Goal: Task Accomplishment & Management: Use online tool/utility

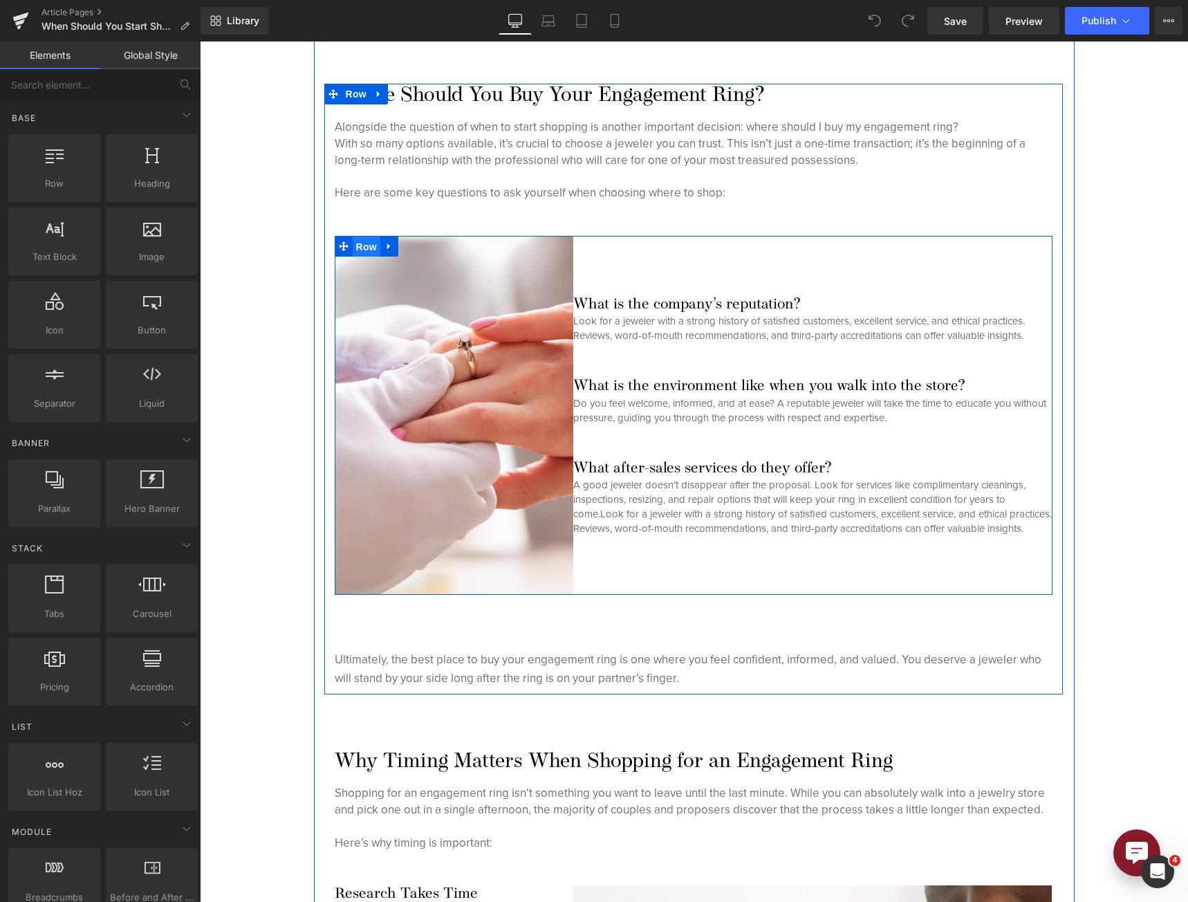
click at [353, 248] on span "Row" at bounding box center [367, 246] width 28 height 21
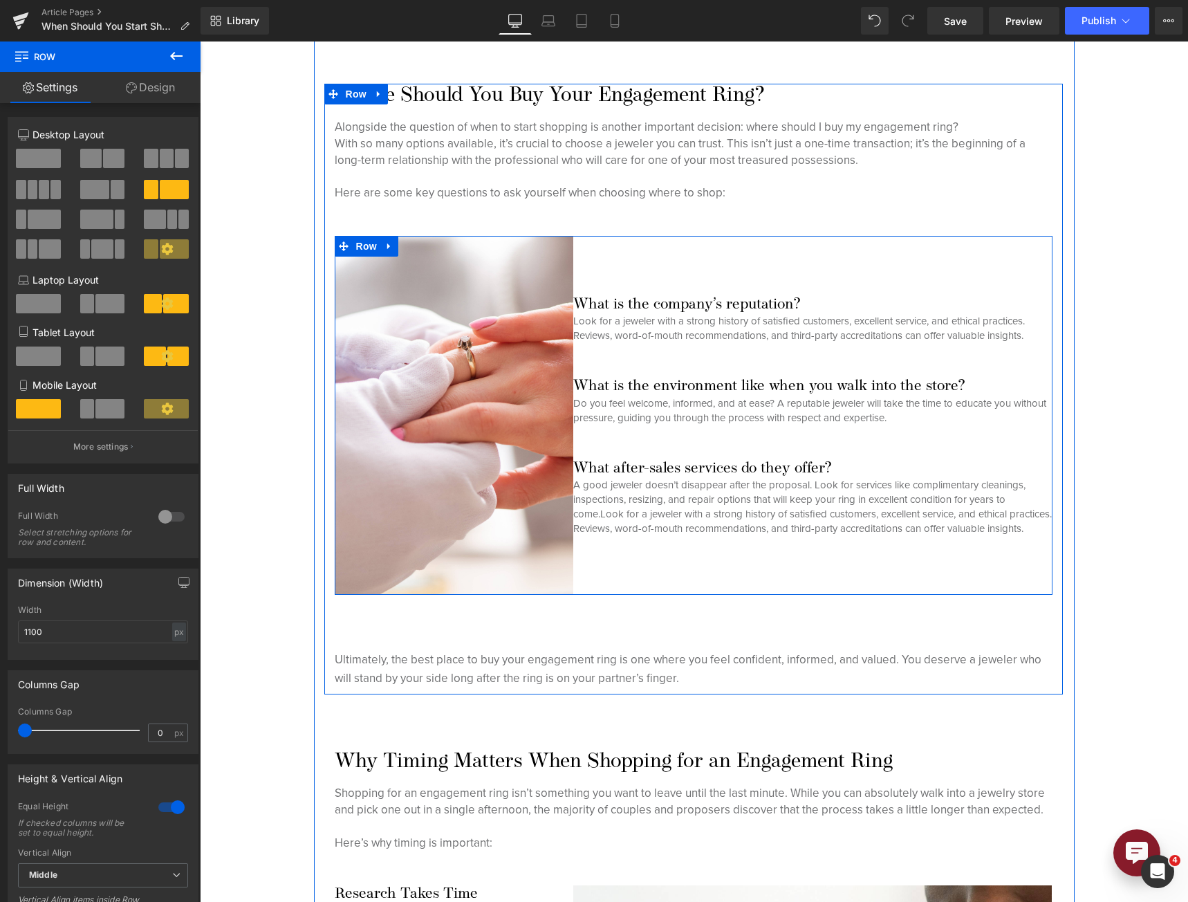
click at [647, 378] on h3 "What is the environment like when you walk into the store?" at bounding box center [812, 387] width 478 height 18
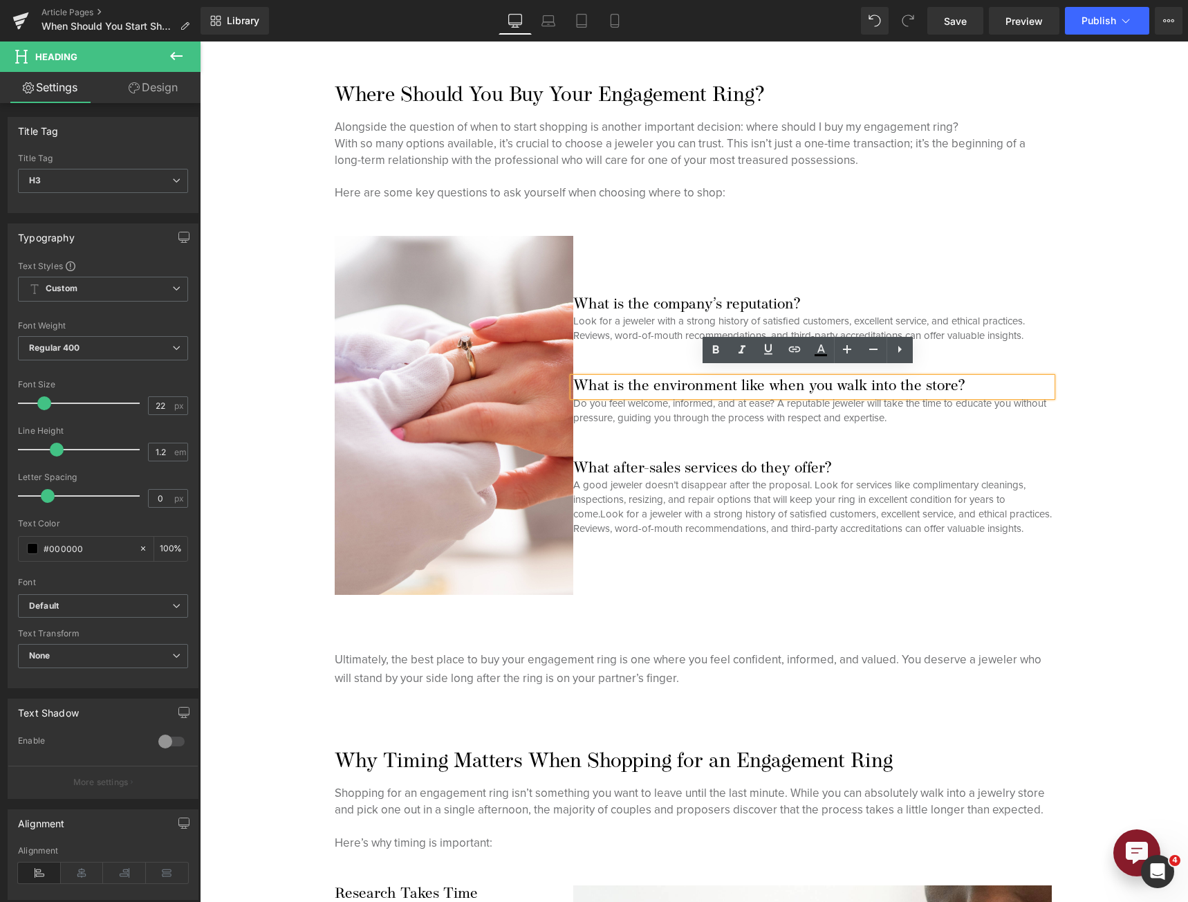
click at [1043, 236] on div "What is the company’s reputation? Heading Look for a jeweler with a strong hist…" at bounding box center [812, 415] width 478 height 359
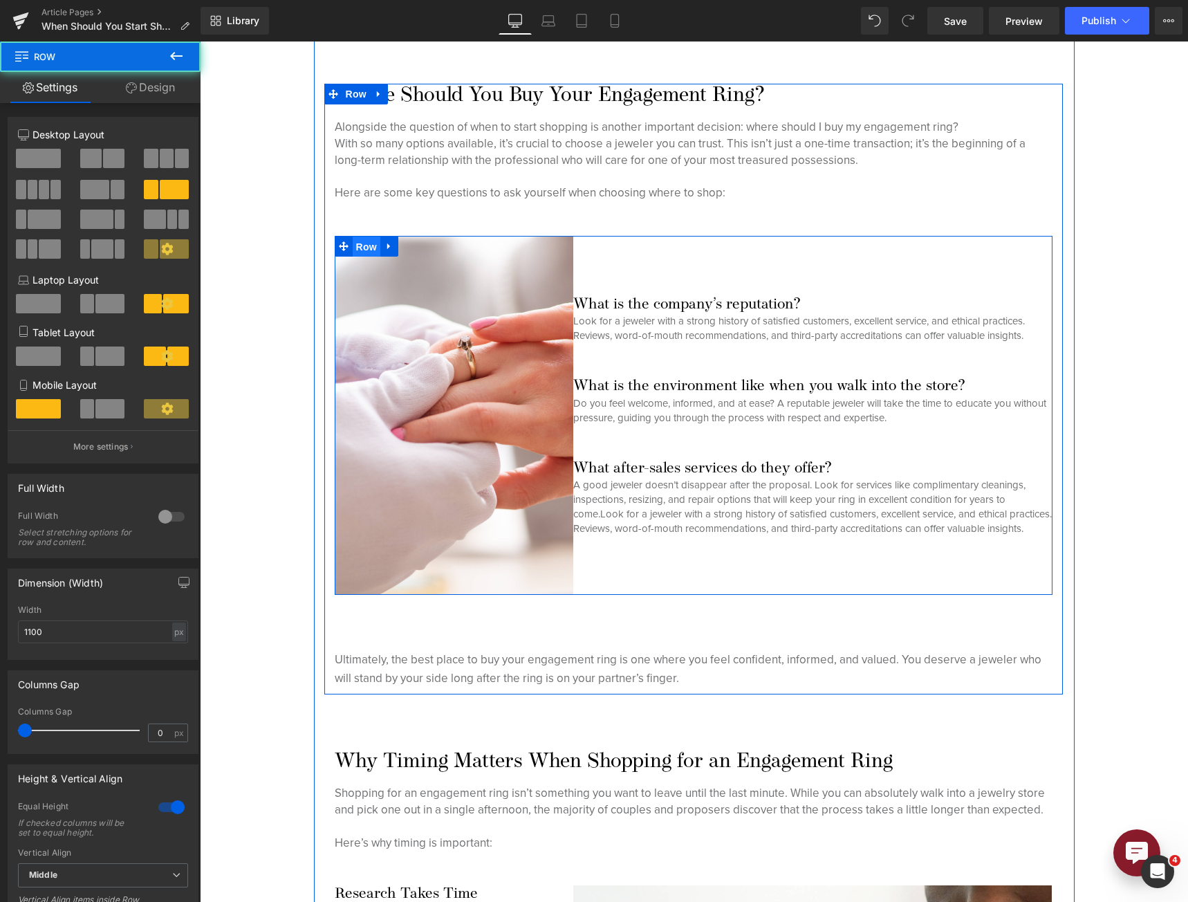
click at [354, 243] on span "Row" at bounding box center [367, 246] width 28 height 21
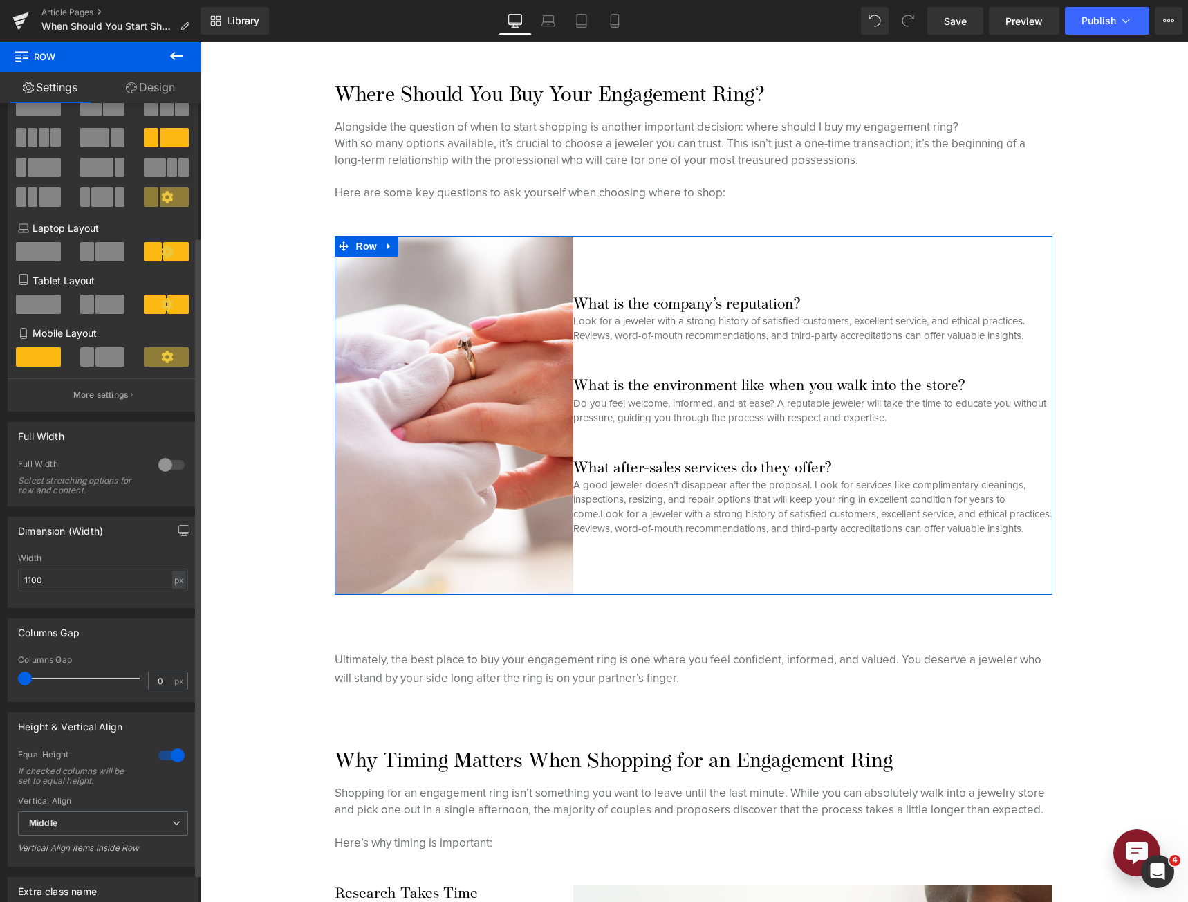
scroll to position [201, 0]
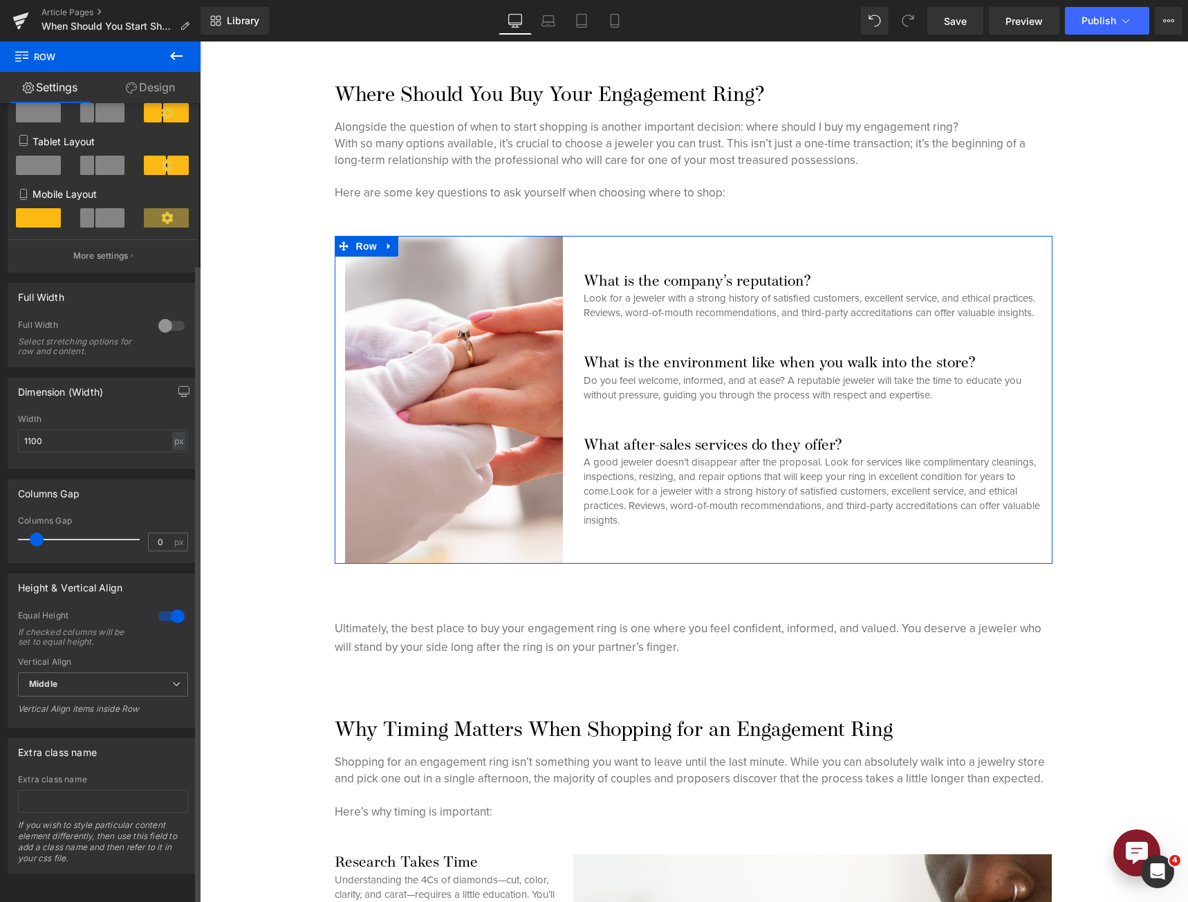
drag, startPoint x: 21, startPoint y: 525, endPoint x: 30, endPoint y: 524, distance: 9.8
click at [30, 532] on span at bounding box center [37, 539] width 14 height 14
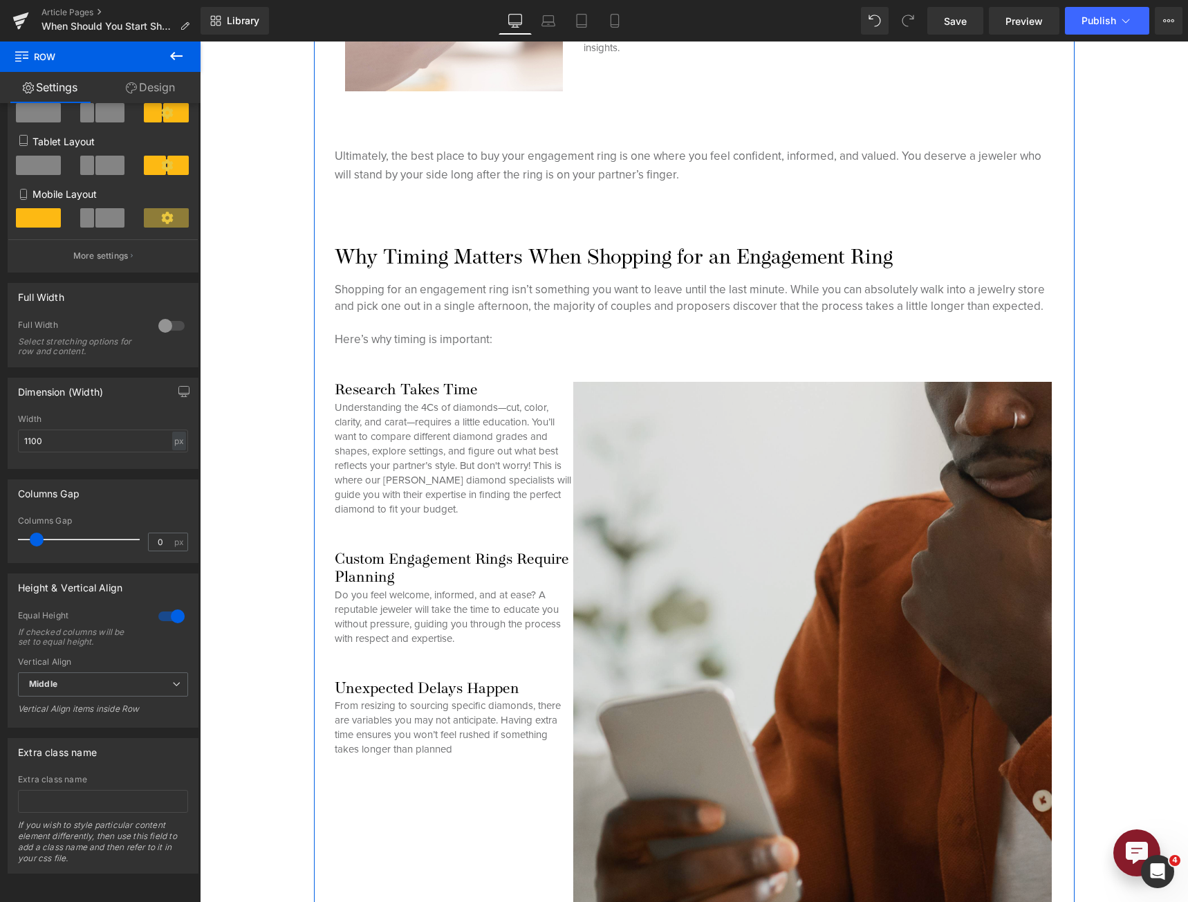
scroll to position [1175, 0]
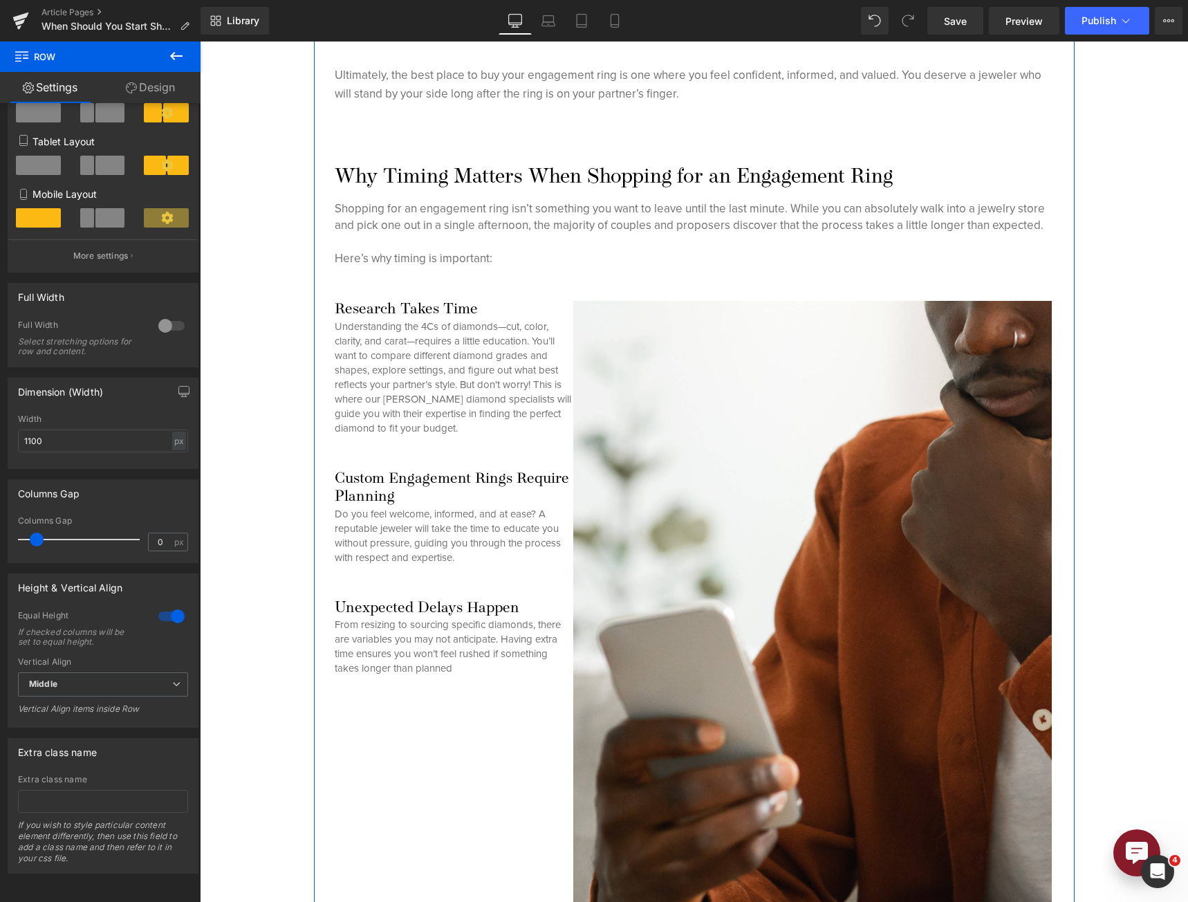
click at [540, 305] on h3 "Research Takes Time" at bounding box center [454, 310] width 239 height 18
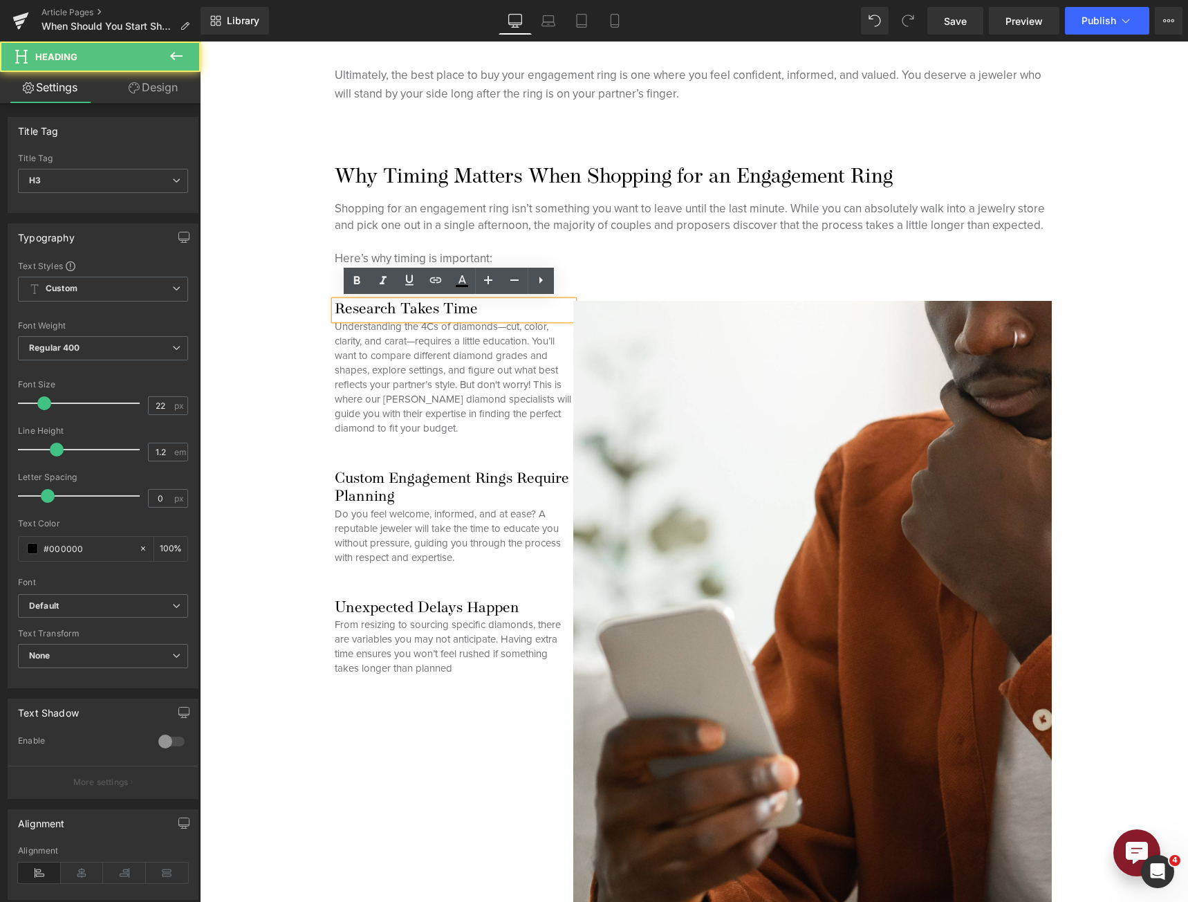
click at [920, 273] on div "Why Timing Matters When Shopping for an Engagement Ring Heading Shopping for an…" at bounding box center [693, 610] width 738 height 891
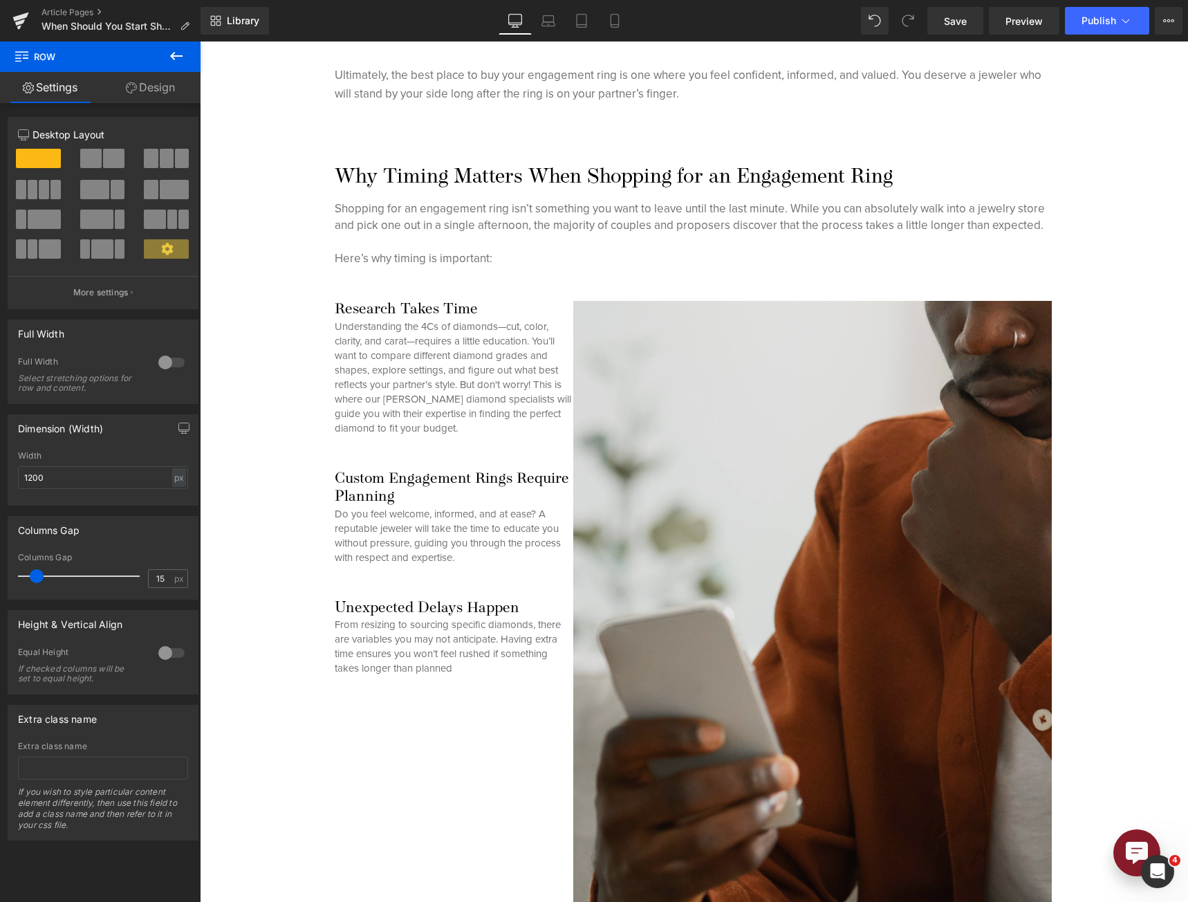
click at [888, 315] on img at bounding box center [812, 660] width 478 height 718
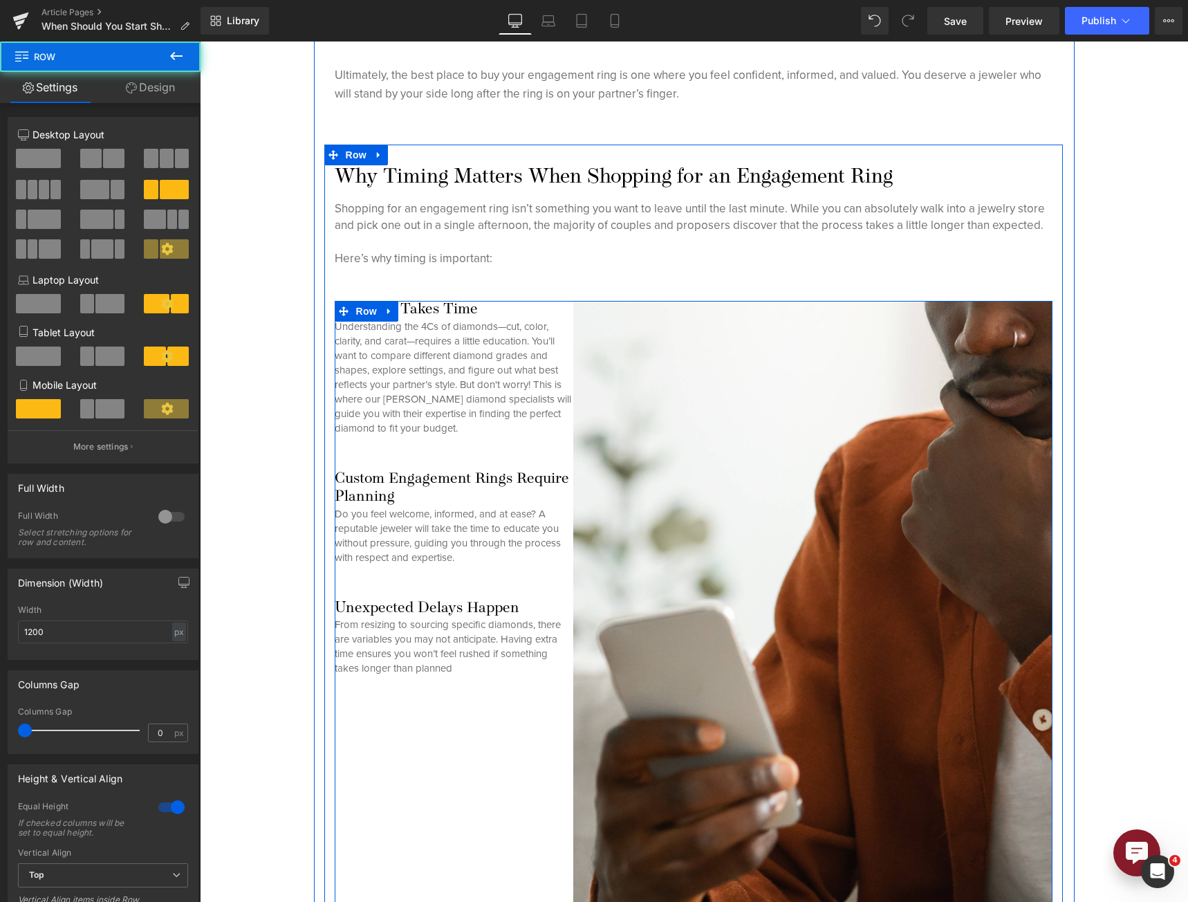
click at [405, 707] on div "Research Takes Time Heading Understanding the 4Cs of diamonds—cut, color, clari…" at bounding box center [454, 660] width 239 height 718
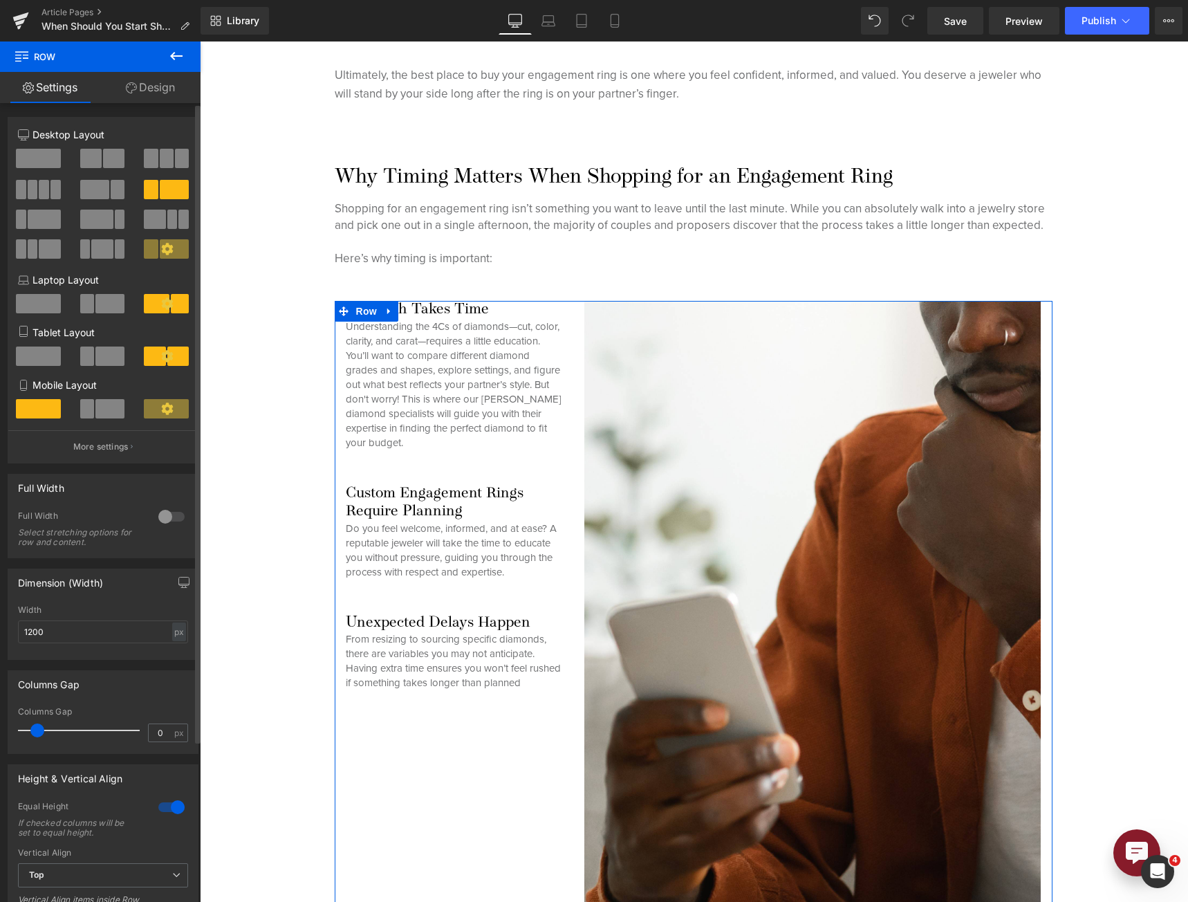
drag, startPoint x: 21, startPoint y: 724, endPoint x: 32, endPoint y: 723, distance: 11.8
click at [32, 723] on div at bounding box center [82, 730] width 115 height 28
click at [40, 730] on span at bounding box center [37, 730] width 14 height 14
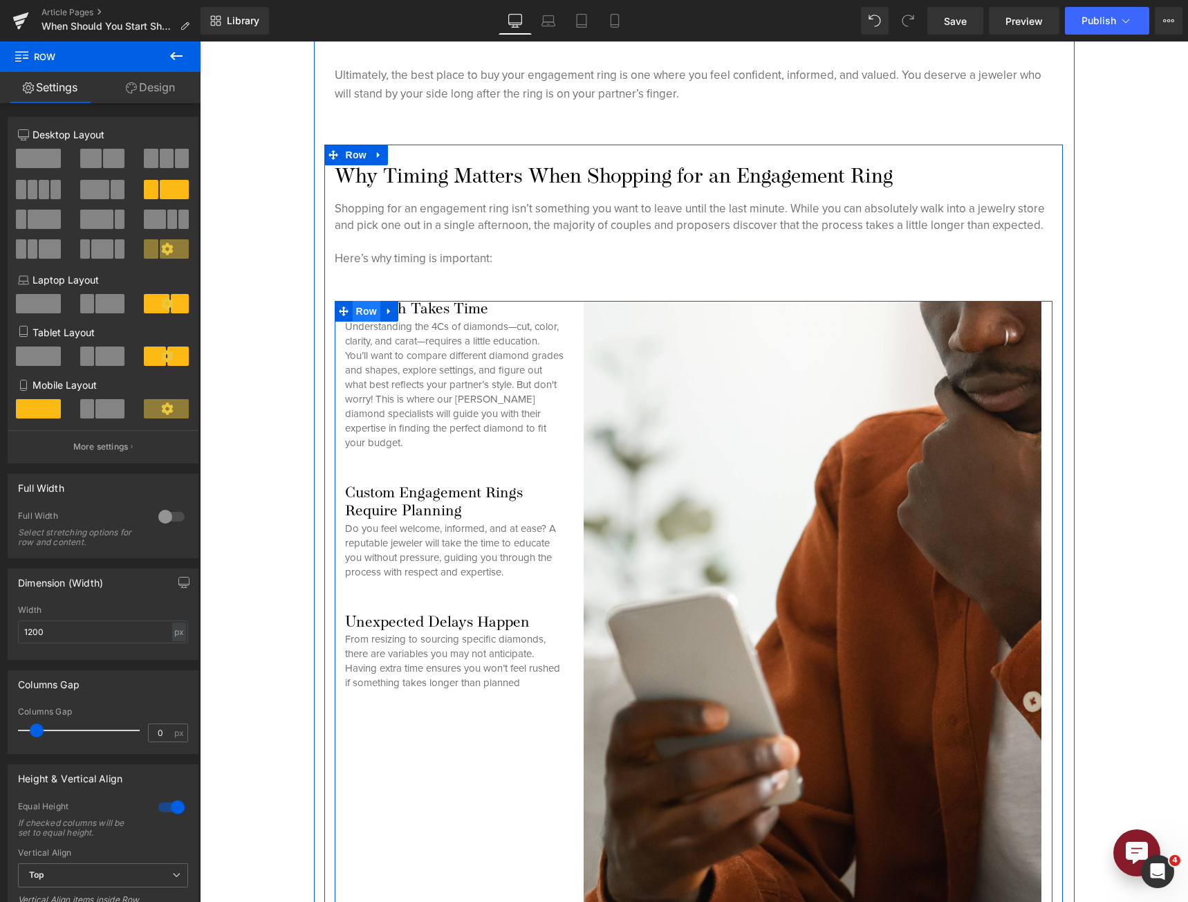
click at [357, 312] on span "Row" at bounding box center [367, 311] width 28 height 21
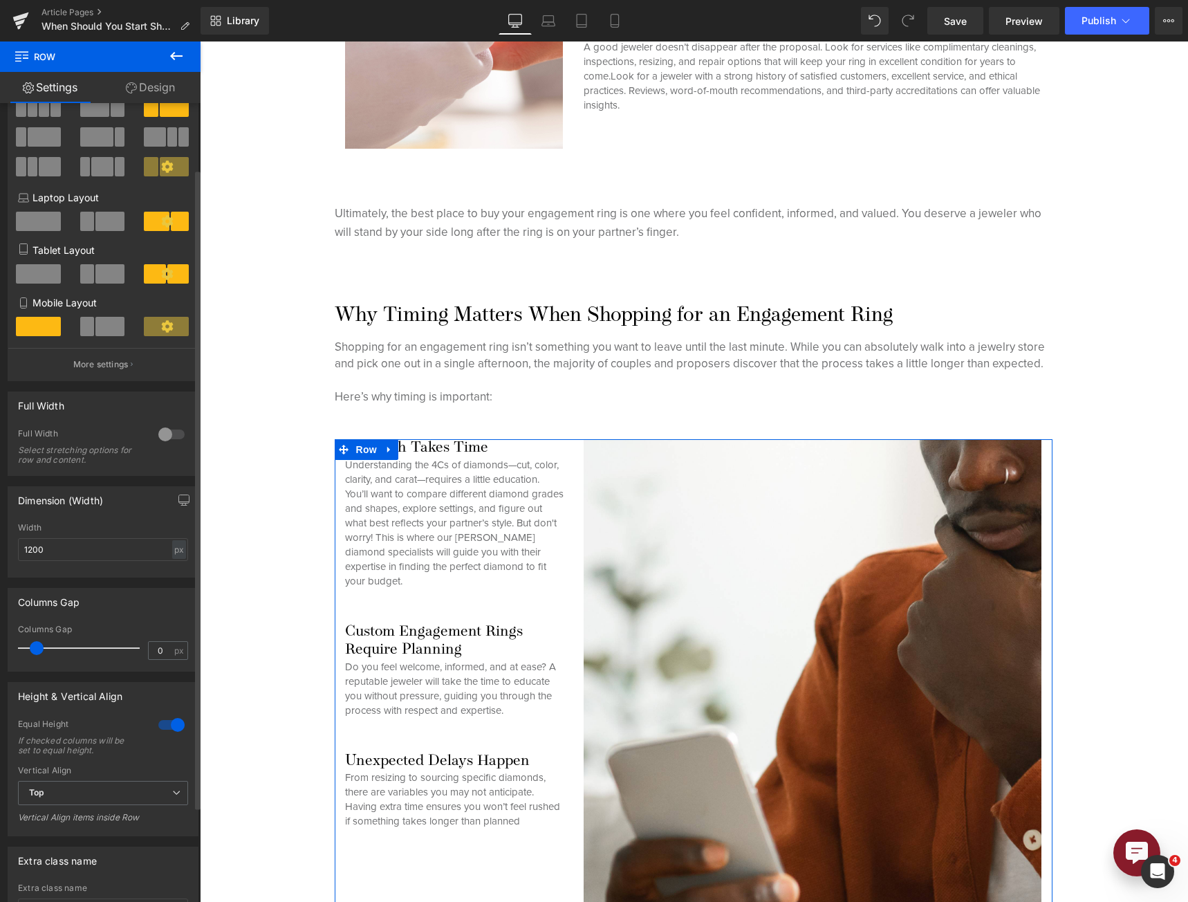
scroll to position [201, 0]
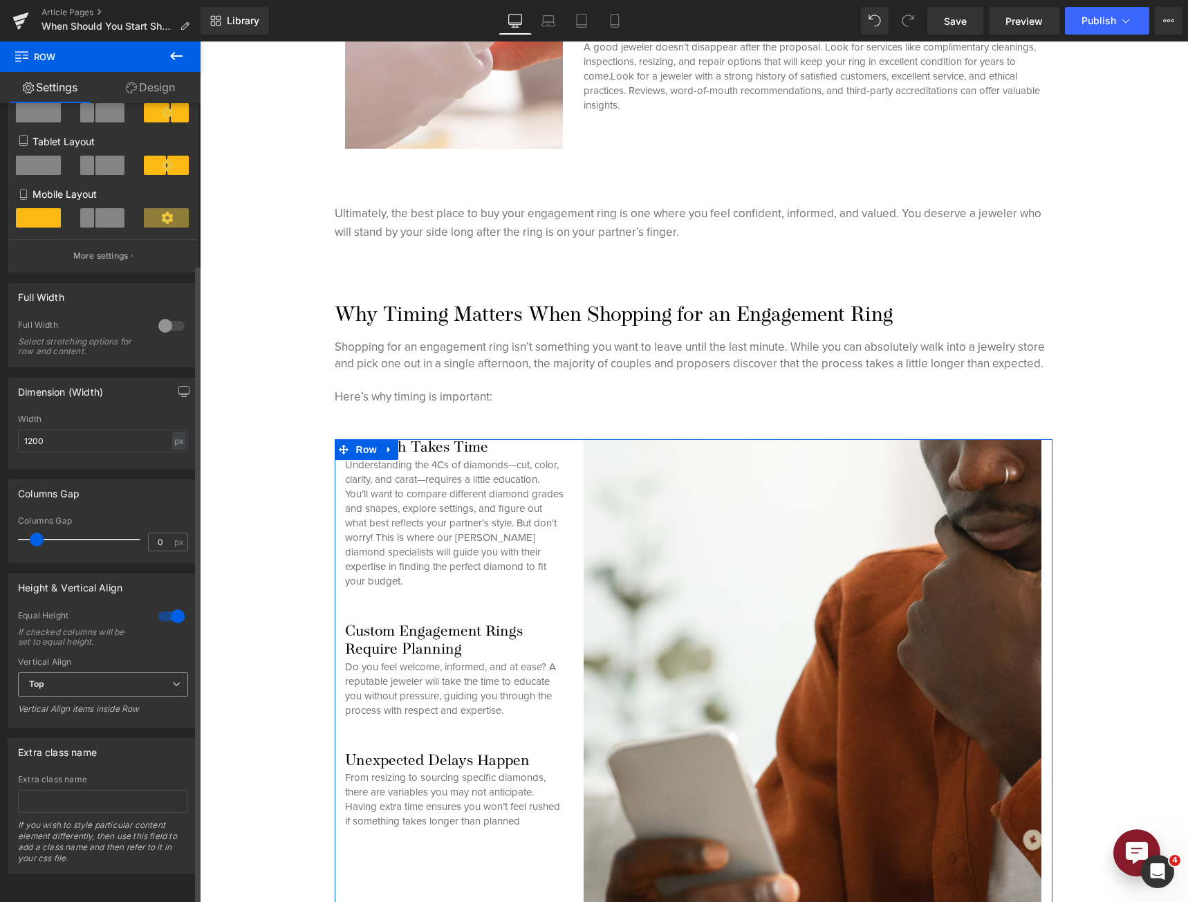
click at [136, 677] on span "Top" at bounding box center [103, 684] width 170 height 24
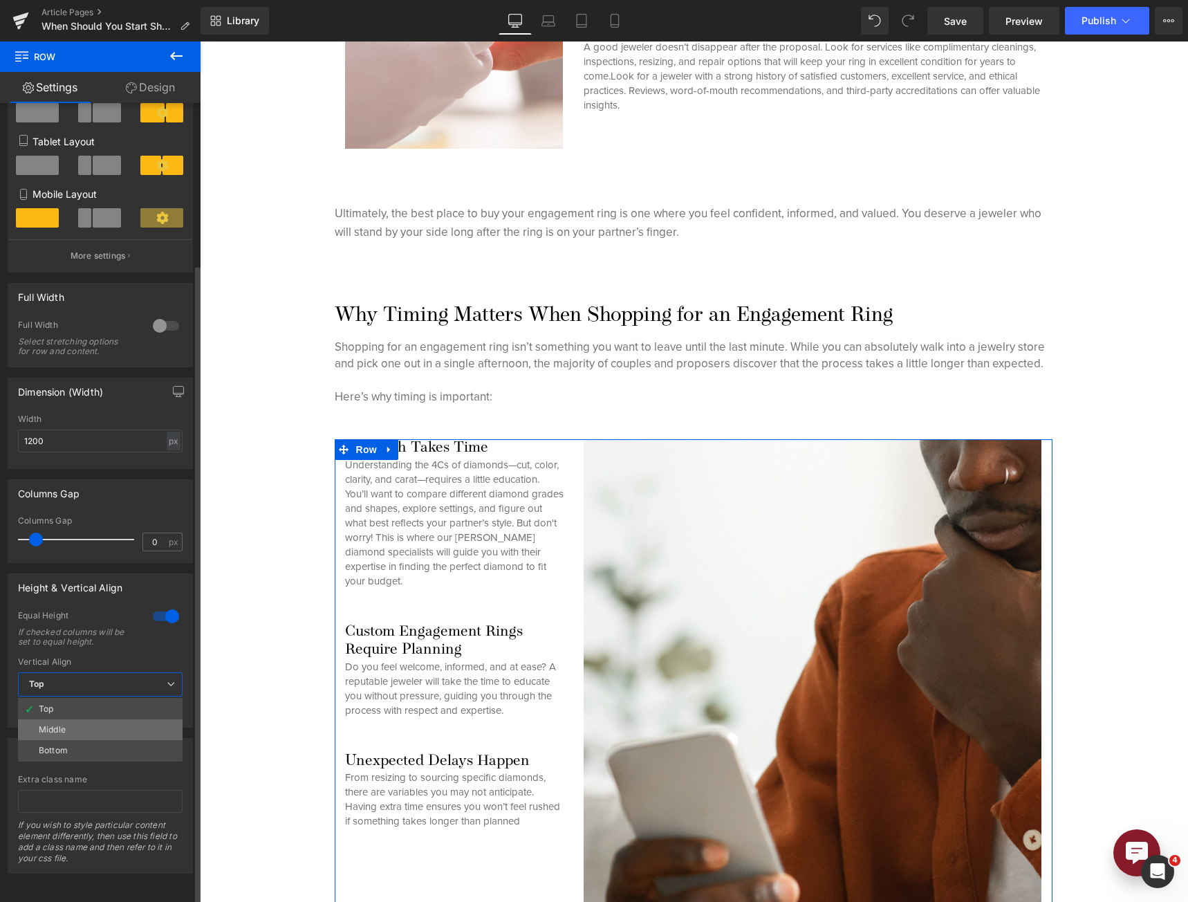
click at [116, 722] on li "Middle" at bounding box center [100, 729] width 165 height 21
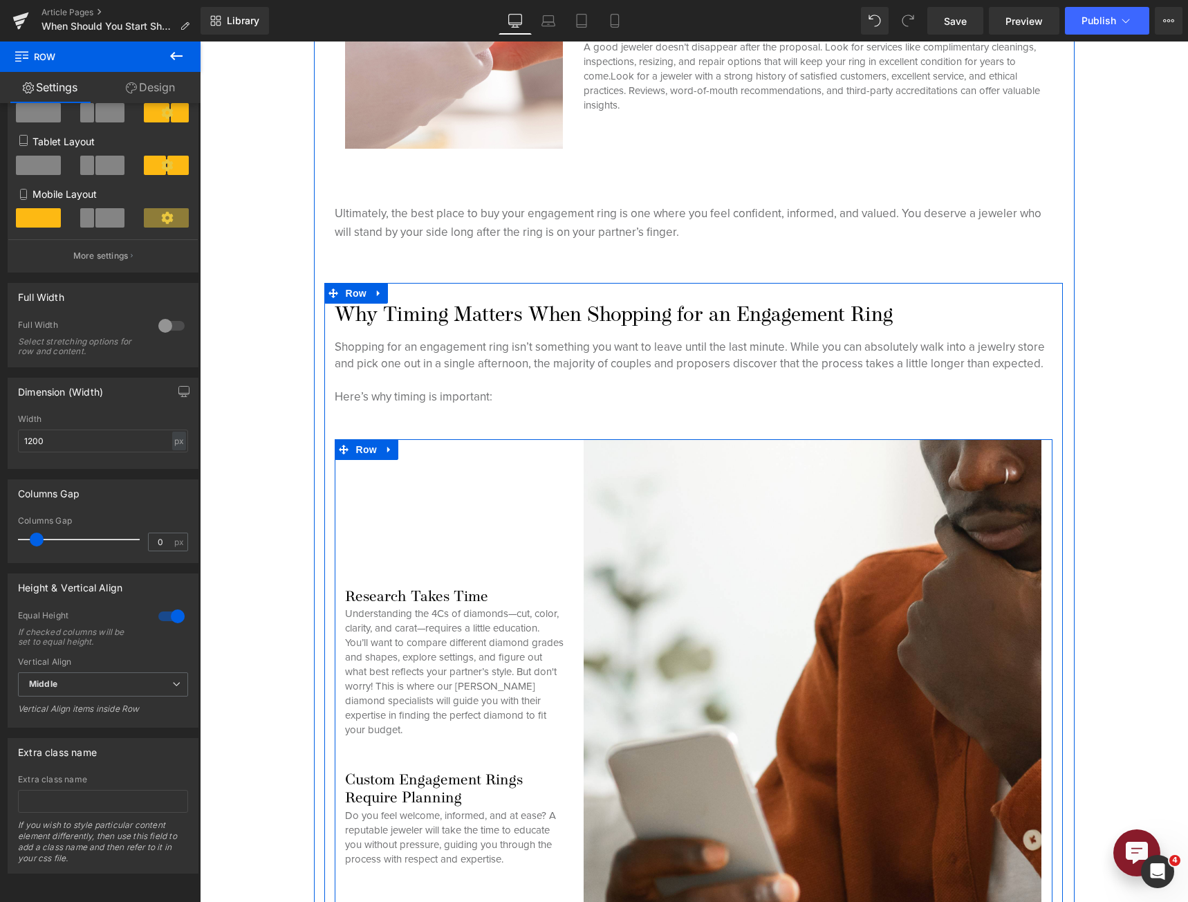
click at [360, 458] on div "Research Takes Time Heading Understanding the 4Cs of diamonds—cut, color, clari…" at bounding box center [454, 782] width 239 height 687
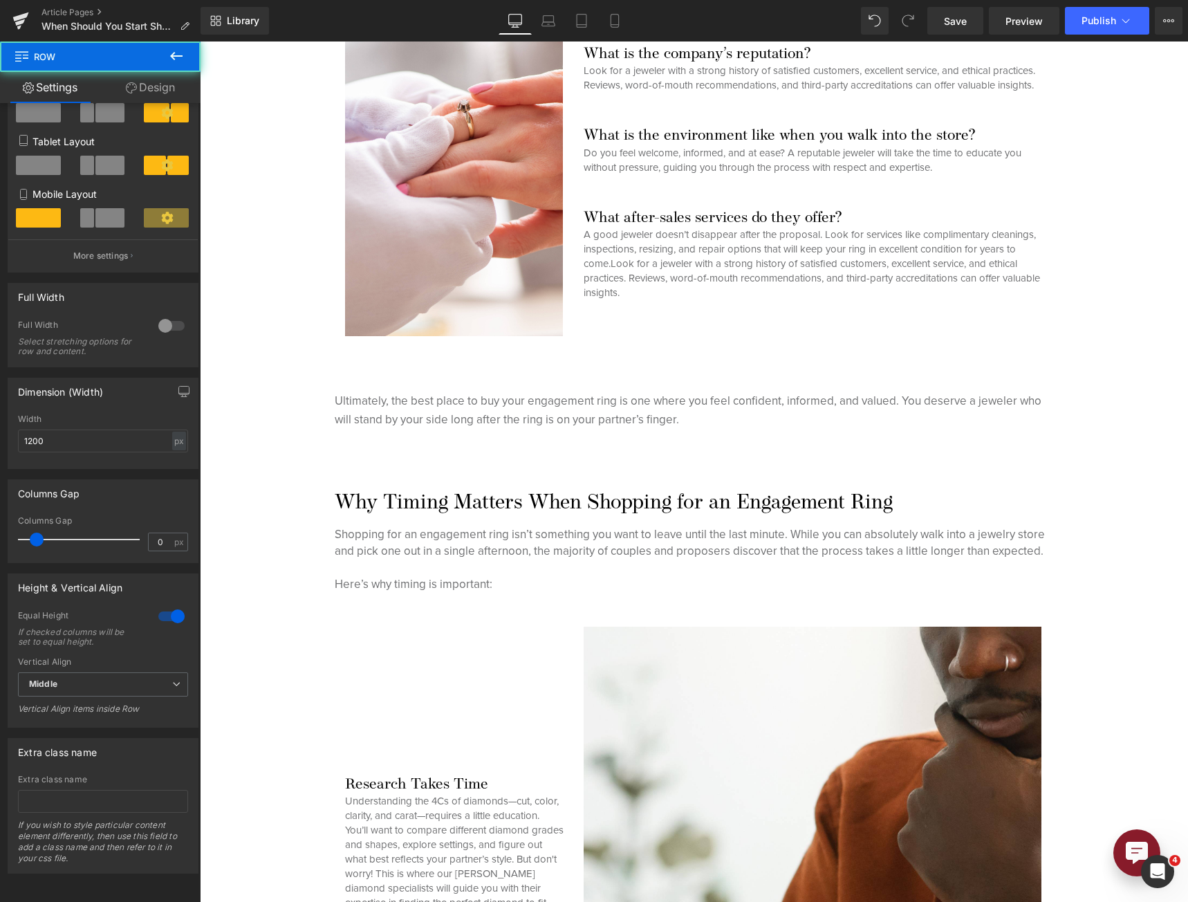
scroll to position [691, 0]
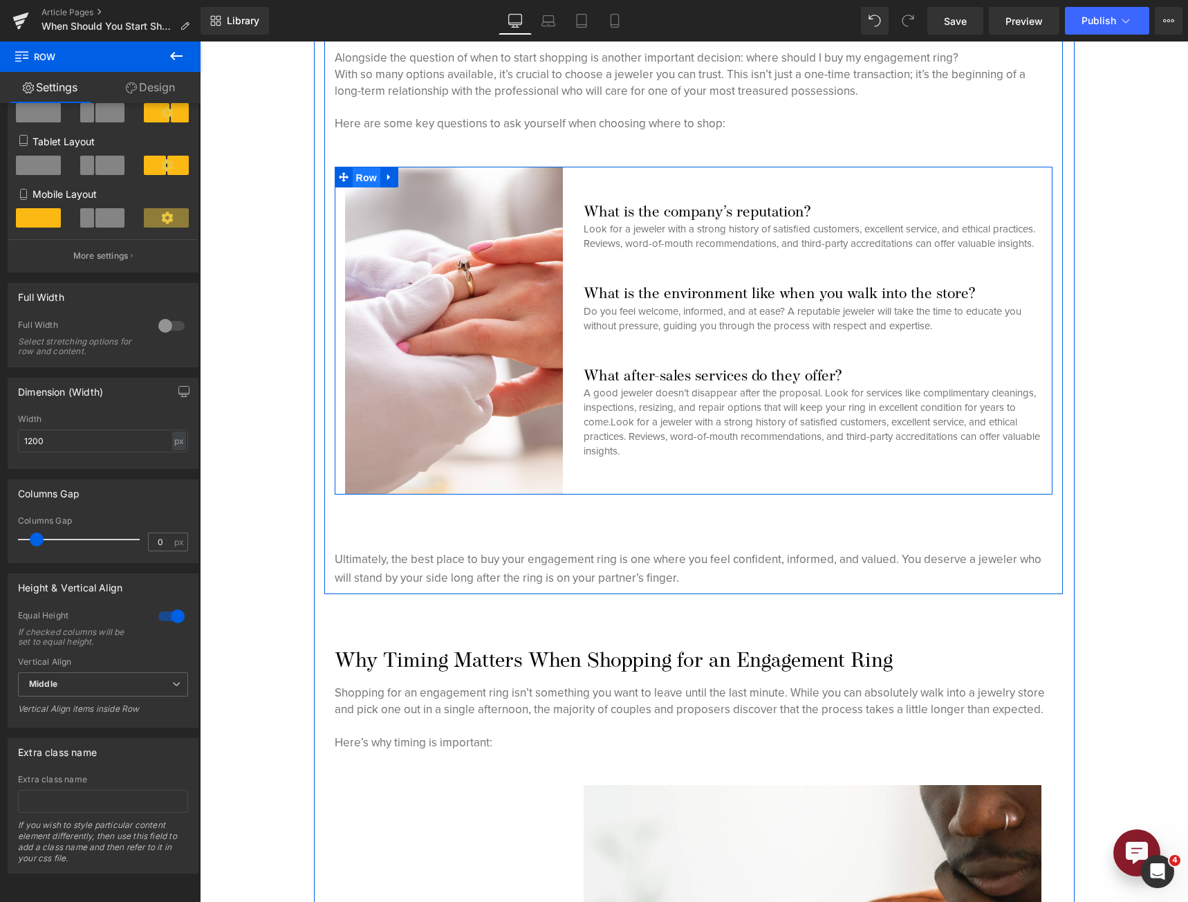
click at [371, 172] on span "Row" at bounding box center [367, 177] width 28 height 21
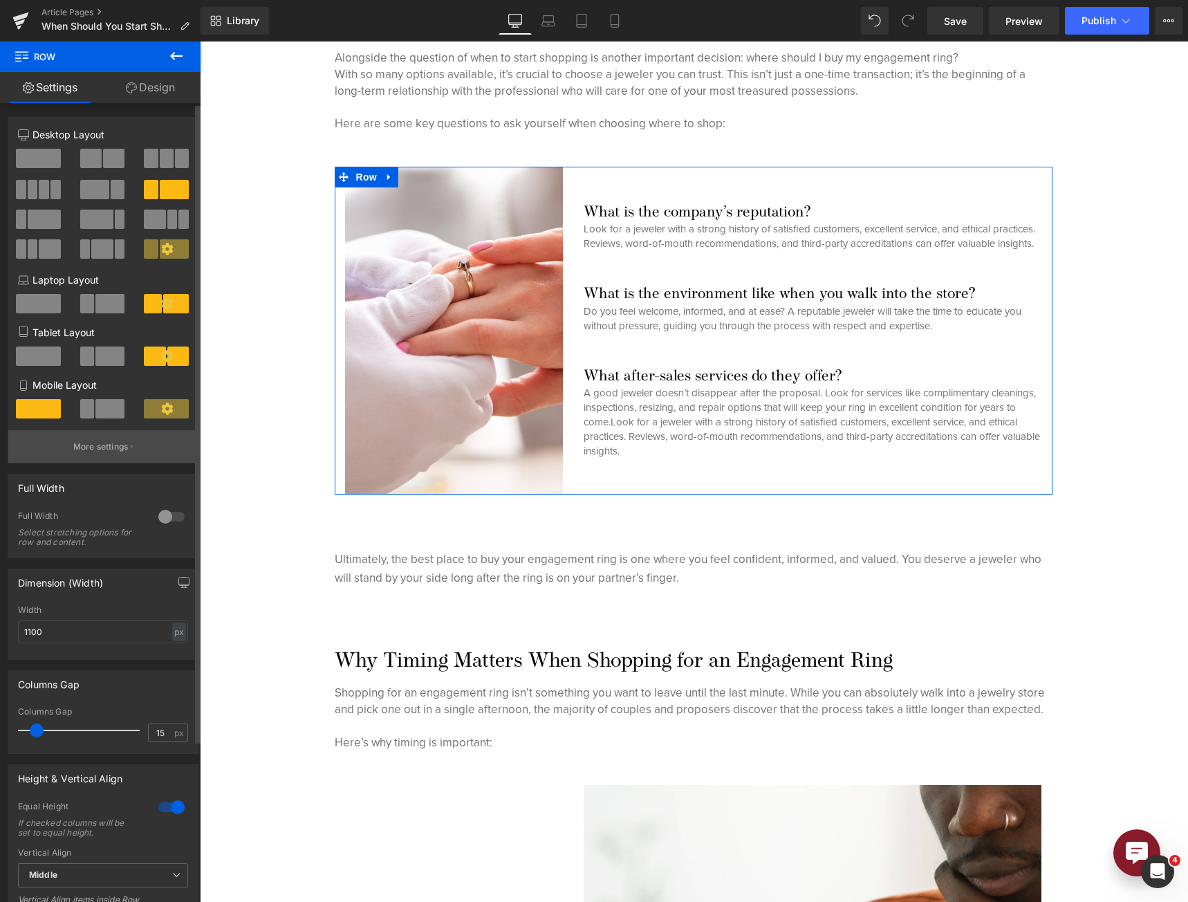
click at [136, 447] on button "More settings" at bounding box center [102, 446] width 189 height 32
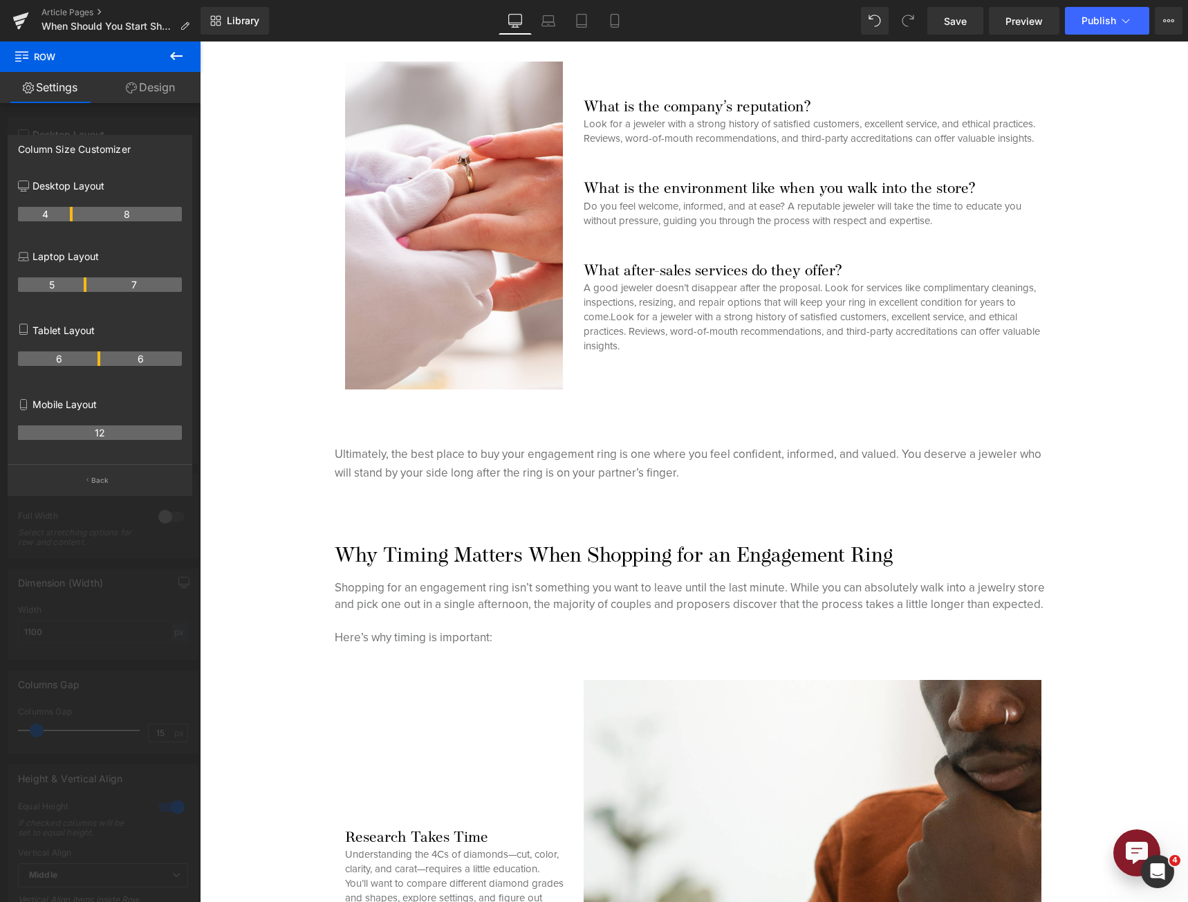
scroll to position [1106, 0]
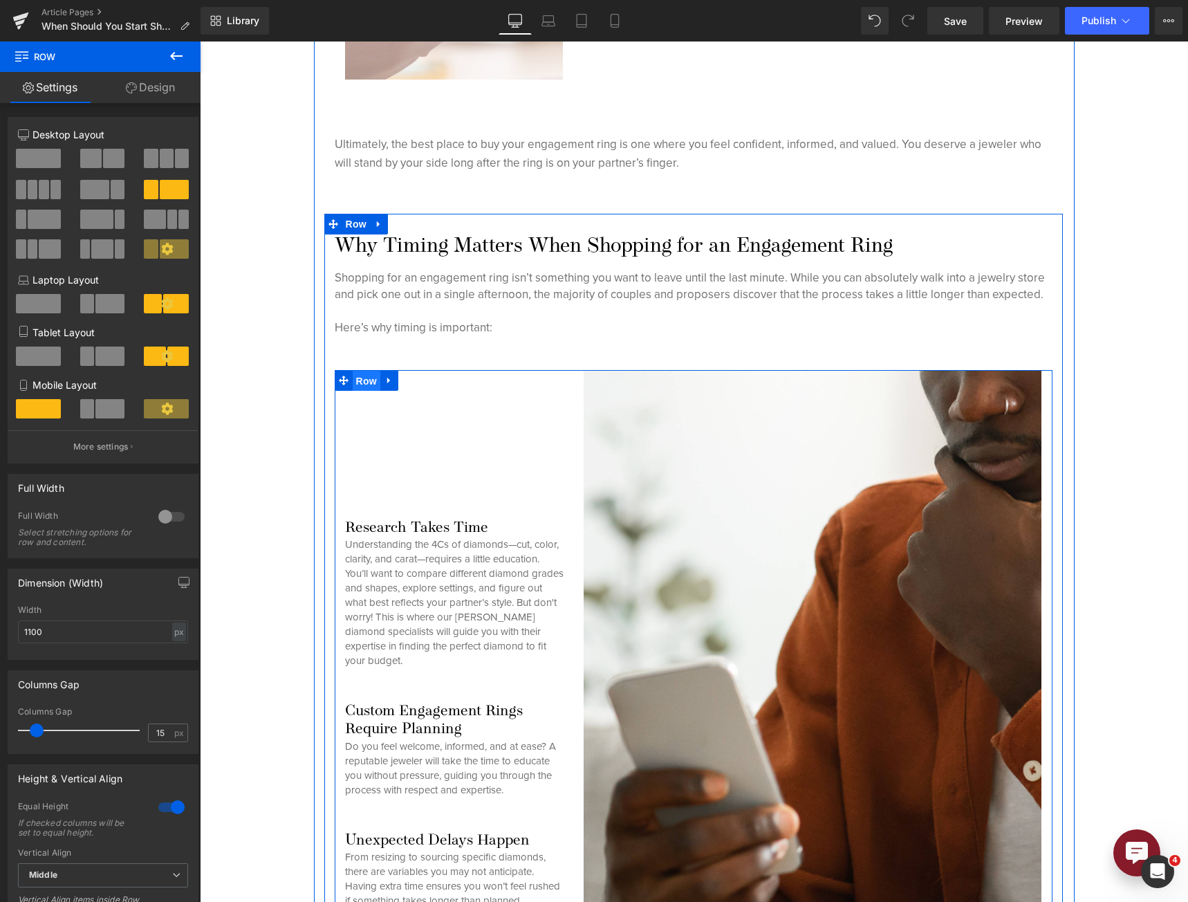
click at [353, 379] on span "Row" at bounding box center [367, 381] width 28 height 21
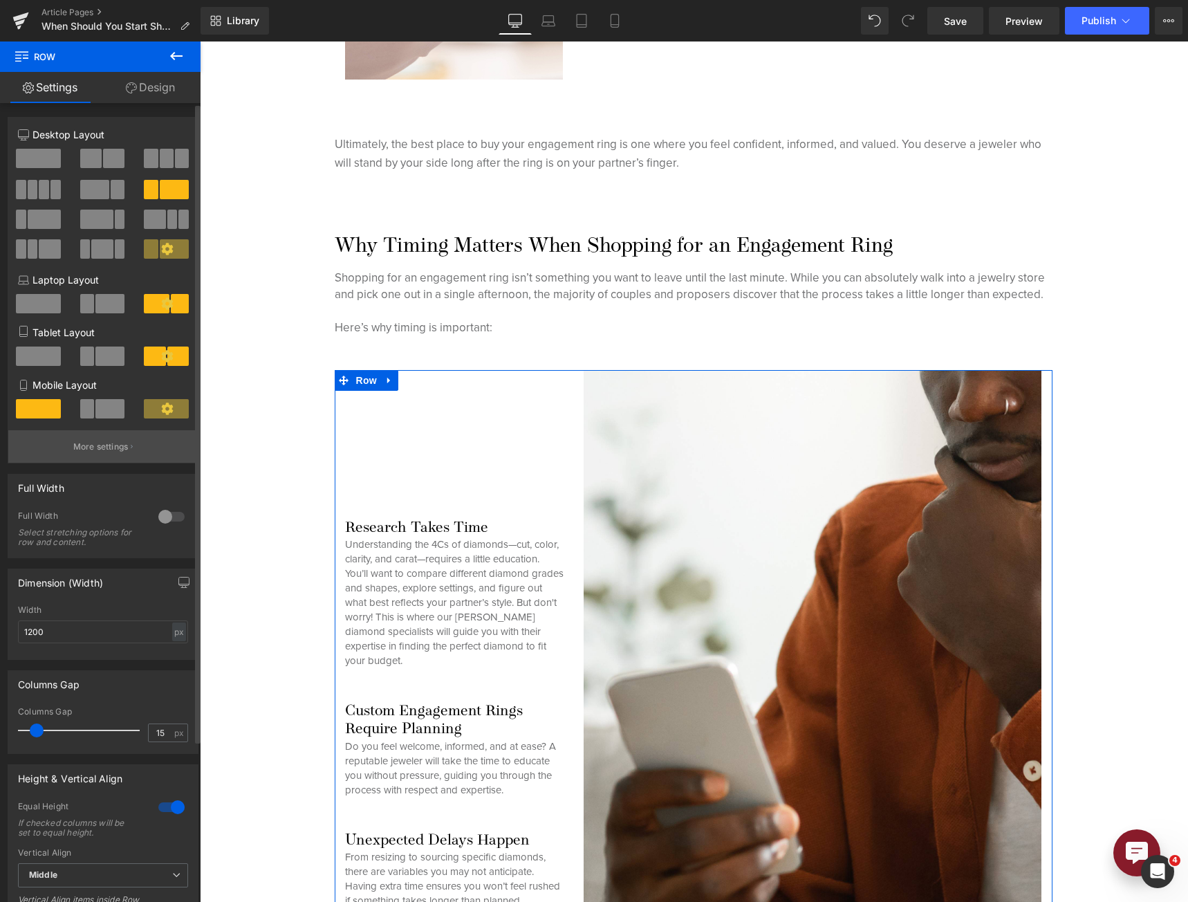
click at [118, 451] on p "More settings" at bounding box center [100, 446] width 55 height 12
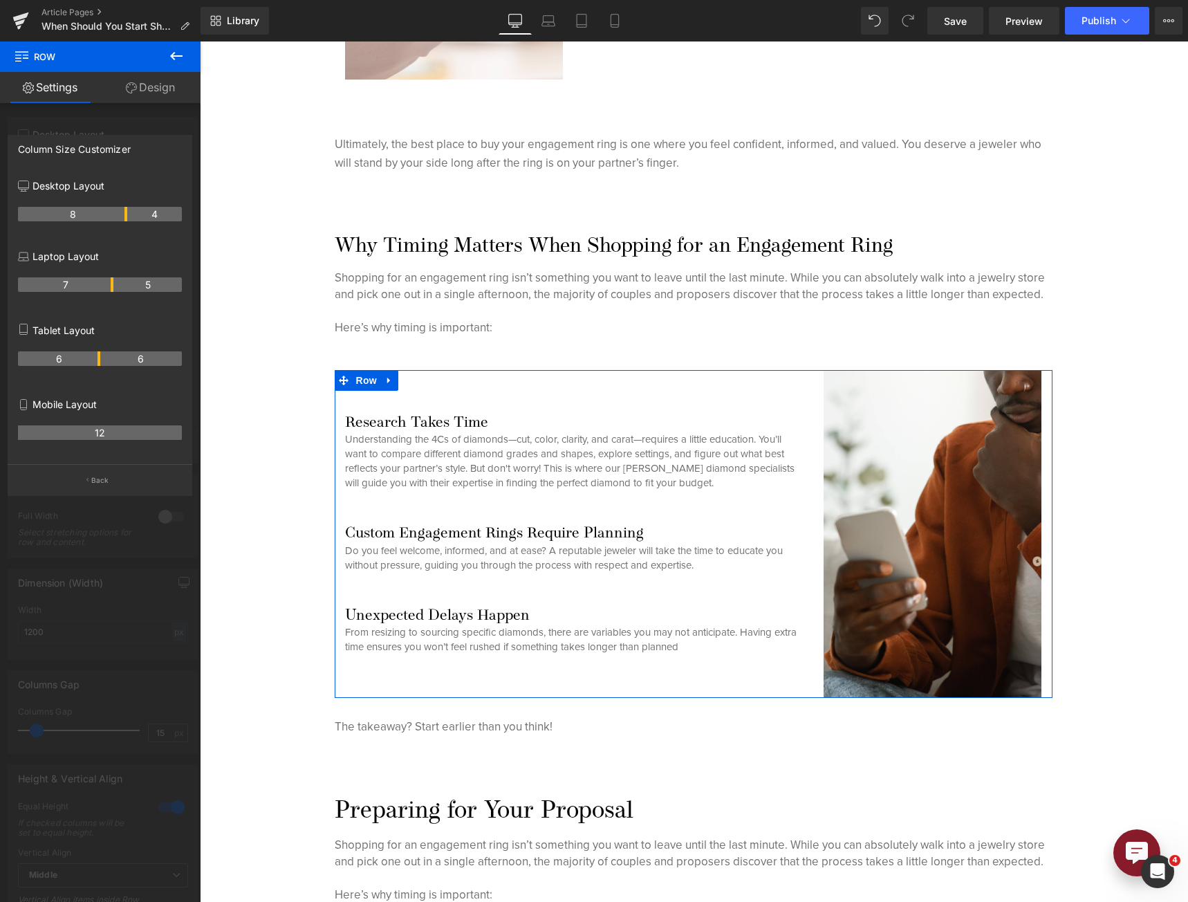
drag, startPoint x: 70, startPoint y: 215, endPoint x: 126, endPoint y: 218, distance: 56.1
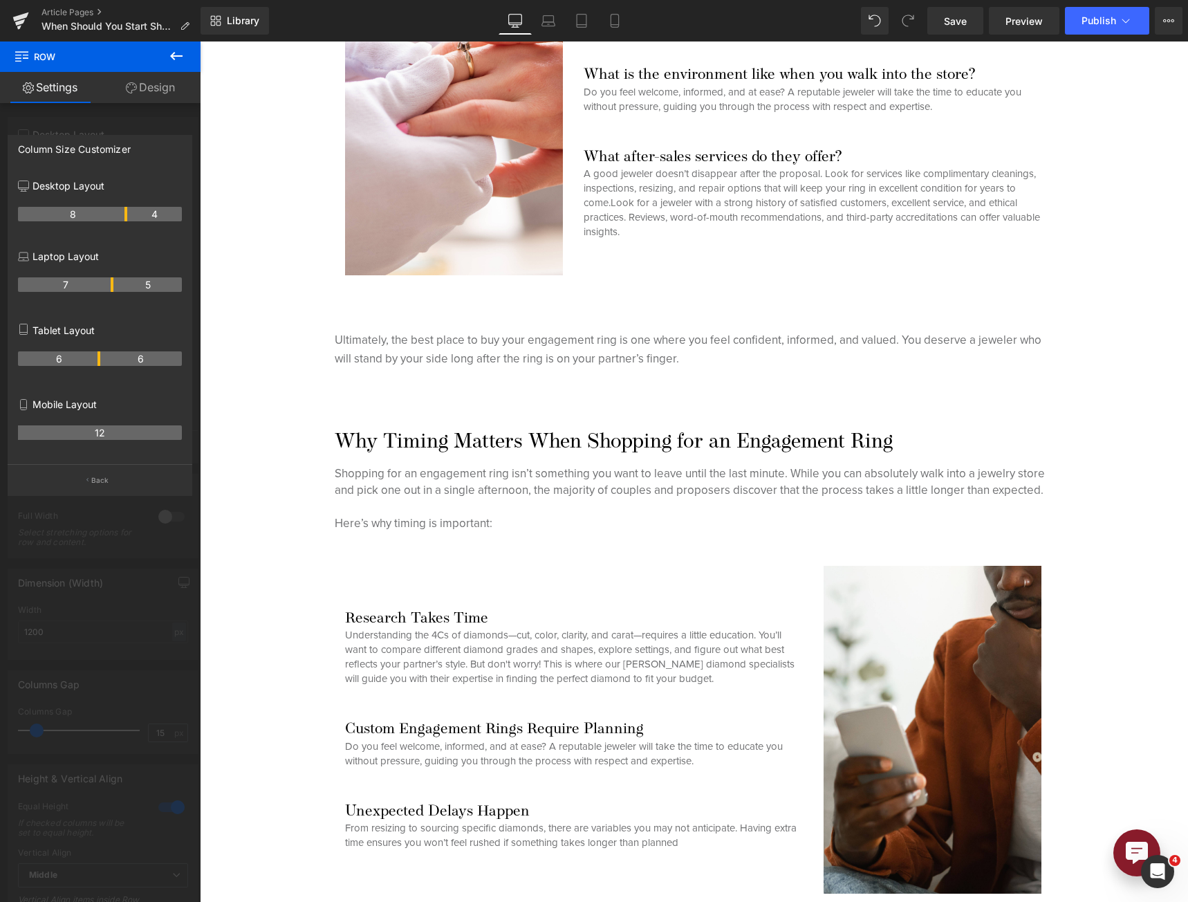
scroll to position [1037, 0]
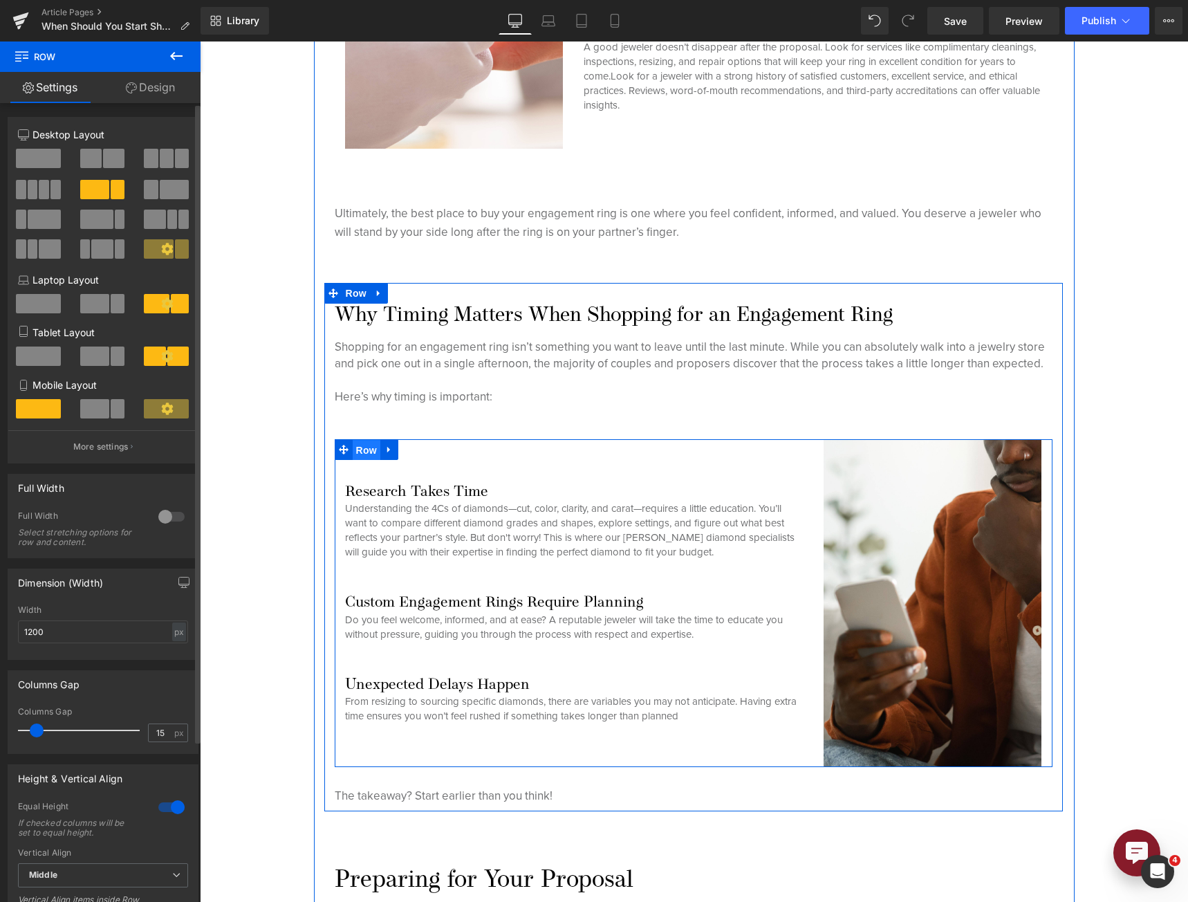
click at [356, 444] on span "Row" at bounding box center [367, 450] width 28 height 21
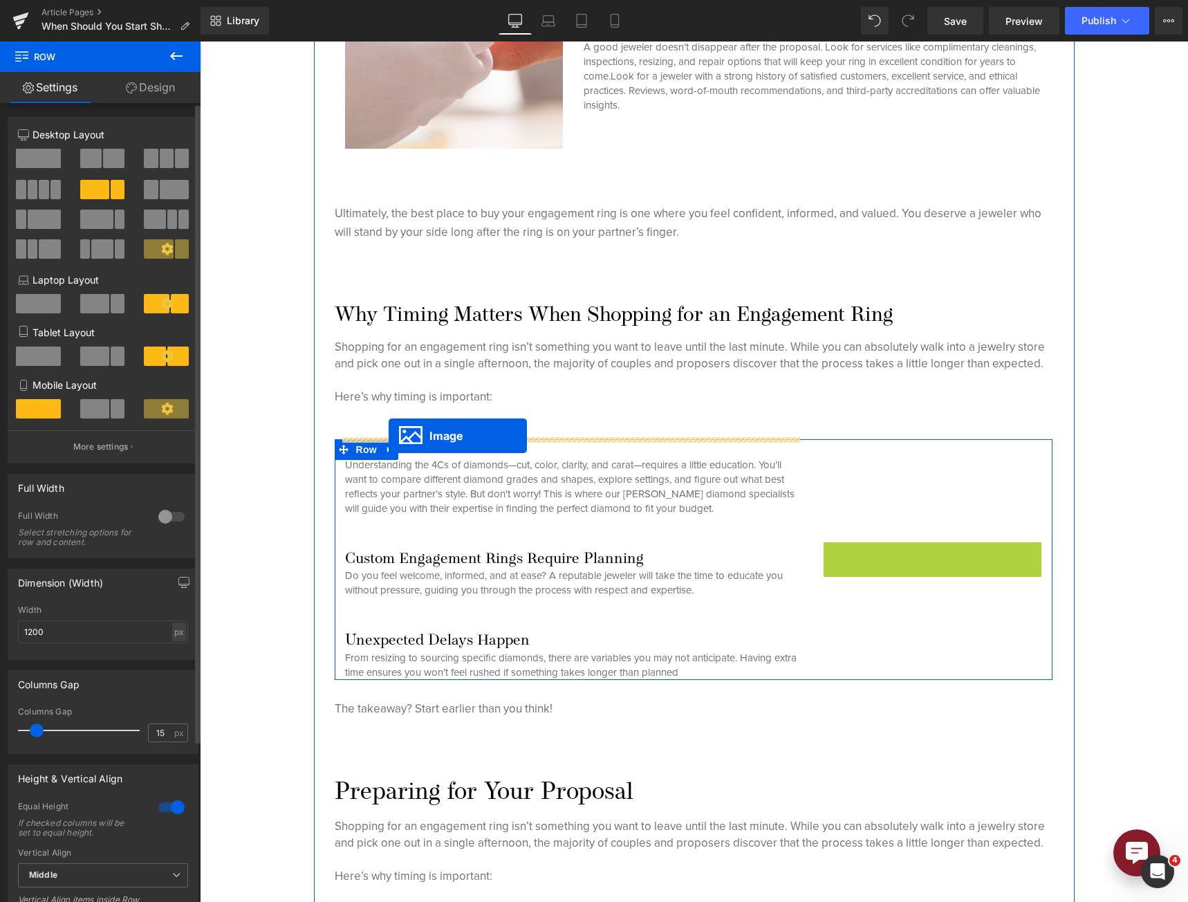
drag, startPoint x: 910, startPoint y: 608, endPoint x: 389, endPoint y: 436, distance: 548.6
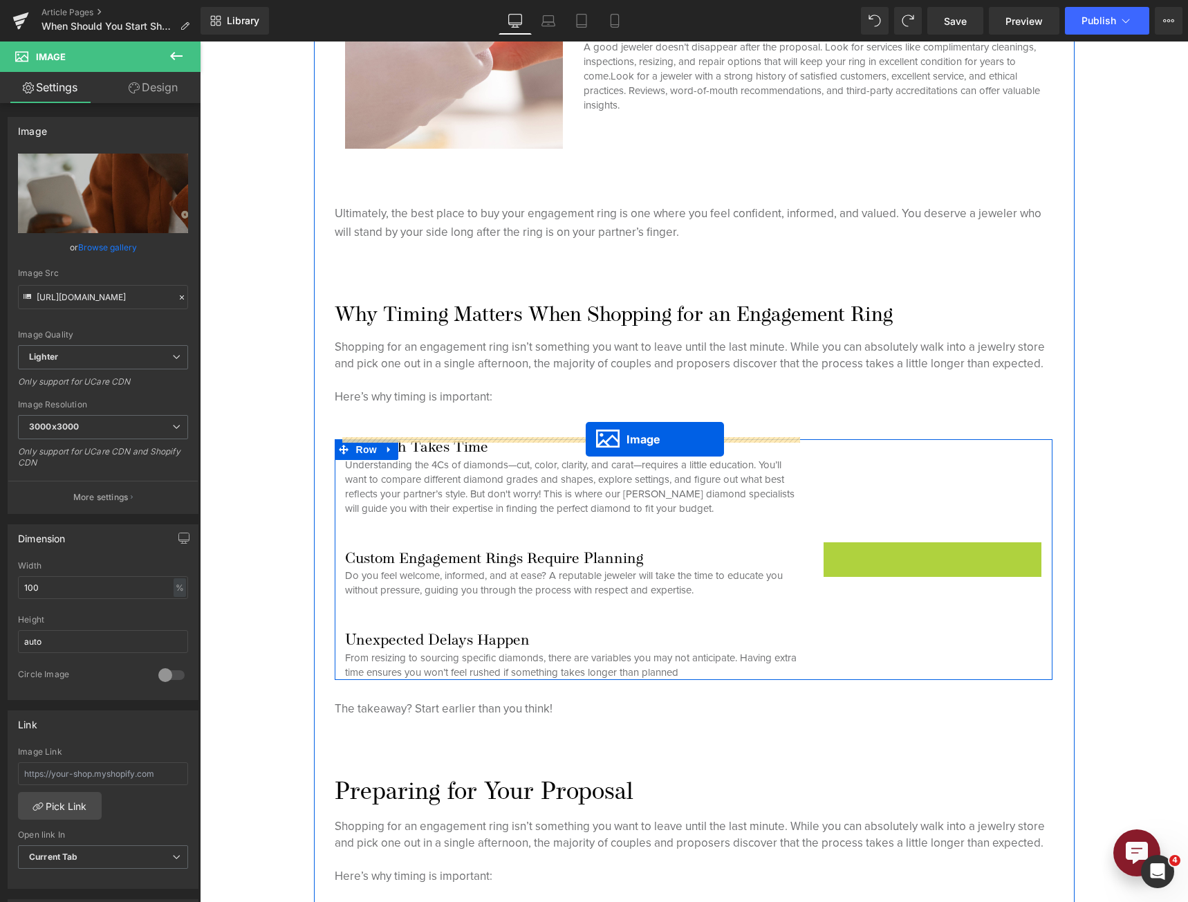
drag, startPoint x: 902, startPoint y: 602, endPoint x: 586, endPoint y: 439, distance: 355.6
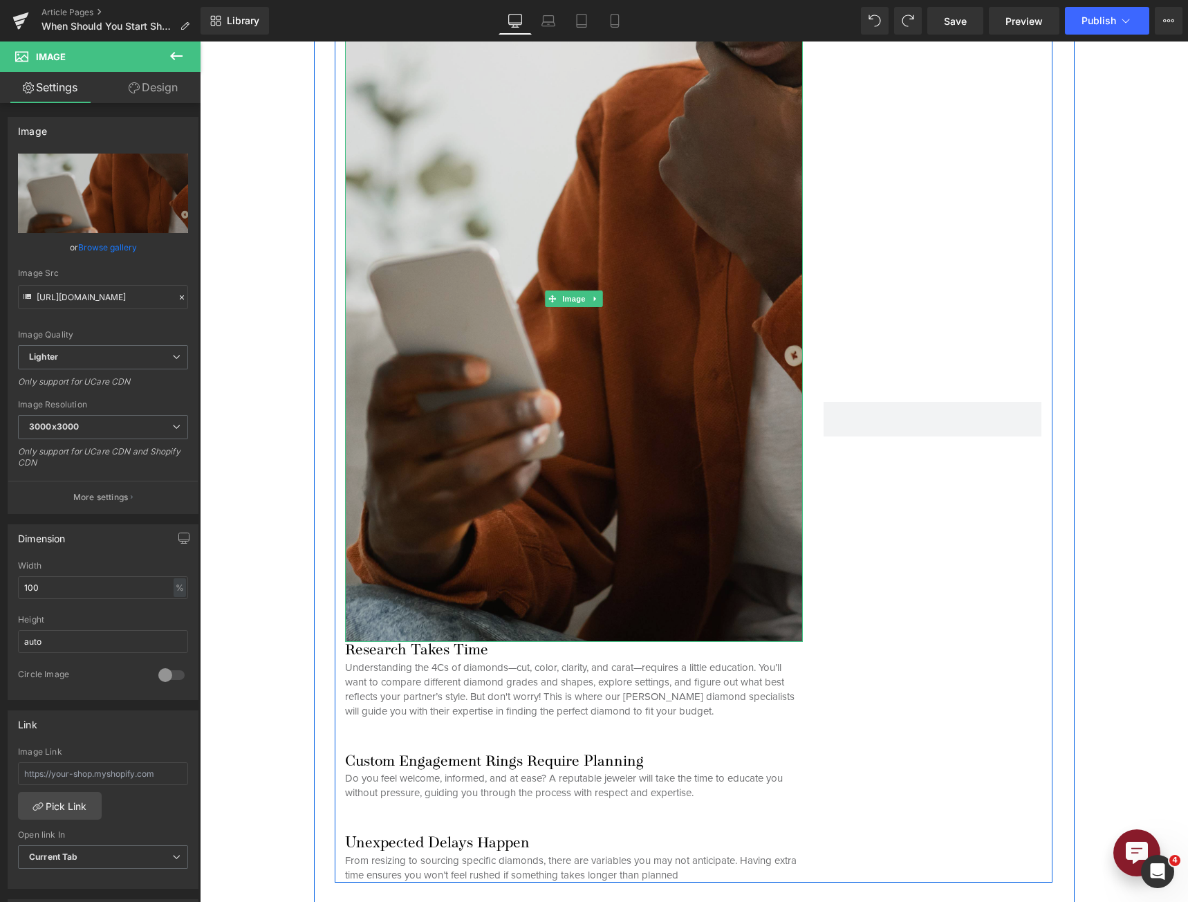
scroll to position [1659, 0]
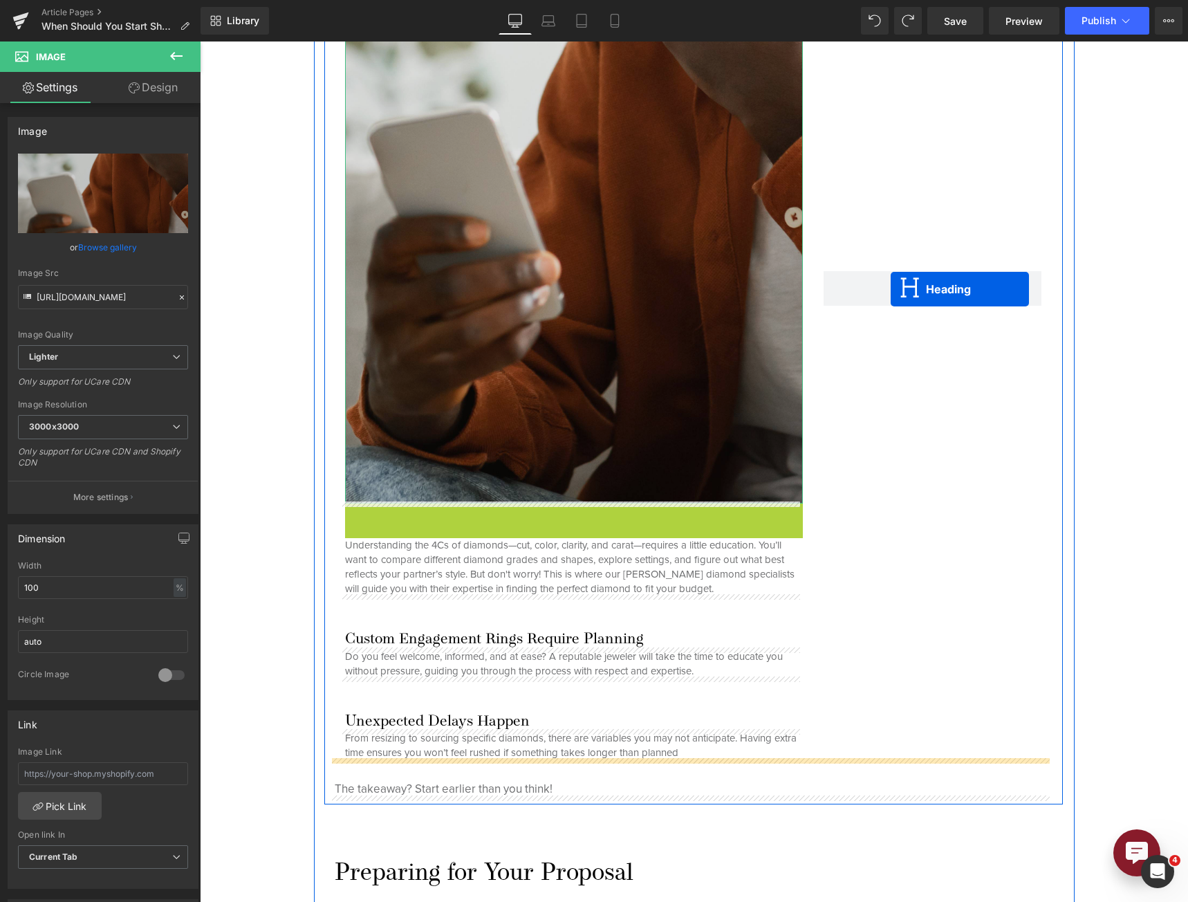
drag, startPoint x: 530, startPoint y: 516, endPoint x: 705, endPoint y: 395, distance: 212.7
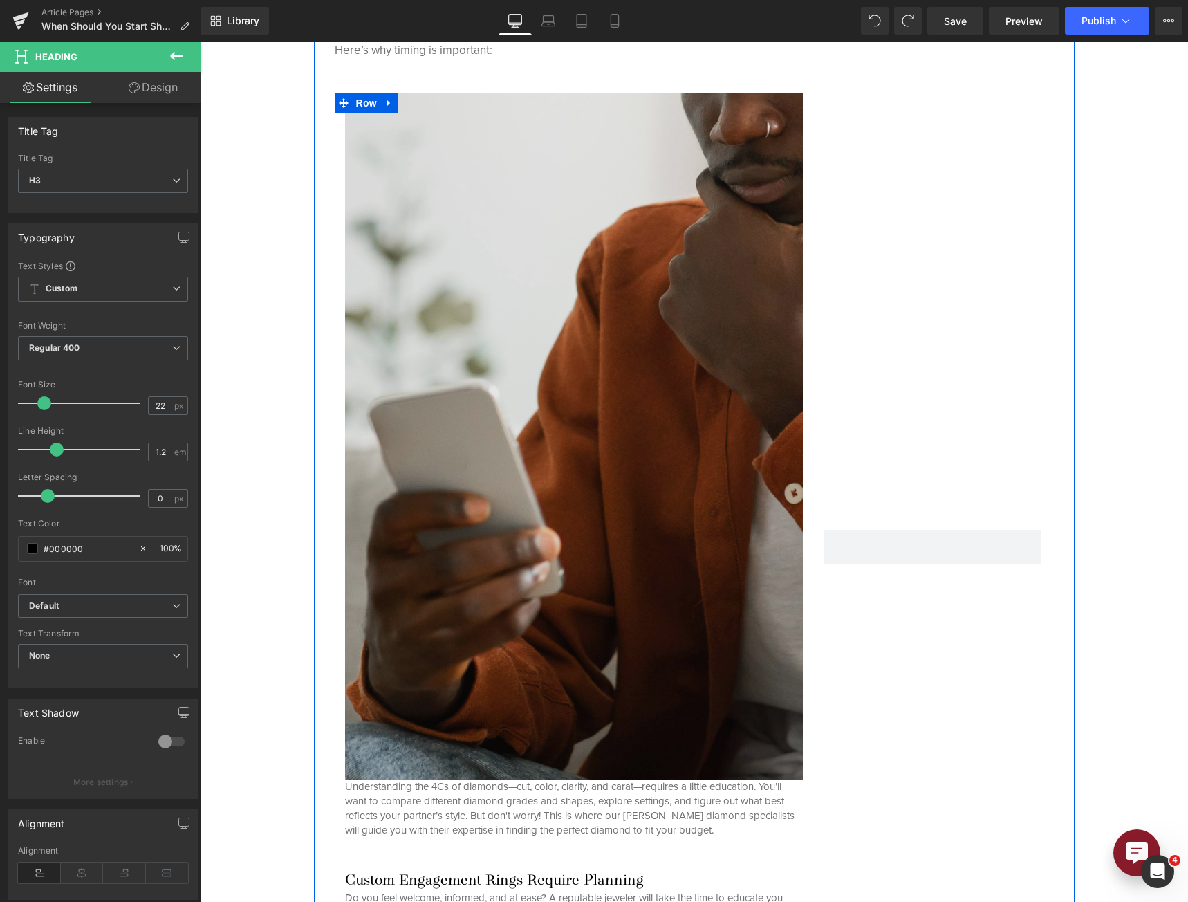
scroll to position [1383, 0]
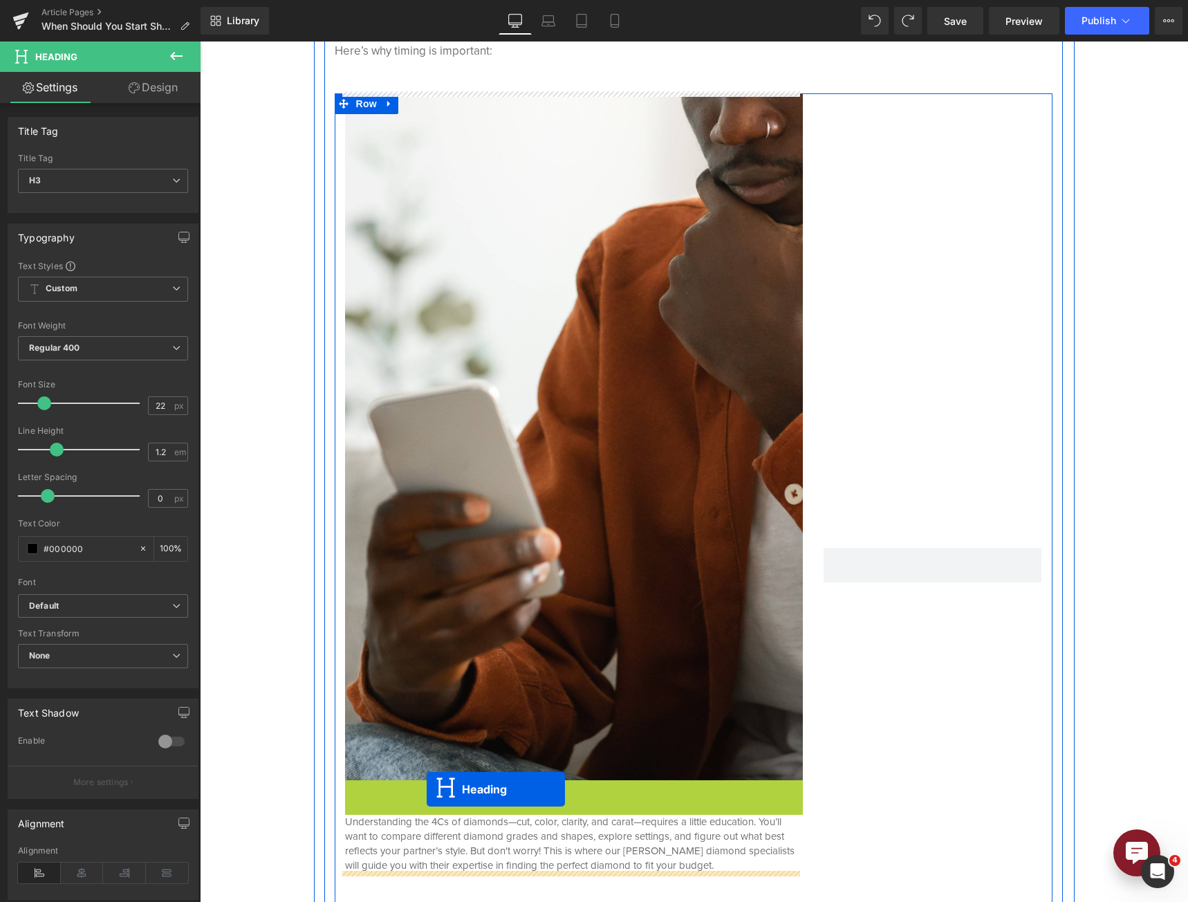
drag, startPoint x: 533, startPoint y: 787, endPoint x: 426, endPoint y: 790, distance: 107.2
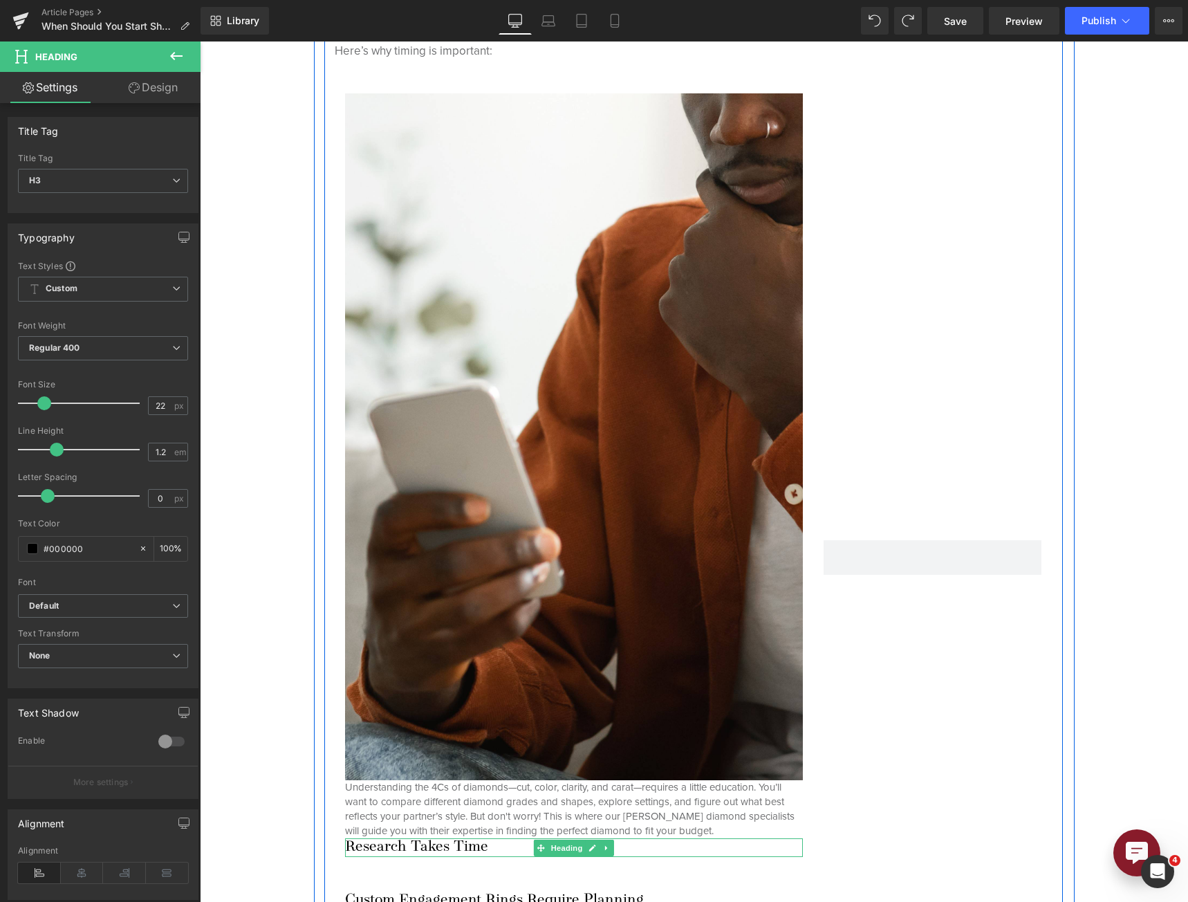
click at [357, 98] on span "Row" at bounding box center [366, 103] width 22 height 17
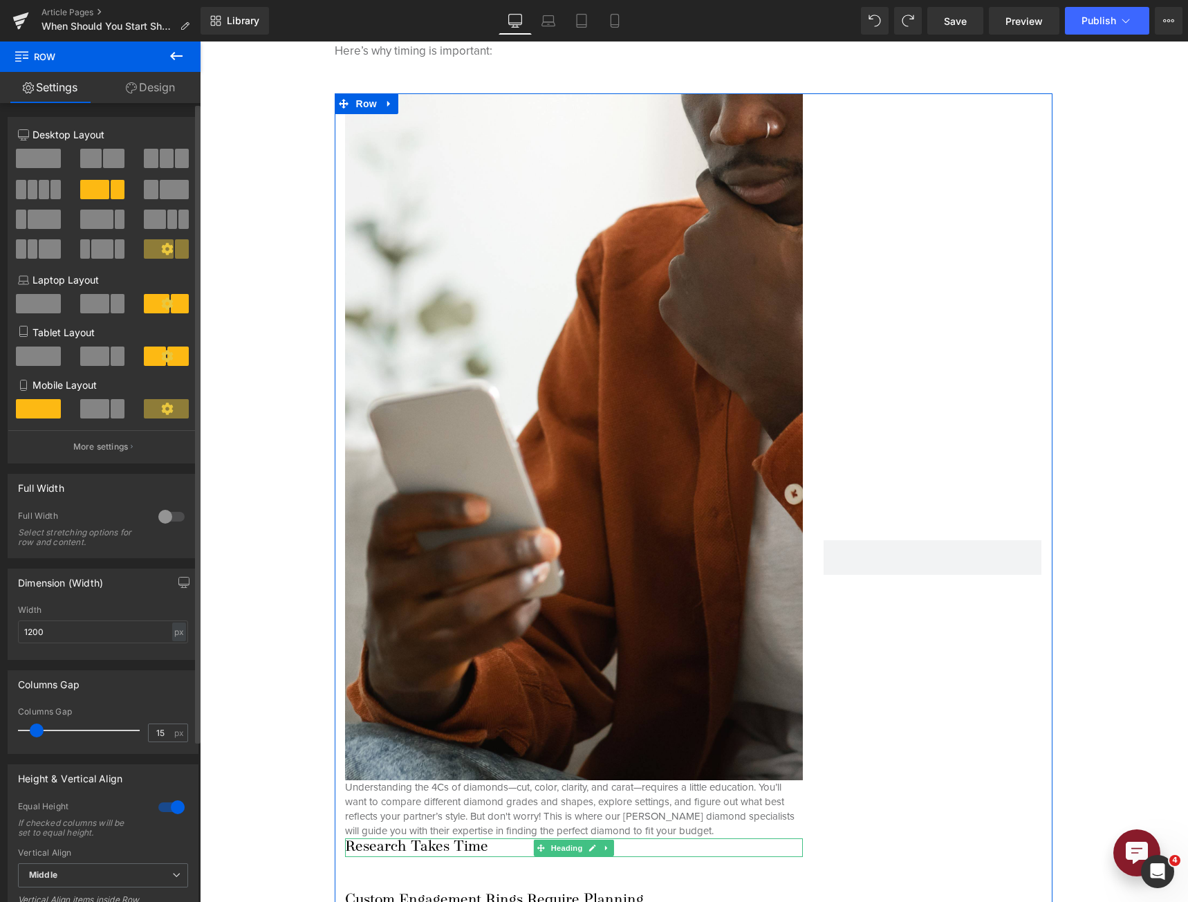
click at [51, 189] on span at bounding box center [55, 189] width 10 height 19
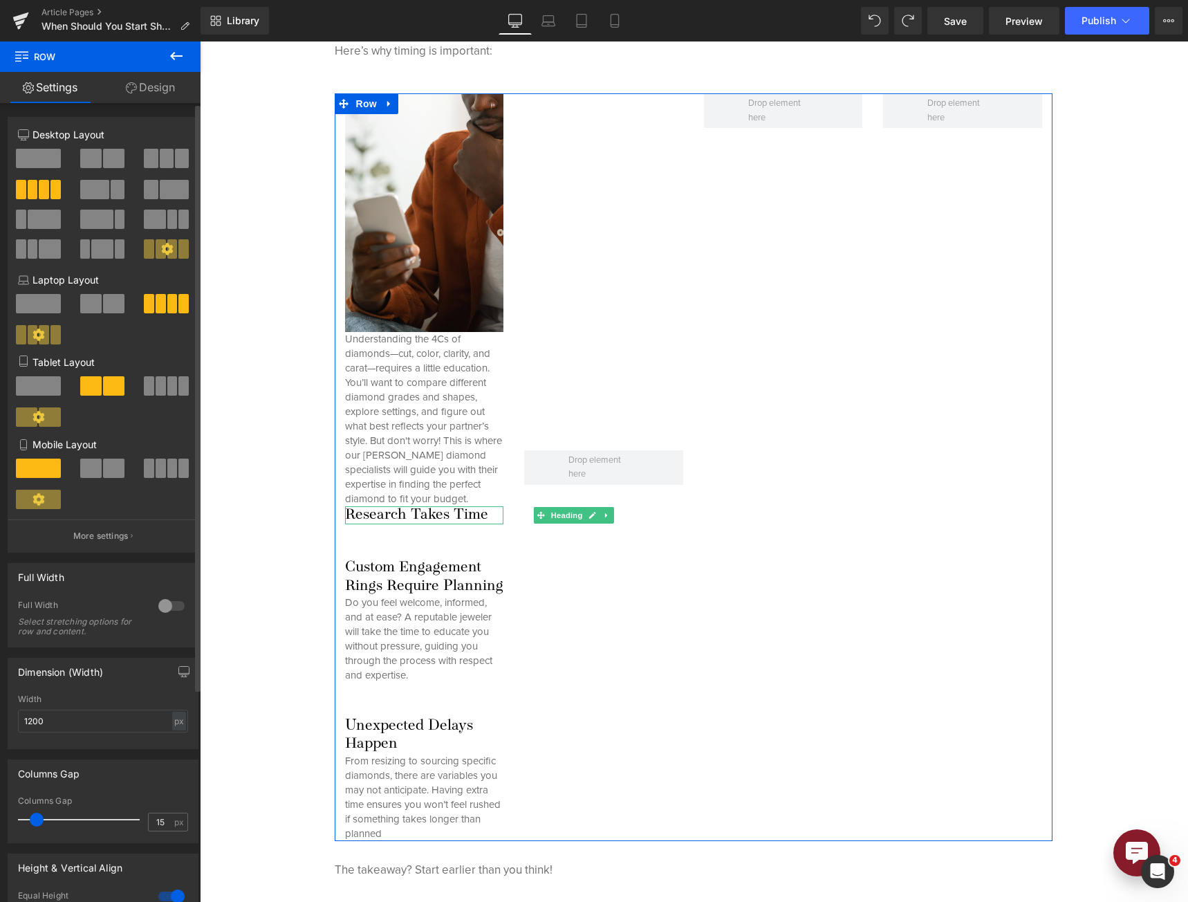
click at [99, 183] on span at bounding box center [94, 189] width 29 height 19
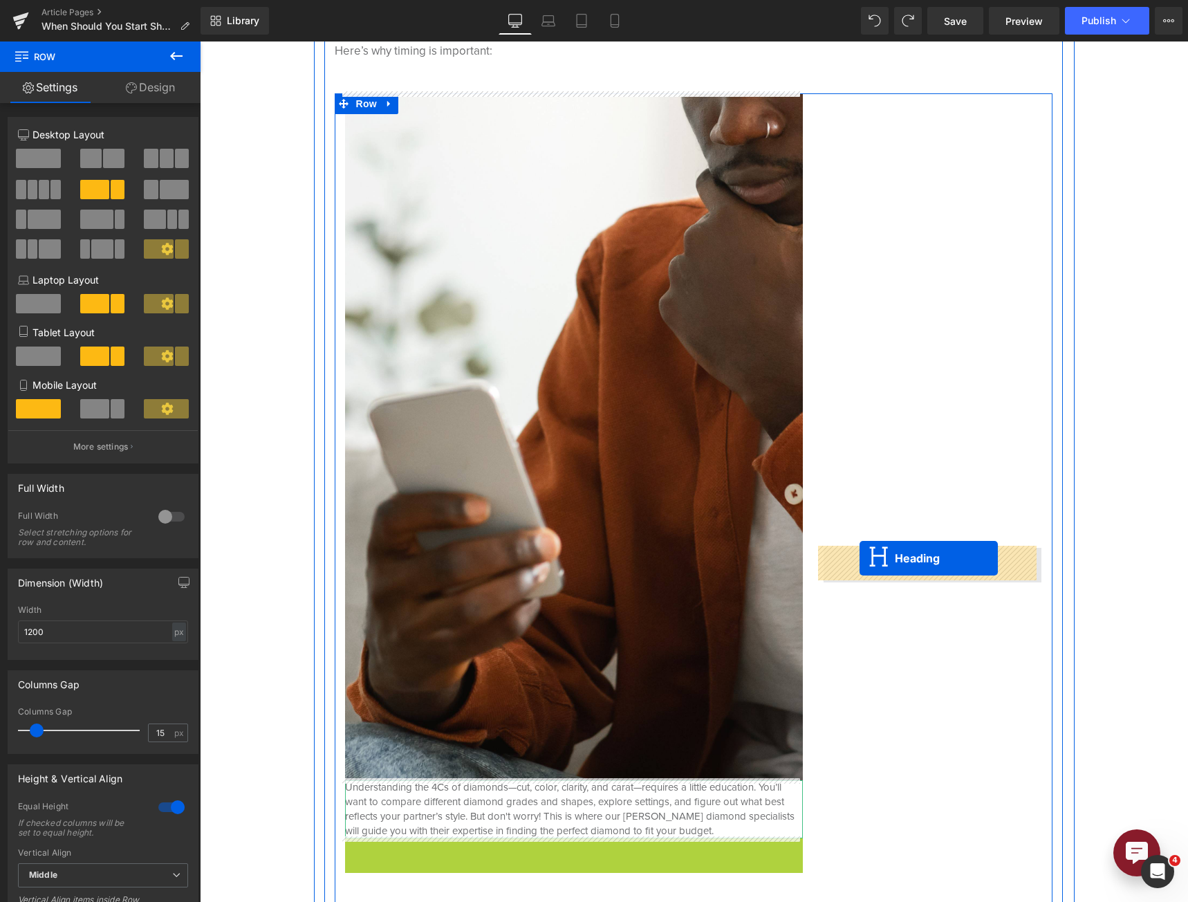
drag, startPoint x: 541, startPoint y: 850, endPoint x: 859, endPoint y: 558, distance: 432.1
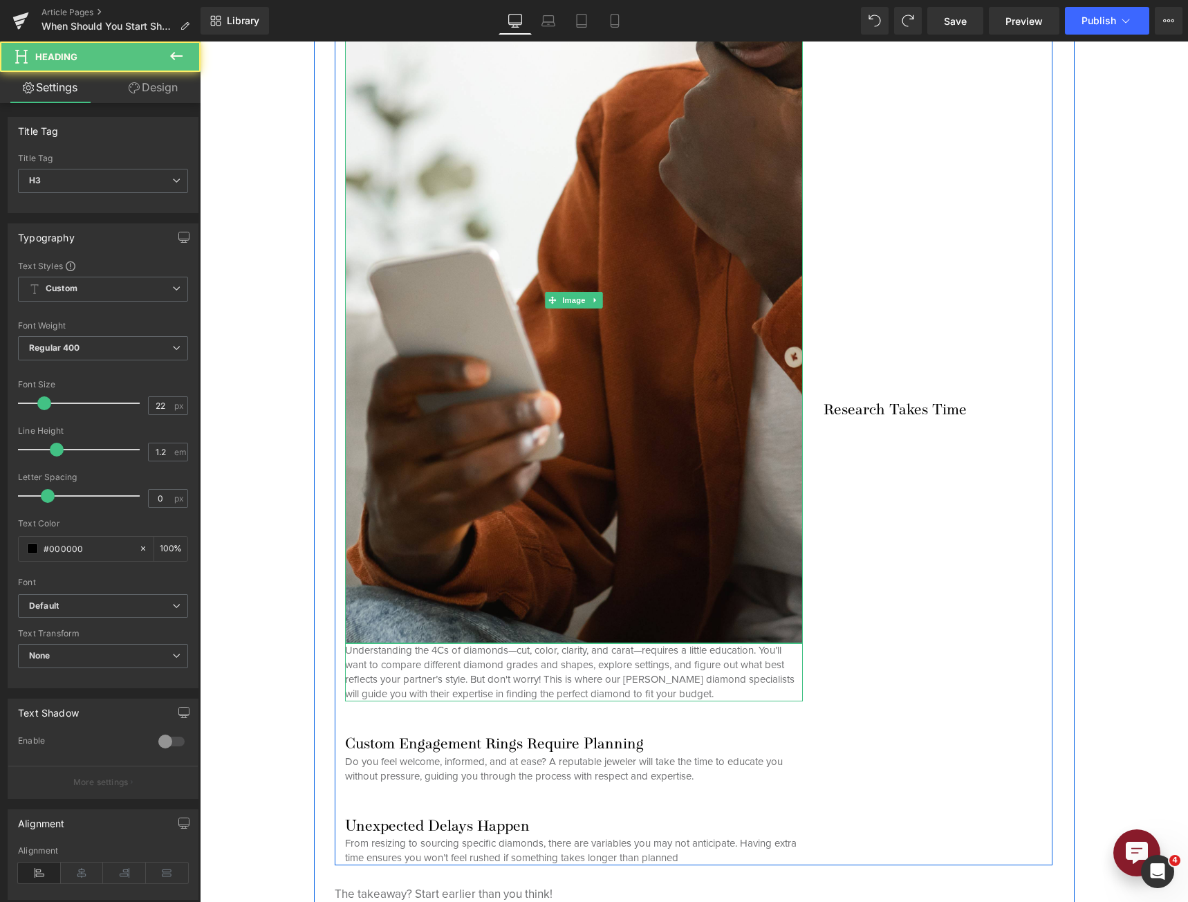
scroll to position [1521, 0]
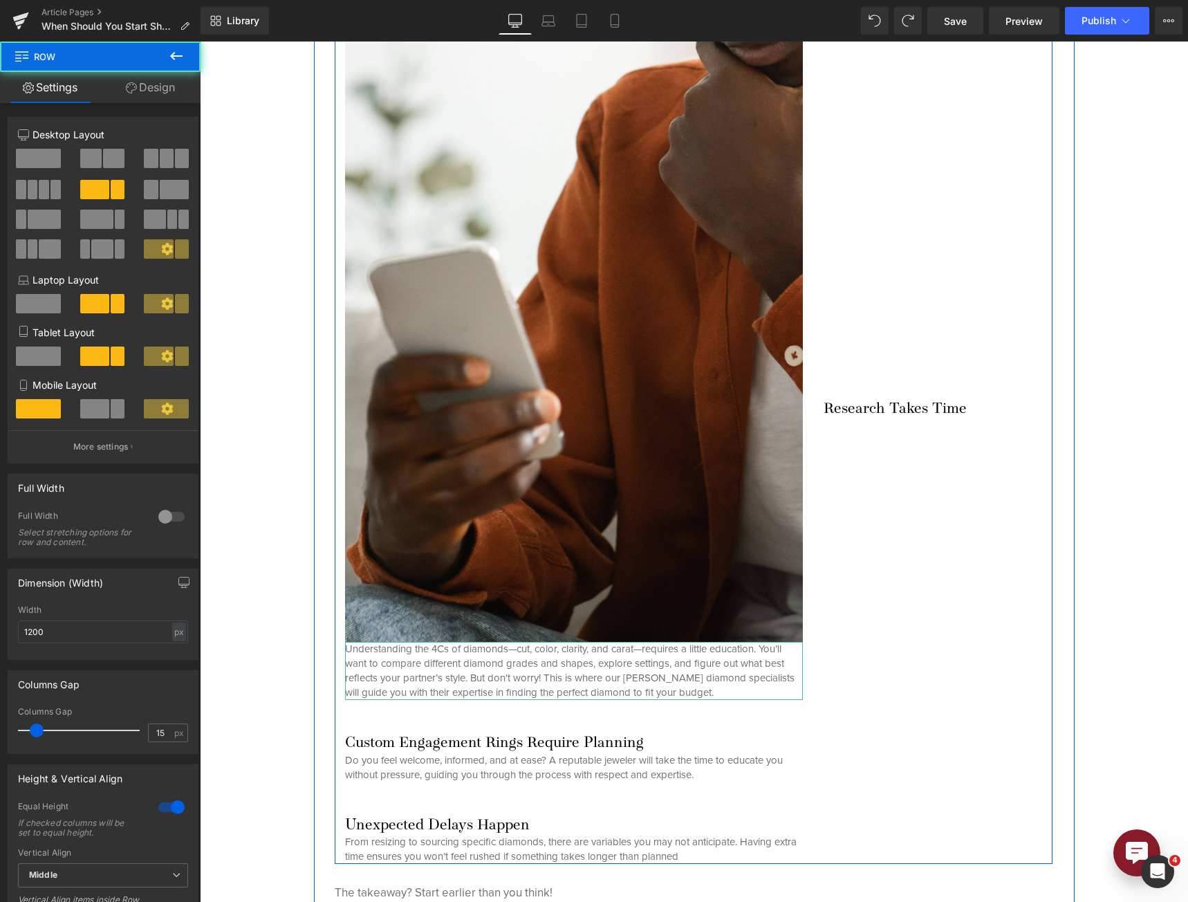
click at [927, 706] on div "Research Takes Time Heading" at bounding box center [932, 409] width 239 height 908
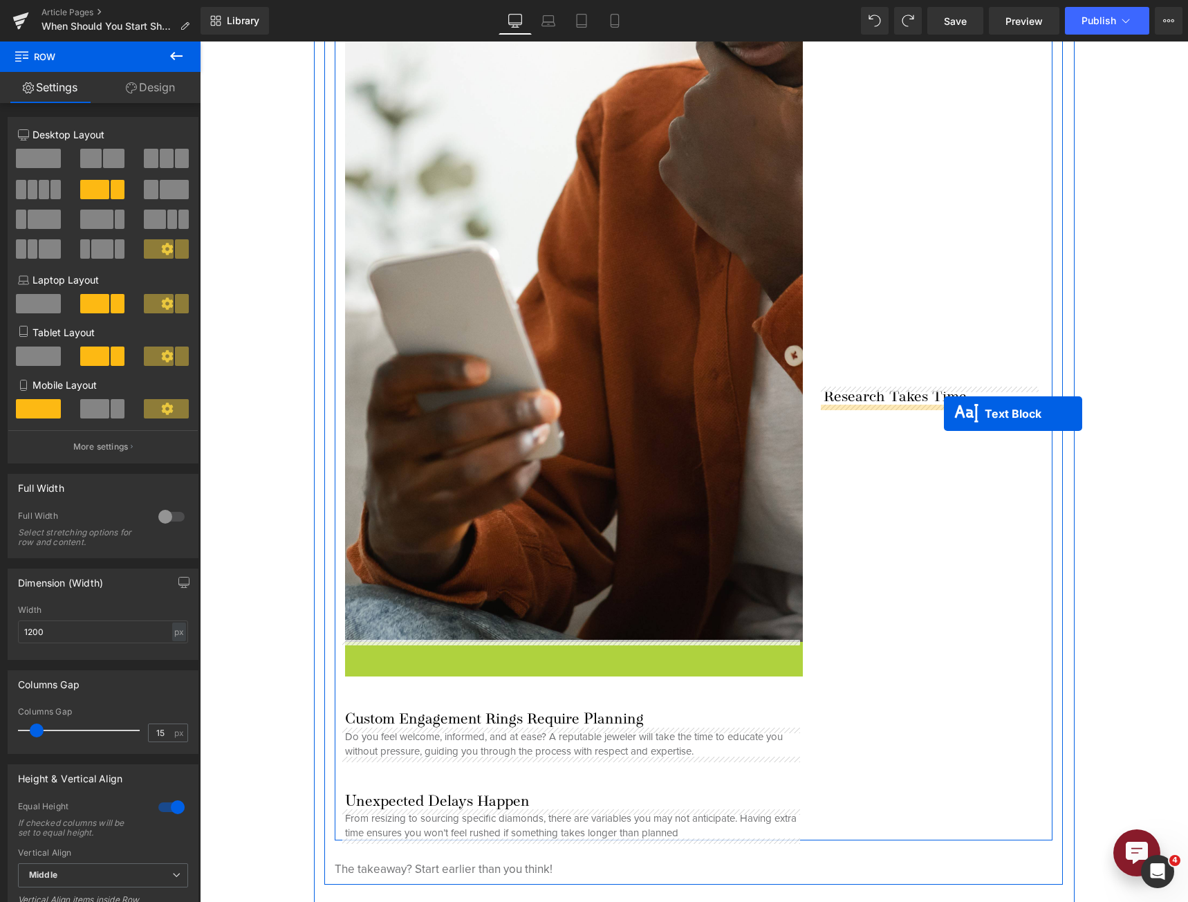
drag, startPoint x: 528, startPoint y: 673, endPoint x: 944, endPoint y: 413, distance: 490.4
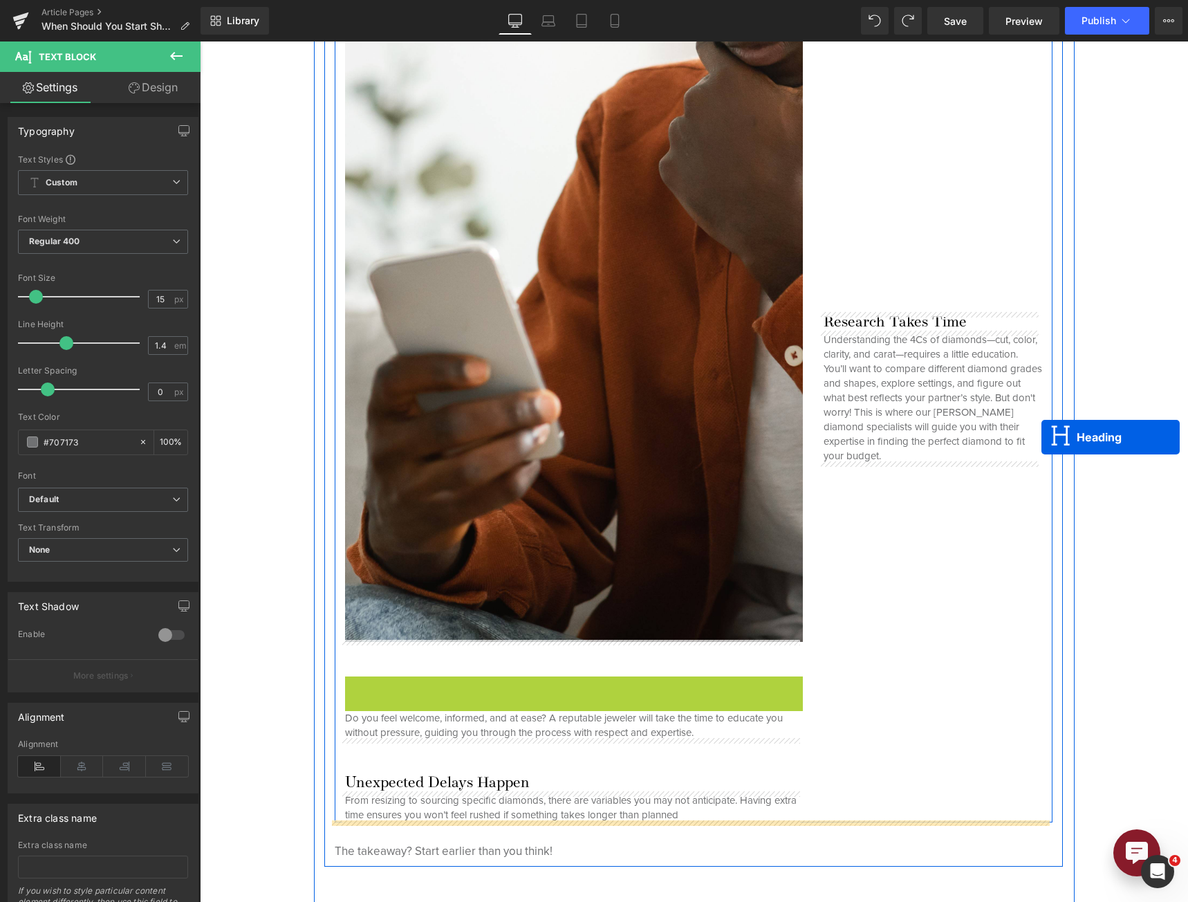
drag, startPoint x: 530, startPoint y: 683, endPoint x: 1041, endPoint y: 437, distance: 567.1
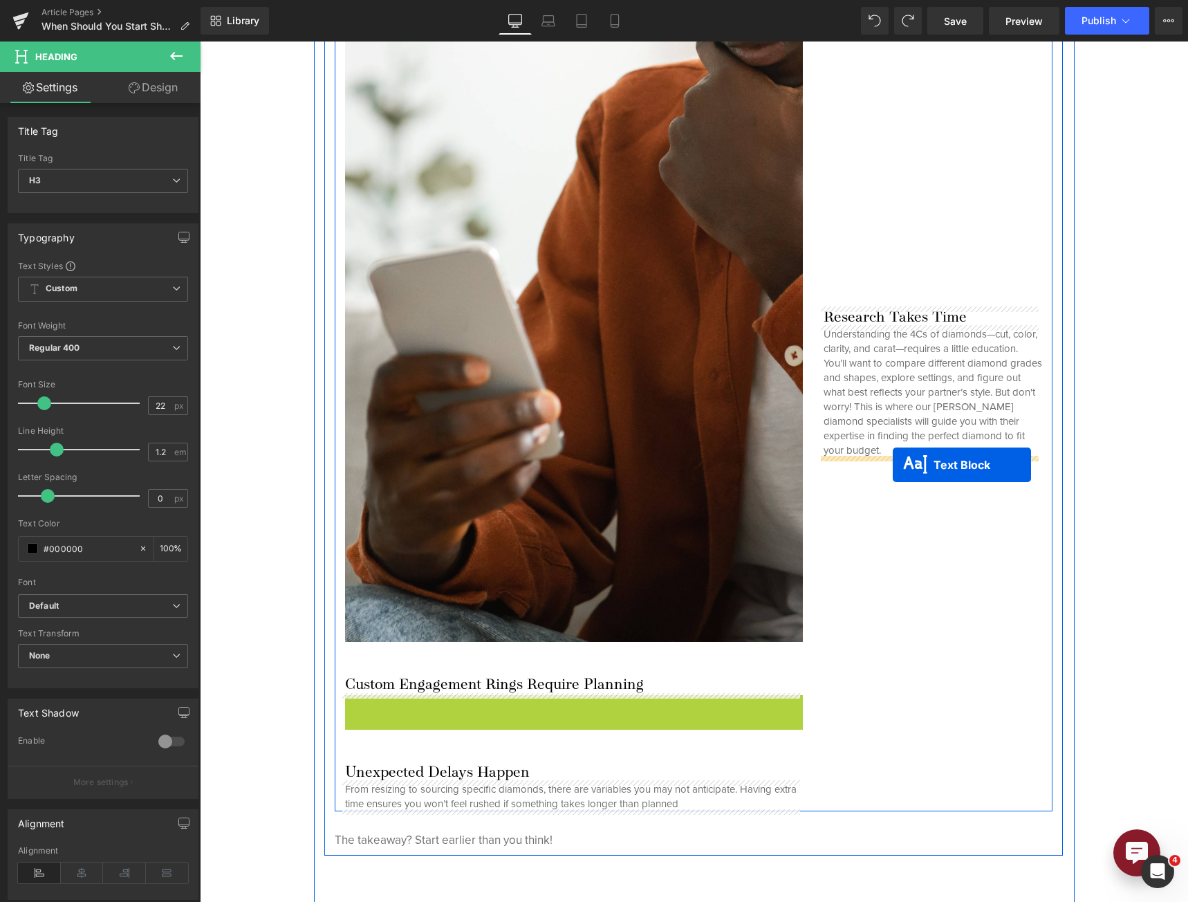
drag, startPoint x: 523, startPoint y: 706, endPoint x: 893, endPoint y: 465, distance: 441.1
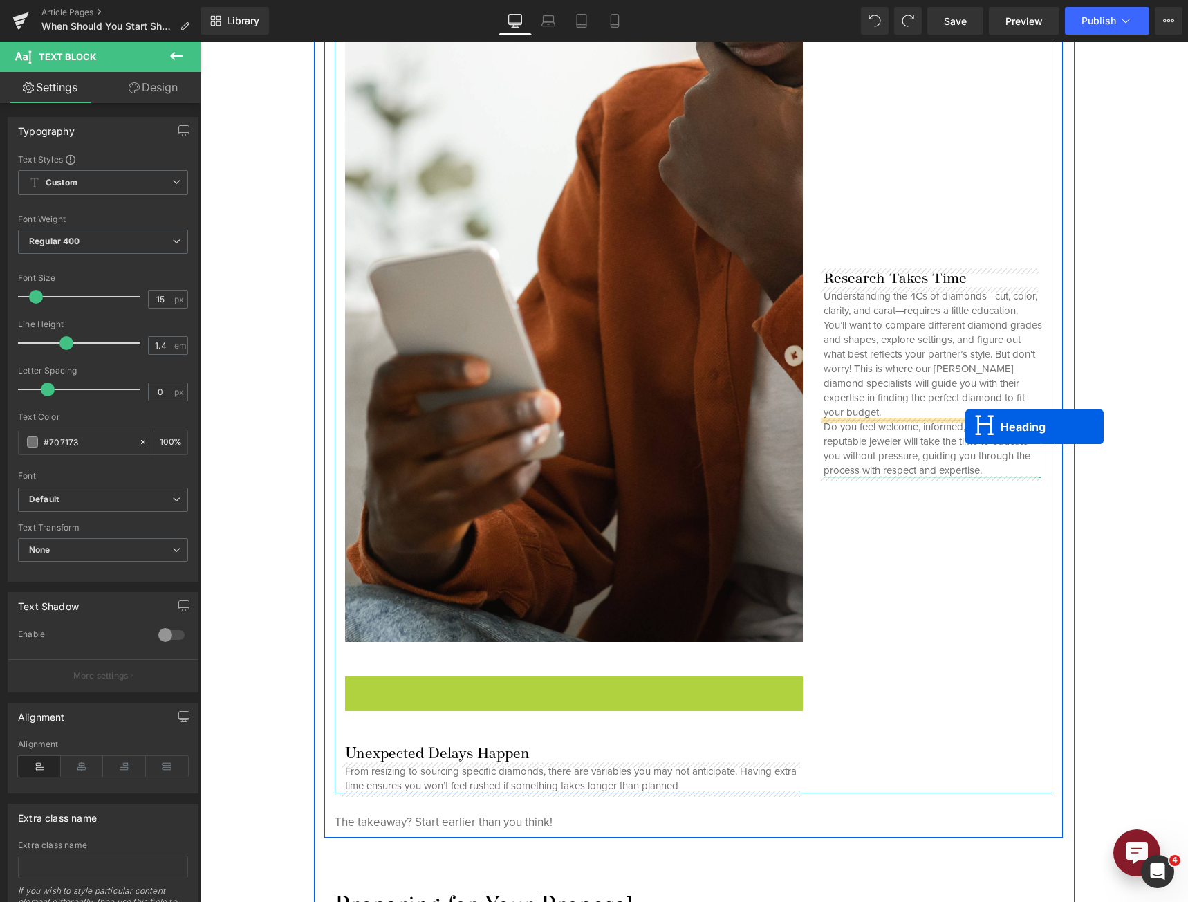
drag, startPoint x: 529, startPoint y: 686, endPoint x: 965, endPoint y: 427, distance: 507.5
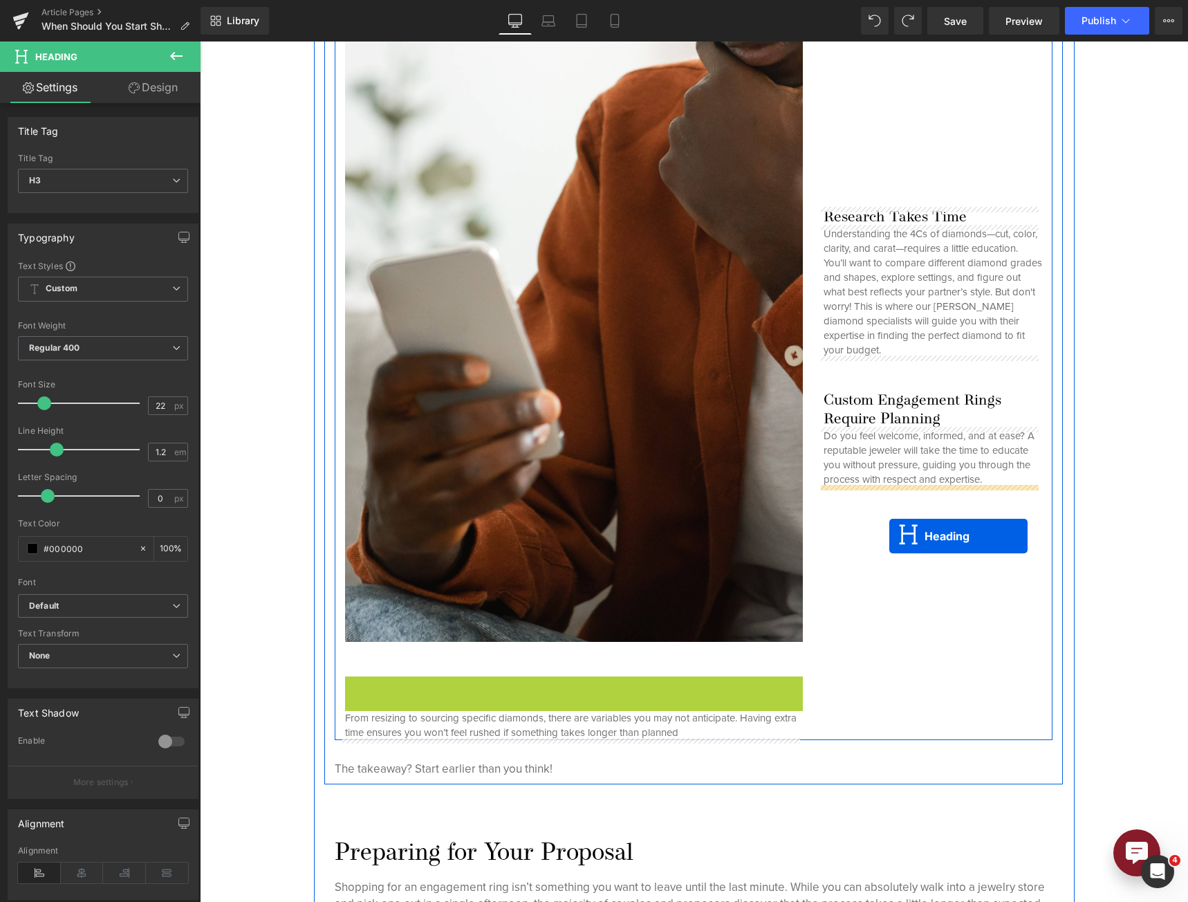
drag, startPoint x: 532, startPoint y: 685, endPoint x: 889, endPoint y: 536, distance: 386.8
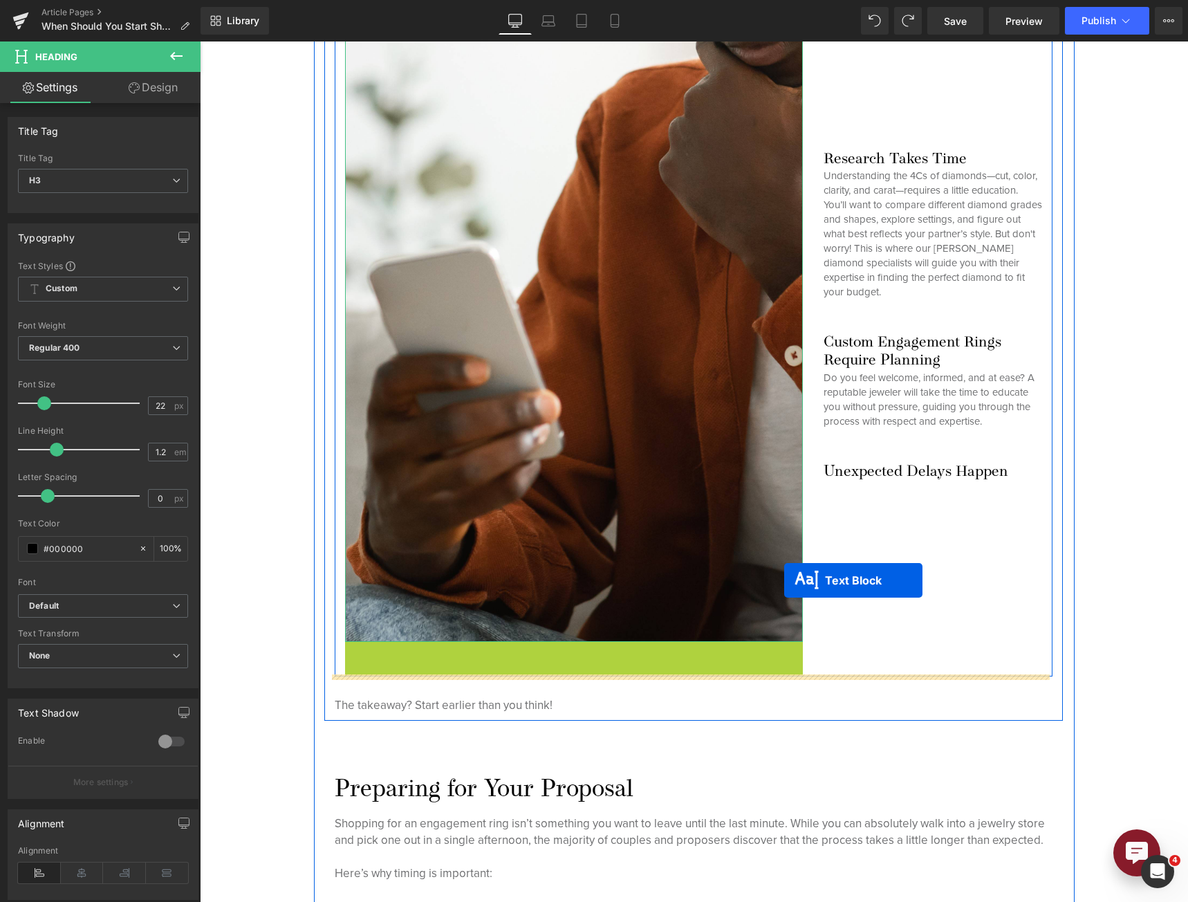
drag, startPoint x: 529, startPoint y: 658, endPoint x: 908, endPoint y: 548, distance: 395.4
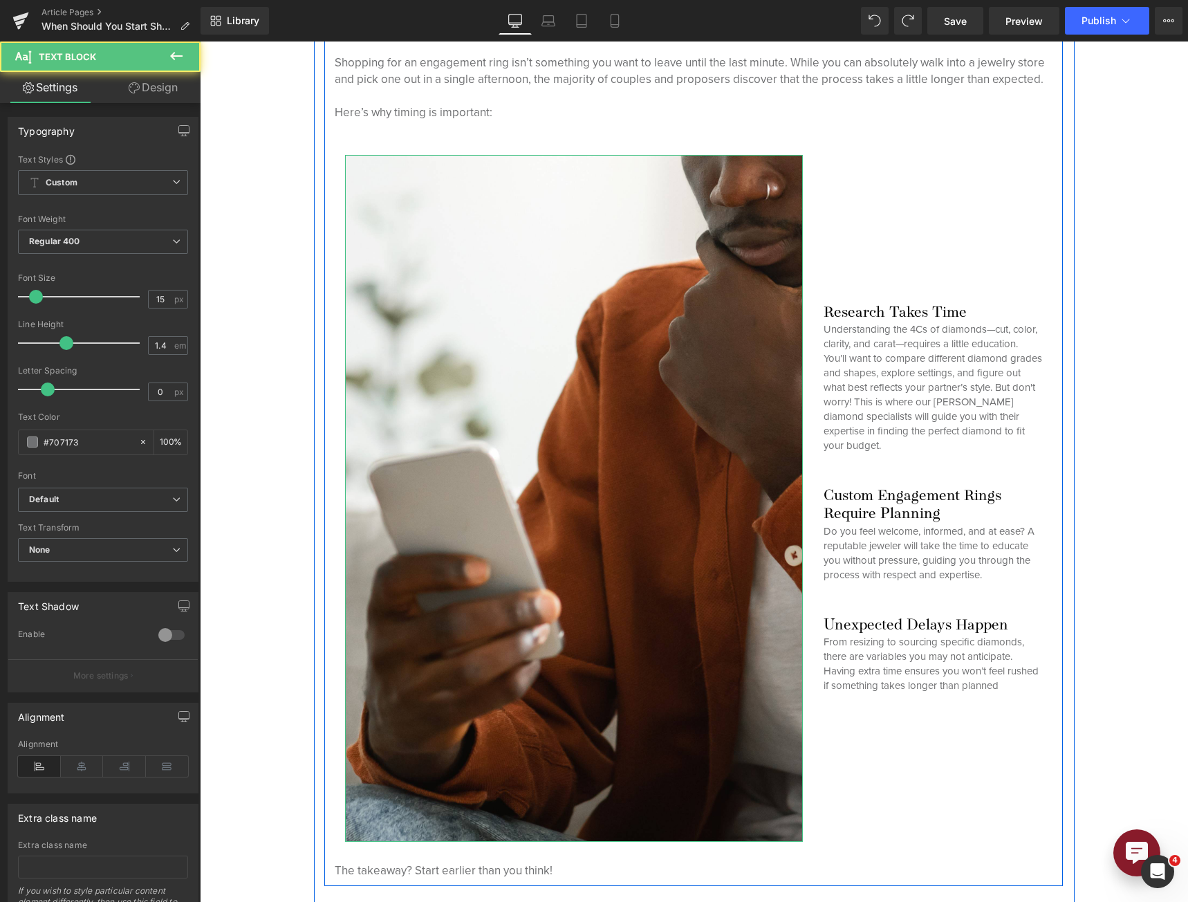
scroll to position [1106, 0]
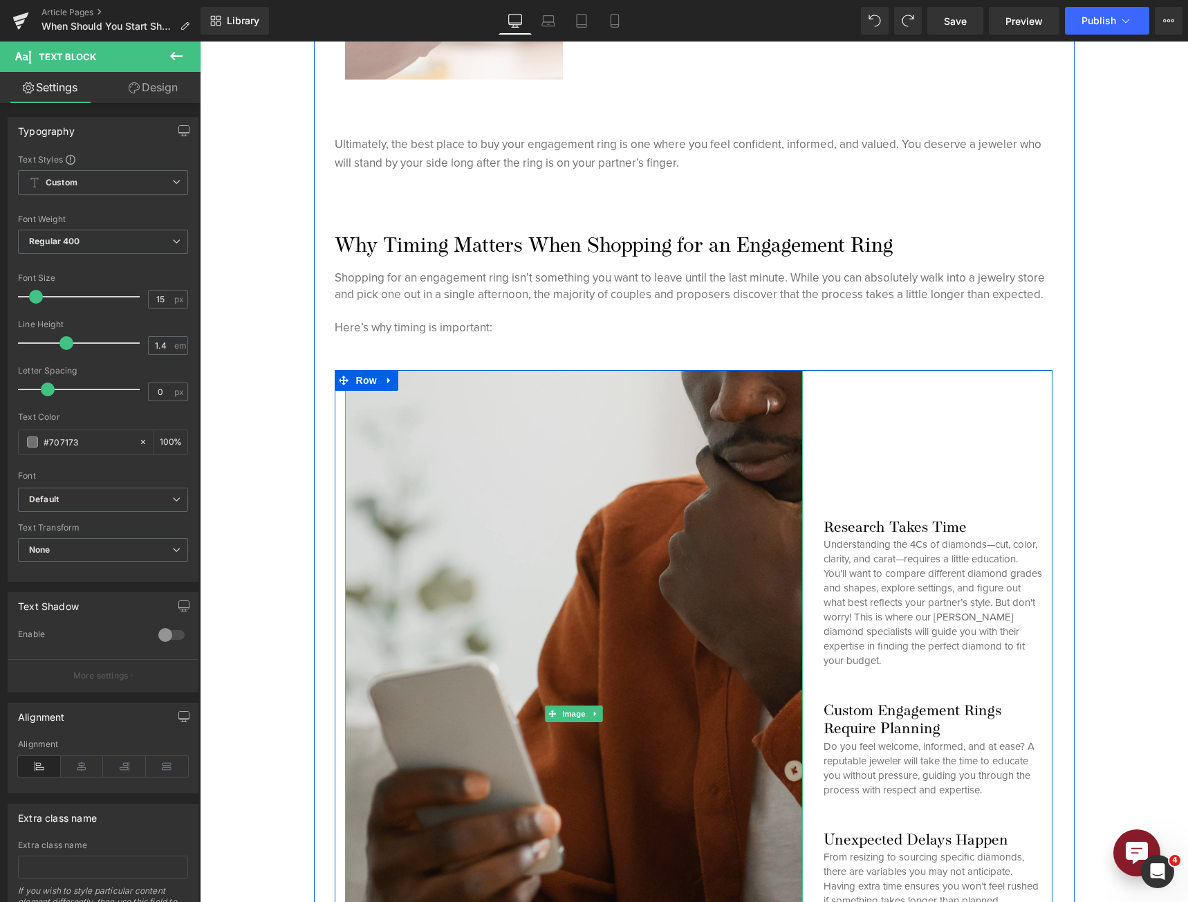
click at [509, 458] on img at bounding box center [574, 713] width 458 height 687
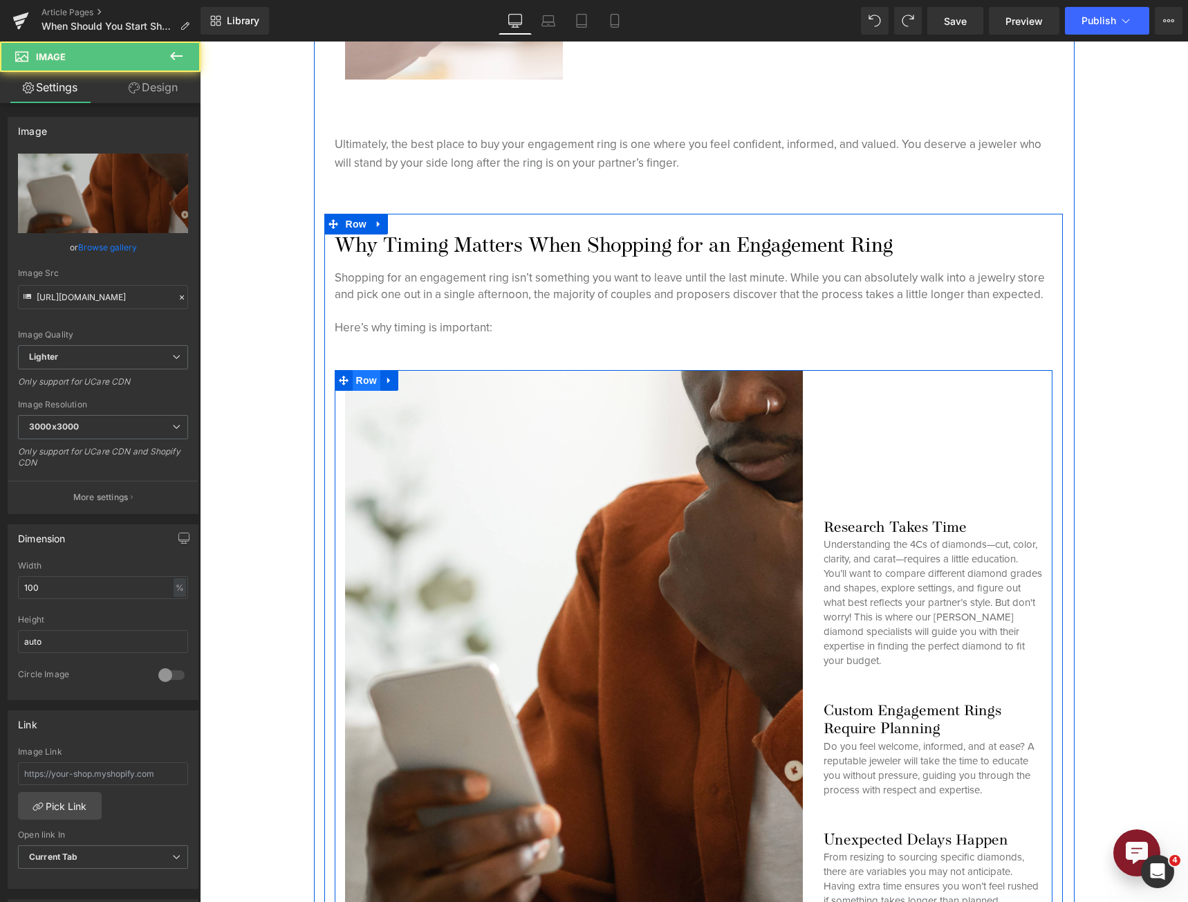
click at [360, 384] on span "Row" at bounding box center [367, 380] width 28 height 21
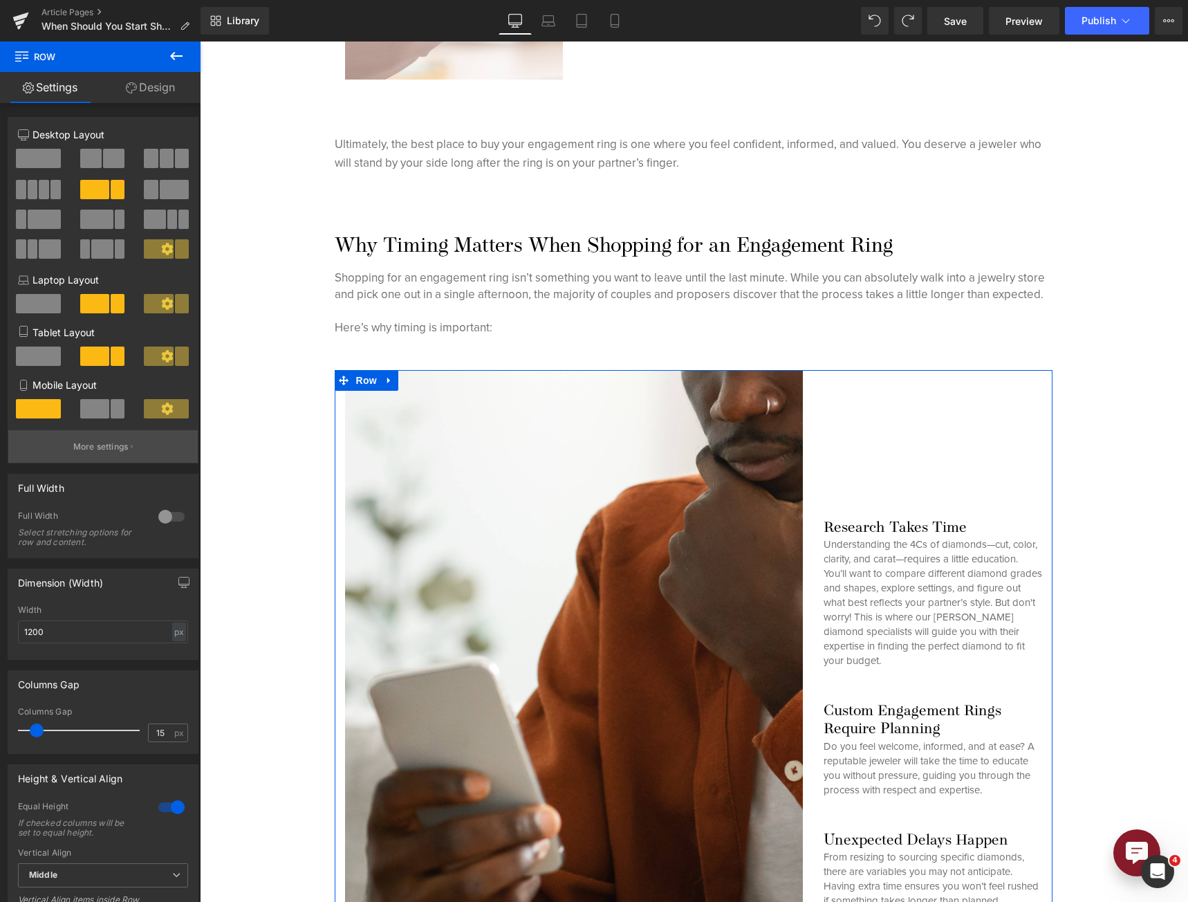
click at [96, 450] on p "More settings" at bounding box center [100, 446] width 55 height 12
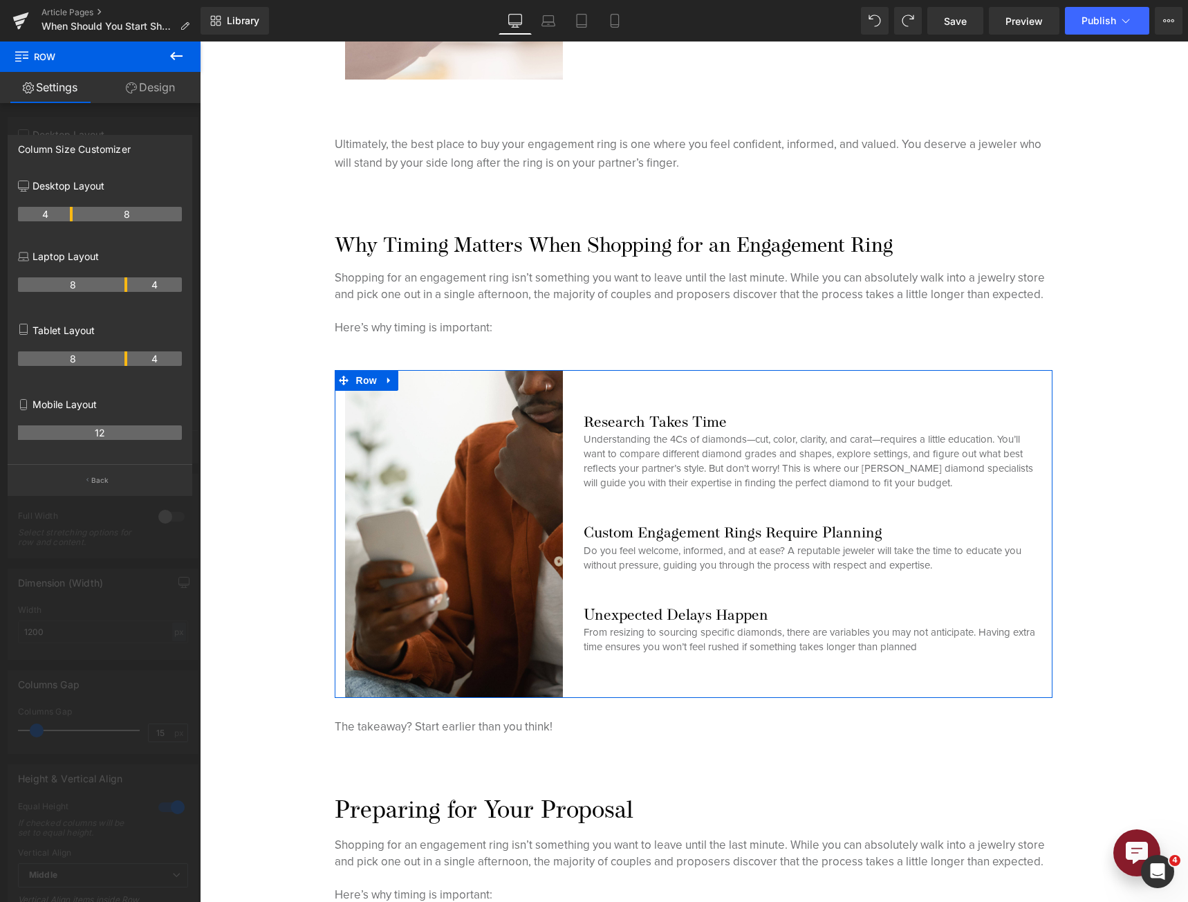
drag, startPoint x: 124, startPoint y: 214, endPoint x: 127, endPoint y: 295, distance: 80.9
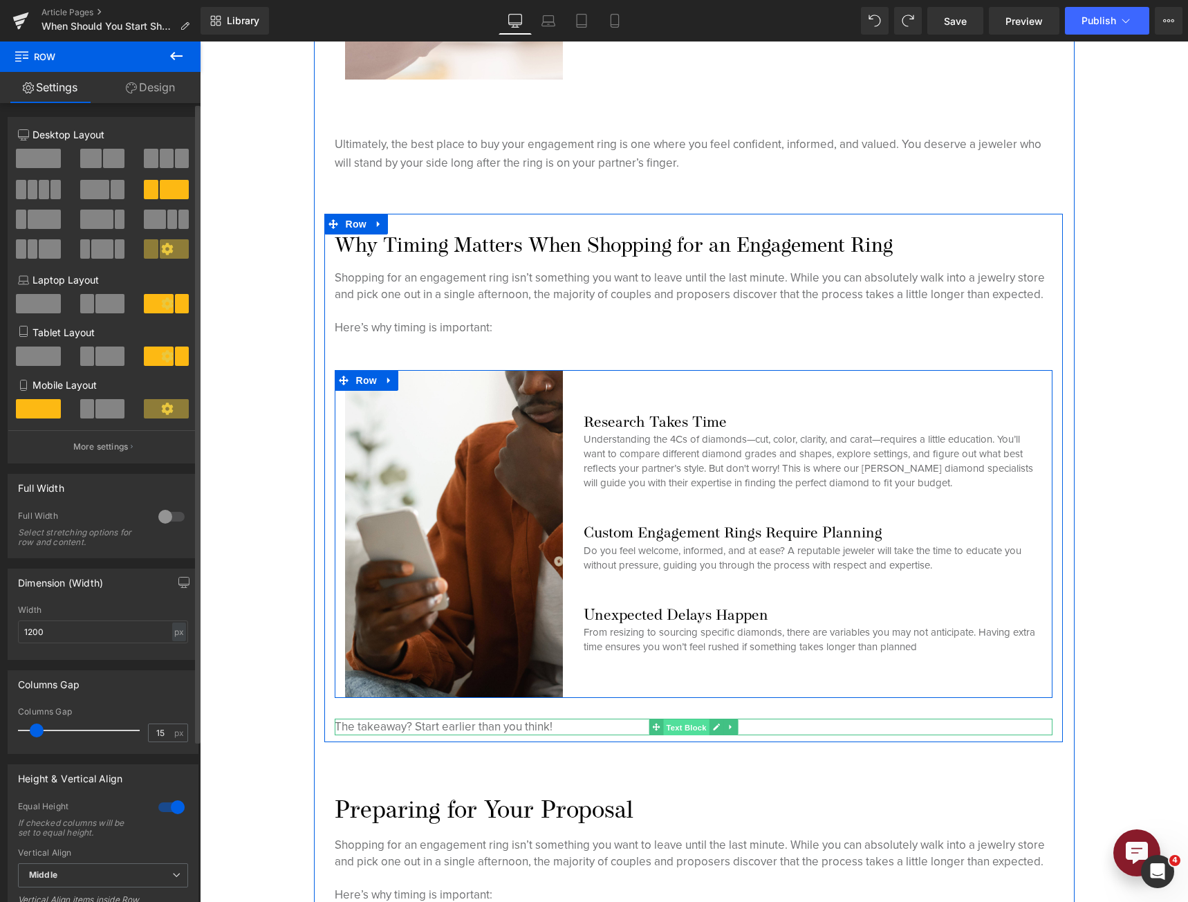
click at [675, 723] on span "Text Block" at bounding box center [686, 727] width 46 height 17
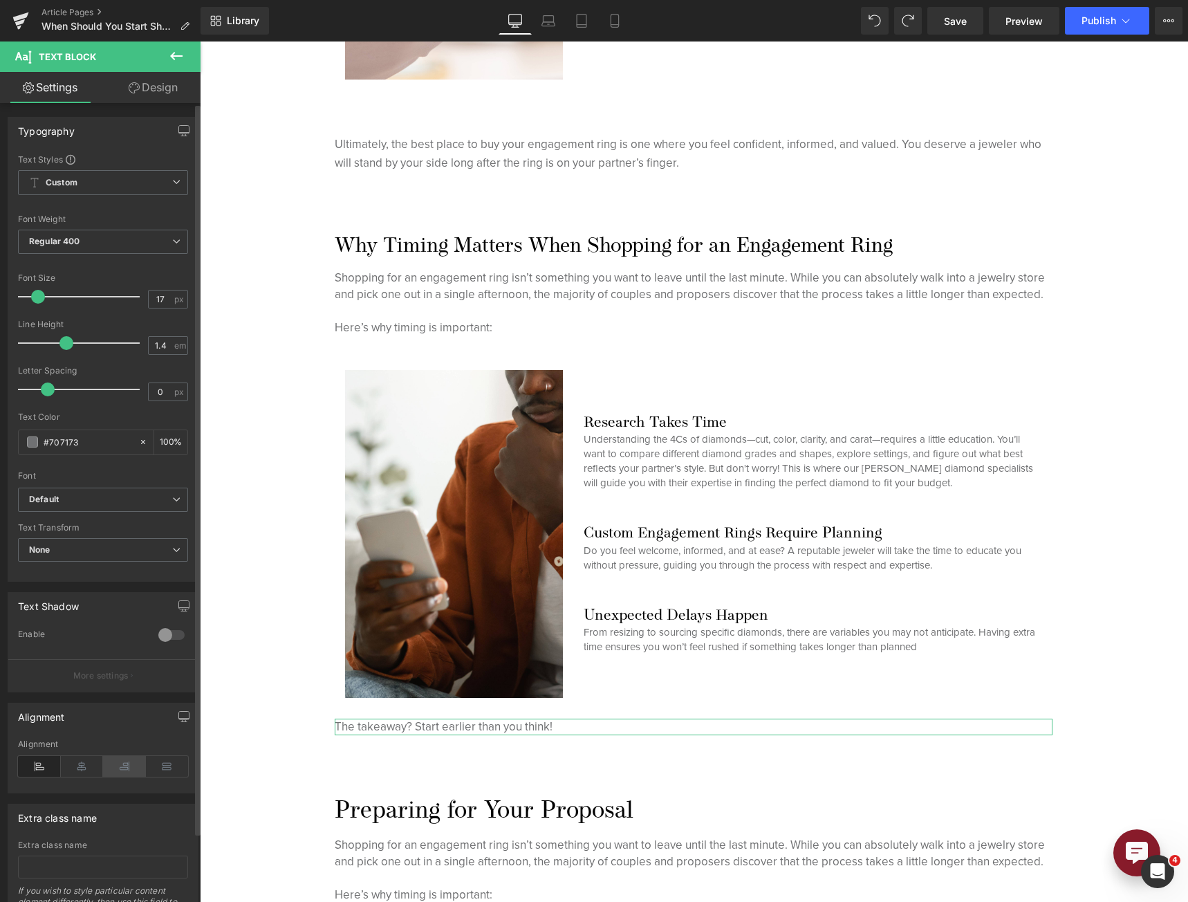
click at [123, 769] on icon at bounding box center [124, 766] width 43 height 21
click at [87, 757] on icon at bounding box center [82, 766] width 43 height 21
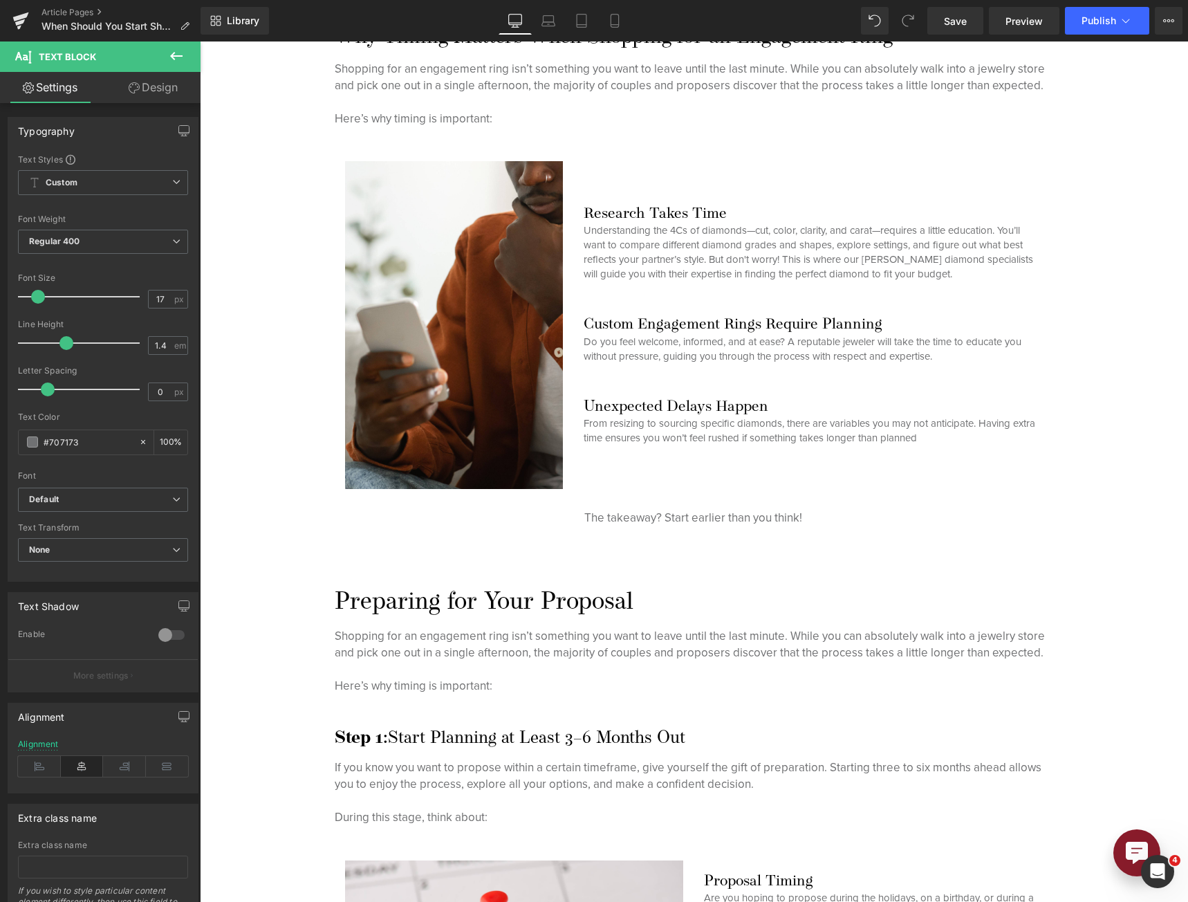
scroll to position [1452, 0]
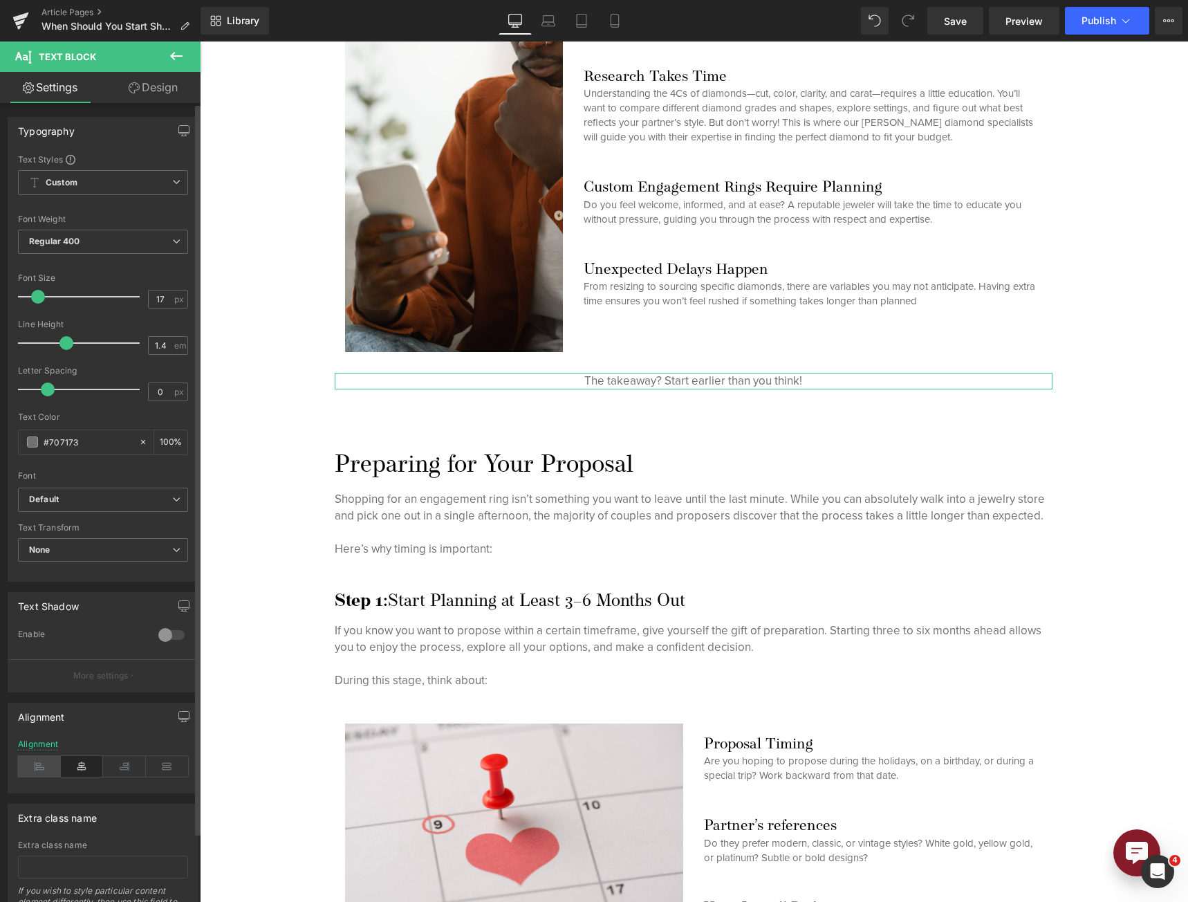
click at [24, 774] on icon at bounding box center [39, 766] width 43 height 21
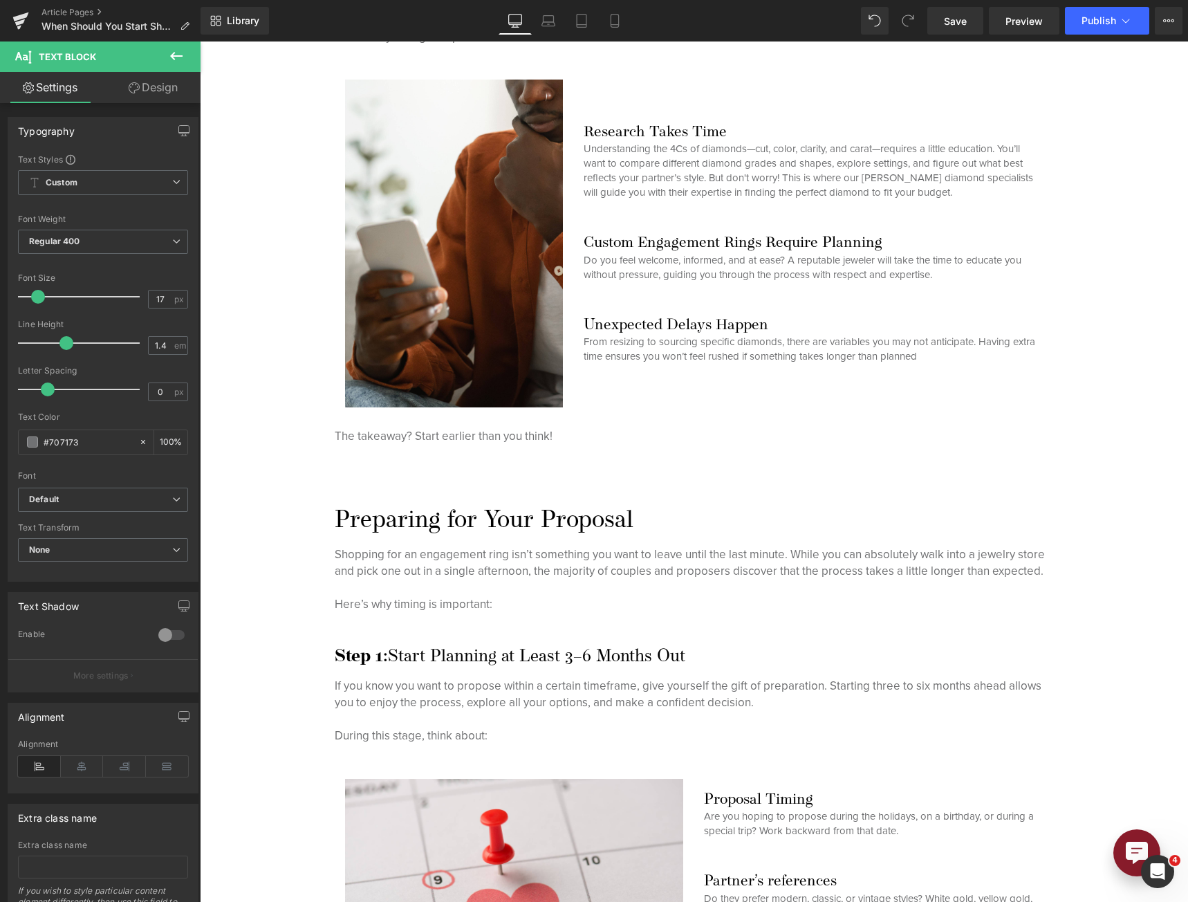
scroll to position [1245, 0]
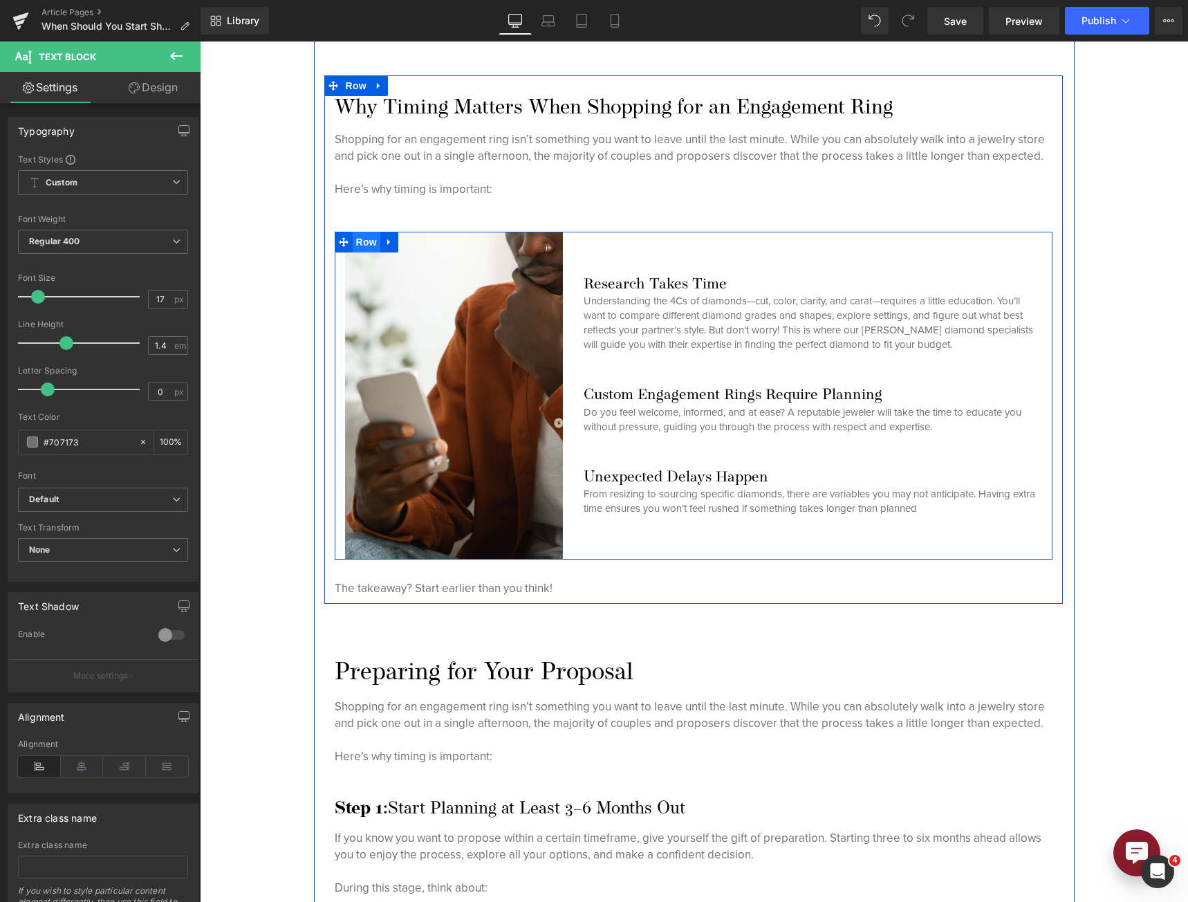
click at [354, 241] on span "Row" at bounding box center [367, 242] width 28 height 21
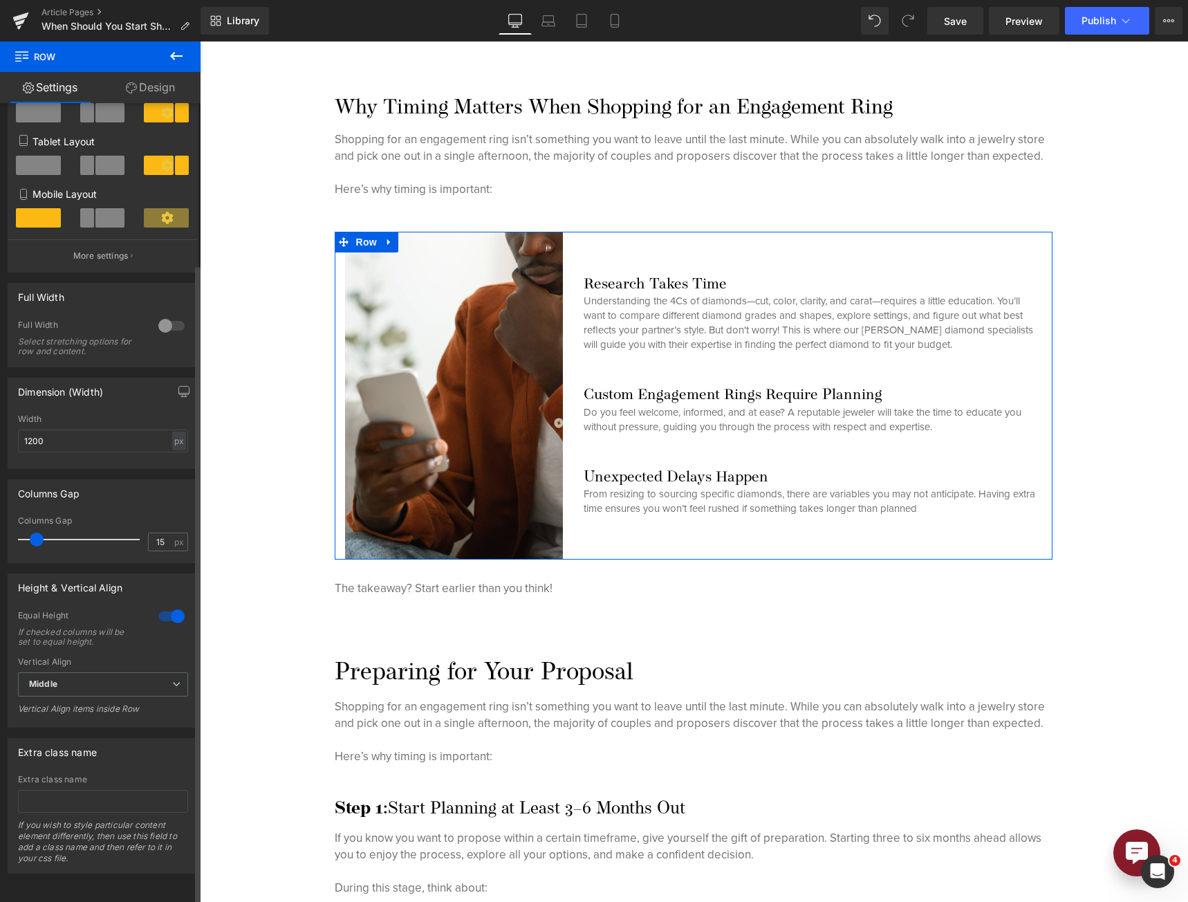
scroll to position [0, 0]
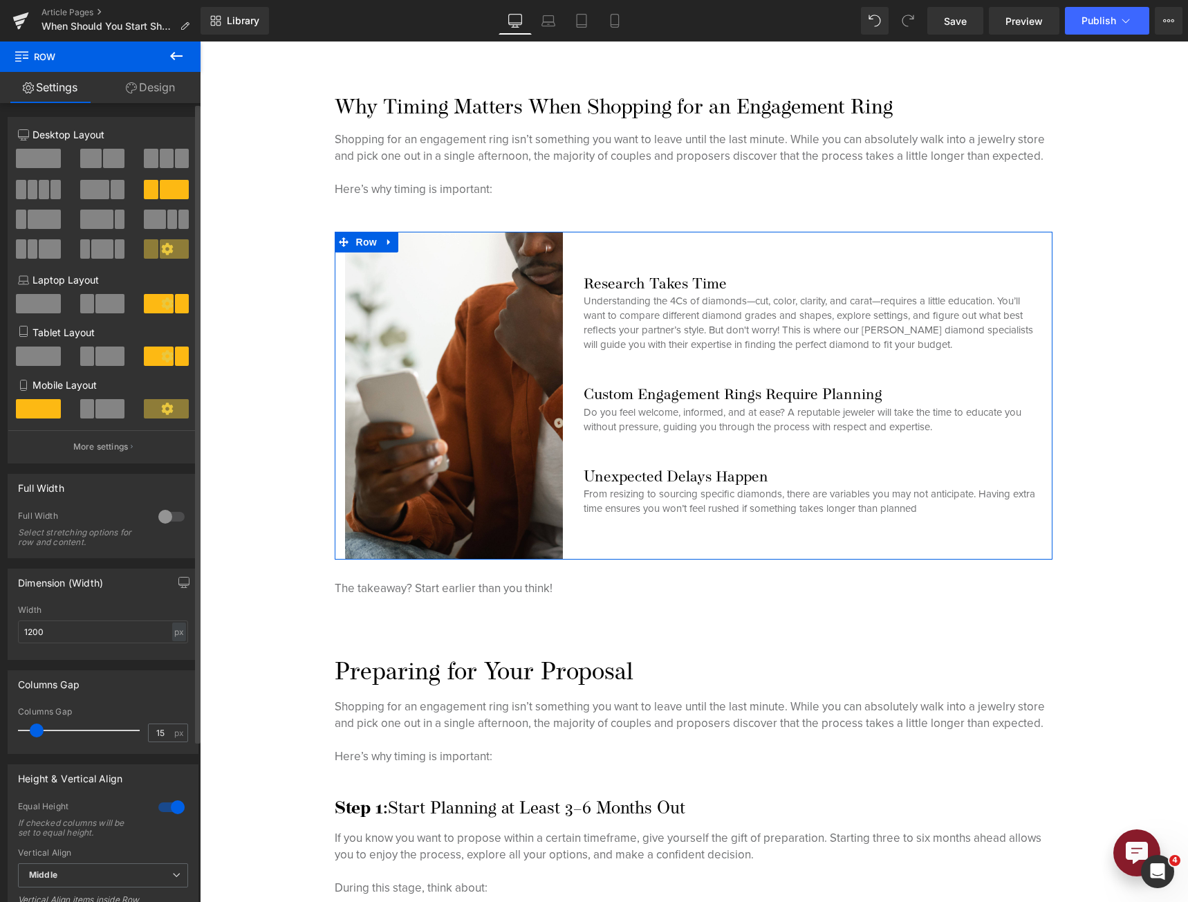
click at [106, 424] on div at bounding box center [103, 414] width 64 height 30
click at [113, 438] on button "More settings" at bounding box center [102, 446] width 189 height 32
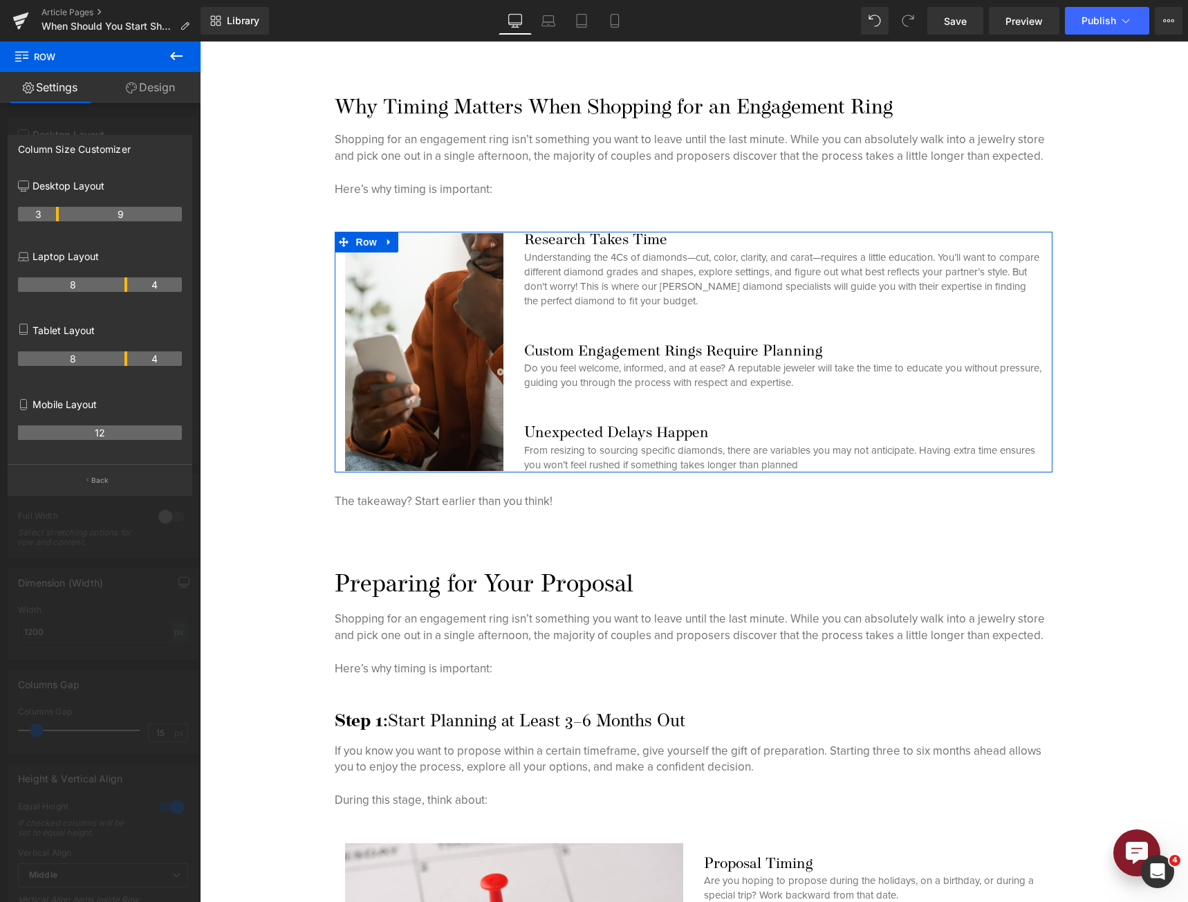
drag, startPoint x: 71, startPoint y: 214, endPoint x: 57, endPoint y: 217, distance: 13.6
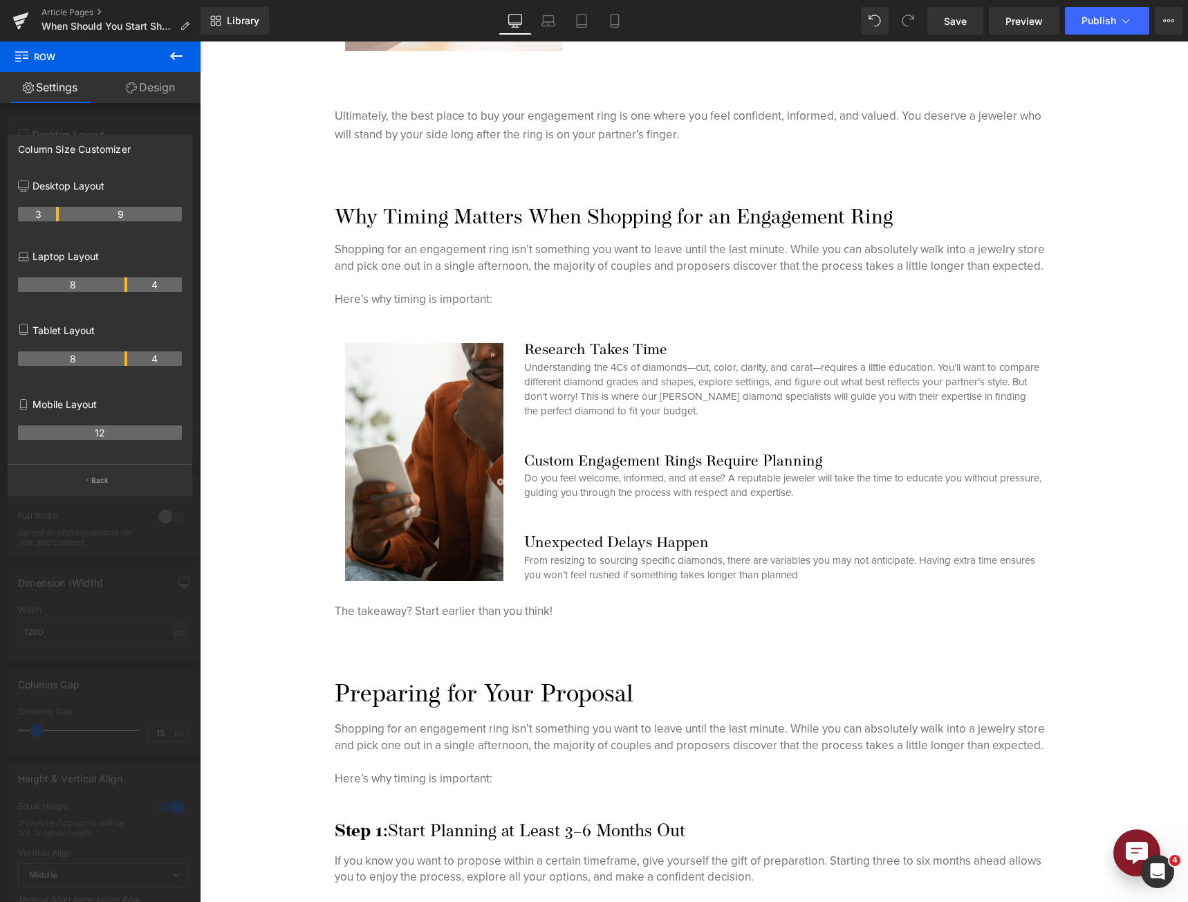
scroll to position [1106, 0]
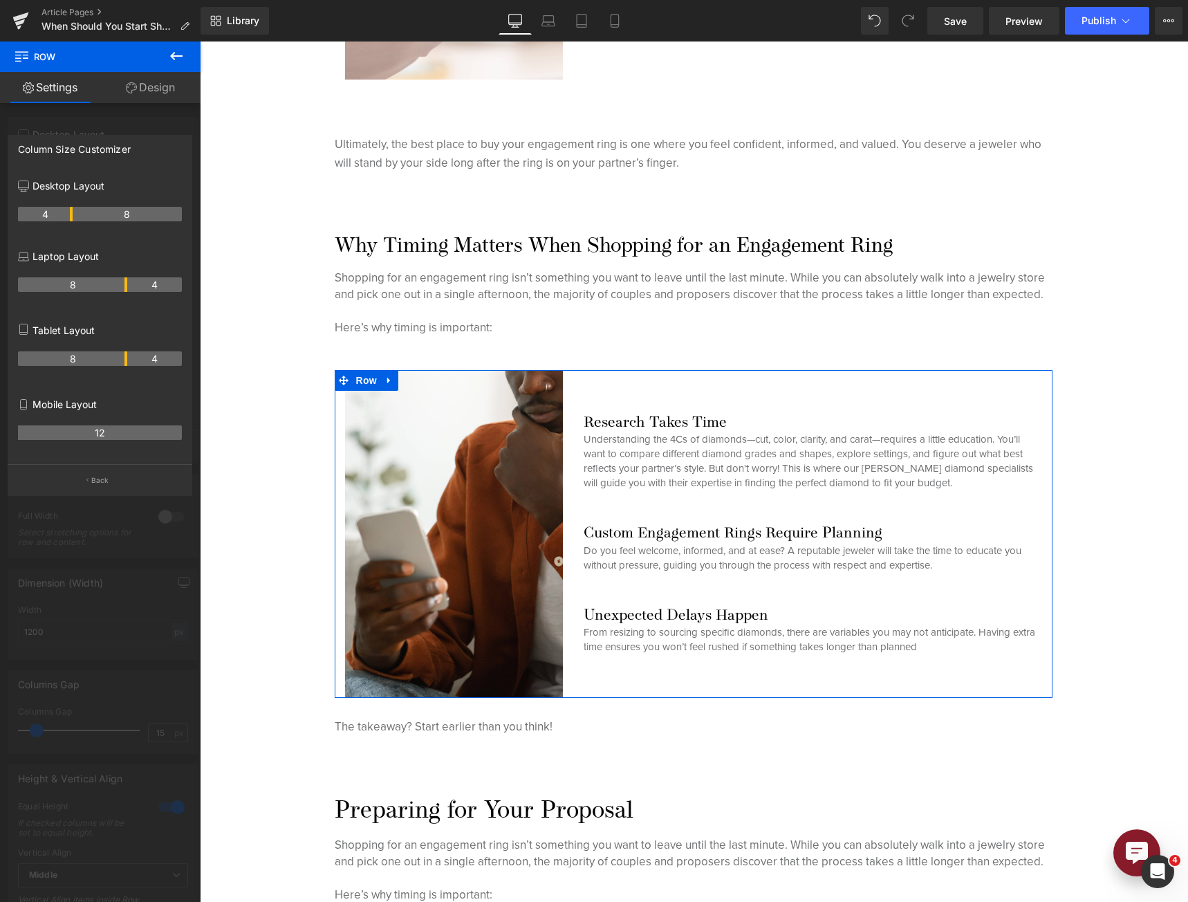
drag, startPoint x: 56, startPoint y: 213, endPoint x: 67, endPoint y: 212, distance: 11.1
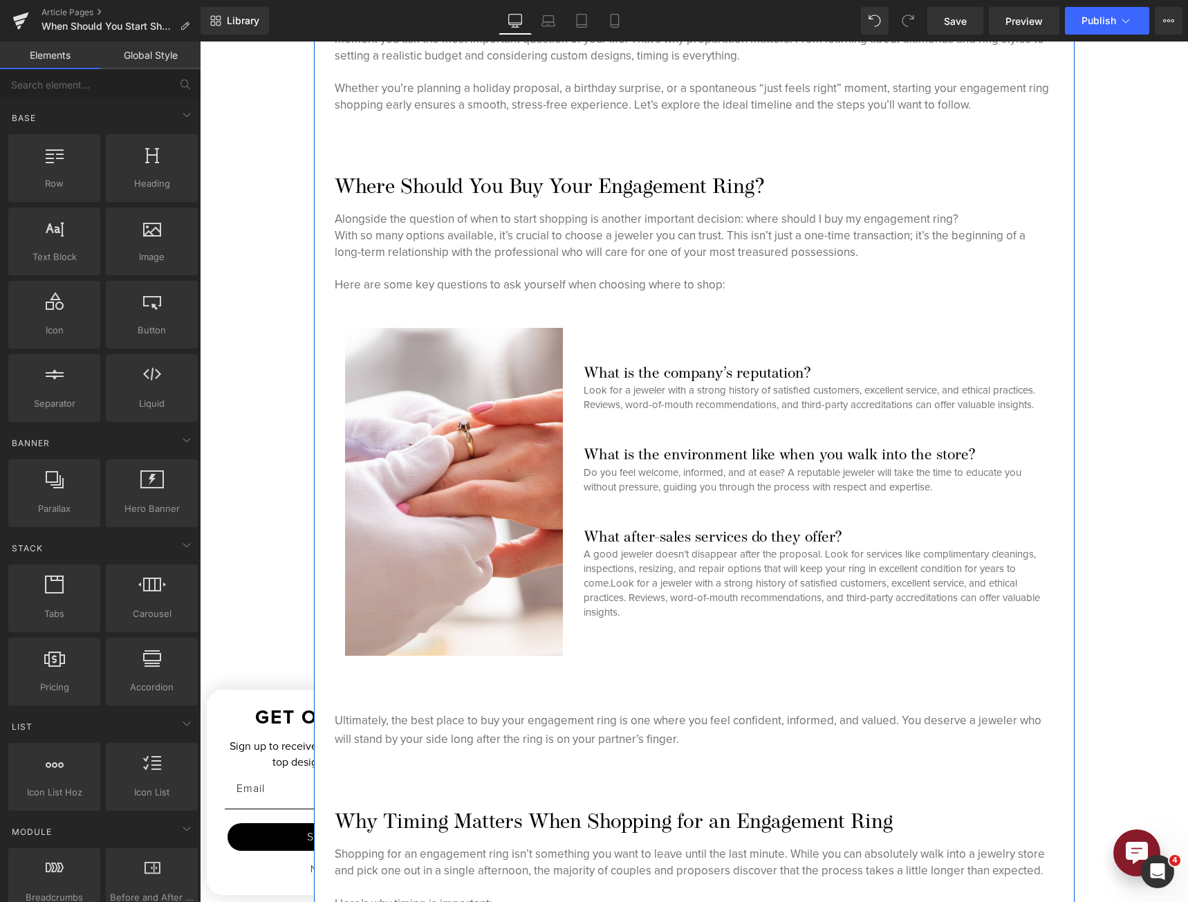
scroll to position [277, 0]
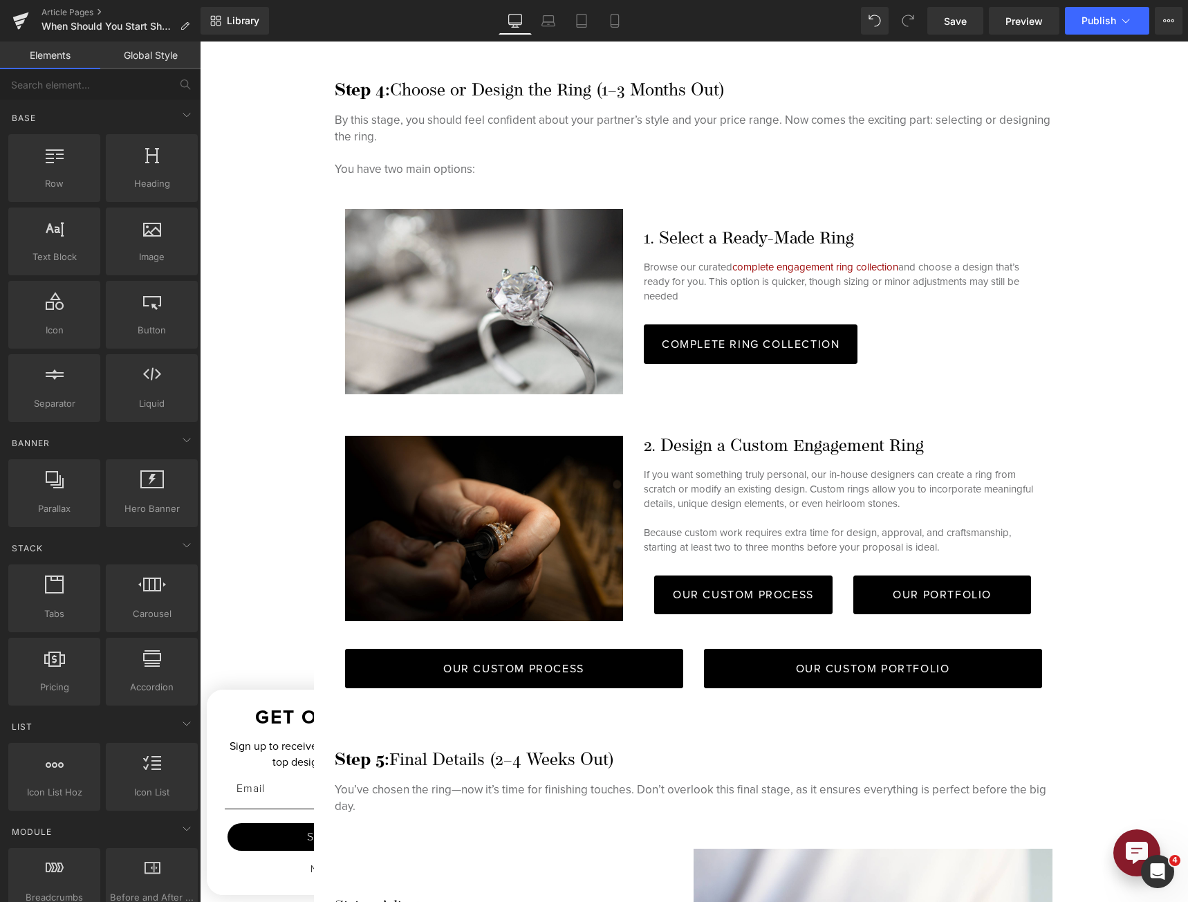
scroll to position [3388, 0]
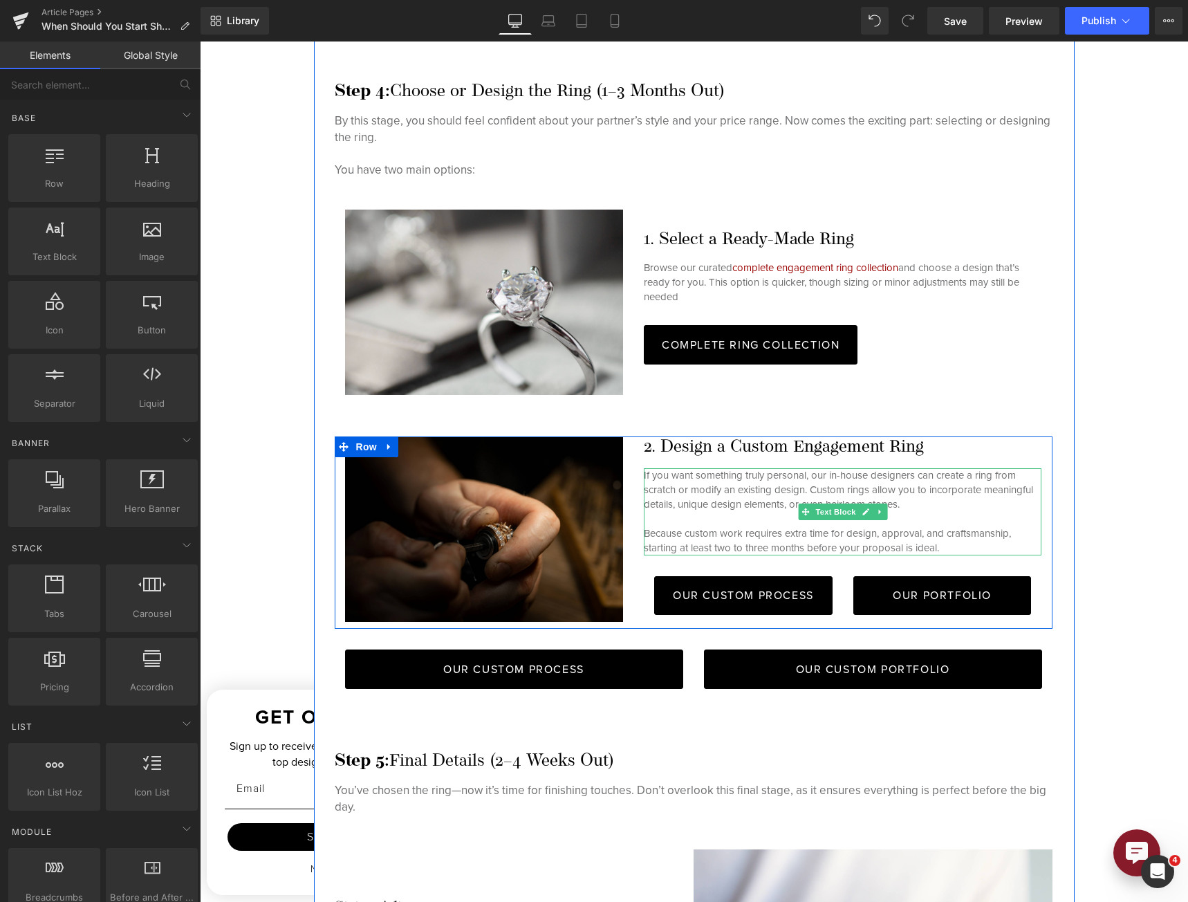
click at [799, 489] on p "If you want something truly personal, our in-house designers can create a ring …" at bounding box center [843, 490] width 398 height 44
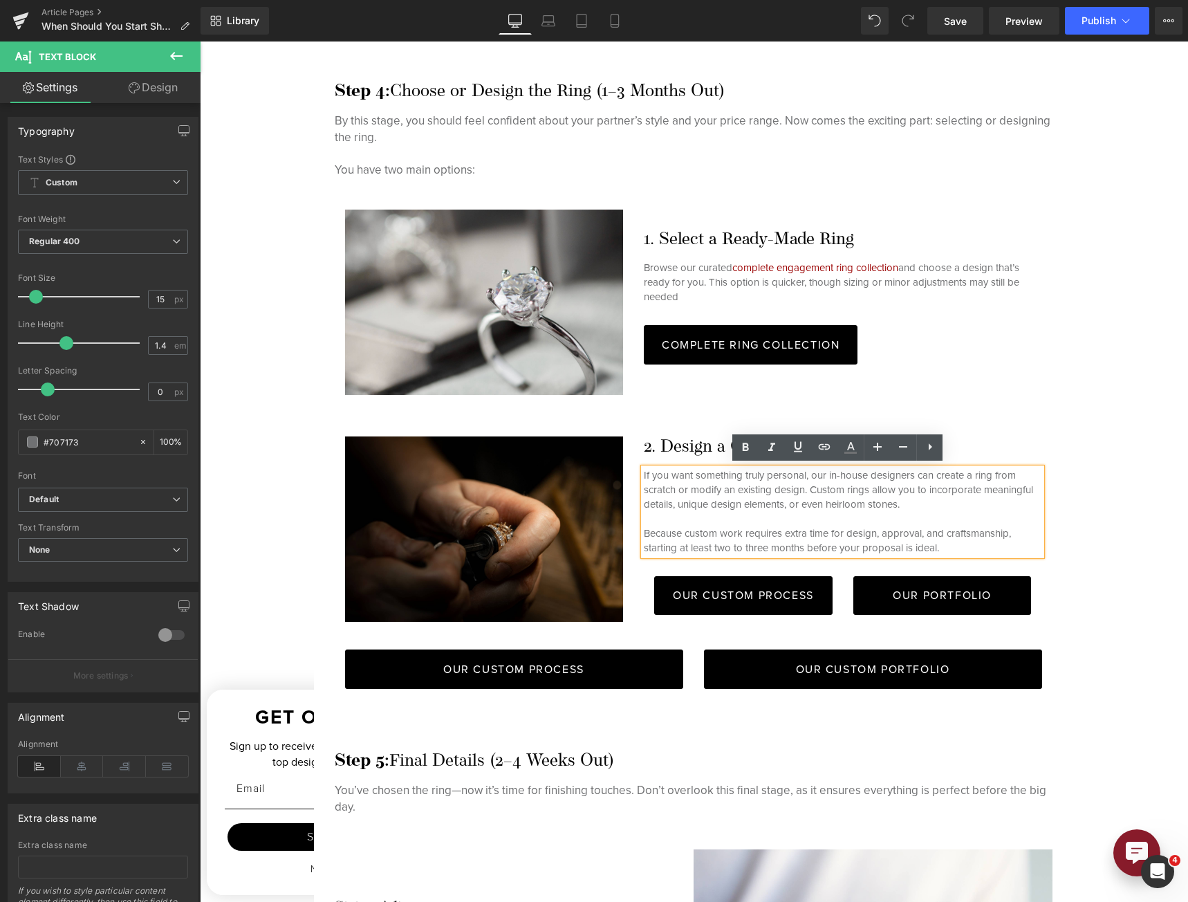
click at [1072, 471] on div "Hero Banner When to Buy an Engagement Ring: The Ultimate Timeline for Stress-Fr…" at bounding box center [694, 34] width 988 height 6397
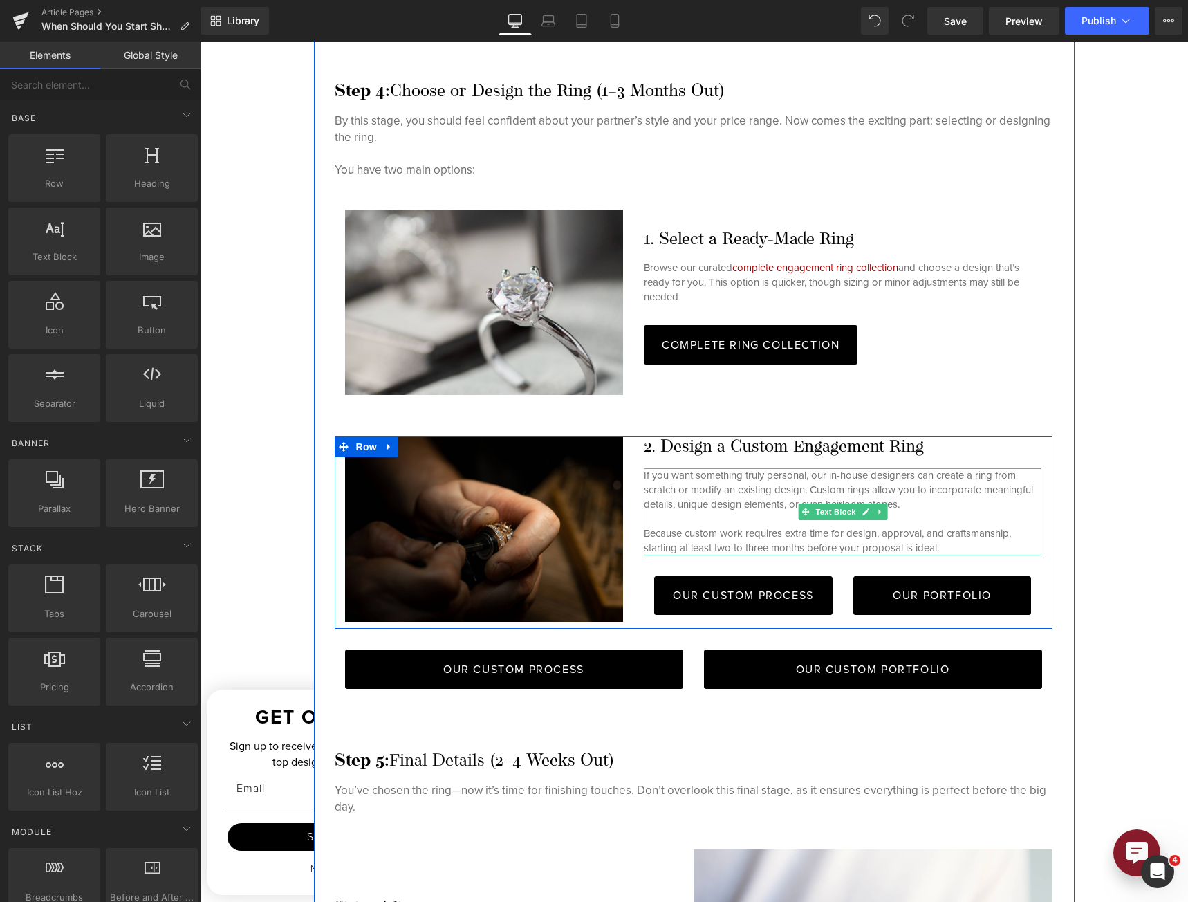
click at [804, 474] on p "If you want something truly personal, our in-house designers can create a ring …" at bounding box center [843, 490] width 398 height 44
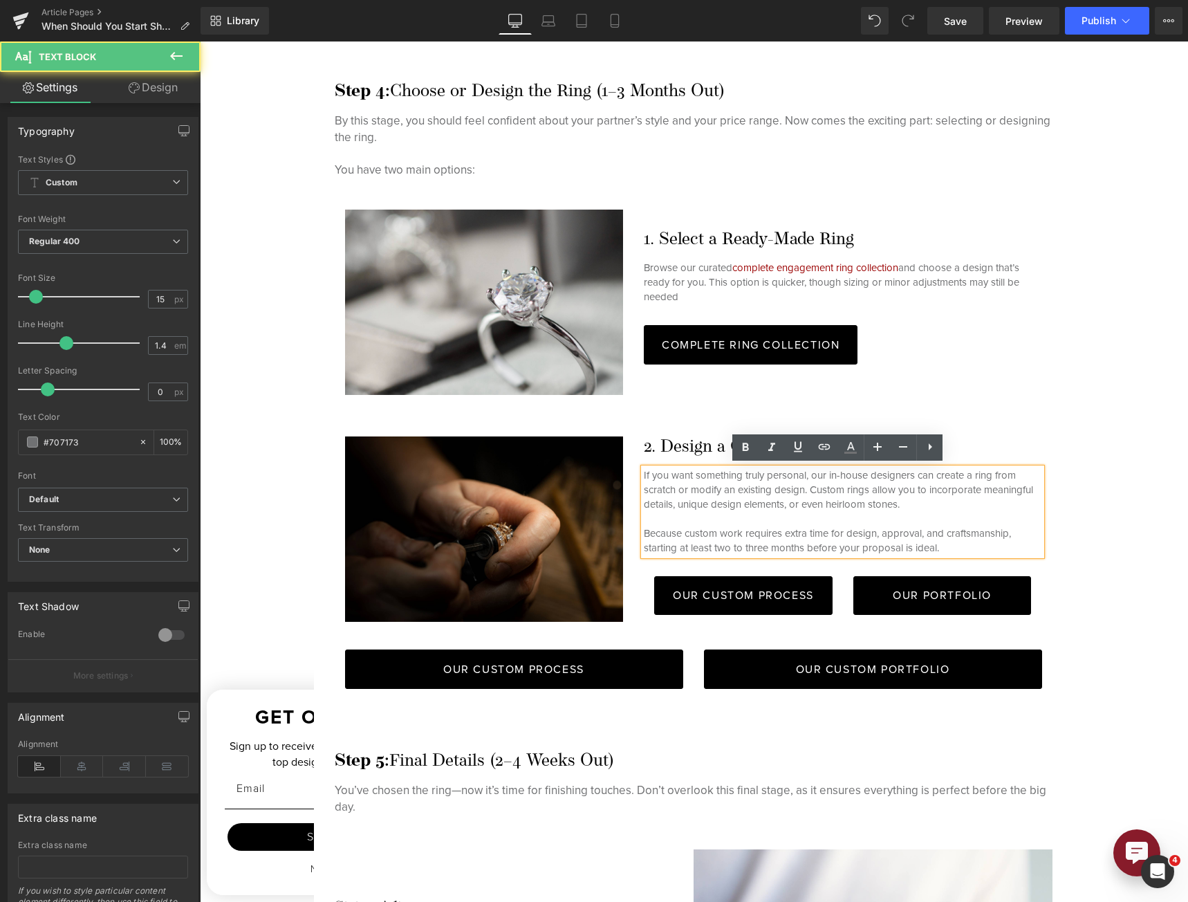
click at [941, 499] on p "If you want something truly personal, our in-house designers can create a ring …" at bounding box center [843, 490] width 398 height 44
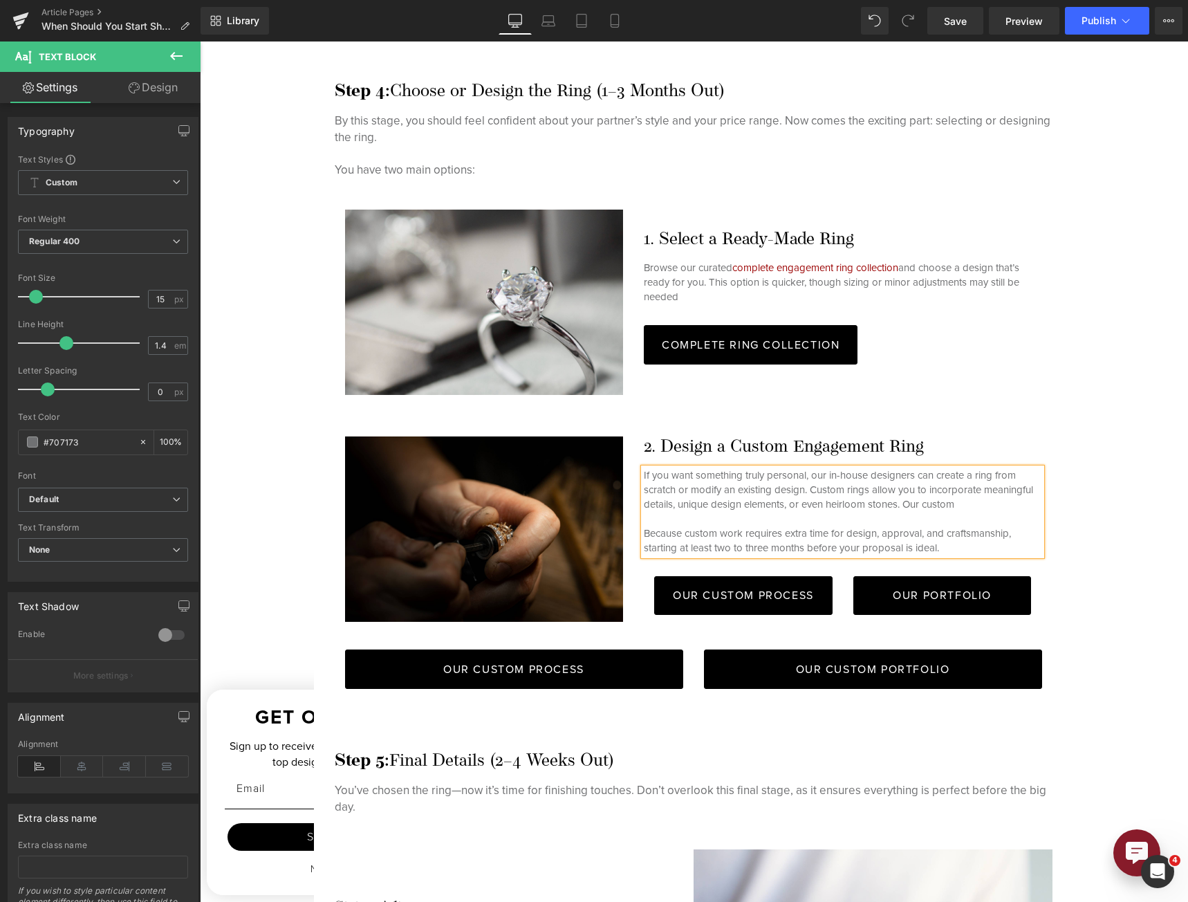
drag, startPoint x: 957, startPoint y: 503, endPoint x: 905, endPoint y: 504, distance: 51.9
click at [905, 504] on p "If you want something truly personal, our in-house designers can create a ring …" at bounding box center [843, 490] width 398 height 44
click at [956, 508] on p "If you want something truly personal, our in-house designers can create a ring …" at bounding box center [843, 490] width 398 height 44
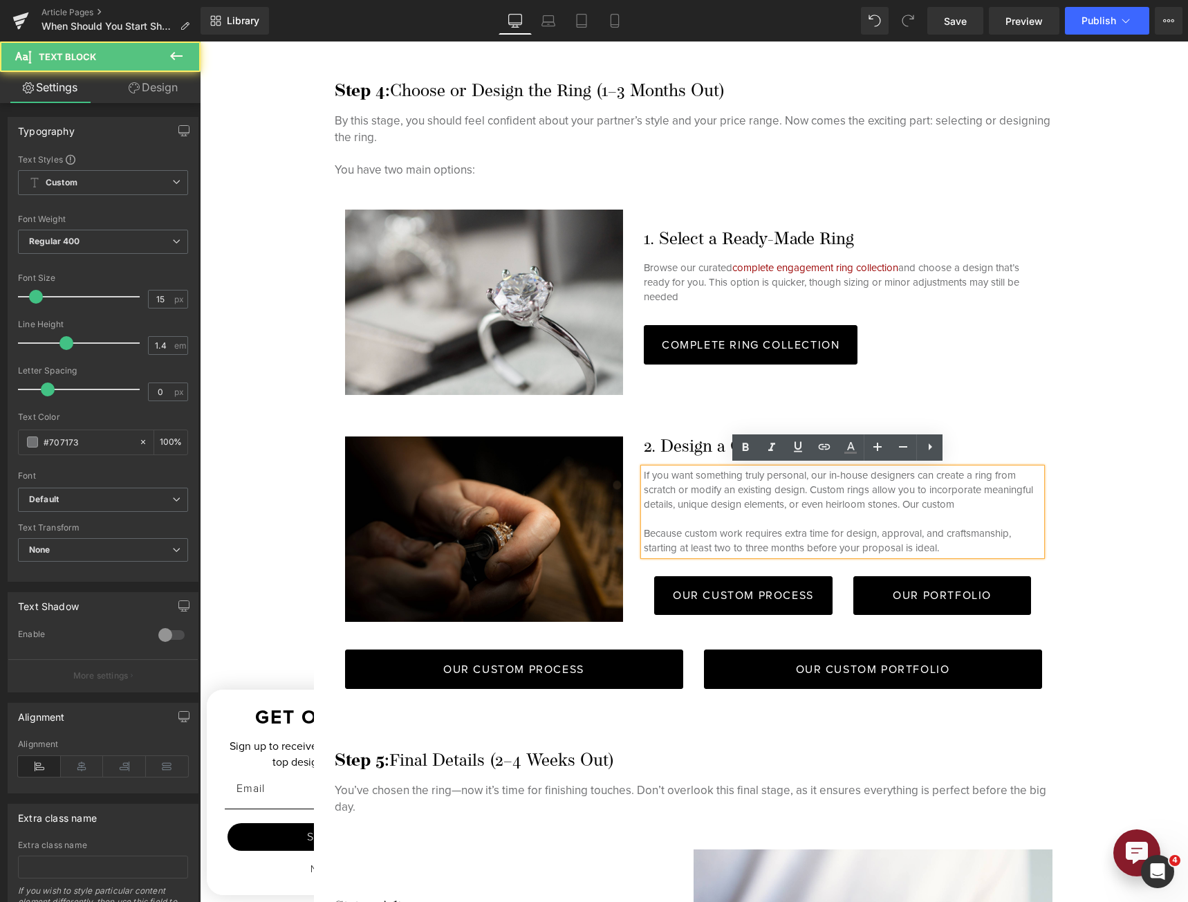
click at [964, 508] on p "If you want something truly personal, our in-house designers can create a ring …" at bounding box center [843, 490] width 398 height 44
click at [964, 506] on p "If you want something truly personal, our in-house designers can create a ring …" at bounding box center [843, 490] width 398 height 44
click at [801, 486] on p "If you want something truly personal, our in-house designers can create a ring …" at bounding box center [843, 490] width 398 height 44
click at [801, 489] on p "If you want something truly personal, our in-house designers can create a ring …" at bounding box center [843, 490] width 398 height 44
click at [804, 490] on p "If you want something truly personal, our in-house designers can create a ring …" at bounding box center [843, 490] width 398 height 44
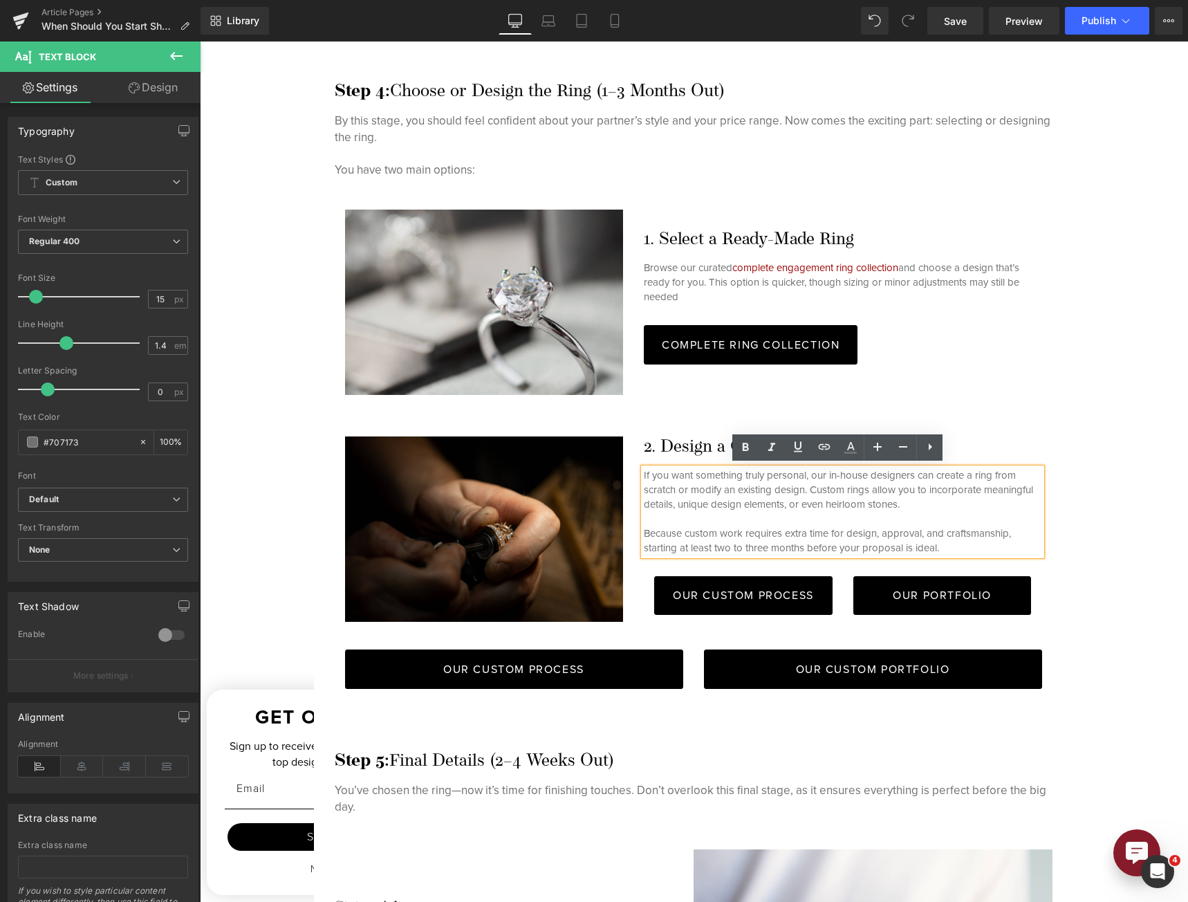
click at [942, 540] on p "Because custom work requires extra time for design, approval, and craftsmanship…" at bounding box center [843, 540] width 398 height 29
click at [936, 492] on p "If you want something truly personal, our in-house designers can create a ring …" at bounding box center [843, 490] width 398 height 44
click at [944, 546] on p "Because custom work requires extra time for design, approval, and craftsmanship…" at bounding box center [843, 540] width 398 height 29
click at [930, 507] on p "If you want something truly personal, our in-house designers can create a ring …" at bounding box center [843, 490] width 398 height 44
click at [989, 541] on p "Because custom work requires extra time for design, approval, and craftsmanship…" at bounding box center [843, 540] width 398 height 29
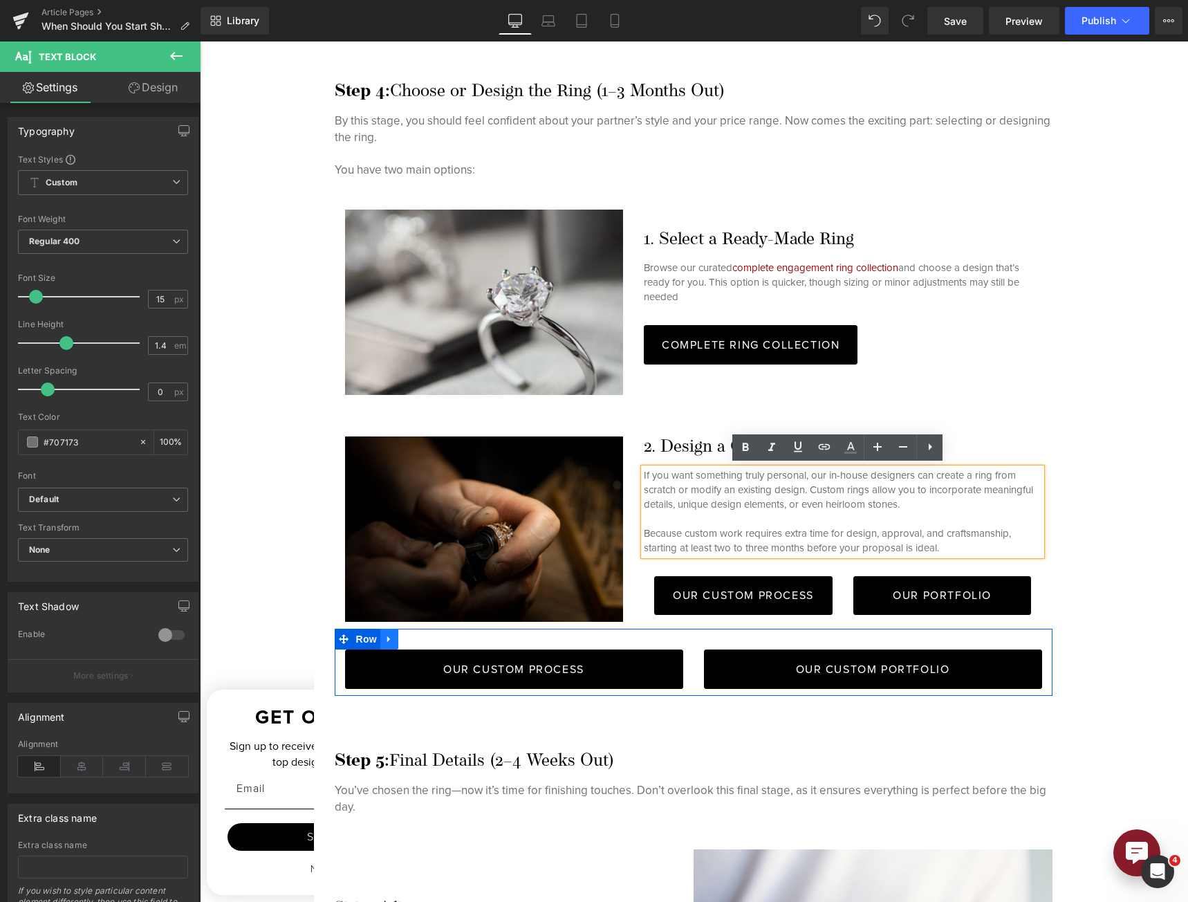
click at [389, 637] on icon at bounding box center [389, 639] width 10 height 10
click at [420, 640] on icon at bounding box center [425, 639] width 10 height 10
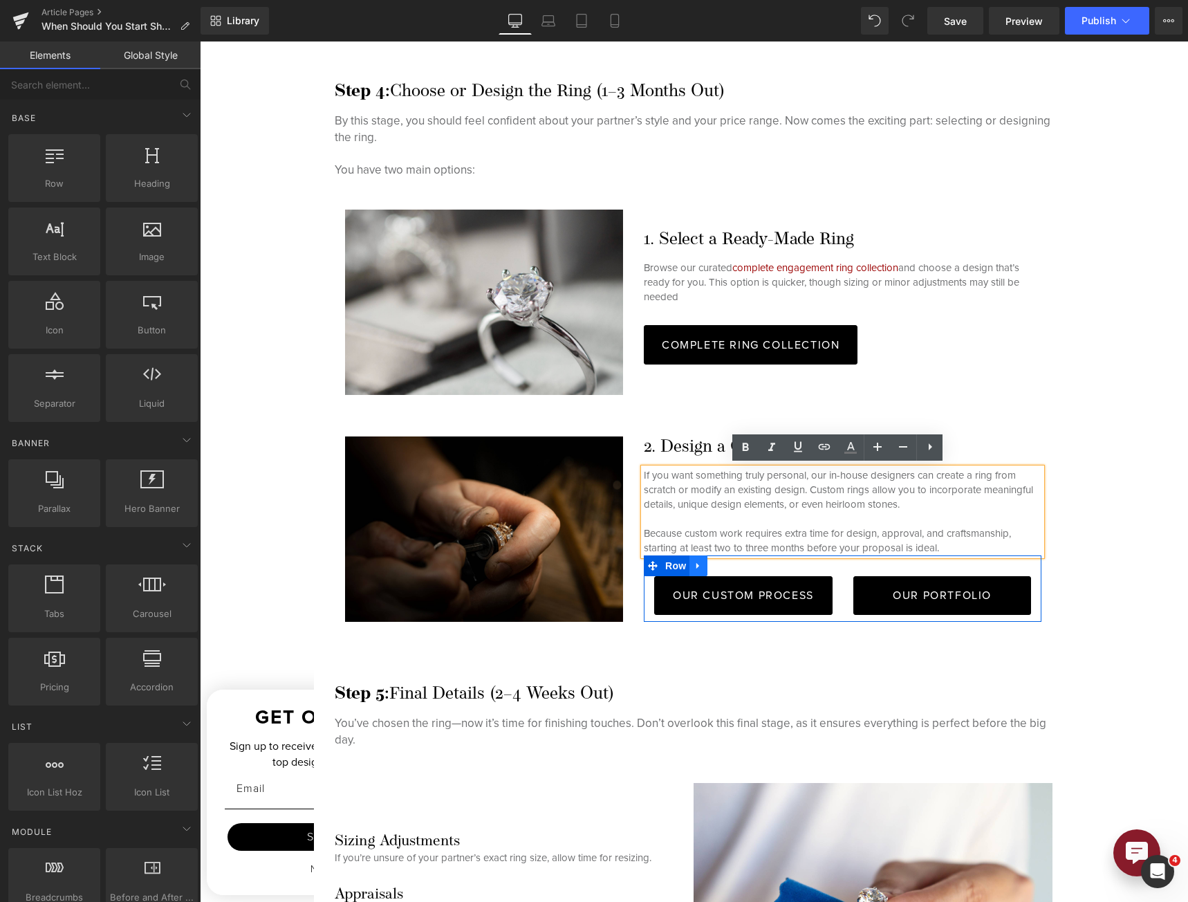
click at [693, 567] on icon at bounding box center [698, 565] width 10 height 10
click at [734, 565] on icon at bounding box center [734, 566] width 10 height 10
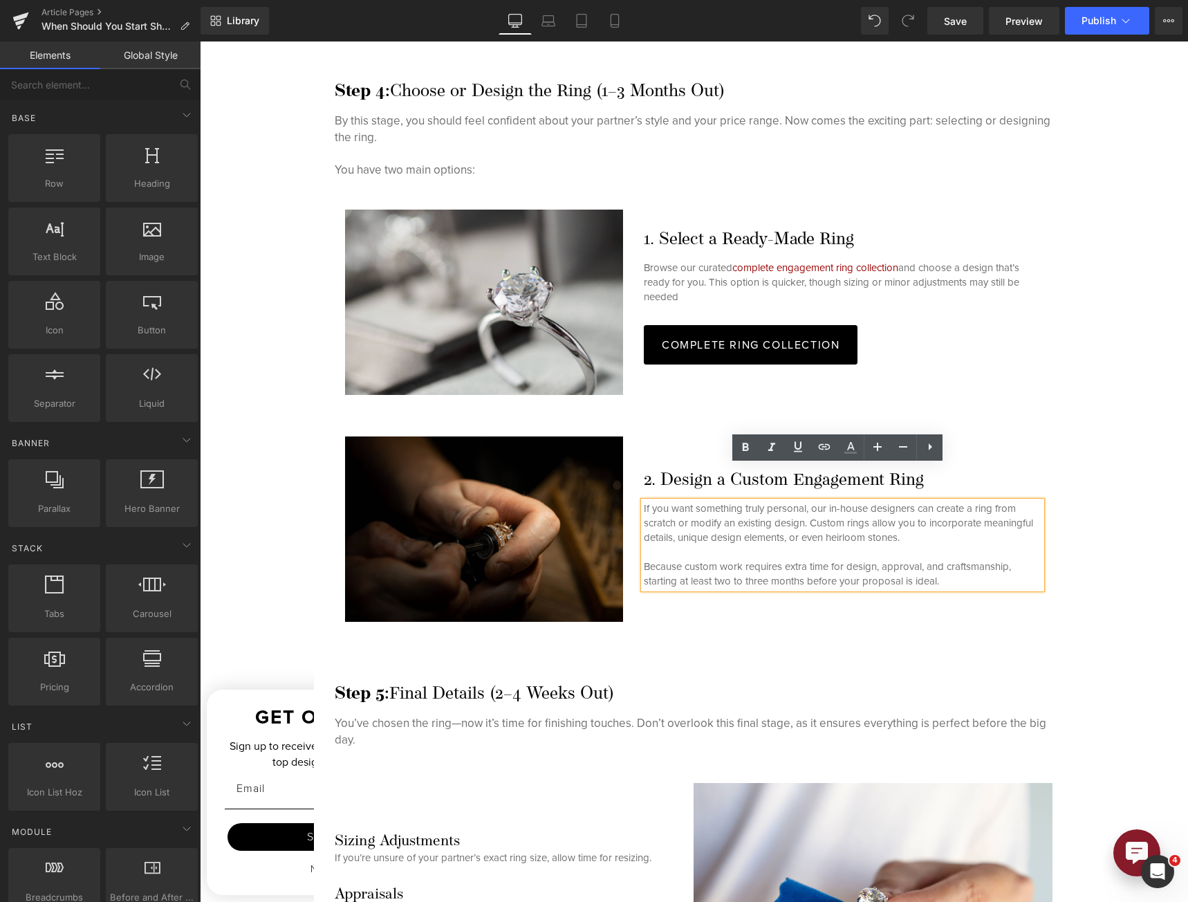
click at [944, 578] on p "Because custom work requires extra time for design, approval, and craftsmanship…" at bounding box center [843, 573] width 398 height 29
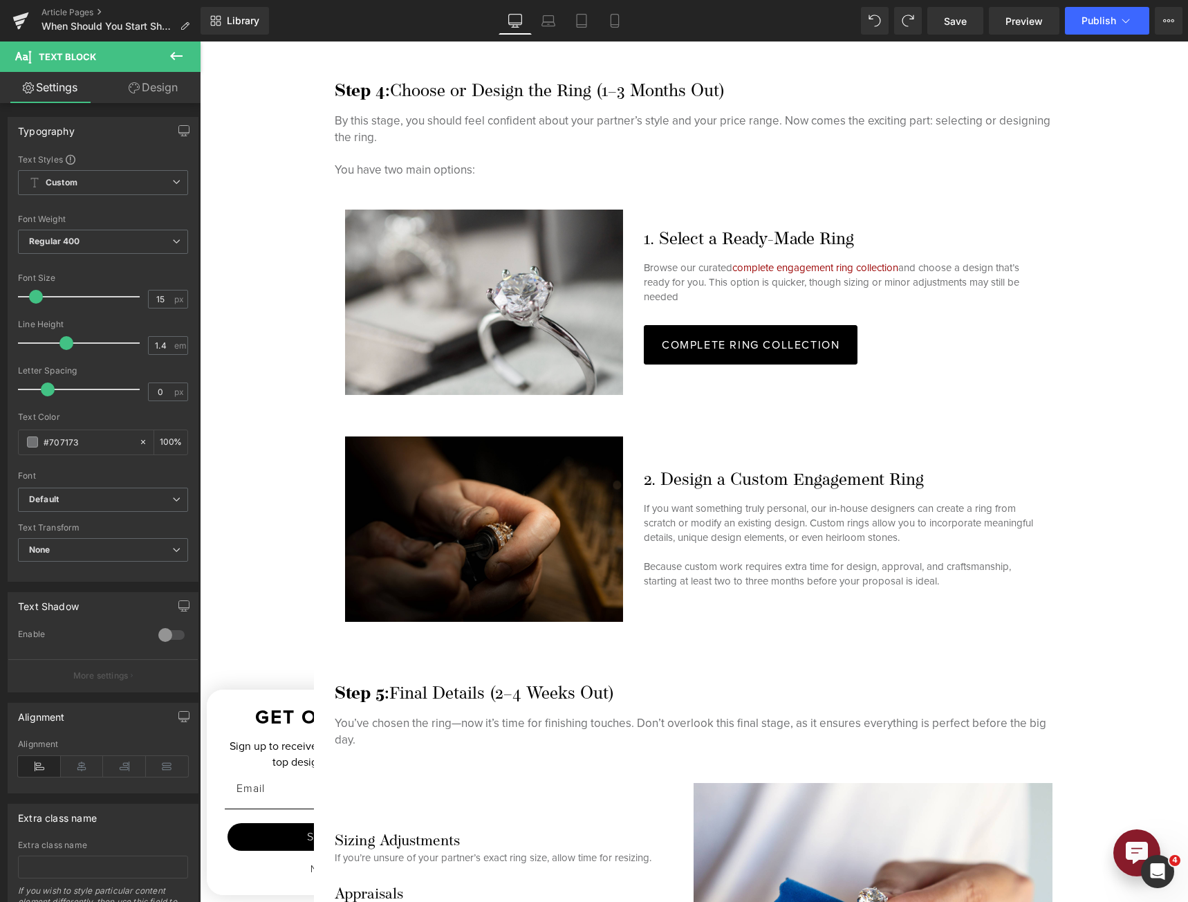
click at [181, 46] on button at bounding box center [176, 56] width 48 height 30
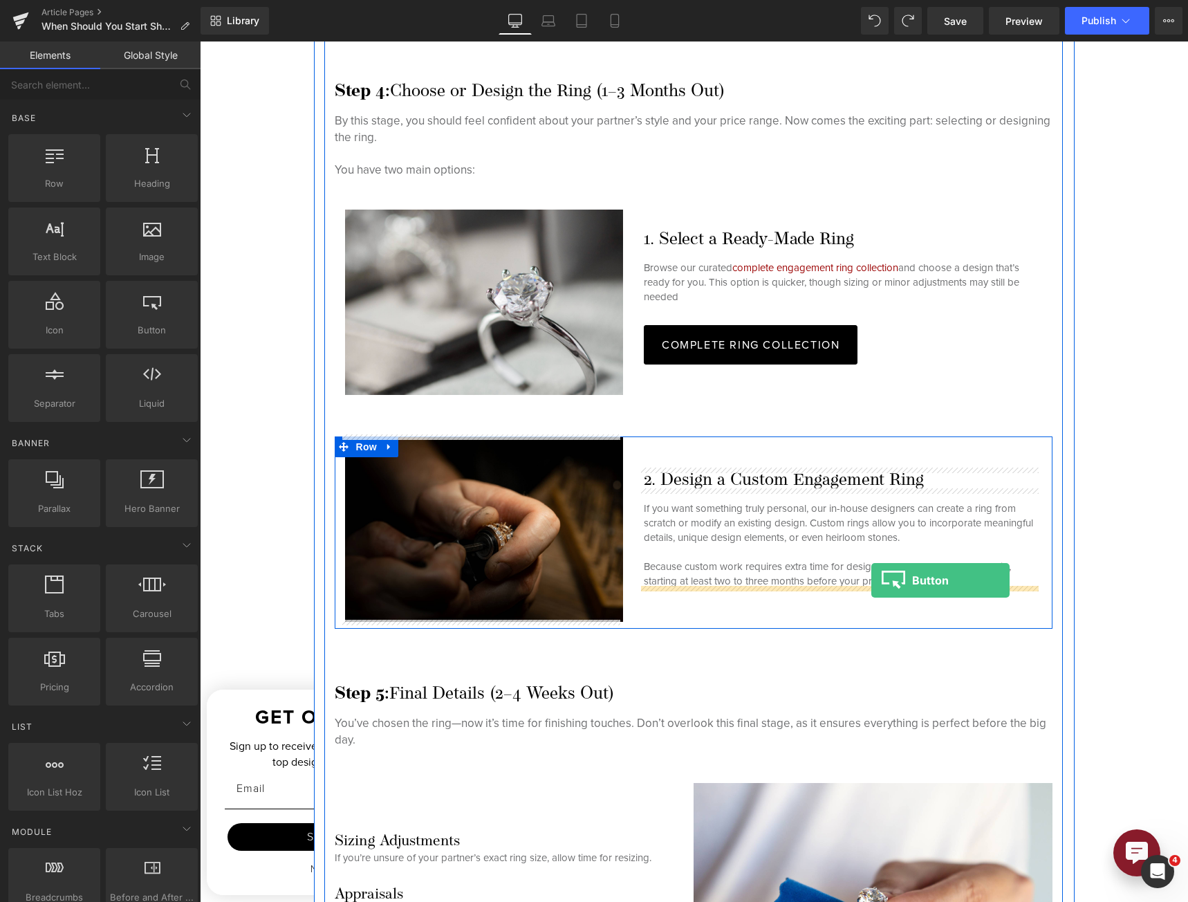
drag, startPoint x: 355, startPoint y: 382, endPoint x: 871, endPoint y: 580, distance: 553.3
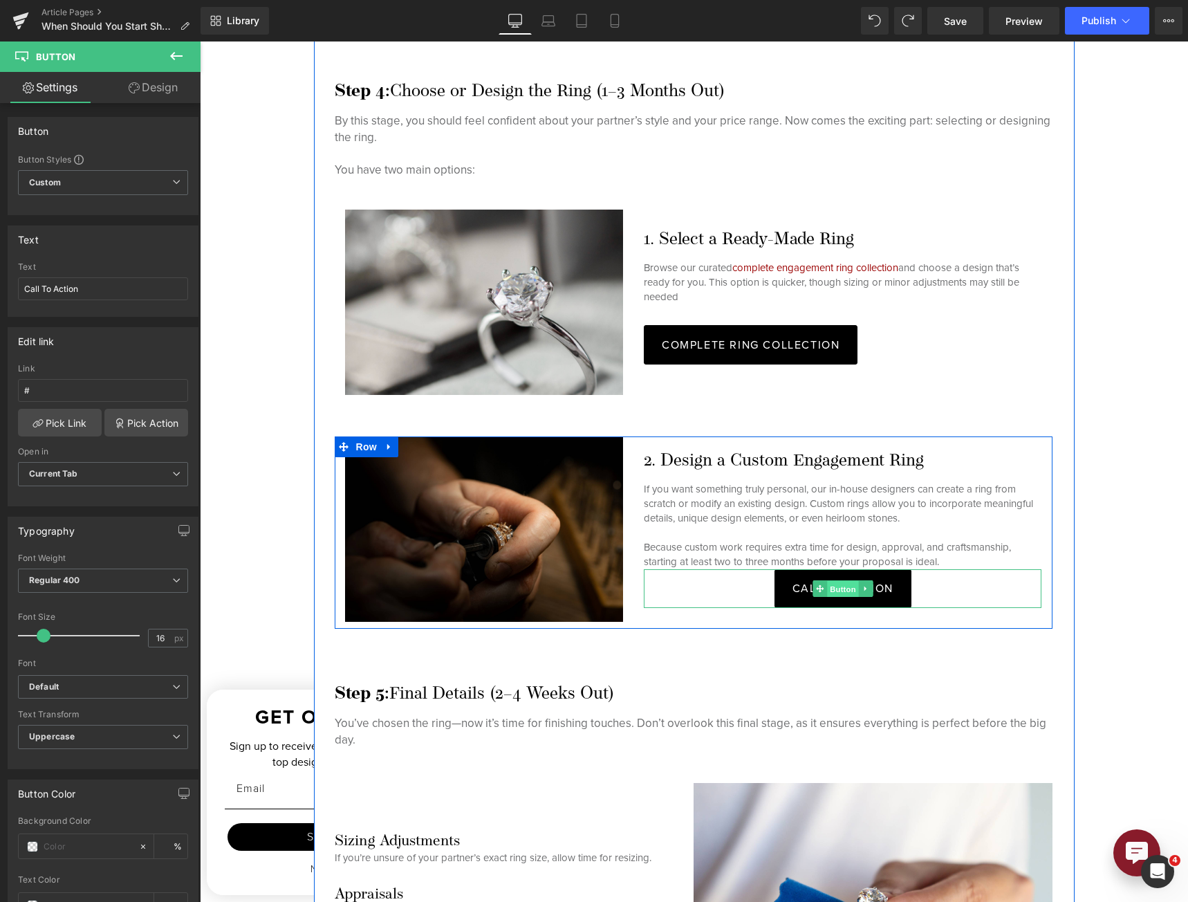
click at [827, 593] on span "Button" at bounding box center [843, 589] width 32 height 17
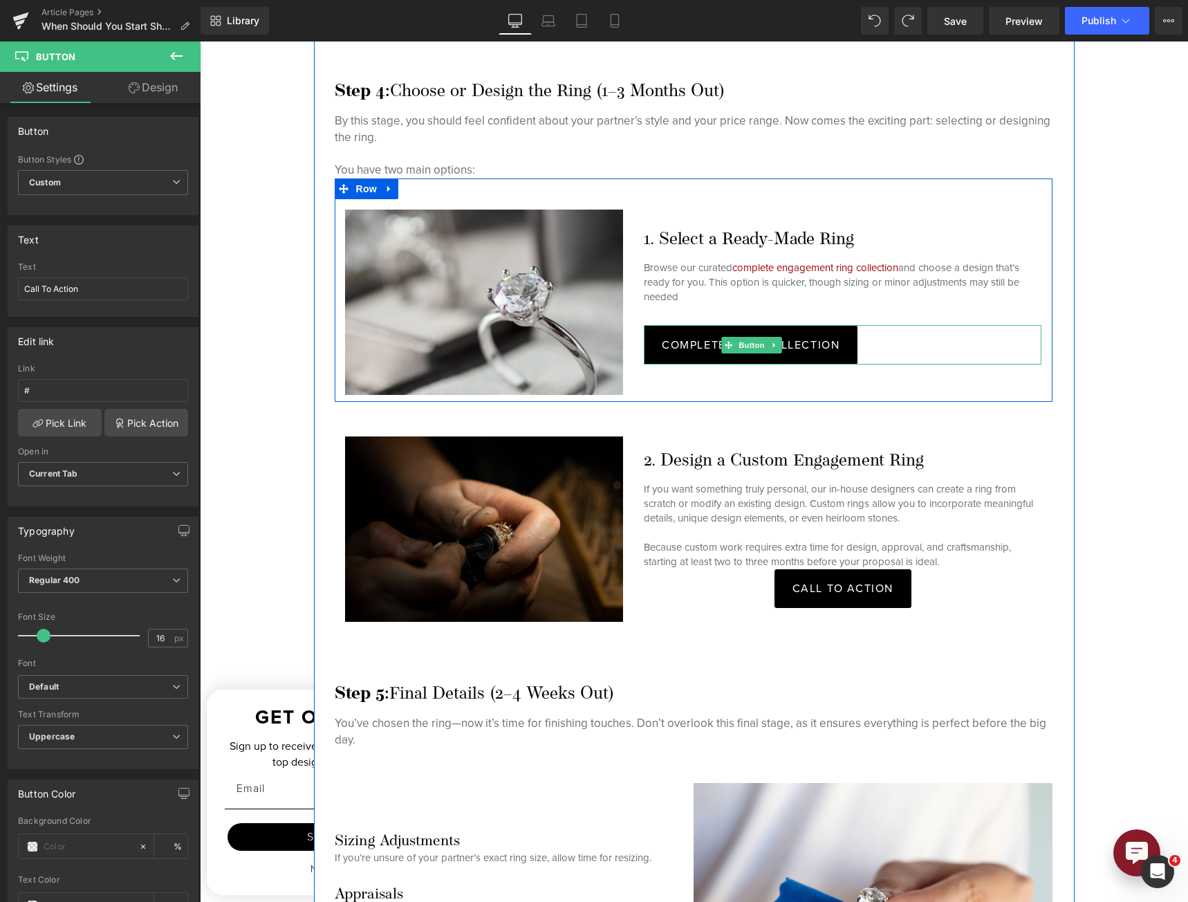
click at [770, 346] on icon at bounding box center [774, 345] width 8 height 8
click at [774, 345] on link at bounding box center [781, 345] width 15 height 17
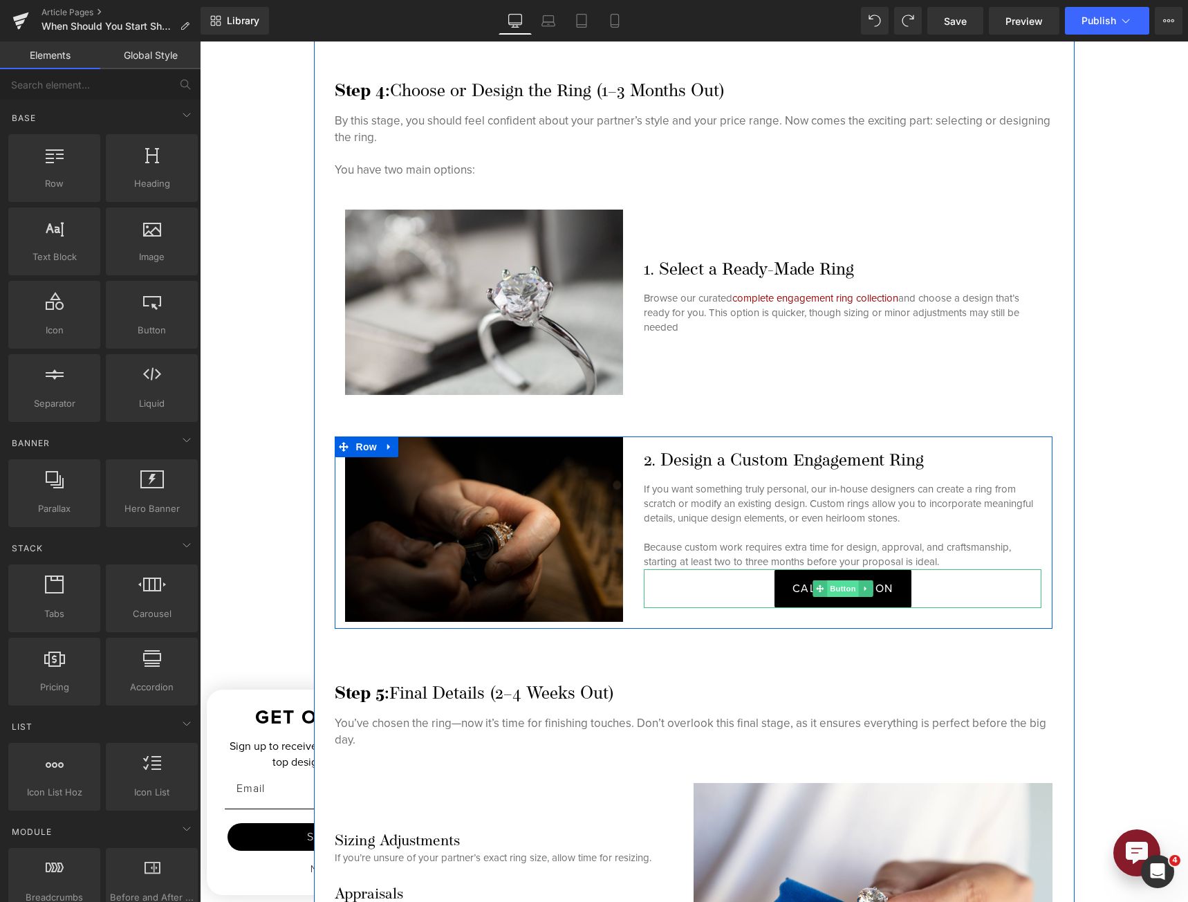
click at [831, 590] on span "Button" at bounding box center [843, 588] width 32 height 17
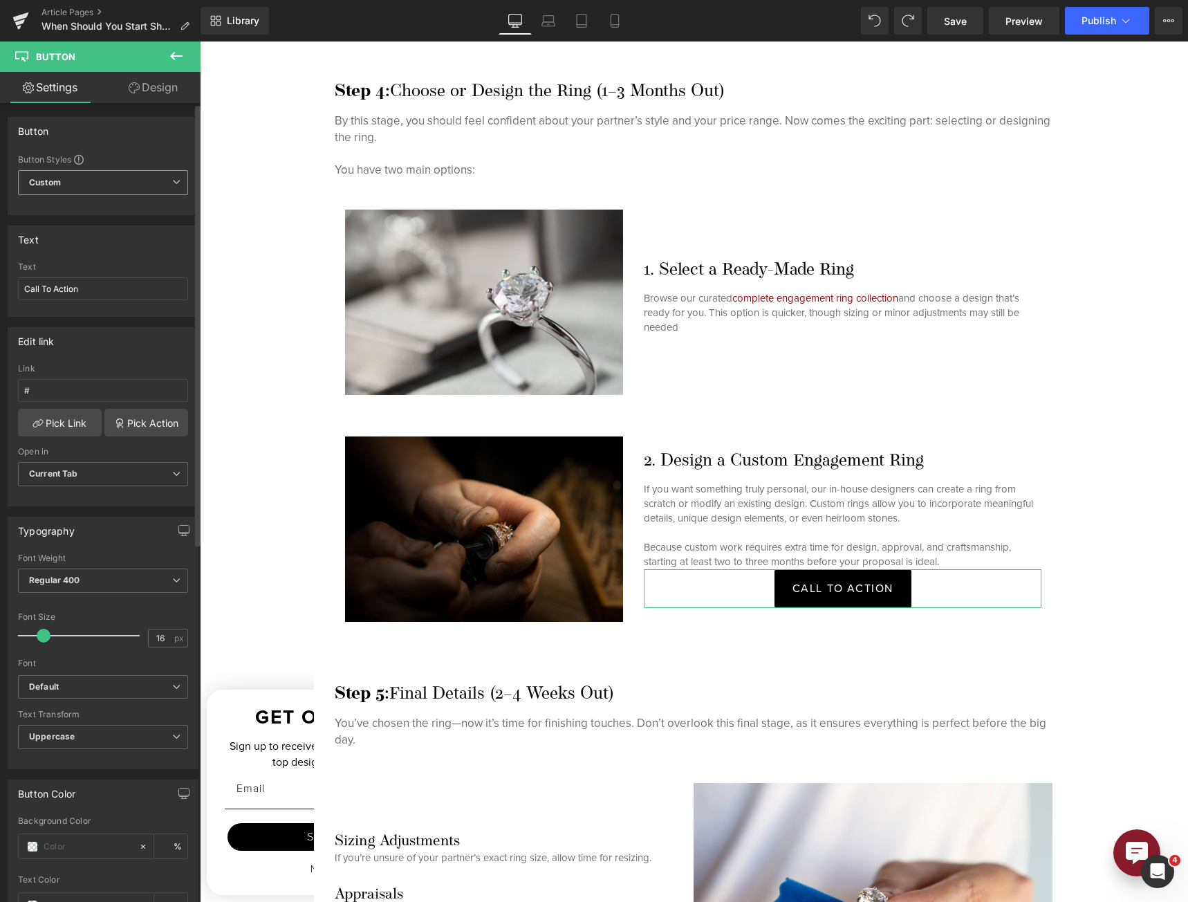
click at [141, 185] on span "Custom Setup Global Style" at bounding box center [103, 182] width 170 height 25
click at [141, 185] on span "Custom Setup Global Style" at bounding box center [100, 182] width 165 height 25
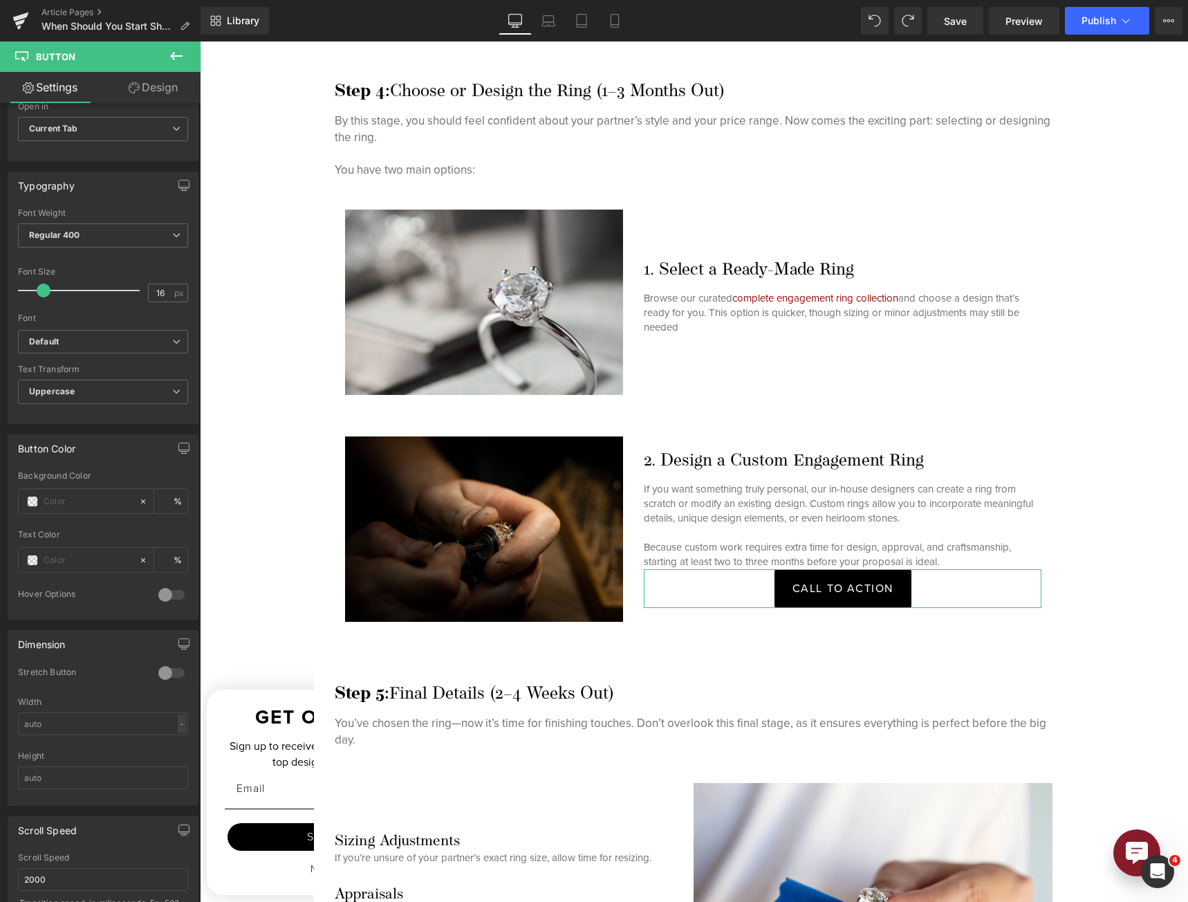
scroll to position [346, 0]
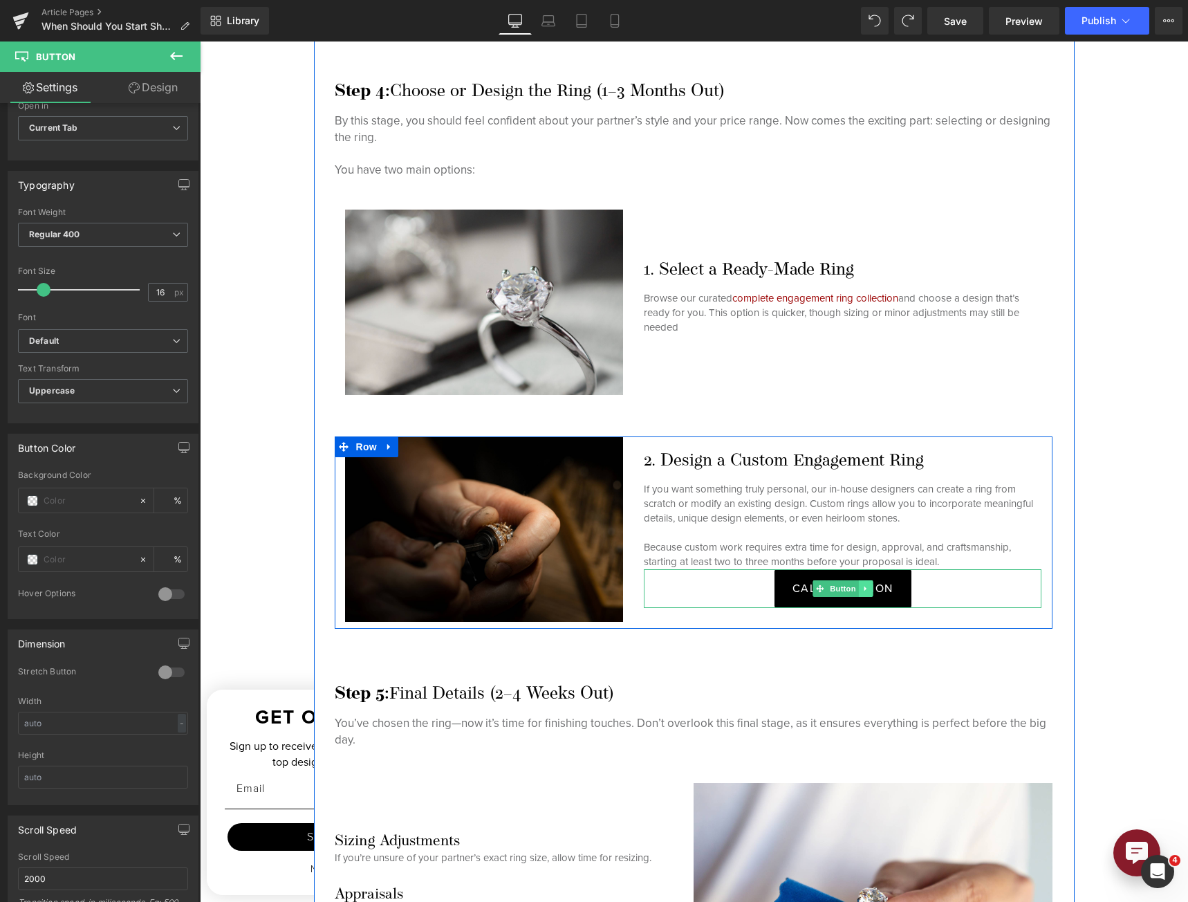
click at [858, 588] on link at bounding box center [865, 588] width 15 height 17
click at [869, 588] on icon at bounding box center [873, 588] width 8 height 8
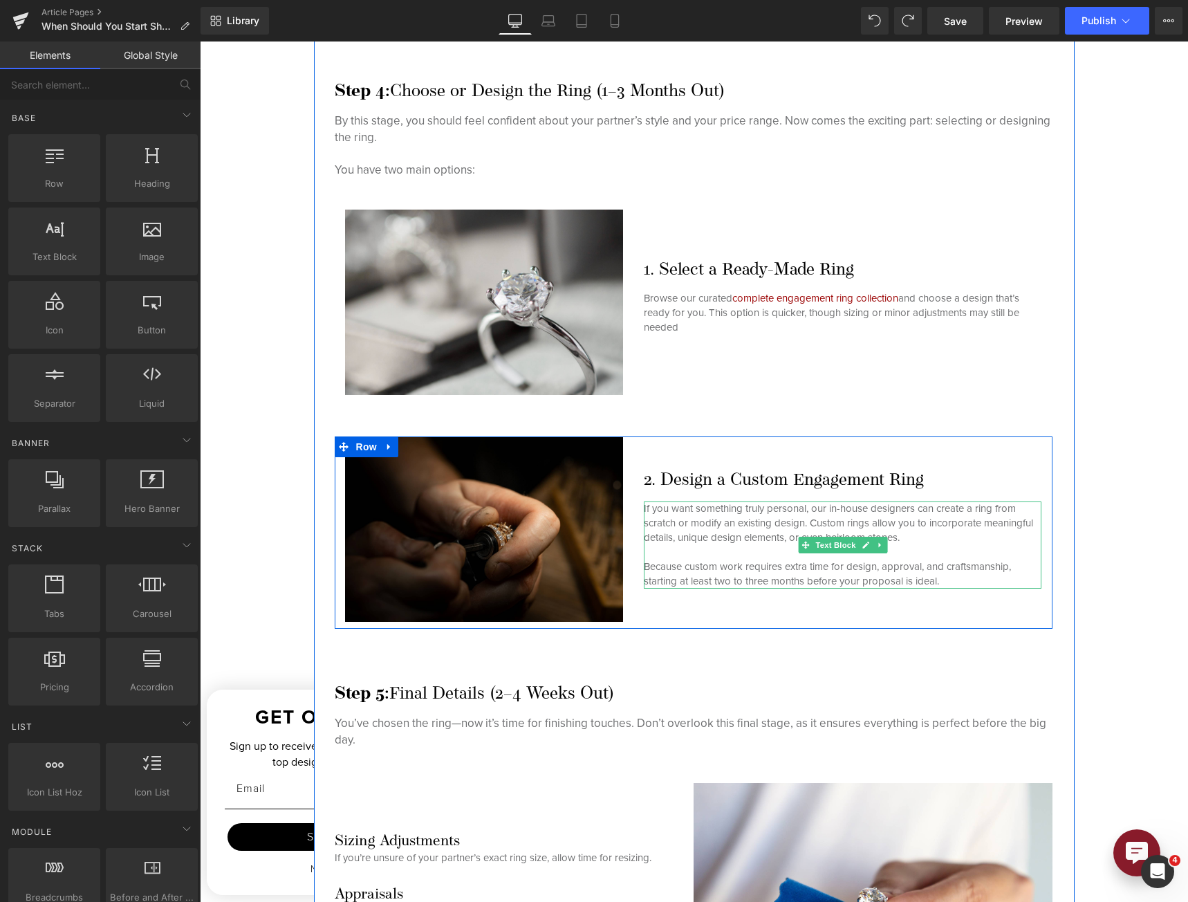
click at [949, 575] on p "Because custom work requires extra time for design, approval, and craftsmanship…" at bounding box center [843, 573] width 398 height 29
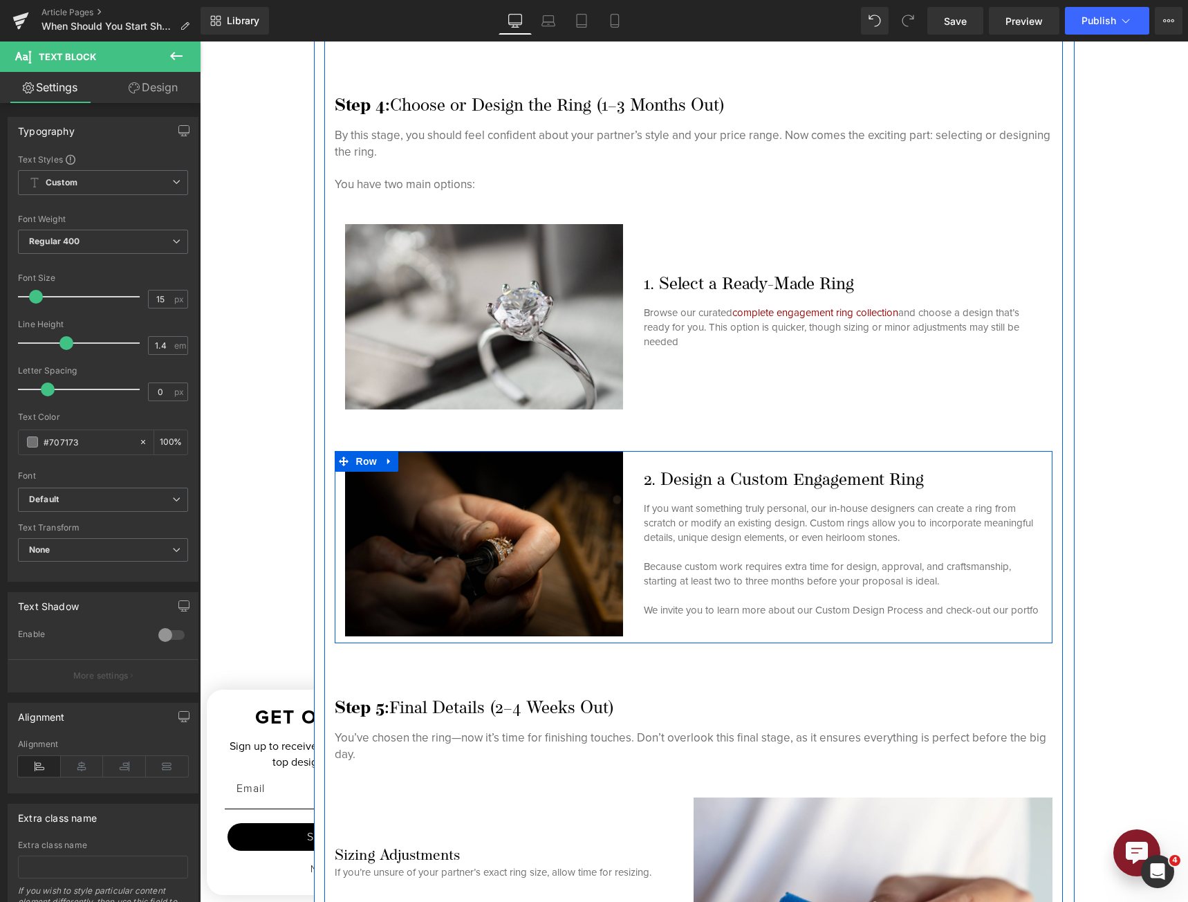
scroll to position [3366, 0]
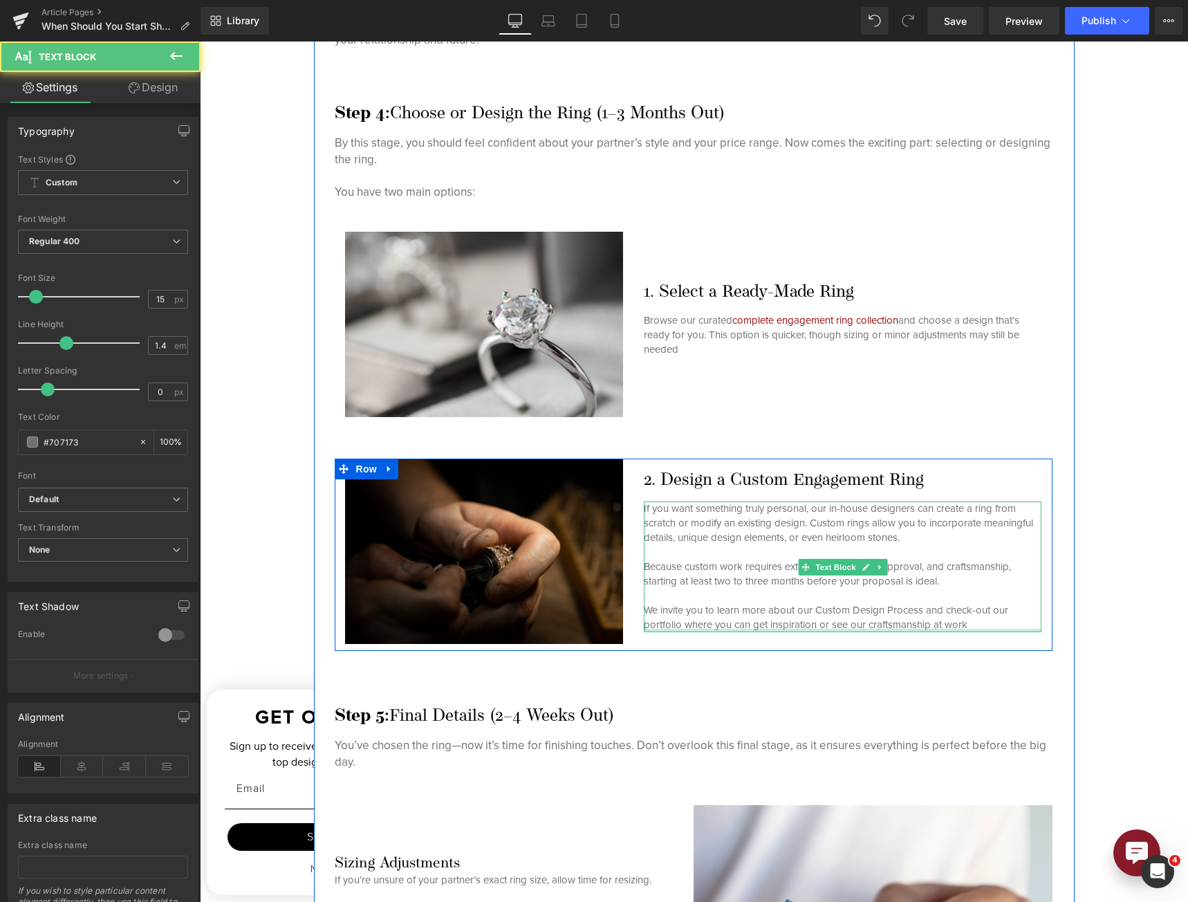
click at [980, 627] on div "If you want something truly personal, our in-house designers can create a ring …" at bounding box center [843, 566] width 398 height 131
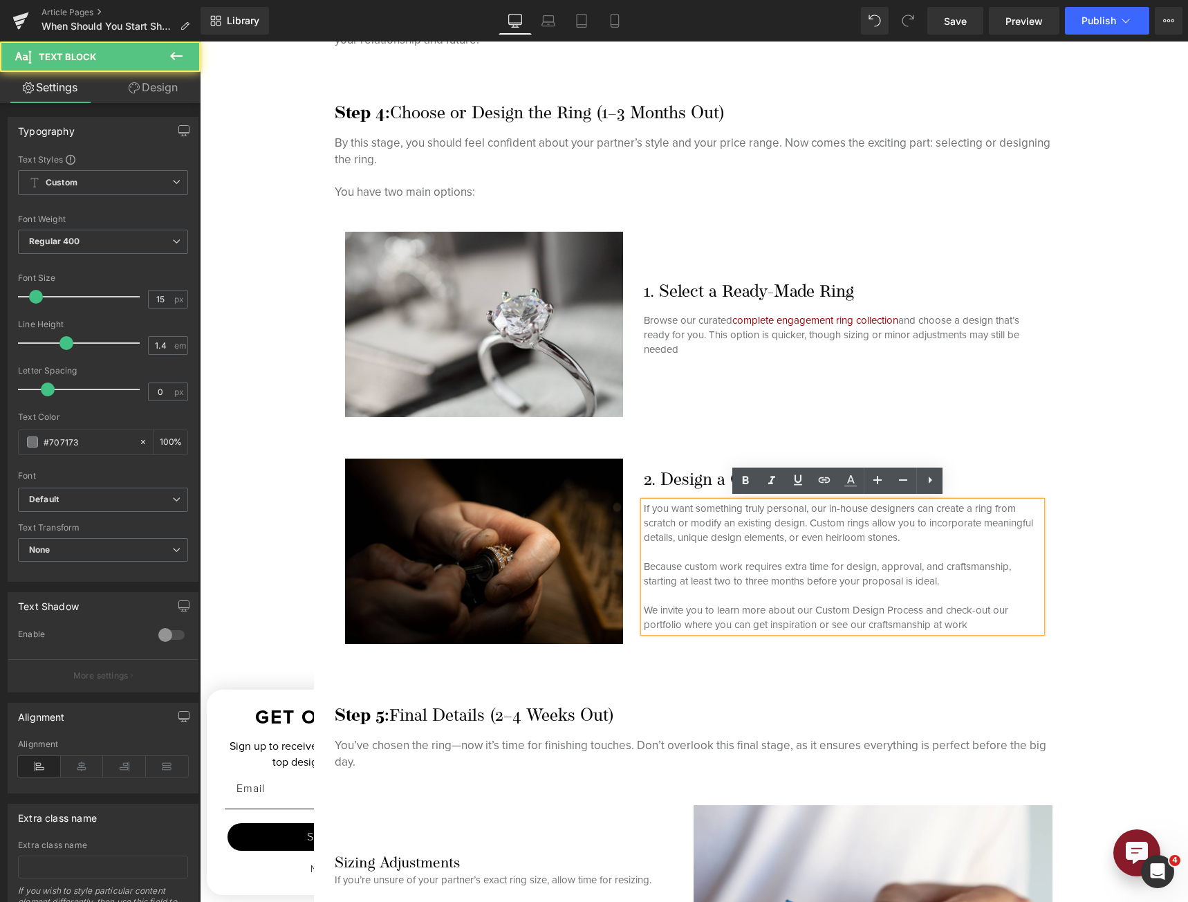
click at [978, 624] on p "Because custom work requires extra time for design, approval, and craftsmanship…" at bounding box center [843, 595] width 398 height 73
drag, startPoint x: 795, startPoint y: 608, endPoint x: 879, endPoint y: 602, distance: 83.9
click at [879, 602] on p "Because custom work requires extra time for design, approval, and craftsmanship…" at bounding box center [843, 595] width 398 height 73
drag, startPoint x: 830, startPoint y: 609, endPoint x: 915, endPoint y: 604, distance: 85.2
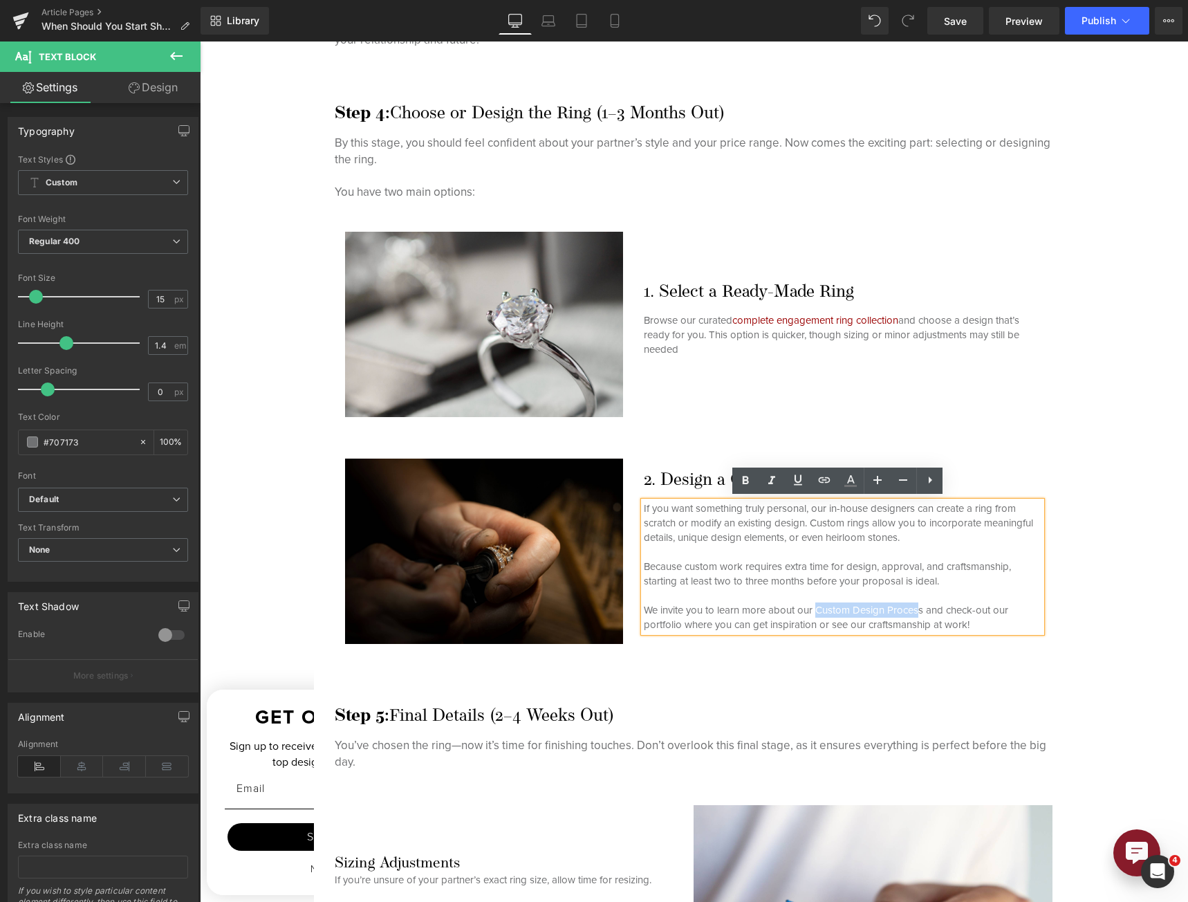
click at [915, 604] on p "Because custom work requires extra time for design, approval, and craftsmanship…" at bounding box center [843, 595] width 398 height 73
click at [886, 607] on p "Because custom work requires extra time for design, approval, and craftsmanship…" at bounding box center [843, 595] width 398 height 73
click at [893, 608] on p "Because custom work requires extra time for design, approval, and craftsmanship…" at bounding box center [843, 595] width 398 height 73
click at [894, 607] on p "Because custom work requires extra time for design, approval, and craftsmanship…" at bounding box center [843, 595] width 398 height 73
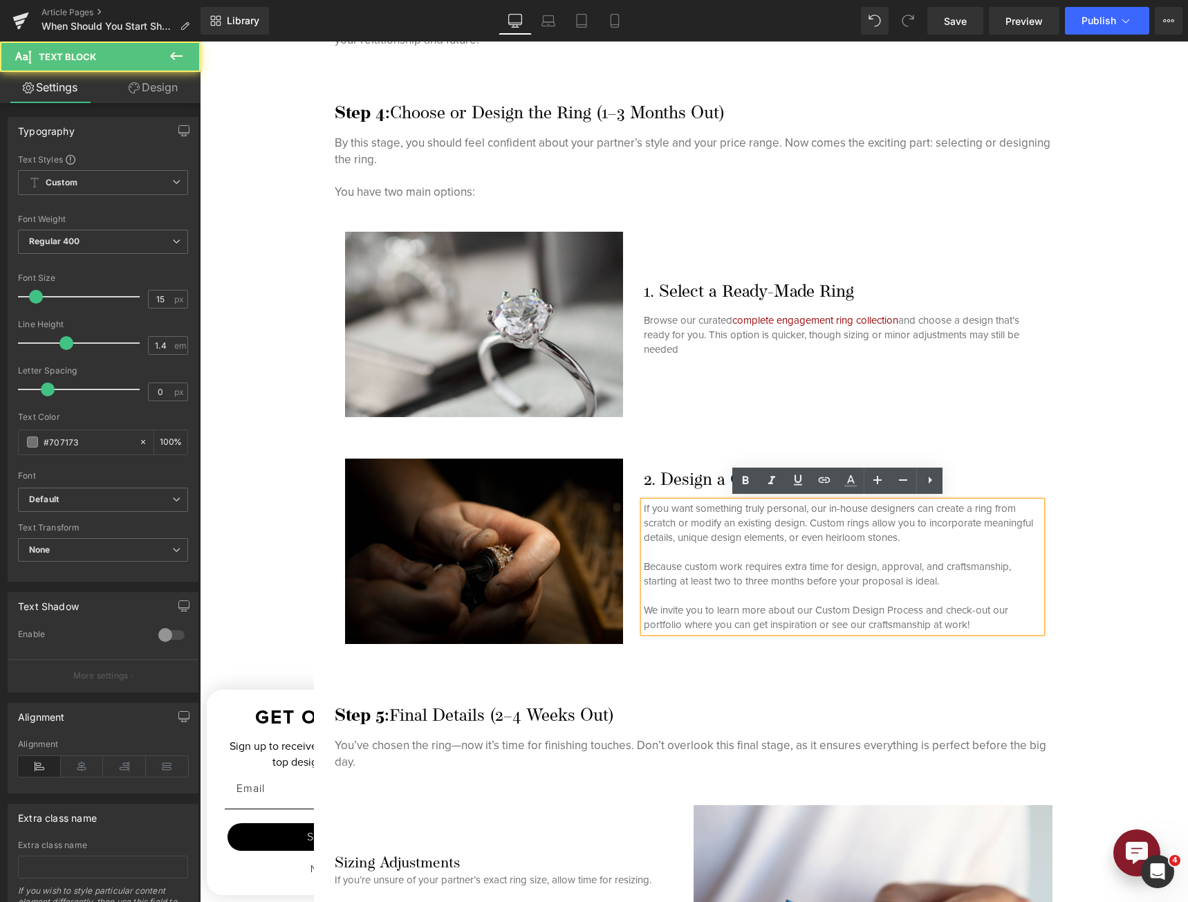
click at [891, 607] on p "Because custom work requires extra time for design, approval, and craftsmanship…" at bounding box center [843, 595] width 398 height 73
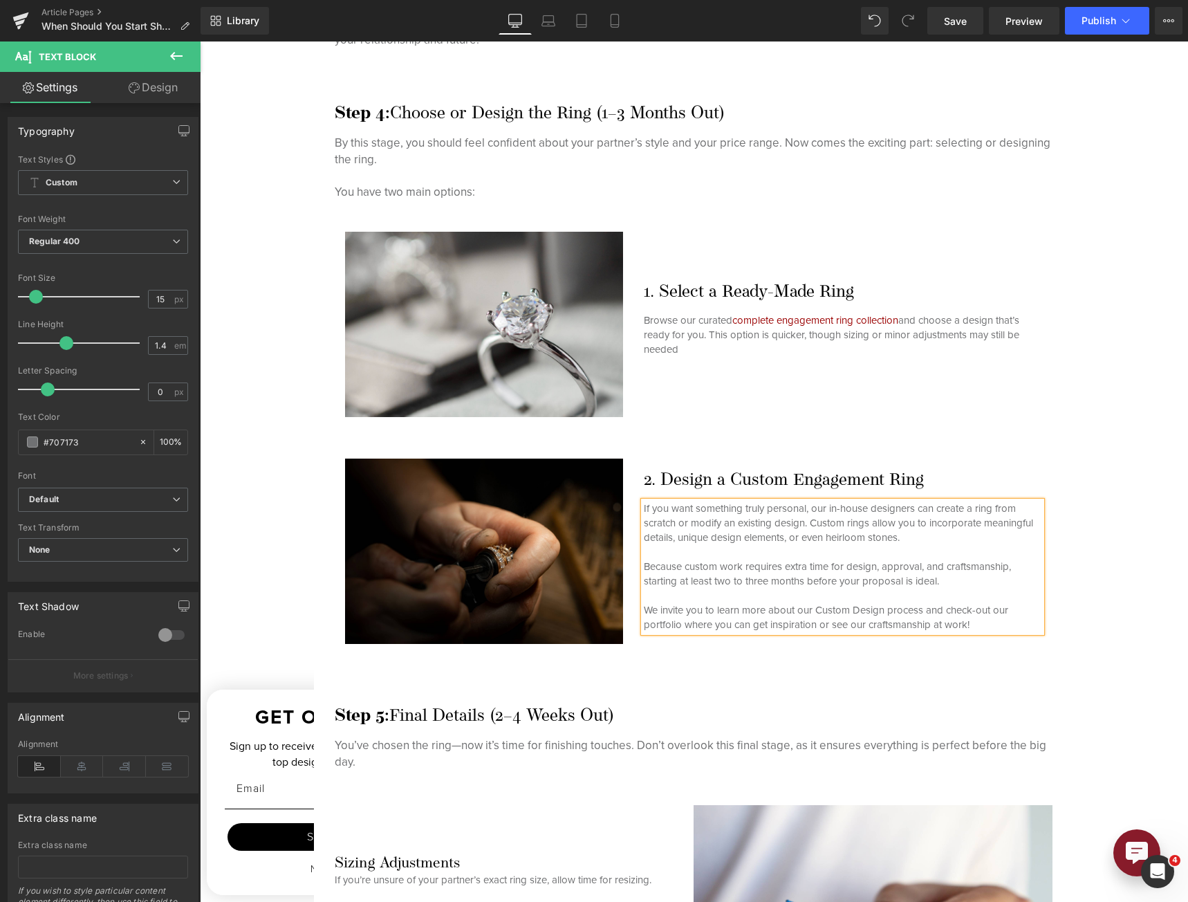
click at [855, 608] on p "Because custom work requires extra time for design, approval, and craftsmanship…" at bounding box center [843, 595] width 398 height 73
click at [815, 605] on p "Because custom work requires extra time for design, approval, and craftsmanship…" at bounding box center [843, 595] width 398 height 73
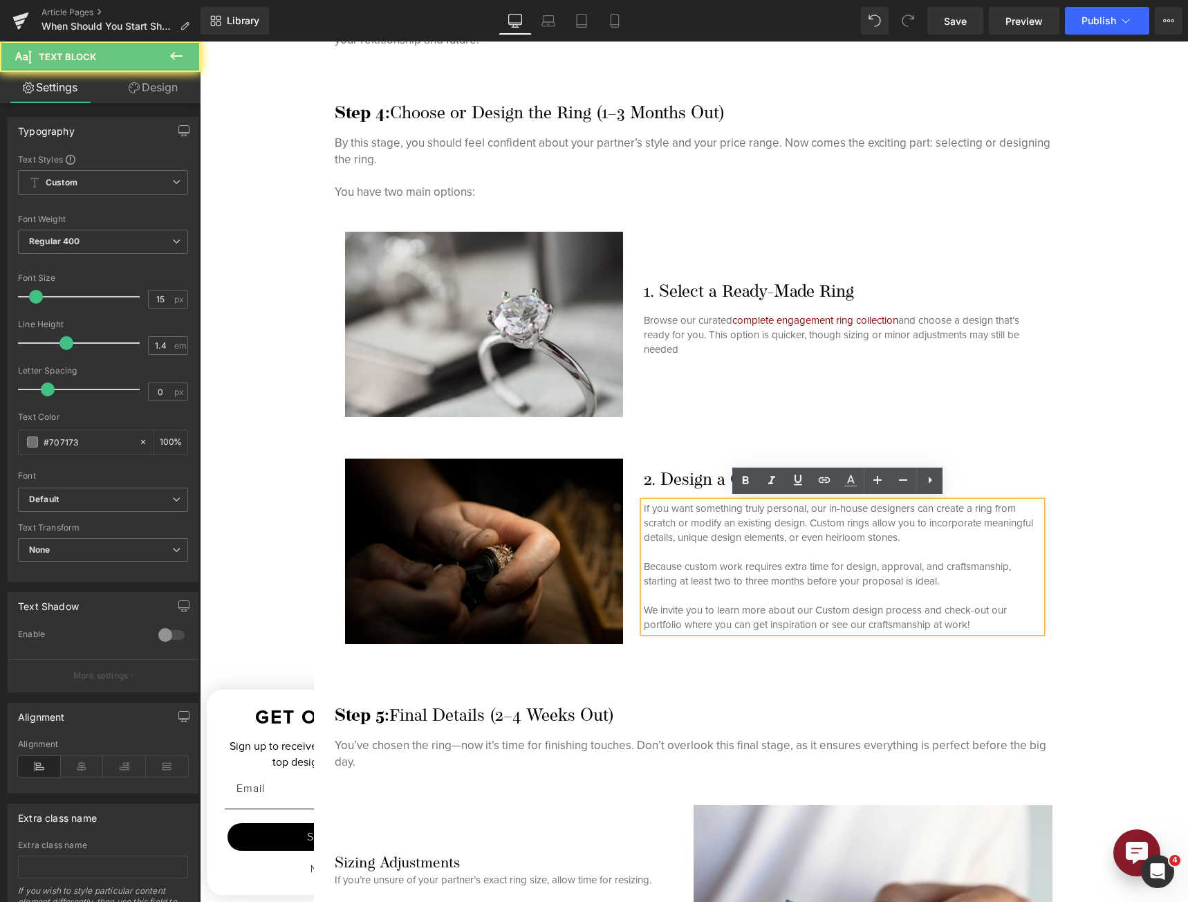
click at [819, 607] on p "Because custom work requires extra time for design, approval, and craftsmanship…" at bounding box center [843, 595] width 398 height 73
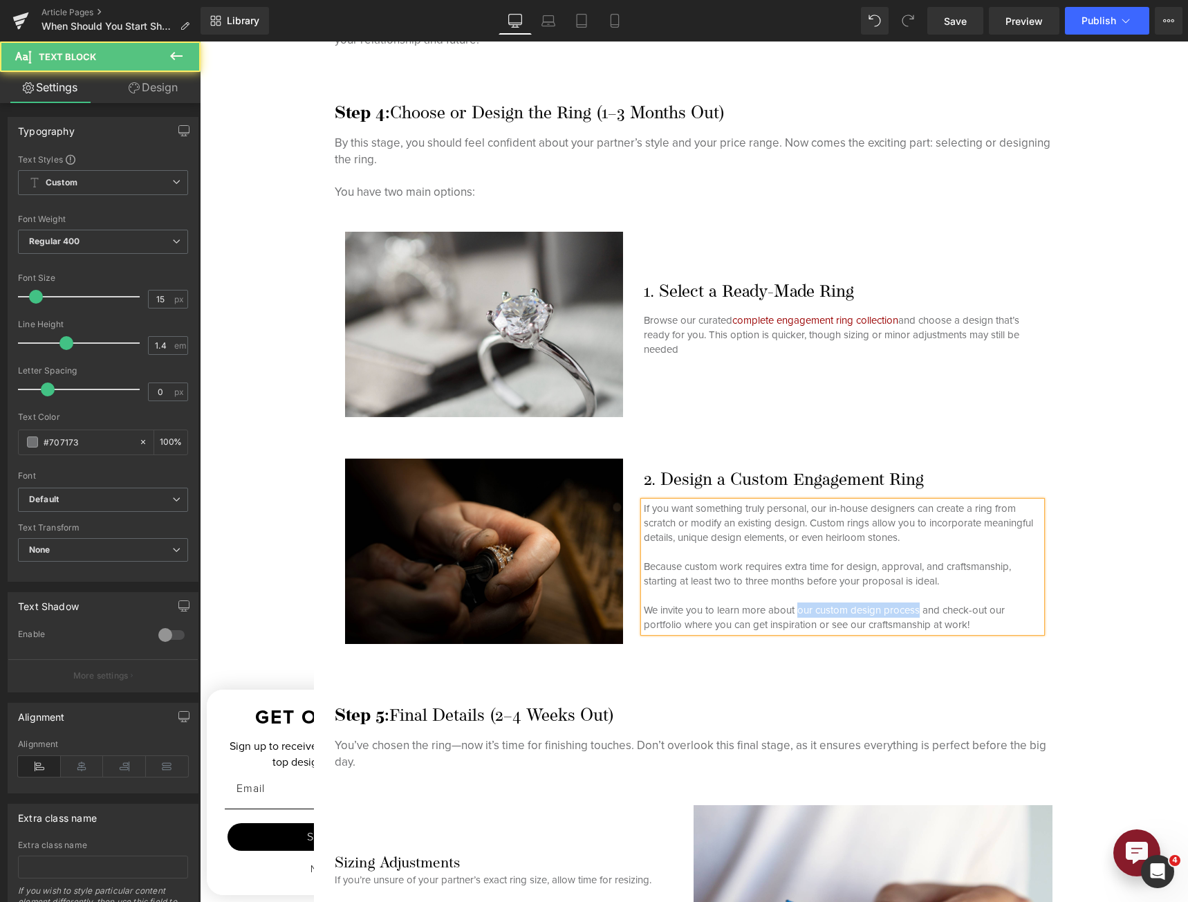
drag, startPoint x: 794, startPoint y: 607, endPoint x: 915, endPoint y: 610, distance: 121.0
click at [915, 610] on p "Because custom work requires extra time for design, approval, and craftsmanship…" at bounding box center [843, 595] width 398 height 73
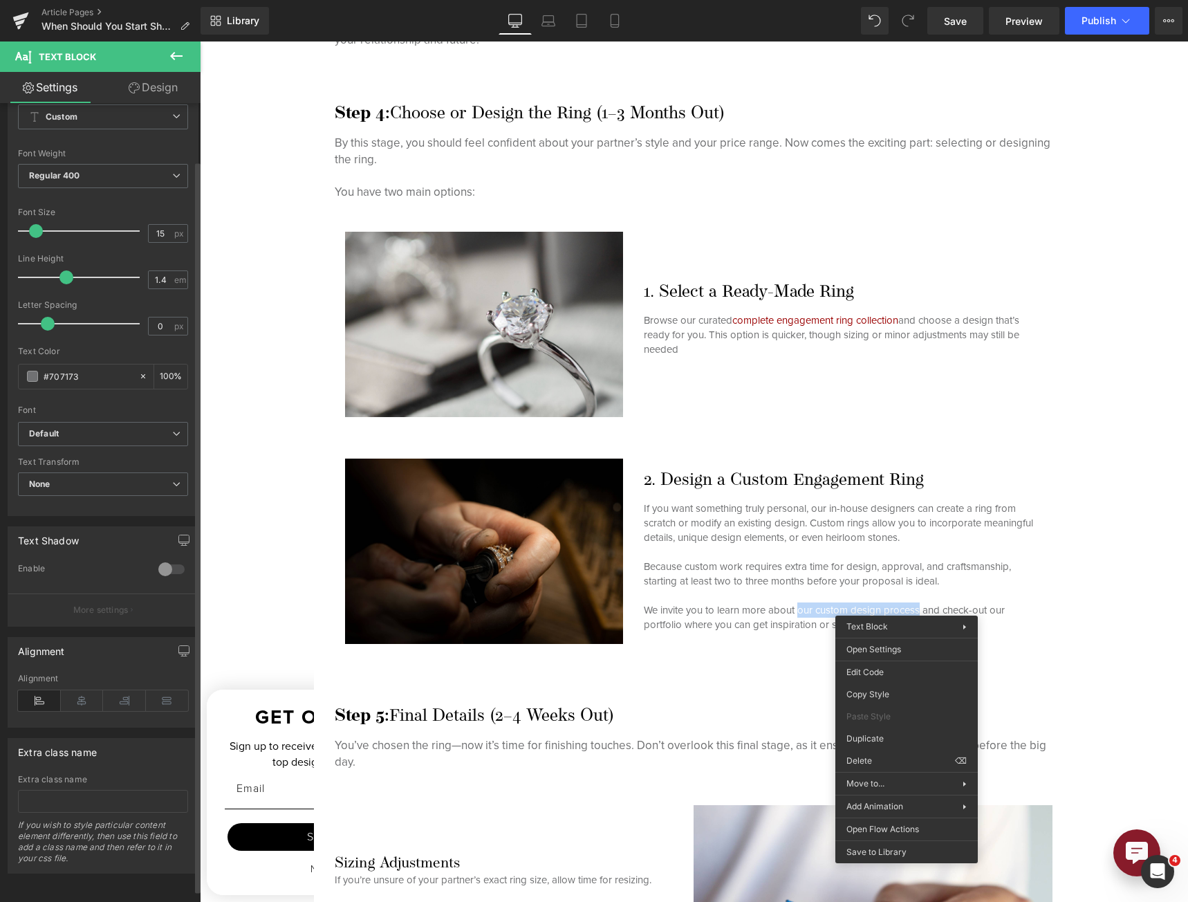
scroll to position [76, 0]
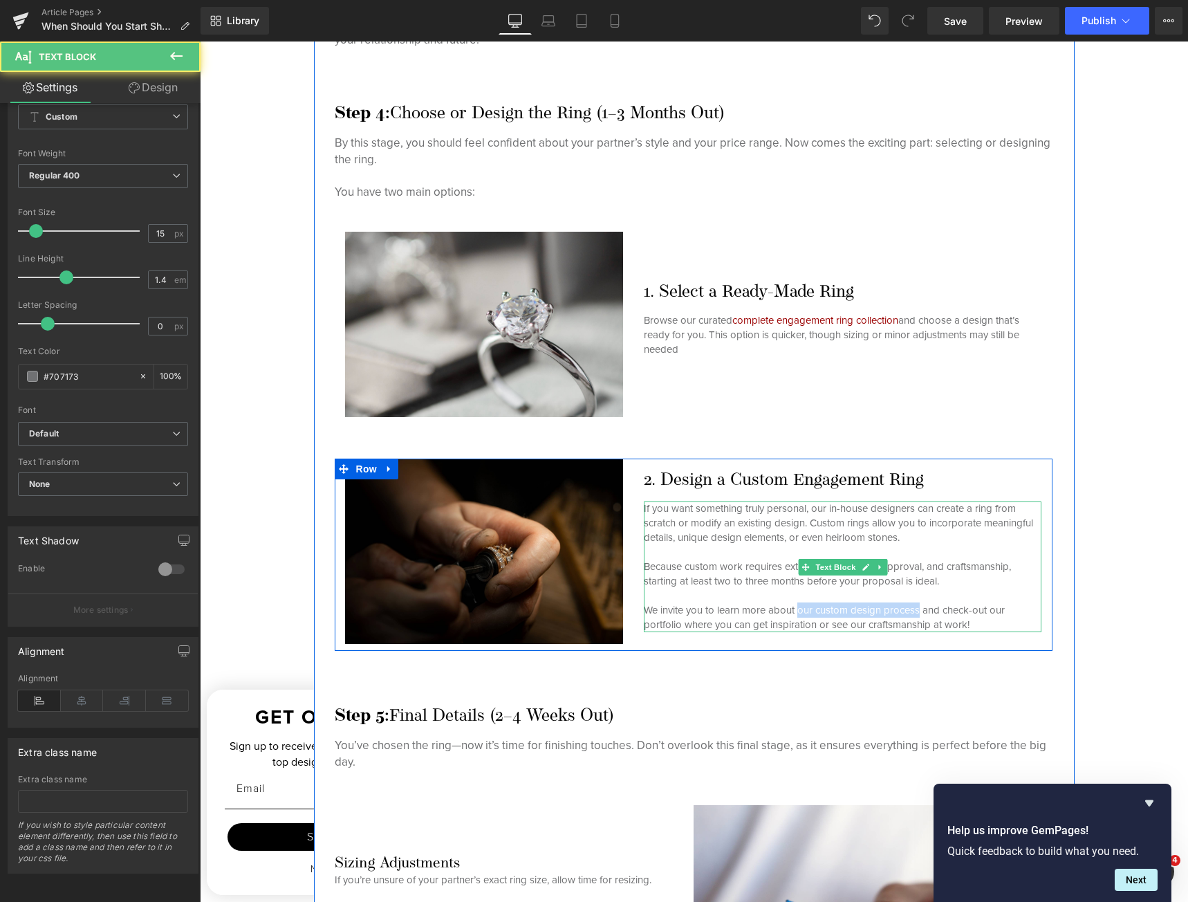
click at [837, 611] on p "Because custom work requires extra time for design, approval, and craftsmanship…" at bounding box center [843, 595] width 398 height 73
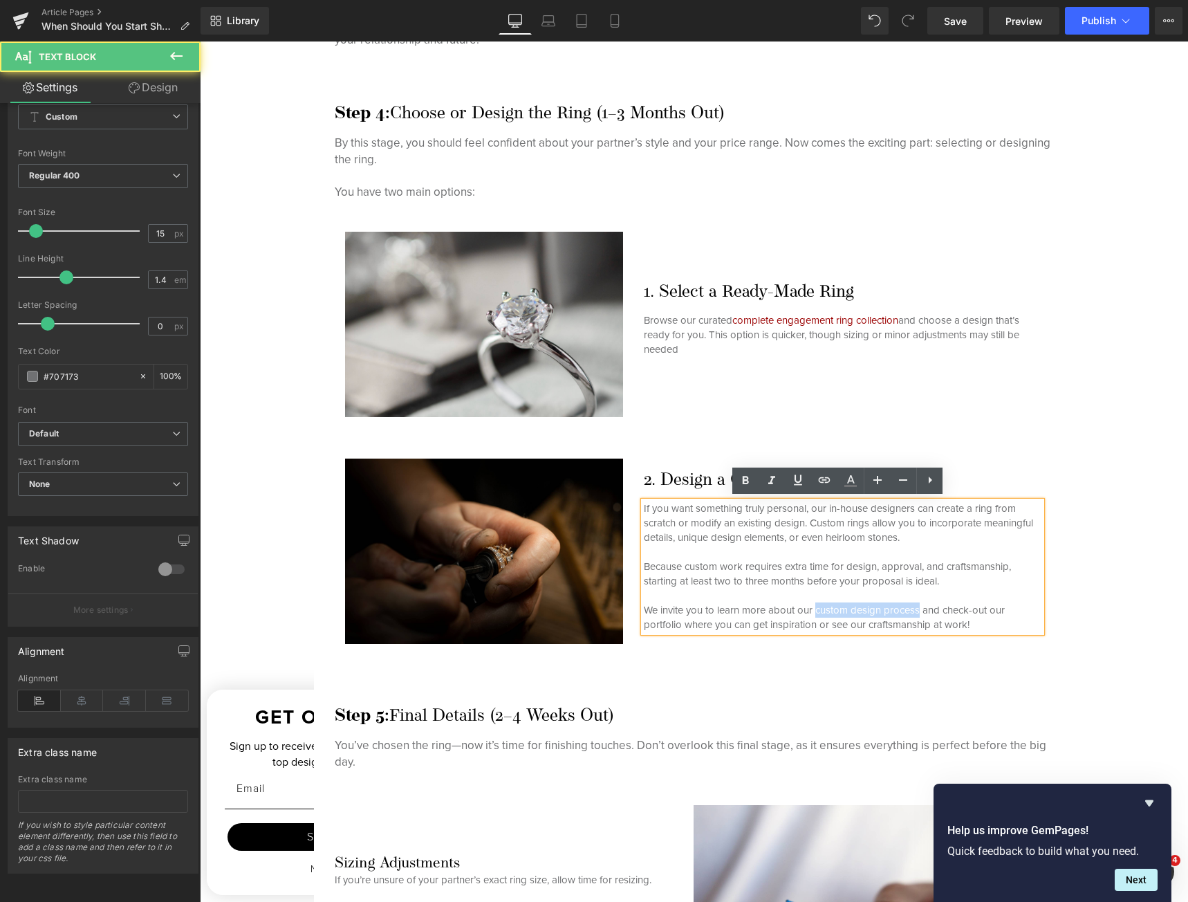
drag, startPoint x: 814, startPoint y: 611, endPoint x: 850, endPoint y: 497, distance: 119.2
click at [915, 615] on p "Because custom work requires extra time for design, approval, and craftsmanship…" at bounding box center [843, 595] width 398 height 73
click at [828, 478] on icon at bounding box center [825, 480] width 12 height 6
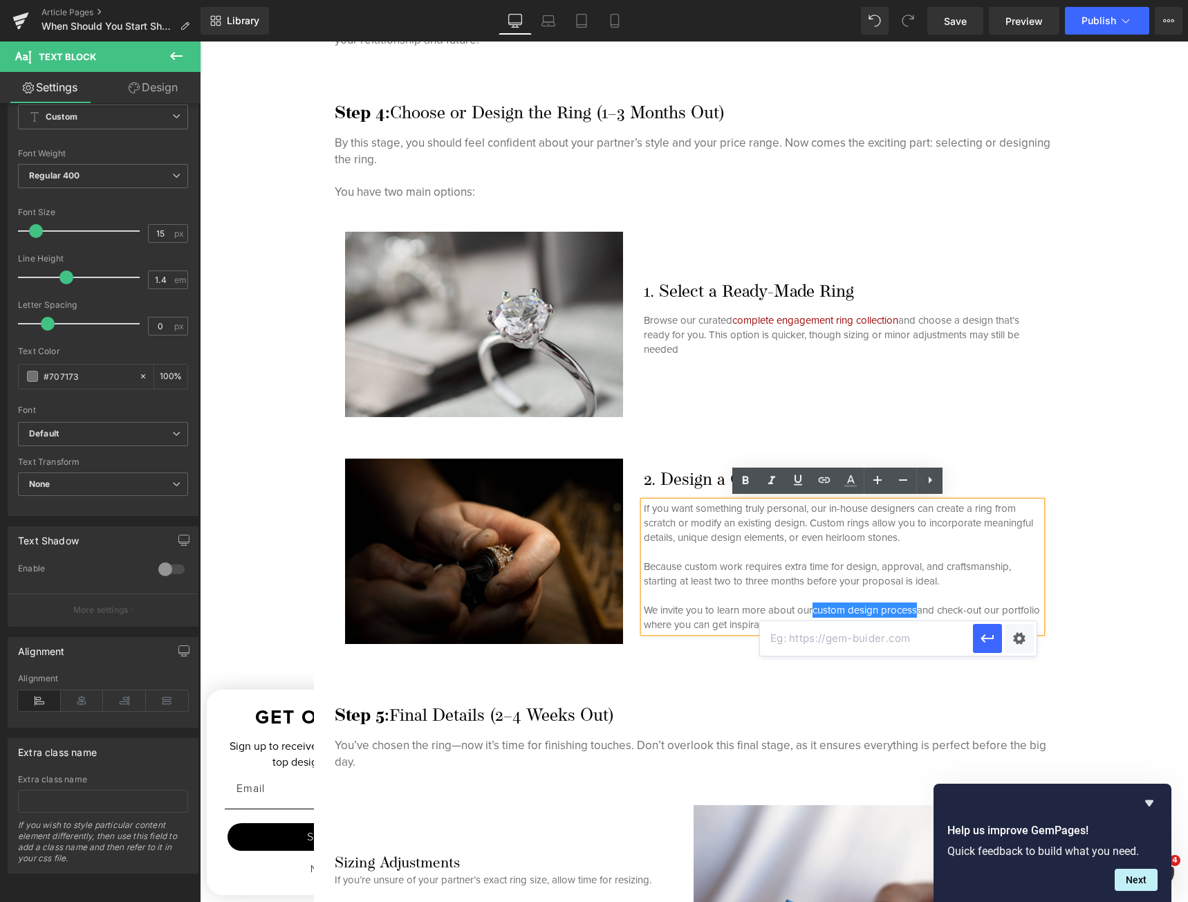
click at [876, 643] on input "text" at bounding box center [866, 638] width 213 height 35
paste input "[URL][DOMAIN_NAME]"
type input "[URL][DOMAIN_NAME]"
click at [982, 647] on button "button" at bounding box center [987, 638] width 29 height 29
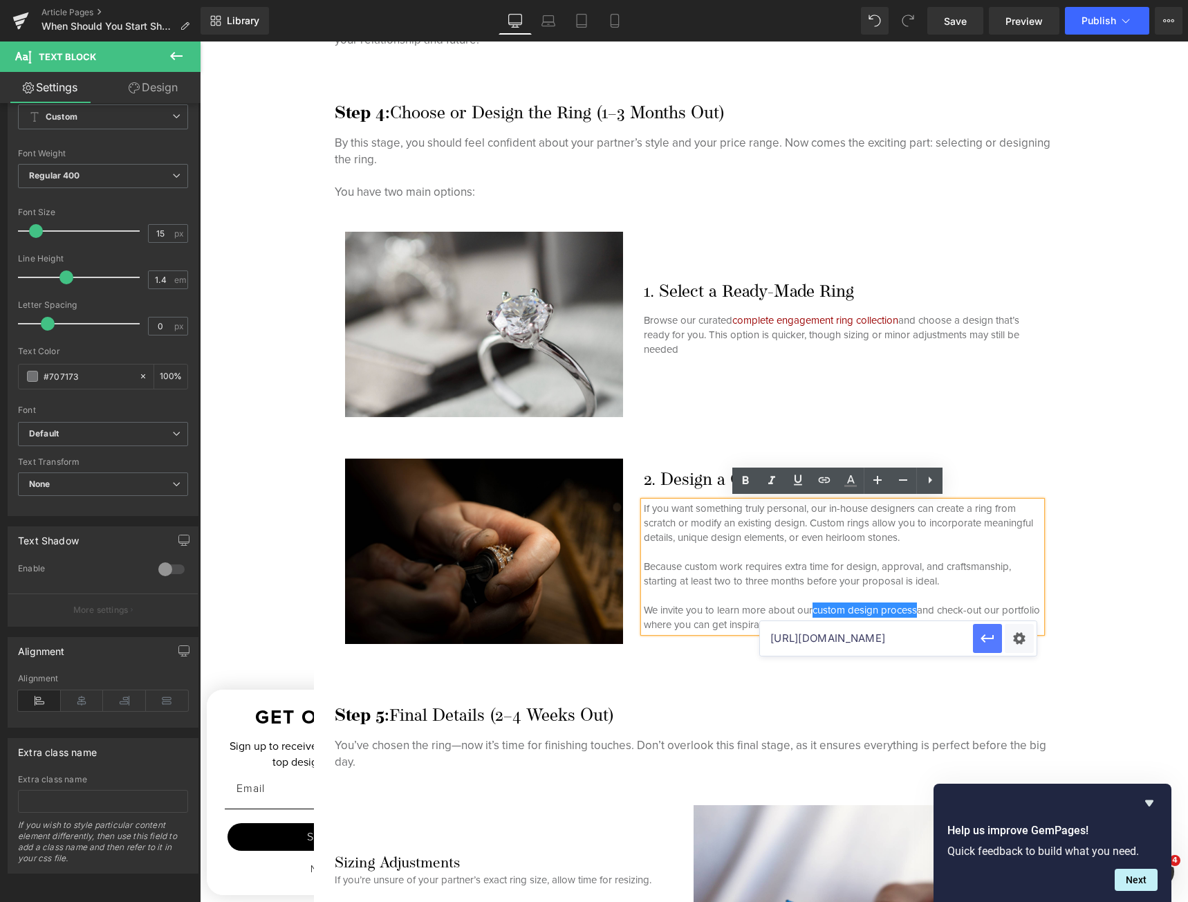
scroll to position [0, 0]
click at [1003, 676] on div "Preparing for Your Proposal Heading Shopping for an engagement ring isn’t somet…" at bounding box center [693, 43] width 738 height 3010
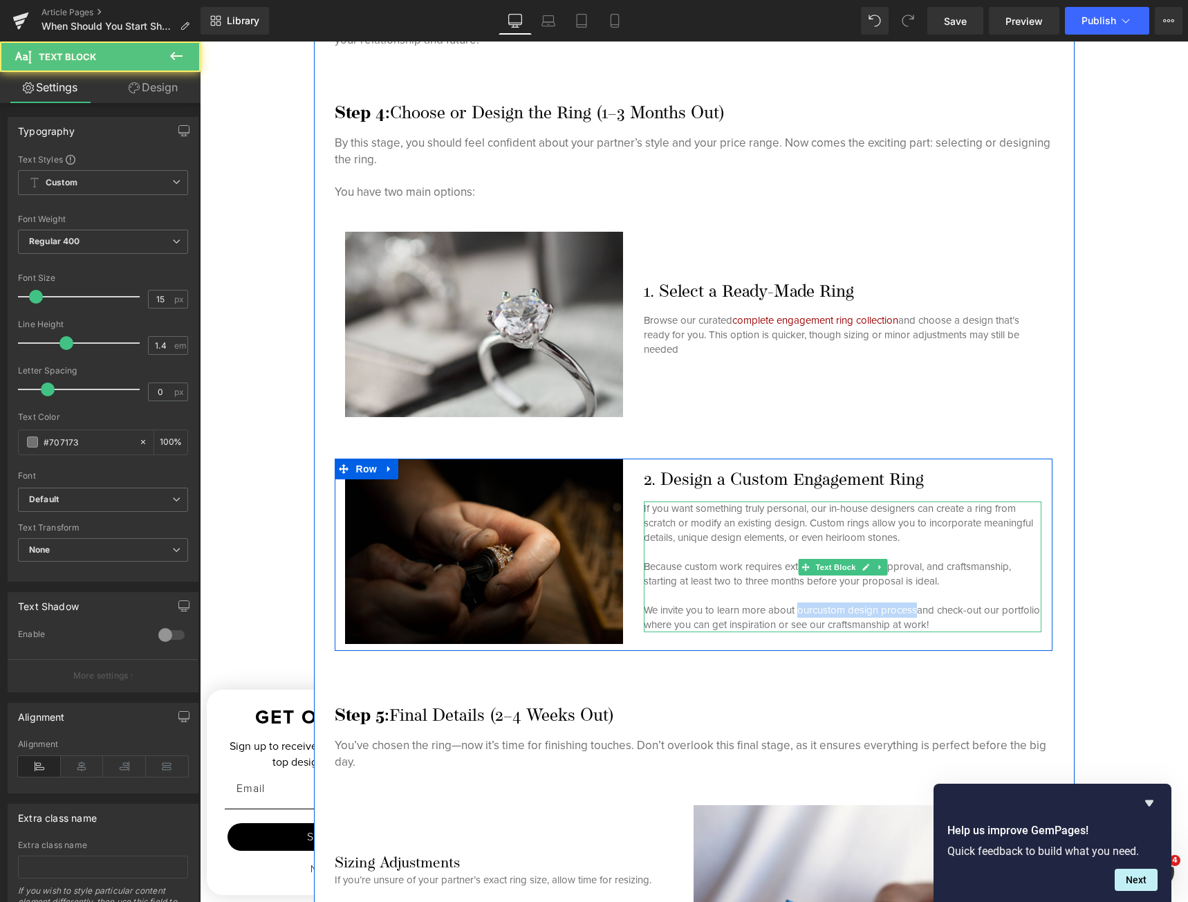
drag, startPoint x: 915, startPoint y: 608, endPoint x: 793, endPoint y: 604, distance: 122.5
click at [793, 604] on p "Because custom work requires extra time for design, approval, and craftsmanship…" at bounding box center [843, 595] width 398 height 73
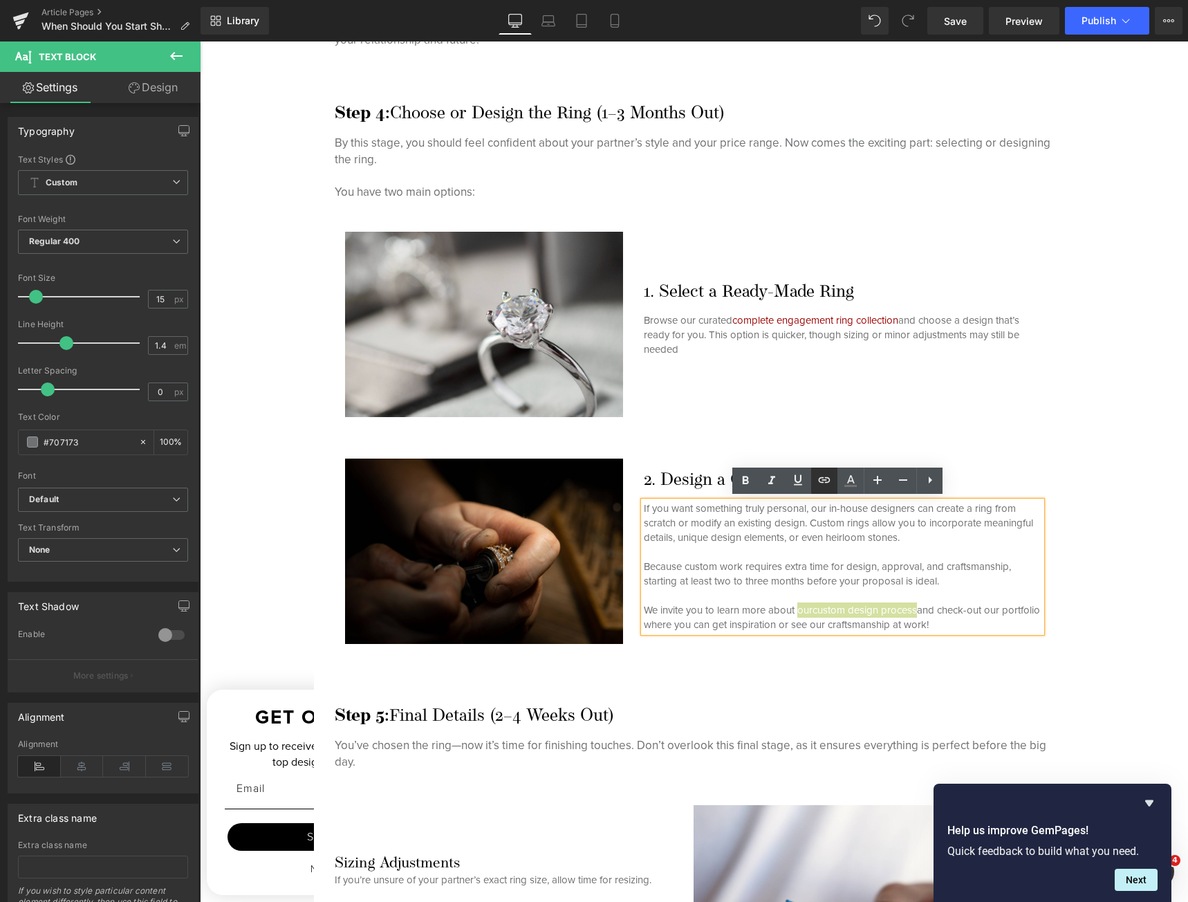
click at [817, 483] on icon at bounding box center [824, 480] width 17 height 17
click at [882, 636] on input "[URL][DOMAIN_NAME]" at bounding box center [866, 638] width 213 height 35
paste input "[URL][DOMAIN_NAME]"
type input "[URL][DOMAIN_NAME]"
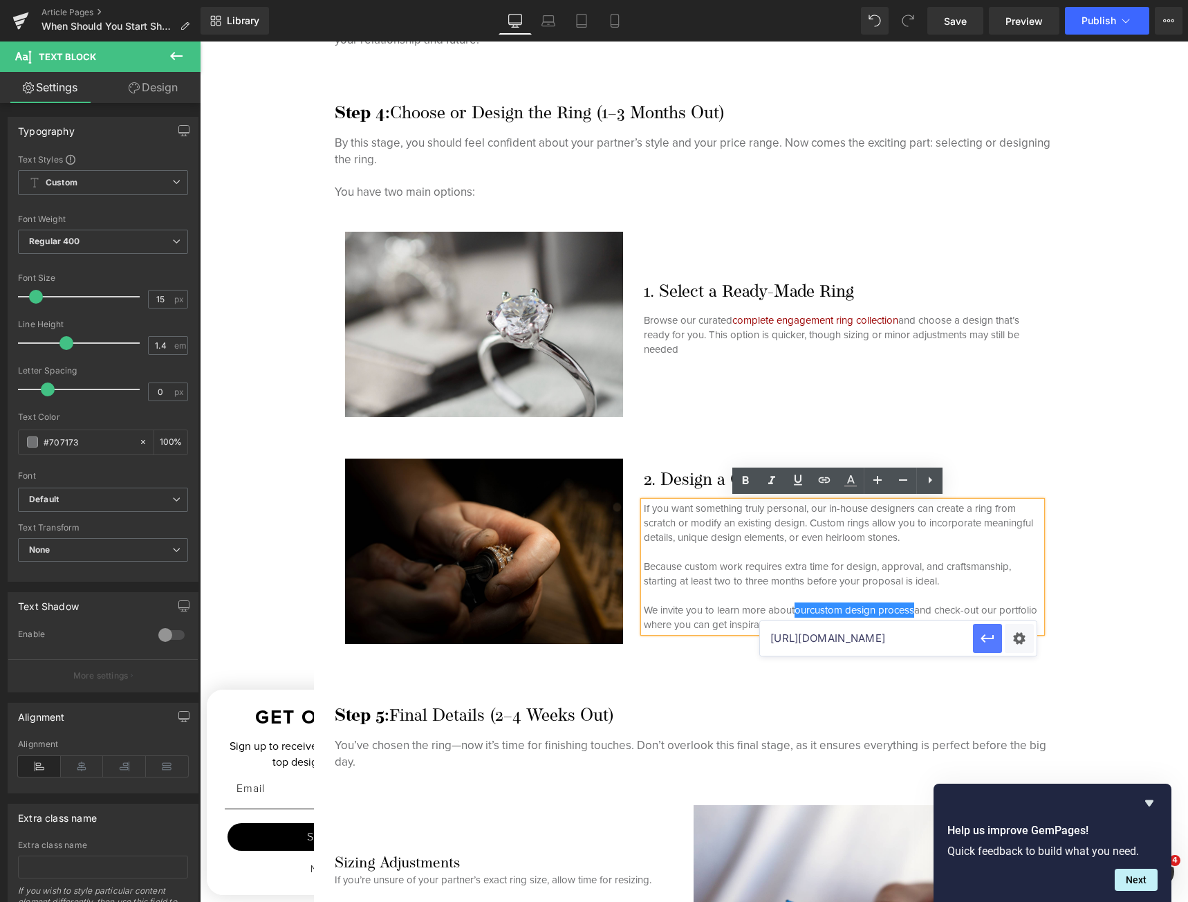
click at [993, 646] on icon "button" at bounding box center [987, 638] width 17 height 17
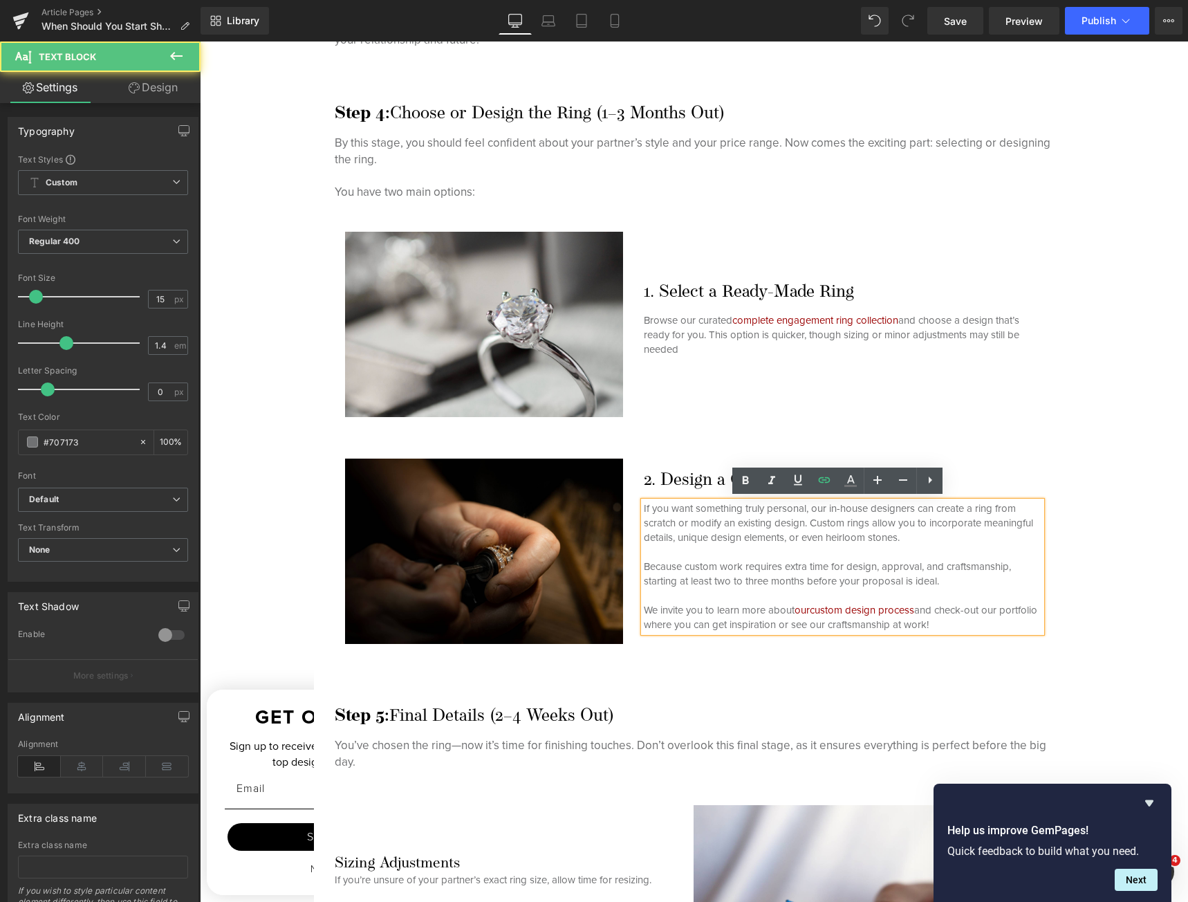
click at [949, 597] on p "Because custom work requires extra time for design, approval, and craftsmanship…" at bounding box center [843, 595] width 398 height 73
click at [925, 611] on p "Because custom work requires extra time for design, approval, and craftsmanship…" at bounding box center [843, 595] width 398 height 73
drag, startPoint x: 989, startPoint y: 608, endPoint x: 676, endPoint y: 622, distance: 312.8
click at [676, 622] on p "Because custom work requires extra time for design, approval, and craftsmanship…" at bounding box center [843, 595] width 398 height 73
click at [827, 481] on icon at bounding box center [824, 480] width 17 height 17
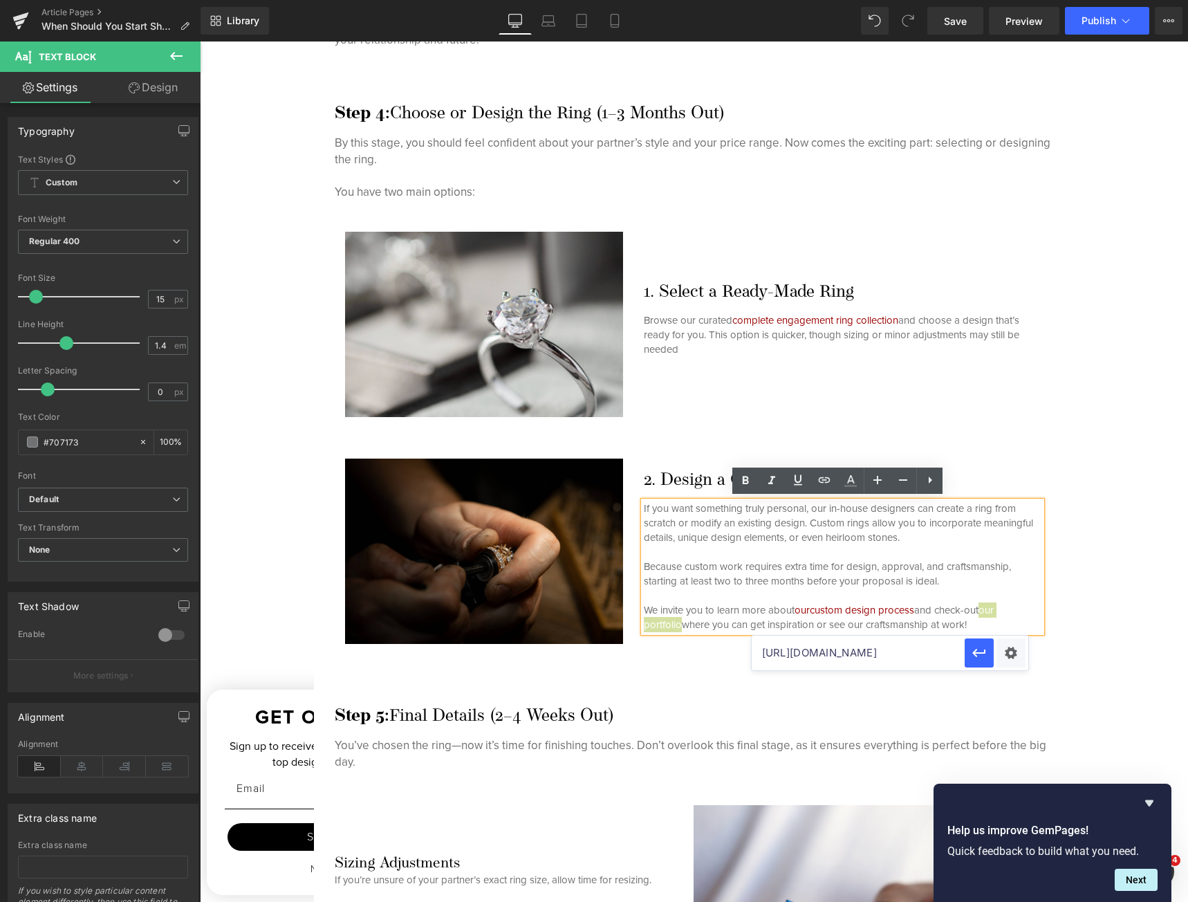
click at [881, 657] on input "[URL][DOMAIN_NAME]" at bounding box center [858, 652] width 213 height 35
paste input "[URL][DOMAIN_NAME]"
type input "[URL][DOMAIN_NAME]"
click at [978, 659] on icon "button" at bounding box center [979, 652] width 17 height 17
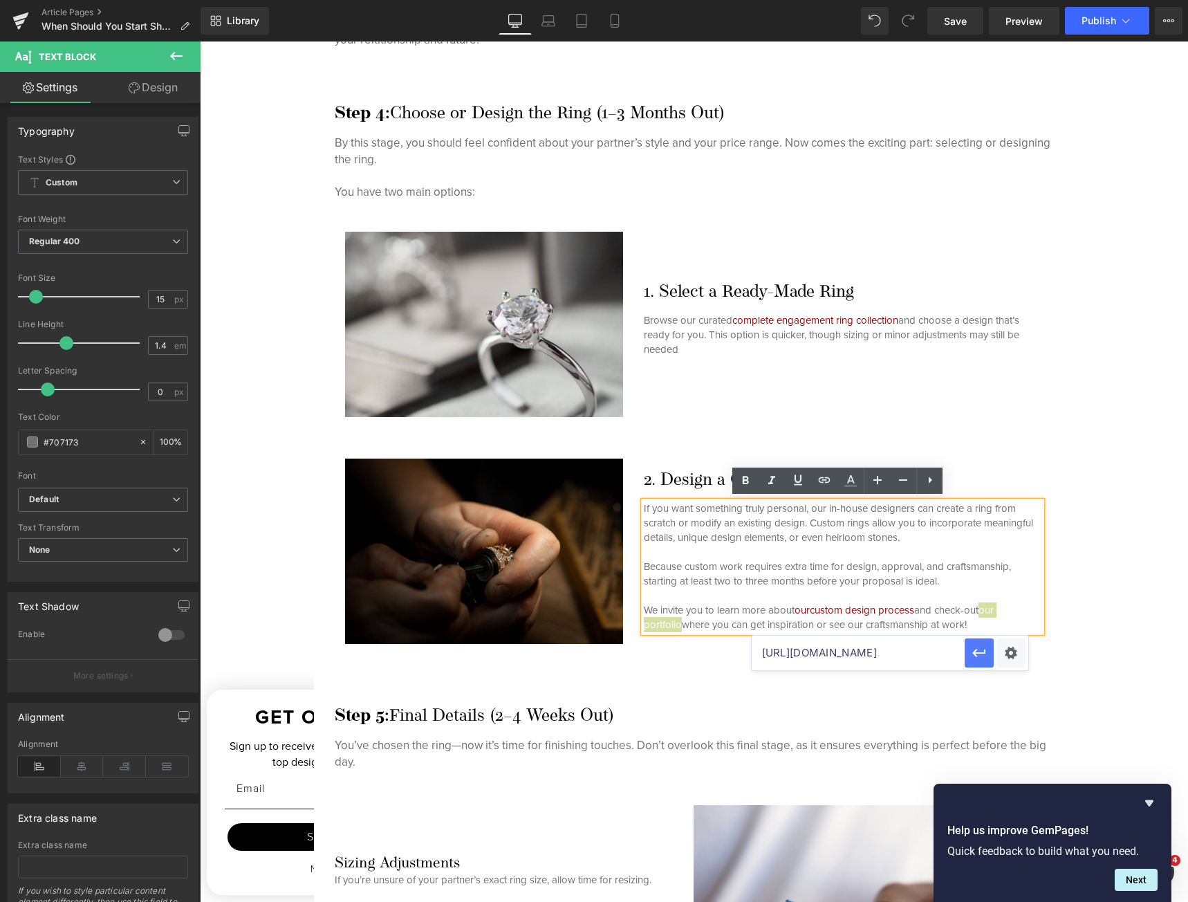
scroll to position [0, 0]
click at [968, 688] on div "Preparing for Your Proposal Heading Shopping for an engagement ring isn’t somet…" at bounding box center [693, 43] width 738 height 3010
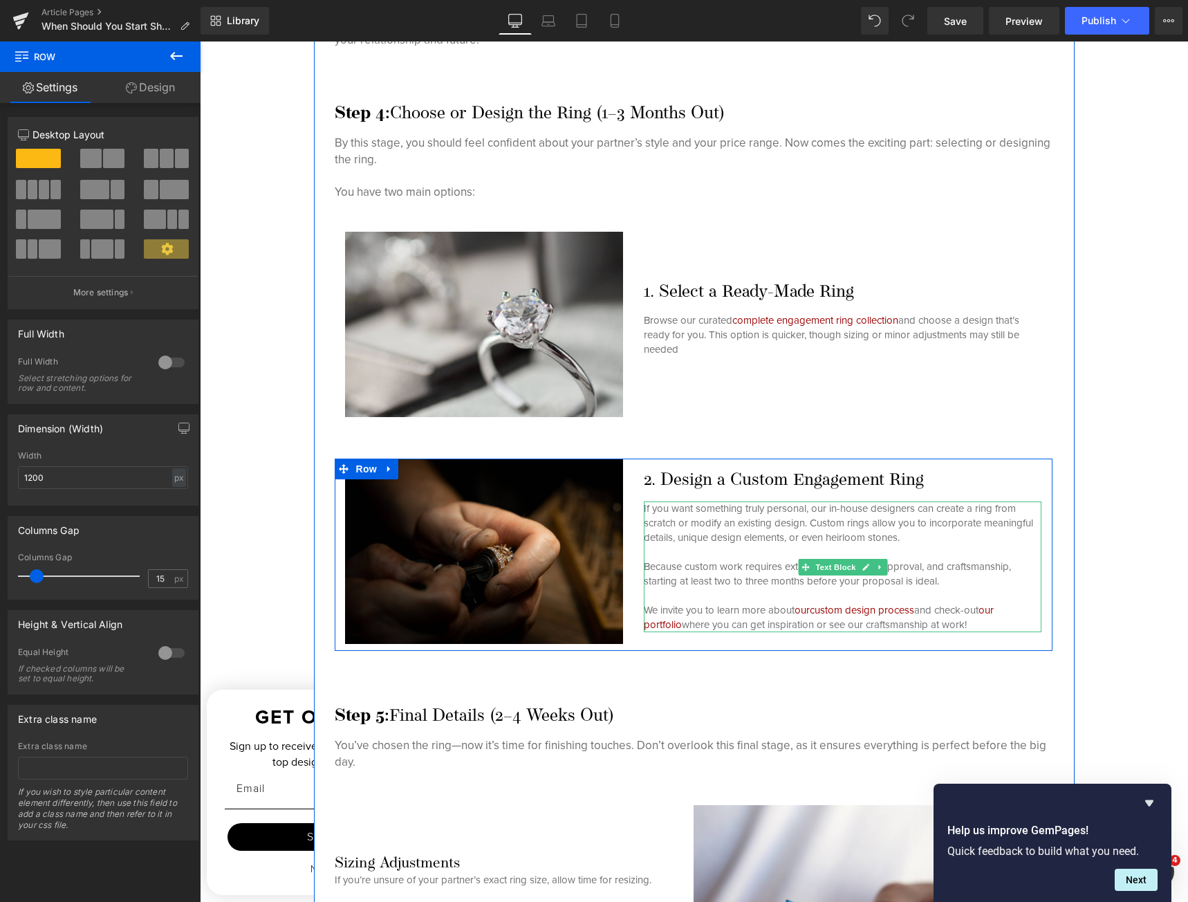
click at [1004, 607] on p "Because custom work requires extra time for design, approval, and craftsmanship…" at bounding box center [843, 595] width 398 height 73
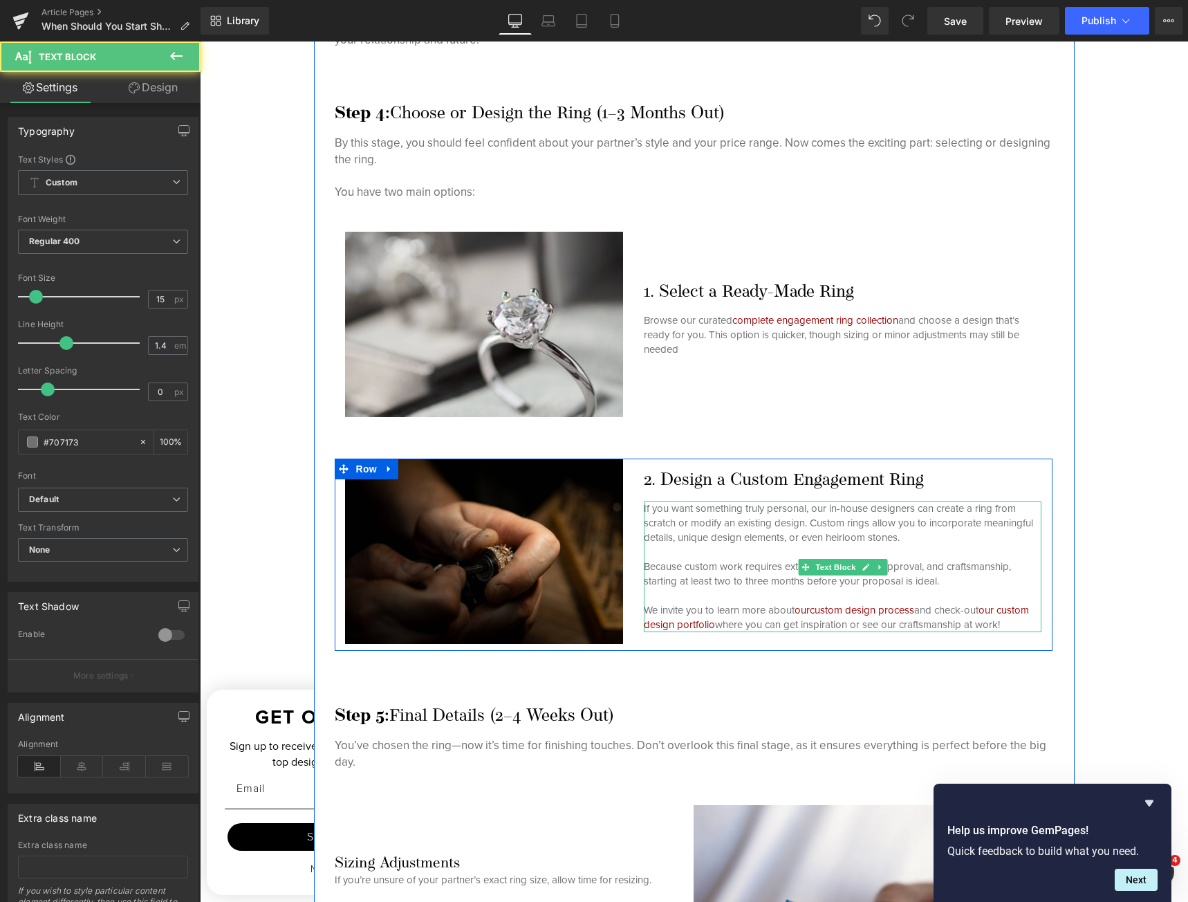
click at [931, 619] on p "Because custom work requires extra time for design, approval, and craftsmanship…" at bounding box center [843, 595] width 398 height 73
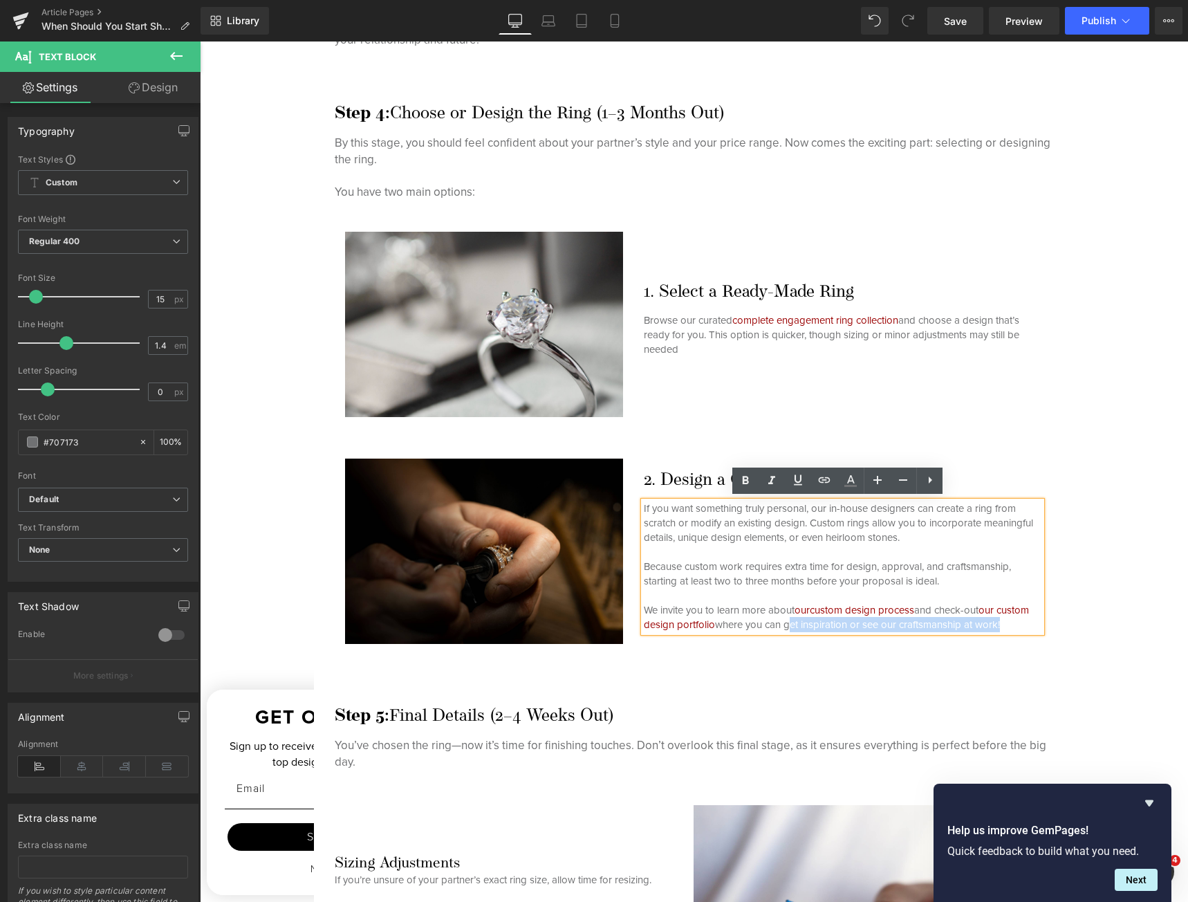
drag, startPoint x: 818, startPoint y: 619, endPoint x: 1031, endPoint y: 618, distance: 213.0
click at [1031, 618] on p "Because custom work requires extra time for design, approval, and craftsmanship…" at bounding box center [843, 595] width 398 height 73
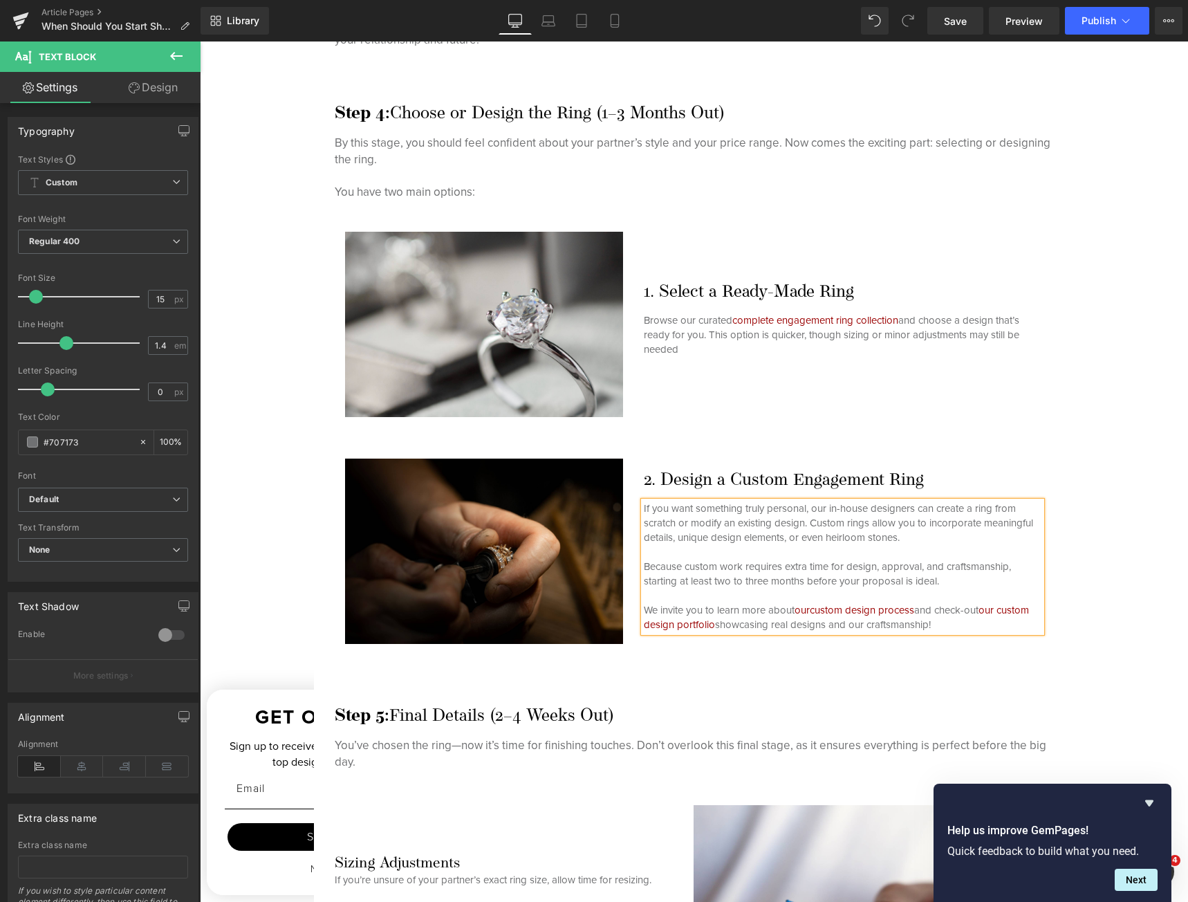
click at [875, 626] on p "Because custom work requires extra time for design, approval, and craftsmanship…" at bounding box center [843, 595] width 398 height 73
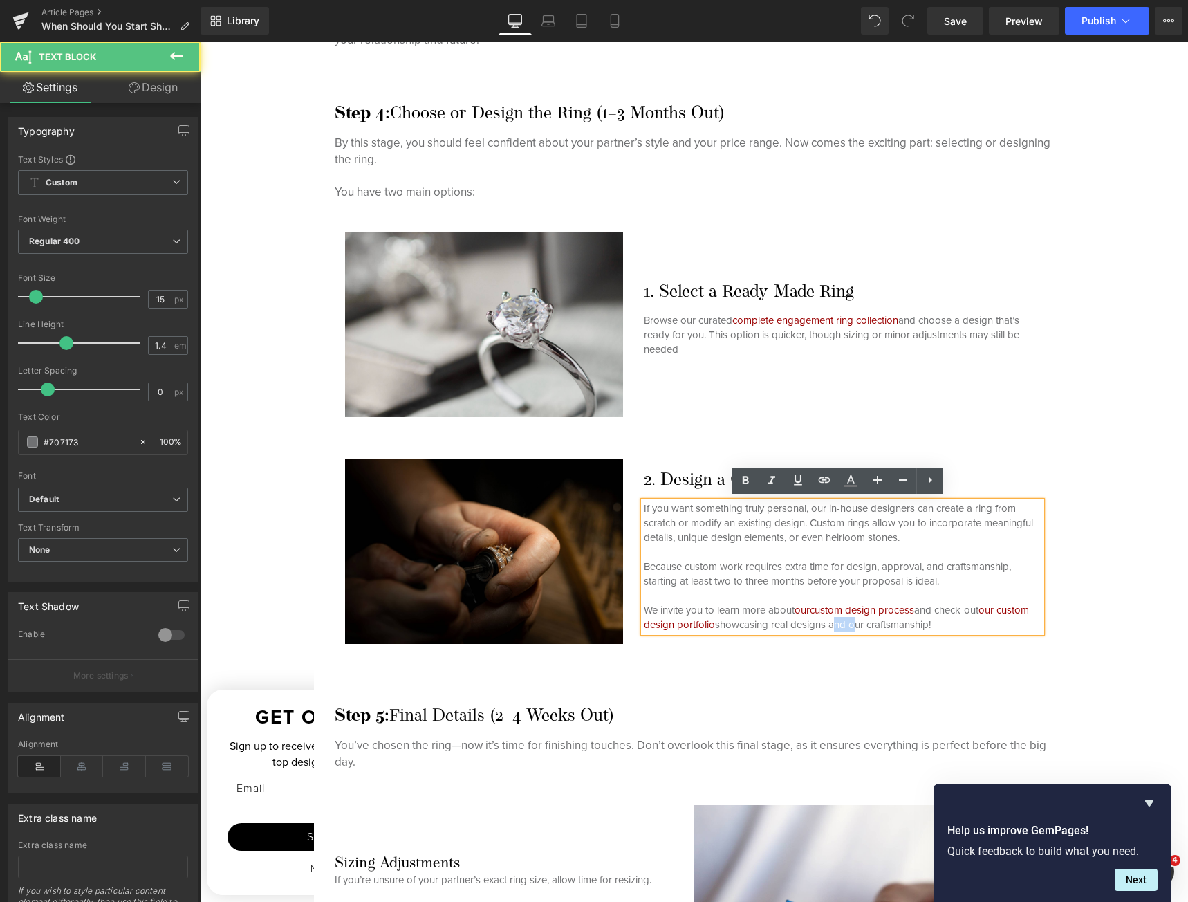
click at [875, 626] on p "Because custom work requires extra time for design, approval, and craftsmanship…" at bounding box center [843, 595] width 398 height 73
click at [888, 625] on p "Because custom work requires extra time for design, approval, and craftsmanship…" at bounding box center [843, 595] width 398 height 73
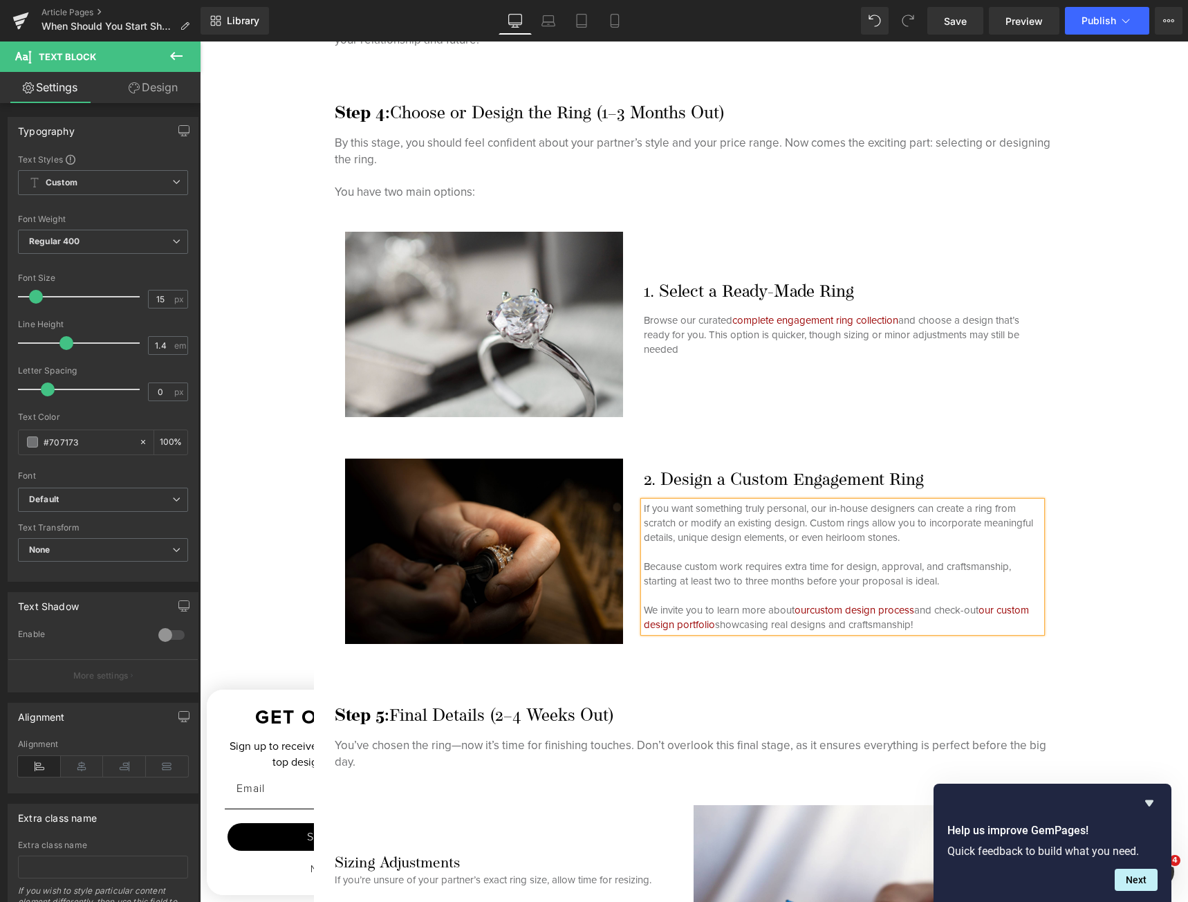
click at [950, 624] on p "Because custom work requires extra time for design, approval, and craftsmanship…" at bounding box center [843, 595] width 398 height 73
click at [968, 673] on div "Preparing for Your Proposal Heading Shopping for an engagement ring isn’t somet…" at bounding box center [693, 43] width 738 height 3010
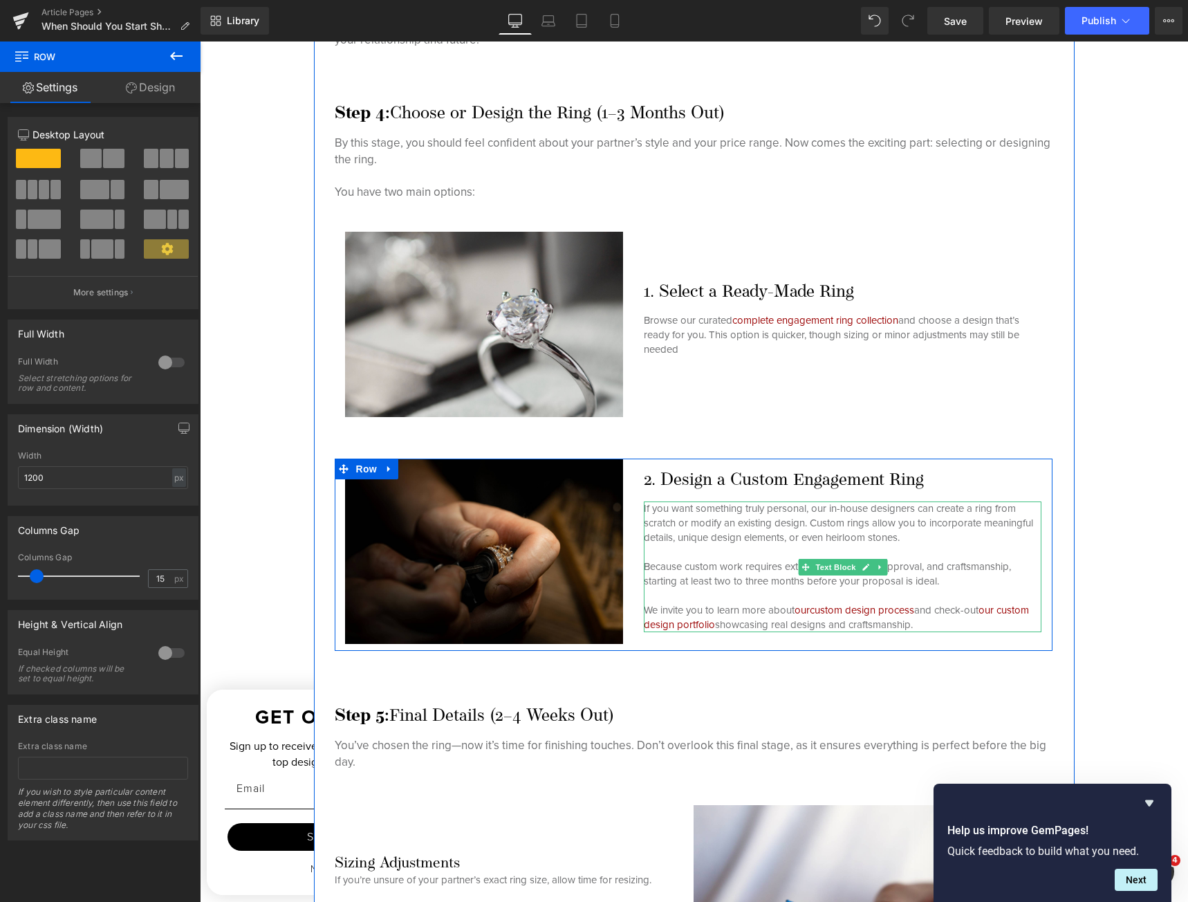
click at [859, 622] on p "Because custom work requires extra time for design, approval, and craftsmanship…" at bounding box center [843, 595] width 398 height 73
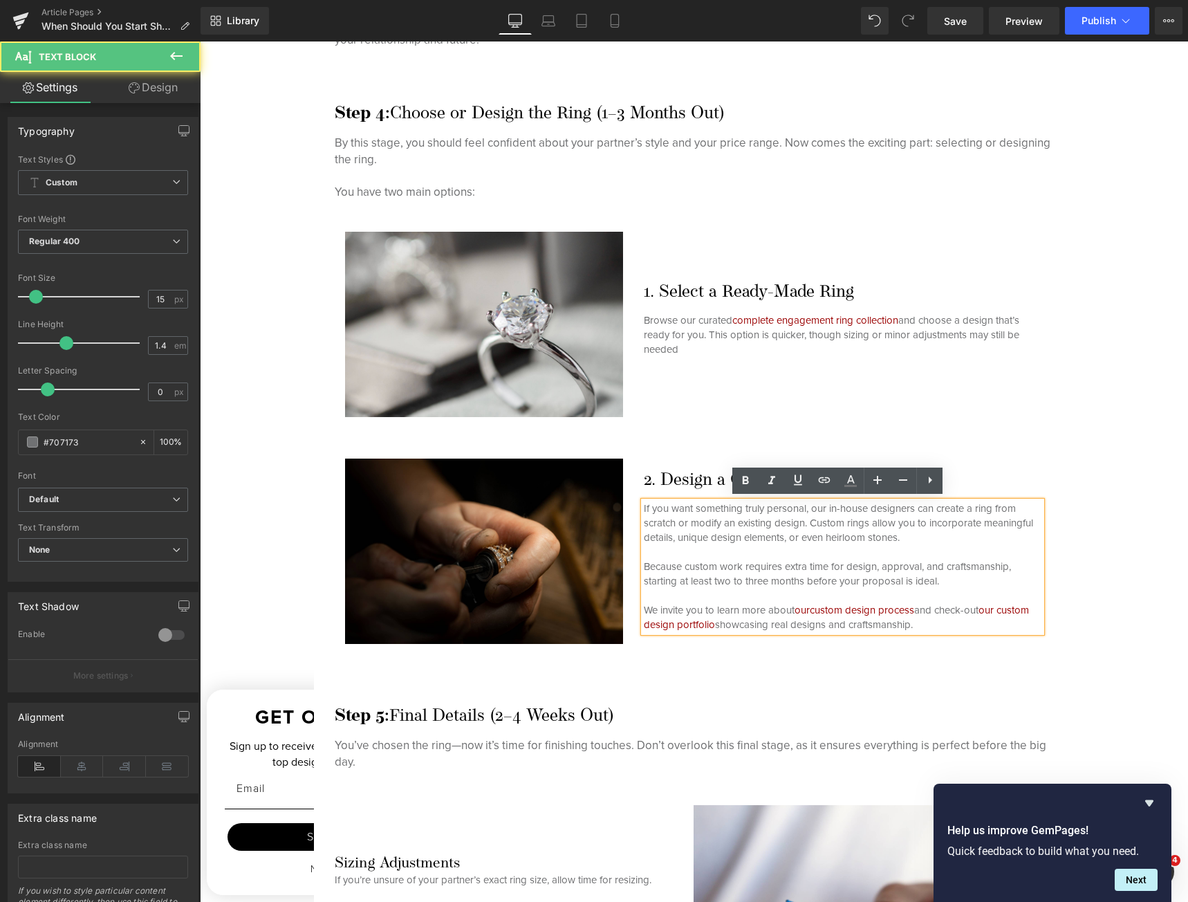
drag, startPoint x: 958, startPoint y: 621, endPoint x: 638, endPoint y: 593, distance: 320.7
click at [644, 593] on p "Because custom work requires extra time for design, approval, and craftsmanship…" at bounding box center [843, 595] width 398 height 73
click at [733, 603] on p "Because custom work requires extra time for design, approval, and craftsmanship…" at bounding box center [843, 595] width 398 height 73
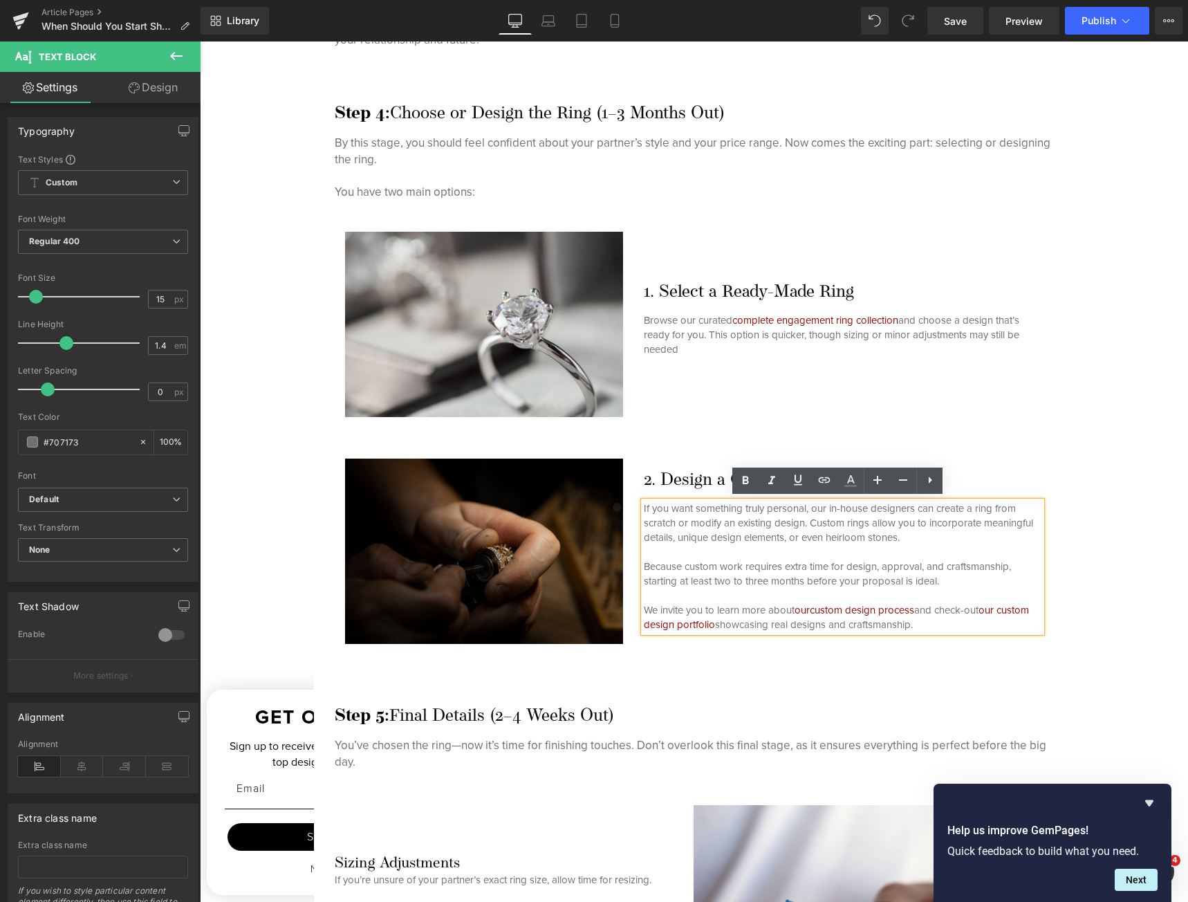
drag, startPoint x: 964, startPoint y: 628, endPoint x: 615, endPoint y: 492, distance: 374.8
click at [615, 492] on div "Image 2. Design a Custom Engagement Ring Heading If you want something truly pe…" at bounding box center [694, 554] width 718 height 192
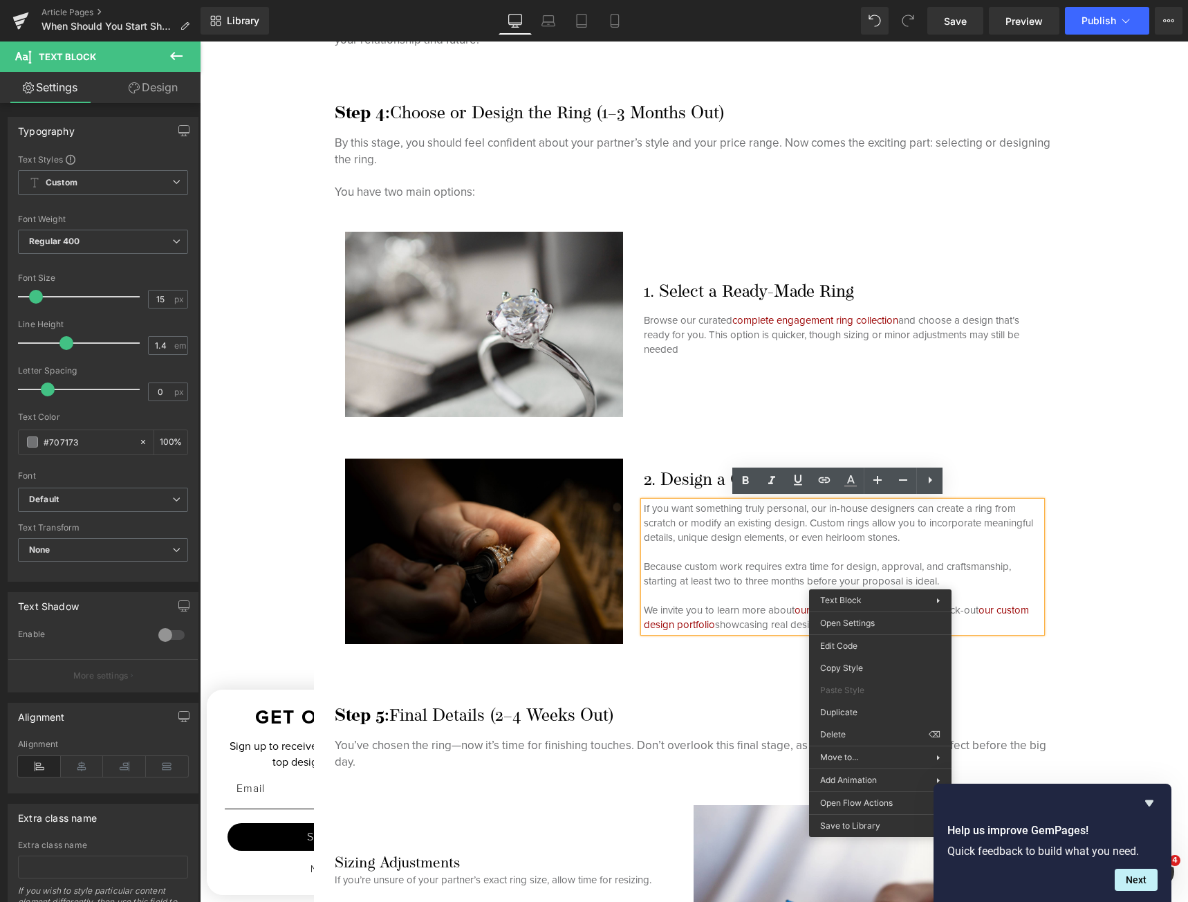
click at [1112, 559] on div "Hero Banner When to Buy an Engagement Ring: The Ultimate Timeline for Stress-Fr…" at bounding box center [694, 23] width 988 height 6331
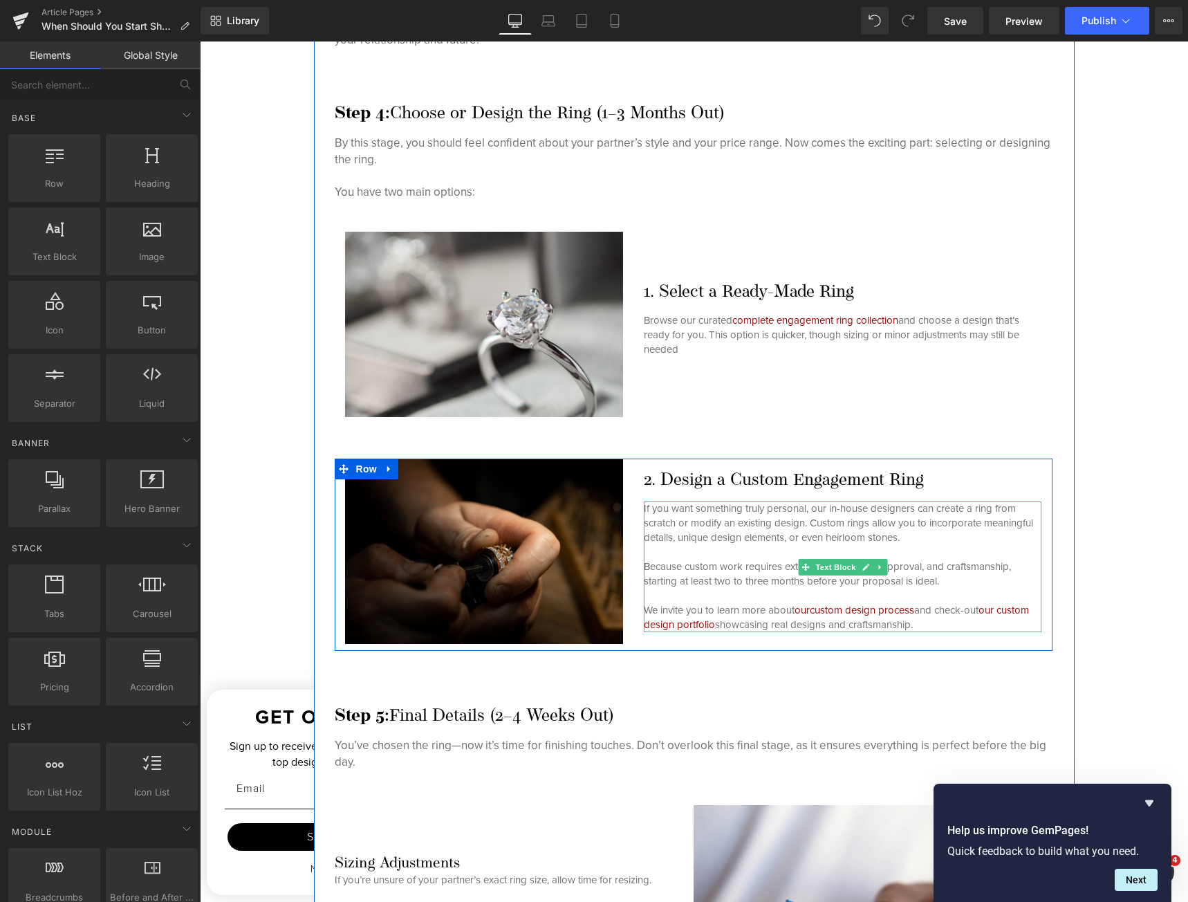
click at [949, 620] on p "Because custom work requires extra time for design, approval, and craftsmanship…" at bounding box center [843, 595] width 398 height 73
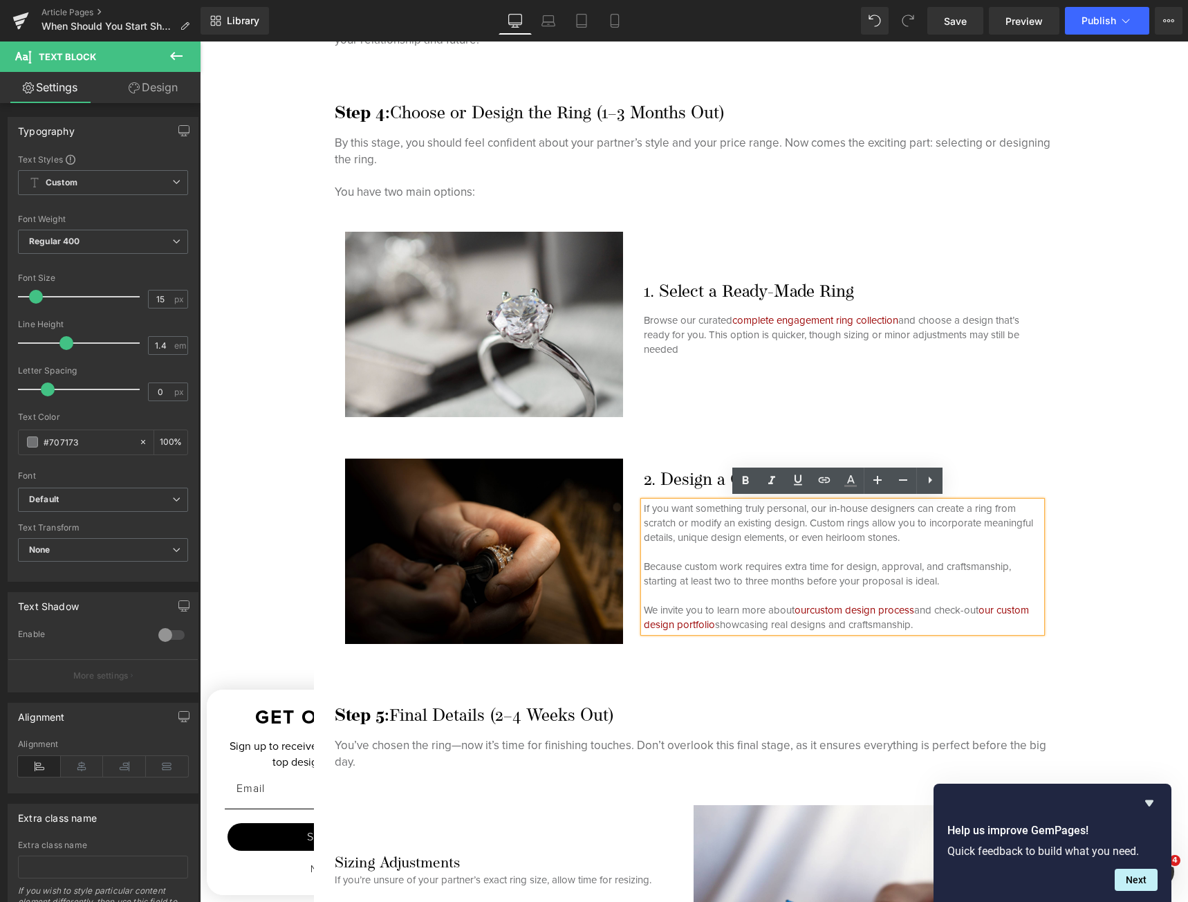
drag, startPoint x: 952, startPoint y: 621, endPoint x: 689, endPoint y: 477, distance: 300.1
click at [696, 486] on div "2. Design a Custom Engagement Ring Heading If you want something truly personal…" at bounding box center [842, 550] width 418 height 185
click at [687, 477] on h3 "2. Design a Custom Engagement Ring" at bounding box center [843, 480] width 398 height 21
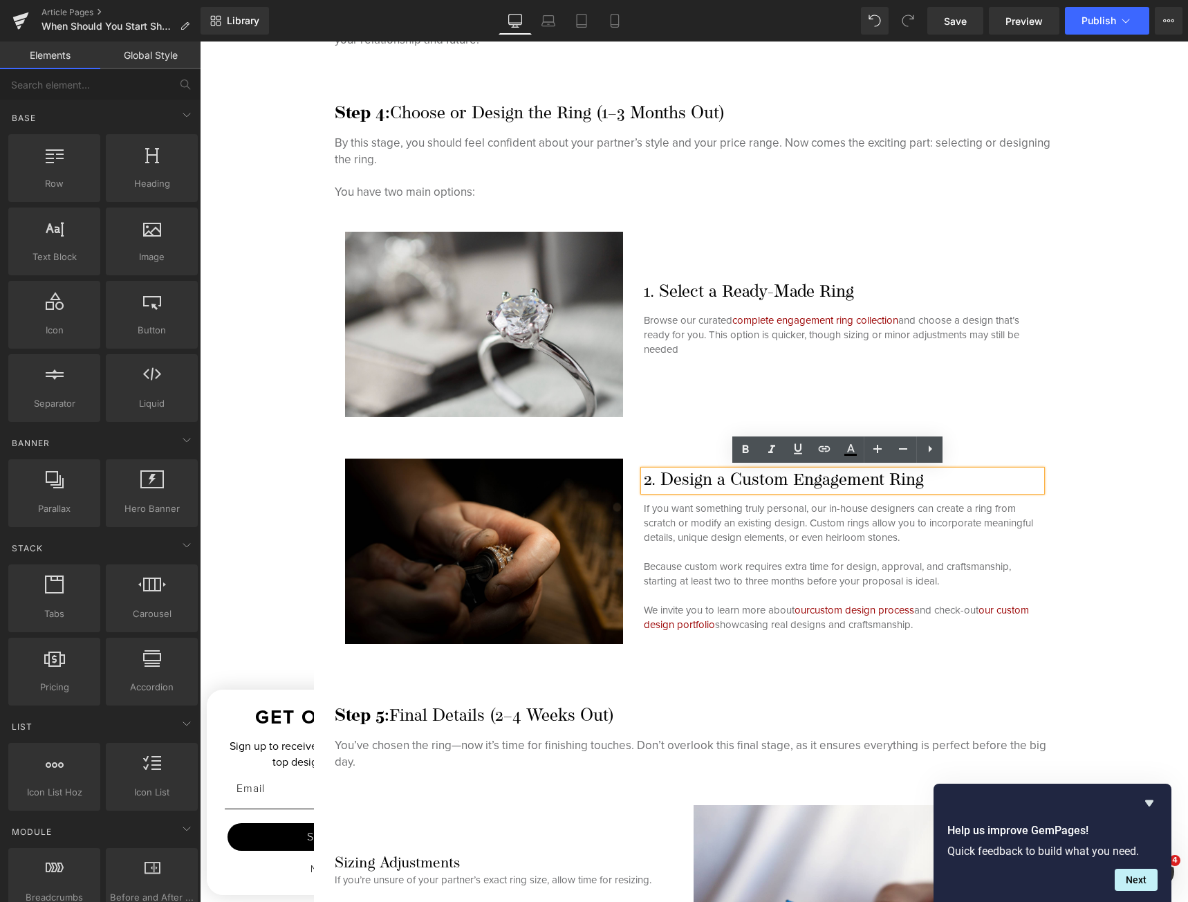
click at [1159, 546] on div "Hero Banner When to Buy an Engagement Ring: The Ultimate Timeline for Stress-Fr…" at bounding box center [694, 23] width 988 height 6331
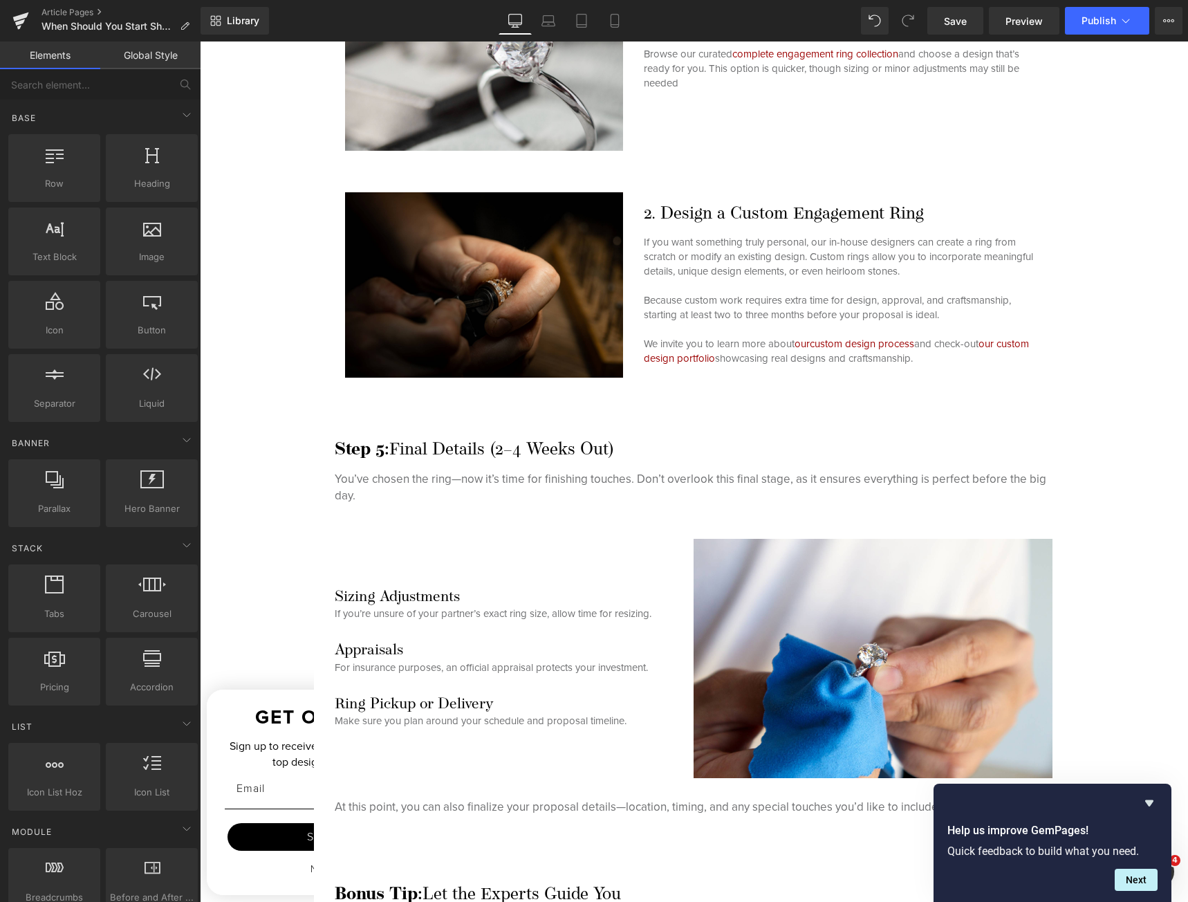
scroll to position [3642, 0]
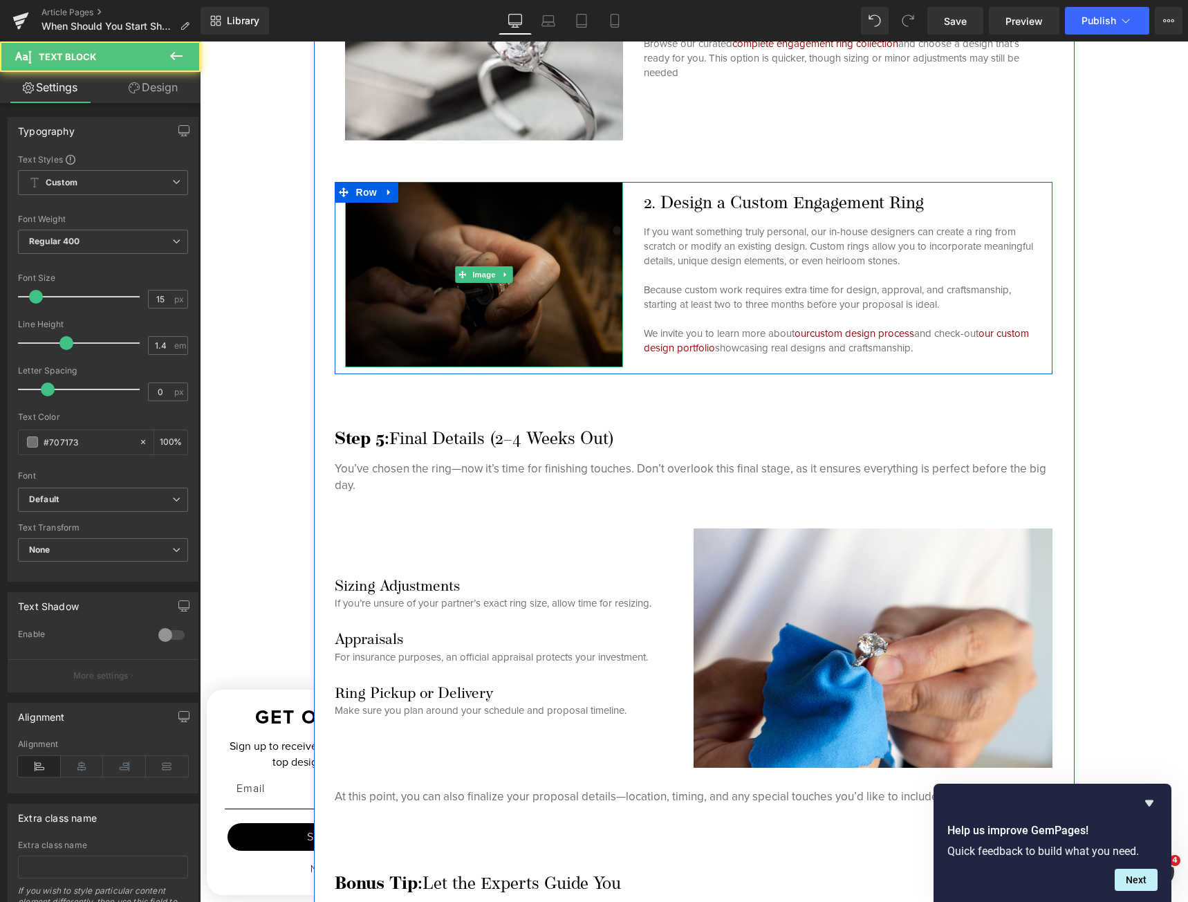
drag, startPoint x: 954, startPoint y: 343, endPoint x: 611, endPoint y: 221, distance: 364.8
click at [611, 221] on div "Image 2. Design a Custom Engagement Ring Heading If you want something truly pe…" at bounding box center [694, 278] width 718 height 192
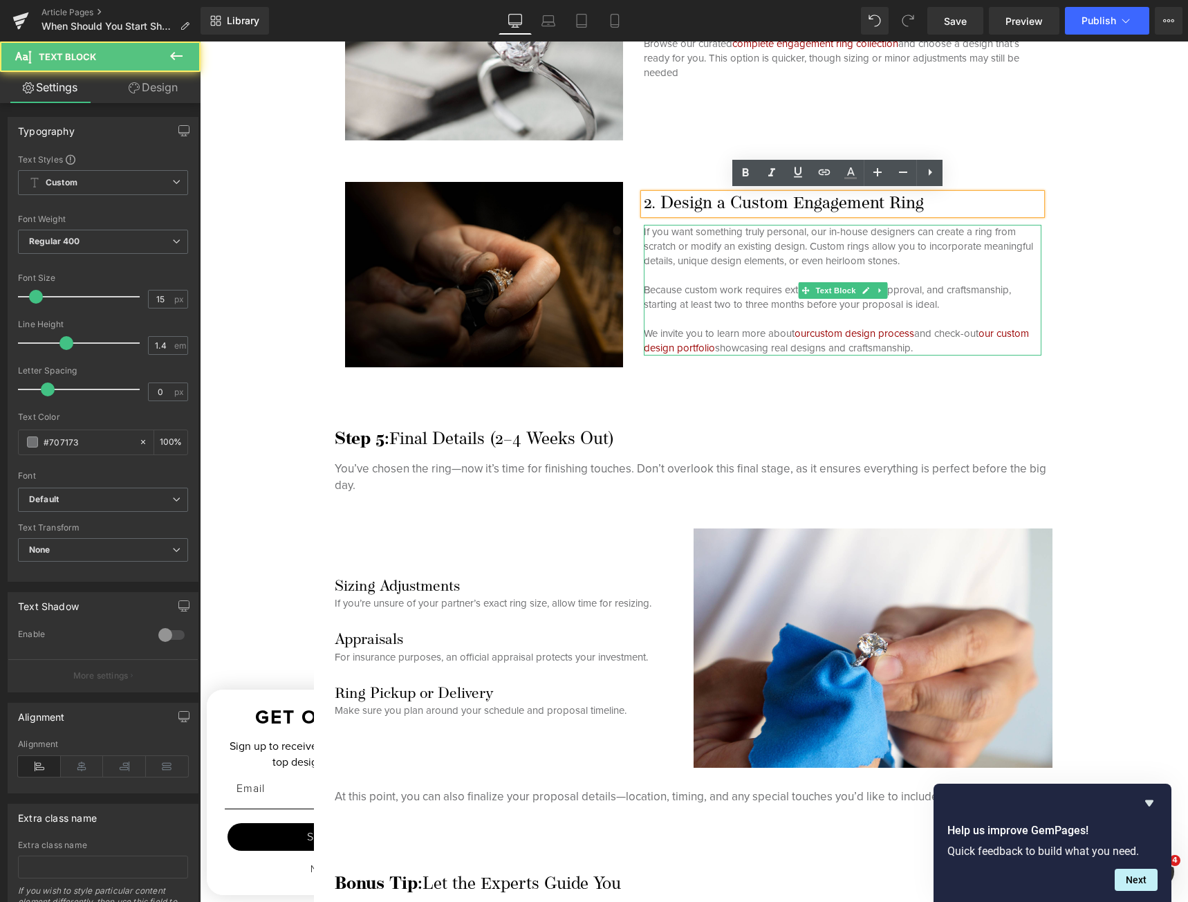
click at [898, 289] on p "Because custom work requires extra time for design, approval, and craftsmanship…" at bounding box center [843, 319] width 398 height 73
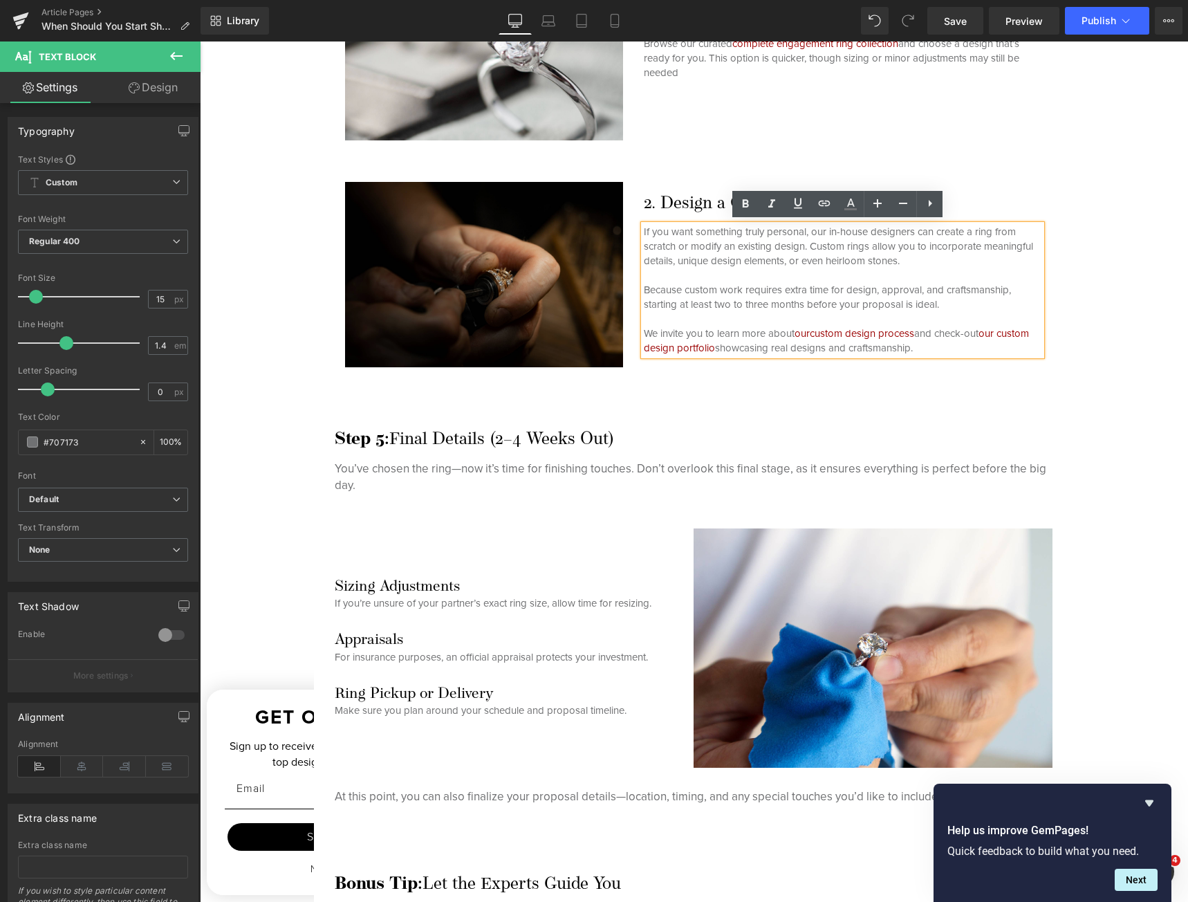
drag, startPoint x: 955, startPoint y: 344, endPoint x: 612, endPoint y: 199, distance: 372.1
click at [612, 199] on div "Image 2. Design a Custom Engagement Ring Heading If you want something truly pe…" at bounding box center [694, 278] width 718 height 192
copy div "If you want something truly personal, our in-house designers can create a ring …"
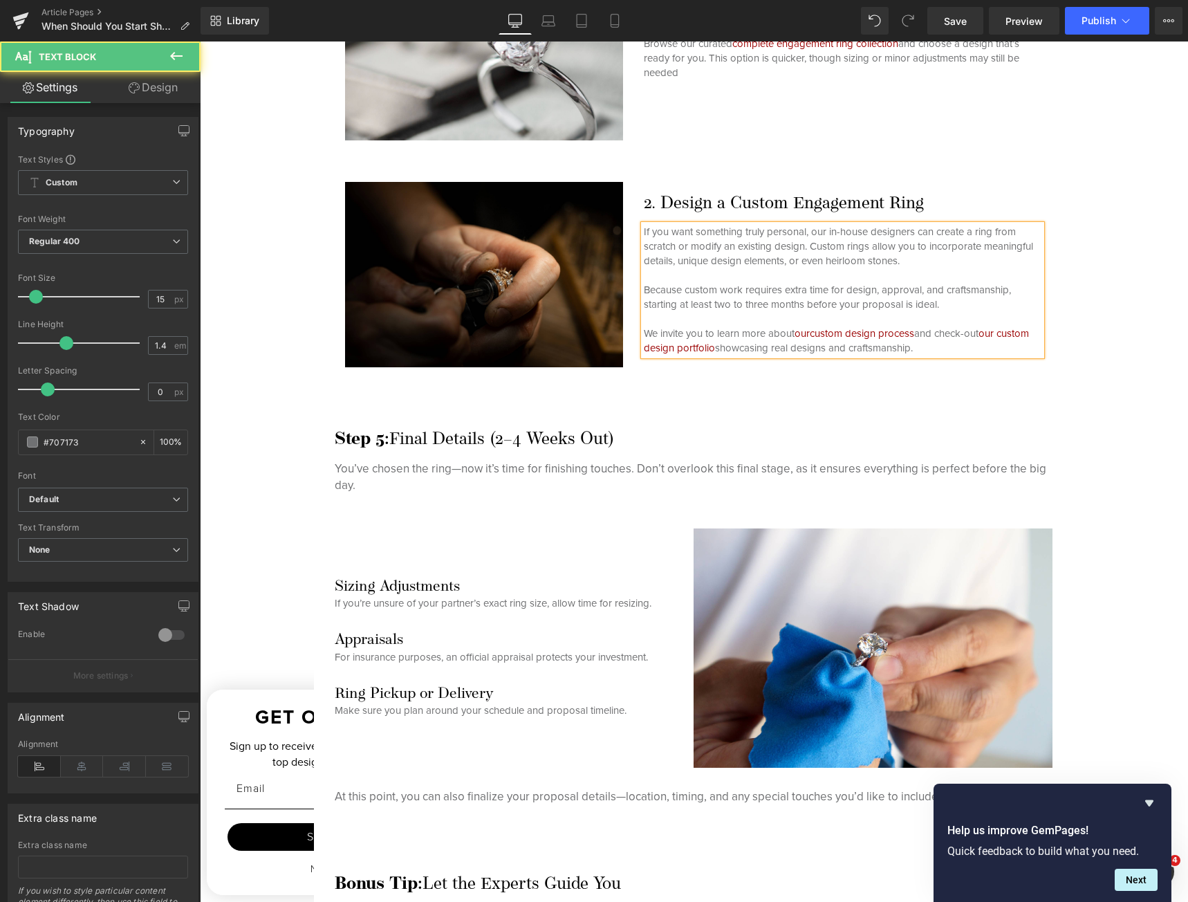
click at [811, 346] on p "Because custom work requires extra time for design, approval, and craftsmanship…" at bounding box center [843, 319] width 398 height 73
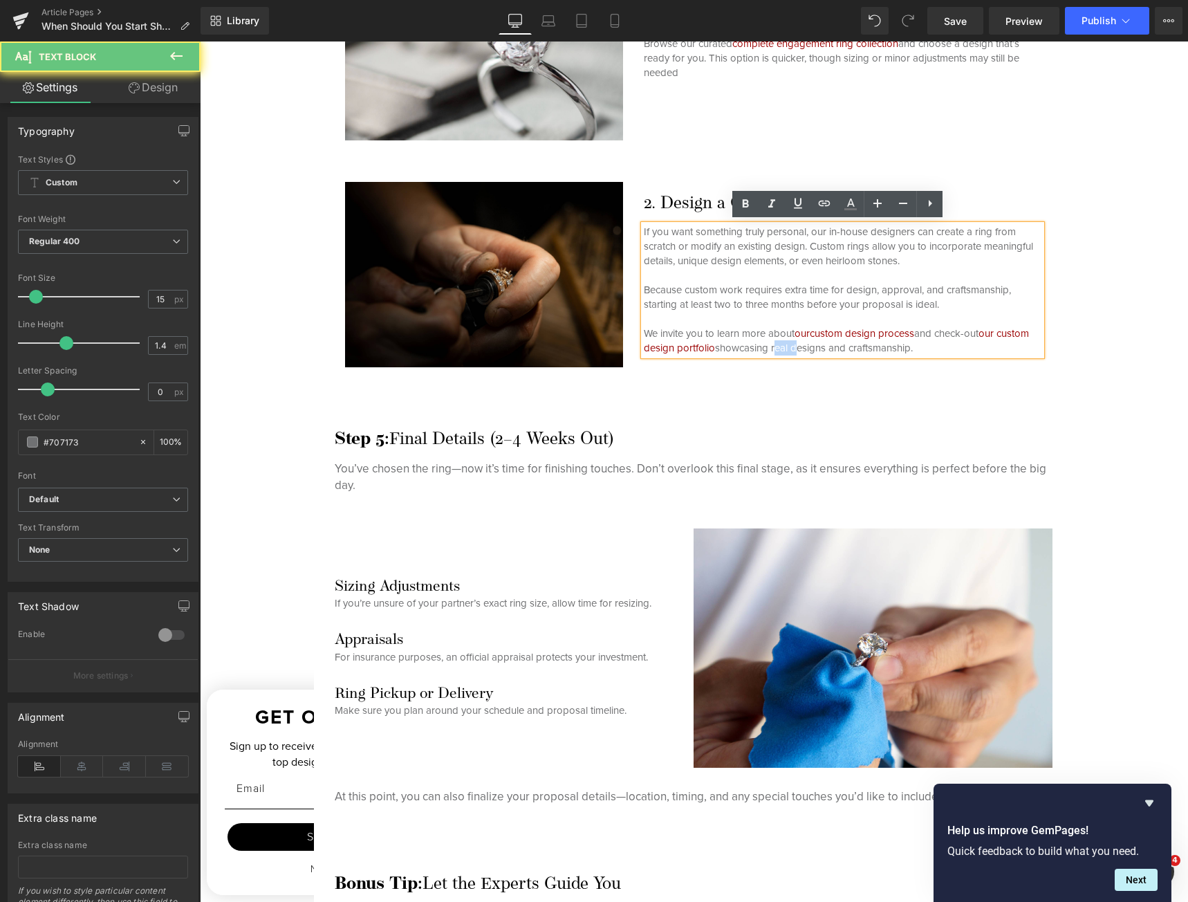
click at [811, 346] on p "Because custom work requires extra time for design, approval, and craftsmanship…" at bounding box center [843, 319] width 398 height 73
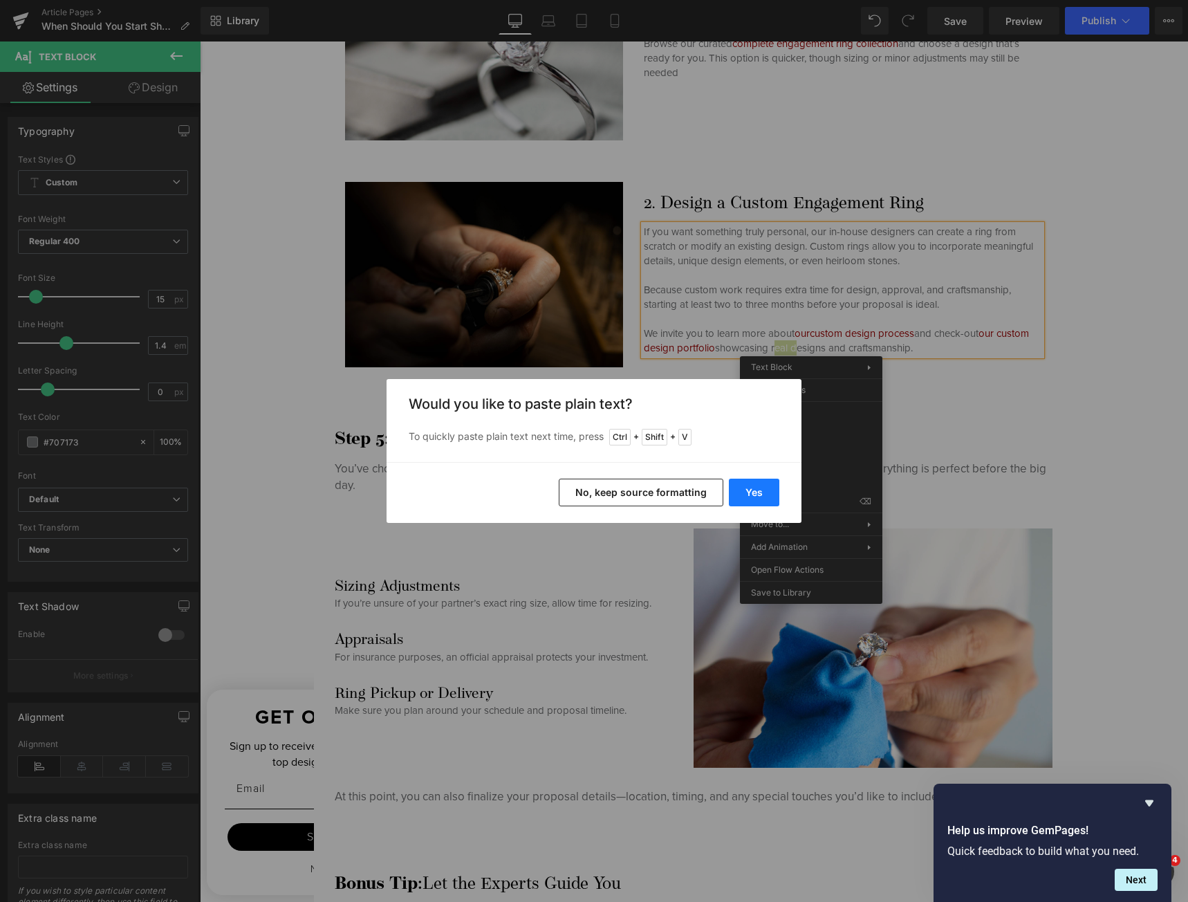
click at [749, 496] on button "Yes" at bounding box center [754, 492] width 50 height 28
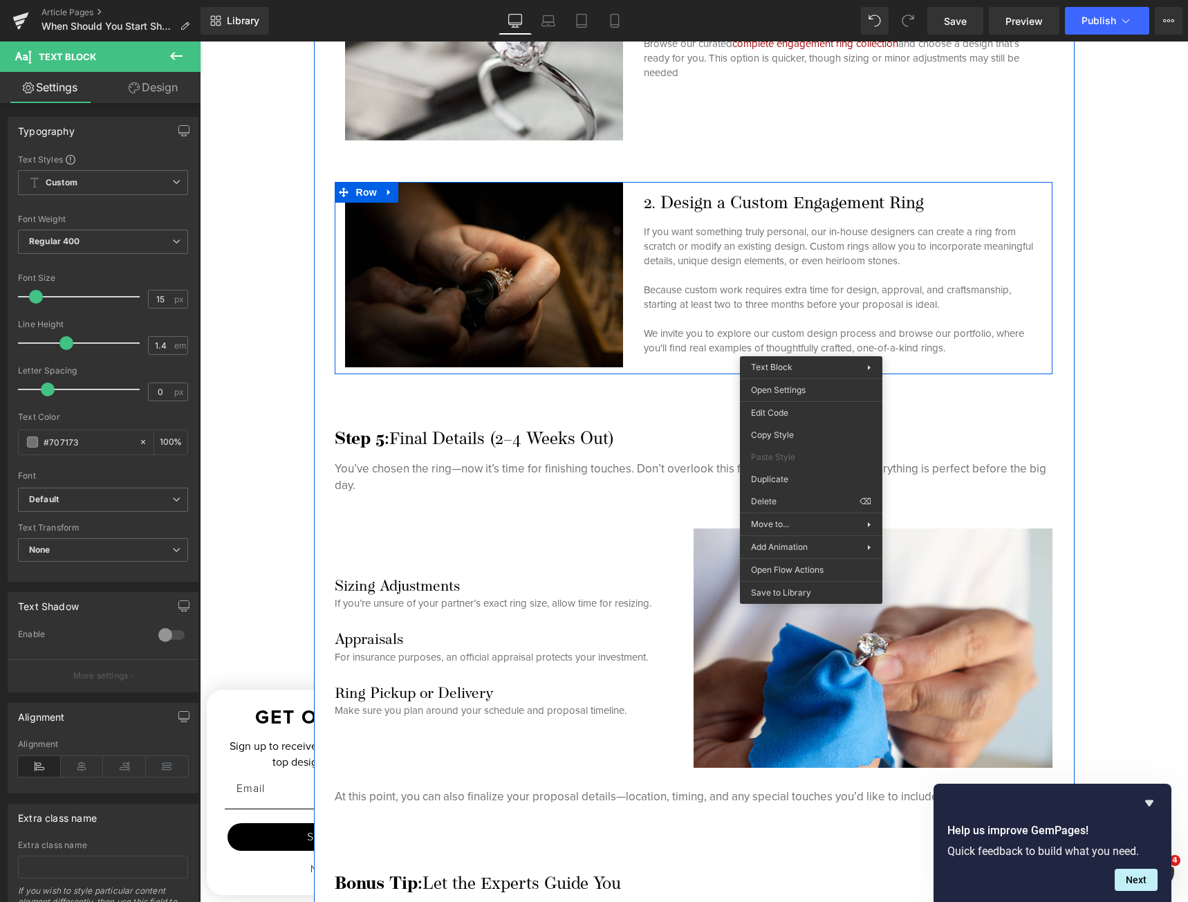
click at [776, 339] on p "Because custom work requires extra time for design, approval, and craftsmanship…" at bounding box center [843, 319] width 398 height 73
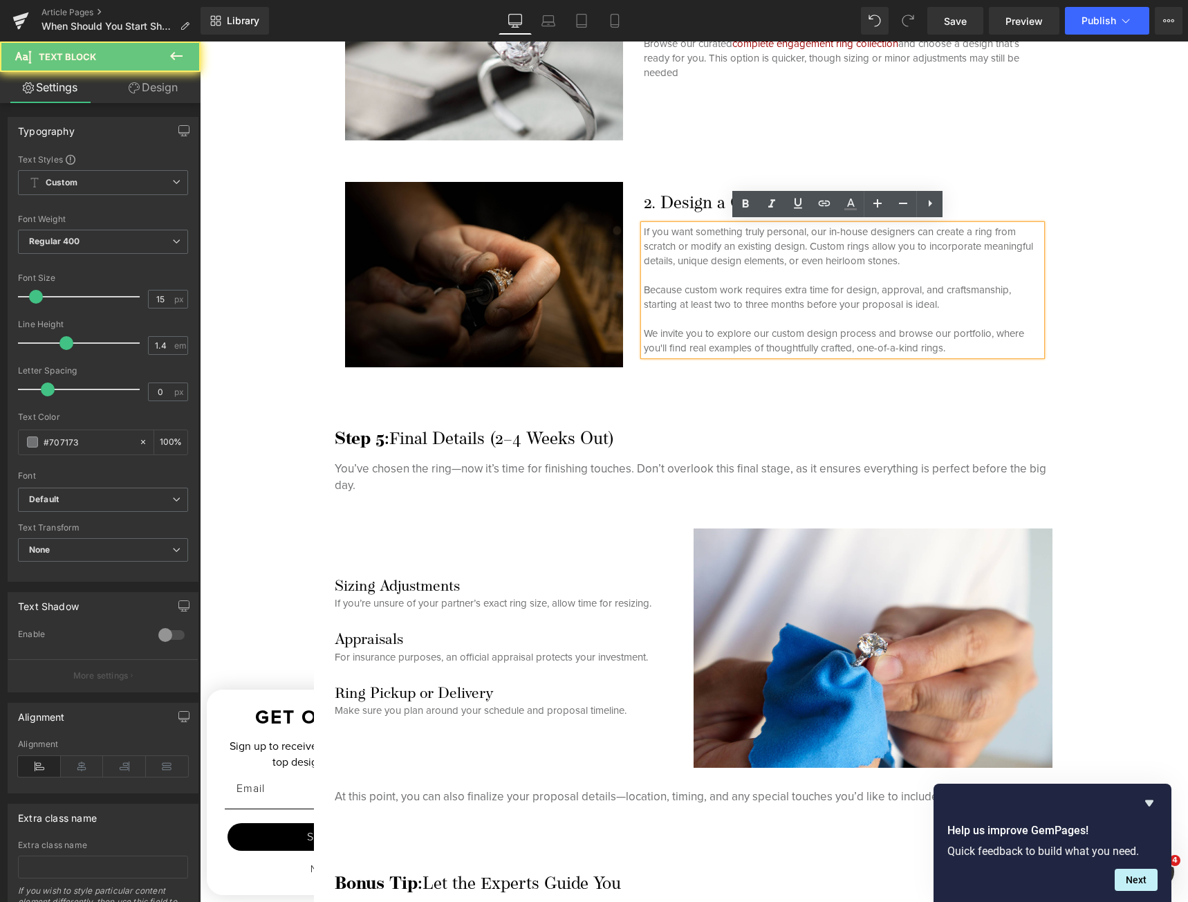
click at [801, 340] on p "Because custom work requires extra time for design, approval, and craftsmanship…" at bounding box center [843, 319] width 398 height 73
drag, startPoint x: 770, startPoint y: 333, endPoint x: 873, endPoint y: 328, distance: 103.8
click at [873, 328] on p "Because custom work requires extra time for design, approval, and craftsmanship…" at bounding box center [843, 319] width 398 height 73
click at [819, 204] on icon at bounding box center [825, 204] width 12 height 6
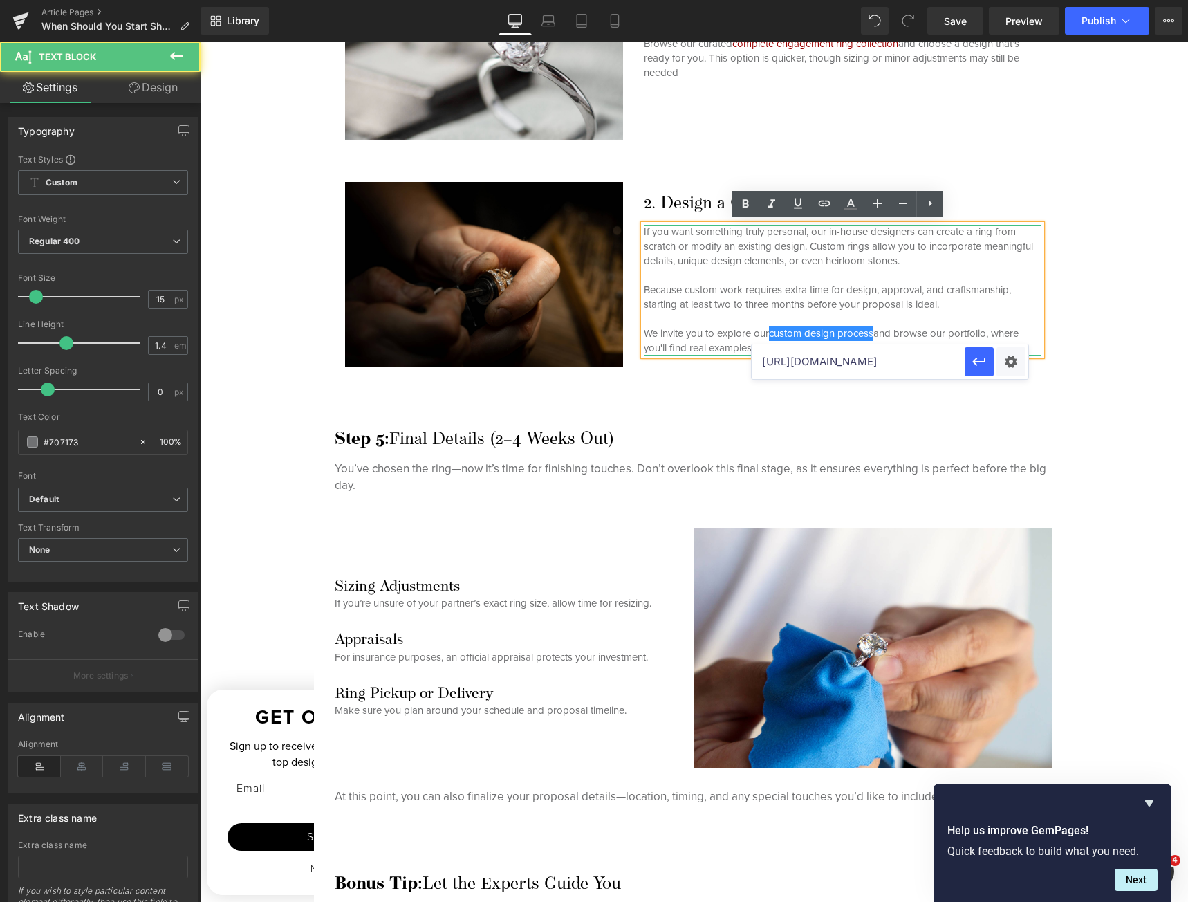
click at [942, 333] on p "Because custom work requires extra time for design, approval, and craftsmanship…" at bounding box center [843, 319] width 398 height 73
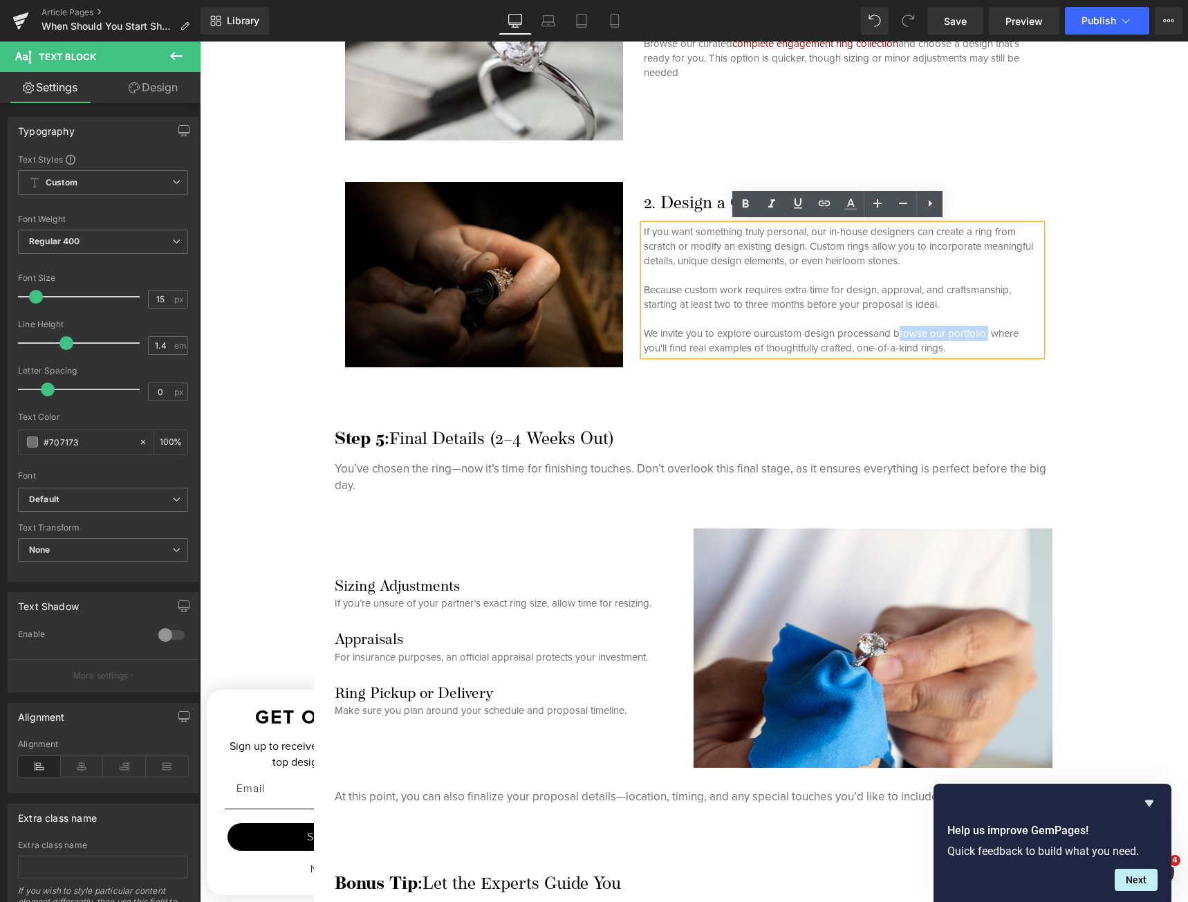
drag, startPoint x: 895, startPoint y: 331, endPoint x: 986, endPoint y: 329, distance: 90.6
click at [986, 329] on p "Because custom work requires extra time for design, approval, and craftsmanship…" at bounding box center [843, 319] width 398 height 73
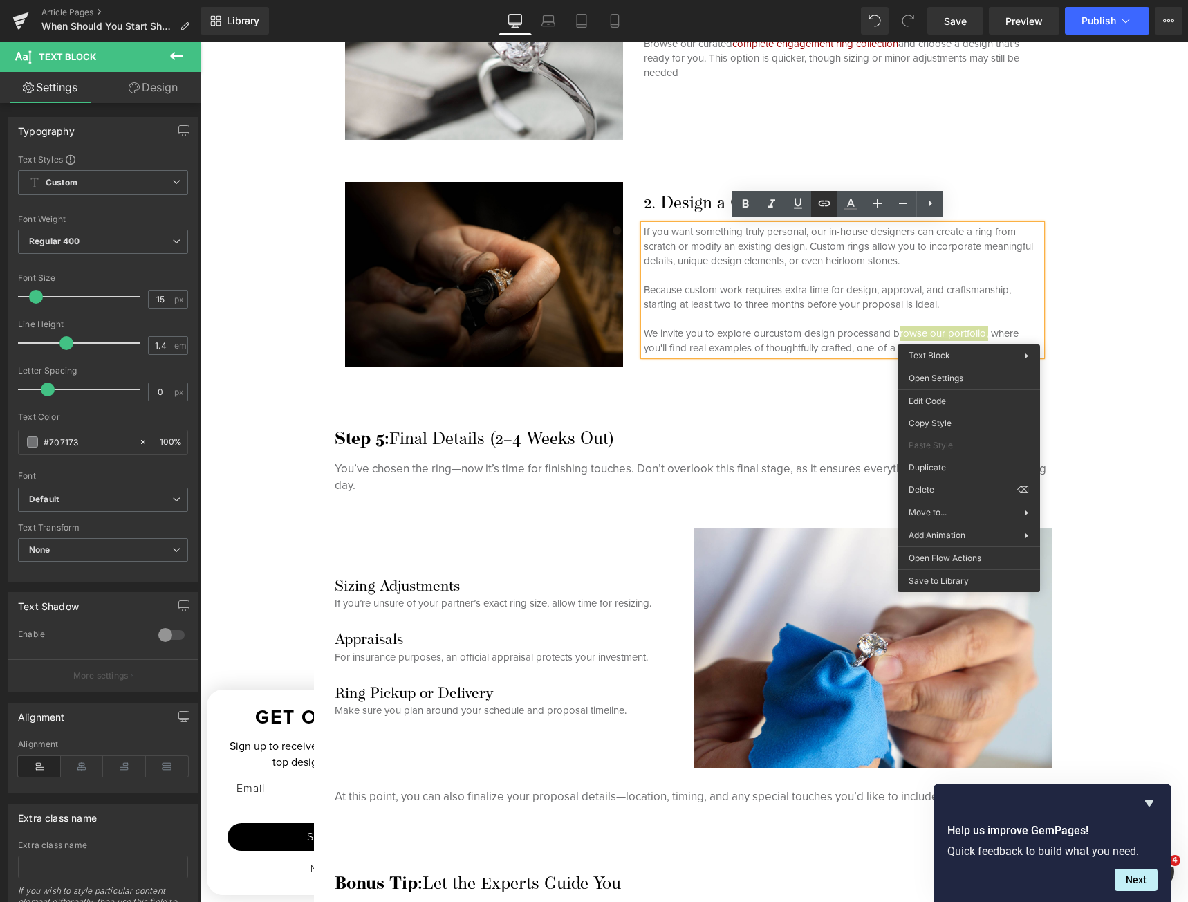
click at [817, 205] on icon at bounding box center [824, 203] width 17 height 17
click at [904, 373] on input "text" at bounding box center [866, 361] width 213 height 35
paste input "[URL][DOMAIN_NAME]"
type input "[URL][DOMAIN_NAME]"
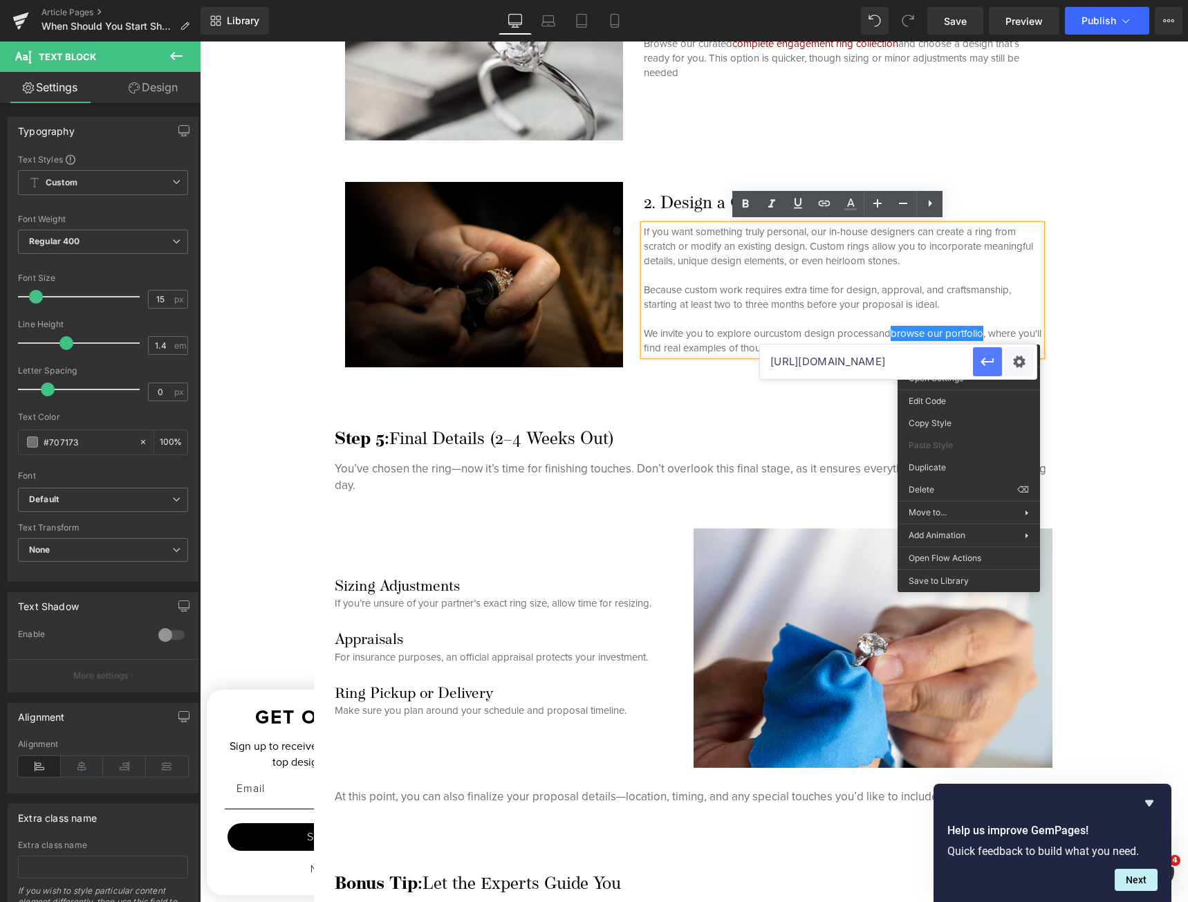
click at [986, 364] on icon "button" at bounding box center [987, 361] width 17 height 17
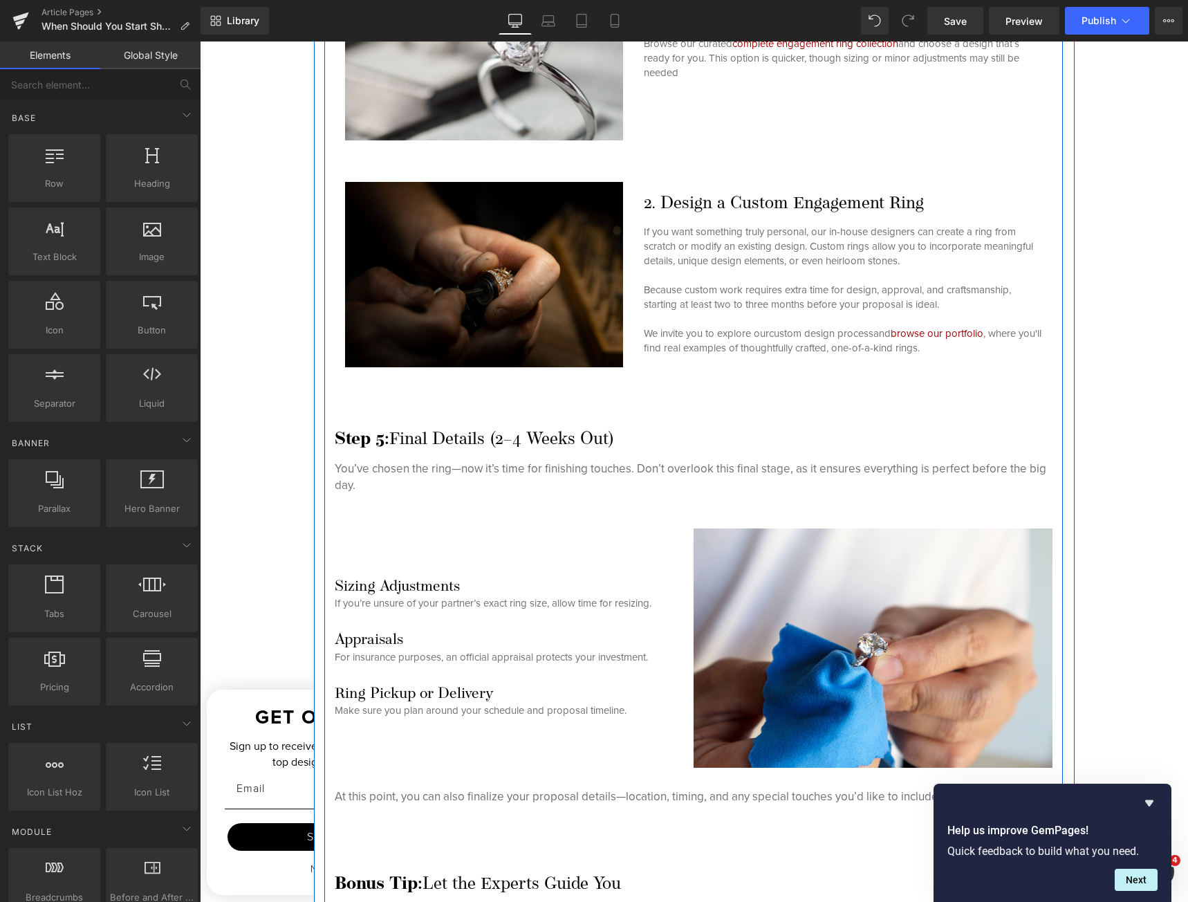
click at [799, 335] on p "Because custom work requires extra time for design, approval, and craftsmanship…" at bounding box center [843, 319] width 398 height 73
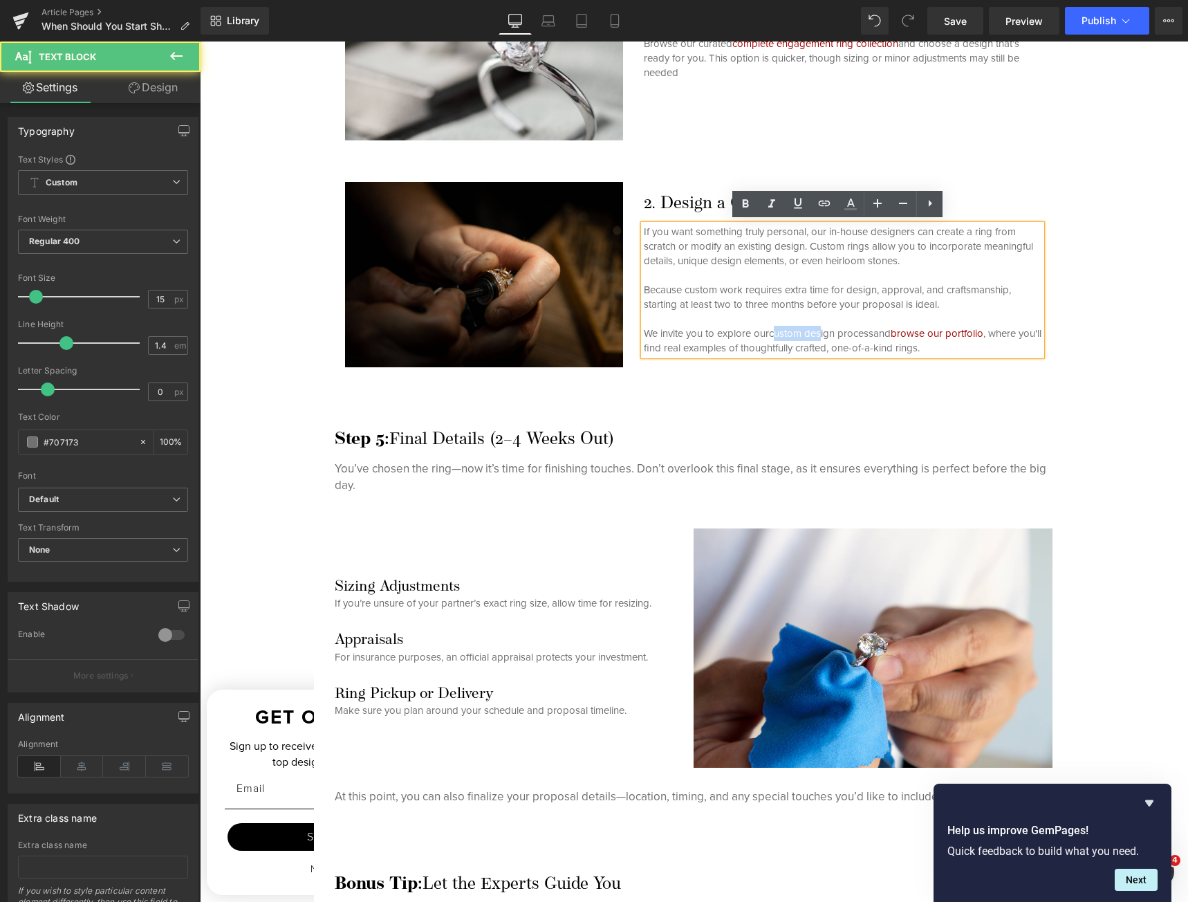
drag, startPoint x: 771, startPoint y: 332, endPoint x: 819, endPoint y: 328, distance: 47.8
click at [819, 328] on p "Because custom work requires extra time for design, approval, and craftsmanship…" at bounding box center [843, 319] width 398 height 73
drag, startPoint x: 752, startPoint y: 332, endPoint x: 873, endPoint y: 328, distance: 121.1
click at [873, 328] on p "Because custom work requires extra time for design, approval, and craftsmanship…" at bounding box center [843, 319] width 398 height 73
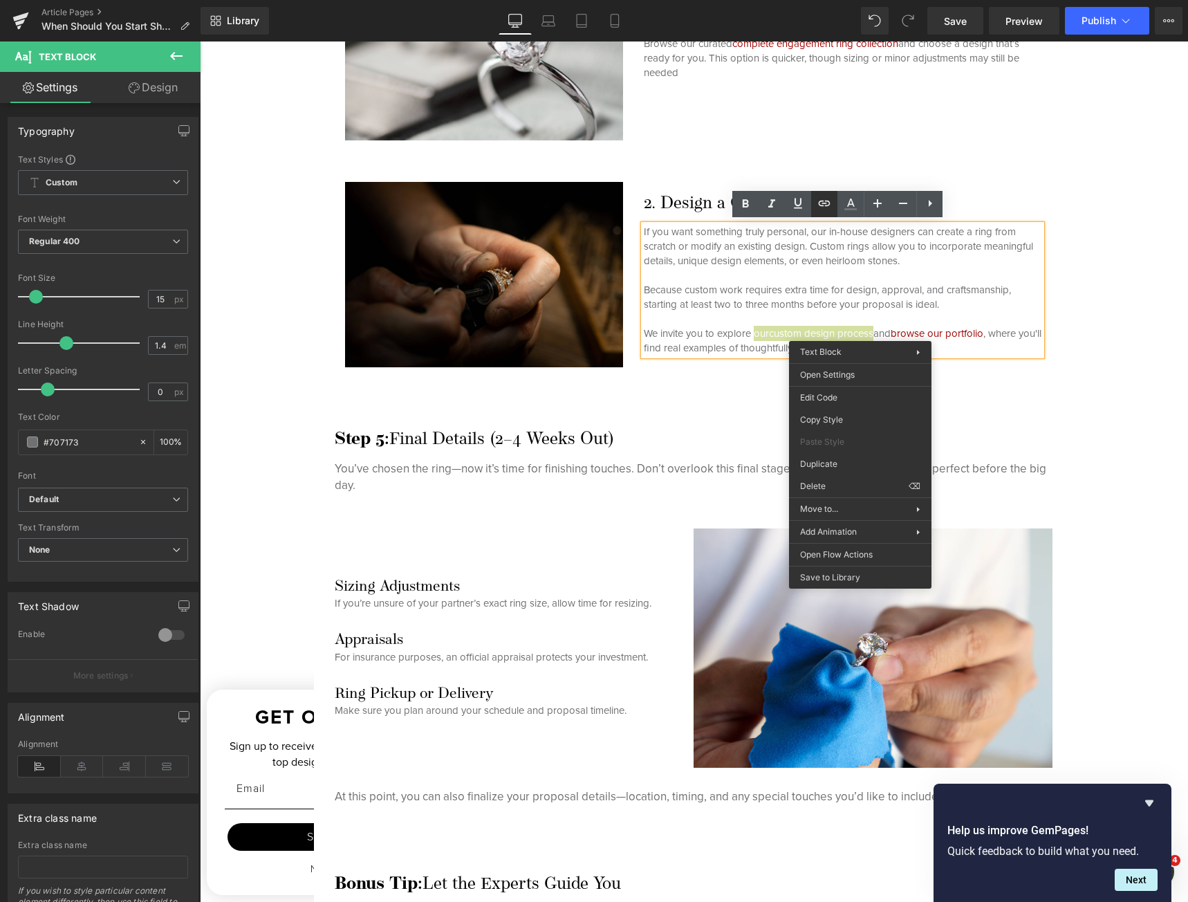
click at [816, 195] on icon at bounding box center [824, 203] width 17 height 17
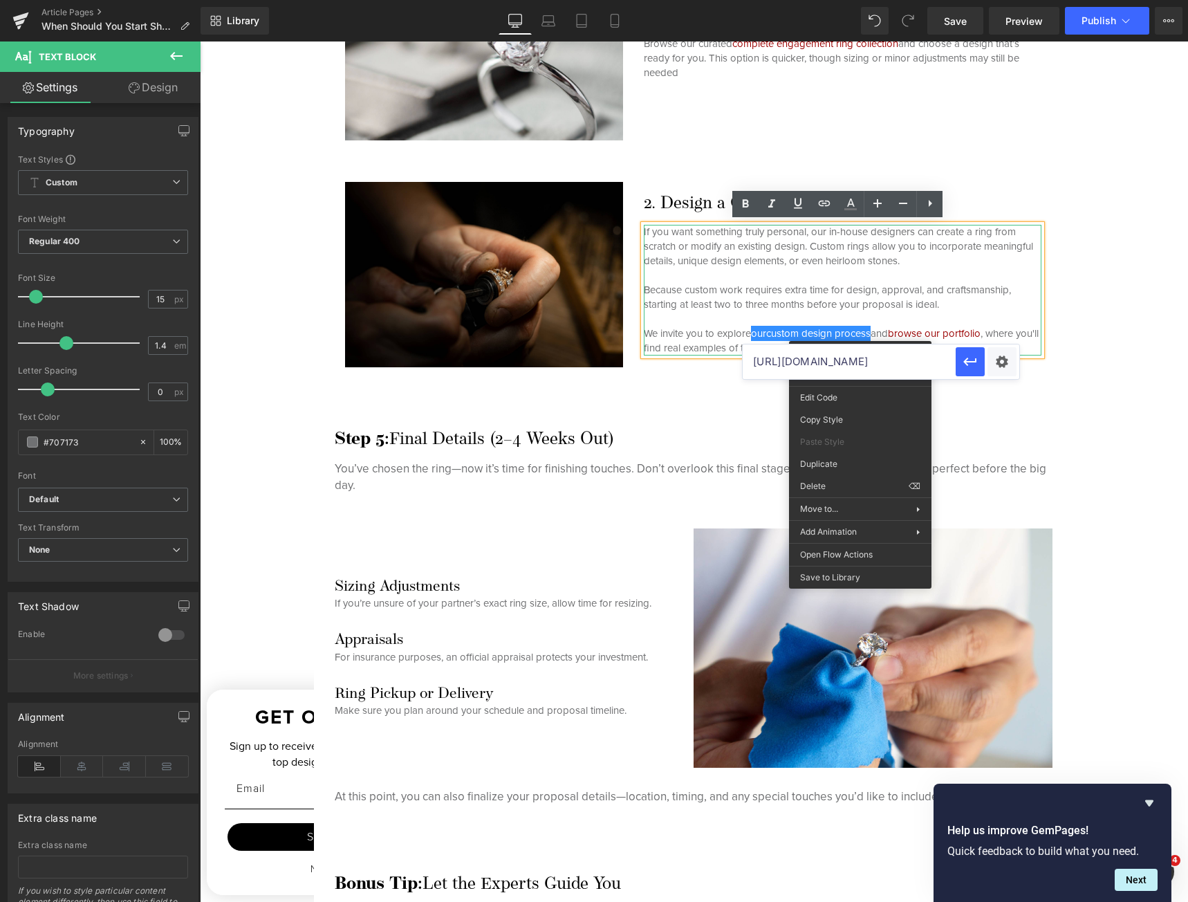
click at [821, 371] on input "[URL][DOMAIN_NAME]" at bounding box center [849, 361] width 213 height 35
paste input "[URL][DOMAIN_NAME]"
type input "[URL][DOMAIN_NAME]"
click at [967, 367] on icon "button" at bounding box center [970, 361] width 17 height 17
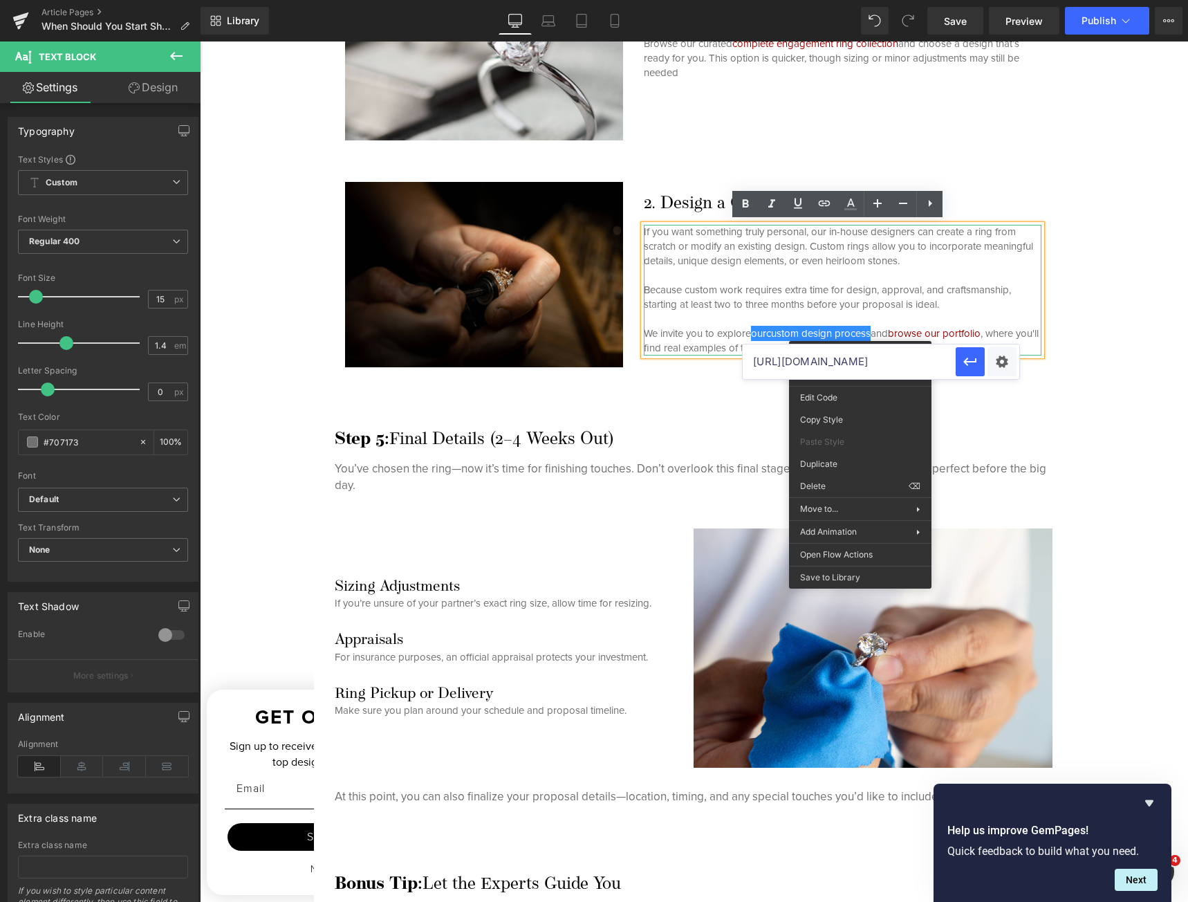
scroll to position [0, 0]
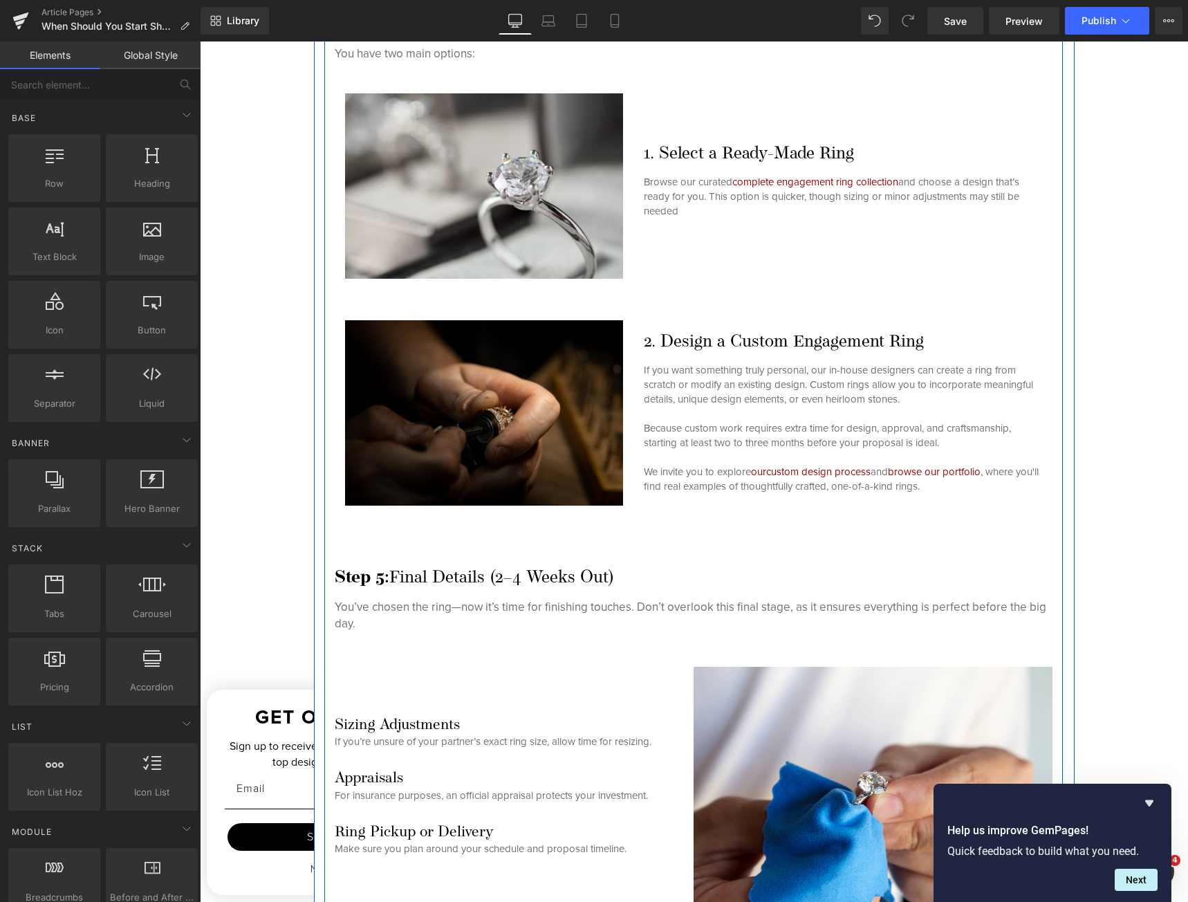
scroll to position [3919, 0]
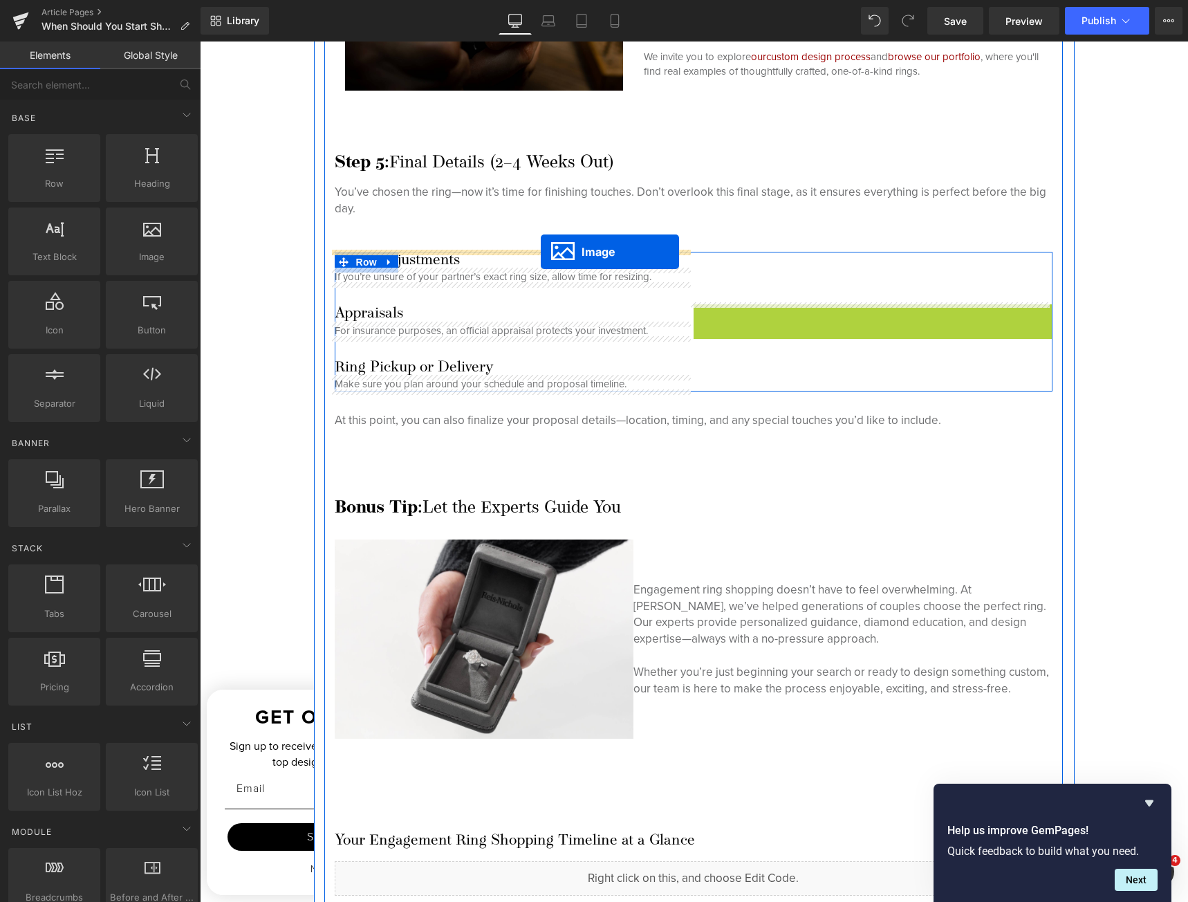
drag, startPoint x: 845, startPoint y: 368, endPoint x: 541, endPoint y: 250, distance: 326.4
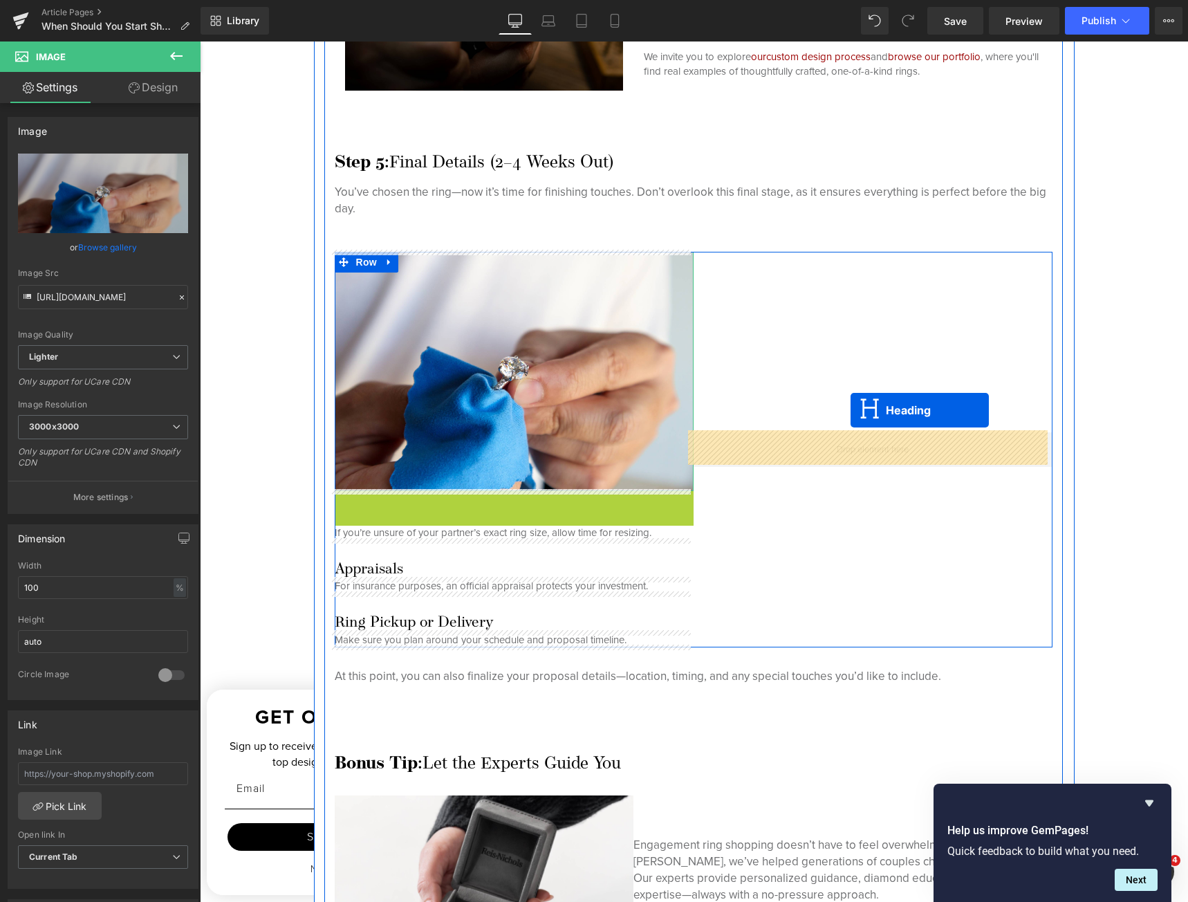
drag, startPoint x: 675, startPoint y: 436, endPoint x: 850, endPoint y: 410, distance: 177.5
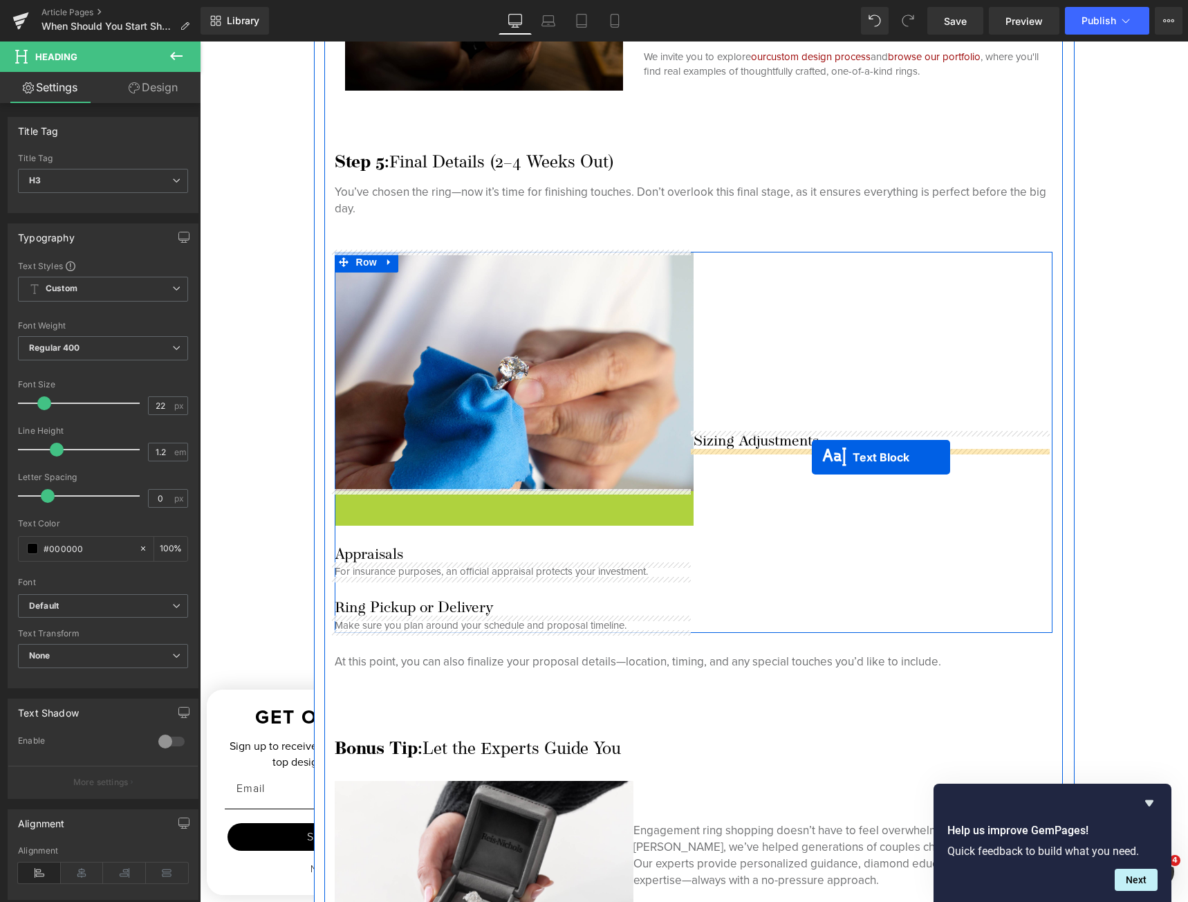
drag, startPoint x: 708, startPoint y: 464, endPoint x: 808, endPoint y: 457, distance: 99.8
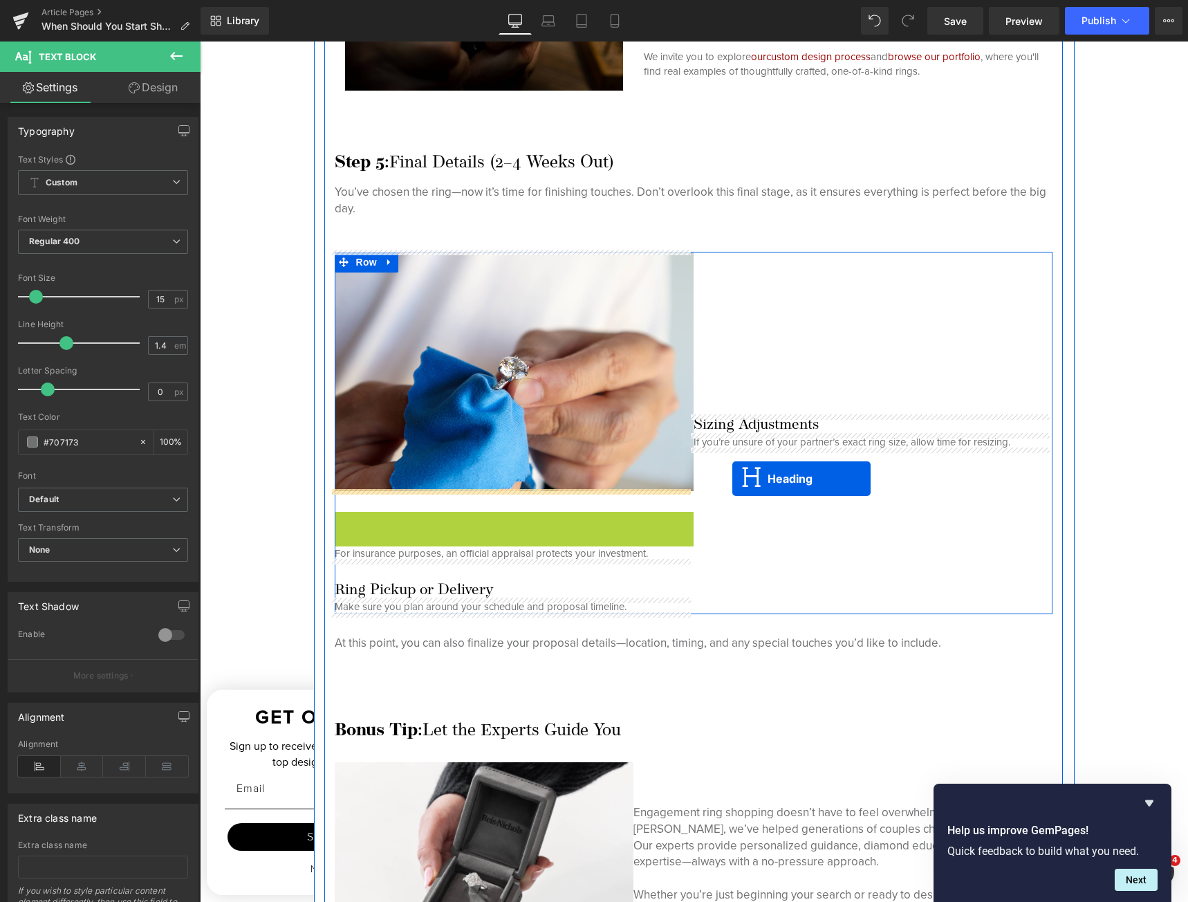
drag, startPoint x: 474, startPoint y: 521, endPoint x: 798, endPoint y: 470, distance: 328.3
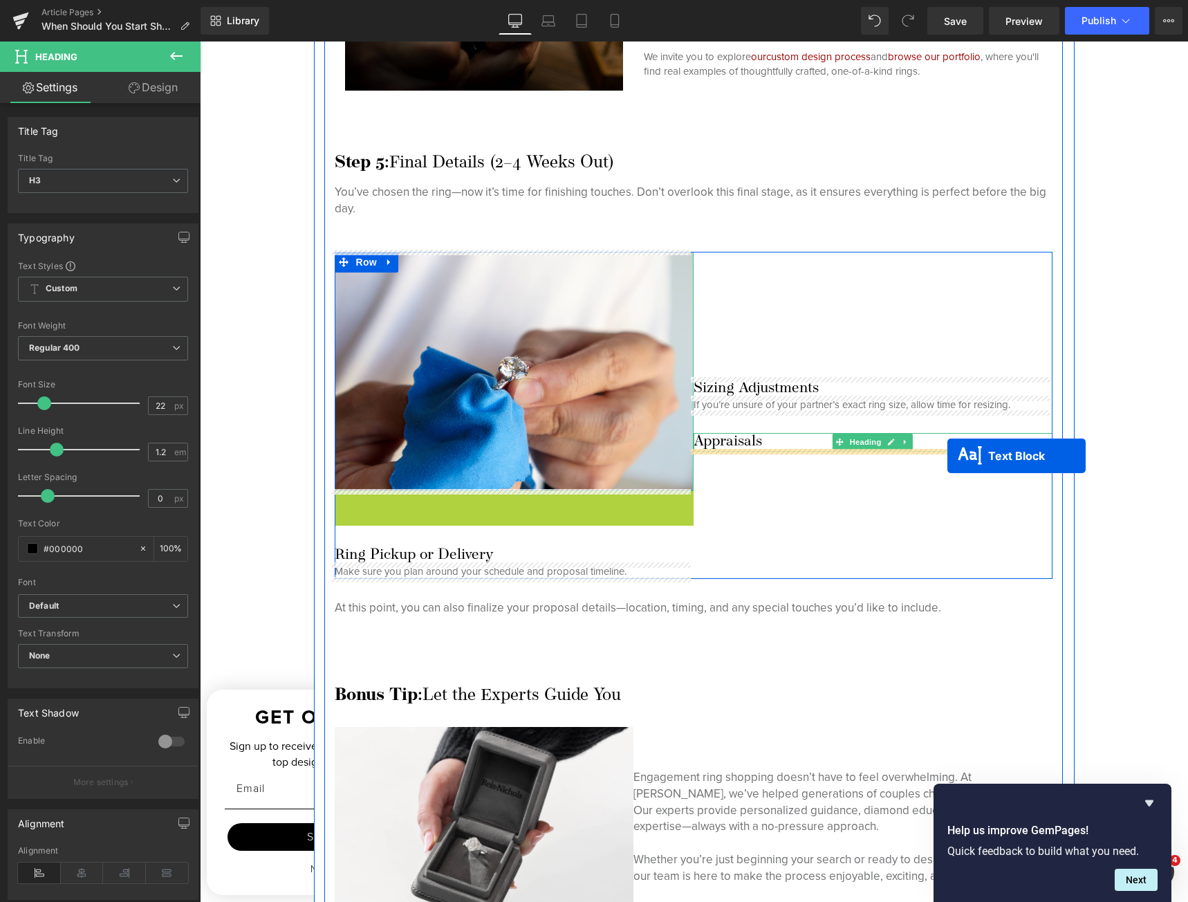
drag, startPoint x: 473, startPoint y: 498, endPoint x: 947, endPoint y: 456, distance: 475.5
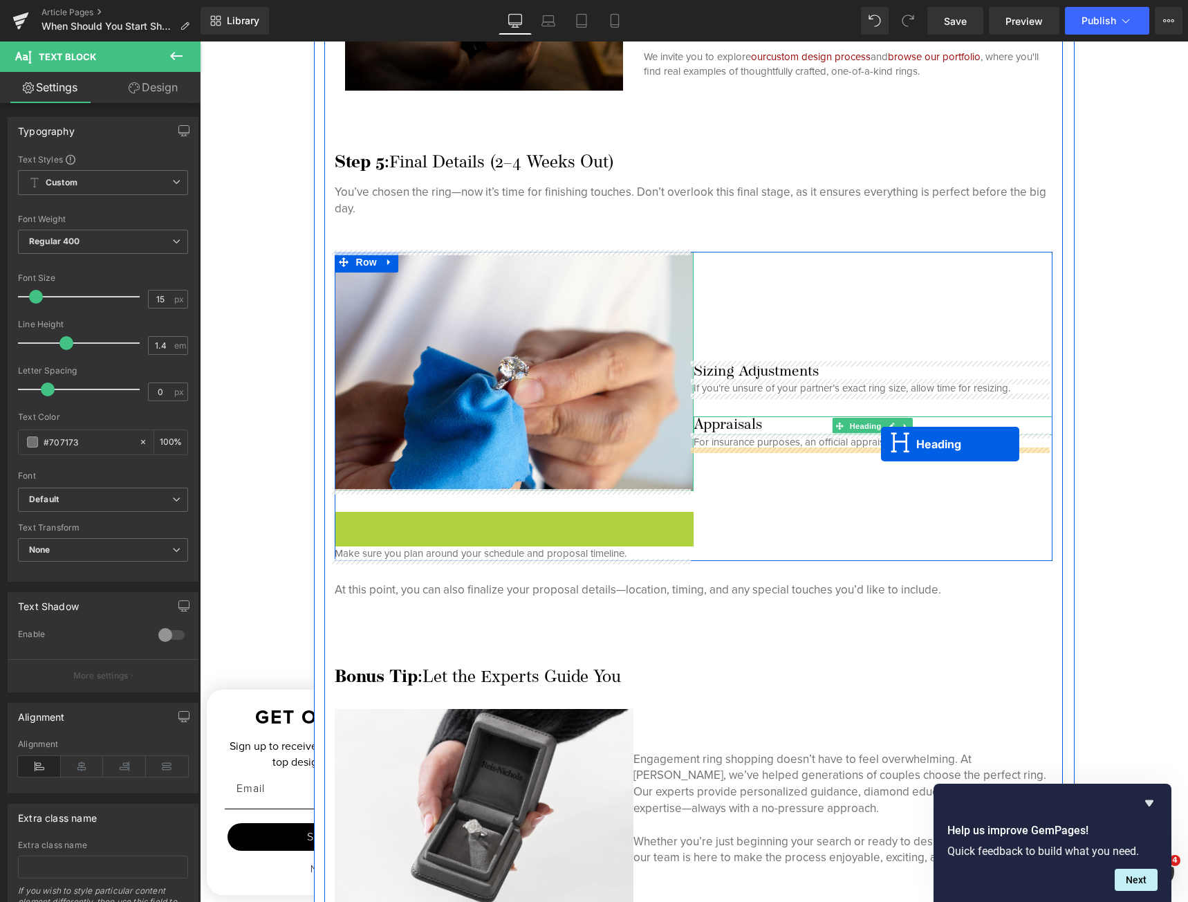
drag, startPoint x: 627, startPoint y: 481, endPoint x: 866, endPoint y: 446, distance: 241.0
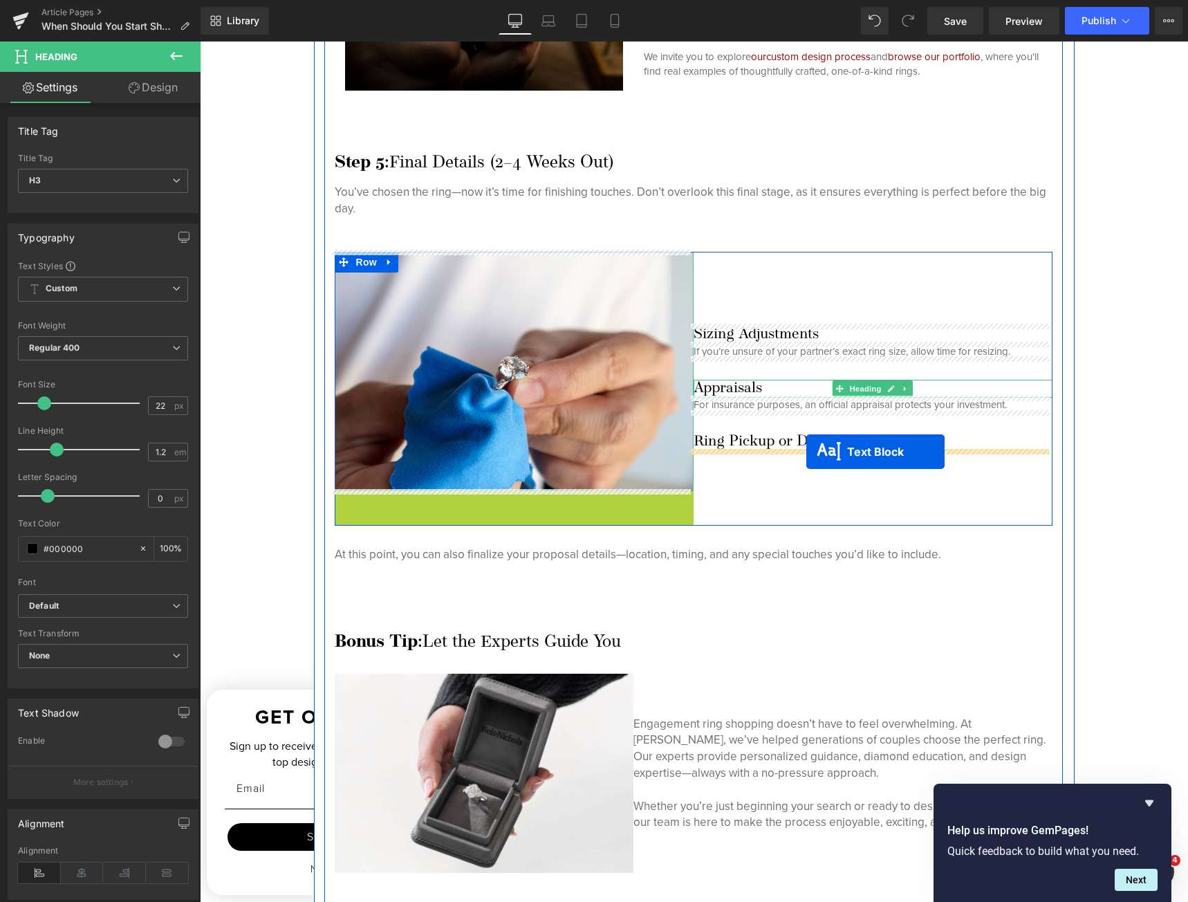
drag, startPoint x: 469, startPoint y: 496, endPoint x: 806, endPoint y: 451, distance: 340.4
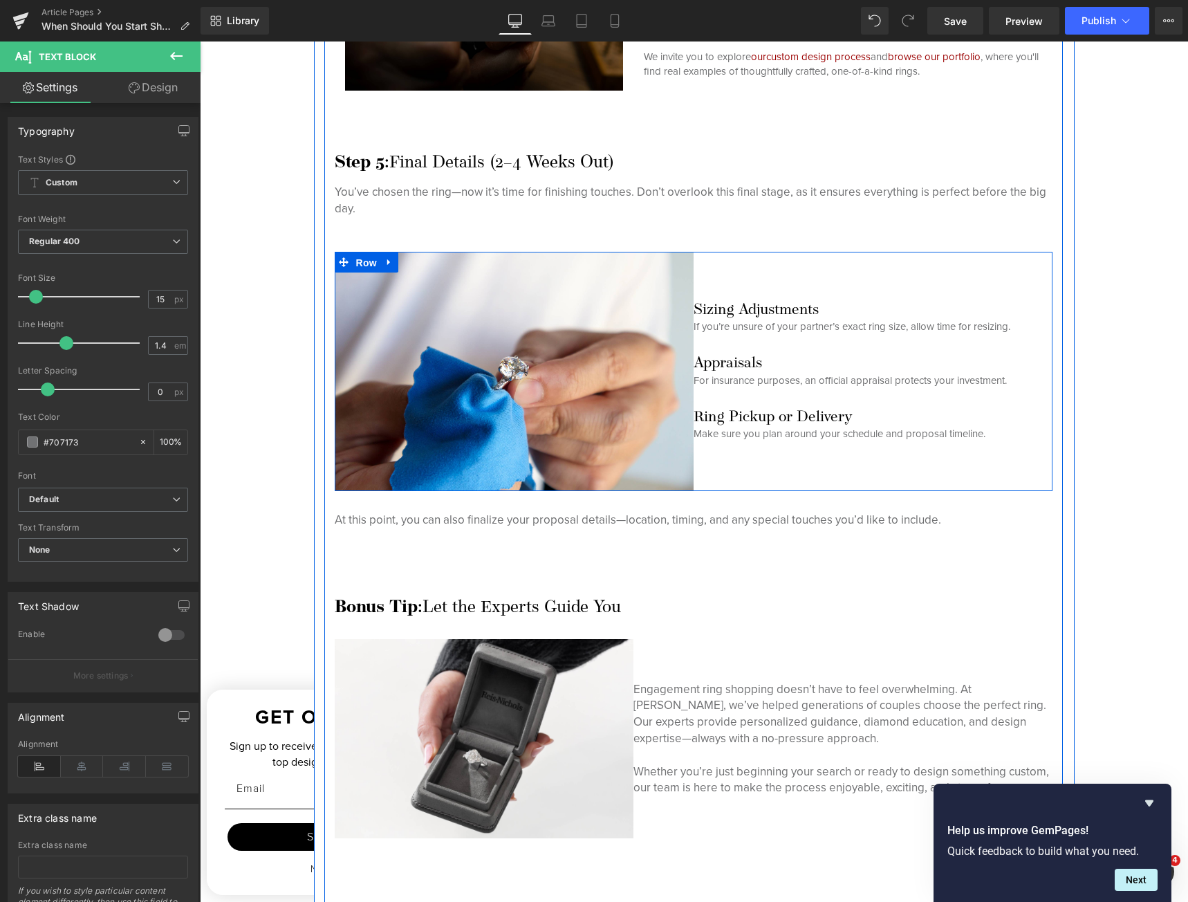
drag, startPoint x: 358, startPoint y: 263, endPoint x: 263, endPoint y: 268, distance: 94.8
click at [358, 263] on span "Row" at bounding box center [367, 262] width 28 height 21
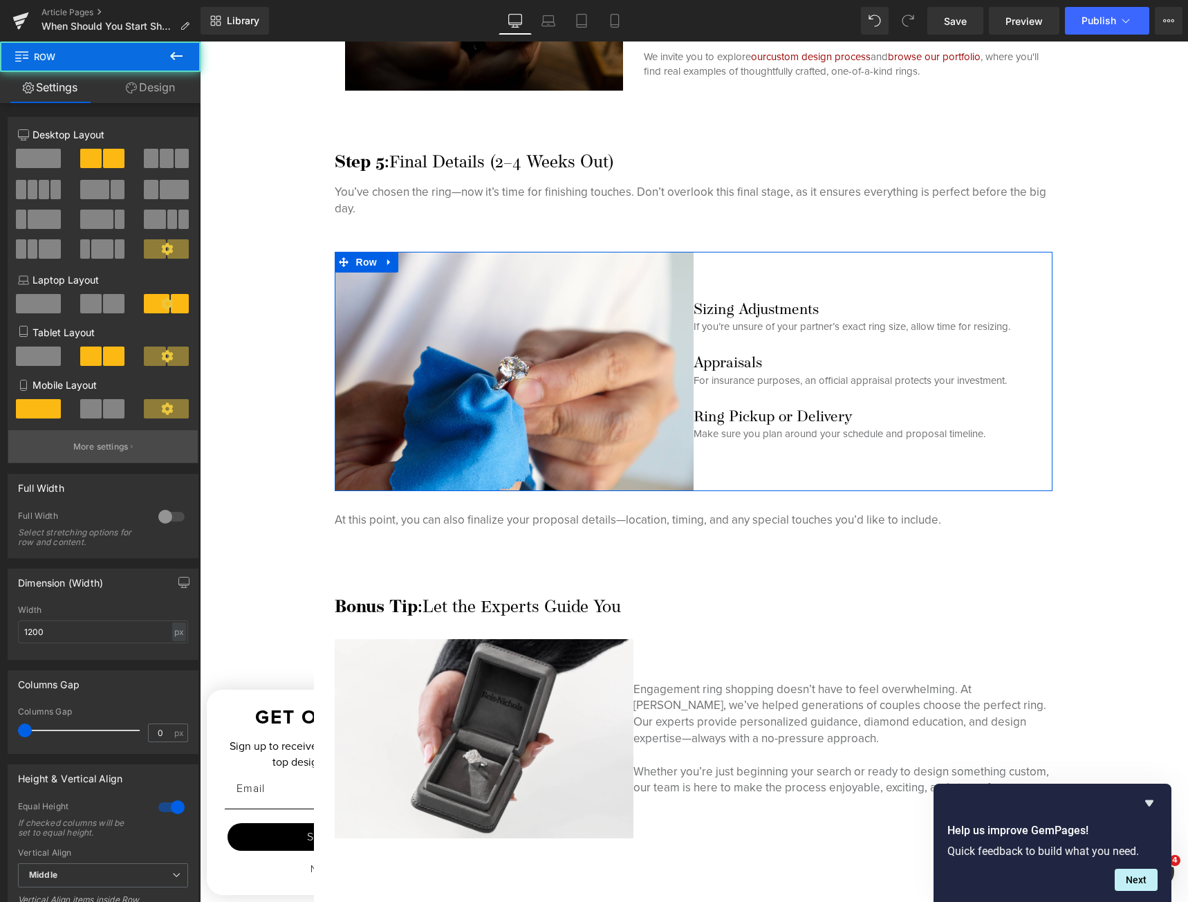
click at [66, 441] on button "More settings" at bounding box center [102, 446] width 189 height 32
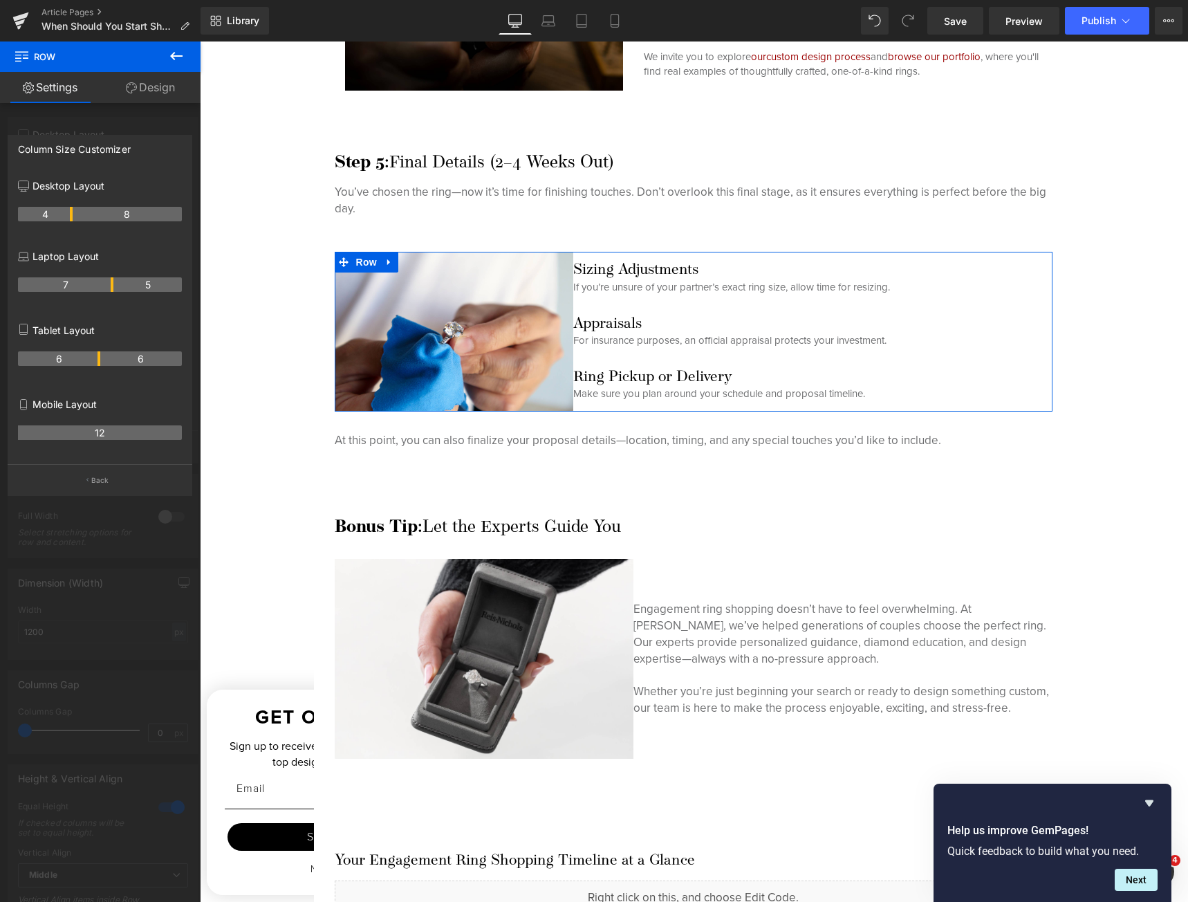
drag, startPoint x: 97, startPoint y: 219, endPoint x: 74, endPoint y: 221, distance: 22.9
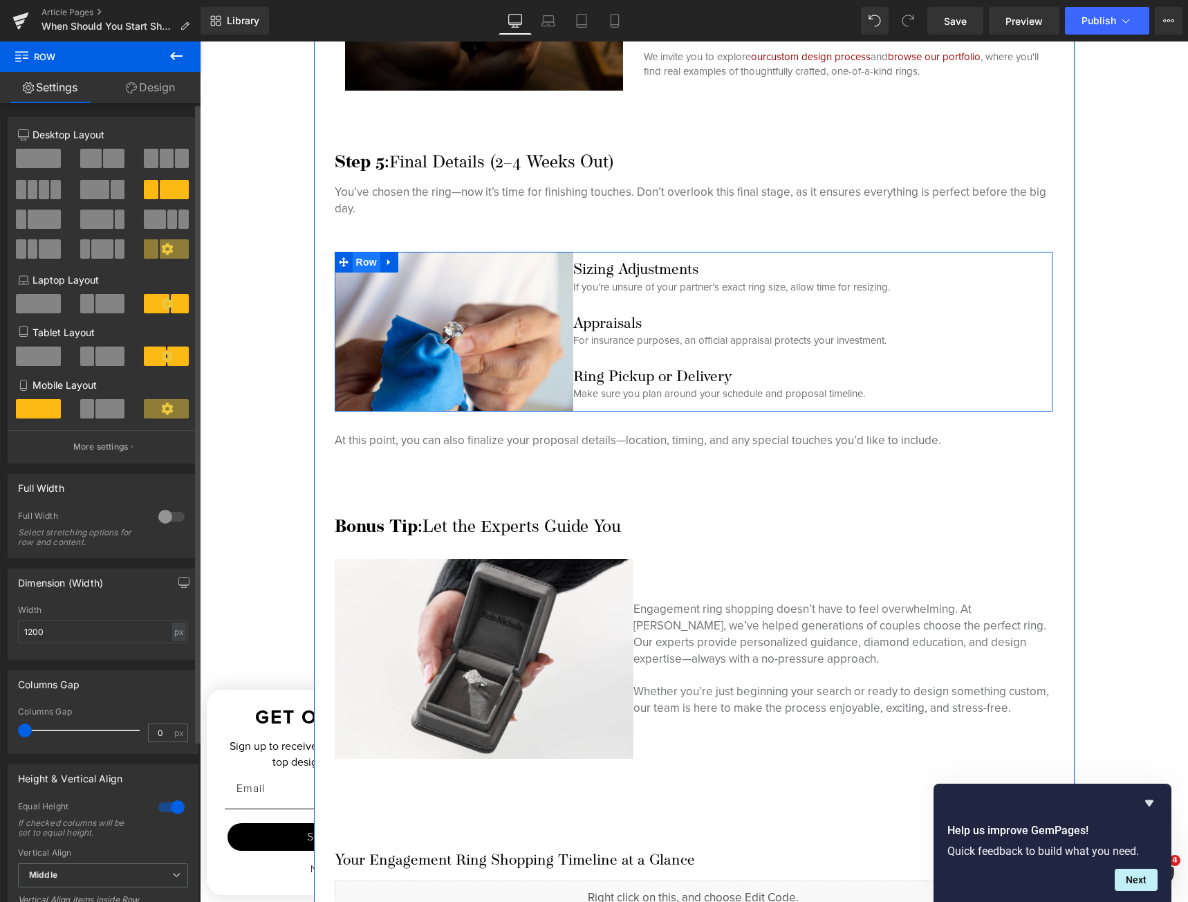
click at [355, 258] on span "Row" at bounding box center [367, 262] width 28 height 21
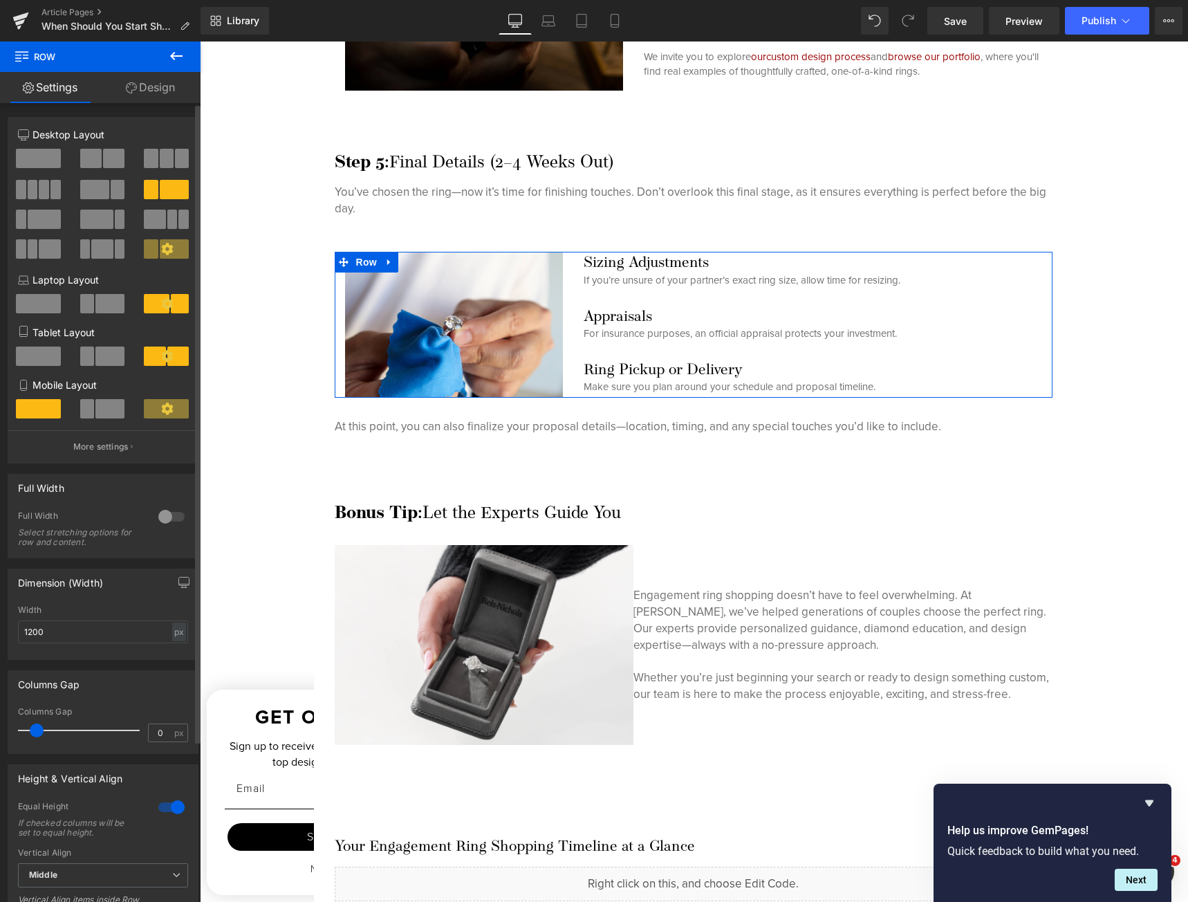
drag, startPoint x: 26, startPoint y: 729, endPoint x: 37, endPoint y: 725, distance: 11.8
click at [37, 725] on span at bounding box center [37, 730] width 14 height 14
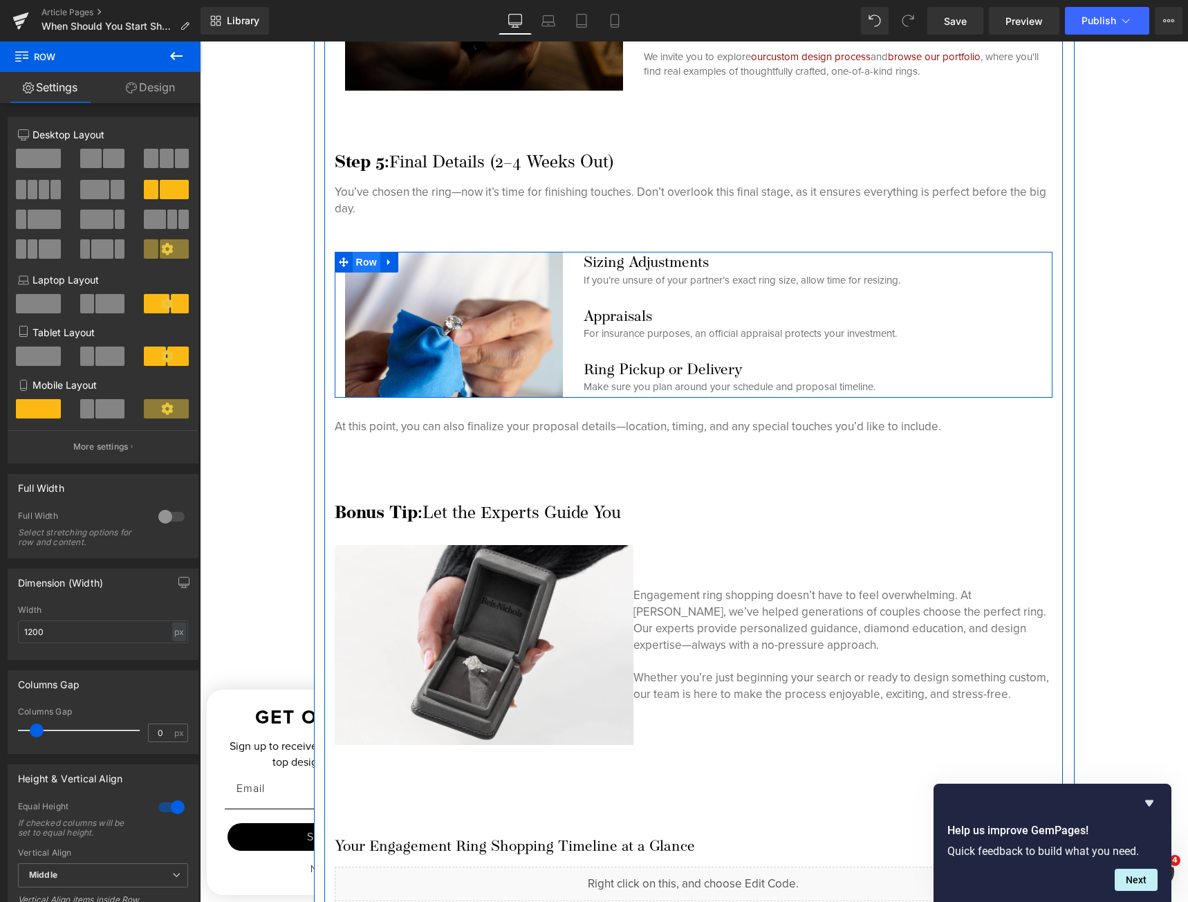
click at [353, 265] on span "Row" at bounding box center [367, 262] width 28 height 21
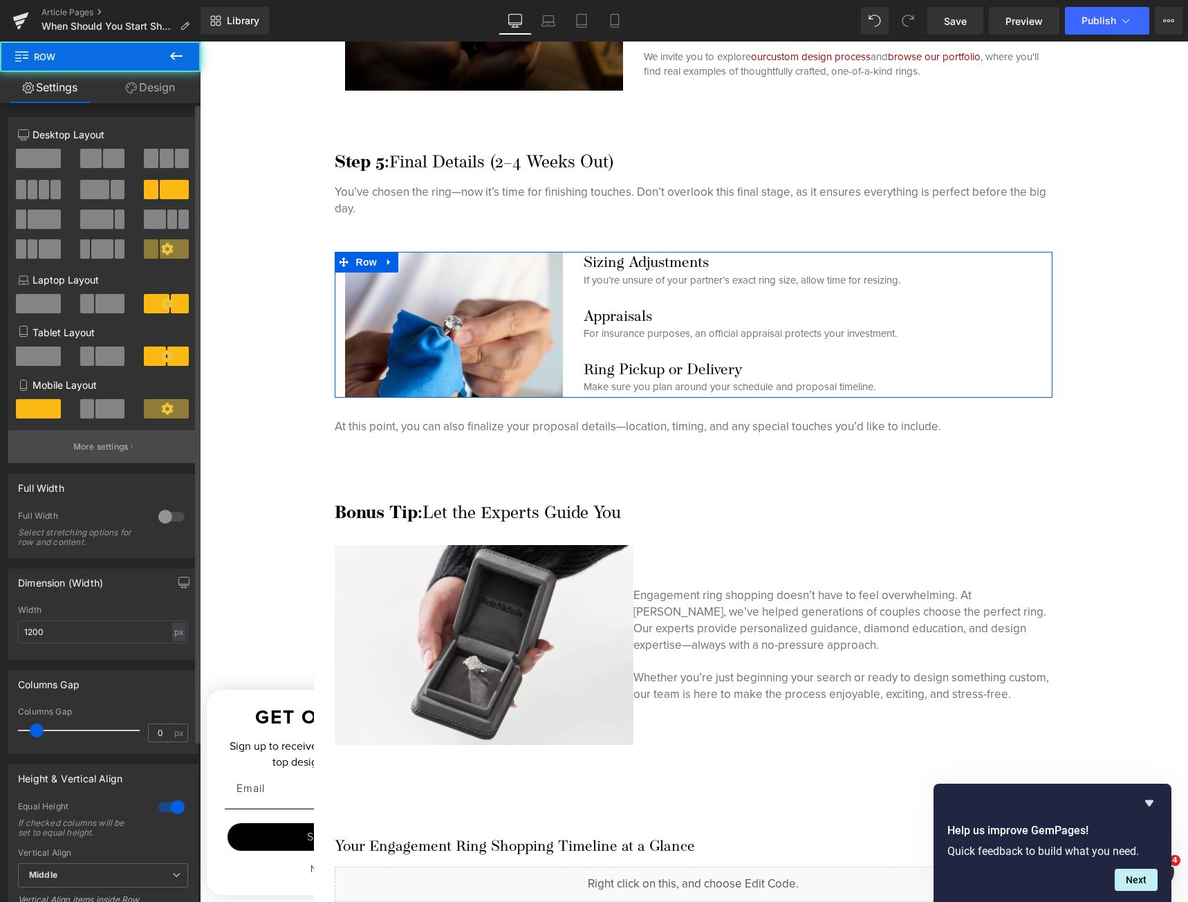
click at [112, 441] on p "More settings" at bounding box center [100, 446] width 55 height 12
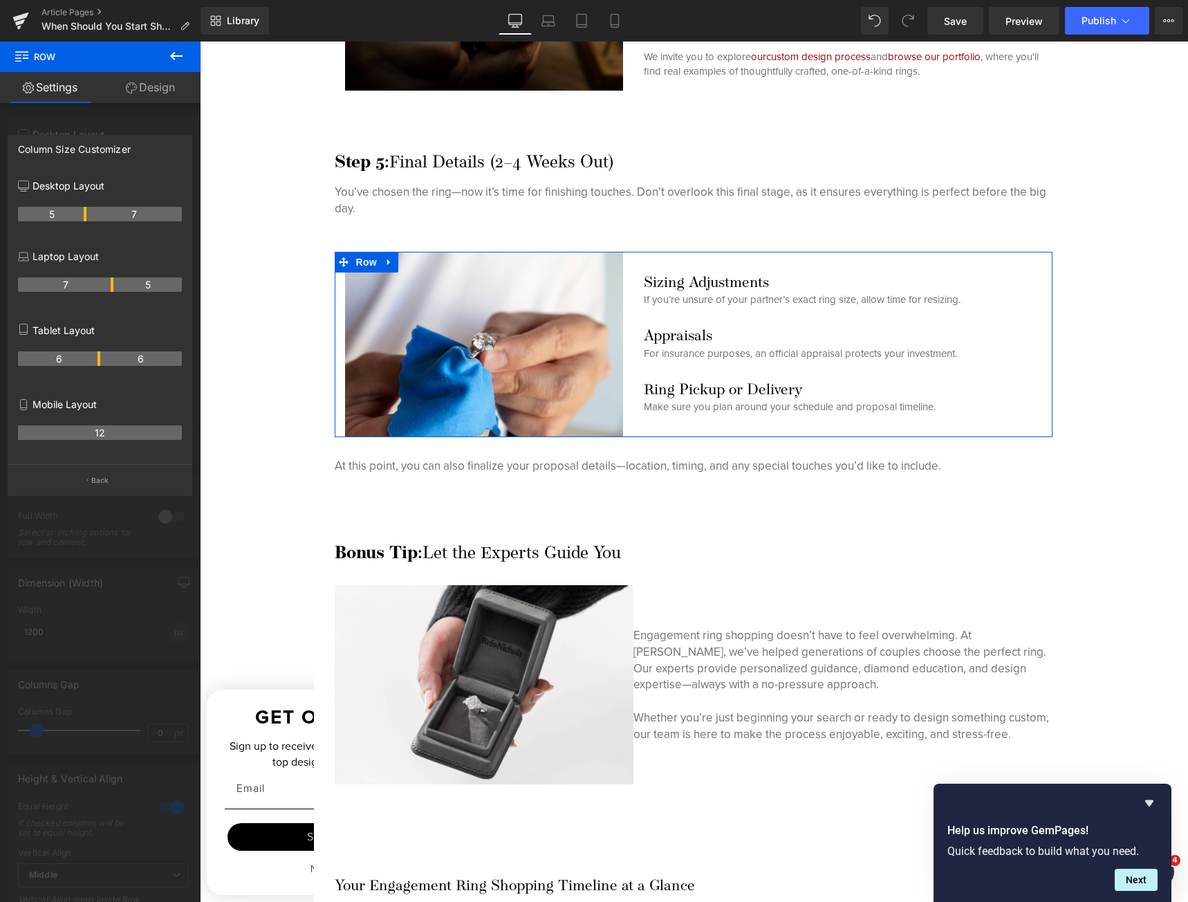
drag, startPoint x: 70, startPoint y: 212, endPoint x: 78, endPoint y: 212, distance: 8.3
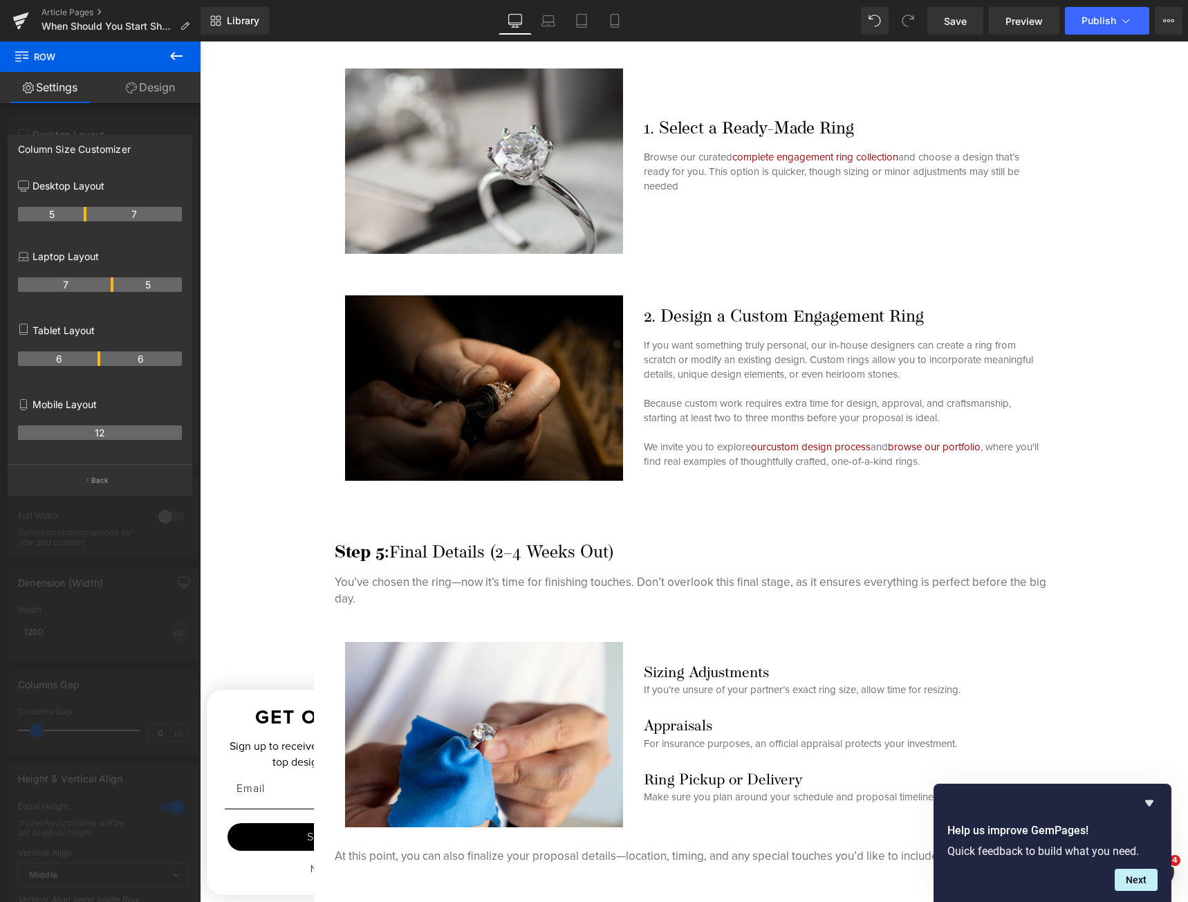
scroll to position [3366, 0]
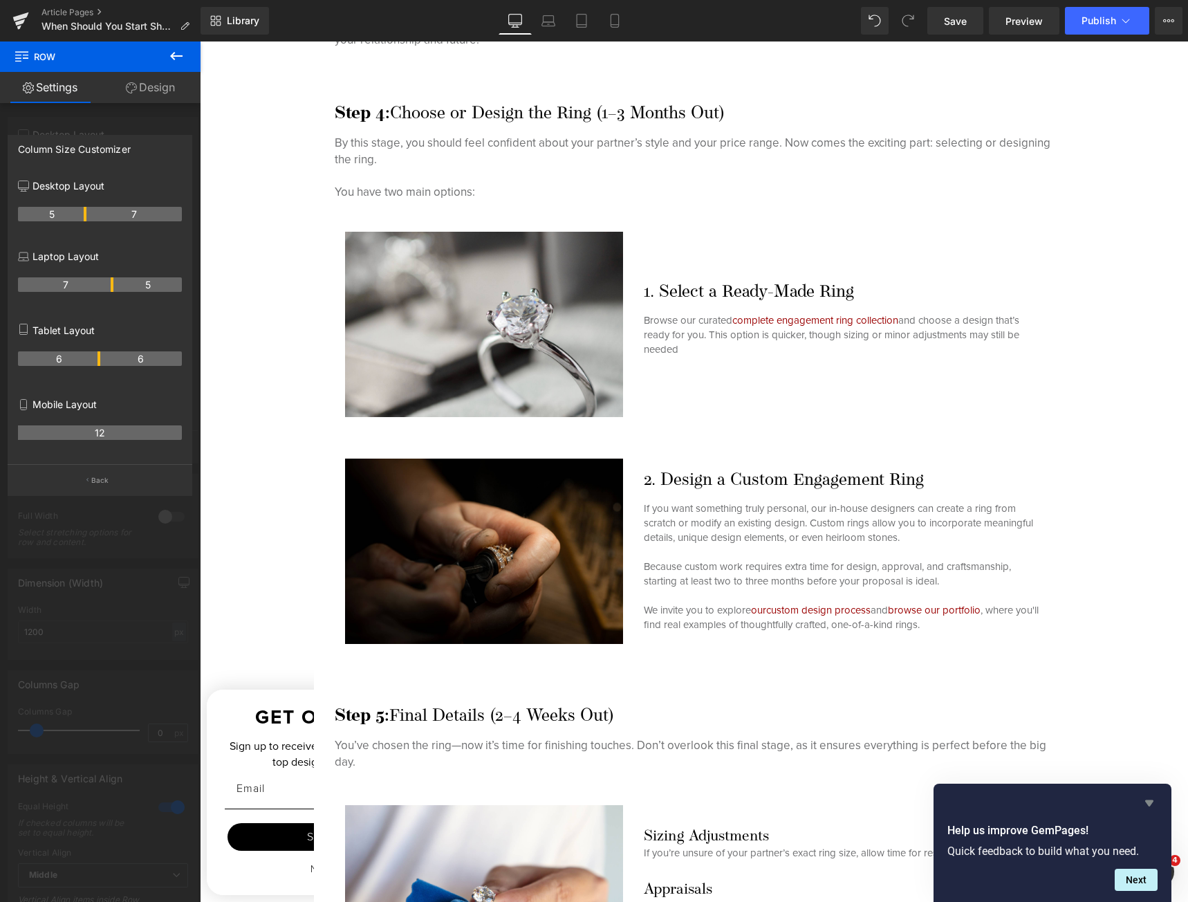
click at [1147, 804] on icon "Hide survey" at bounding box center [1149, 802] width 17 height 17
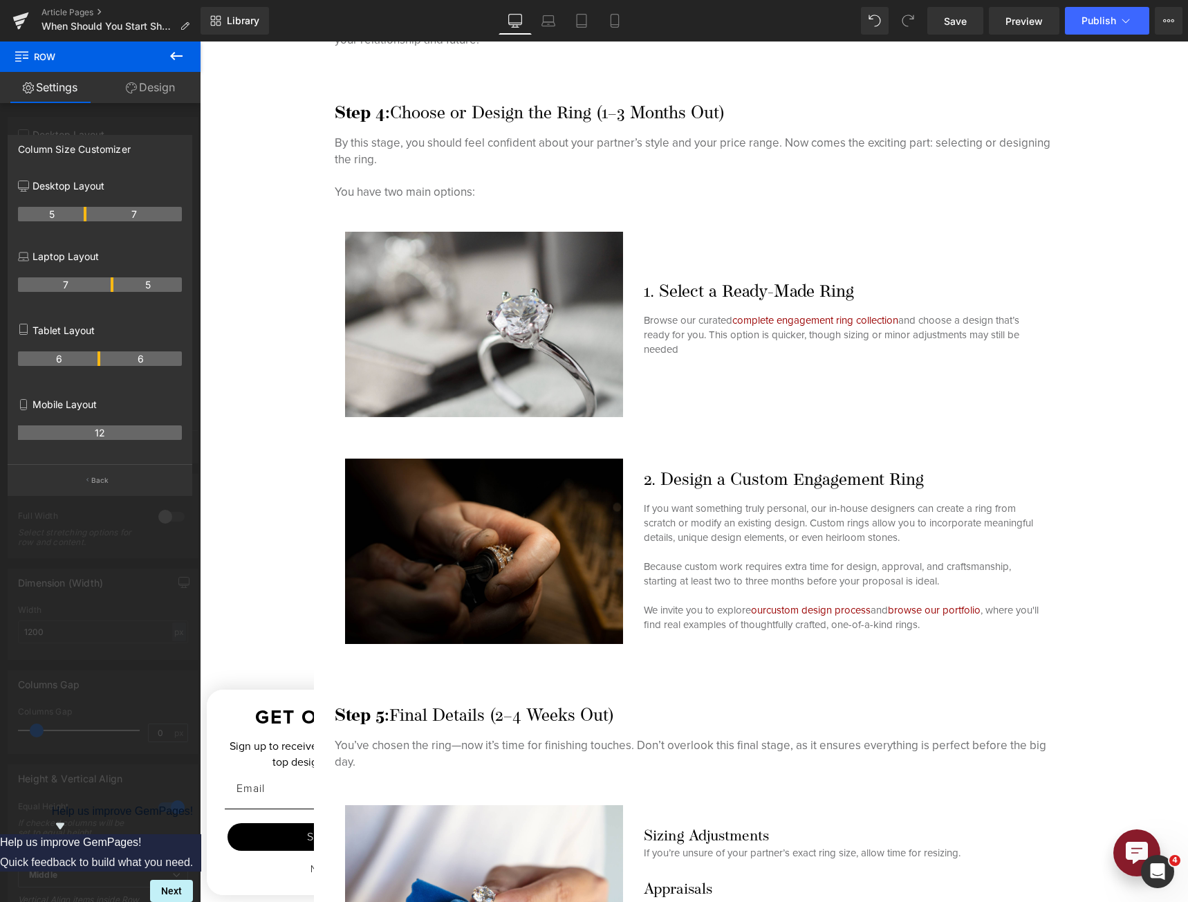
click at [415, 548] on body "Skip to content Facebook Instagram Youtube Pinterest Free Standard 2-Day Shippi…" at bounding box center [694, 257] width 988 height 7162
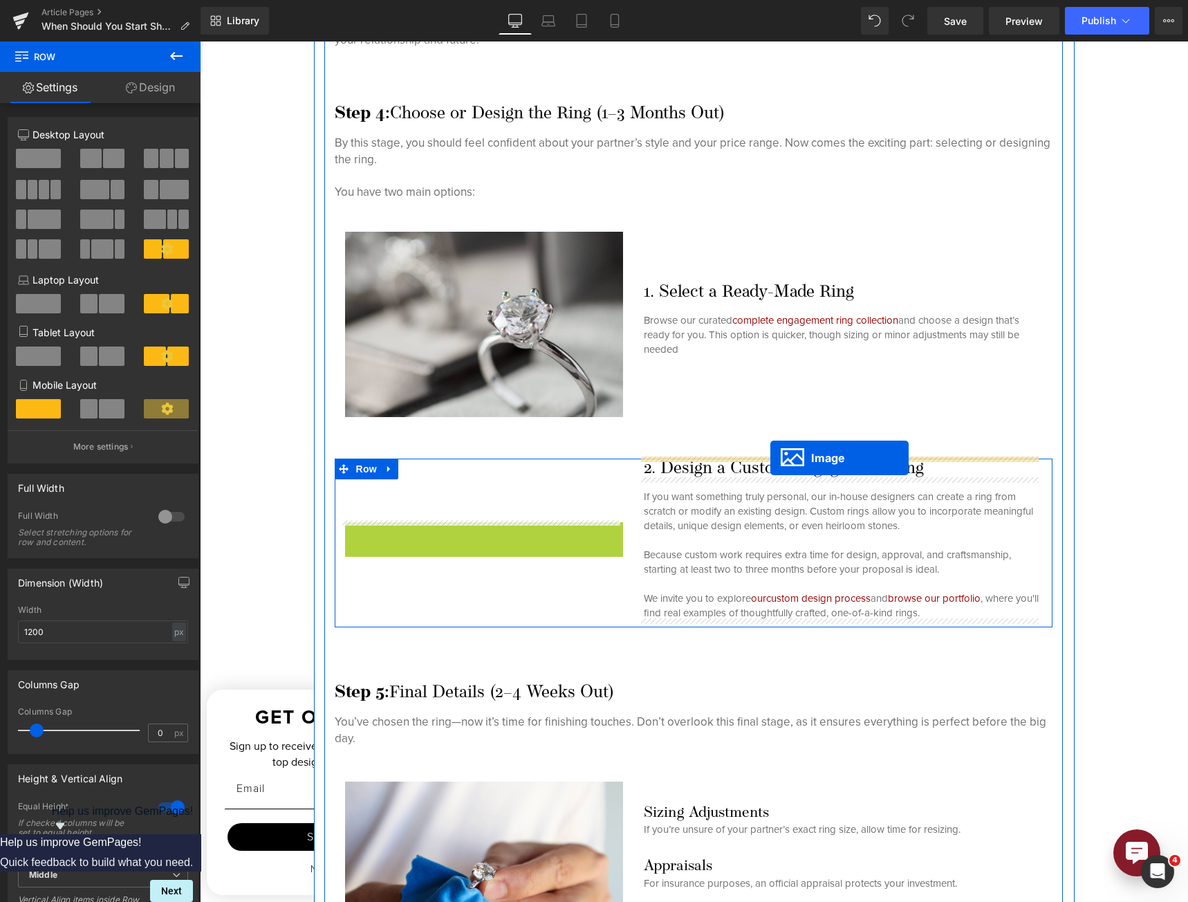
drag, startPoint x: 456, startPoint y: 543, endPoint x: 770, endPoint y: 458, distance: 326.1
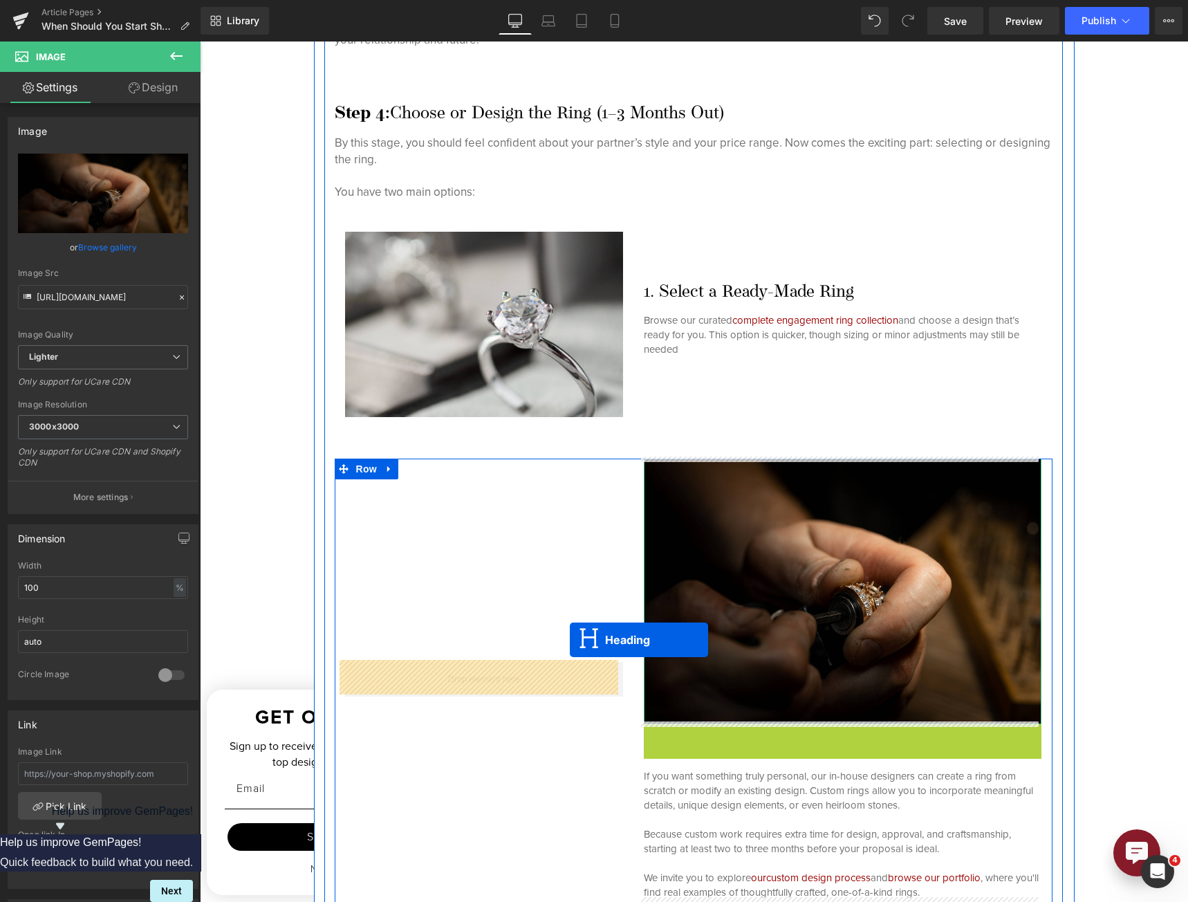
drag, startPoint x: 801, startPoint y: 731, endPoint x: 560, endPoint y: 648, distance: 255.4
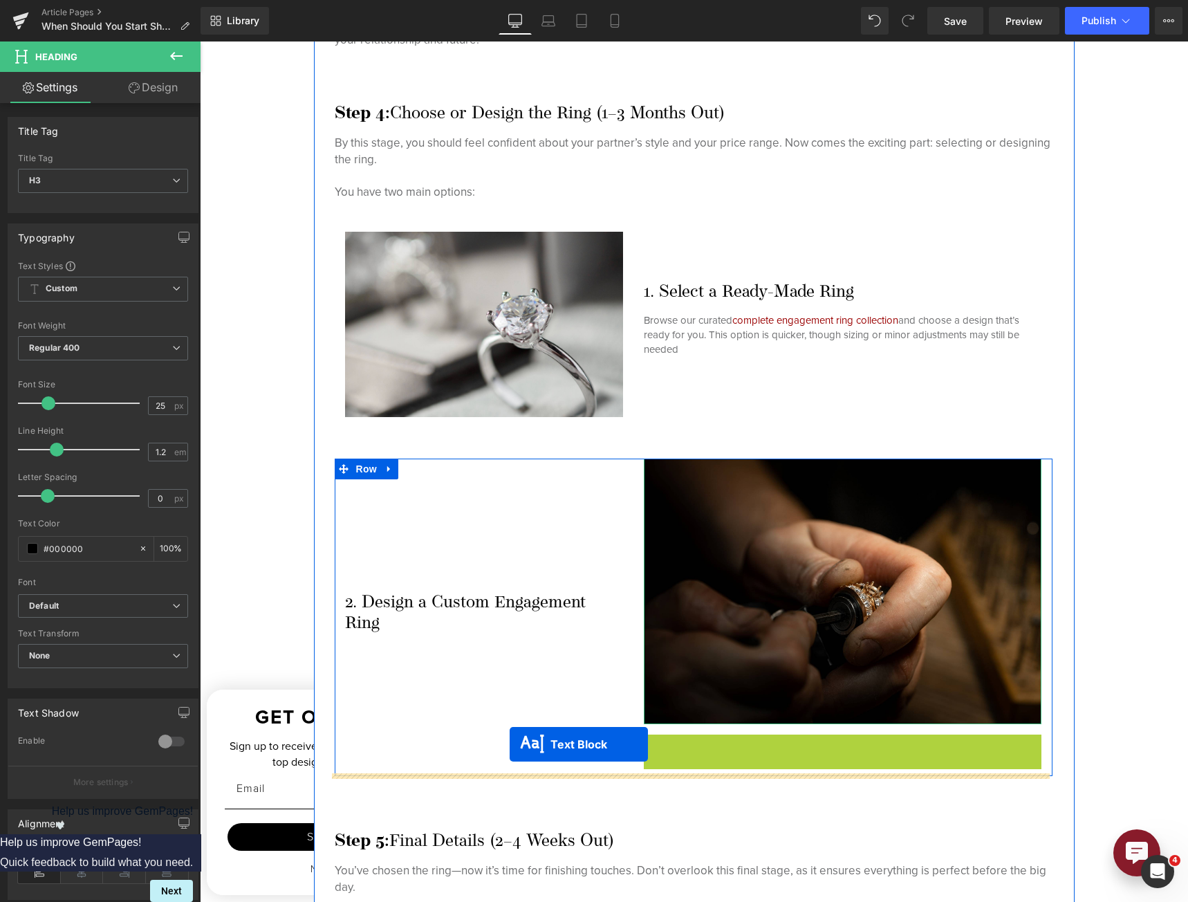
drag, startPoint x: 762, startPoint y: 794, endPoint x: 490, endPoint y: 735, distance: 278.1
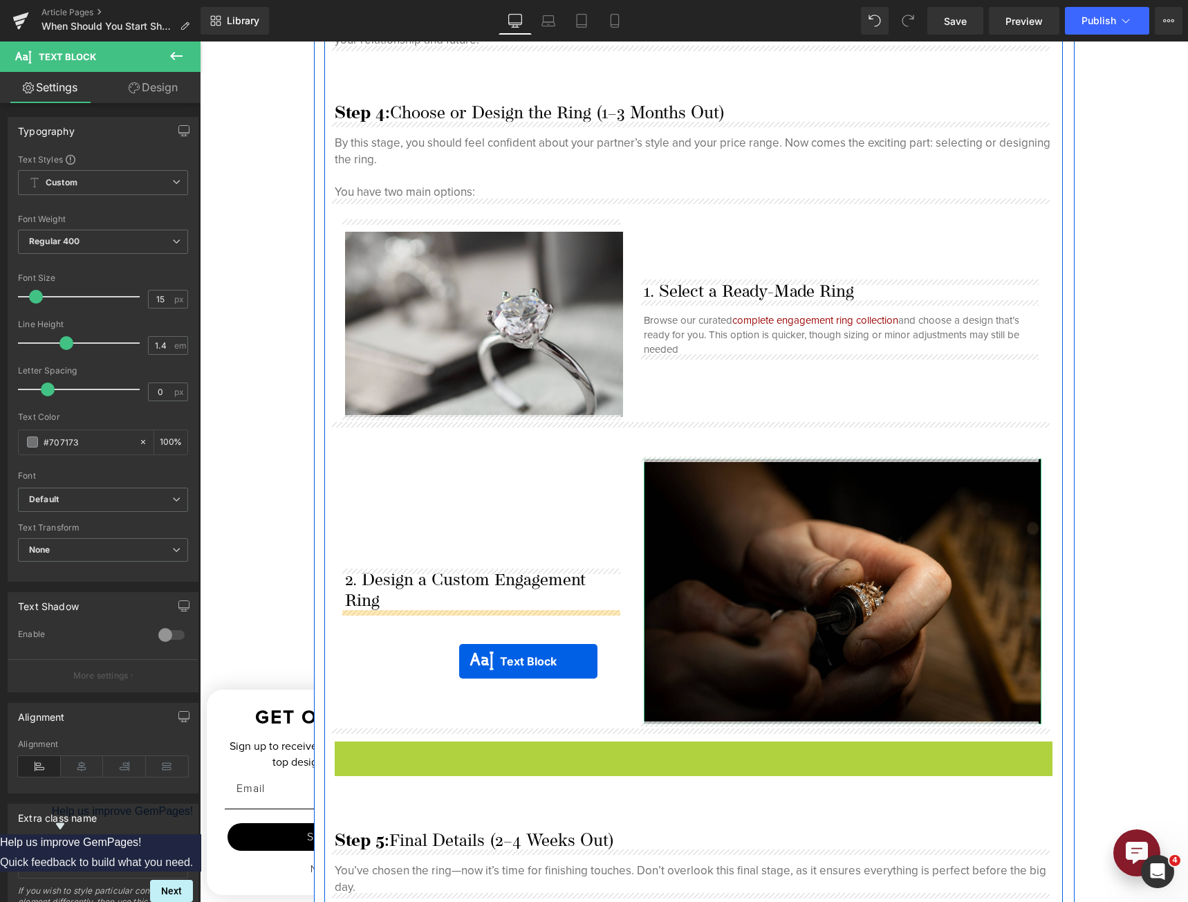
drag, startPoint x: 651, startPoint y: 779, endPoint x: 458, endPoint y: 652, distance: 230.5
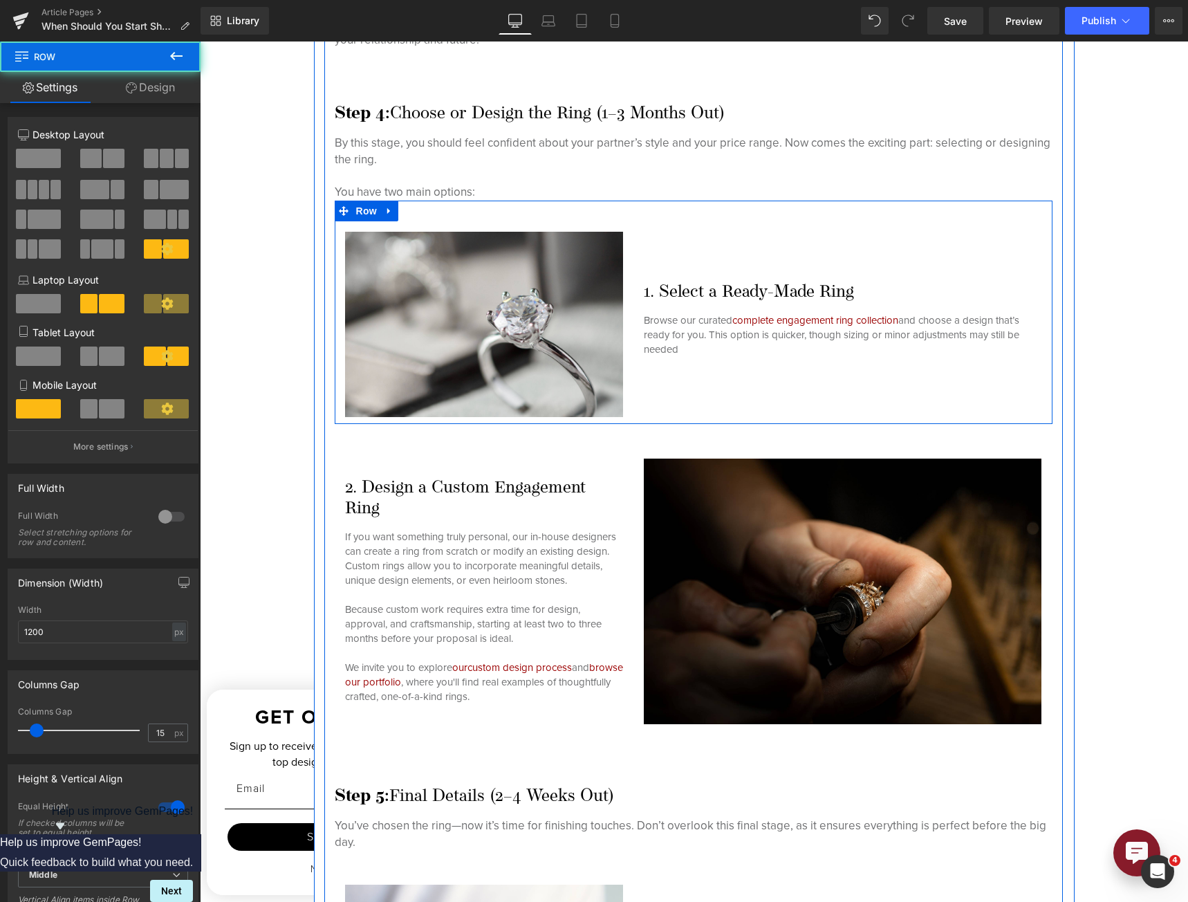
click at [680, 408] on div "1. Select a Ready-Made Ring Heading Browse our curated complete engagement ring…" at bounding box center [842, 319] width 418 height 196
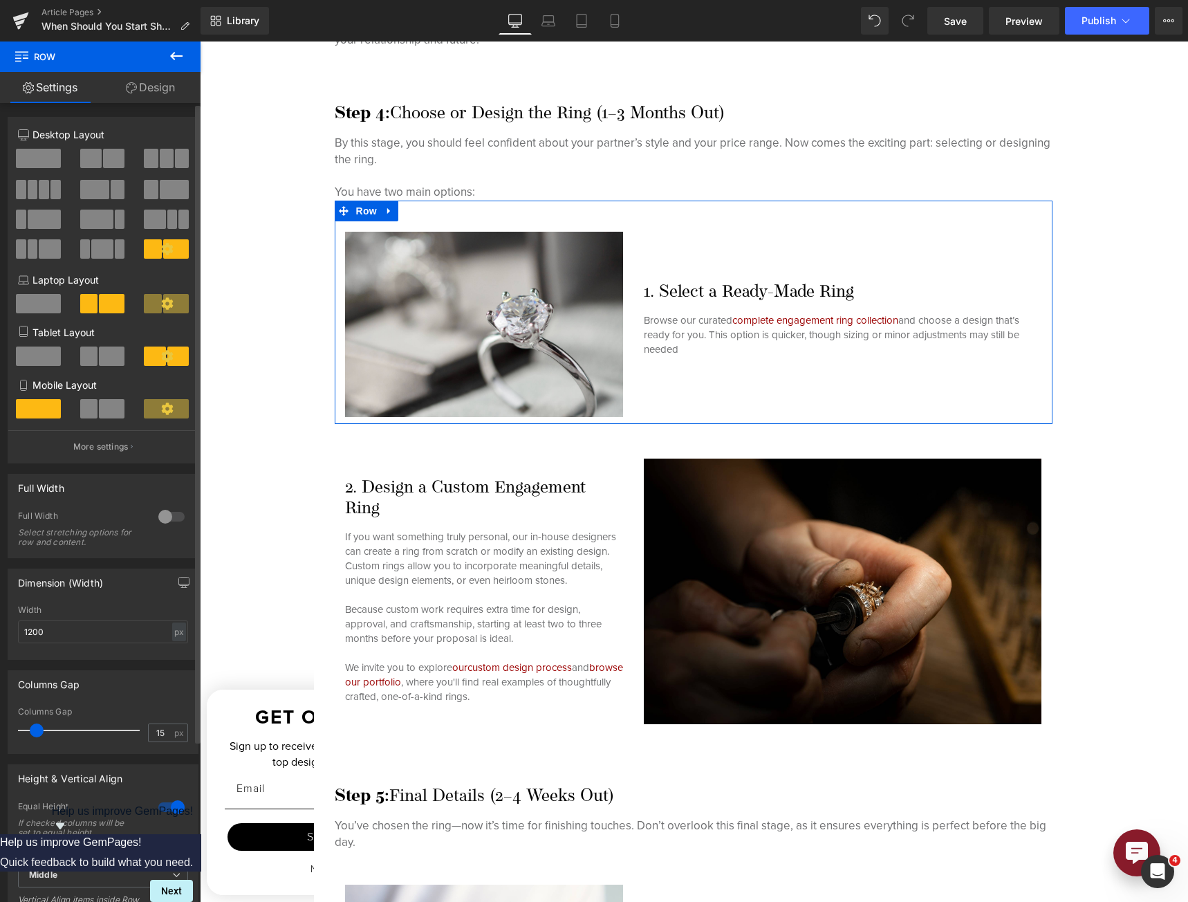
drag, startPoint x: 115, startPoint y: 446, endPoint x: 69, endPoint y: 250, distance: 201.6
click at [115, 447] on p "More settings" at bounding box center [100, 446] width 55 height 12
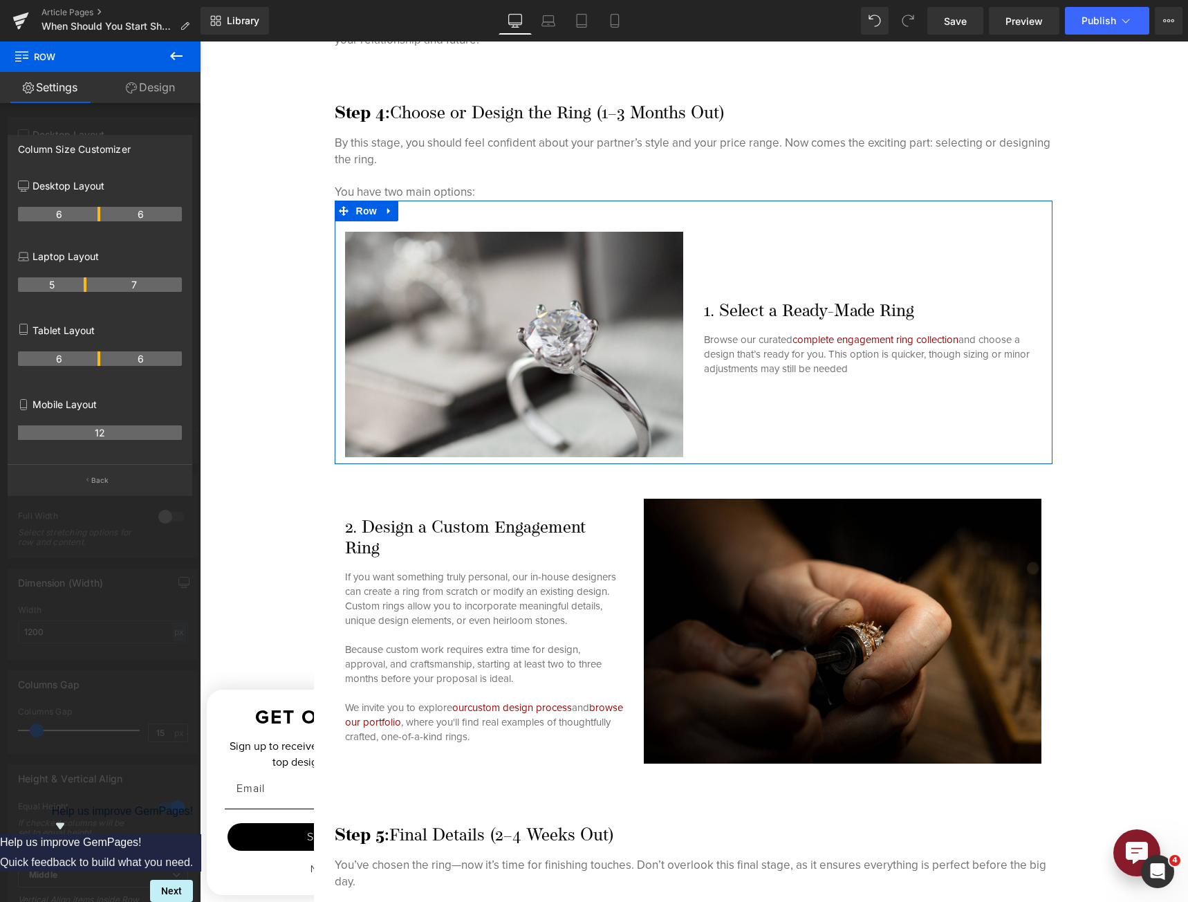
drag, startPoint x: 85, startPoint y: 214, endPoint x: 97, endPoint y: 215, distance: 11.8
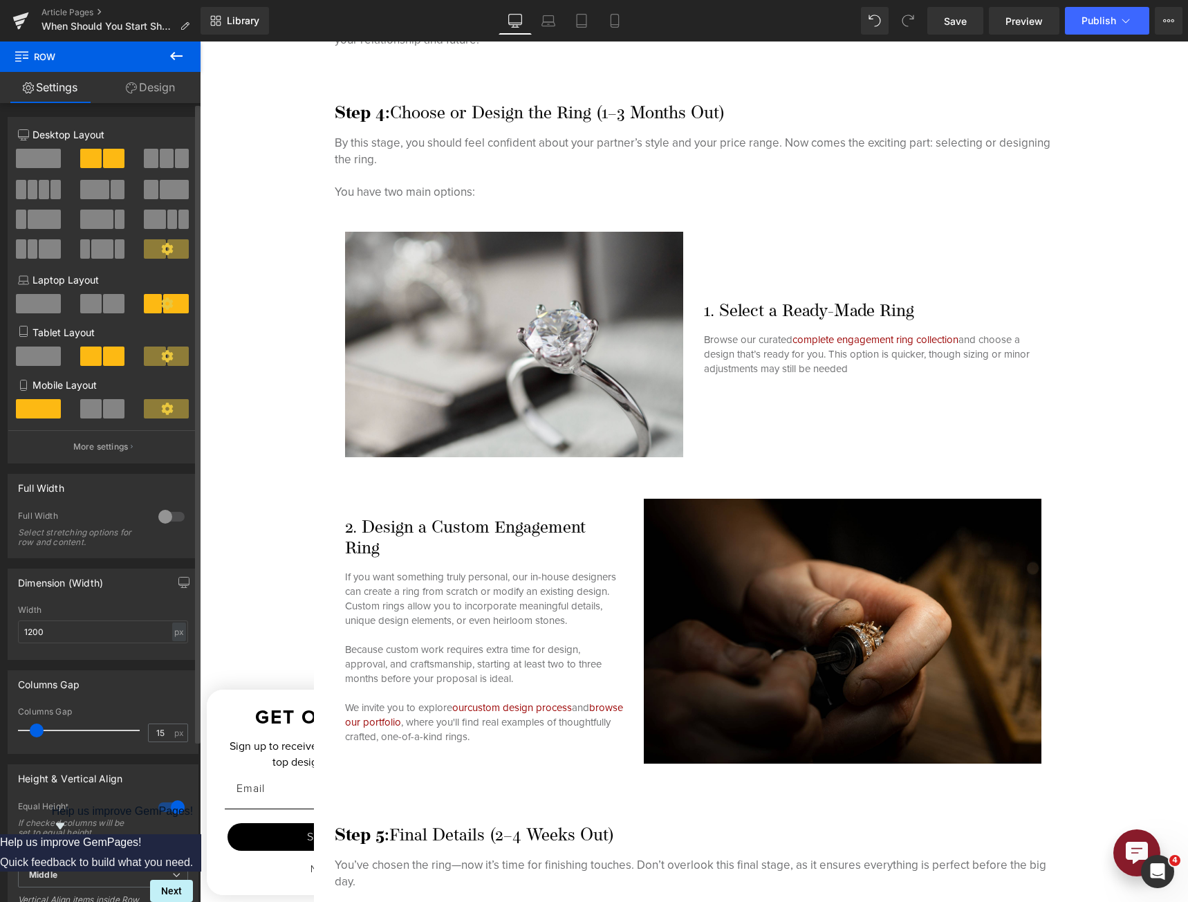
click at [624, 483] on body "Skip to content Facebook Instagram Youtube Pinterest Free Standard 2-Day Shippi…" at bounding box center [694, 317] width 988 height 7282
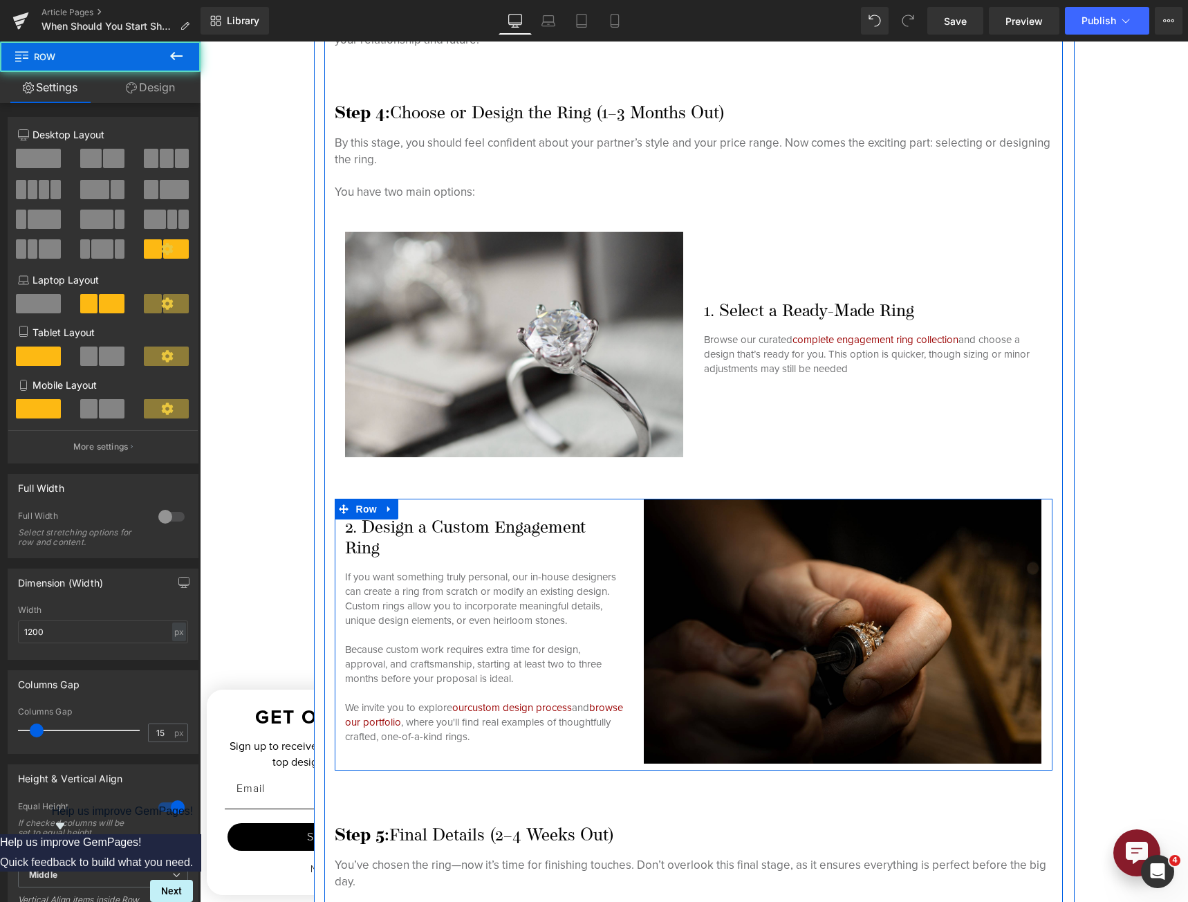
click at [633, 507] on div "Image" at bounding box center [842, 630] width 418 height 265
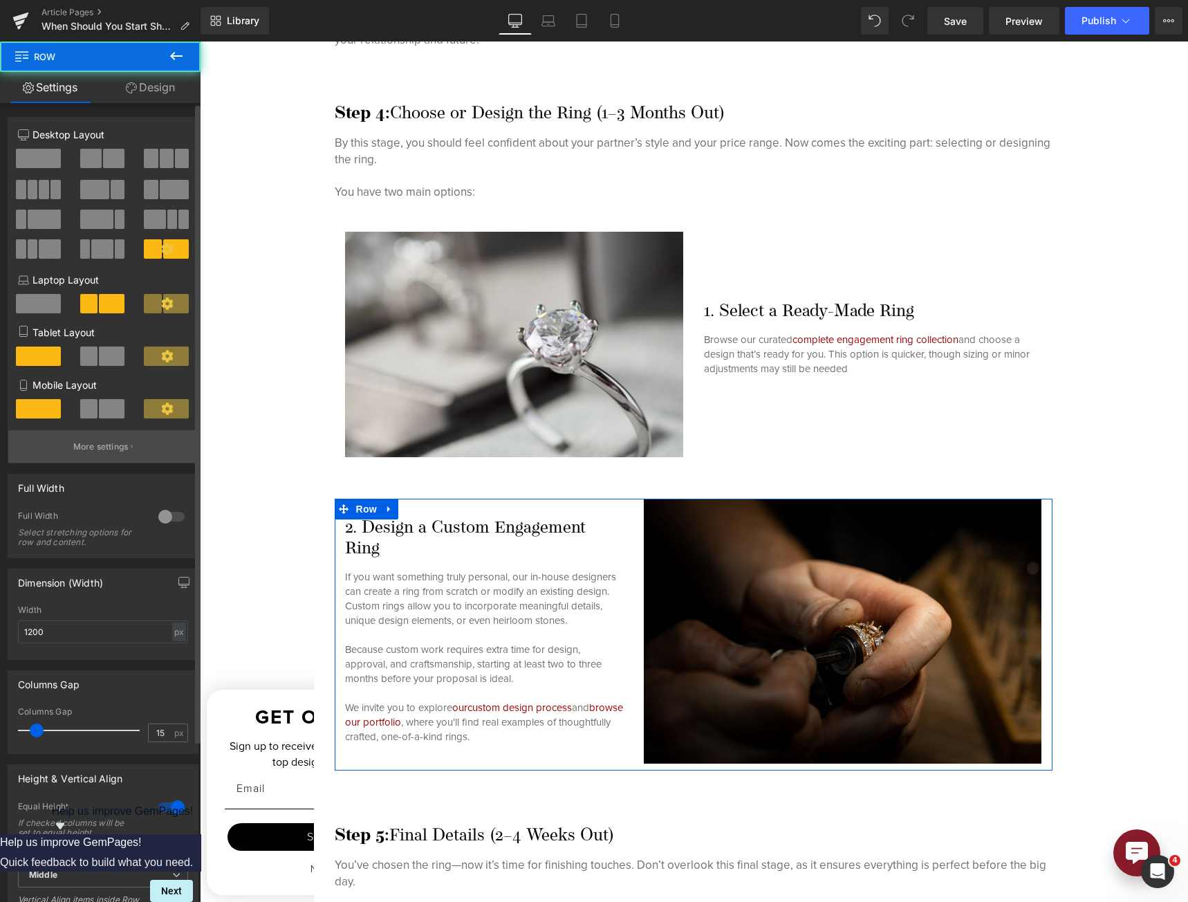
click at [118, 445] on p "More settings" at bounding box center [100, 446] width 55 height 12
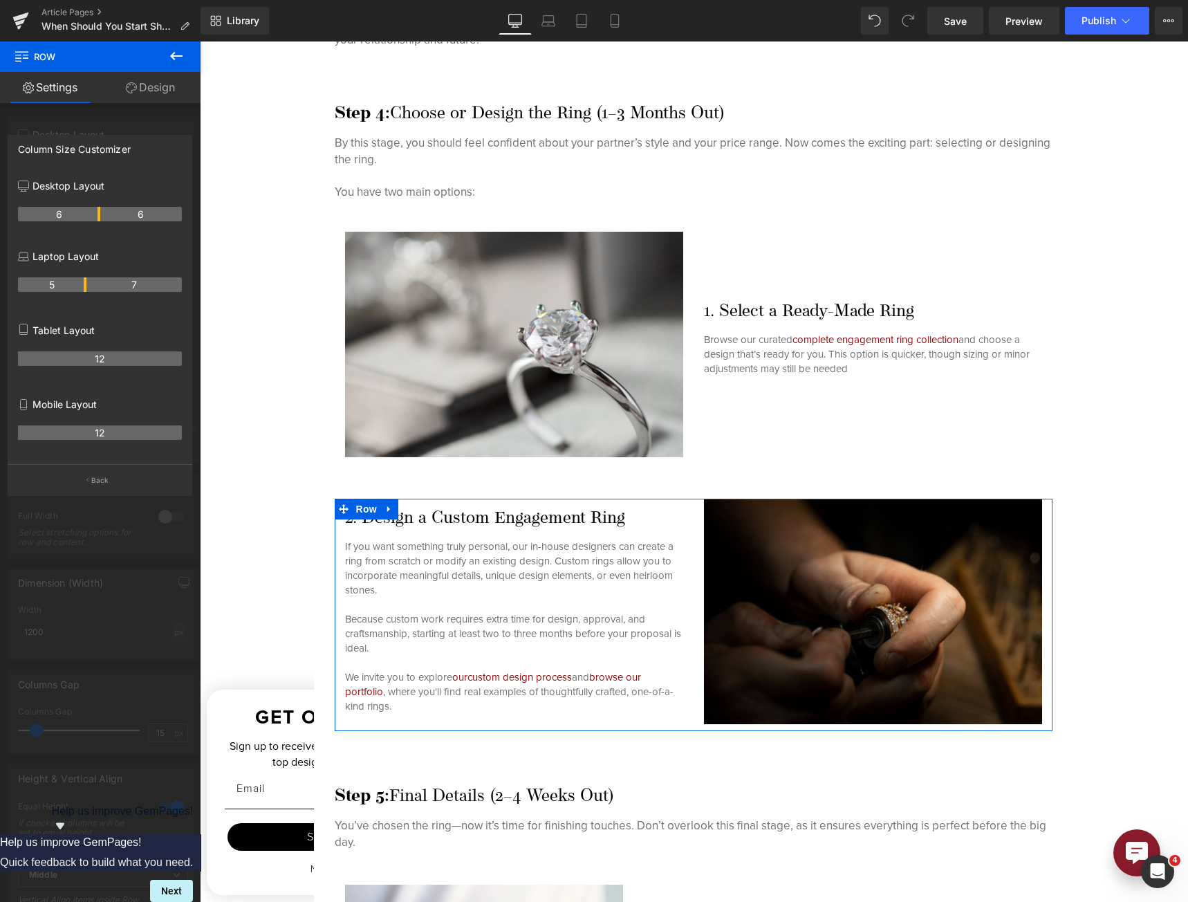
drag, startPoint x: 86, startPoint y: 212, endPoint x: 97, endPoint y: 214, distance: 11.3
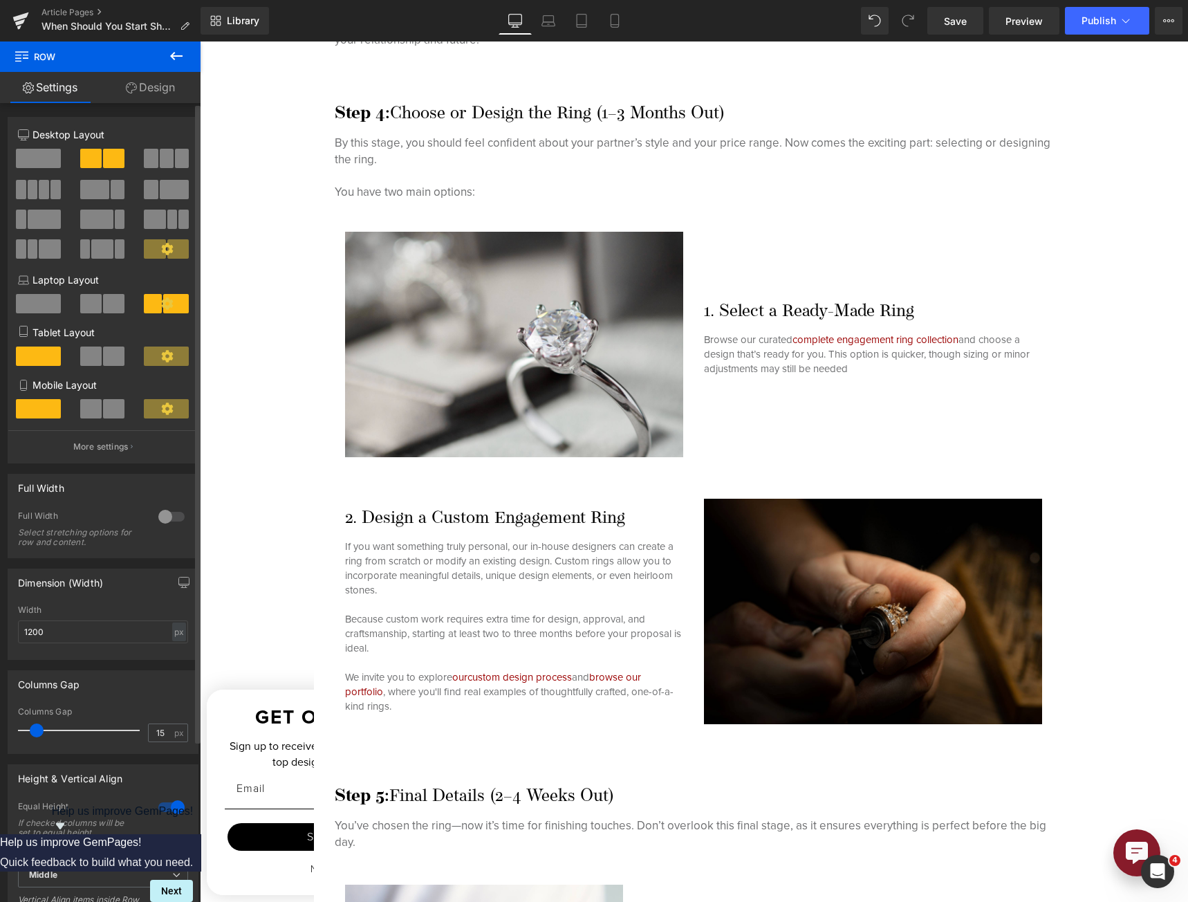
click at [728, 437] on body "Skip to content Facebook Instagram Youtube Pinterest Free Standard 2-Day Shippi…" at bounding box center [694, 297] width 988 height 7242
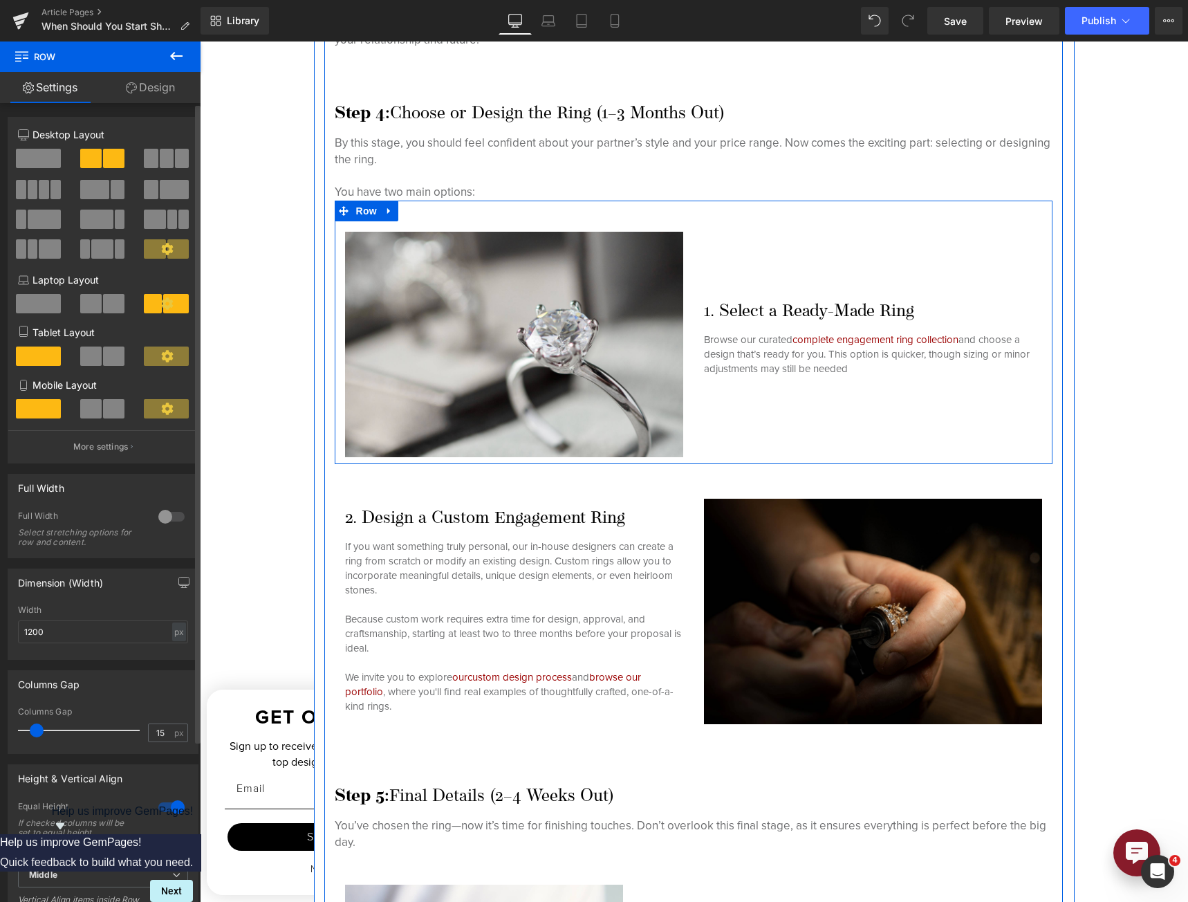
click at [728, 438] on div "1. Select a Ready-Made Ring Heading Browse our curated complete engagement ring…" at bounding box center [872, 339] width 359 height 236
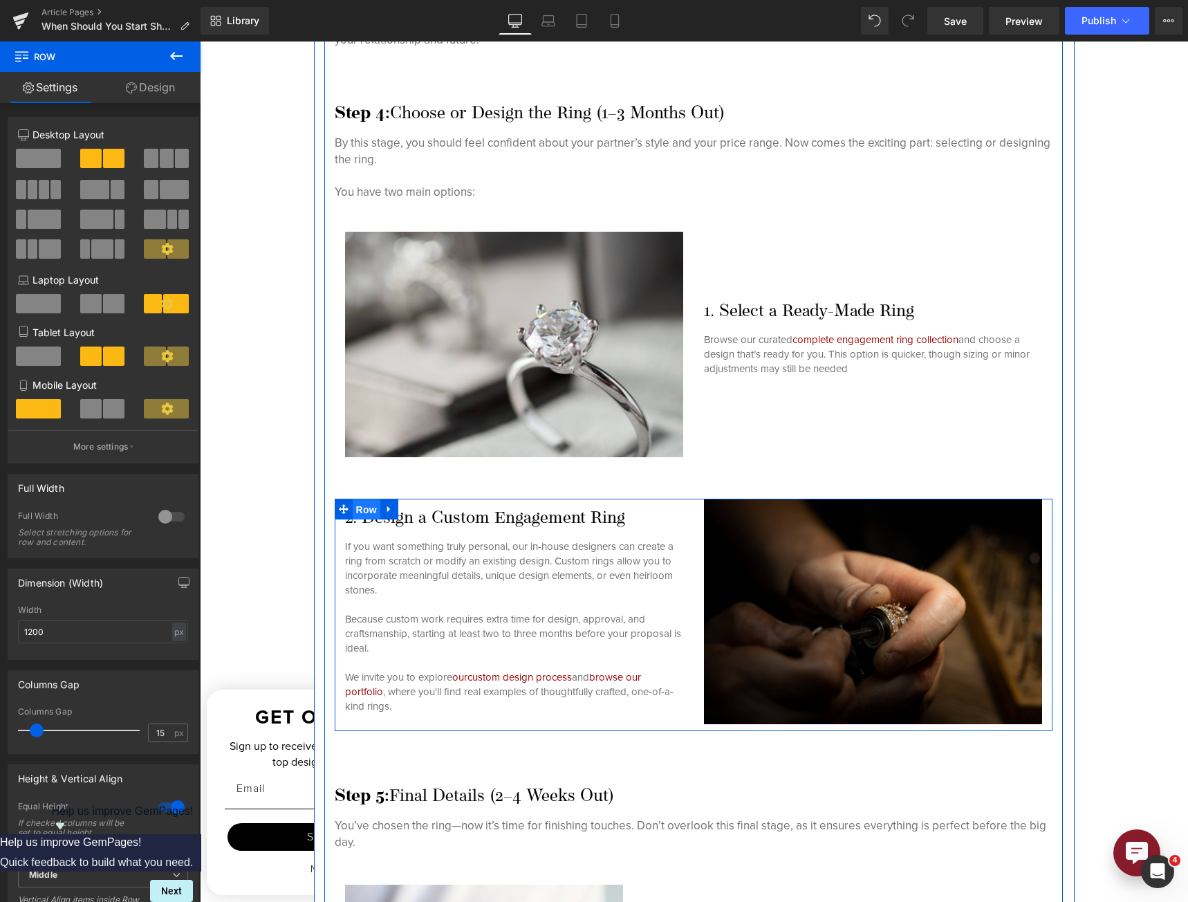
click at [361, 509] on span "Row" at bounding box center [367, 509] width 28 height 21
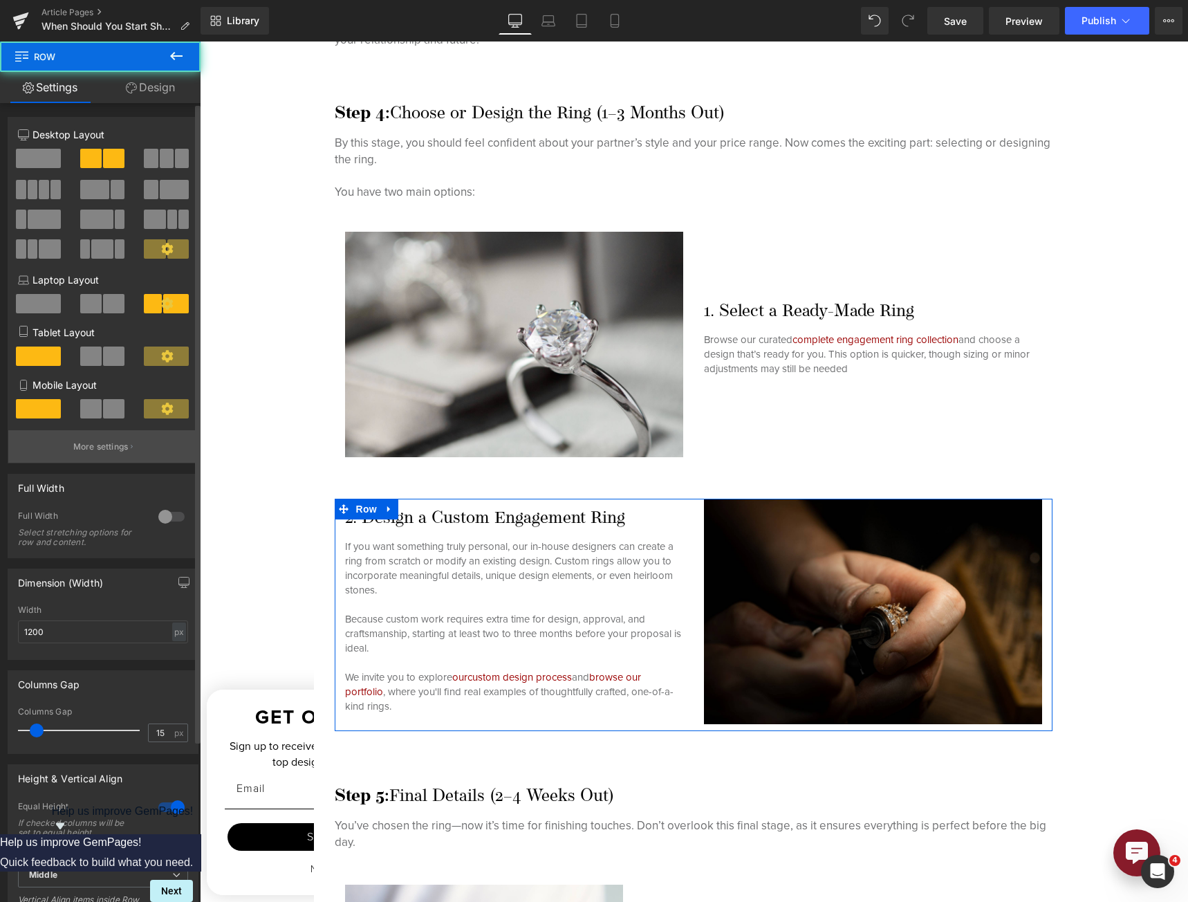
click at [107, 442] on p "More settings" at bounding box center [100, 446] width 55 height 12
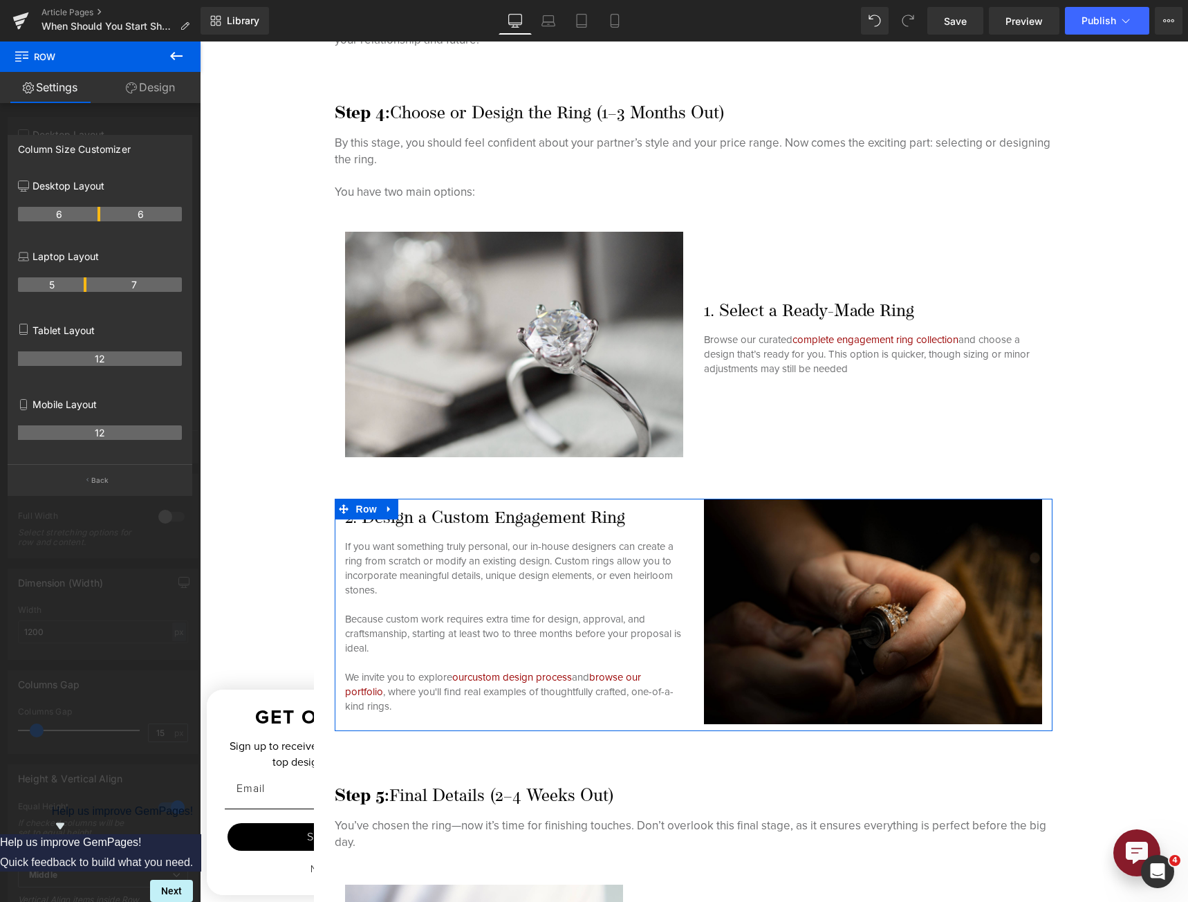
scroll to position [4189, 0]
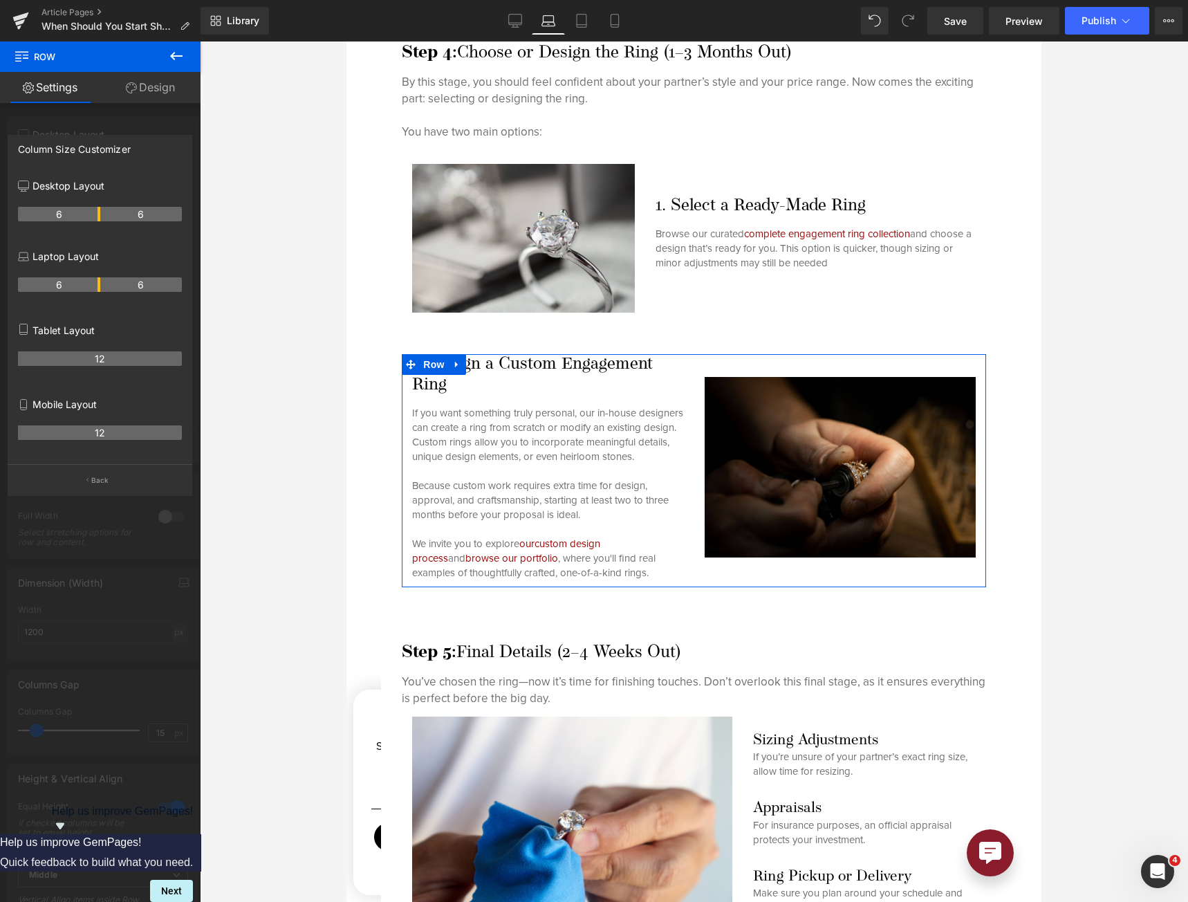
drag, startPoint x: 84, startPoint y: 287, endPoint x: 95, endPoint y: 287, distance: 11.1
click at [95, 287] on th "6" at bounding box center [59, 284] width 82 height 15
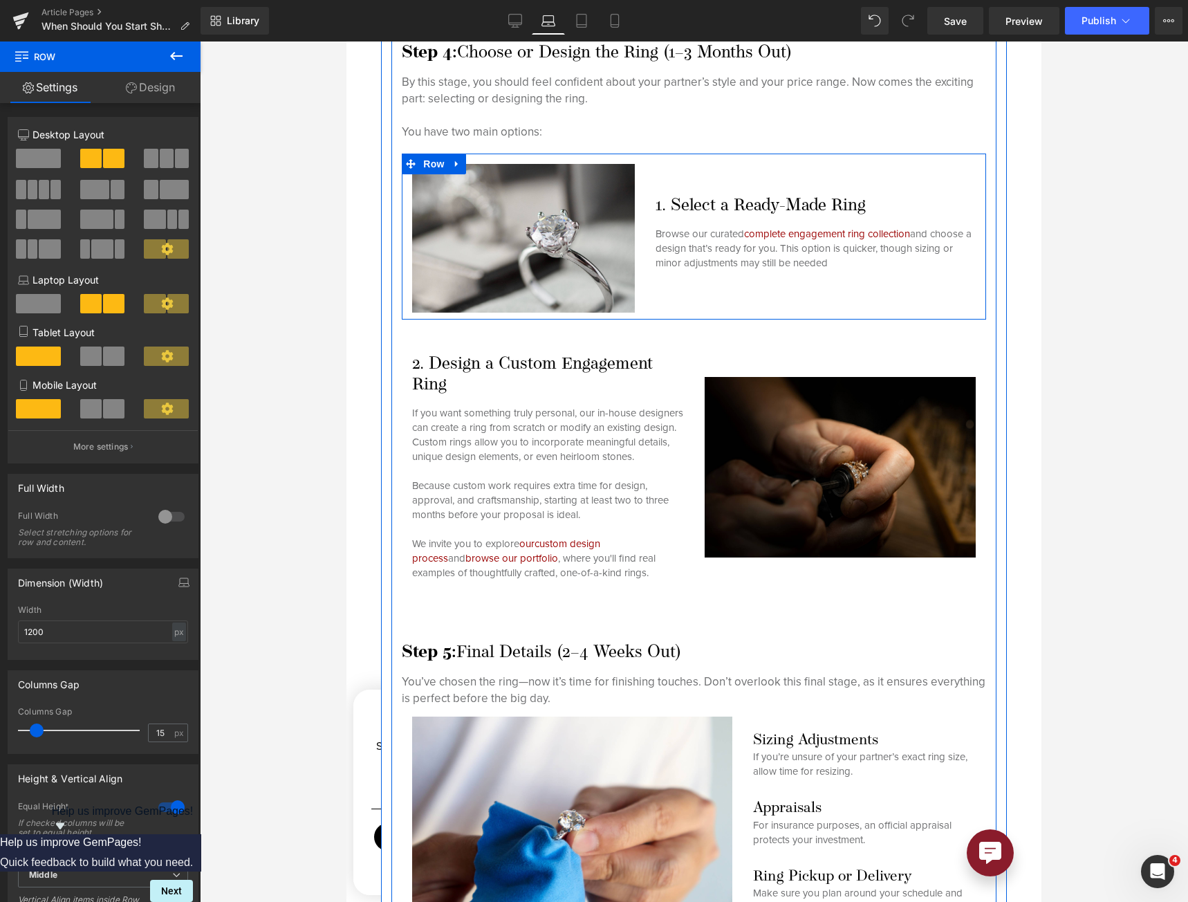
click at [695, 281] on div "1. Select a Ready-Made Ring Heading Browse our curated complete engagement ring…" at bounding box center [815, 232] width 341 height 159
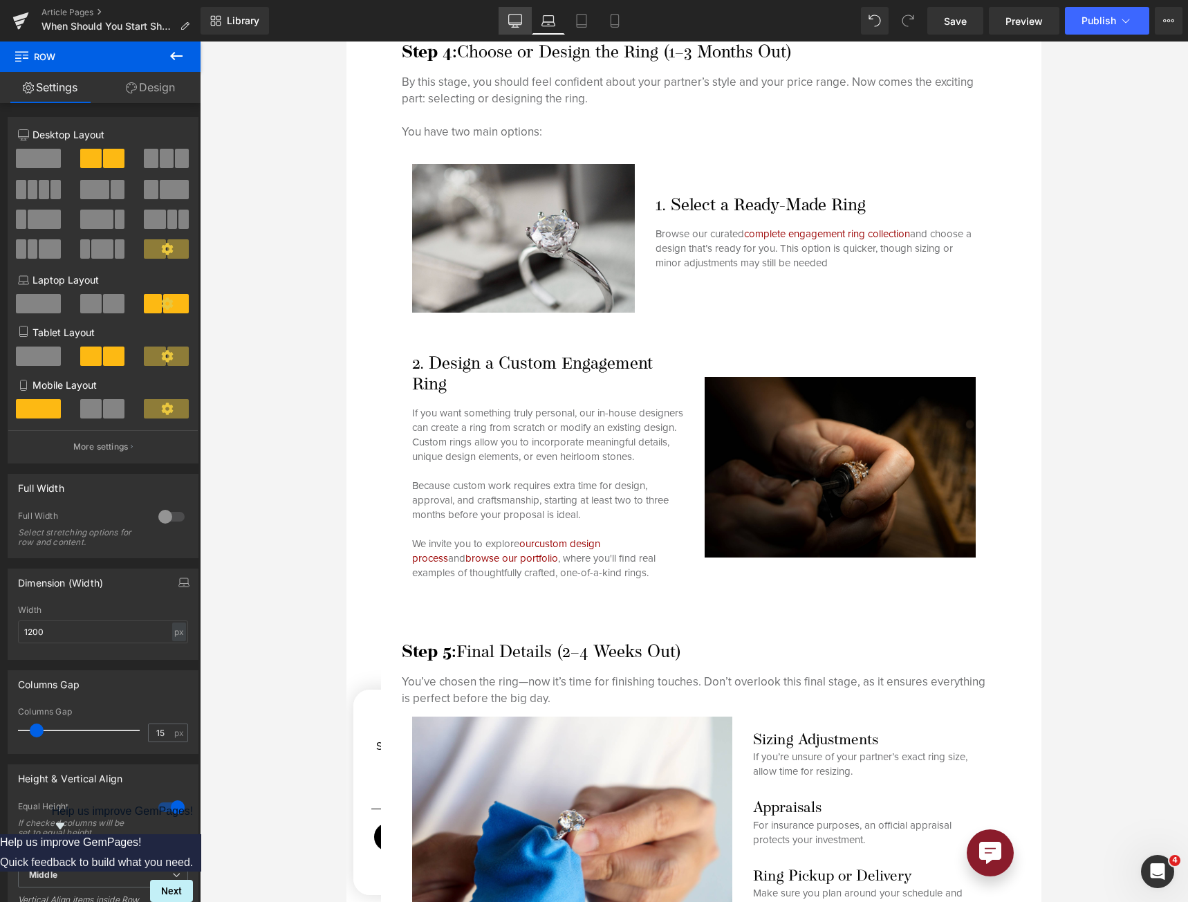
click at [513, 20] on icon at bounding box center [515, 21] width 14 height 14
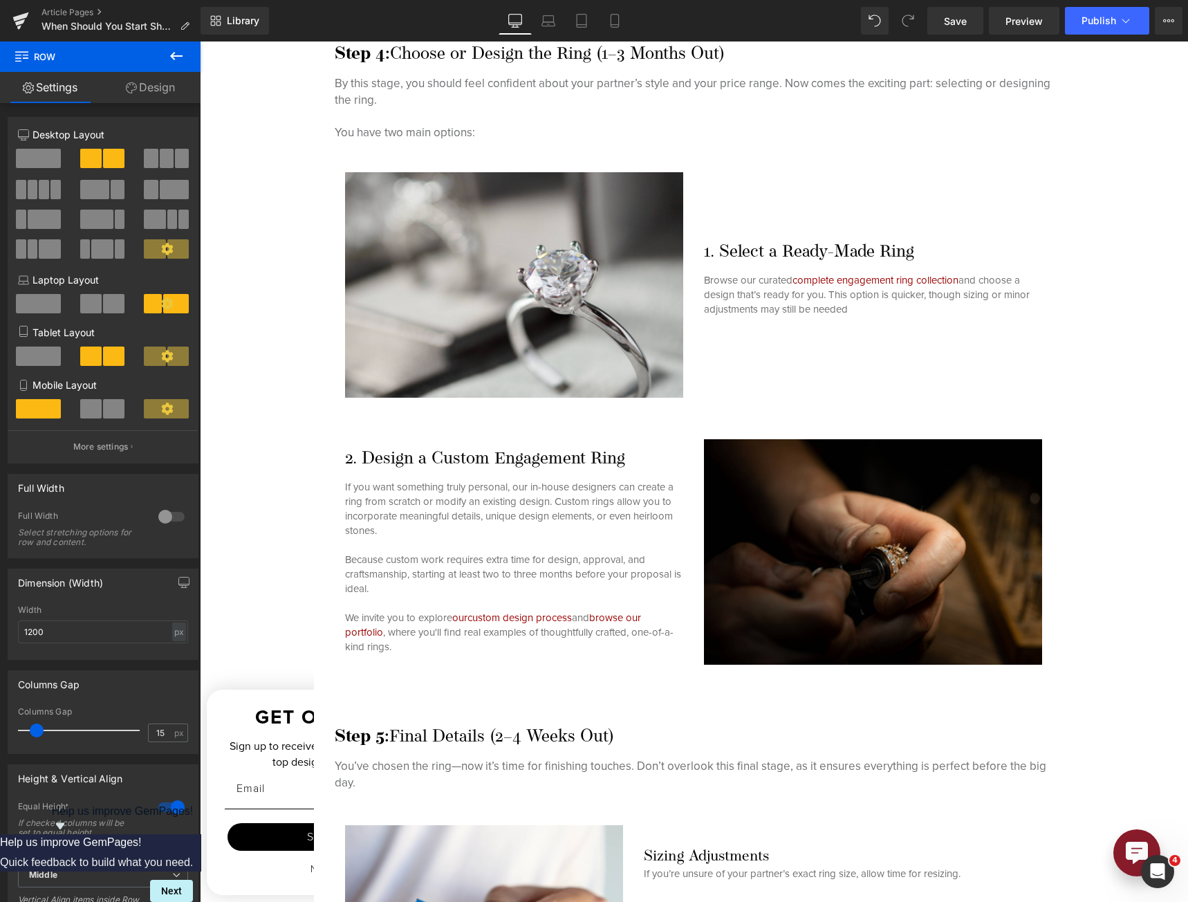
scroll to position [3427, 0]
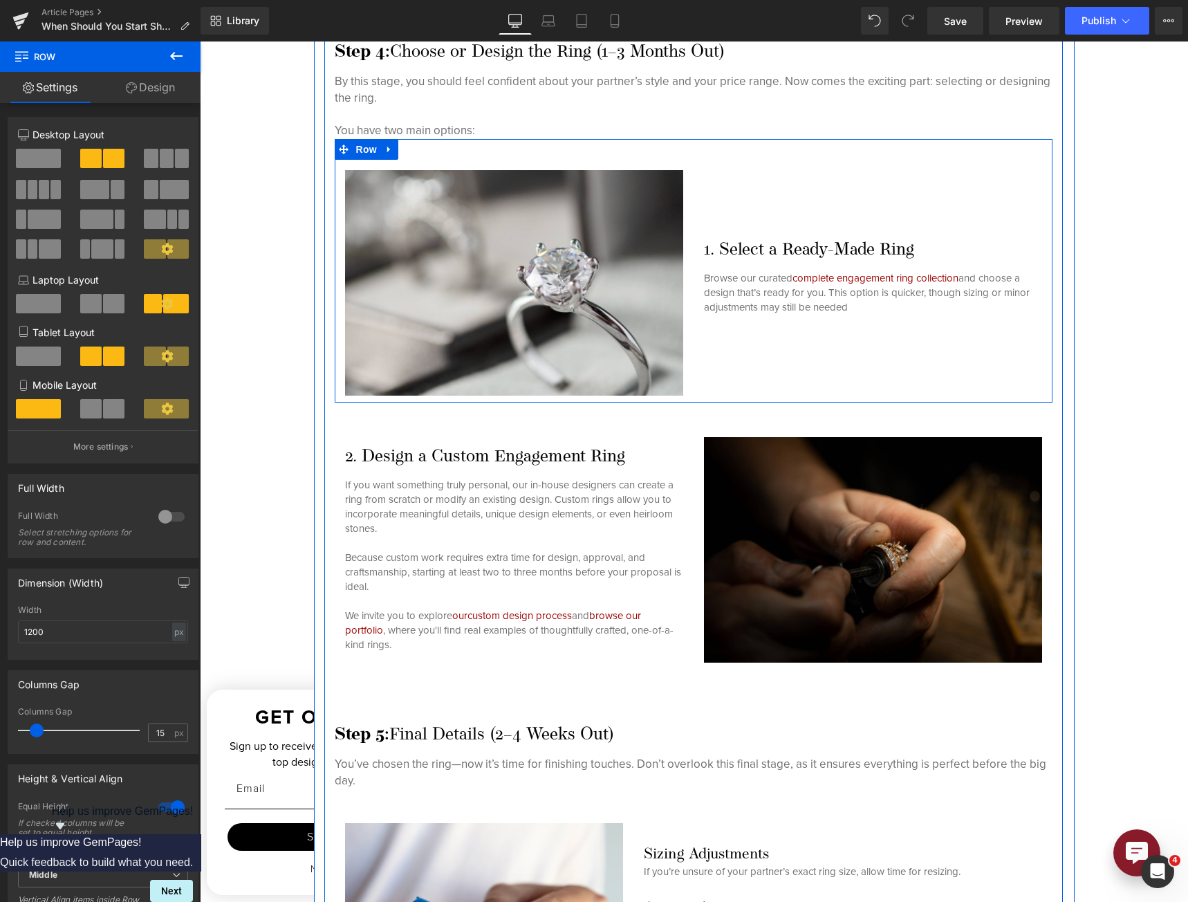
click at [794, 200] on div "1. Select a Ready-Made Ring Heading Browse our curated complete engagement ring…" at bounding box center [872, 278] width 359 height 236
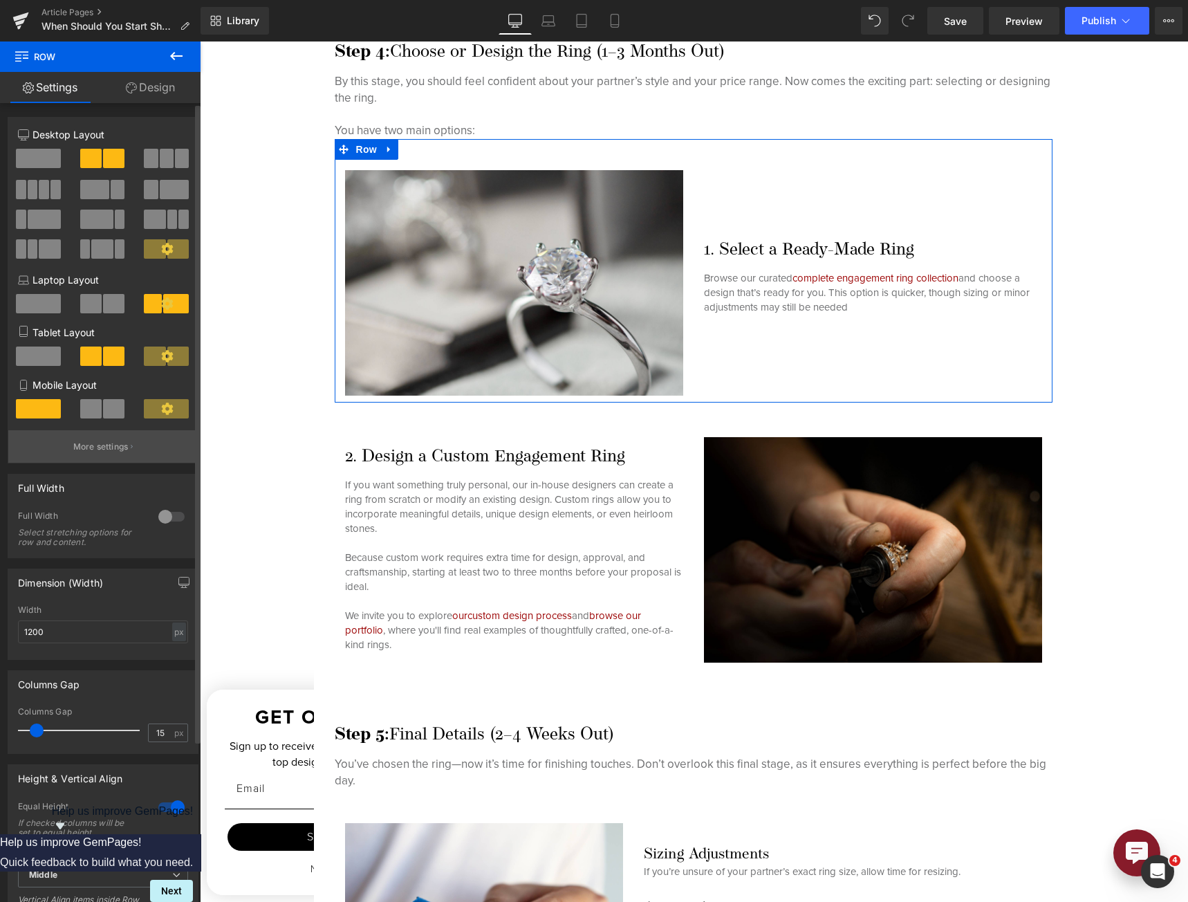
click at [116, 443] on p "More settings" at bounding box center [100, 446] width 55 height 12
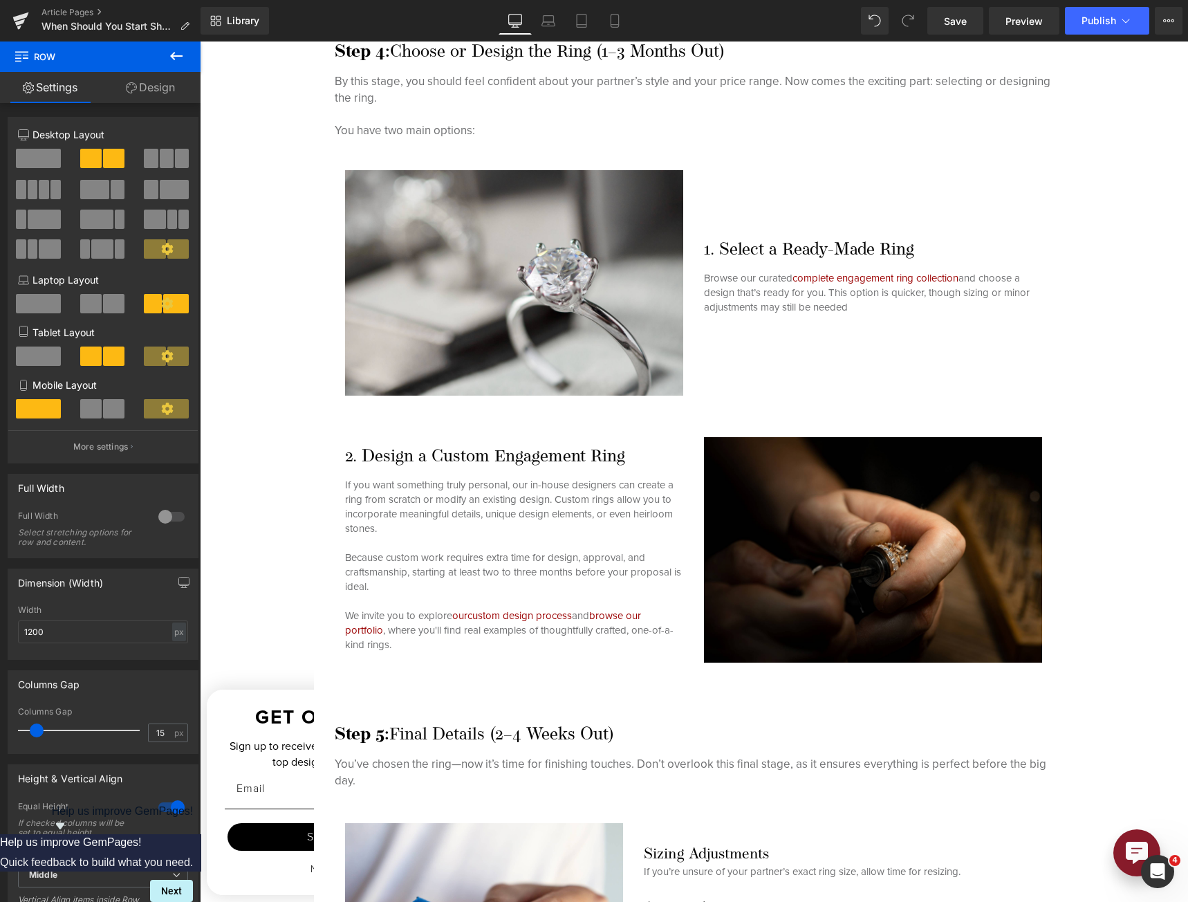
click at [692, 425] on body "Skip to content Facebook Instagram Youtube Pinterest Free Standard 2-Day Shippi…" at bounding box center [694, 235] width 988 height 7242
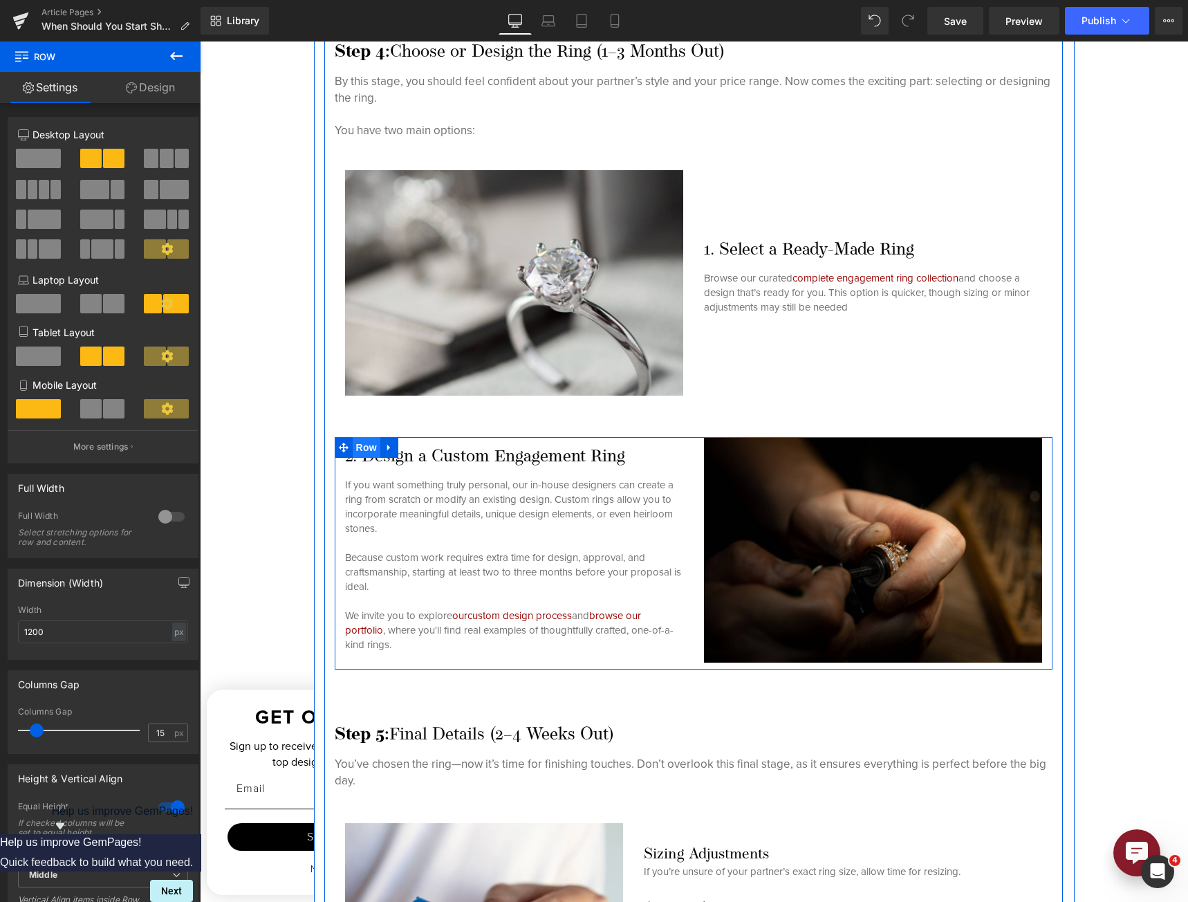
click at [360, 447] on span "Row" at bounding box center [367, 447] width 28 height 21
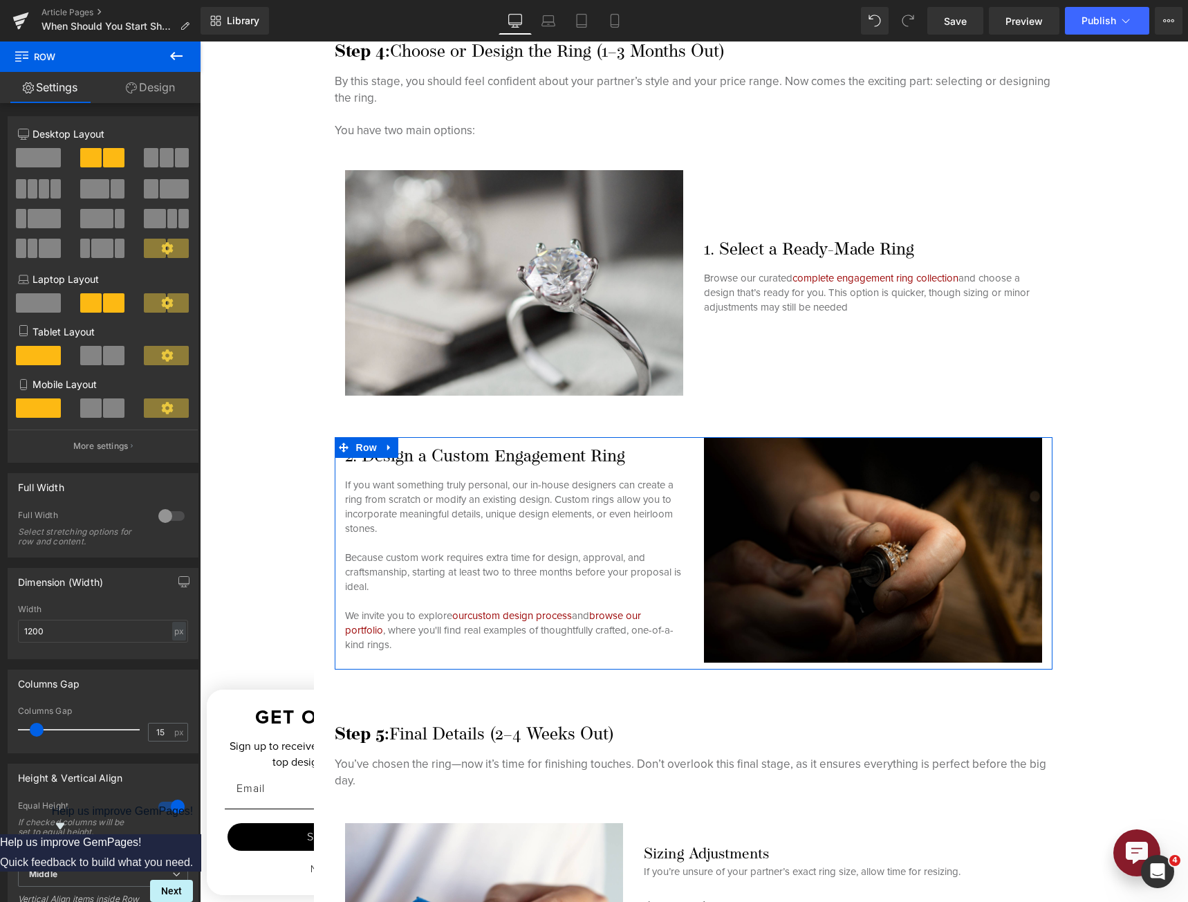
scroll to position [0, 0]
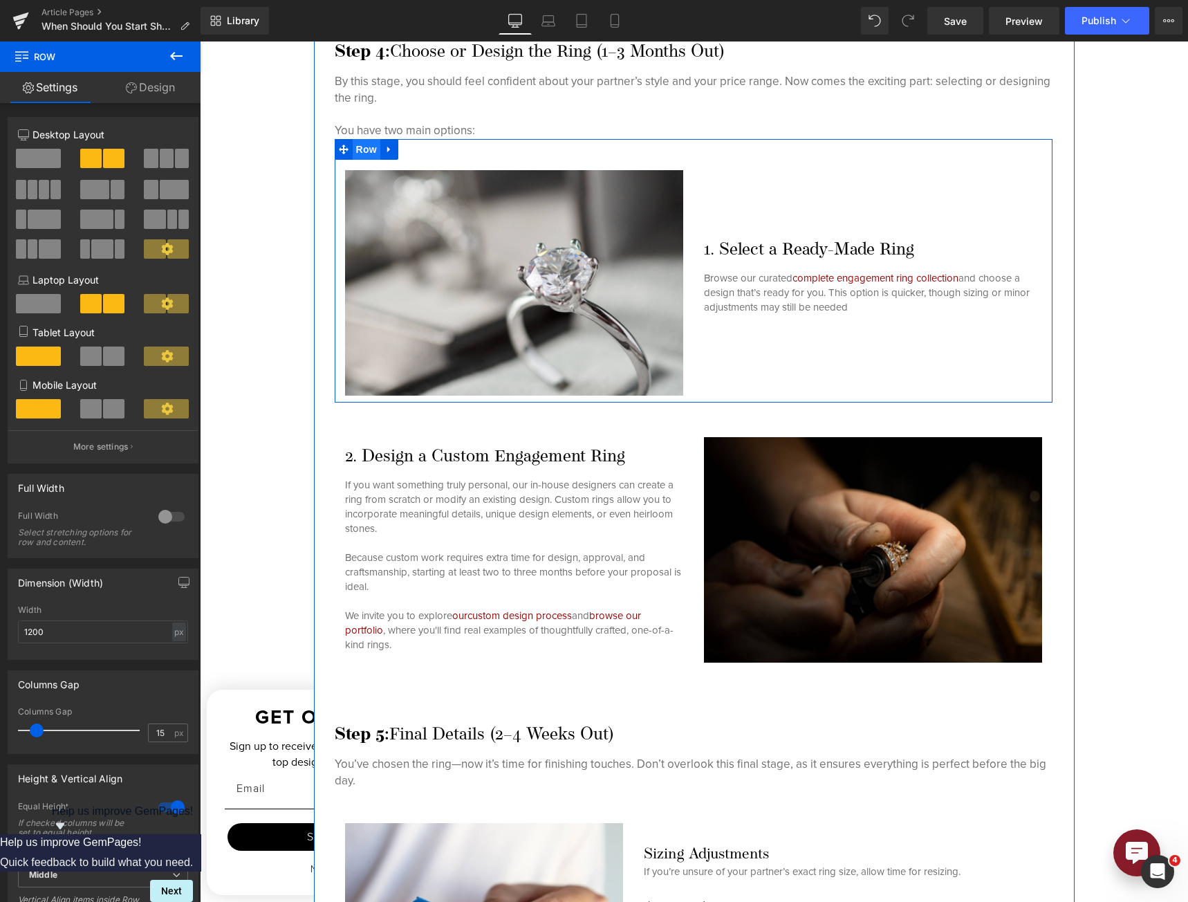
click at [369, 150] on span "Row" at bounding box center [367, 149] width 28 height 21
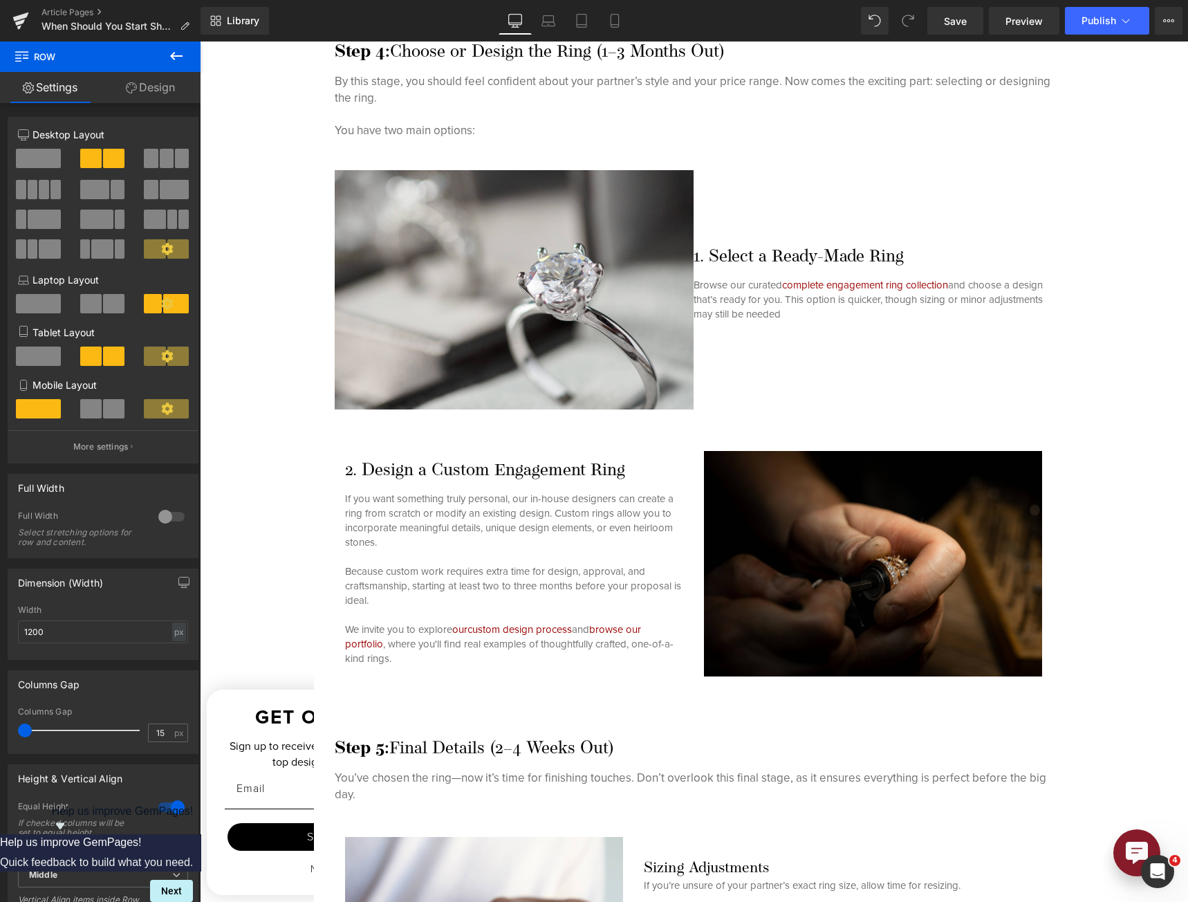
drag, startPoint x: 32, startPoint y: 733, endPoint x: -1, endPoint y: 731, distance: 33.9
click at [0, 731] on html "Row You are previewing how the will restyle your page. You can not edit Element…" at bounding box center [594, 451] width 1188 height 902
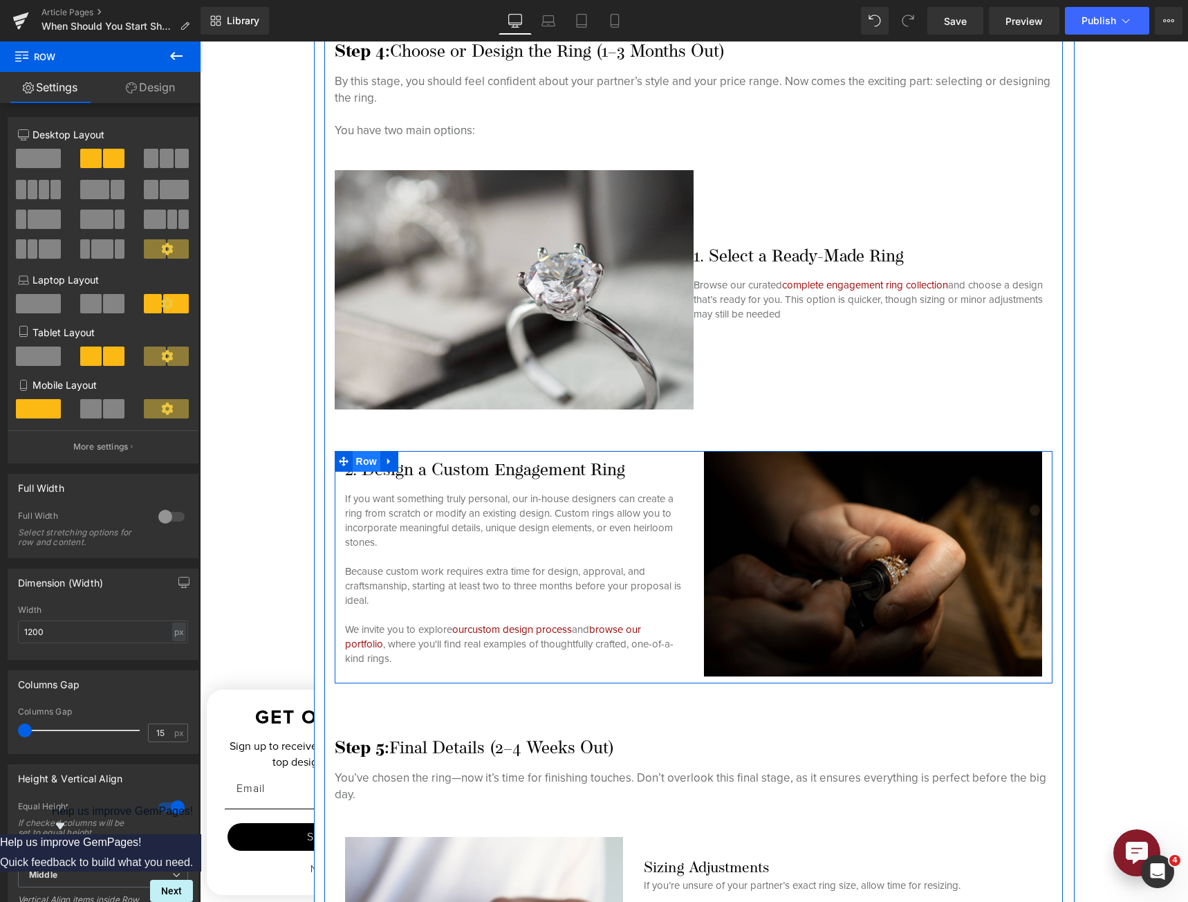
click at [358, 460] on span "Row" at bounding box center [367, 461] width 28 height 21
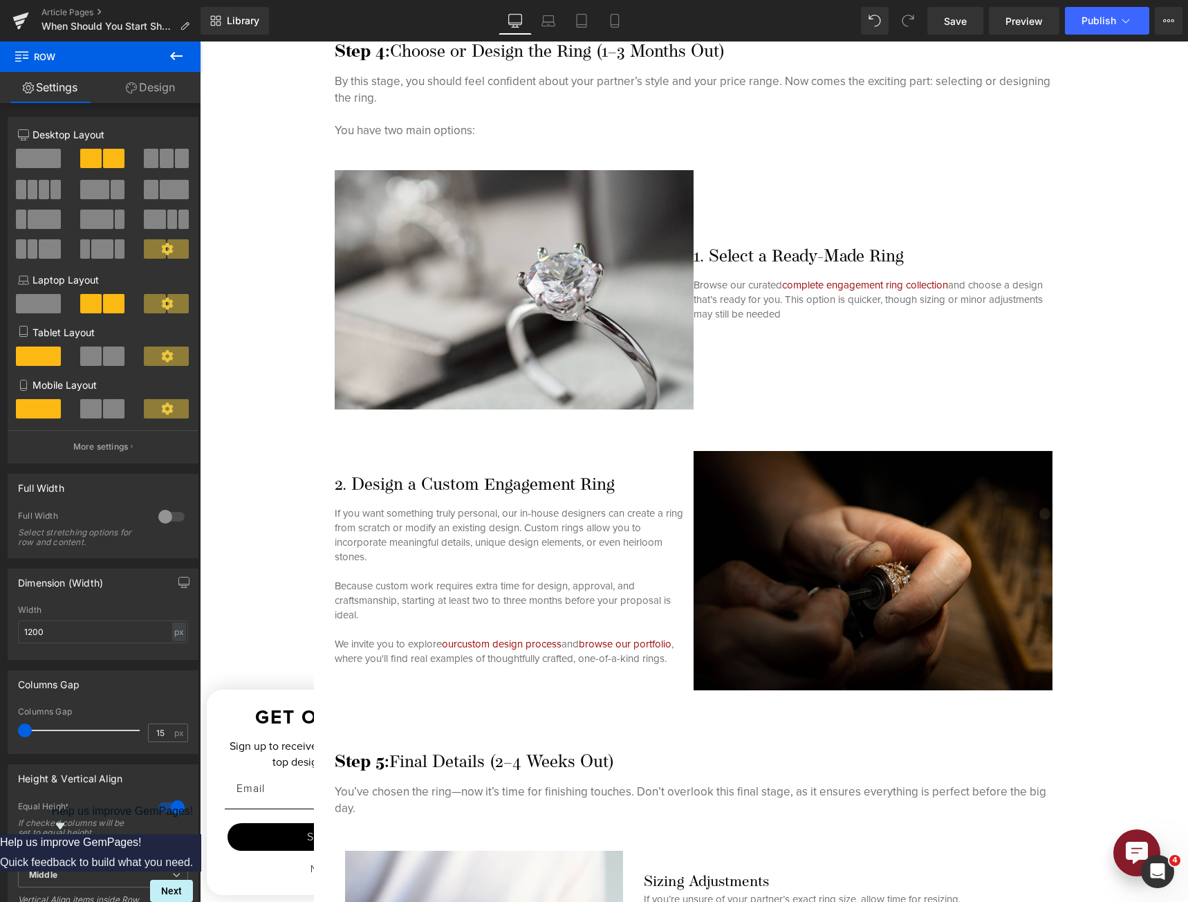
drag, startPoint x: 32, startPoint y: 731, endPoint x: -29, endPoint y: 735, distance: 60.9
click at [0, 735] on html "Row You are previewing how the will restyle your page. You can not edit Element…" at bounding box center [594, 451] width 1188 height 902
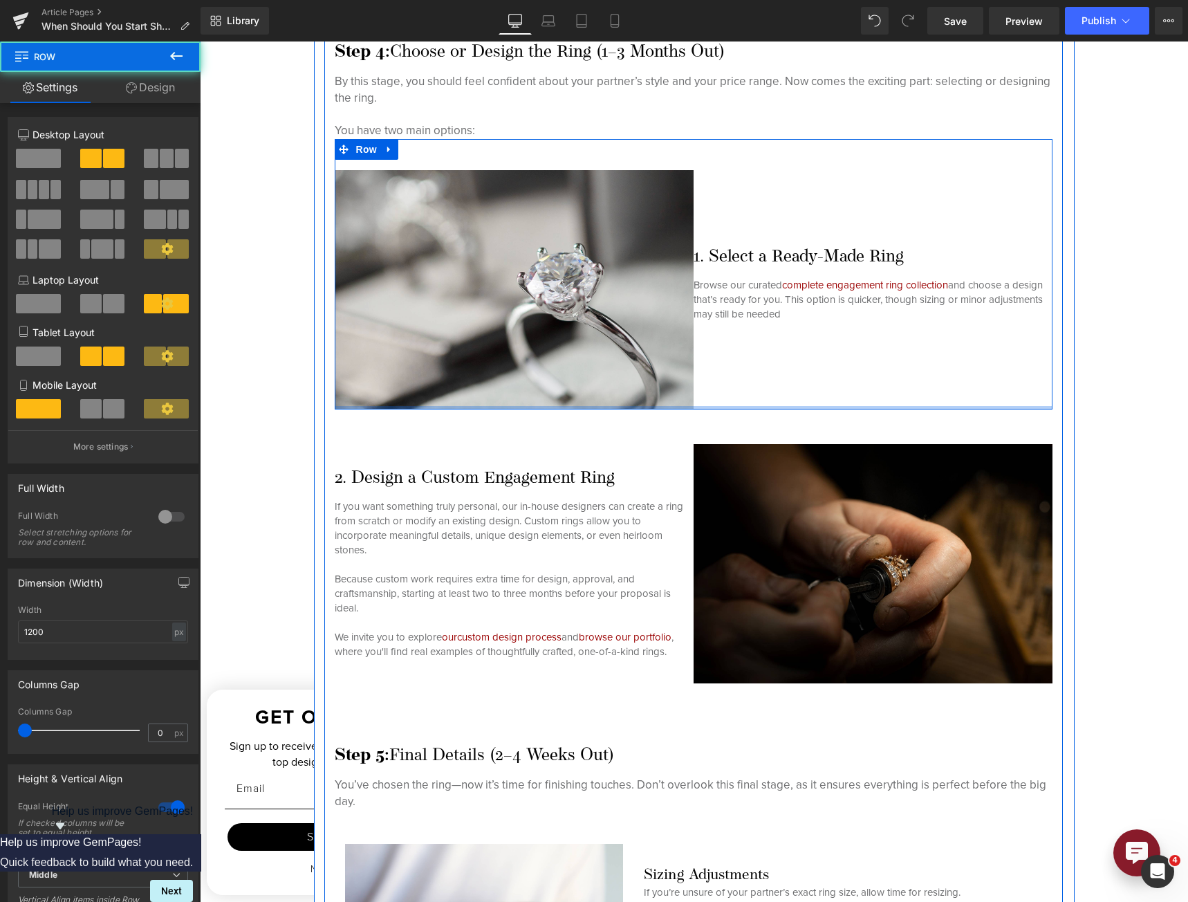
drag, startPoint x: 697, startPoint y: 409, endPoint x: 698, endPoint y: 385, distance: 24.2
click at [698, 385] on div "Image 1. Select a Ready-Made Ring Heading Browse our curated complete engagemen…" at bounding box center [694, 274] width 718 height 270
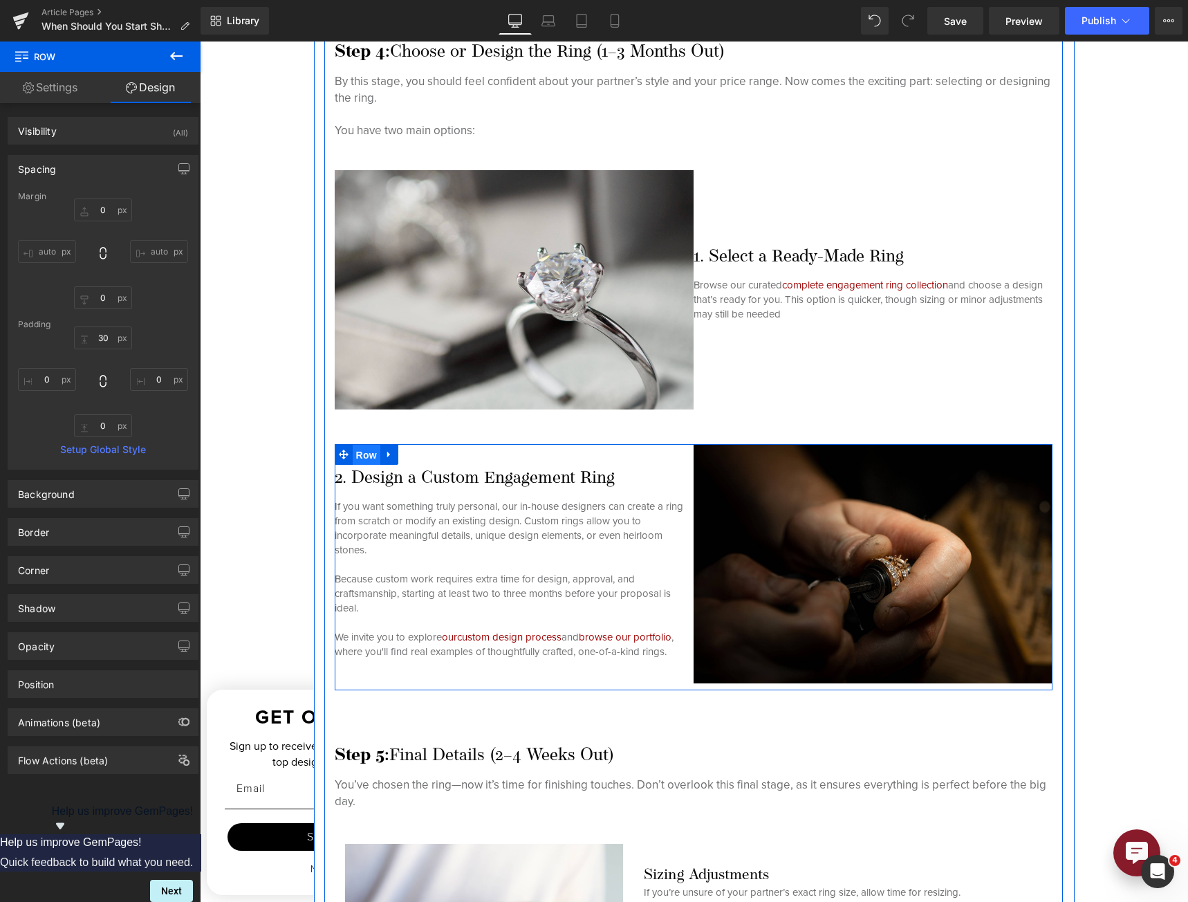
click at [359, 453] on span "Row" at bounding box center [367, 455] width 28 height 21
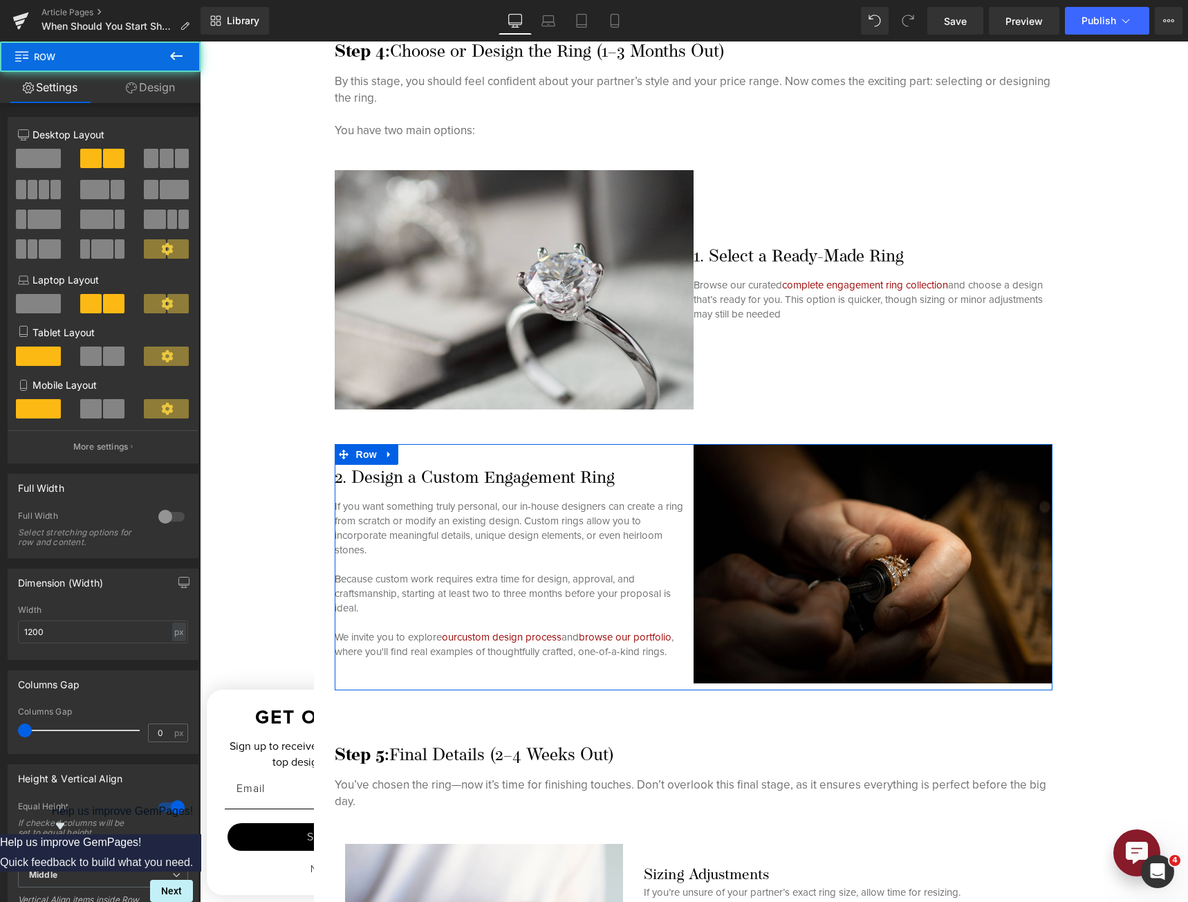
drag, startPoint x: 159, startPoint y: 92, endPoint x: 115, endPoint y: 115, distance: 50.1
click at [159, 91] on link "Design" at bounding box center [150, 87] width 100 height 31
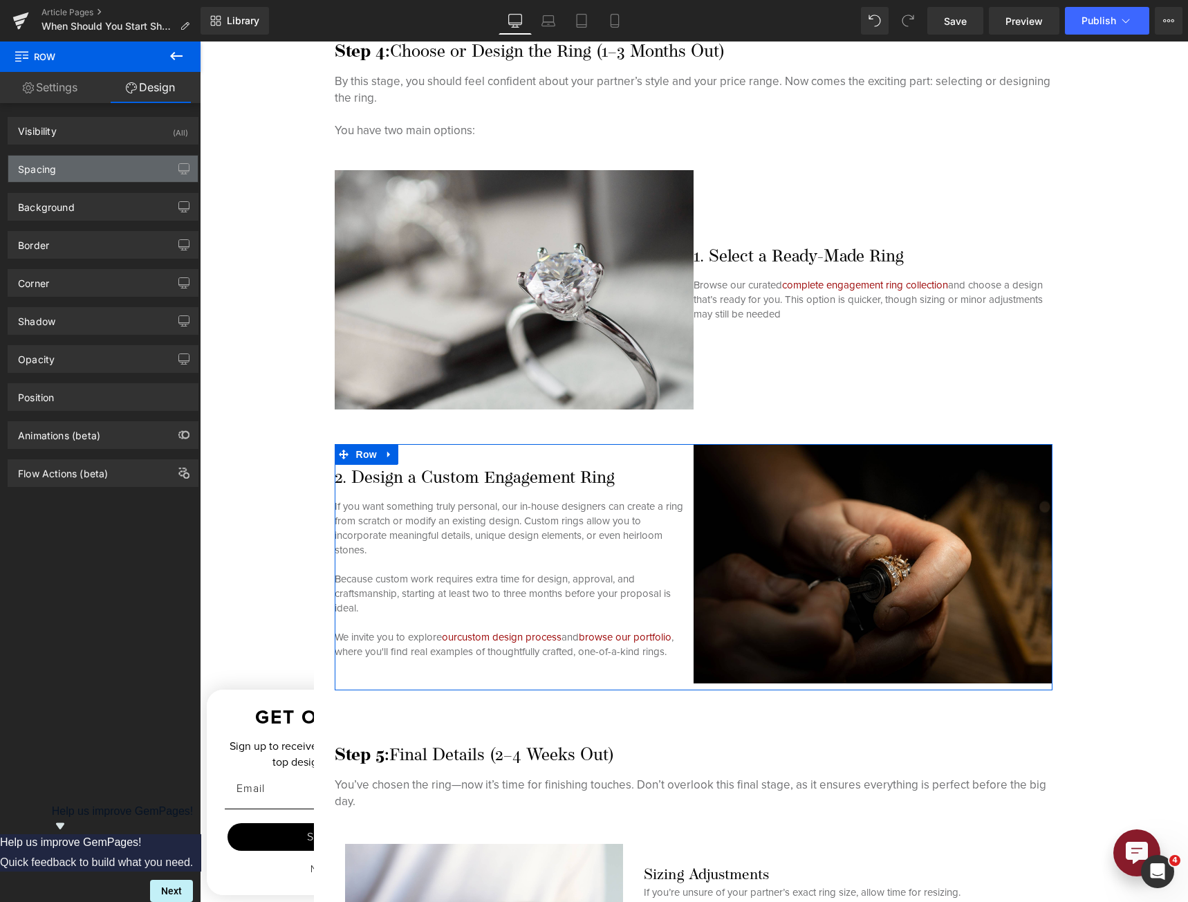
click at [91, 176] on div "Spacing" at bounding box center [102, 169] width 189 height 26
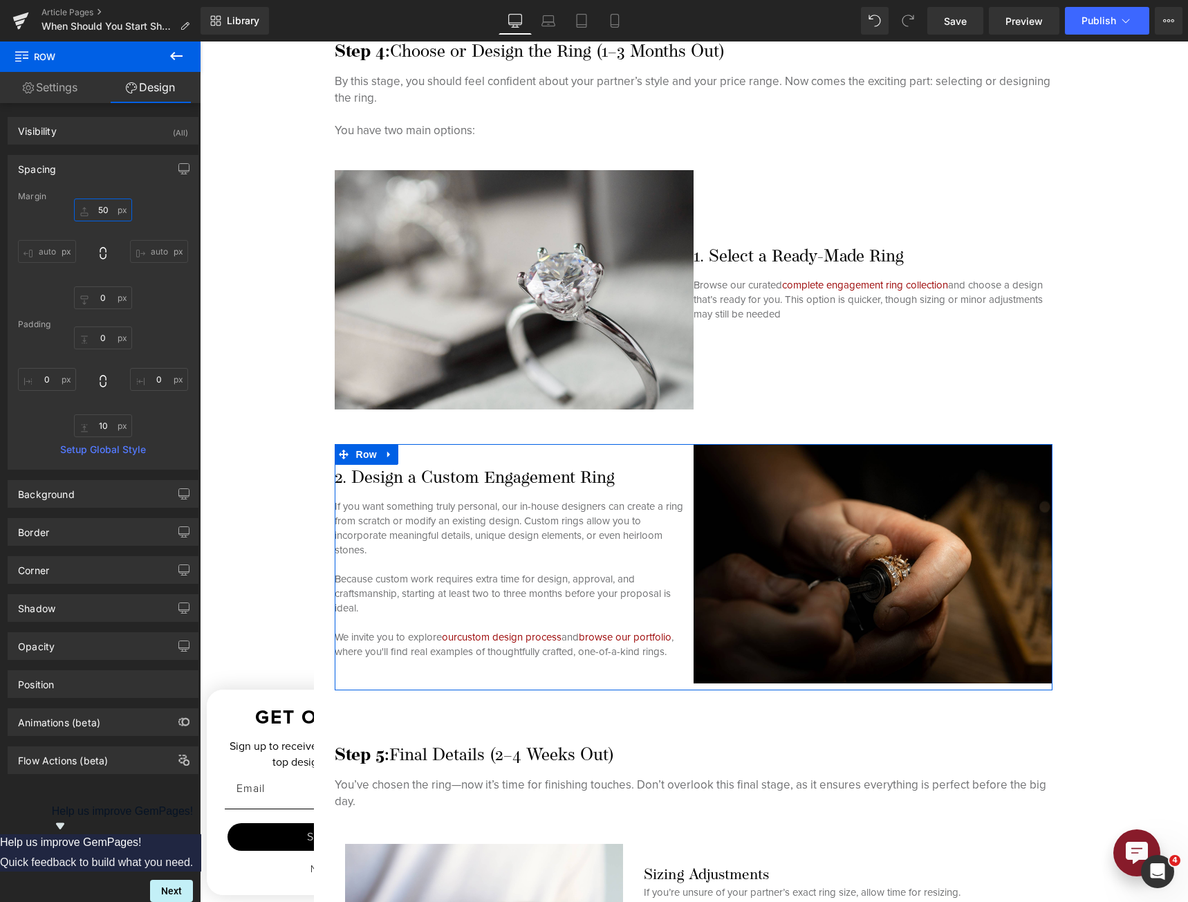
click at [95, 207] on input "50" at bounding box center [103, 209] width 58 height 23
type input "0"
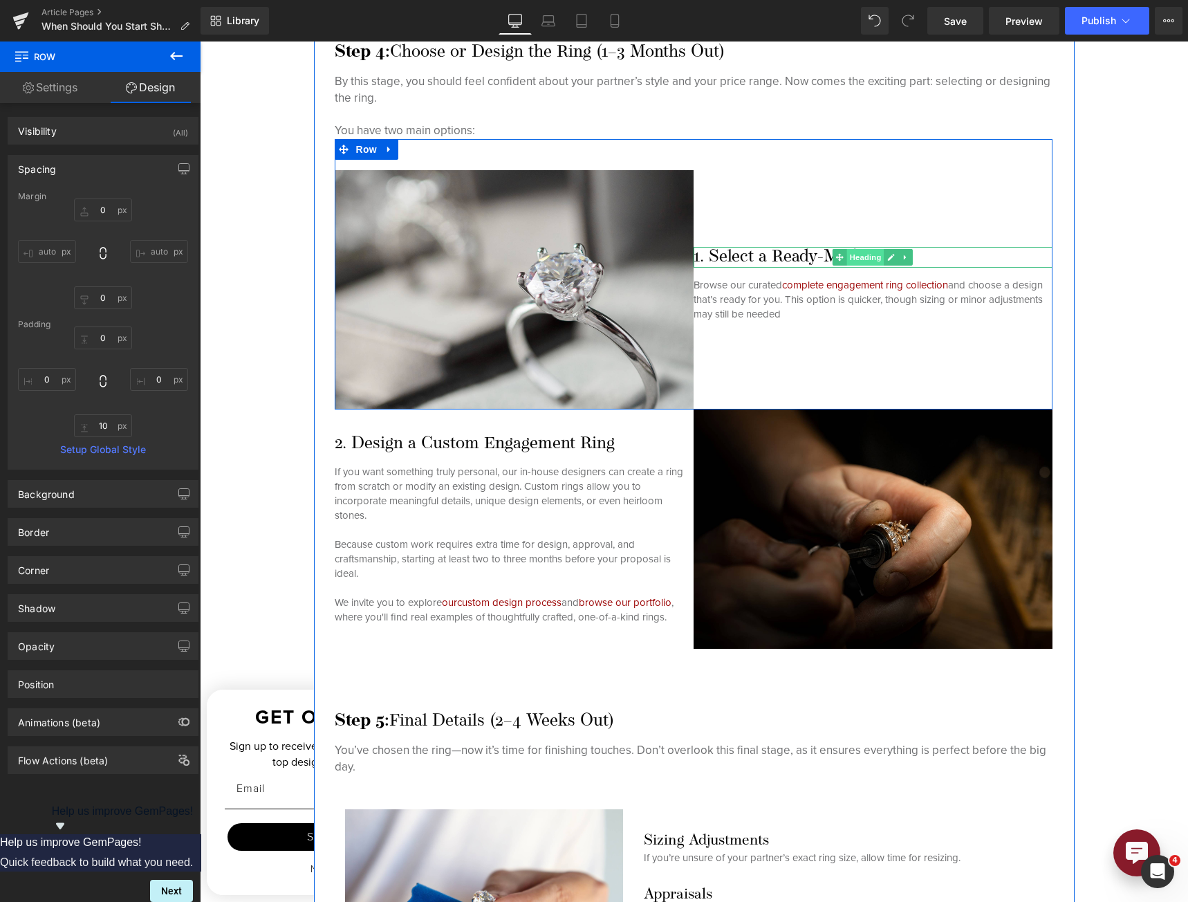
click at [847, 249] on span "Heading" at bounding box center [865, 257] width 37 height 17
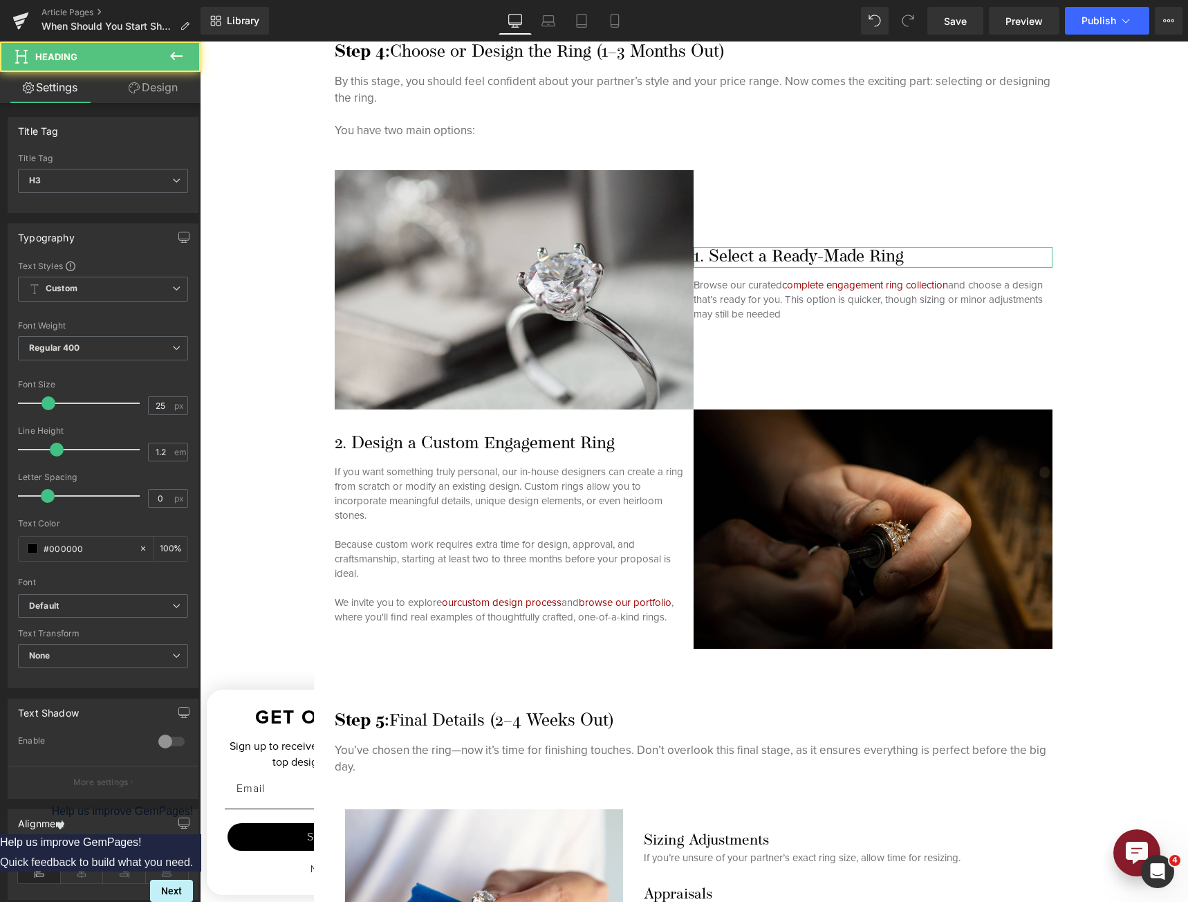
click at [156, 82] on link "Design" at bounding box center [153, 87] width 100 height 31
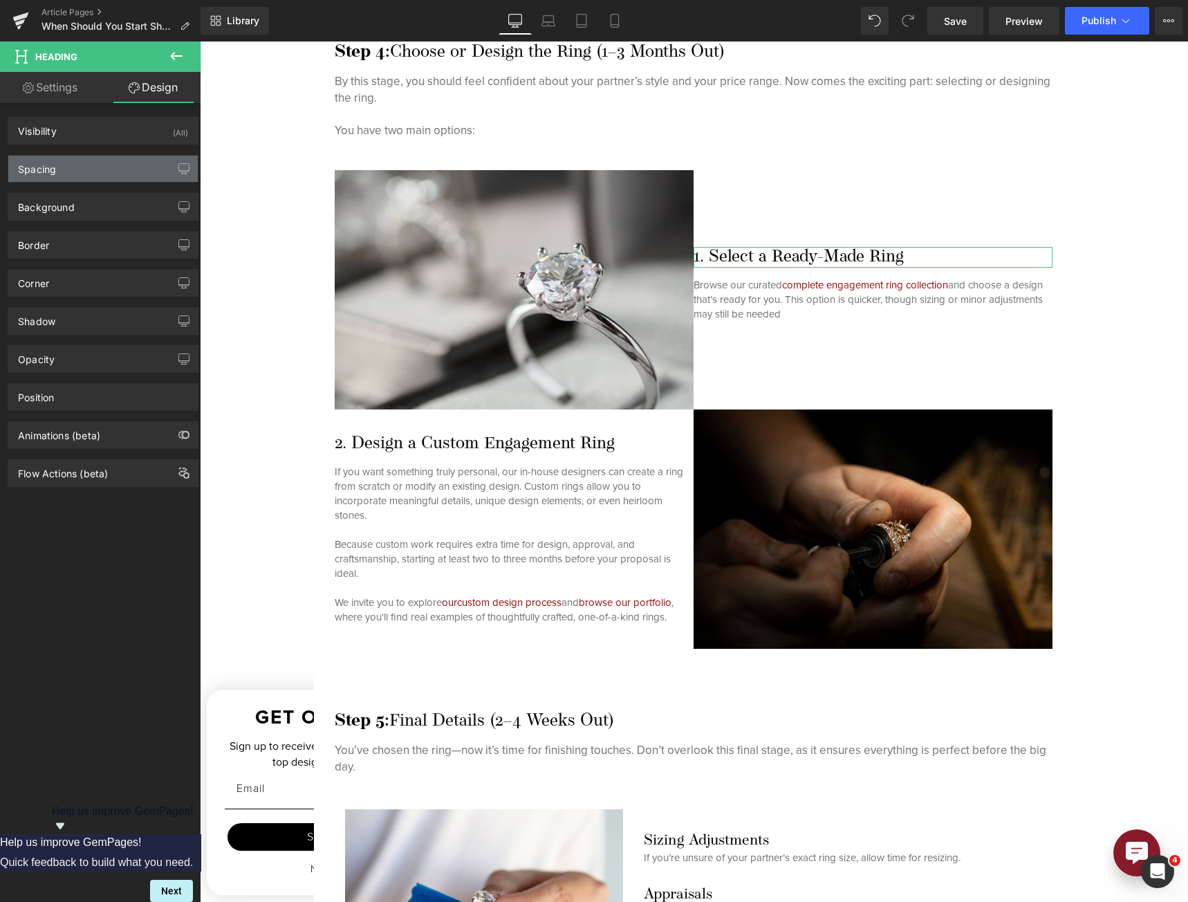
click at [54, 174] on div "Spacing" at bounding box center [37, 165] width 38 height 19
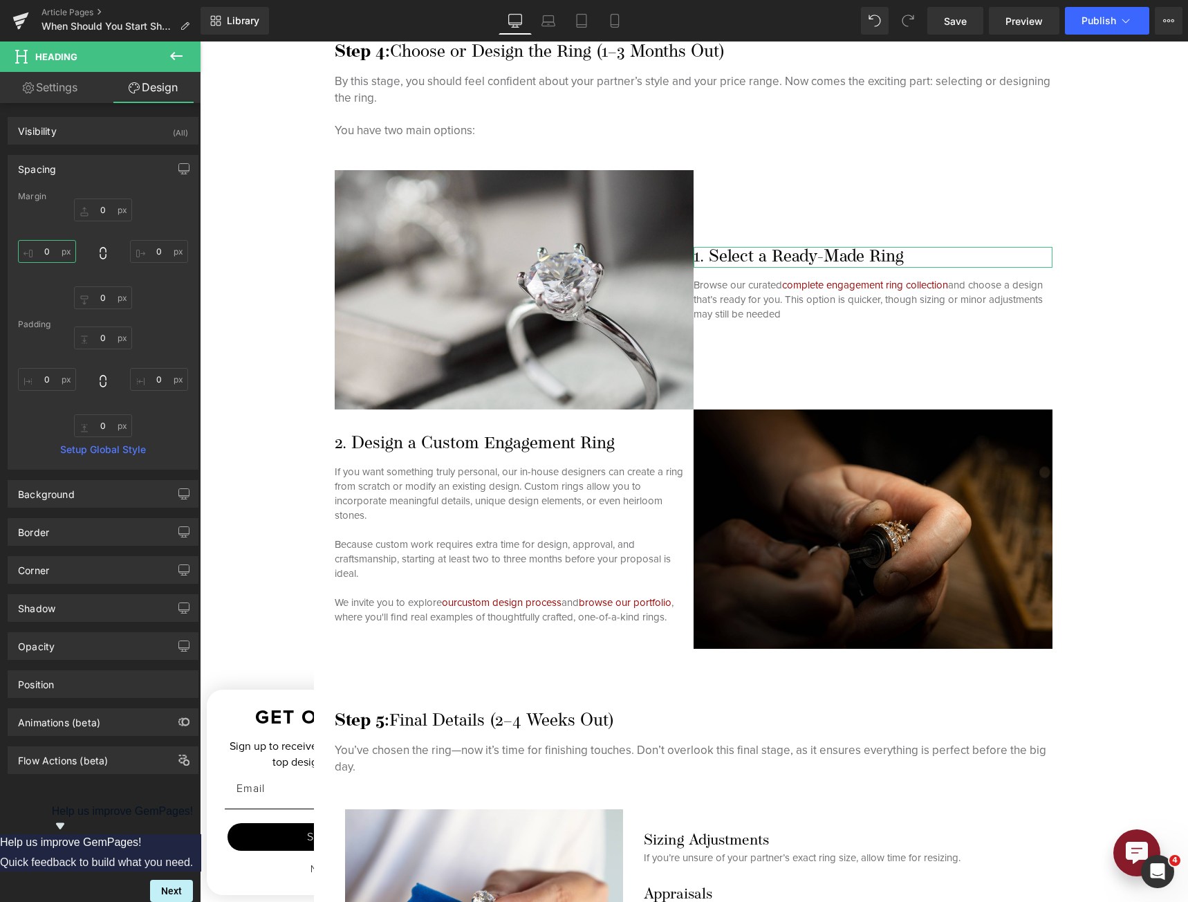
click at [40, 248] on input "0" at bounding box center [47, 251] width 58 height 23
type input "15"
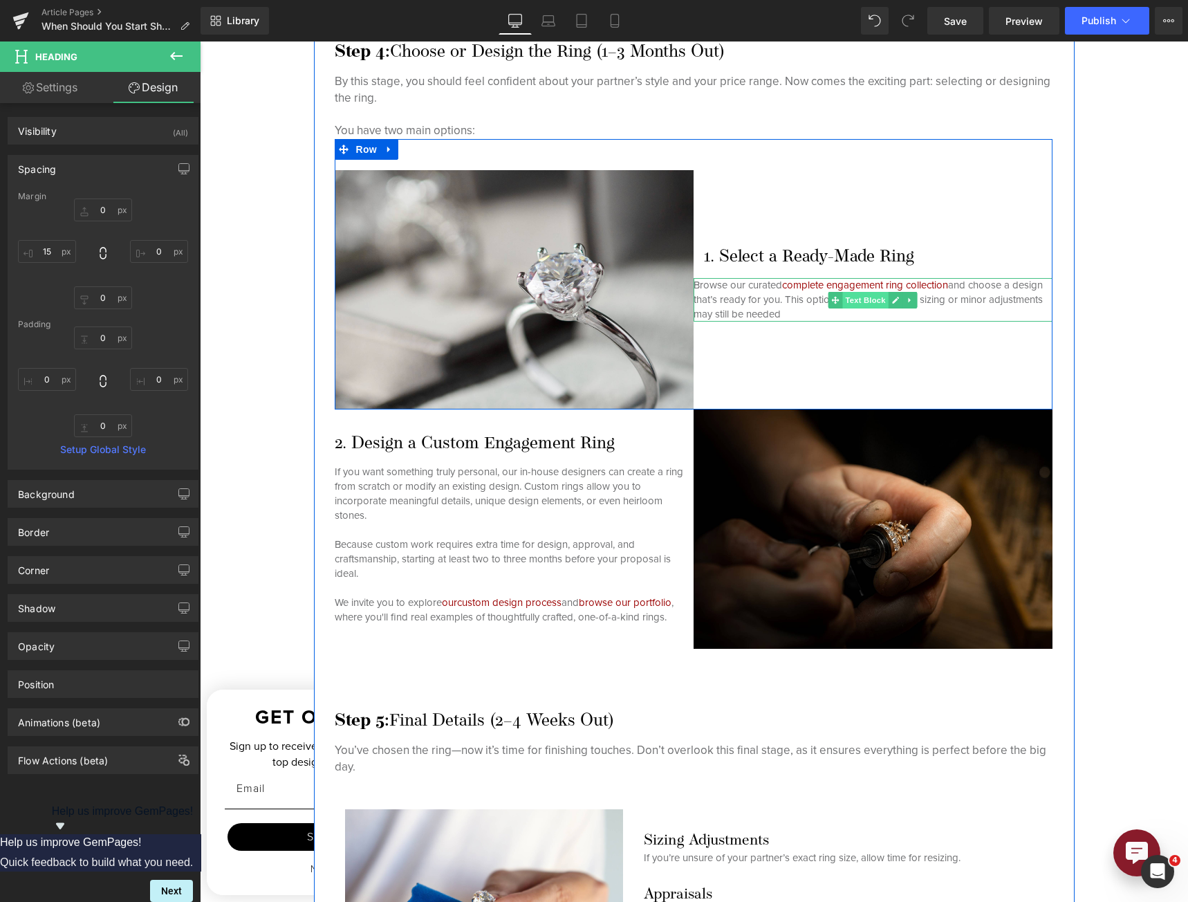
click at [845, 299] on span "Text Block" at bounding box center [865, 300] width 46 height 17
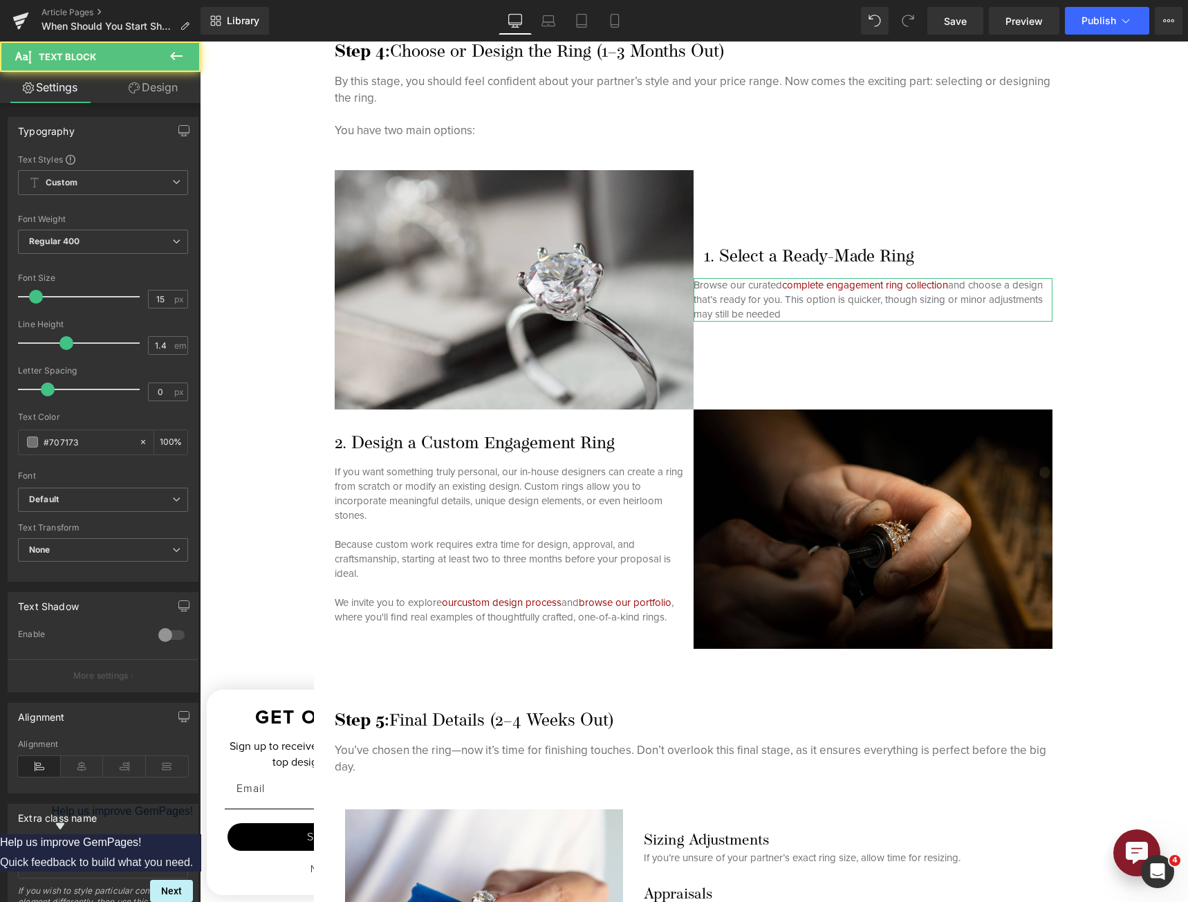
click at [148, 88] on link "Design" at bounding box center [153, 87] width 100 height 31
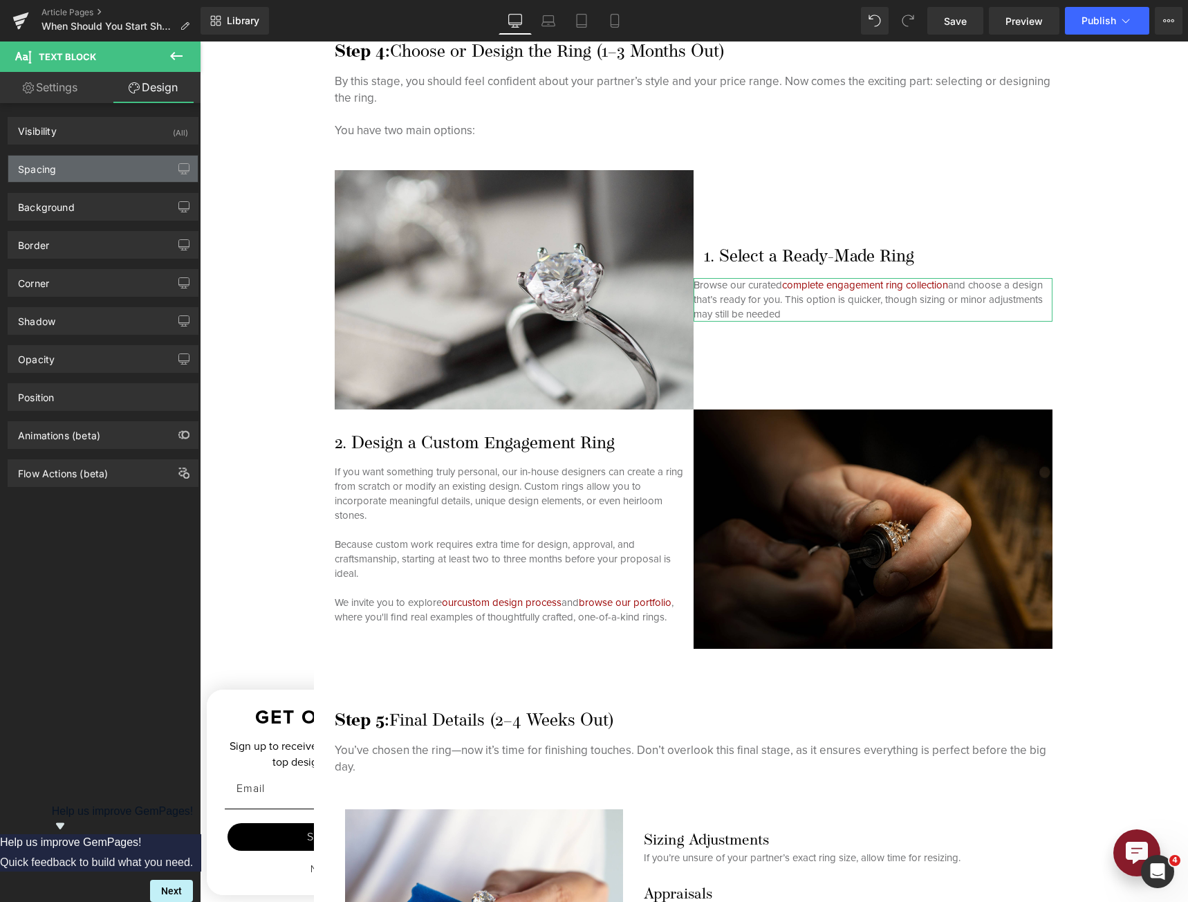
click at [85, 176] on div "Spacing" at bounding box center [102, 169] width 189 height 26
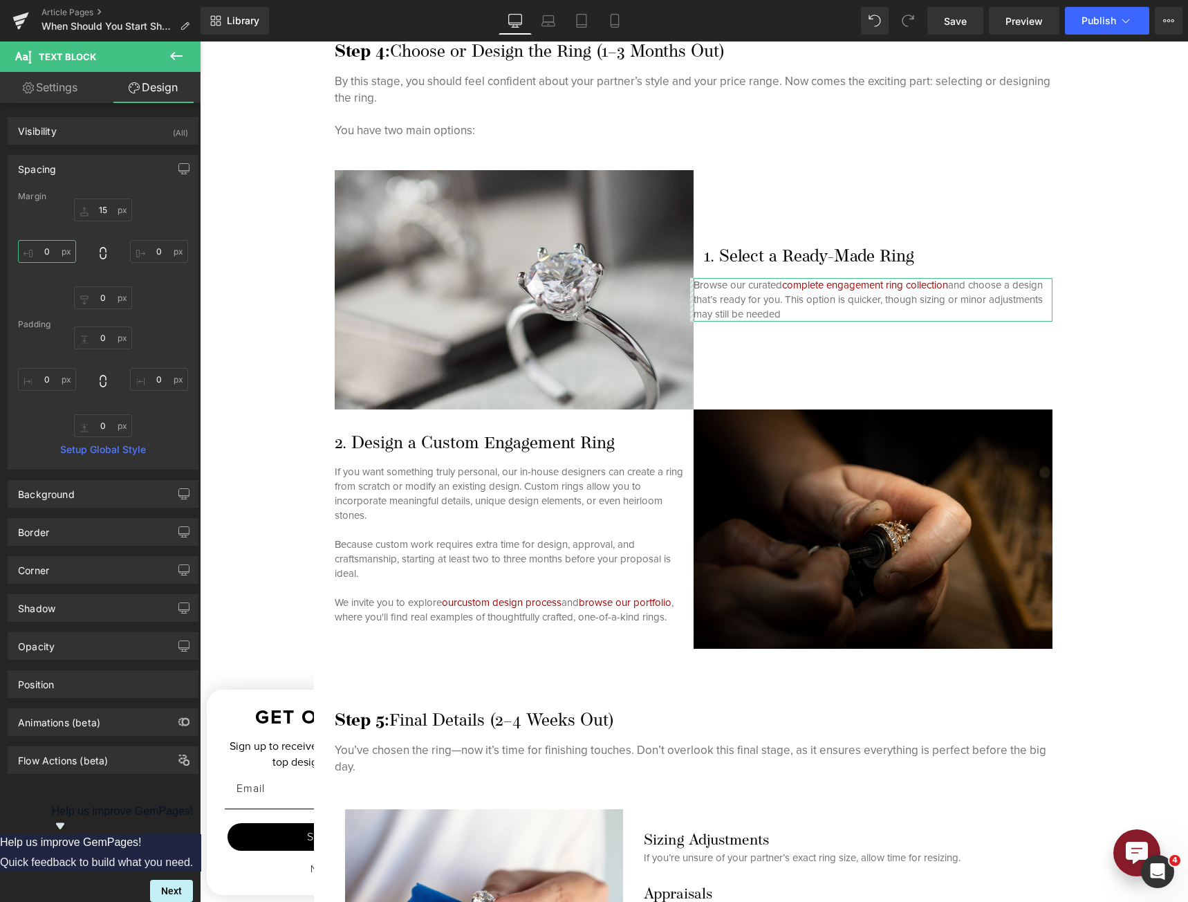
click at [50, 250] on input "0" at bounding box center [47, 251] width 58 height 23
type input "15"
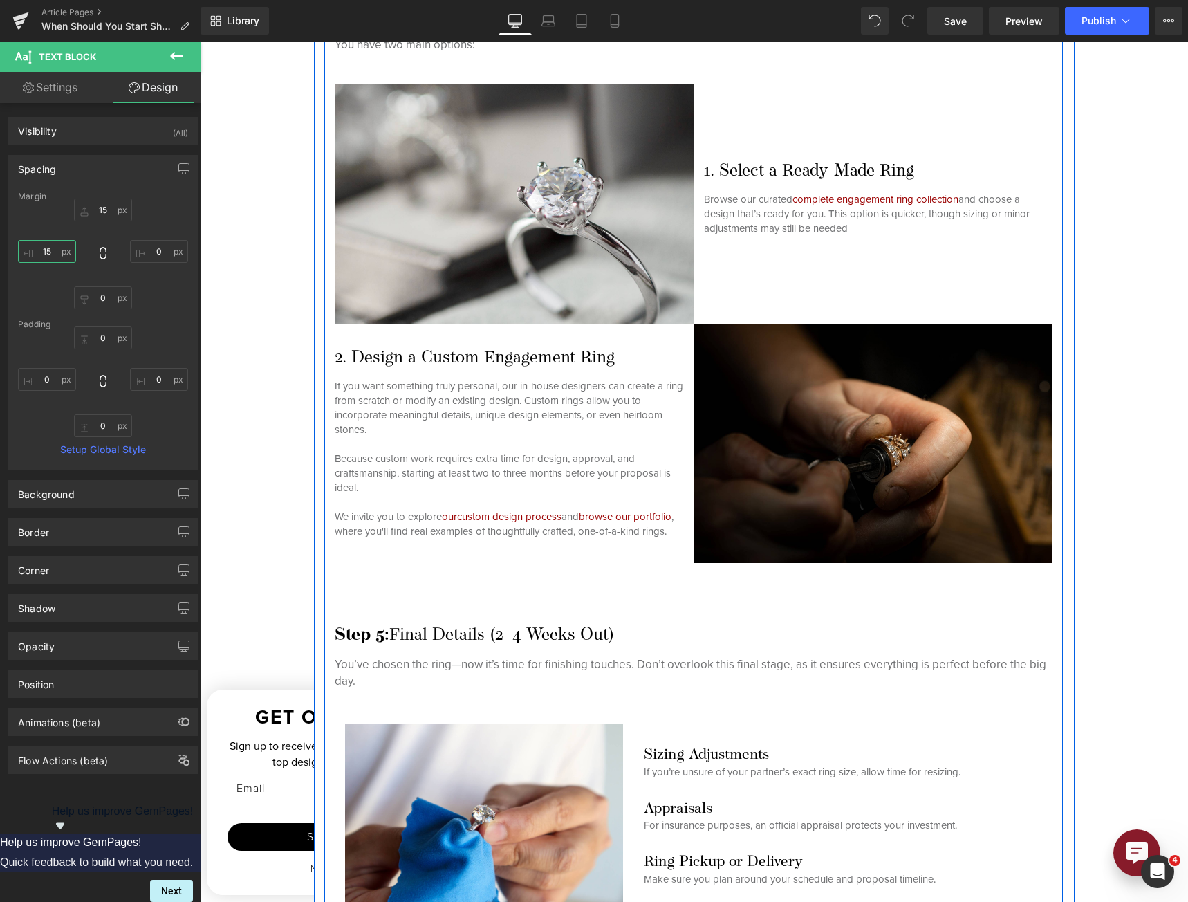
scroll to position [3427, 0]
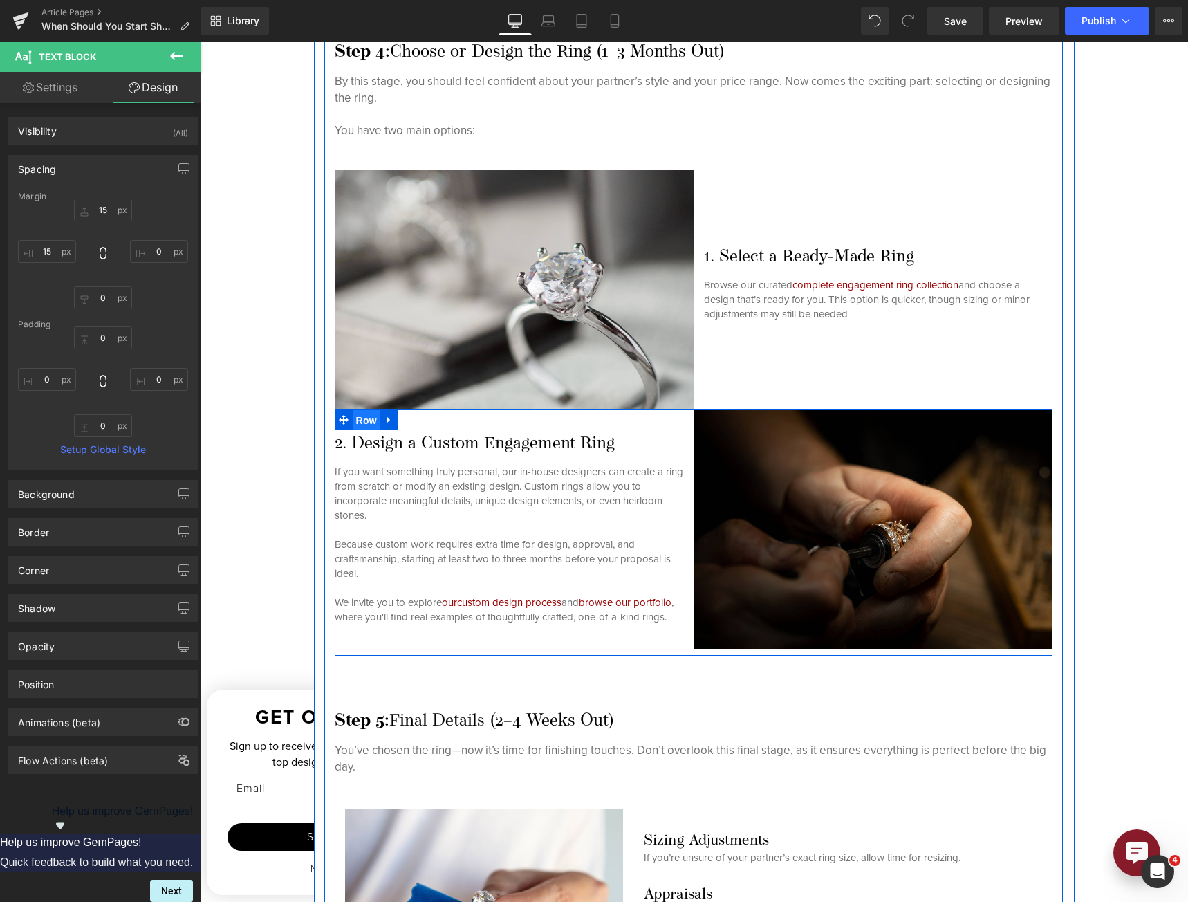
click at [358, 423] on span "Row" at bounding box center [367, 420] width 28 height 21
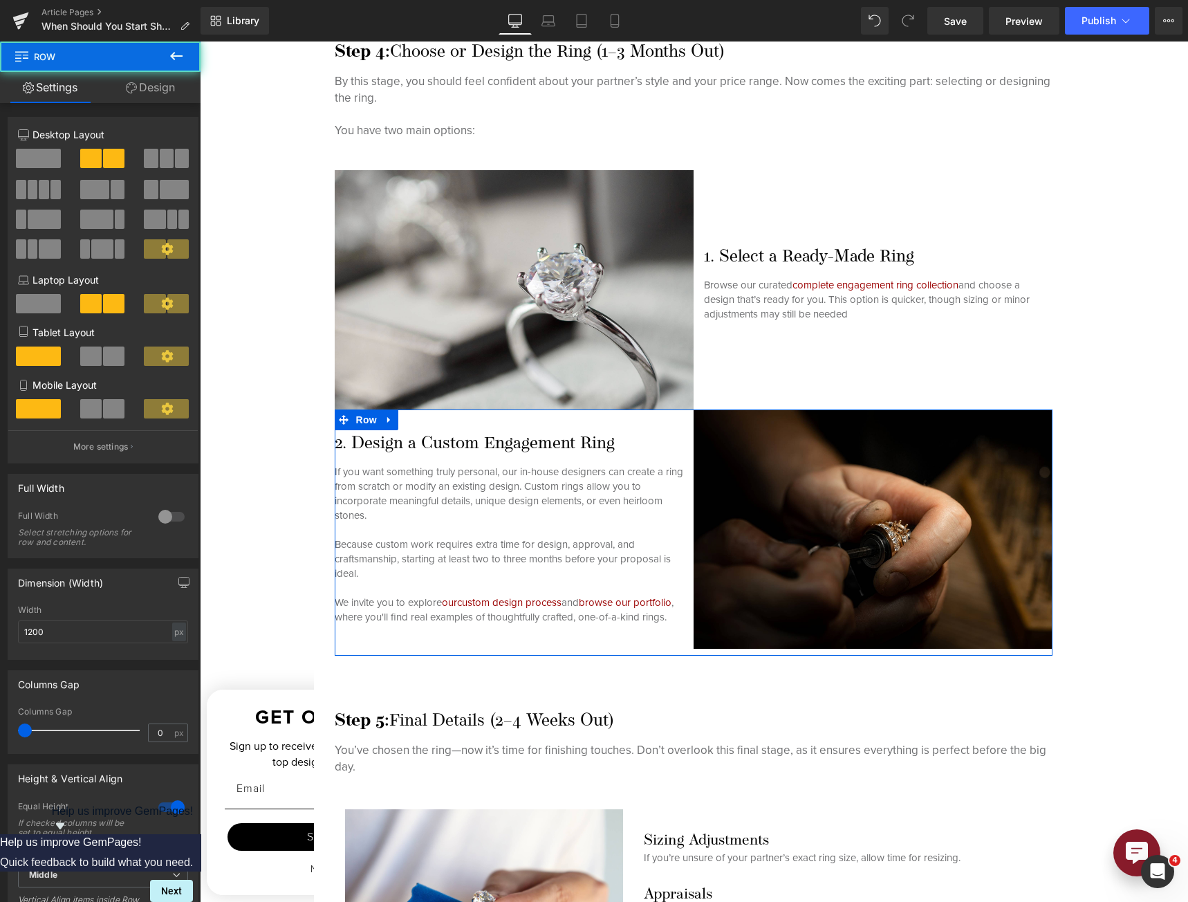
drag, startPoint x: 127, startPoint y: 93, endPoint x: 87, endPoint y: 159, distance: 77.5
click at [127, 93] on icon at bounding box center [131, 87] width 11 height 11
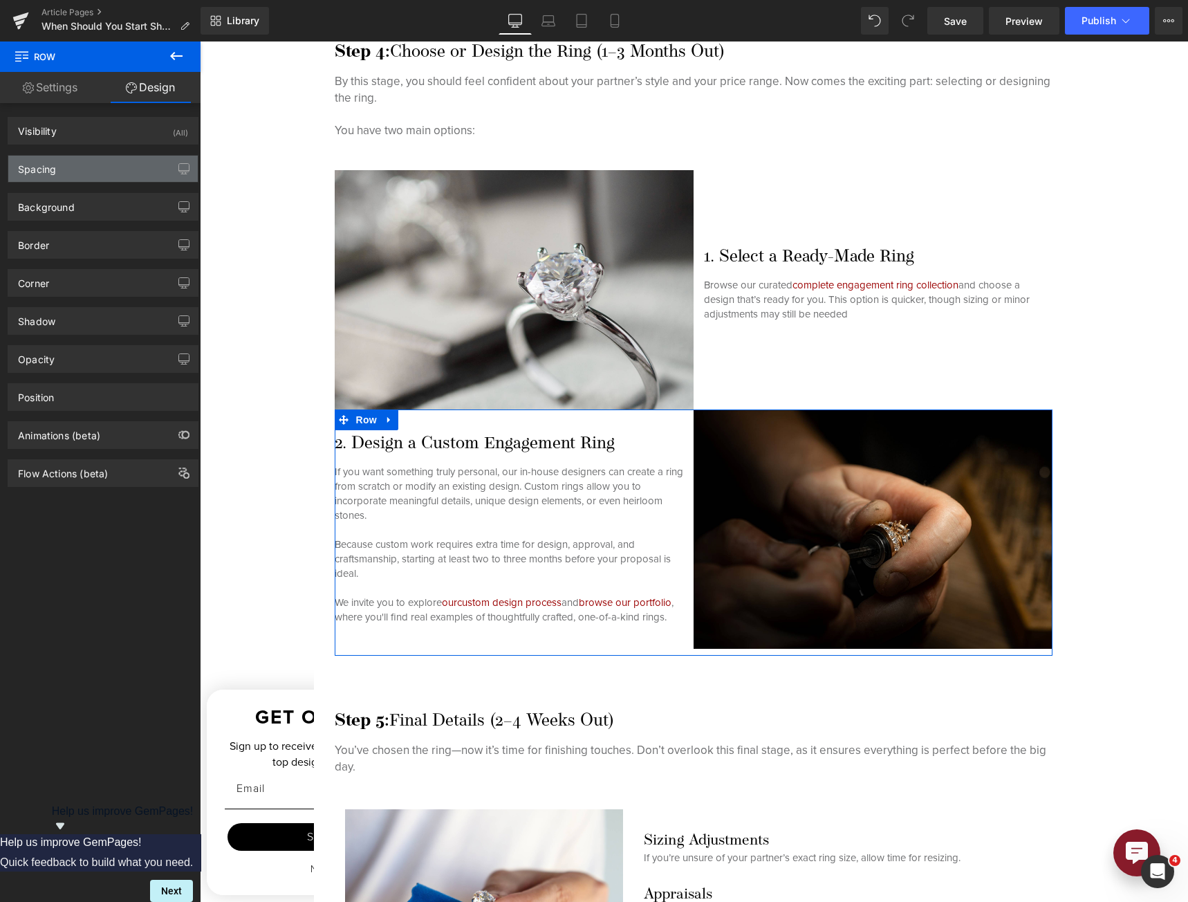
click at [81, 167] on div "Spacing" at bounding box center [102, 169] width 189 height 26
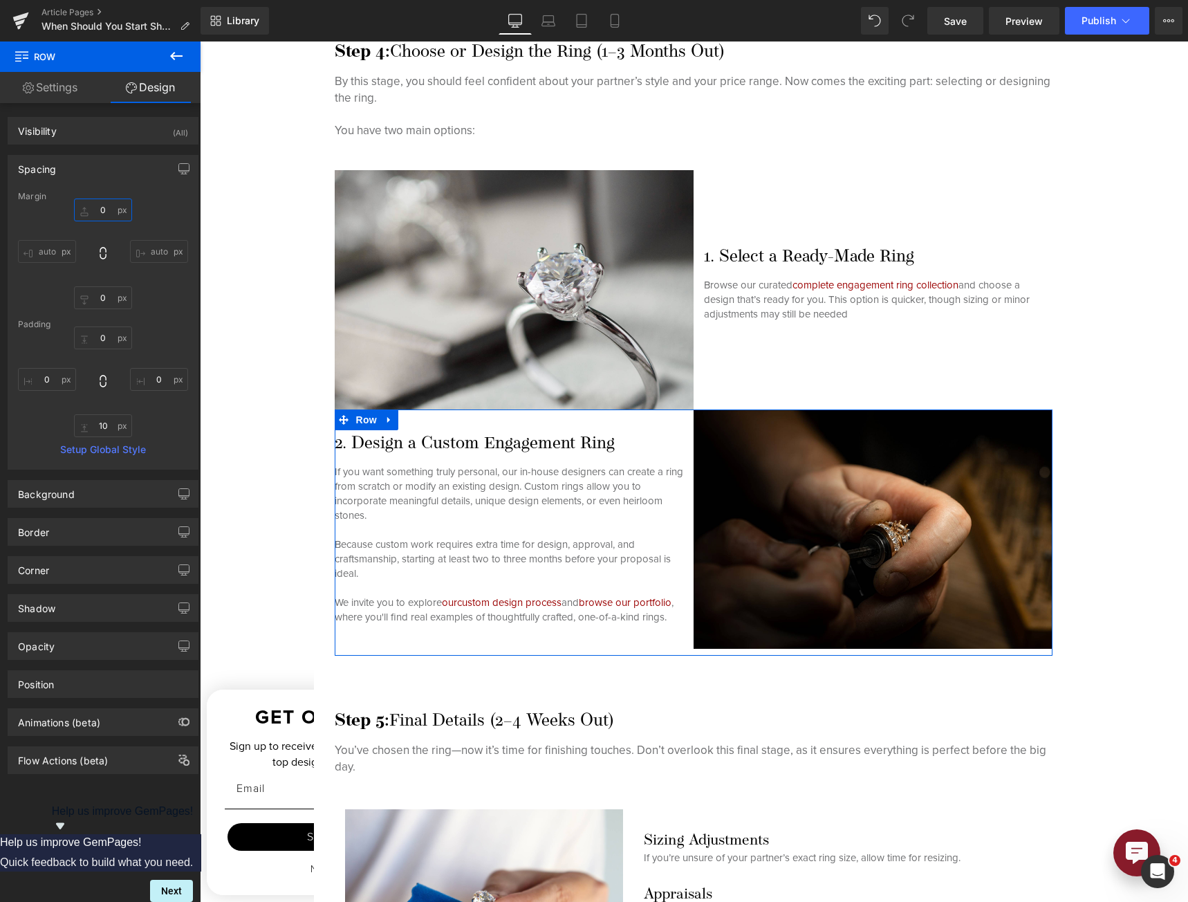
click at [103, 219] on input "0" at bounding box center [103, 209] width 58 height 23
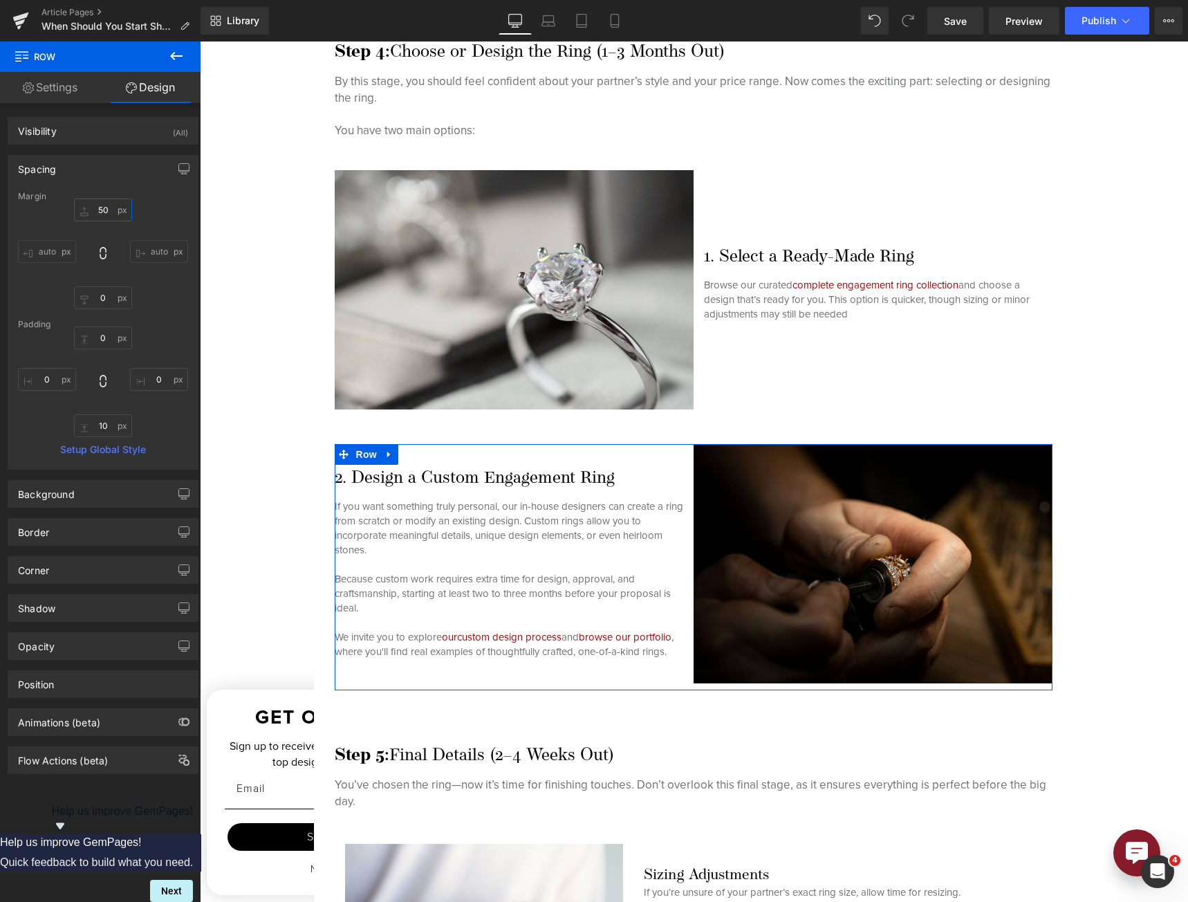
click at [100, 212] on input "50" at bounding box center [103, 209] width 58 height 23
type input "0"
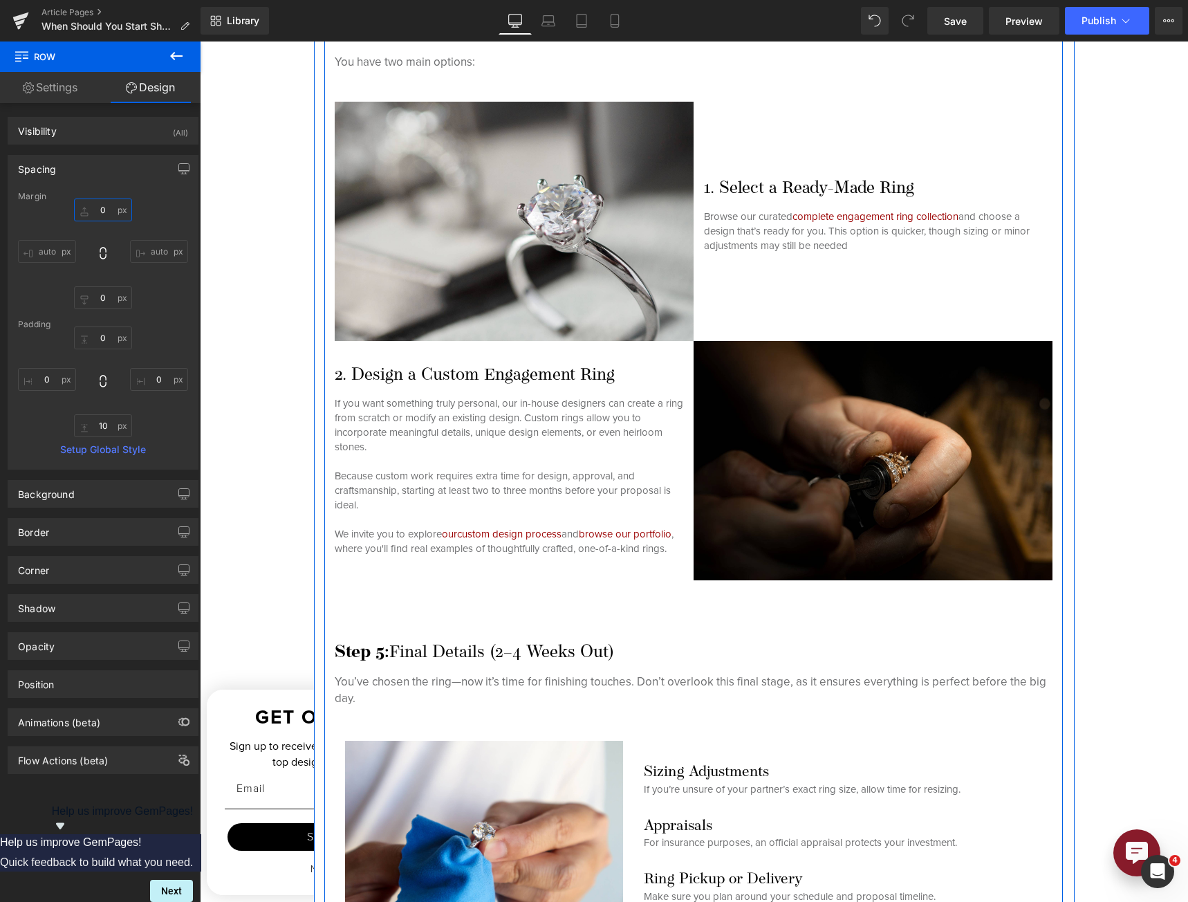
scroll to position [3496, 0]
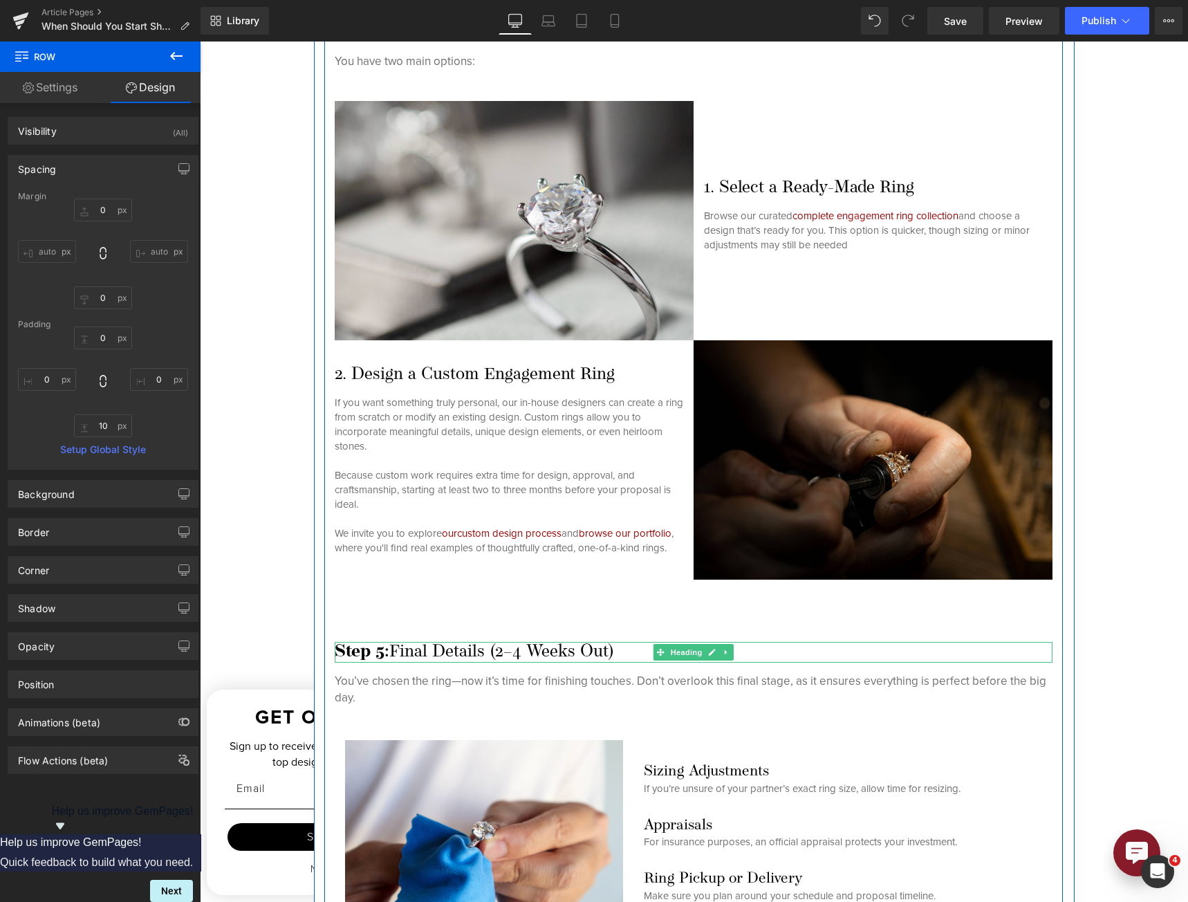
click at [389, 652] on h3 "Step 5: Final Details (2–4 Weeks Out)" at bounding box center [694, 652] width 718 height 21
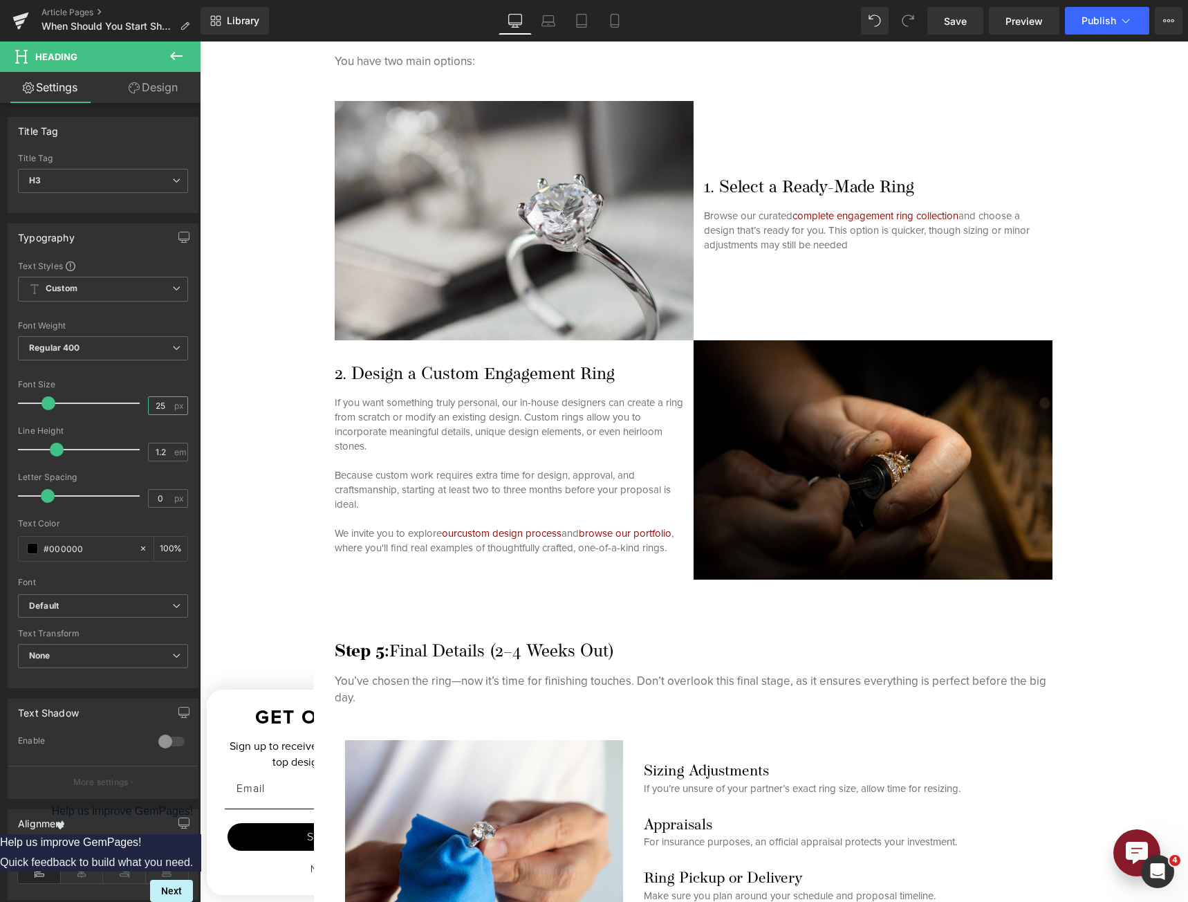
click at [151, 409] on input "25" at bounding box center [161, 405] width 24 height 17
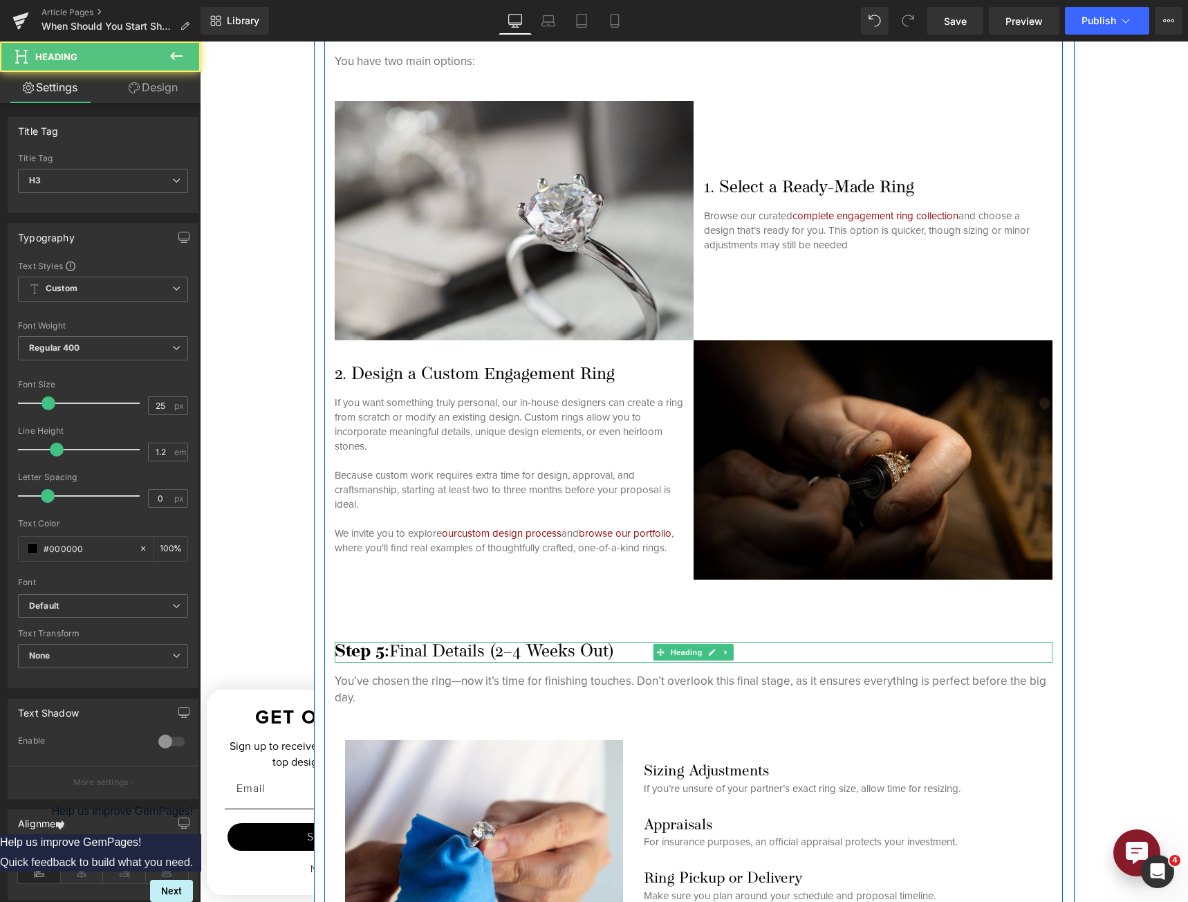
click at [371, 646] on strong "Step 5:" at bounding box center [362, 651] width 55 height 17
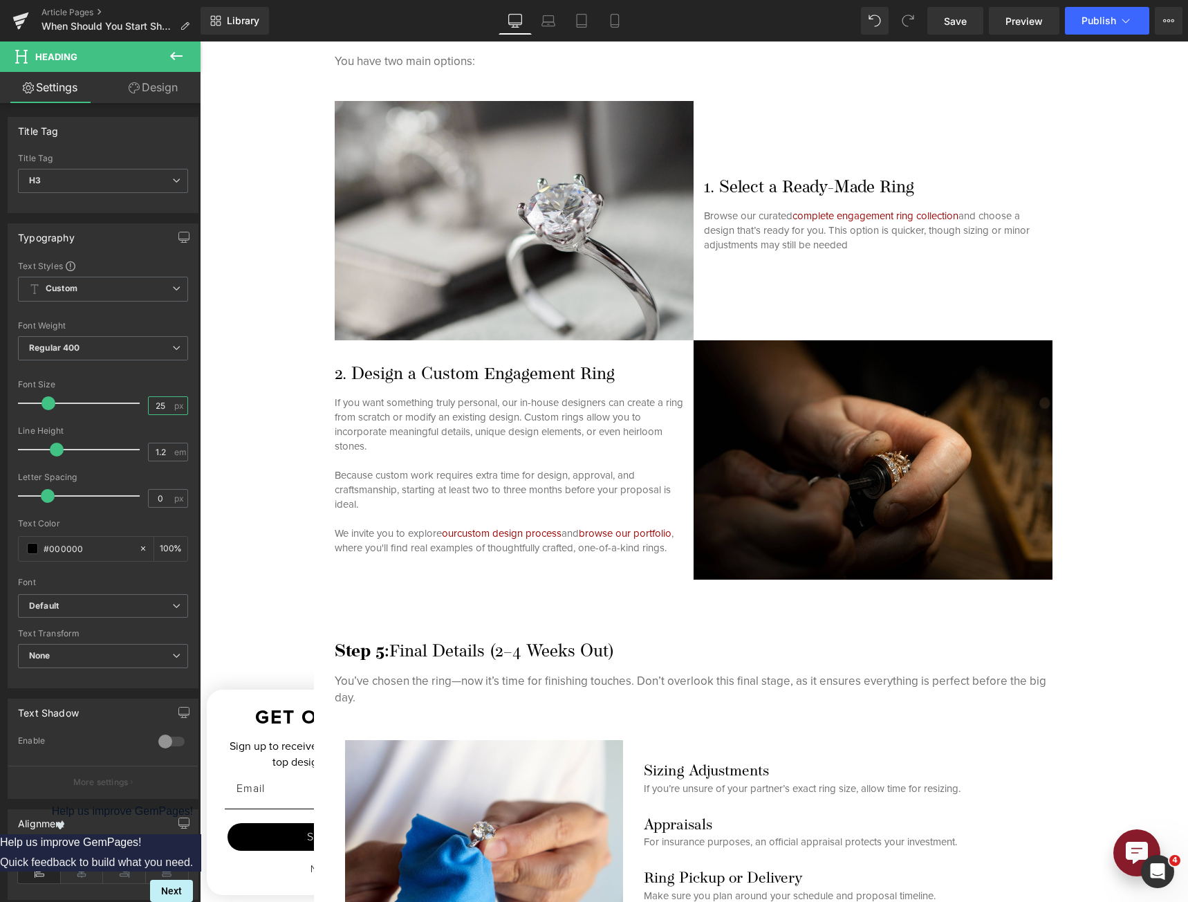
click at [151, 407] on input "25" at bounding box center [161, 405] width 24 height 17
type input "30"
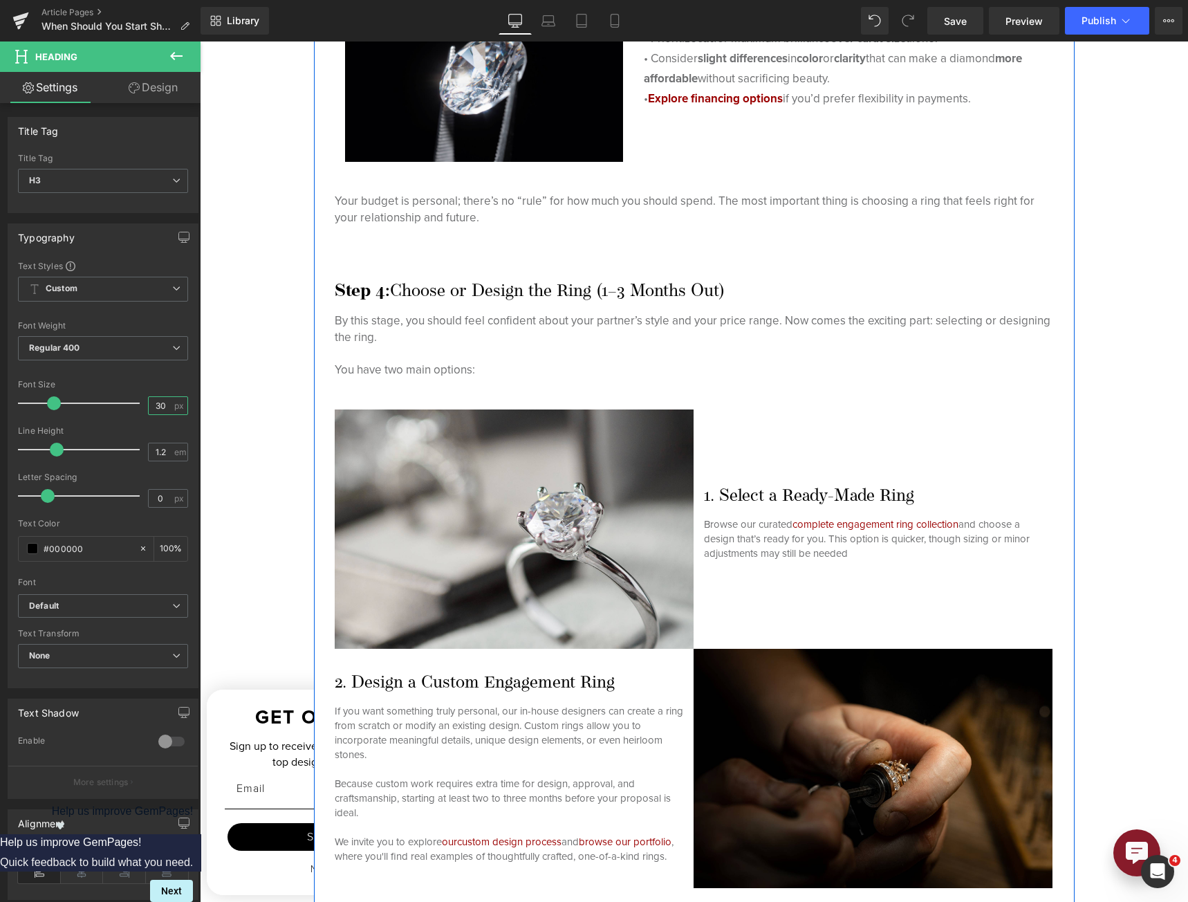
scroll to position [3151, 0]
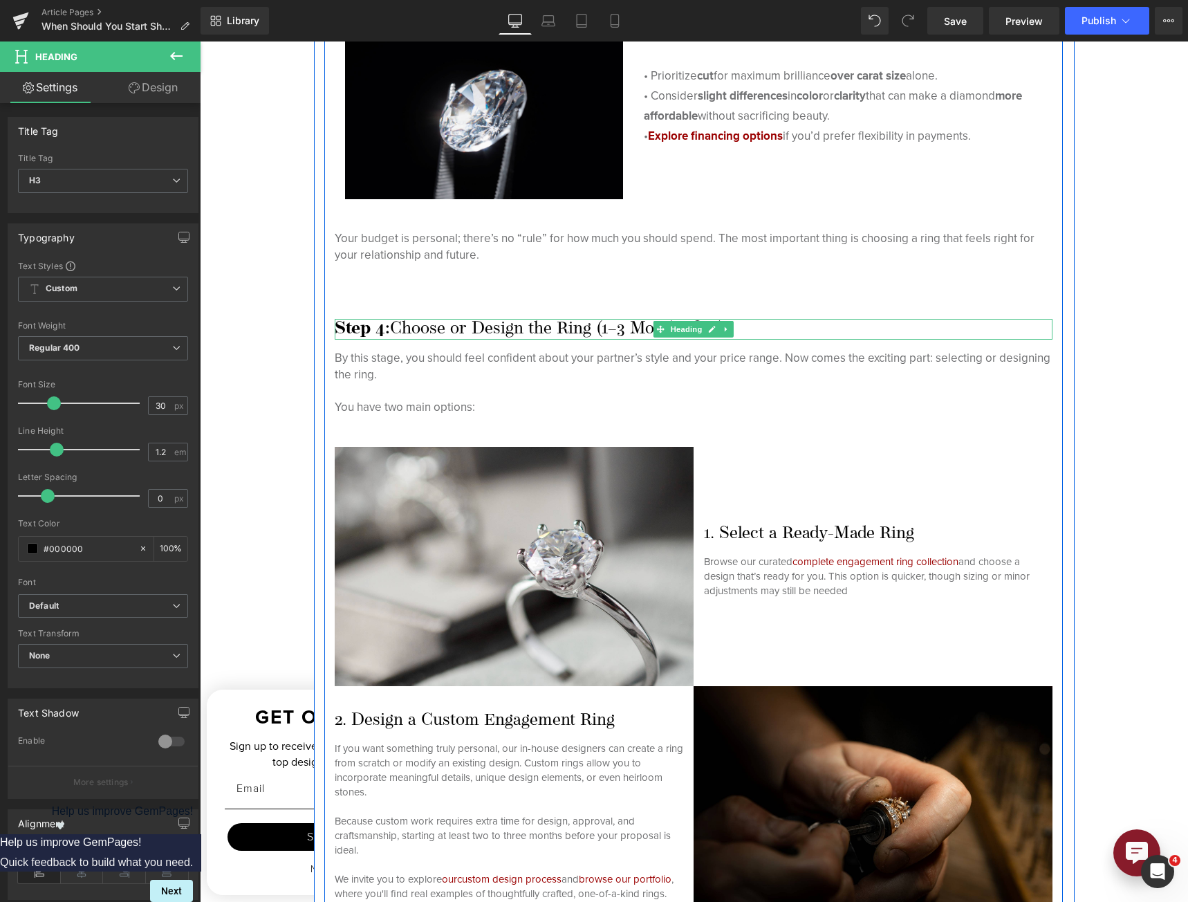
click at [568, 330] on h3 "Step 4: Choose or Design the Ring (1–3 Months Out)" at bounding box center [694, 329] width 718 height 21
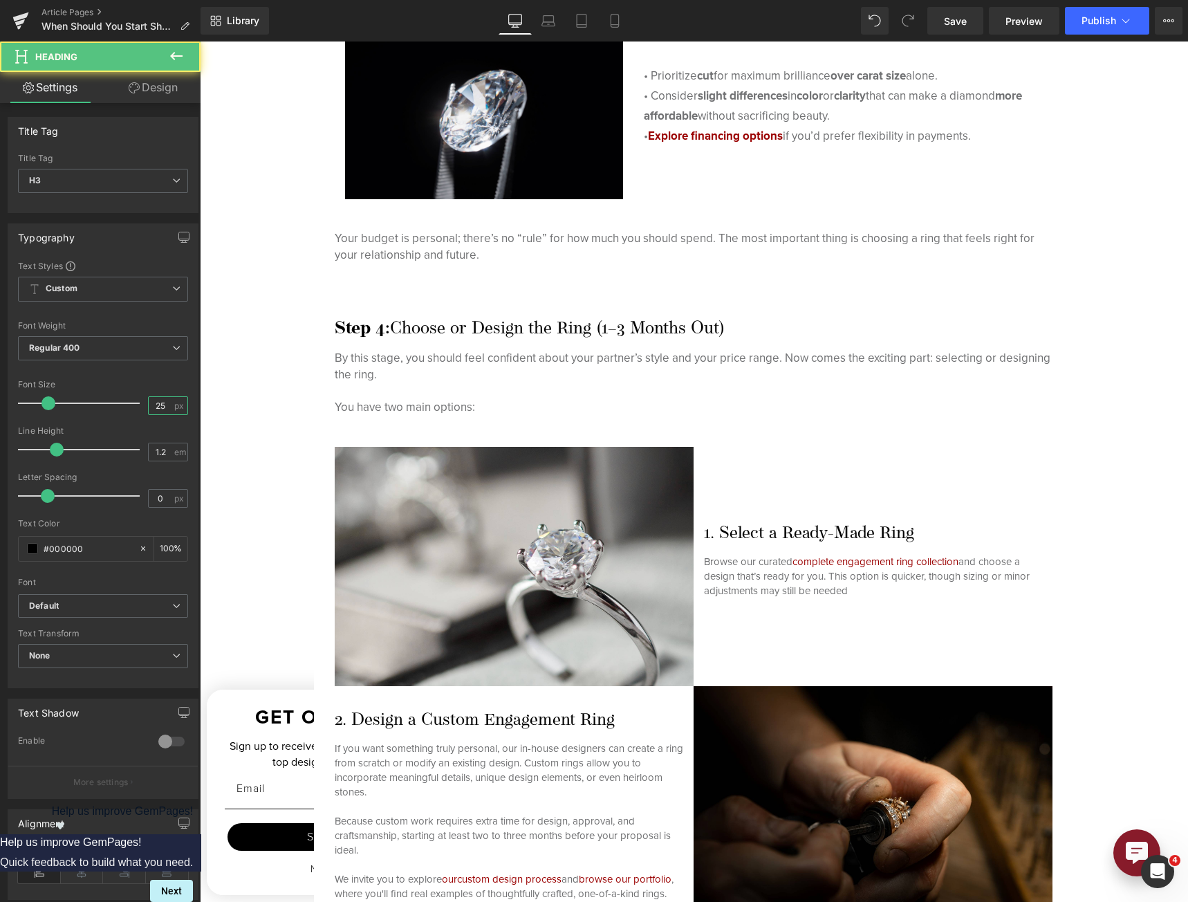
click at [149, 404] on input "25" at bounding box center [161, 405] width 24 height 17
type input "30"
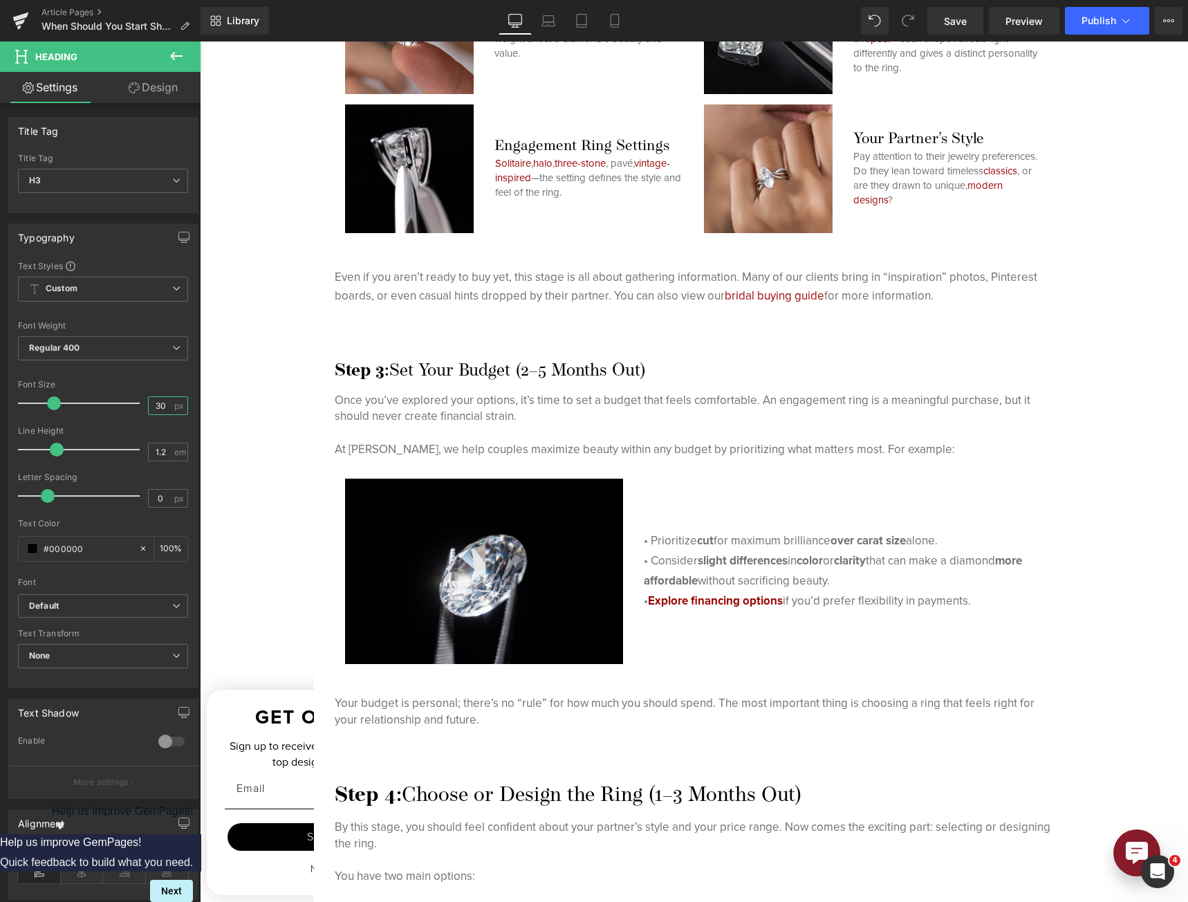
scroll to position [2528, 0]
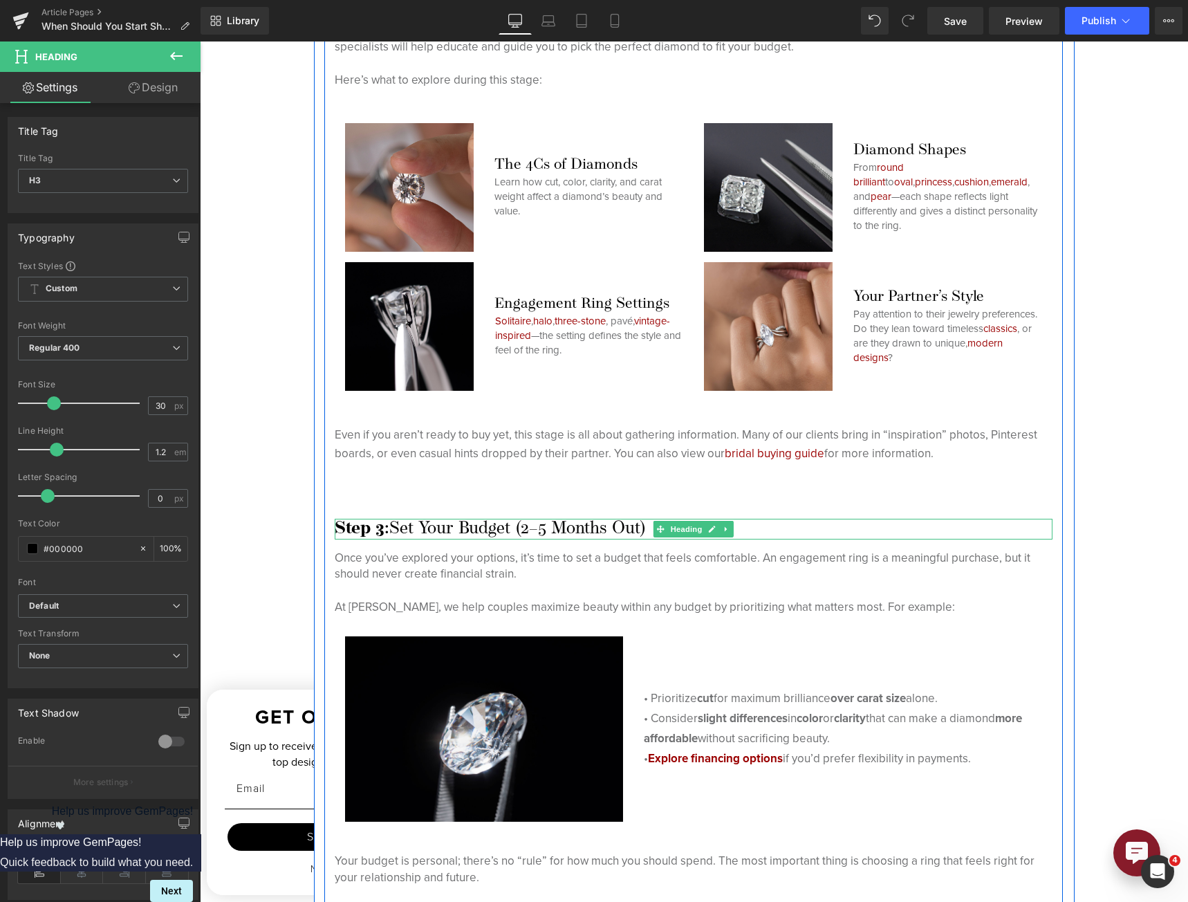
click at [507, 530] on h3 "Step 3: Set Your Budget (2–5 Months Out)" at bounding box center [694, 529] width 718 height 21
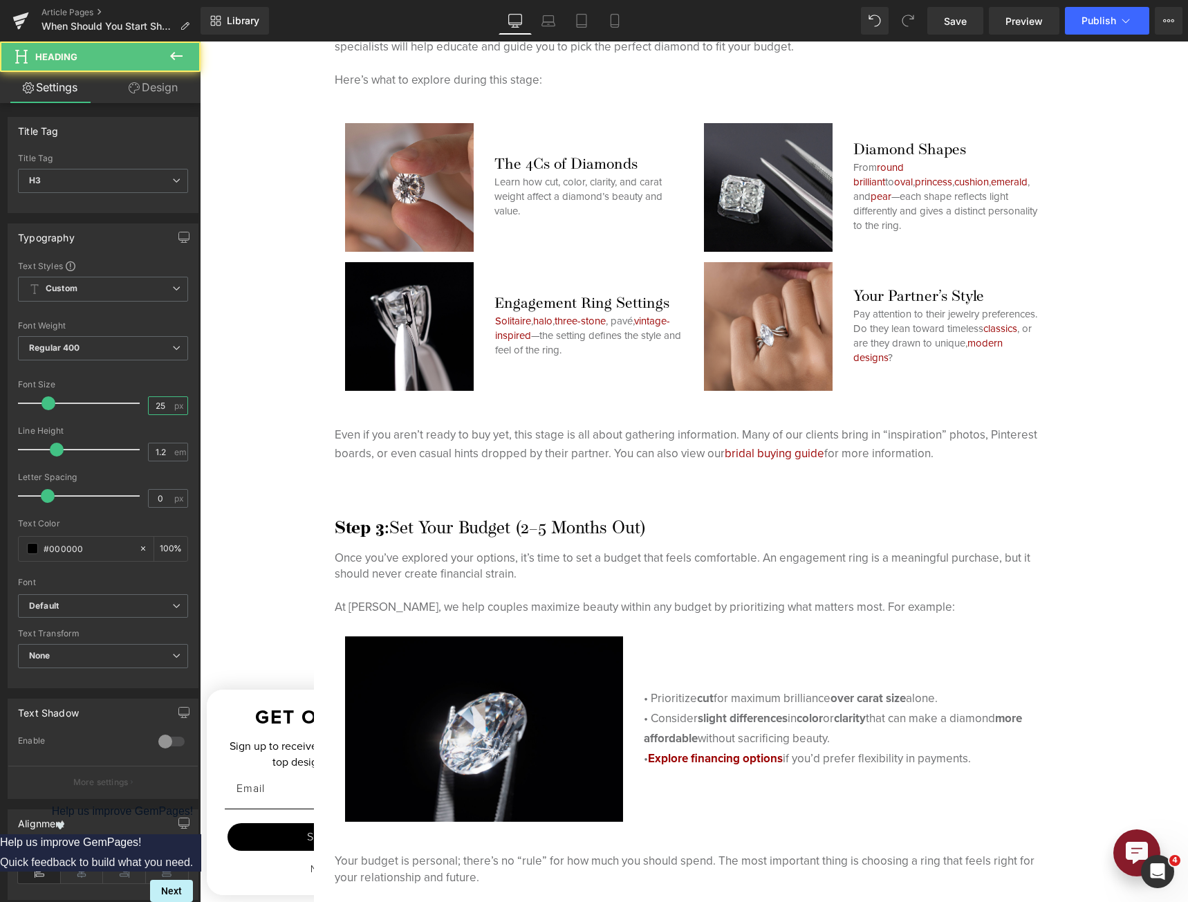
click at [149, 407] on input "25" at bounding box center [161, 405] width 24 height 17
type input "30"
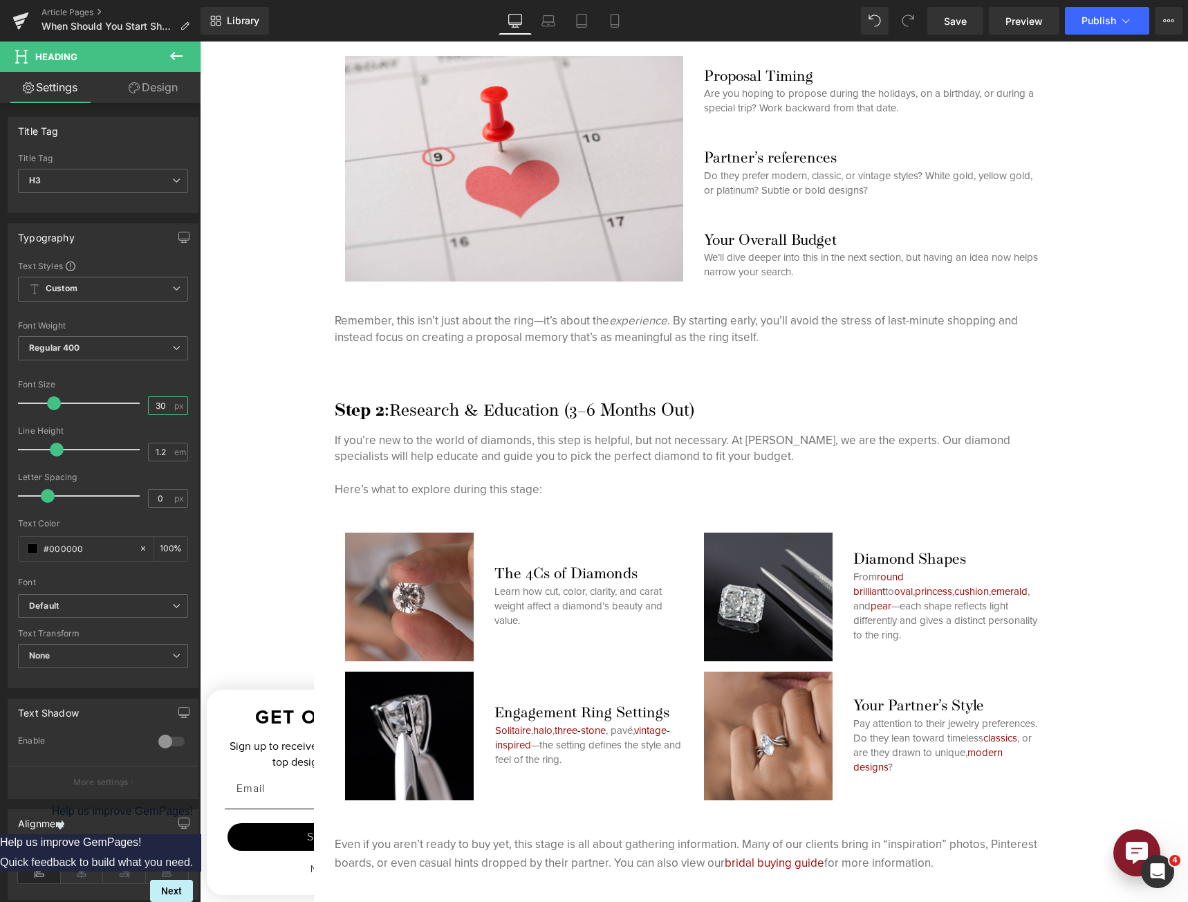
scroll to position [2114, 0]
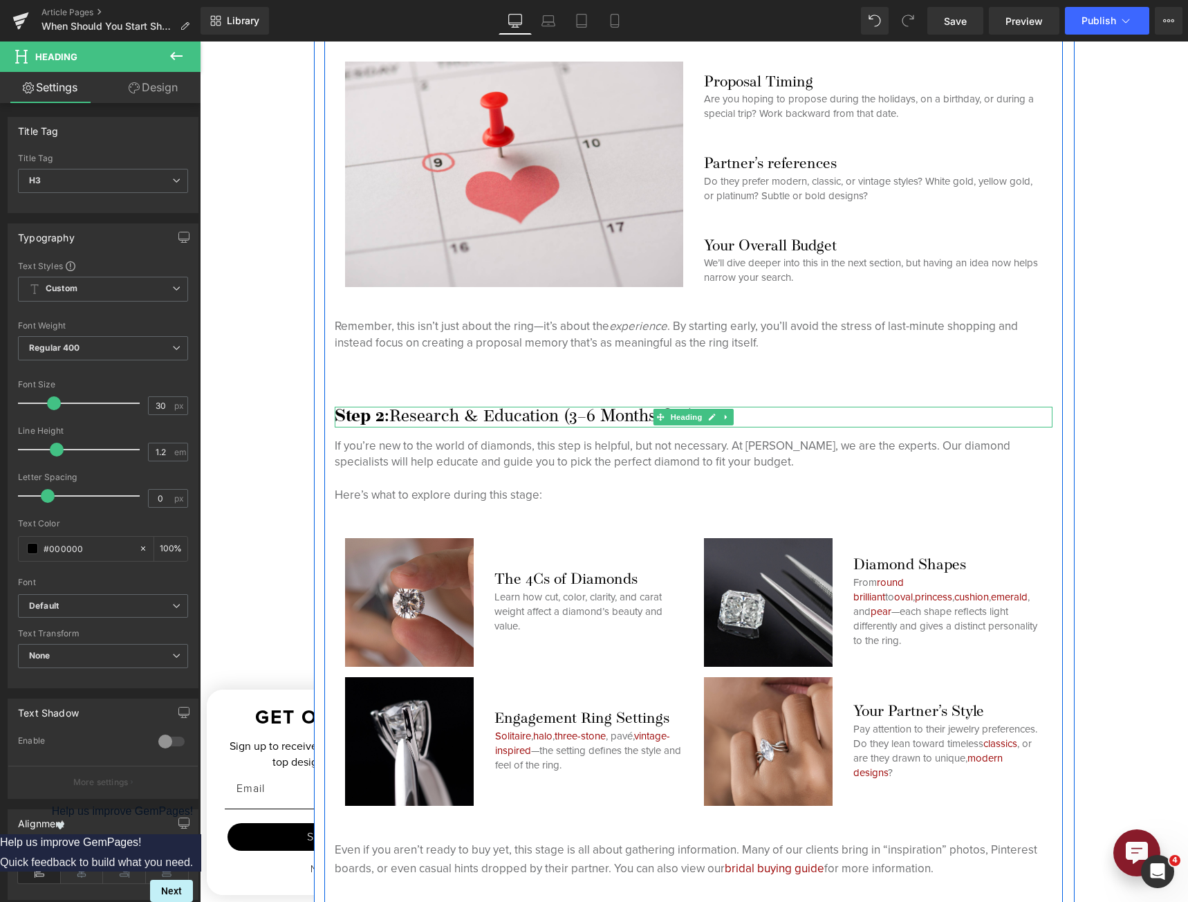
click at [420, 416] on h3 "Step 2: Research & Education (3–6 Months Out)" at bounding box center [694, 417] width 718 height 21
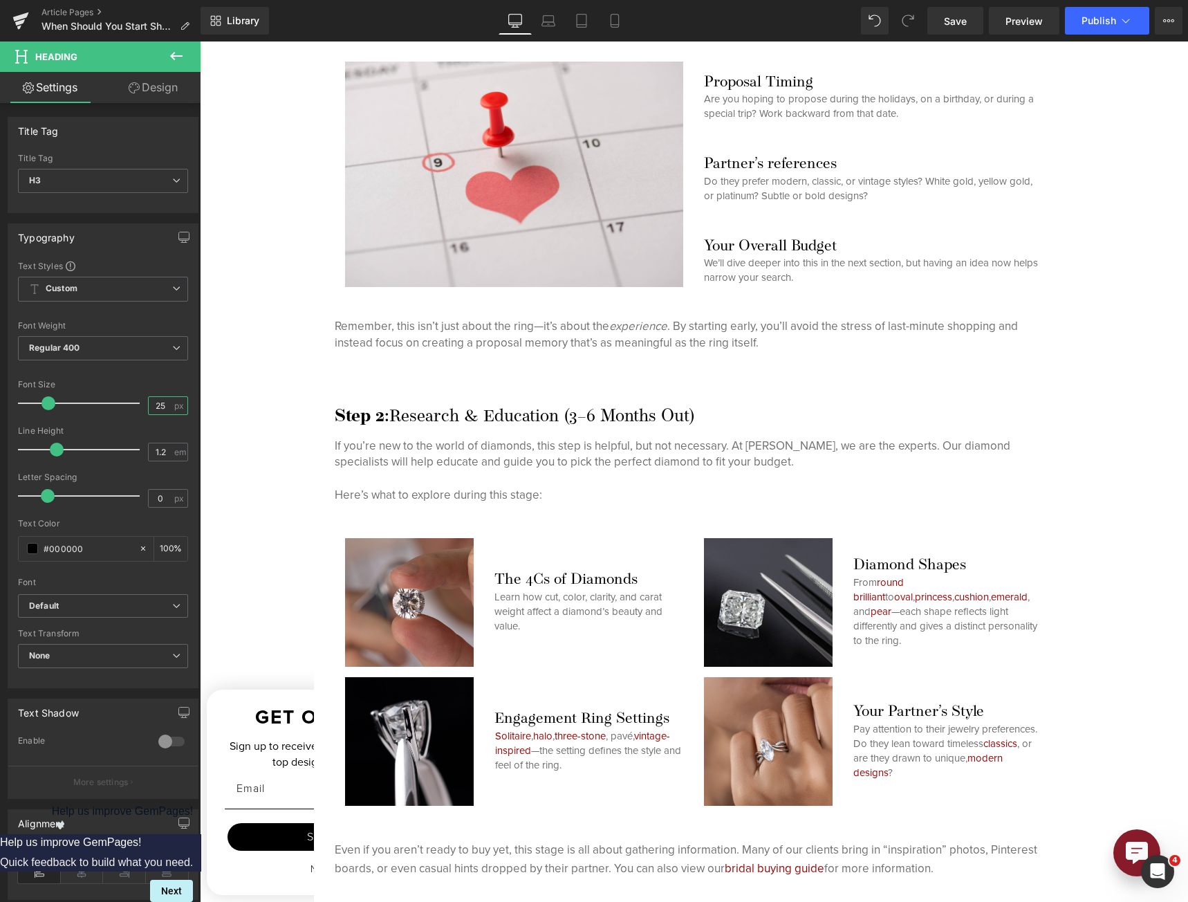
click at [162, 404] on input "25" at bounding box center [161, 405] width 24 height 17
type input "30"
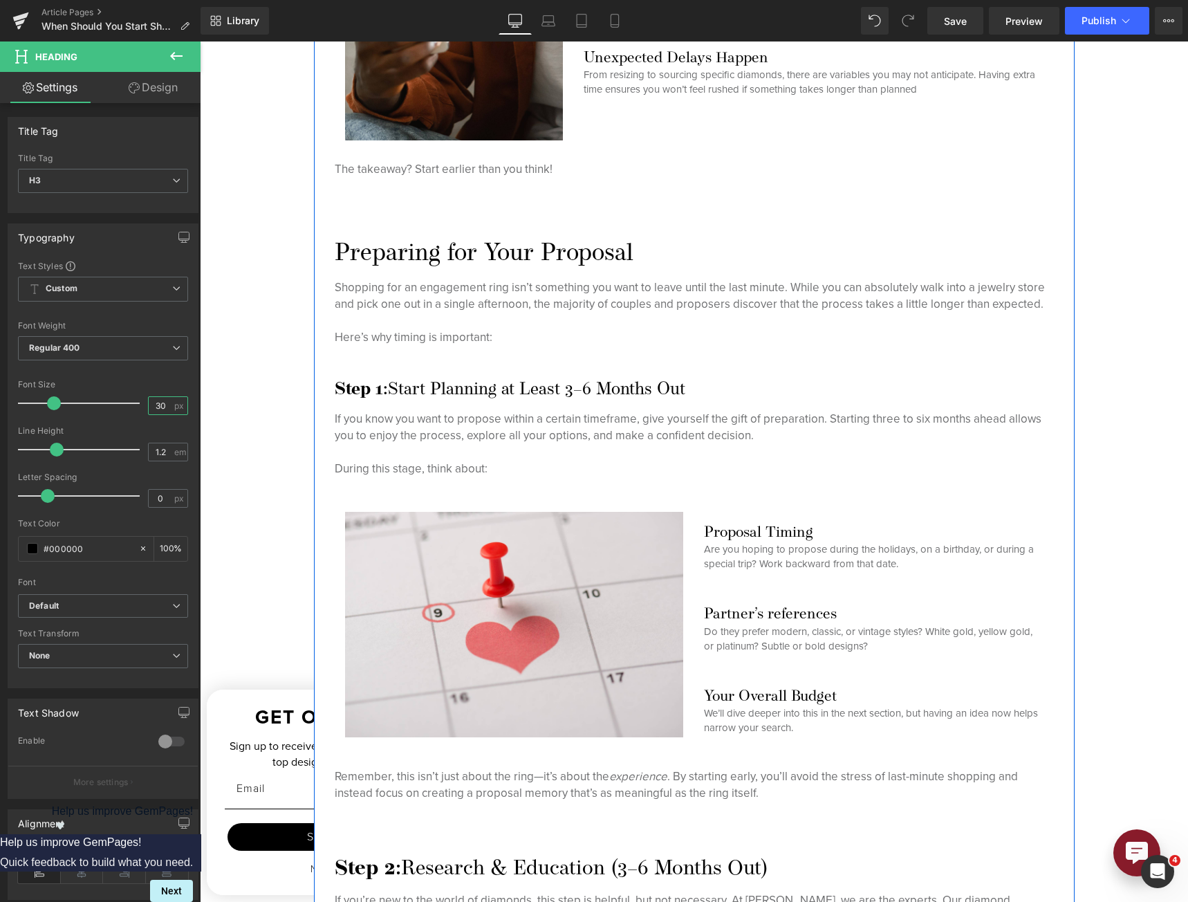
scroll to position [1630, 0]
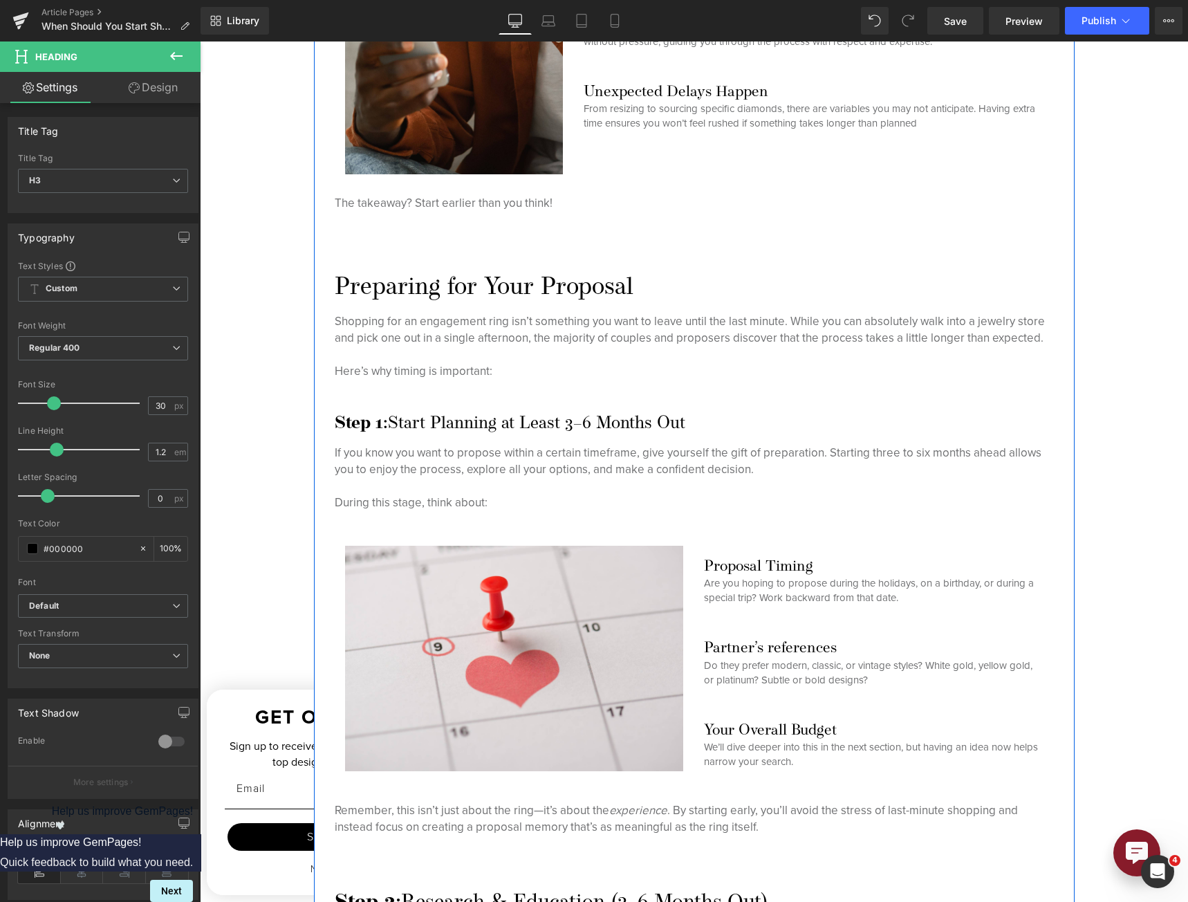
click at [419, 418] on h3 "Step 1: Start Planning at Least 3–6 Months Out" at bounding box center [694, 423] width 718 height 21
click at [149, 401] on input "25" at bounding box center [161, 405] width 24 height 17
type input "30"
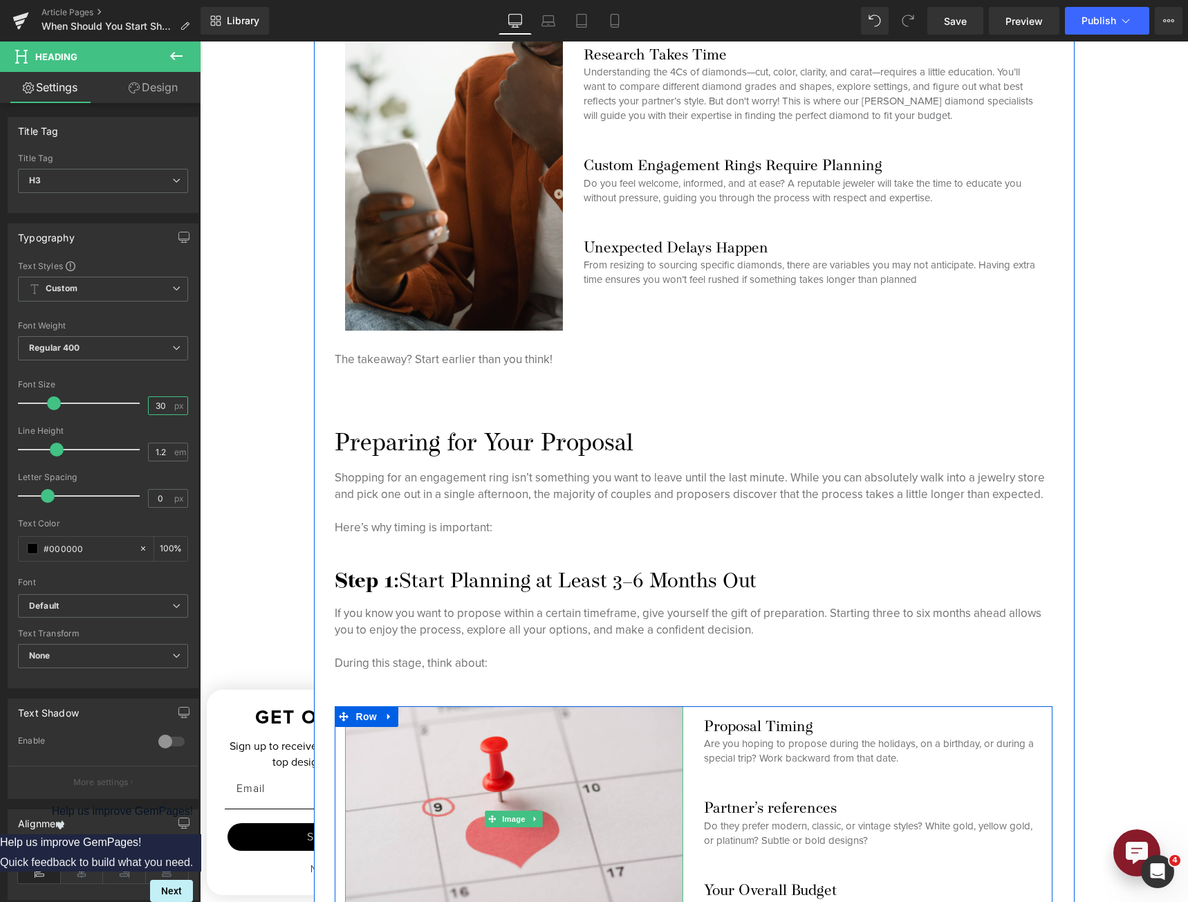
scroll to position [1353, 0]
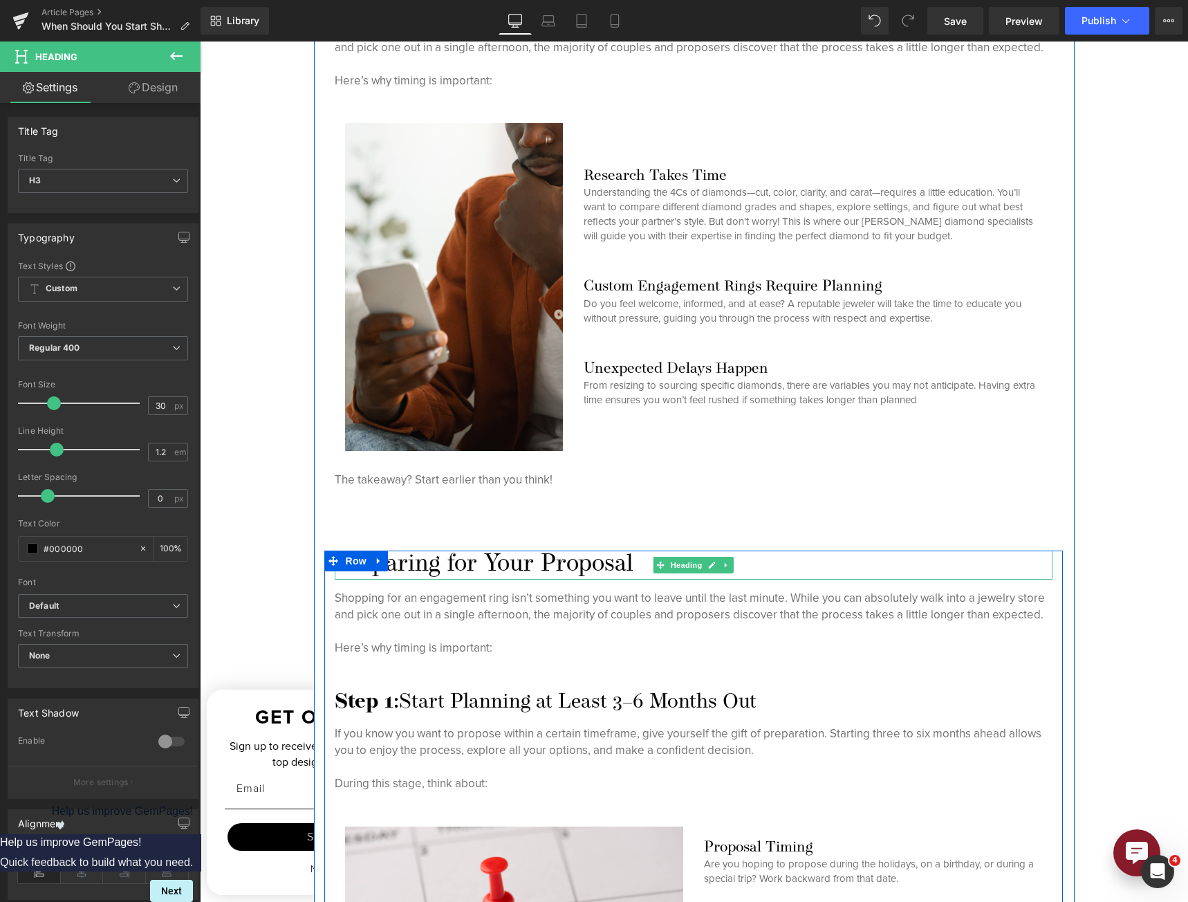
click at [391, 573] on h2 "Preparing for Your Proposal" at bounding box center [694, 564] width 718 height 29
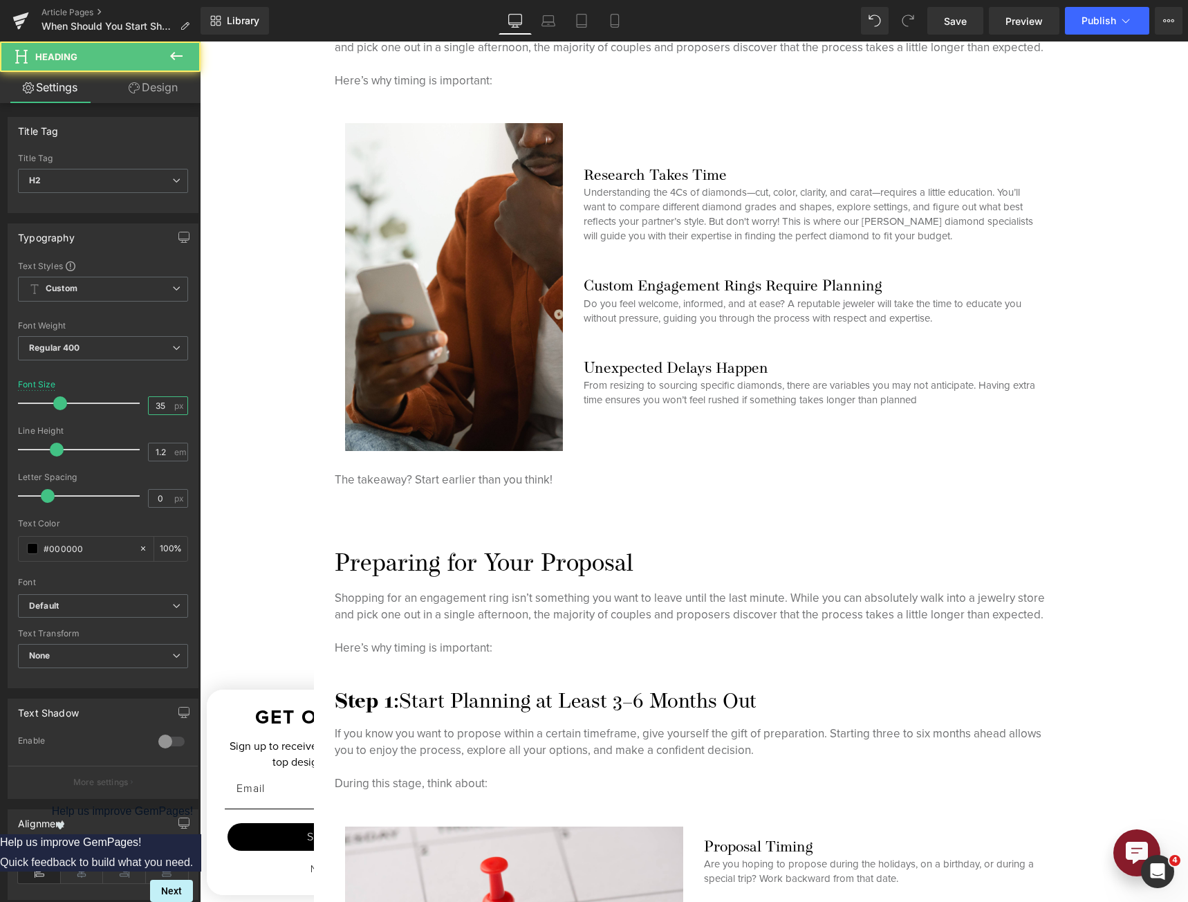
click at [165, 402] on input "35" at bounding box center [161, 405] width 24 height 17
click at [165, 403] on input "35" at bounding box center [161, 405] width 24 height 17
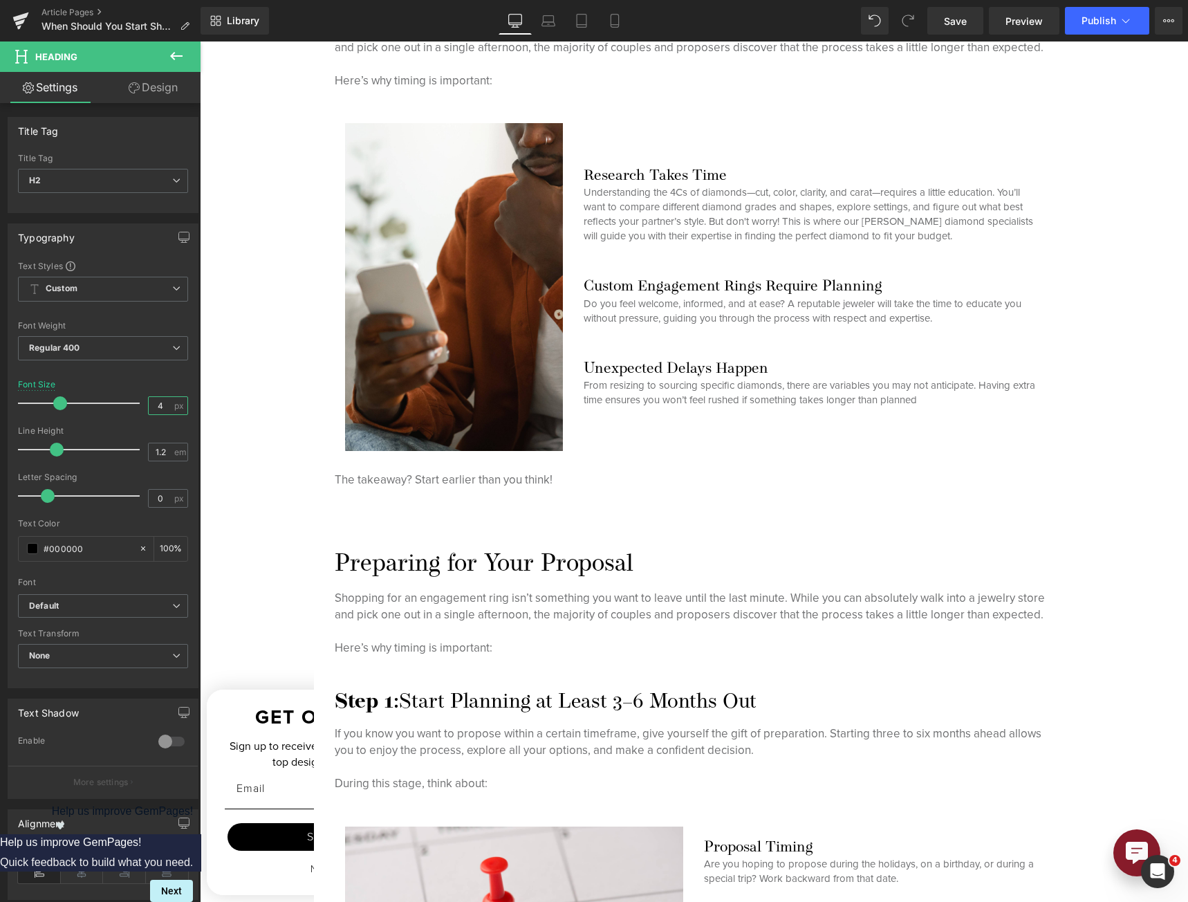
type input "40"
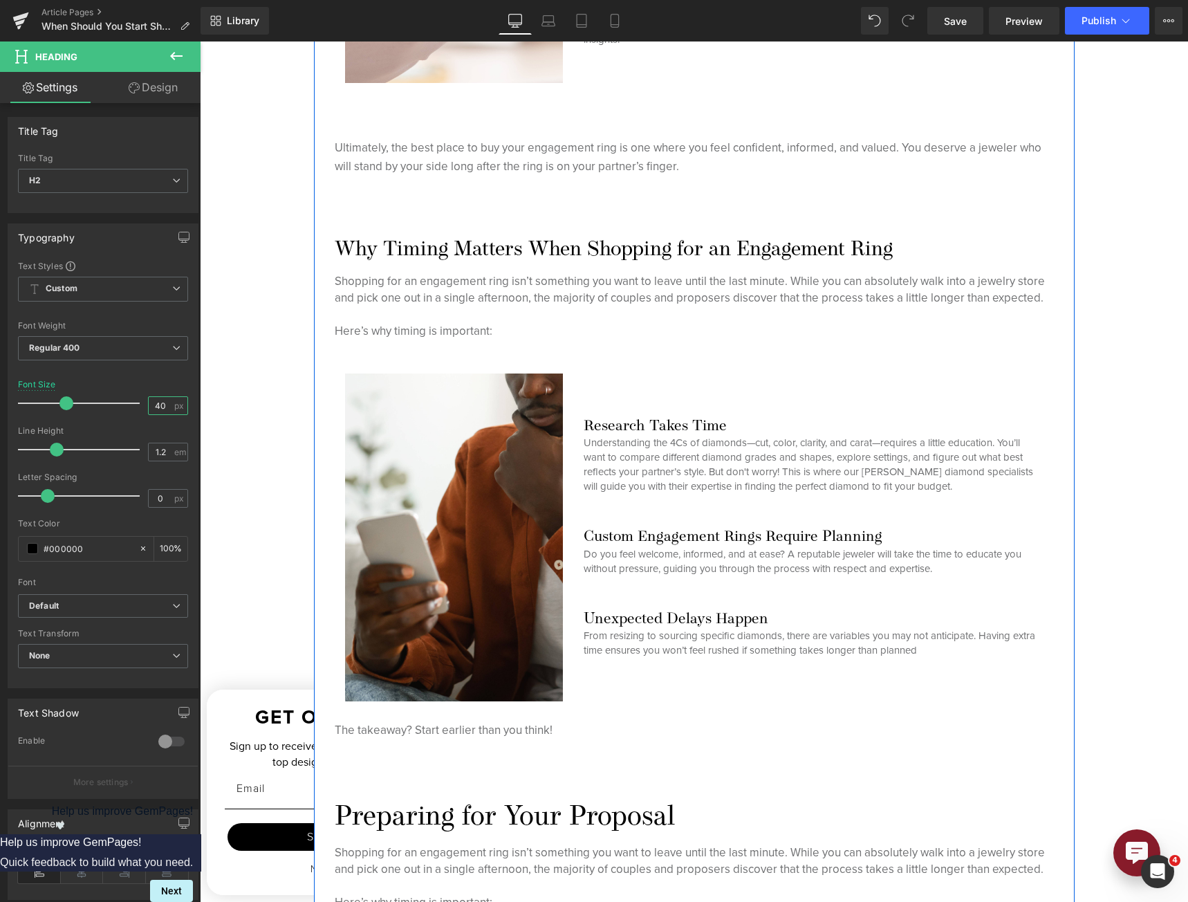
scroll to position [1146, 0]
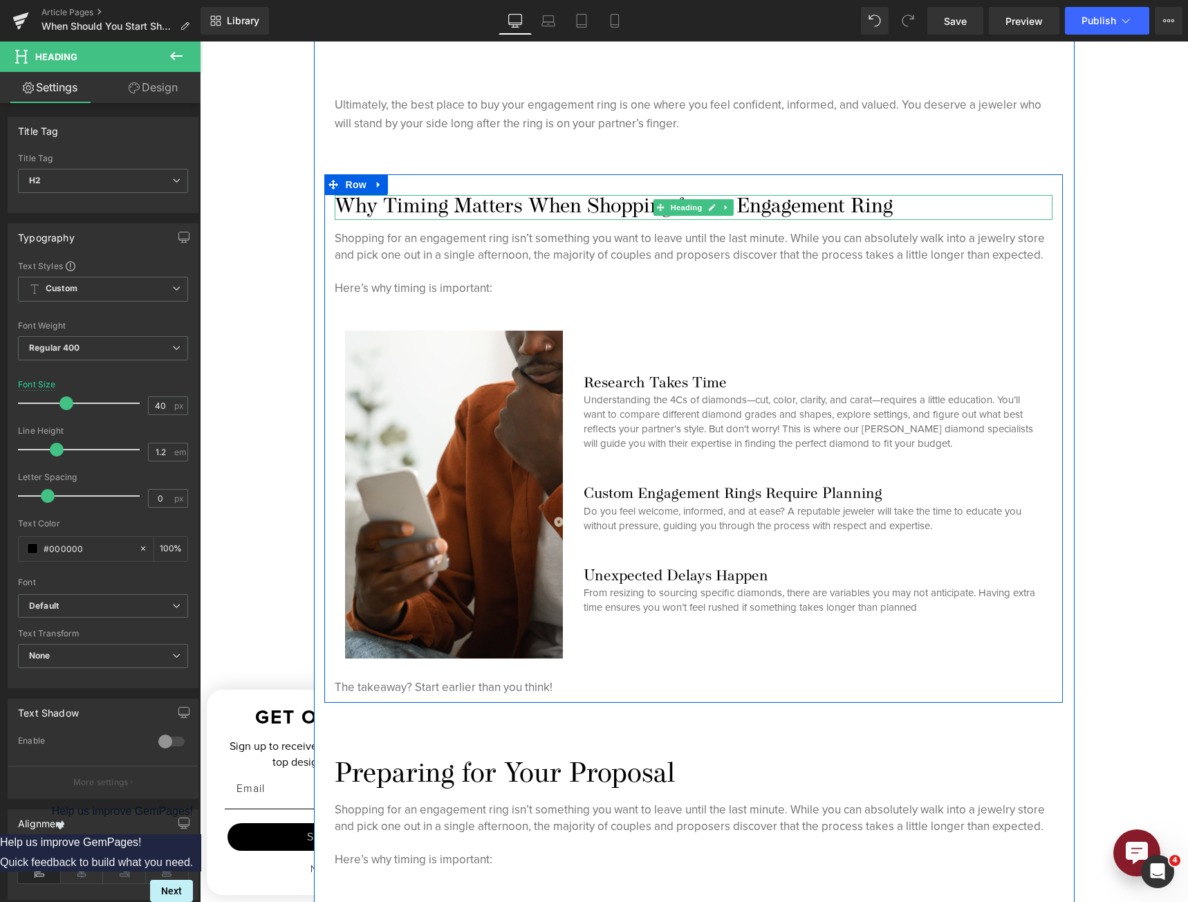
click at [590, 207] on h2 "Why Timing Matters When Shopping for an Engagement Ring" at bounding box center [694, 207] width 718 height 25
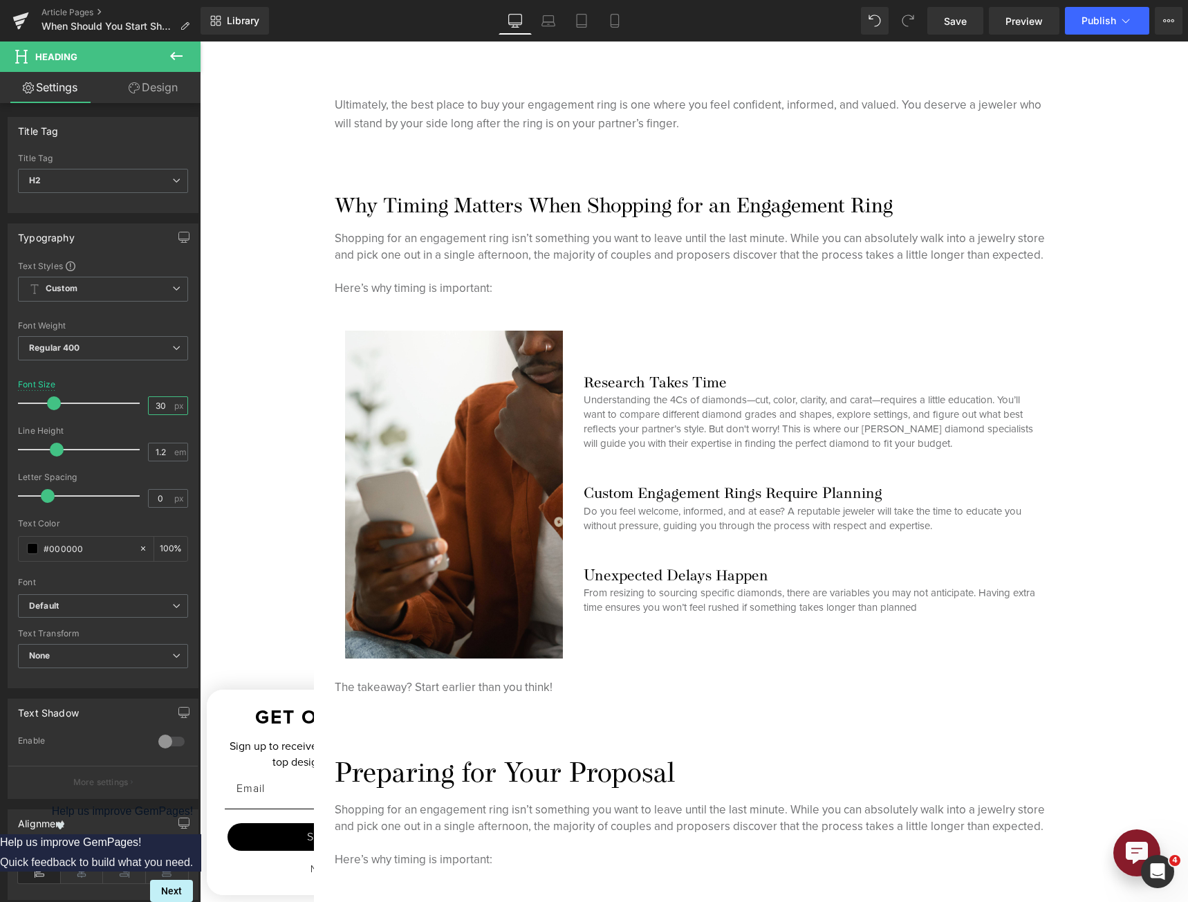
click at [149, 408] on input "30" at bounding box center [161, 405] width 24 height 17
type input "40"
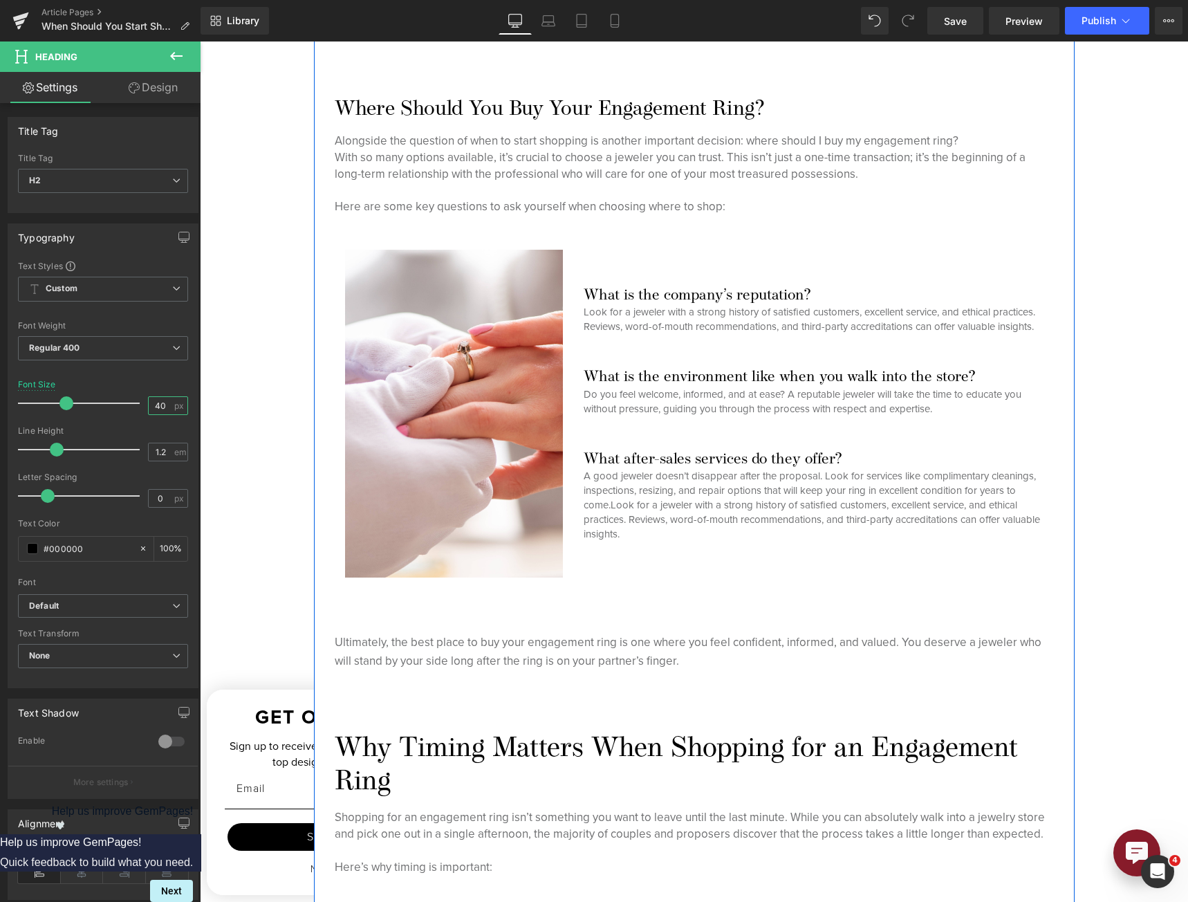
scroll to position [454, 0]
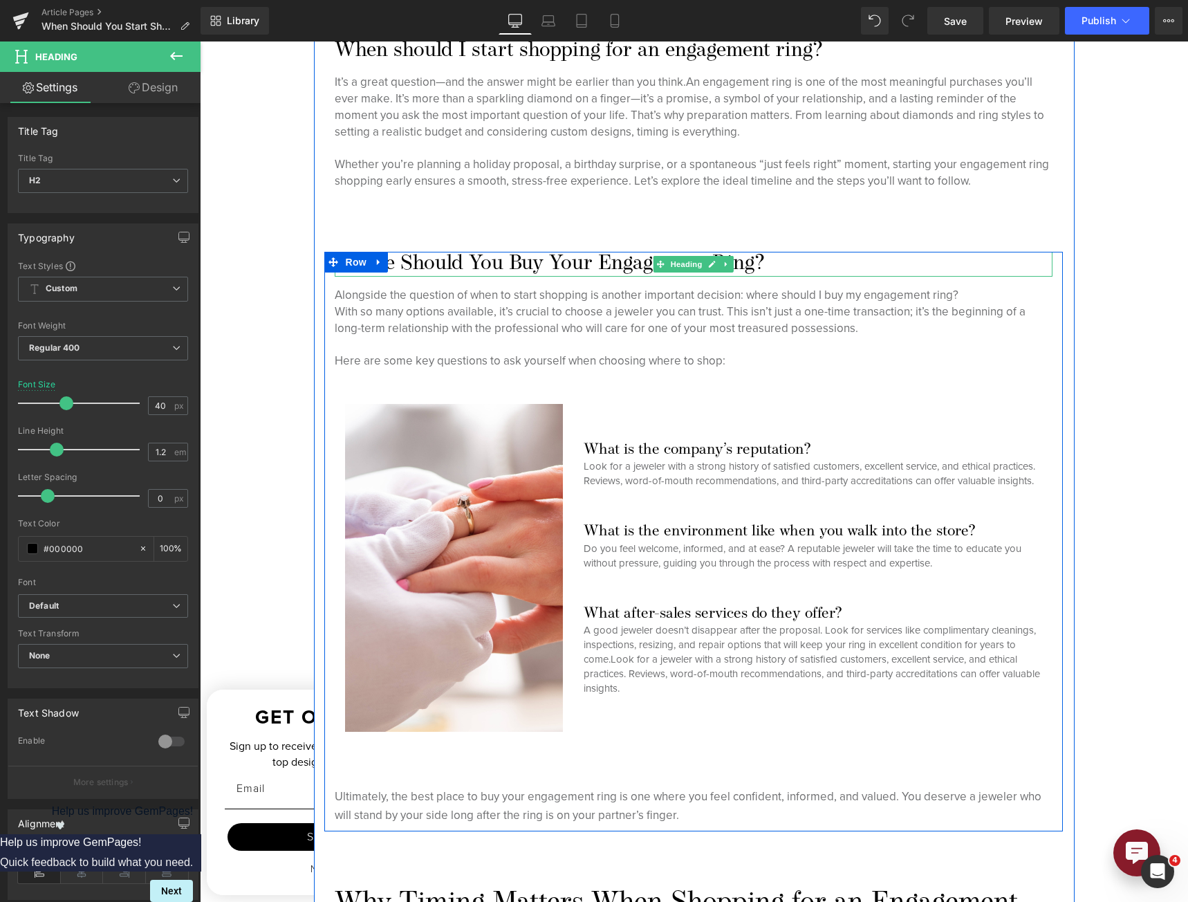
click at [490, 258] on h2 "Where Should You Buy Your Engagement Ring?" at bounding box center [694, 264] width 718 height 25
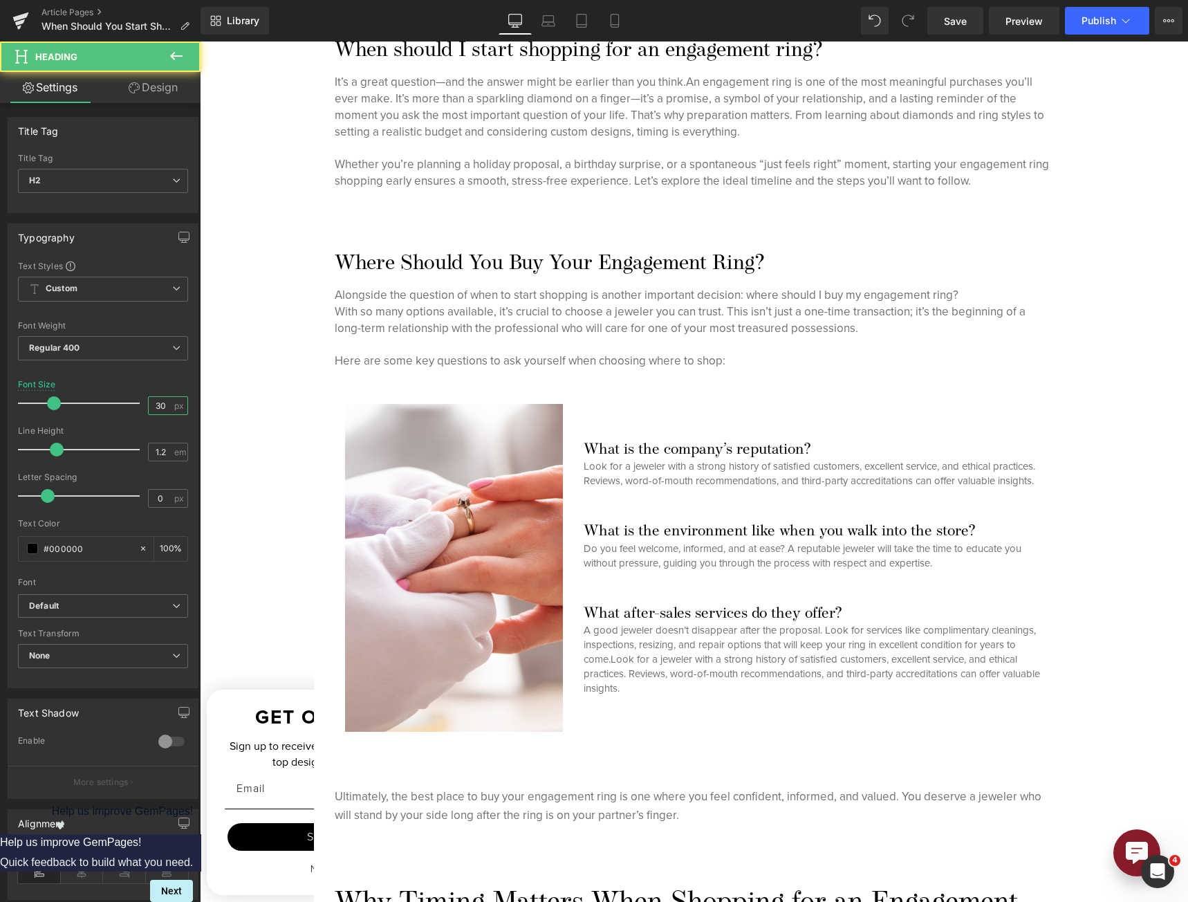
click at [149, 405] on input "30" at bounding box center [161, 405] width 24 height 17
type input "40"
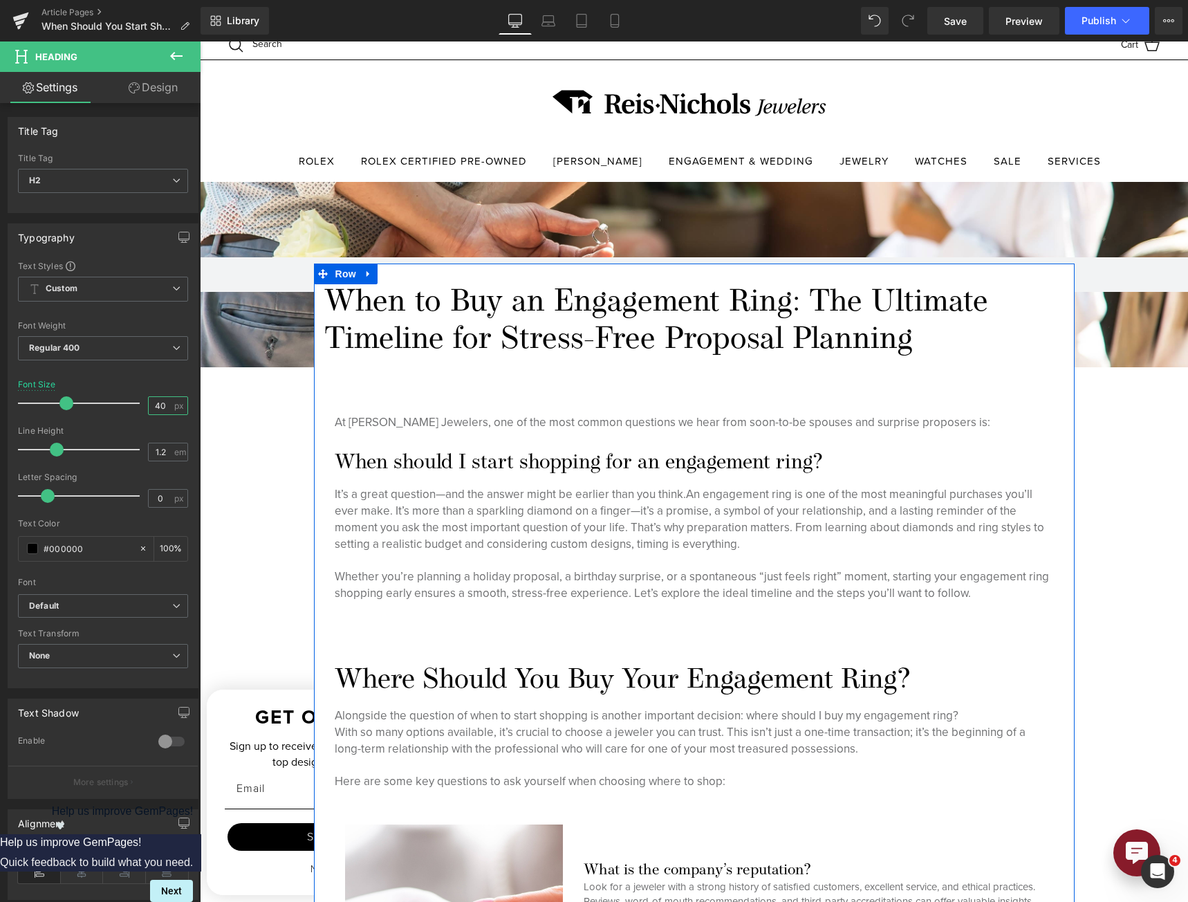
scroll to position [39, 0]
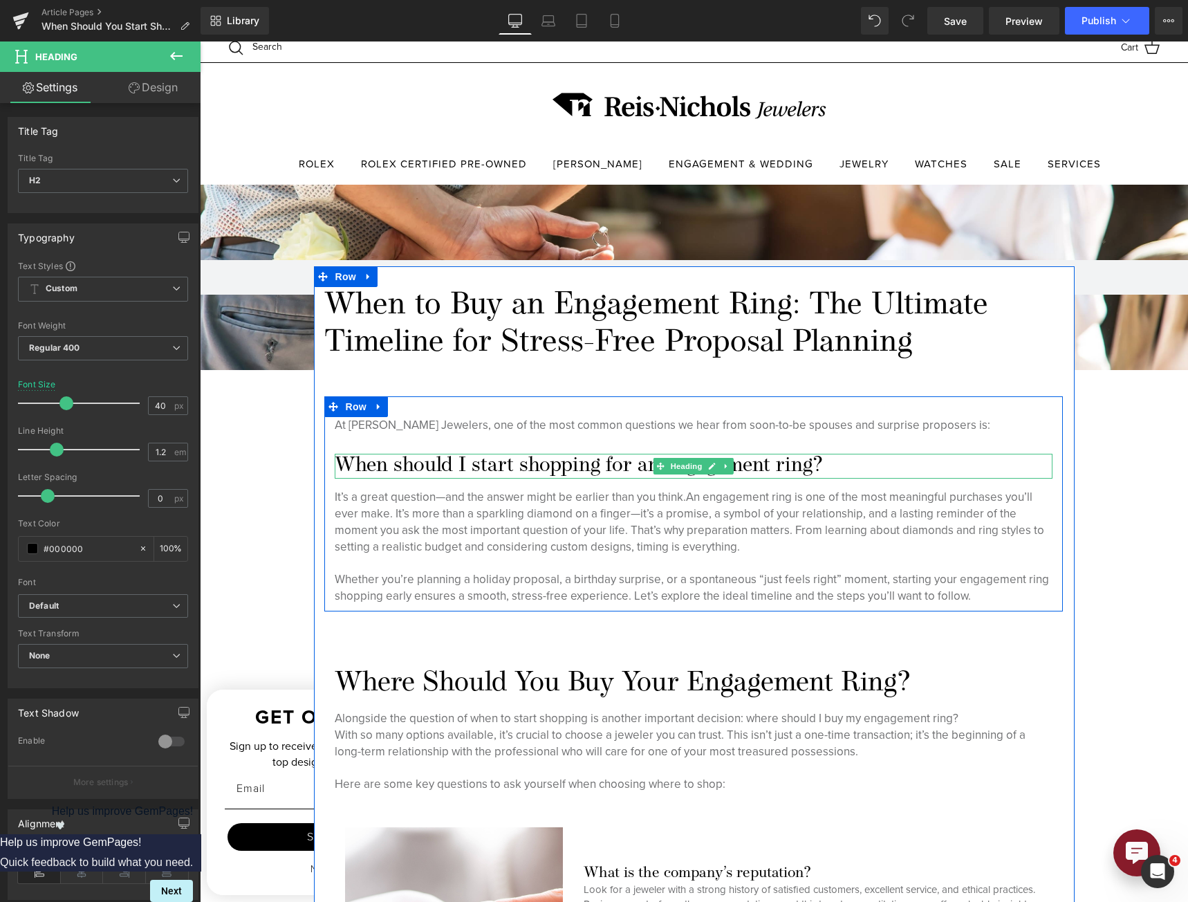
click at [521, 461] on h2 "When should I start shopping for an engagement ring?" at bounding box center [694, 466] width 718 height 25
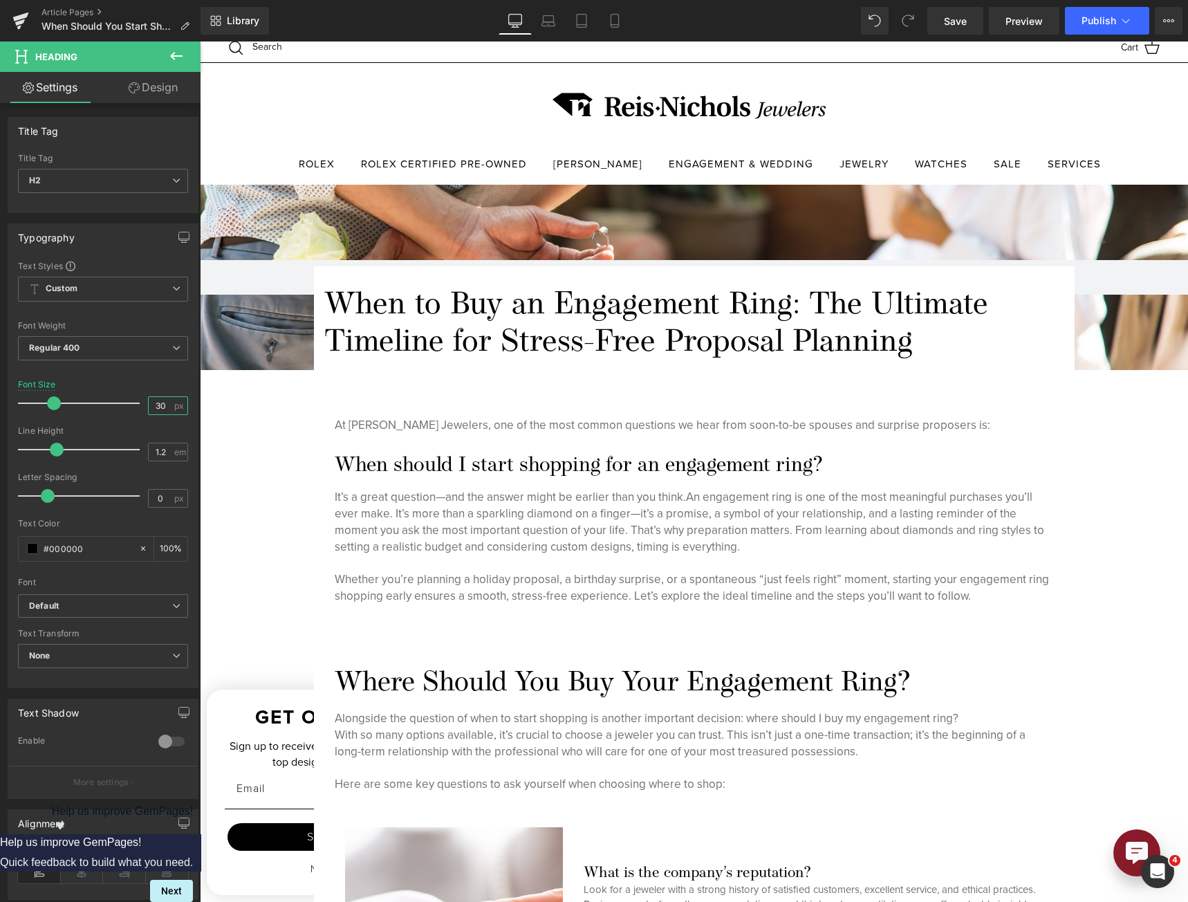
click at [155, 398] on input "30" at bounding box center [161, 405] width 24 height 17
type input "6"
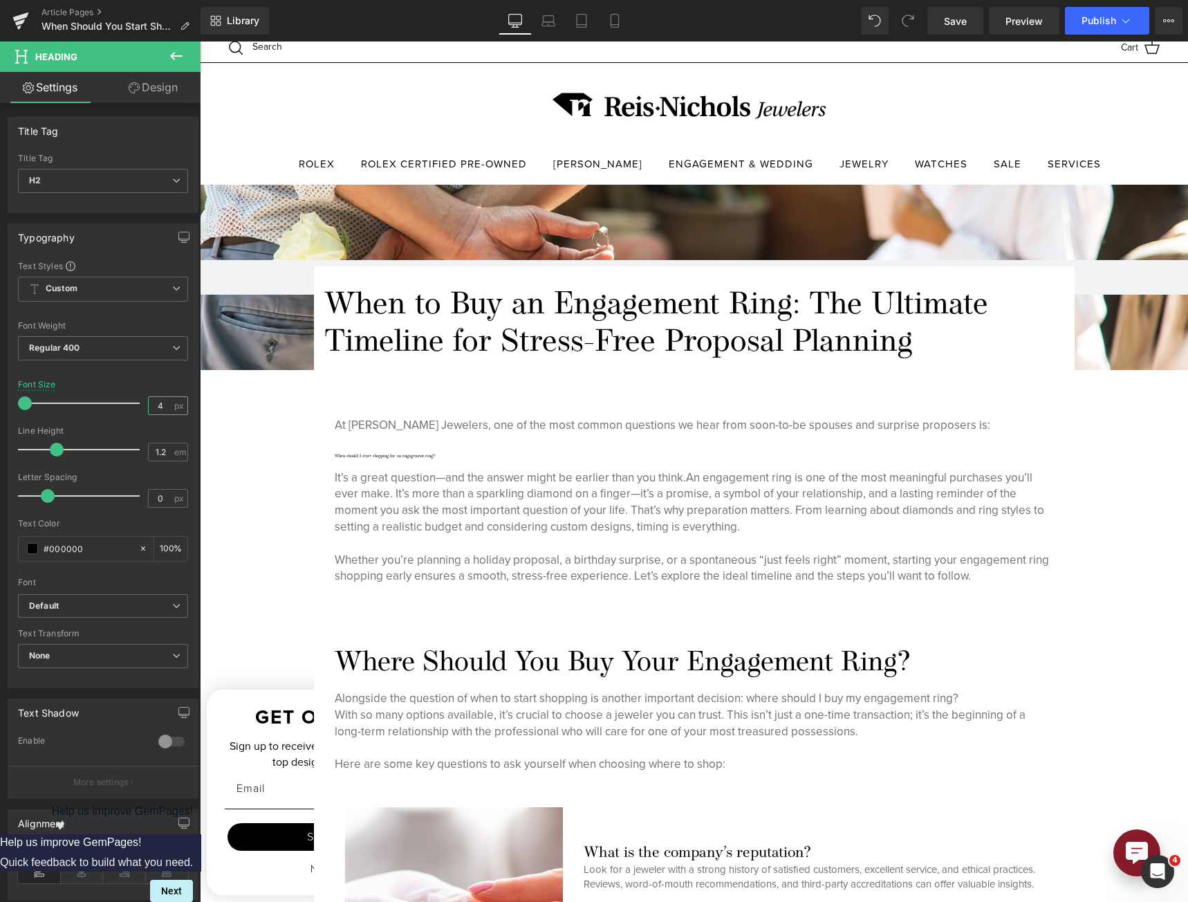
type input "40"
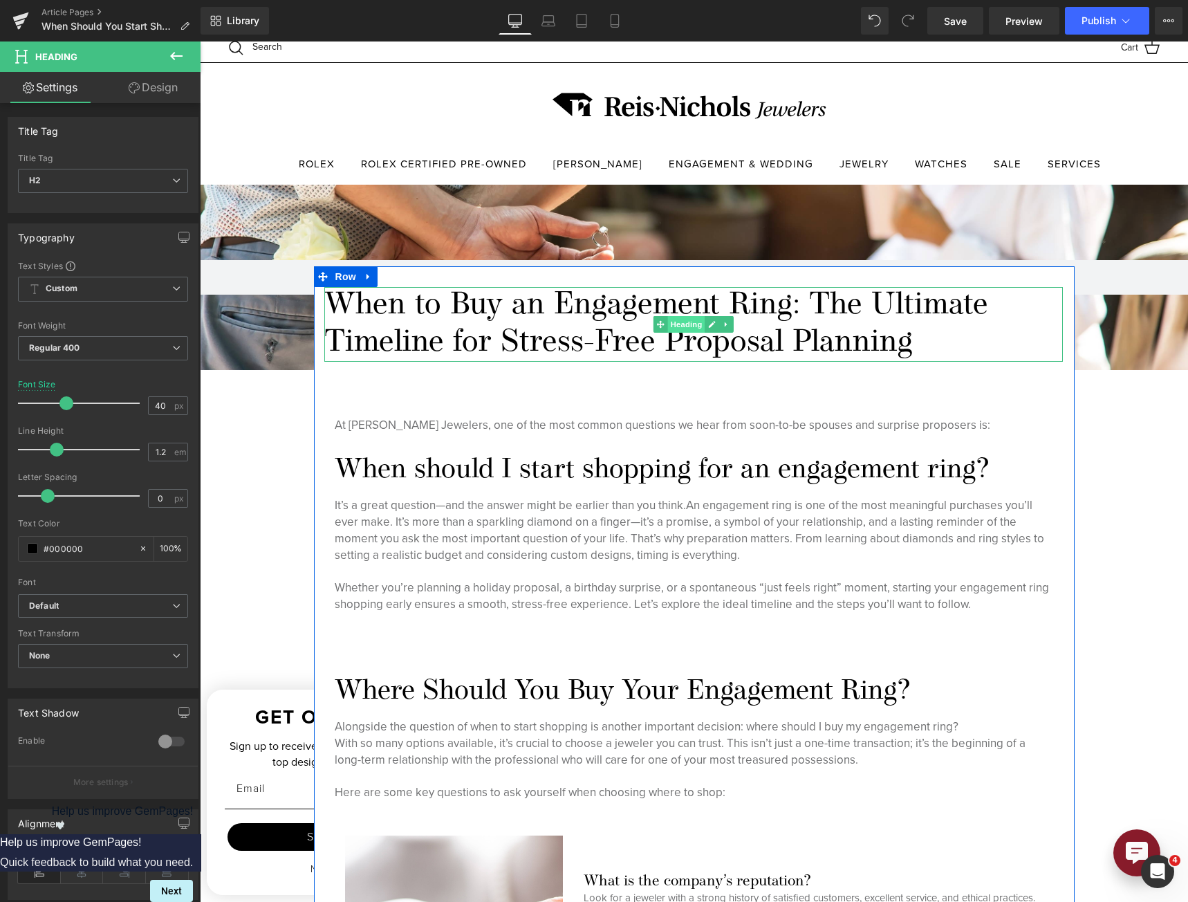
click at [684, 316] on span "Heading" at bounding box center [685, 324] width 37 height 17
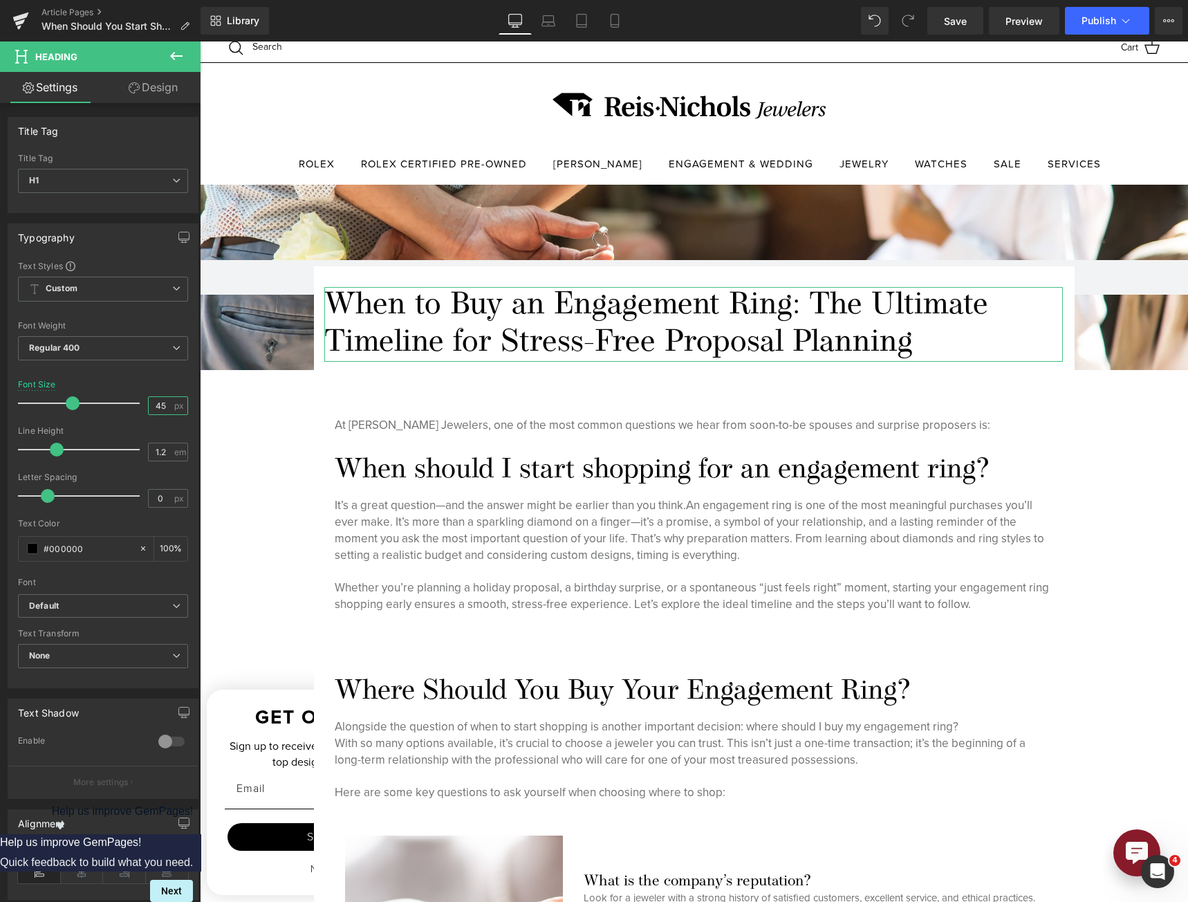
click at [149, 407] on input "45" at bounding box center [161, 405] width 24 height 17
type input "50"
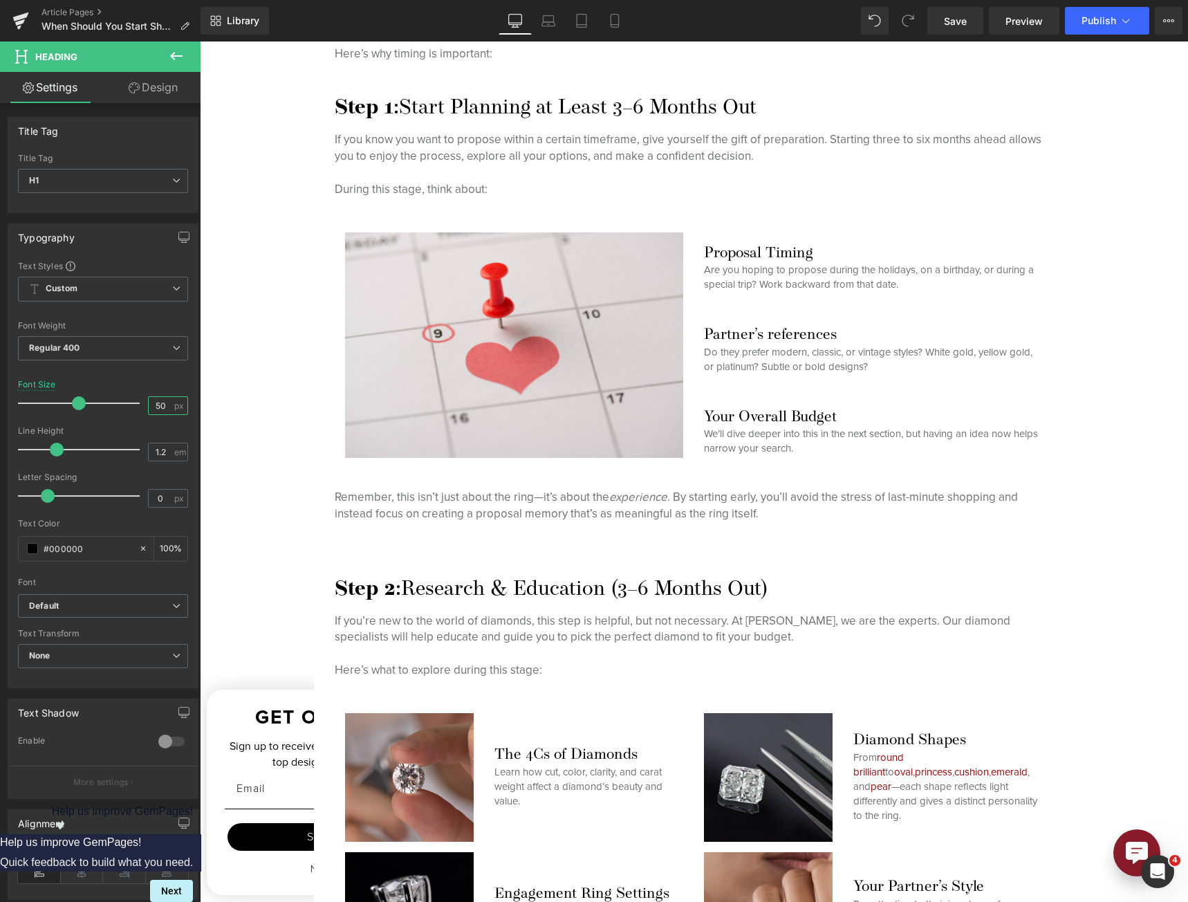
scroll to position [2044, 0]
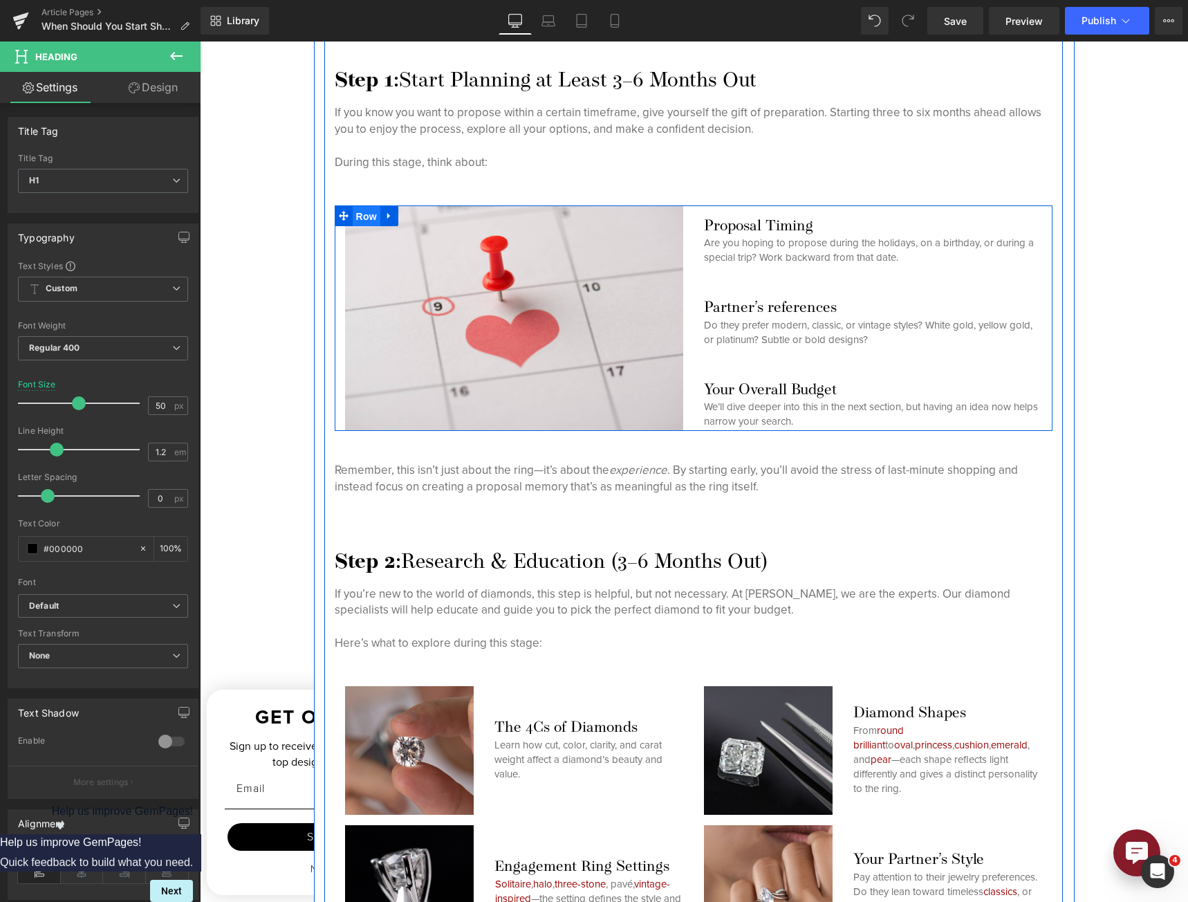
click at [353, 221] on span "Row" at bounding box center [367, 216] width 28 height 21
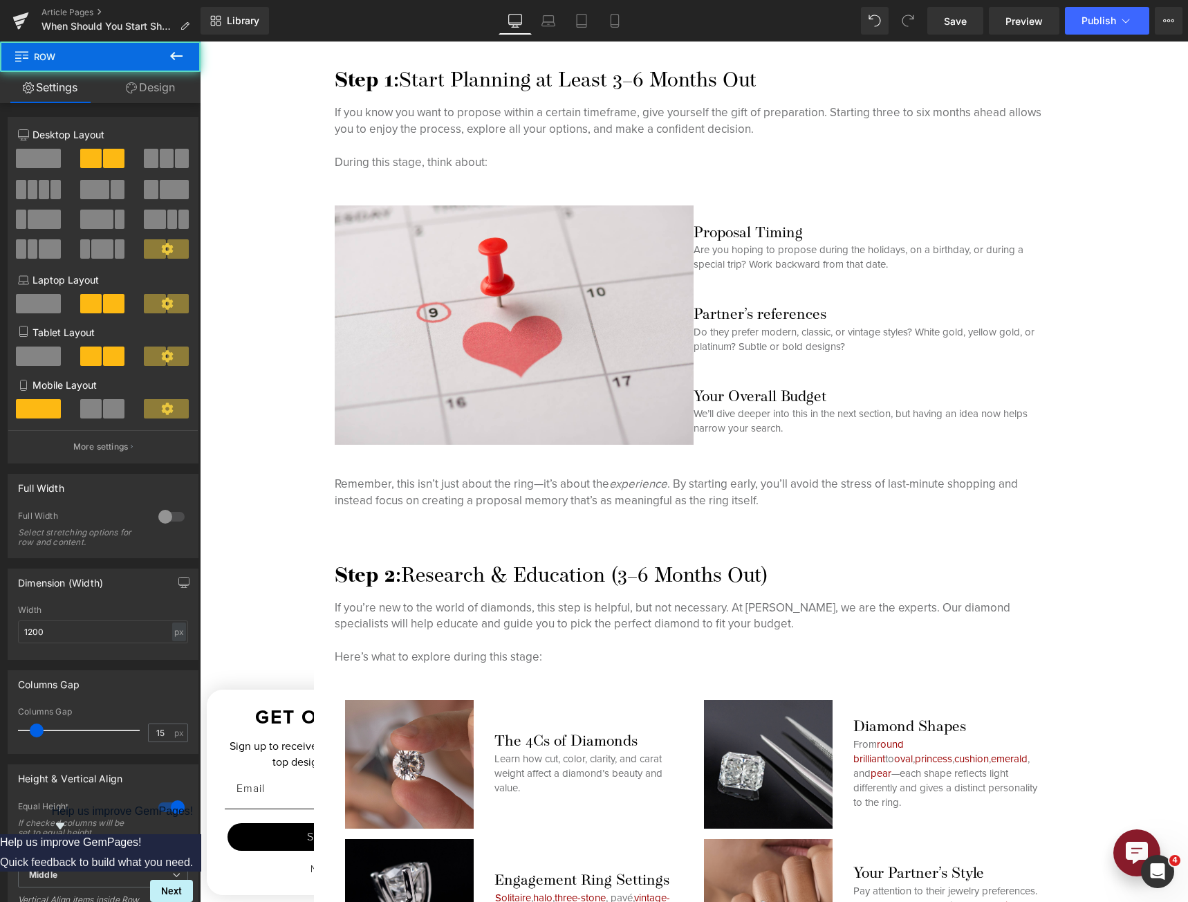
drag, startPoint x: 37, startPoint y: 727, endPoint x: -91, endPoint y: 736, distance: 128.3
click at [0, 736] on html "Row You are previewing how the will restyle your page. You can not edit Element…" at bounding box center [594, 451] width 1188 height 902
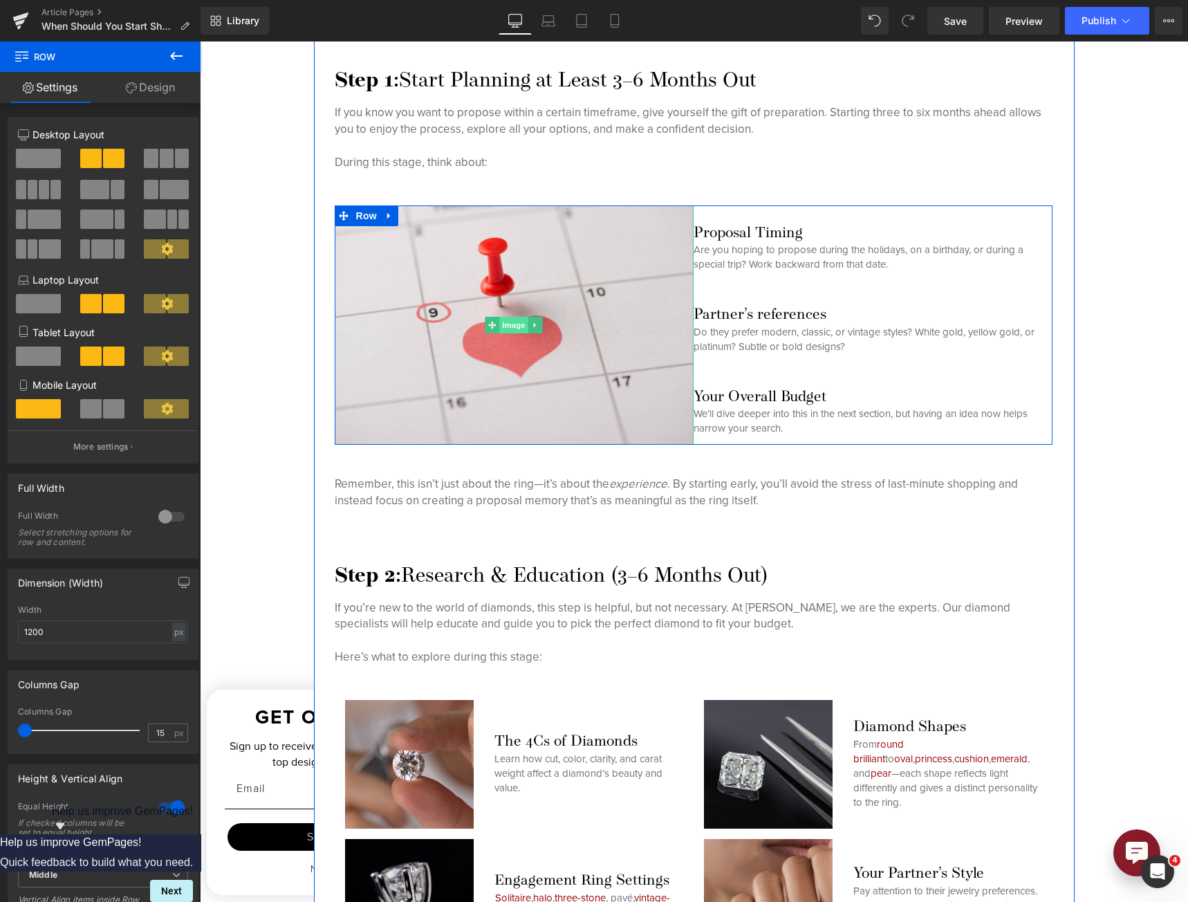
click at [504, 320] on span "Image" at bounding box center [513, 325] width 29 height 17
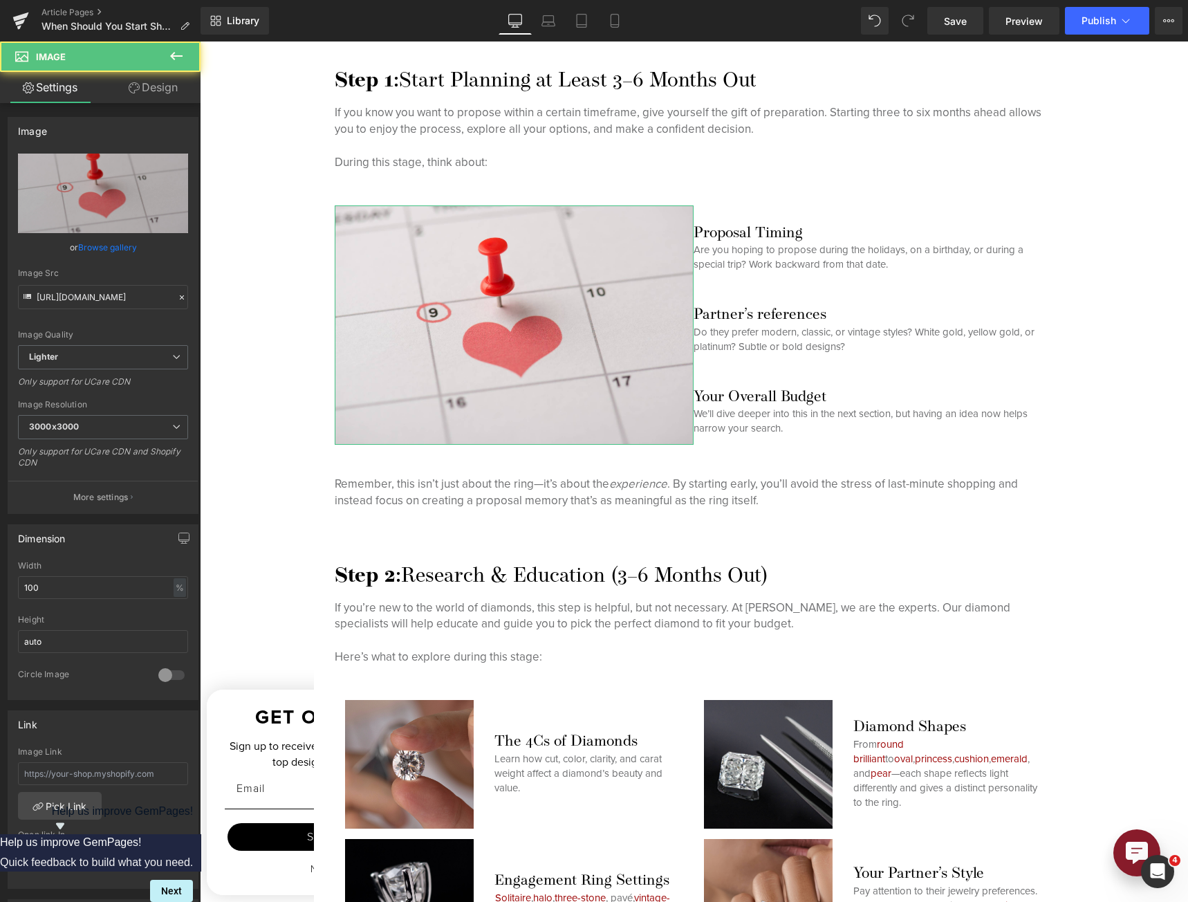
click at [142, 91] on link "Design" at bounding box center [153, 87] width 100 height 31
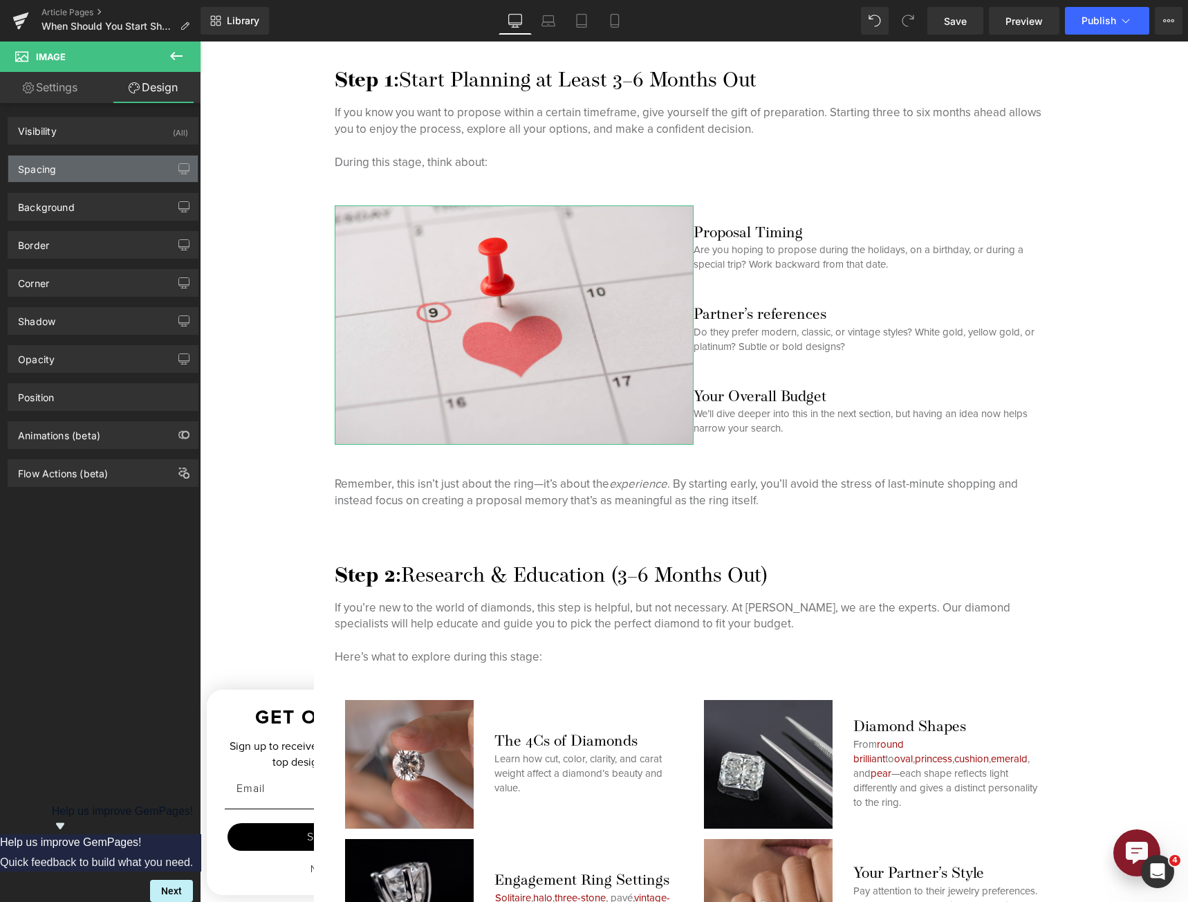
click at [102, 171] on div "Spacing" at bounding box center [102, 169] width 189 height 26
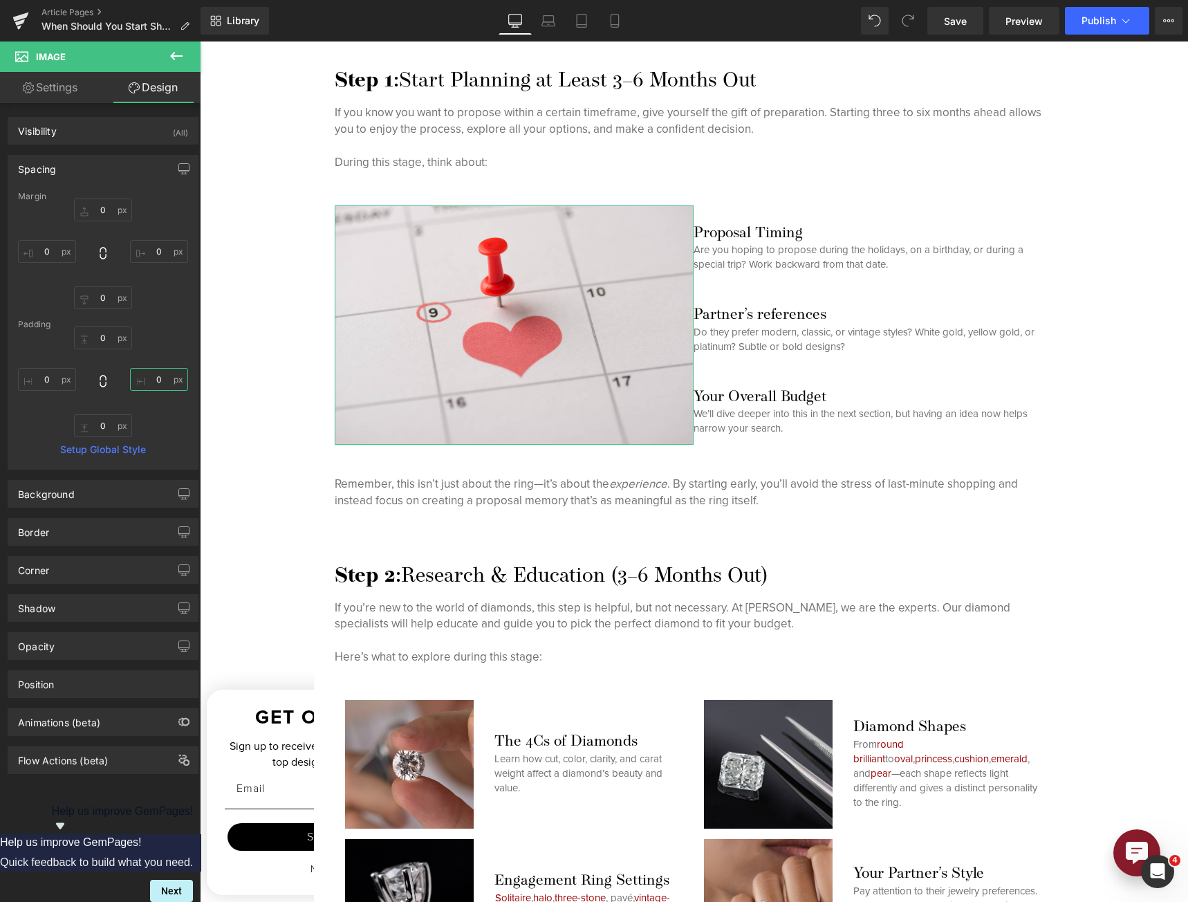
click at [138, 373] on input "0" at bounding box center [159, 379] width 58 height 23
type input "15"
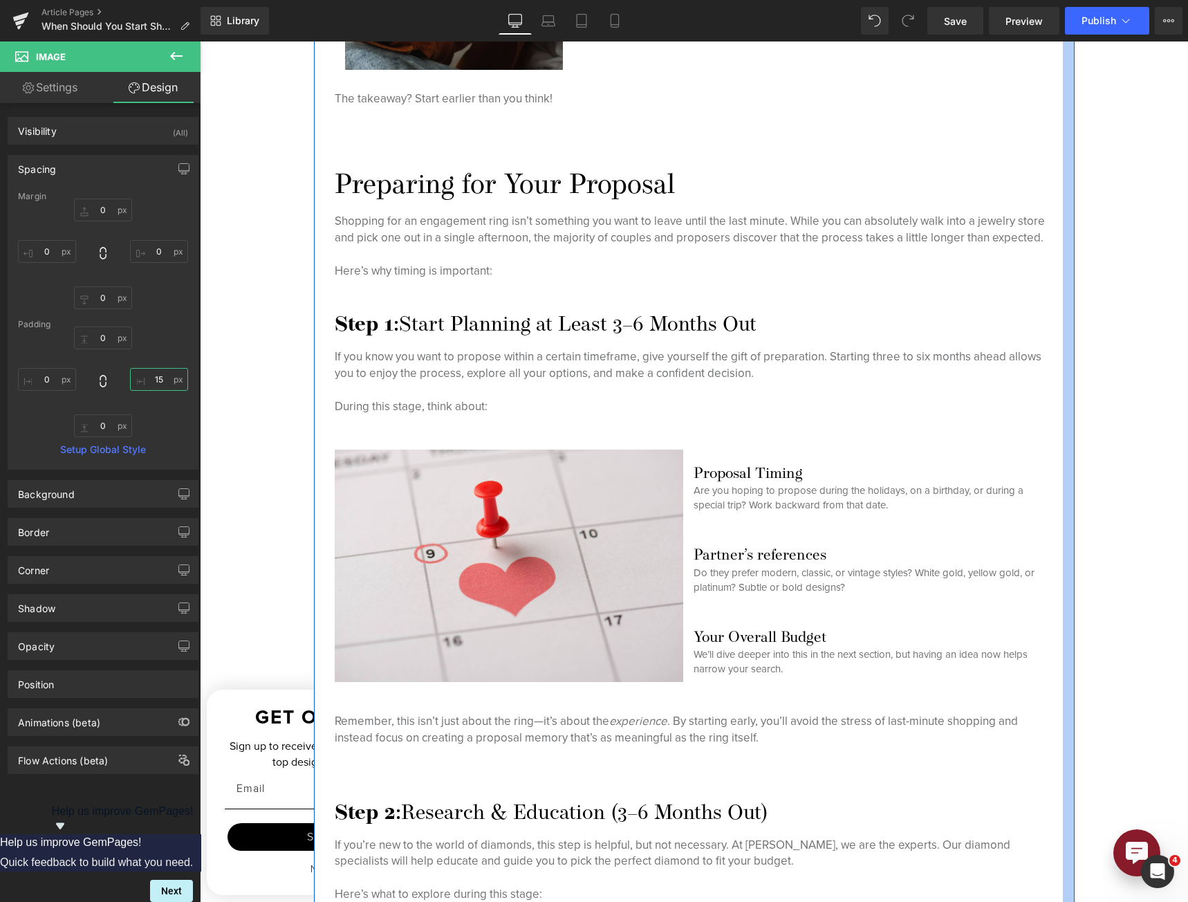
scroll to position [1906, 0]
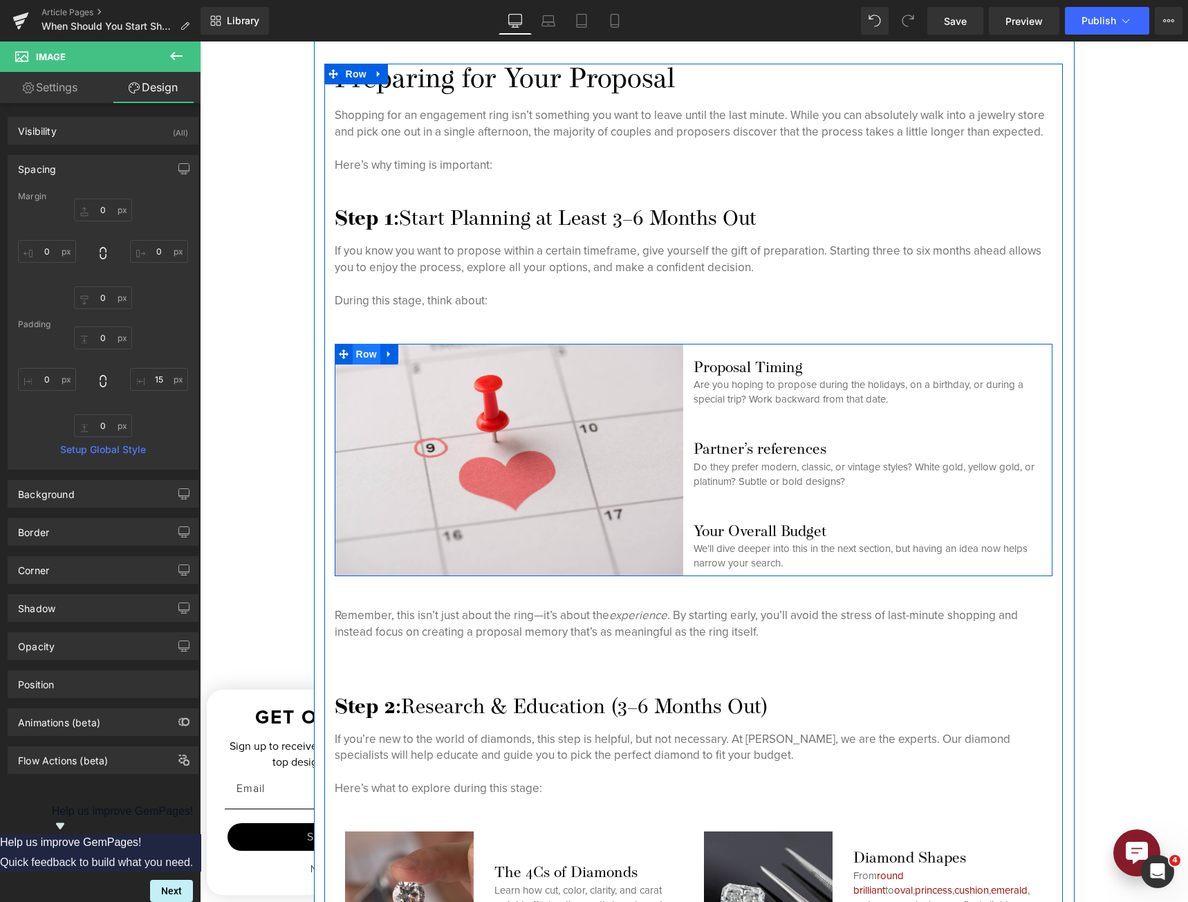
click at [364, 347] on span "Row" at bounding box center [367, 354] width 28 height 21
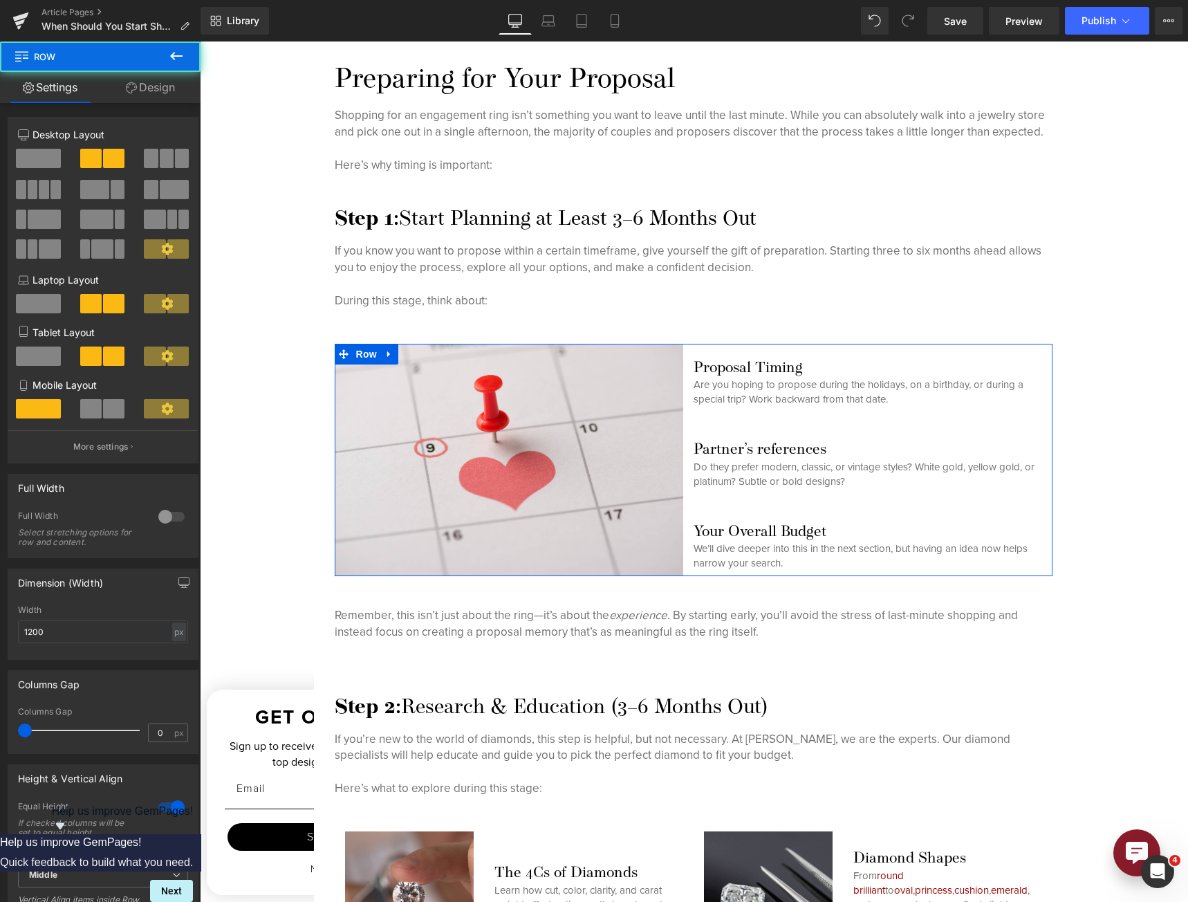
click at [149, 87] on link "Design" at bounding box center [150, 87] width 100 height 31
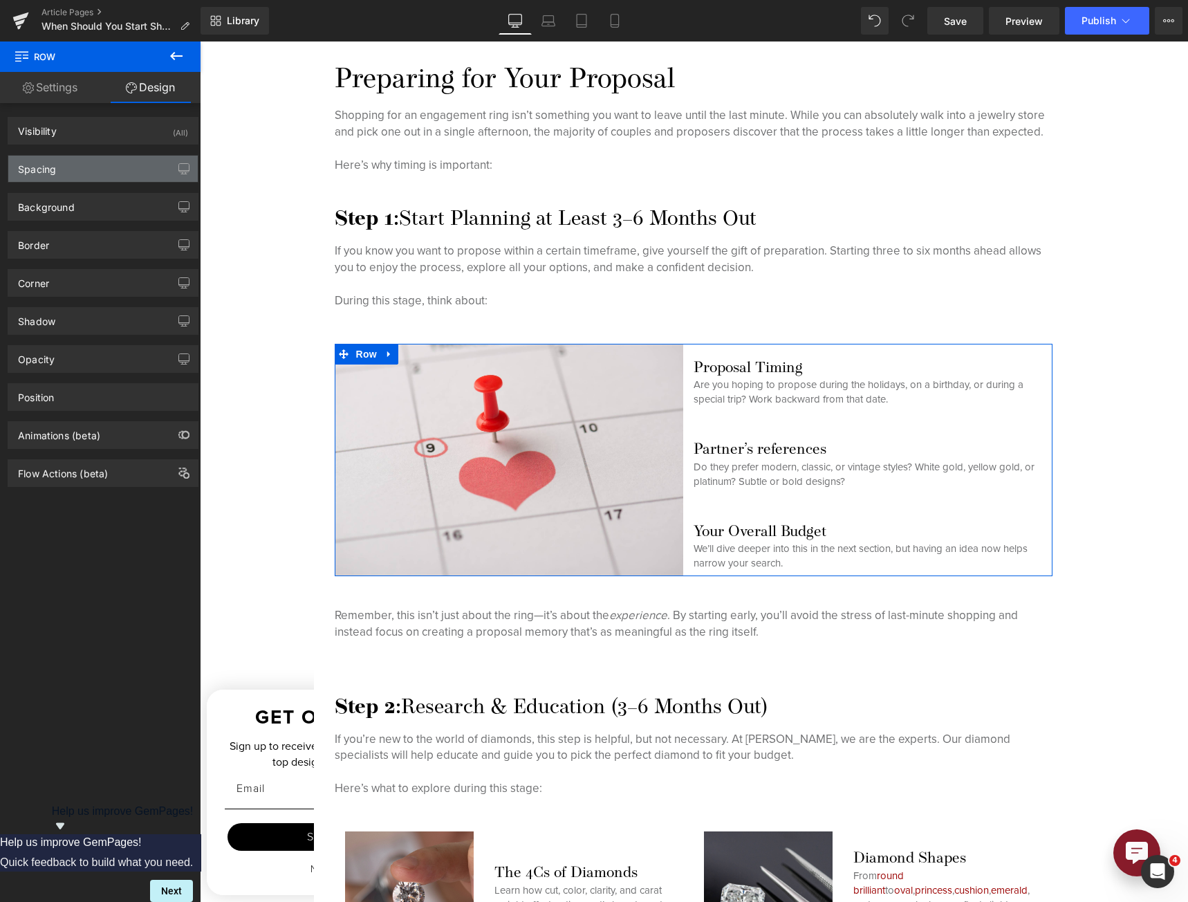
click at [120, 162] on div "Spacing" at bounding box center [102, 169] width 189 height 26
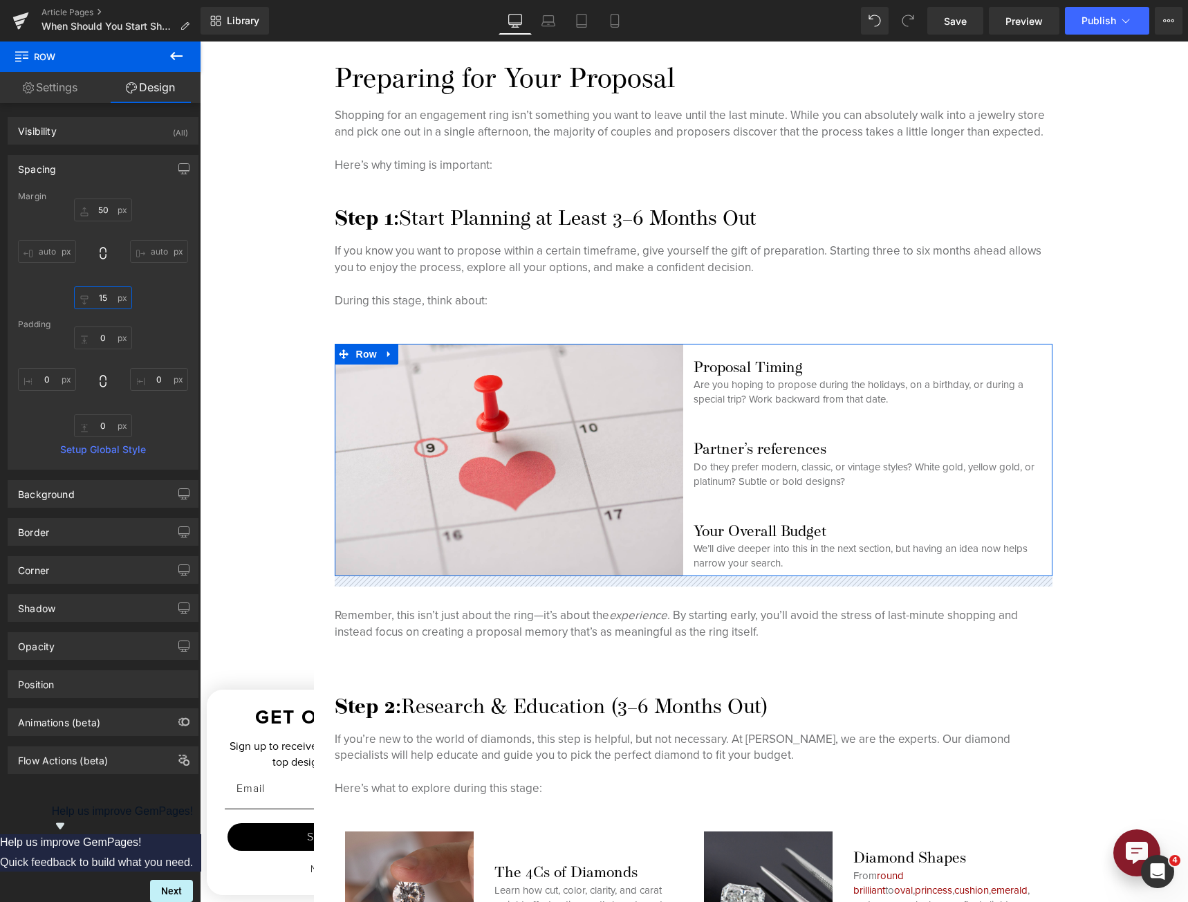
click at [102, 296] on input "15" at bounding box center [103, 297] width 58 height 23
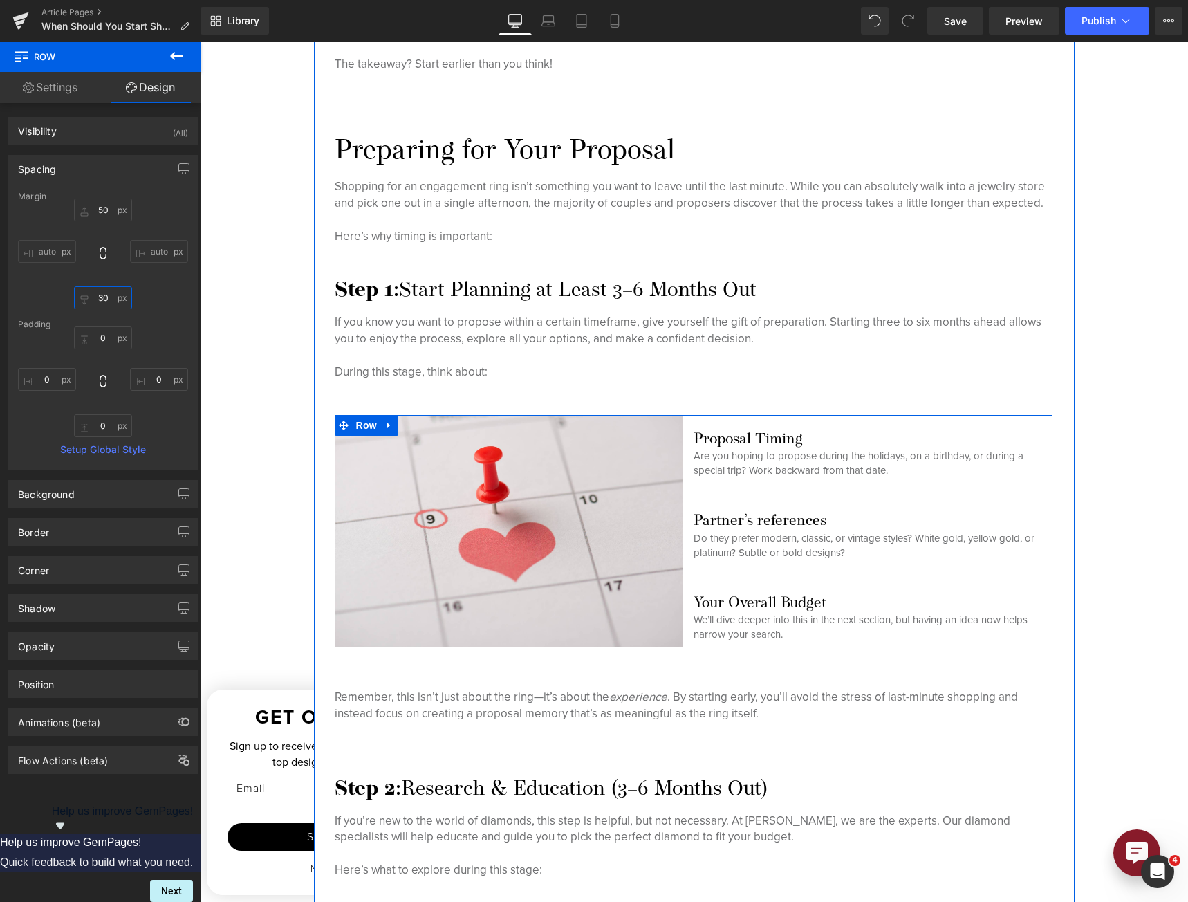
scroll to position [1630, 0]
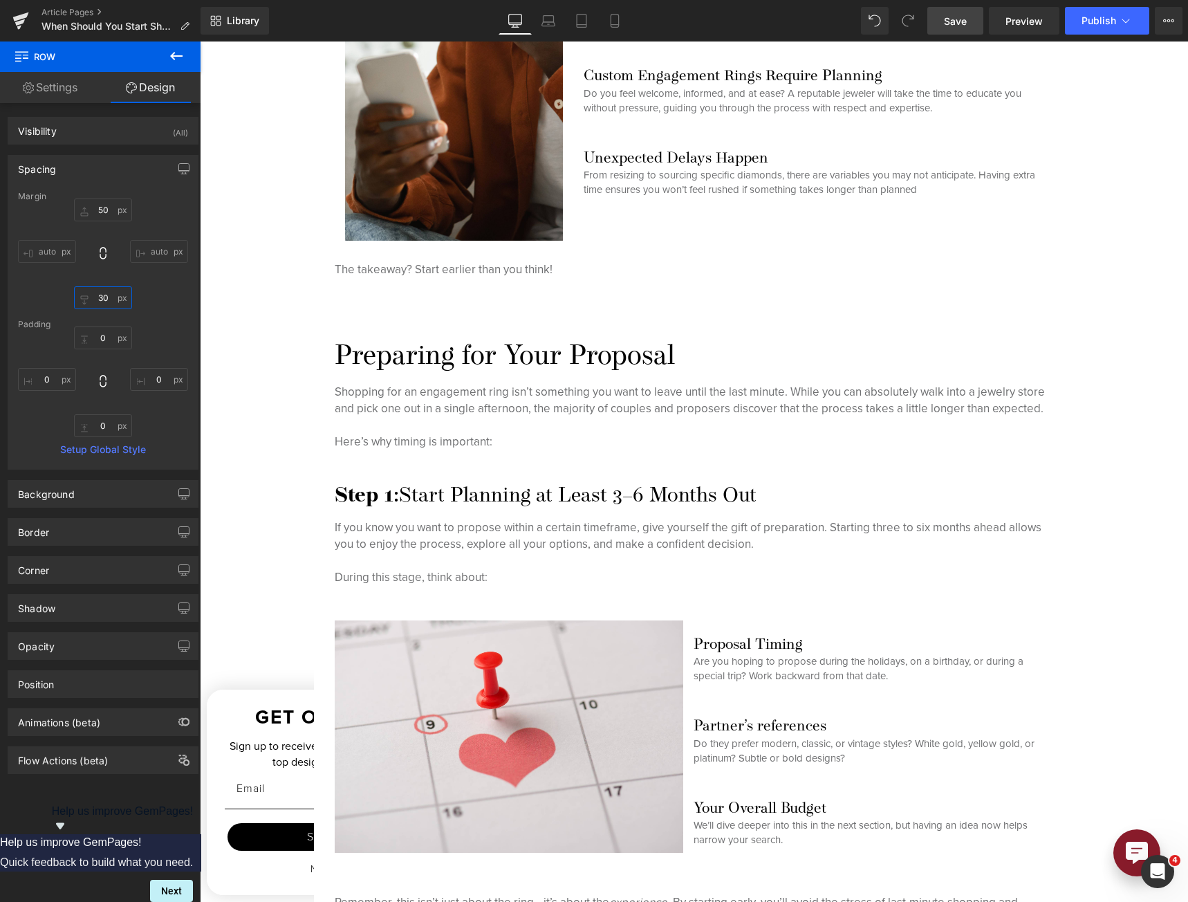
type input "30"
click at [957, 27] on span "Save" at bounding box center [955, 21] width 23 height 15
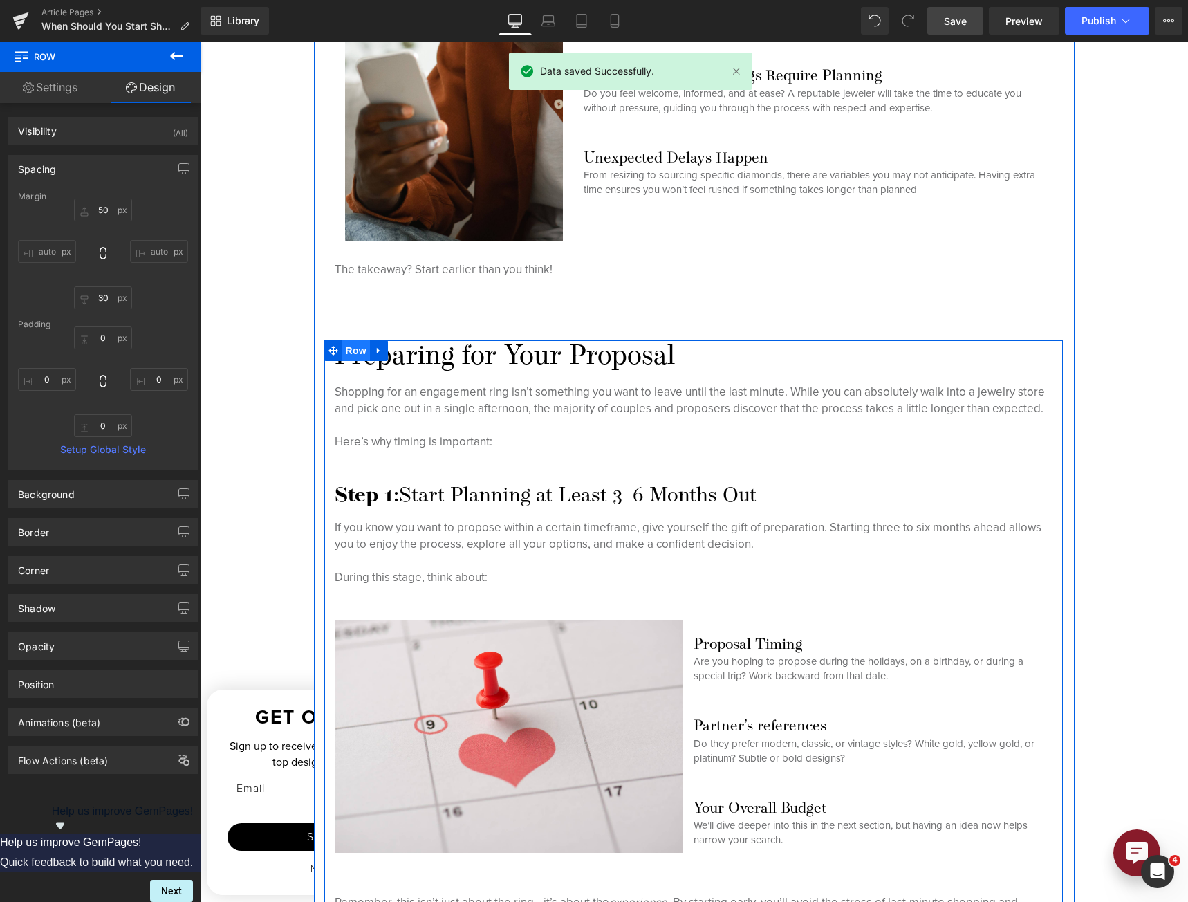
click at [350, 345] on span "Row" at bounding box center [356, 350] width 28 height 21
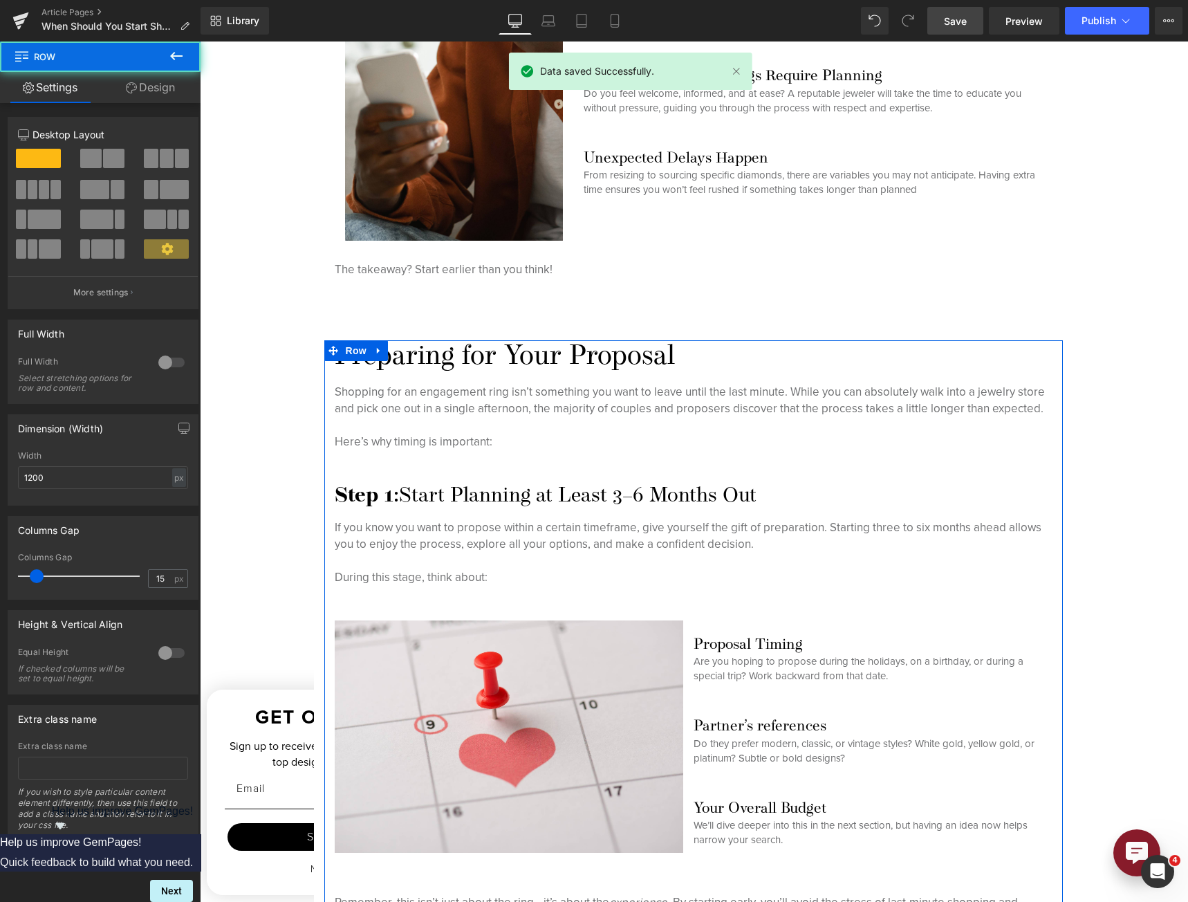
click at [138, 84] on link "Design" at bounding box center [150, 87] width 100 height 31
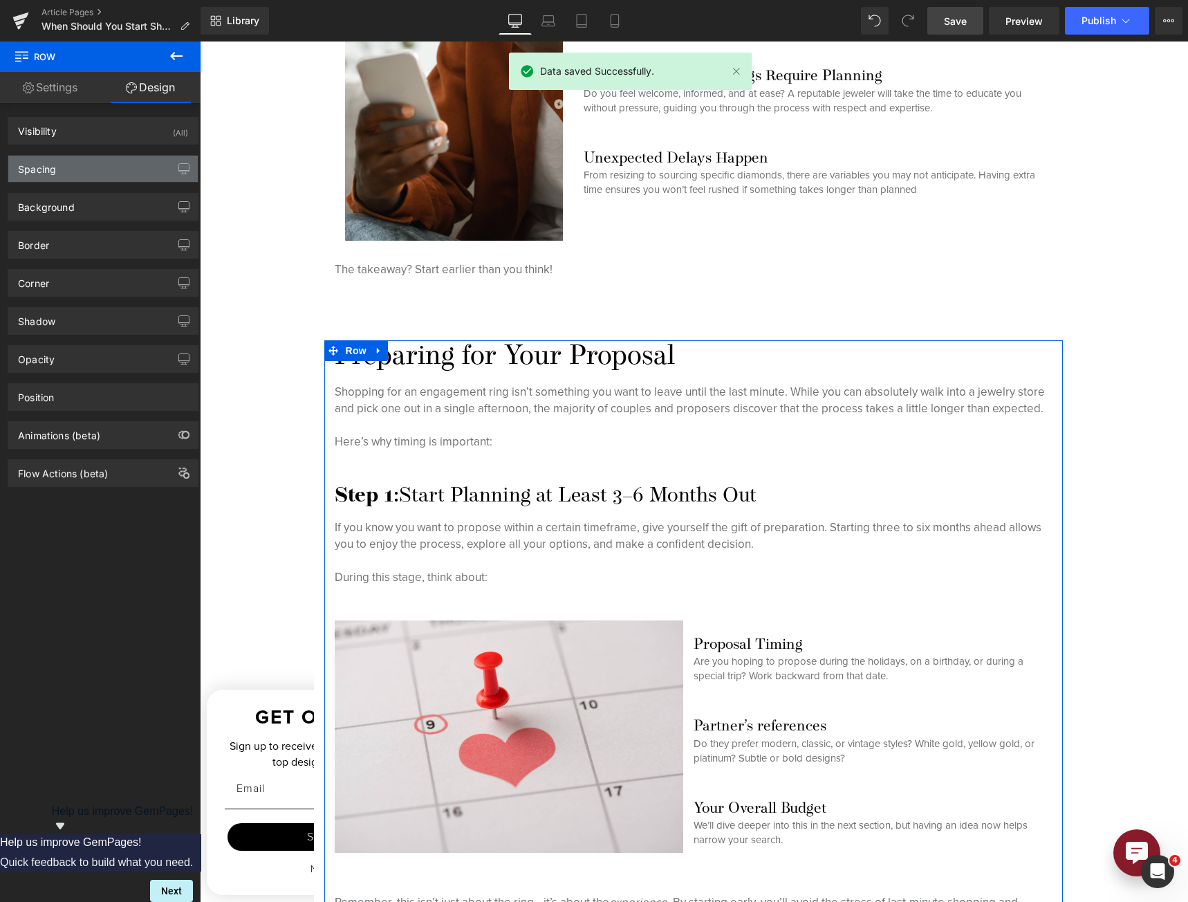
click at [113, 165] on div "Spacing" at bounding box center [102, 169] width 189 height 26
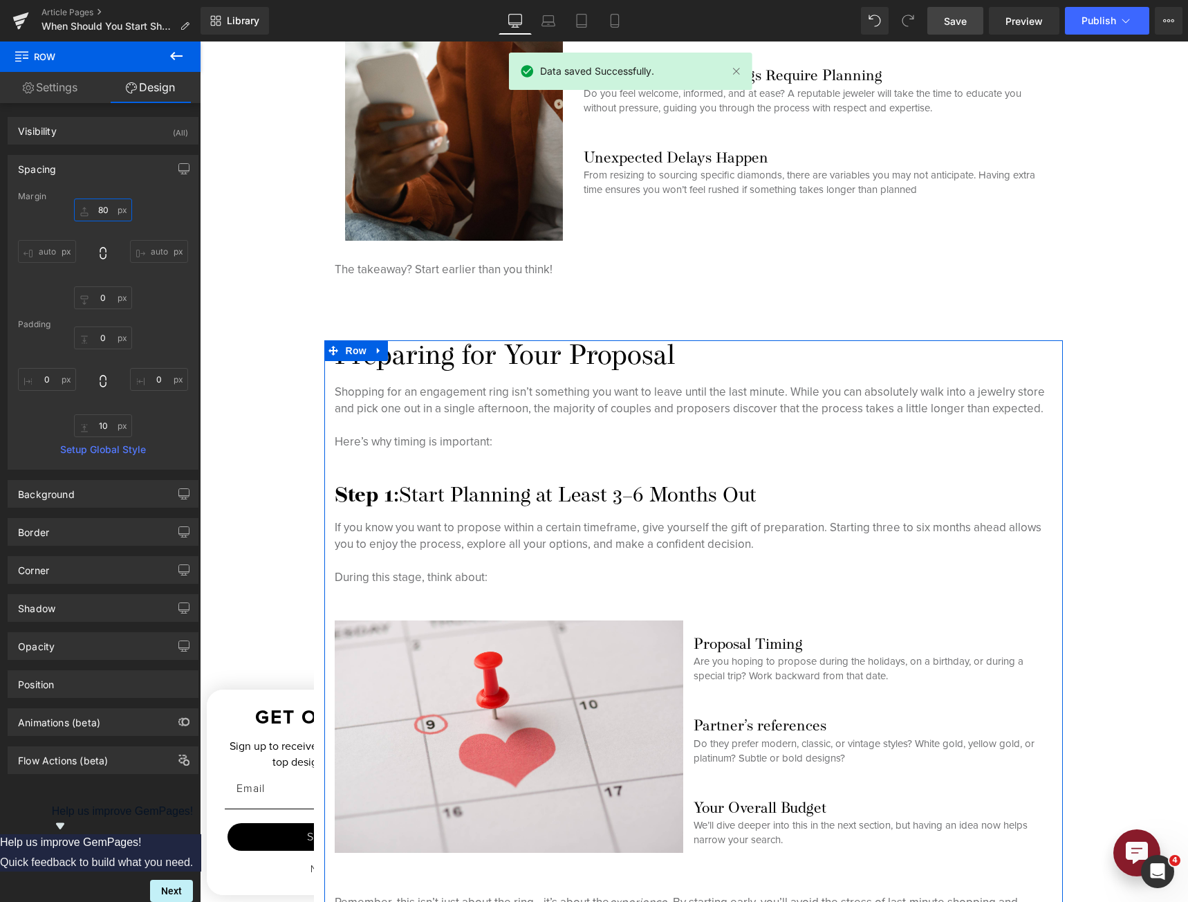
click at [100, 211] on input "80" at bounding box center [103, 209] width 58 height 23
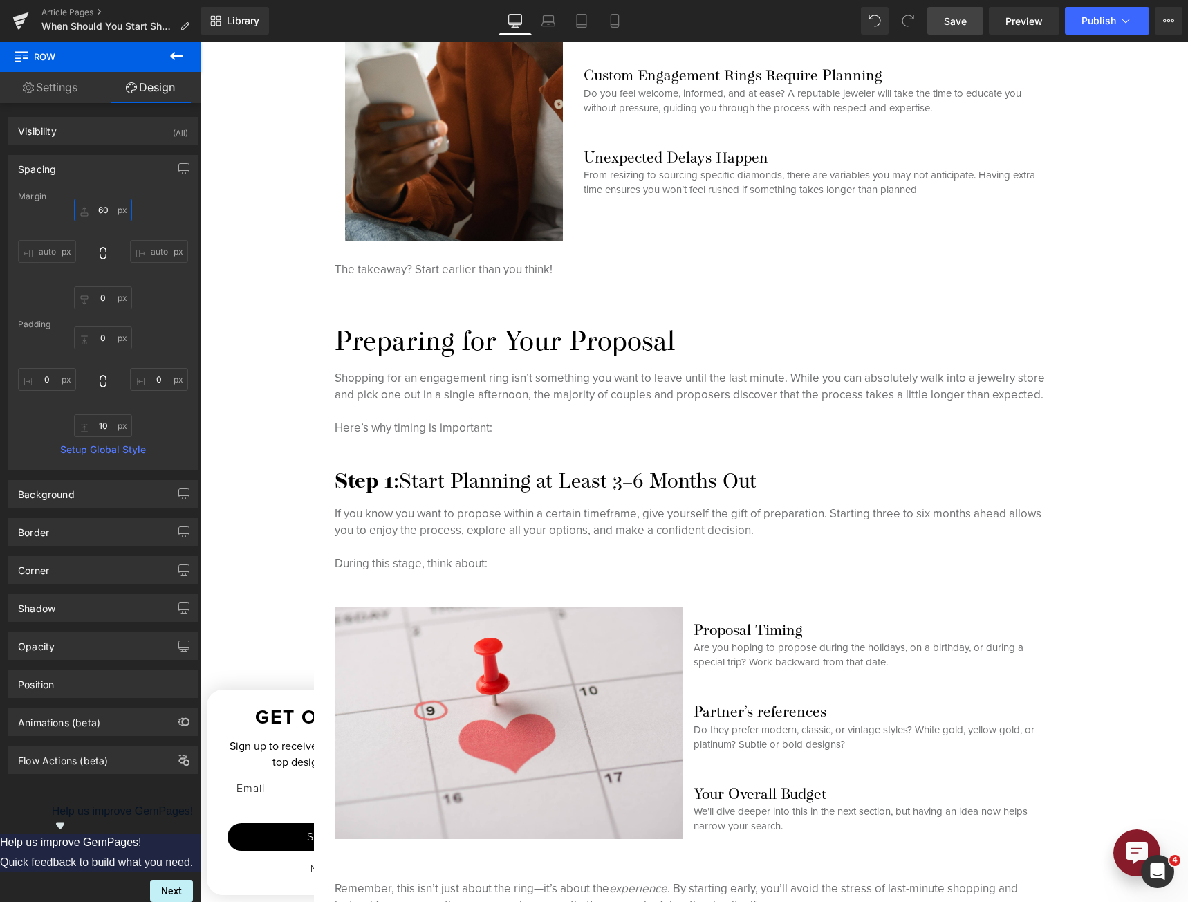
type input "60"
click at [964, 28] on link "Save" at bounding box center [955, 21] width 56 height 28
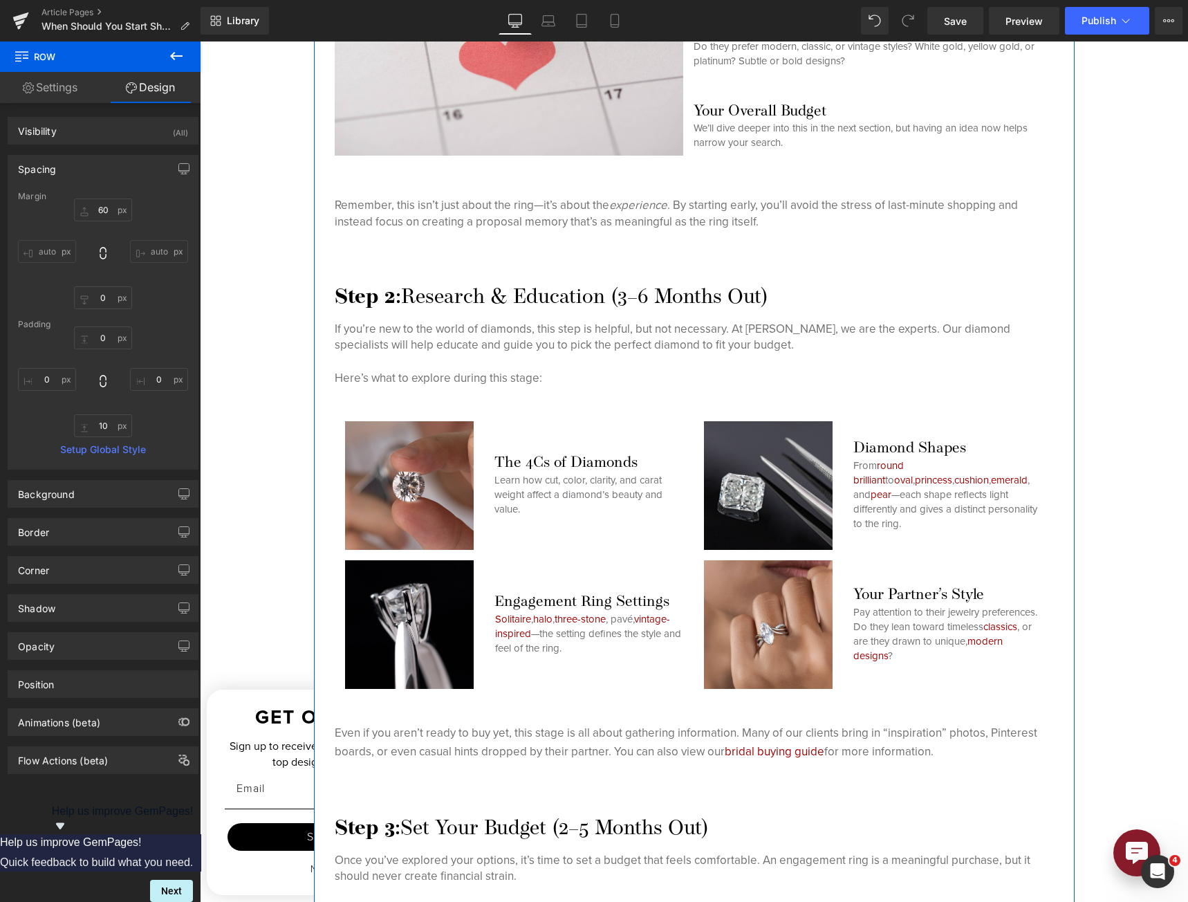
scroll to position [2321, 0]
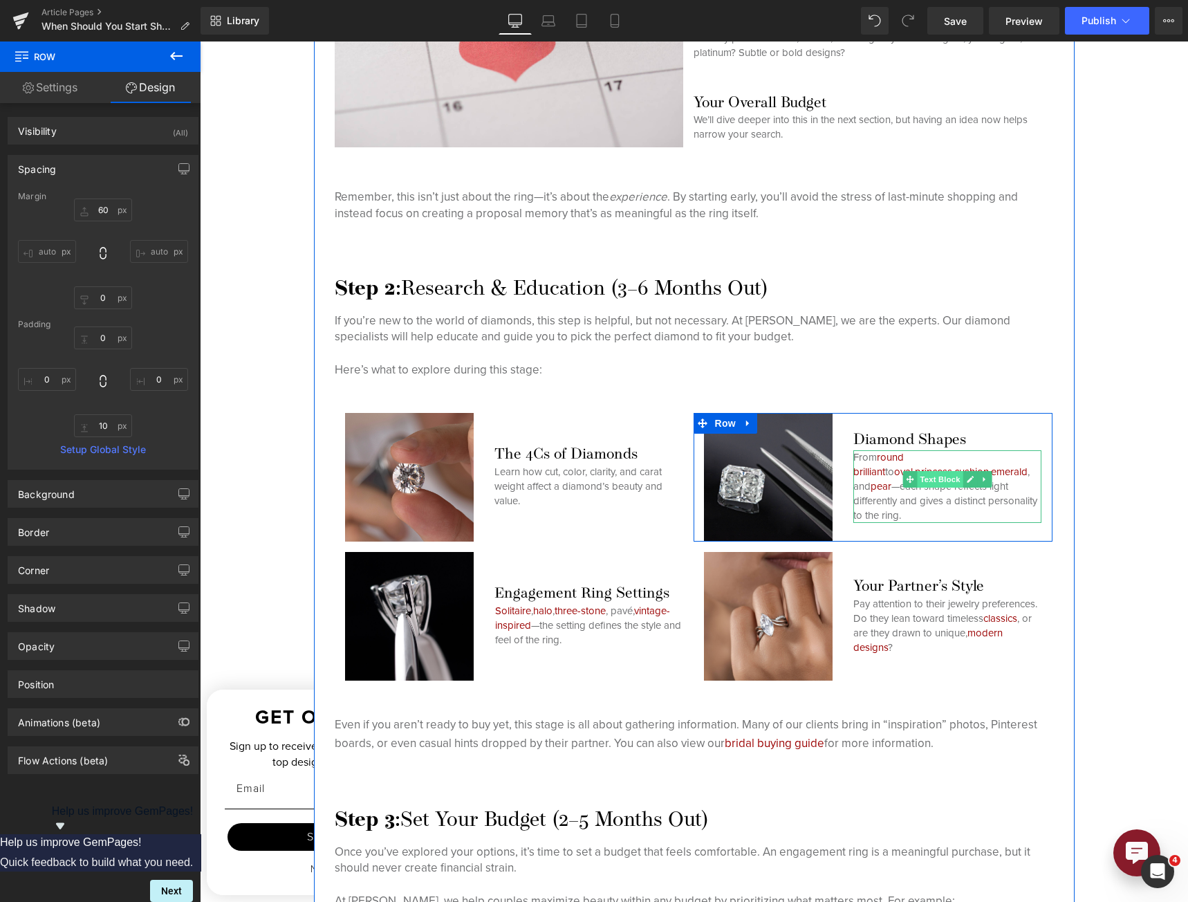
click at [926, 487] on span "Text Block" at bounding box center [940, 479] width 46 height 17
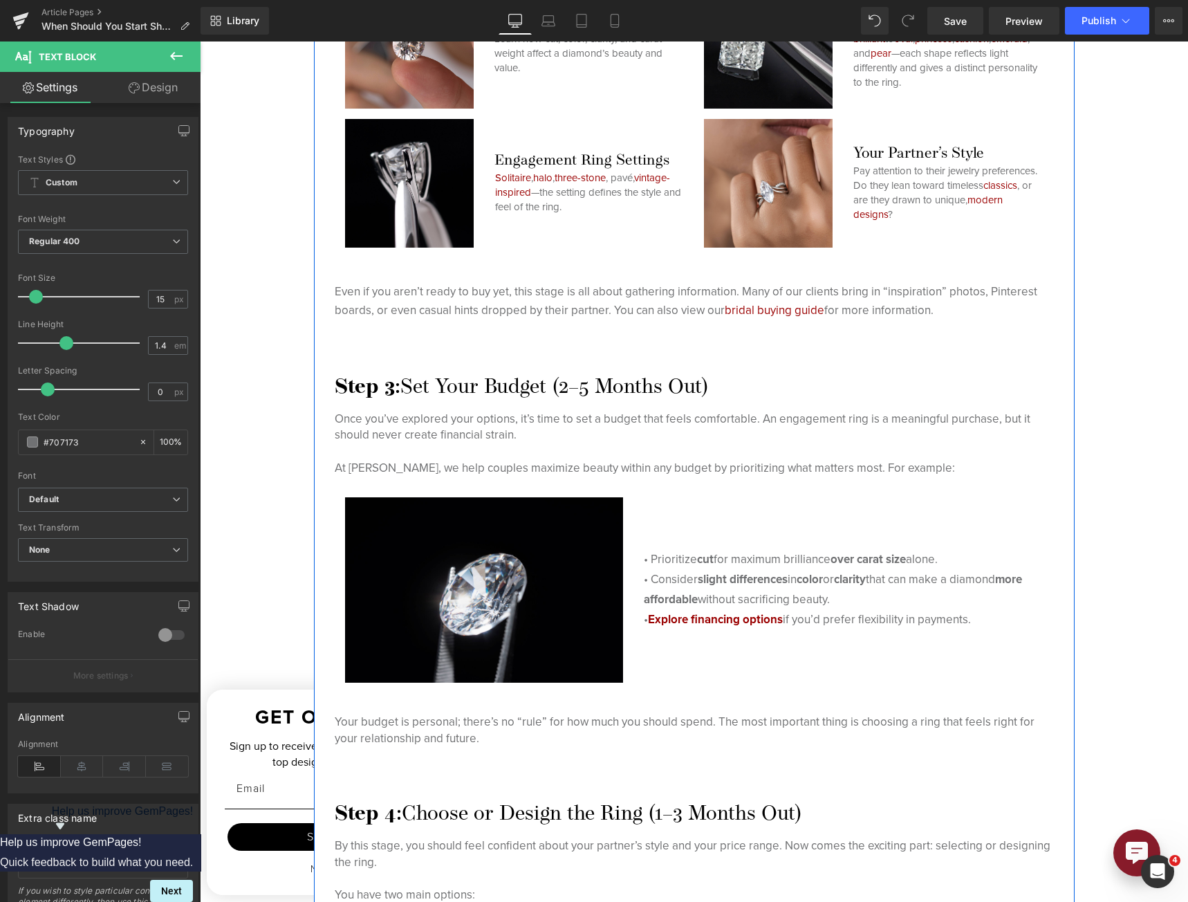
scroll to position [2943, 0]
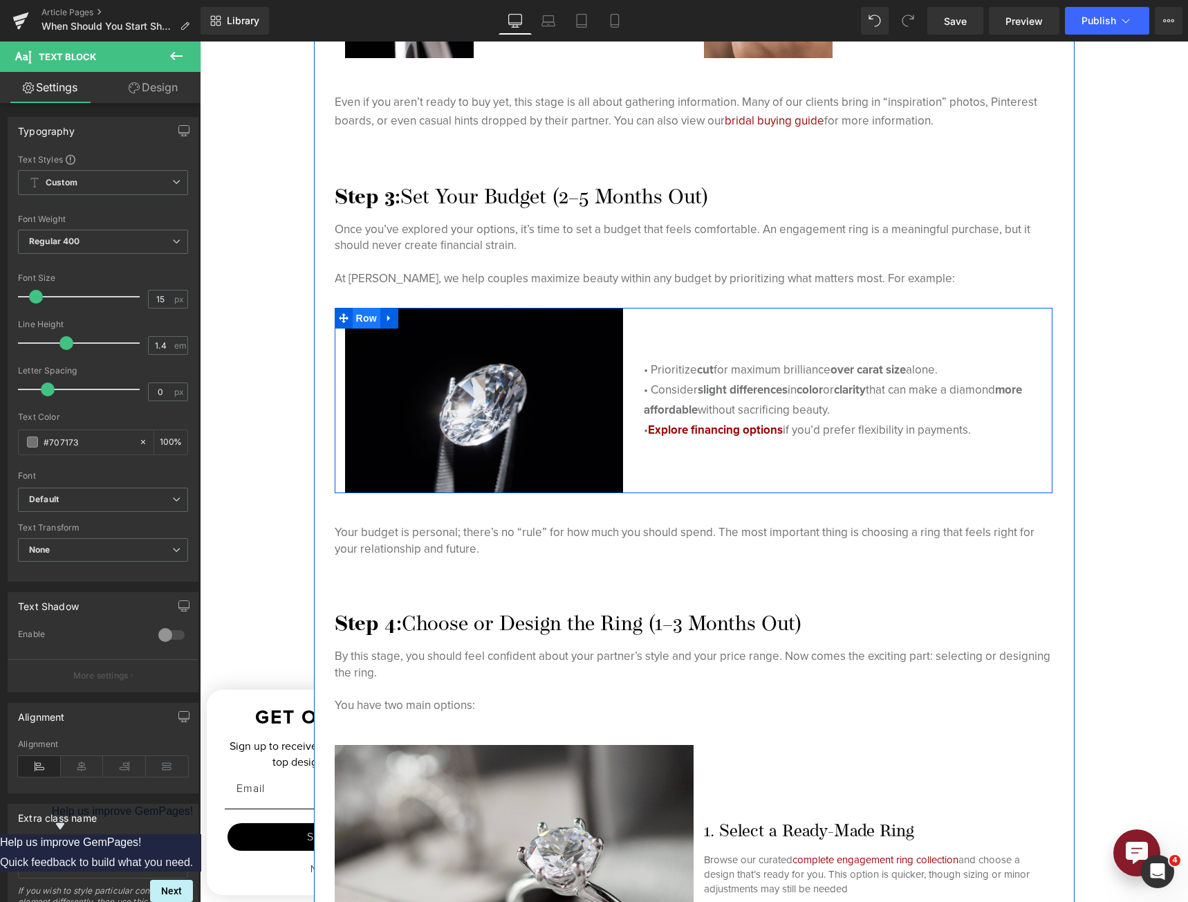
click at [365, 321] on span "Row" at bounding box center [367, 318] width 28 height 21
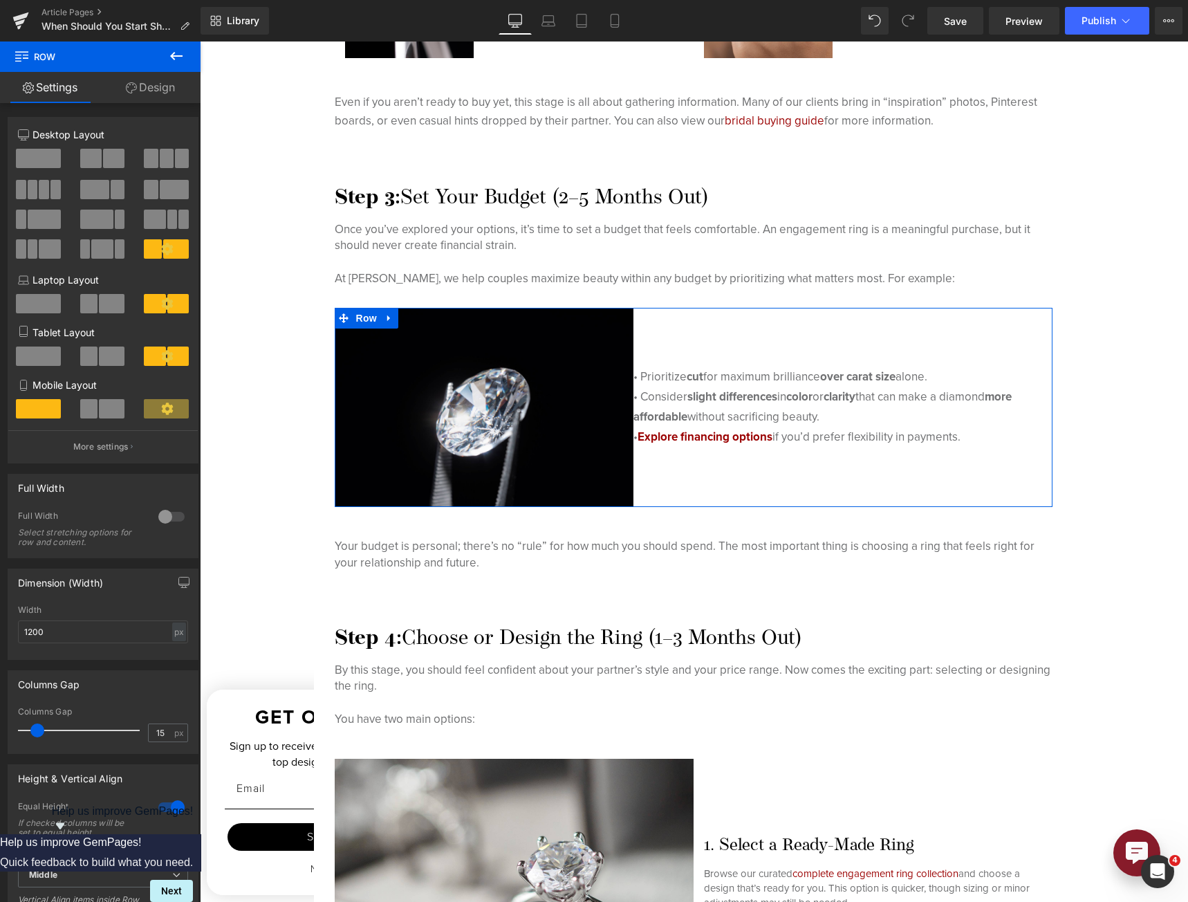
drag, startPoint x: 36, startPoint y: 727, endPoint x: -3, endPoint y: 722, distance: 39.0
click at [0, 722] on html "Row You are previewing how the will restyle your page. You can not edit Element…" at bounding box center [594, 451] width 1188 height 902
click at [480, 404] on span "Image" at bounding box center [483, 408] width 29 height 17
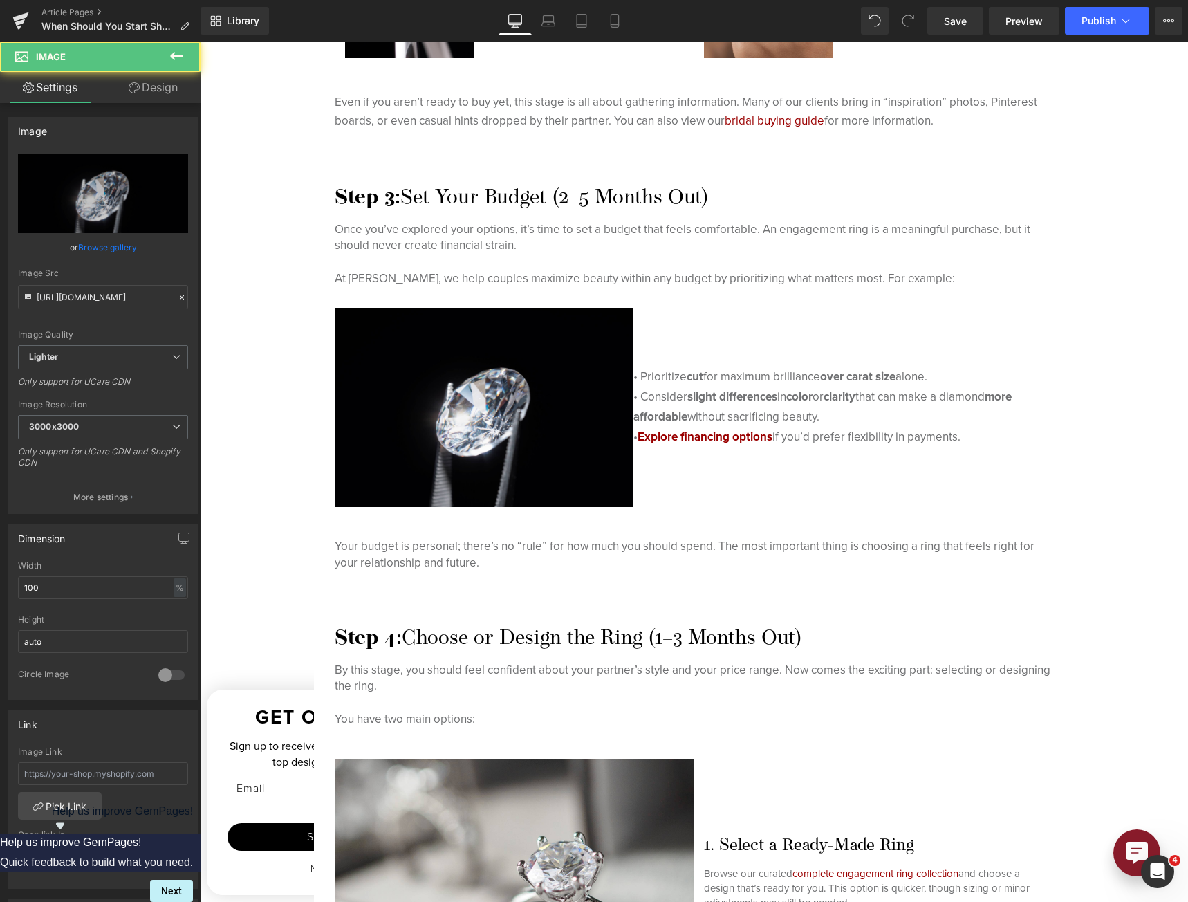
click at [158, 87] on link "Design" at bounding box center [153, 87] width 100 height 31
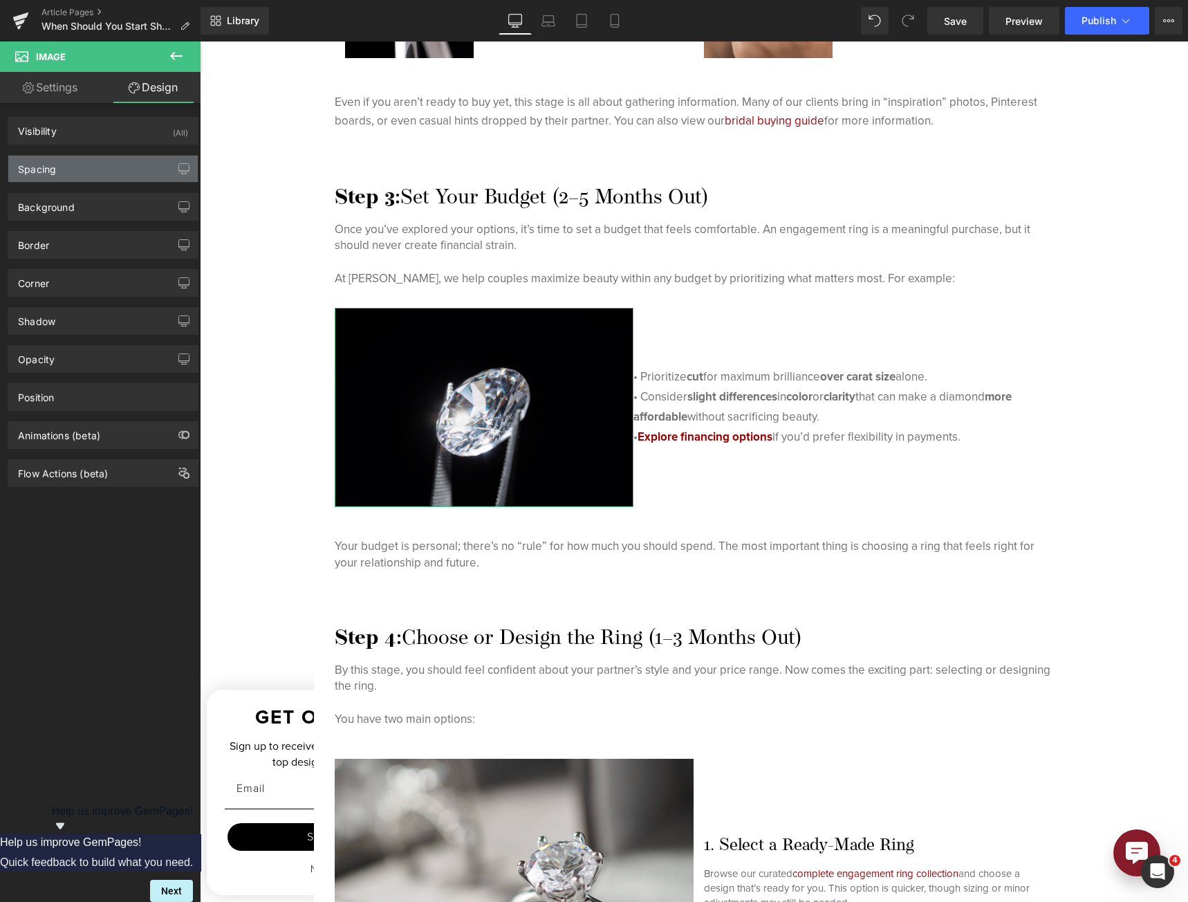
click at [100, 162] on div "Spacing" at bounding box center [102, 169] width 189 height 26
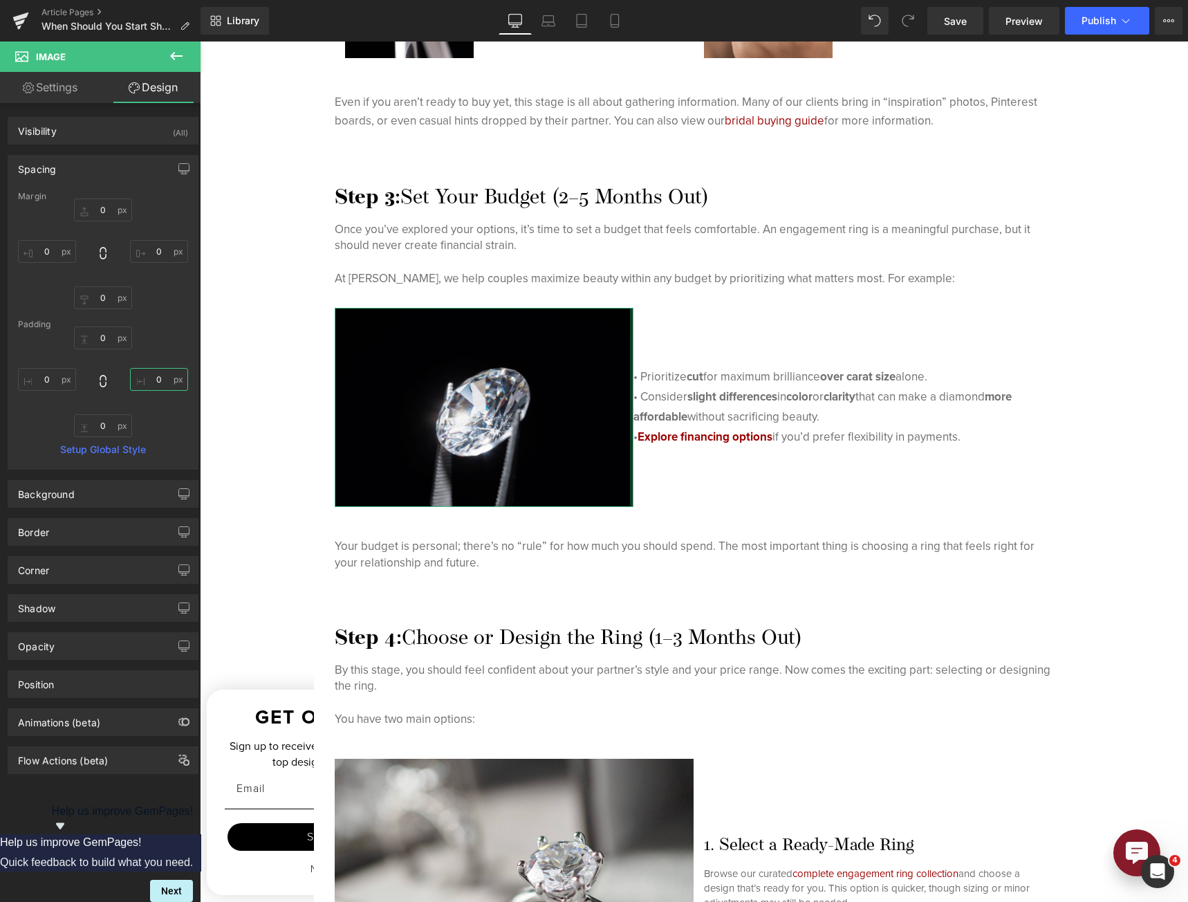
click at [151, 387] on input "0" at bounding box center [159, 379] width 58 height 23
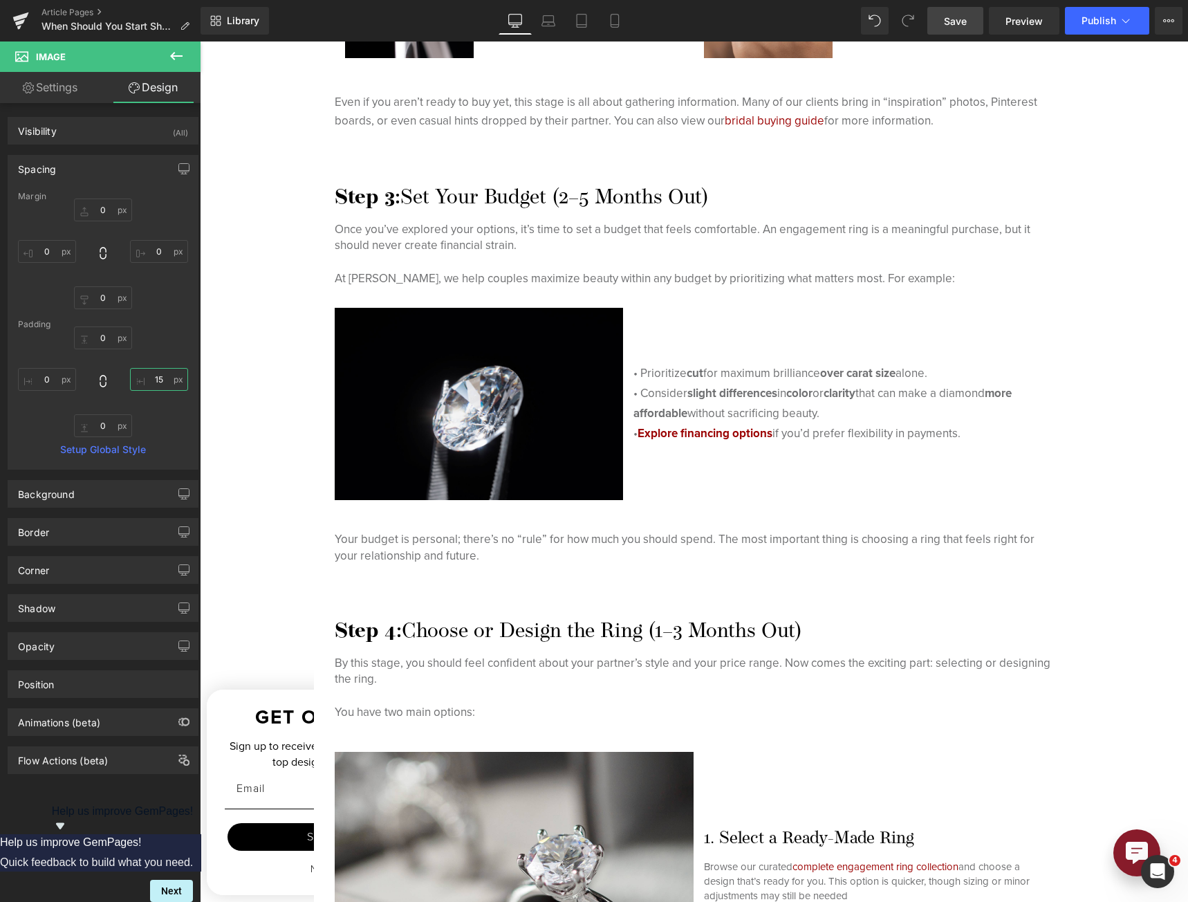
type input "15"
click at [955, 26] on span "Save" at bounding box center [955, 21] width 23 height 15
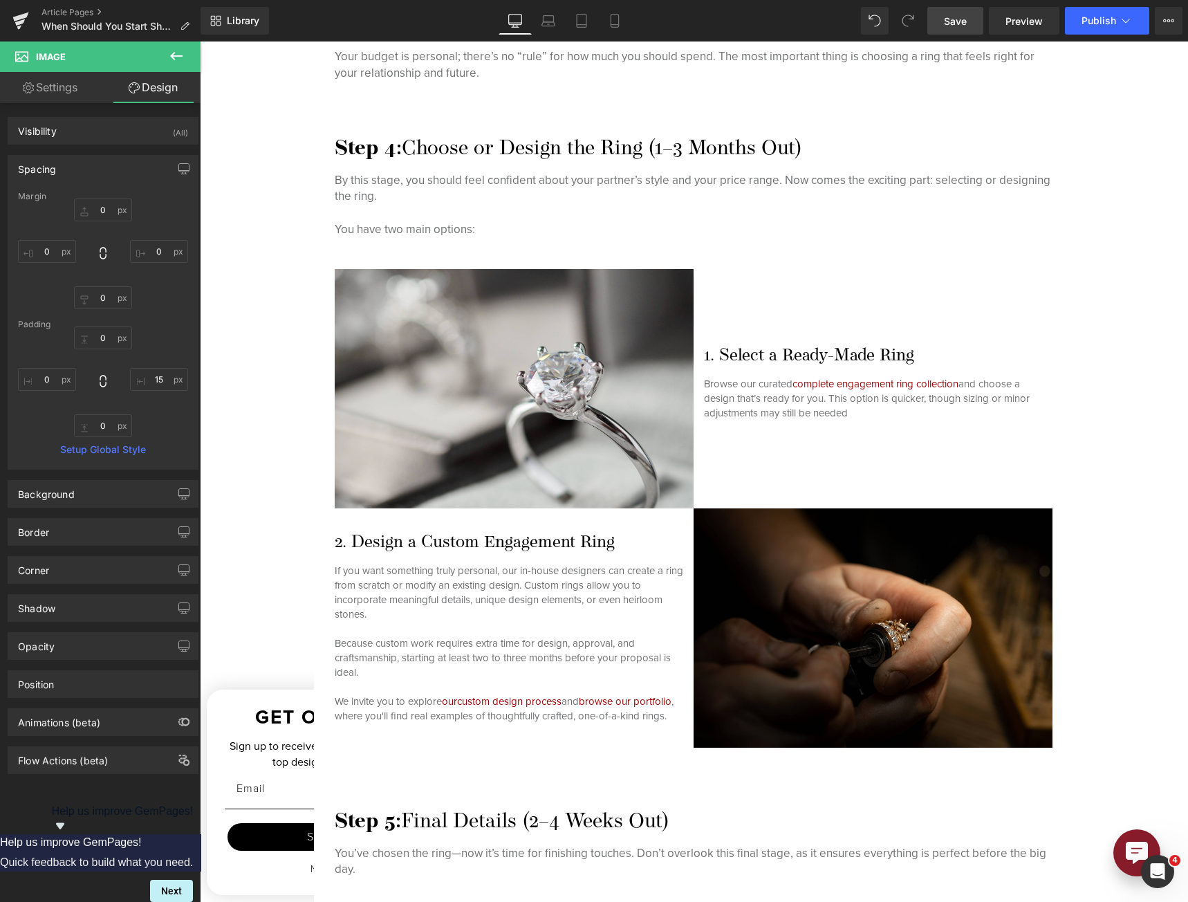
scroll to position [3496, 0]
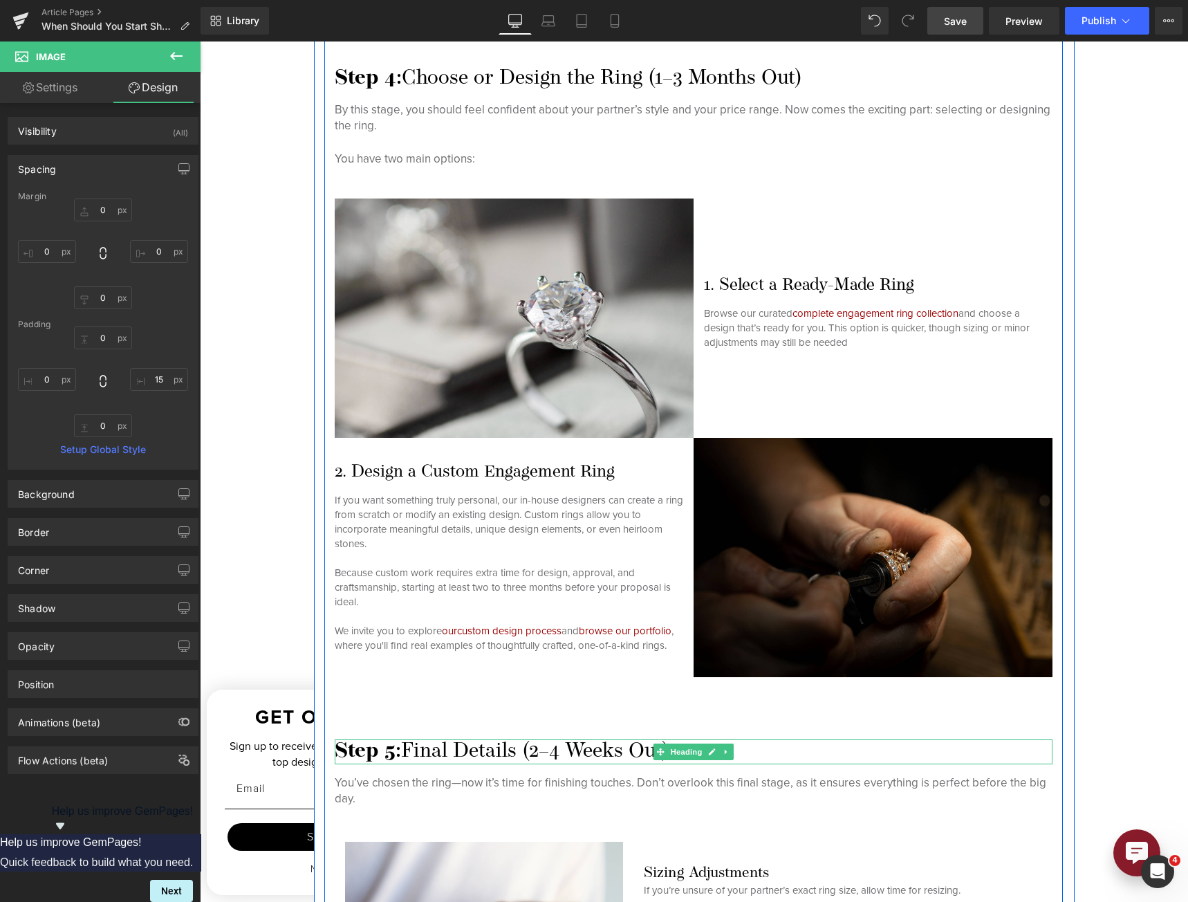
click at [375, 749] on strong "Step 5:" at bounding box center [368, 750] width 66 height 21
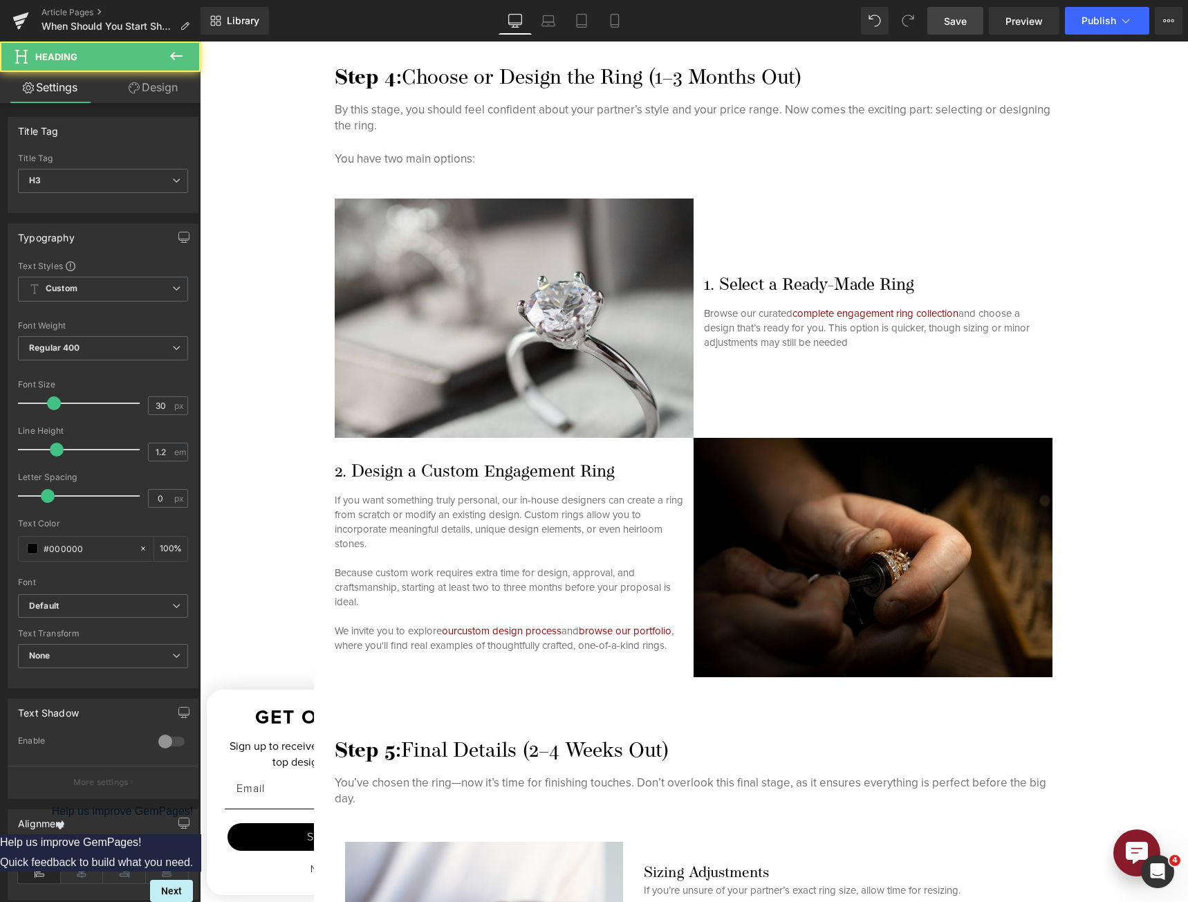
click at [142, 78] on link "Design" at bounding box center [153, 87] width 100 height 31
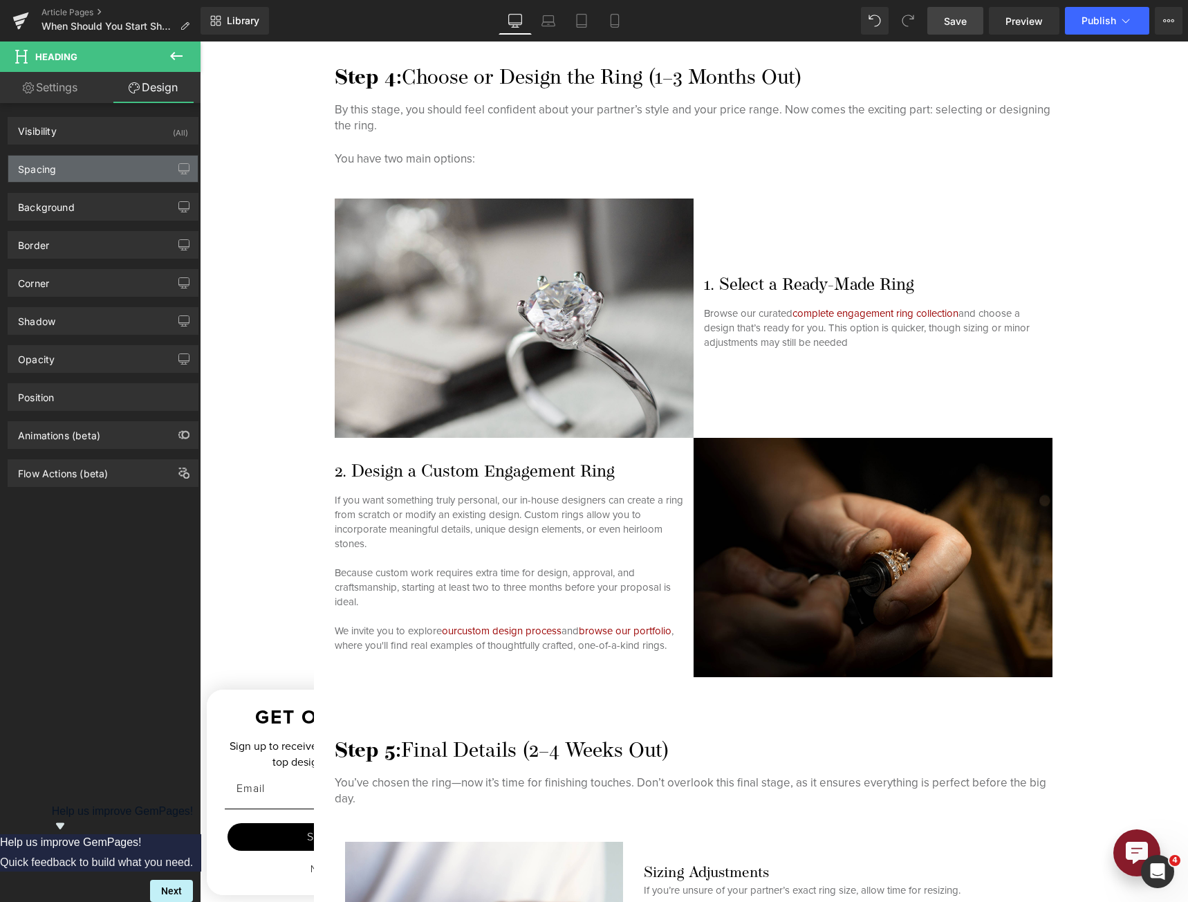
click at [91, 172] on div "Spacing" at bounding box center [102, 169] width 189 height 26
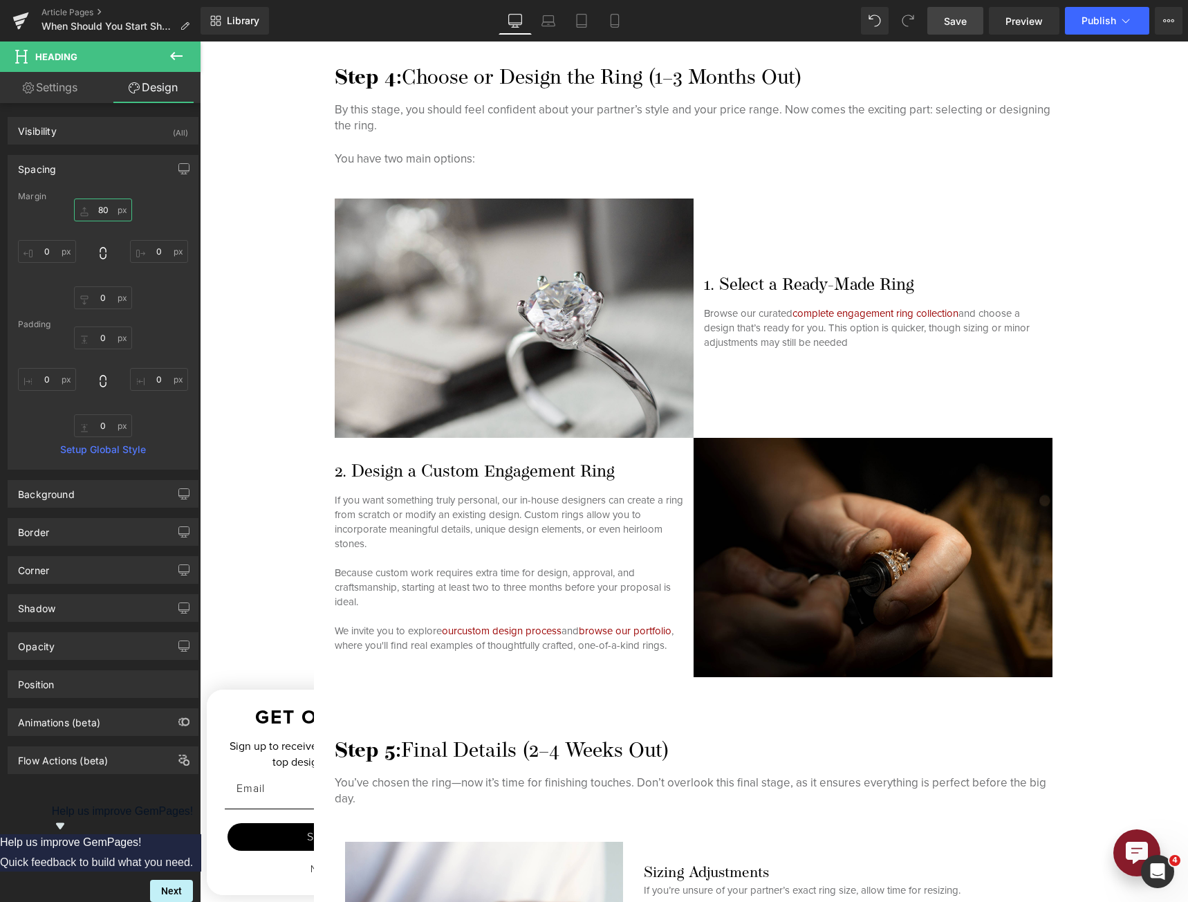
click at [103, 214] on input "80" at bounding box center [103, 209] width 58 height 23
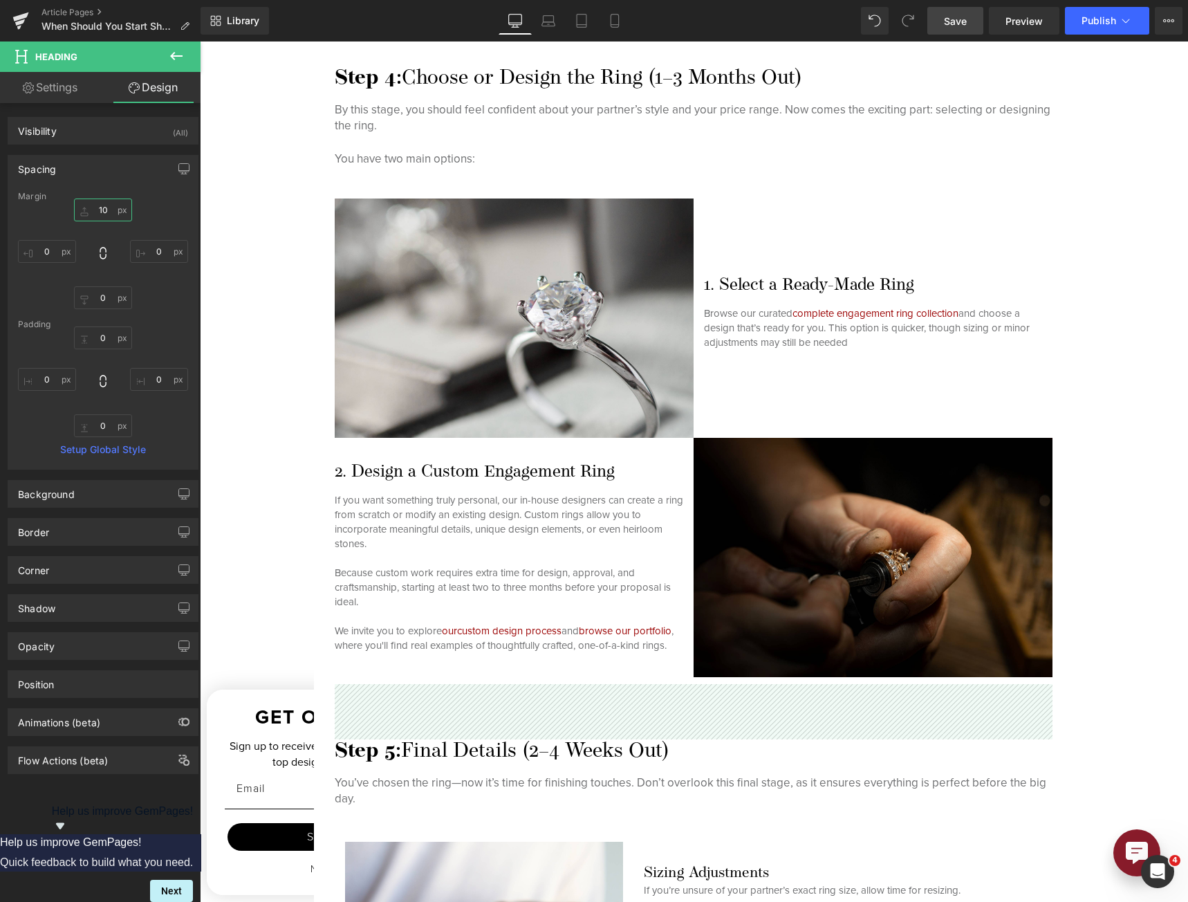
type input "100"
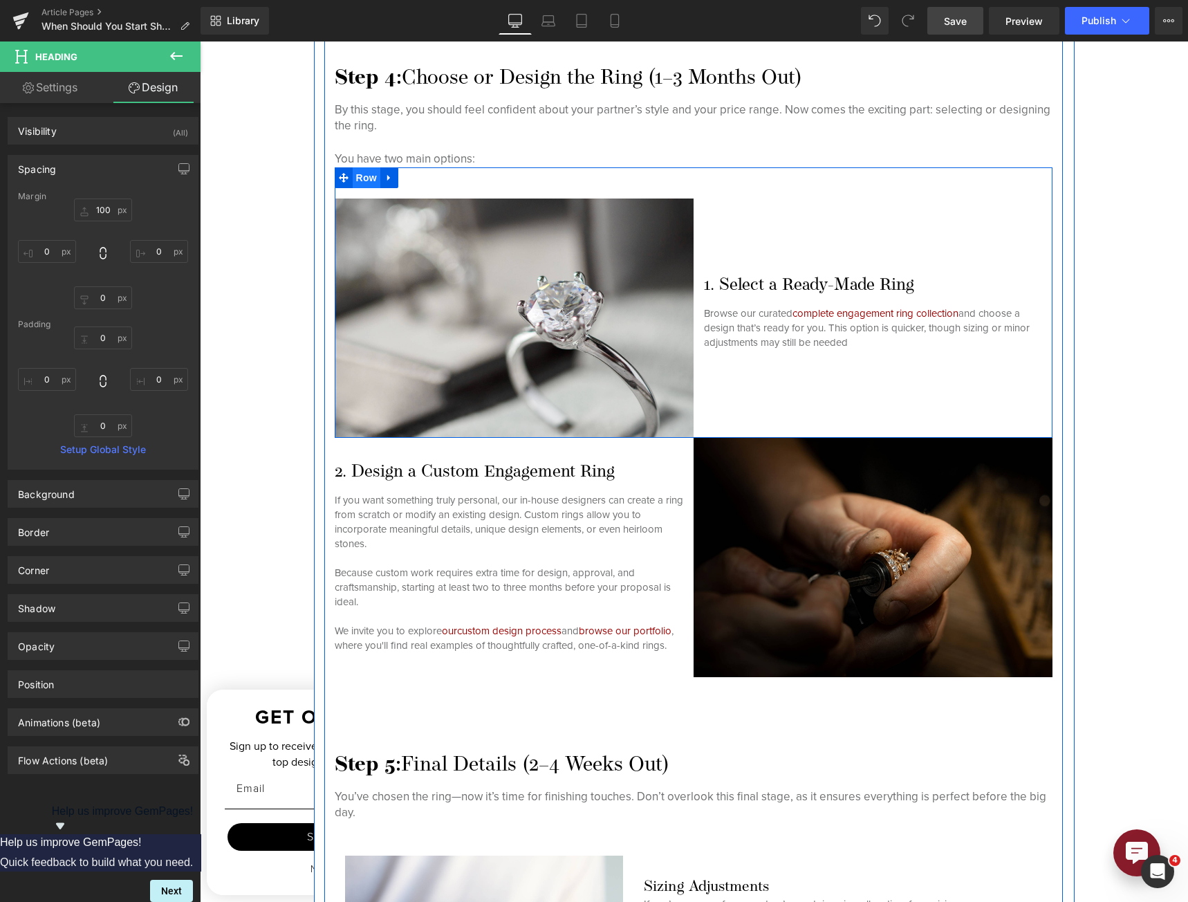
click at [361, 174] on span "Row" at bounding box center [367, 177] width 28 height 21
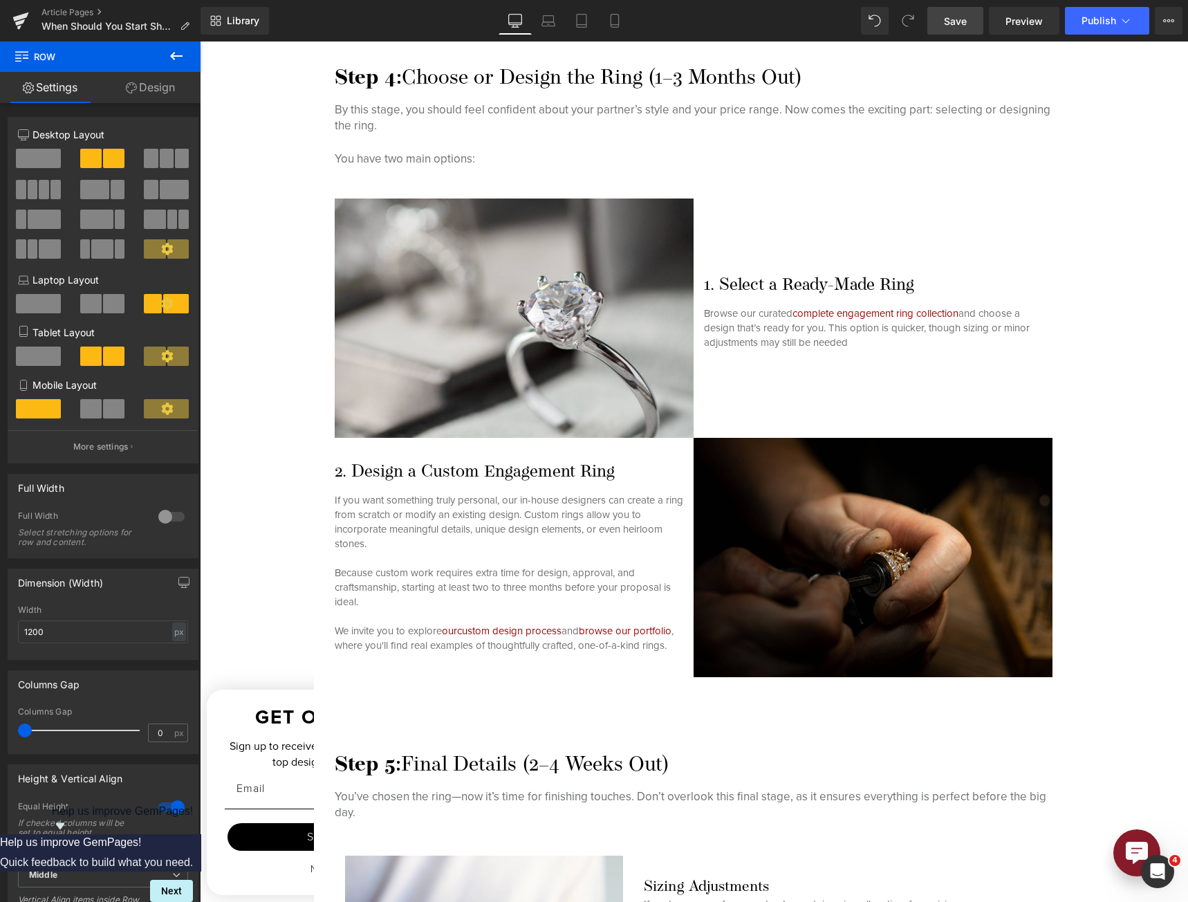
drag, startPoint x: 958, startPoint y: 21, endPoint x: 347, endPoint y: 553, distance: 809.6
click at [958, 21] on span "Save" at bounding box center [955, 21] width 23 height 15
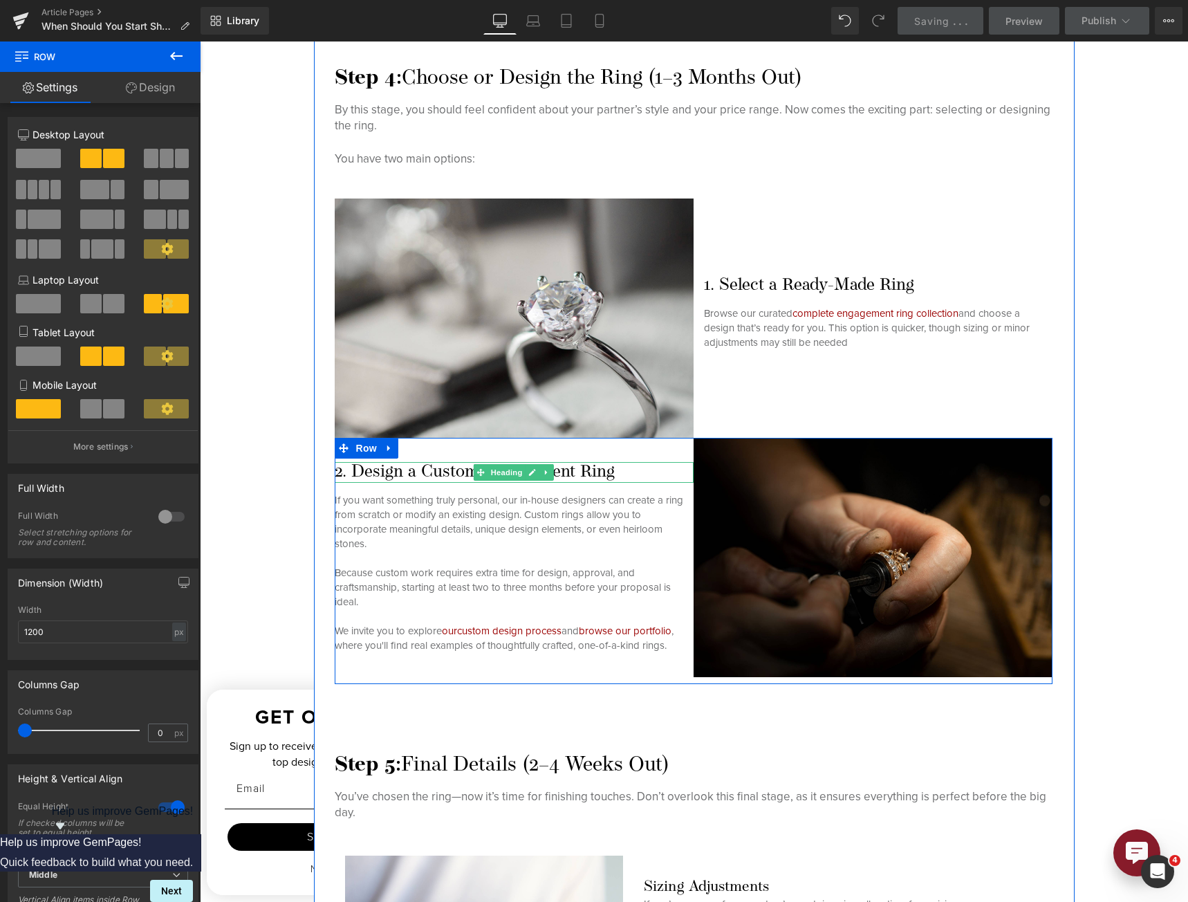
click at [456, 469] on h3 "2. Design a Custom Engagement Ring" at bounding box center [514, 472] width 359 height 21
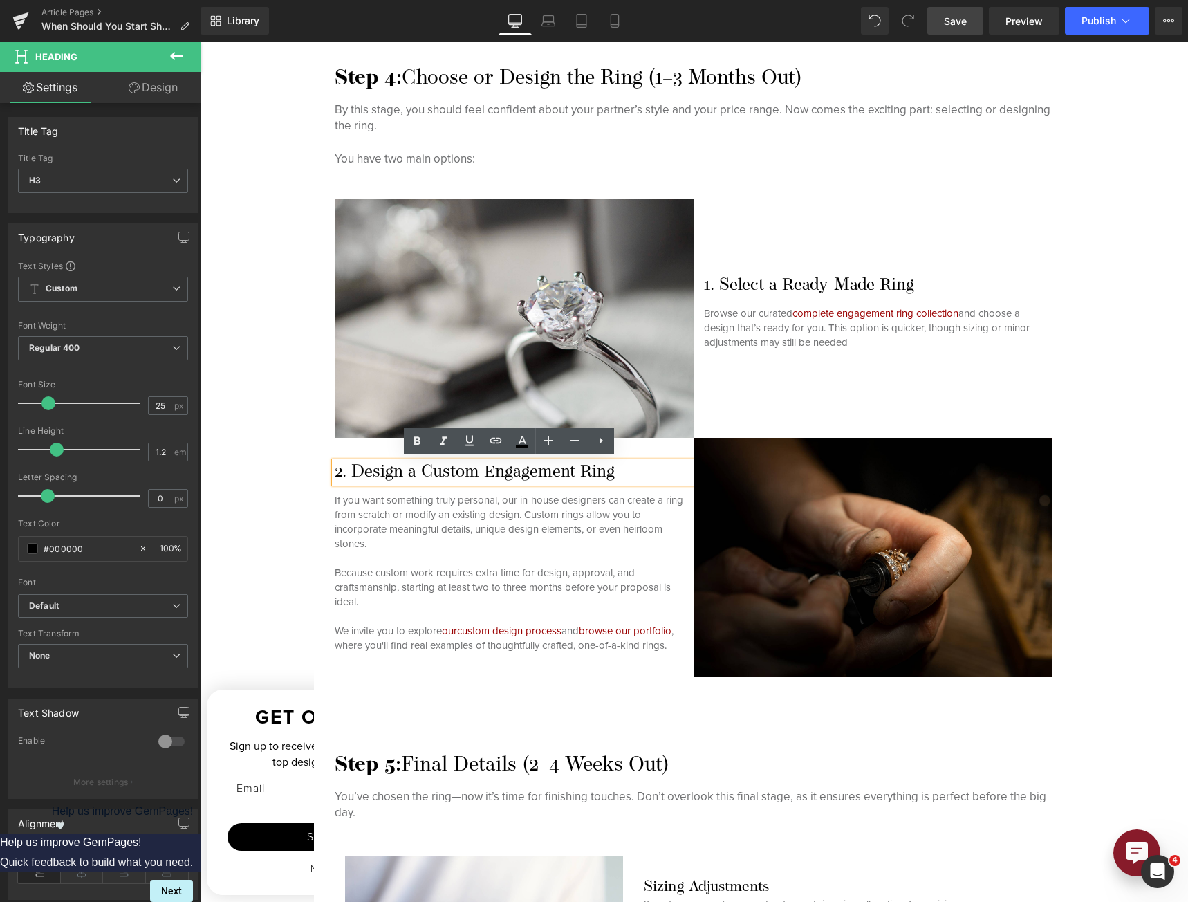
click at [943, 19] on link "Save" at bounding box center [955, 21] width 56 height 28
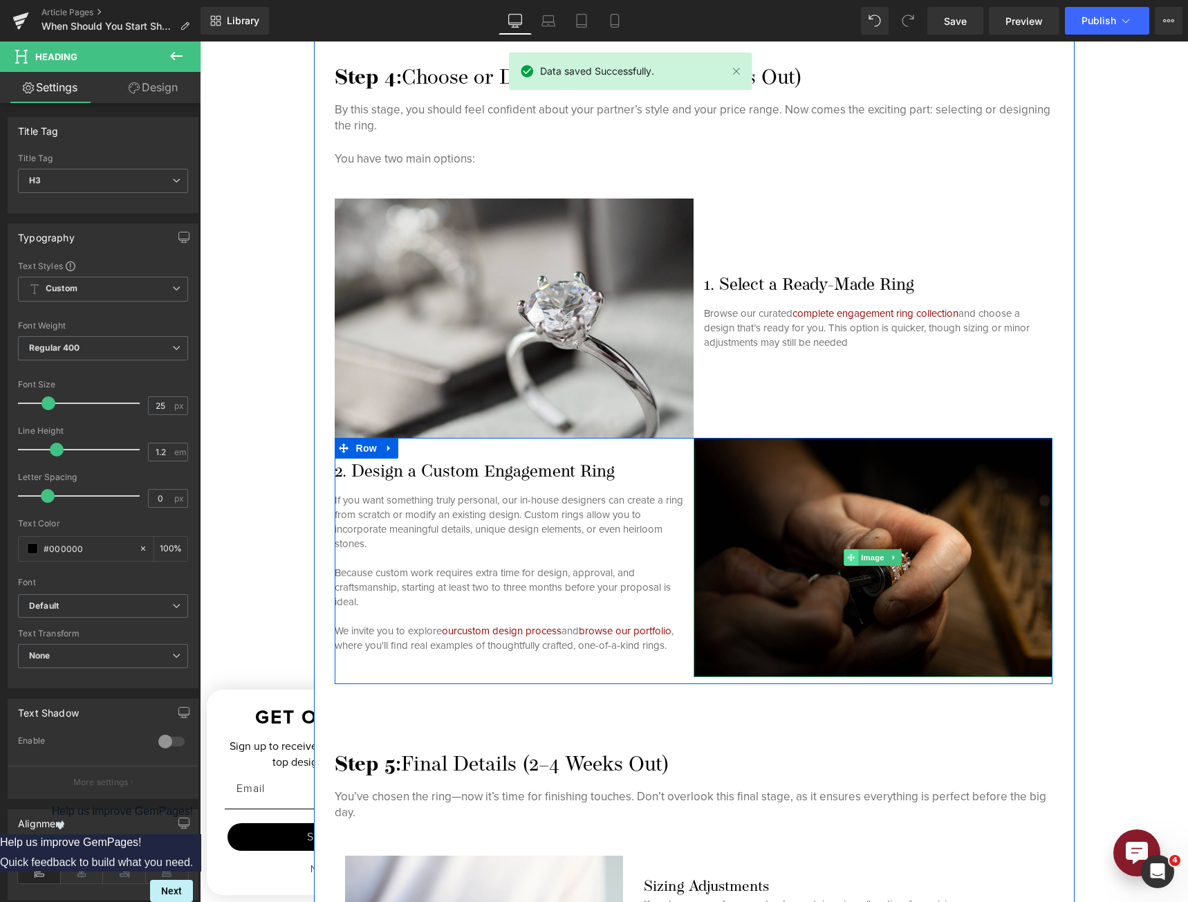
click at [844, 554] on span at bounding box center [851, 557] width 15 height 17
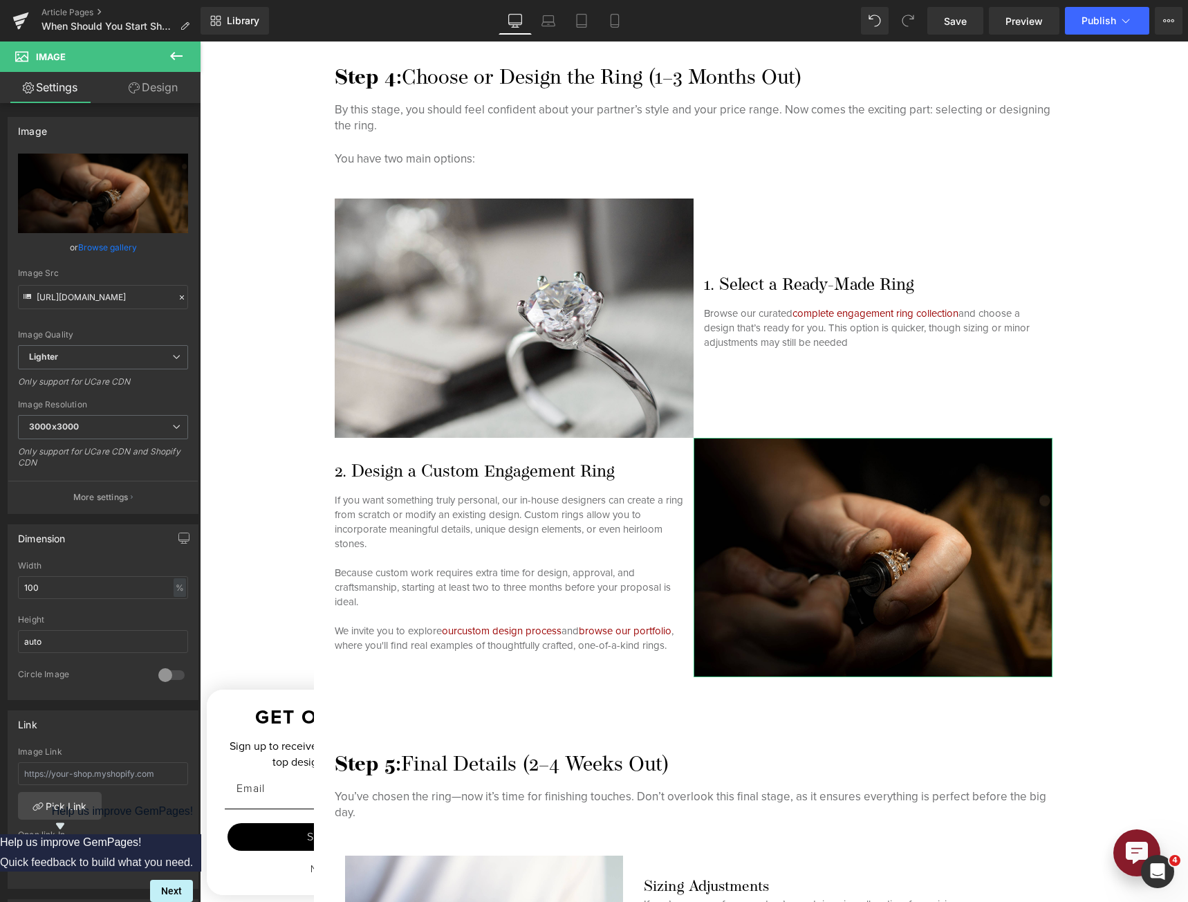
drag, startPoint x: 141, startPoint y: 89, endPoint x: 117, endPoint y: 187, distance: 101.1
click at [142, 89] on link "Design" at bounding box center [153, 87] width 100 height 31
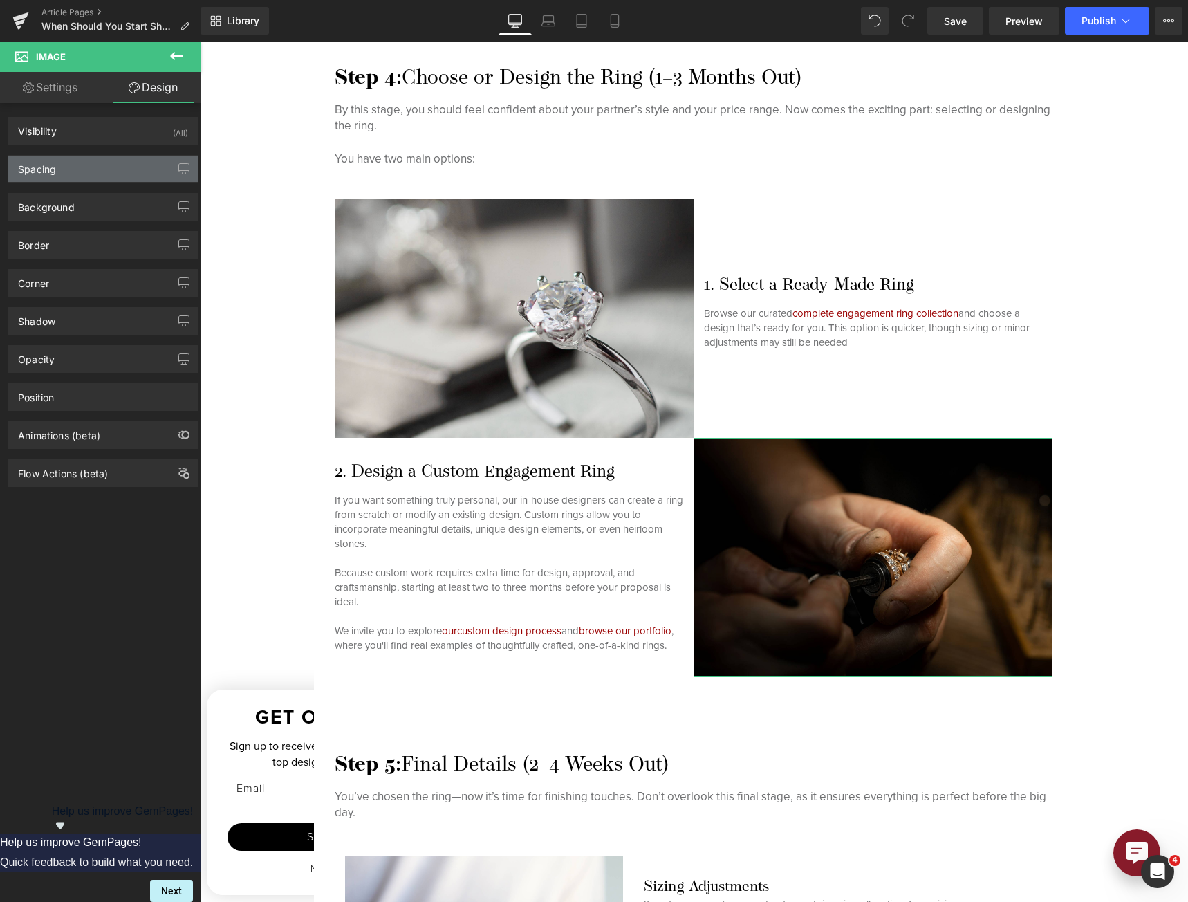
click at [104, 175] on div "Spacing" at bounding box center [102, 169] width 189 height 26
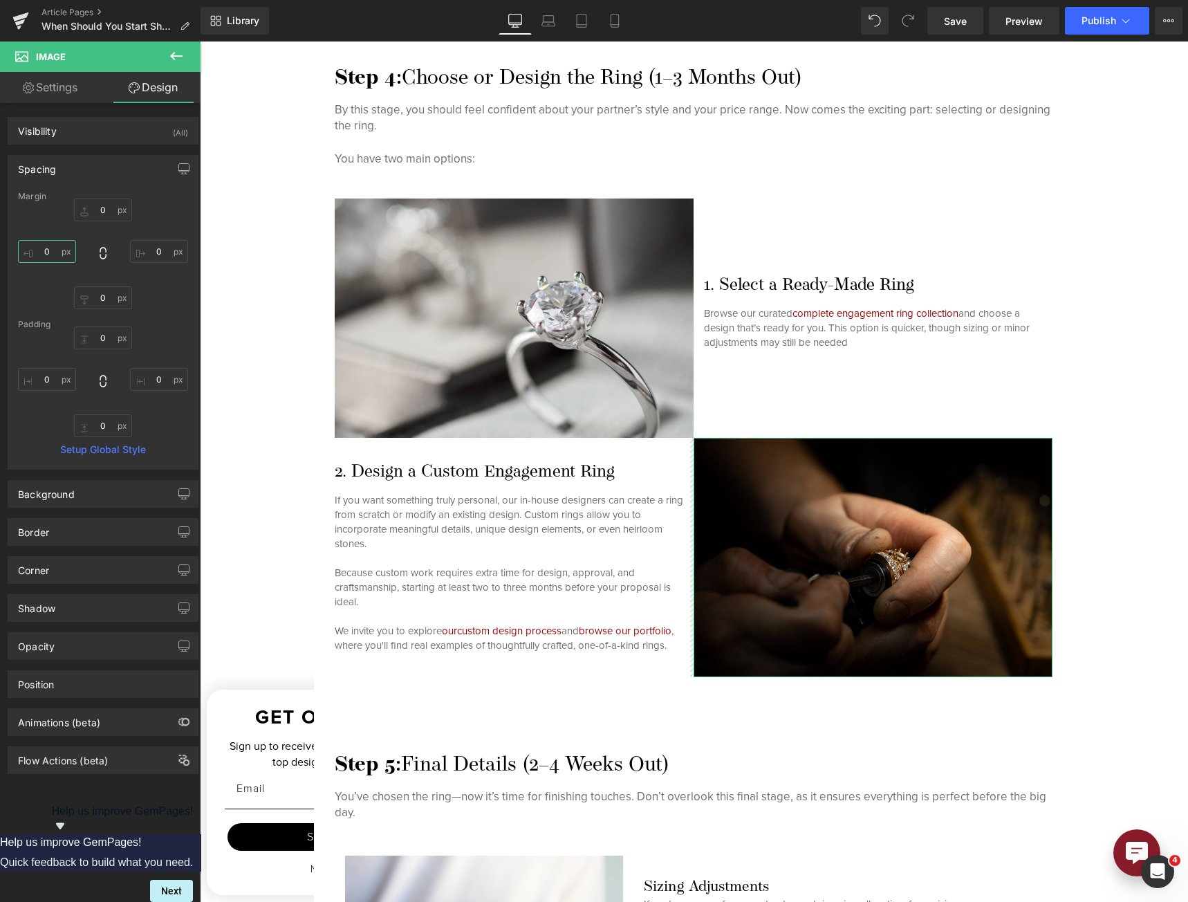
click at [47, 252] on input "0" at bounding box center [47, 251] width 58 height 23
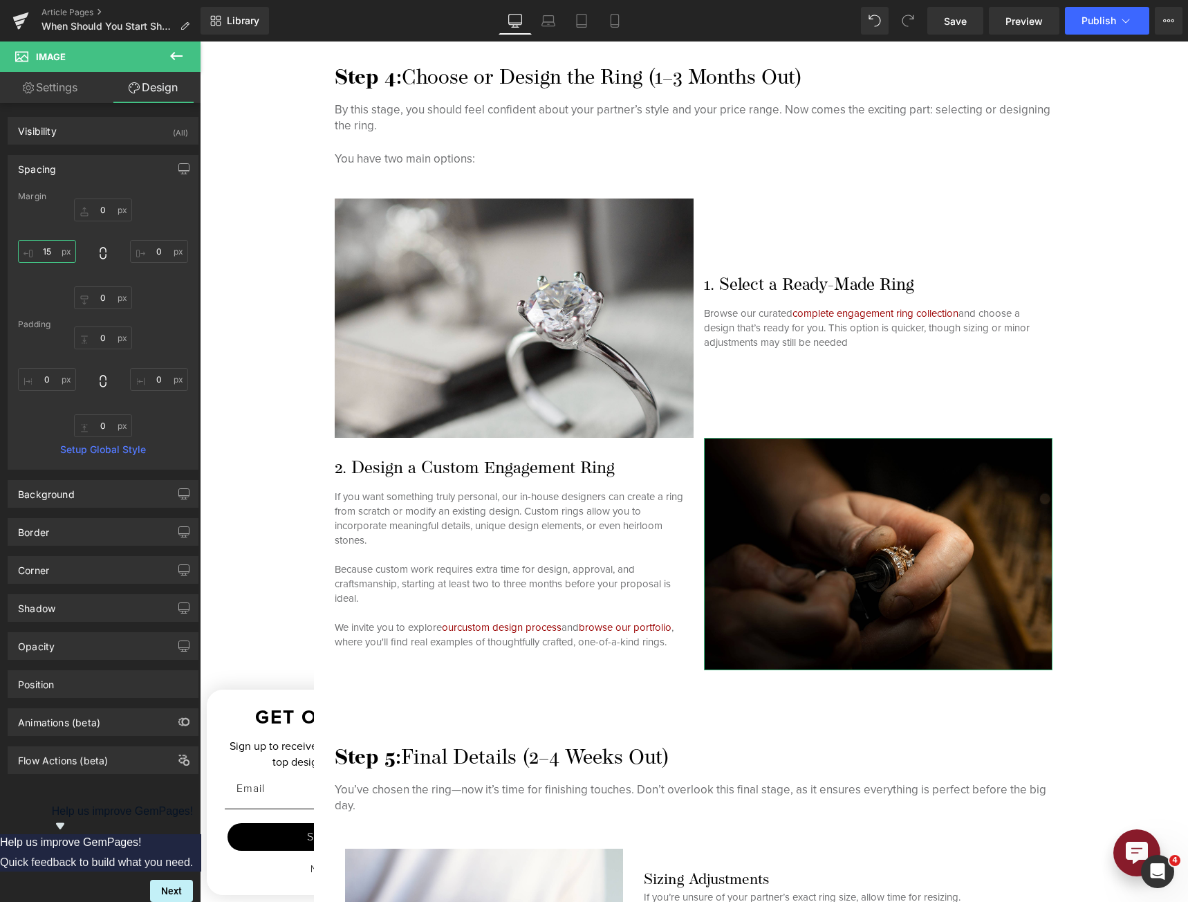
type input "1"
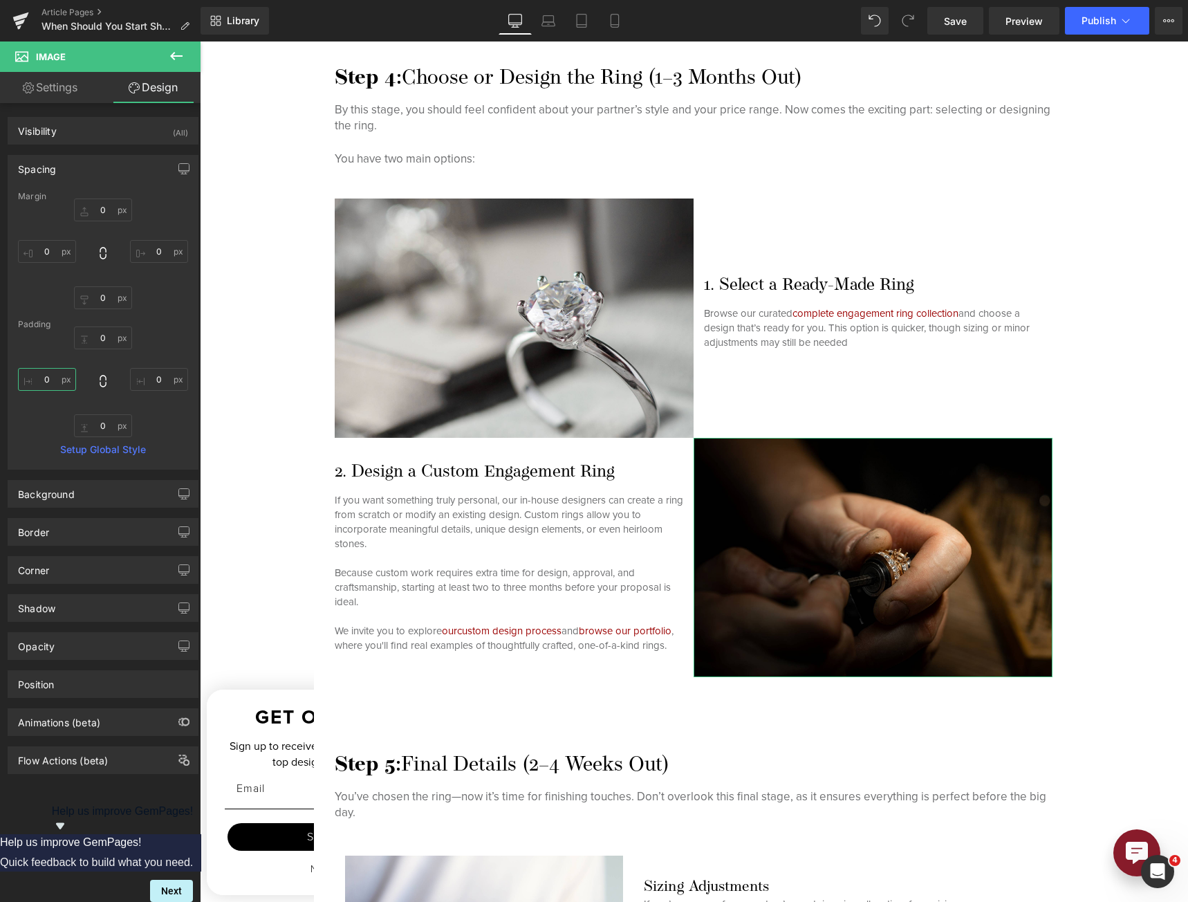
click at [35, 376] on input "0" at bounding box center [47, 379] width 58 height 23
click at [151, 380] on input "0" at bounding box center [159, 379] width 58 height 23
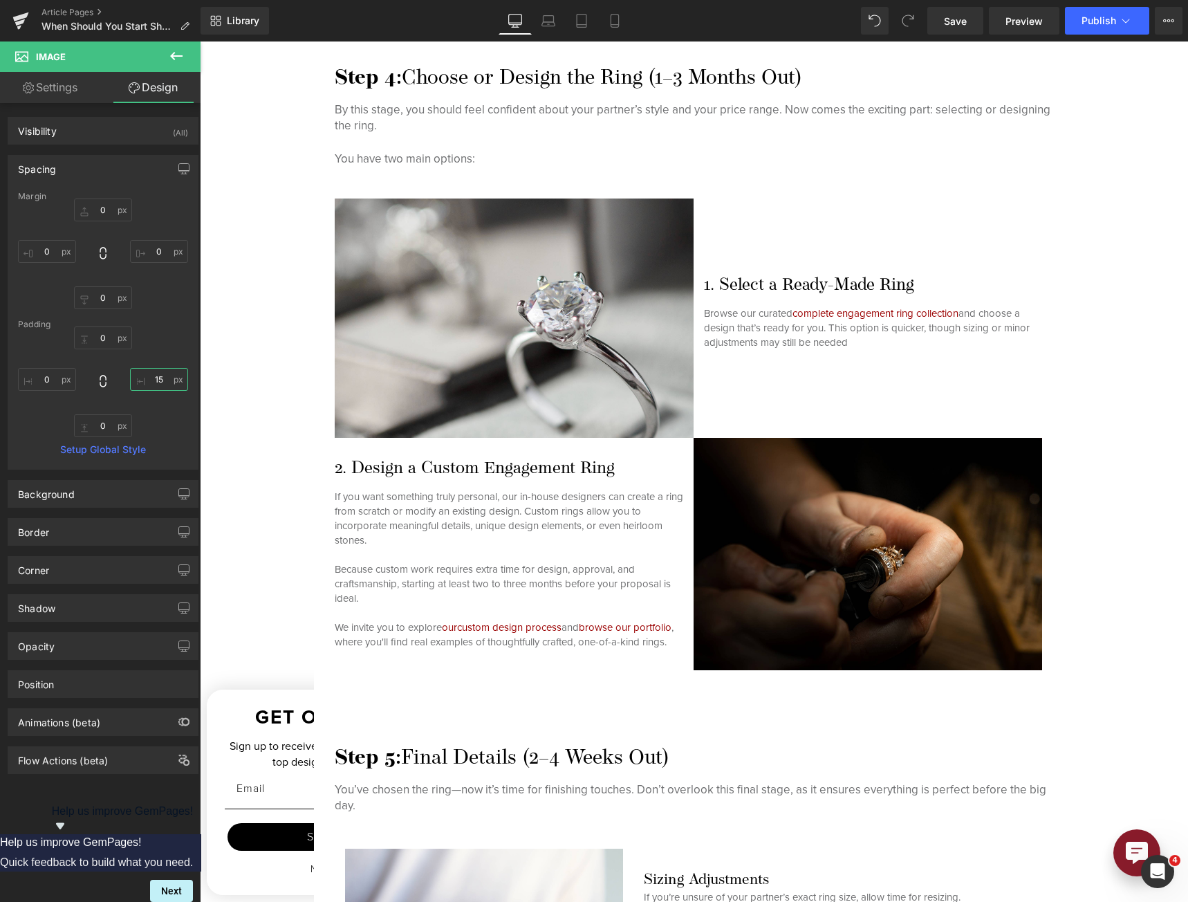
type input "1"
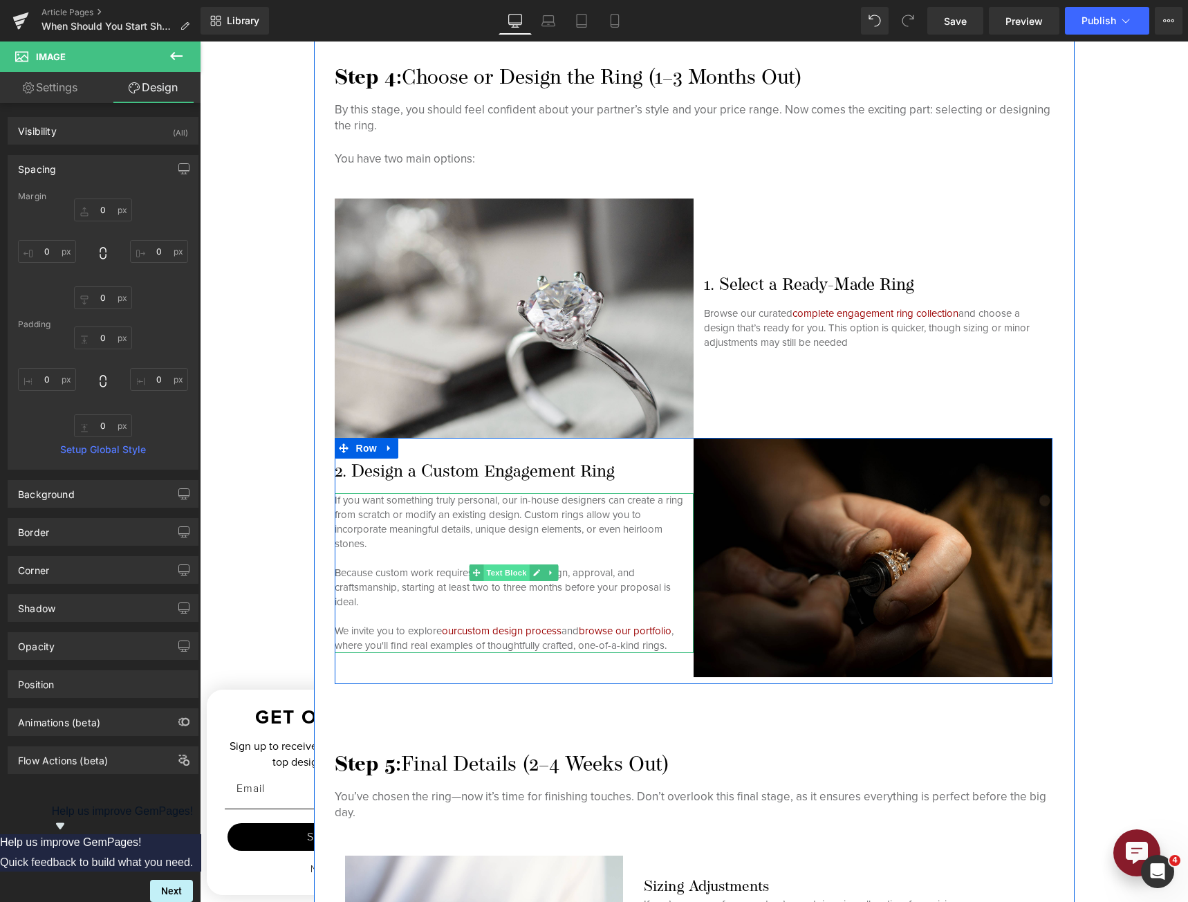
click at [508, 566] on span "Text Block" at bounding box center [506, 572] width 46 height 17
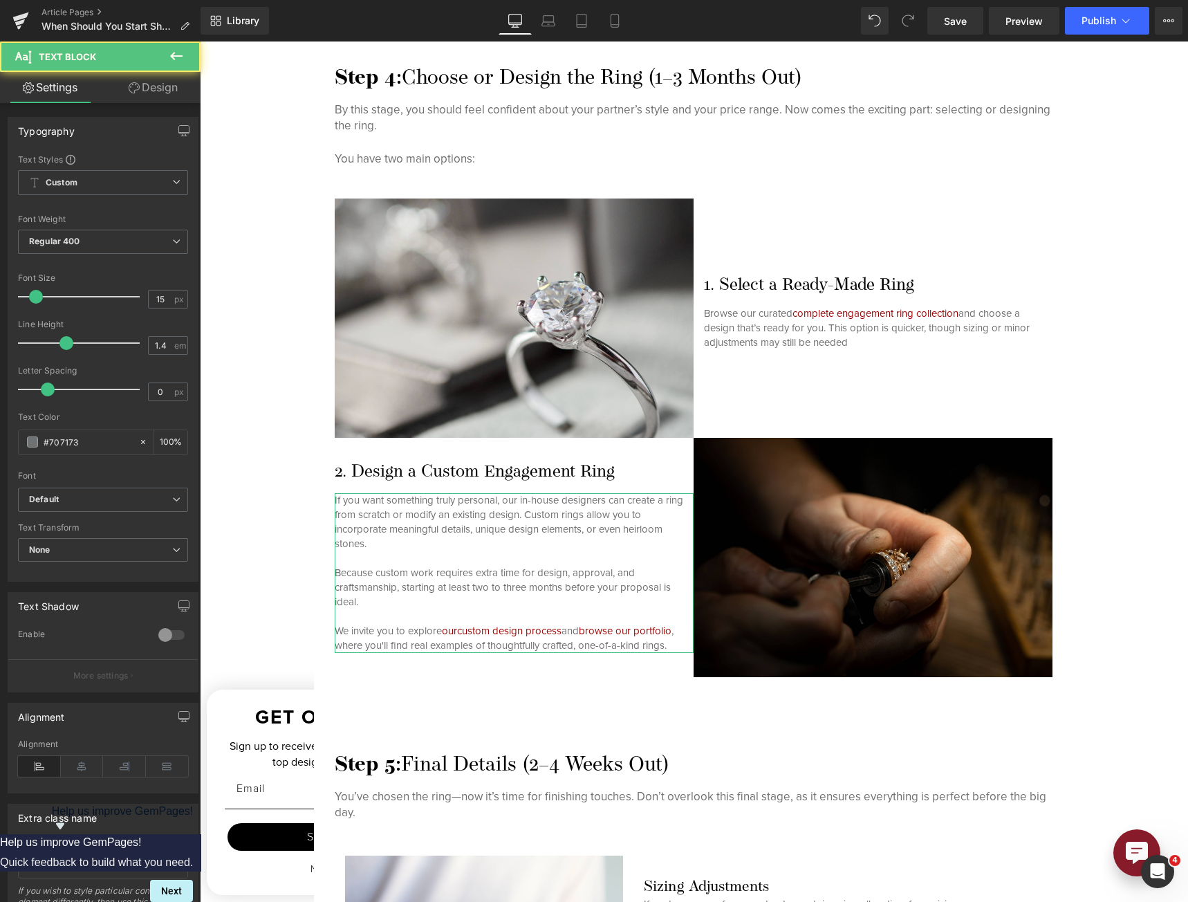
click at [137, 91] on icon at bounding box center [134, 87] width 11 height 11
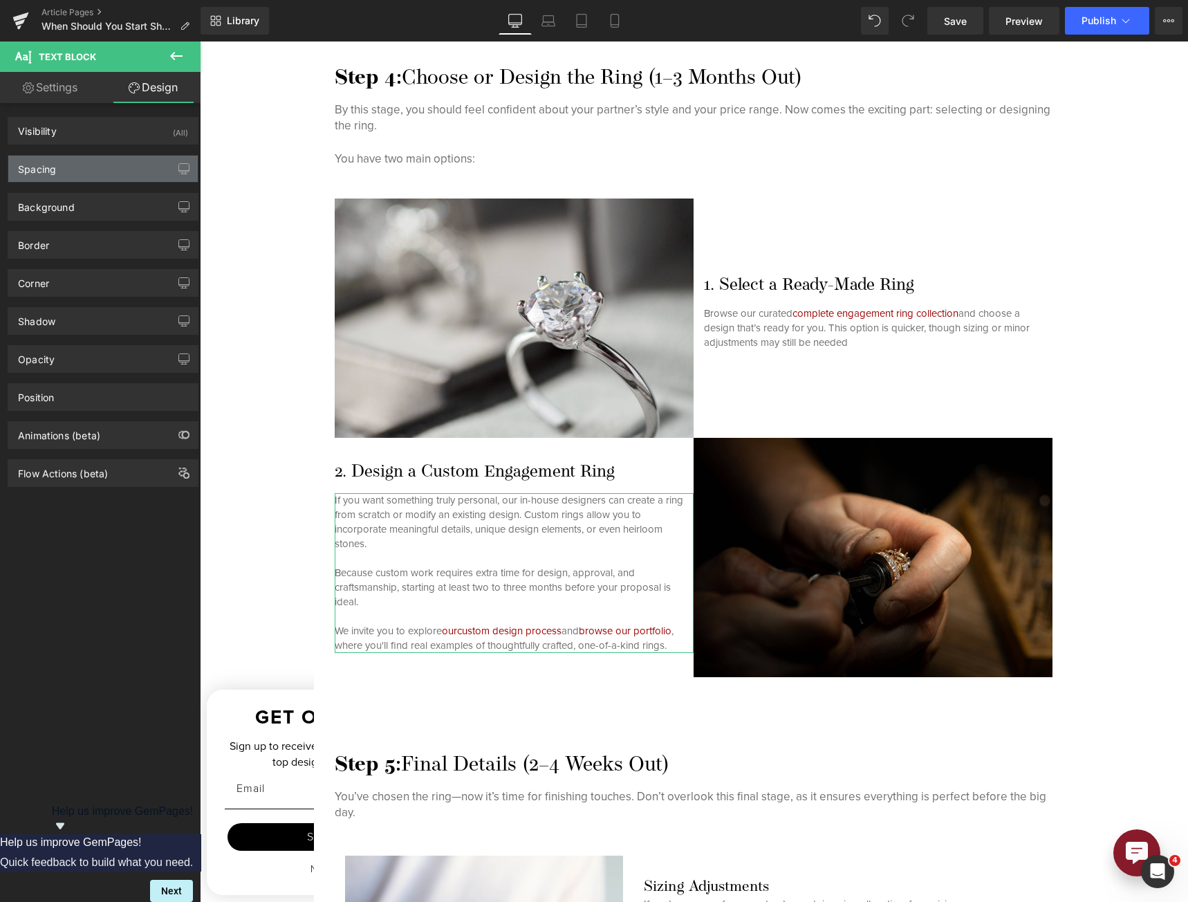
click at [104, 167] on div "Spacing" at bounding box center [102, 169] width 189 height 26
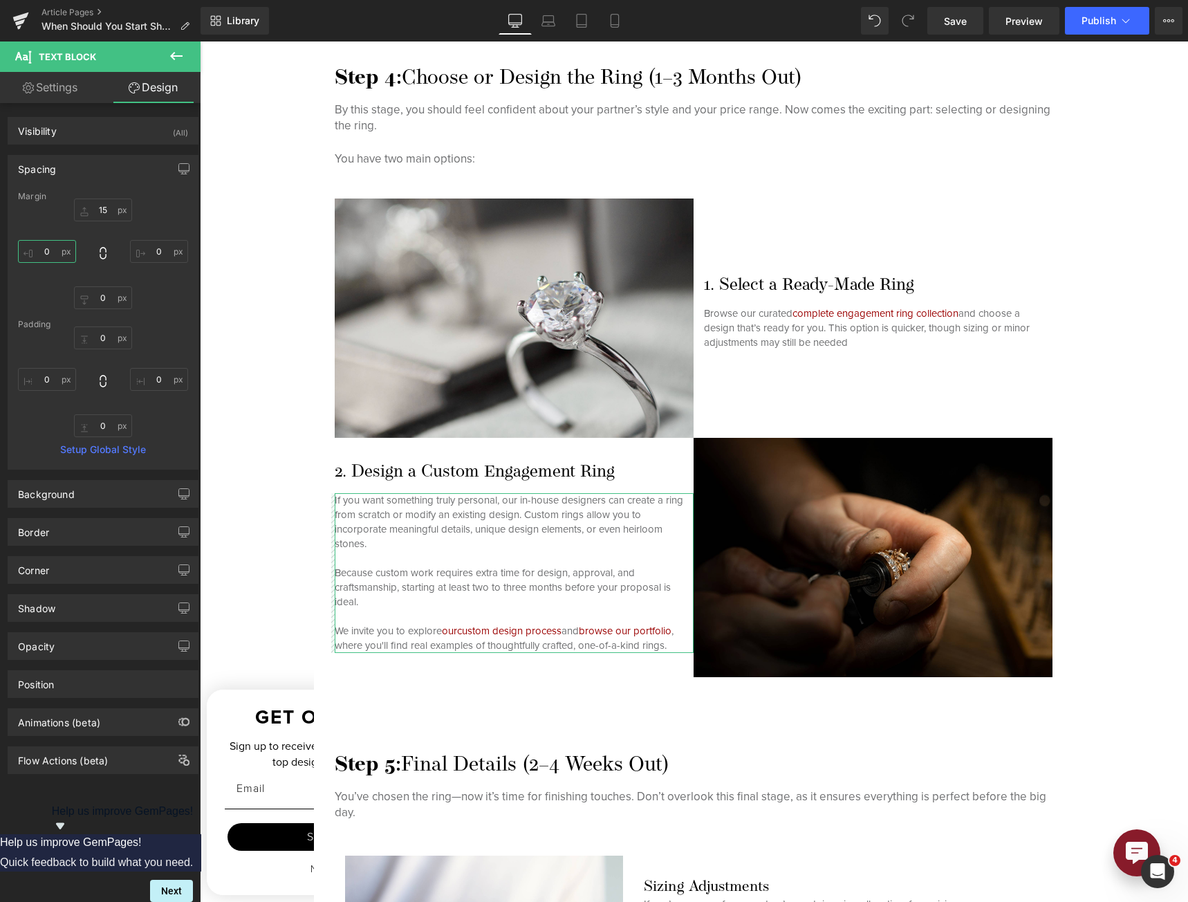
click at [50, 252] on input "0" at bounding box center [47, 251] width 58 height 23
click at [67, 257] on input "15" at bounding box center [47, 251] width 58 height 23
click at [54, 252] on input "15" at bounding box center [47, 251] width 58 height 23
type input "0"
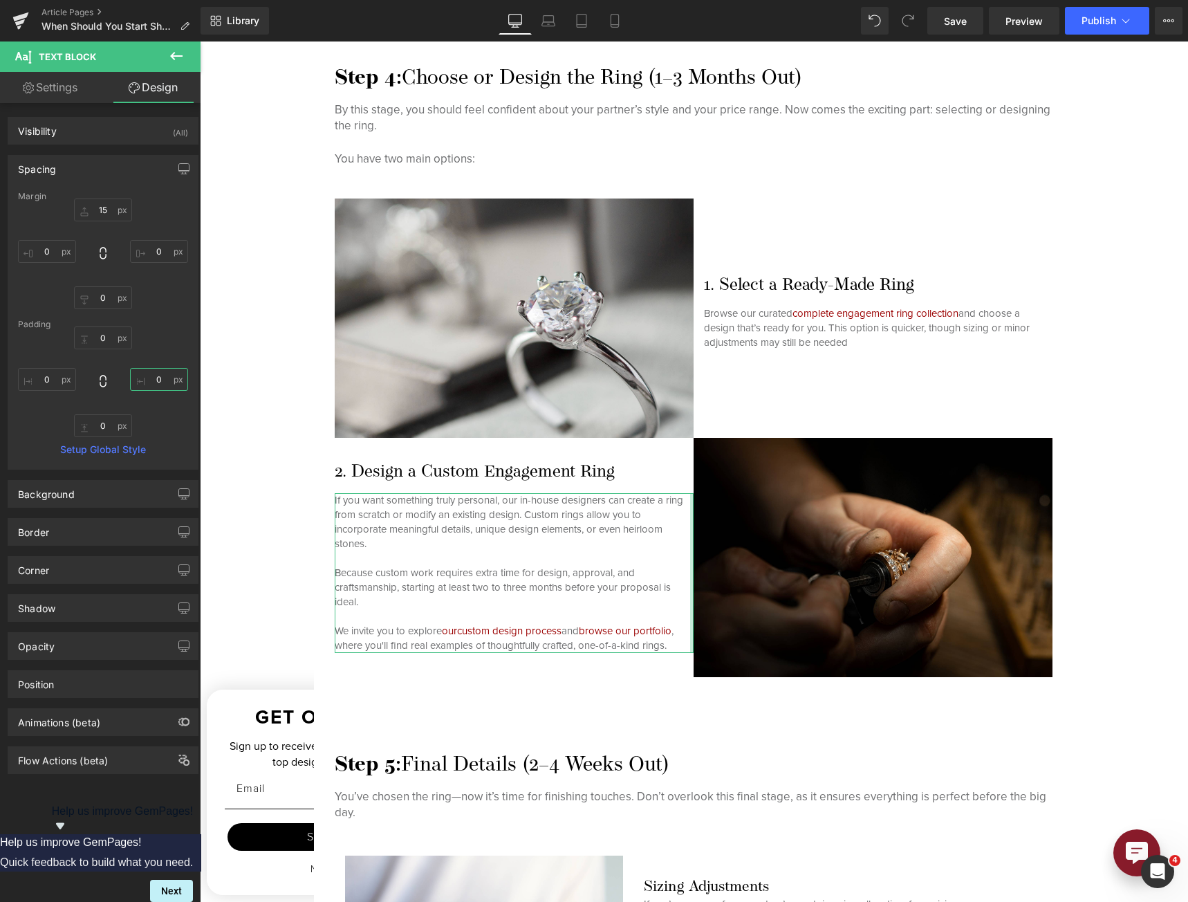
click at [150, 374] on input "0" at bounding box center [159, 379] width 58 height 23
type input "15"
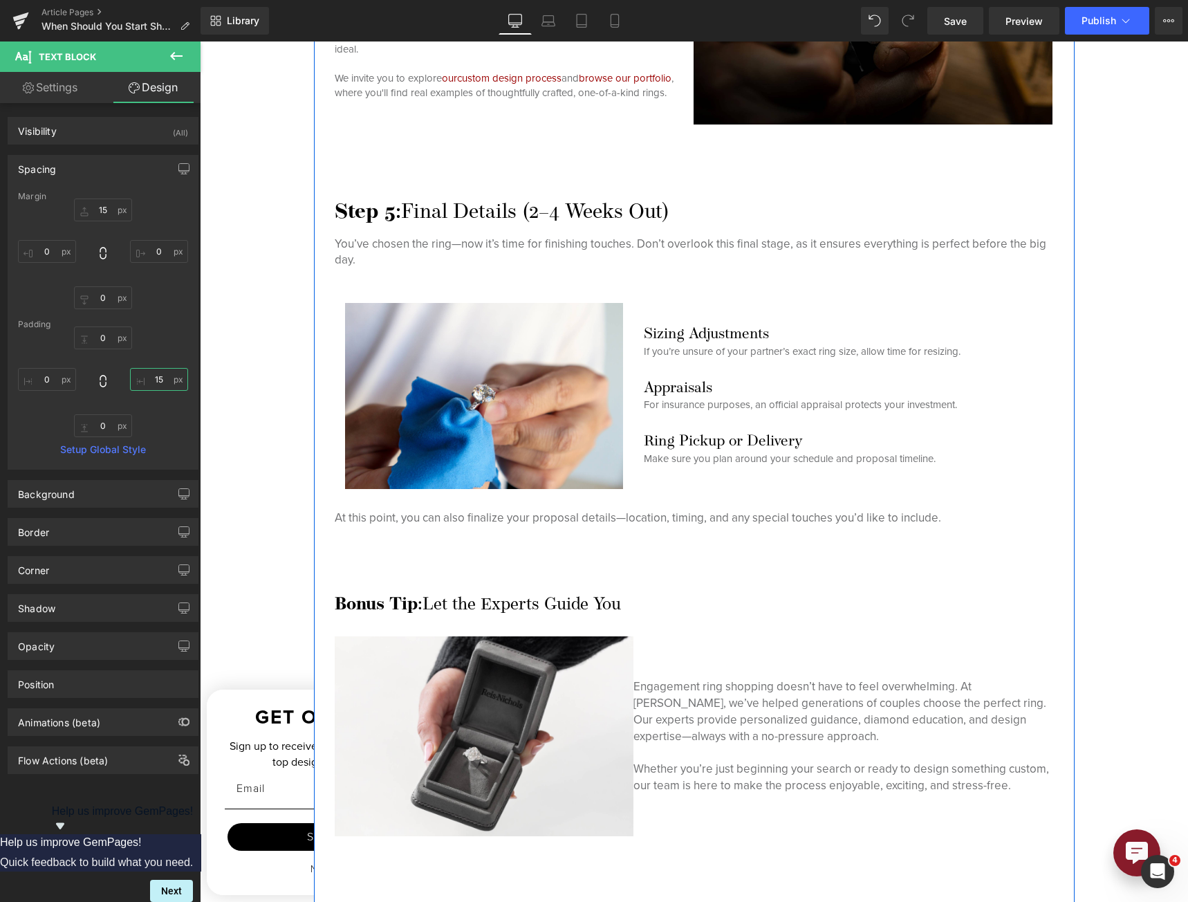
scroll to position [4050, 0]
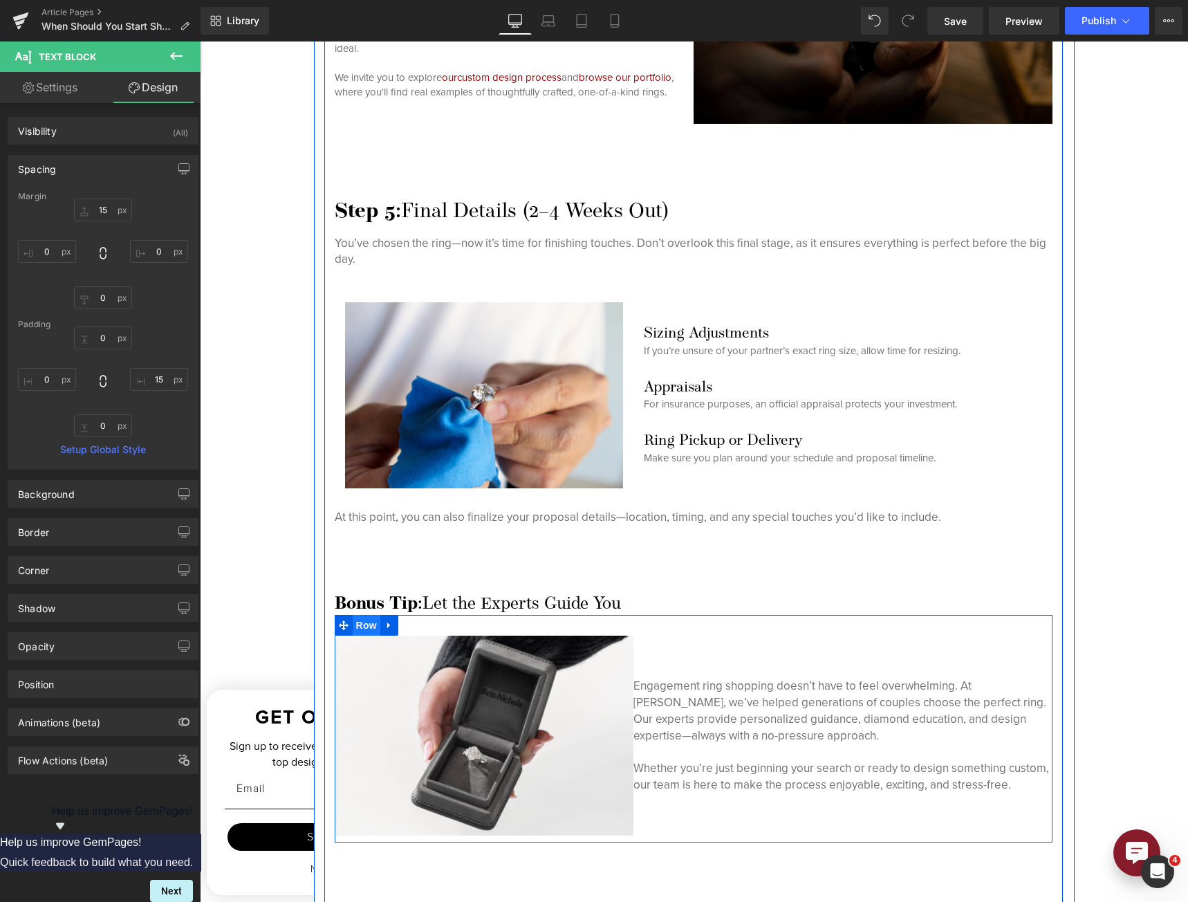
click at [363, 626] on span "Row" at bounding box center [367, 625] width 28 height 21
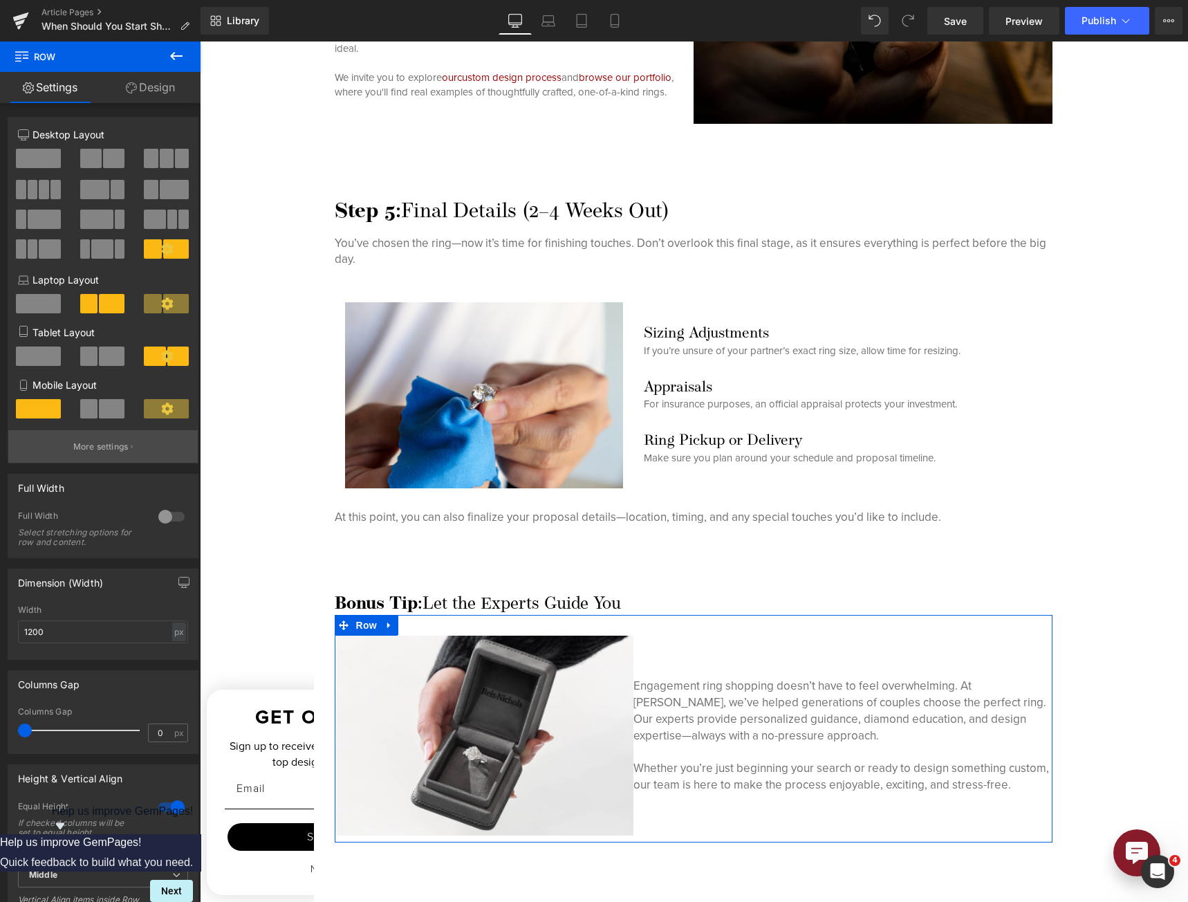
click at [82, 454] on button "More settings" at bounding box center [102, 446] width 189 height 32
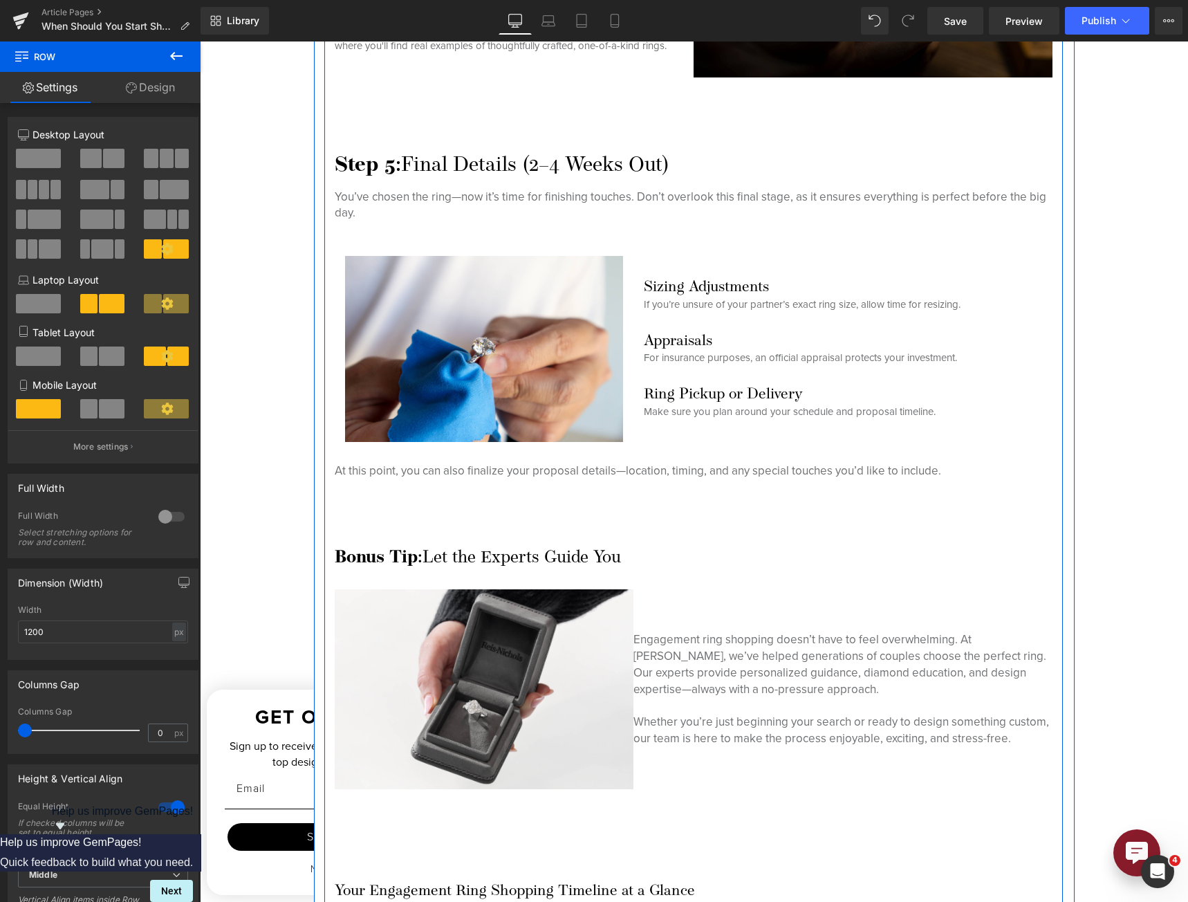
scroll to position [4119, 0]
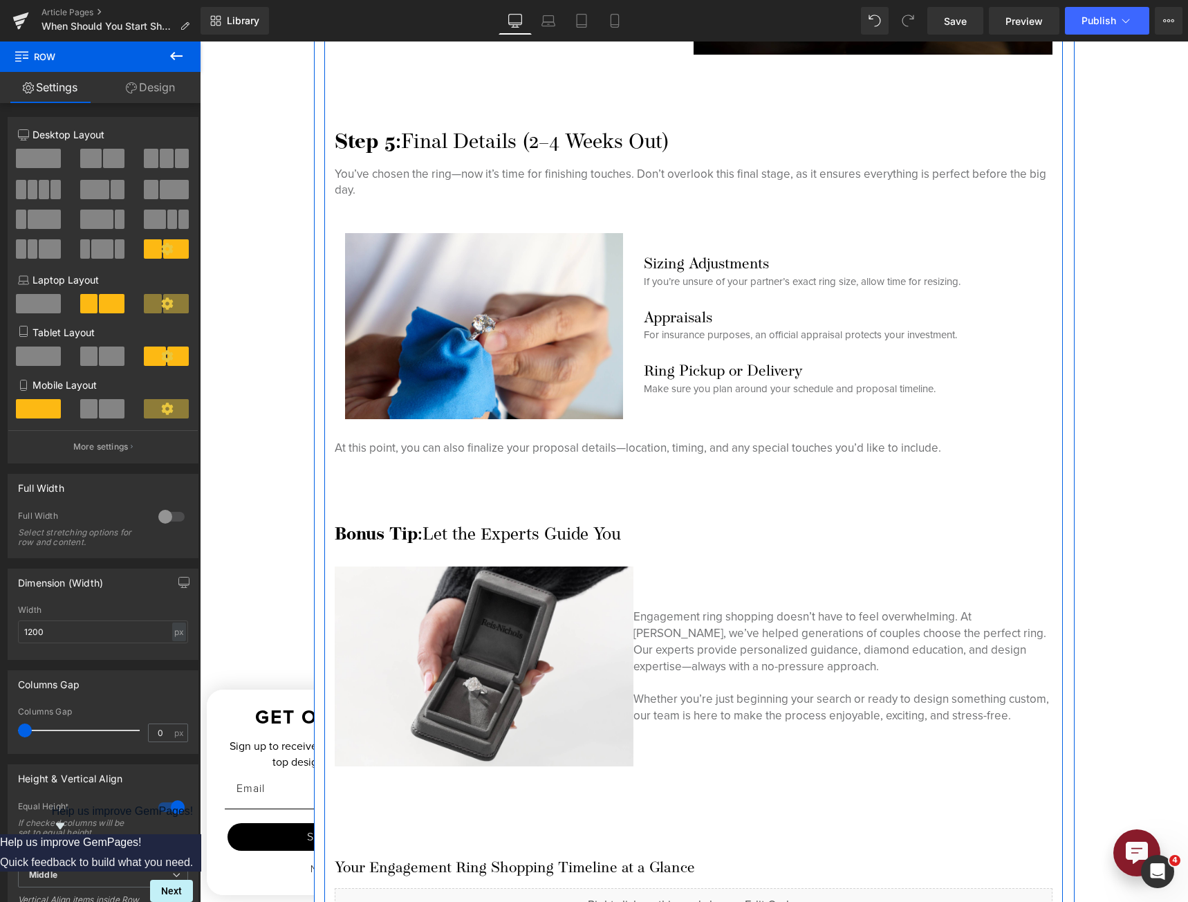
click at [739, 628] on p "Engagement ring shopping doesn’t have to feel overwhelming. At [PERSON_NAME], w…" at bounding box center [842, 641] width 418 height 66
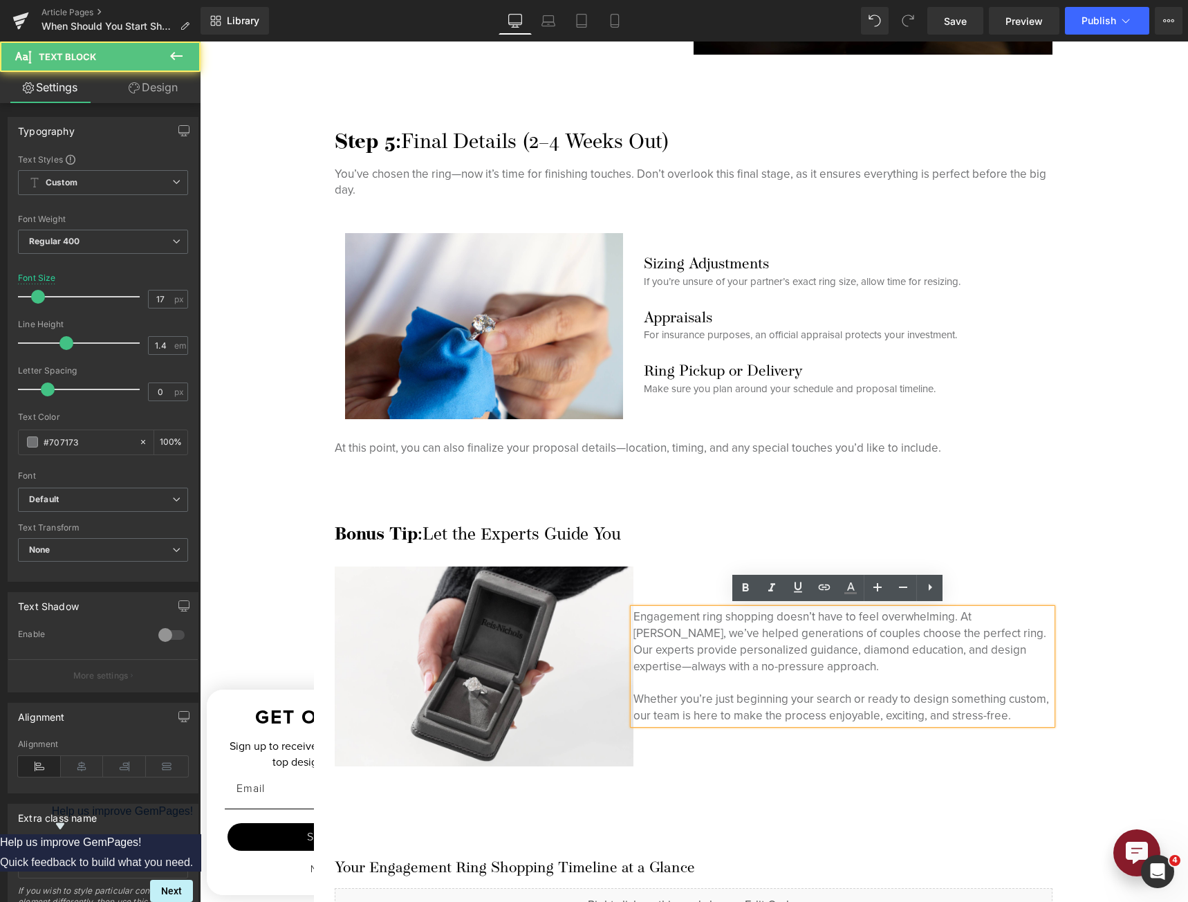
click at [812, 710] on p "Whether you’re just beginning your search or ready to design something custom, …" at bounding box center [842, 707] width 418 height 33
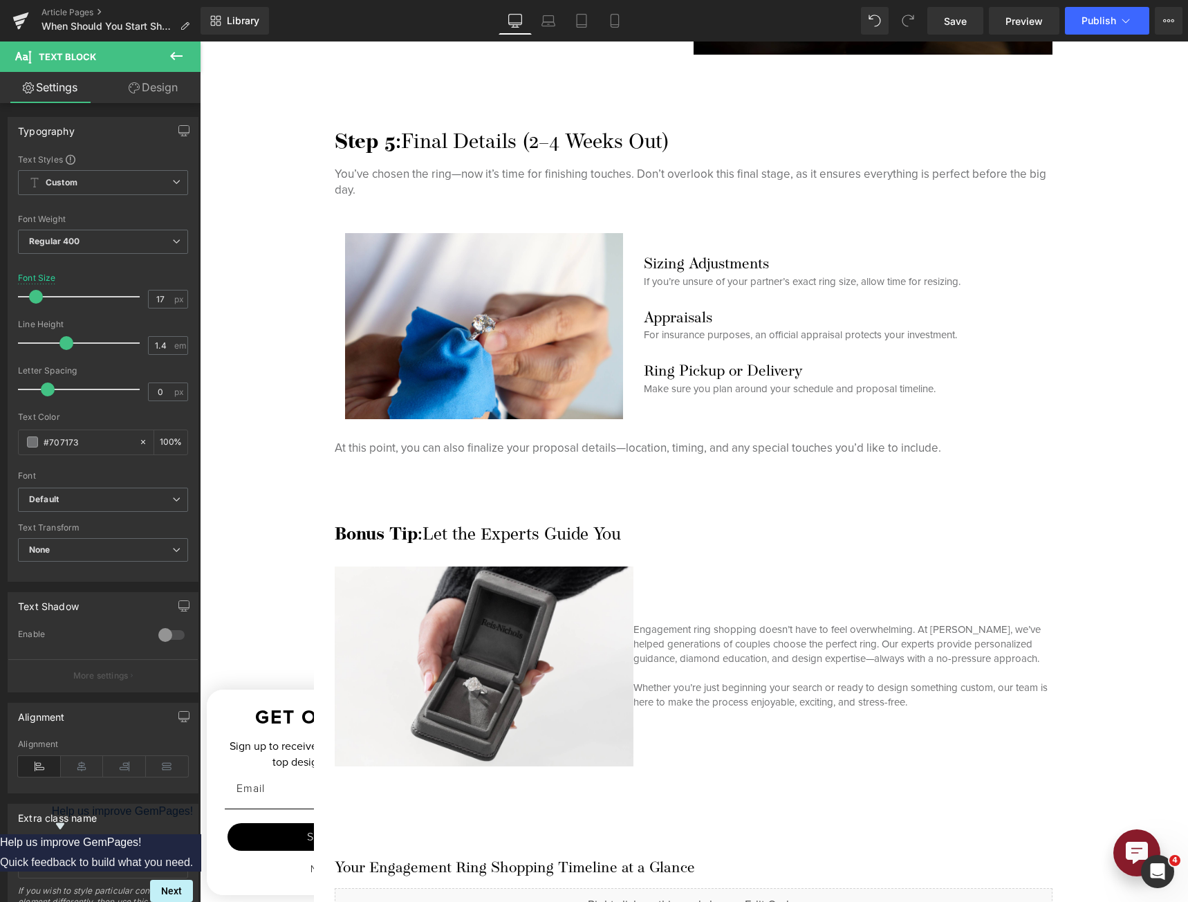
click at [34, 298] on span at bounding box center [36, 297] width 14 height 14
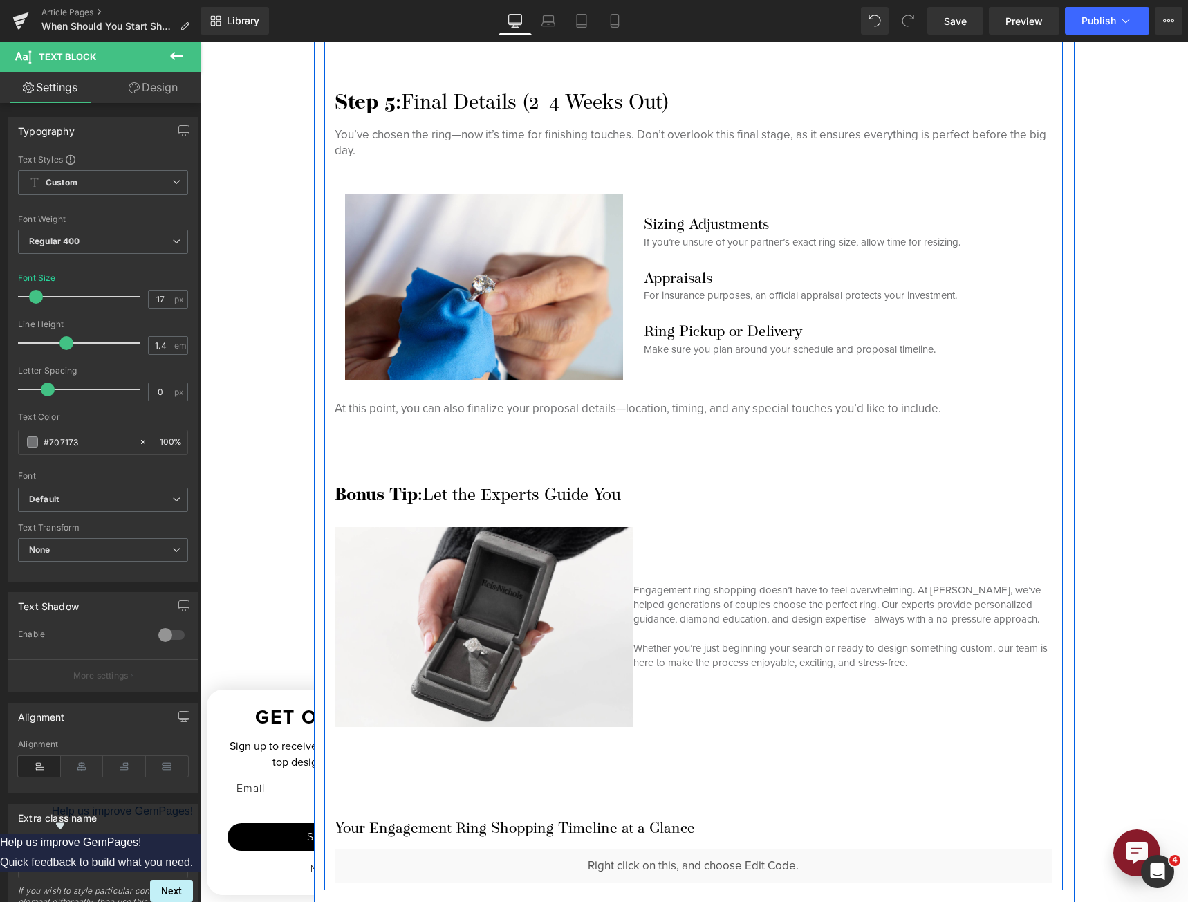
scroll to position [4188, 0]
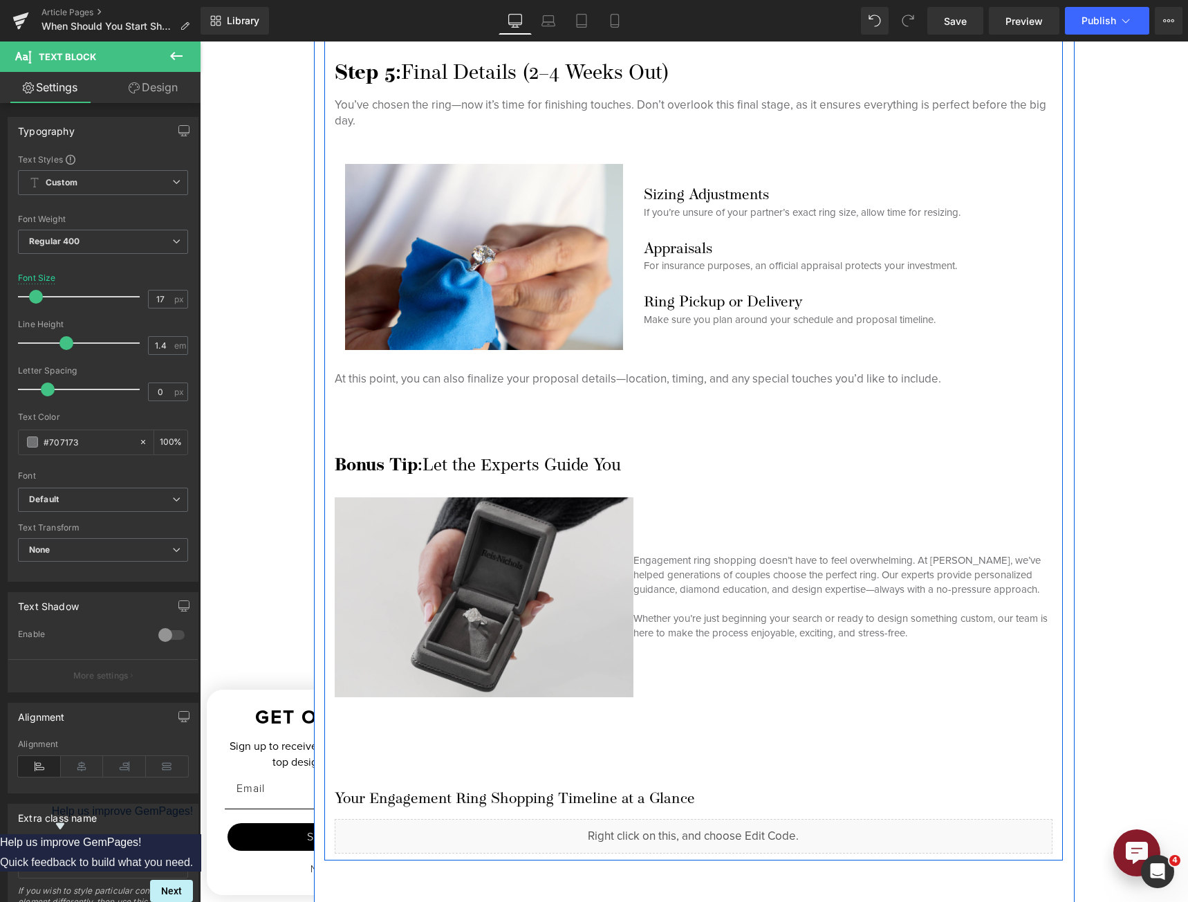
click at [569, 500] on img at bounding box center [484, 596] width 299 height 199
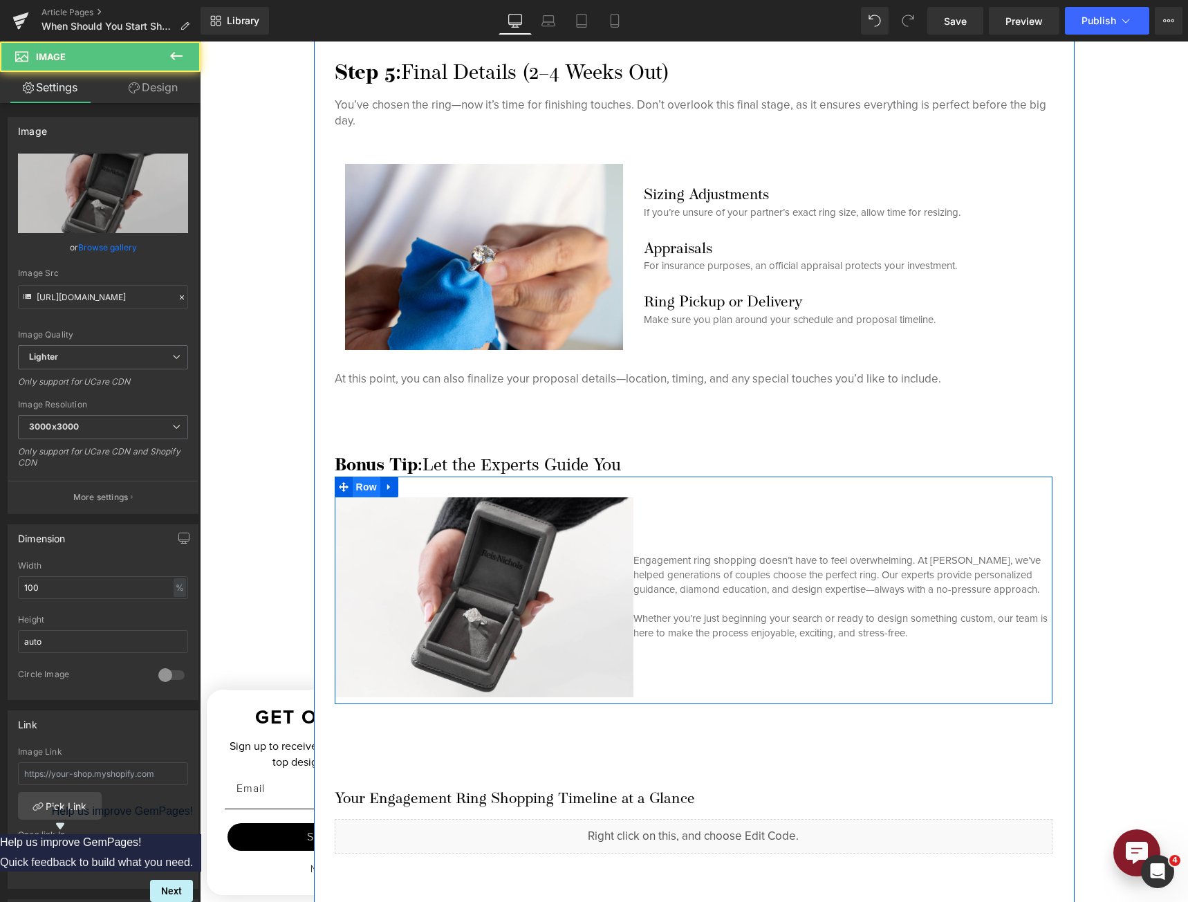
click at [362, 487] on span "Row" at bounding box center [367, 486] width 28 height 21
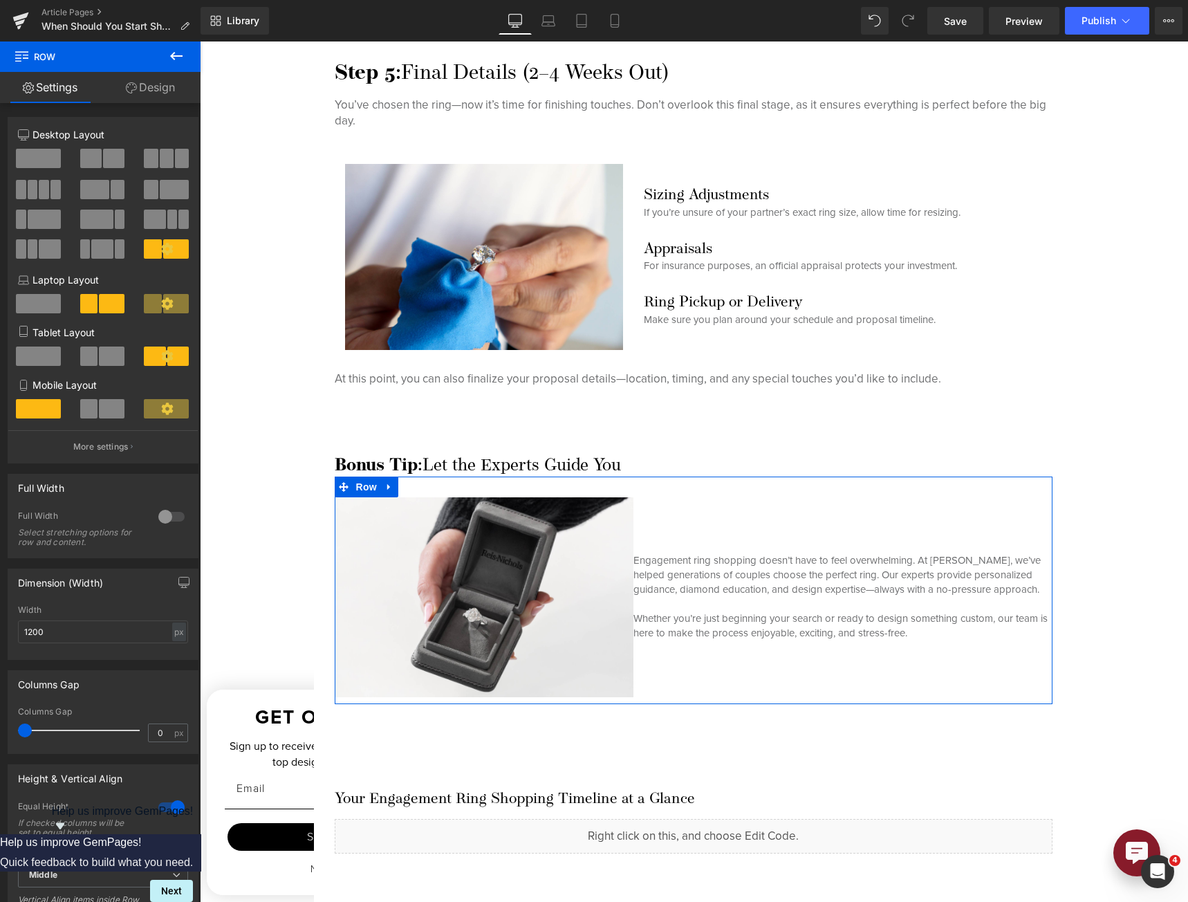
drag, startPoint x: 121, startPoint y: 456, endPoint x: 67, endPoint y: 434, distance: 58.3
click at [121, 454] on button "More settings" at bounding box center [102, 446] width 189 height 32
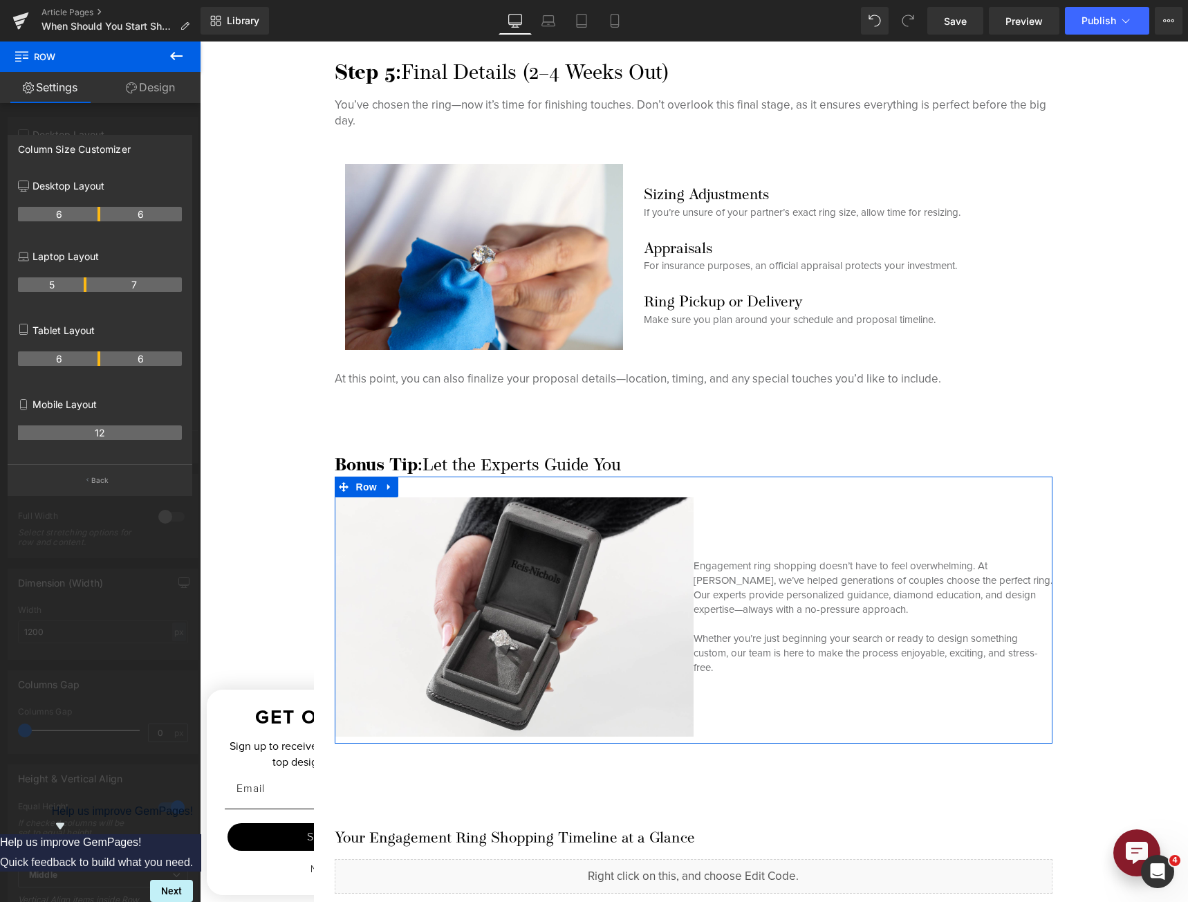
drag, startPoint x: 85, startPoint y: 212, endPoint x: 97, endPoint y: 212, distance: 11.8
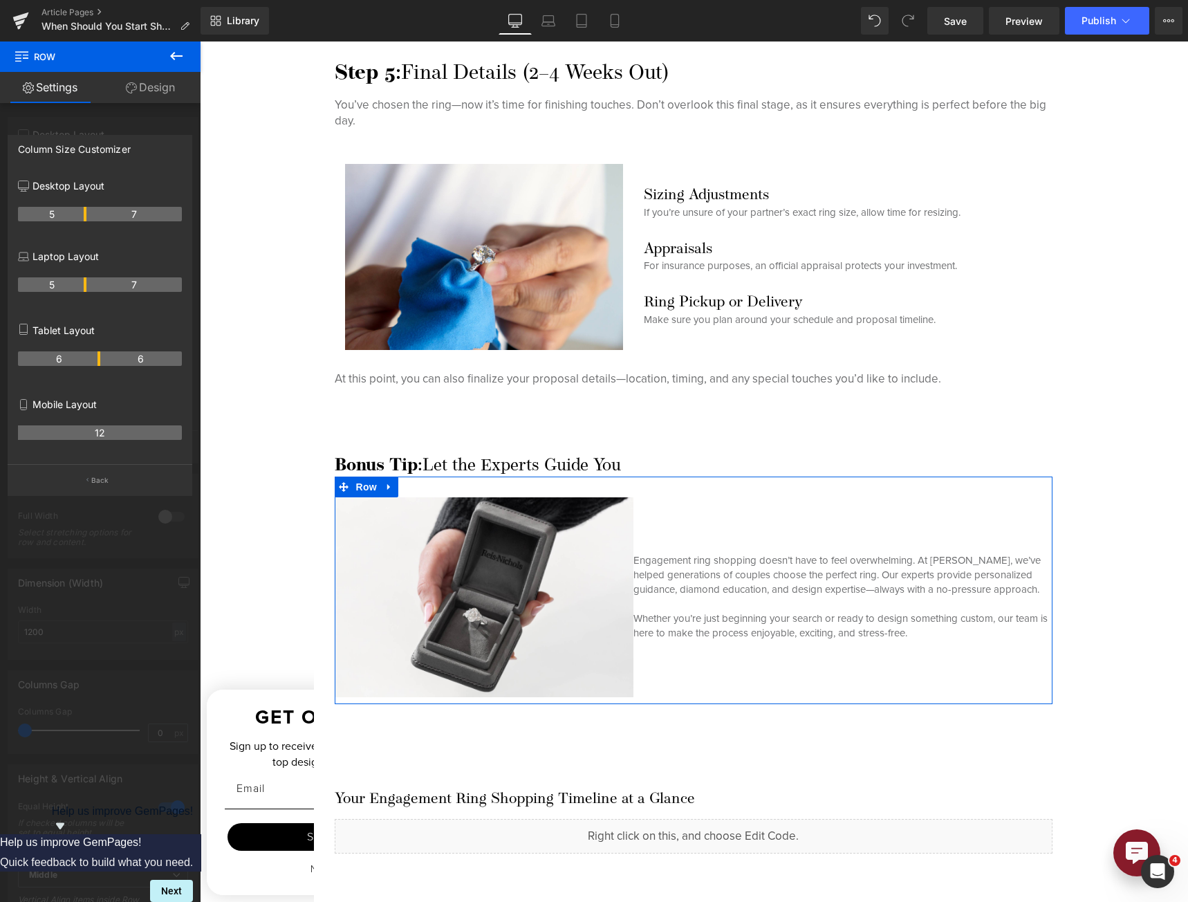
drag, startPoint x: 96, startPoint y: 219, endPoint x: 85, endPoint y: 218, distance: 11.1
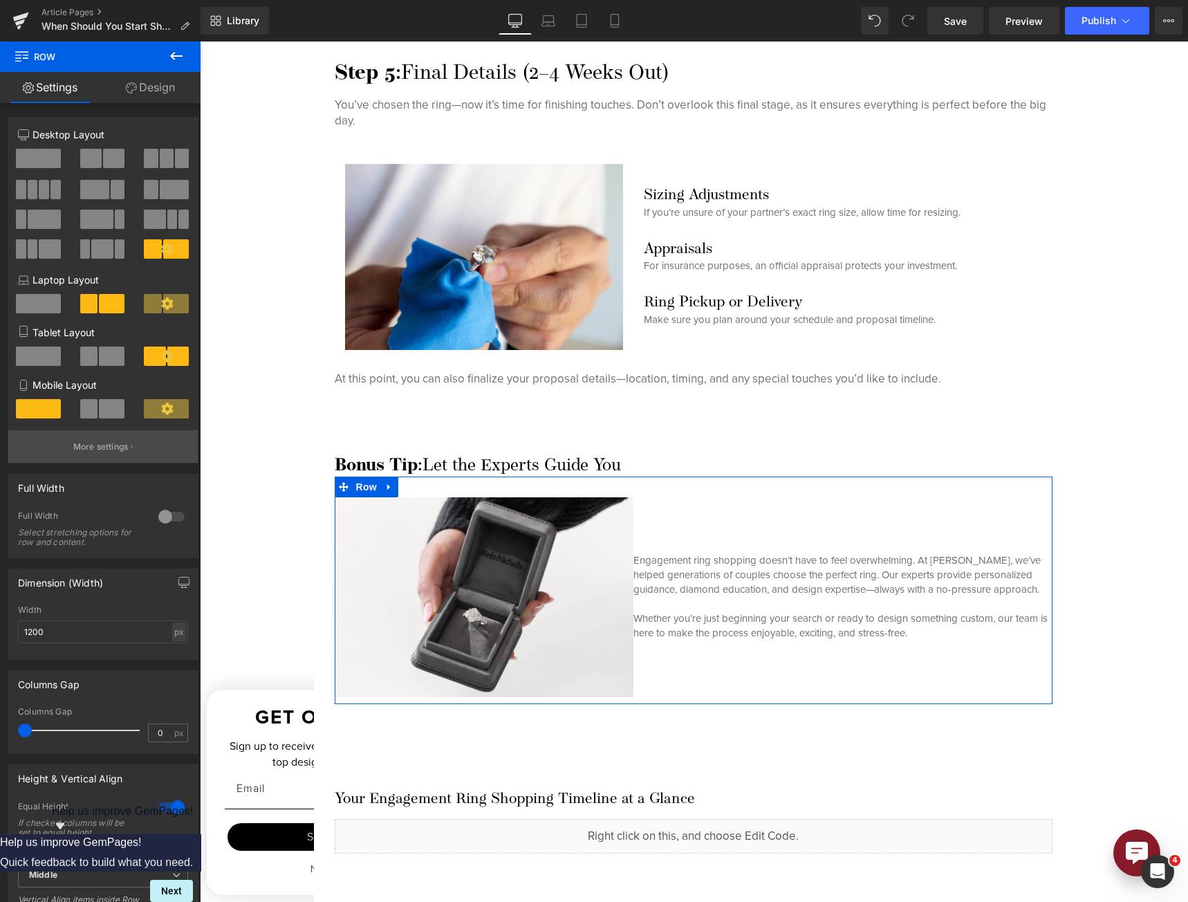
click at [93, 452] on p "More settings" at bounding box center [100, 446] width 55 height 12
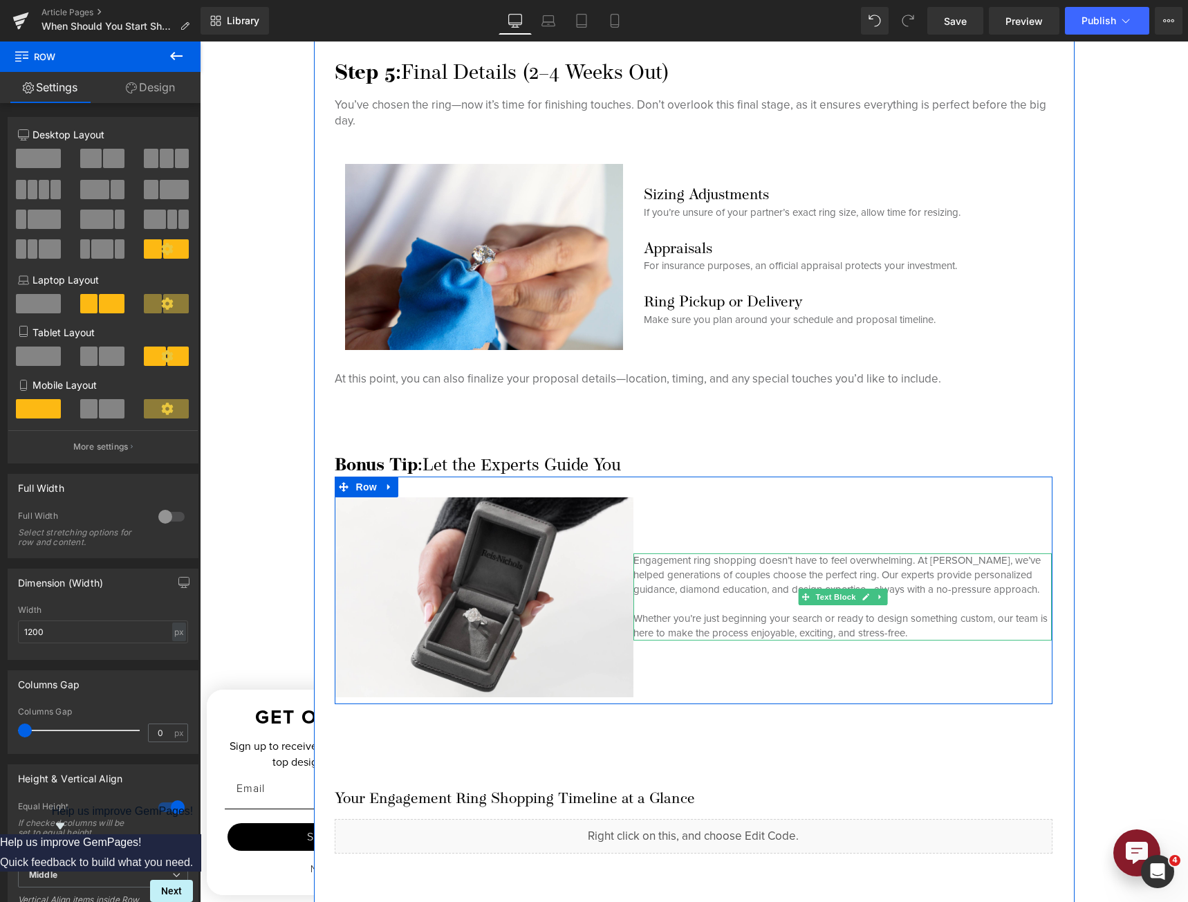
click at [755, 575] on p "Engagement ring shopping doesn’t have to feel overwhelming. At [PERSON_NAME], w…" at bounding box center [842, 575] width 418 height 44
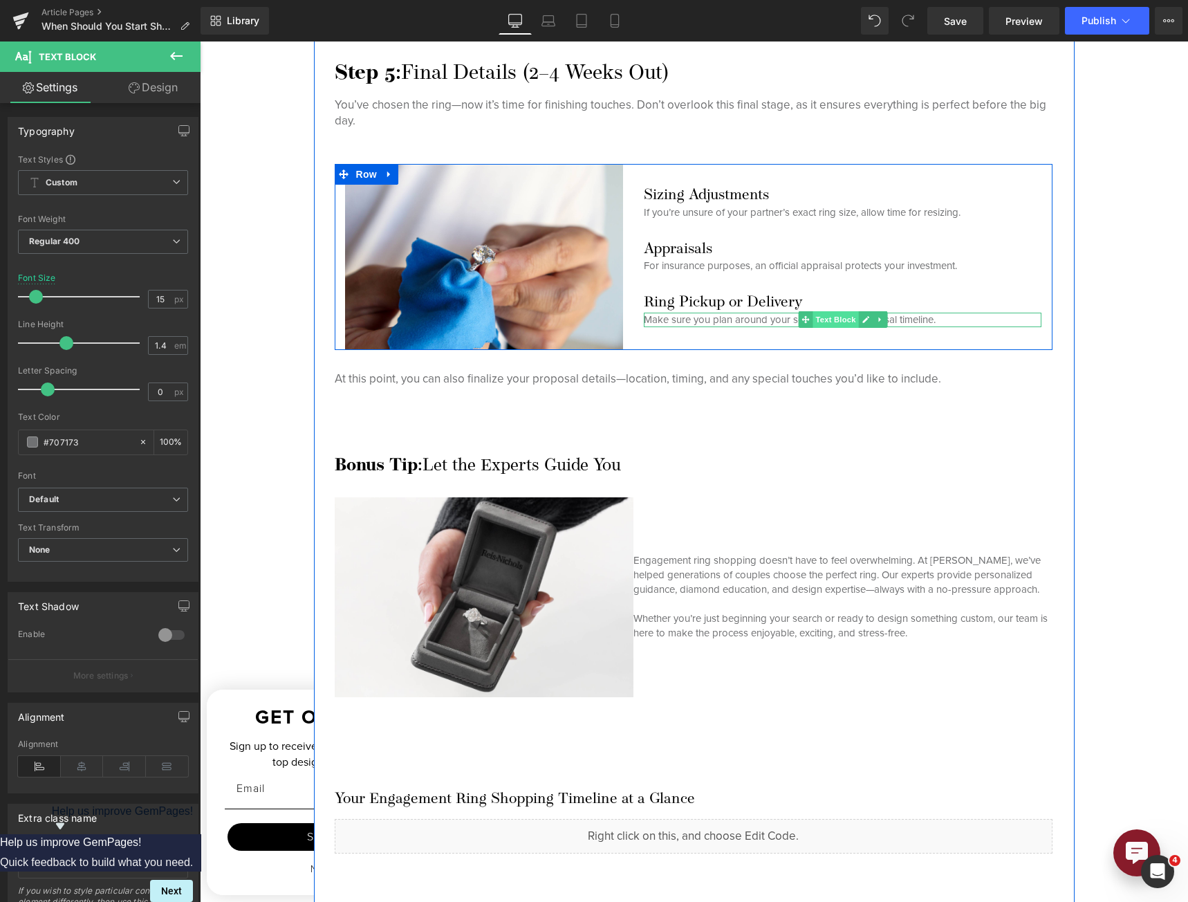
click at [840, 315] on span "Text Block" at bounding box center [835, 319] width 46 height 17
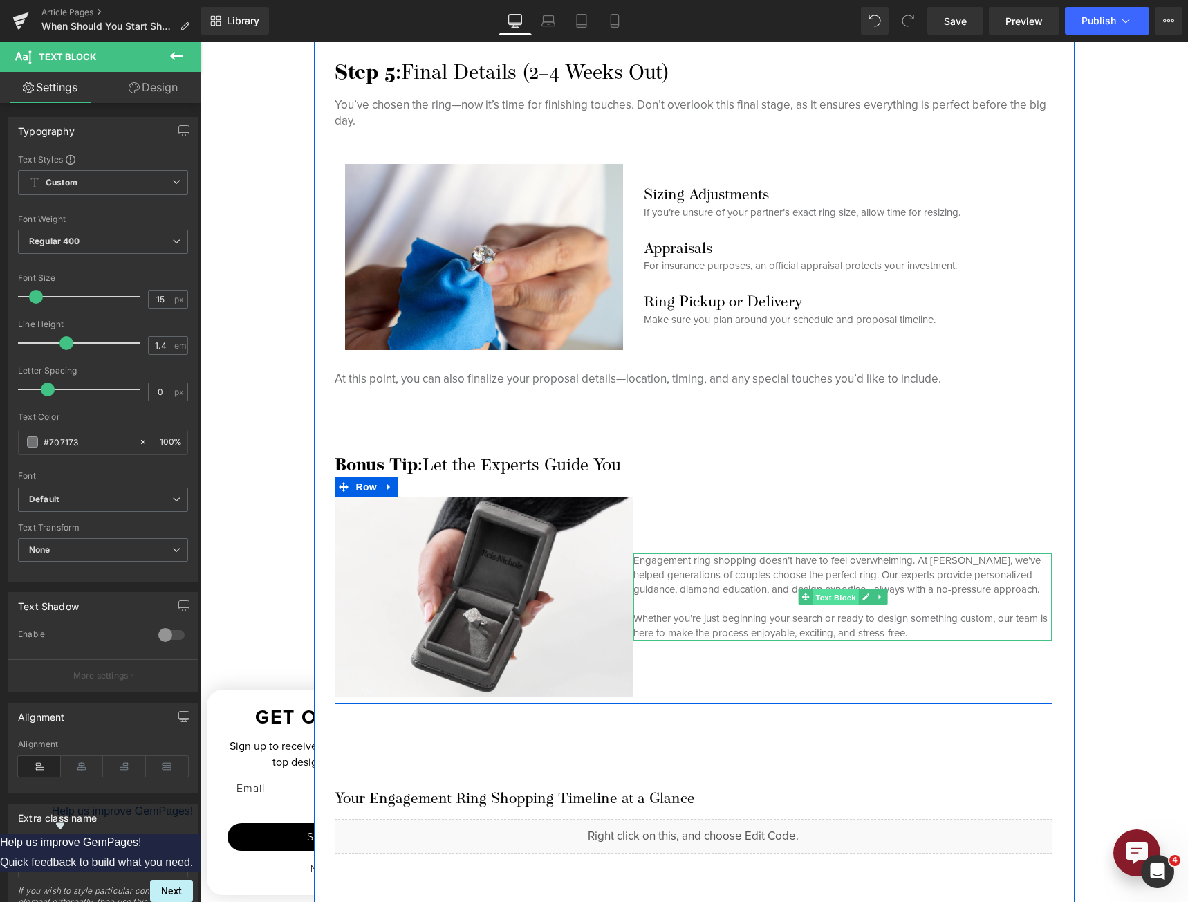
click at [822, 601] on span "Text Block" at bounding box center [835, 597] width 46 height 17
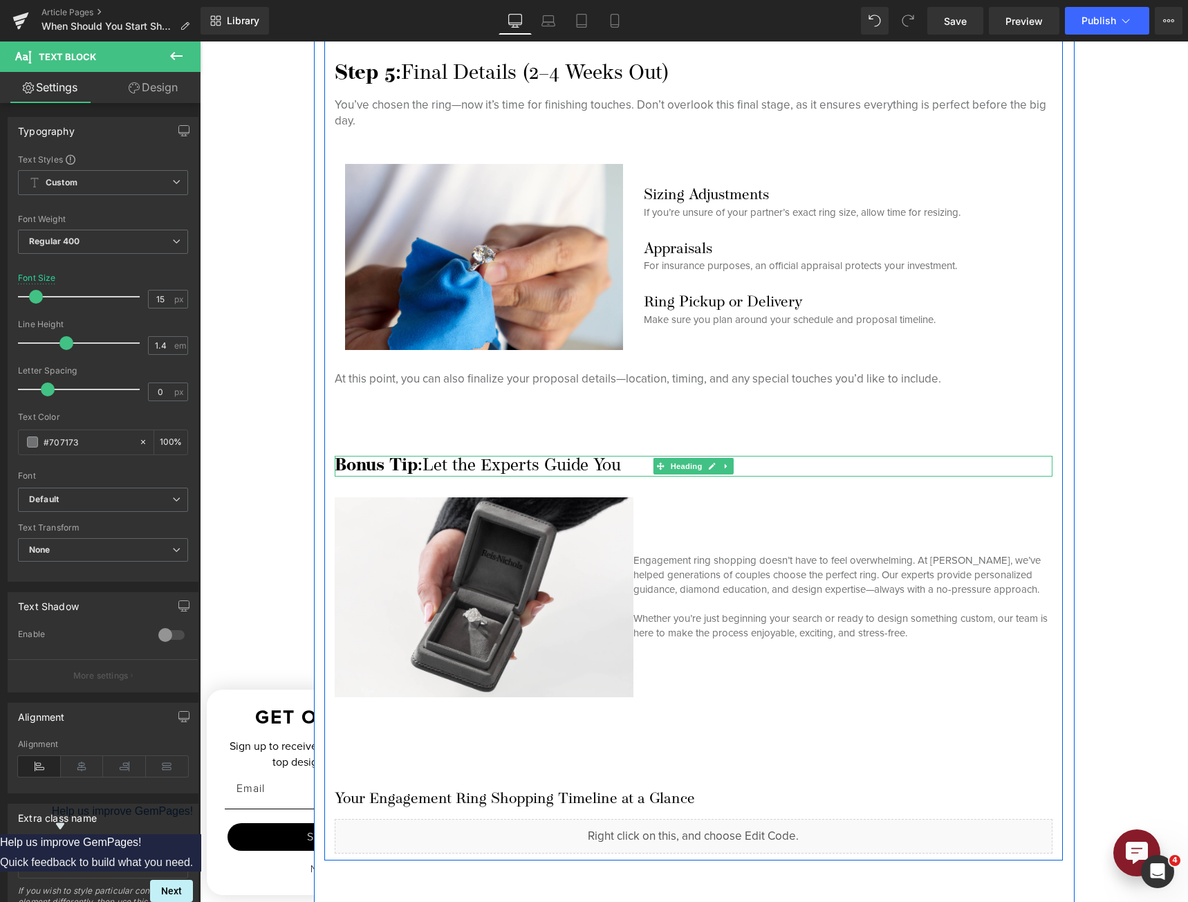
scroll to position [4202, 0]
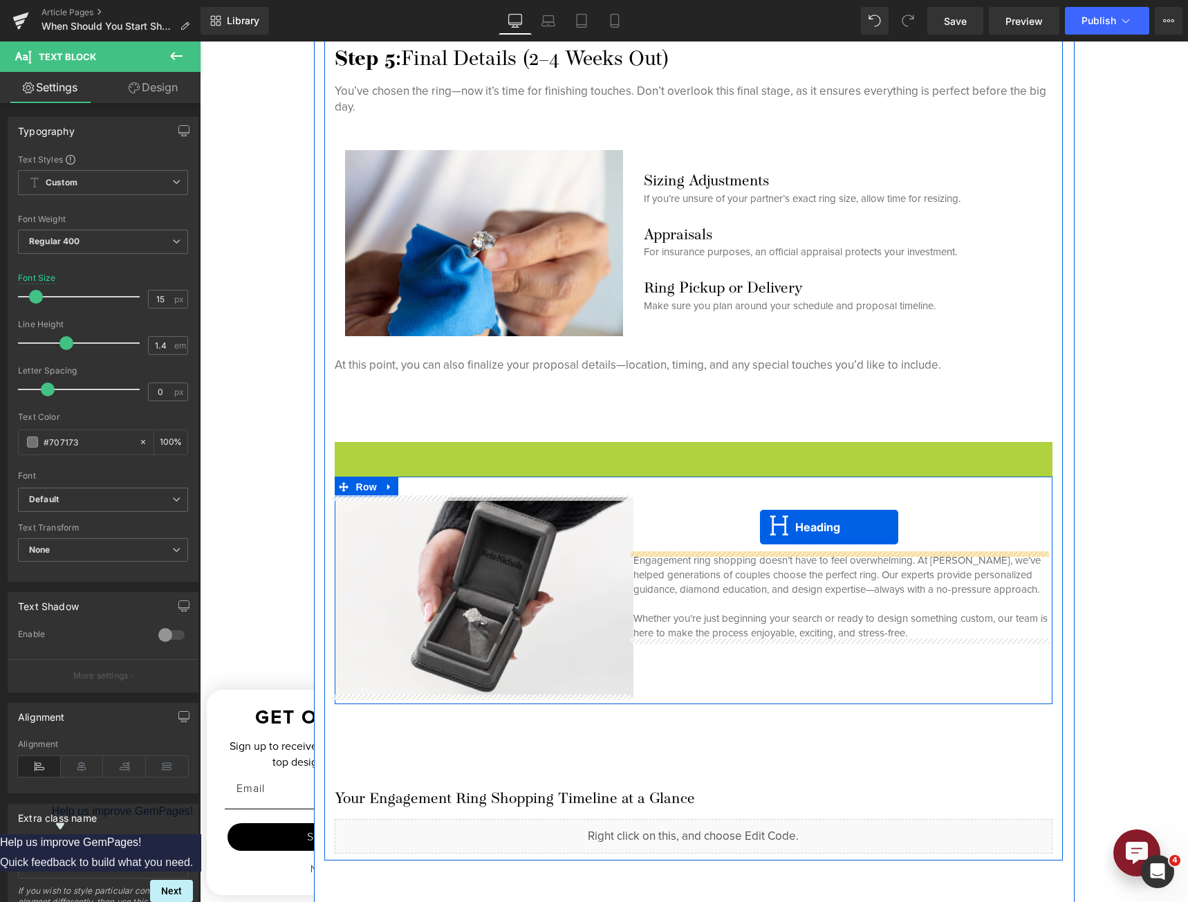
drag, startPoint x: 655, startPoint y: 465, endPoint x: 760, endPoint y: 527, distance: 122.1
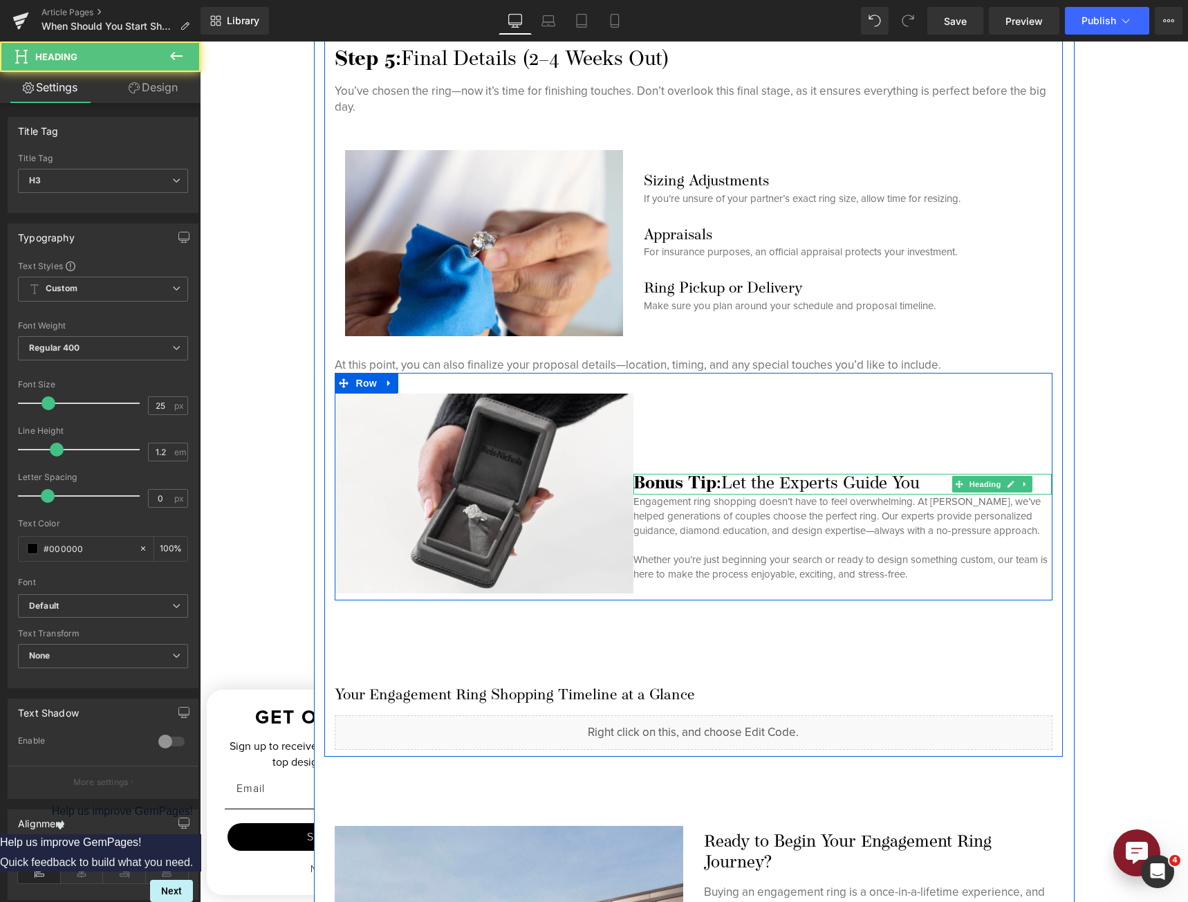
scroll to position [4143, 0]
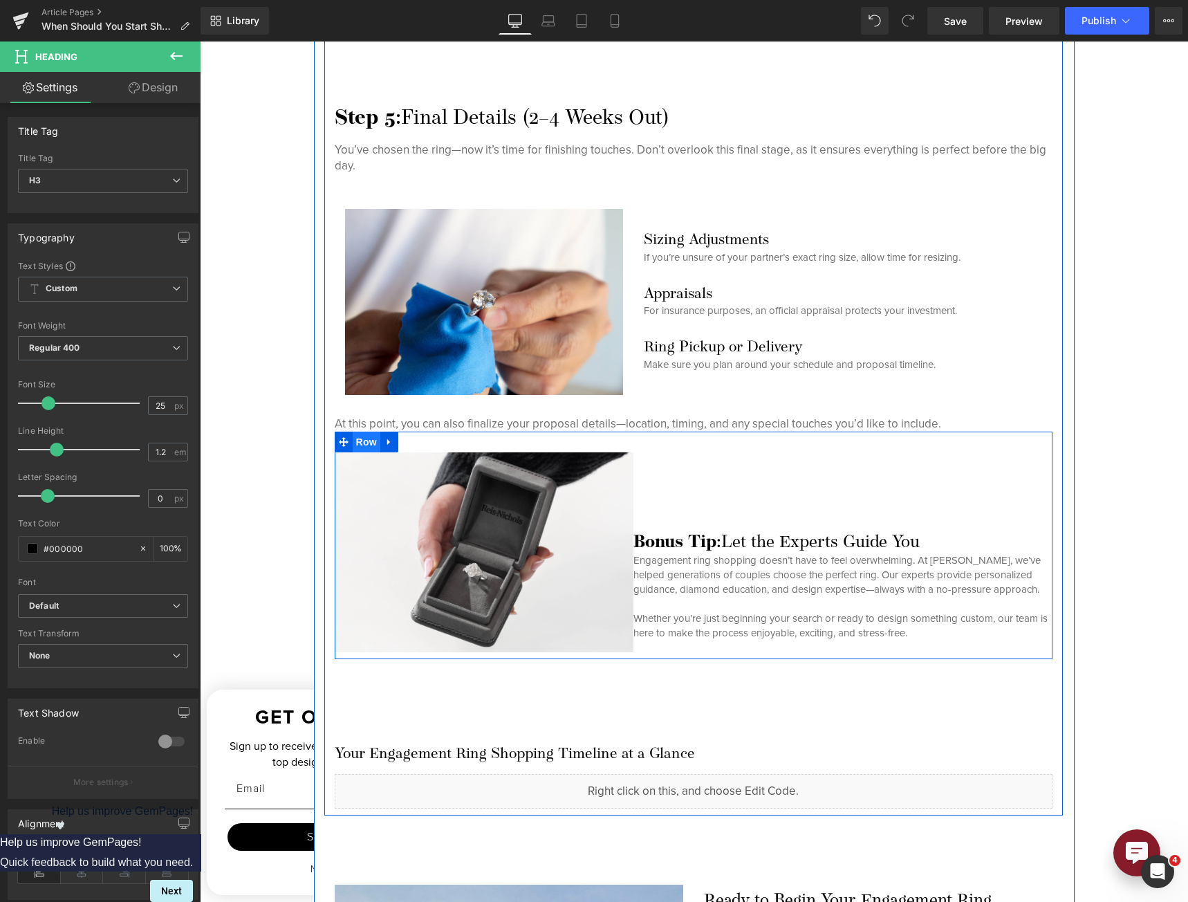
click at [369, 442] on span "Row" at bounding box center [367, 441] width 28 height 21
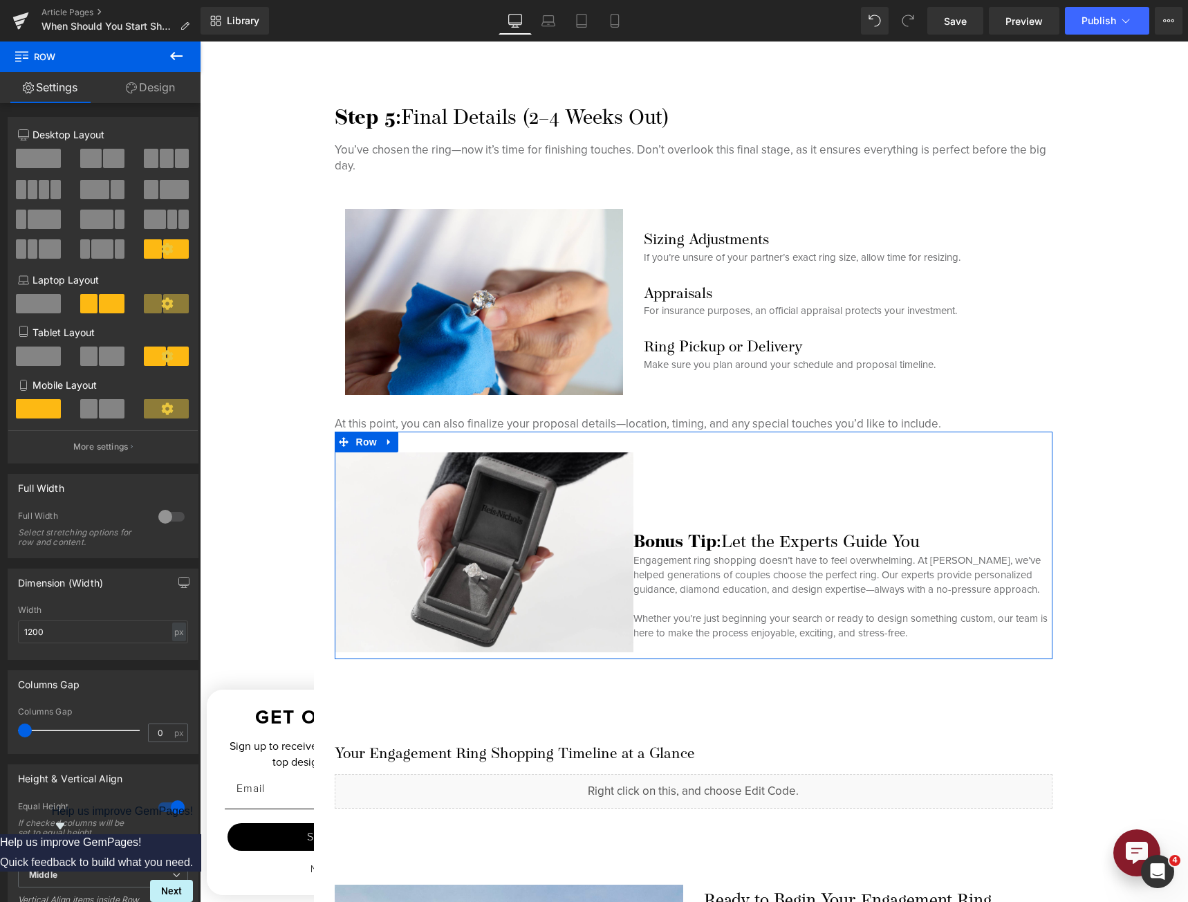
click at [171, 800] on div at bounding box center [171, 807] width 33 height 22
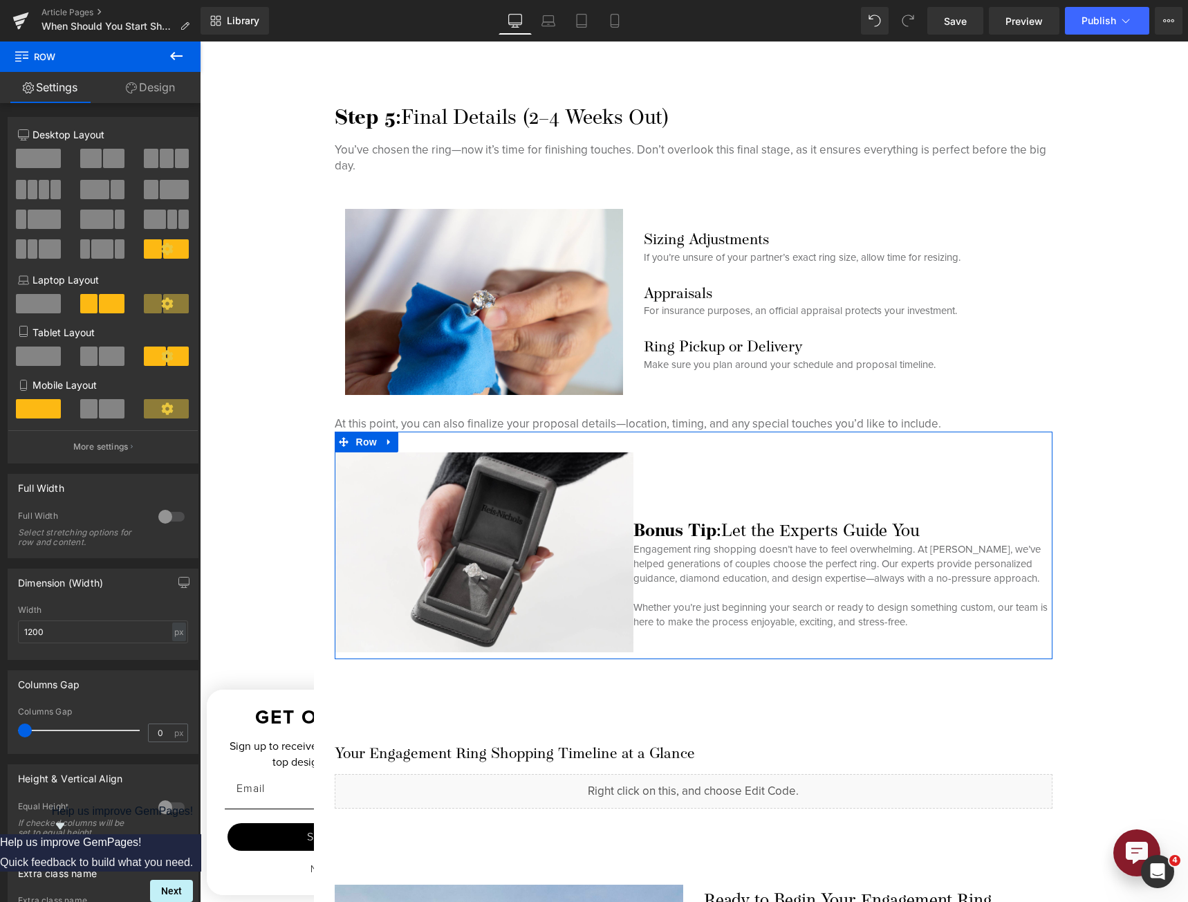
click at [171, 800] on div at bounding box center [171, 807] width 33 height 22
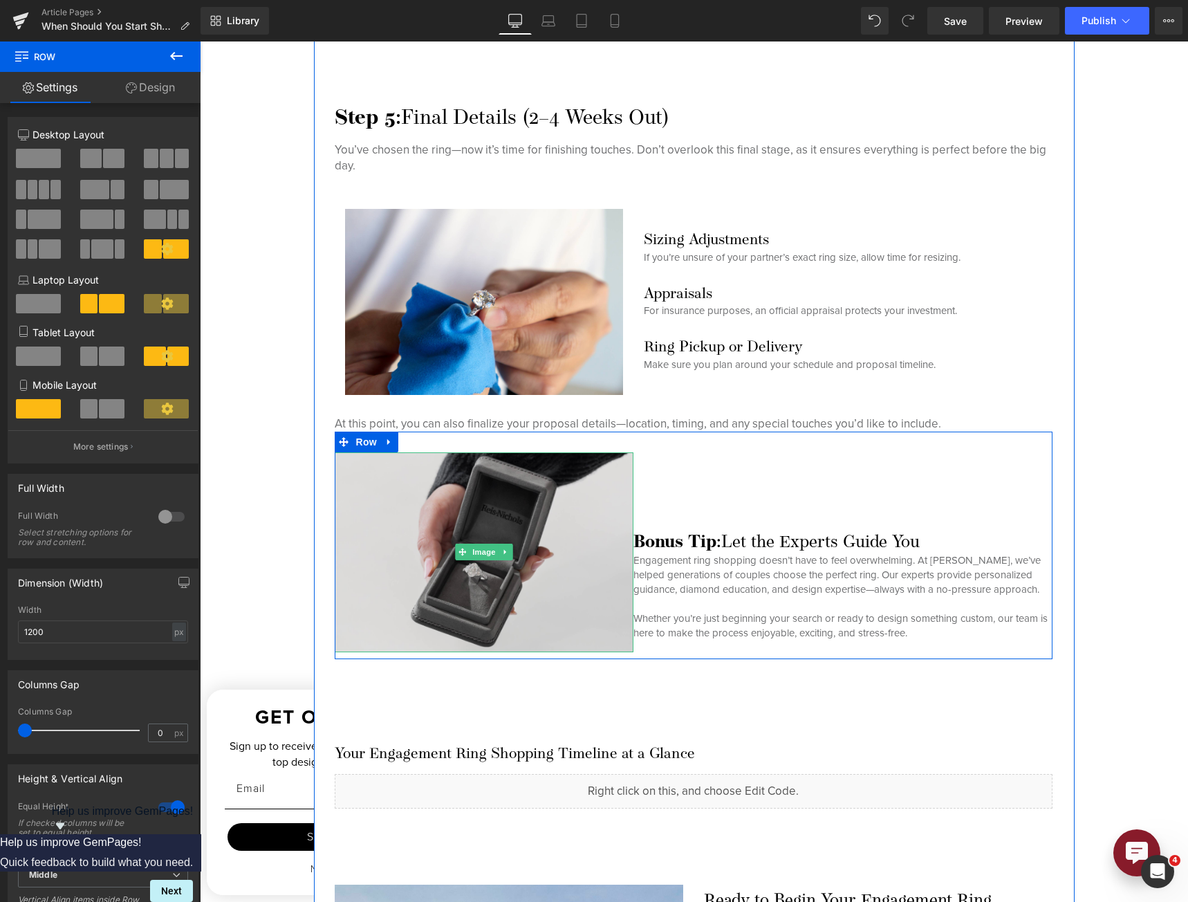
click at [525, 543] on img at bounding box center [484, 551] width 299 height 199
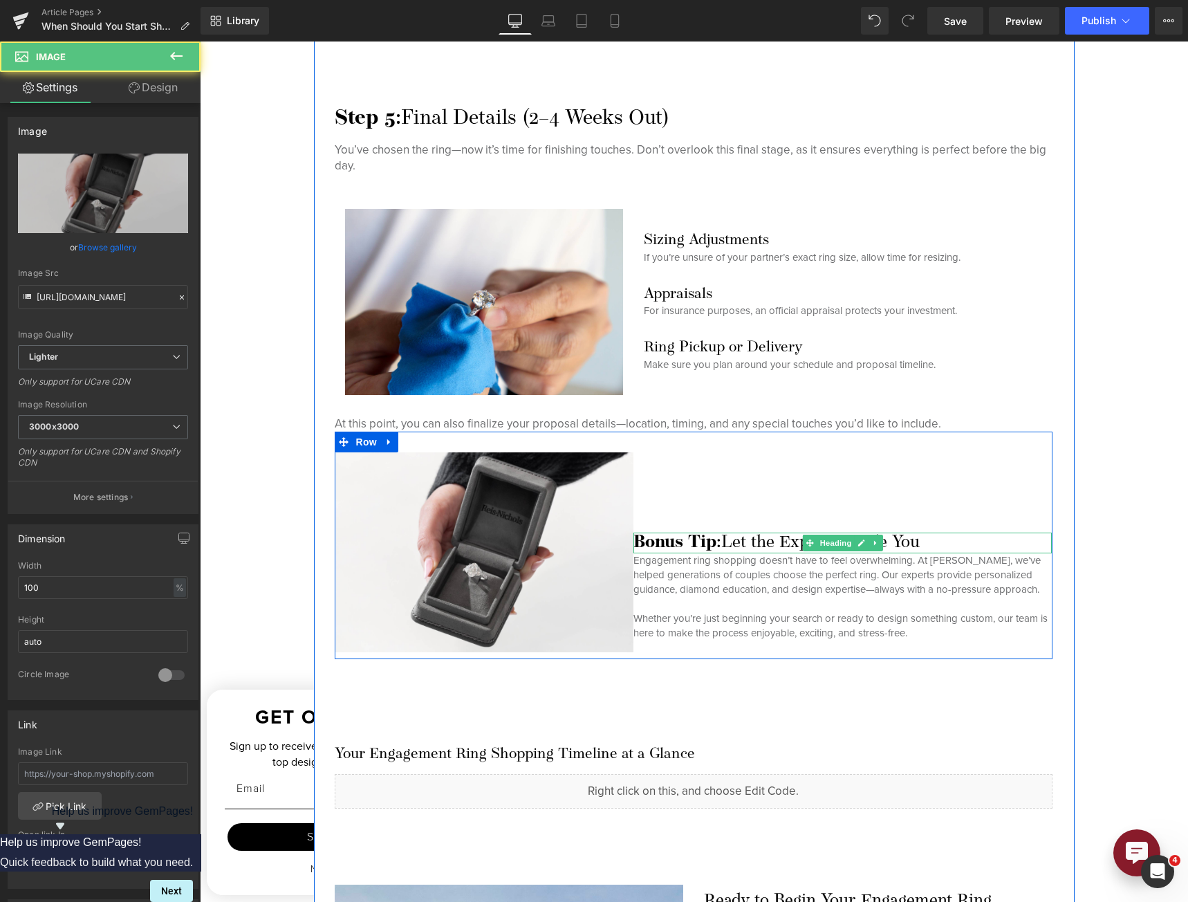
click at [757, 538] on h3 "Bonus Tip: Let the Experts Guide You" at bounding box center [842, 542] width 418 height 21
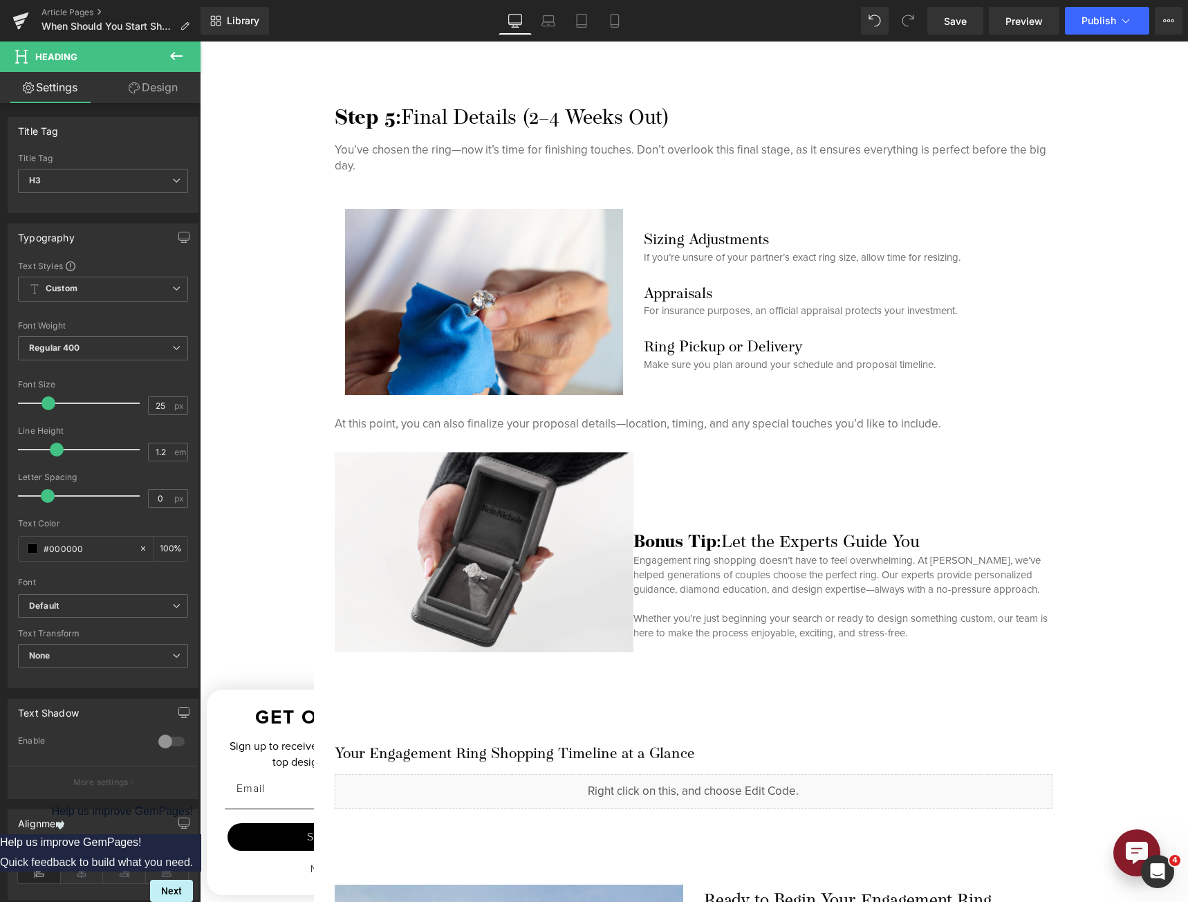
click at [129, 93] on link "Design" at bounding box center [153, 87] width 100 height 31
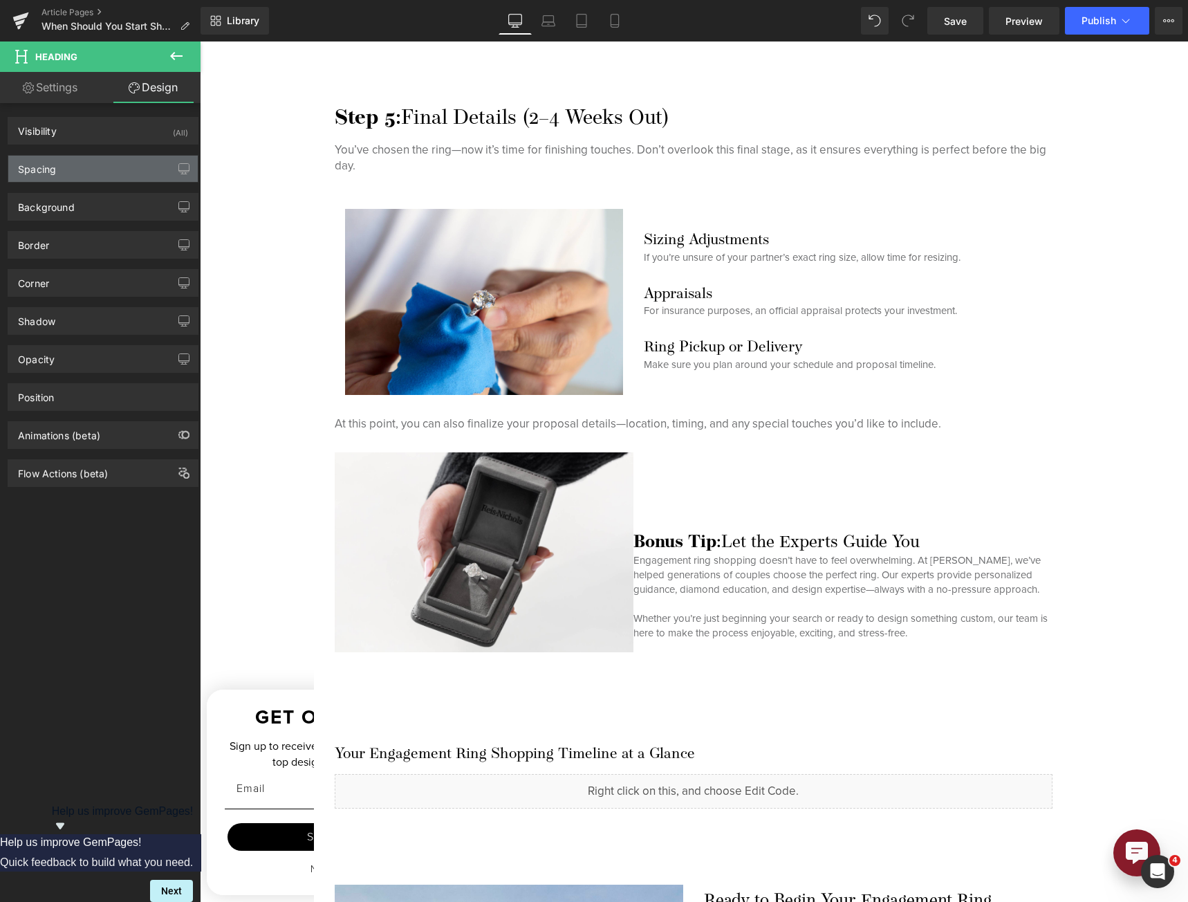
click at [104, 171] on div "Spacing" at bounding box center [102, 169] width 189 height 26
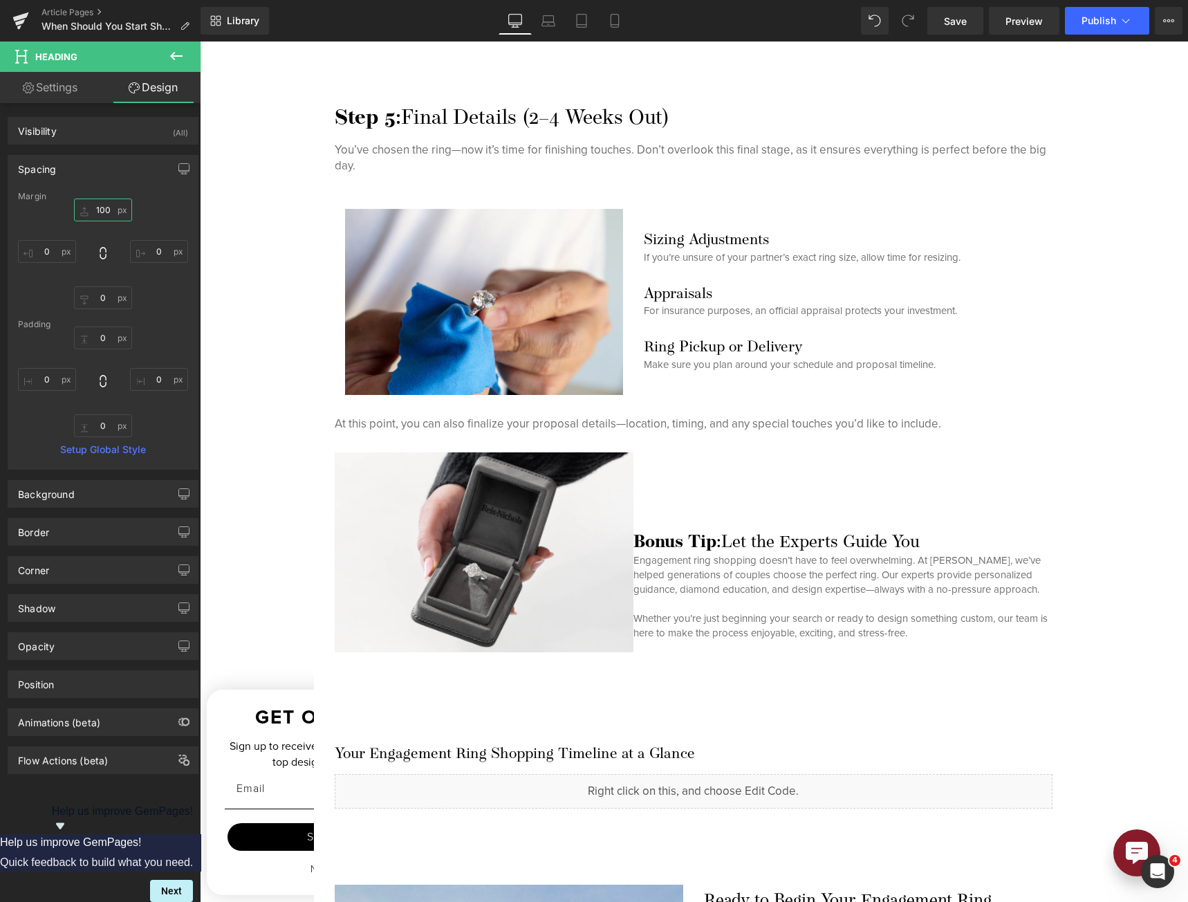
click at [104, 203] on input "100" at bounding box center [103, 209] width 58 height 23
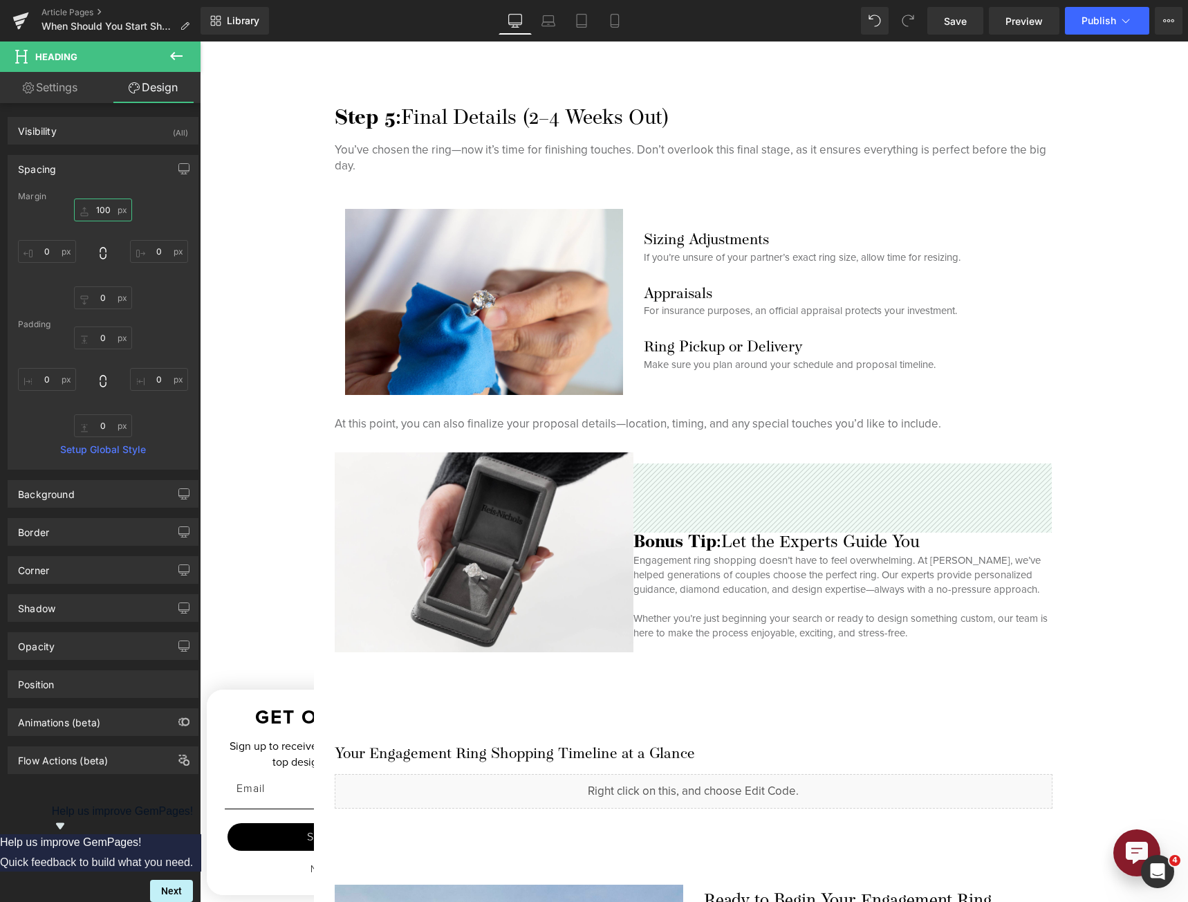
type input "0"
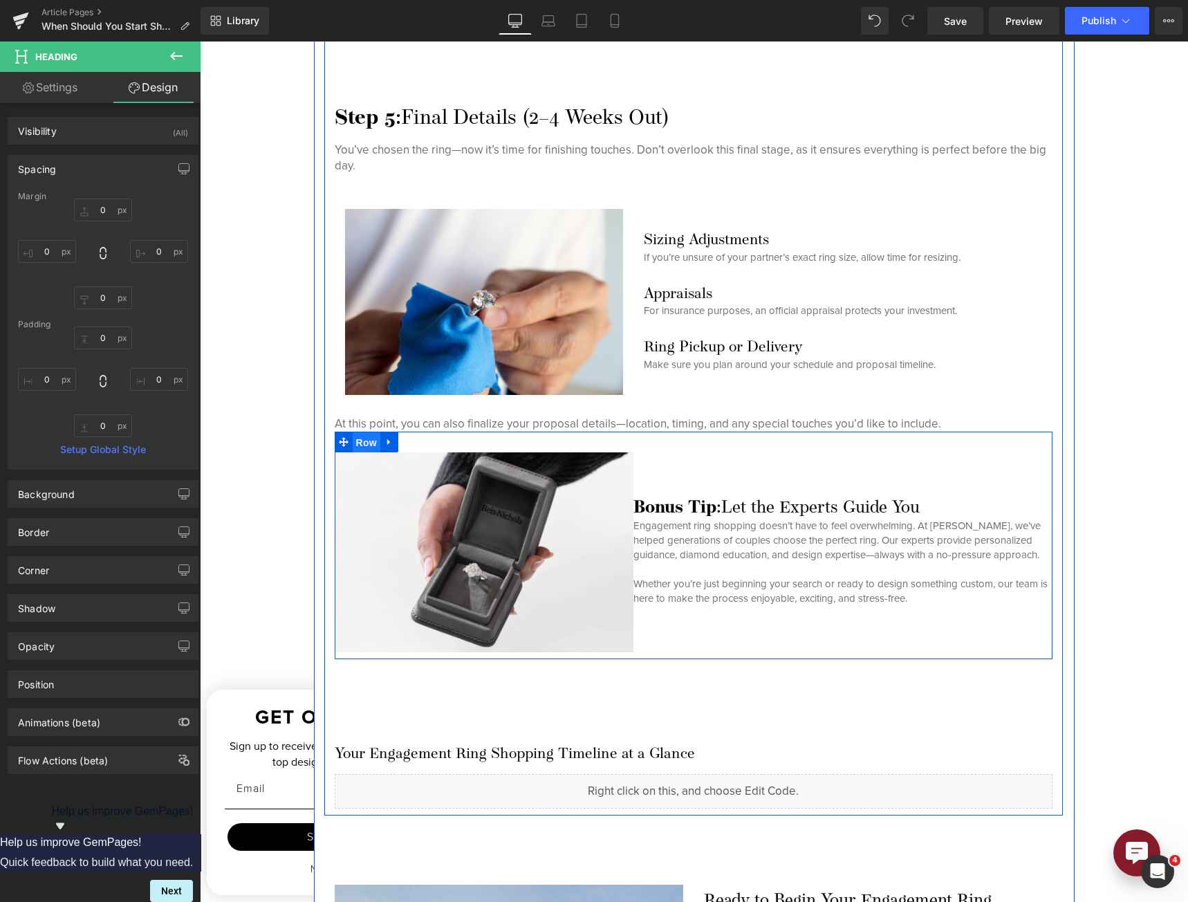
click at [356, 442] on span "Row" at bounding box center [367, 442] width 28 height 21
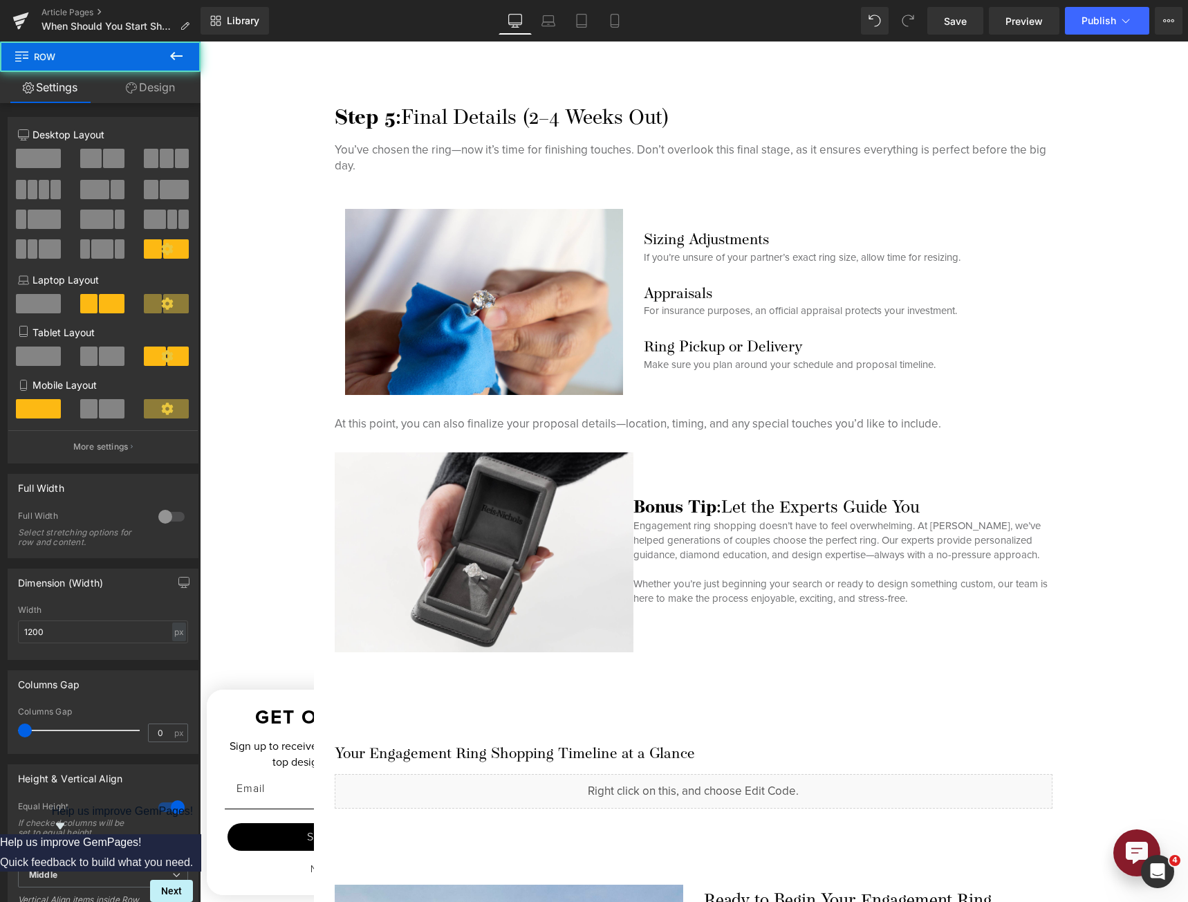
click at [151, 69] on span "Row" at bounding box center [83, 56] width 138 height 30
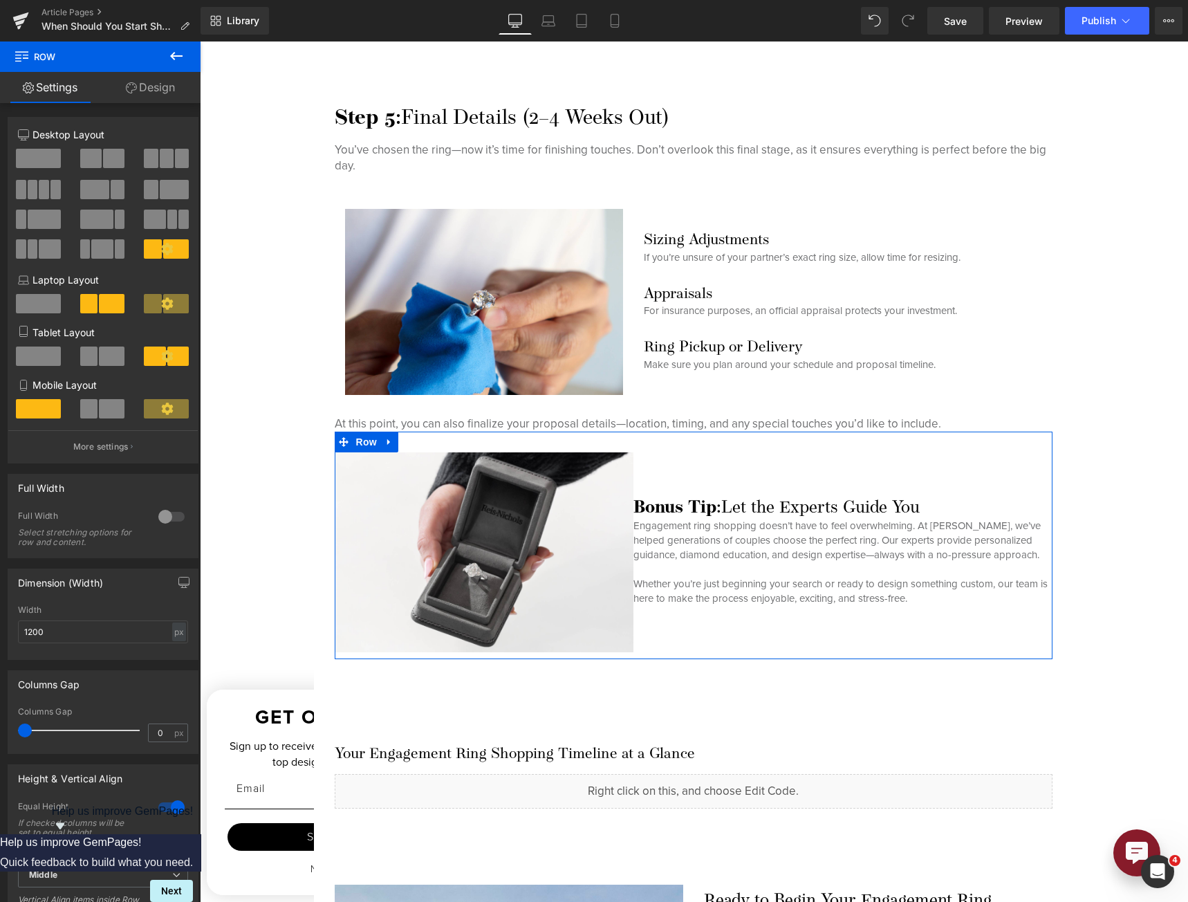
click at [151, 79] on link "Design" at bounding box center [150, 87] width 100 height 31
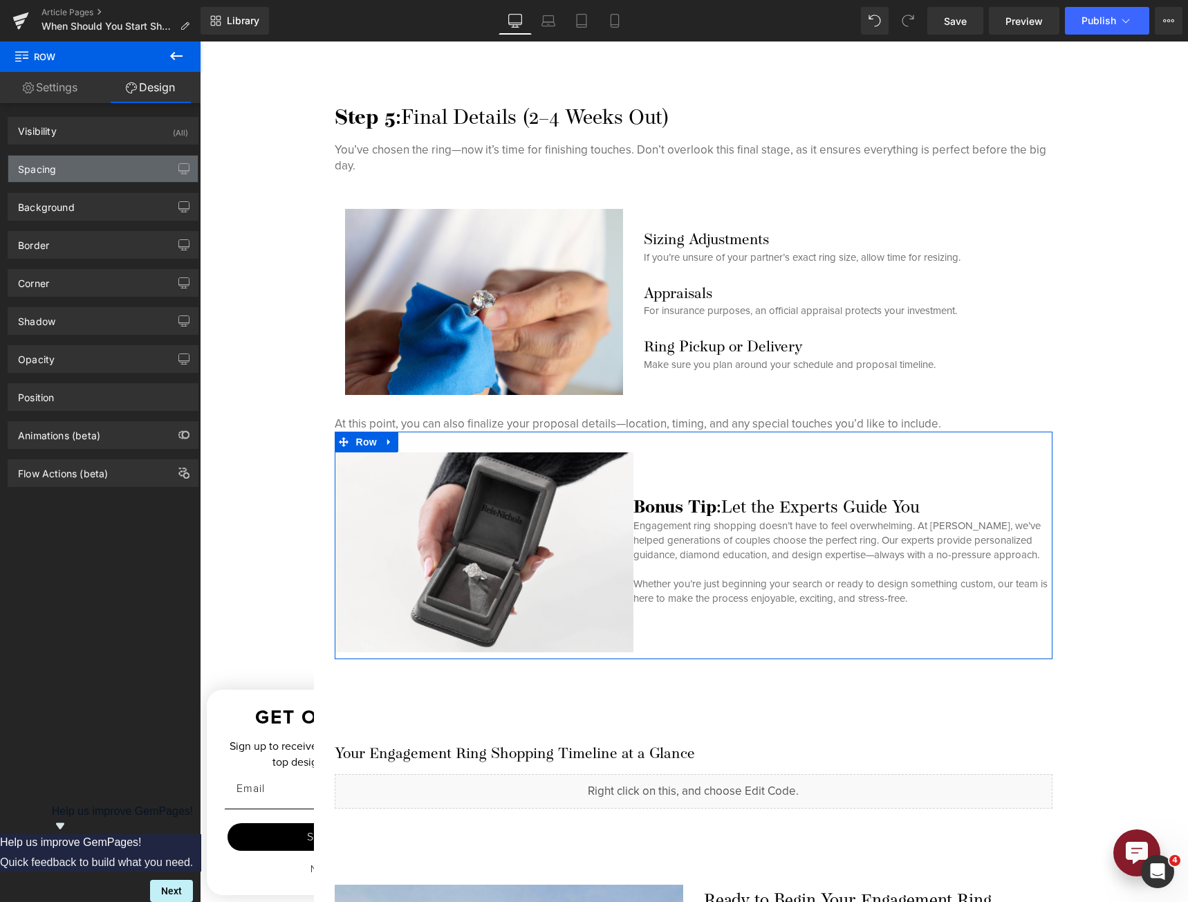
click at [60, 174] on div "Spacing" at bounding box center [102, 169] width 189 height 26
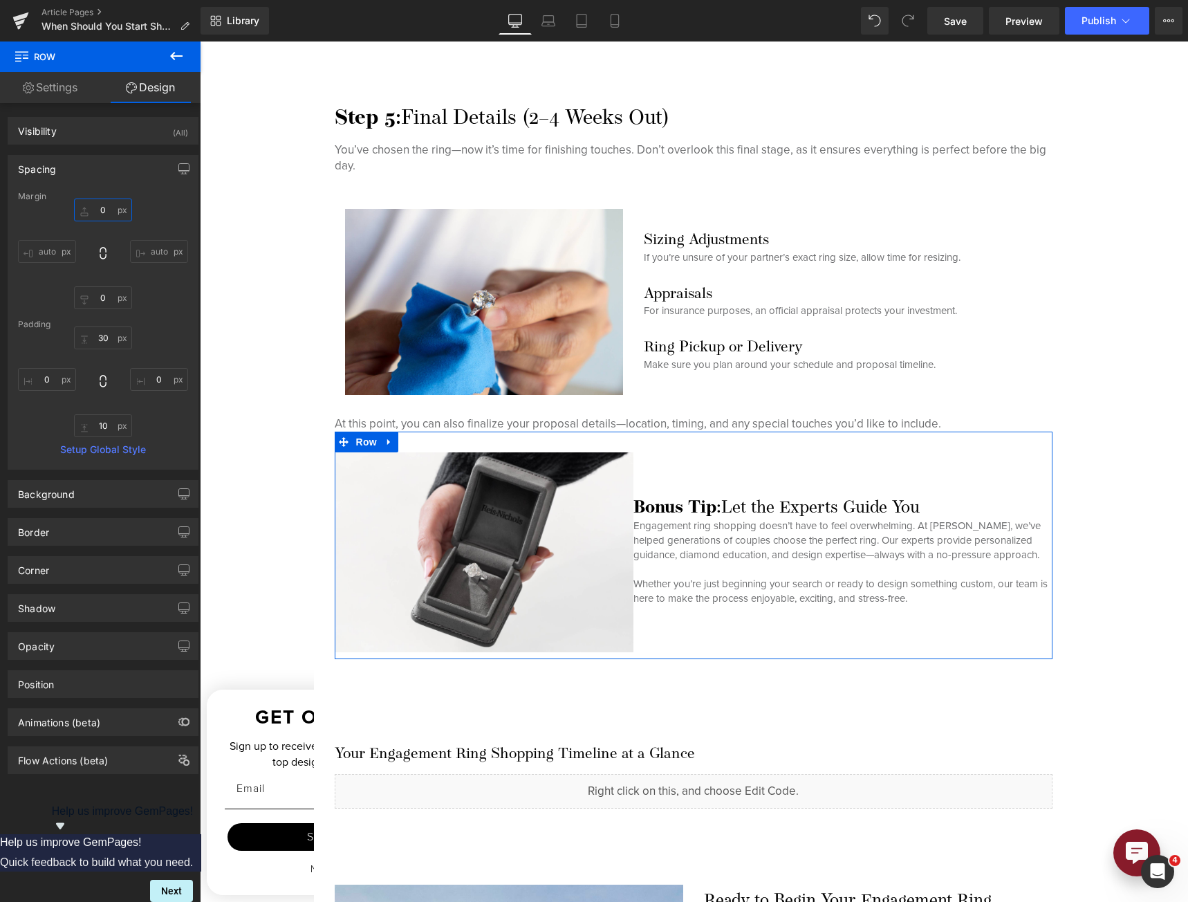
click at [93, 212] on input "0" at bounding box center [103, 209] width 58 height 23
type input "100"
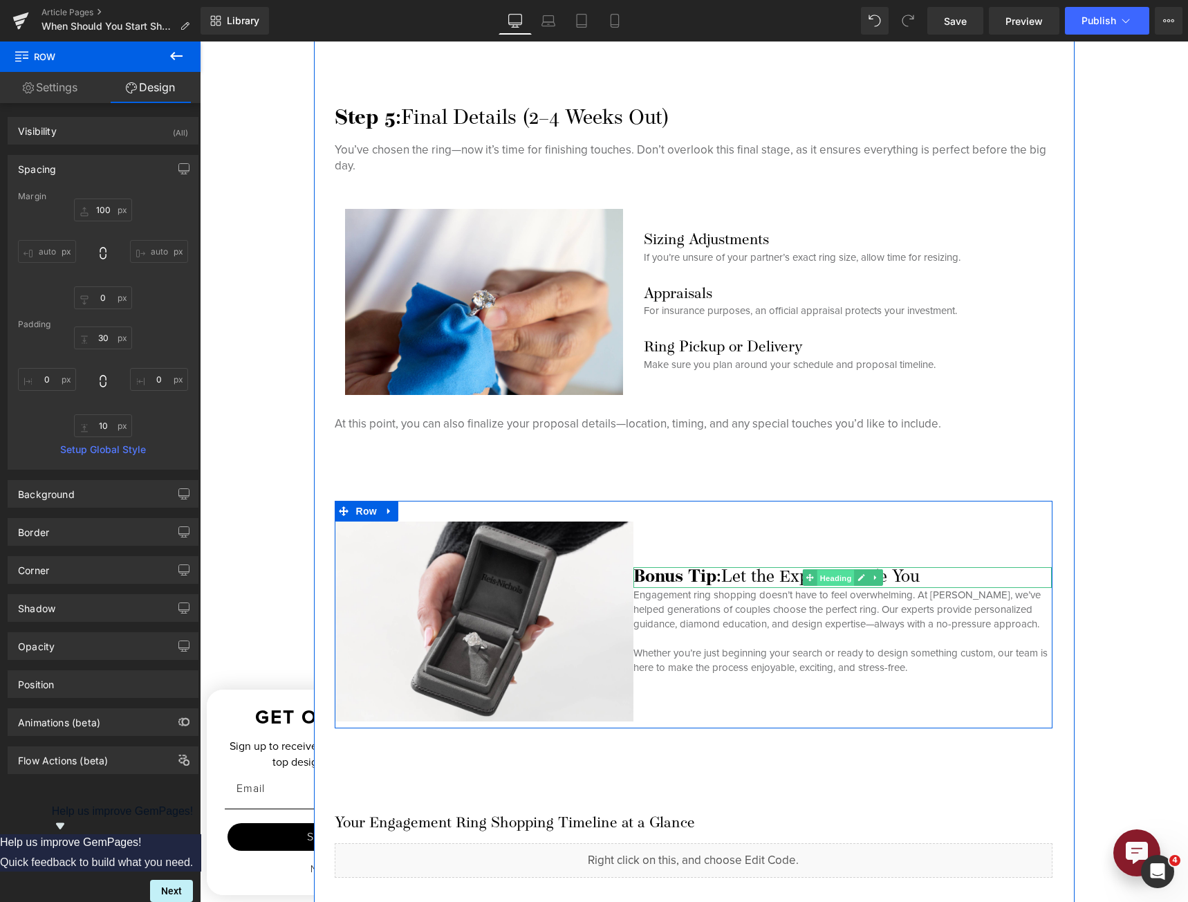
click at [833, 571] on span "Heading" at bounding box center [835, 578] width 37 height 17
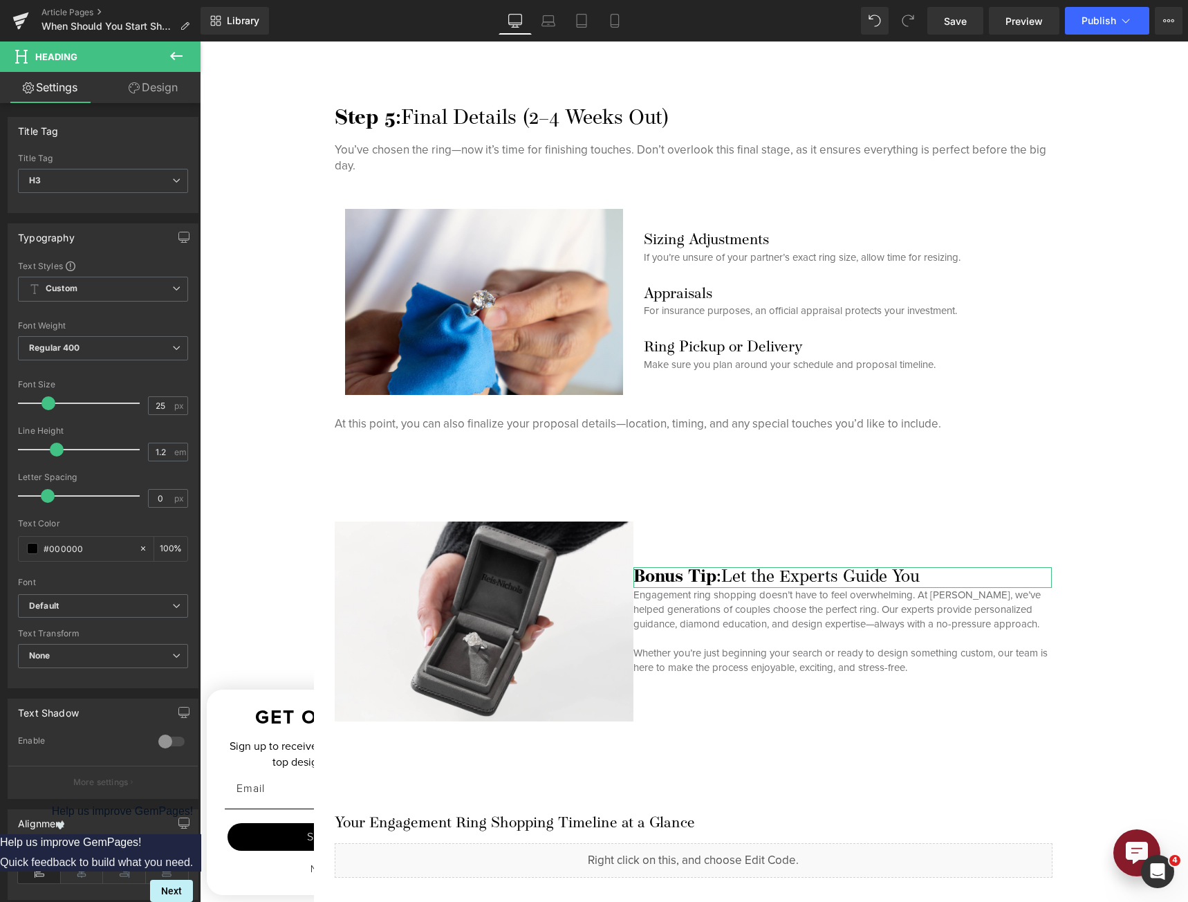
click at [148, 91] on link "Design" at bounding box center [153, 87] width 100 height 31
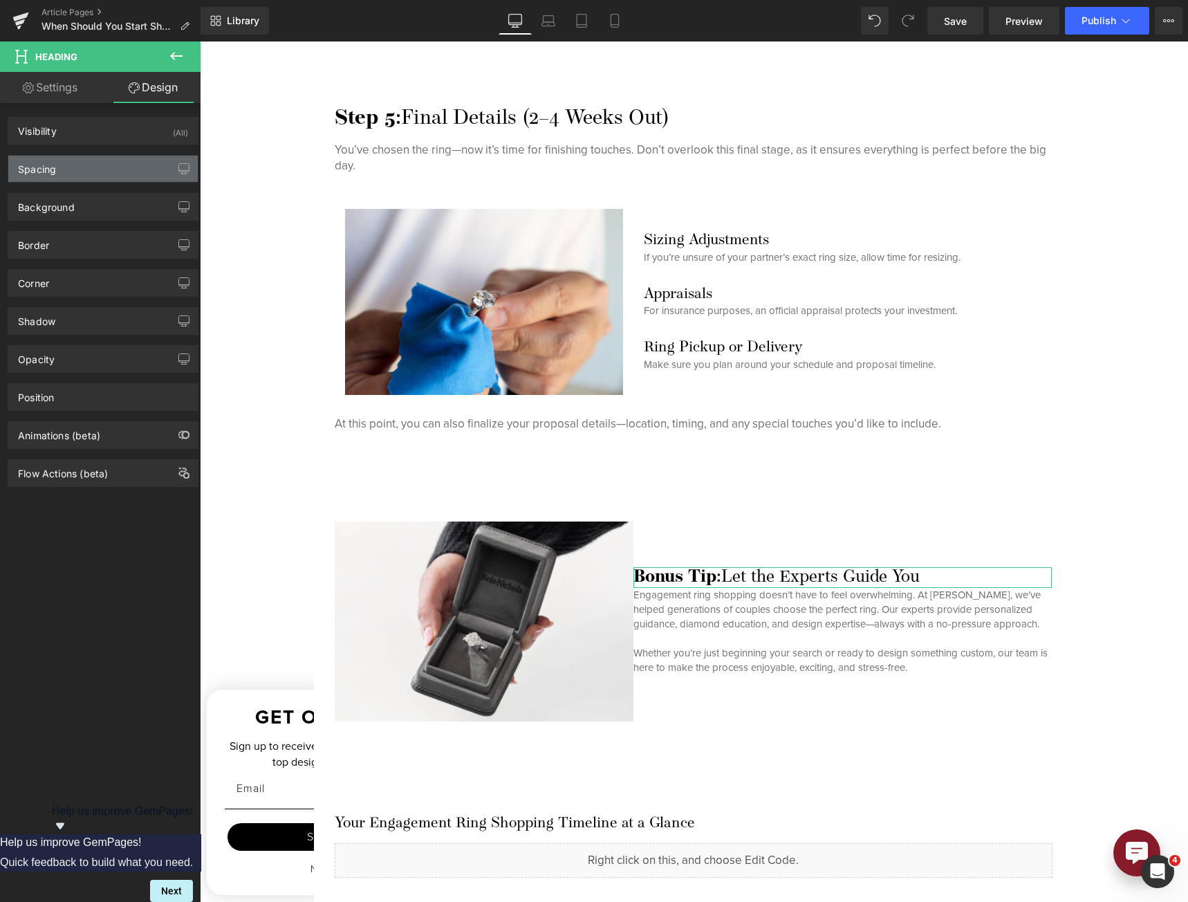
click at [77, 160] on div "Spacing" at bounding box center [102, 169] width 189 height 26
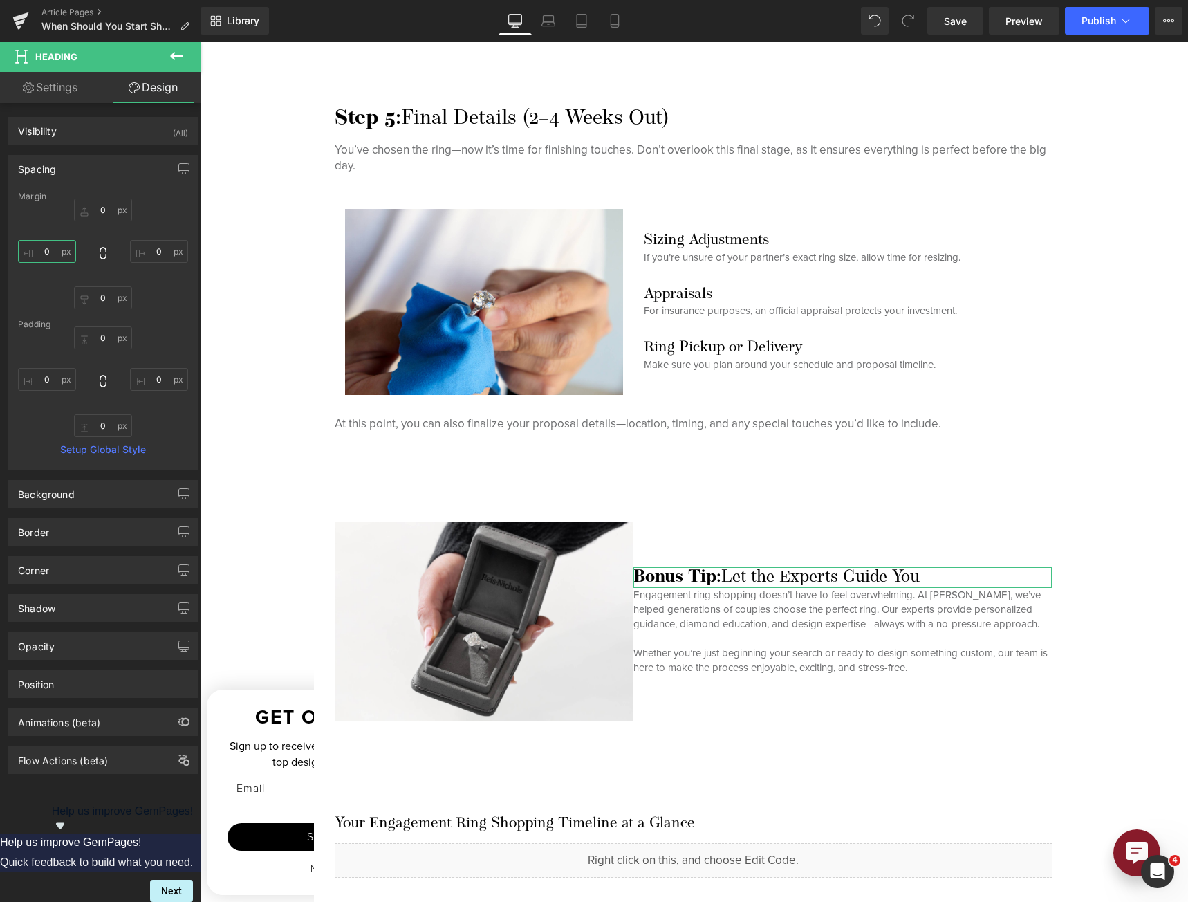
click at [59, 241] on input "text" at bounding box center [47, 251] width 58 height 23
type input "15"
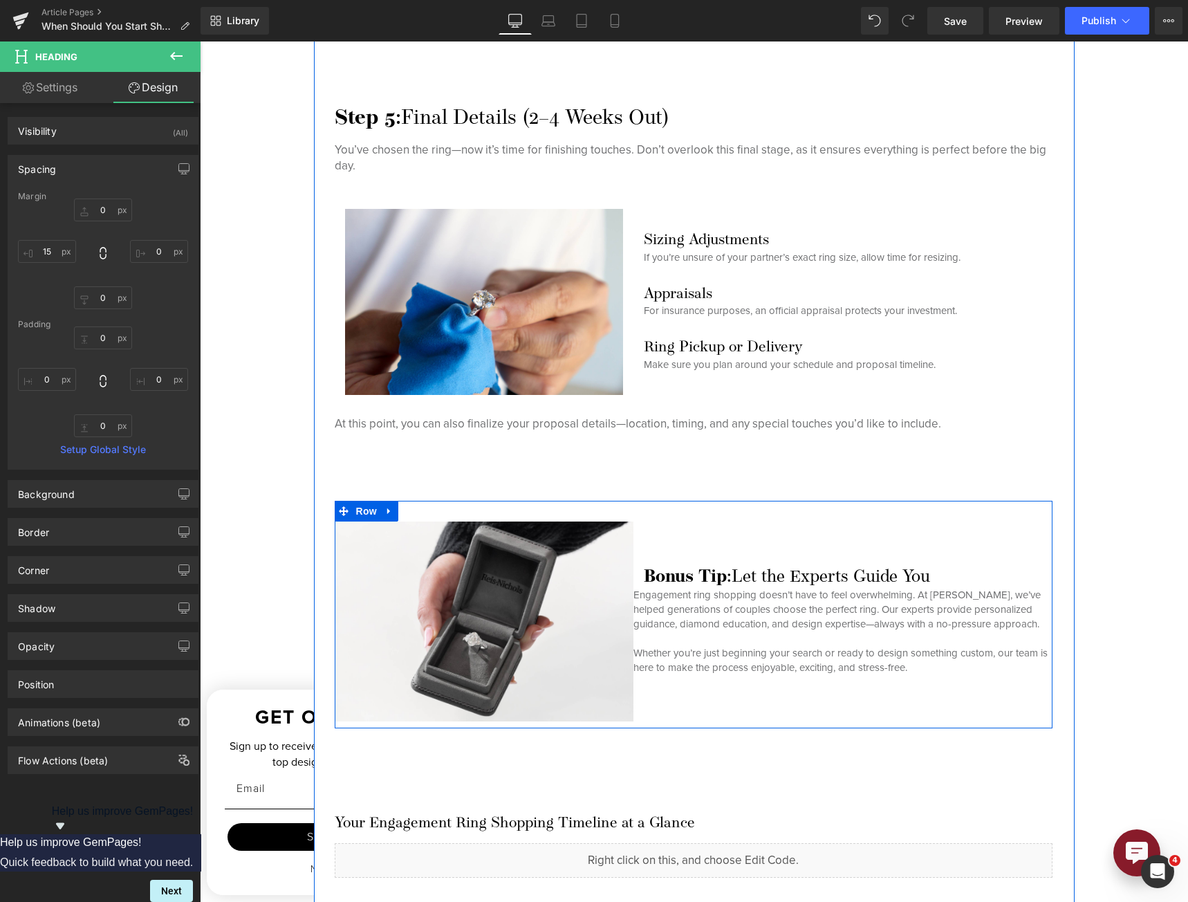
click at [698, 629] on p "Engagement ring shopping doesn’t have to feel overwhelming. At [PERSON_NAME], w…" at bounding box center [842, 610] width 418 height 44
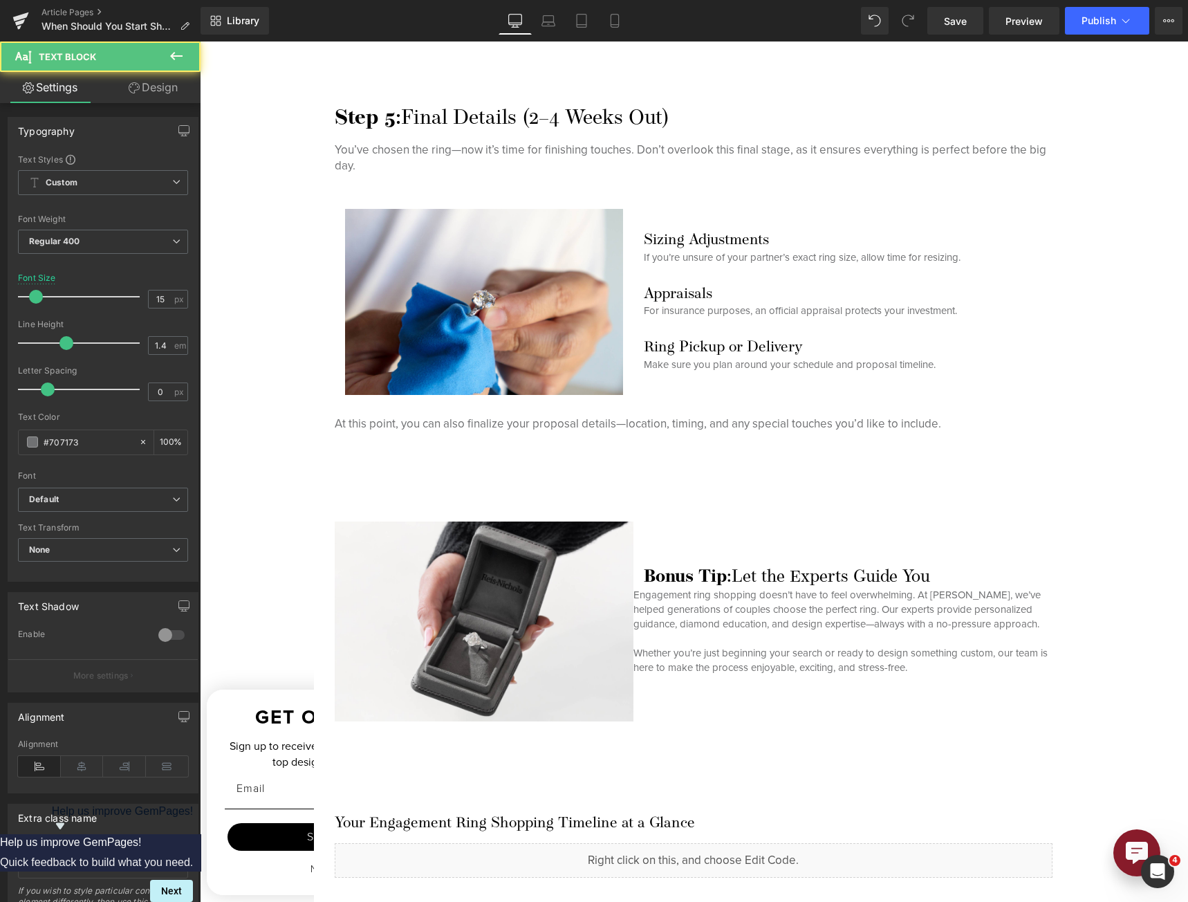
click at [155, 80] on link "Design" at bounding box center [153, 87] width 100 height 31
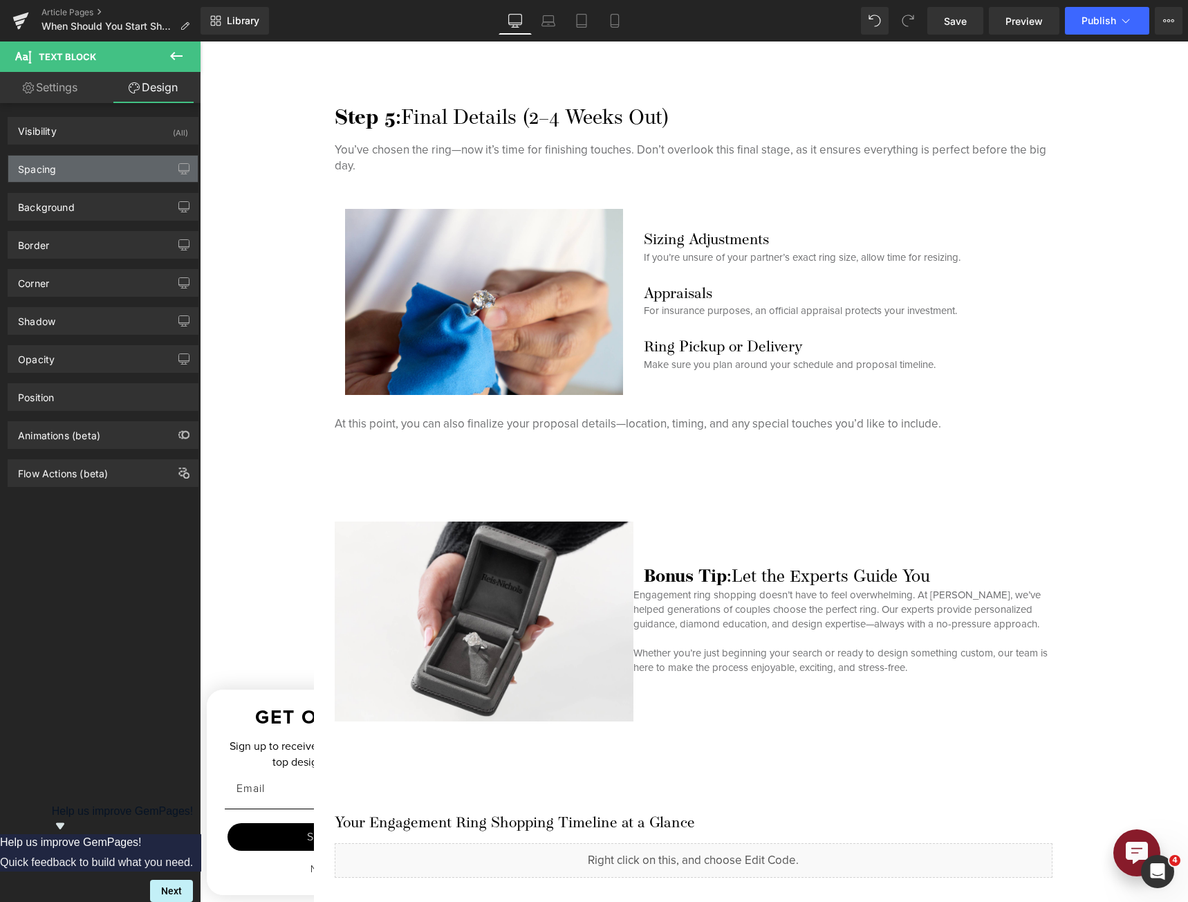
click at [66, 169] on div "Spacing" at bounding box center [102, 169] width 189 height 26
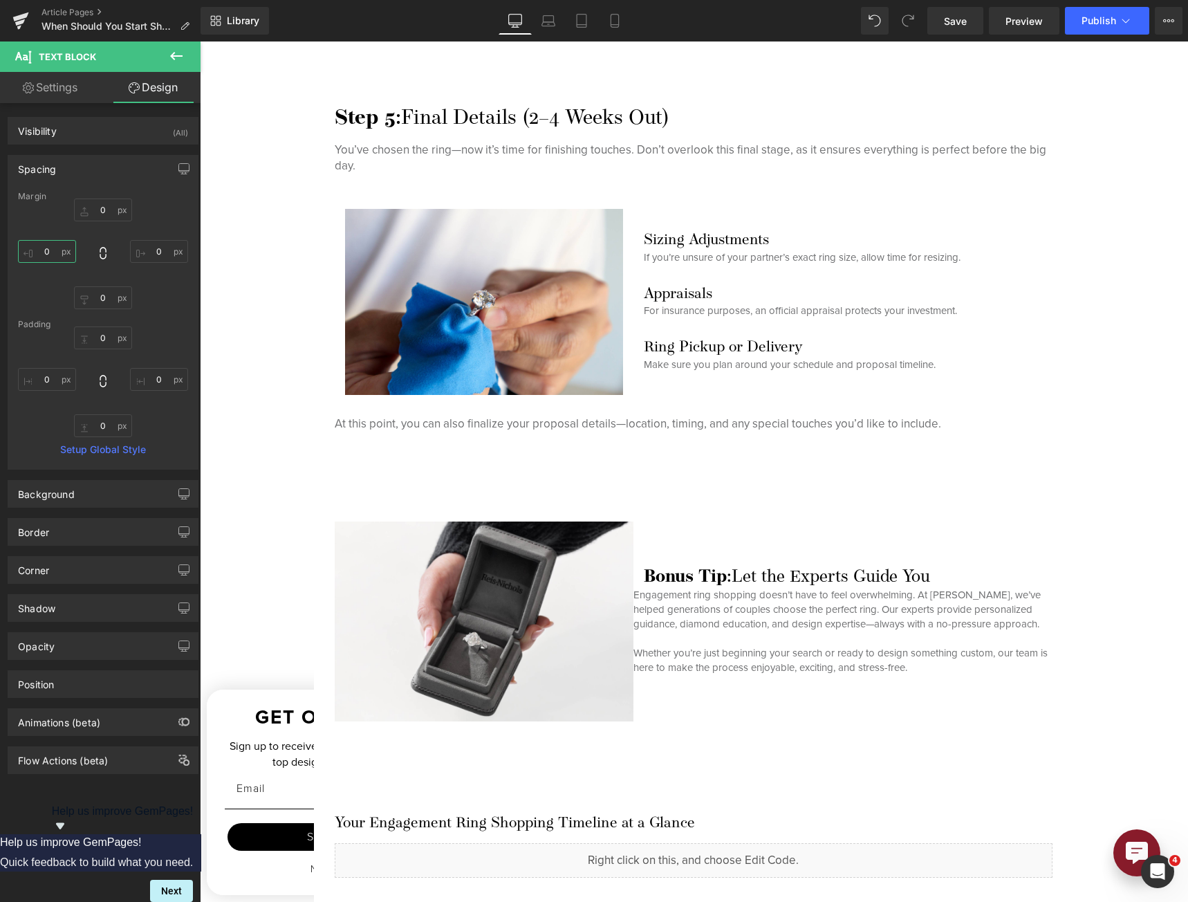
click at [48, 248] on input "0" at bounding box center [47, 251] width 58 height 23
type input "15"
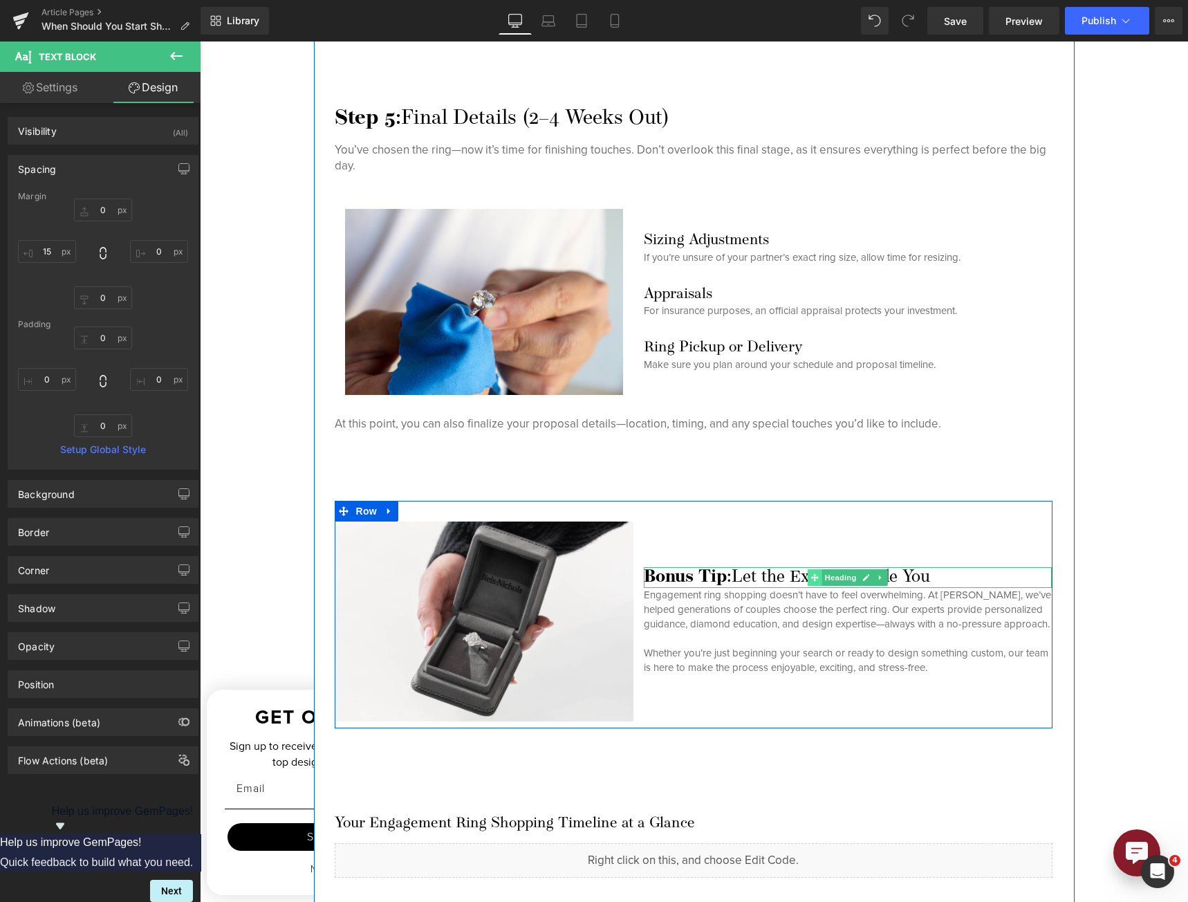
click at [811, 573] on icon at bounding box center [815, 577] width 8 height 8
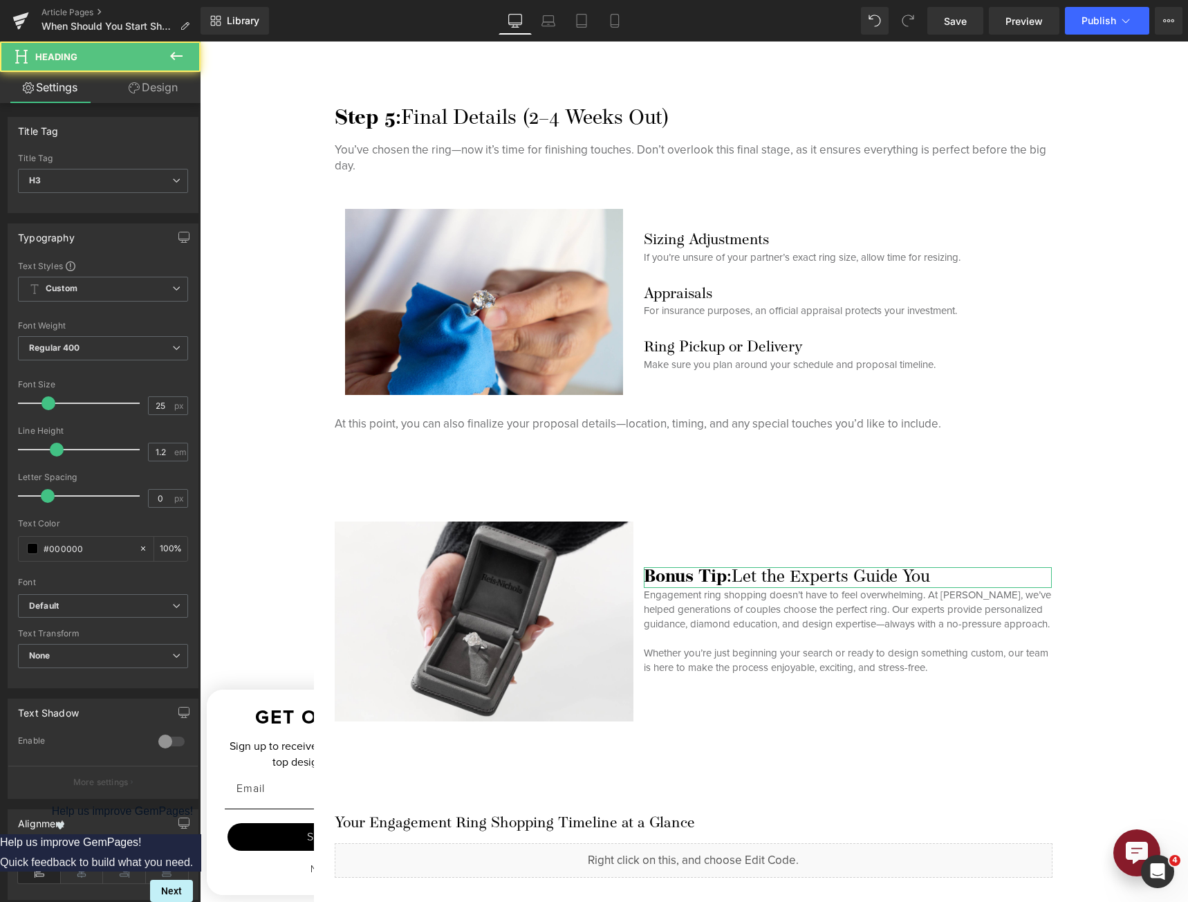
click at [142, 88] on link "Design" at bounding box center [153, 87] width 100 height 31
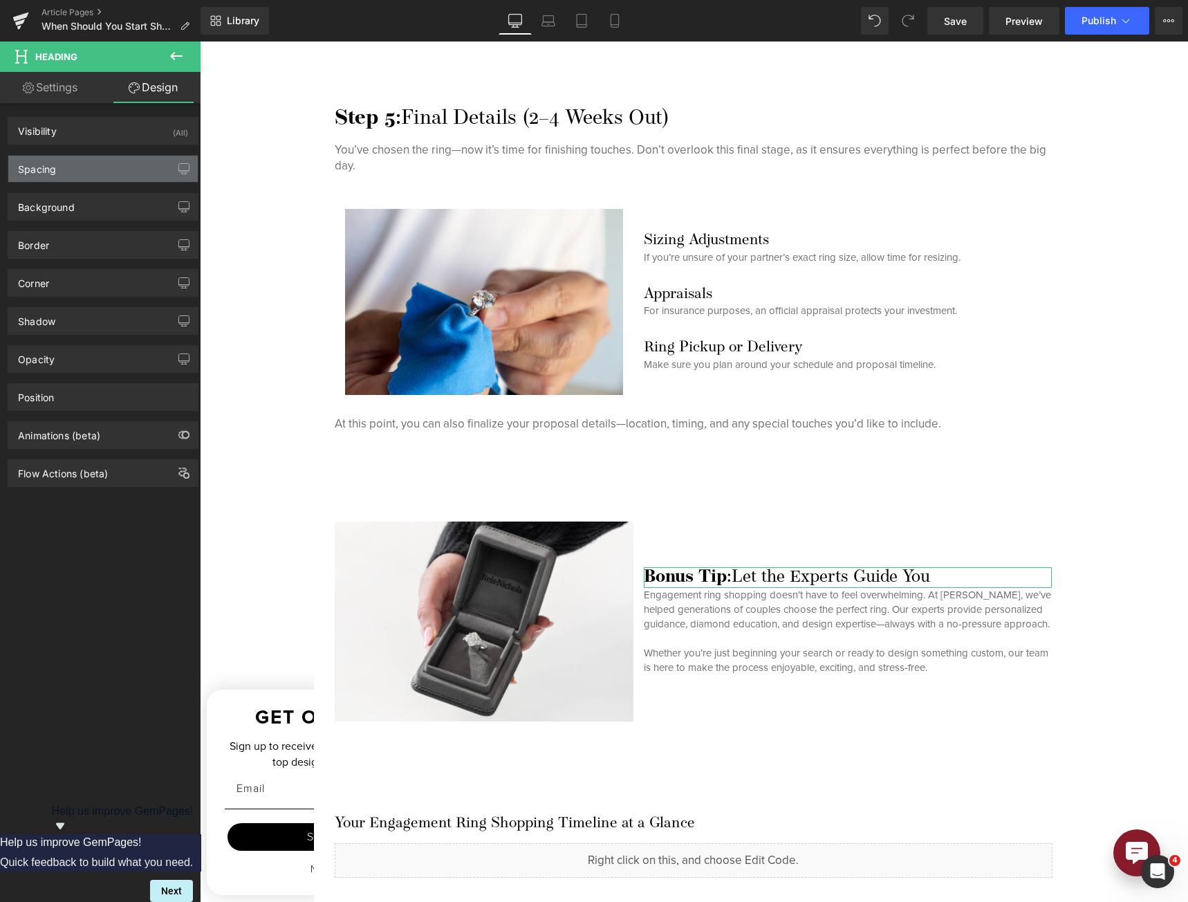
click at [77, 176] on div "Spacing" at bounding box center [102, 169] width 189 height 26
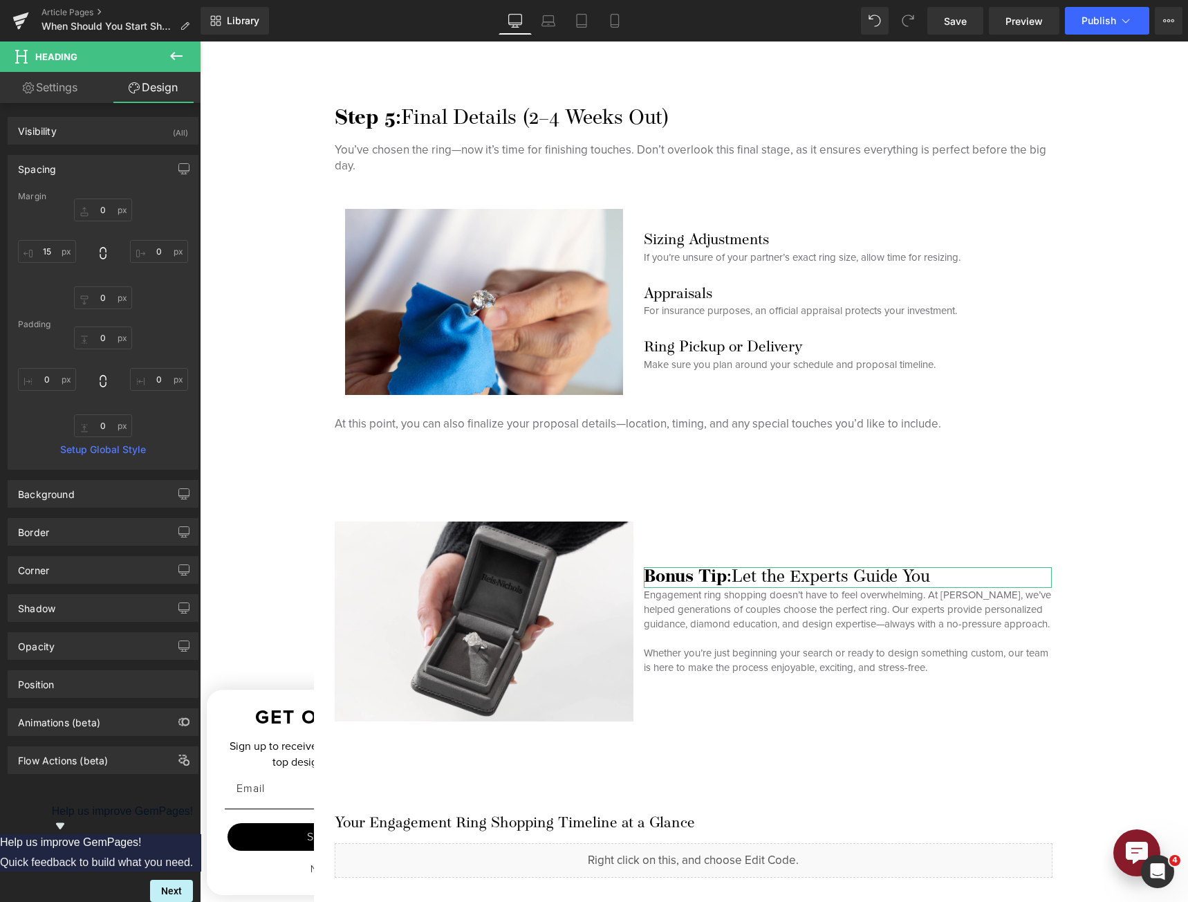
click at [96, 311] on div "Margin [GEOGRAPHIC_DATA] Setup Global Style" at bounding box center [102, 330] width 189 height 277
click at [99, 298] on input "text" at bounding box center [103, 297] width 58 height 23
type input "15"
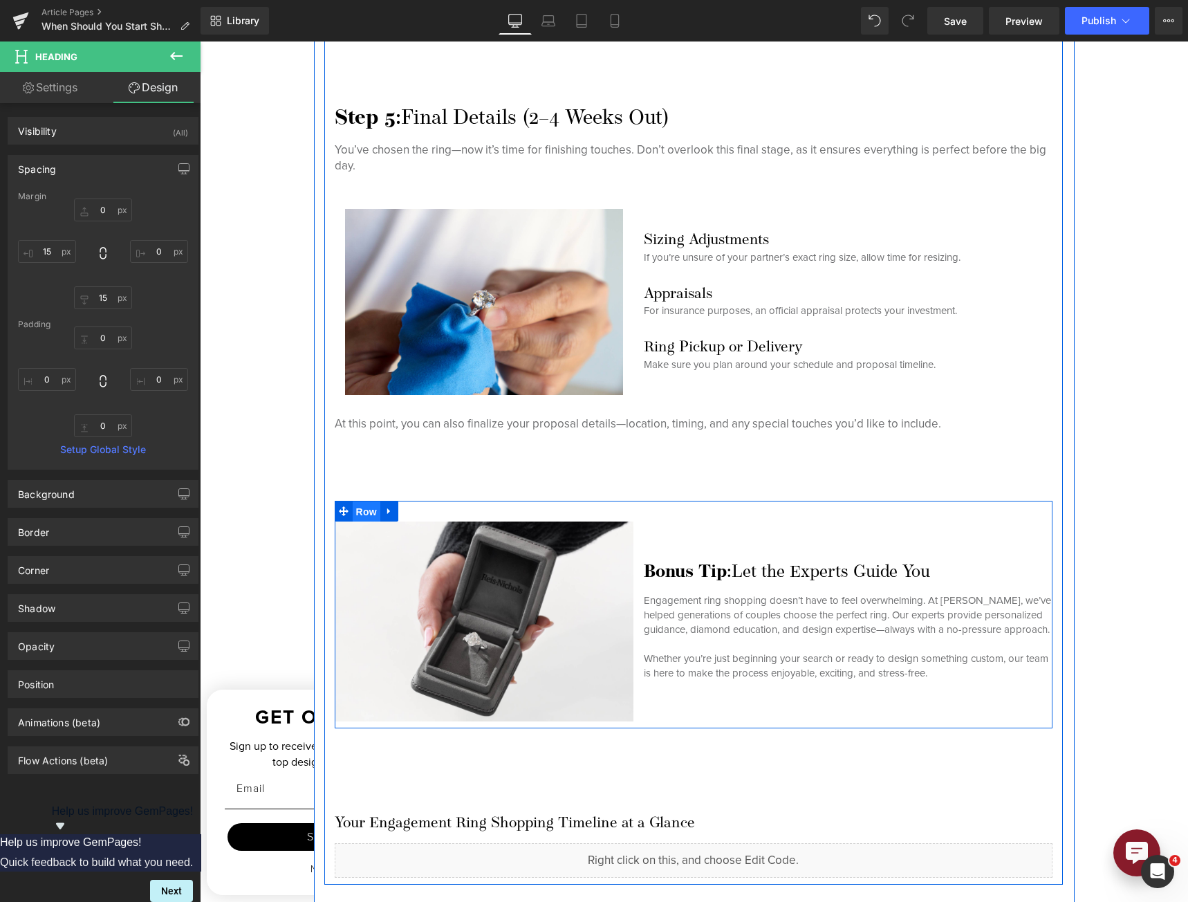
click at [353, 505] on span "Row" at bounding box center [367, 511] width 28 height 21
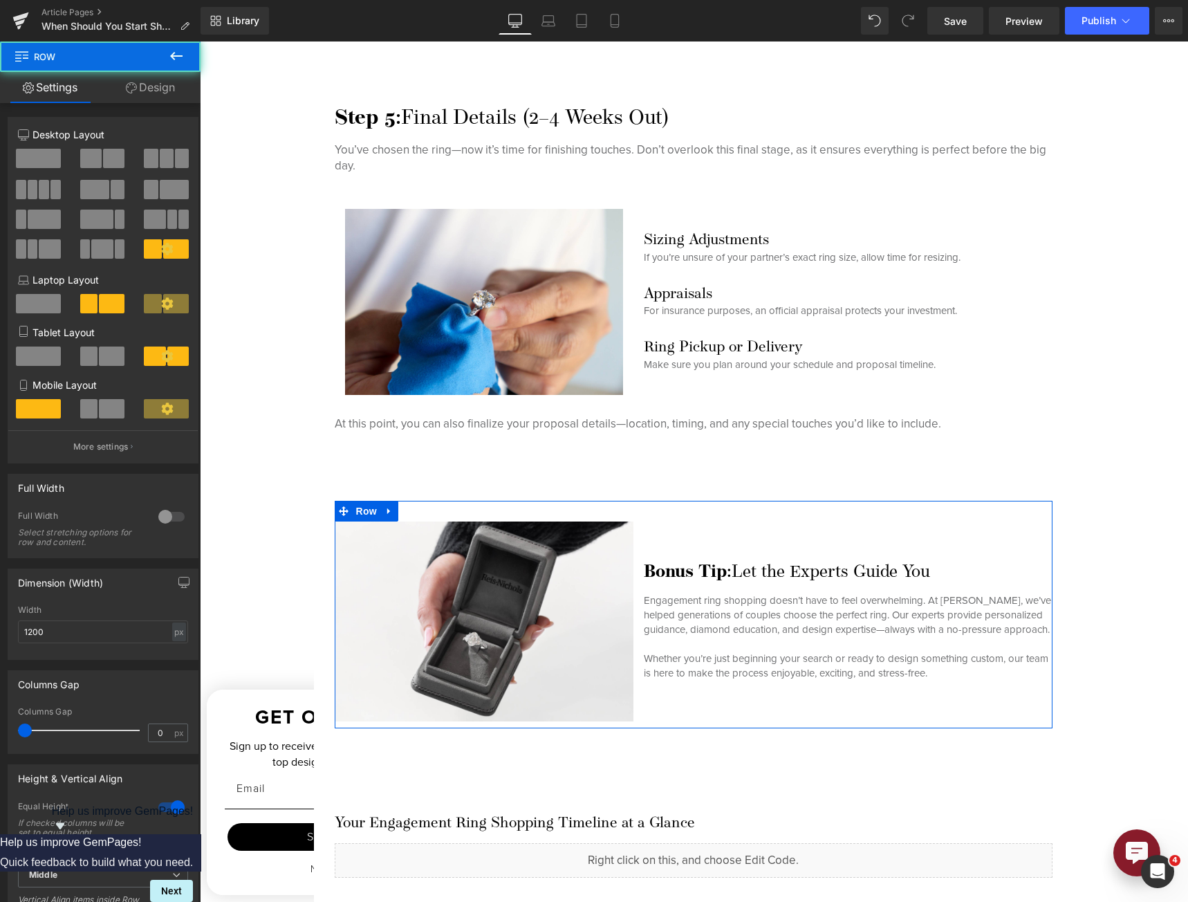
click at [139, 454] on button "More settings" at bounding box center [102, 446] width 189 height 32
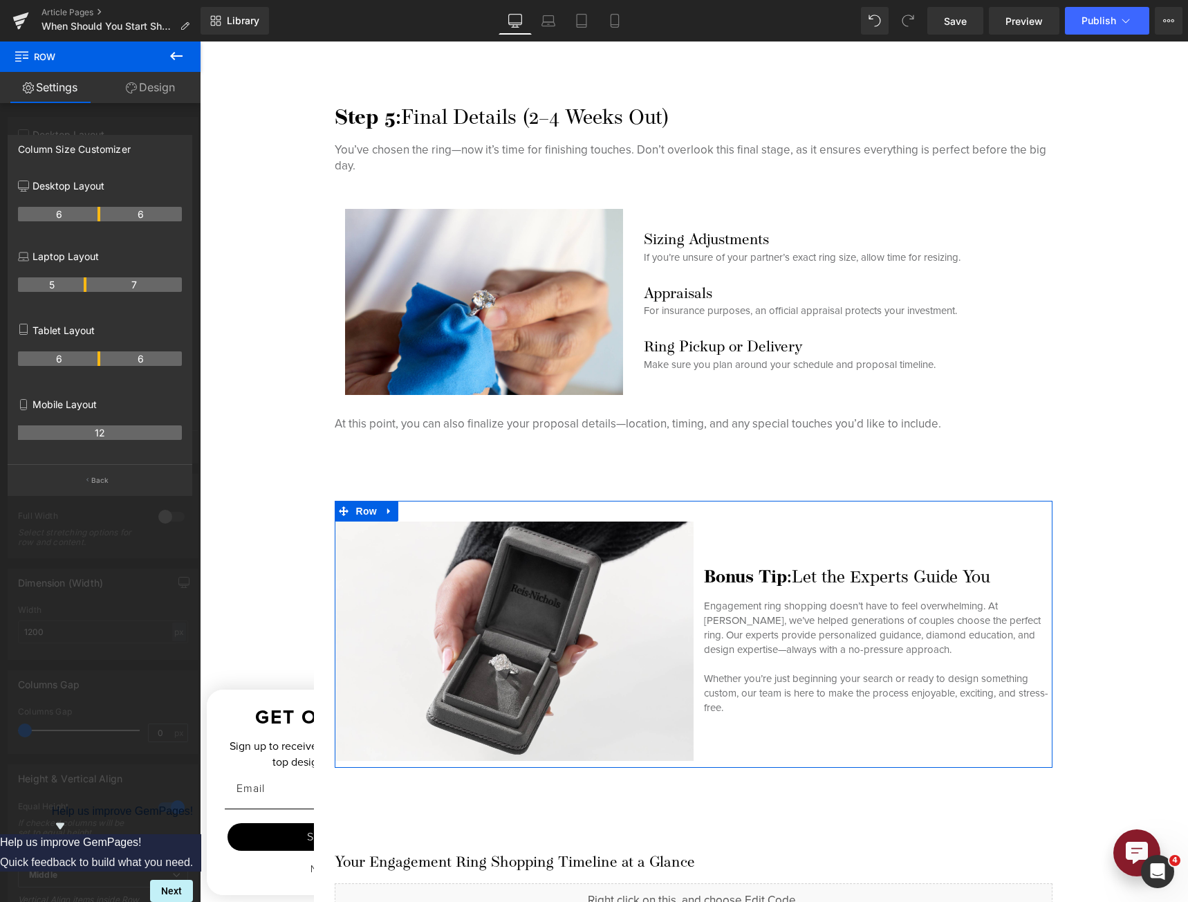
drag, startPoint x: 84, startPoint y: 218, endPoint x: 93, endPoint y: 218, distance: 9.0
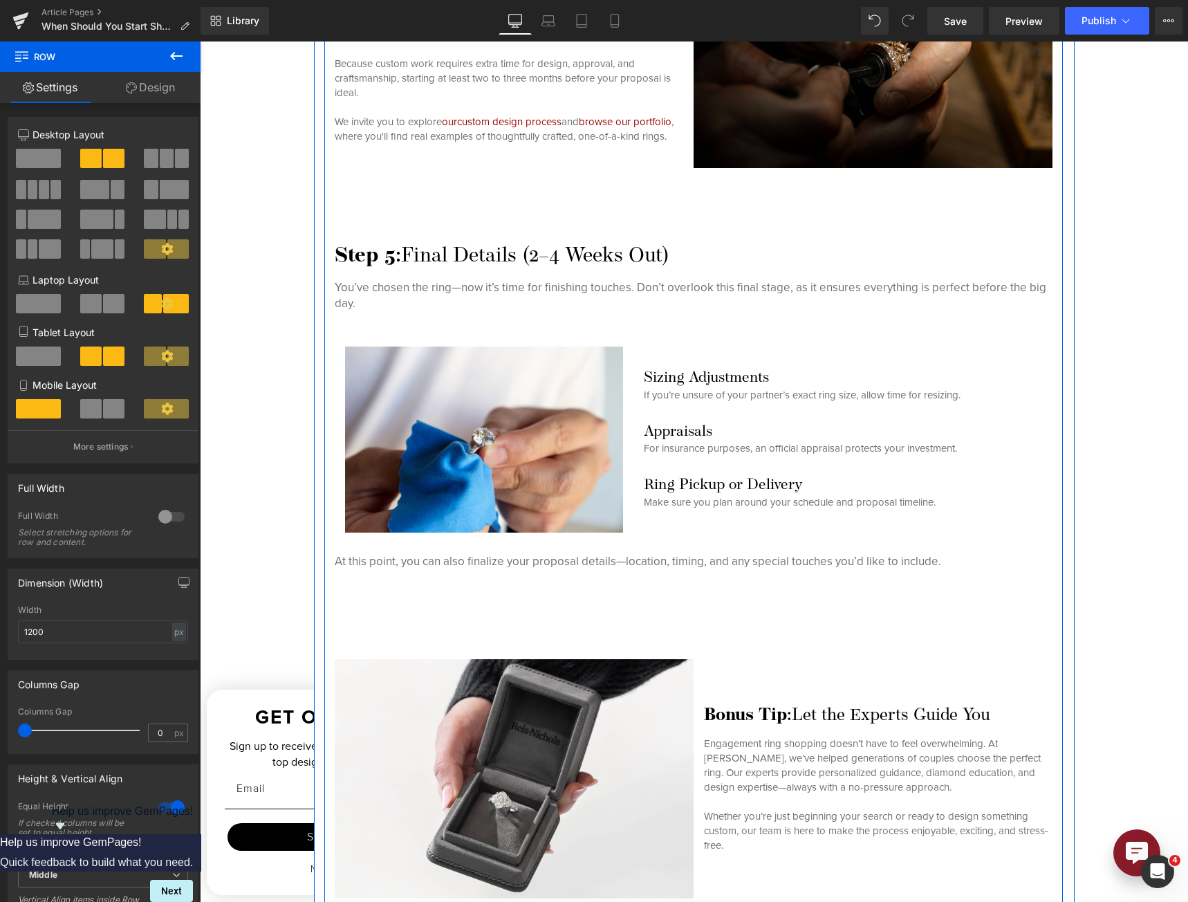
scroll to position [4005, 0]
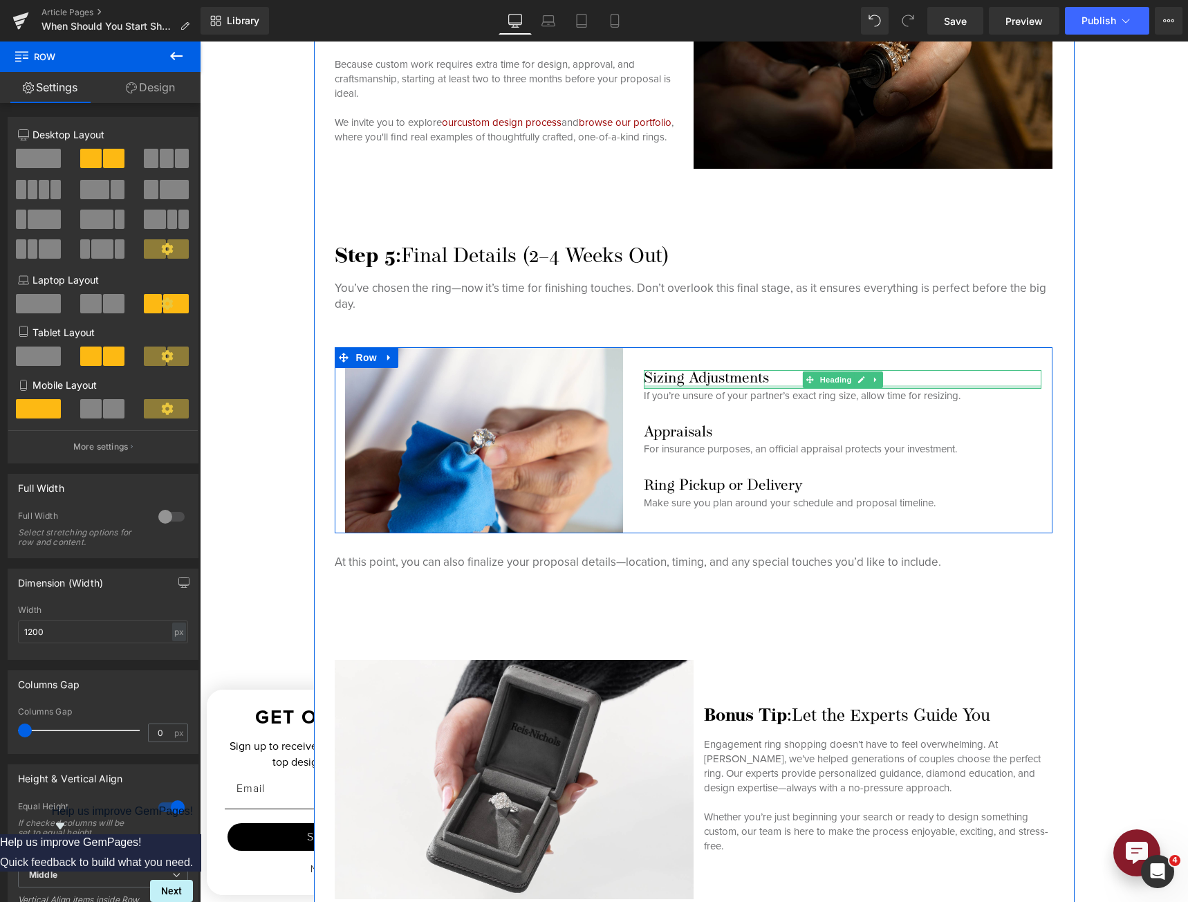
click at [675, 385] on div at bounding box center [843, 386] width 398 height 3
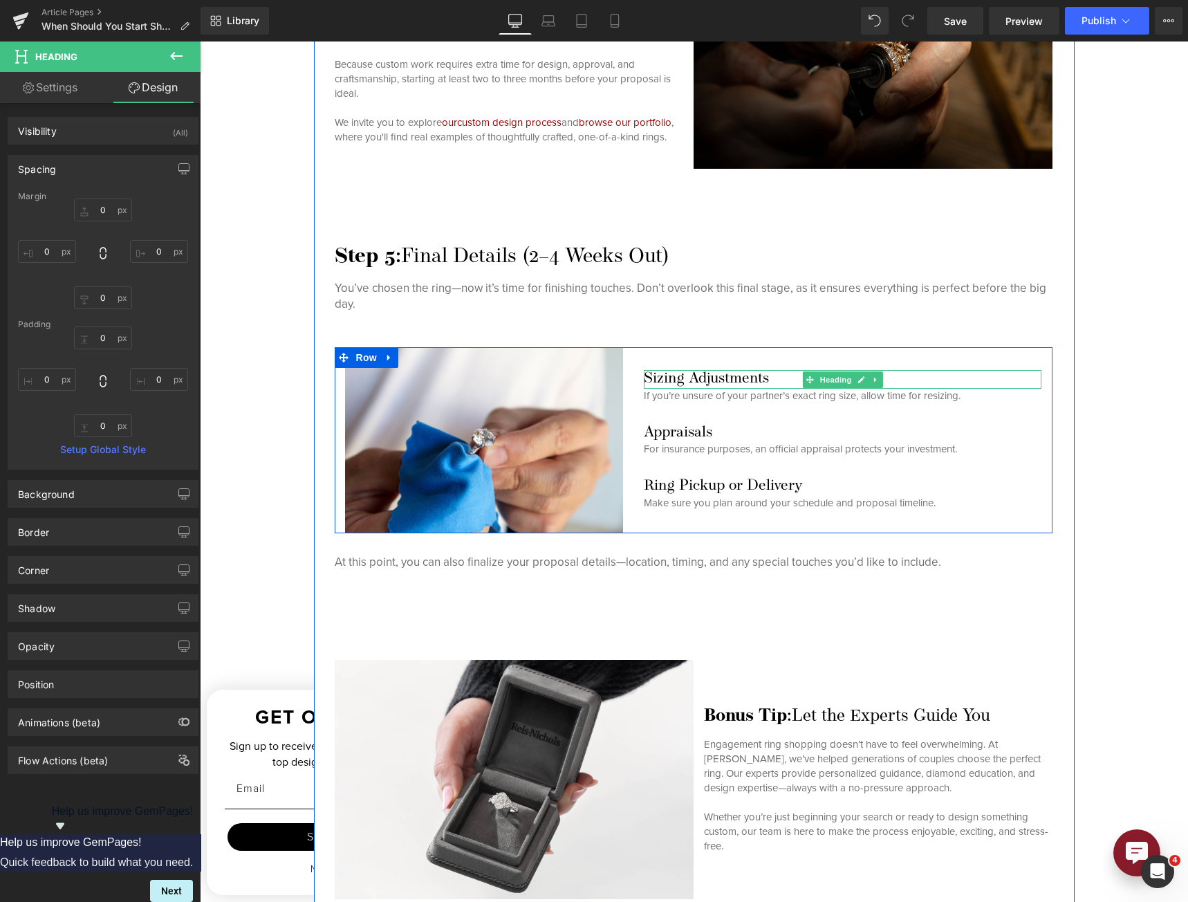
click at [718, 378] on h3 "Sizing Adjustments" at bounding box center [843, 379] width 398 height 18
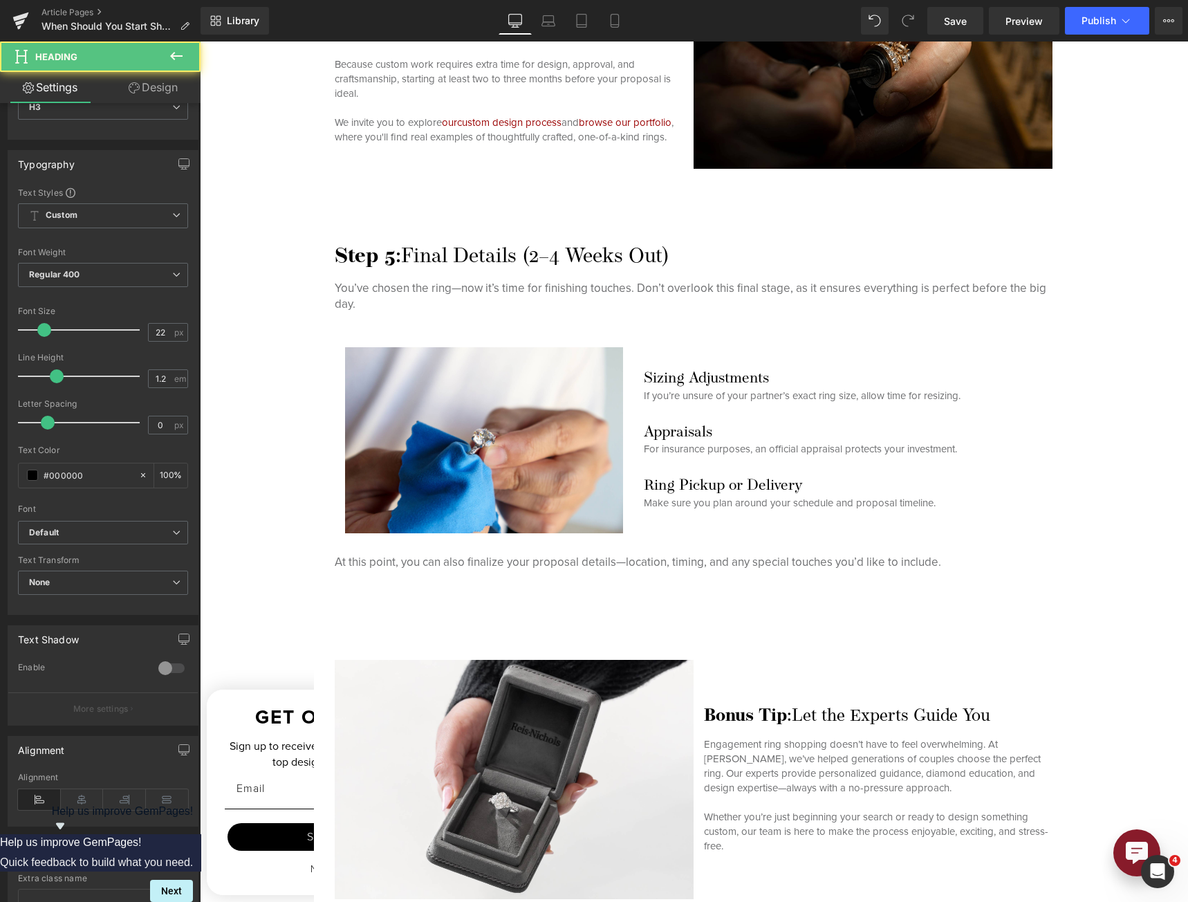
scroll to position [183, 0]
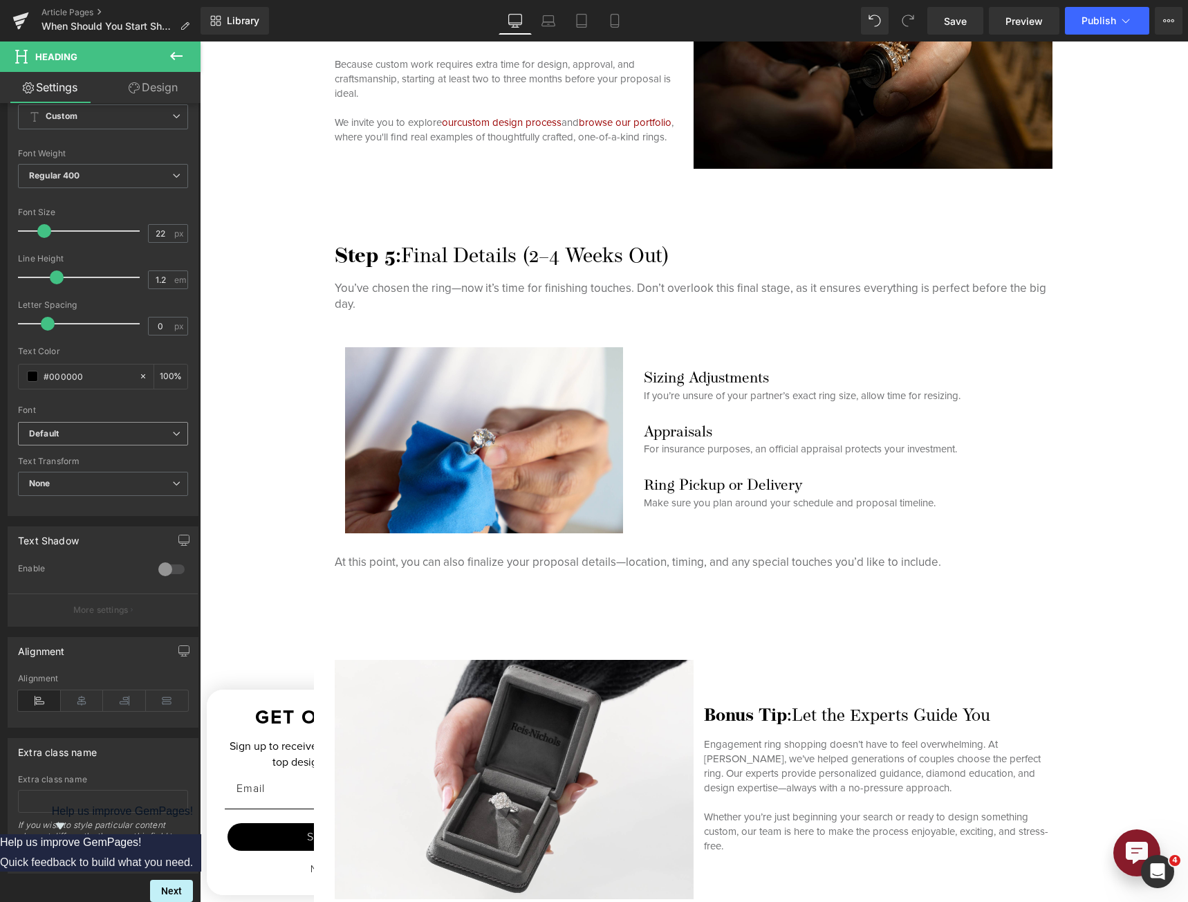
click at [150, 422] on span "Default" at bounding box center [103, 434] width 170 height 24
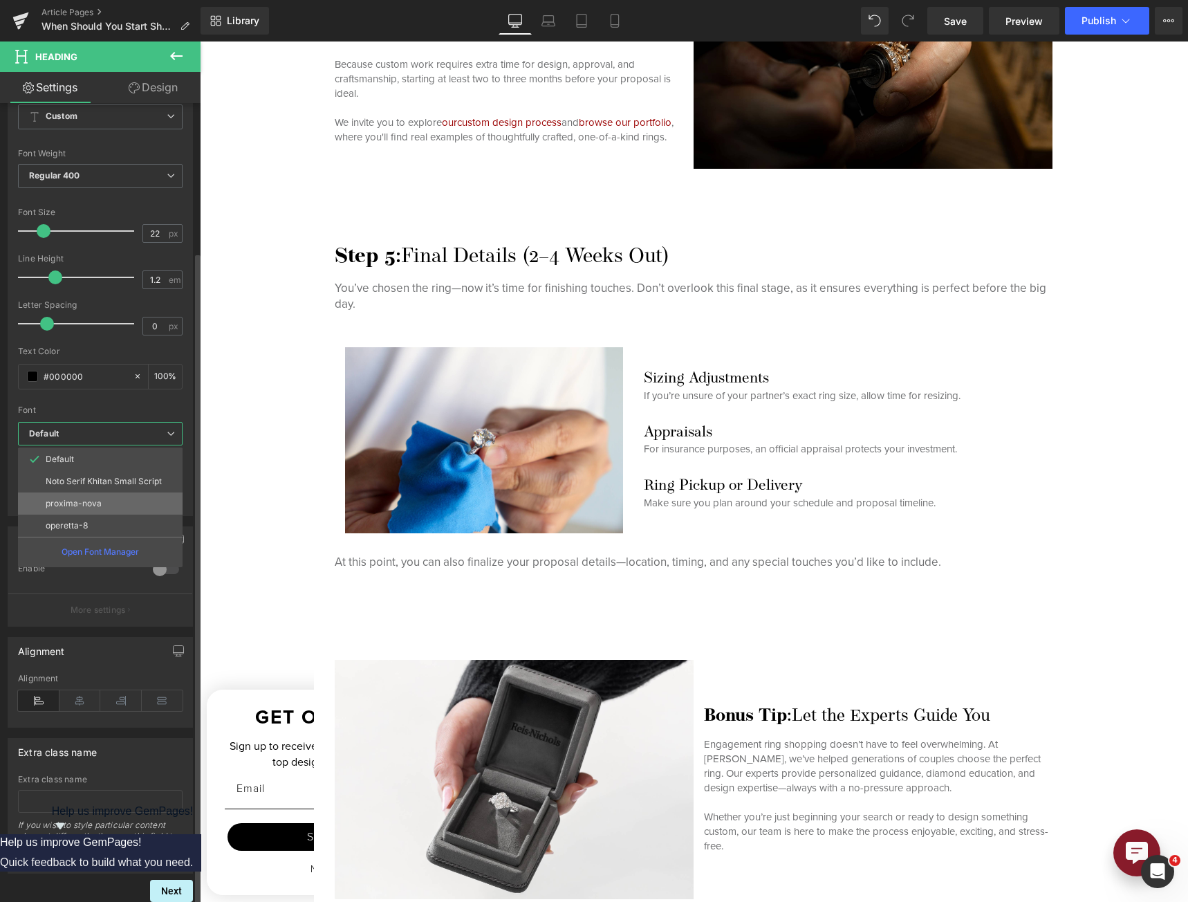
click at [133, 498] on li "proxima-nova" at bounding box center [100, 503] width 165 height 22
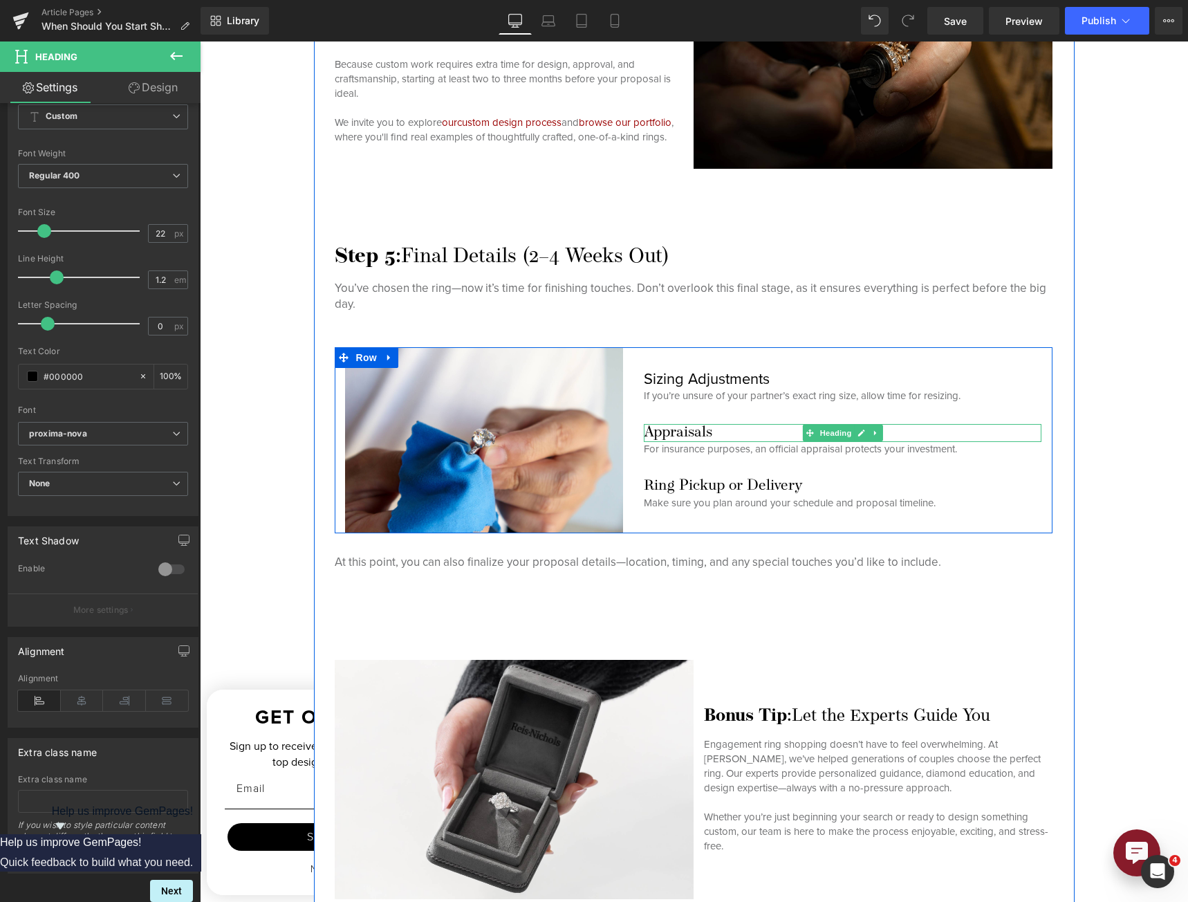
click at [649, 427] on h3 "Appraisals" at bounding box center [843, 433] width 398 height 18
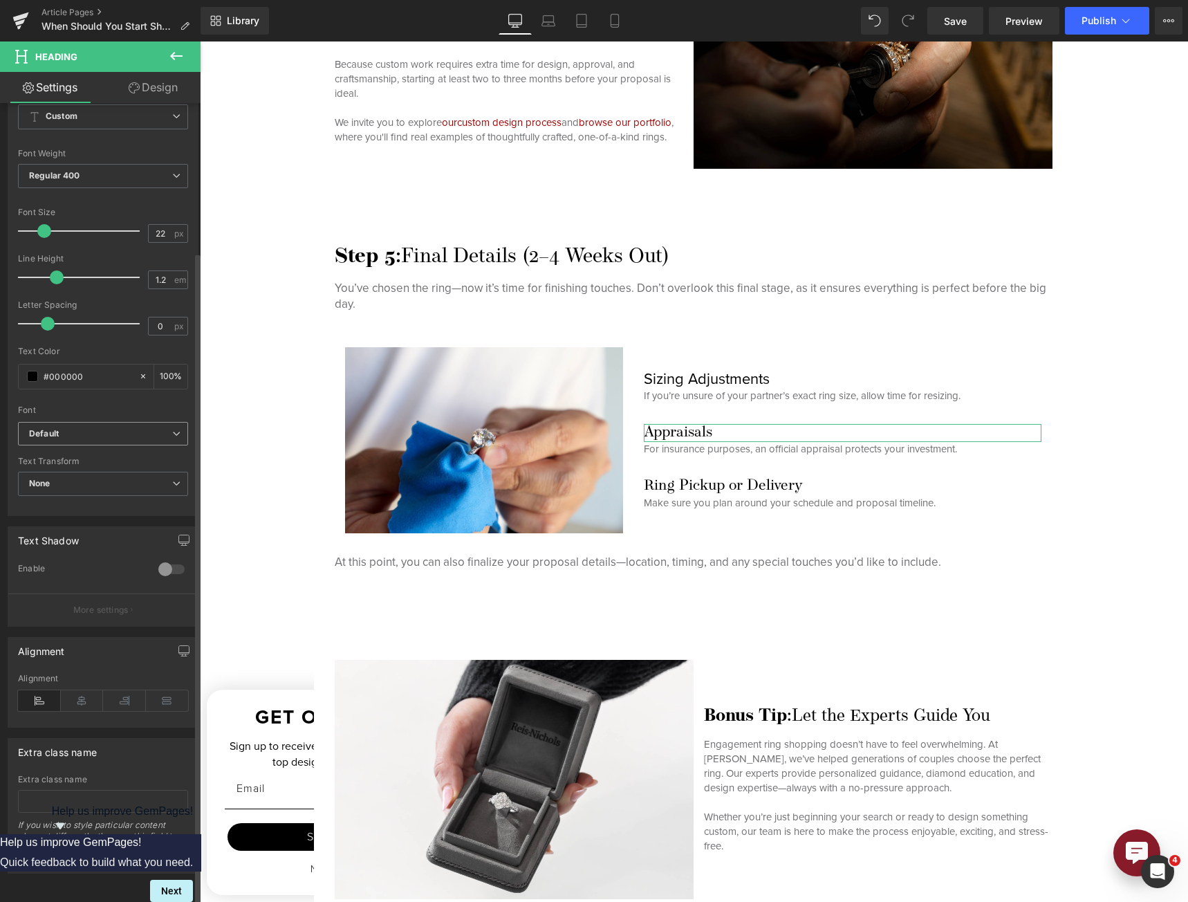
click at [104, 428] on b "Default" at bounding box center [100, 434] width 143 height 12
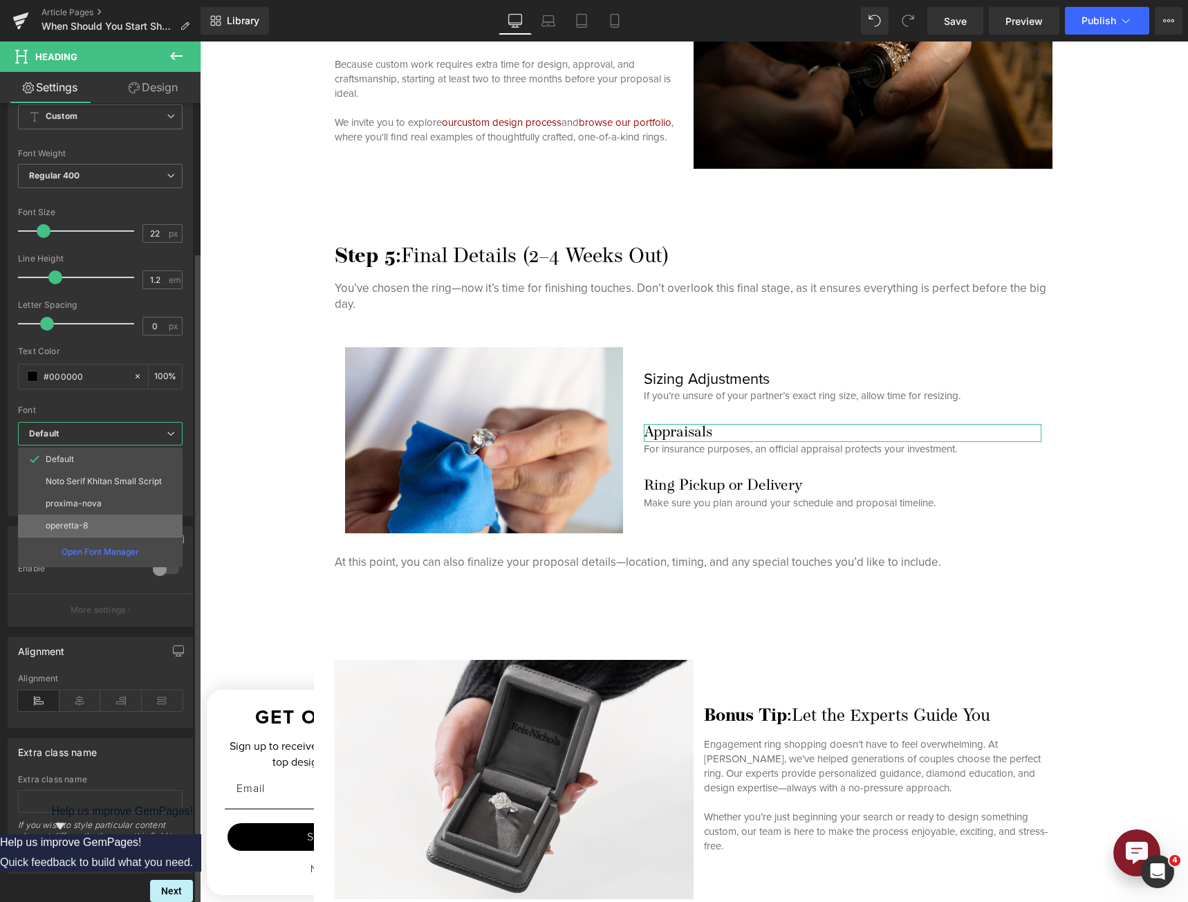
click at [102, 514] on li "operetta-8" at bounding box center [100, 525] width 165 height 22
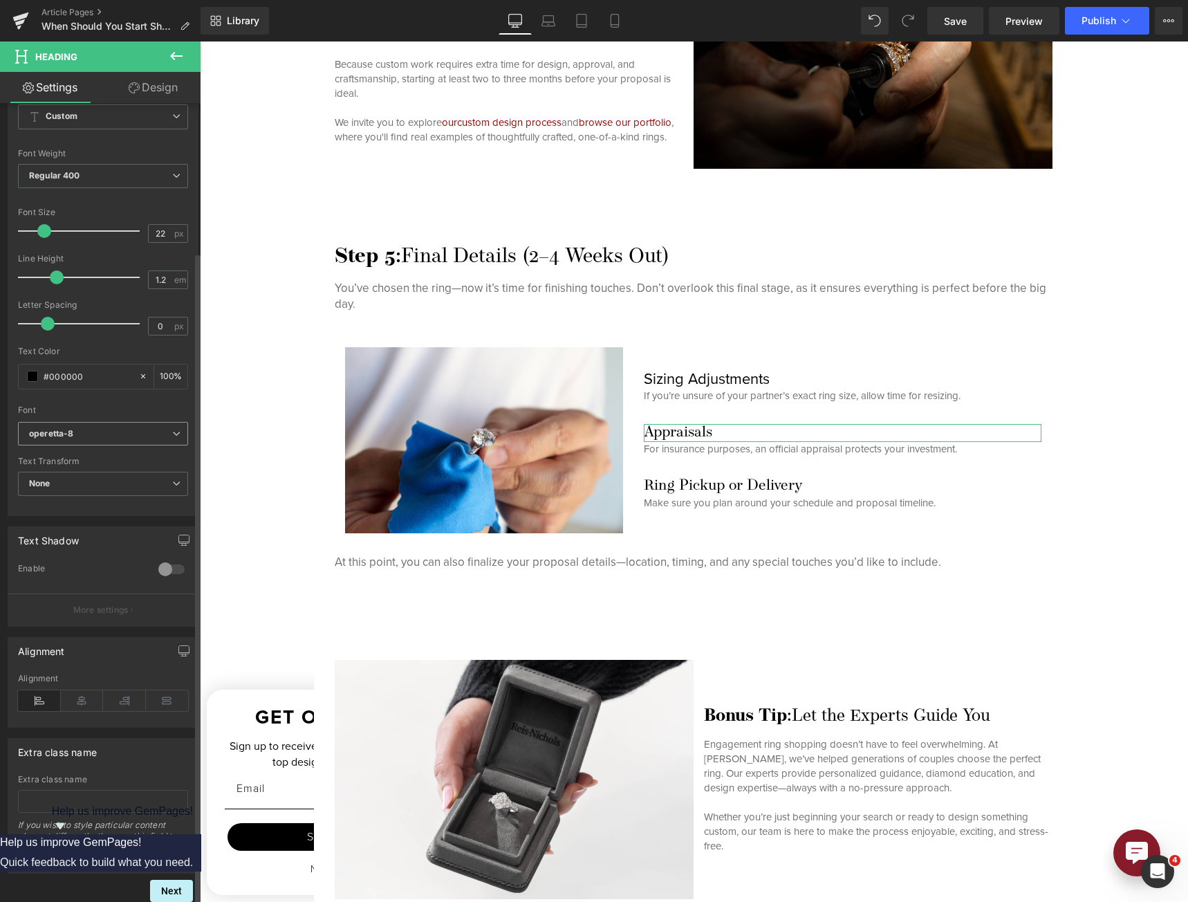
click at [117, 428] on b "operetta-8" at bounding box center [100, 434] width 143 height 12
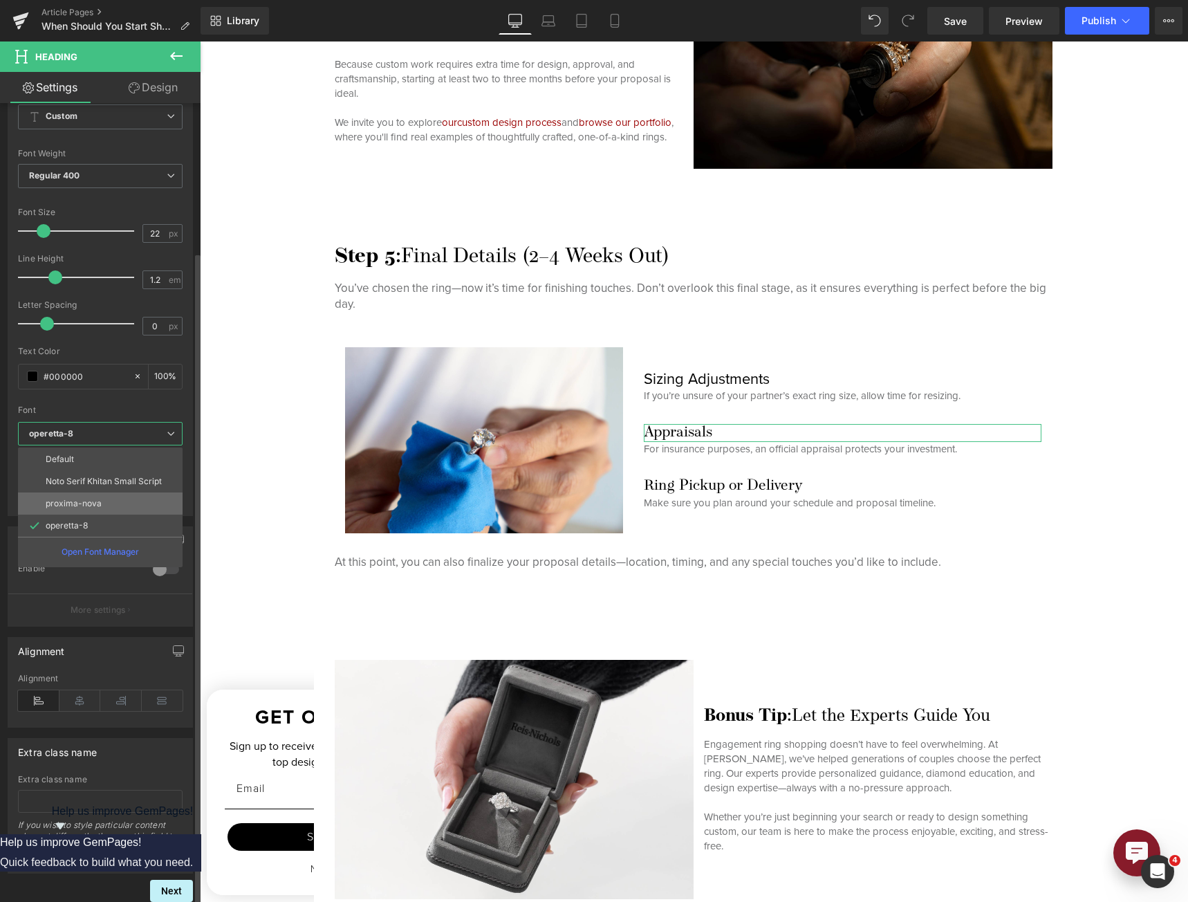
click at [96, 498] on p "proxima-nova" at bounding box center [74, 503] width 56 height 10
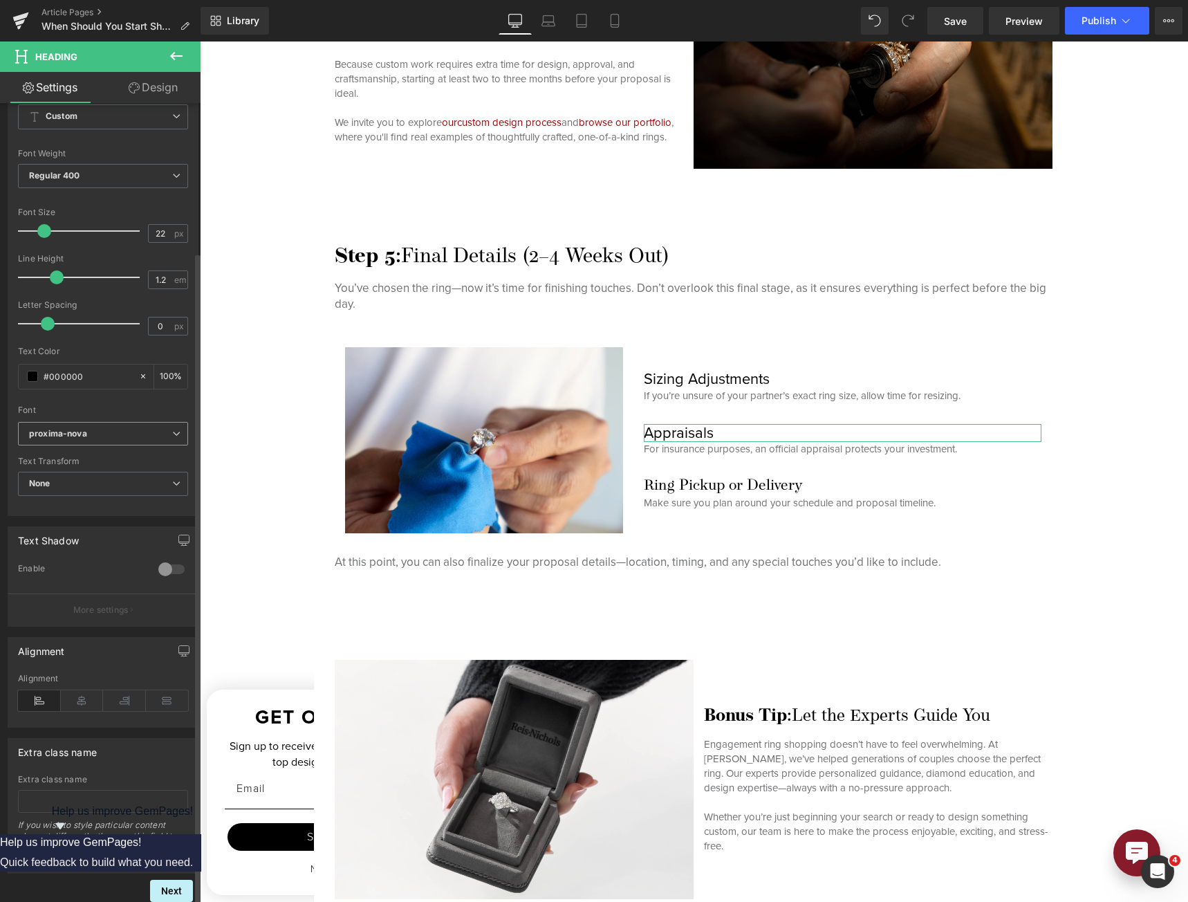
click at [108, 428] on b "proxima-nova" at bounding box center [100, 434] width 143 height 12
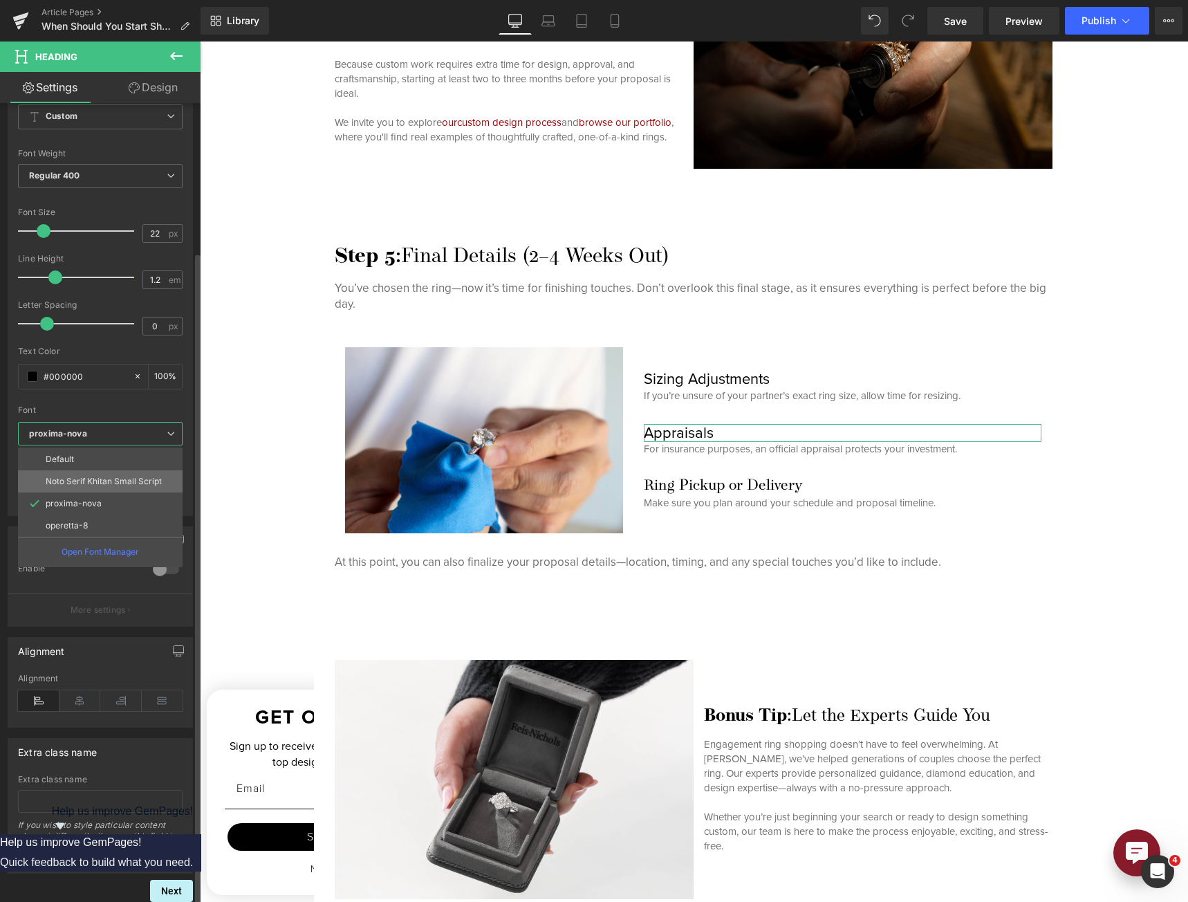
click at [111, 478] on li "Noto Serif Khitan Small Script" at bounding box center [100, 481] width 165 height 22
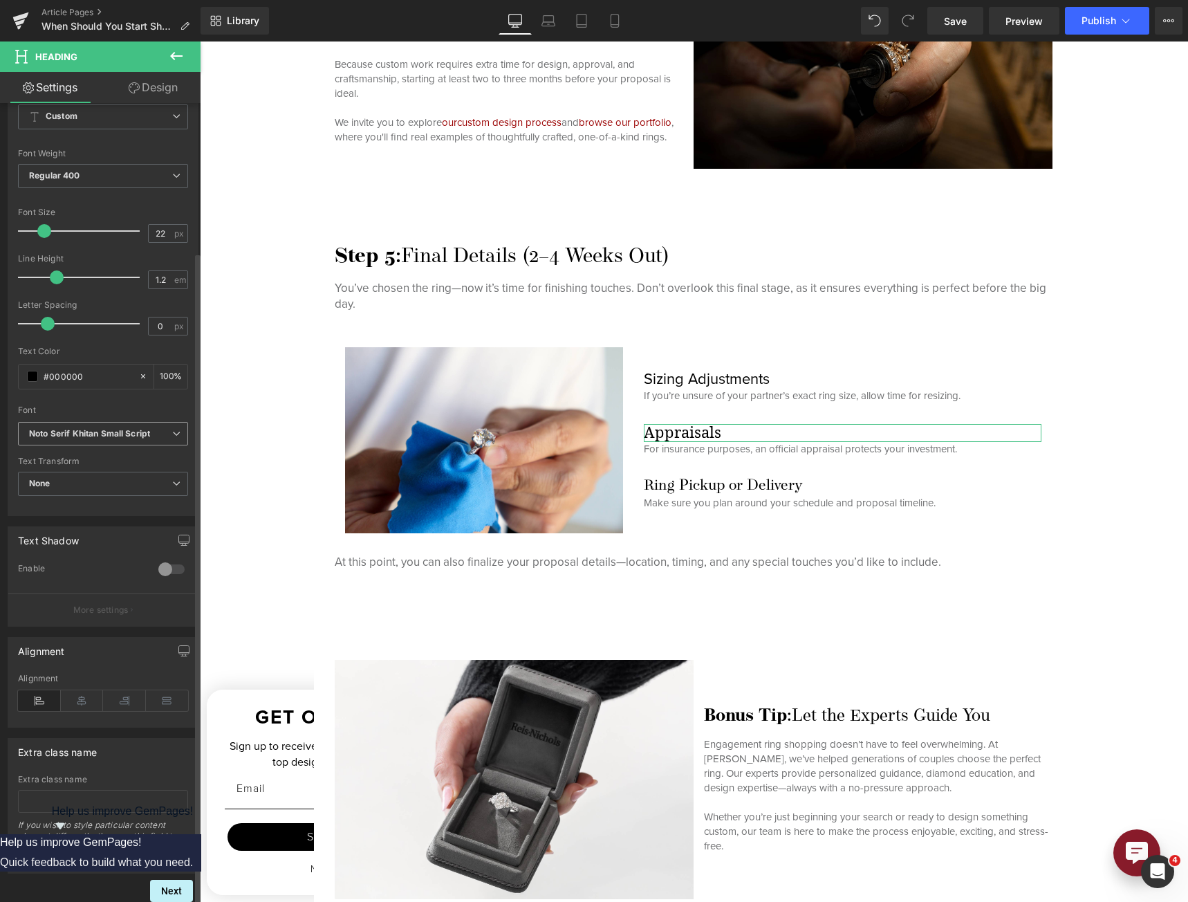
click at [112, 433] on span "Noto Serif Khitan Small Script" at bounding box center [103, 434] width 170 height 24
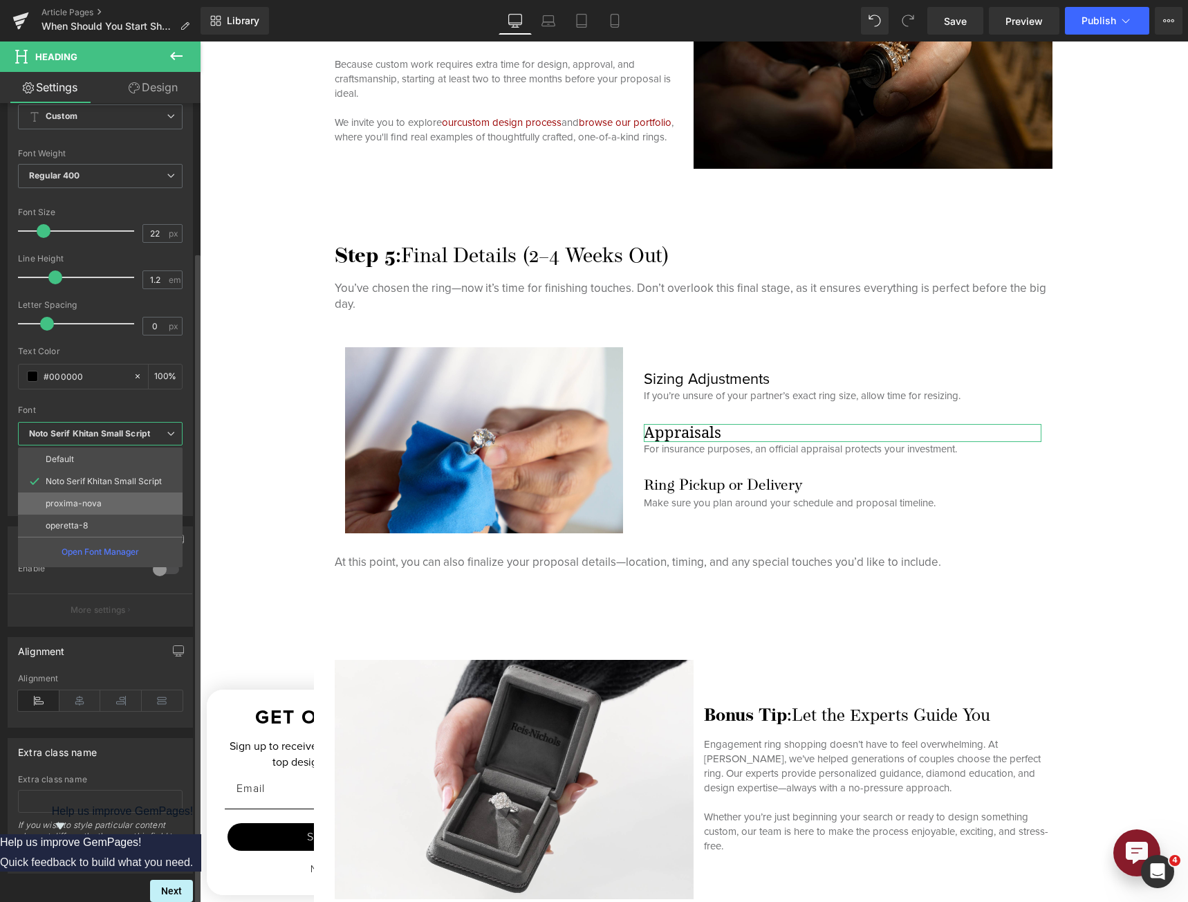
click at [96, 498] on p "proxima-nova" at bounding box center [74, 503] width 56 height 10
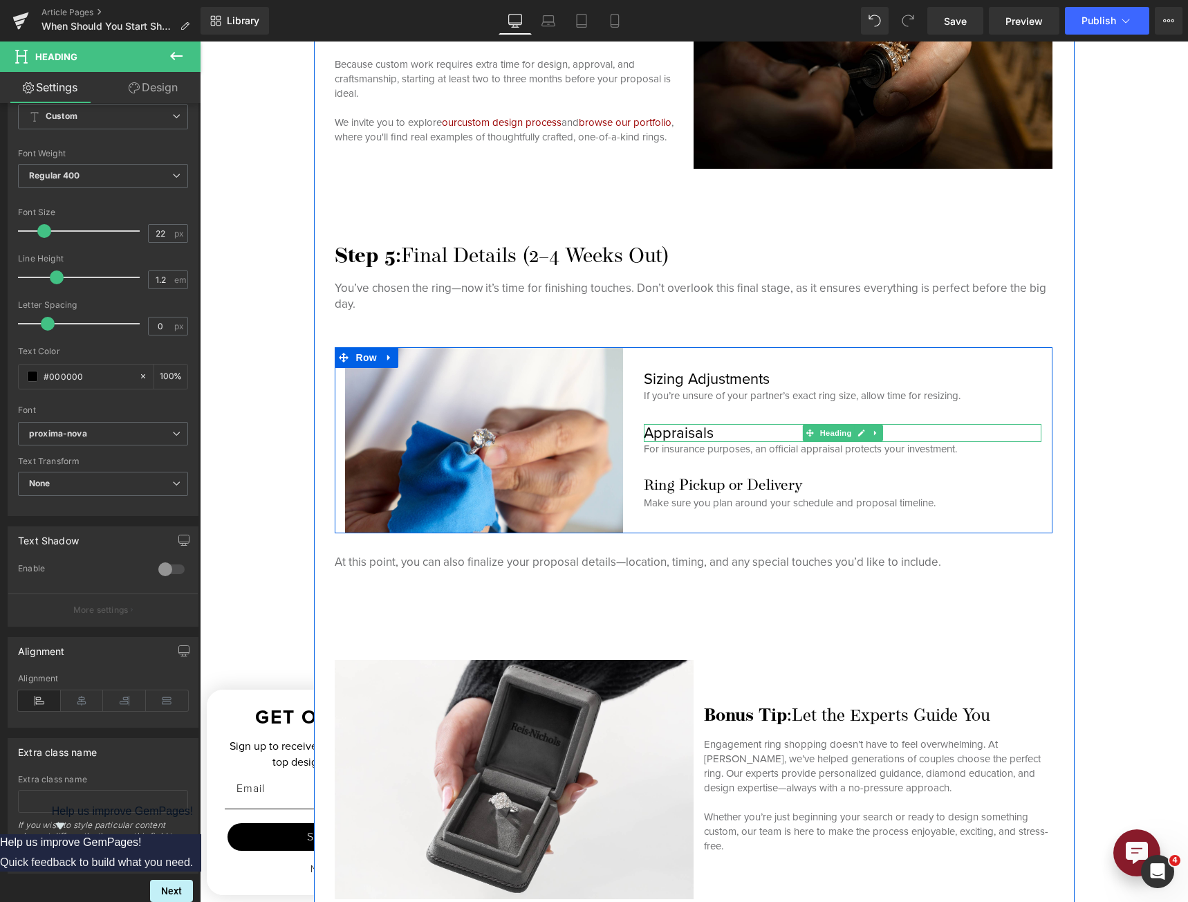
click at [700, 427] on h3 "Appraisals" at bounding box center [843, 433] width 398 height 18
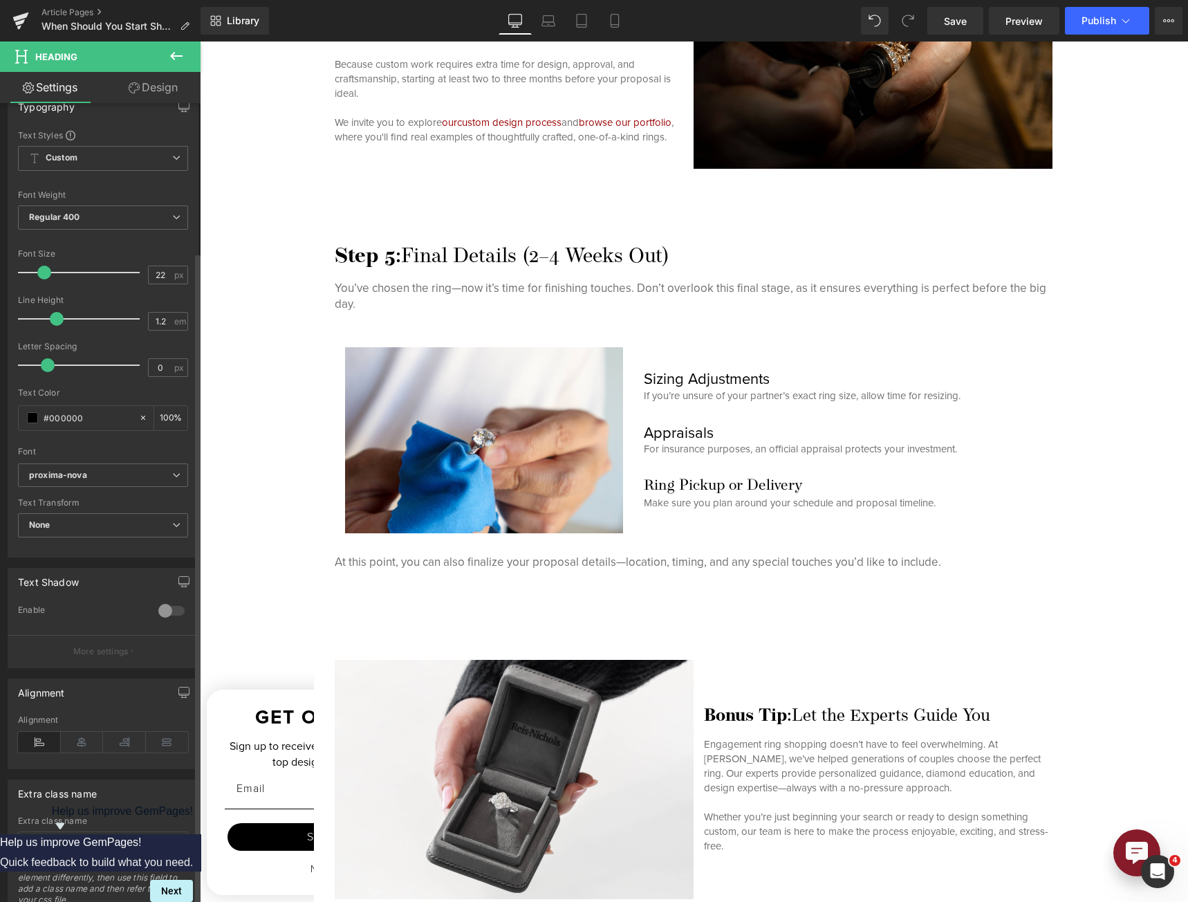
scroll to position [44, 0]
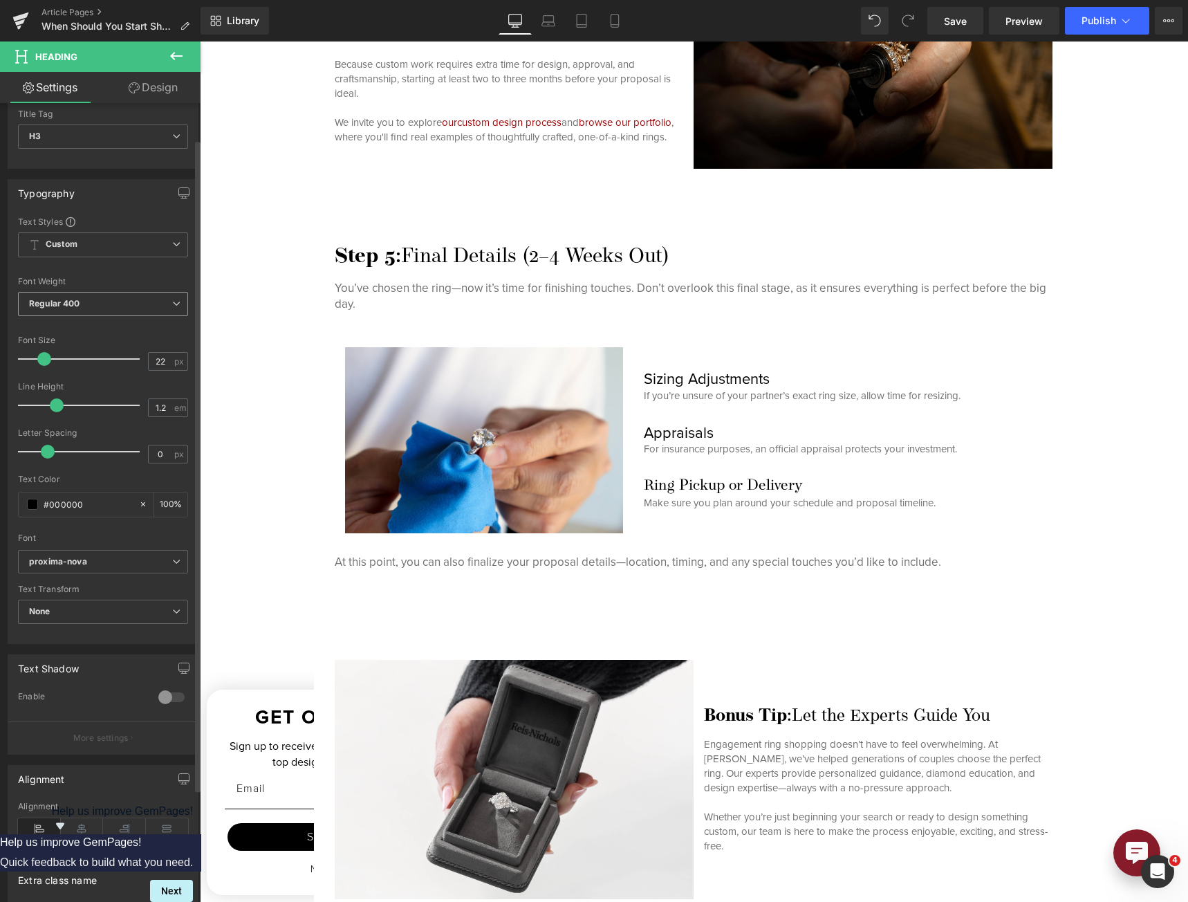
click at [129, 308] on span "Regular 400" at bounding box center [103, 304] width 170 height 24
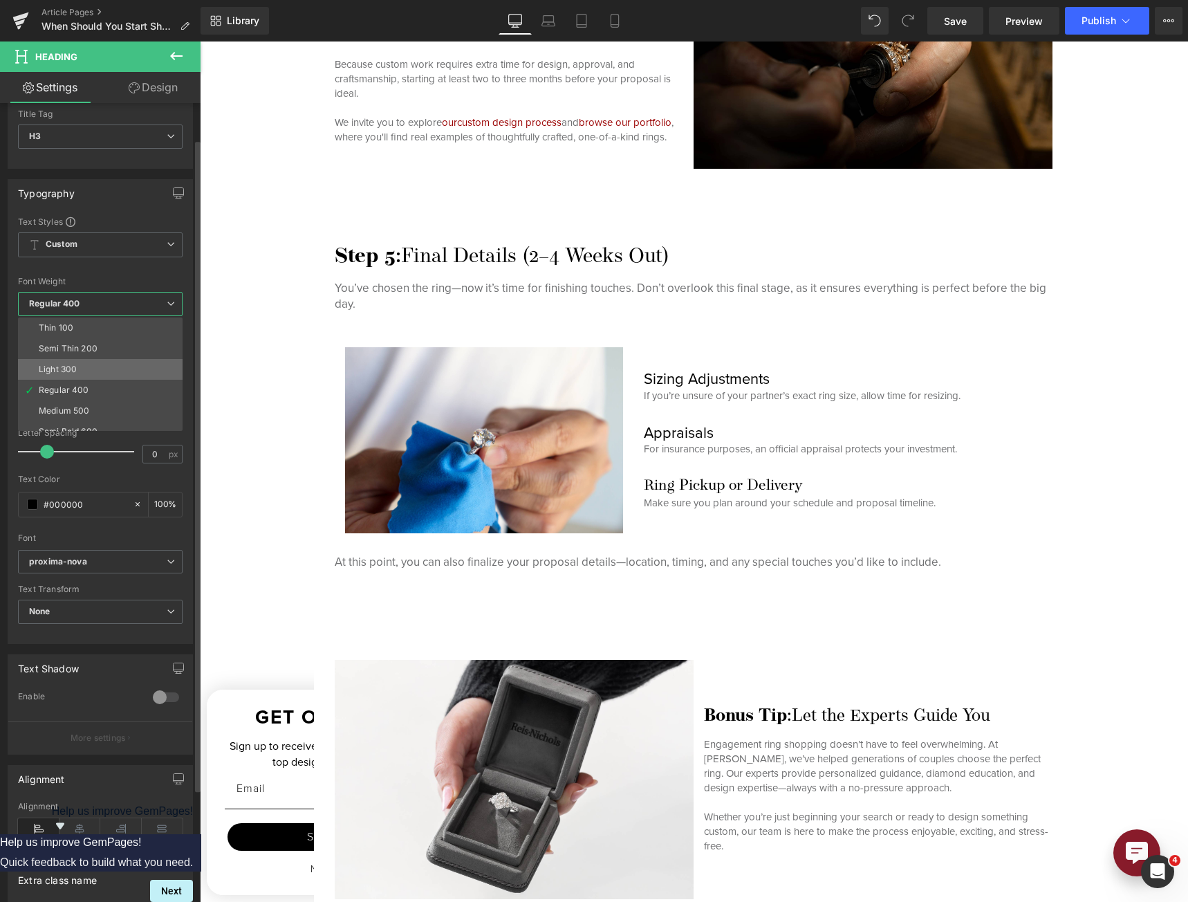
click at [110, 378] on li "Light 300" at bounding box center [103, 369] width 171 height 21
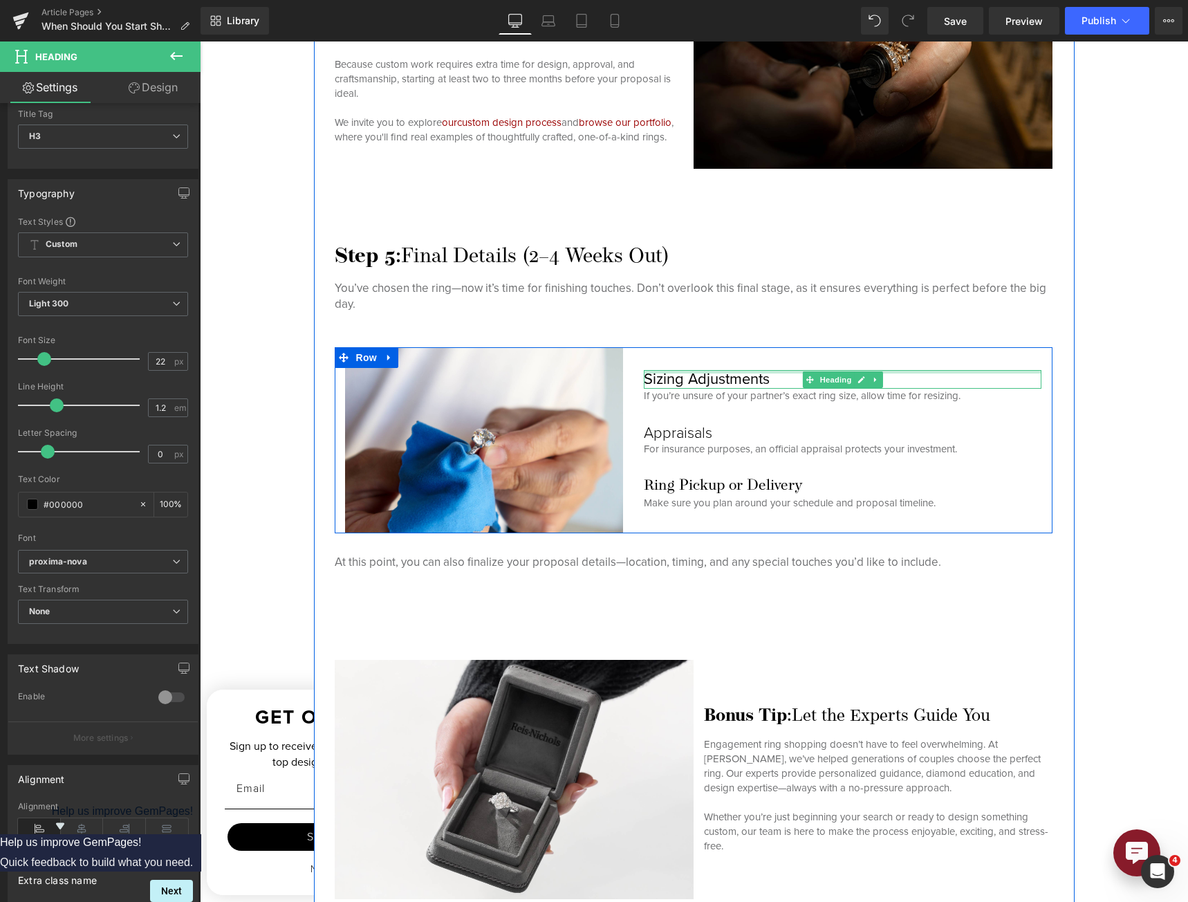
click at [718, 370] on div at bounding box center [843, 371] width 398 height 3
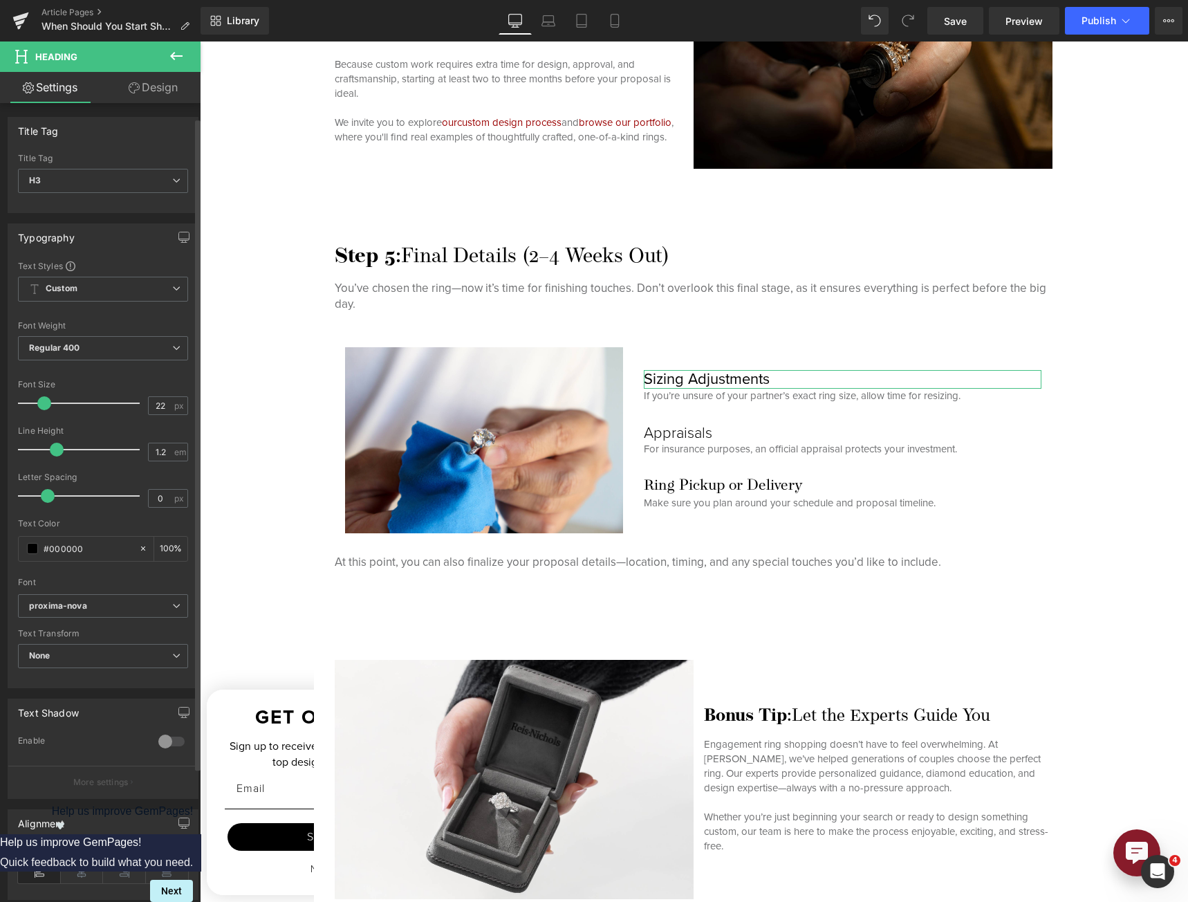
scroll to position [138, 0]
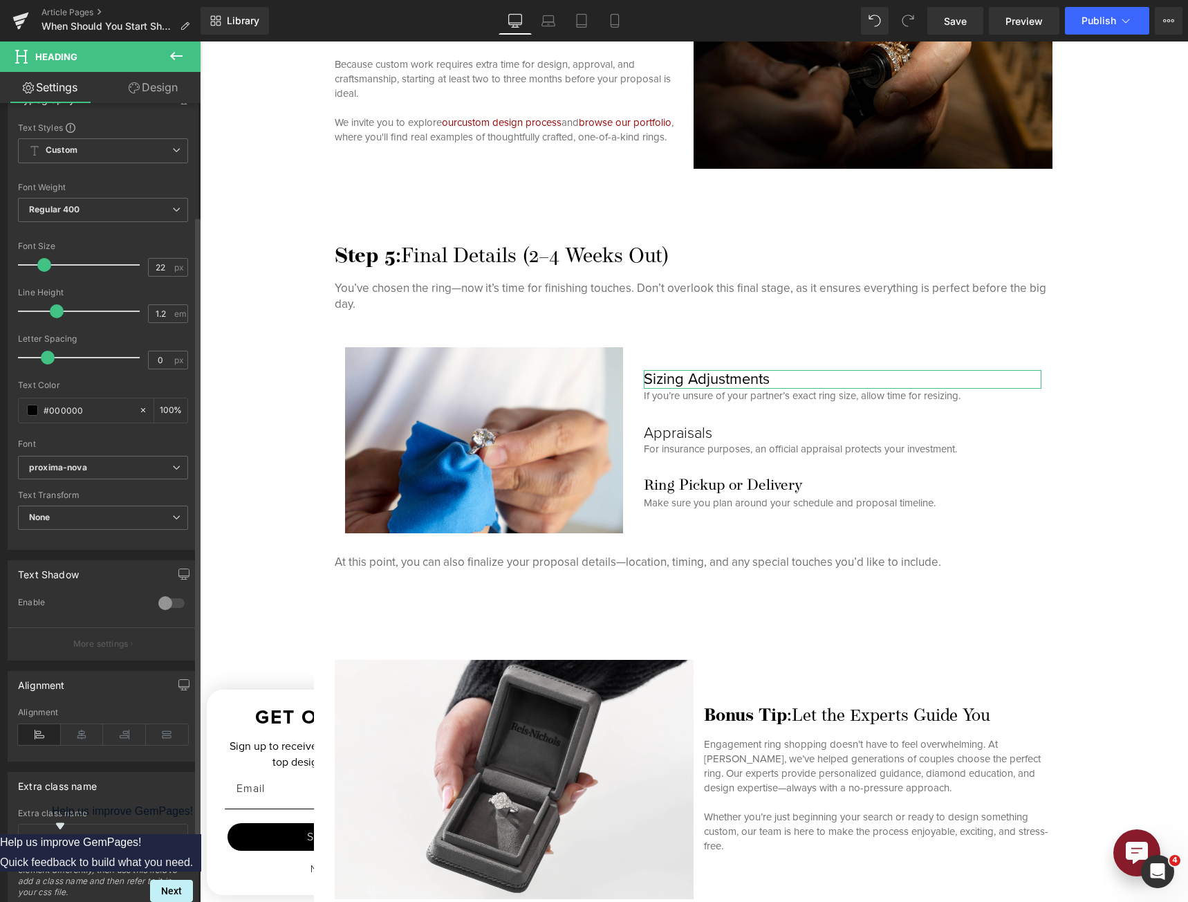
click at [138, 453] on div "Font Default [PERSON_NAME] Serif Khitan Small Script proxima-nova operetta-8 pr…" at bounding box center [103, 289] width 170 height 334
click at [139, 462] on b "proxima-nova" at bounding box center [100, 468] width 143 height 12
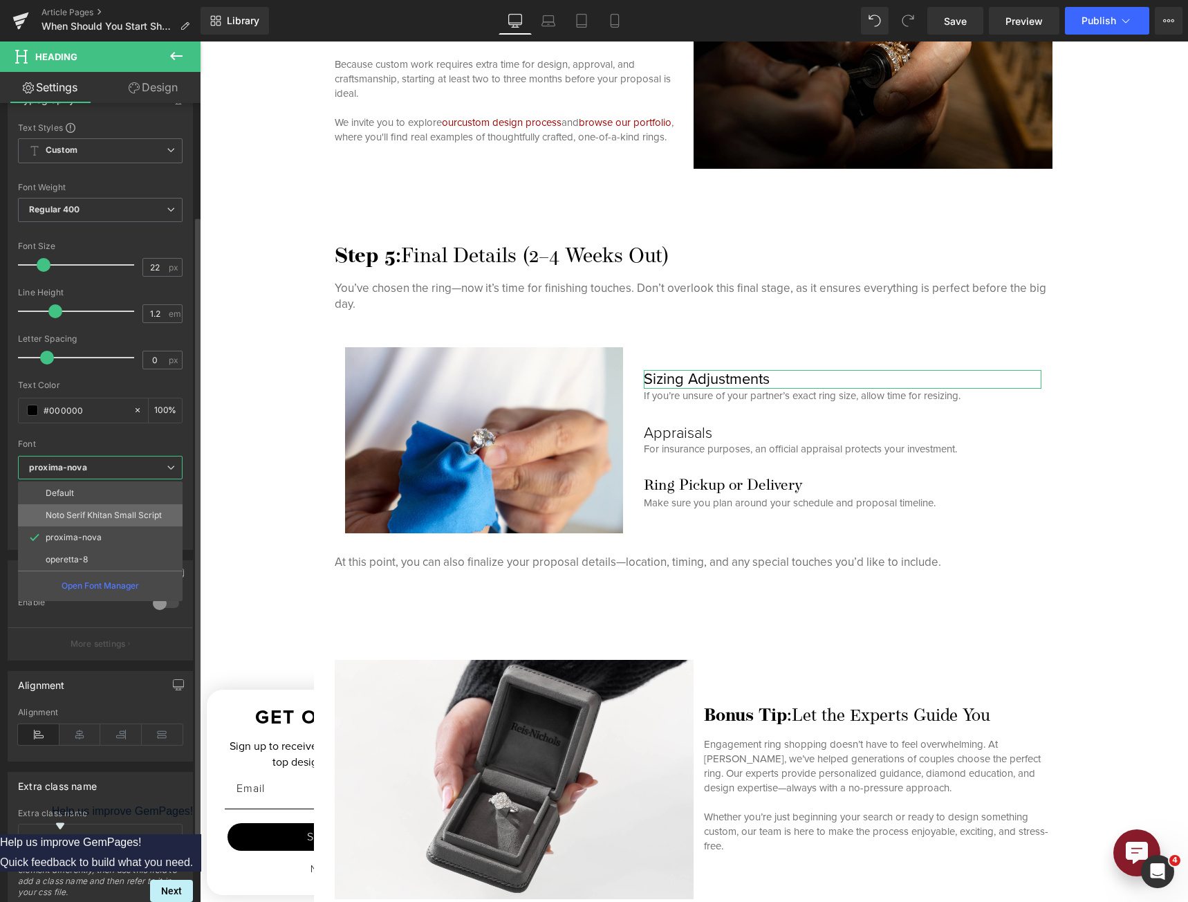
click at [126, 514] on p "Noto Serif Khitan Small Script" at bounding box center [104, 515] width 116 height 10
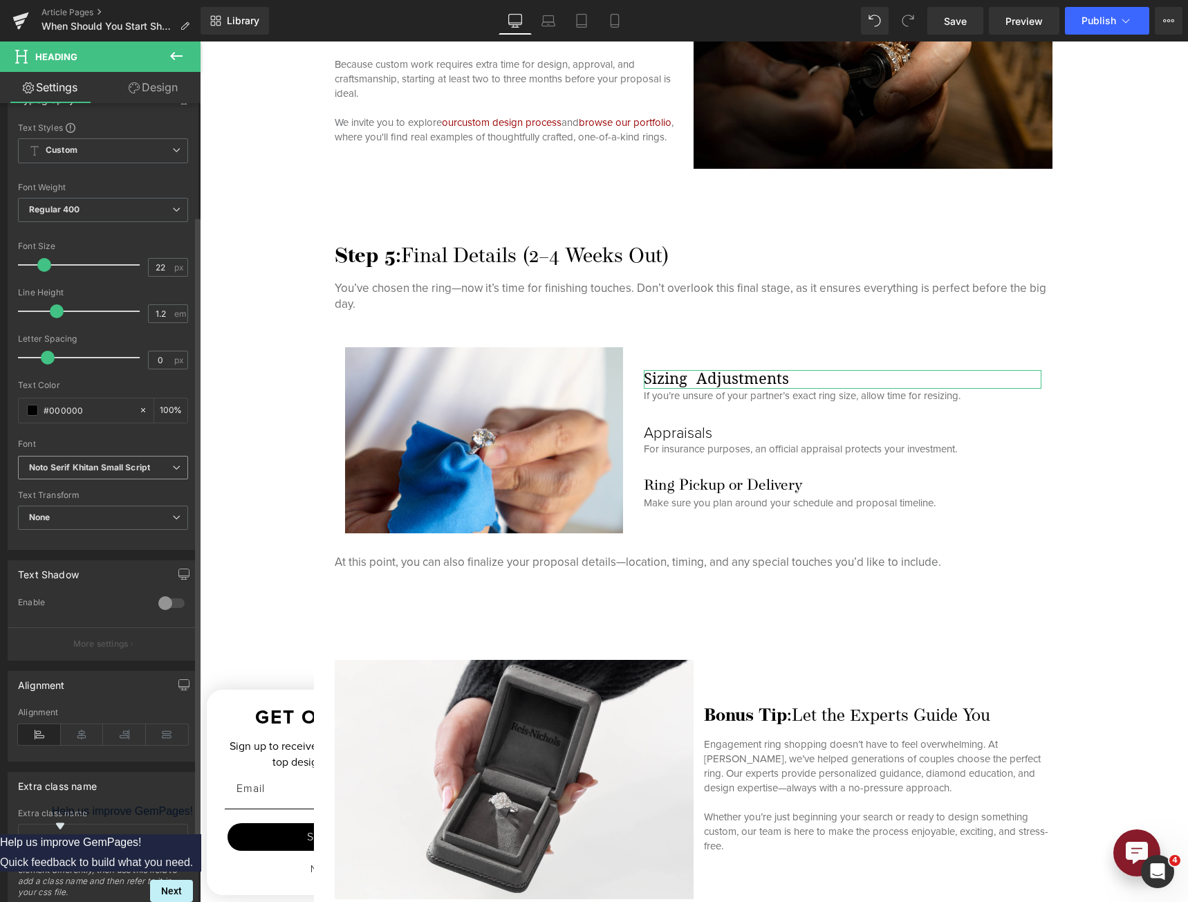
click at [104, 478] on span "Noto Serif Khitan Small Script" at bounding box center [103, 468] width 170 height 24
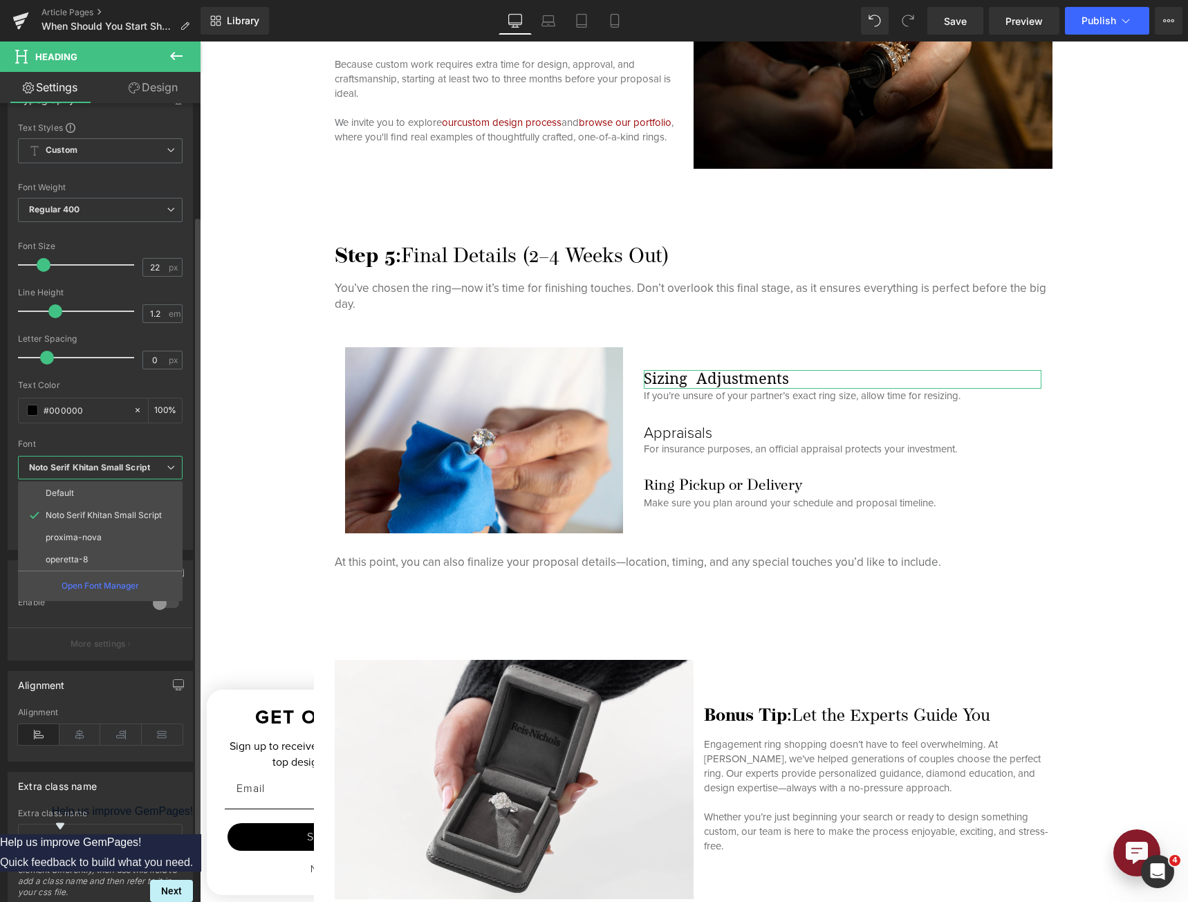
click at [103, 472] on icon "Noto Serif Khitan Small Script" at bounding box center [89, 468] width 121 height 12
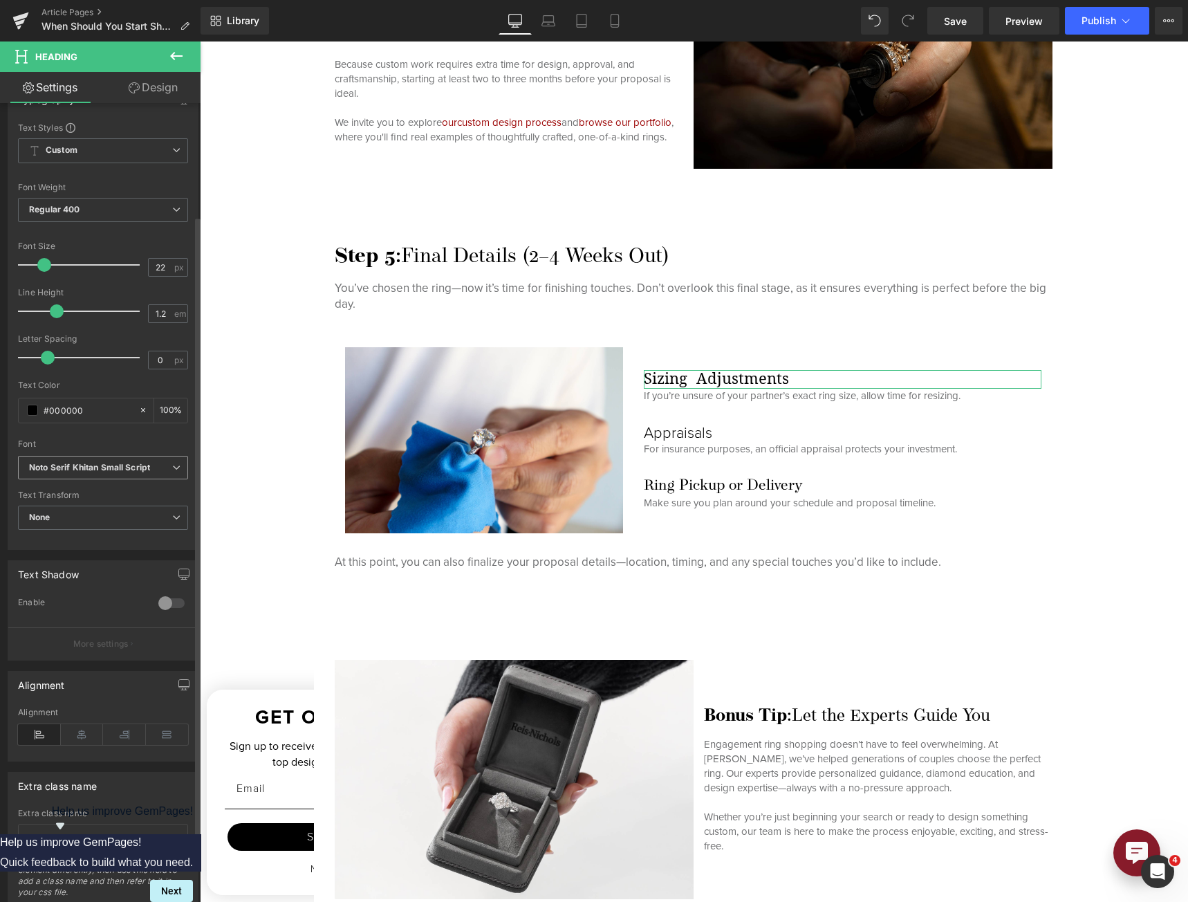
click at [102, 463] on icon "Noto Serif Khitan Small Script" at bounding box center [89, 468] width 121 height 12
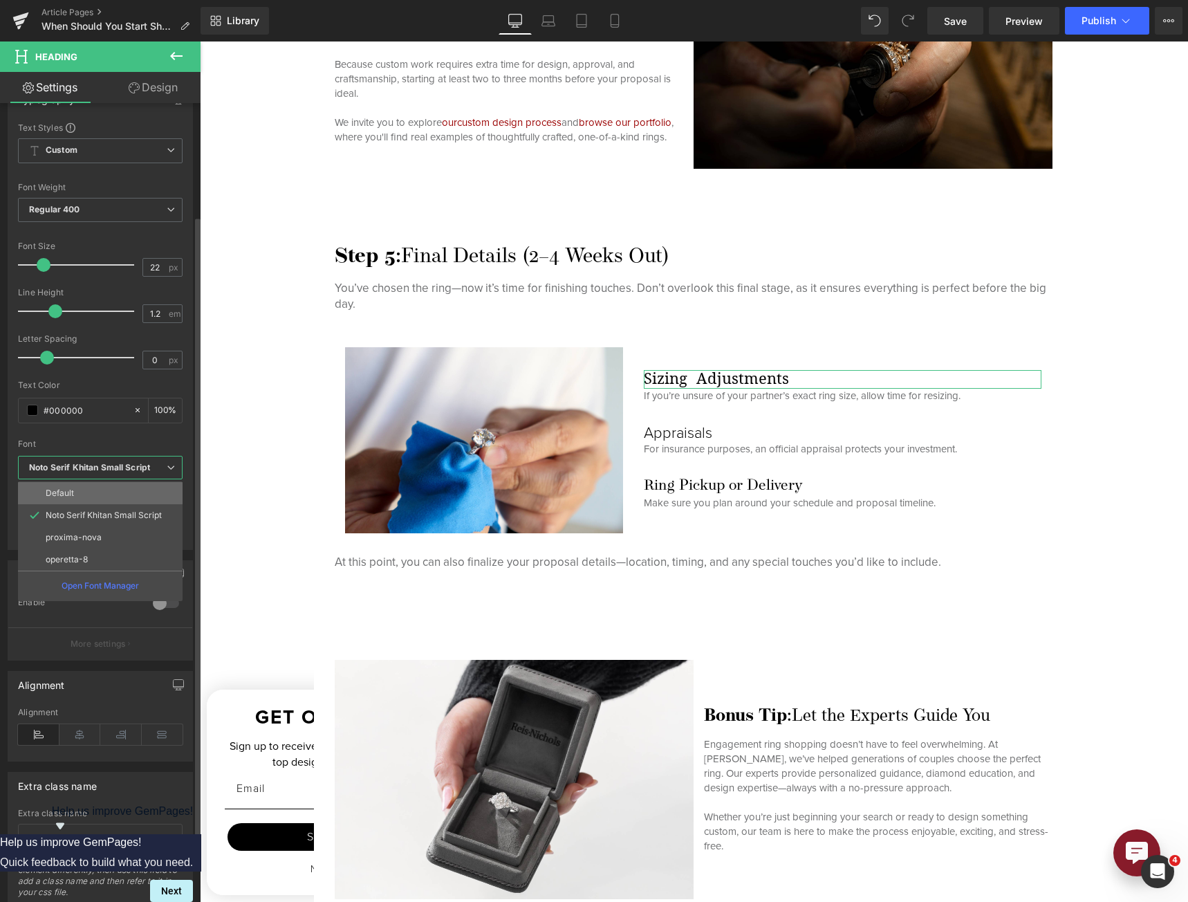
click at [97, 492] on li "Default" at bounding box center [100, 493] width 165 height 22
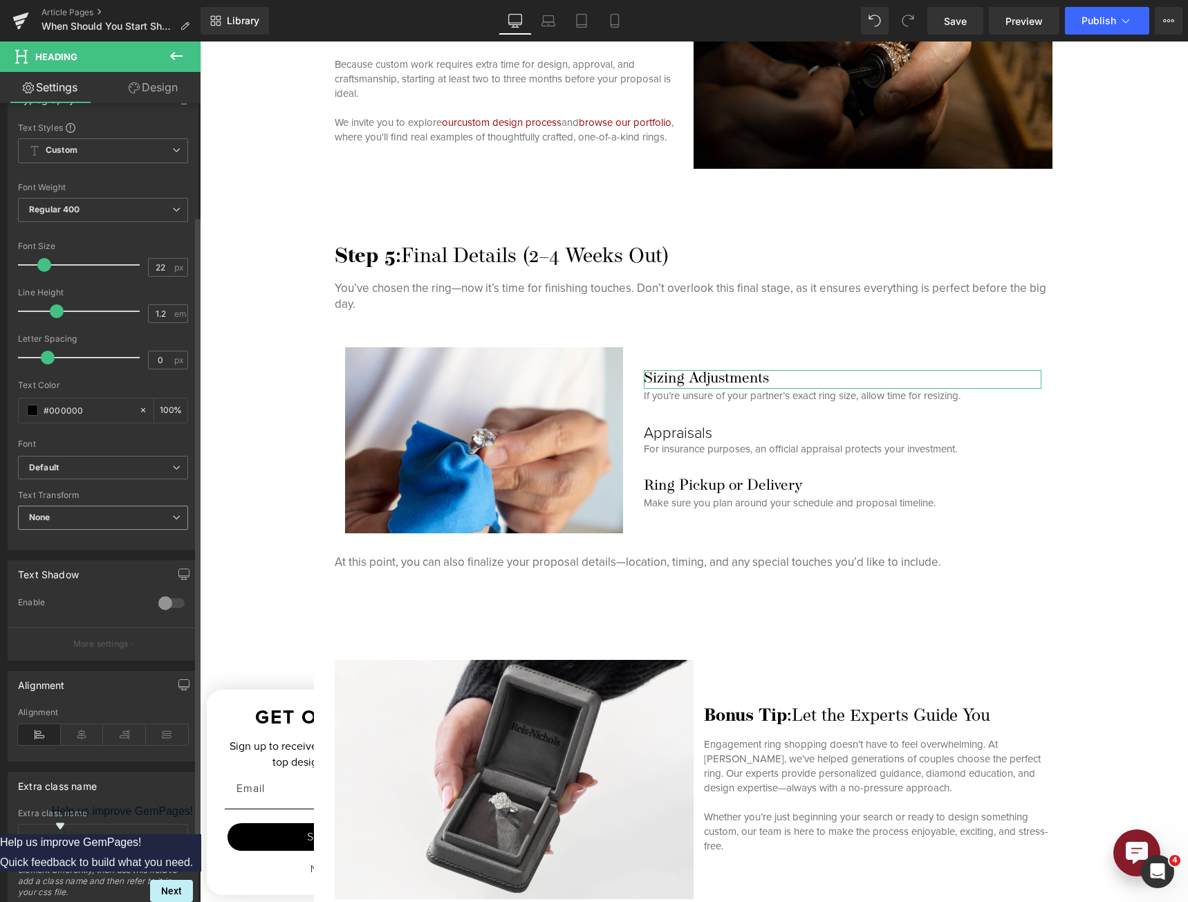
click at [115, 526] on span "None" at bounding box center [103, 517] width 170 height 24
click at [115, 526] on span "None" at bounding box center [100, 517] width 165 height 24
click at [116, 474] on span "Default" at bounding box center [103, 468] width 170 height 24
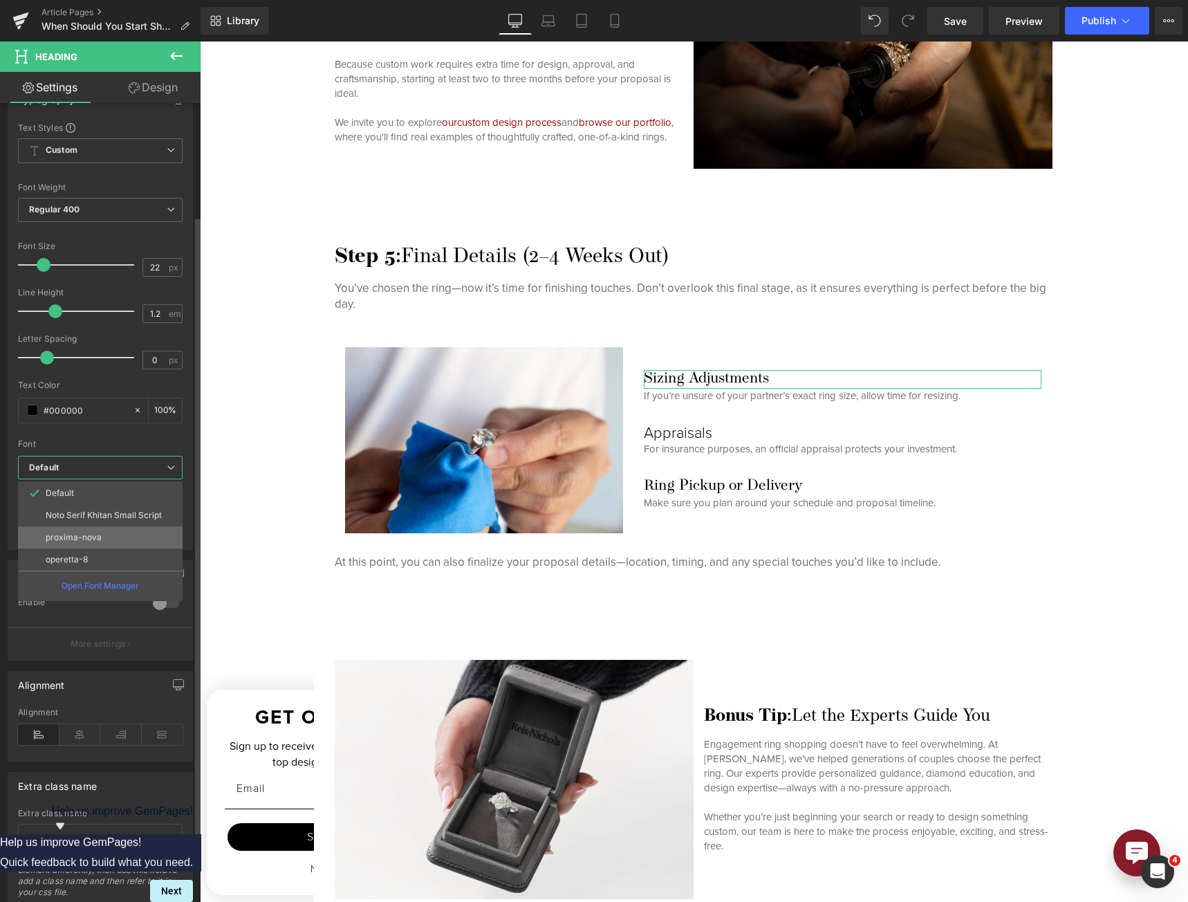
click at [111, 540] on li "proxima-nova" at bounding box center [100, 537] width 165 height 22
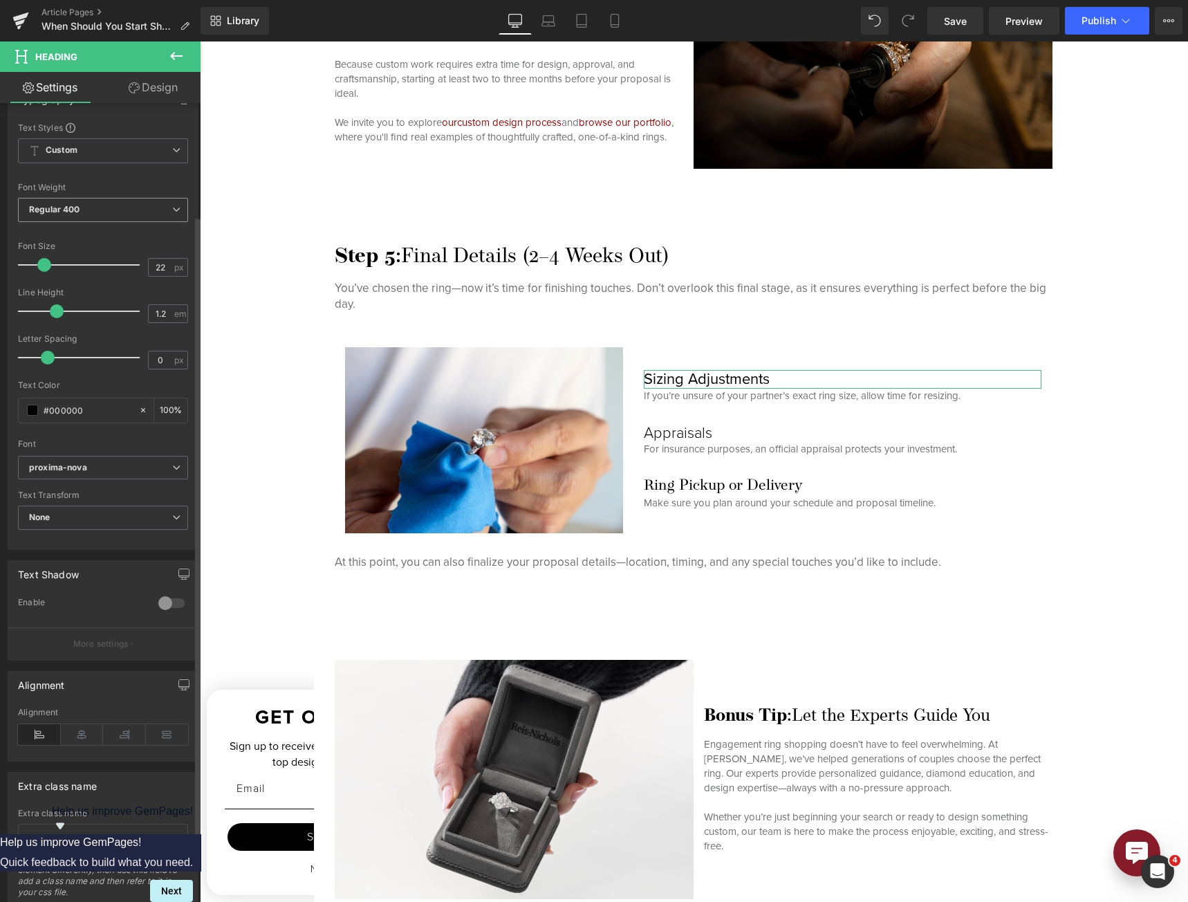
click at [147, 203] on span "Regular 400" at bounding box center [103, 210] width 170 height 24
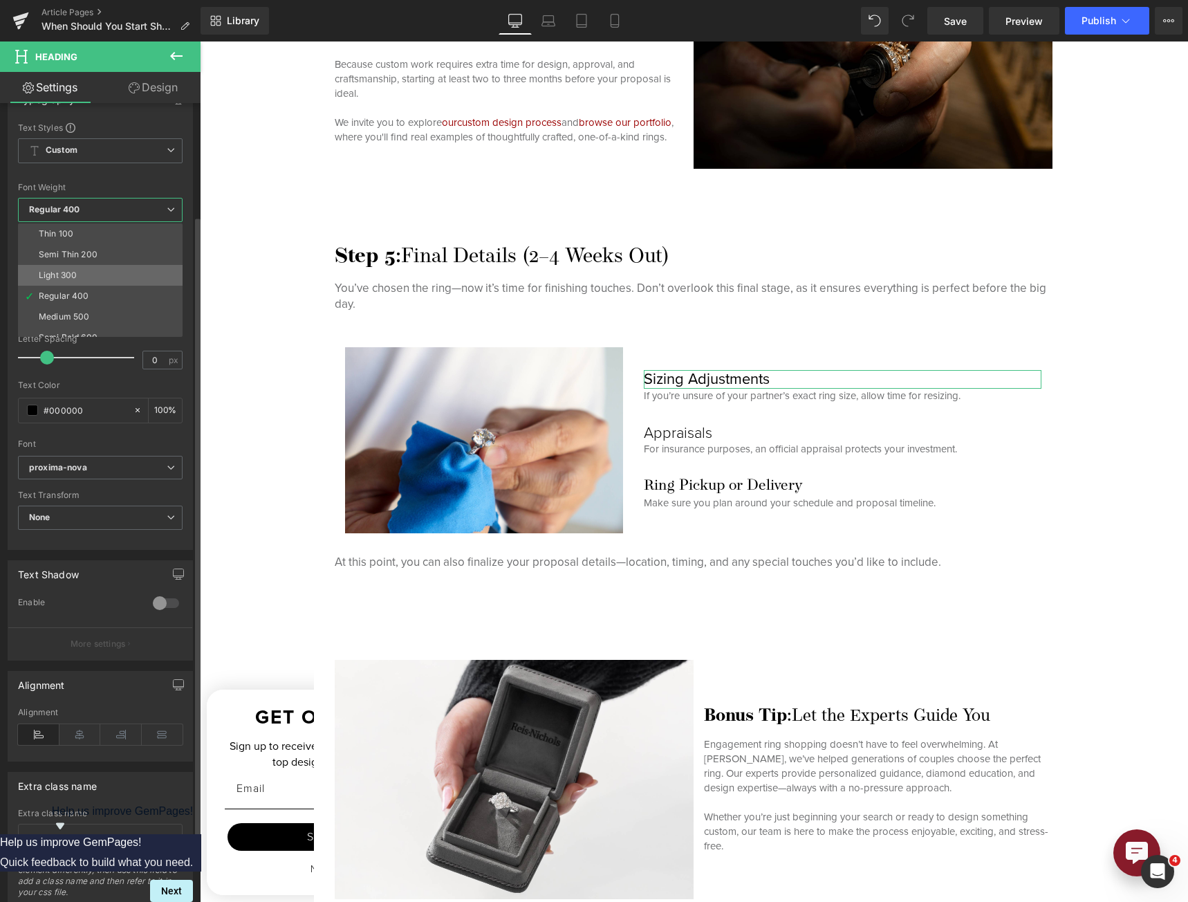
click at [109, 272] on li "Light 300" at bounding box center [103, 275] width 171 height 21
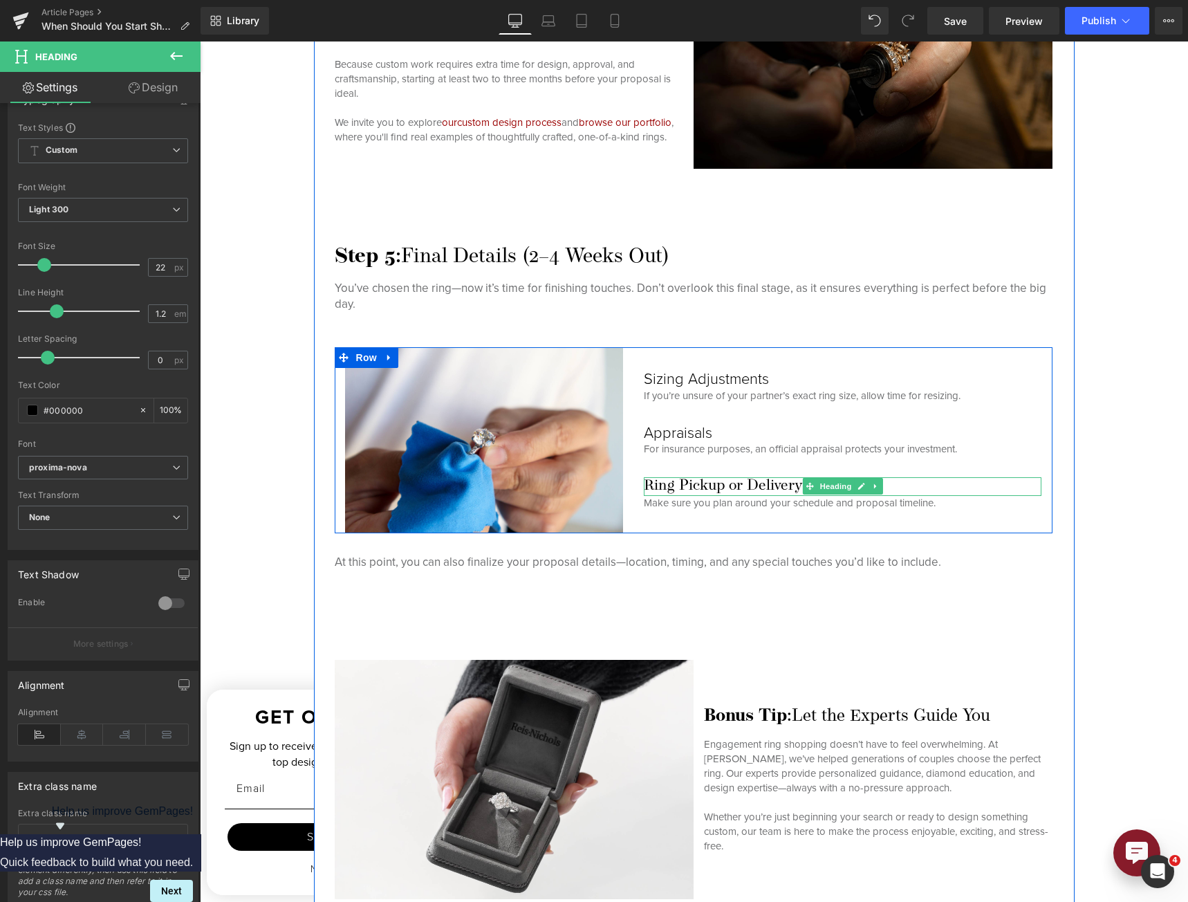
click at [720, 479] on h3 "Ring Pickup or Delivery" at bounding box center [843, 486] width 398 height 18
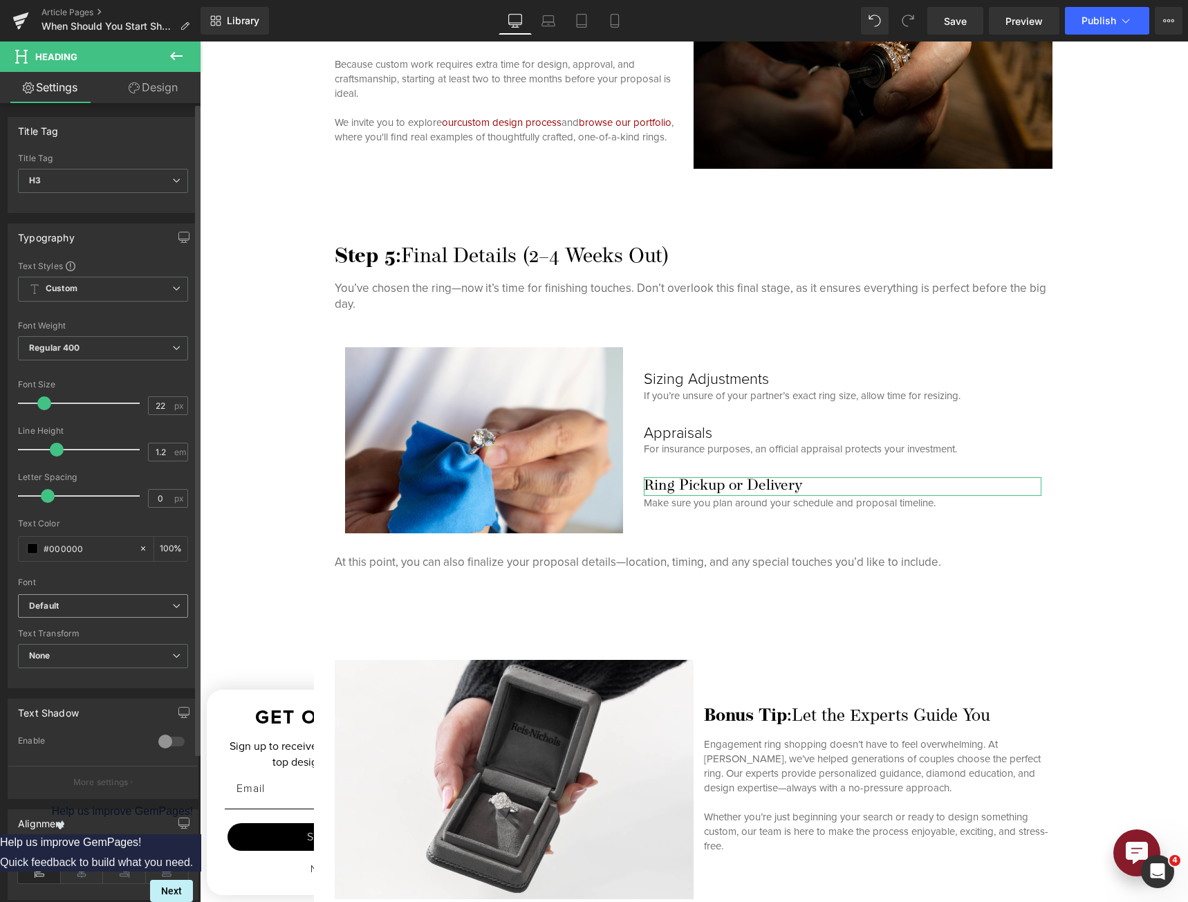
click at [140, 594] on span "Default" at bounding box center [103, 606] width 170 height 24
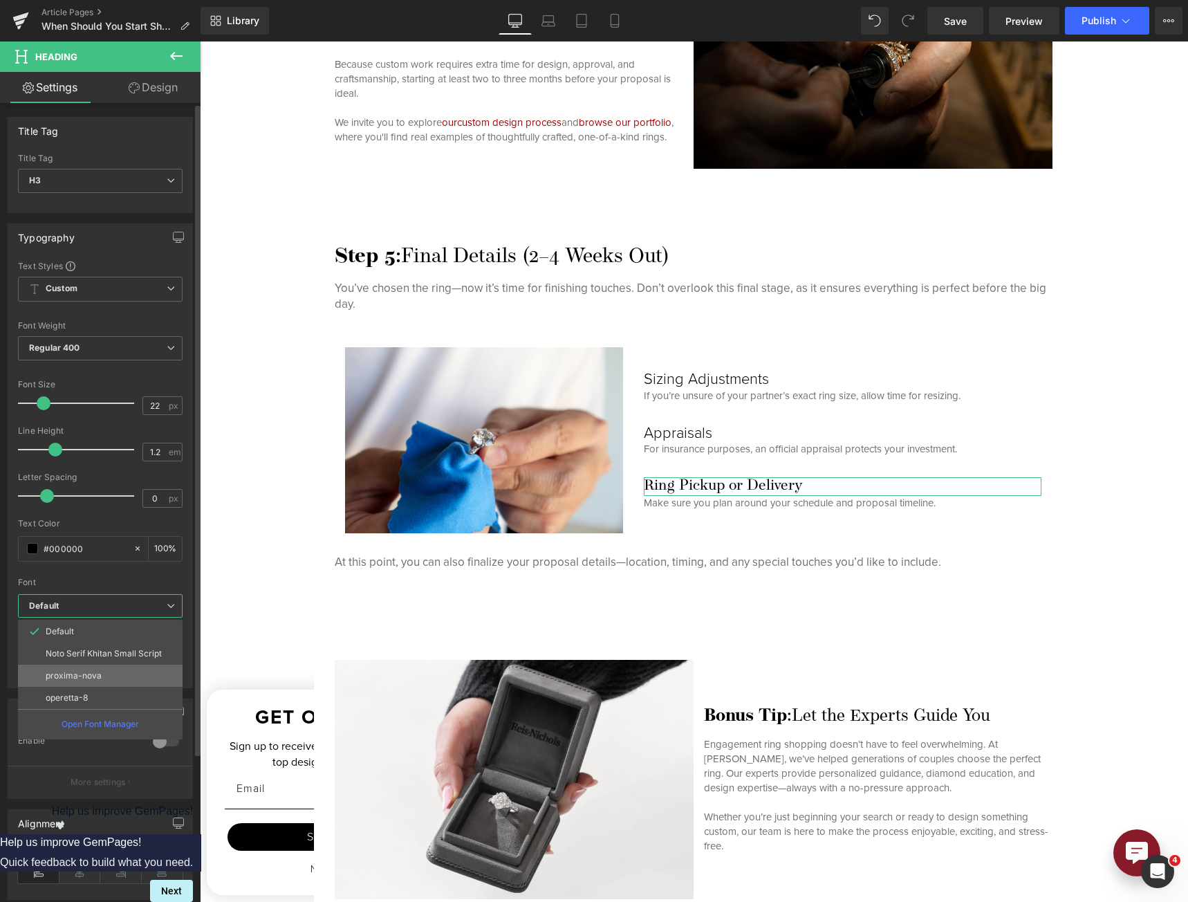
click at [126, 673] on li "proxima-nova" at bounding box center [100, 675] width 165 height 22
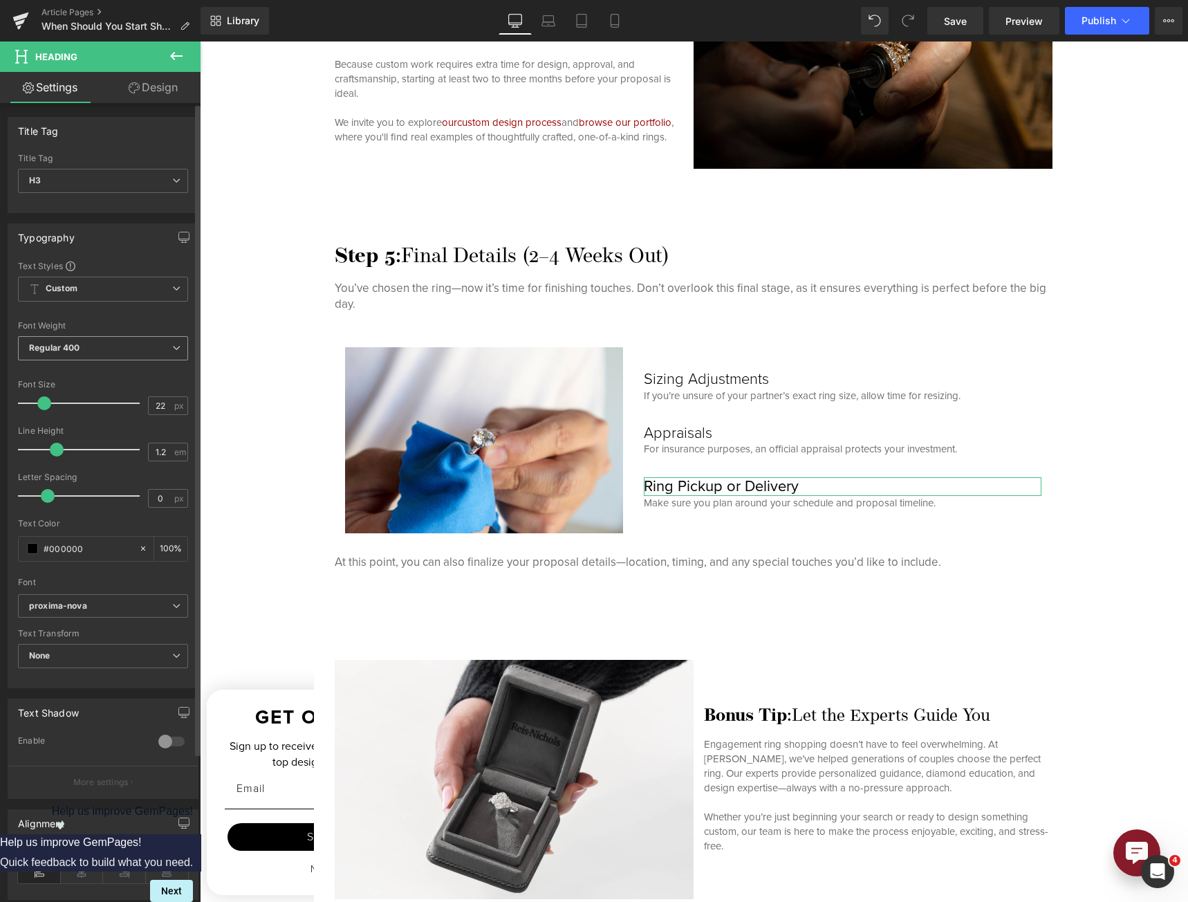
click at [139, 351] on span "Regular 400" at bounding box center [103, 348] width 170 height 24
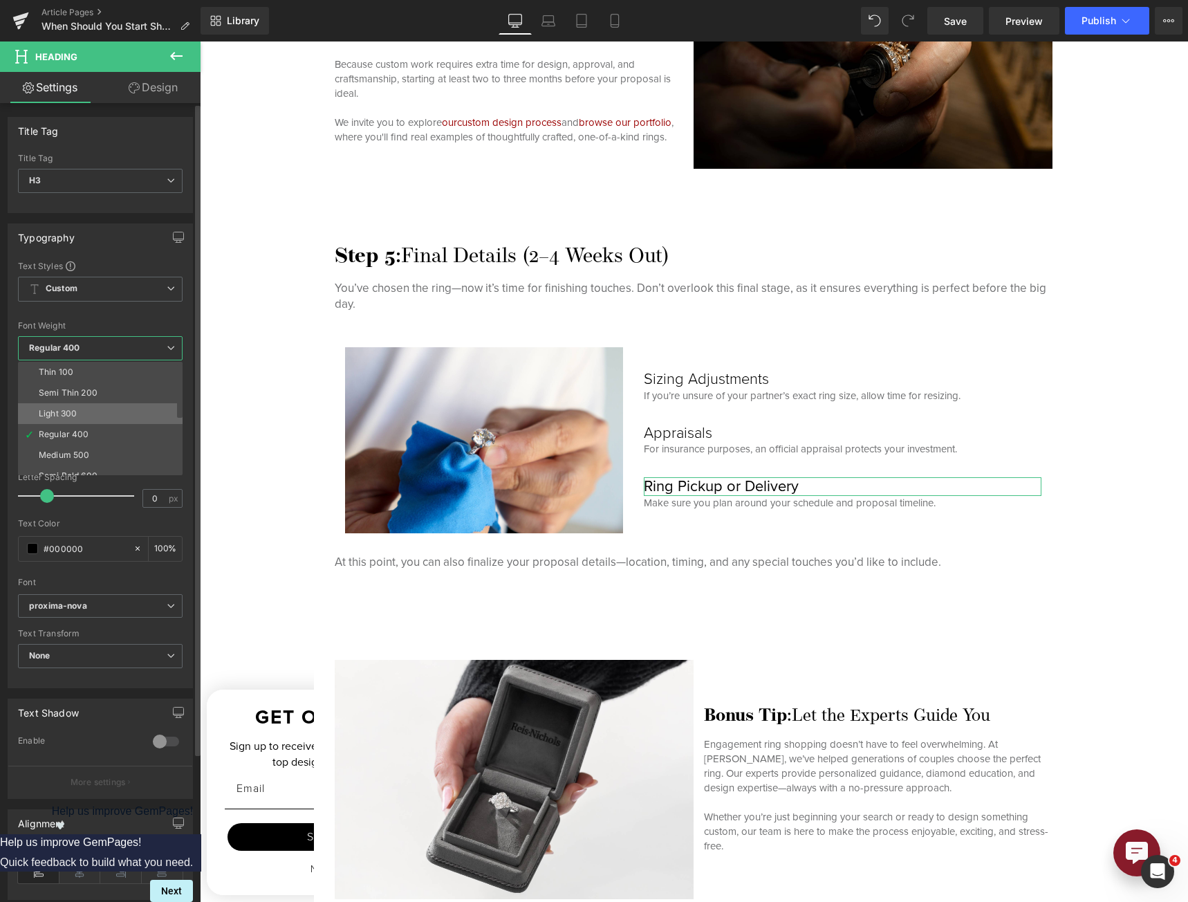
click at [107, 407] on li "Light 300" at bounding box center [103, 413] width 171 height 21
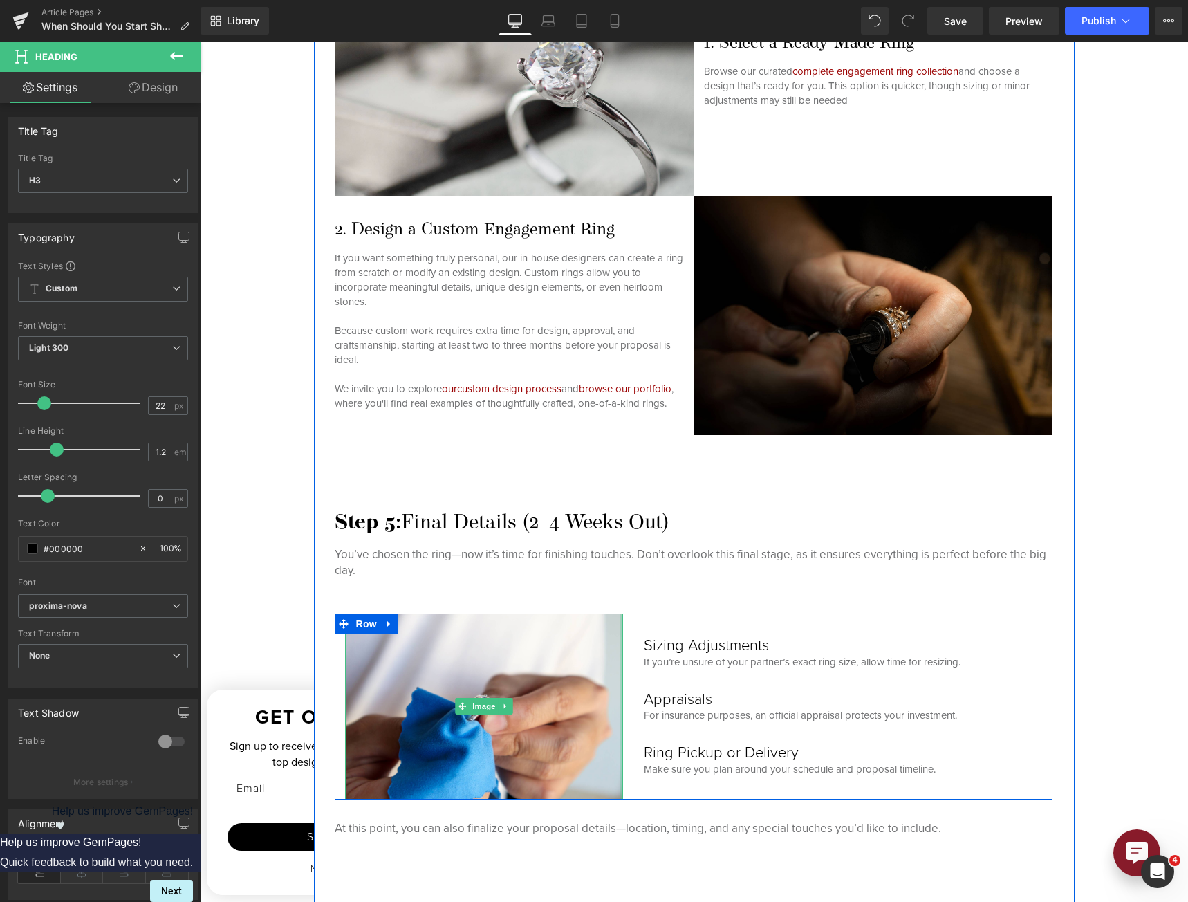
scroll to position [3728, 0]
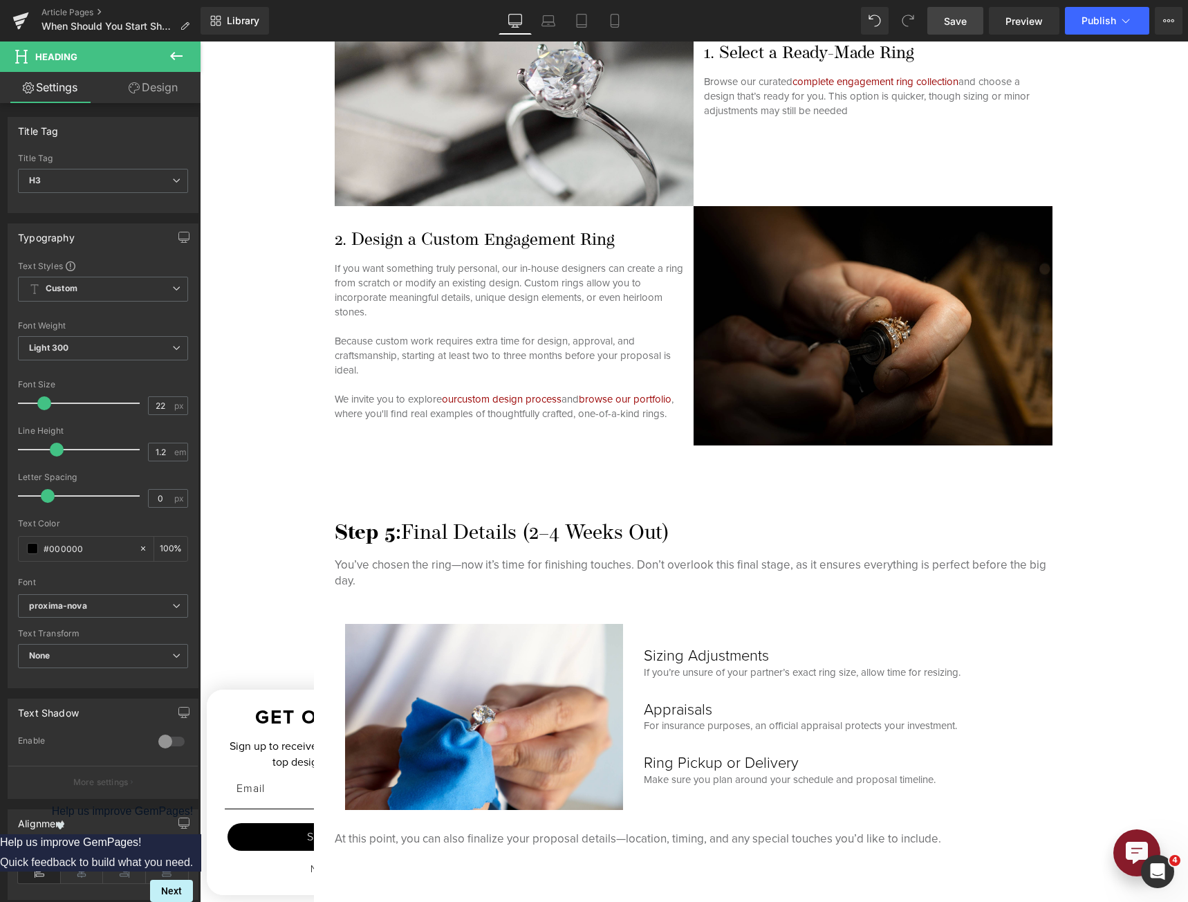
click at [971, 24] on link "Save" at bounding box center [955, 21] width 56 height 28
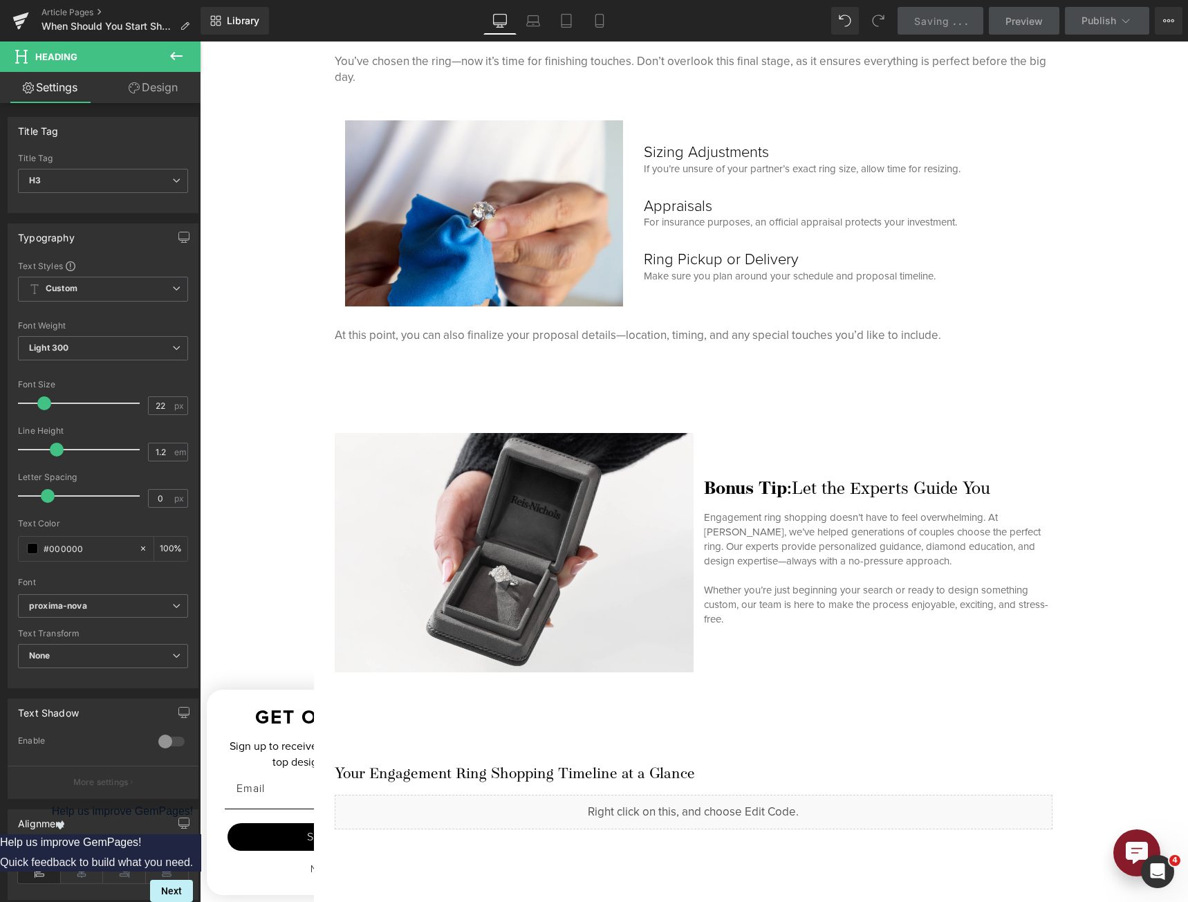
scroll to position [4350, 0]
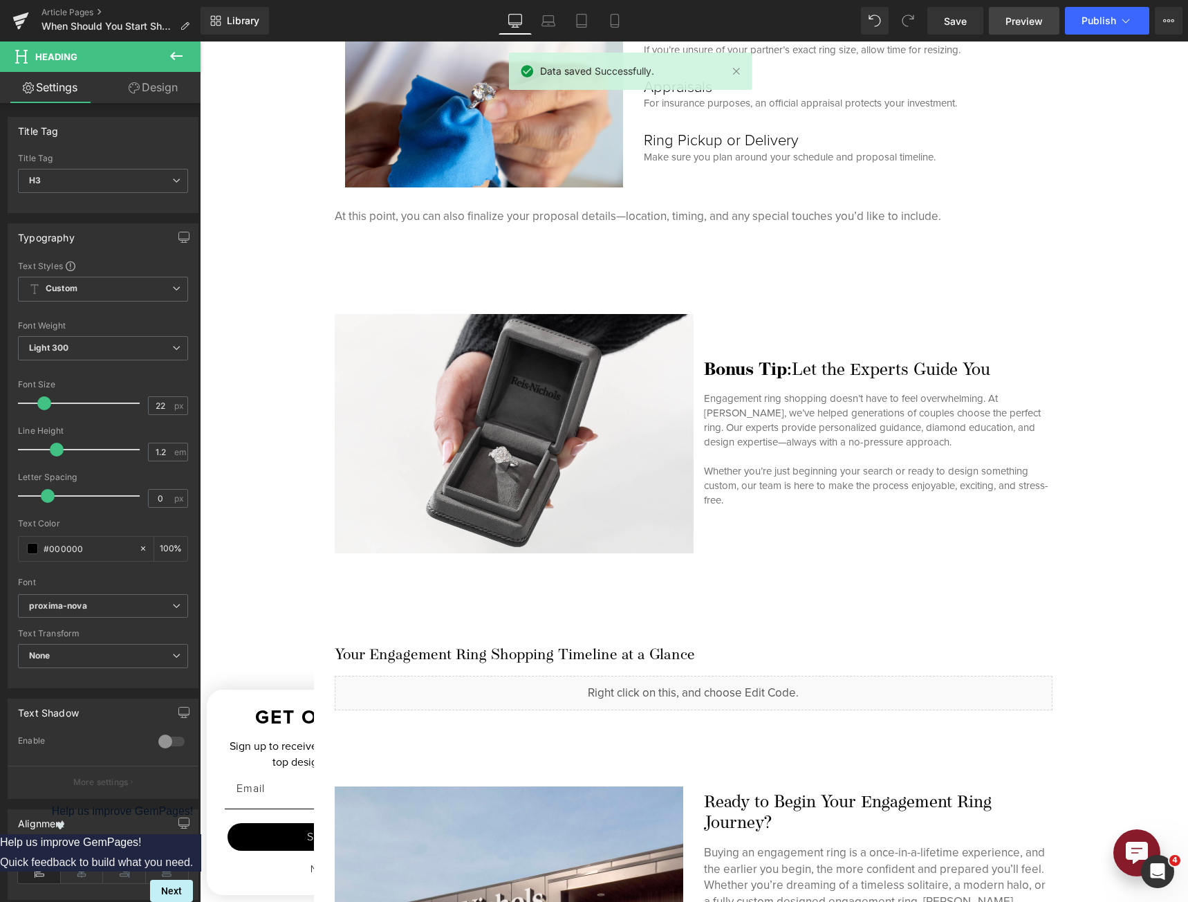
click at [1019, 31] on link "Preview" at bounding box center [1024, 21] width 71 height 28
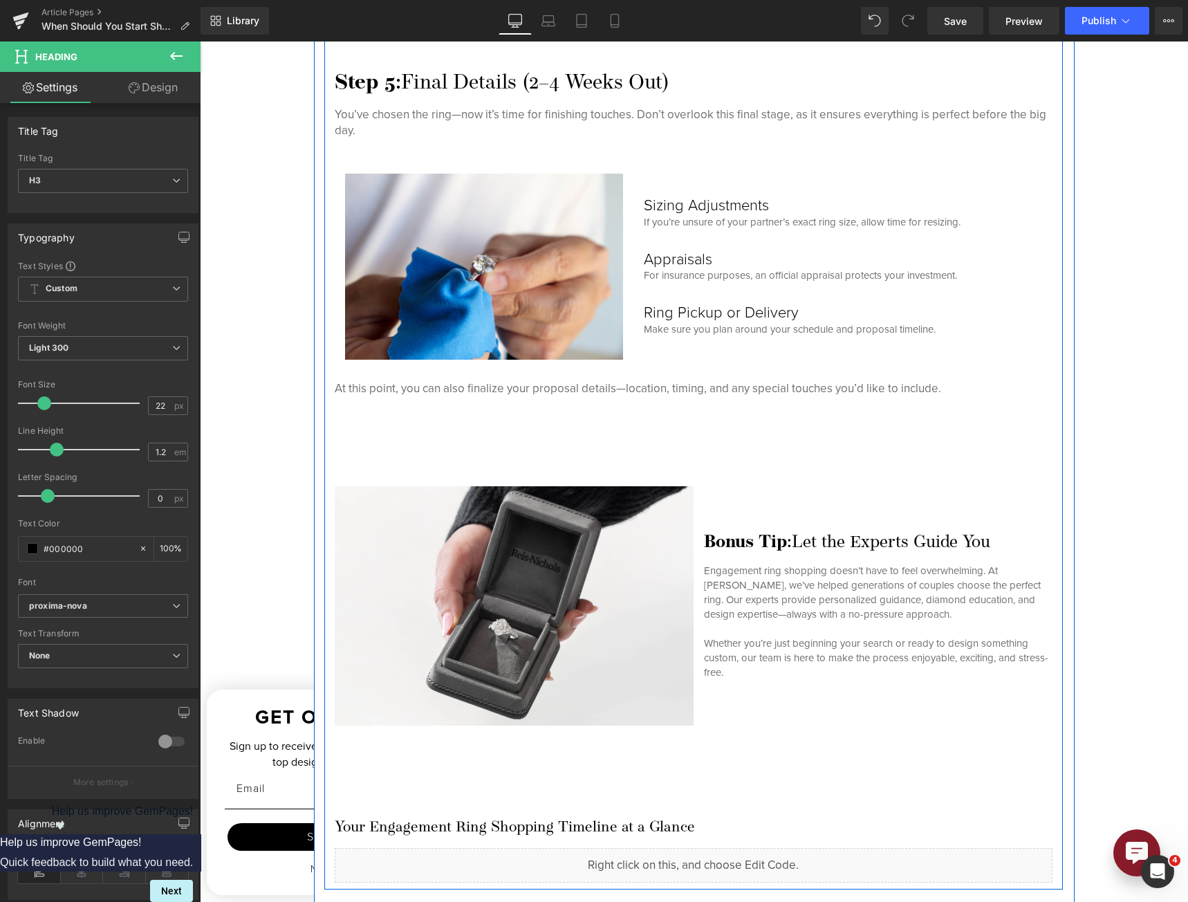
scroll to position [4005, 0]
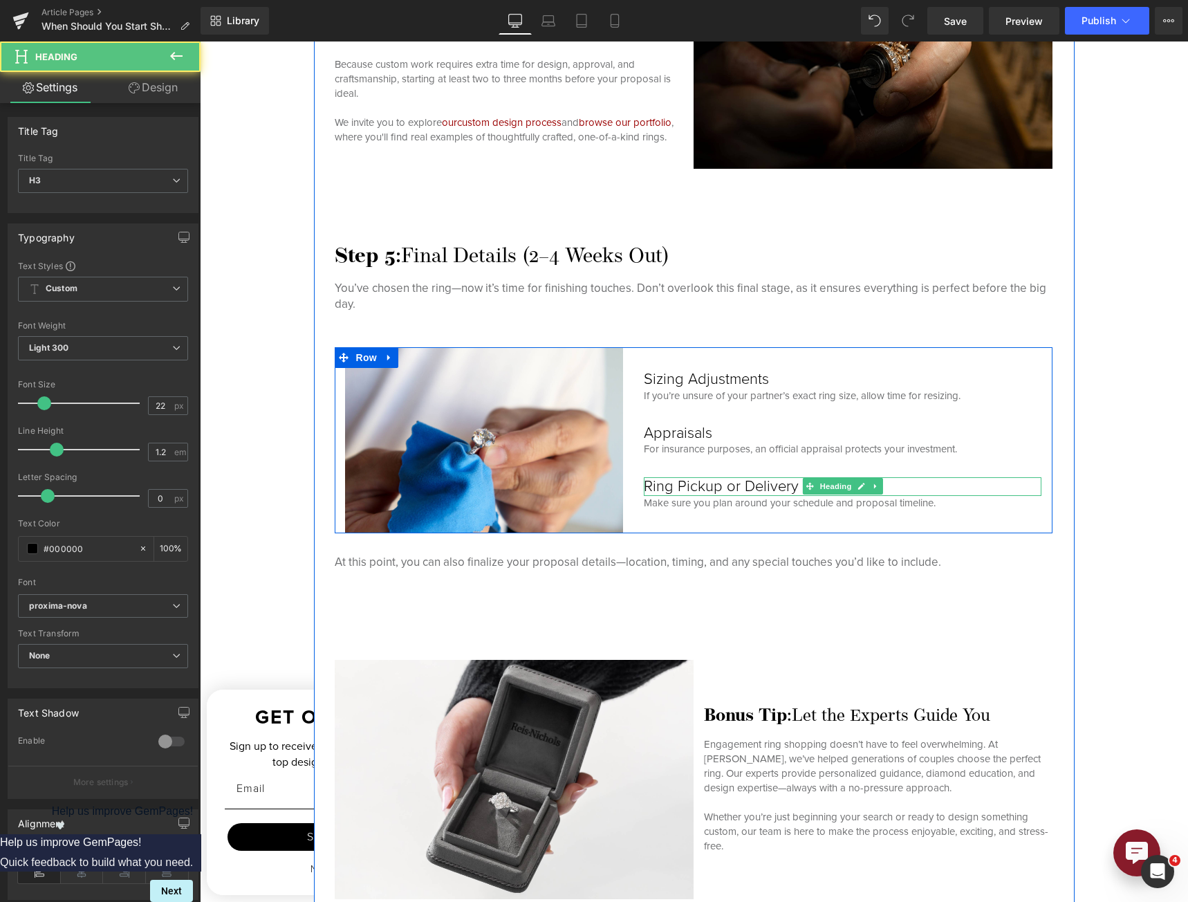
click at [702, 485] on h3 "Ring Pickup or Delivery" at bounding box center [843, 486] width 398 height 18
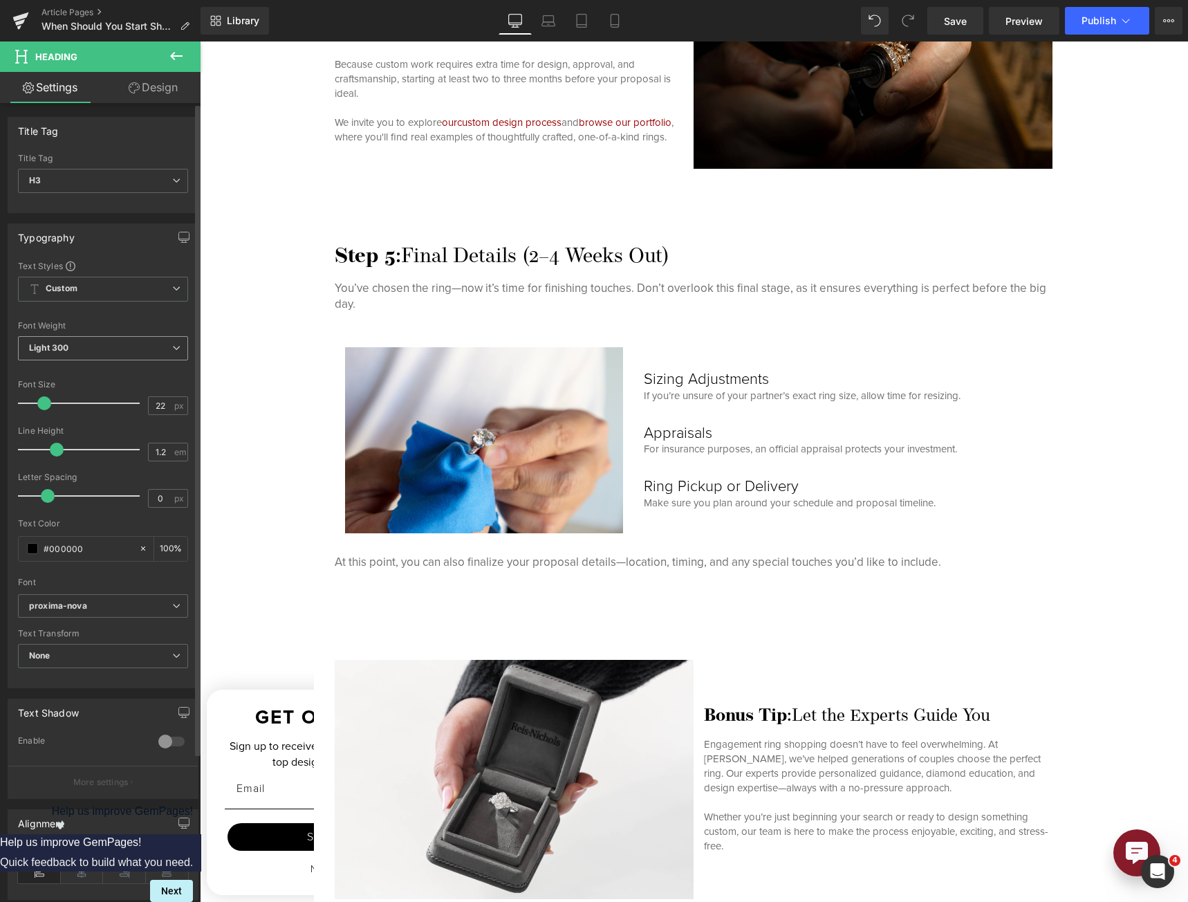
click at [108, 355] on span "Light 300" at bounding box center [103, 348] width 170 height 24
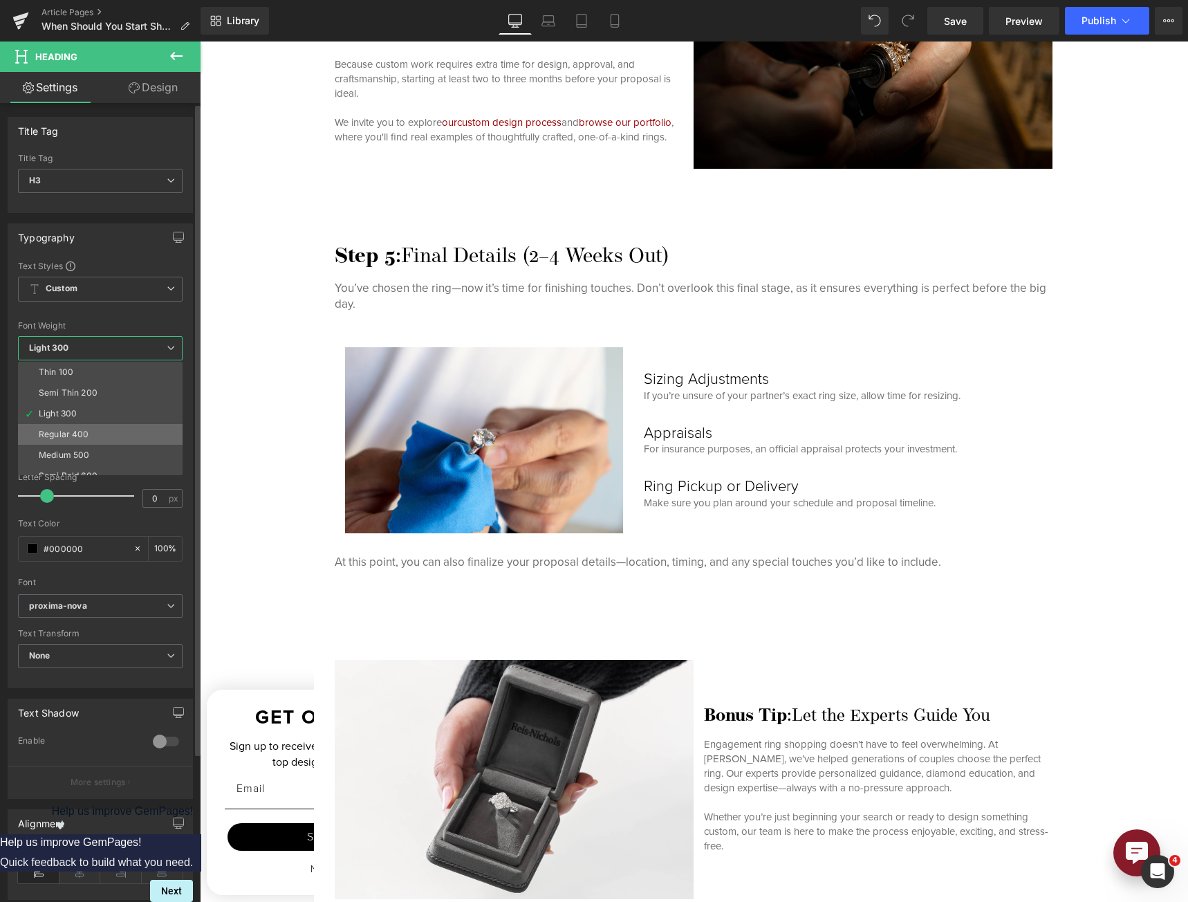
click at [104, 434] on li "Regular 400" at bounding box center [103, 434] width 171 height 21
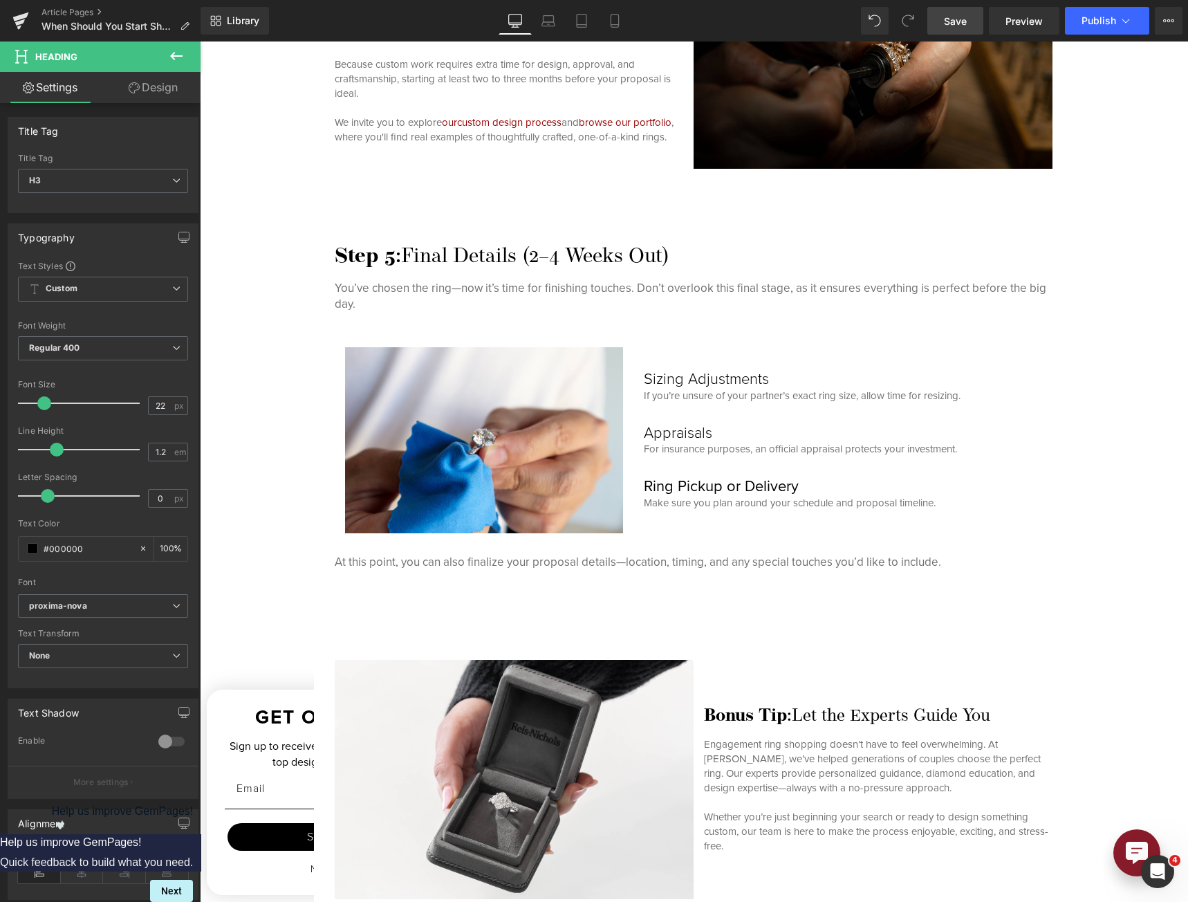
click at [951, 29] on link "Save" at bounding box center [955, 21] width 56 height 28
click at [1017, 20] on span "Preview" at bounding box center [1023, 21] width 37 height 15
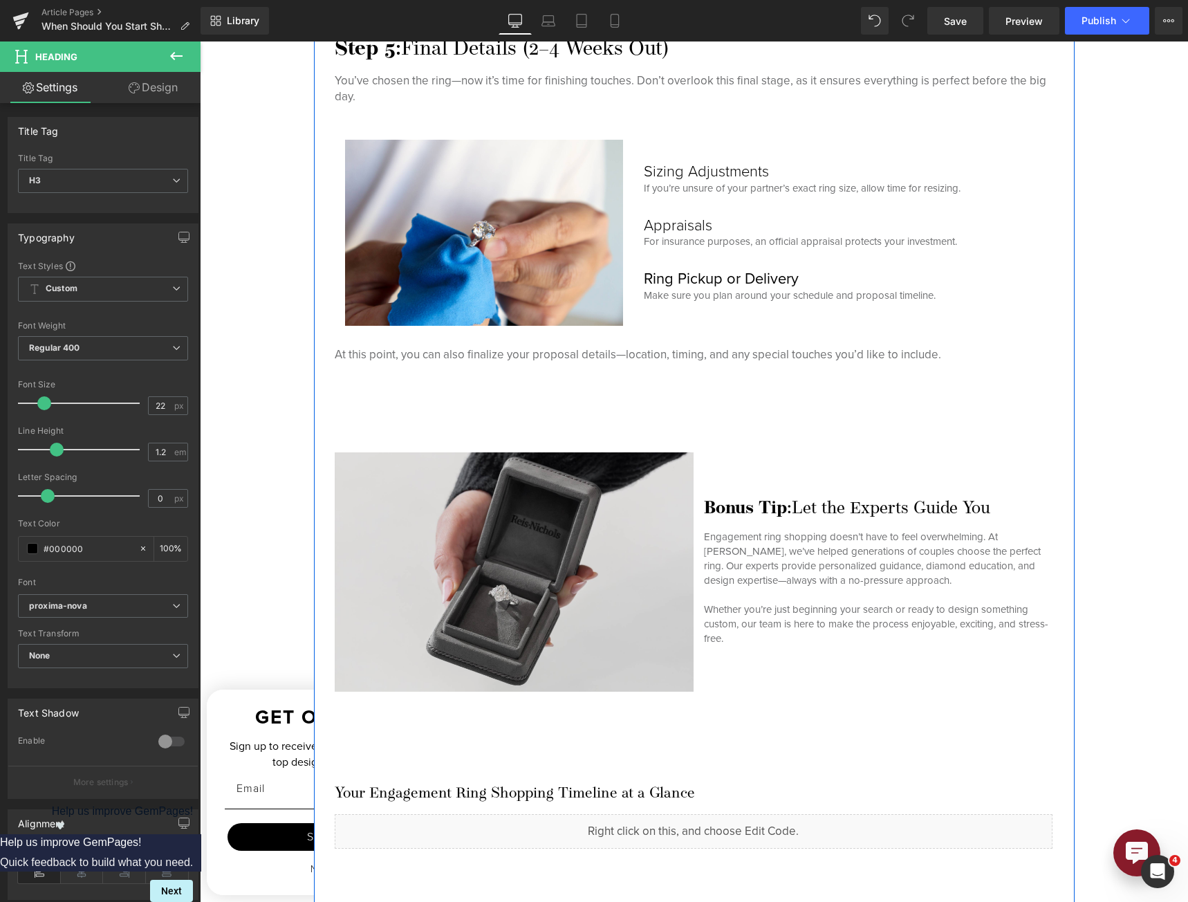
click at [573, 557] on img at bounding box center [514, 571] width 359 height 239
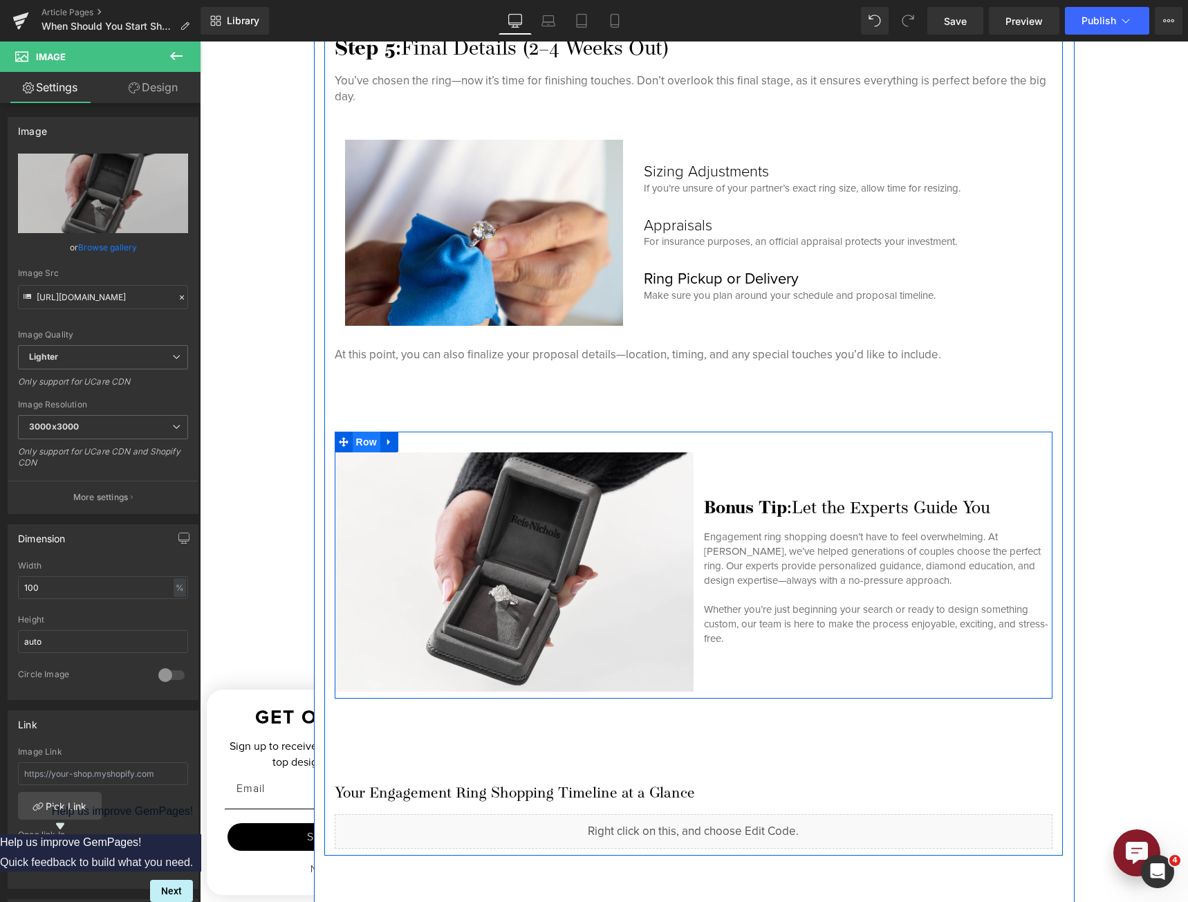
click at [362, 445] on span "Row" at bounding box center [367, 441] width 28 height 21
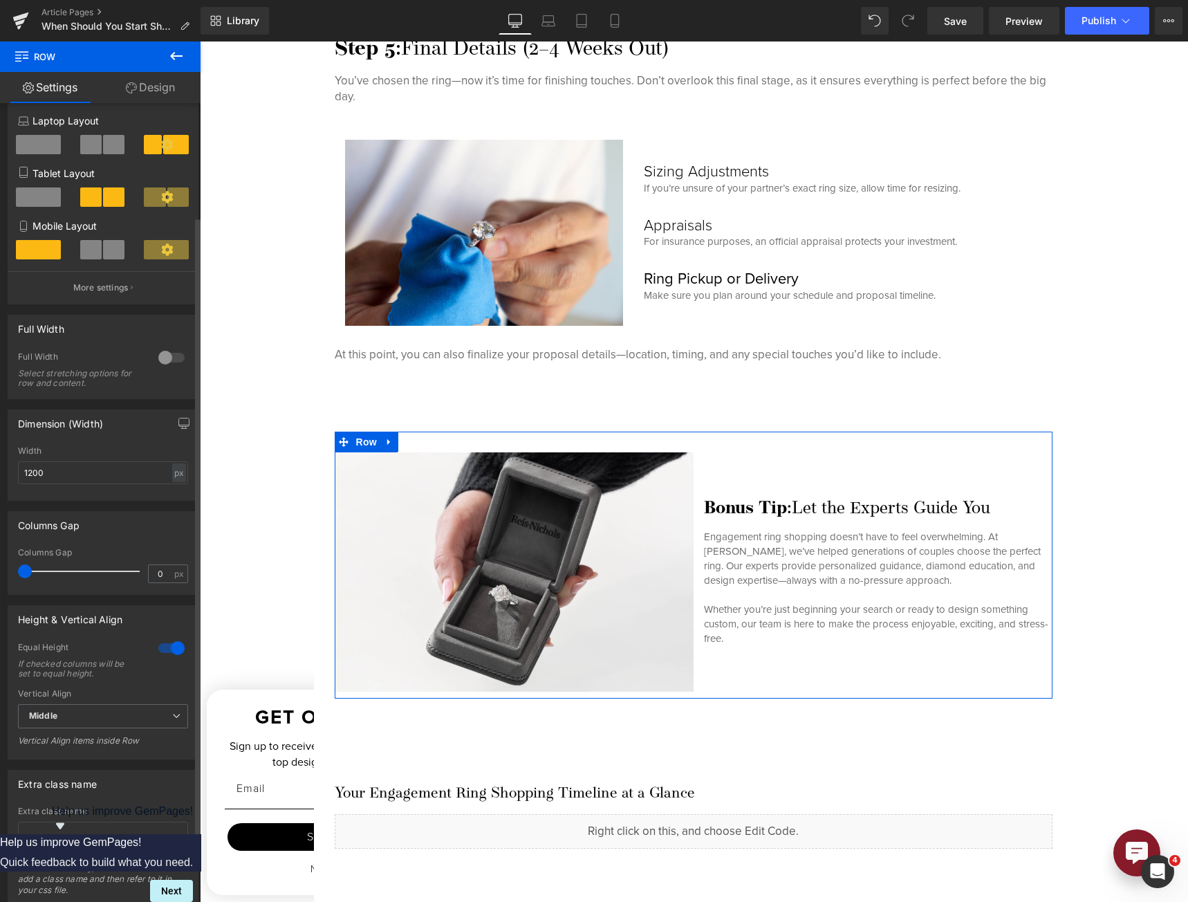
scroll to position [63, 0]
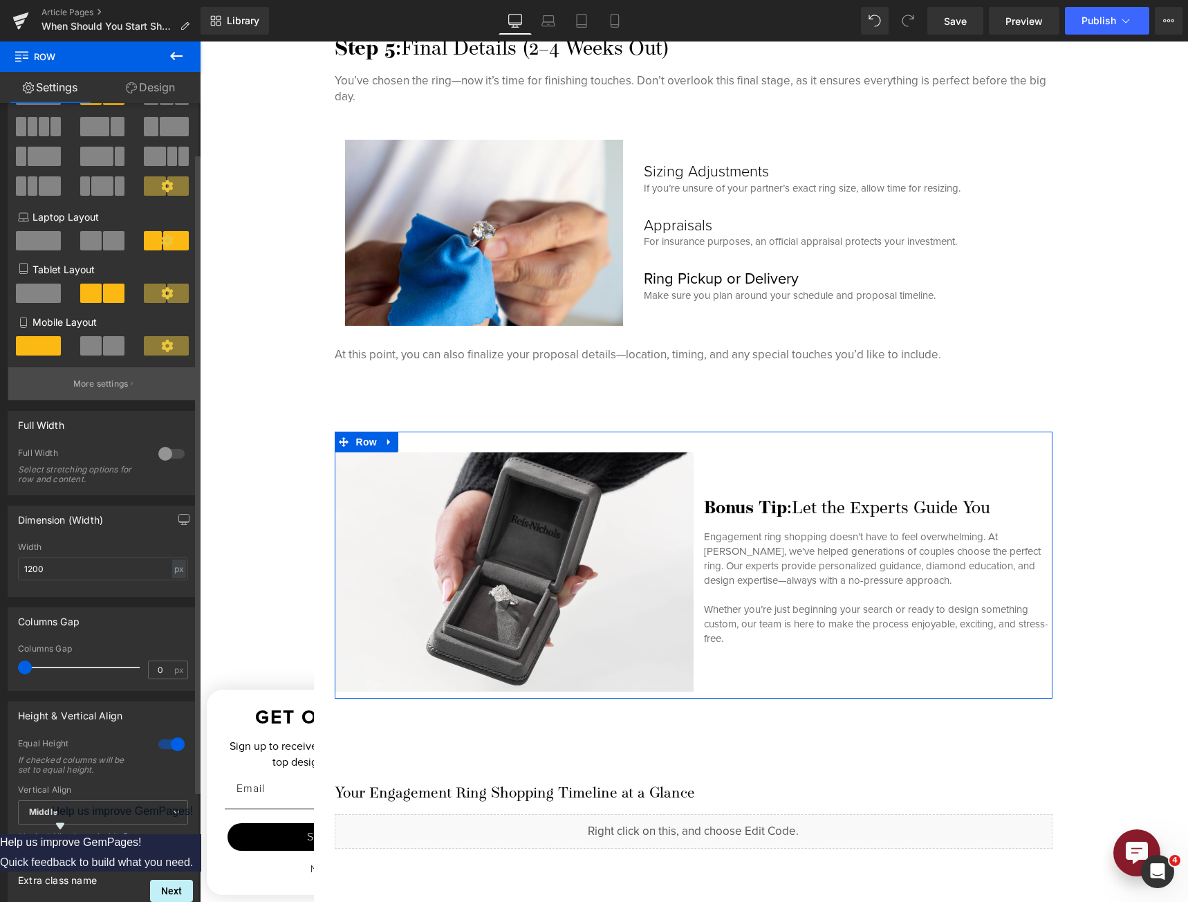
click at [118, 391] on button "More settings" at bounding box center [102, 383] width 189 height 32
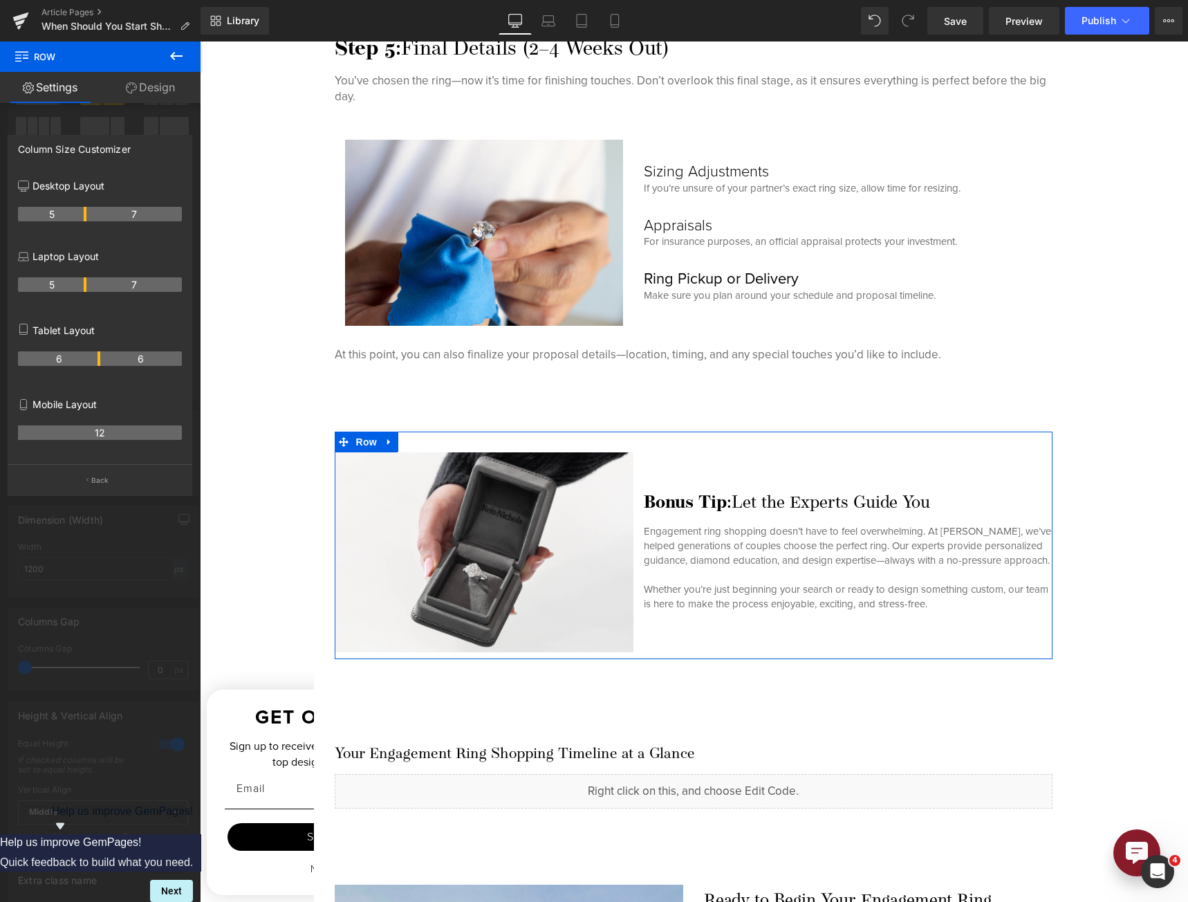
drag, startPoint x: 99, startPoint y: 210, endPoint x: 87, endPoint y: 213, distance: 12.1
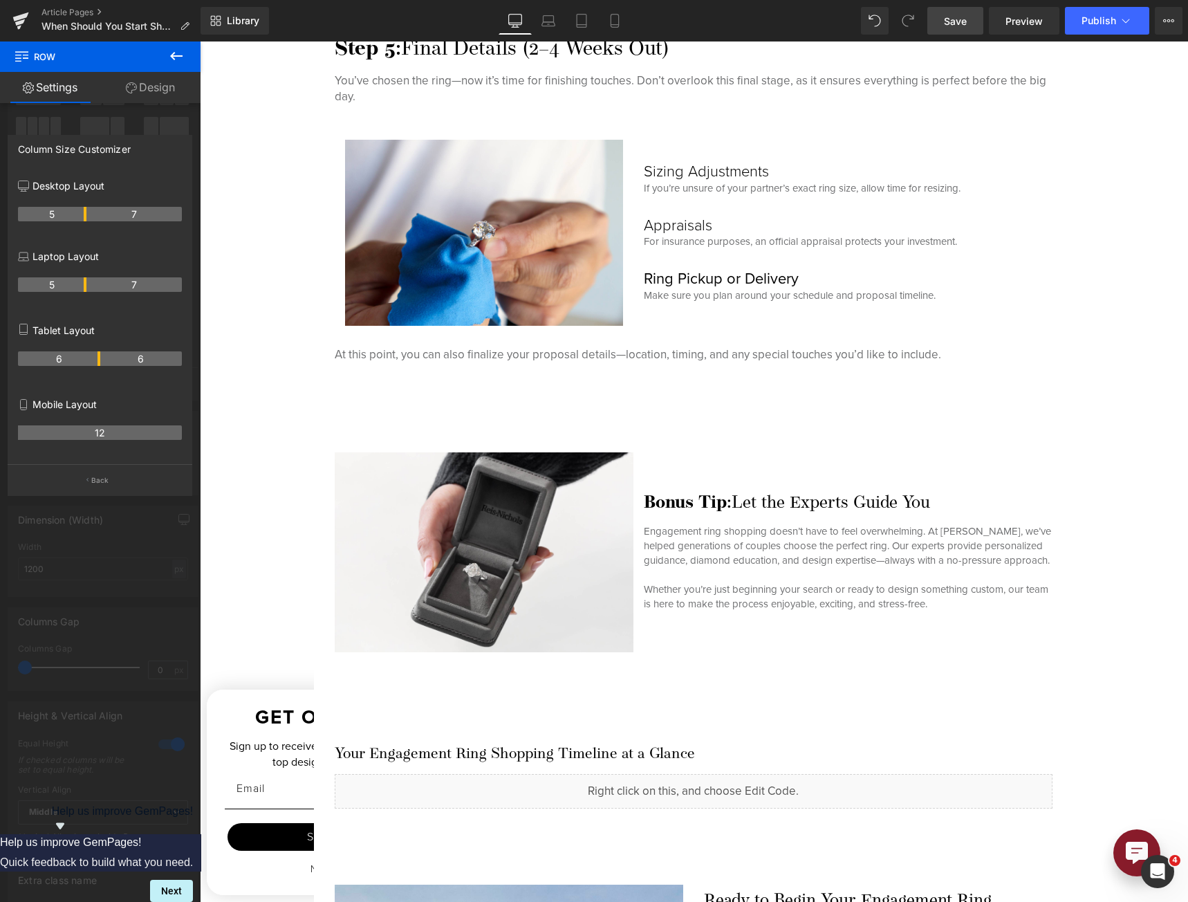
click at [969, 28] on link "Save" at bounding box center [955, 21] width 56 height 28
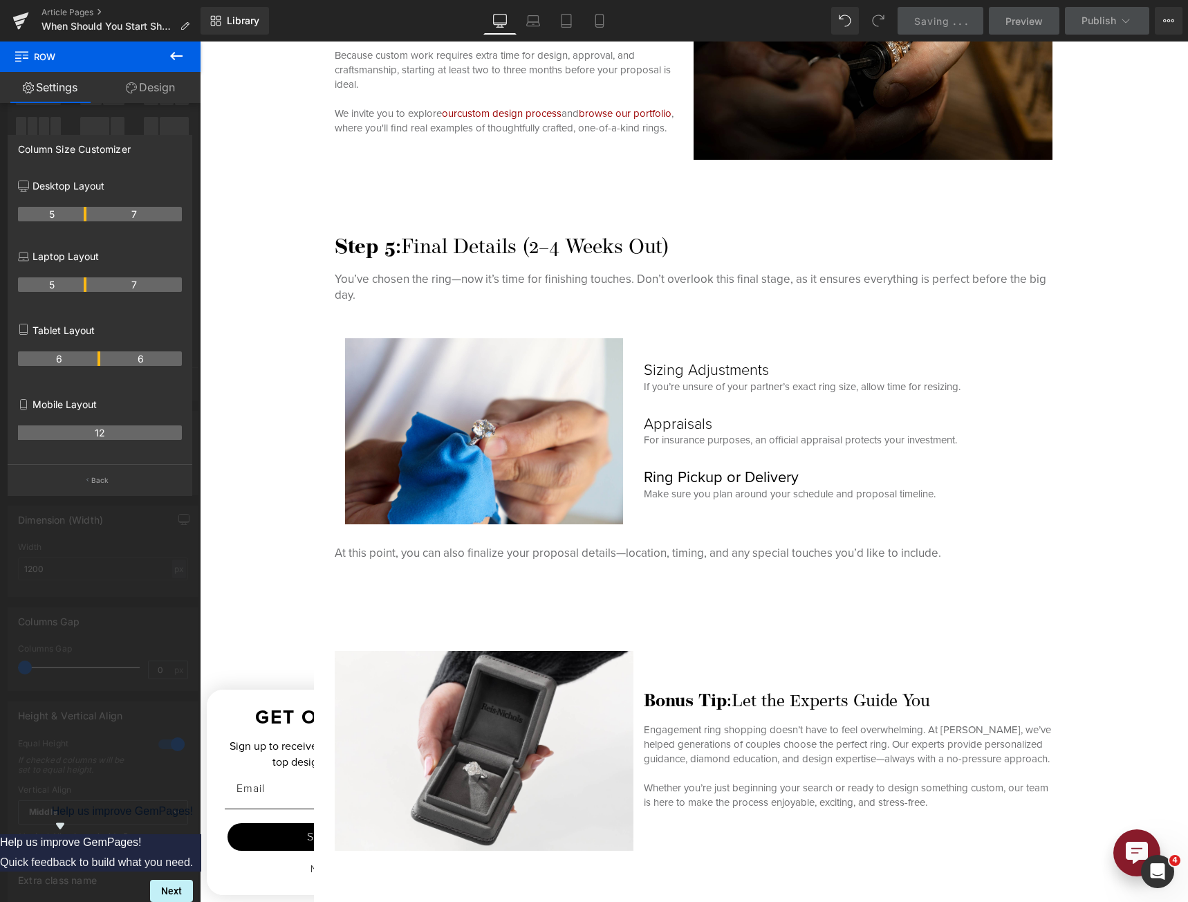
scroll to position [4005, 0]
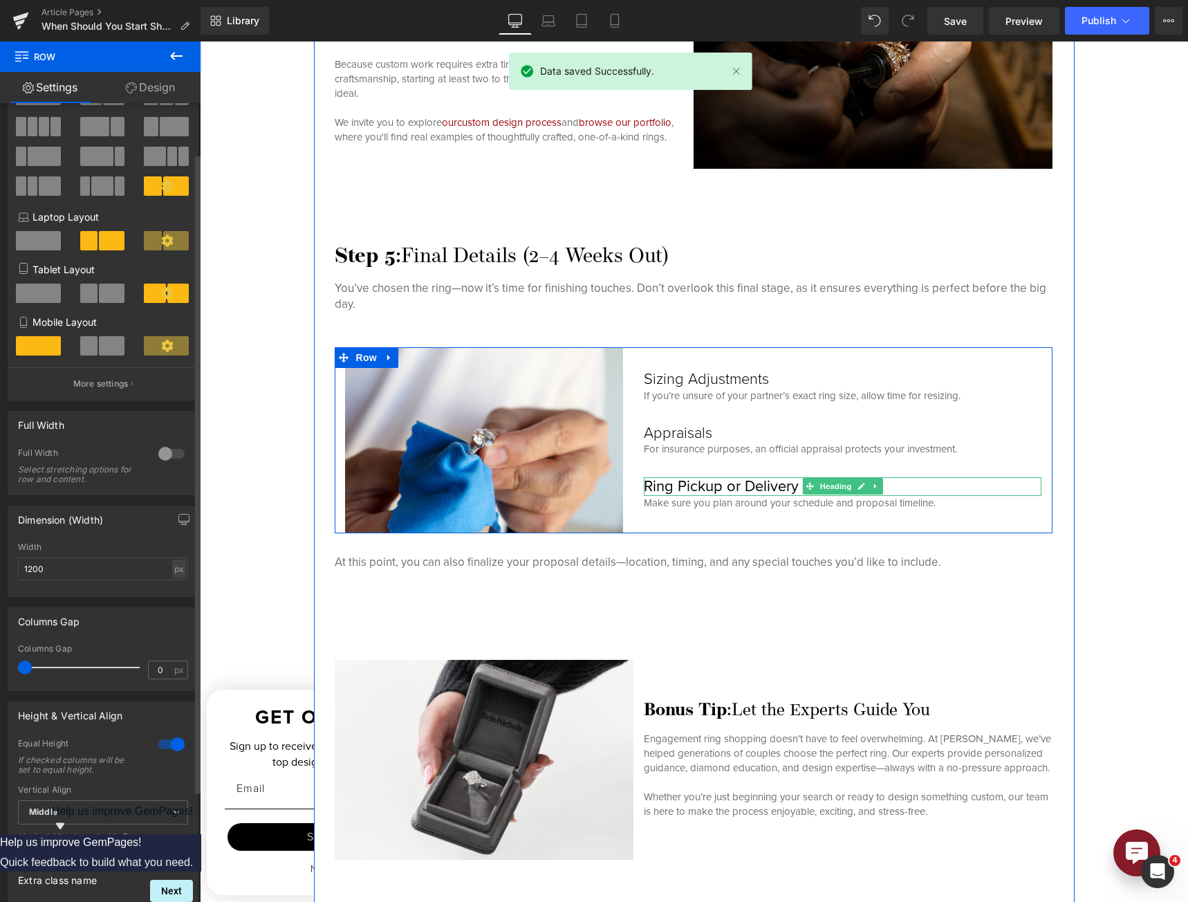
click at [723, 488] on h3 "Ring Pickup or Delivery" at bounding box center [843, 486] width 398 height 18
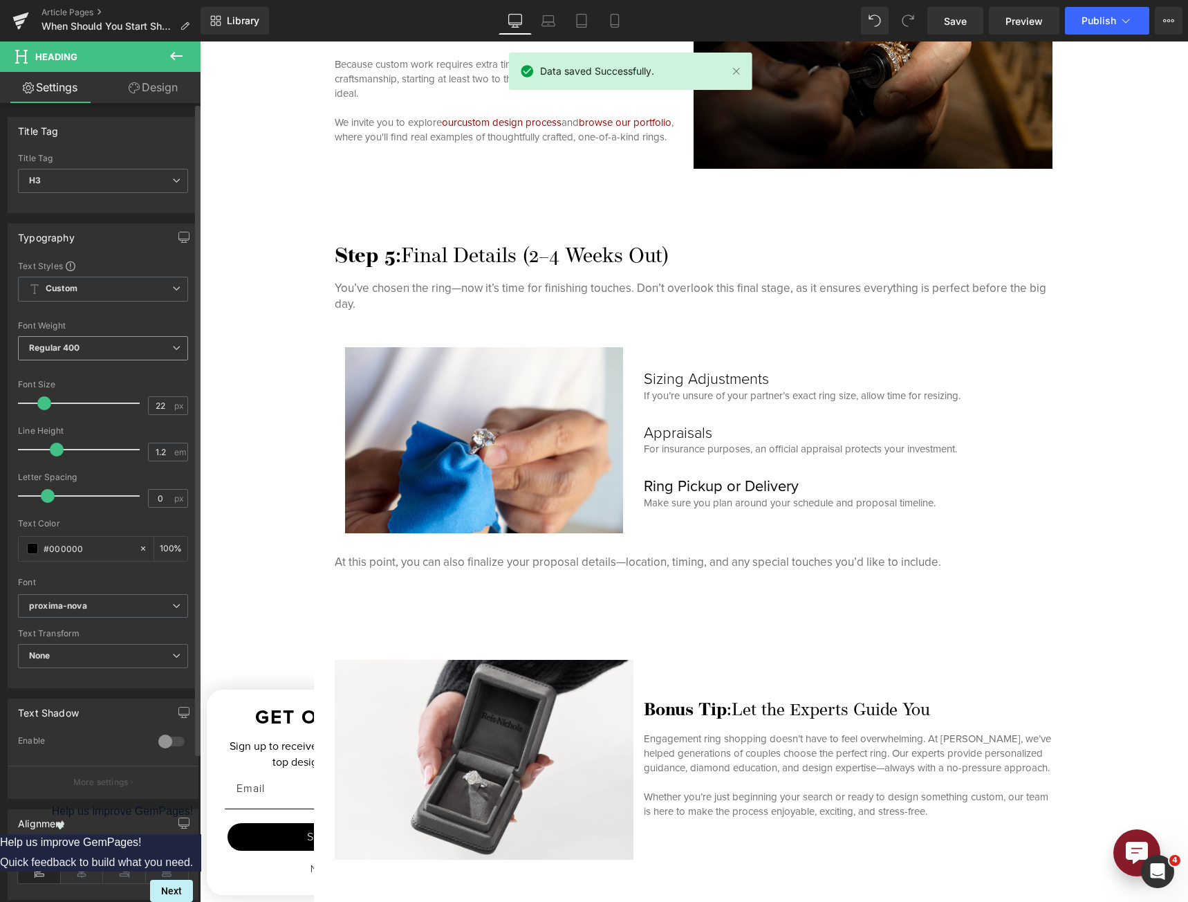
click at [105, 347] on span "Regular 400" at bounding box center [103, 348] width 170 height 24
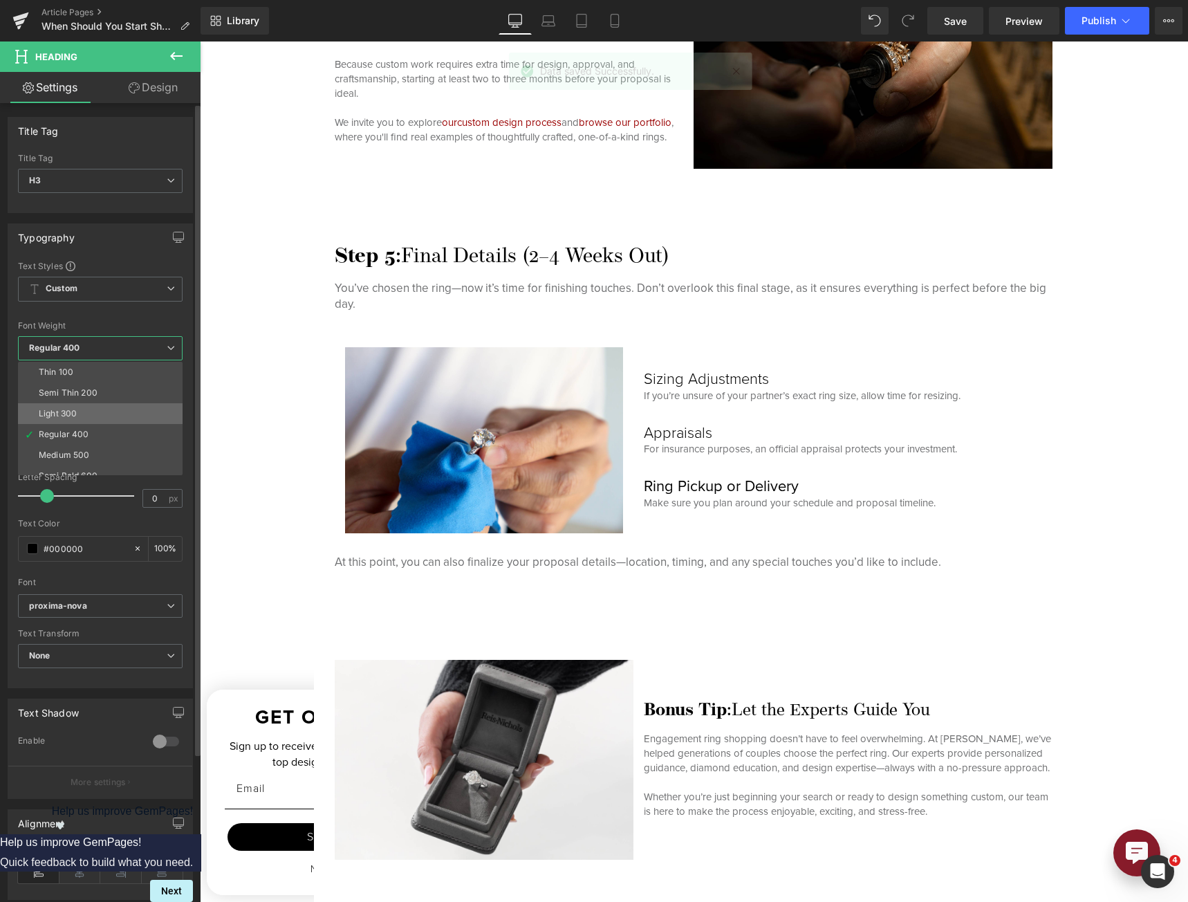
click at [100, 413] on li "Light 300" at bounding box center [103, 413] width 171 height 21
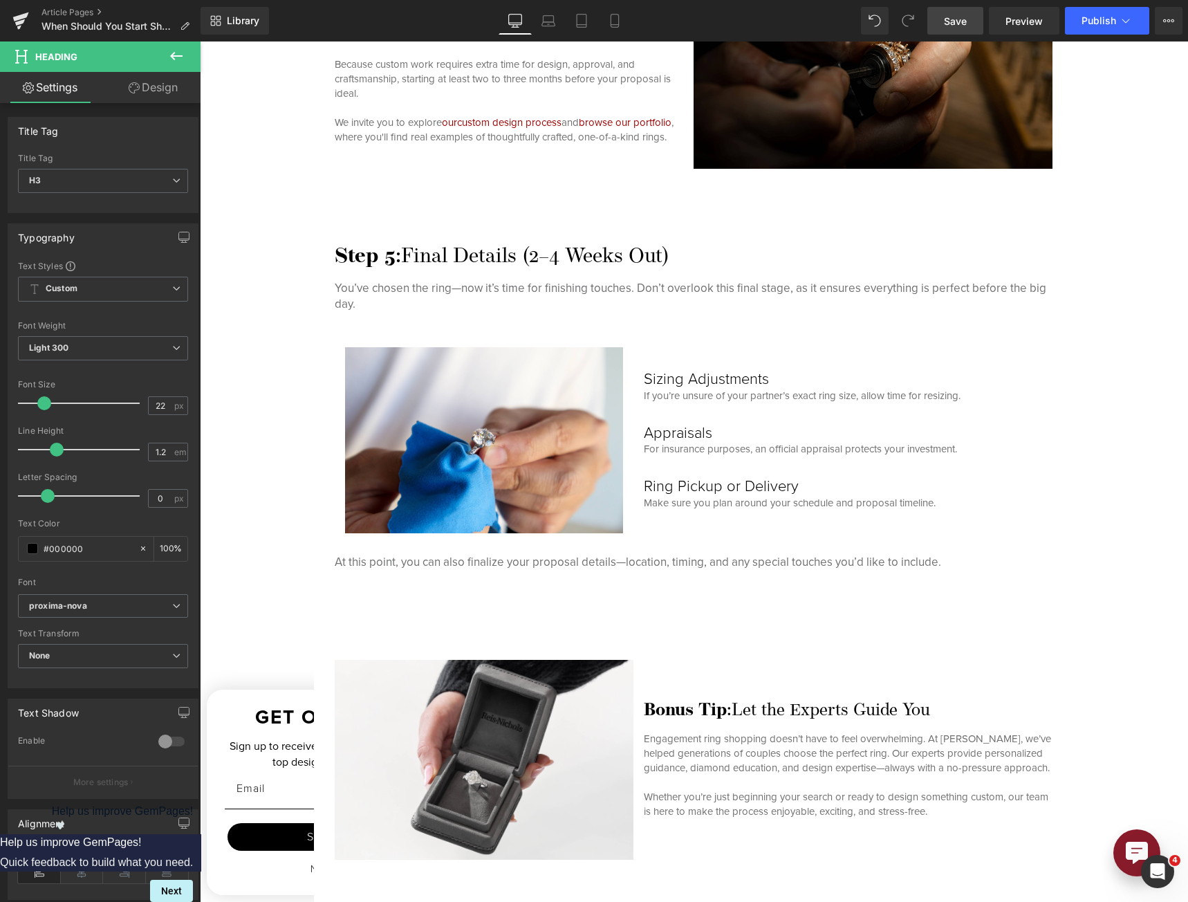
click at [951, 19] on span "Save" at bounding box center [955, 21] width 23 height 15
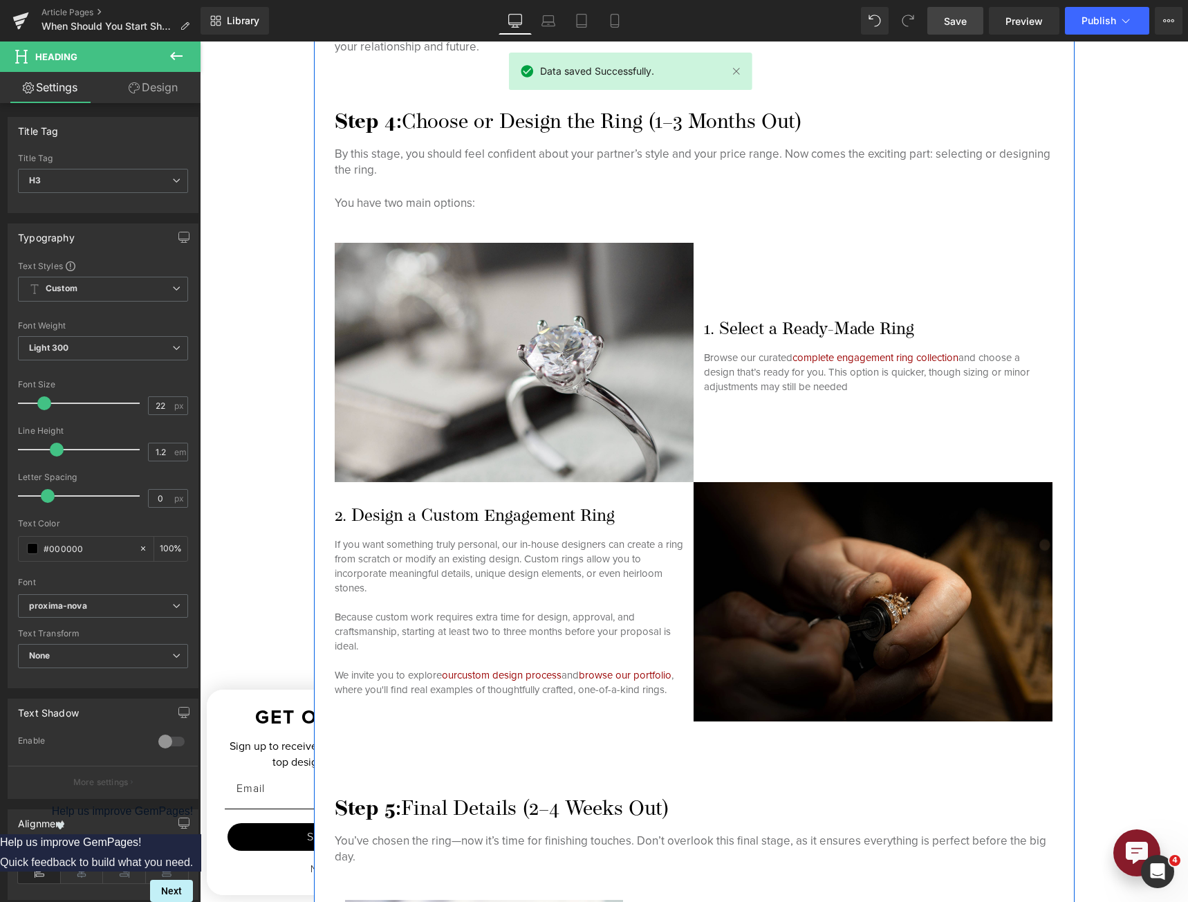
scroll to position [3451, 0]
click at [537, 508] on div "2. Design a Custom Engagement Ring Heading" at bounding box center [514, 517] width 359 height 21
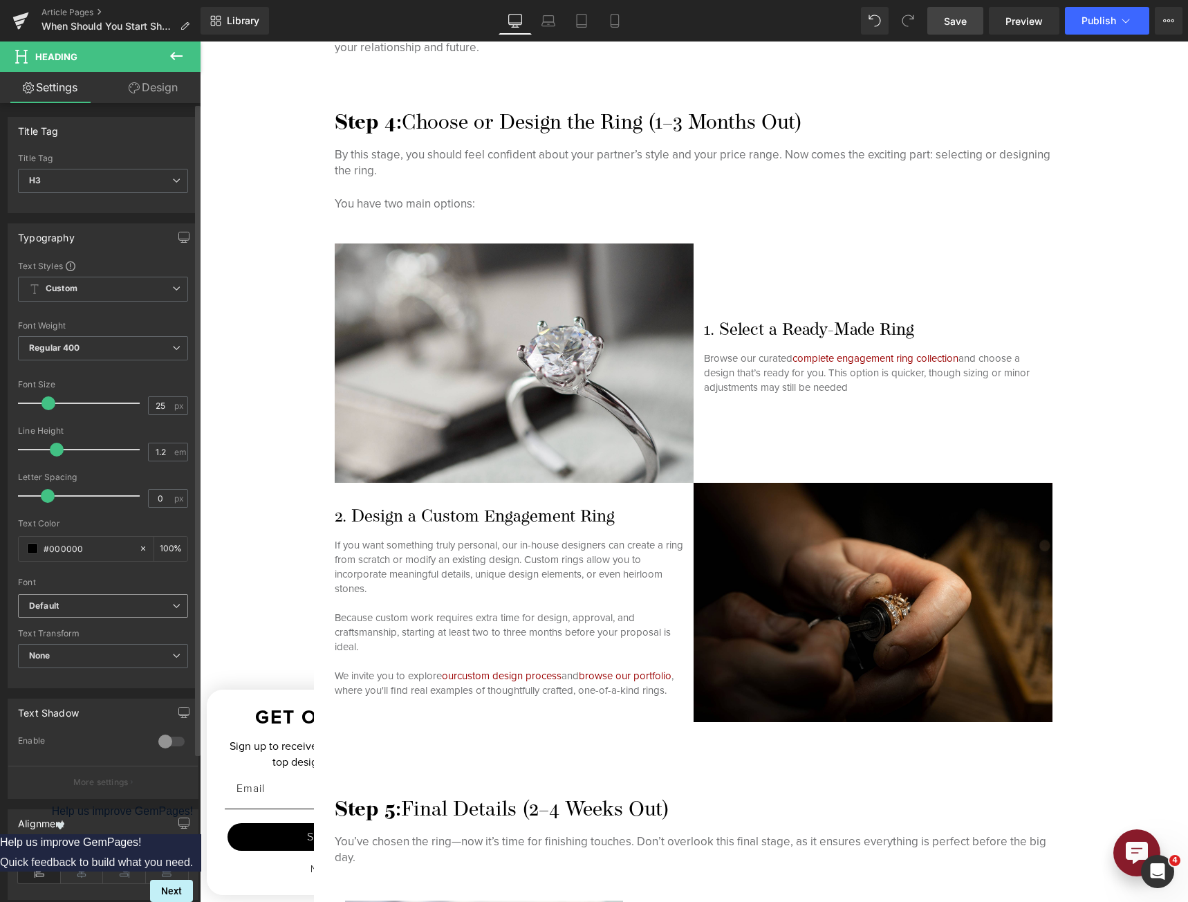
click at [115, 607] on b "Default" at bounding box center [100, 606] width 143 height 12
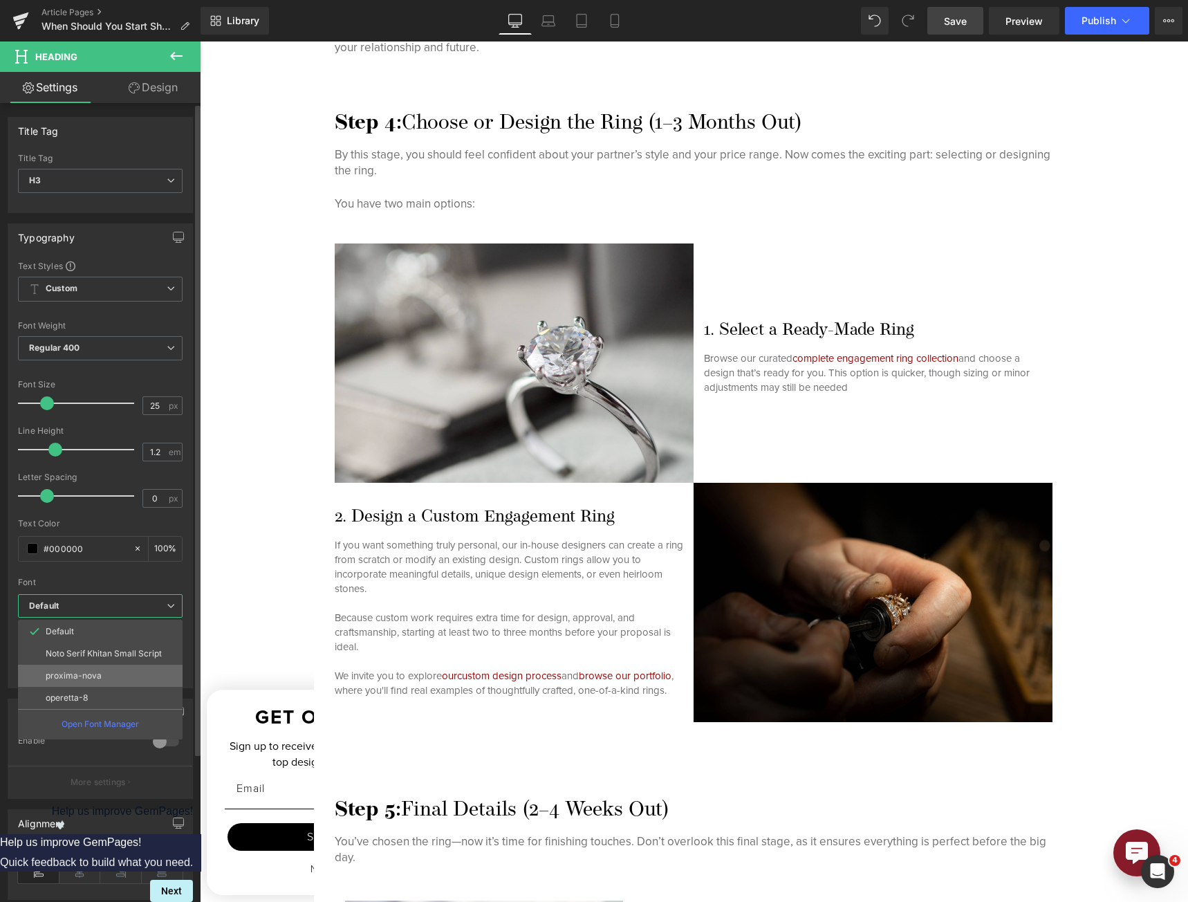
click at [114, 682] on li "proxima-nova" at bounding box center [100, 675] width 165 height 22
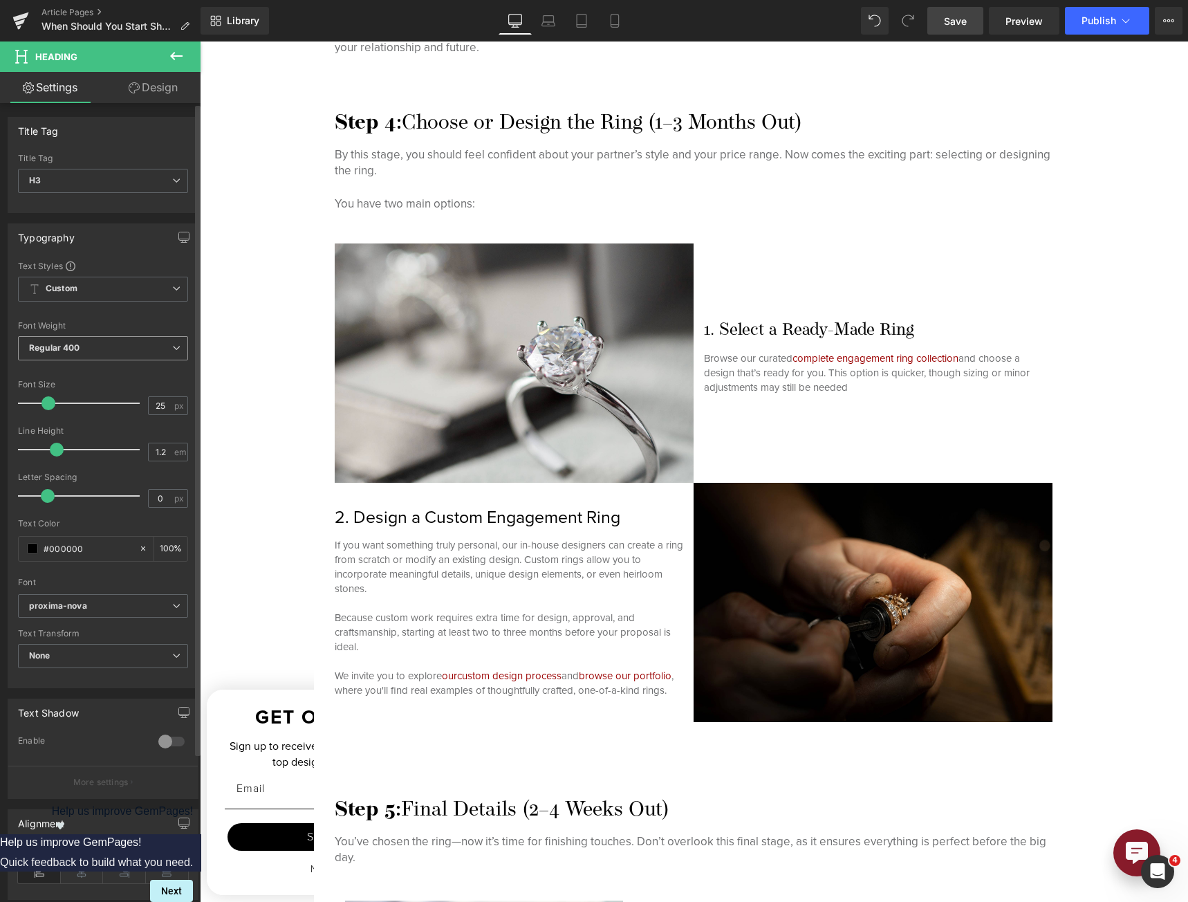
click at [109, 353] on span "Regular 400" at bounding box center [103, 348] width 170 height 24
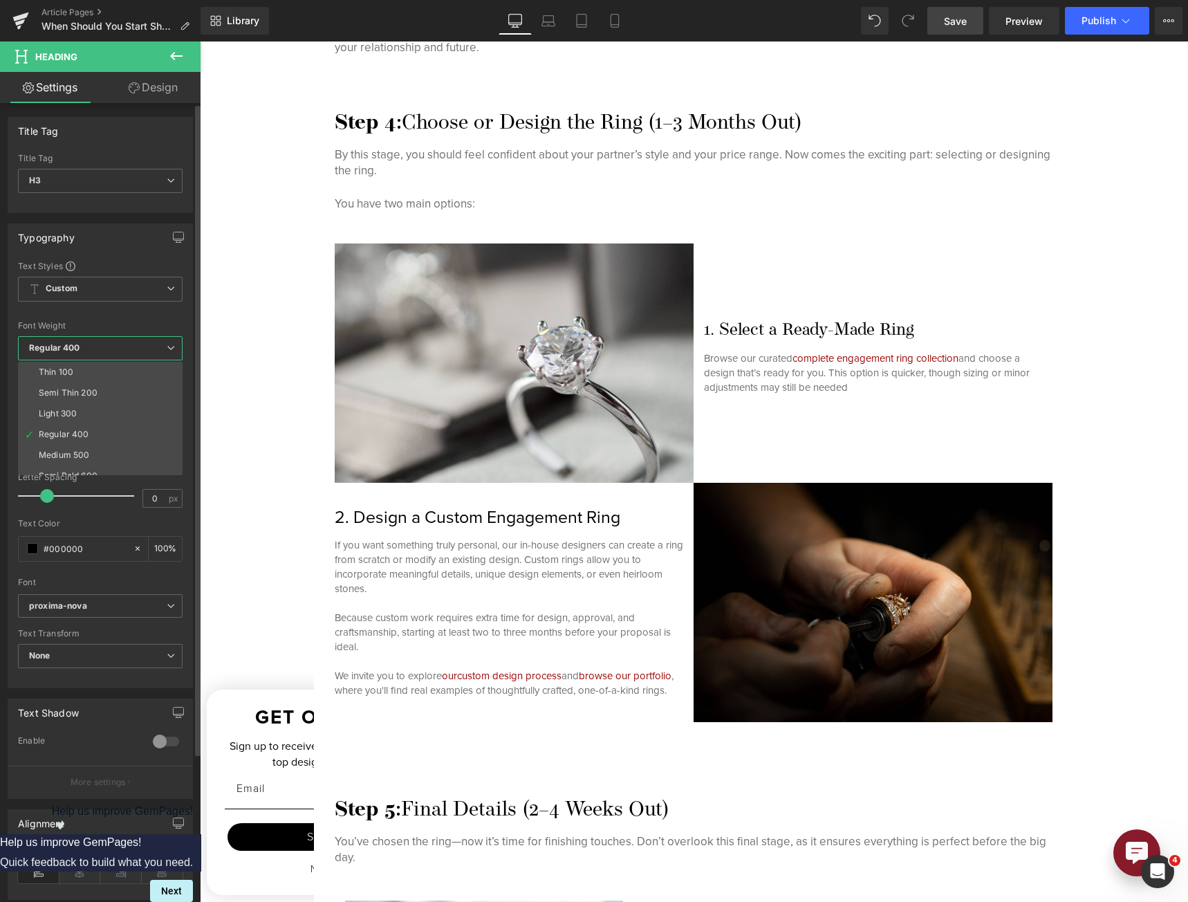
click at [104, 406] on li "Light 300" at bounding box center [103, 413] width 171 height 21
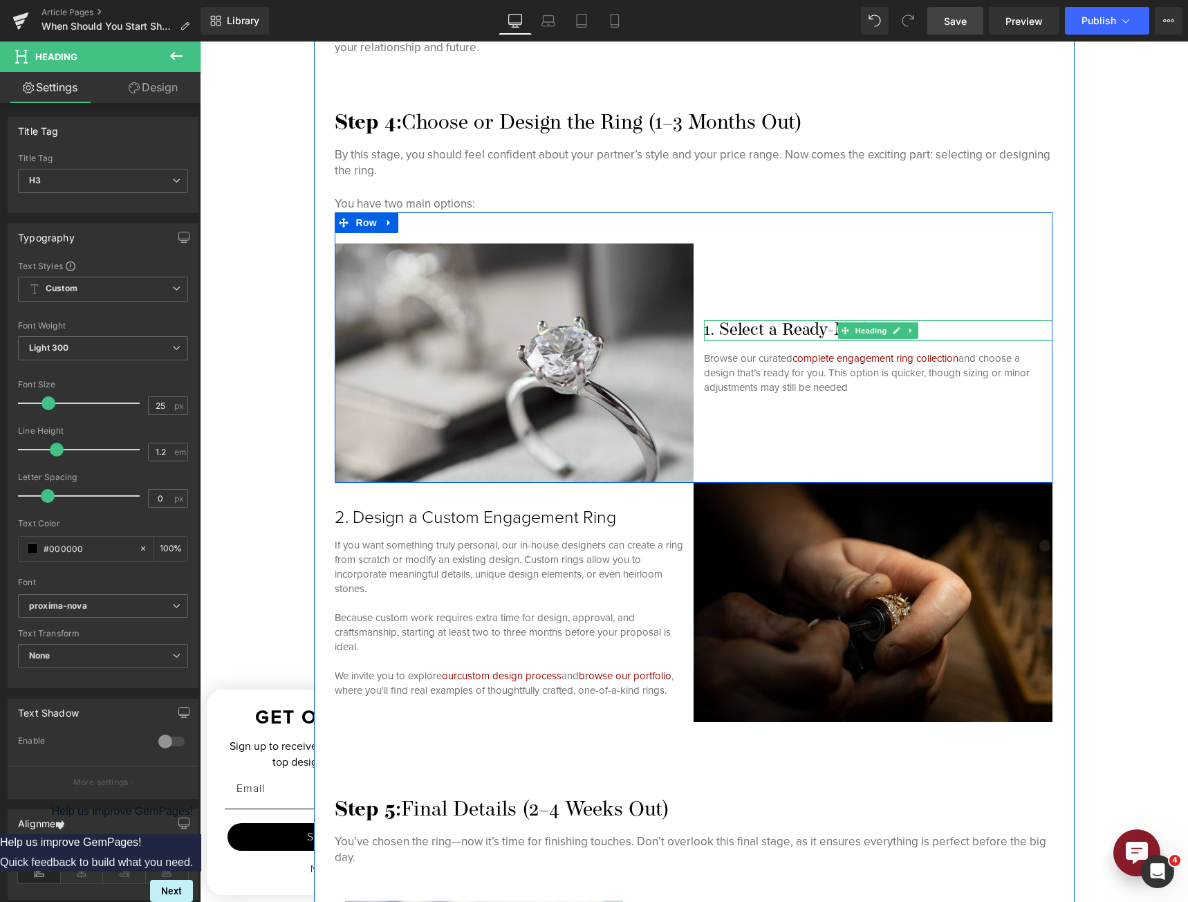
click at [804, 330] on h3 "1. Select a Ready-Made Ring" at bounding box center [878, 330] width 348 height 21
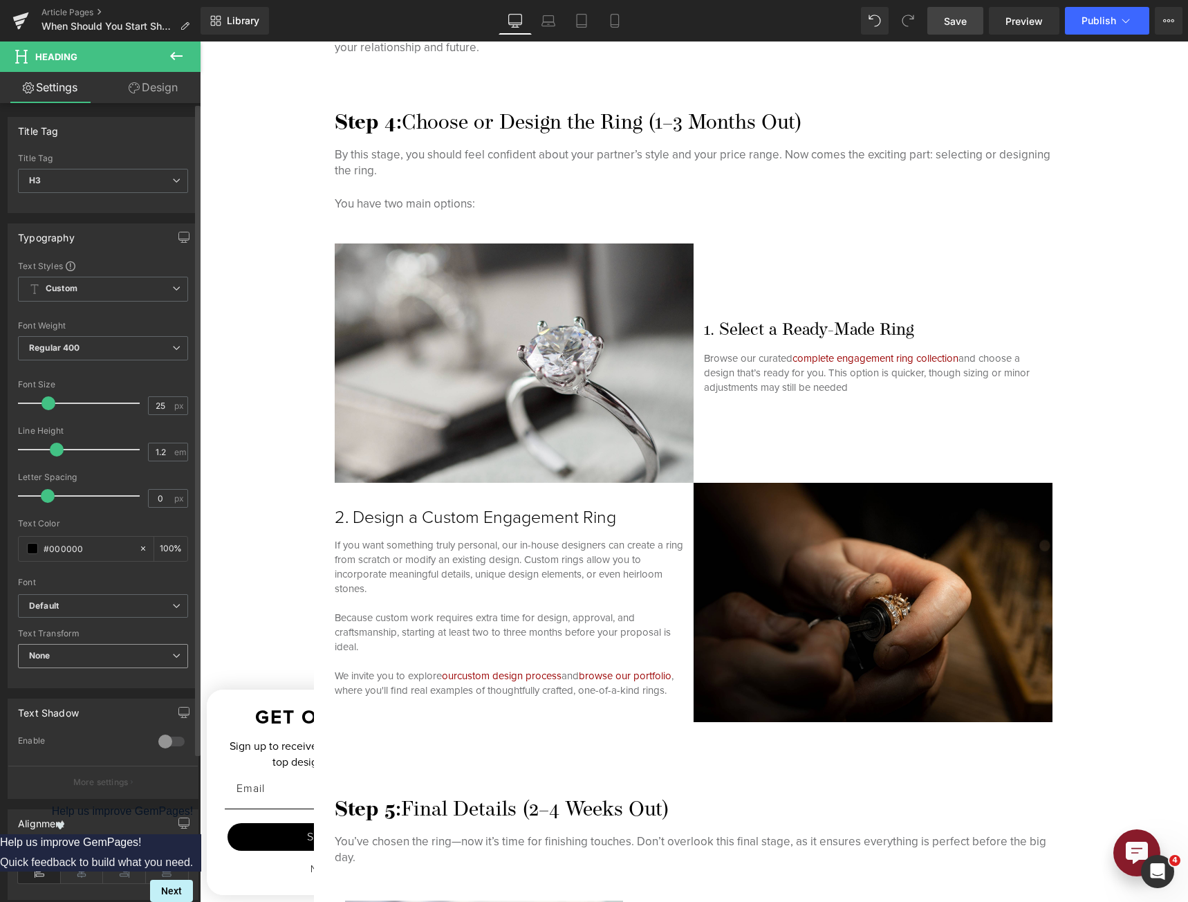
click at [86, 644] on div "Text Transform None None Uppercase Lowercase Capitalize" at bounding box center [103, 655] width 170 height 55
click at [86, 648] on span "None" at bounding box center [103, 656] width 170 height 24
click at [100, 609] on b "Default" at bounding box center [98, 606] width 138 height 12
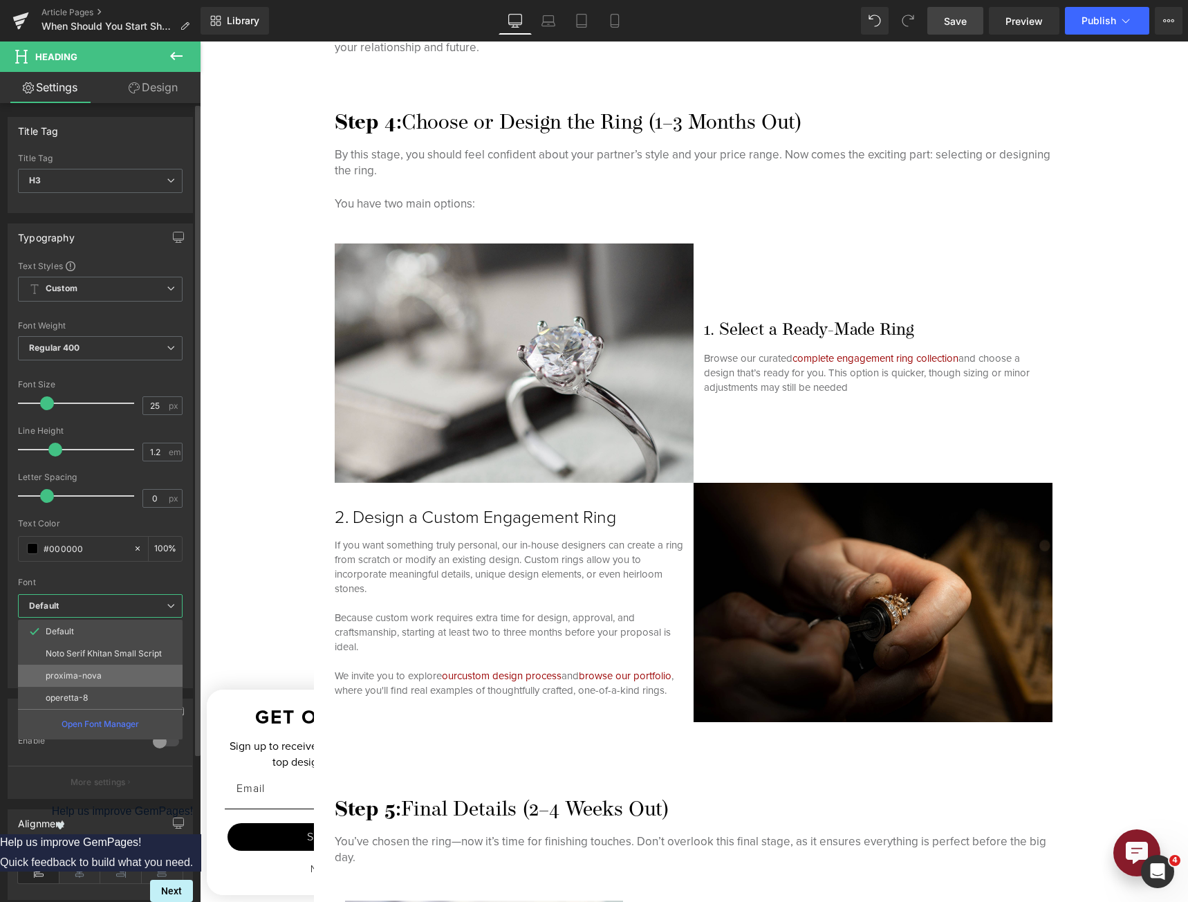
click at [95, 681] on li "proxima-nova" at bounding box center [100, 675] width 165 height 22
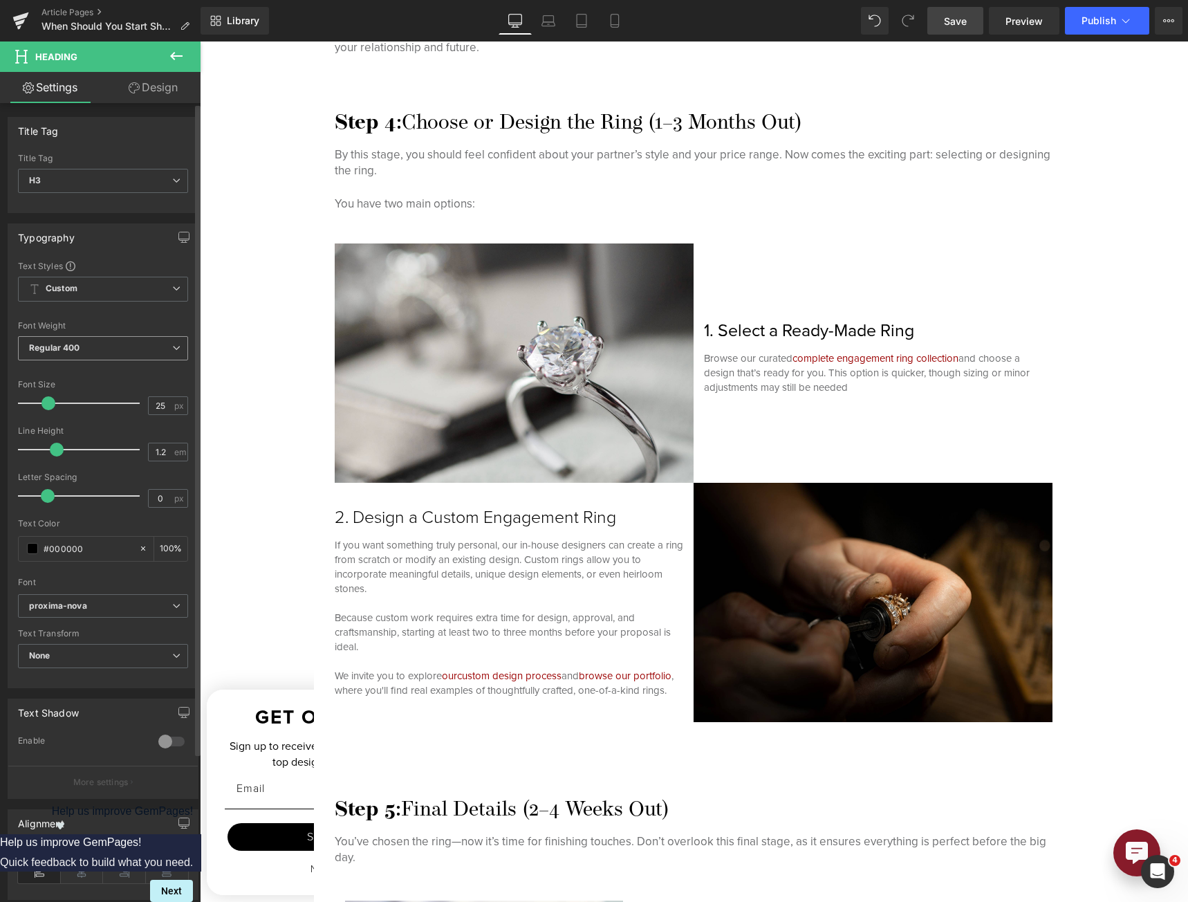
click at [109, 350] on span "Regular 400" at bounding box center [103, 348] width 170 height 24
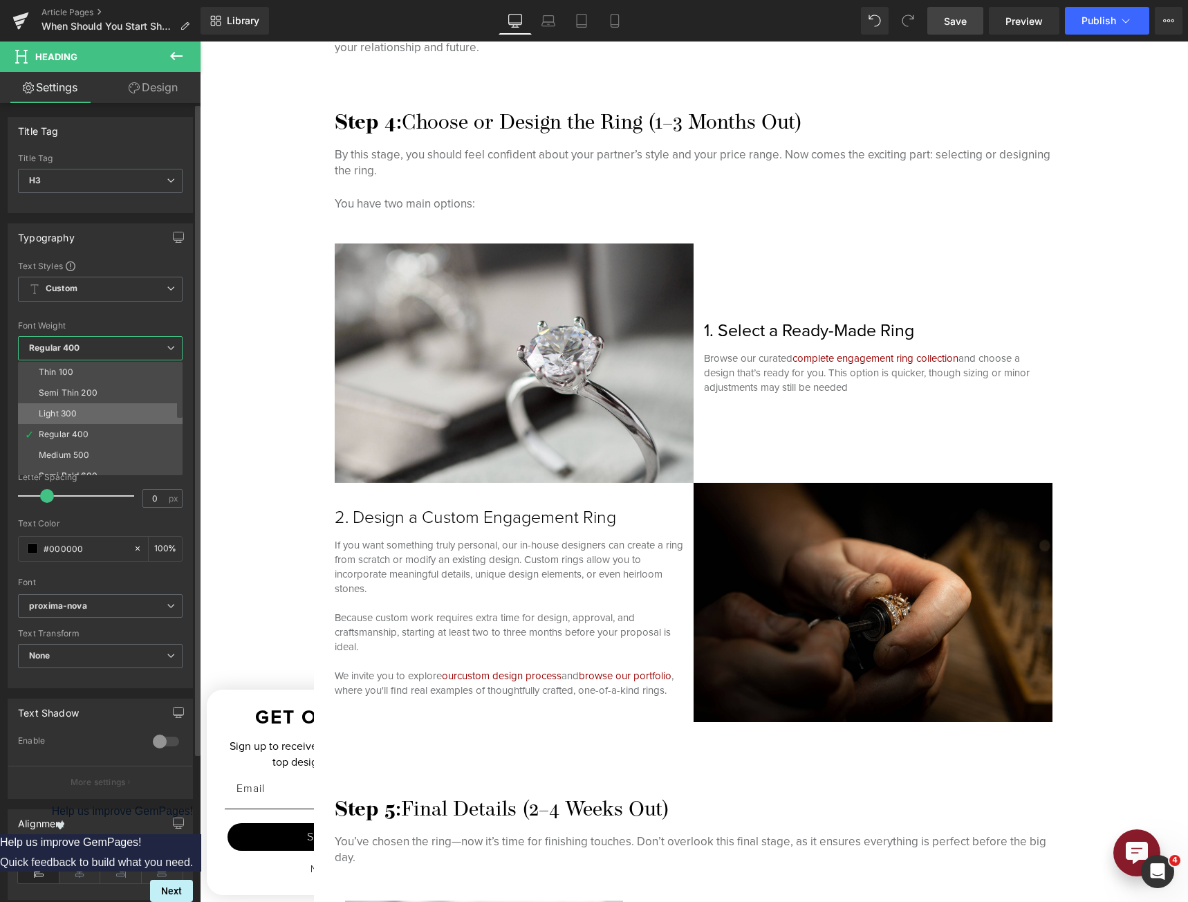
click at [92, 419] on li "Light 300" at bounding box center [103, 413] width 171 height 21
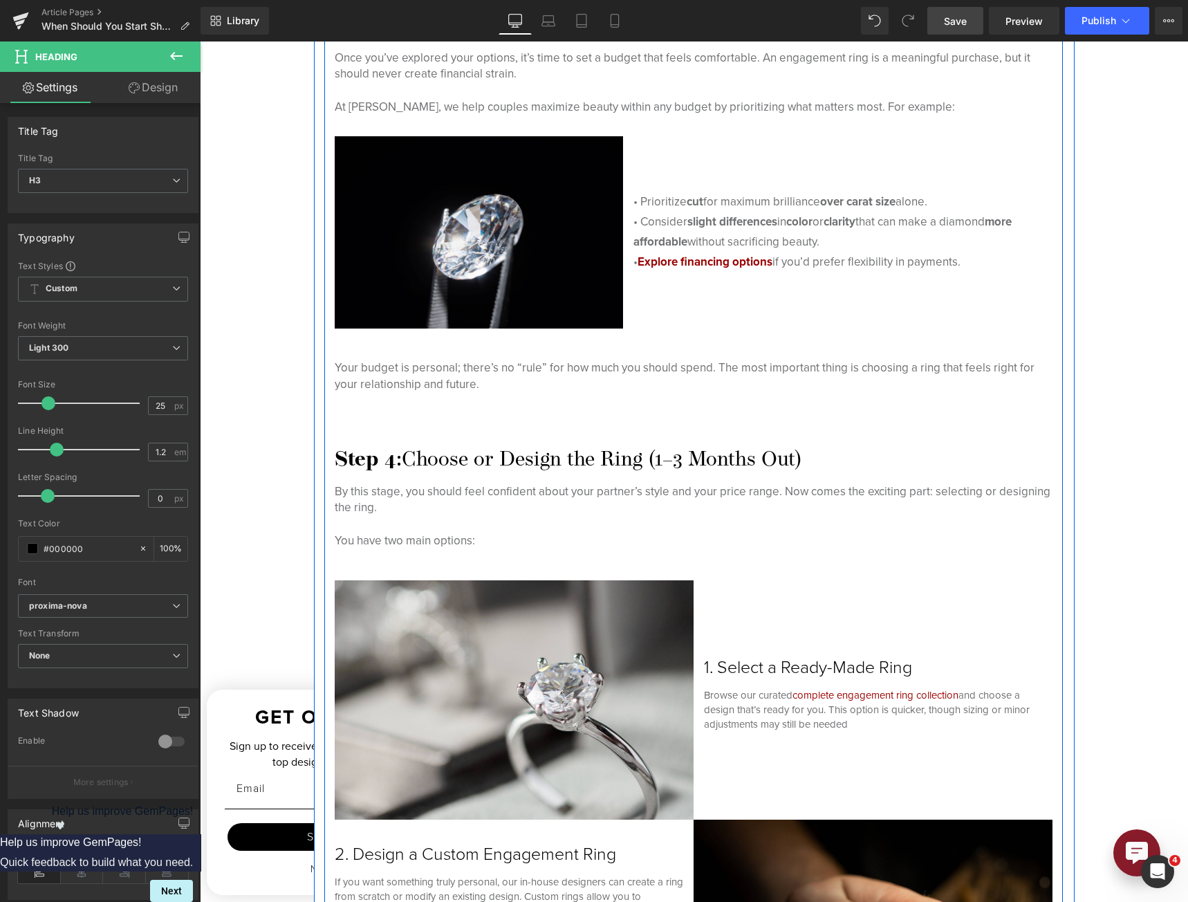
scroll to position [2898, 0]
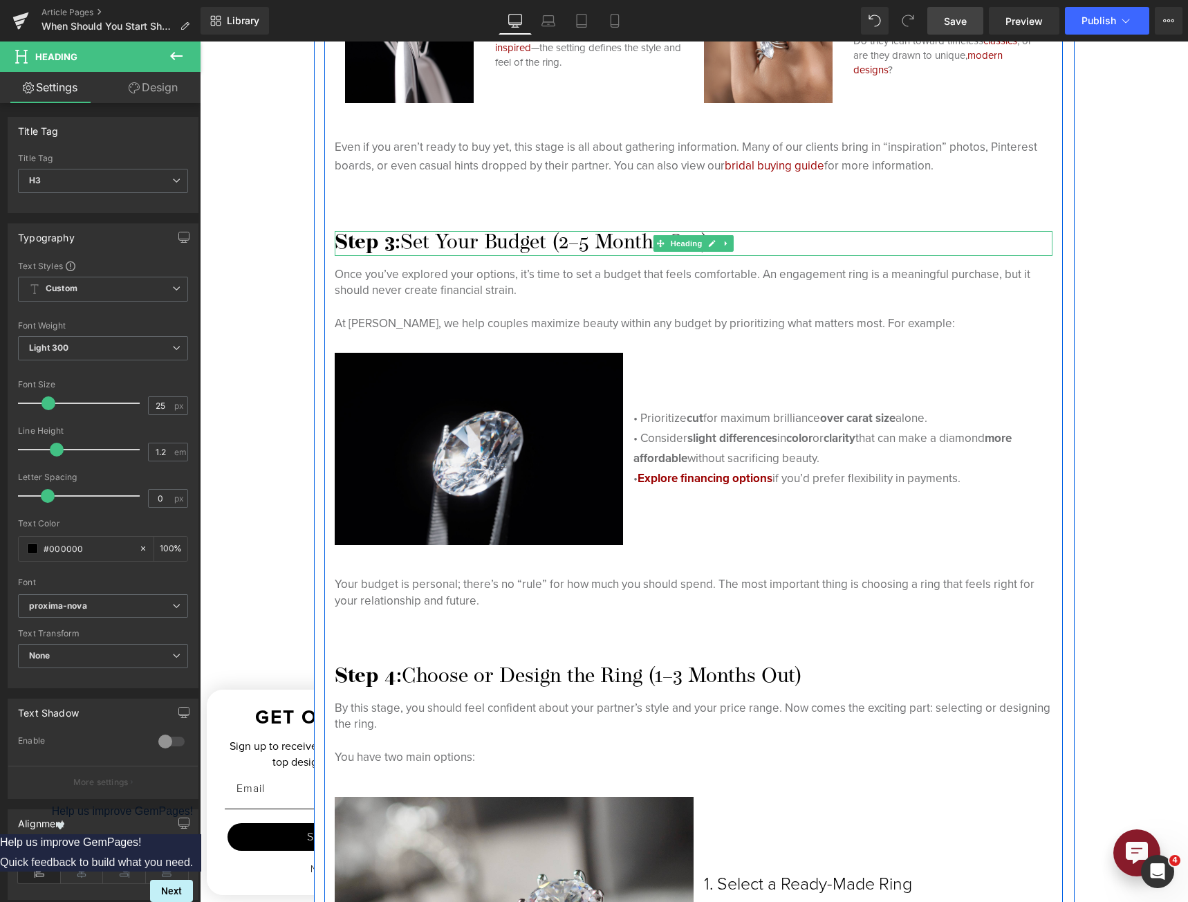
click at [558, 236] on h3 "Step 3: Set Your Budget (2–5 Months Out)" at bounding box center [694, 243] width 718 height 25
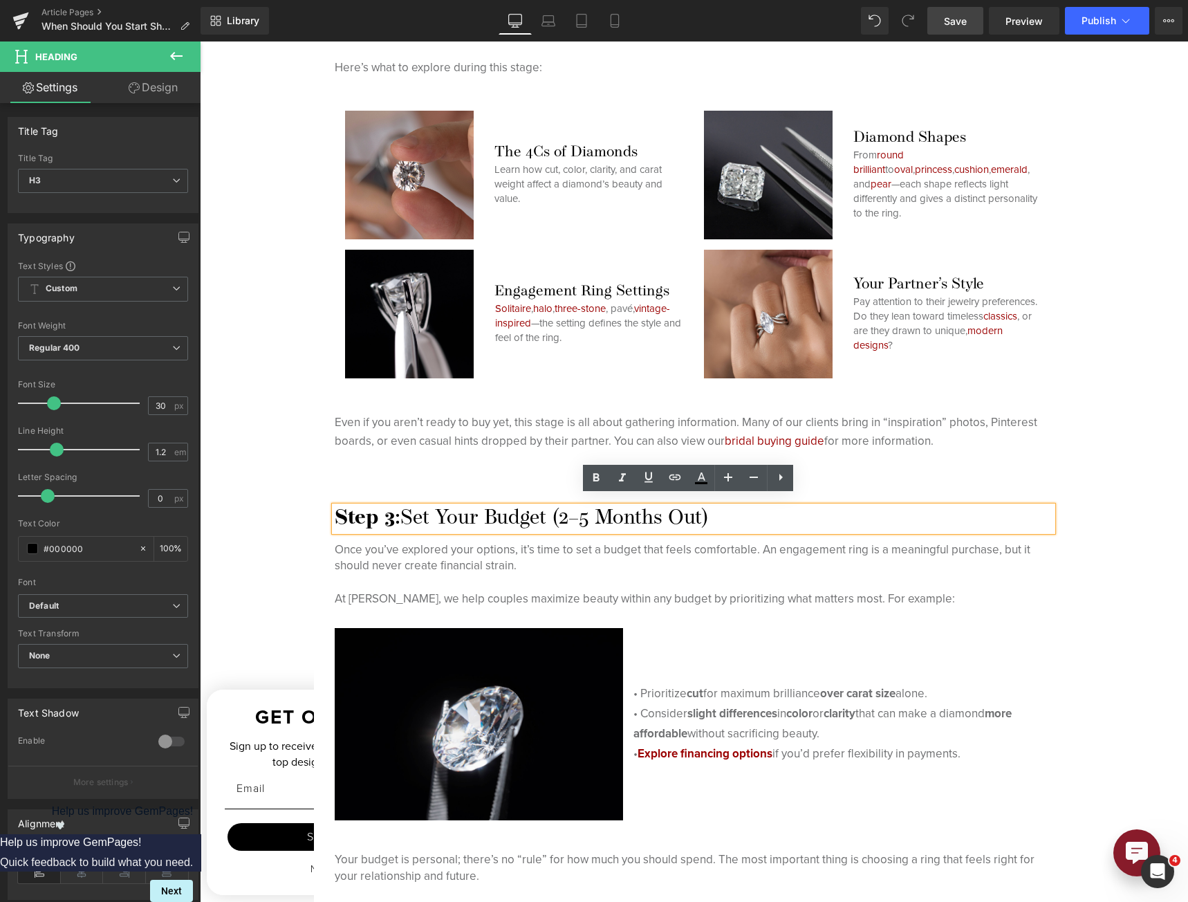
scroll to position [2622, 0]
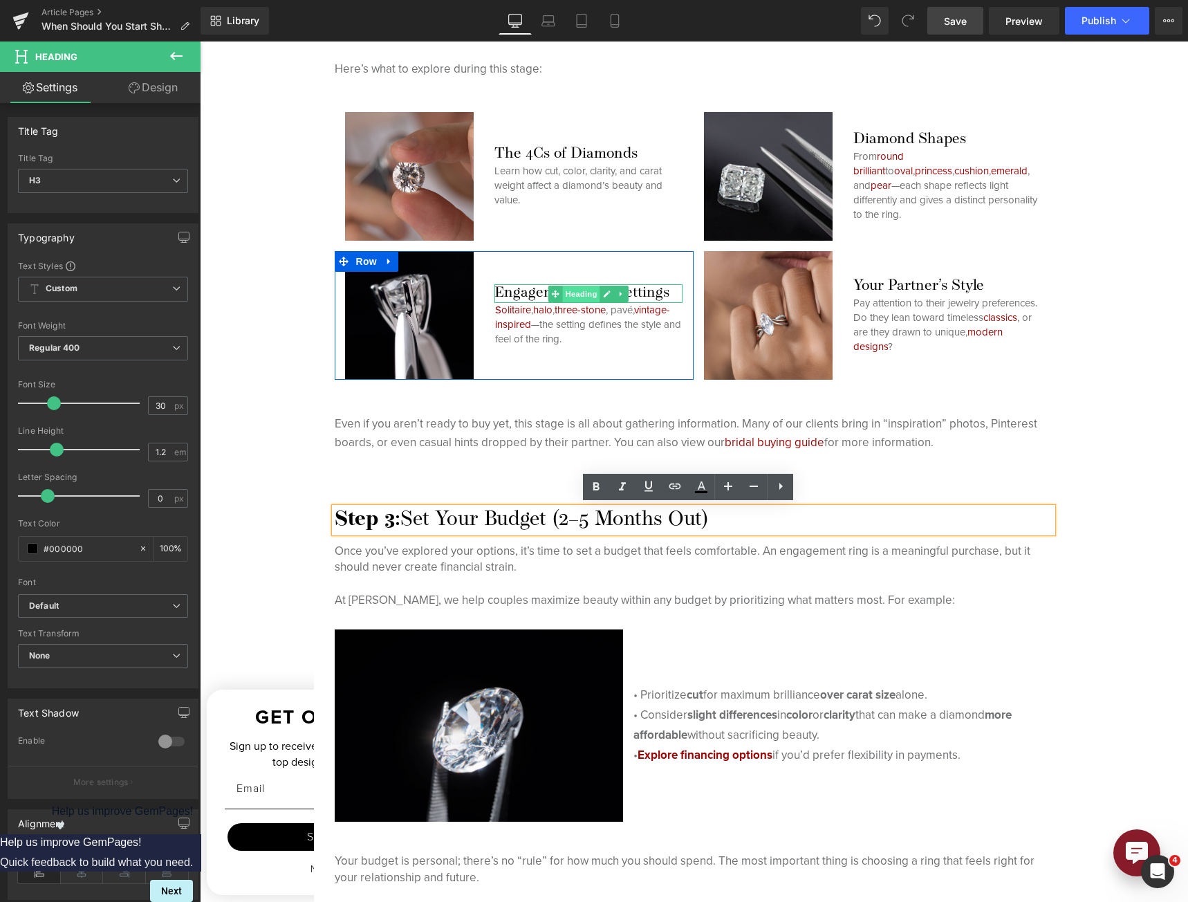
click at [579, 291] on span "Heading" at bounding box center [581, 294] width 37 height 17
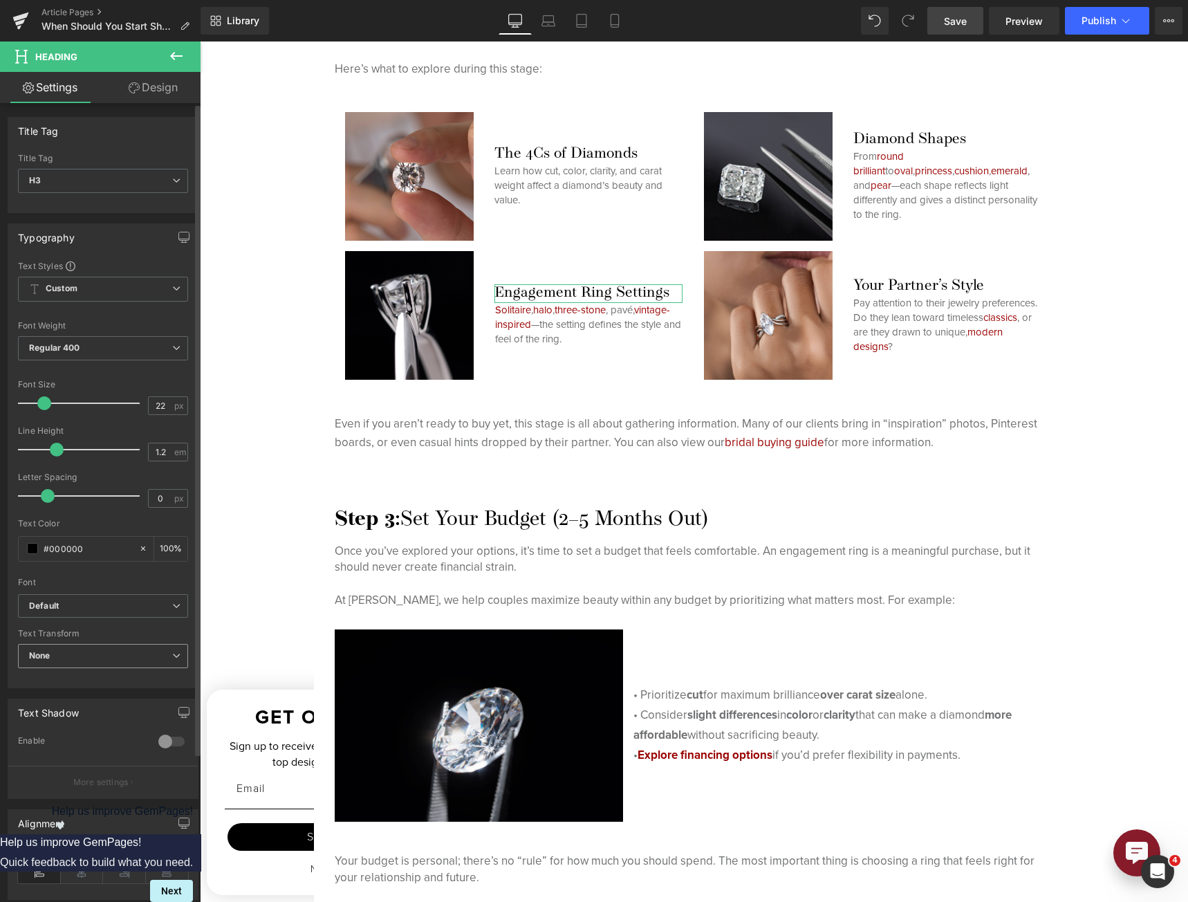
click at [104, 652] on span "None" at bounding box center [103, 656] width 170 height 24
click at [102, 606] on b "Default" at bounding box center [98, 606] width 138 height 12
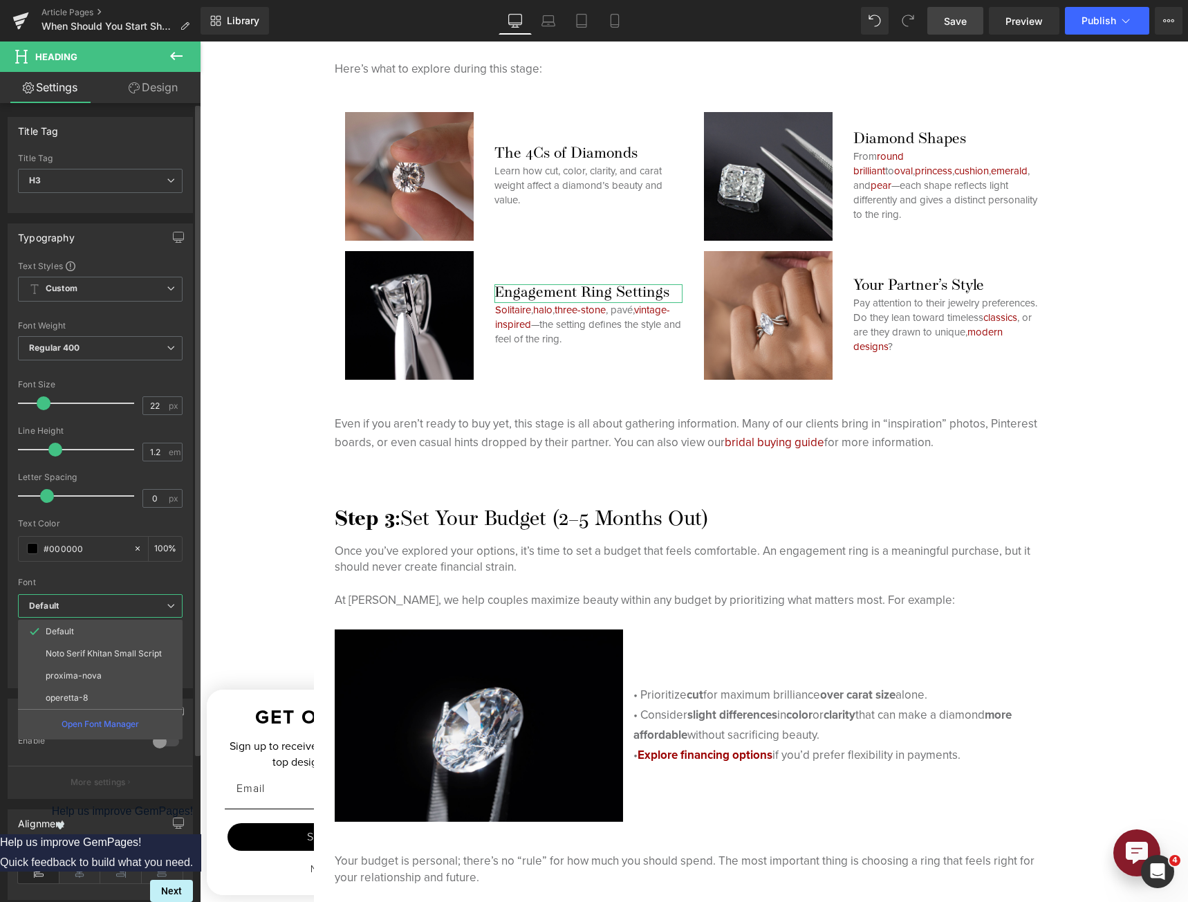
click at [74, 671] on li "proxima-nova" at bounding box center [100, 675] width 165 height 22
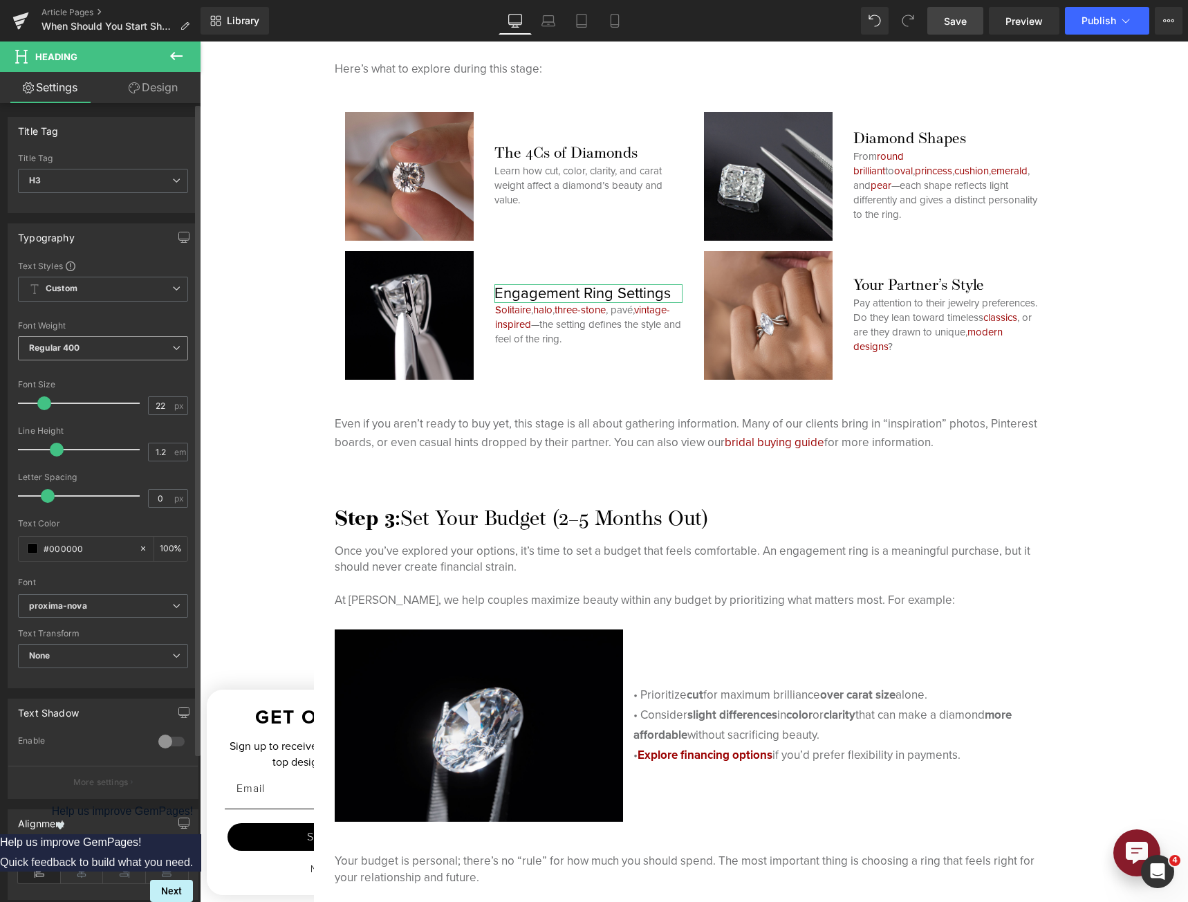
click at [84, 356] on span "Regular 400" at bounding box center [103, 348] width 170 height 24
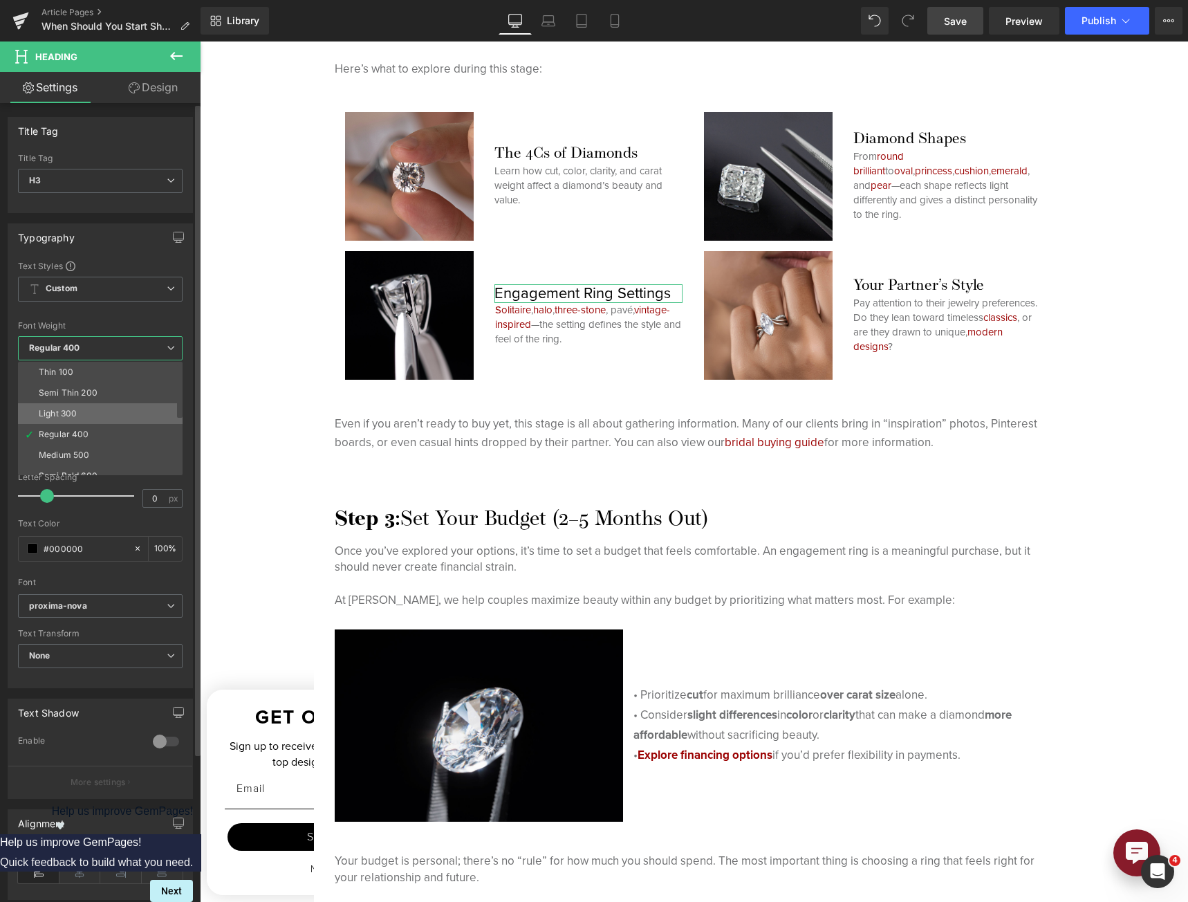
click at [75, 406] on li "Light 300" at bounding box center [103, 413] width 171 height 21
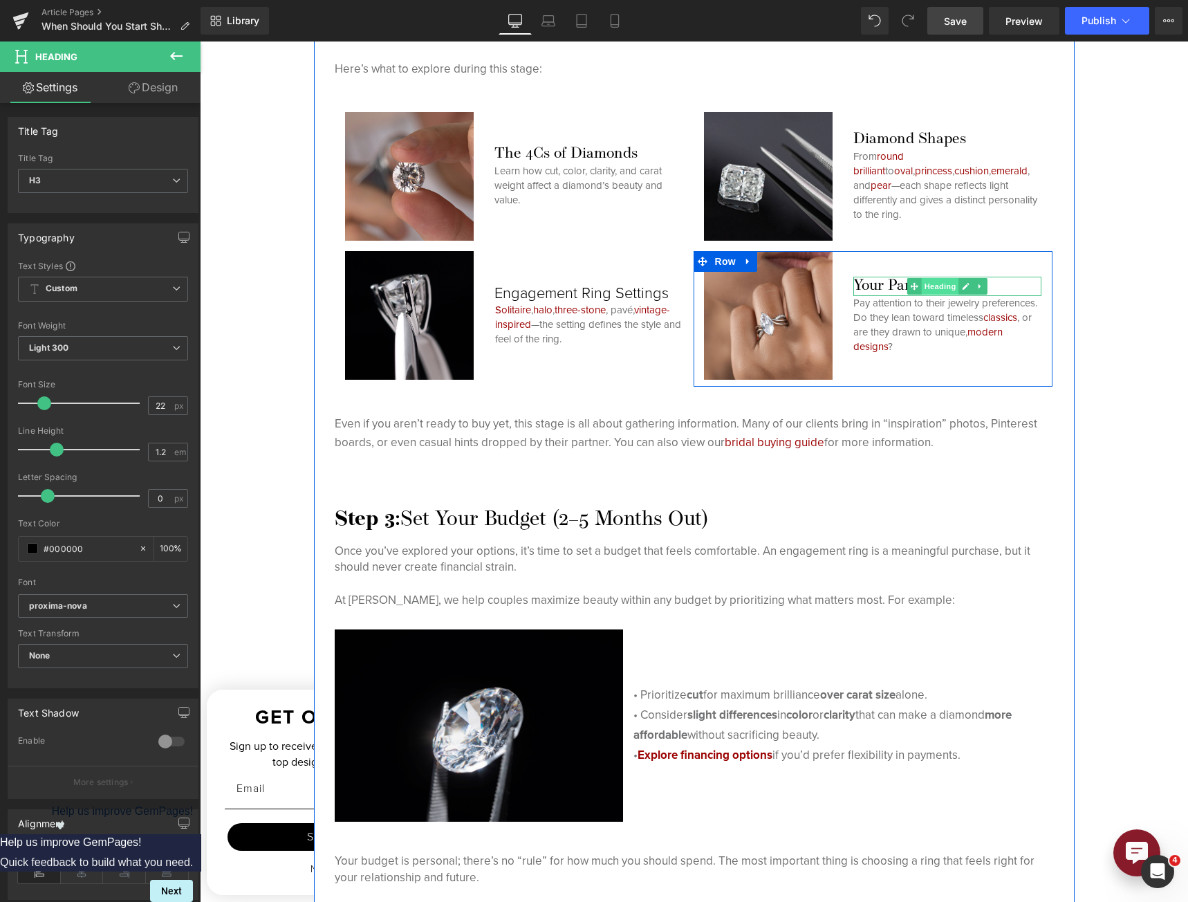
click at [922, 285] on span "Heading" at bounding box center [940, 286] width 37 height 17
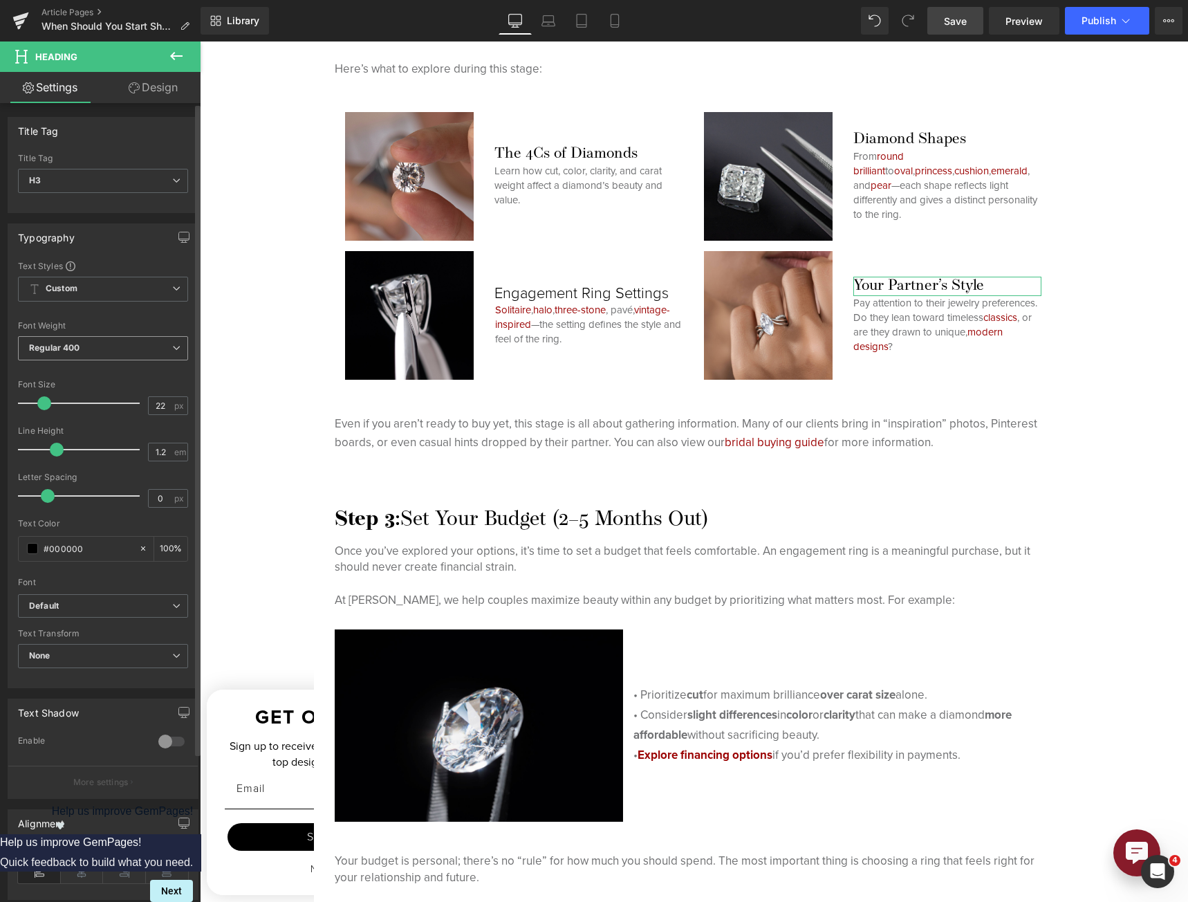
click at [55, 359] on span "Regular 400" at bounding box center [103, 348] width 170 height 24
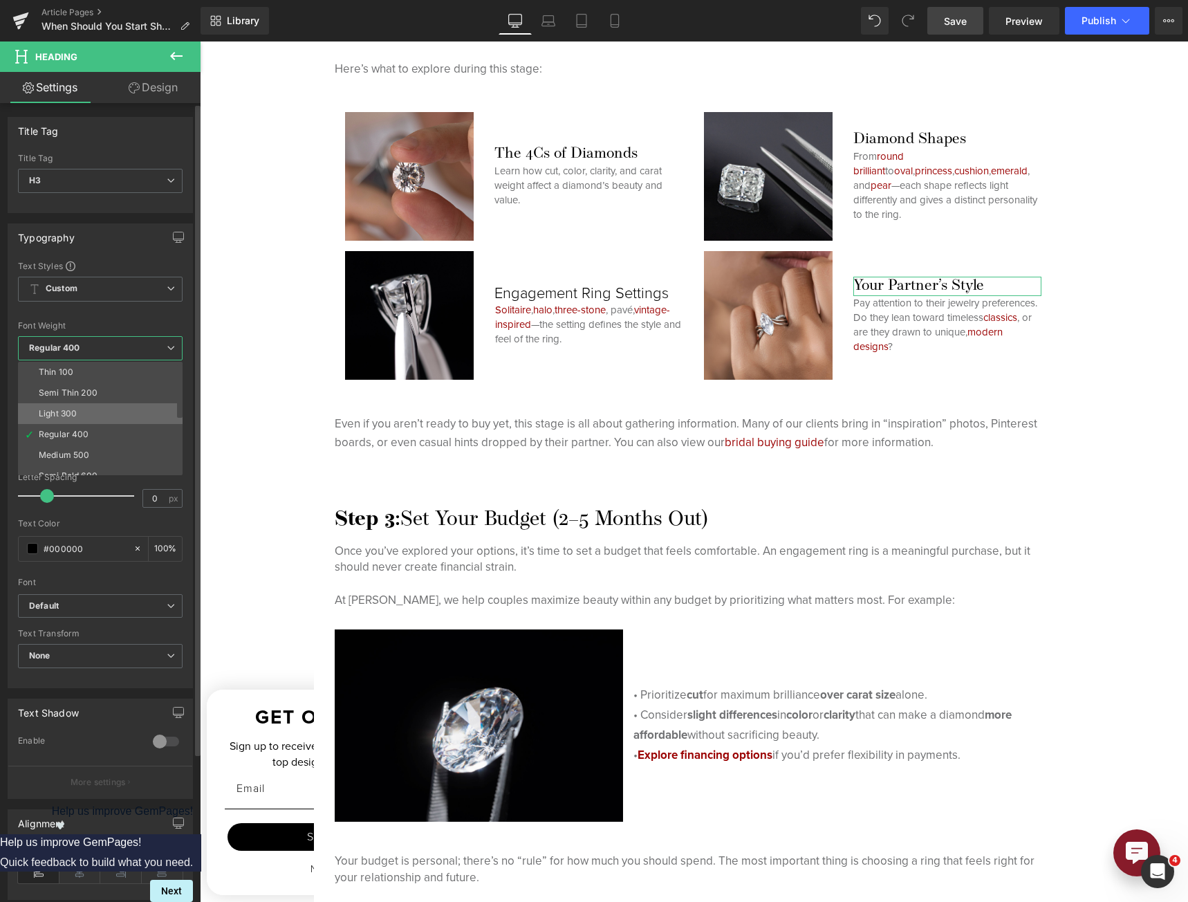
click at [56, 411] on div "Light 300" at bounding box center [58, 414] width 38 height 10
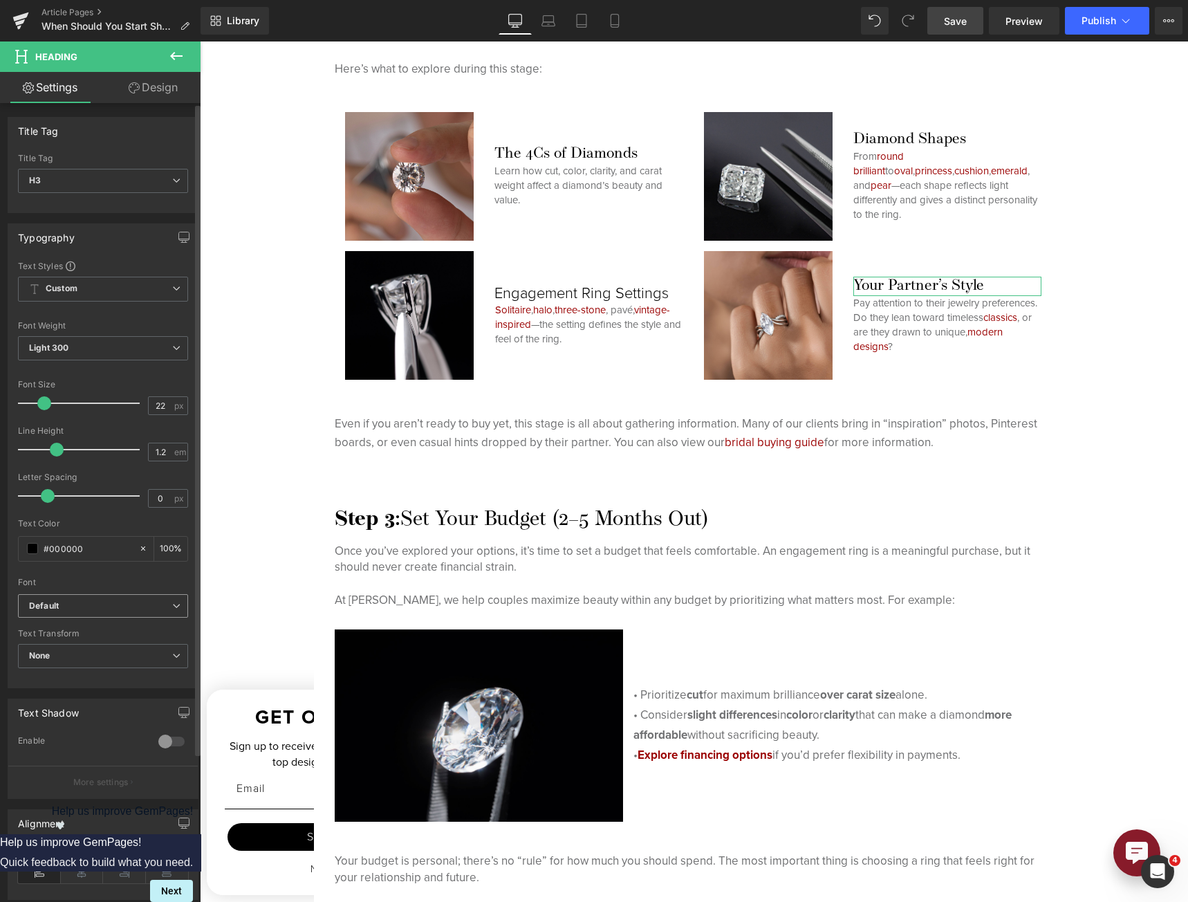
click at [80, 602] on b "Default" at bounding box center [100, 606] width 143 height 12
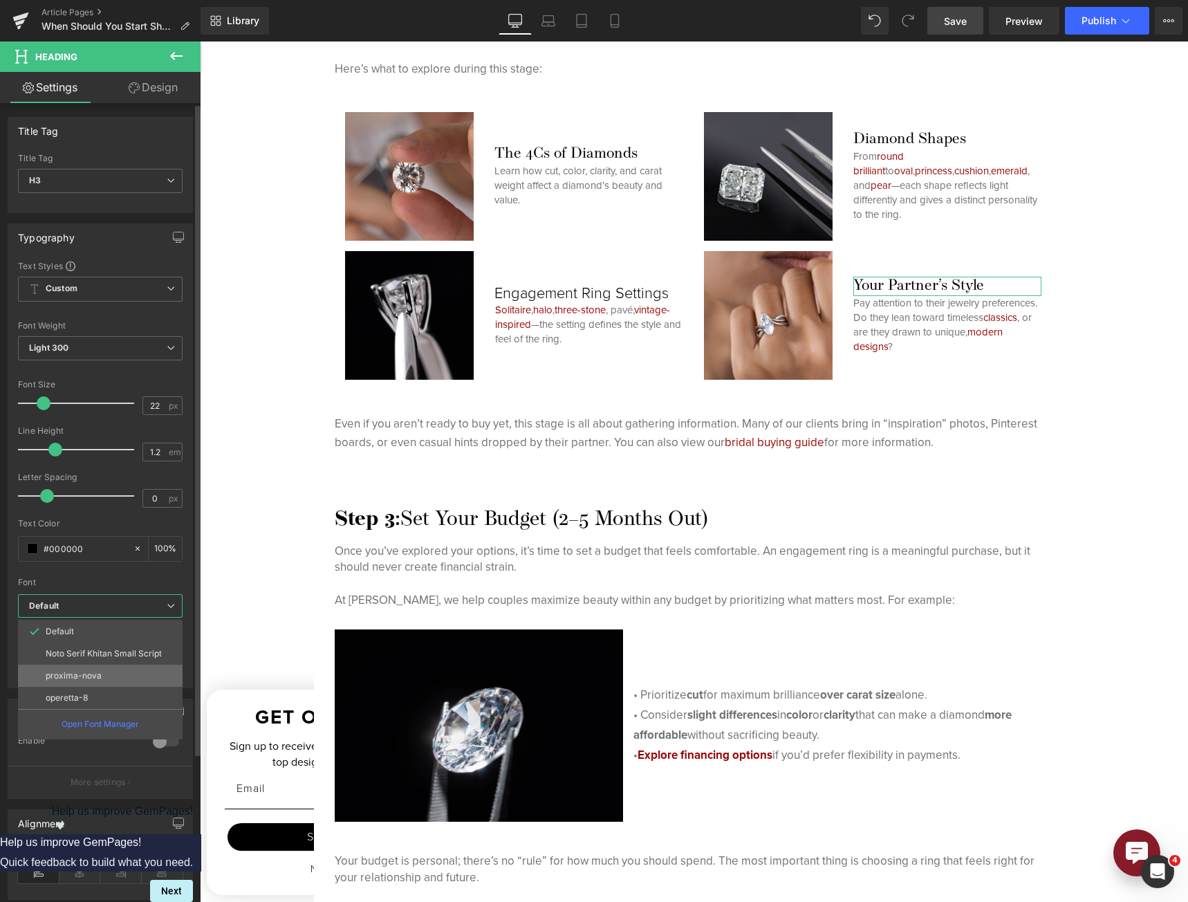
click at [85, 671] on p "proxima-nova" at bounding box center [74, 676] width 56 height 10
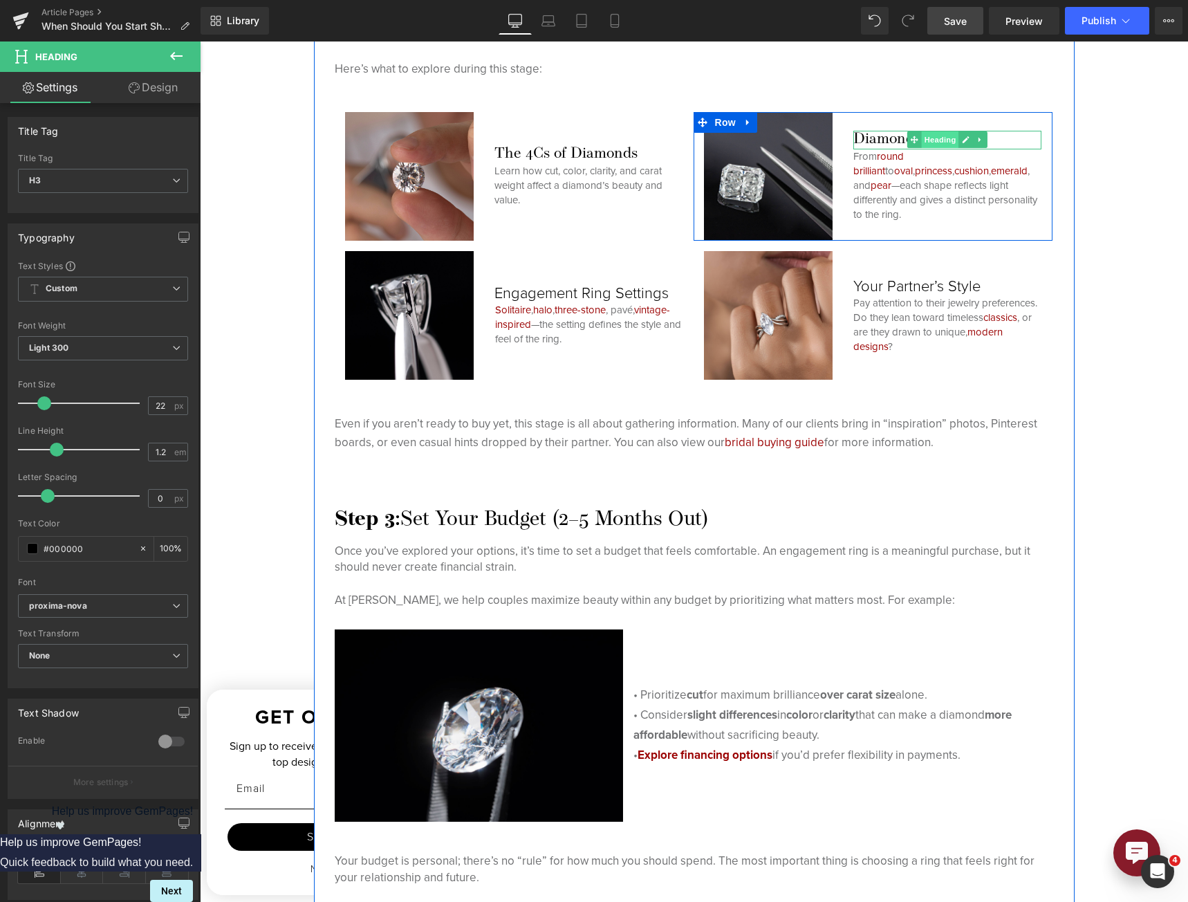
click at [926, 148] on span "Heading" at bounding box center [940, 139] width 37 height 17
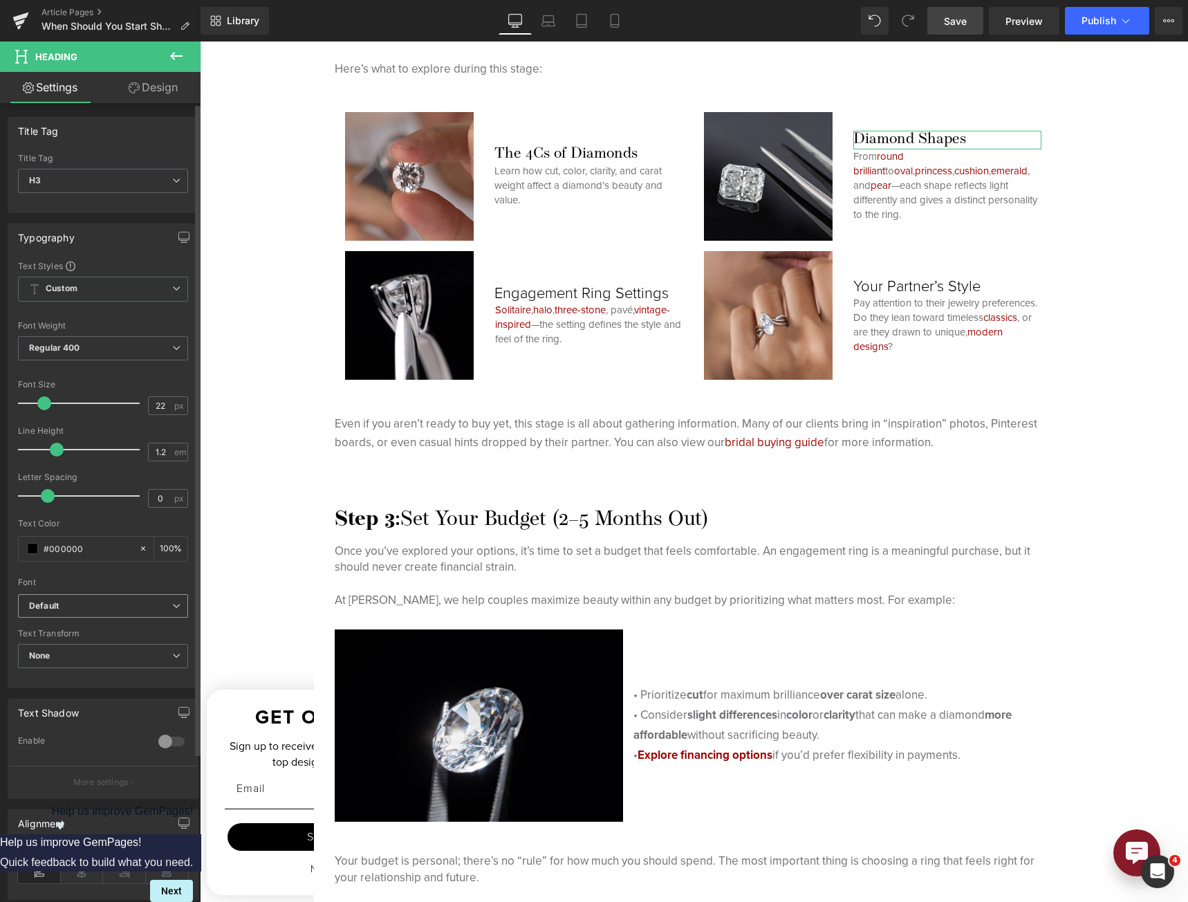
click at [97, 599] on span "Default" at bounding box center [103, 606] width 170 height 24
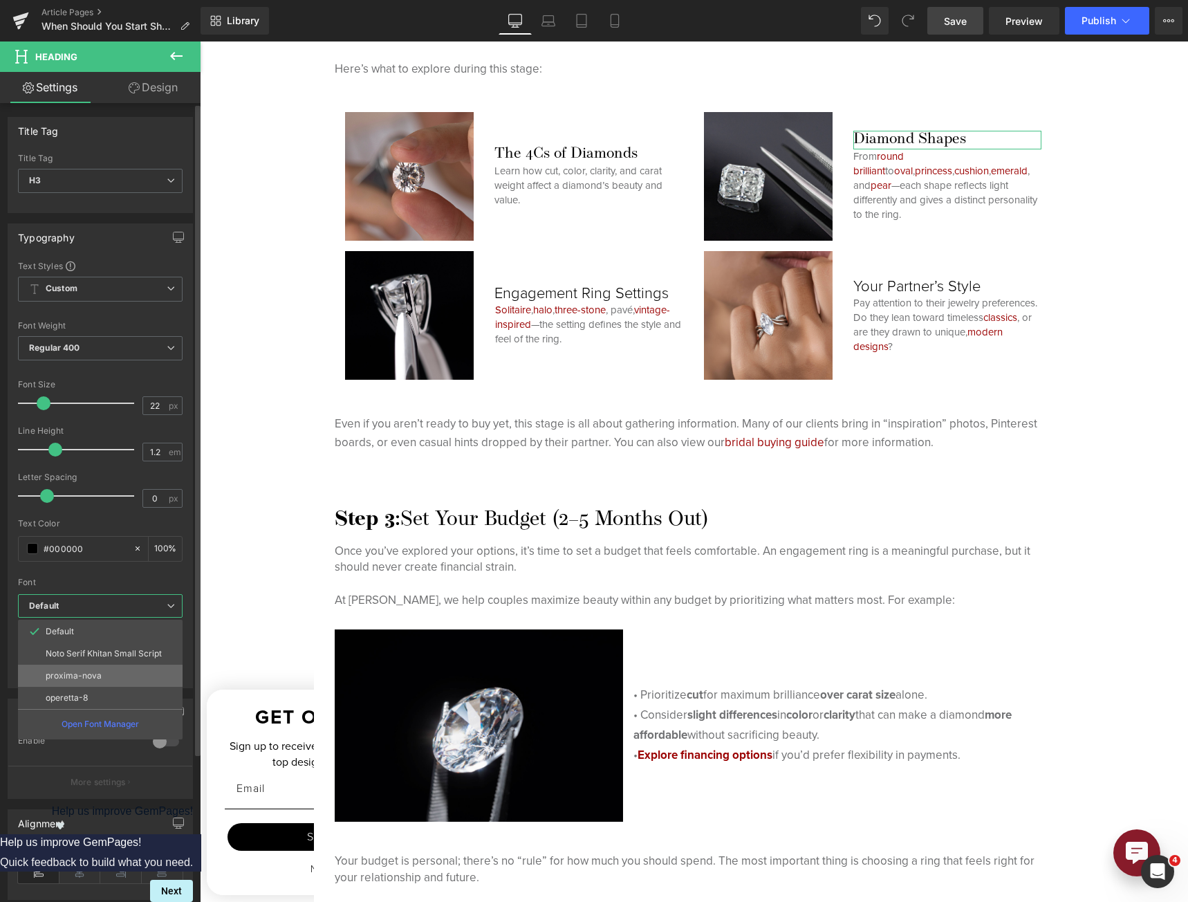
click at [89, 673] on p "proxima-nova" at bounding box center [74, 676] width 56 height 10
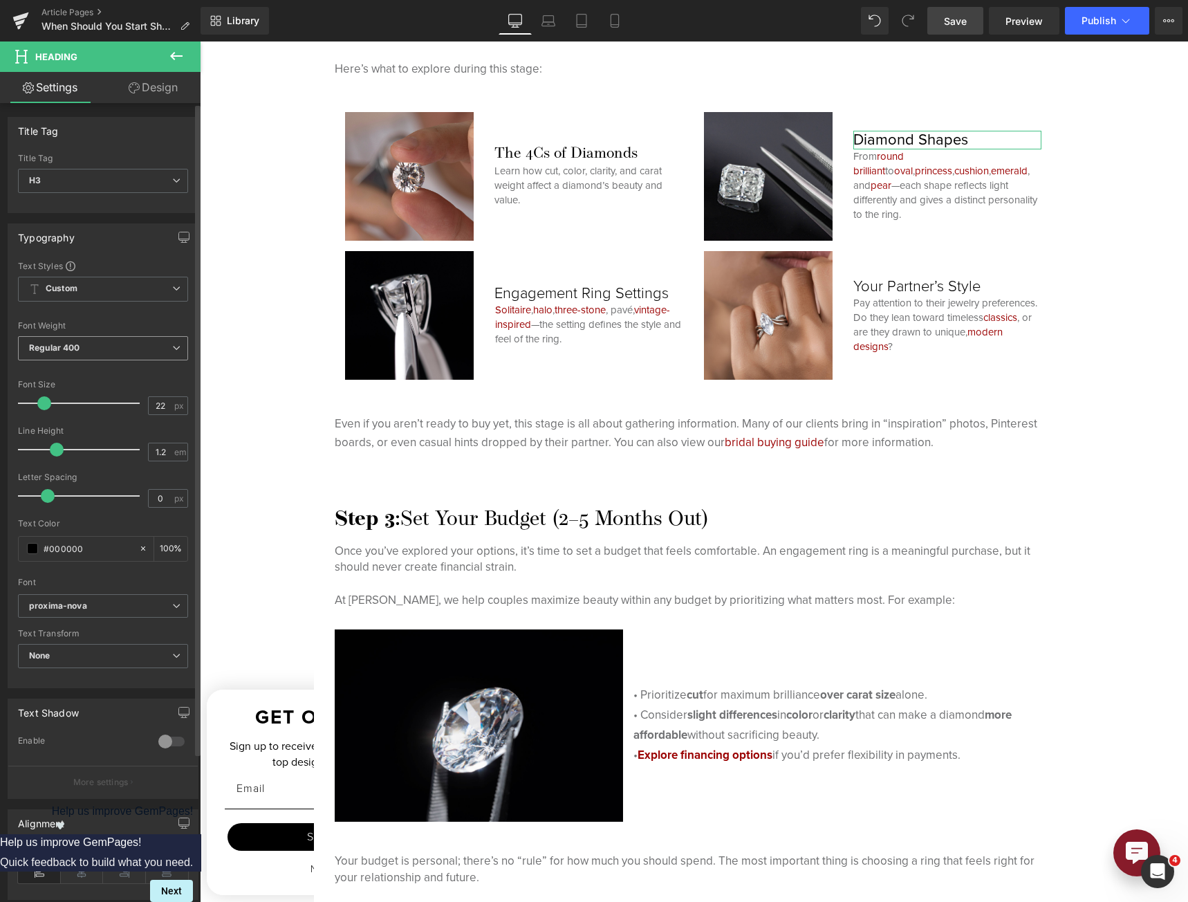
click at [115, 349] on span "Regular 400" at bounding box center [103, 348] width 170 height 24
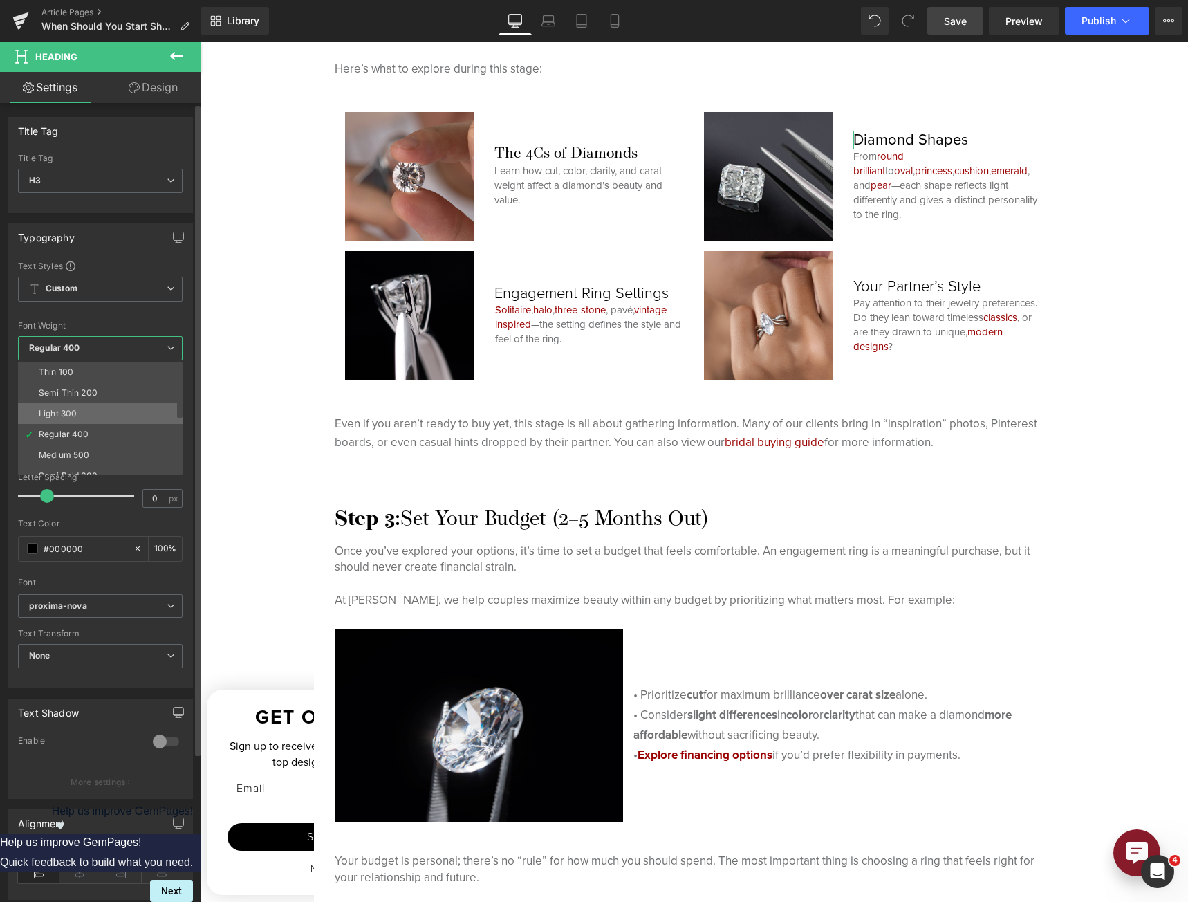
click at [98, 406] on li "Light 300" at bounding box center [103, 413] width 171 height 21
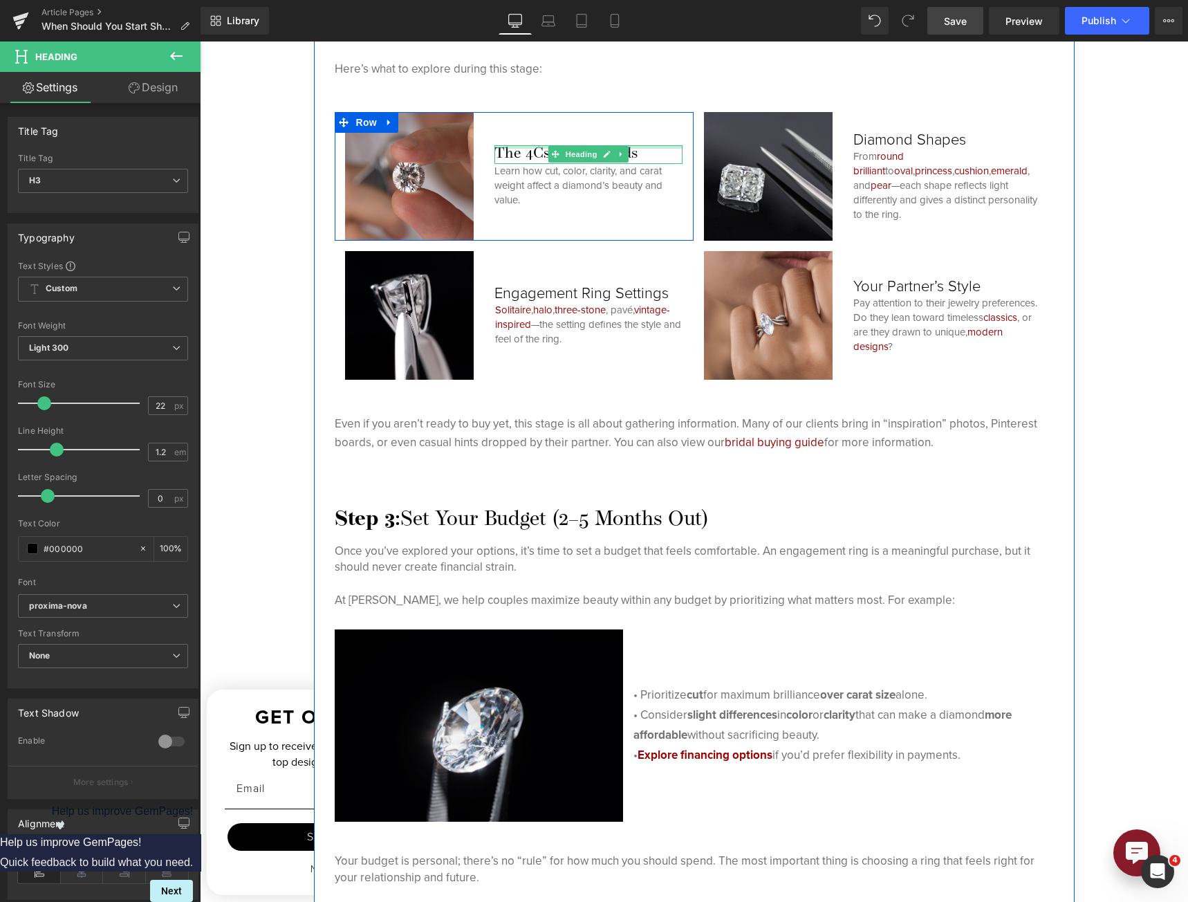
click at [515, 145] on div at bounding box center [588, 146] width 189 height 3
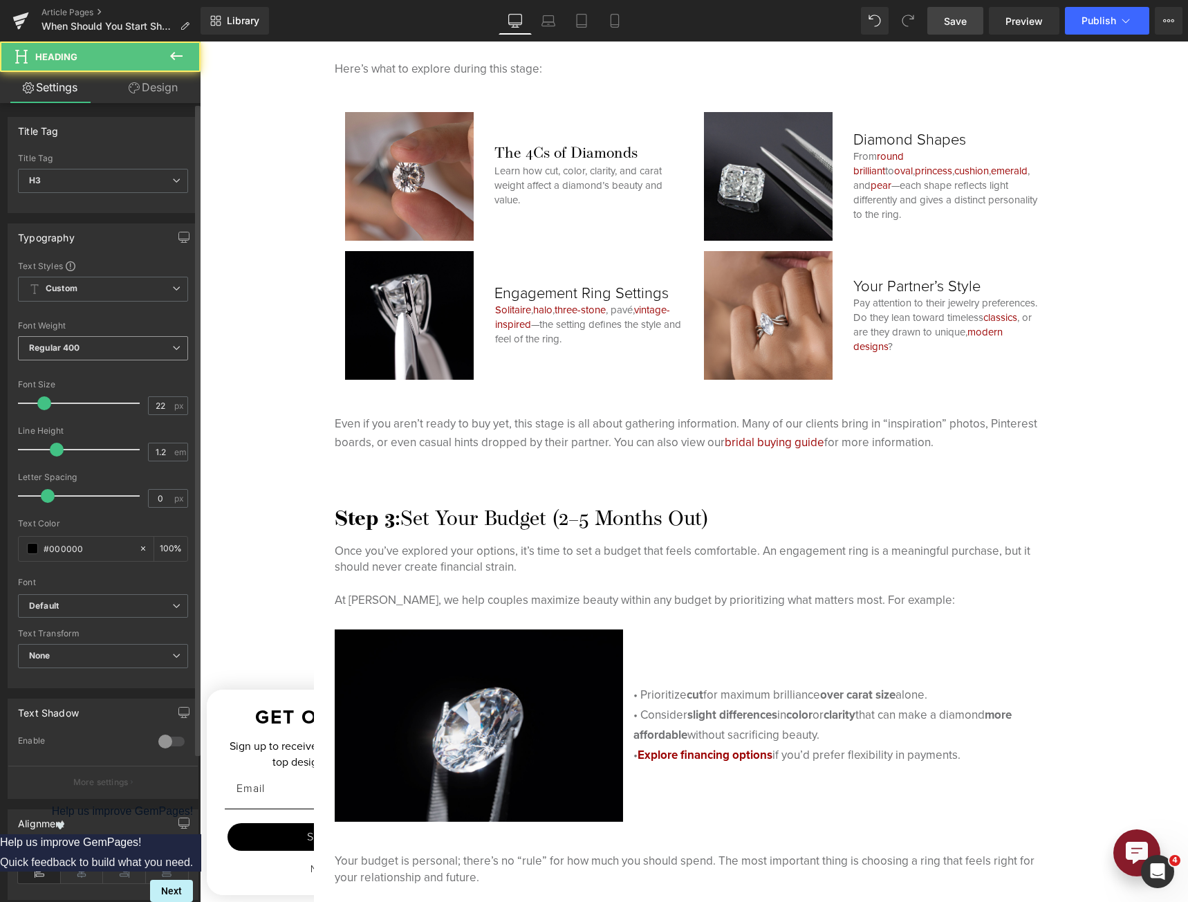
click at [138, 339] on span "Regular 400" at bounding box center [103, 348] width 170 height 24
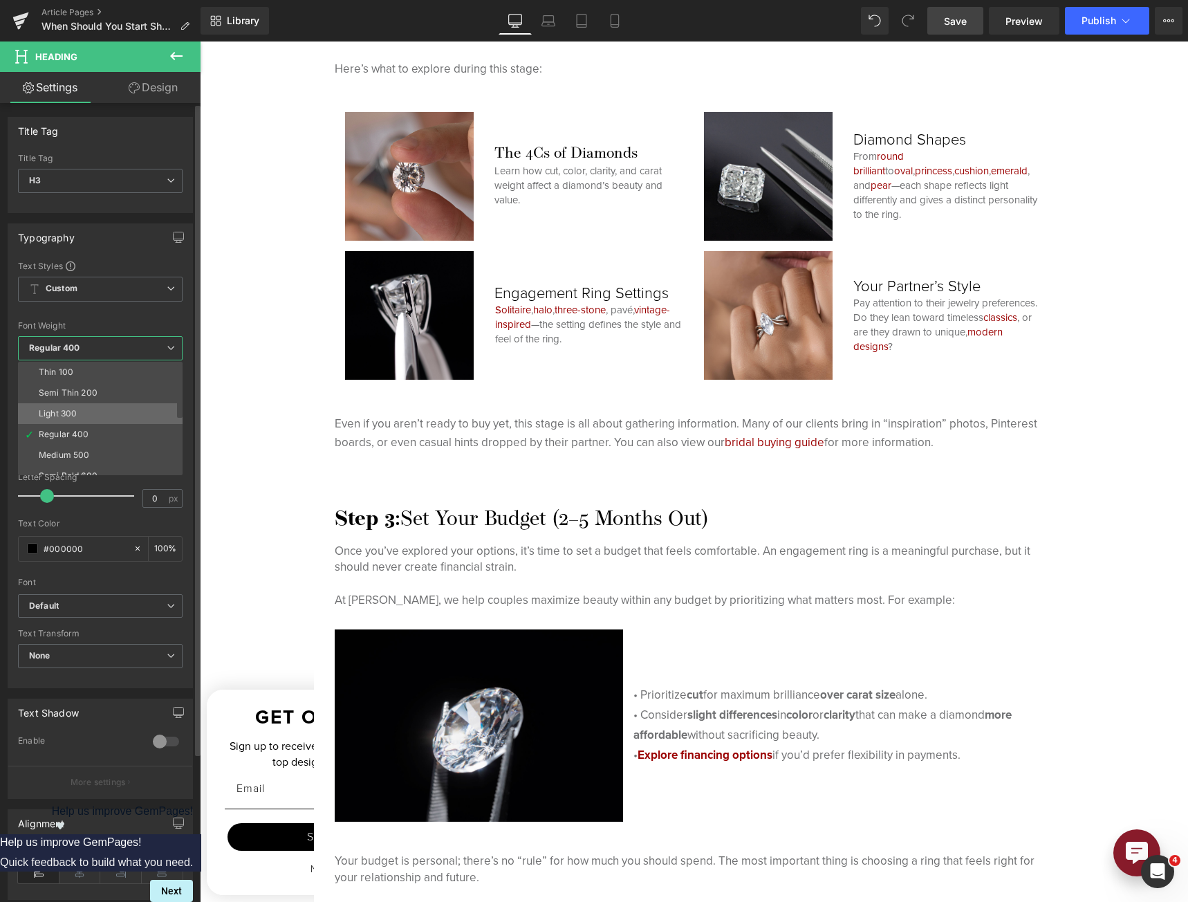
click at [100, 412] on li "Light 300" at bounding box center [103, 413] width 171 height 21
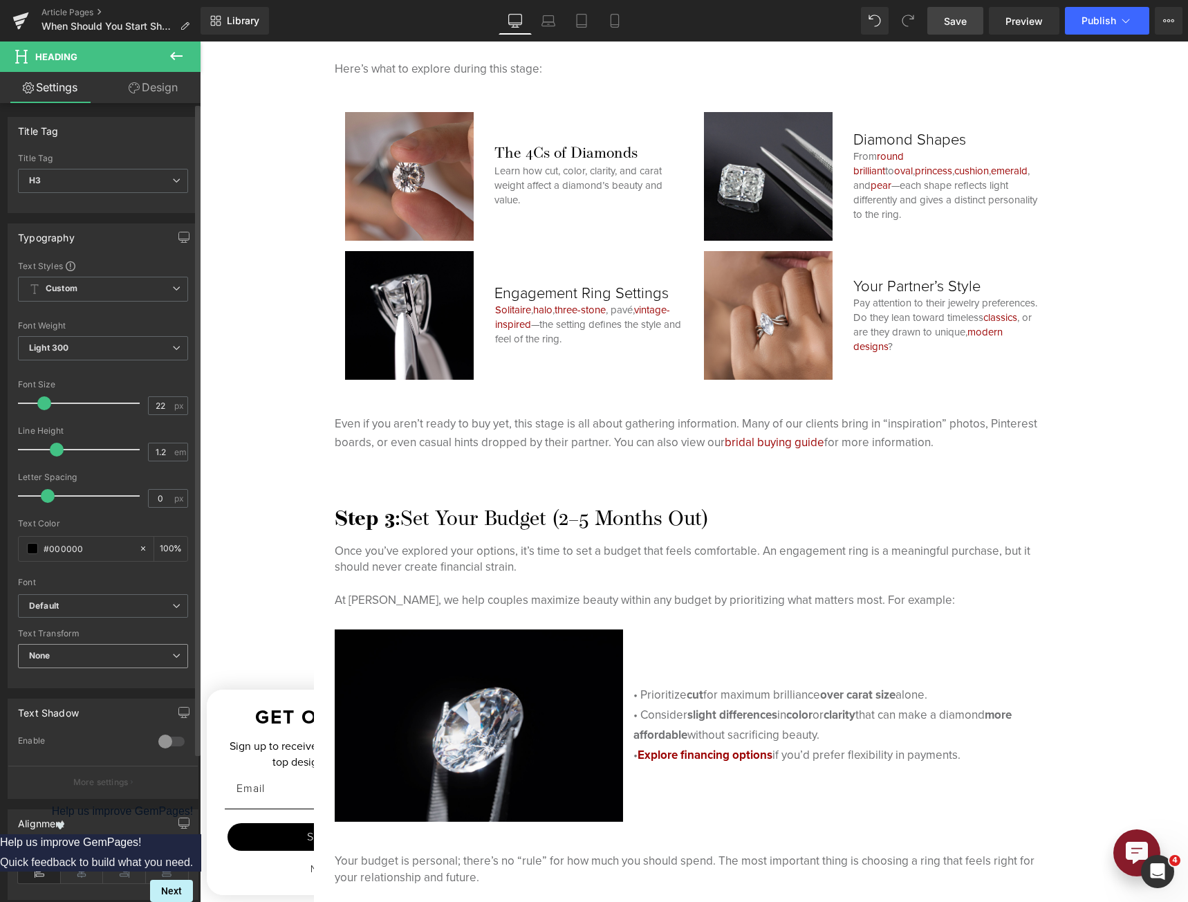
click at [97, 658] on span "None" at bounding box center [103, 656] width 170 height 24
click at [100, 612] on span "Default" at bounding box center [100, 606] width 165 height 24
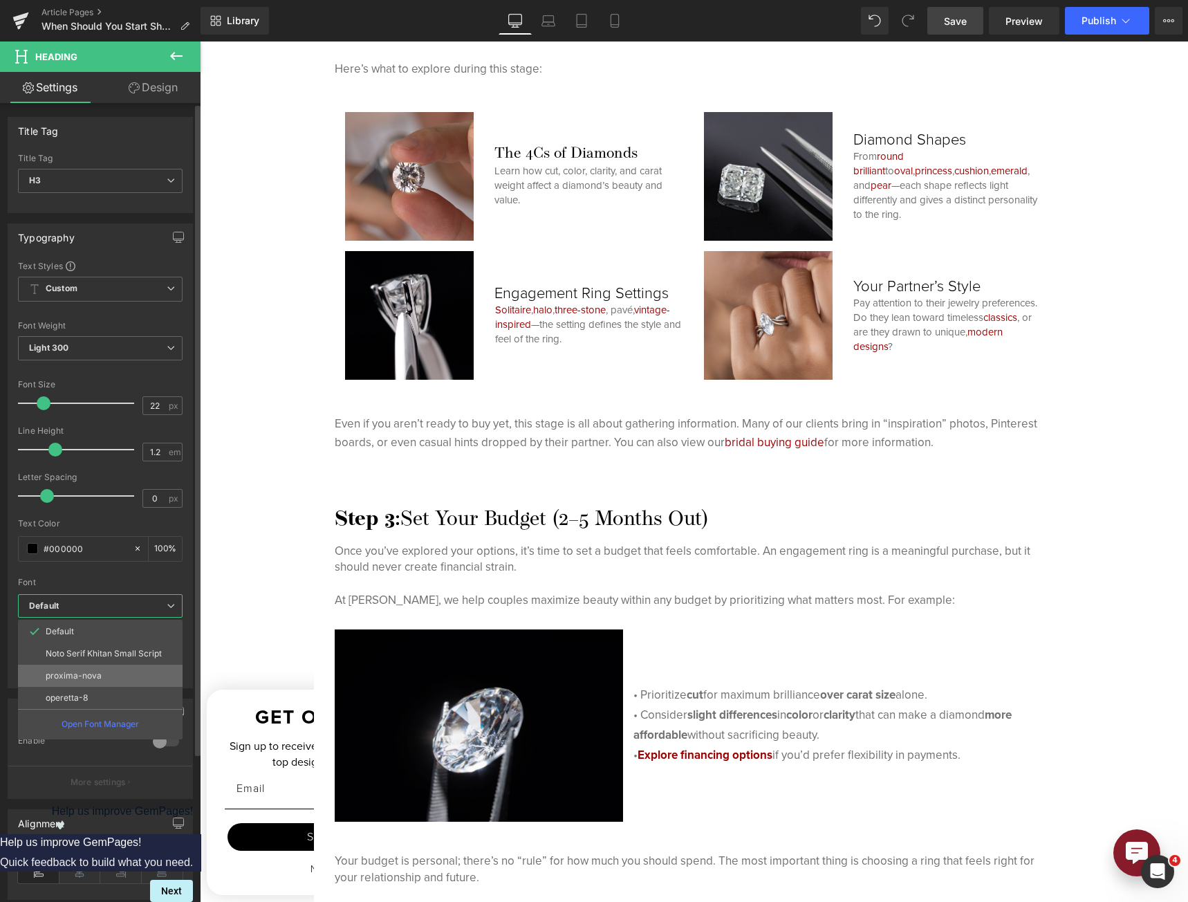
click at [93, 673] on p "proxima-nova" at bounding box center [74, 676] width 56 height 10
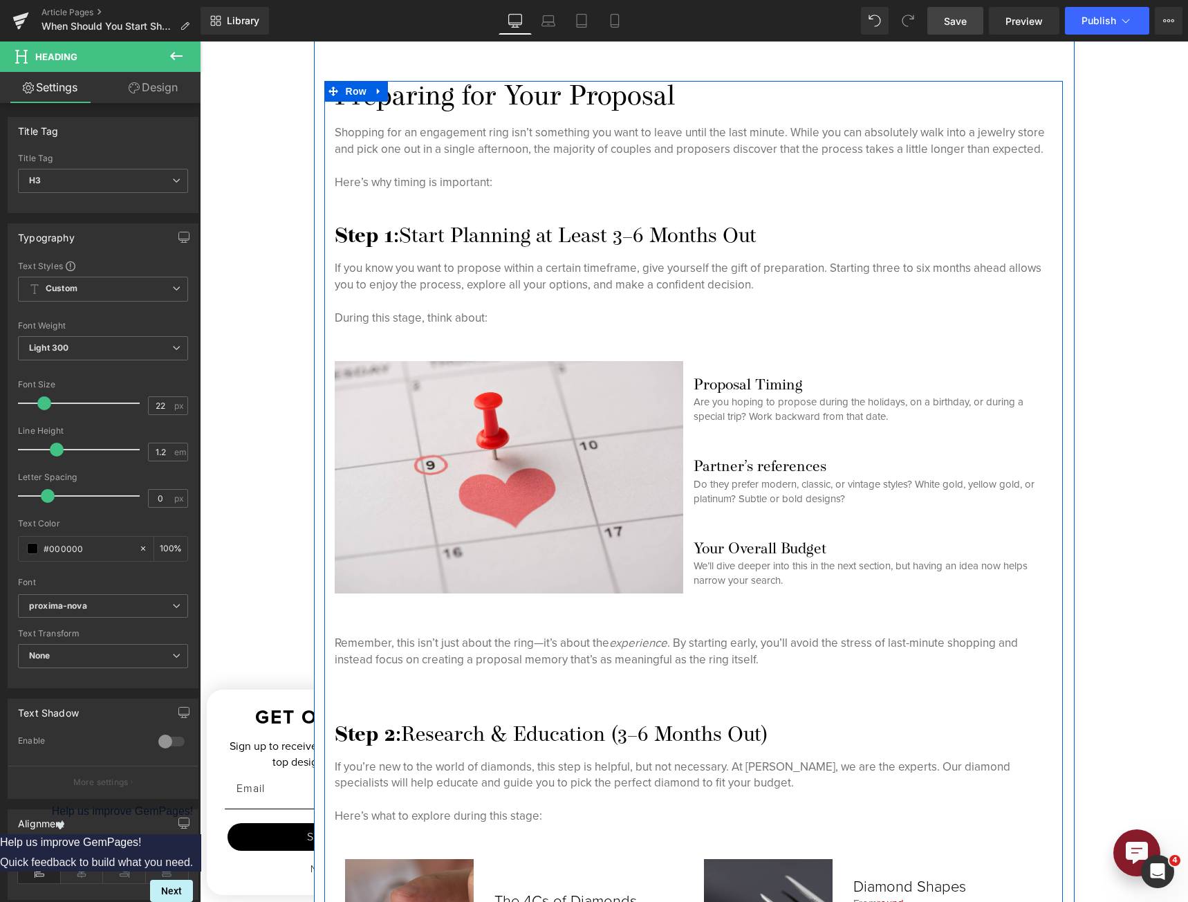
scroll to position [1861, 0]
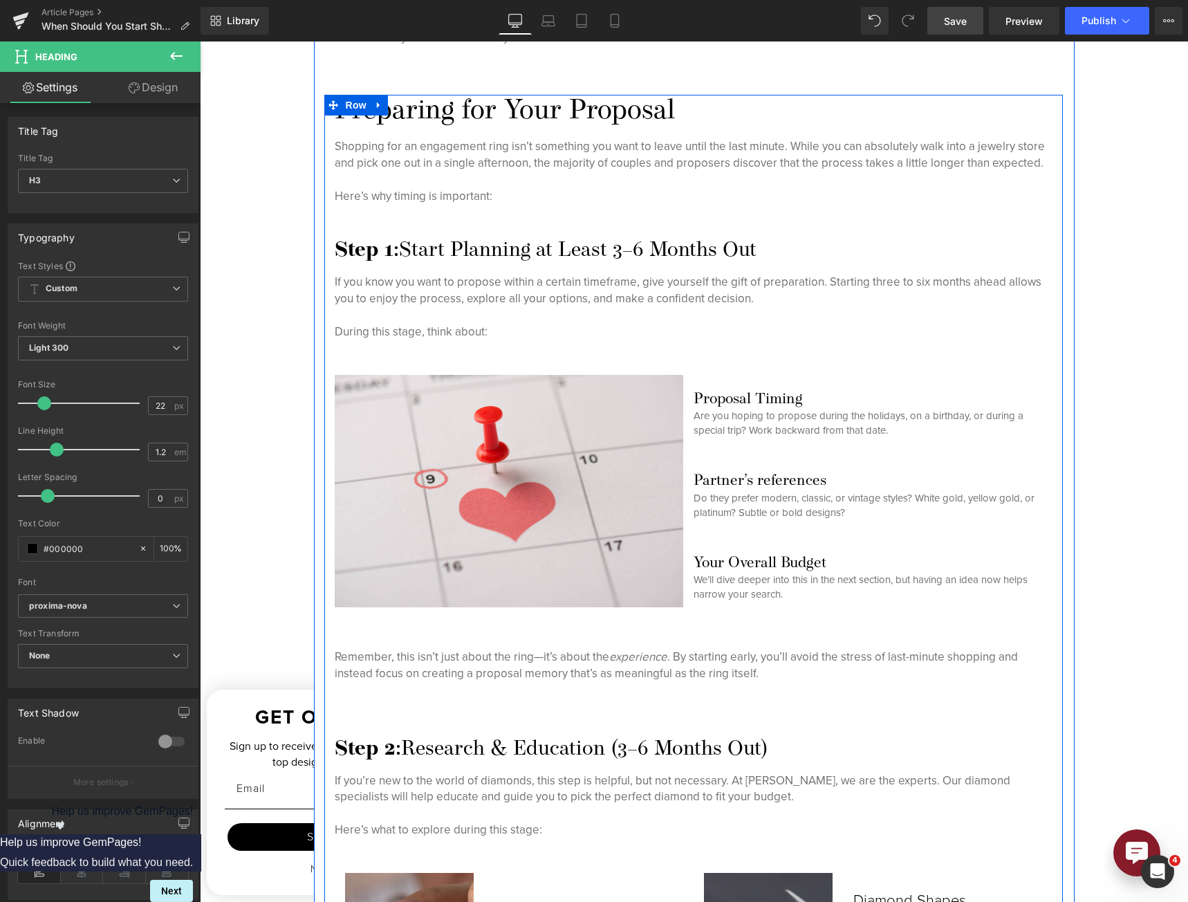
click at [734, 393] on h3 "Proposal Timing" at bounding box center [872, 400] width 359 height 18
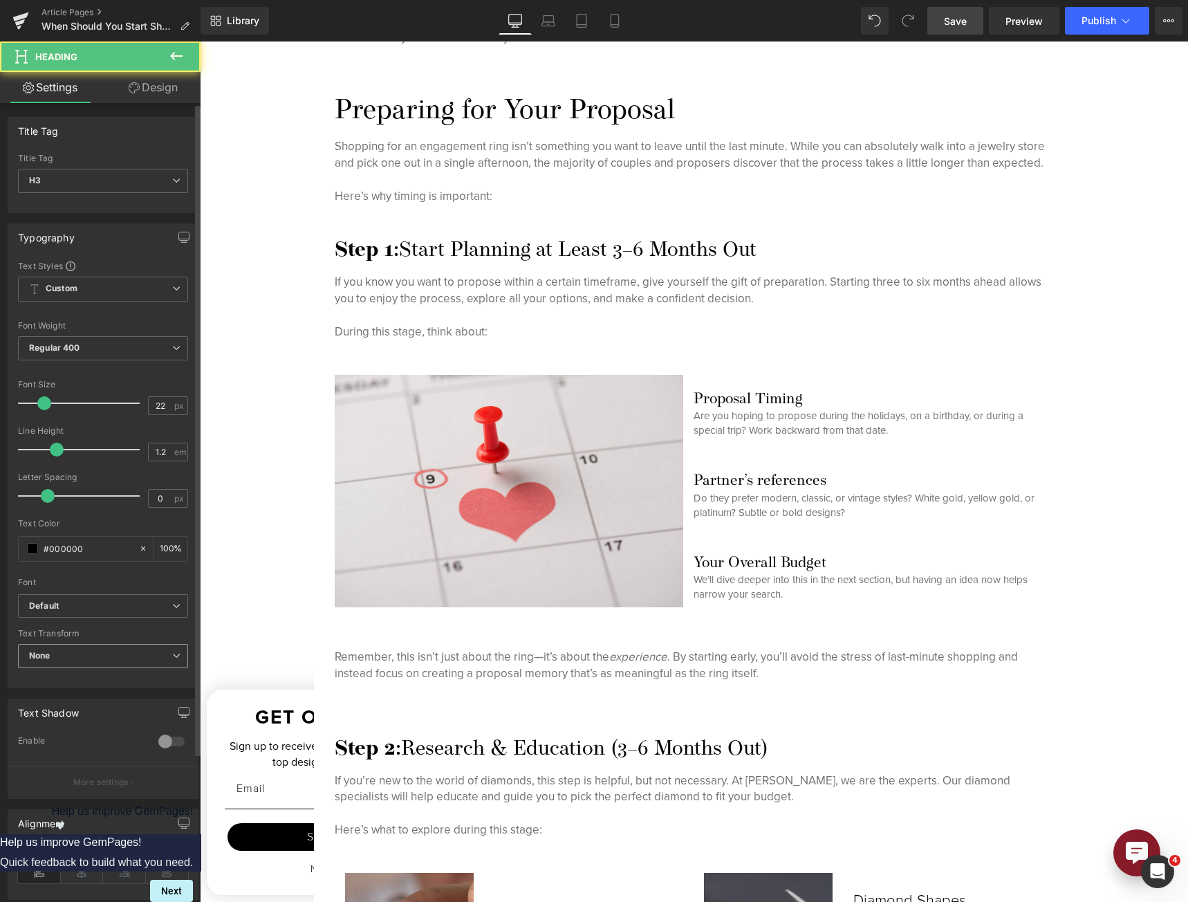
click at [93, 650] on span "None" at bounding box center [103, 656] width 170 height 24
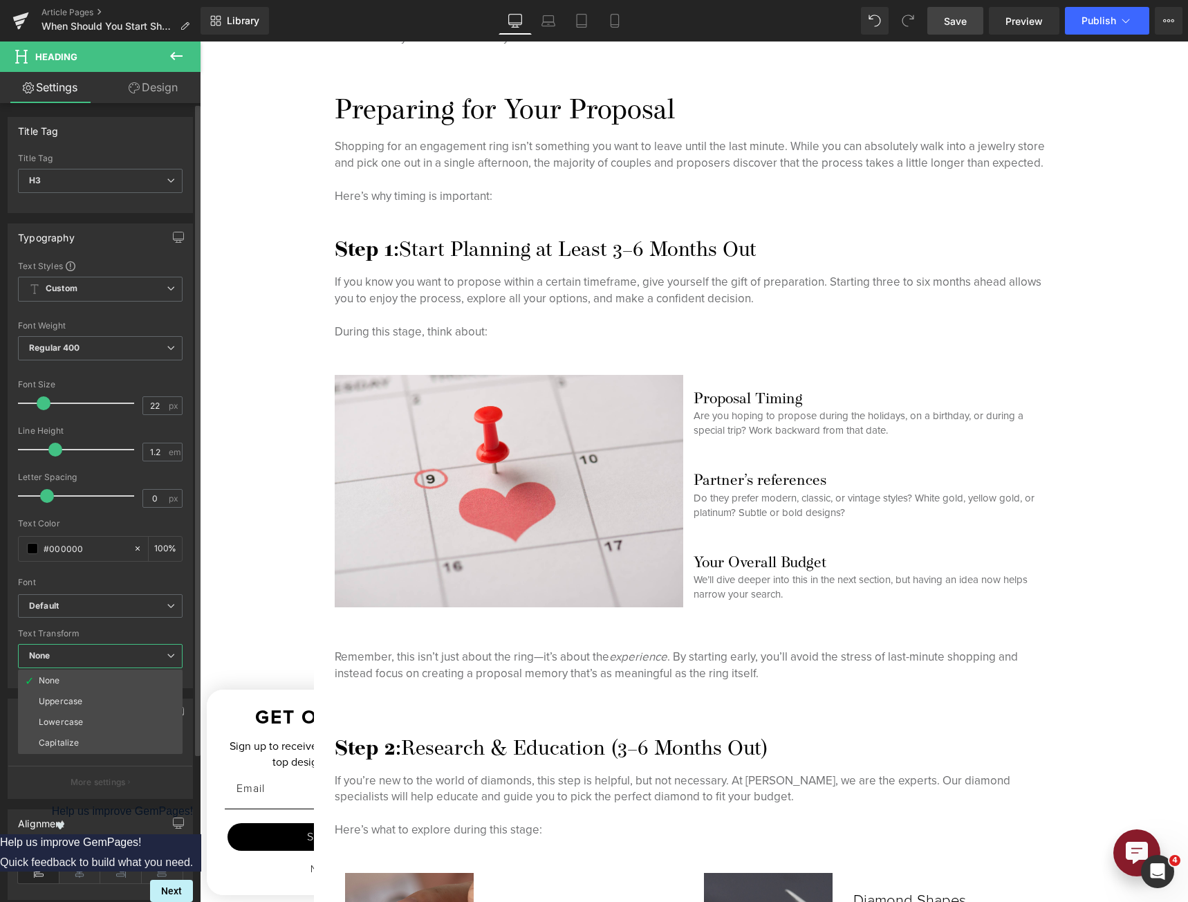
click at [94, 650] on span "None" at bounding box center [100, 656] width 165 height 24
click at [93, 609] on b "Default" at bounding box center [100, 606] width 143 height 12
click at [87, 674] on p "proxima-nova" at bounding box center [74, 676] width 56 height 10
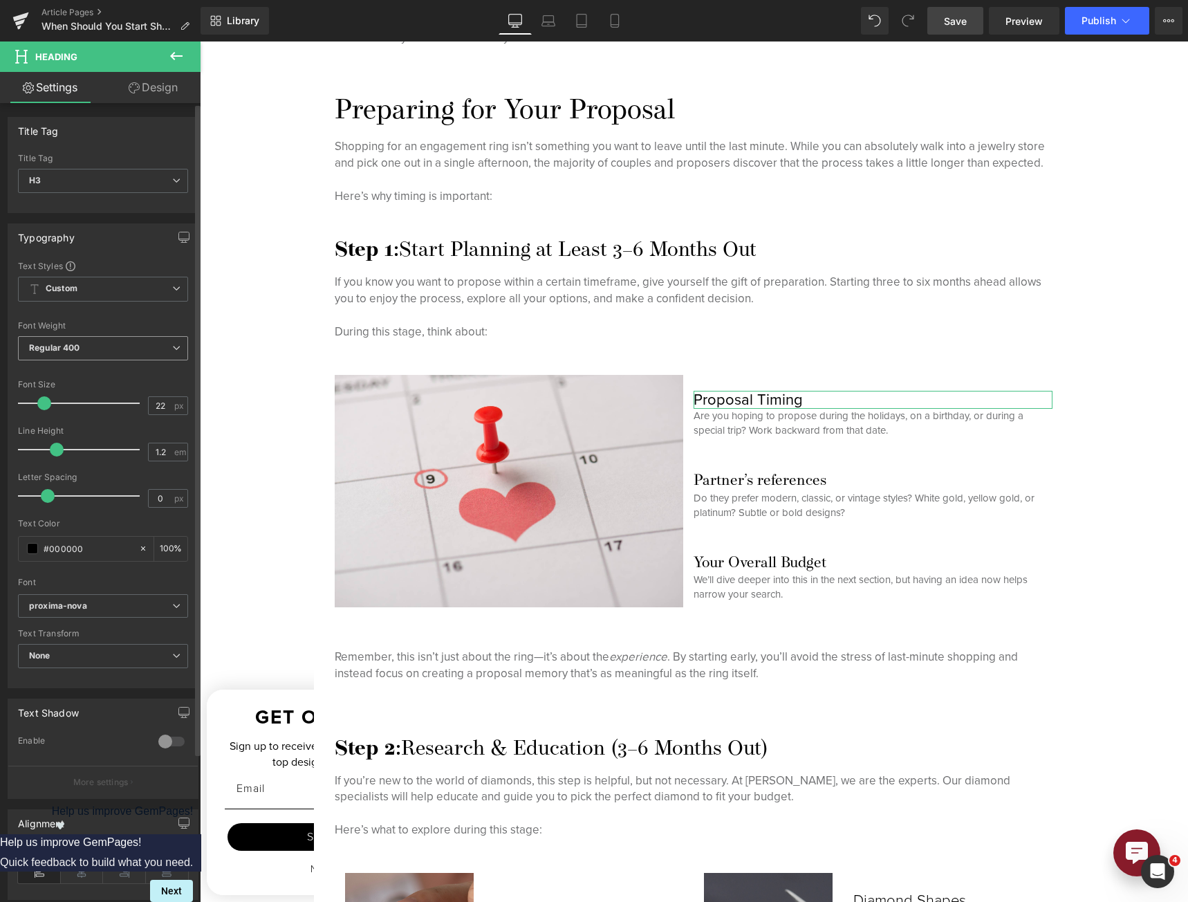
click at [86, 354] on span "Regular 400" at bounding box center [103, 348] width 170 height 24
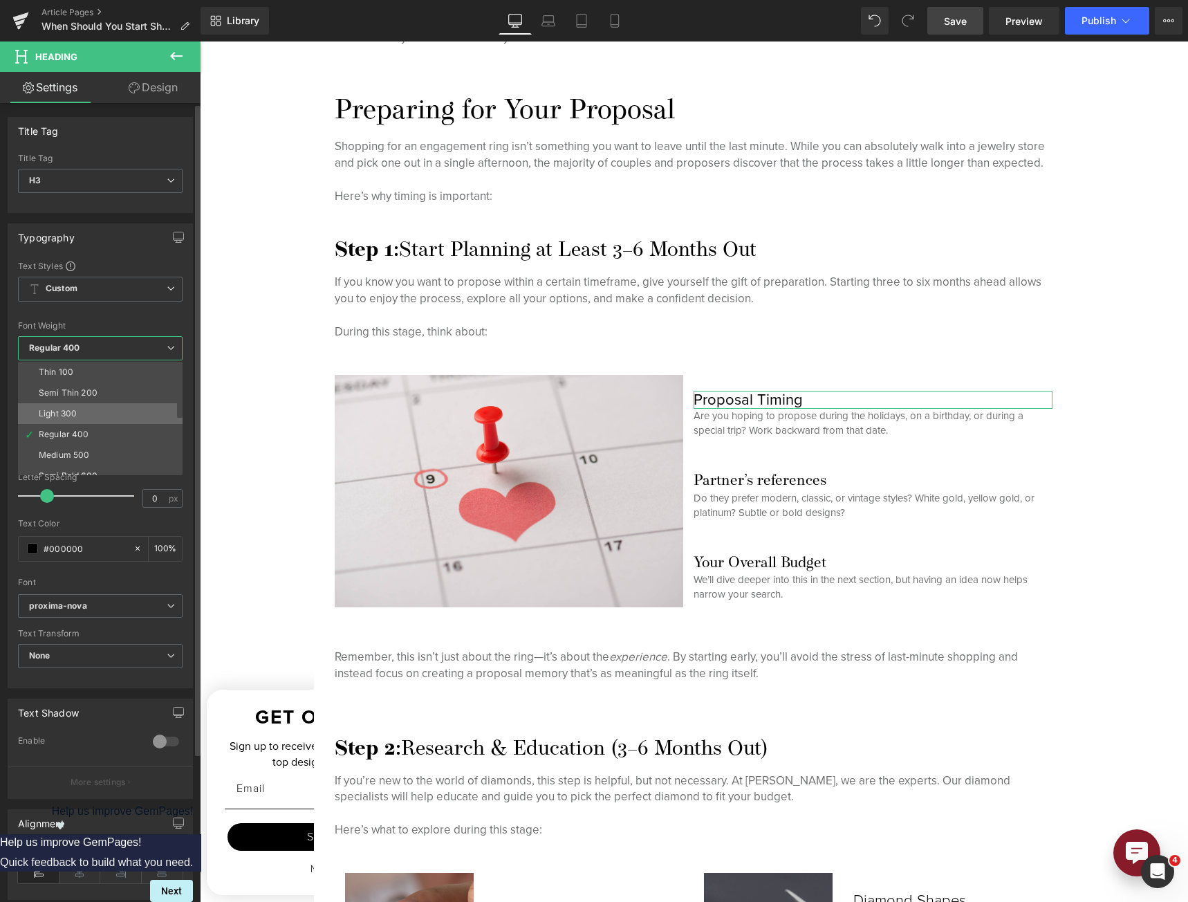
drag, startPoint x: 82, startPoint y: 423, endPoint x: 82, endPoint y: 414, distance: 9.0
click at [82, 414] on div "Thin 100 Semi Thin 200 Light 300 Regular 400 Medium 500 Semi Bold 600 Super Bol…" at bounding box center [103, 418] width 171 height 113
click at [119, 411] on li "Light 300" at bounding box center [103, 413] width 171 height 21
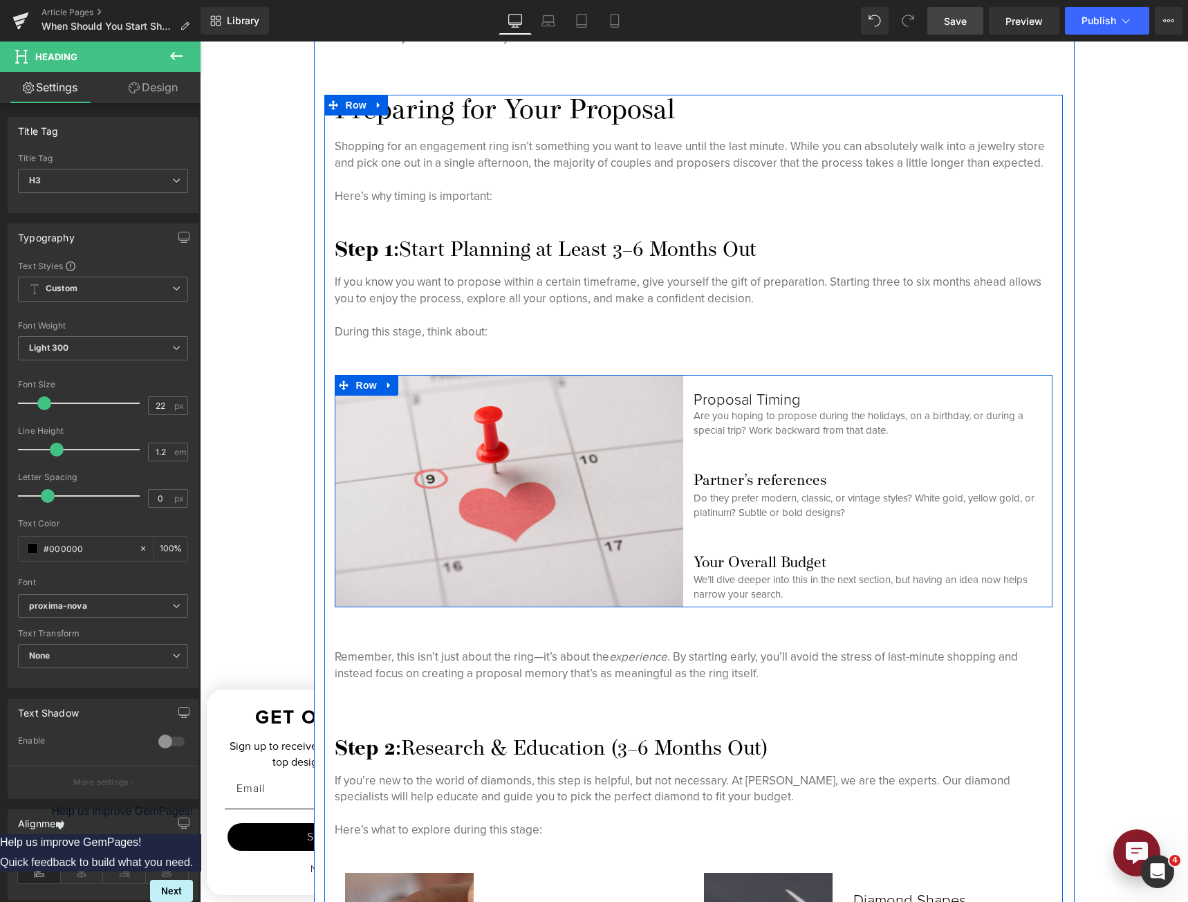
click at [765, 474] on h3 "Partner’s references" at bounding box center [872, 481] width 359 height 18
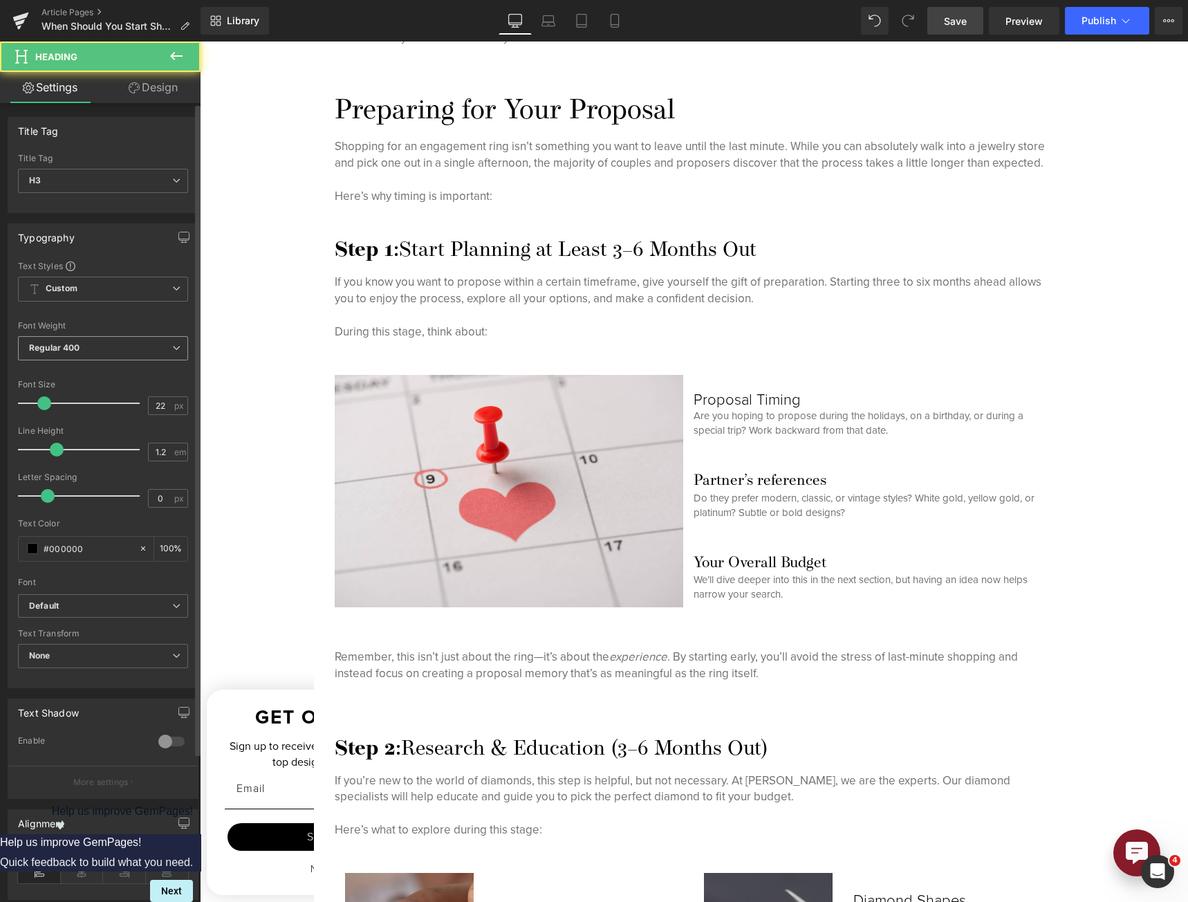
click at [98, 349] on span "Regular 400" at bounding box center [103, 348] width 170 height 24
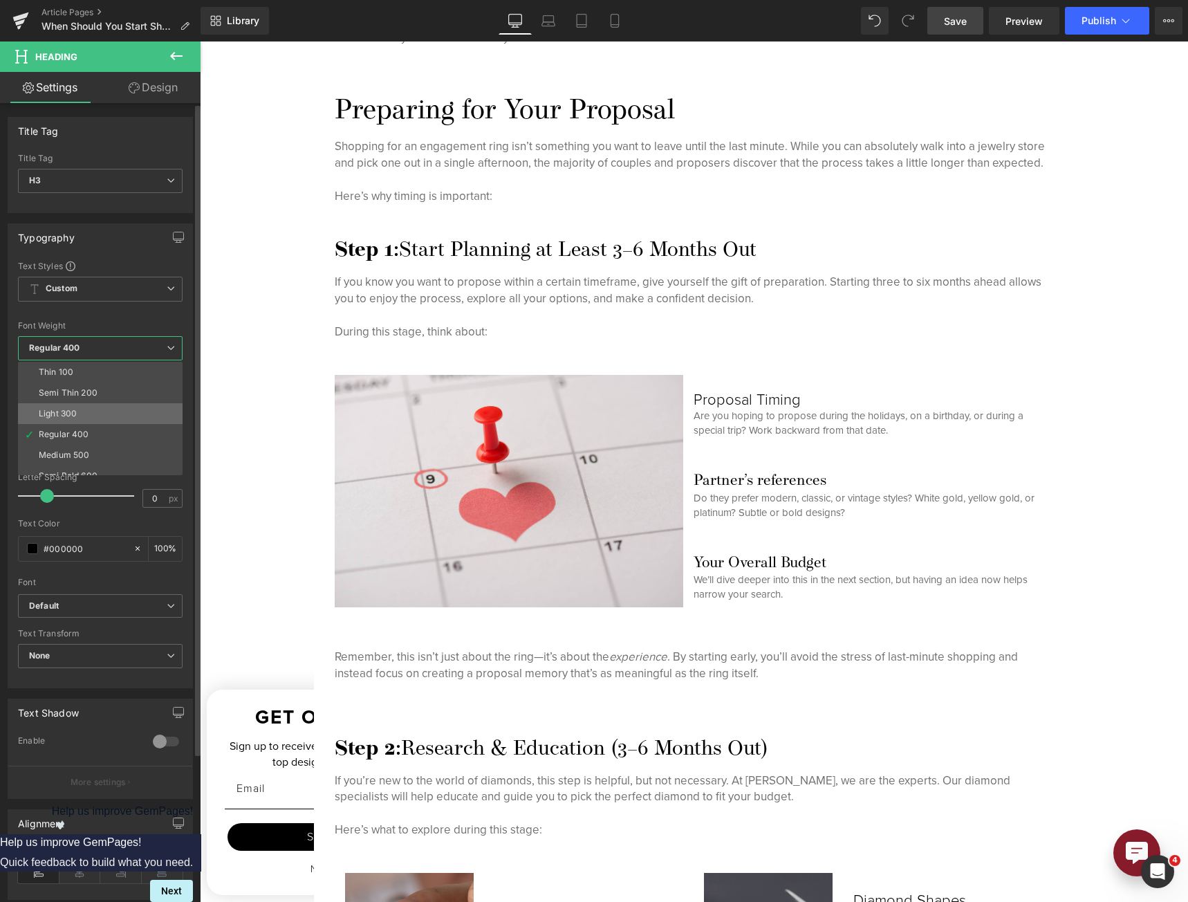
click at [83, 414] on li "Light 300" at bounding box center [103, 413] width 171 height 21
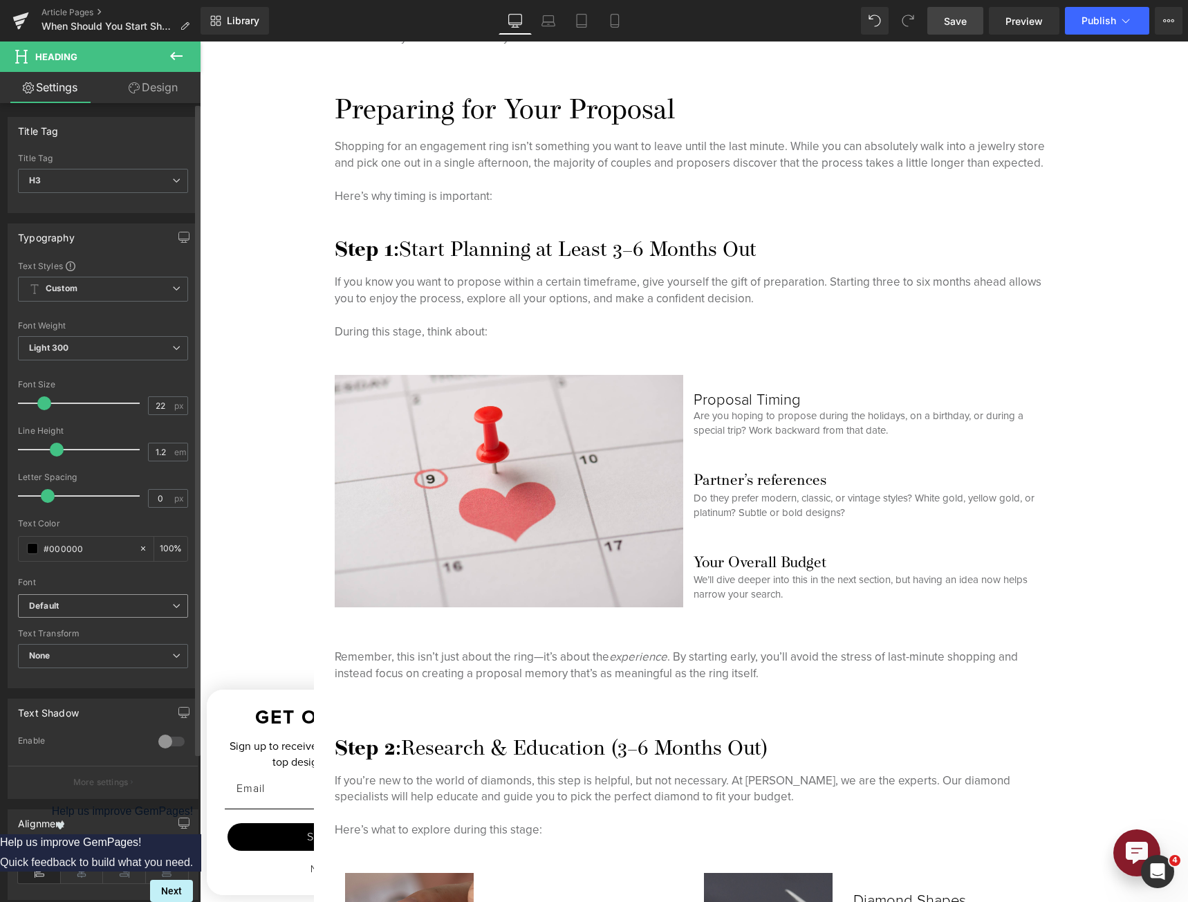
click at [86, 606] on b "Default" at bounding box center [100, 606] width 143 height 12
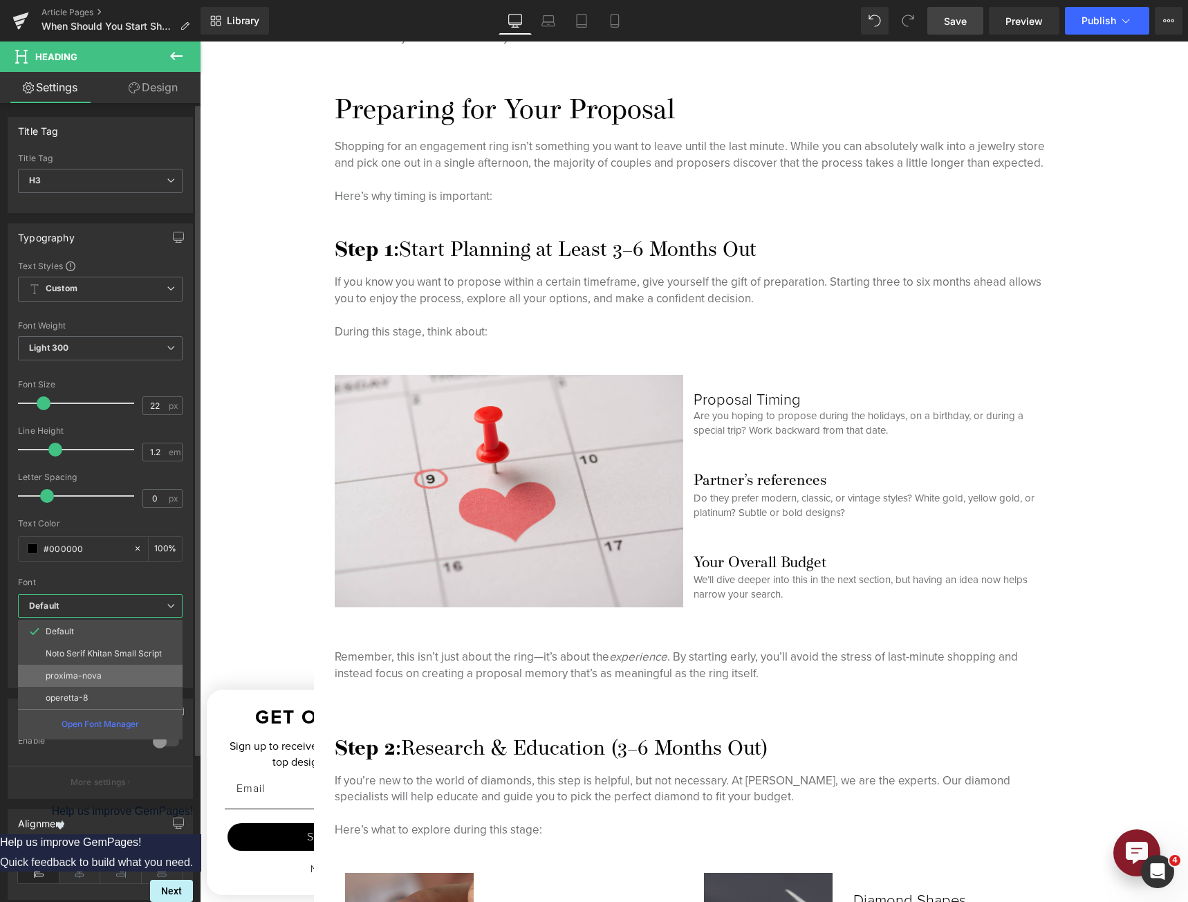
click at [83, 665] on li "proxima-nova" at bounding box center [100, 675] width 165 height 22
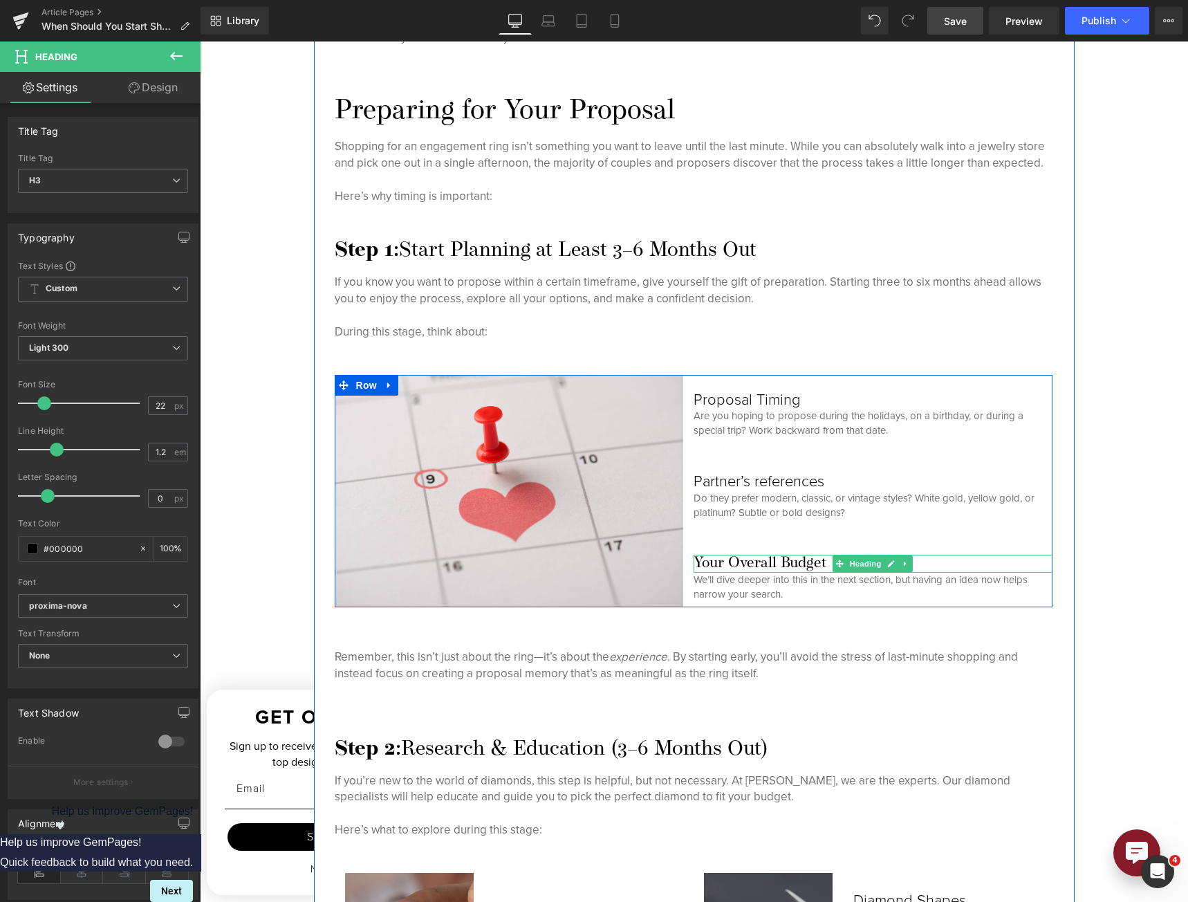
click at [745, 563] on h3 "Your Overall Budget" at bounding box center [872, 563] width 359 height 18
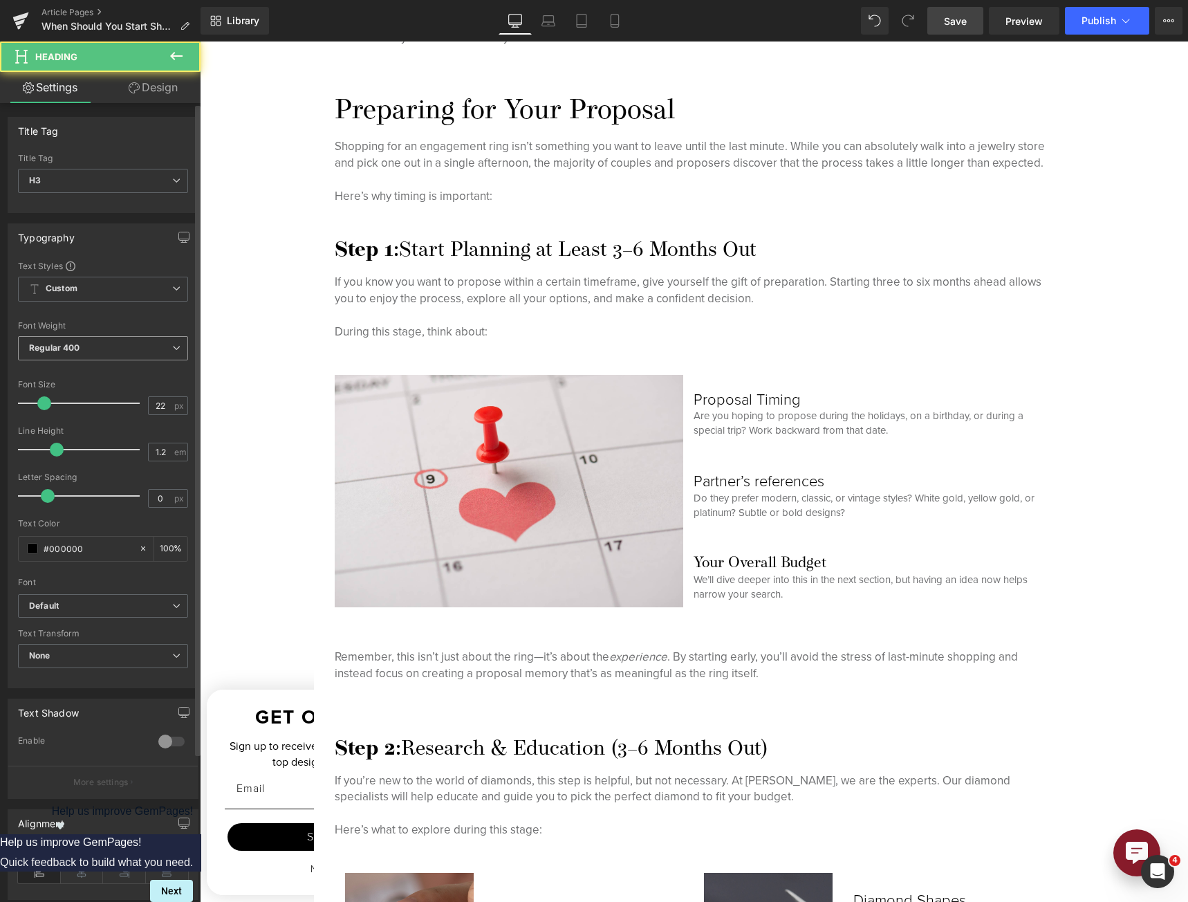
drag, startPoint x: 82, startPoint y: 345, endPoint x: 84, endPoint y: 357, distance: 12.1
click at [82, 345] on span "Regular 400" at bounding box center [103, 348] width 170 height 24
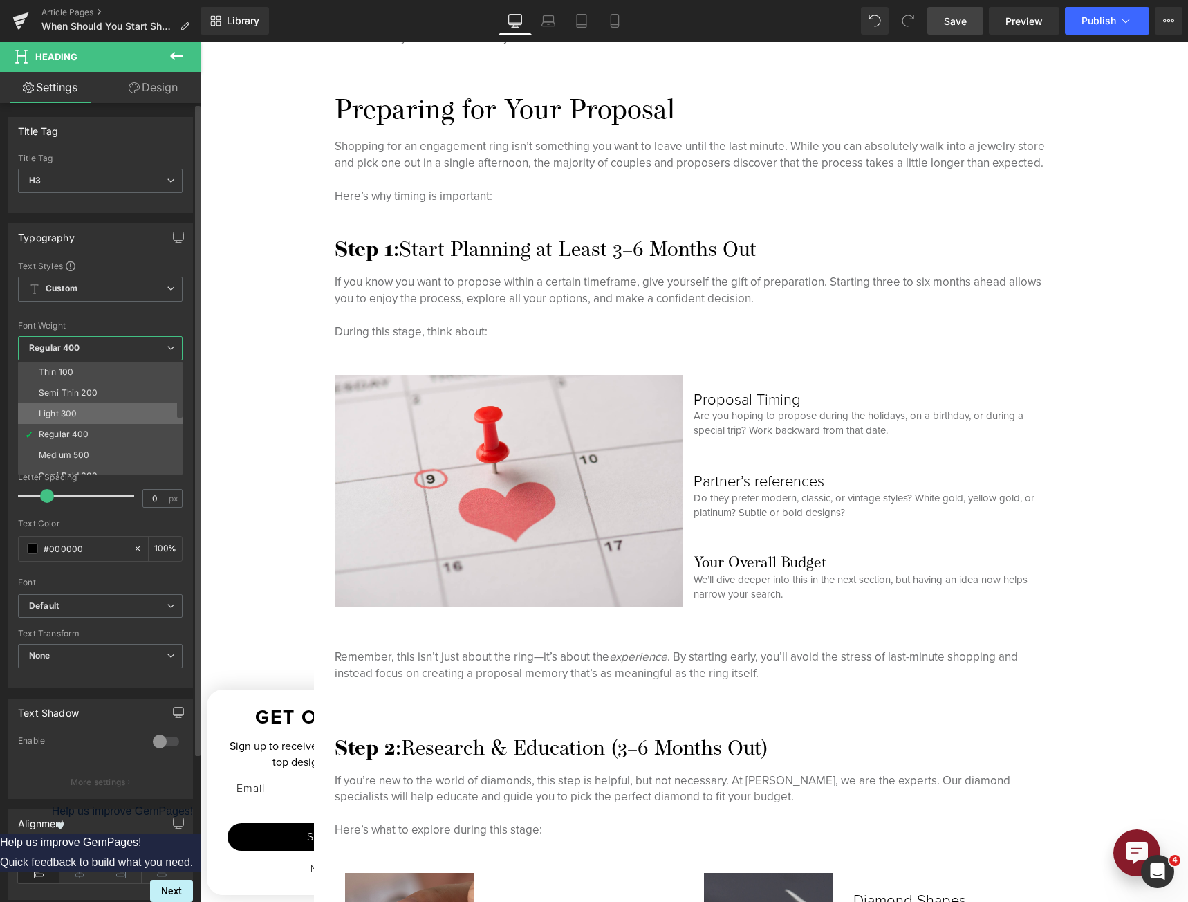
click at [86, 409] on li "Light 300" at bounding box center [103, 413] width 171 height 21
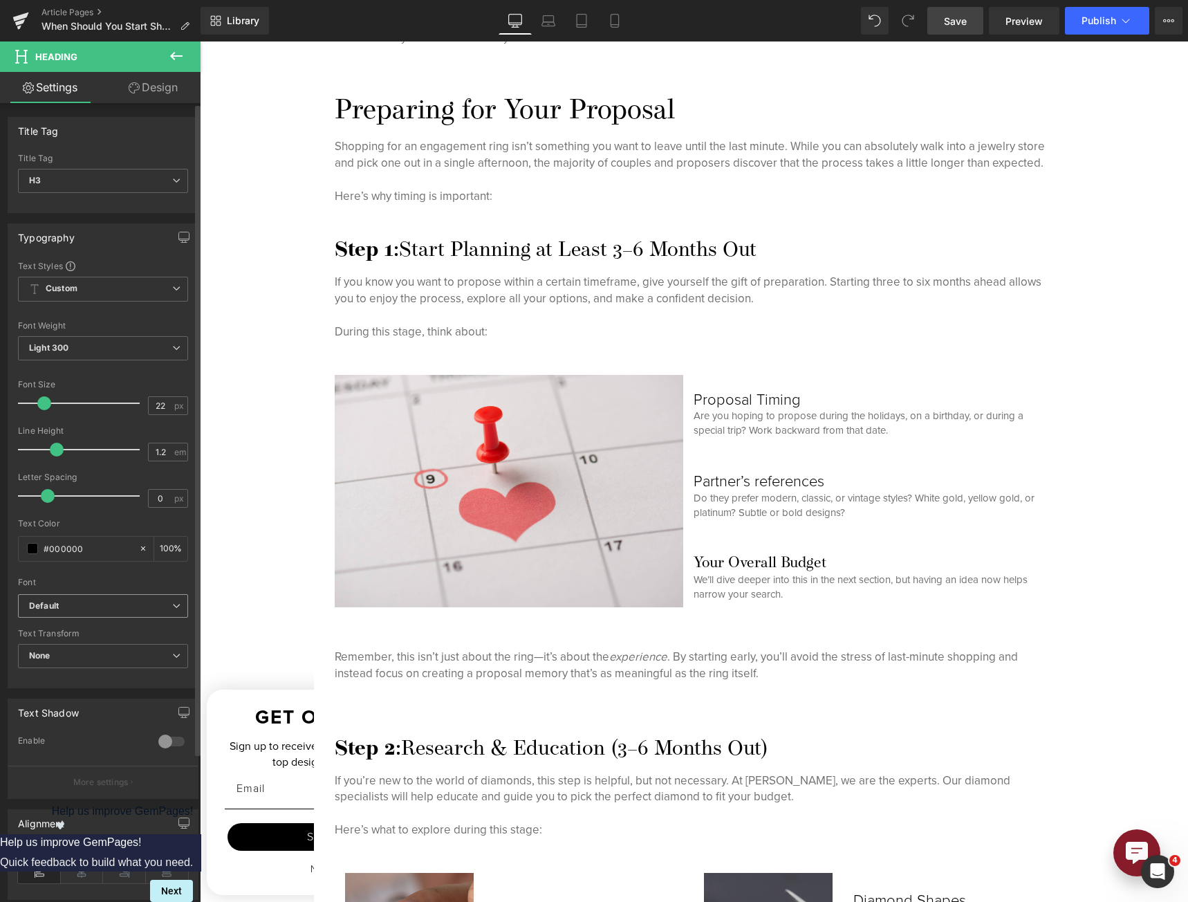
click at [88, 606] on b "Default" at bounding box center [100, 606] width 143 height 12
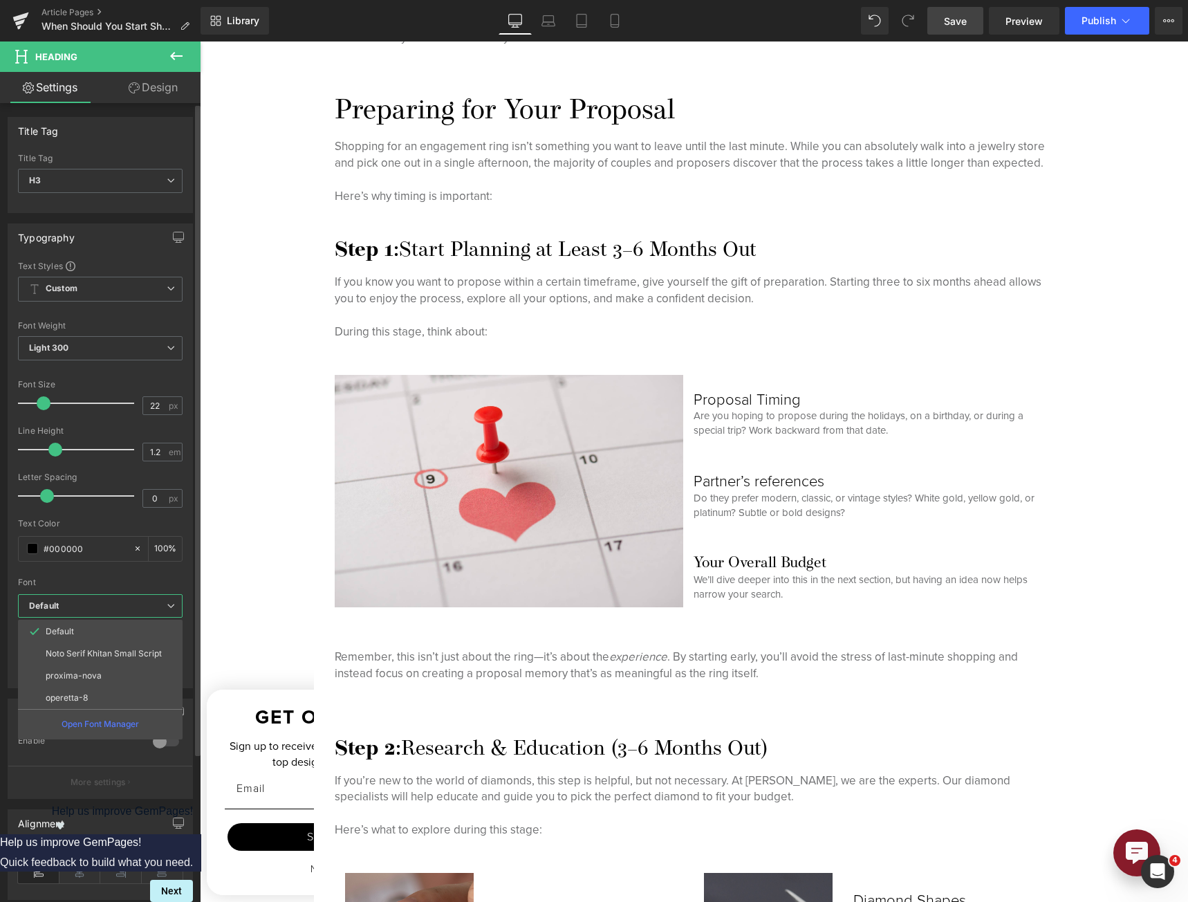
click at [83, 674] on p "proxima-nova" at bounding box center [74, 676] width 56 height 10
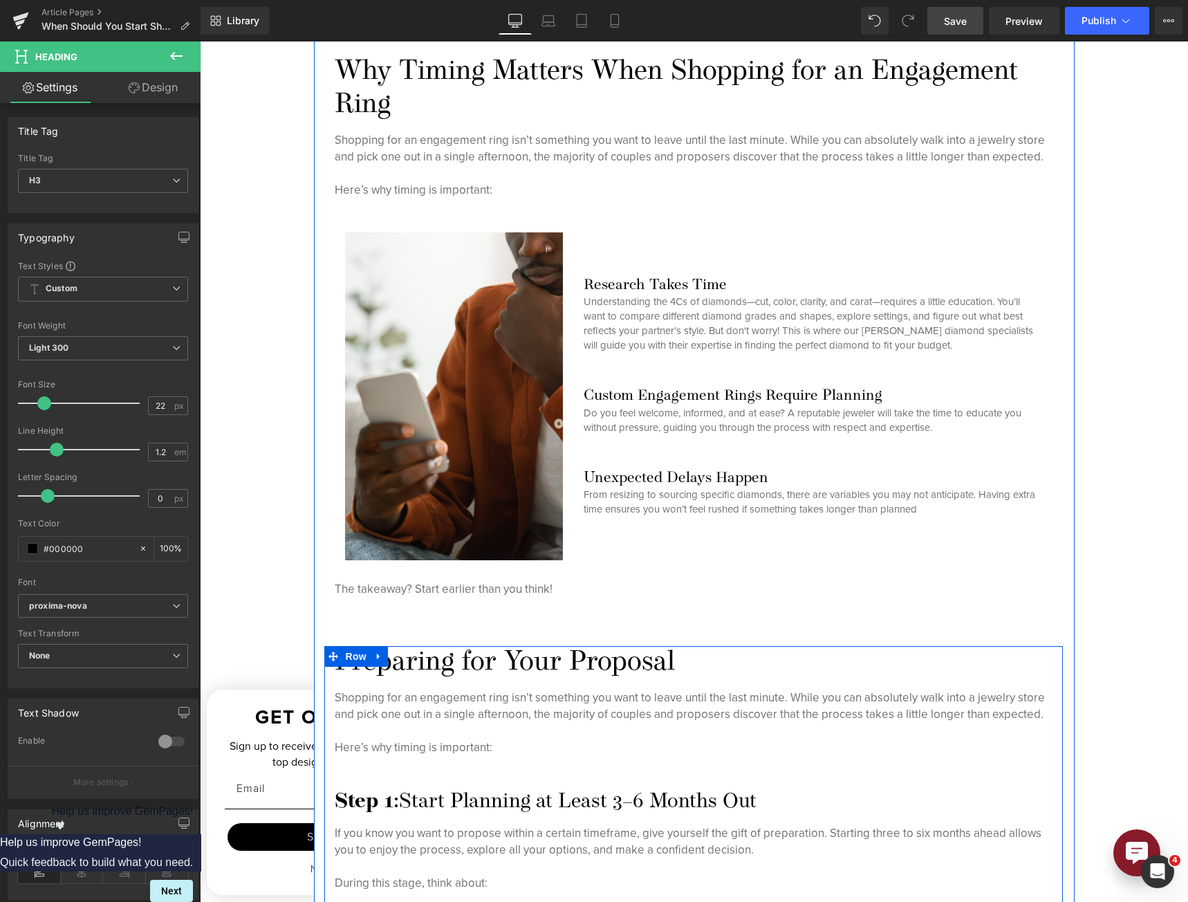
scroll to position [1308, 0]
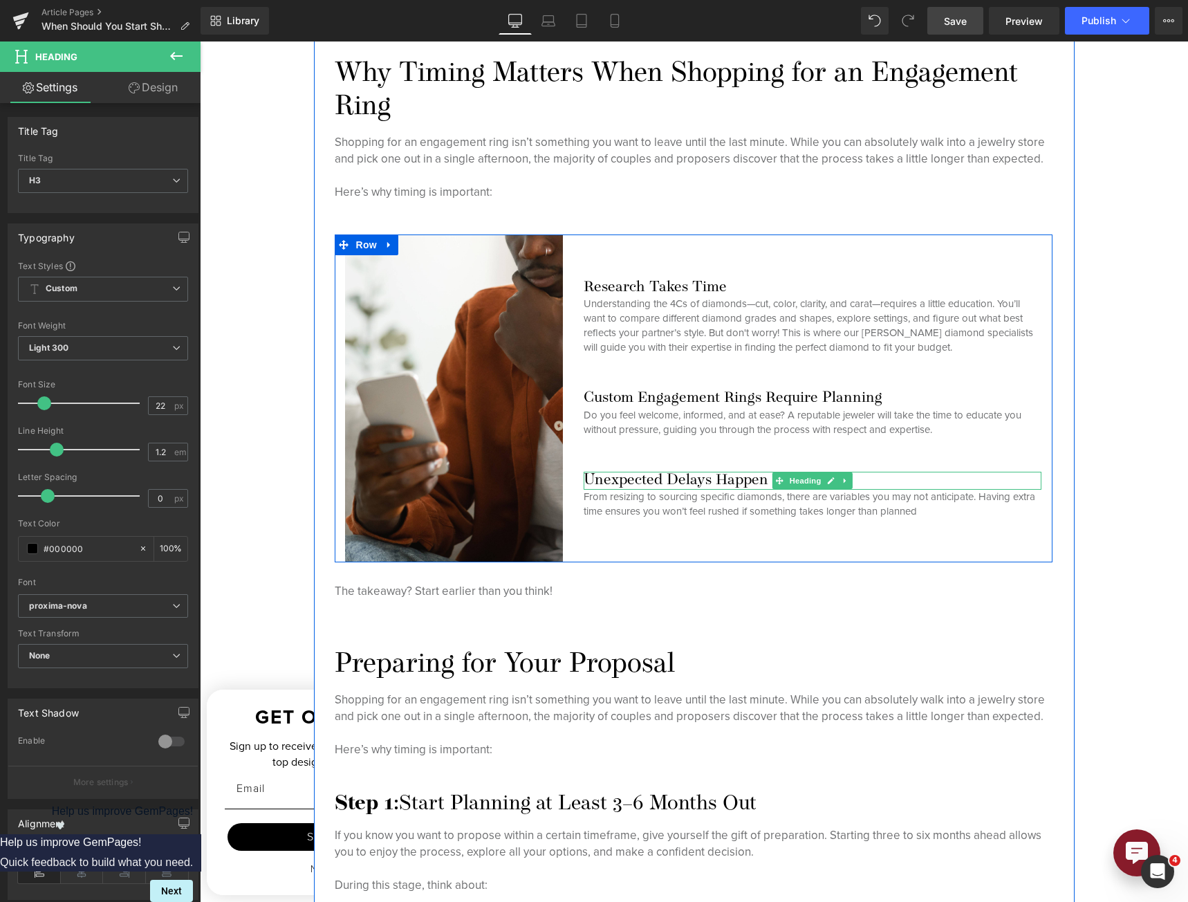
click at [673, 475] on h3 "Unexpected Delays Happen" at bounding box center [813, 481] width 458 height 18
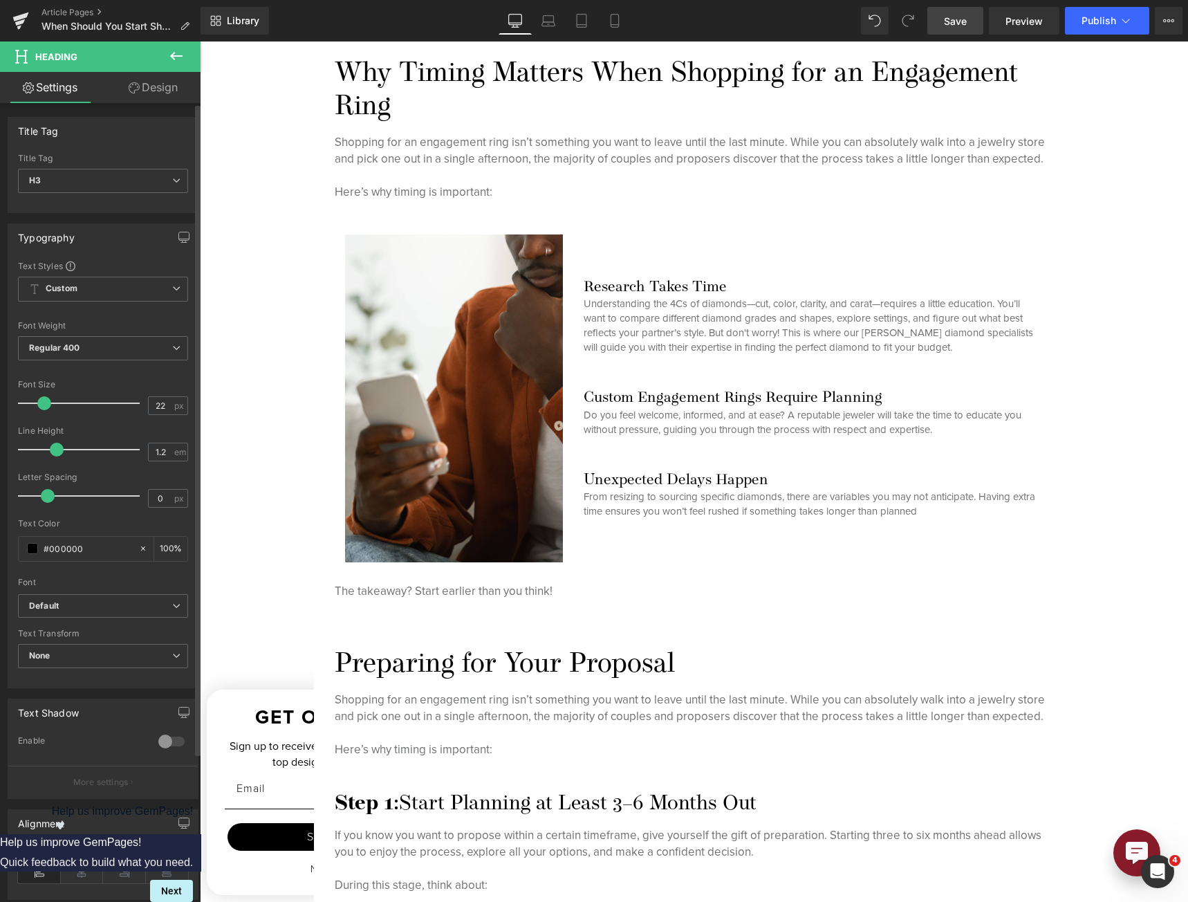
click at [130, 588] on div "Font Default [PERSON_NAME] Serif Khitan Small Script proxima-nova operetta-8 De…" at bounding box center [103, 427] width 170 height 334
click at [131, 604] on b "Default" at bounding box center [100, 606] width 143 height 12
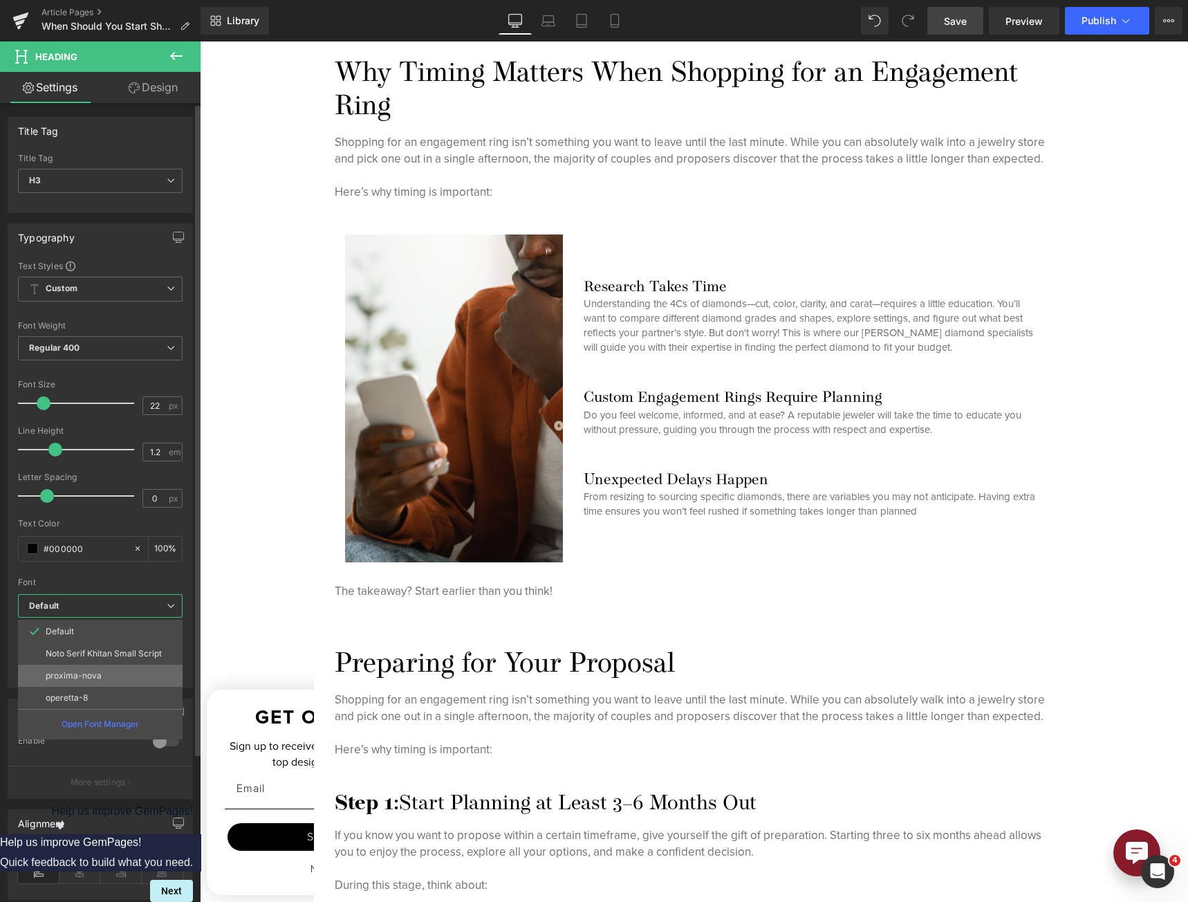
click at [100, 674] on li "proxima-nova" at bounding box center [100, 675] width 165 height 22
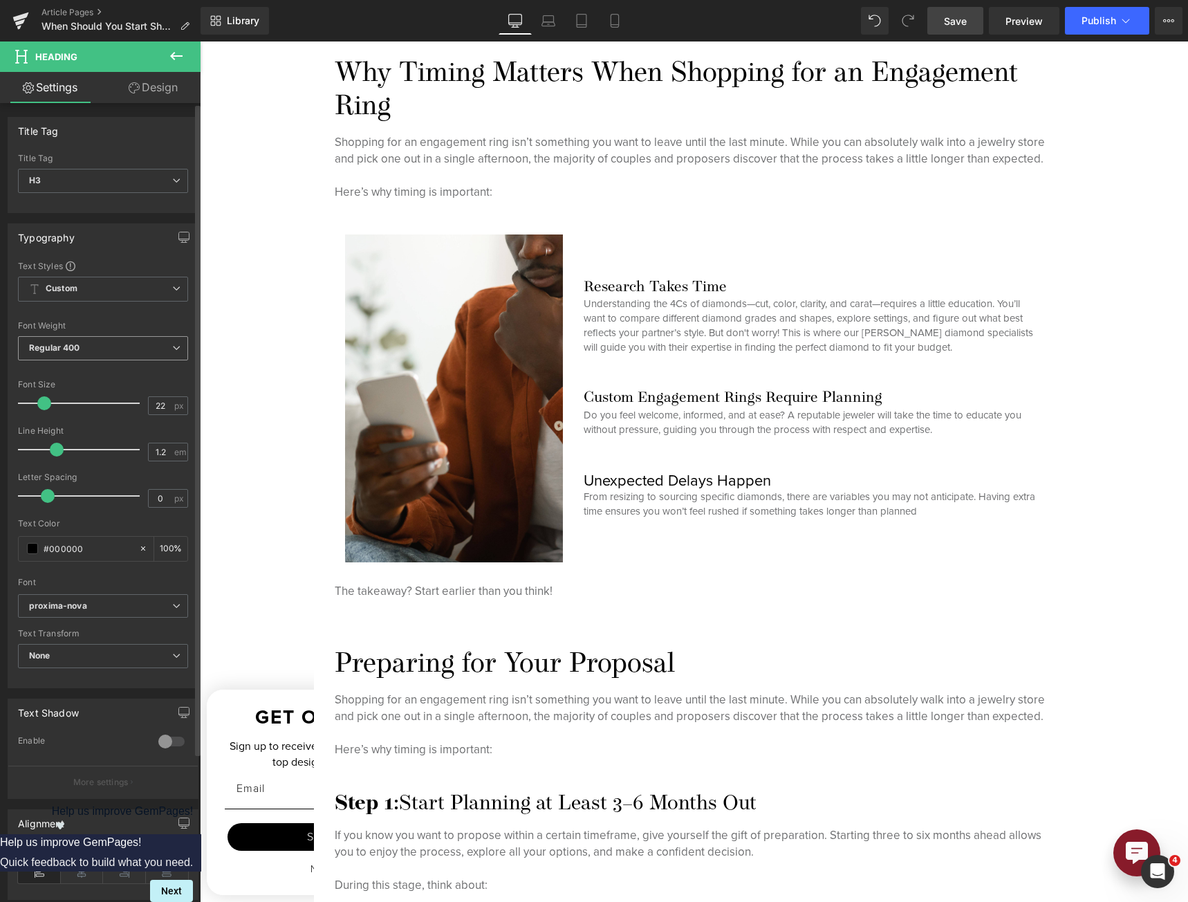
click at [96, 343] on span "Regular 400" at bounding box center [103, 348] width 170 height 24
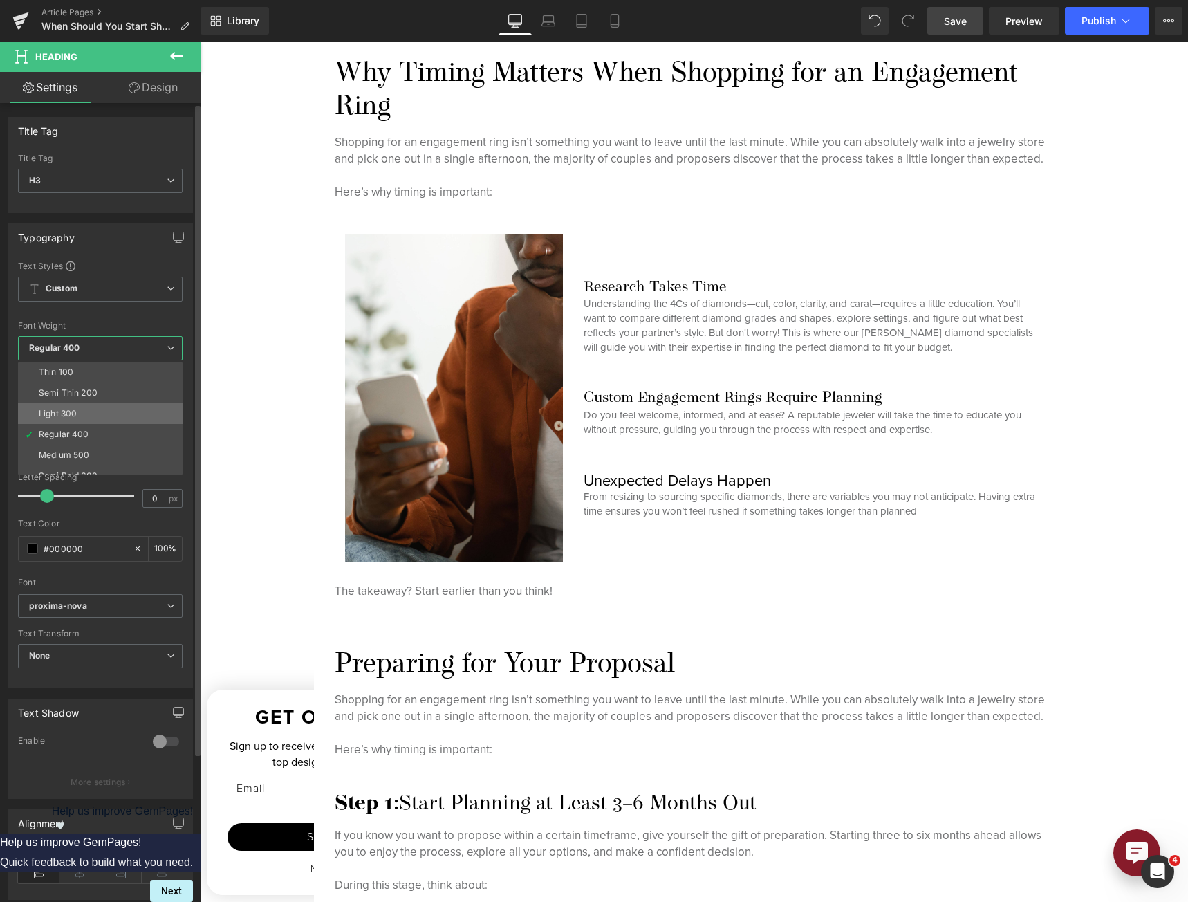
click at [95, 407] on li "Light 300" at bounding box center [103, 413] width 171 height 21
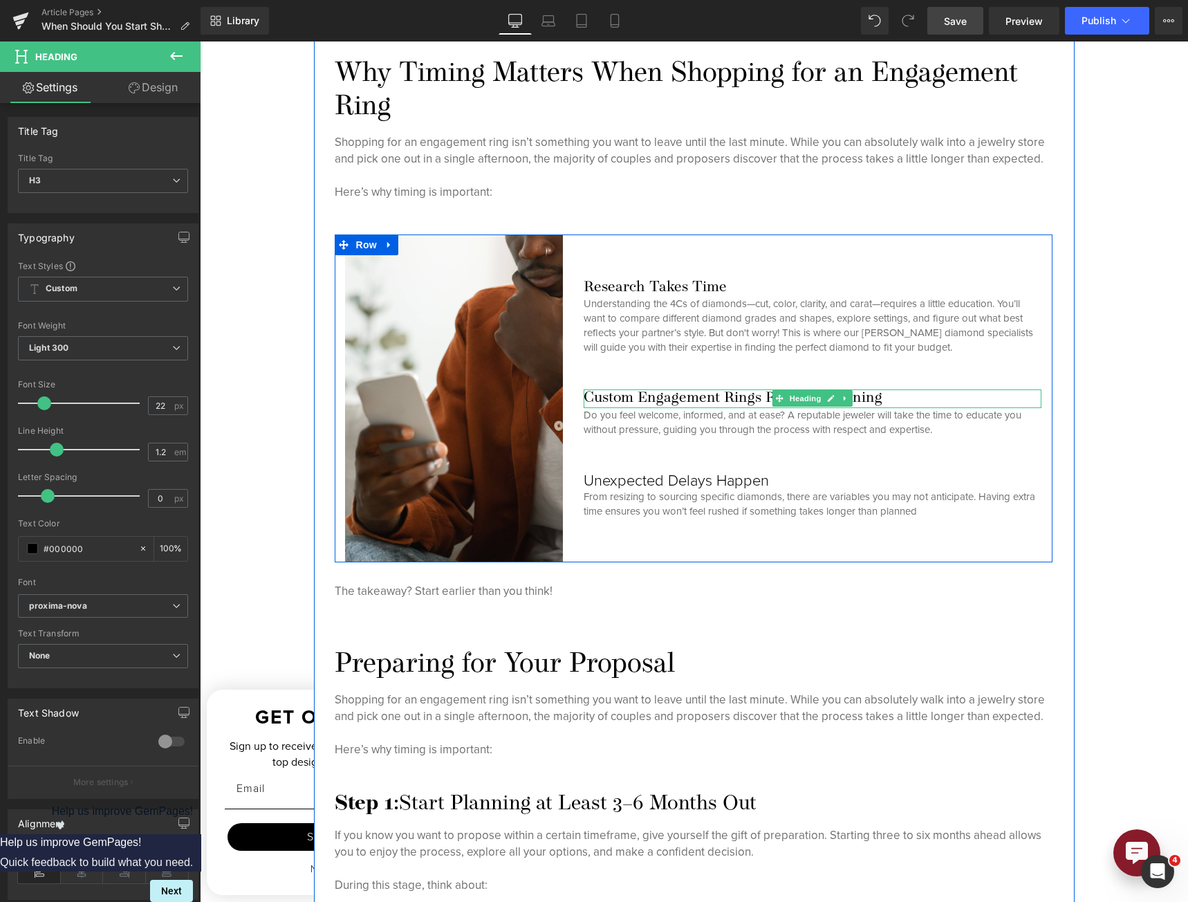
click at [744, 393] on h3 "Custom Engagement Rings Require Planning" at bounding box center [813, 398] width 458 height 18
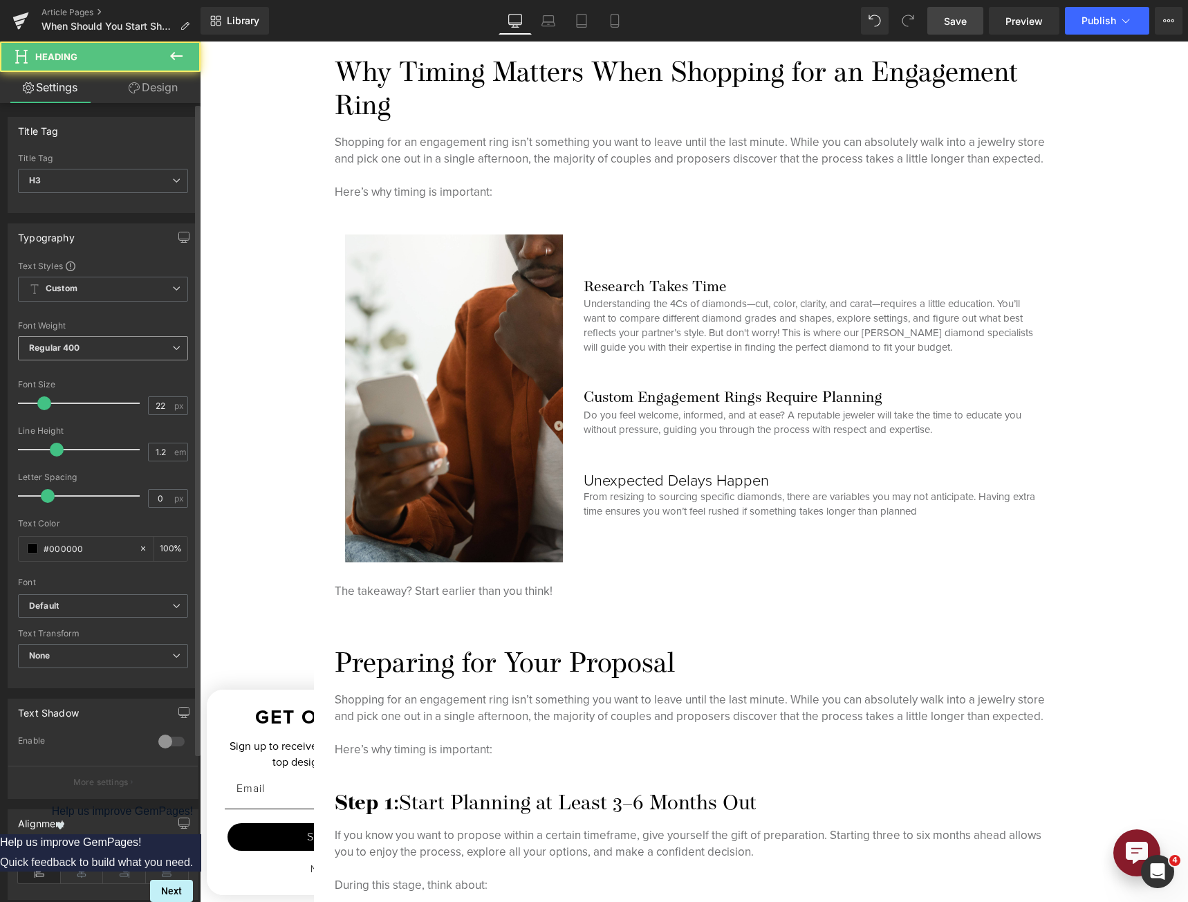
click at [73, 357] on span "Regular 400" at bounding box center [103, 348] width 170 height 24
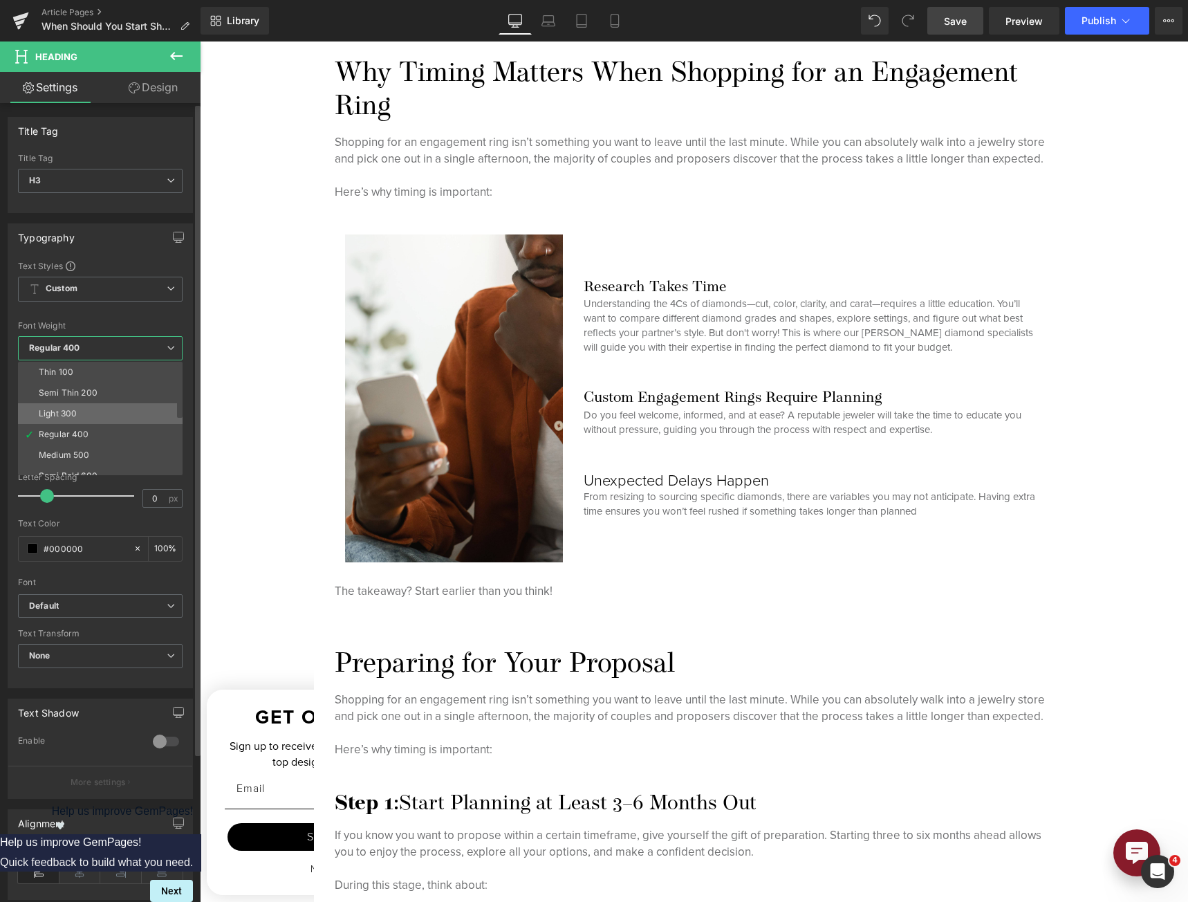
click at [75, 417] on div "Light 300" at bounding box center [58, 414] width 38 height 10
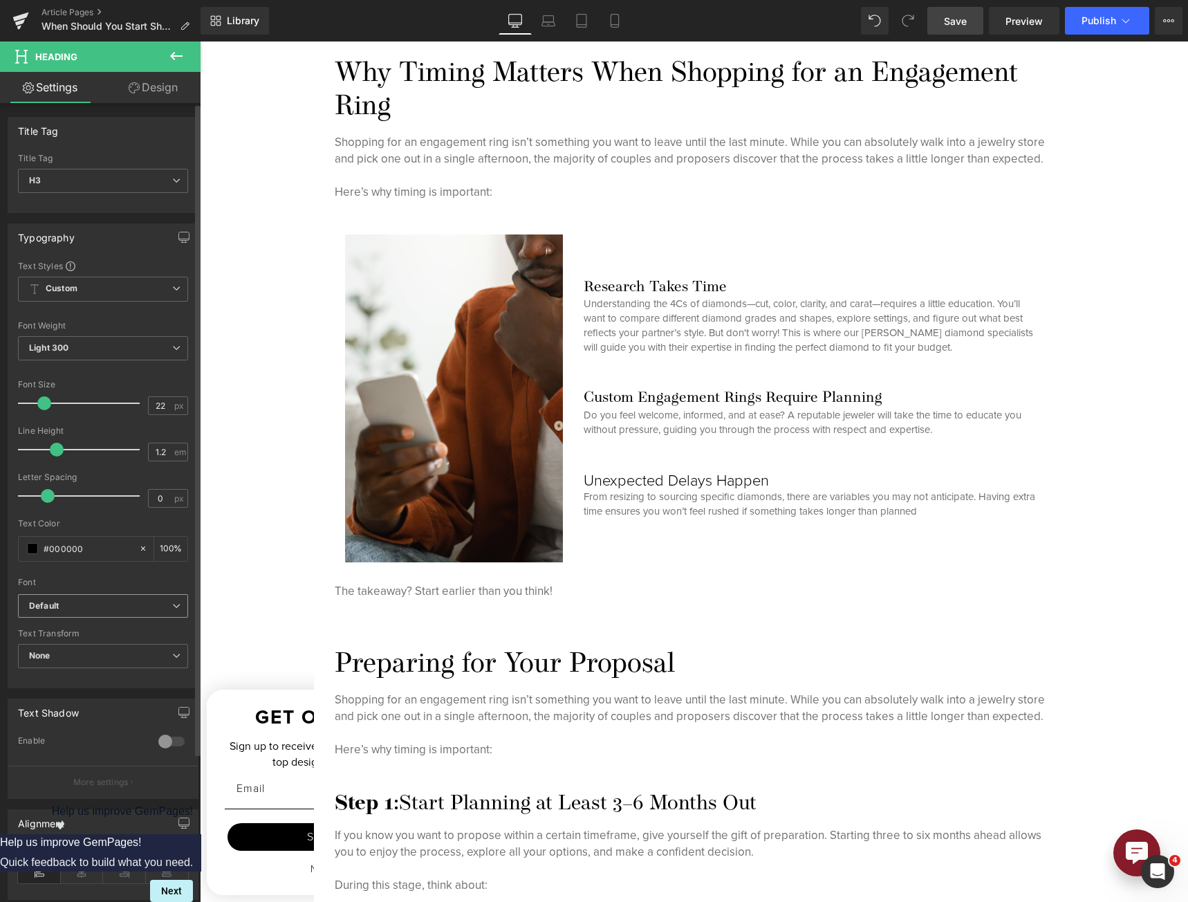
click at [115, 597] on span "Default" at bounding box center [103, 606] width 170 height 24
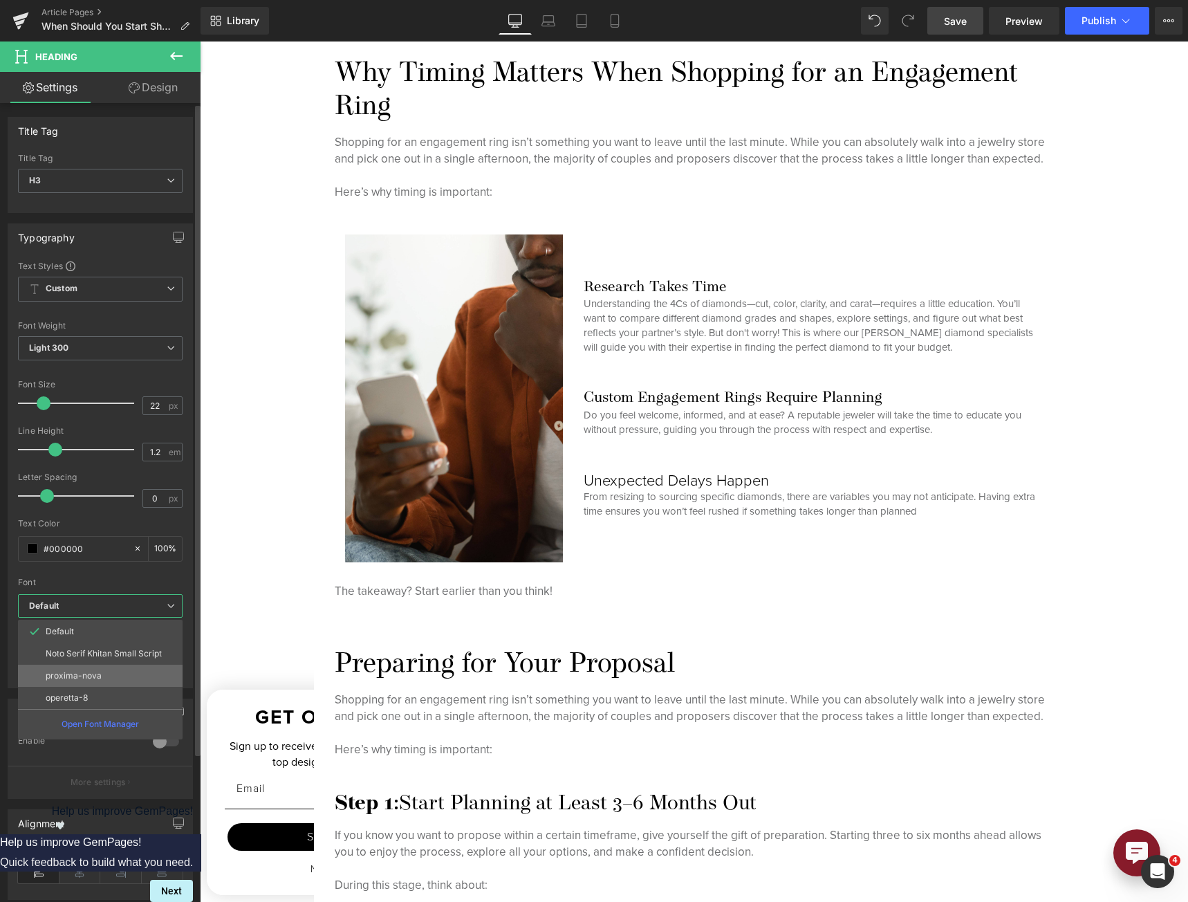
click at [112, 671] on li "proxima-nova" at bounding box center [100, 675] width 165 height 22
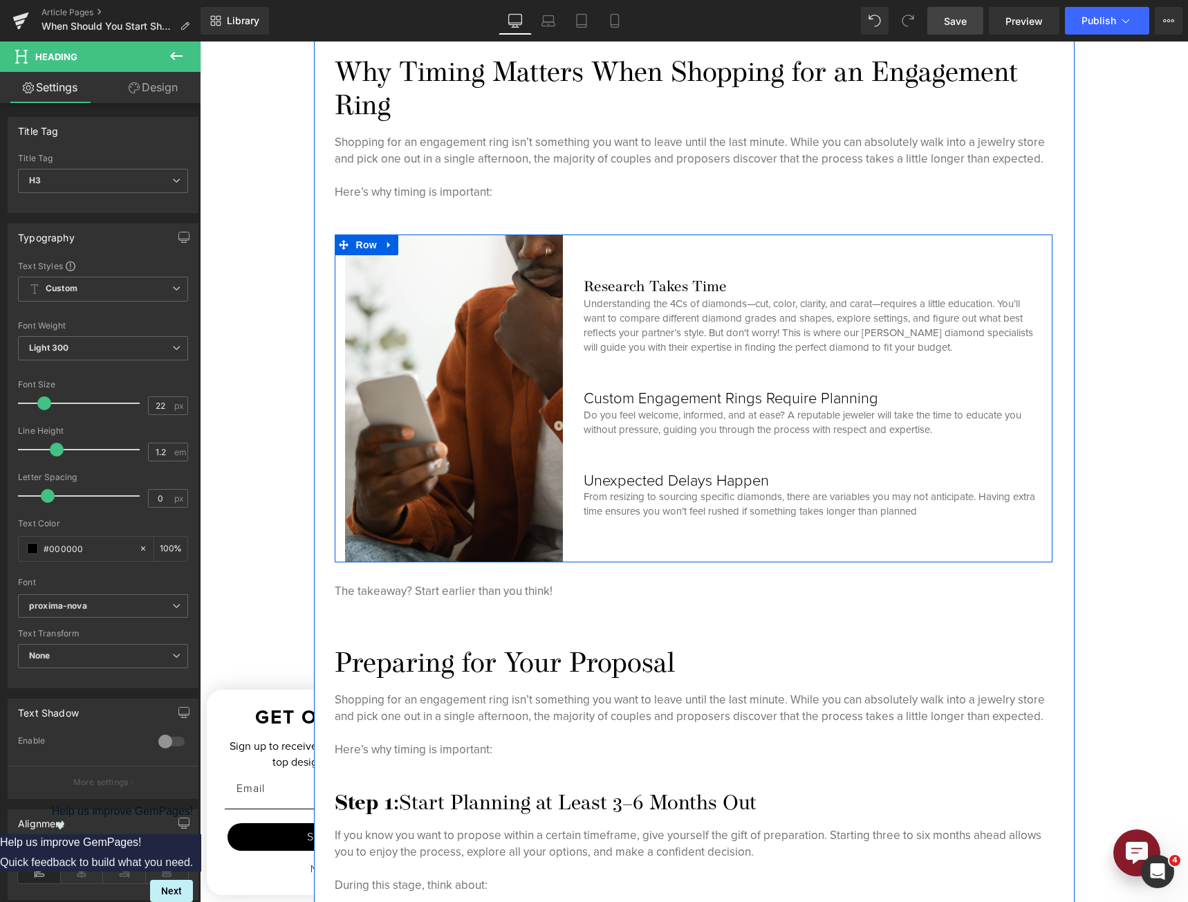
click at [638, 285] on h3 "Research Takes Time" at bounding box center [813, 288] width 458 height 18
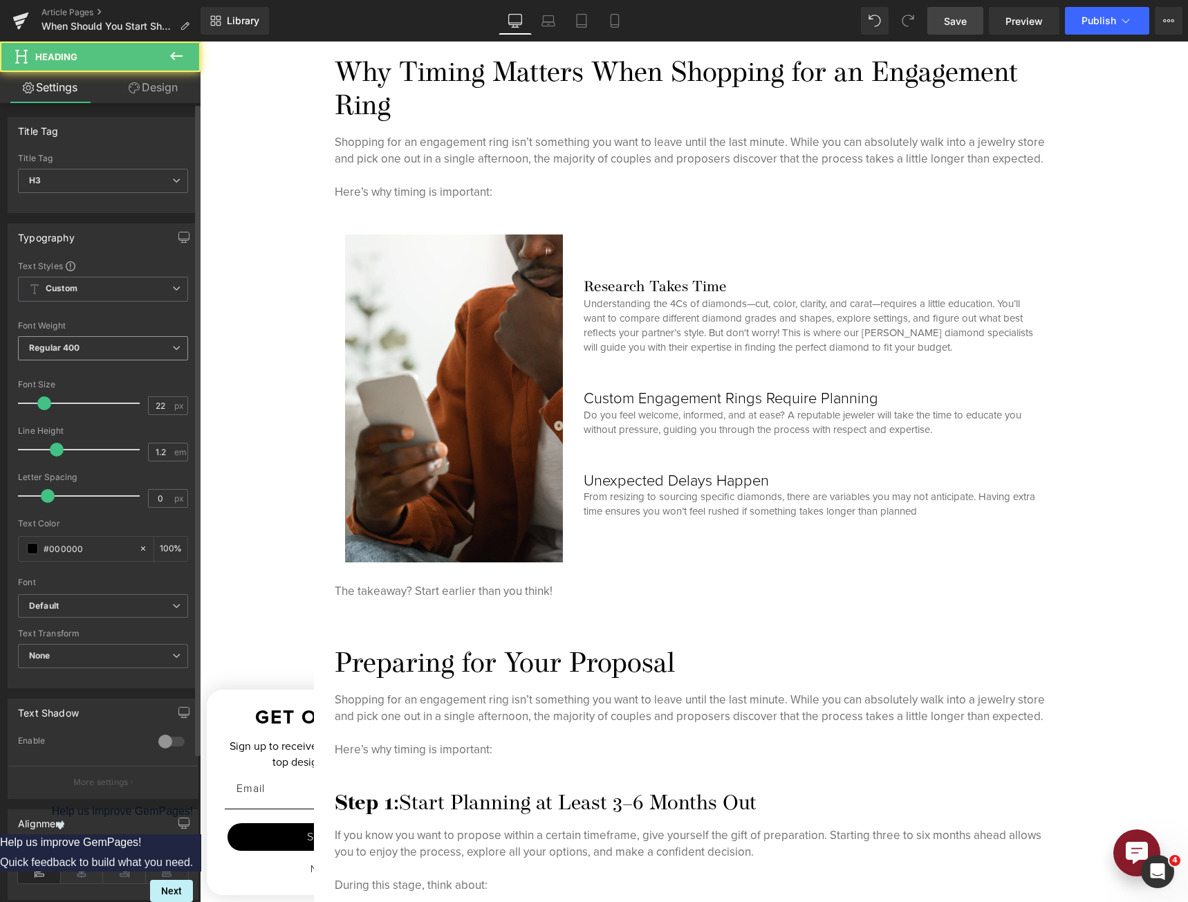
click at [87, 361] on div "Regular 400 Thin 100 Semi Thin 200 Light 300 Regular 400 Medium 500 Semi Bold 6…" at bounding box center [103, 351] width 170 height 31
click at [93, 360] on span "Regular 400" at bounding box center [103, 348] width 170 height 24
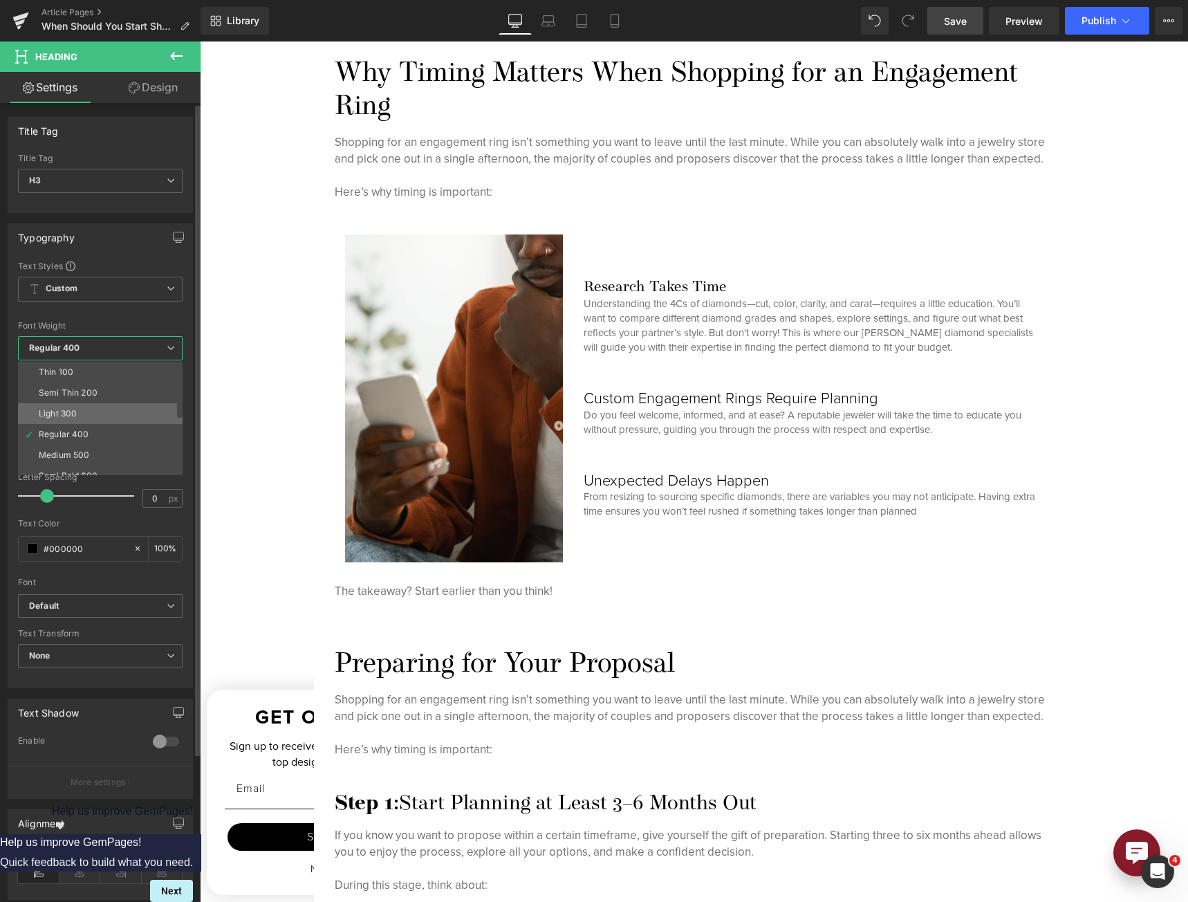
click at [88, 408] on li "Light 300" at bounding box center [103, 413] width 171 height 21
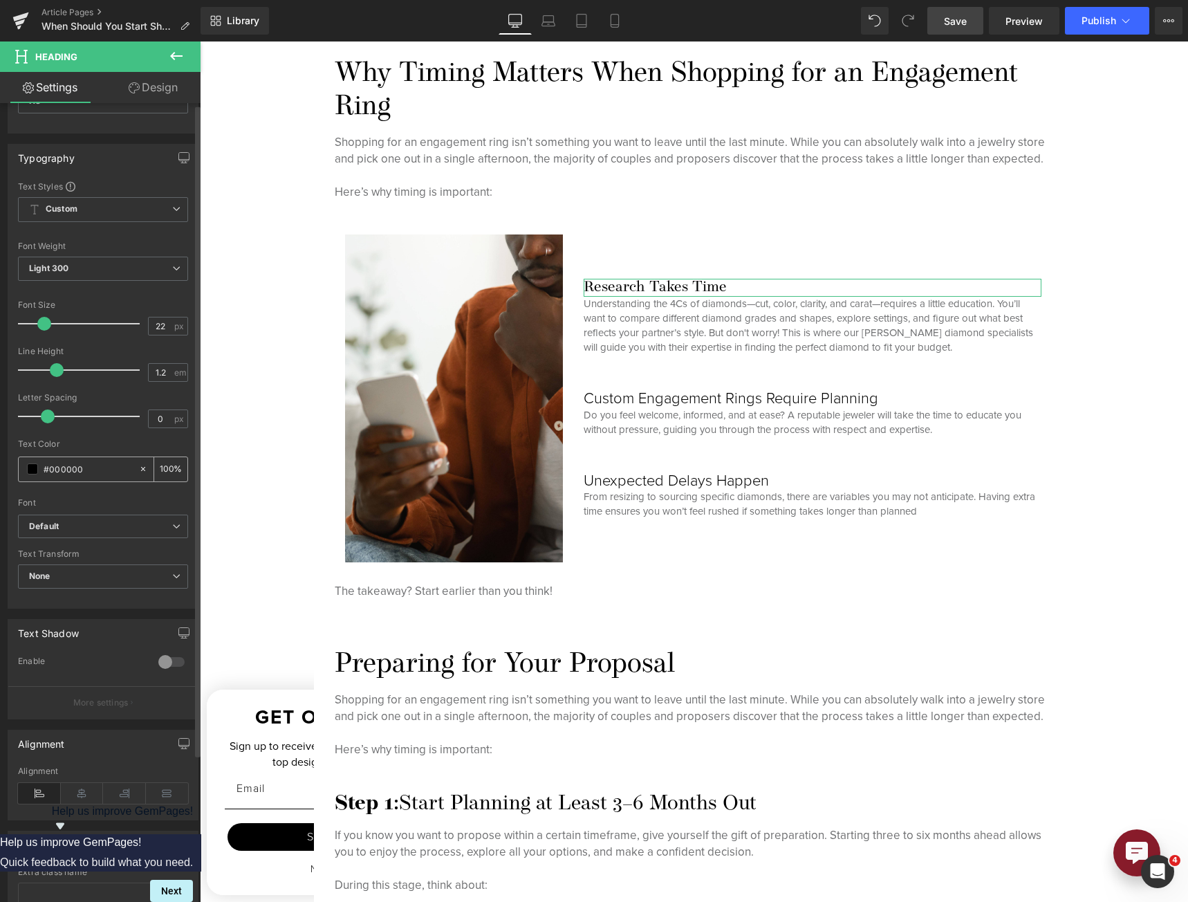
scroll to position [0, 0]
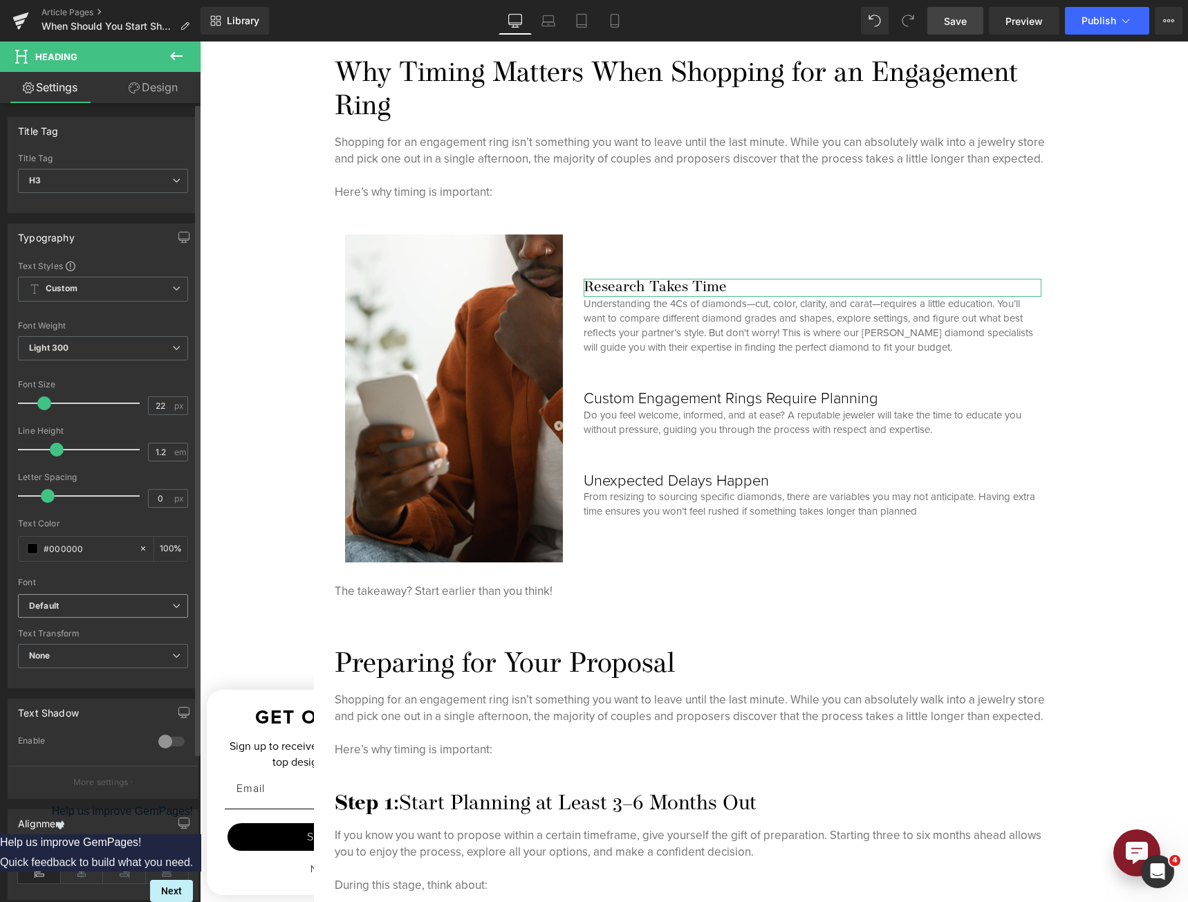
click at [113, 617] on span "Default" at bounding box center [103, 606] width 170 height 24
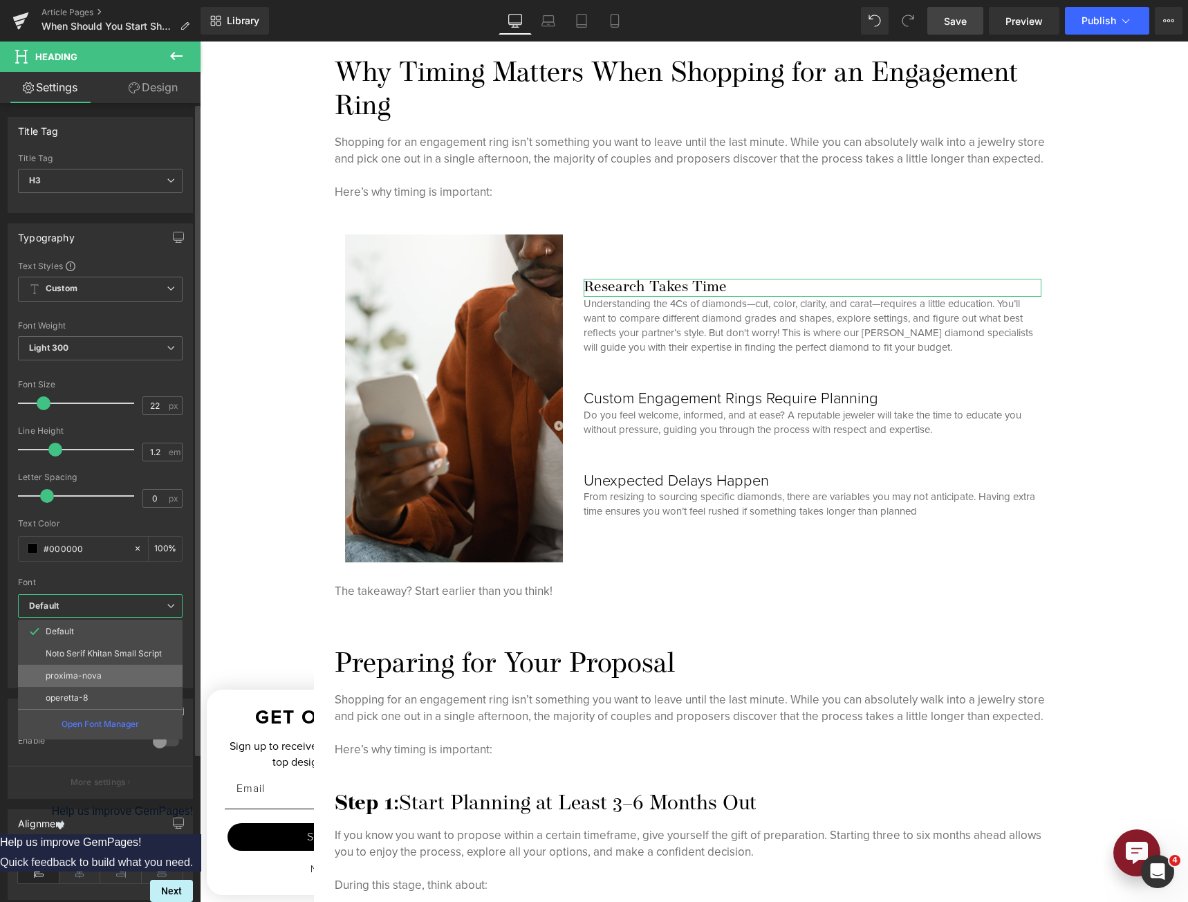
click at [107, 670] on li "proxima-nova" at bounding box center [100, 675] width 165 height 22
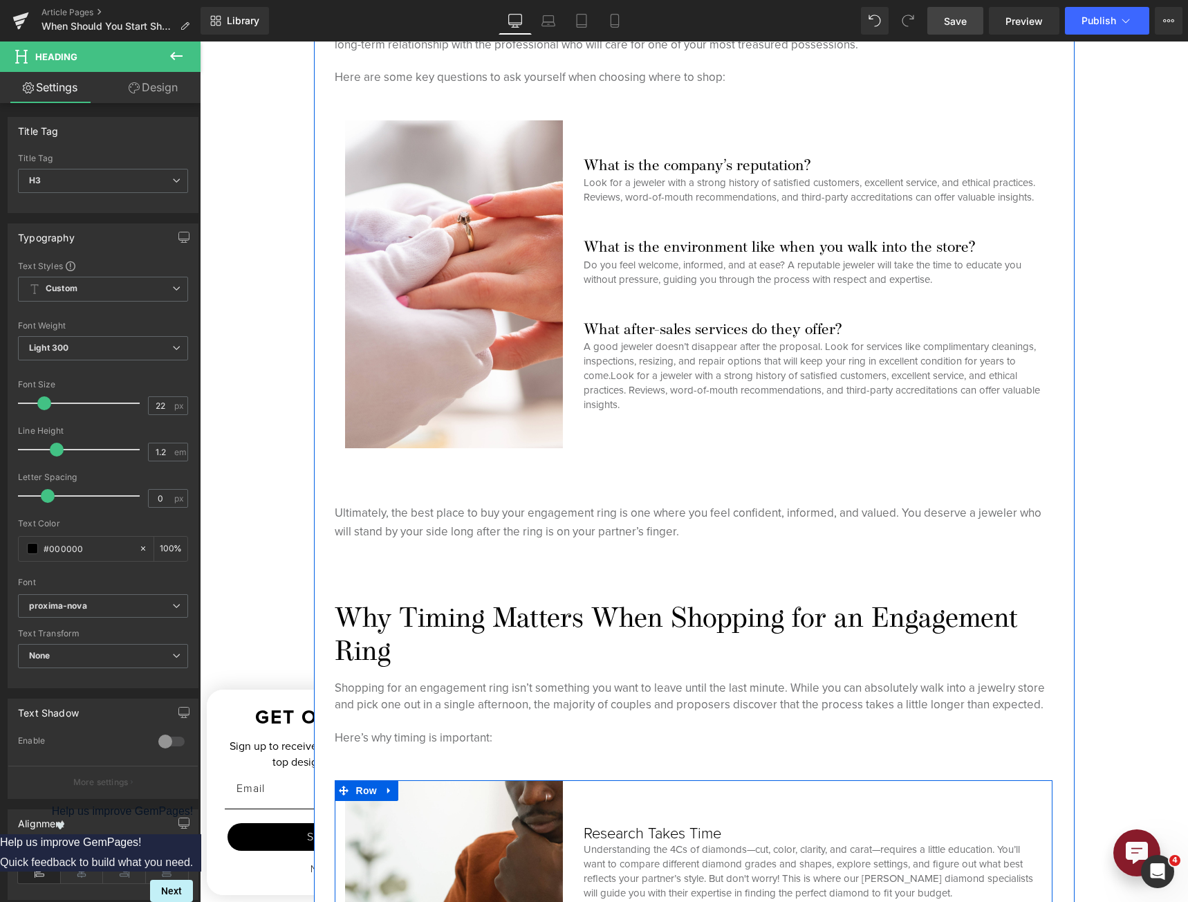
scroll to position [617, 0]
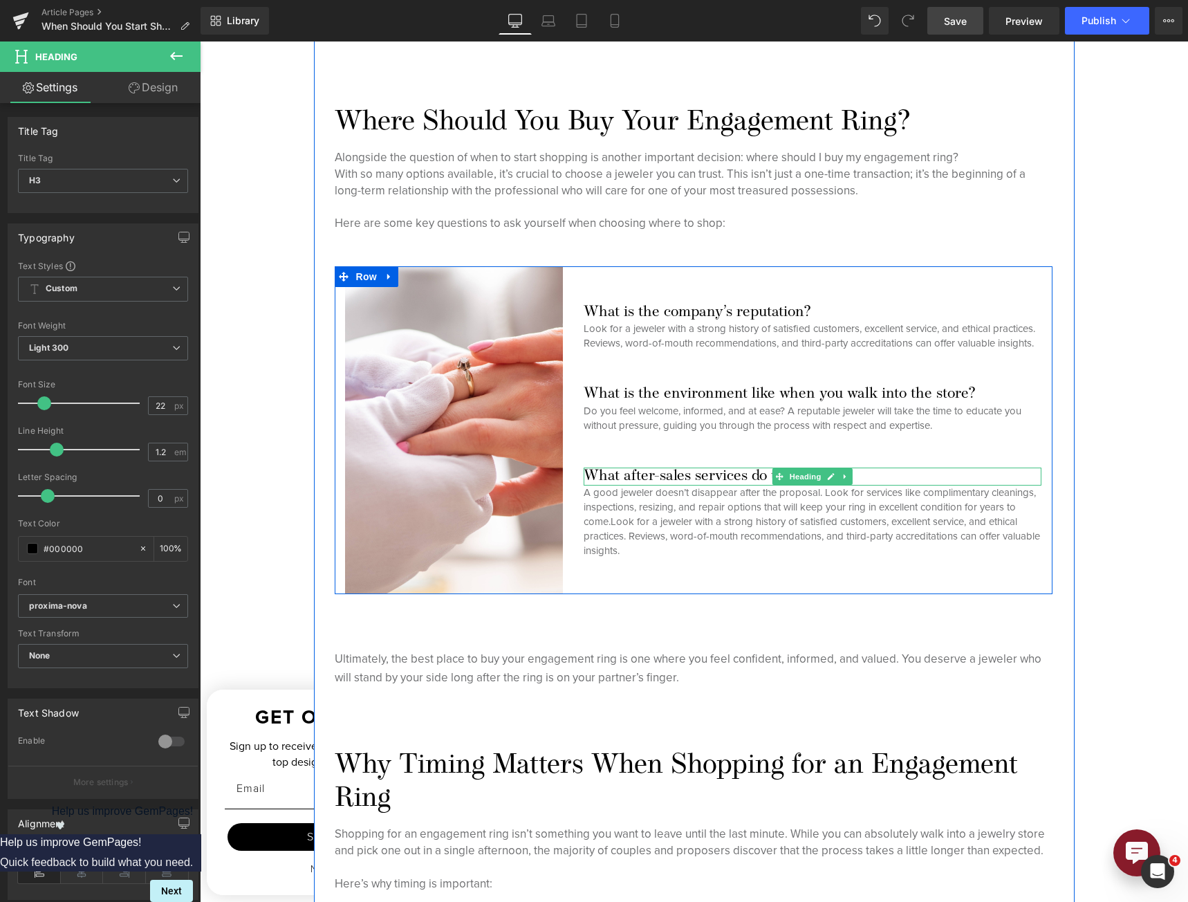
click at [713, 478] on h3 "What after-sales services do they offer?" at bounding box center [813, 476] width 458 height 18
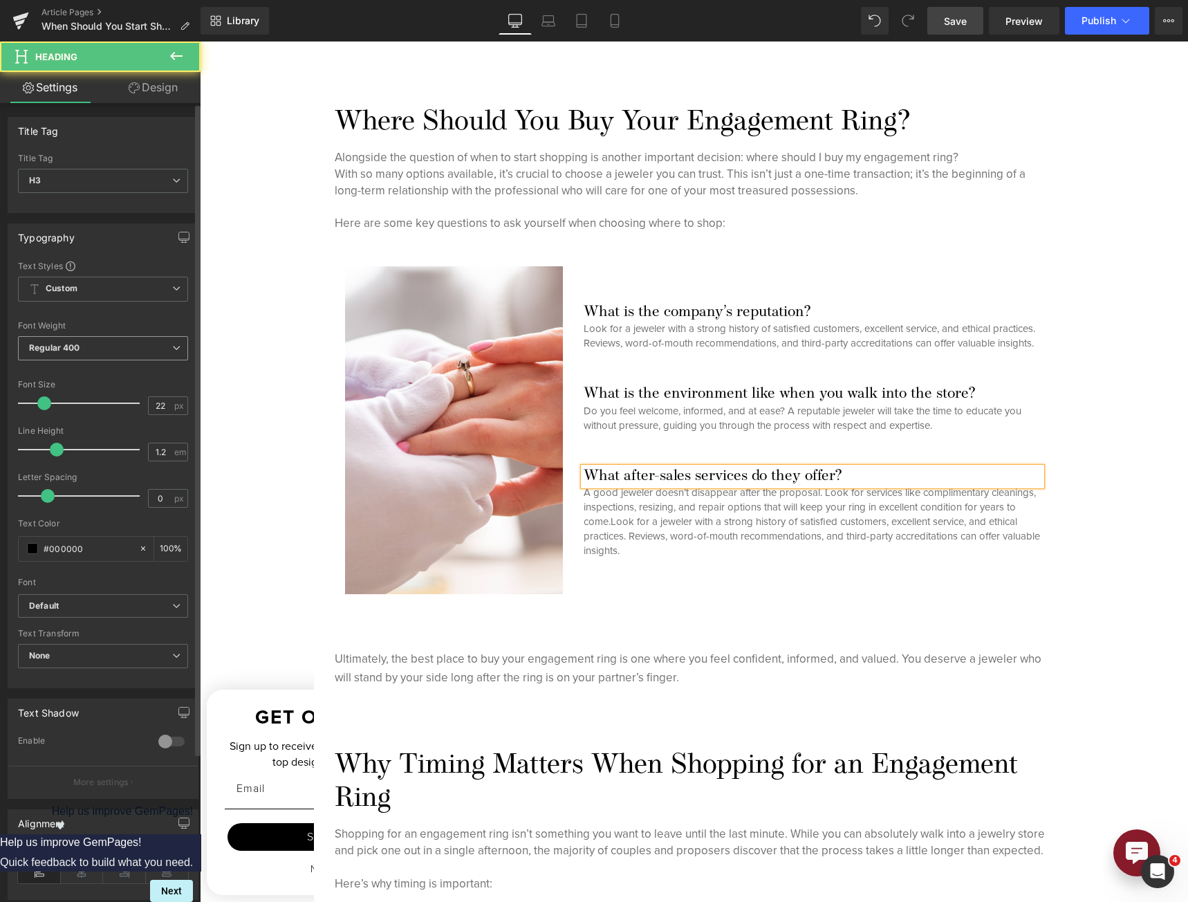
click at [124, 353] on span "Regular 400" at bounding box center [103, 348] width 170 height 24
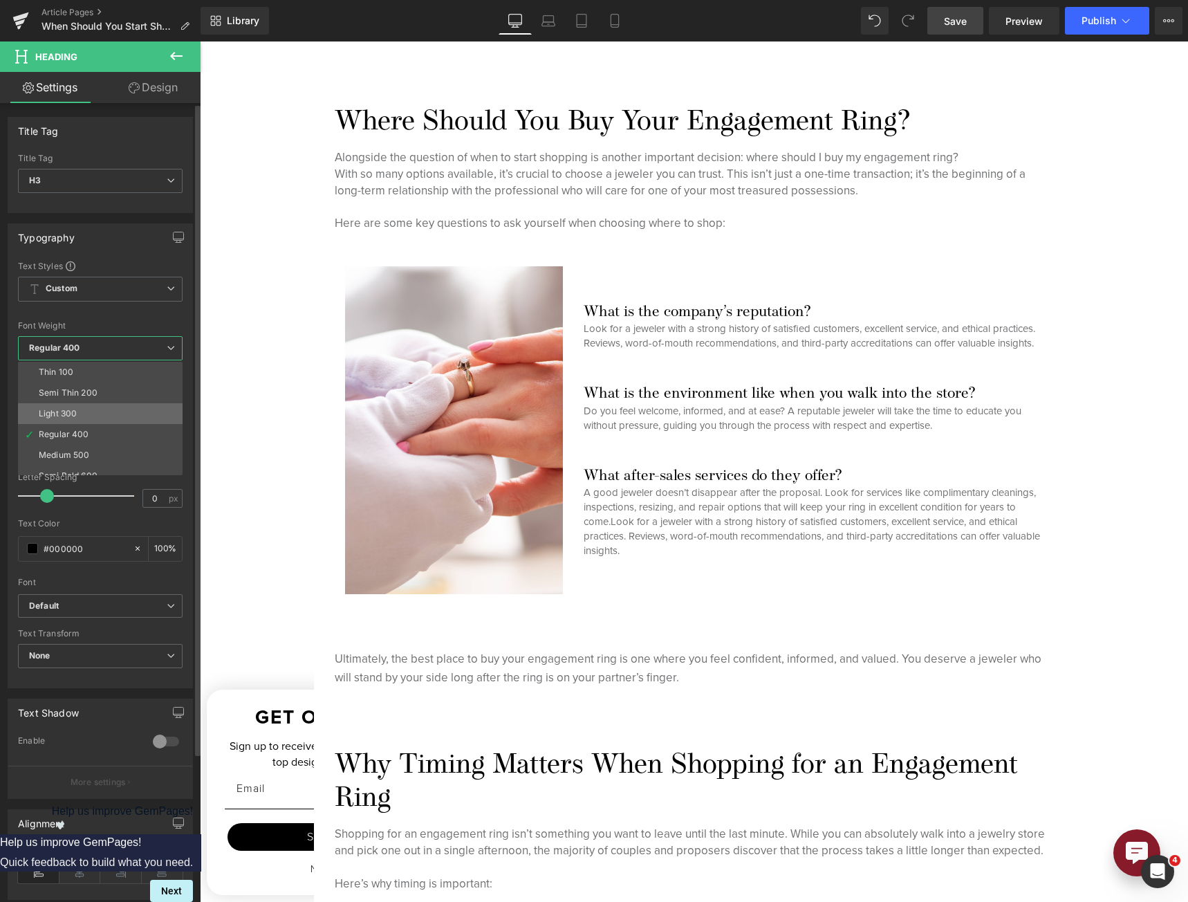
click at [102, 410] on li "Light 300" at bounding box center [103, 413] width 171 height 21
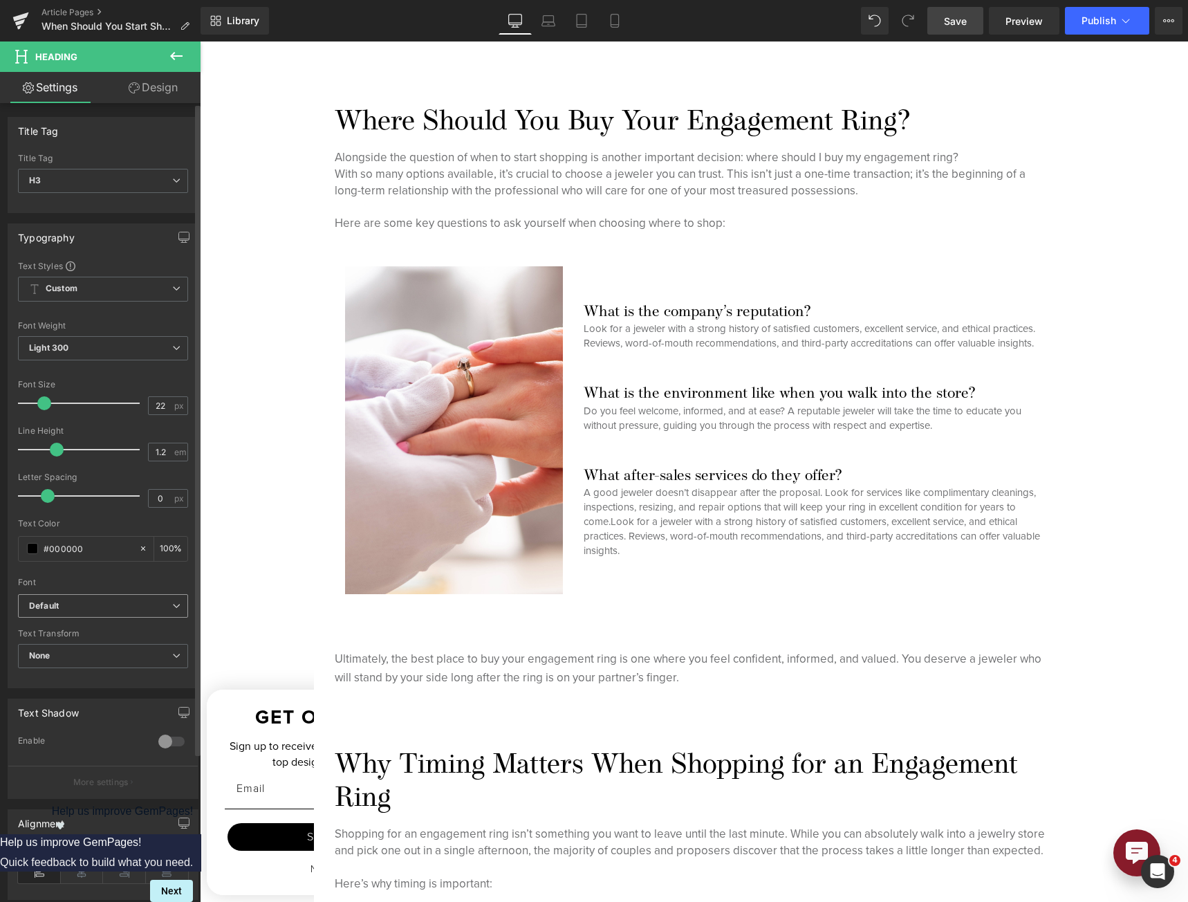
click at [107, 600] on b "Default" at bounding box center [100, 606] width 143 height 12
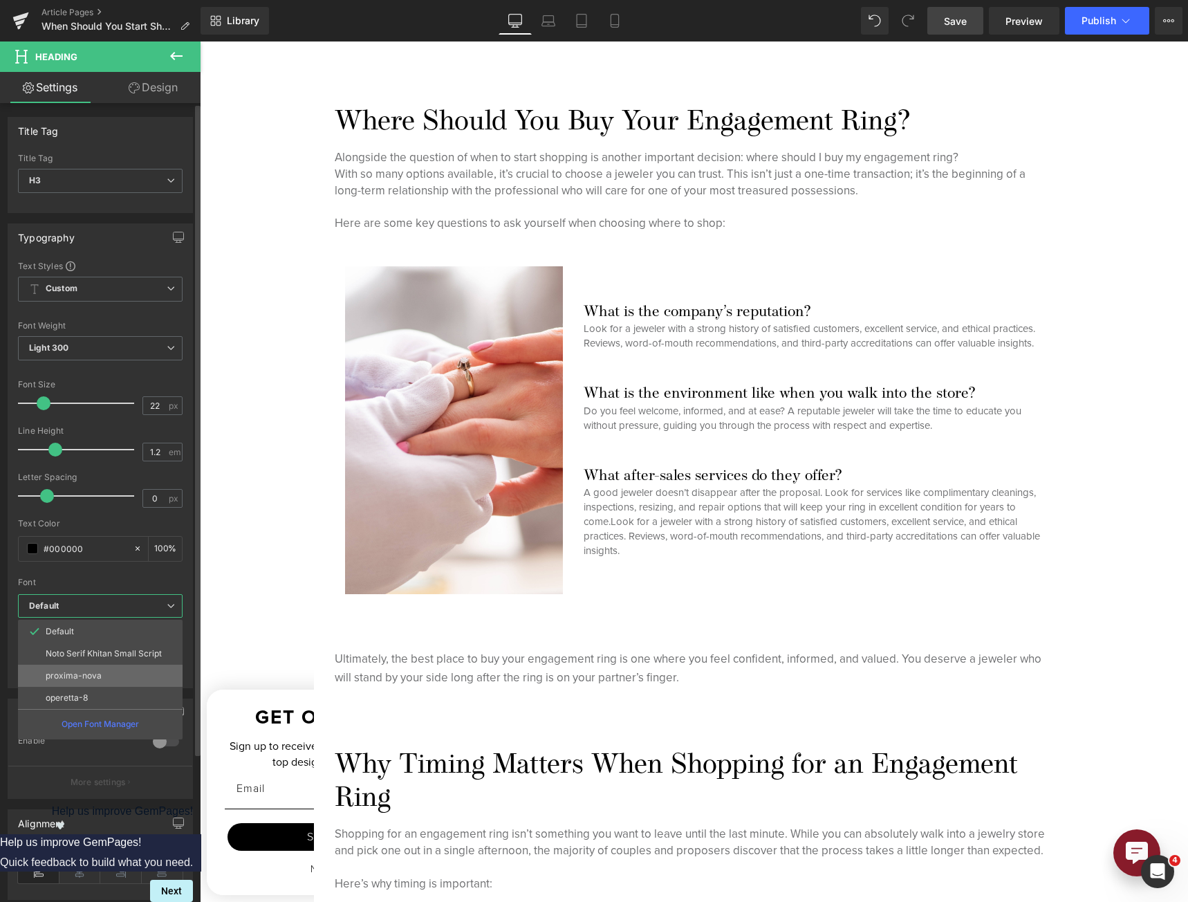
click at [85, 671] on p "proxima-nova" at bounding box center [74, 676] width 56 height 10
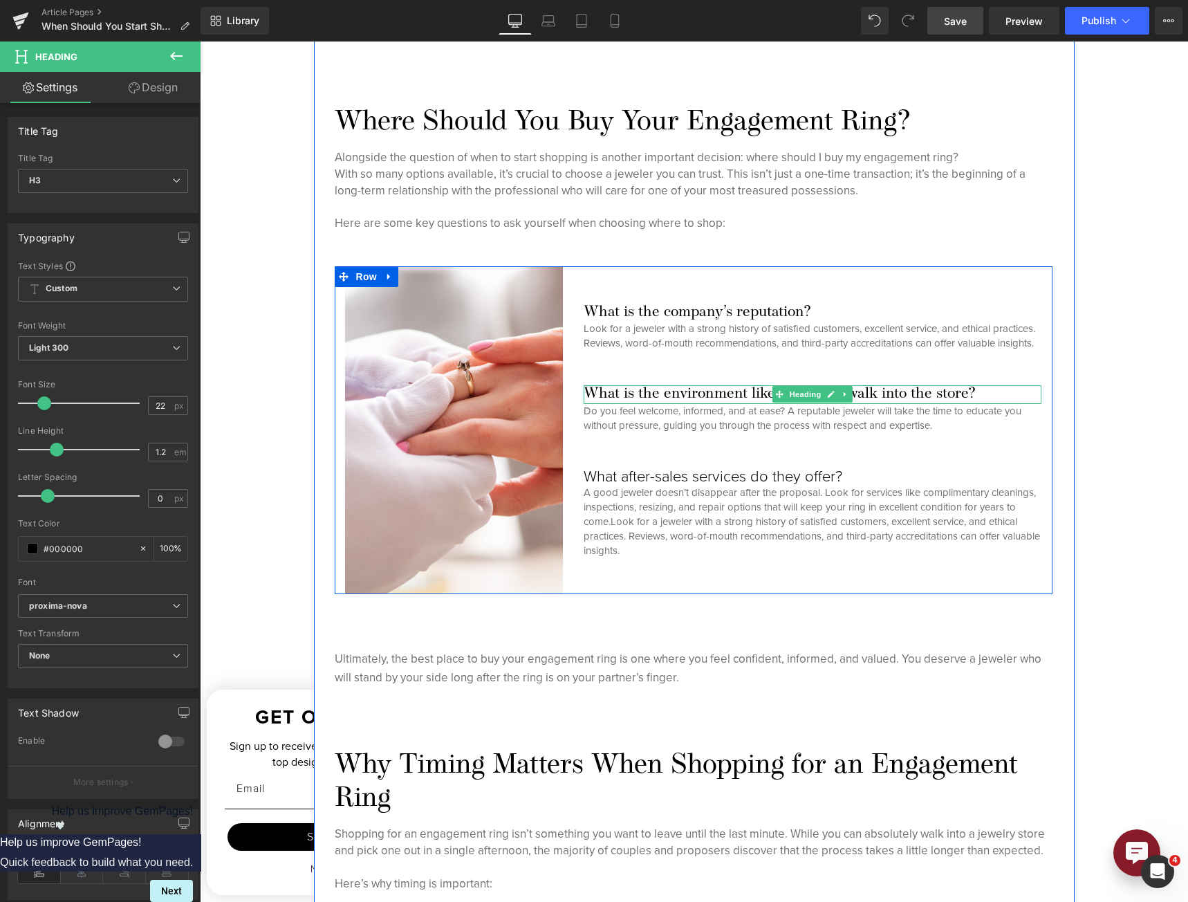
click at [642, 398] on h3 "What is the environment like when you walk into the store?" at bounding box center [813, 394] width 458 height 18
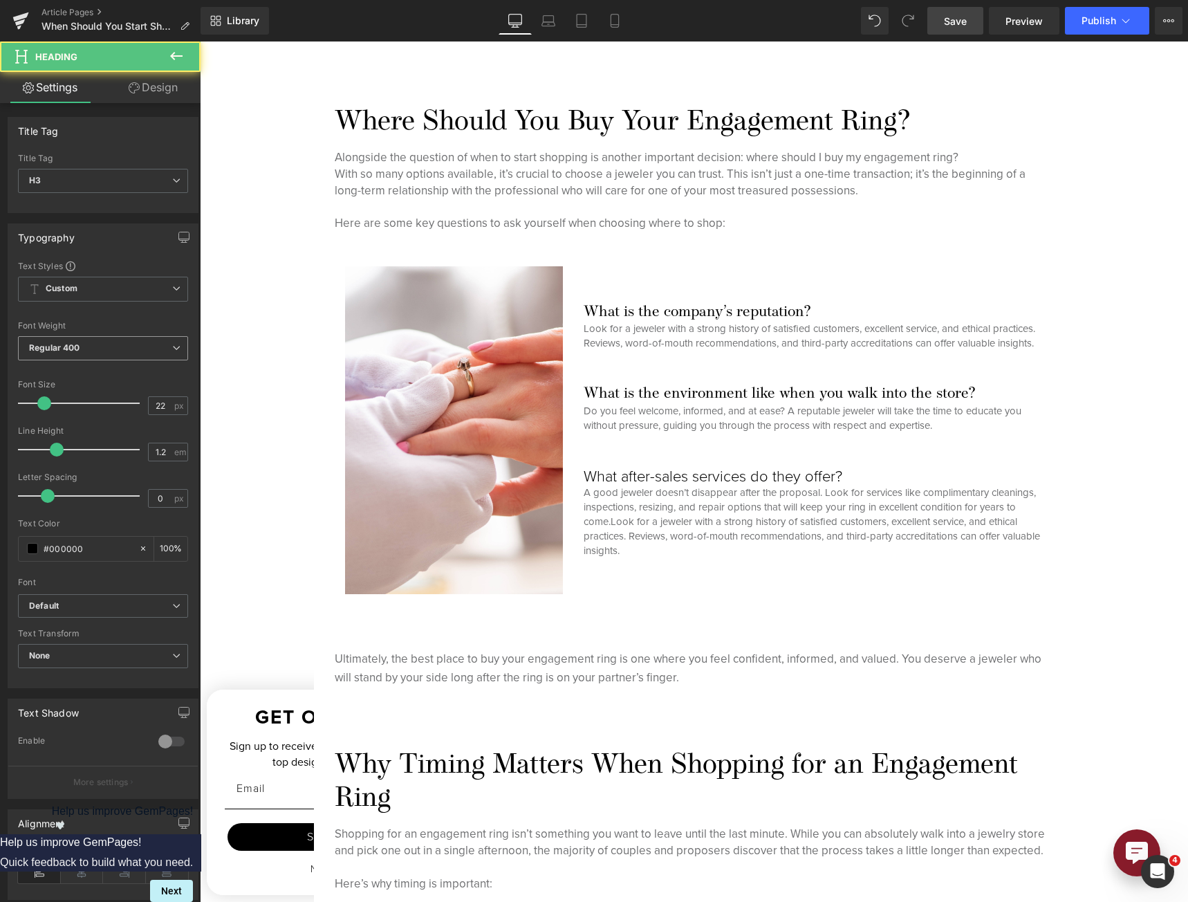
click at [153, 342] on span "Regular 400" at bounding box center [103, 348] width 170 height 24
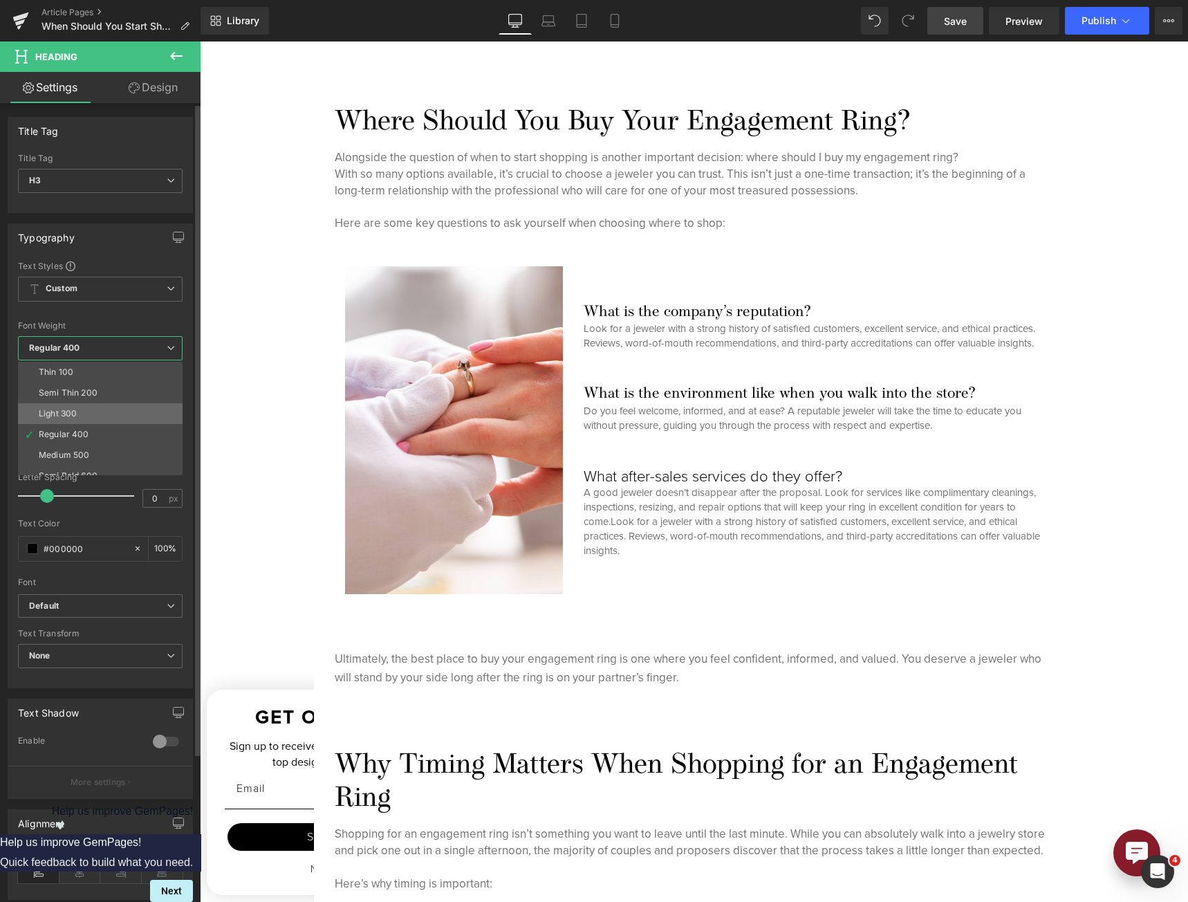
click at [128, 411] on li "Light 300" at bounding box center [103, 413] width 171 height 21
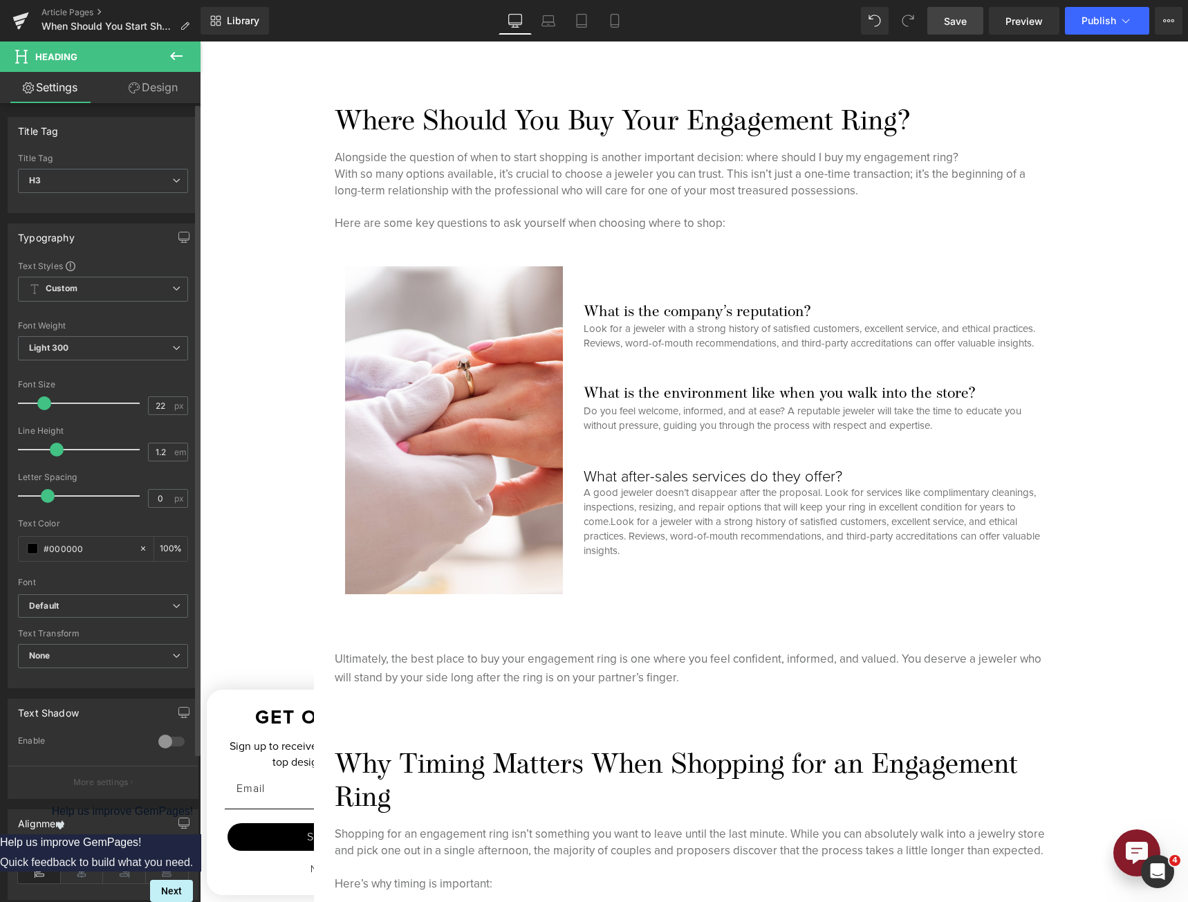
click at [97, 586] on div "Font" at bounding box center [103, 582] width 170 height 10
click at [97, 601] on b "Default" at bounding box center [100, 606] width 143 height 12
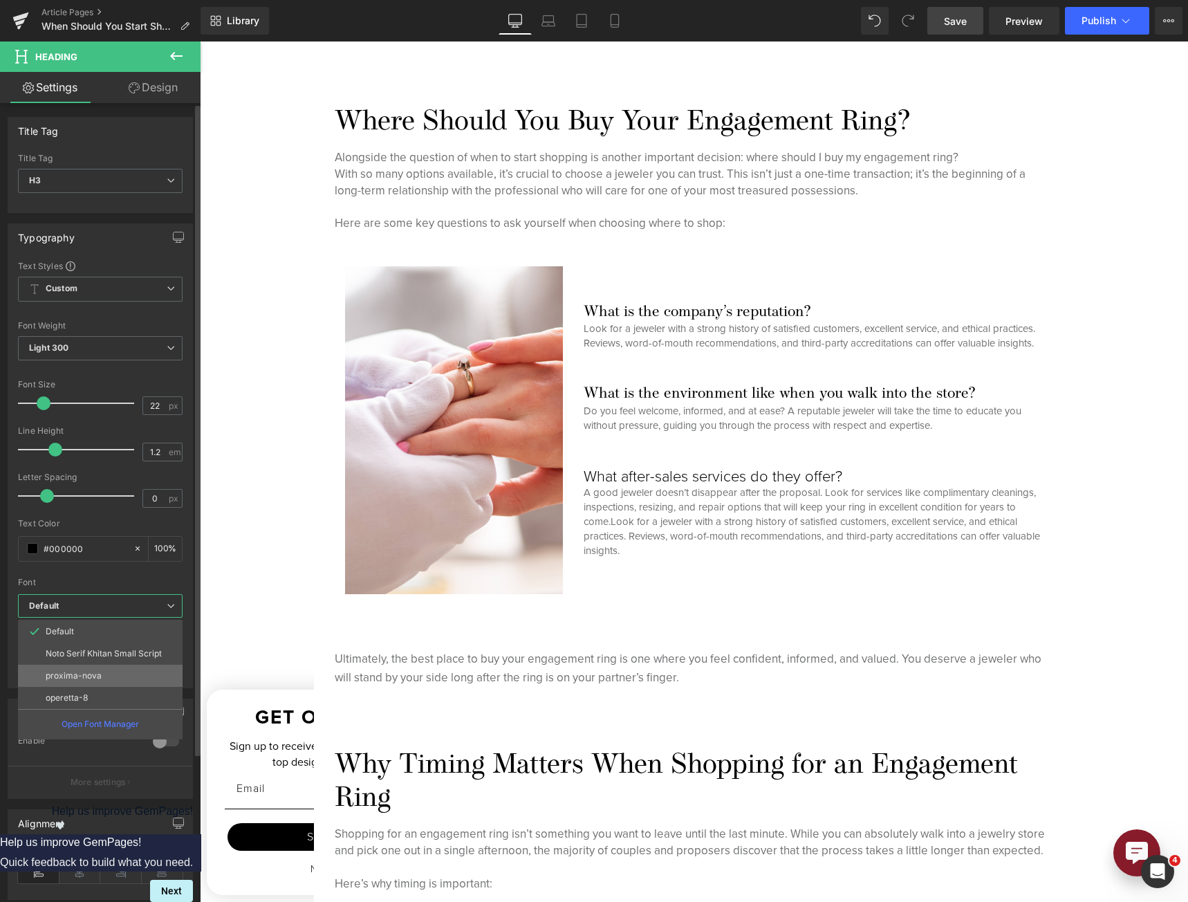
click at [93, 671] on li "proxima-nova" at bounding box center [100, 675] width 165 height 22
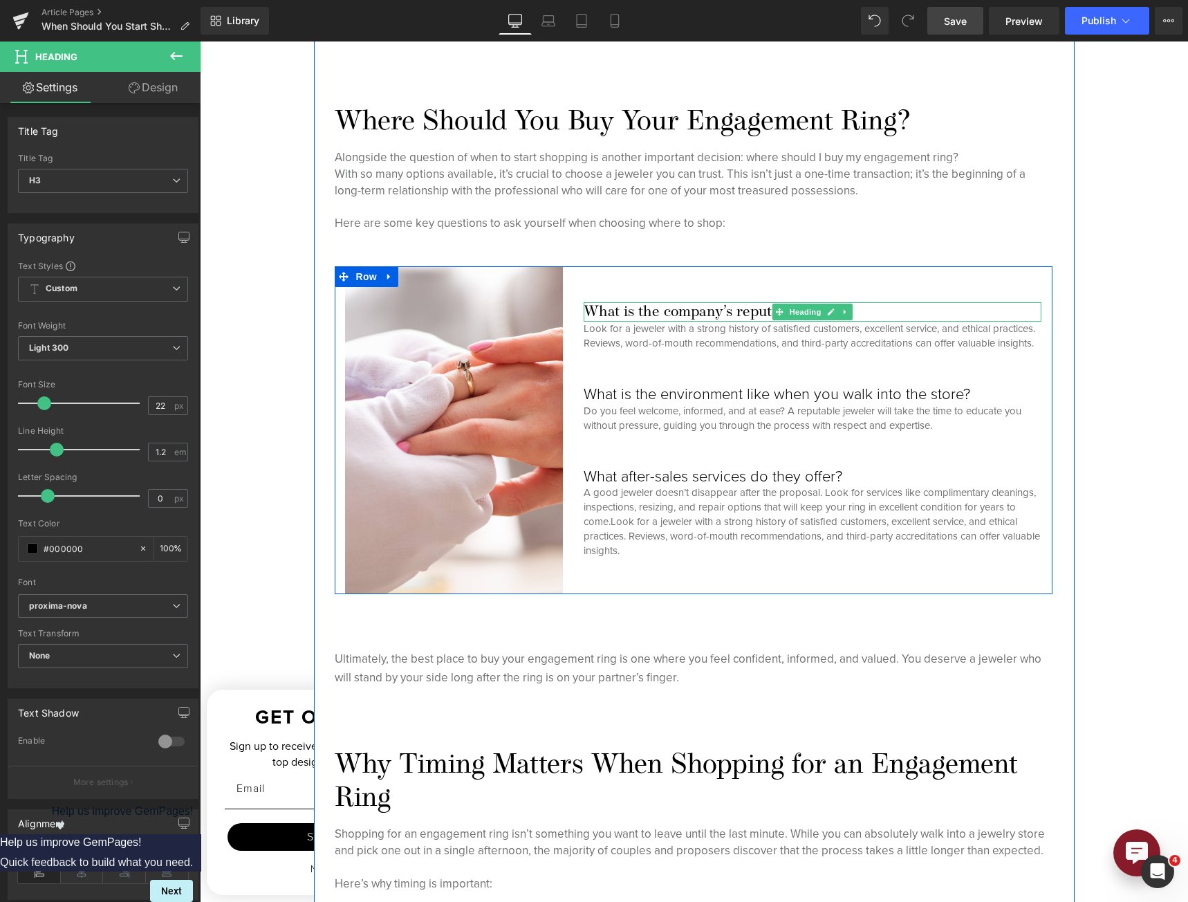
click at [659, 304] on h3 "What is the company’s reputation?" at bounding box center [813, 313] width 458 height 18
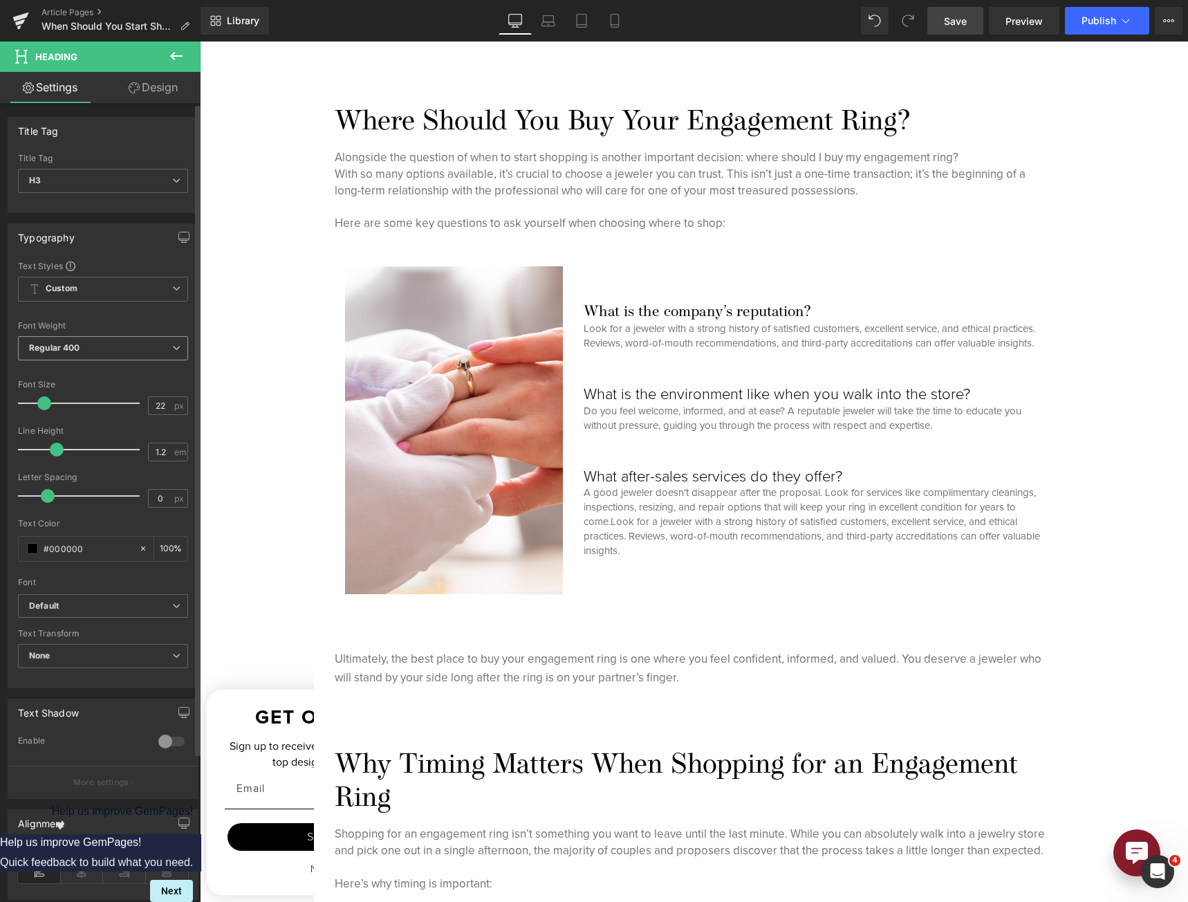
click at [136, 339] on span "Regular 400" at bounding box center [103, 348] width 170 height 24
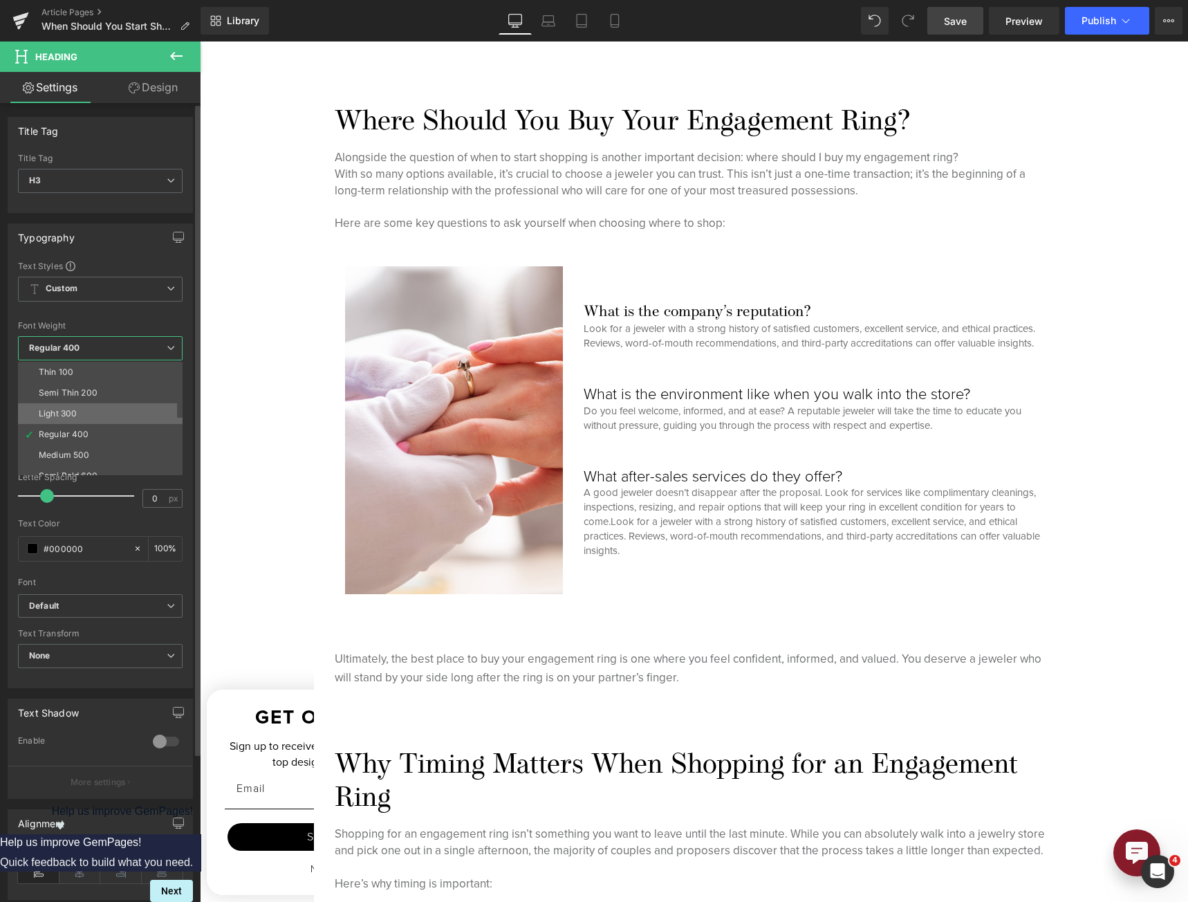
click at [102, 412] on li "Light 300" at bounding box center [103, 413] width 171 height 21
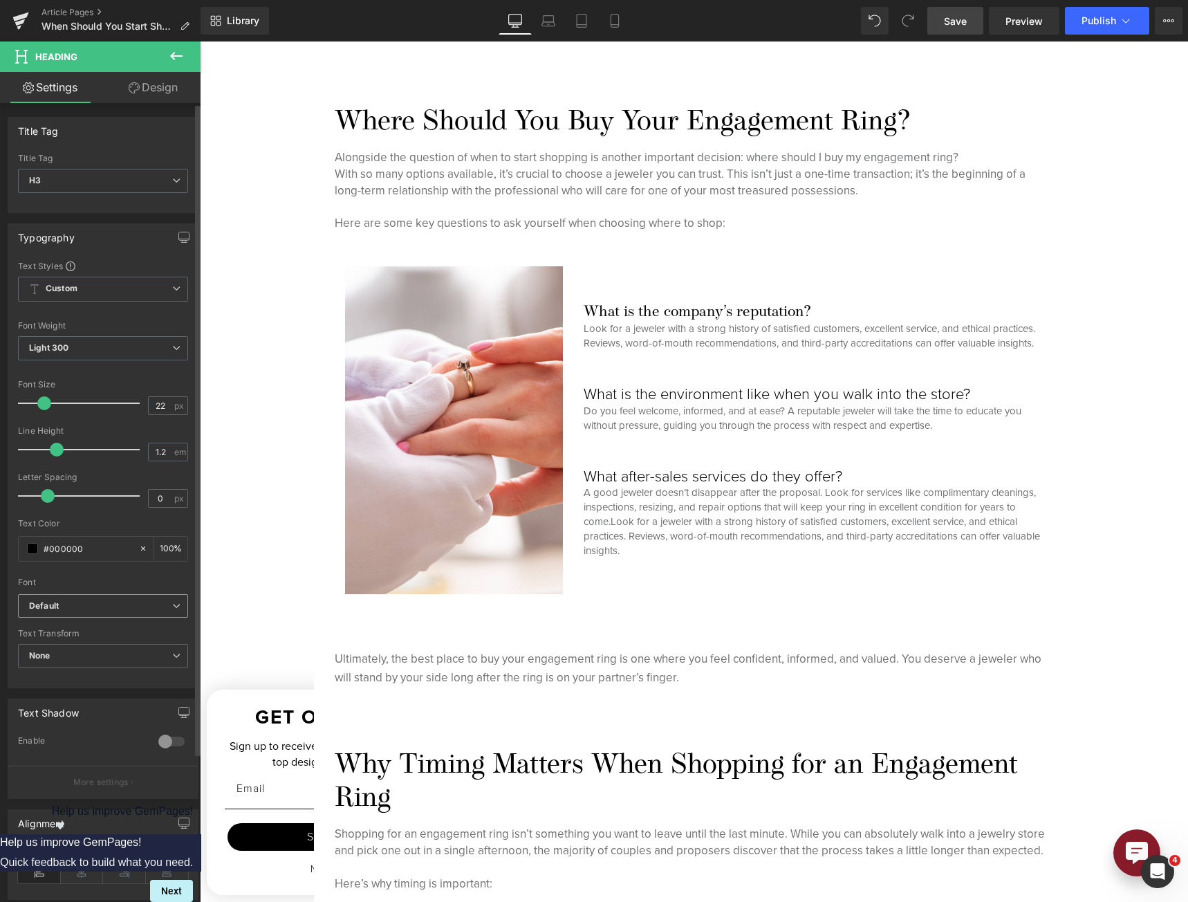
click at [77, 596] on span "Default" at bounding box center [103, 606] width 170 height 24
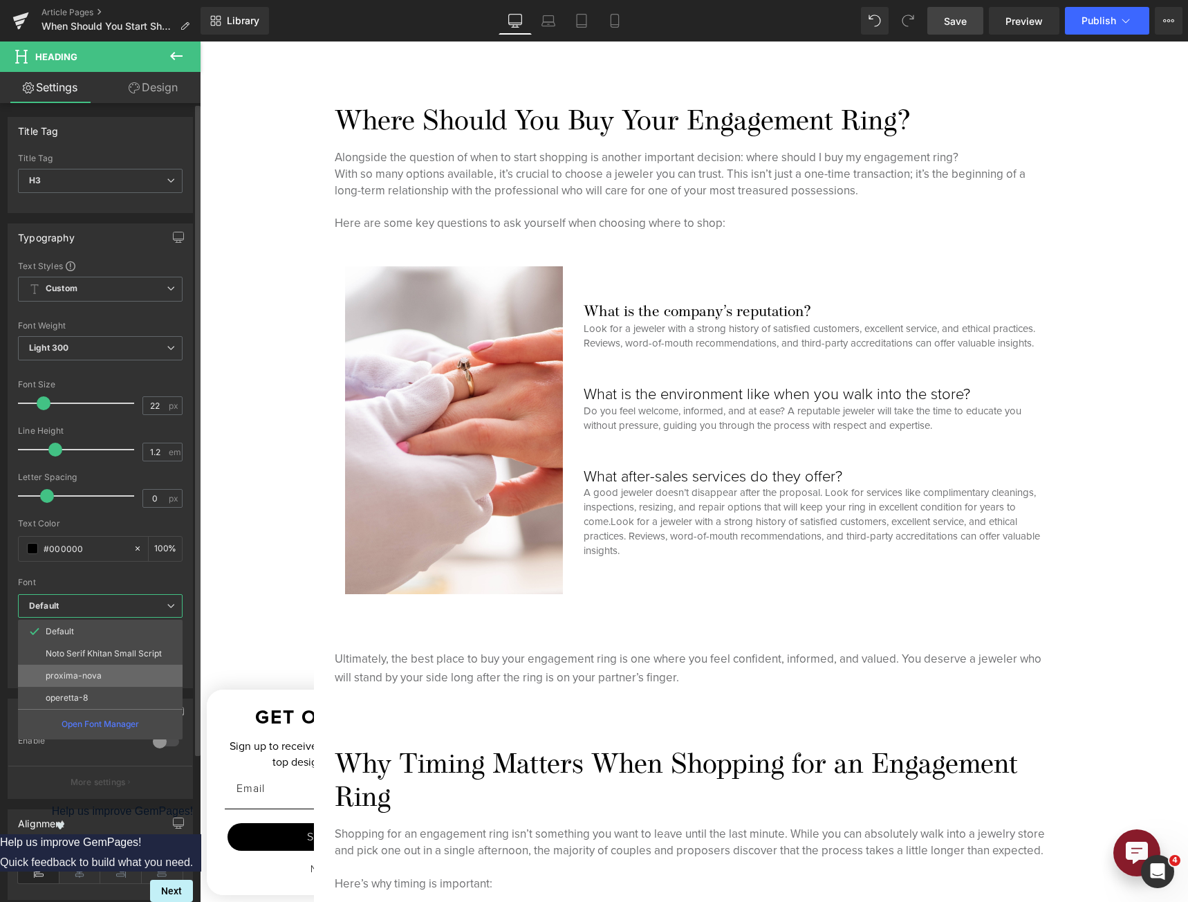
click at [78, 671] on p "proxima-nova" at bounding box center [74, 676] width 56 height 10
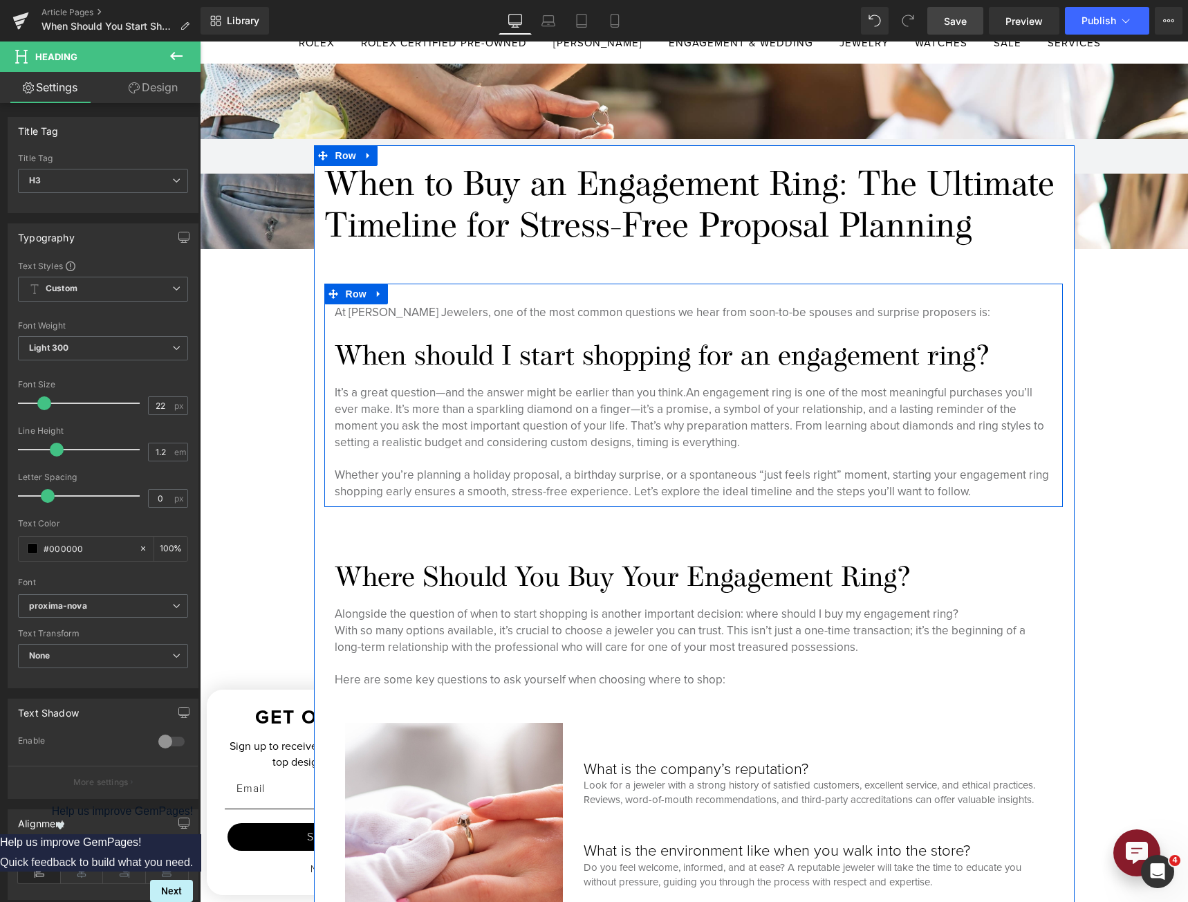
scroll to position [133, 0]
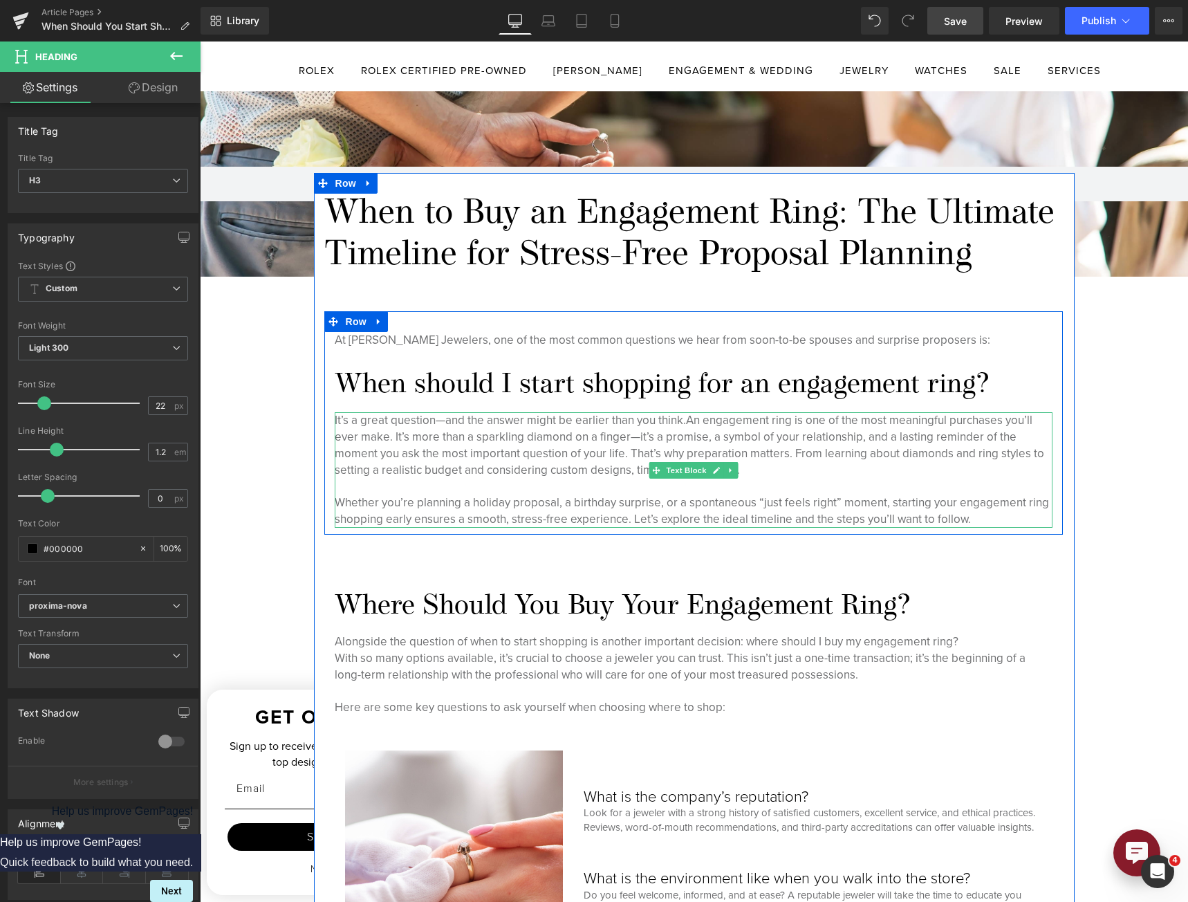
click at [601, 486] on p at bounding box center [694, 486] width 718 height 17
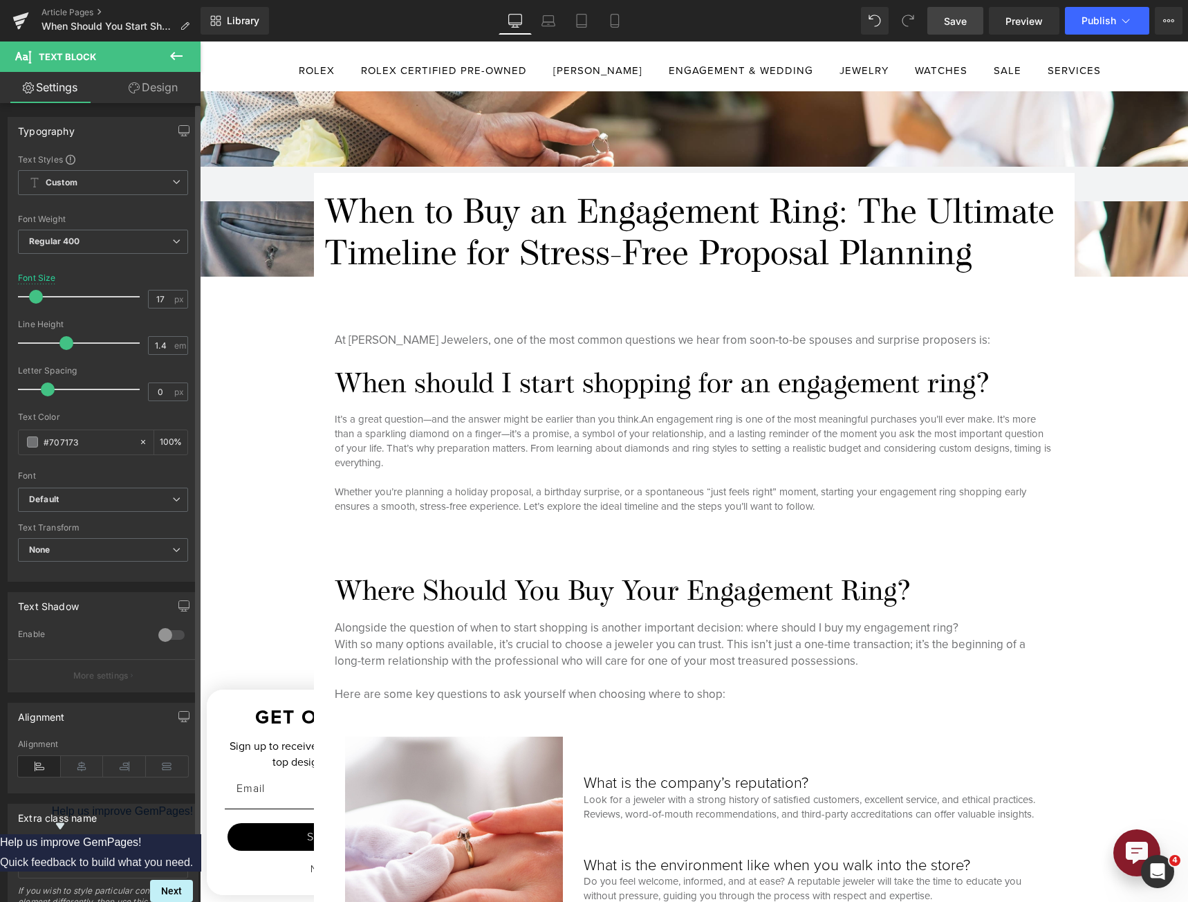
click at [35, 298] on span at bounding box center [36, 297] width 14 height 14
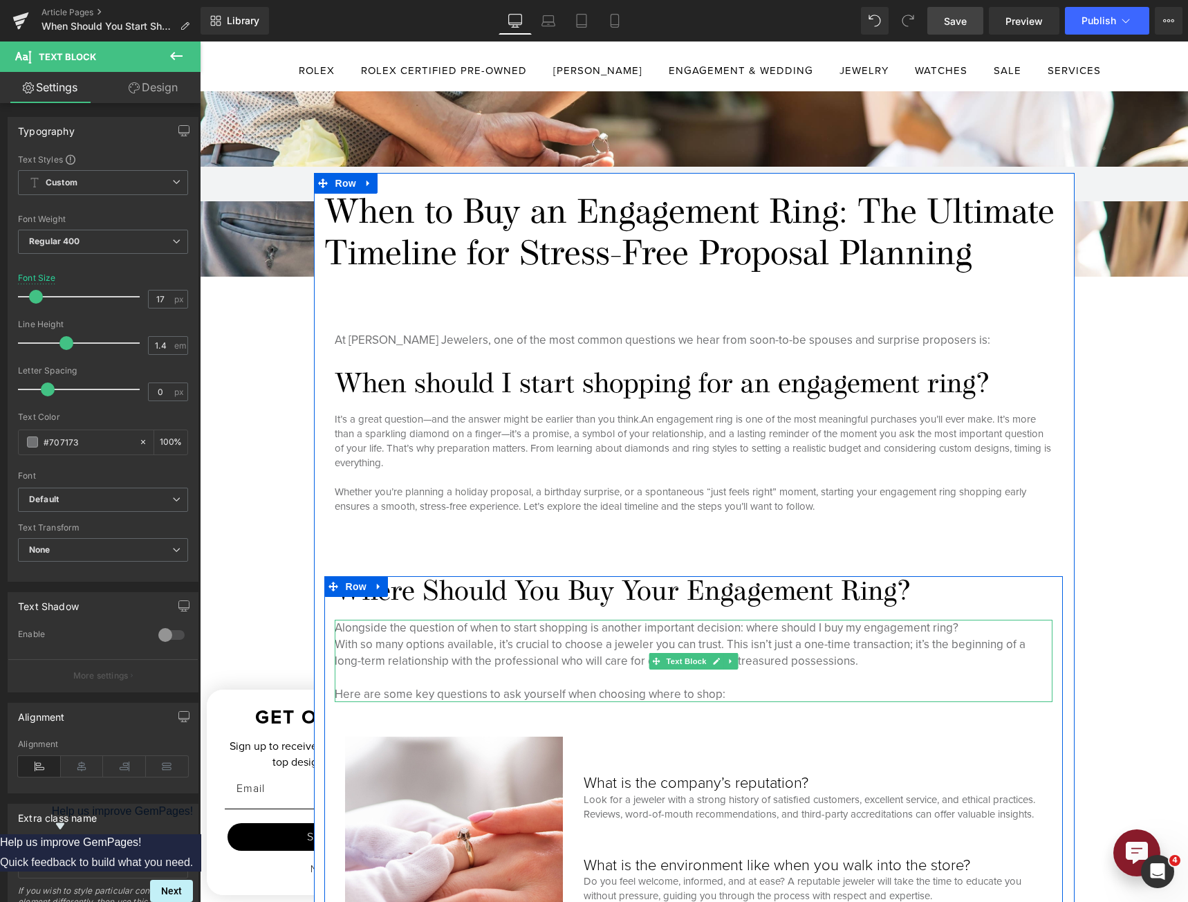
click at [473, 623] on p "Alongside the question of when to start shopping is another important decision:…" at bounding box center [694, 627] width 718 height 17
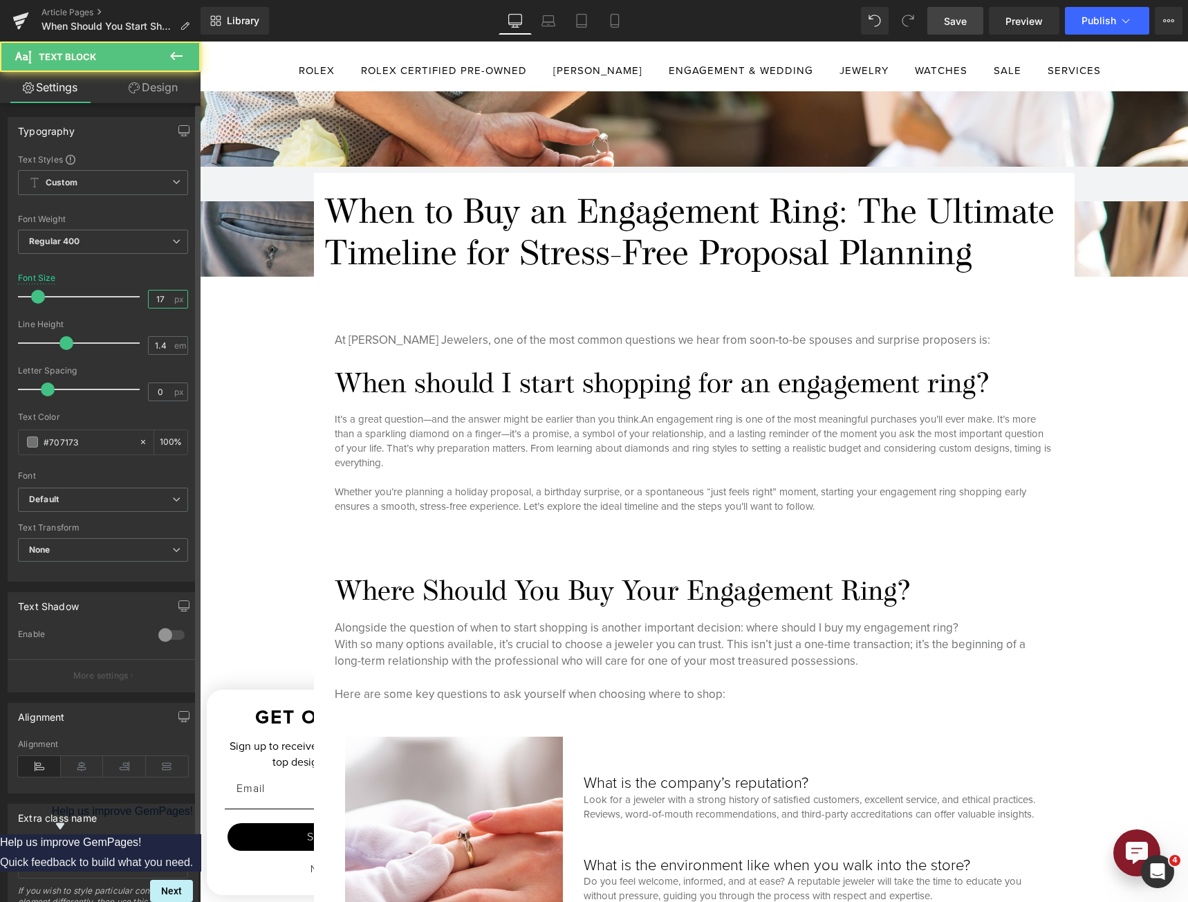
click at [159, 292] on input "17" at bounding box center [161, 298] width 24 height 17
type input "15"
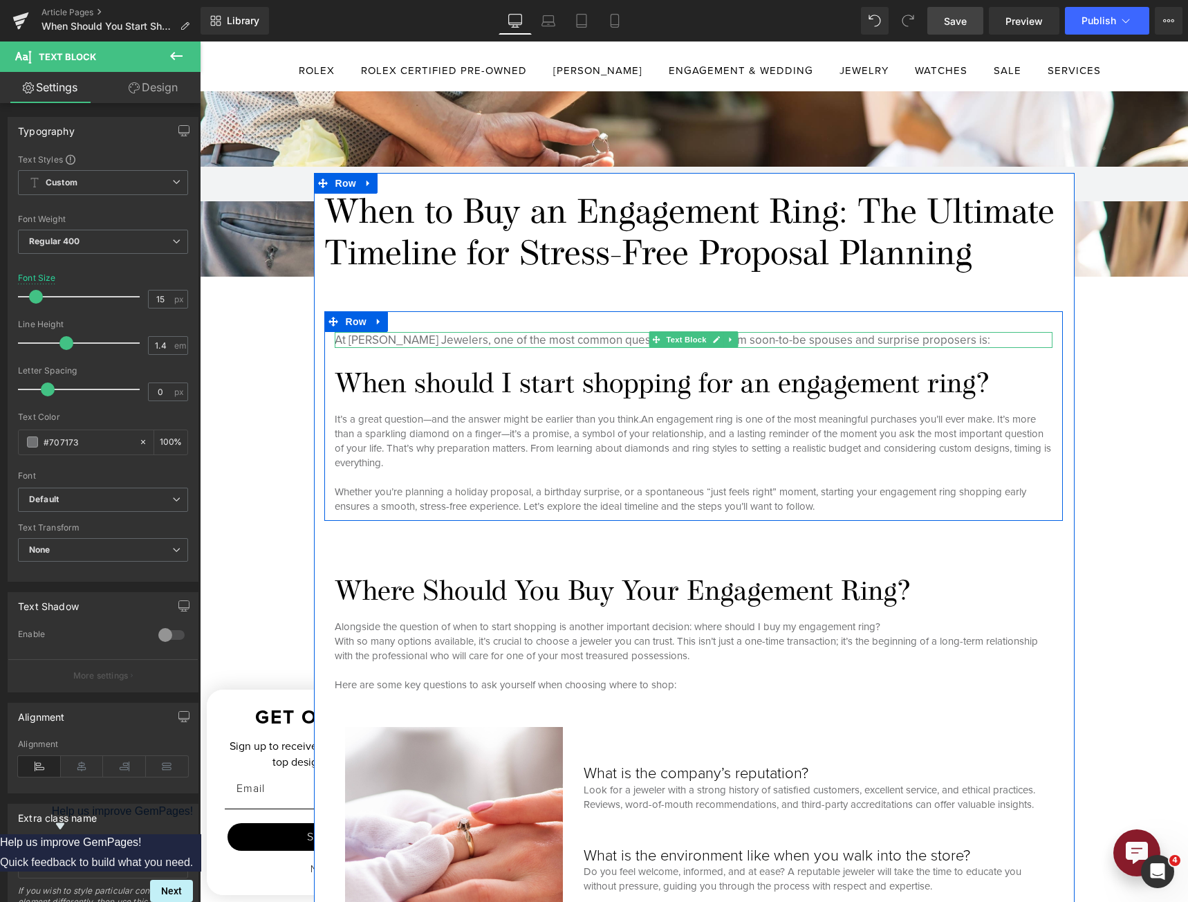
click at [769, 338] on p "At [PERSON_NAME] Jewelers, one of the most common questions we hear from soon-t…" at bounding box center [694, 340] width 718 height 17
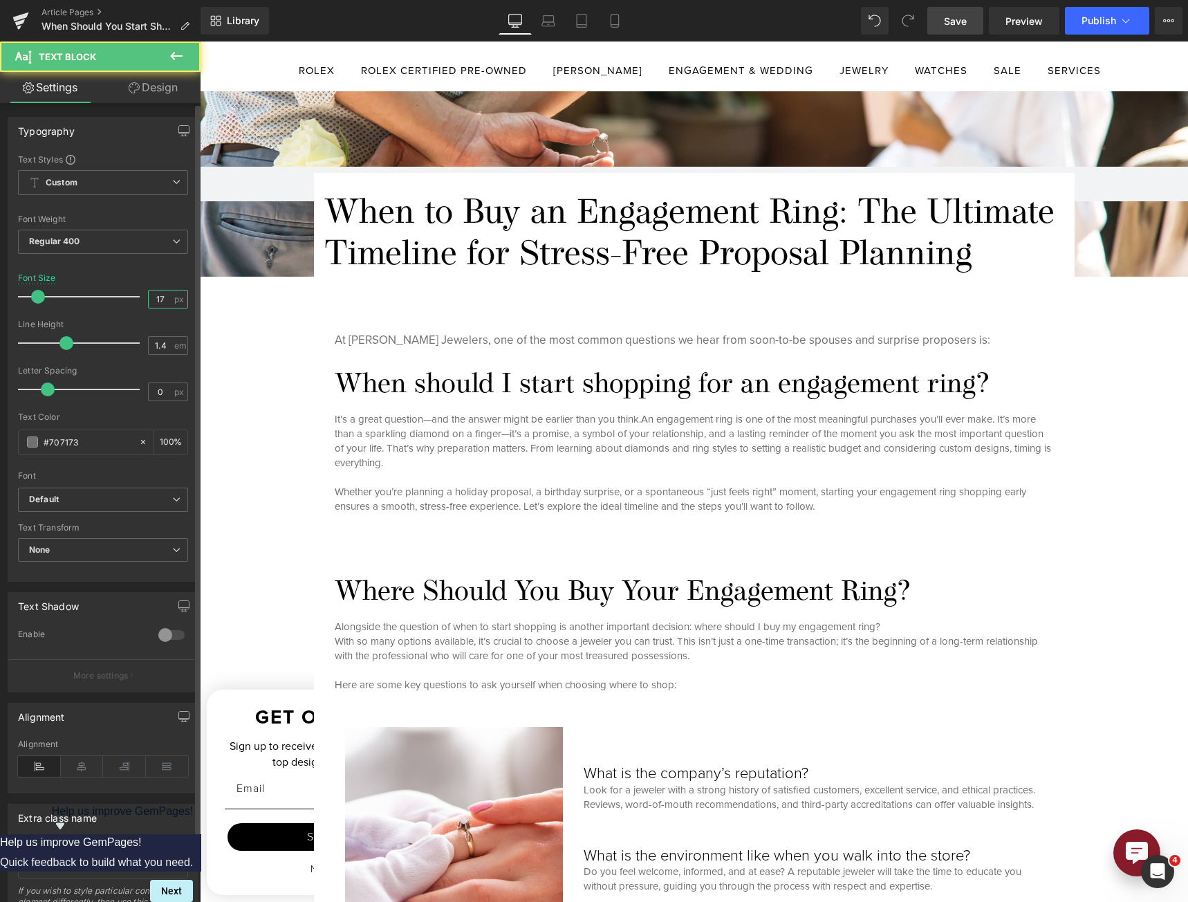
click at [163, 300] on input "17" at bounding box center [161, 298] width 24 height 17
type input "15"
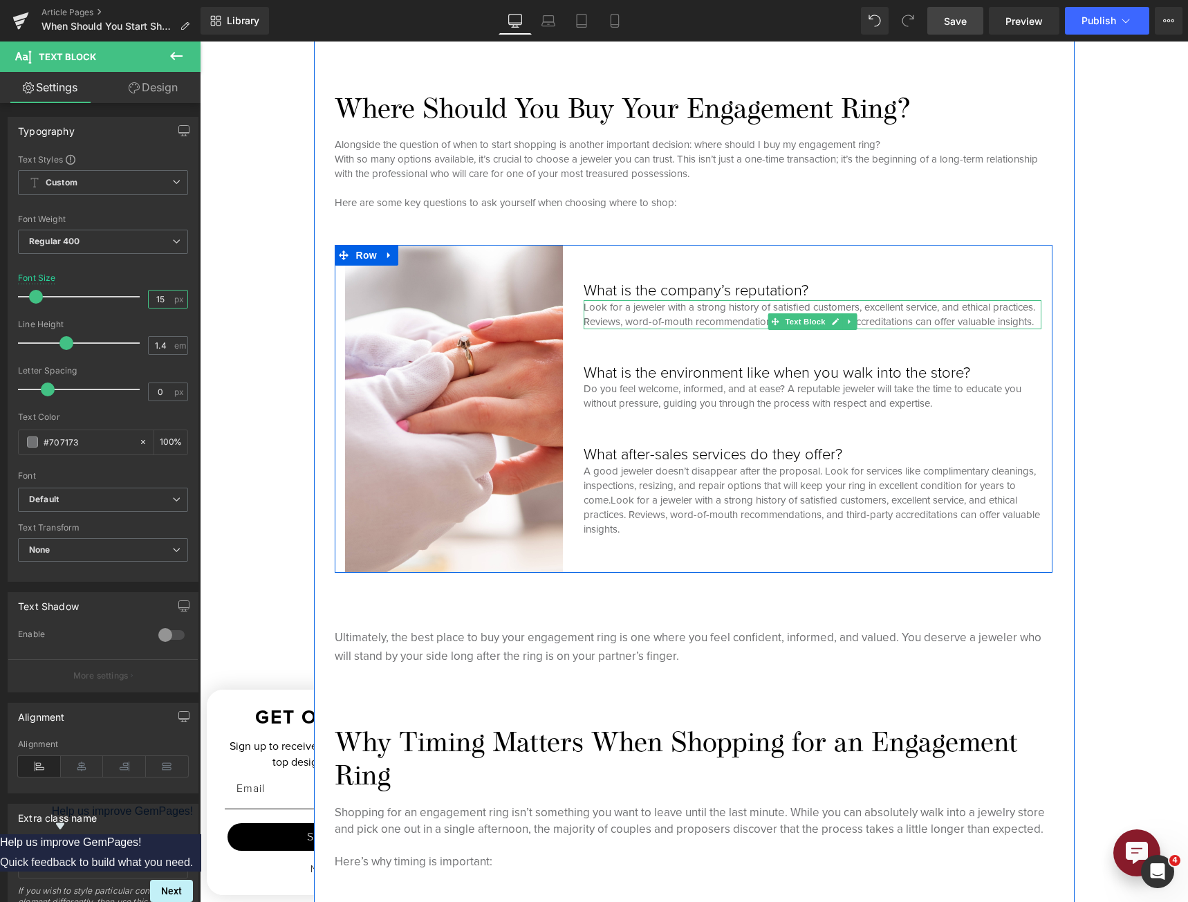
scroll to position [617, 0]
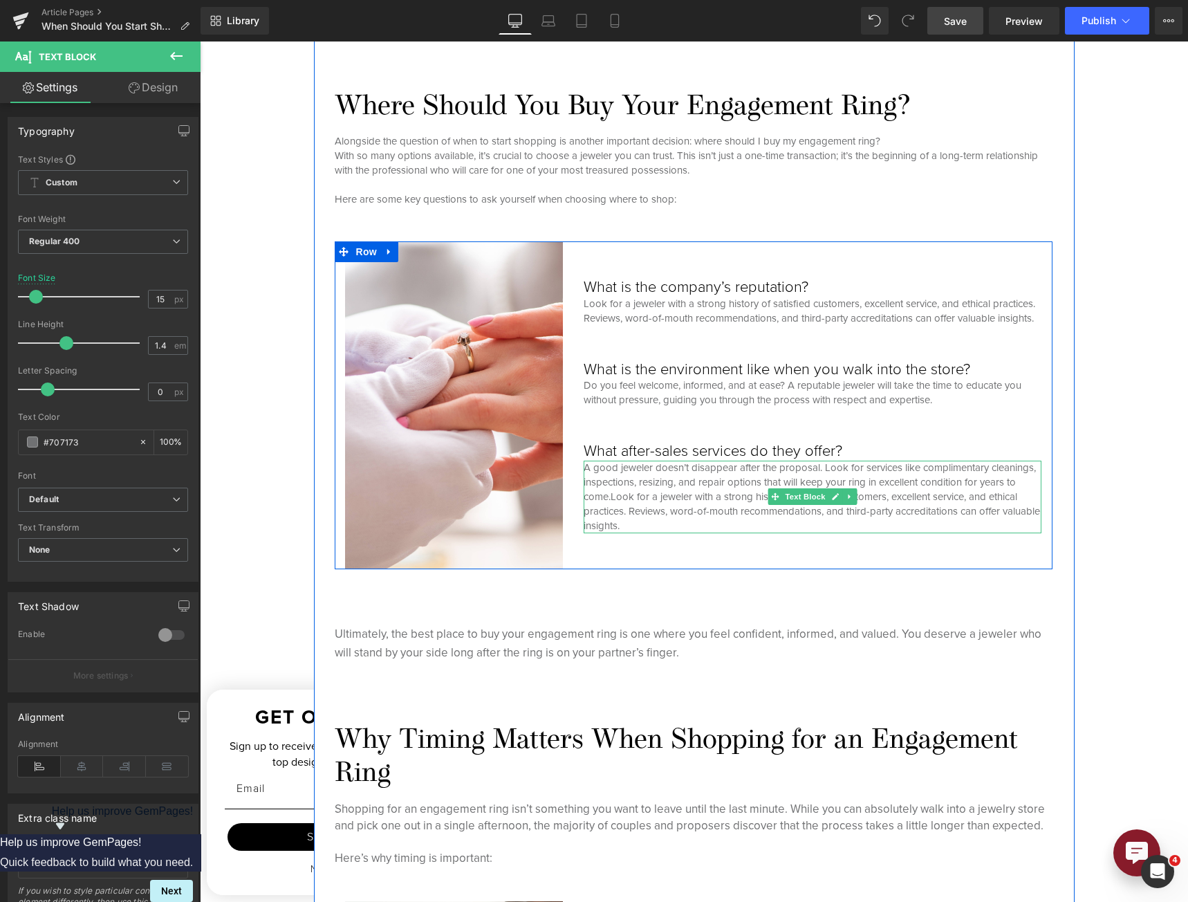
click at [759, 485] on p "A good jeweler doesn’t disappear after the proposal. Look for services like com…" at bounding box center [813, 496] width 458 height 73
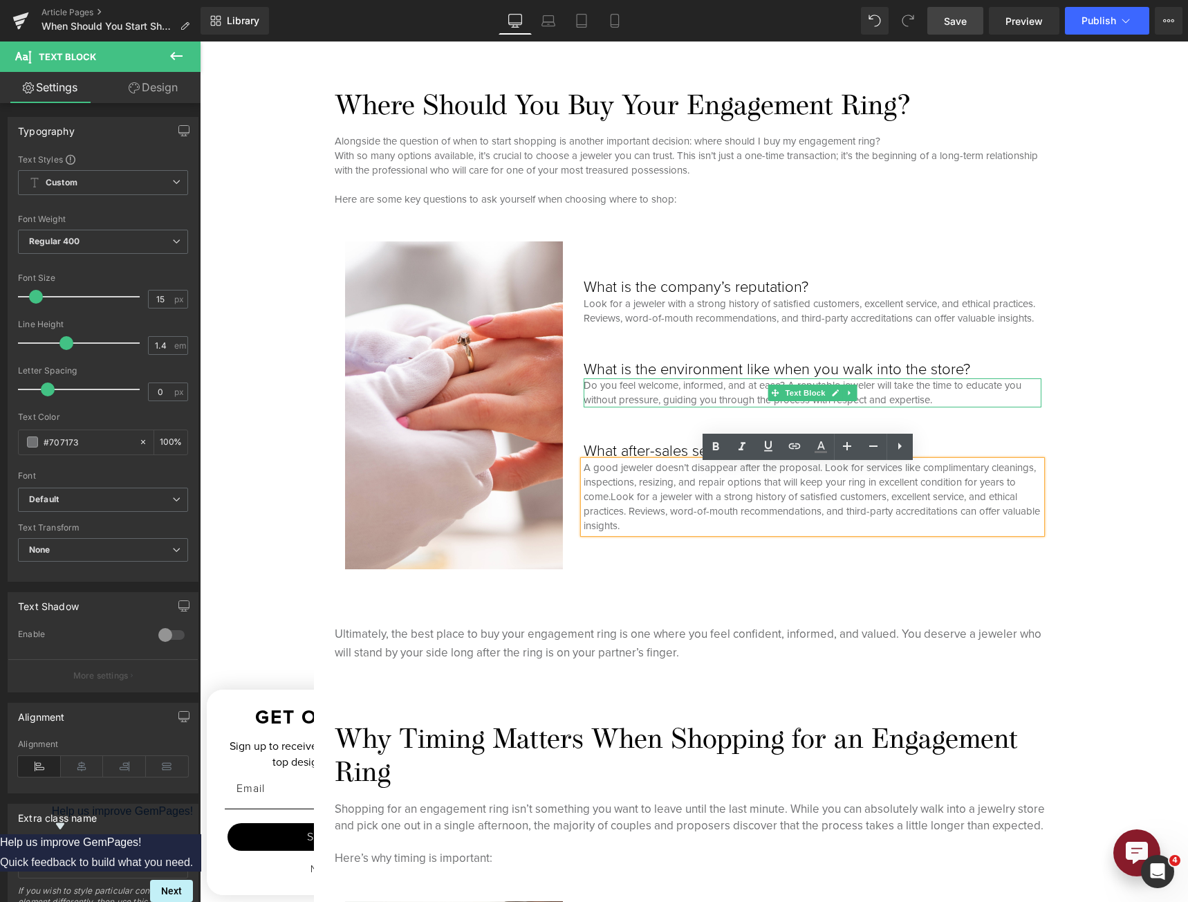
click at [714, 404] on p "Do you feel welcome, informed, and at ease? A reputable jeweler will take the t…" at bounding box center [813, 392] width 458 height 29
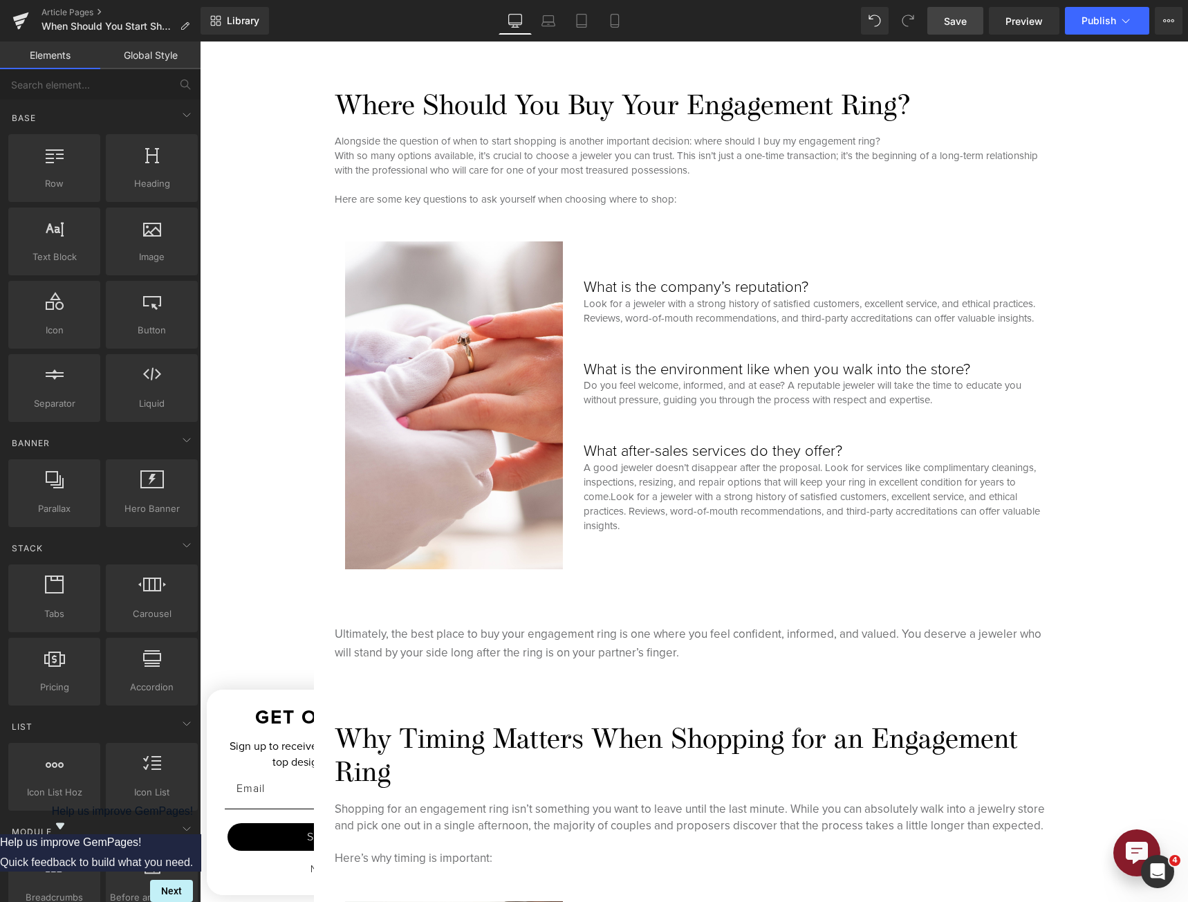
drag, startPoint x: 967, startPoint y: 26, endPoint x: 362, endPoint y: 579, distance: 820.2
click at [967, 26] on span "Save" at bounding box center [955, 21] width 23 height 15
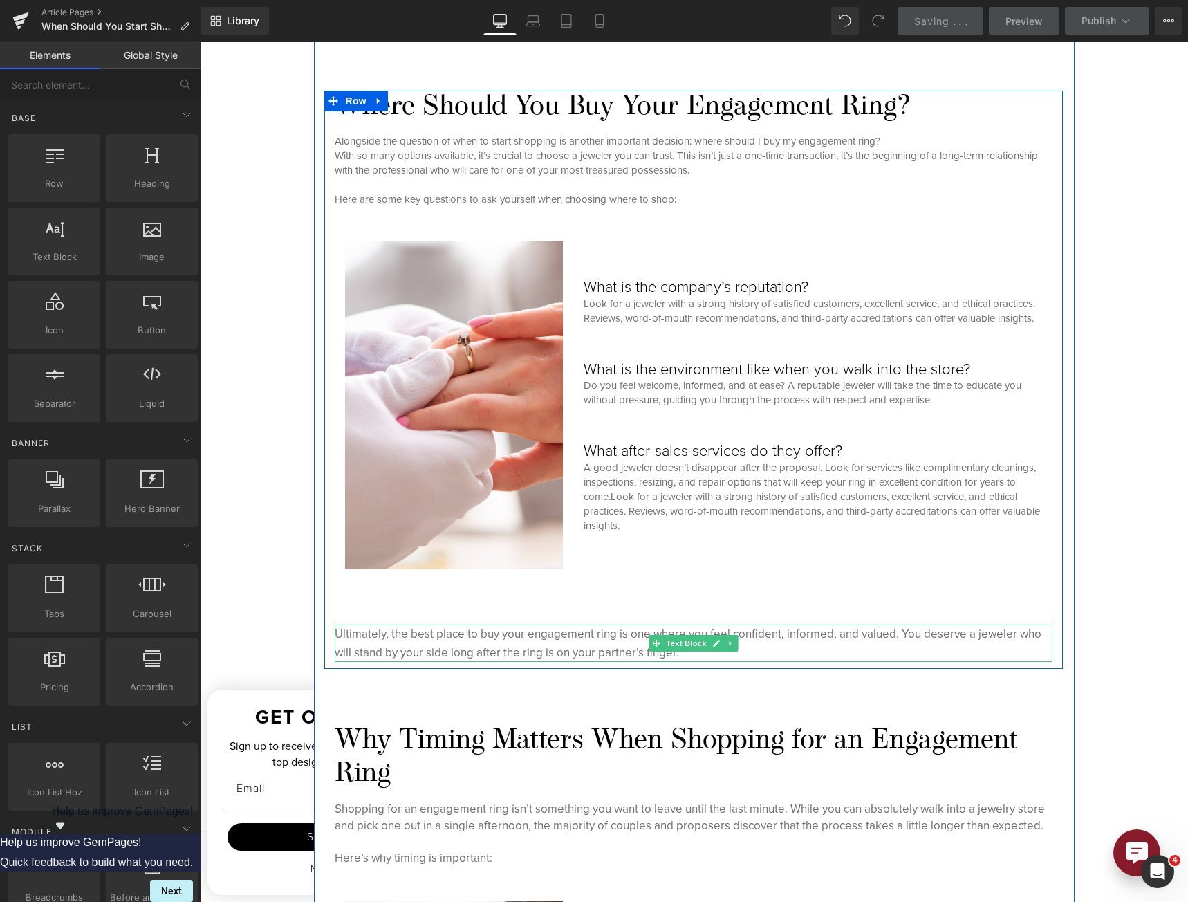
click at [565, 637] on p "Ultimately, the best place to buy your engagement ring is one where you feel co…" at bounding box center [694, 642] width 718 height 37
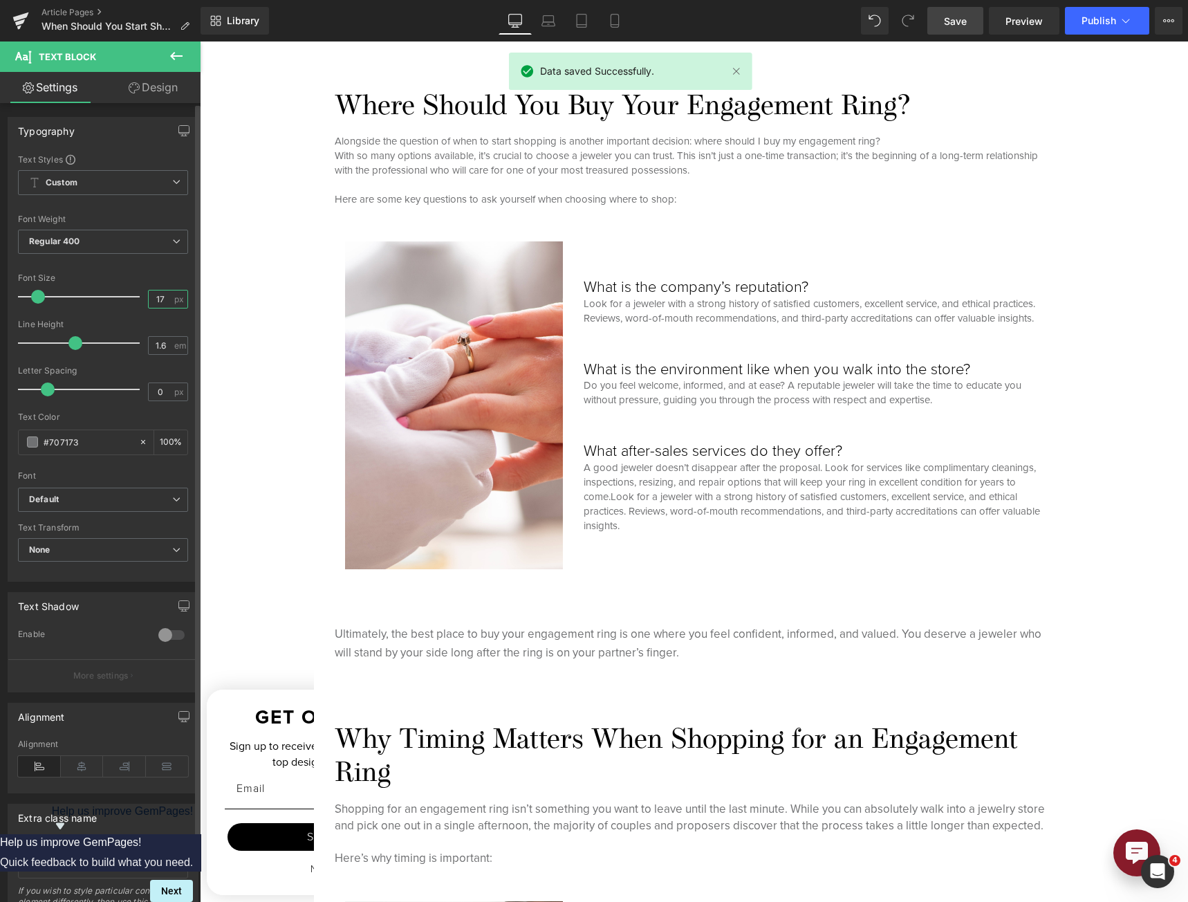
click at [149, 295] on input "17" at bounding box center [161, 298] width 24 height 17
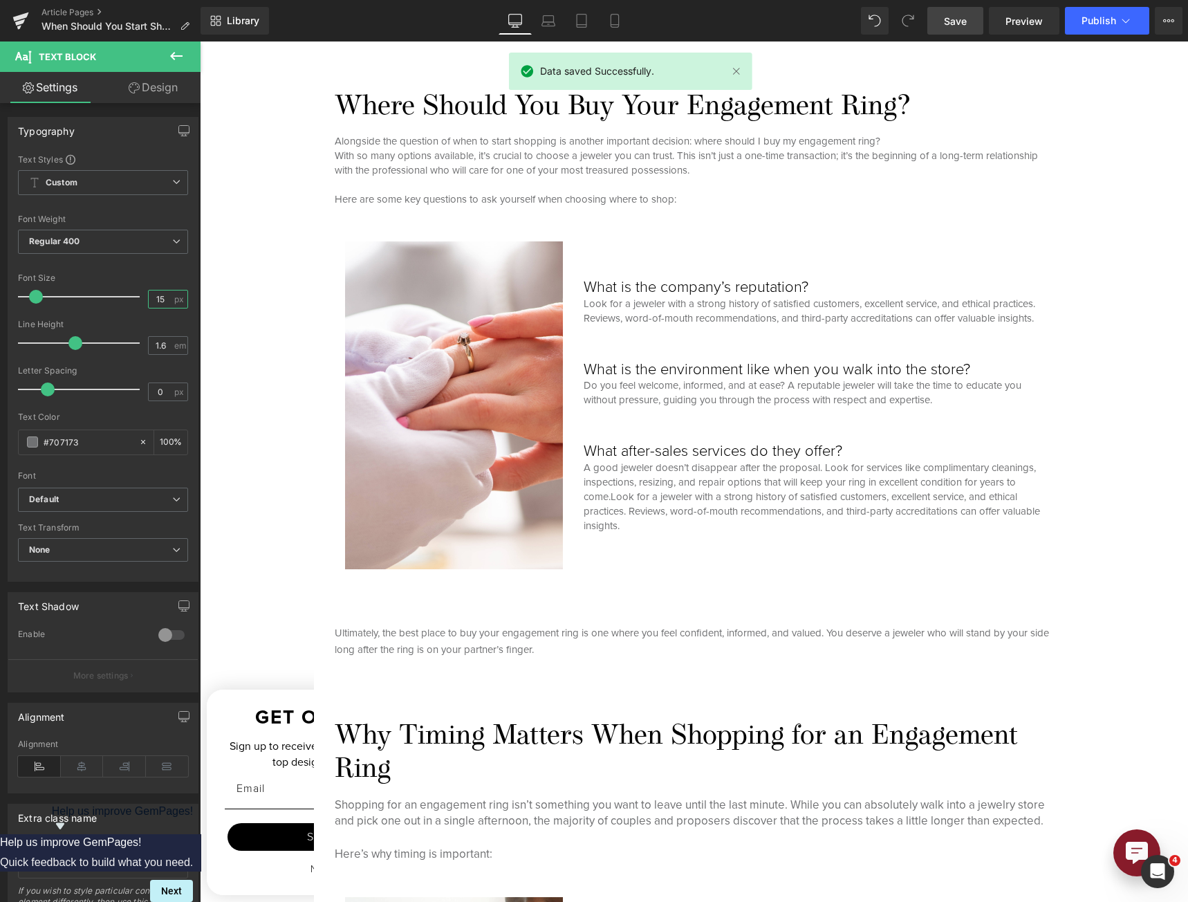
type input "15"
click at [962, 21] on span "Save" at bounding box center [955, 21] width 23 height 15
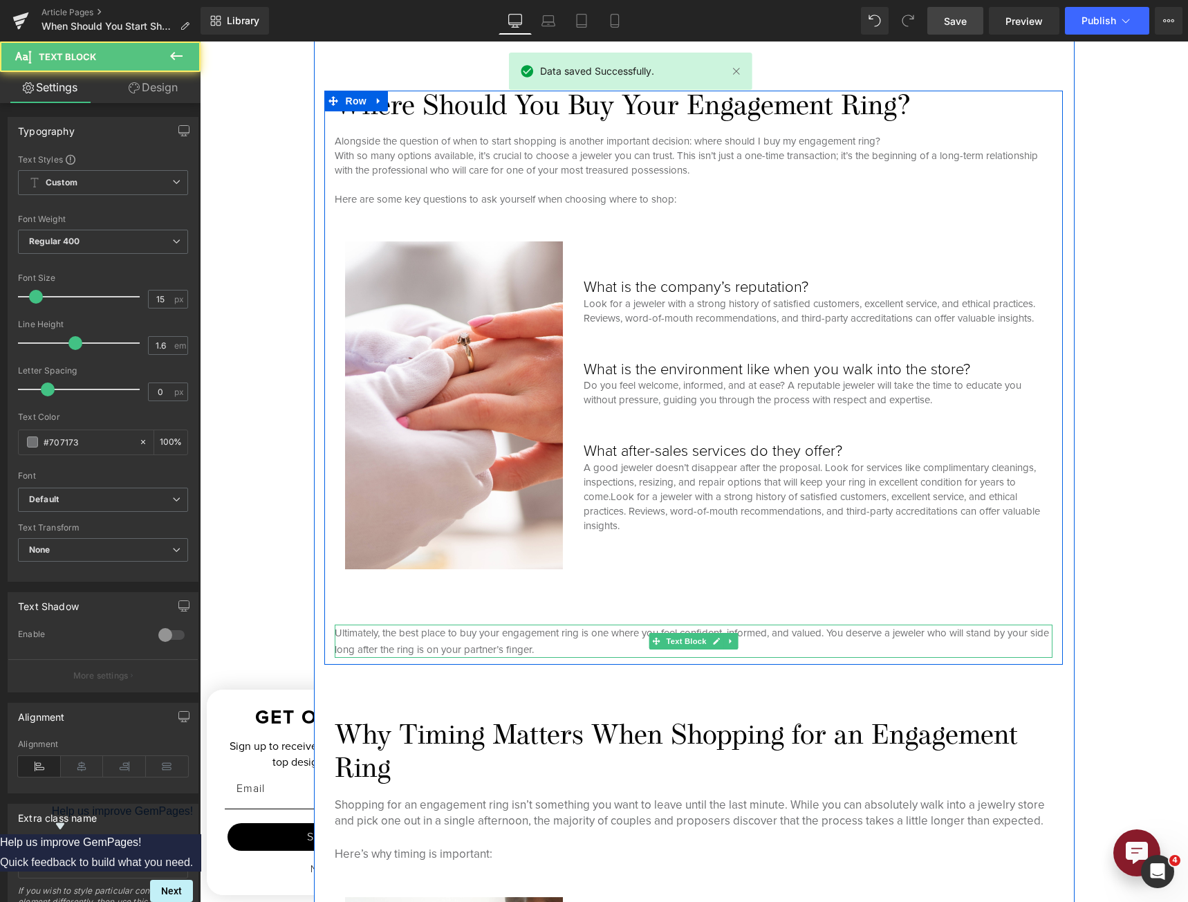
click at [377, 628] on p "Ultimately, the best place to buy your engagement ring is one where you feel co…" at bounding box center [694, 640] width 718 height 33
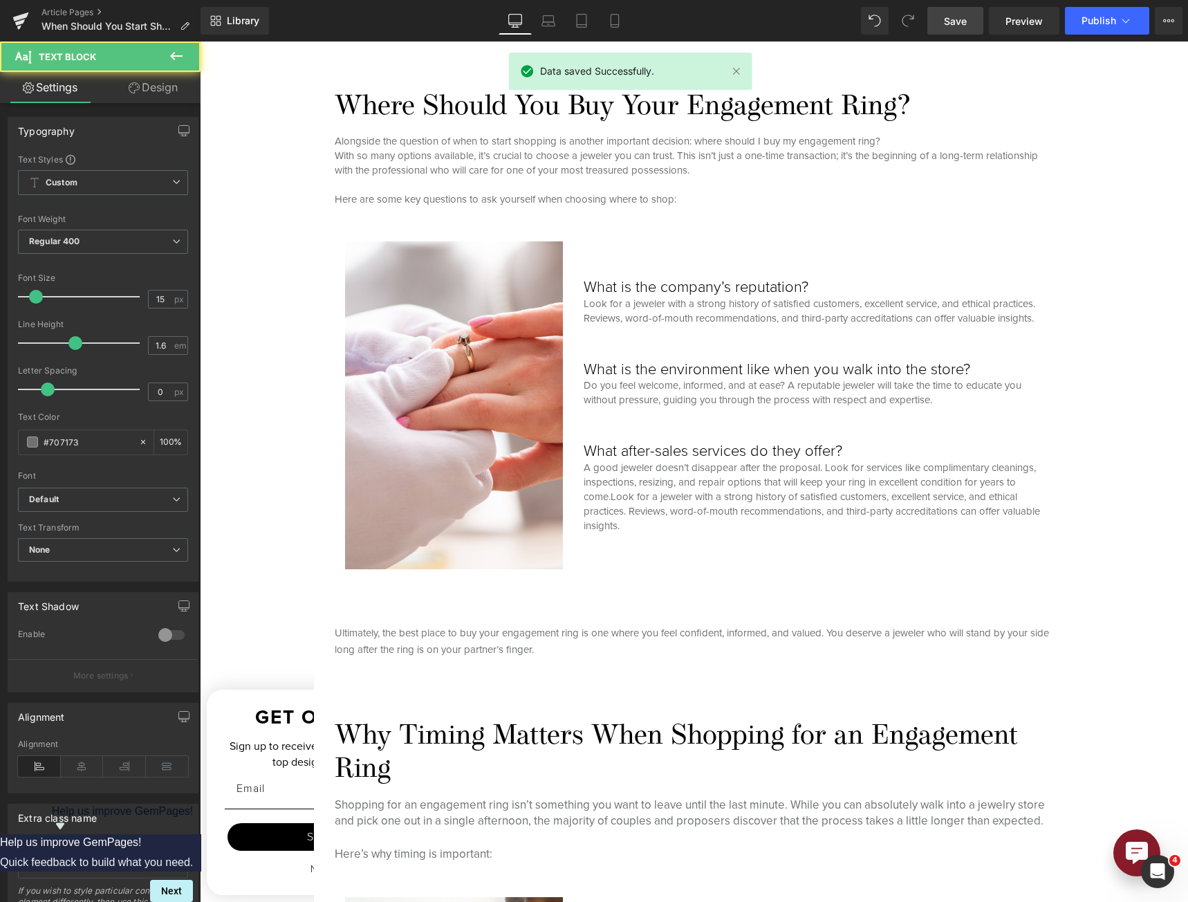
click at [167, 94] on link "Design" at bounding box center [153, 87] width 100 height 31
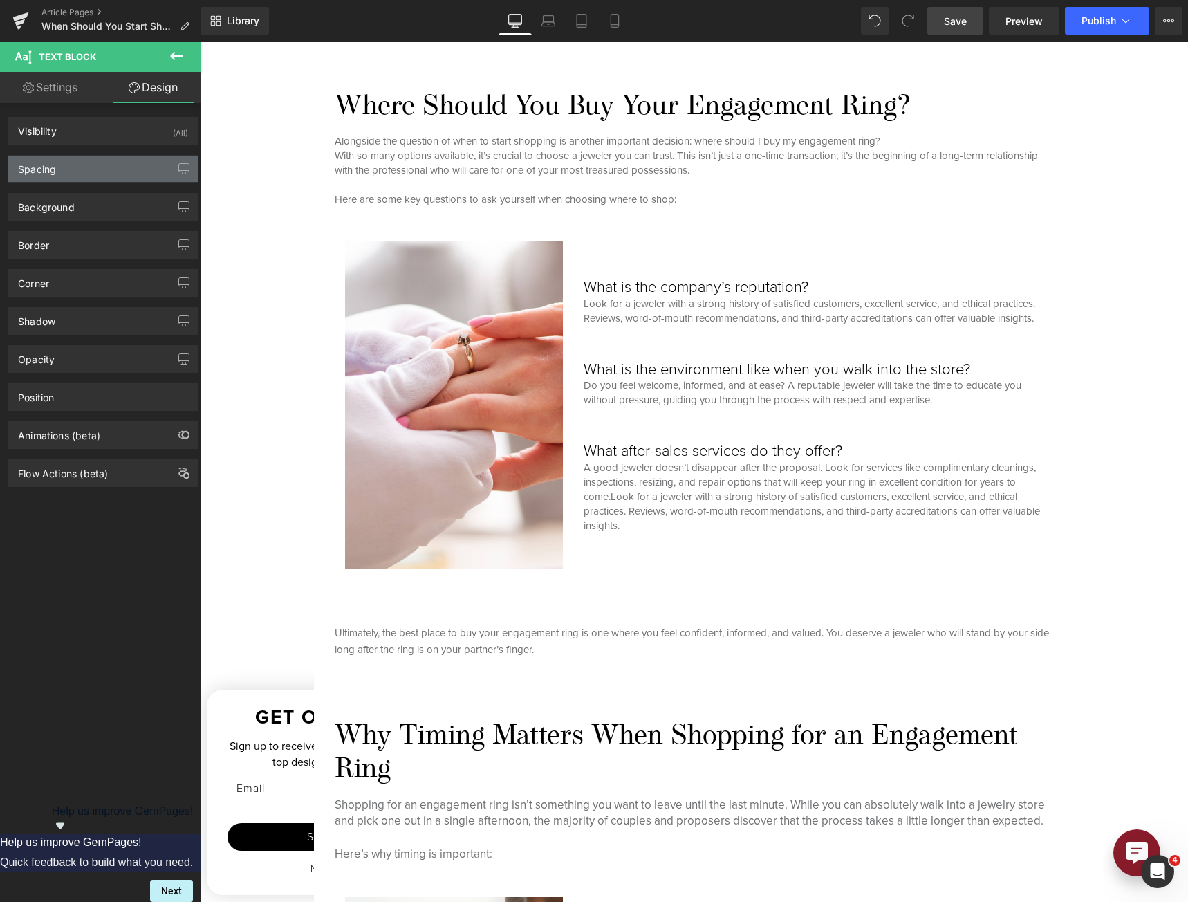
click at [132, 158] on div "Spacing" at bounding box center [102, 169] width 189 height 26
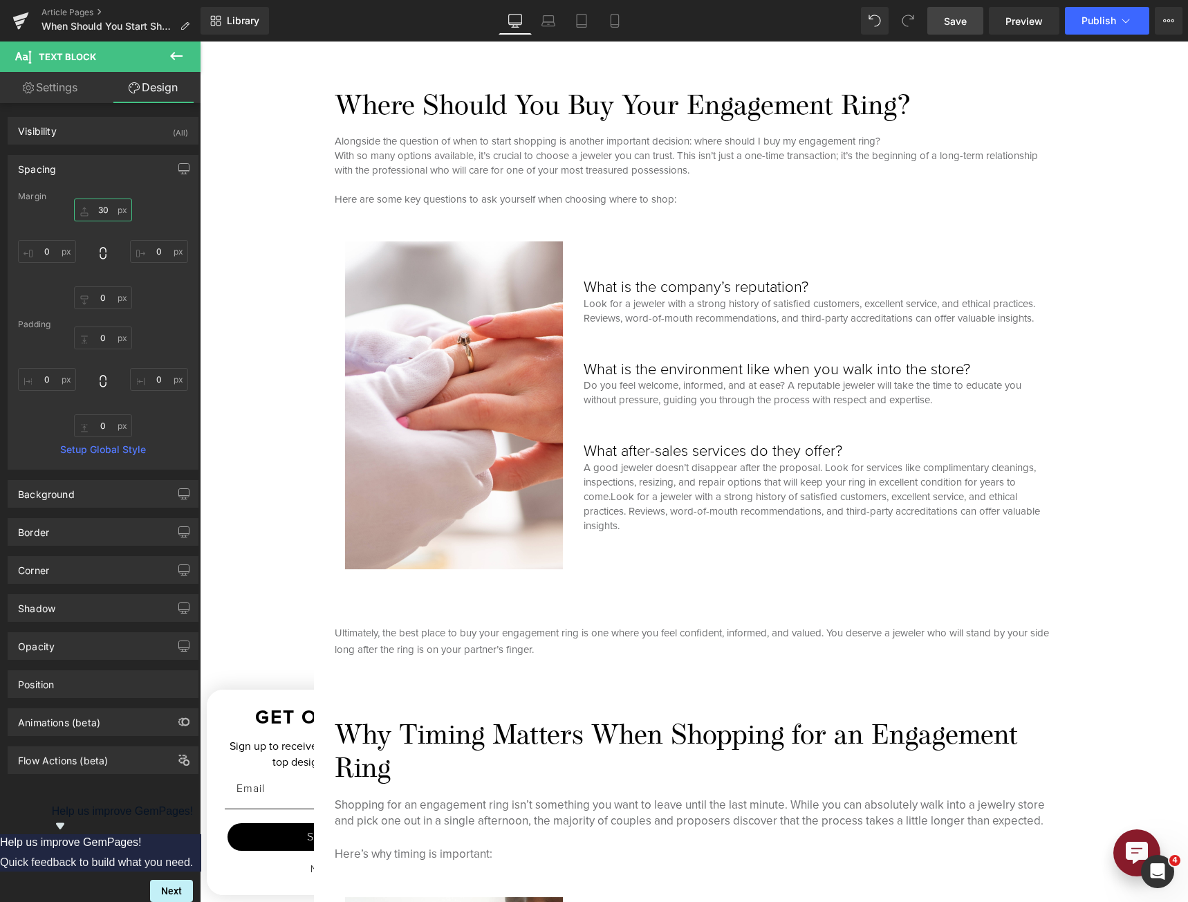
click at [97, 212] on input "30" at bounding box center [103, 209] width 58 height 23
type input "0"
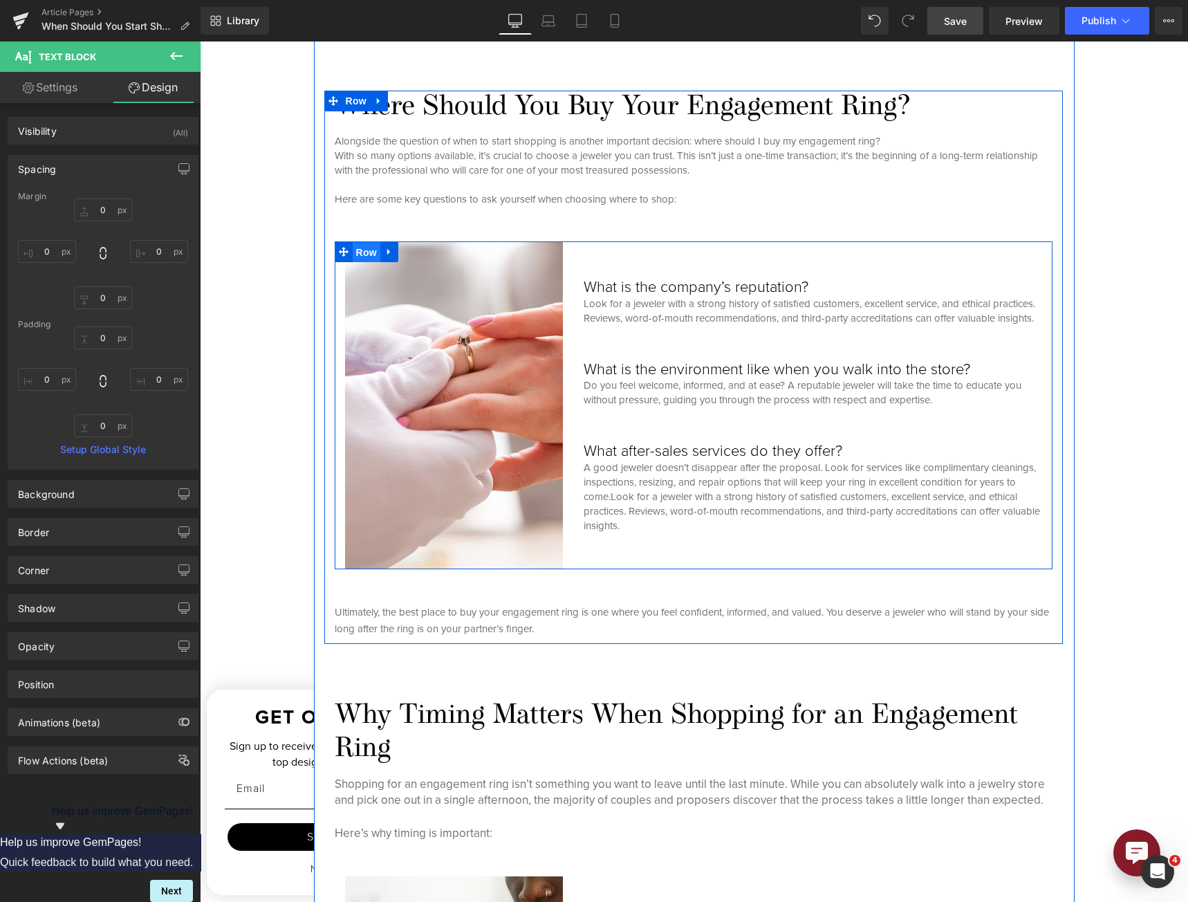
click at [361, 253] on span "Row" at bounding box center [367, 252] width 28 height 21
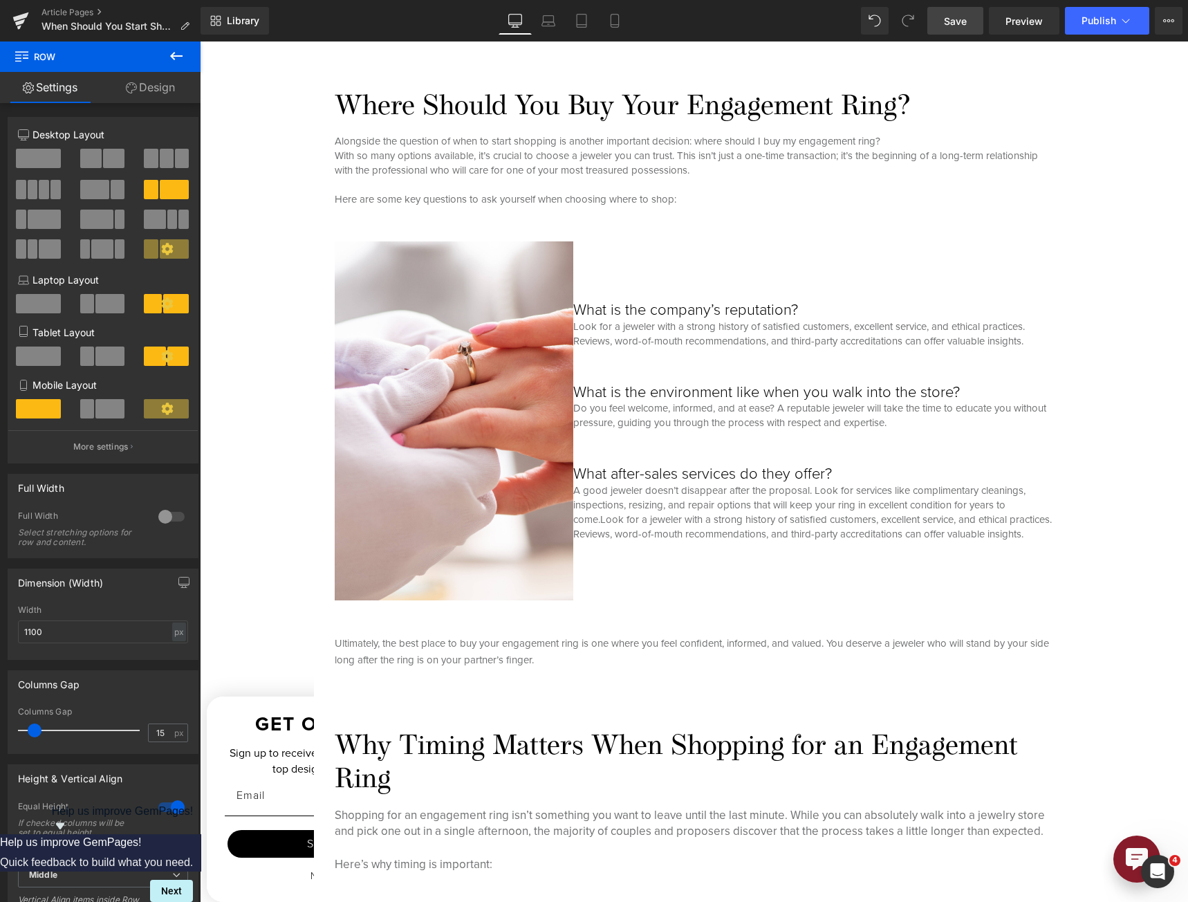
drag, startPoint x: 42, startPoint y: 725, endPoint x: -20, endPoint y: 726, distance: 62.2
click at [0, 726] on html "Row You are previewing how the will restyle your page. You can not edit Element…" at bounding box center [594, 451] width 1188 height 902
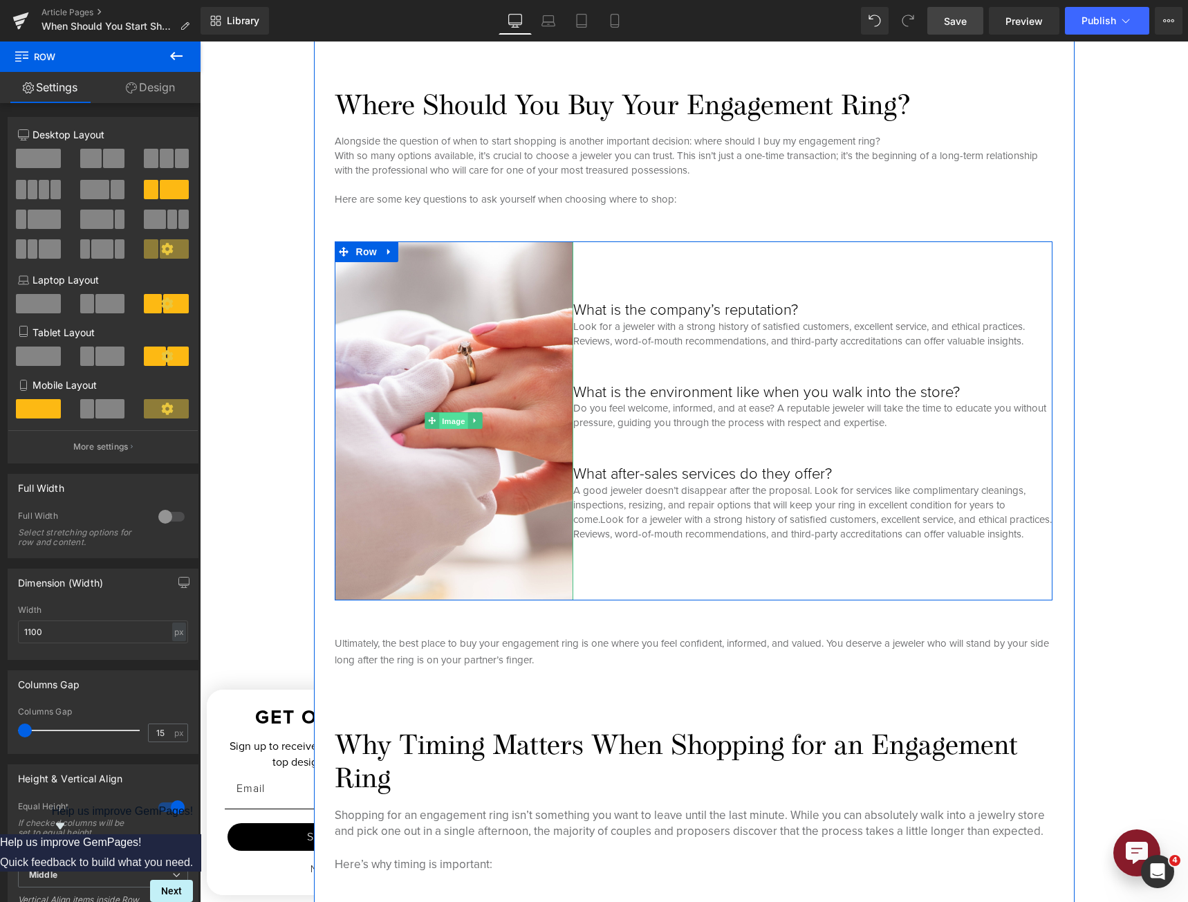
click at [453, 416] on span "Image" at bounding box center [454, 421] width 29 height 17
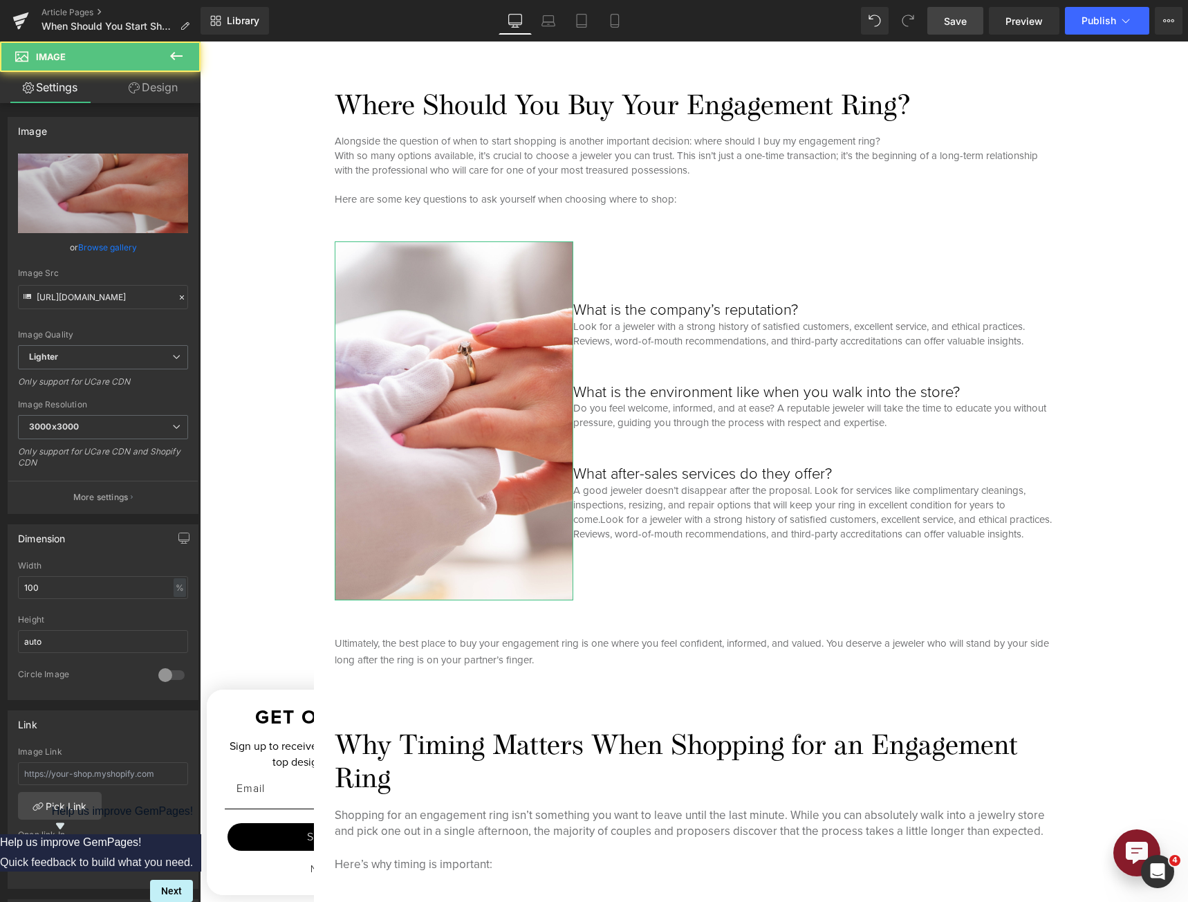
click at [175, 81] on link "Design" at bounding box center [153, 87] width 100 height 31
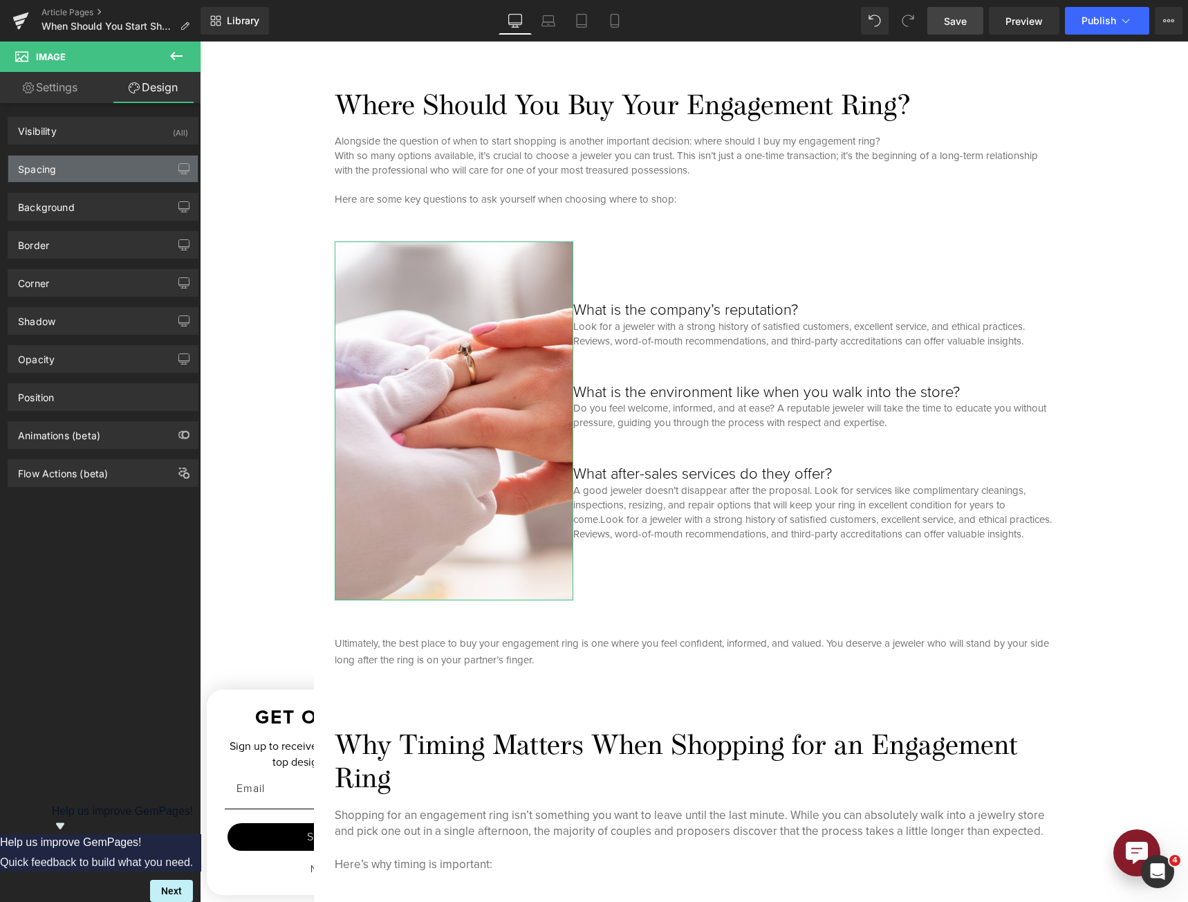
click at [89, 173] on div "Spacing" at bounding box center [102, 169] width 189 height 26
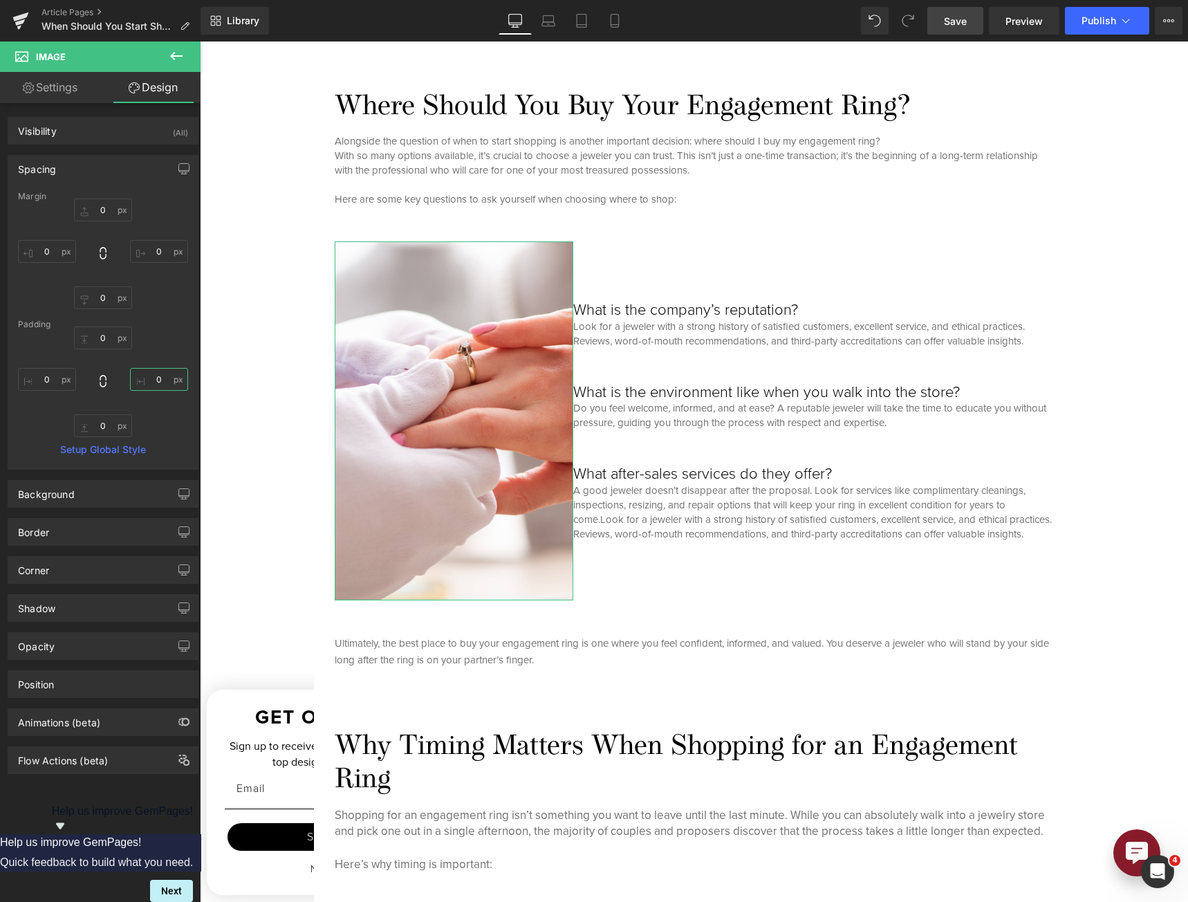
click at [149, 380] on input "0" at bounding box center [159, 379] width 58 height 23
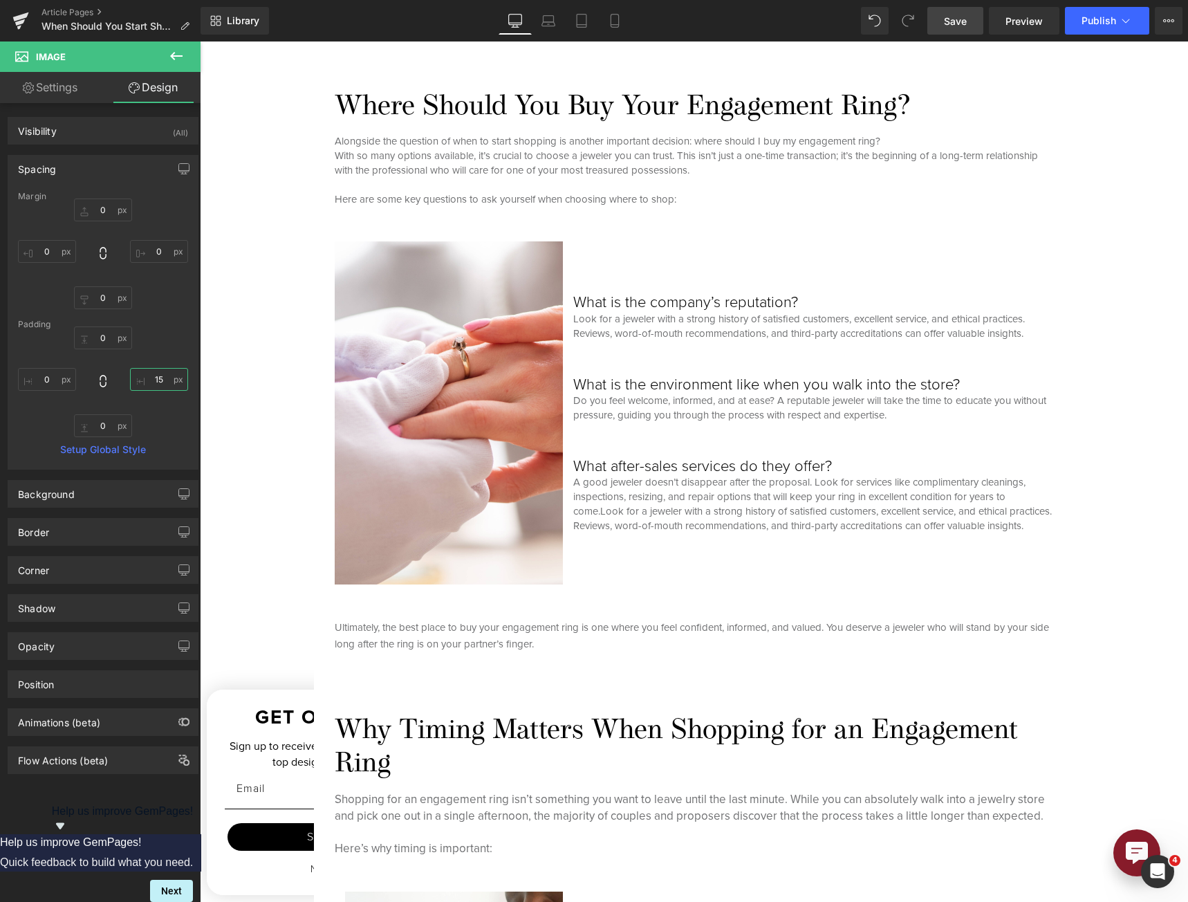
type input "15"
click at [956, 24] on span "Save" at bounding box center [955, 21] width 23 height 15
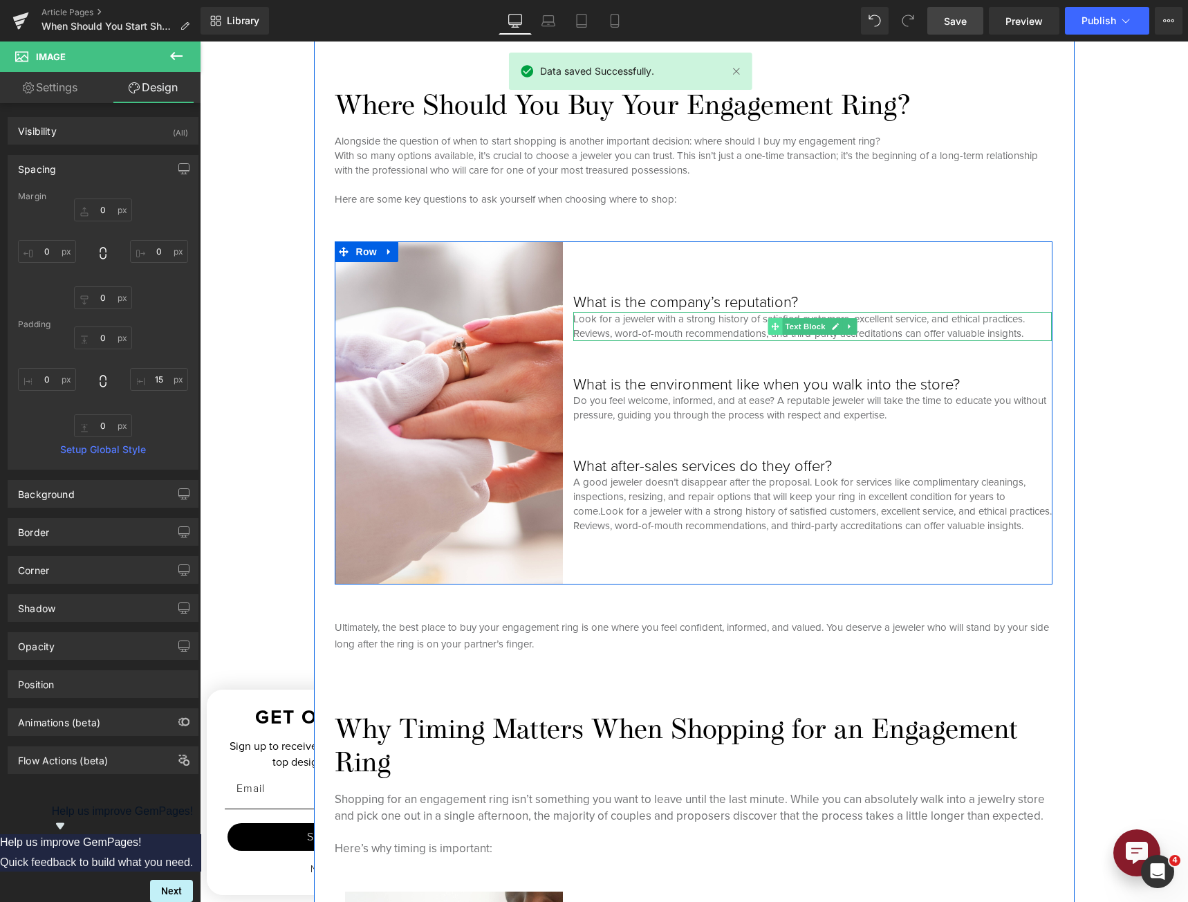
click at [776, 318] on span at bounding box center [775, 326] width 15 height 17
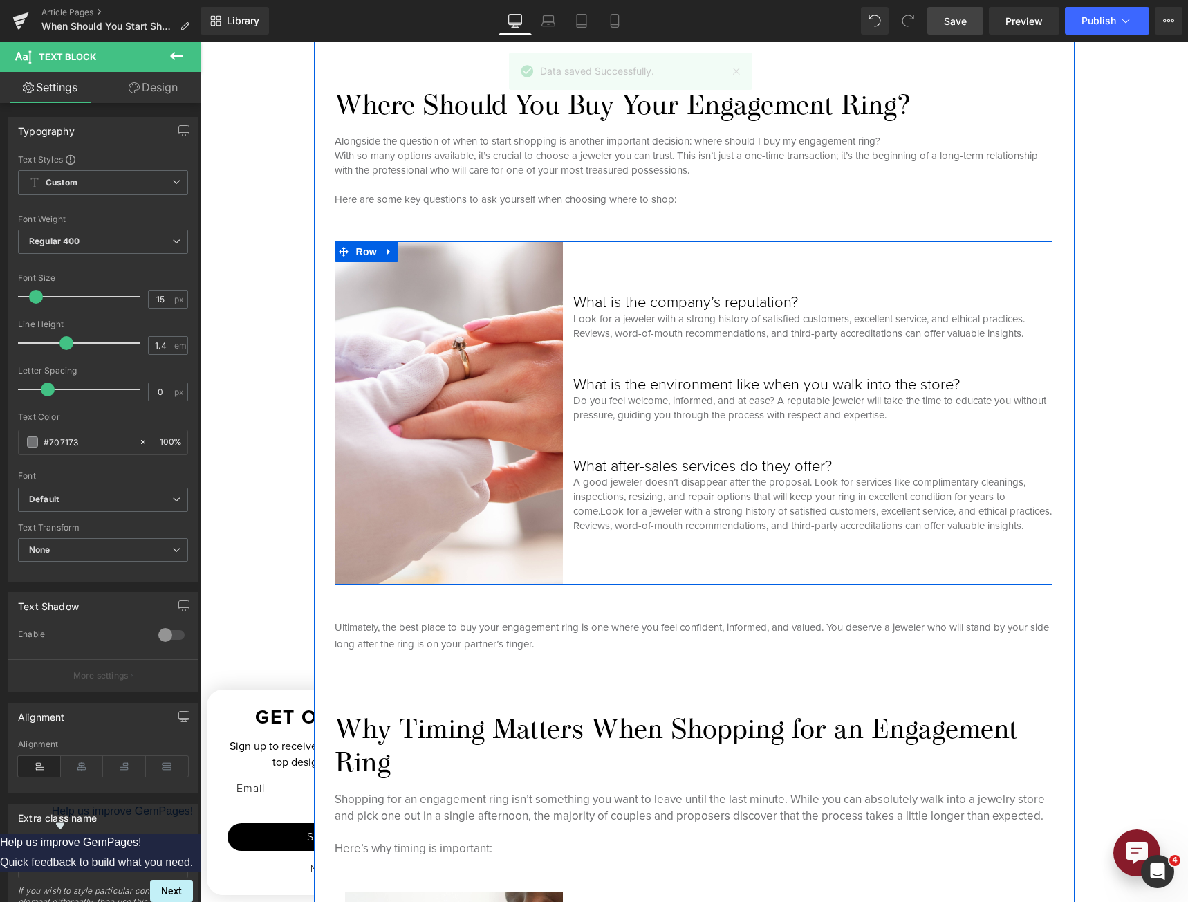
click at [684, 293] on h3 "What is the company’s reputation?" at bounding box center [812, 302] width 478 height 18
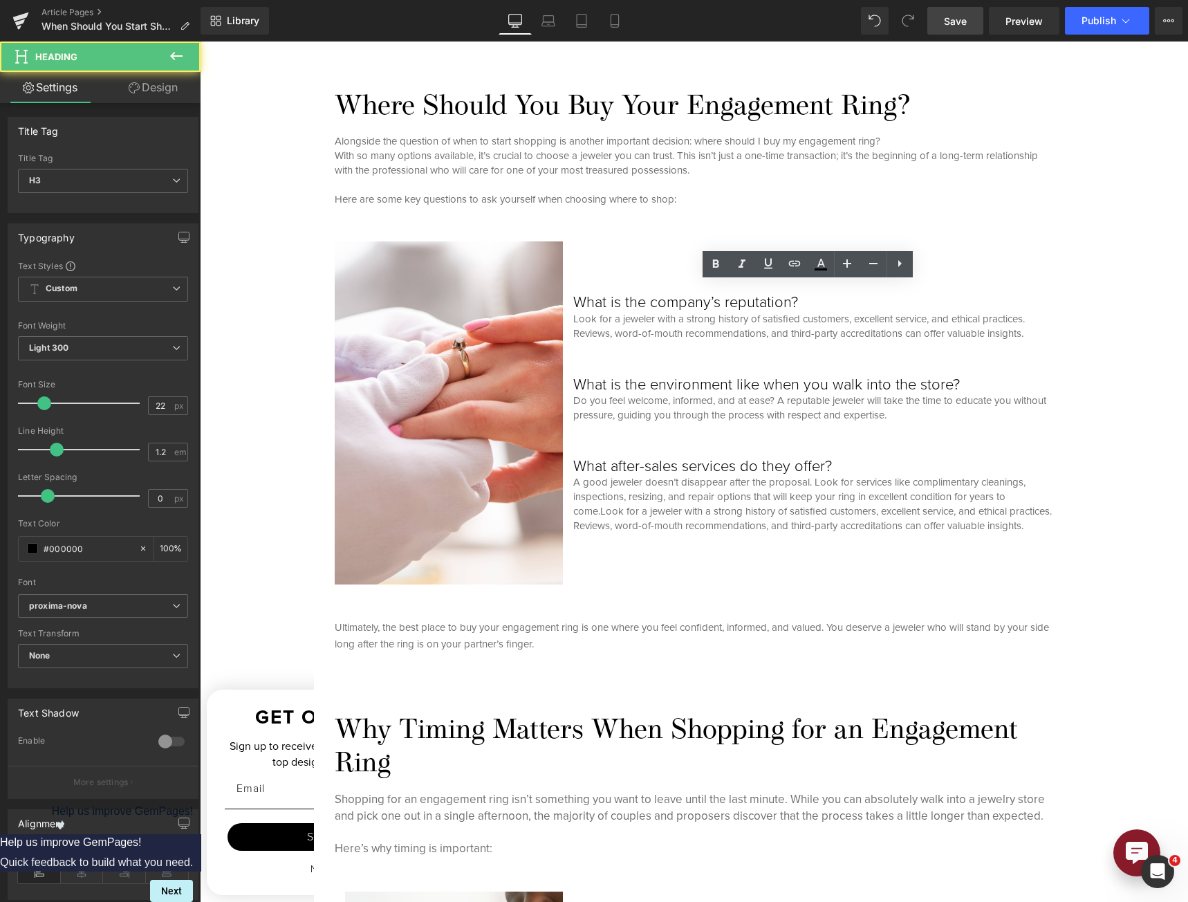
click at [147, 95] on link "Design" at bounding box center [153, 87] width 100 height 31
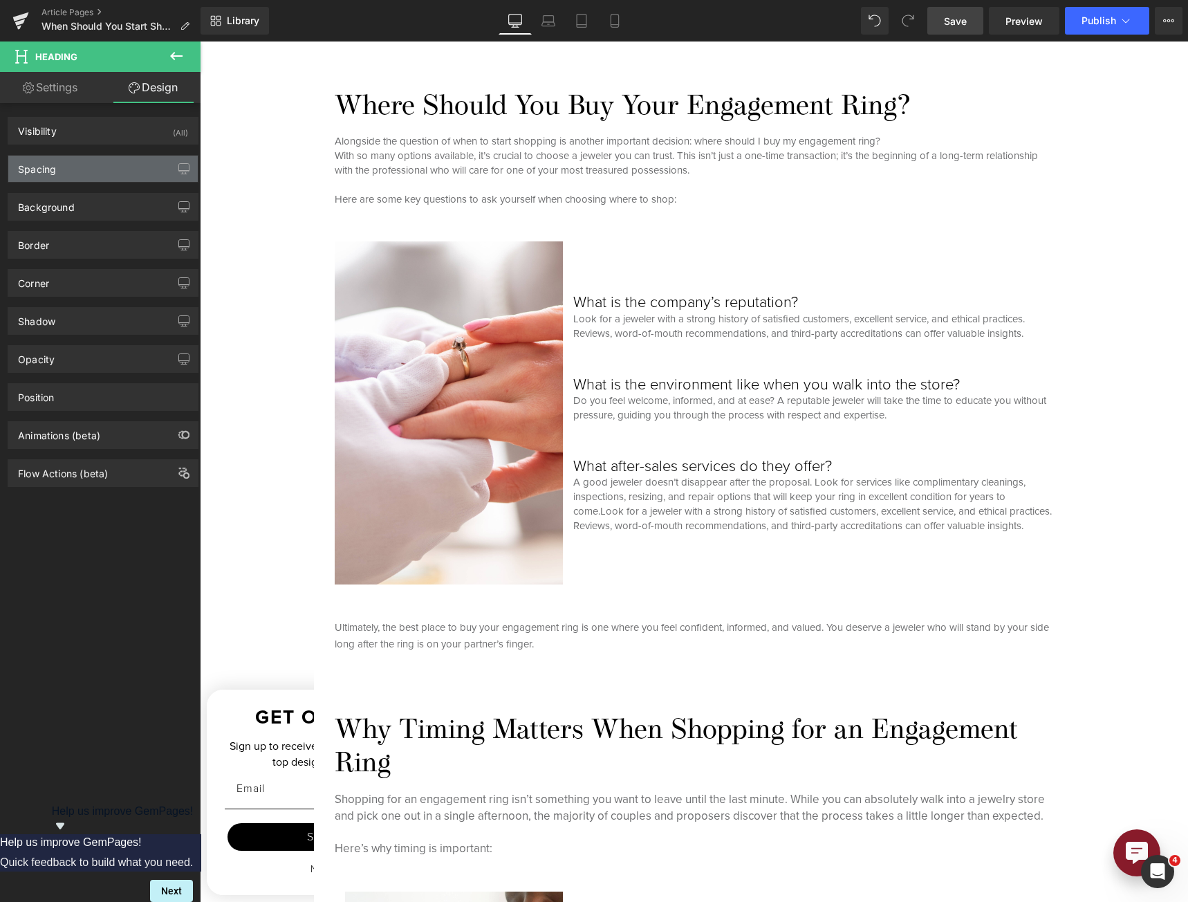
click at [93, 169] on div "Spacing" at bounding box center [102, 169] width 189 height 26
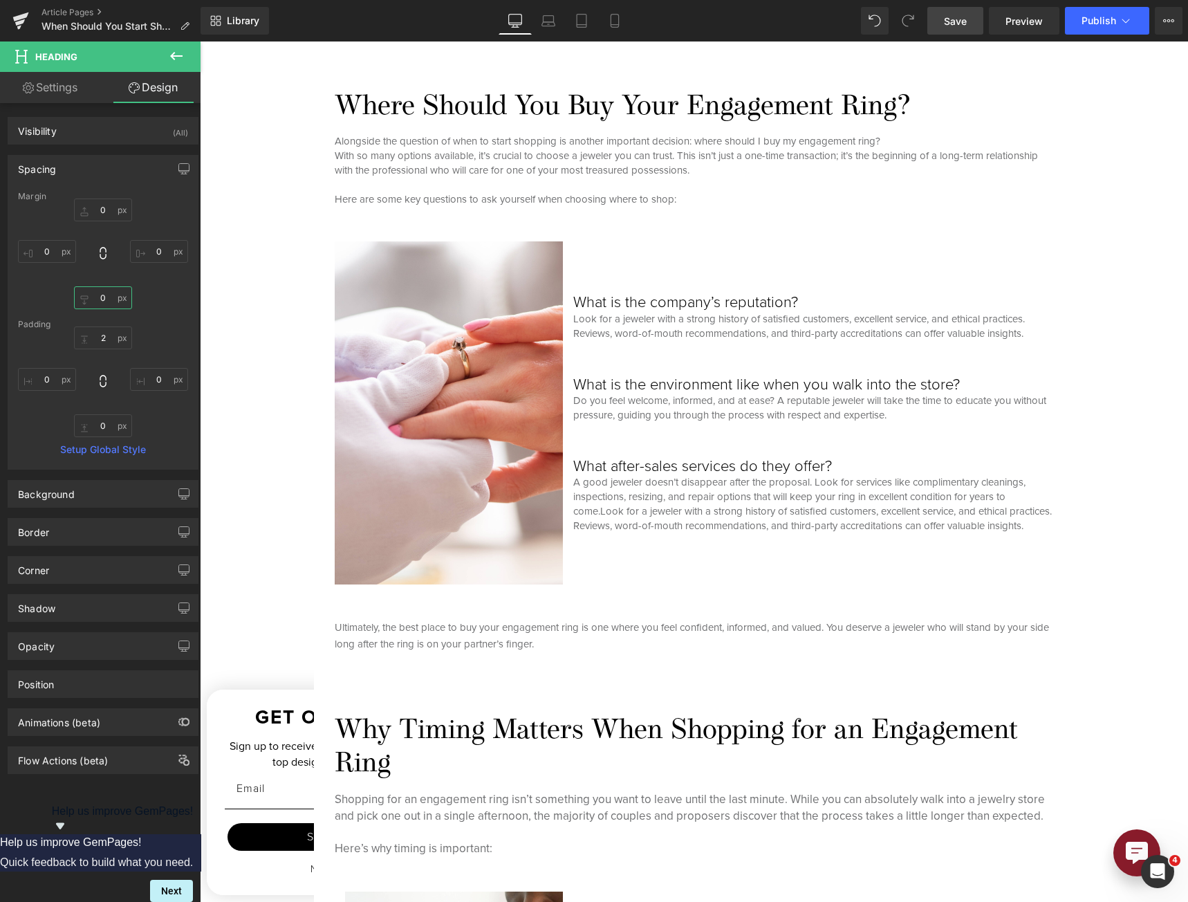
click at [102, 308] on input "0" at bounding box center [103, 297] width 58 height 23
type input "5"
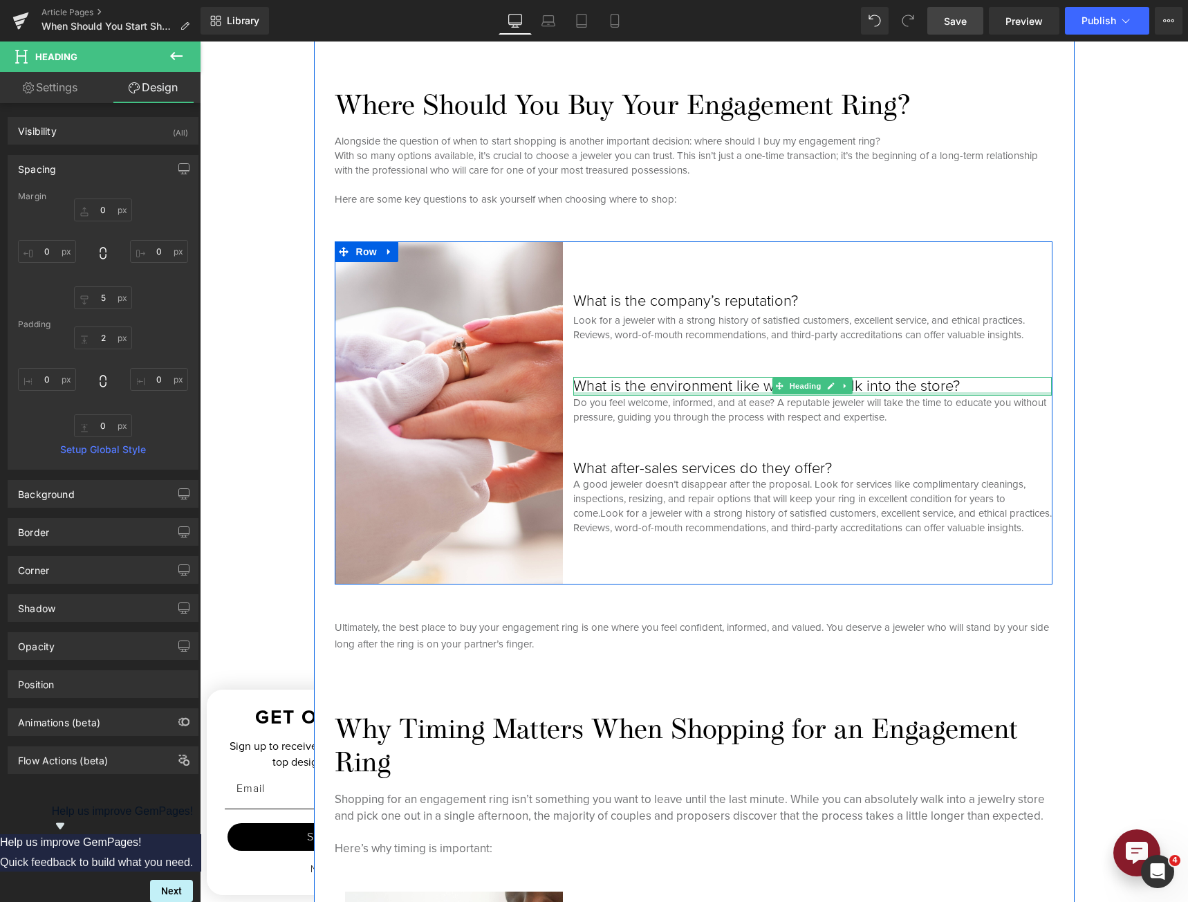
click at [738, 392] on div at bounding box center [812, 393] width 478 height 3
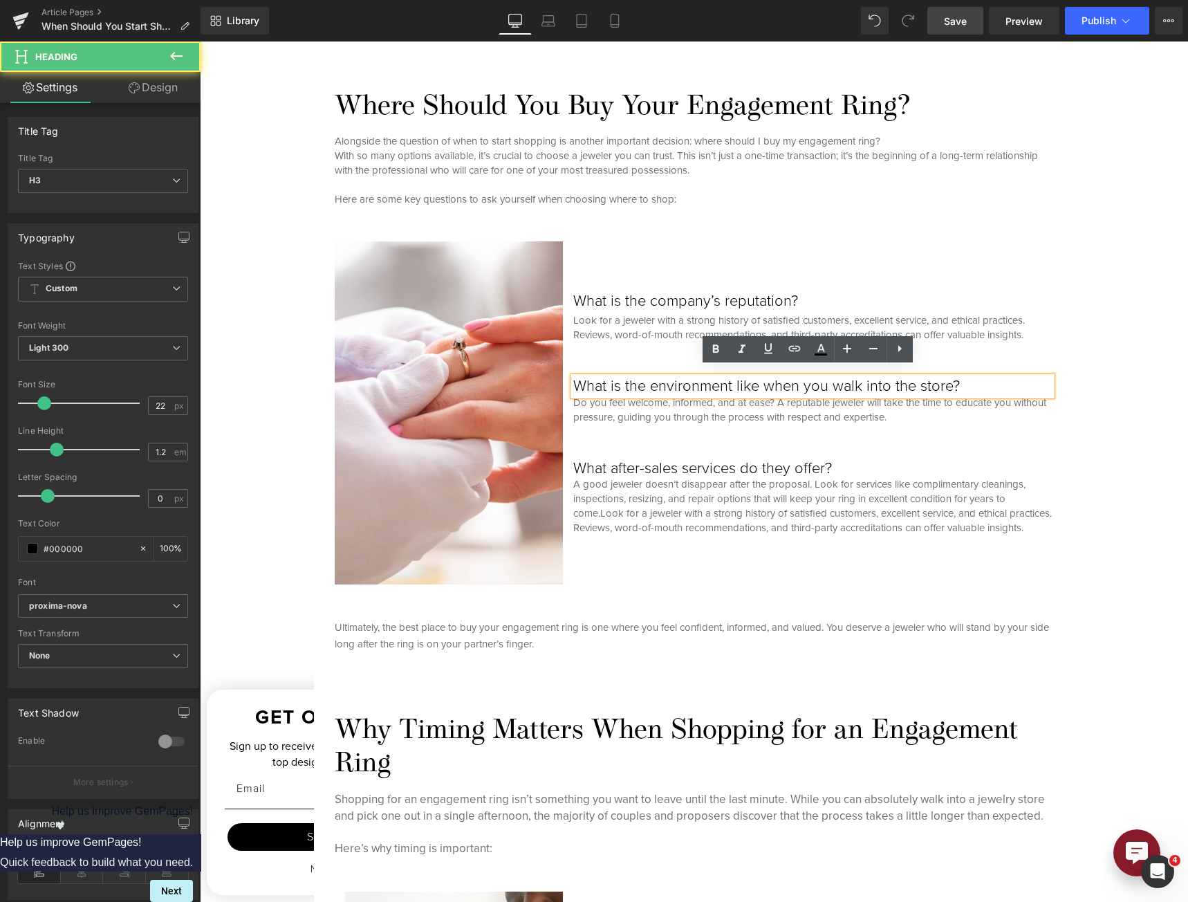
click at [164, 84] on link "Design" at bounding box center [153, 87] width 100 height 31
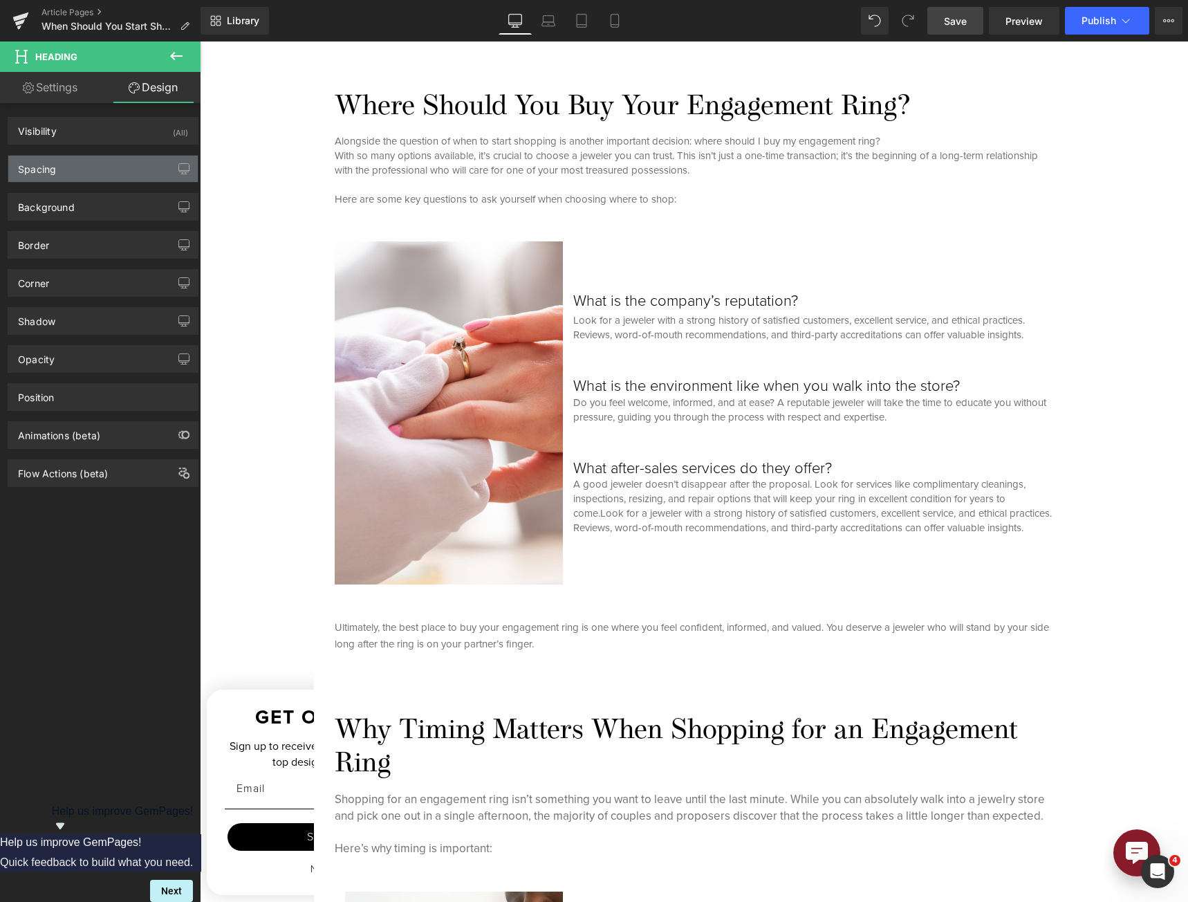
click at [109, 169] on div "Spacing" at bounding box center [102, 169] width 189 height 26
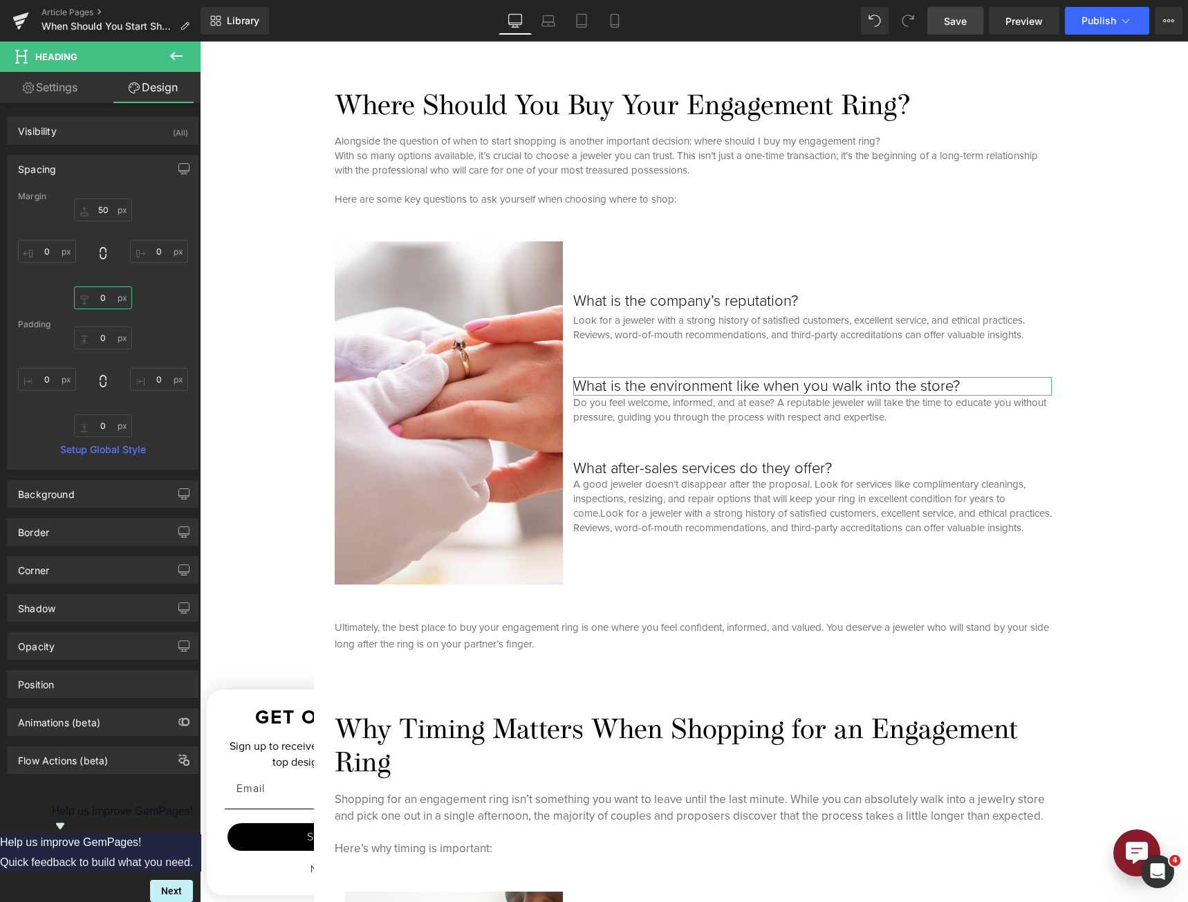
click at [100, 292] on input "0" at bounding box center [103, 297] width 58 height 23
type input "5"
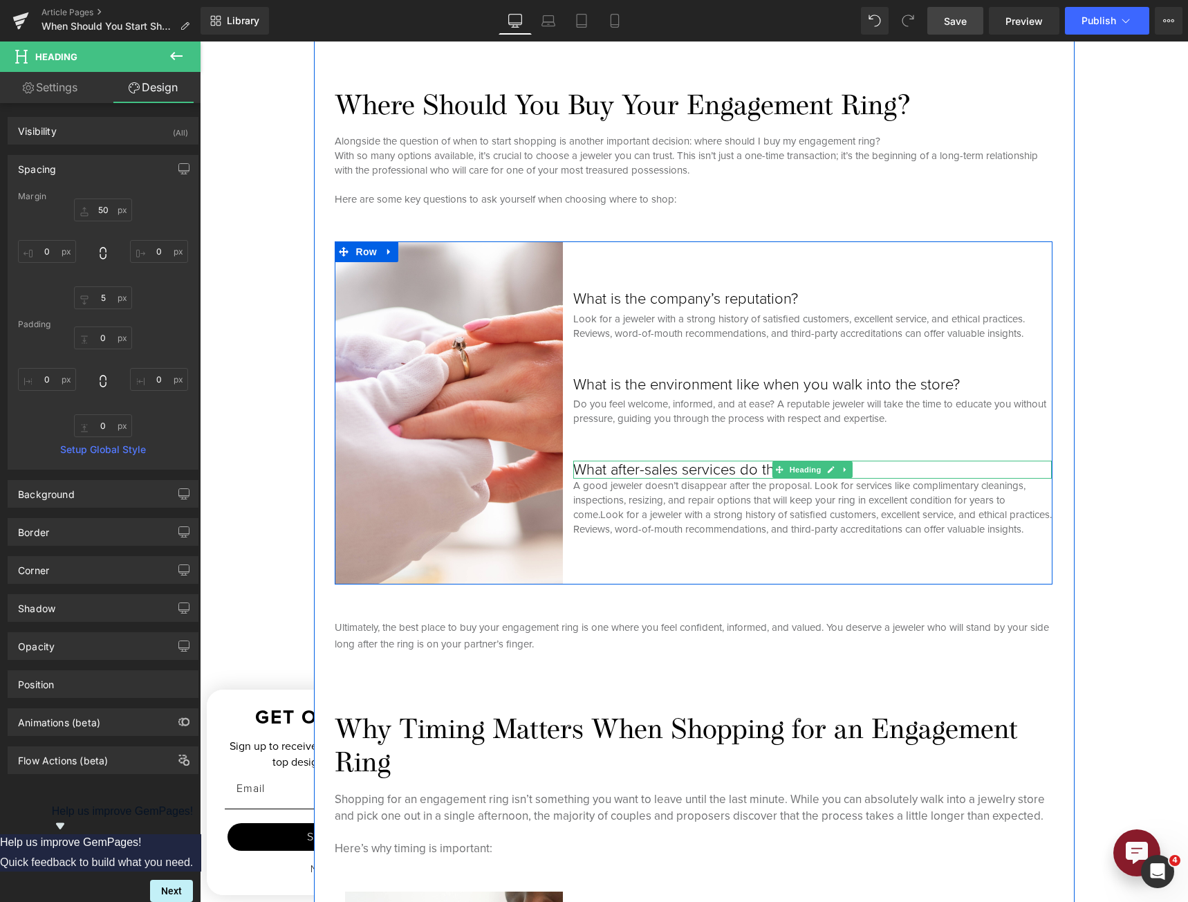
click at [676, 460] on h3 "What after-sales services do they offer?" at bounding box center [812, 469] width 478 height 18
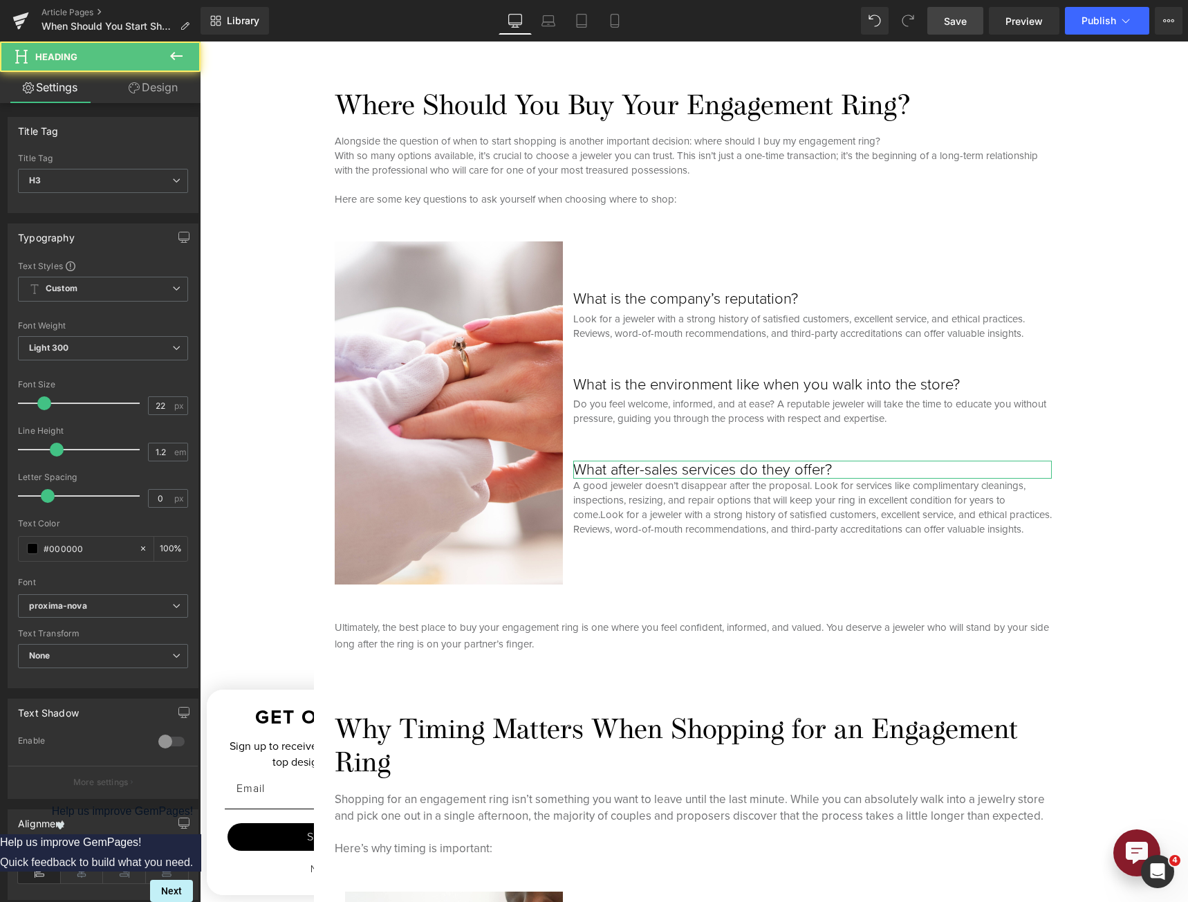
click at [160, 80] on link "Design" at bounding box center [153, 87] width 100 height 31
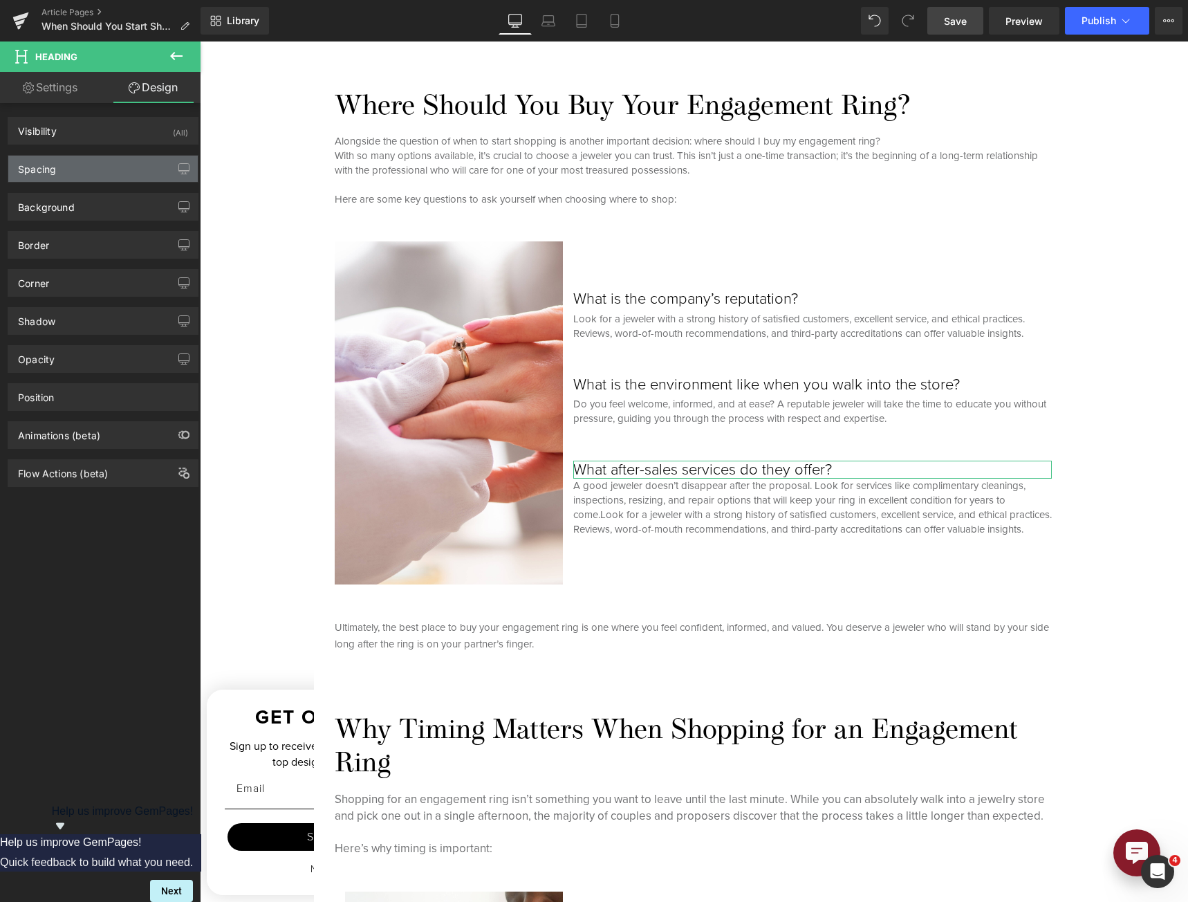
click at [93, 165] on div "Spacing" at bounding box center [102, 169] width 189 height 26
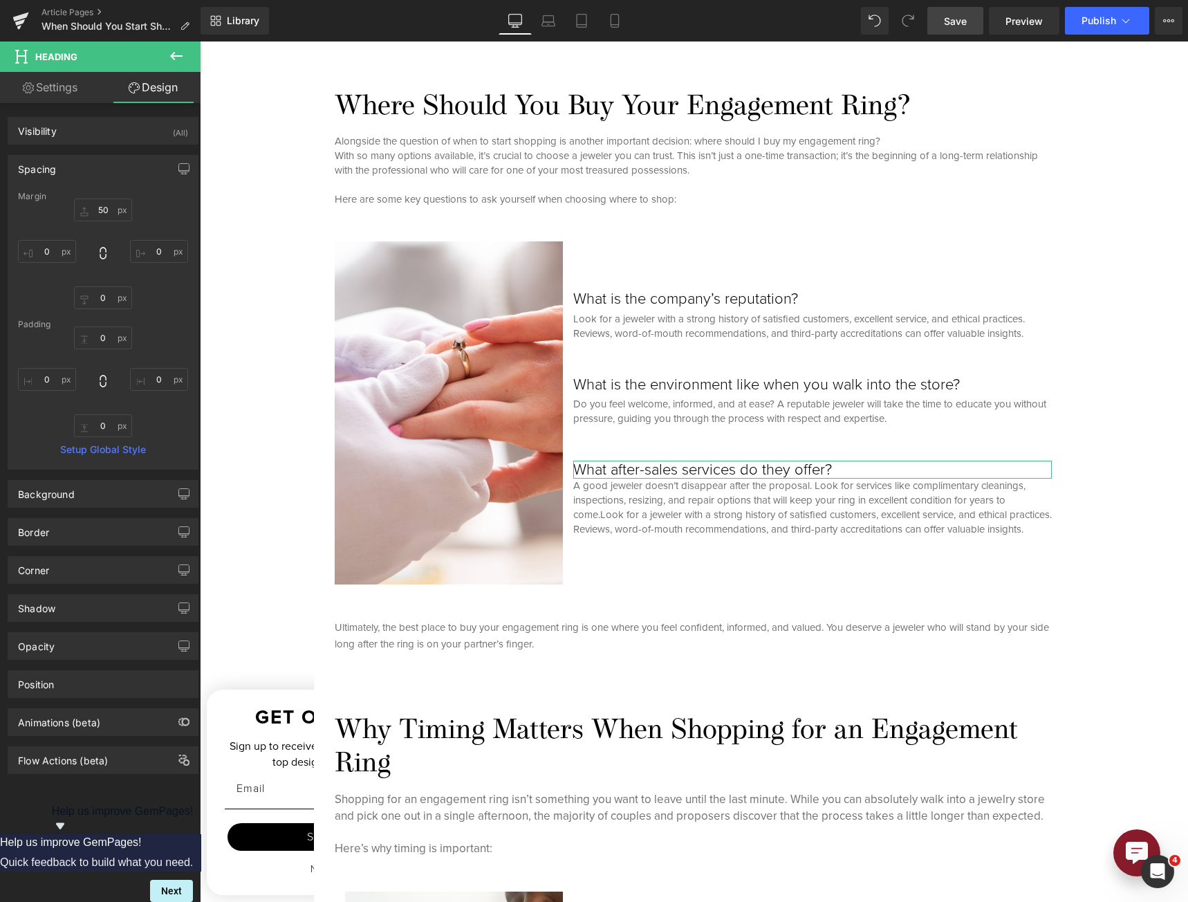
click at [96, 310] on div "Margin 50 0 0 0 [GEOGRAPHIC_DATA] 0 0 0 0 Setup Global Style" at bounding box center [102, 330] width 189 height 277
click at [96, 297] on input "0" at bounding box center [103, 297] width 58 height 23
type input "5"
click at [978, 21] on link "Save" at bounding box center [955, 21] width 56 height 28
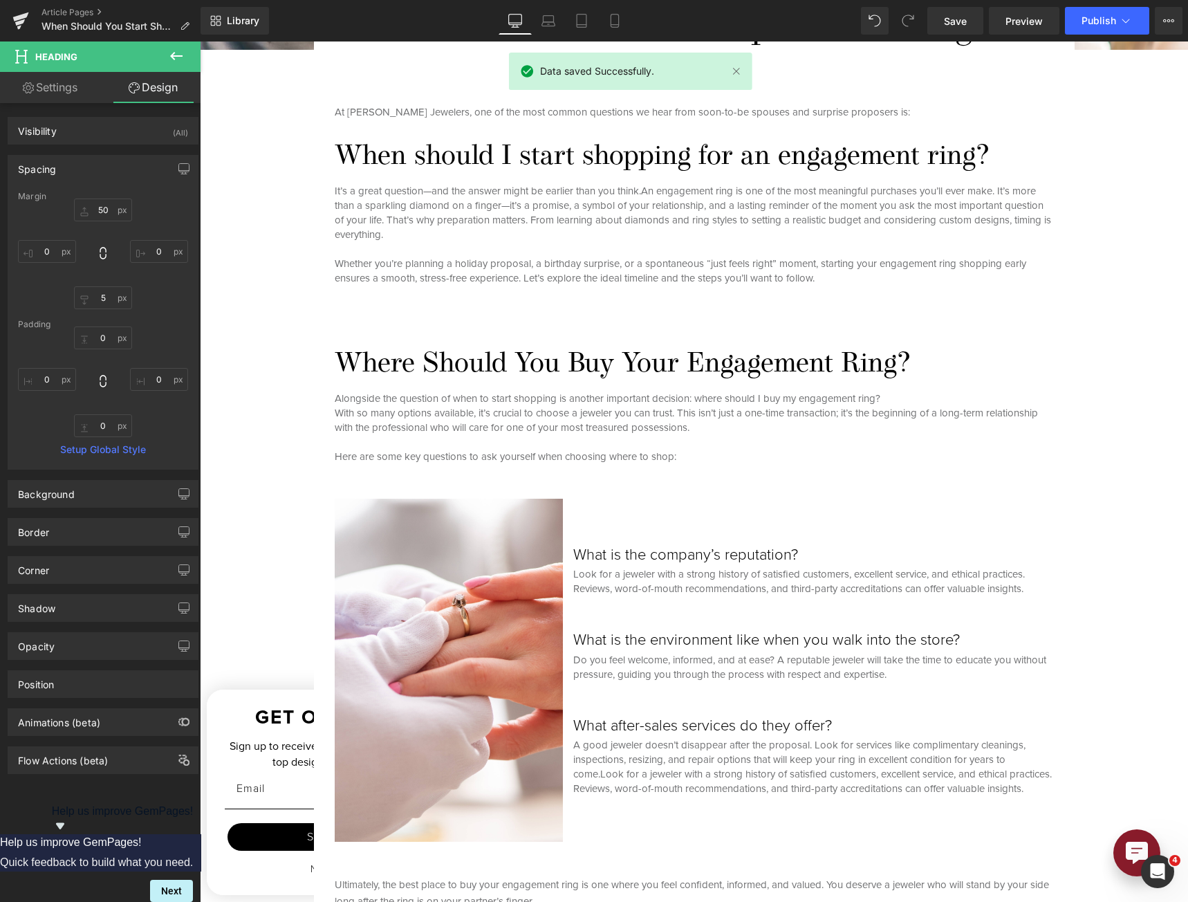
scroll to position [548, 0]
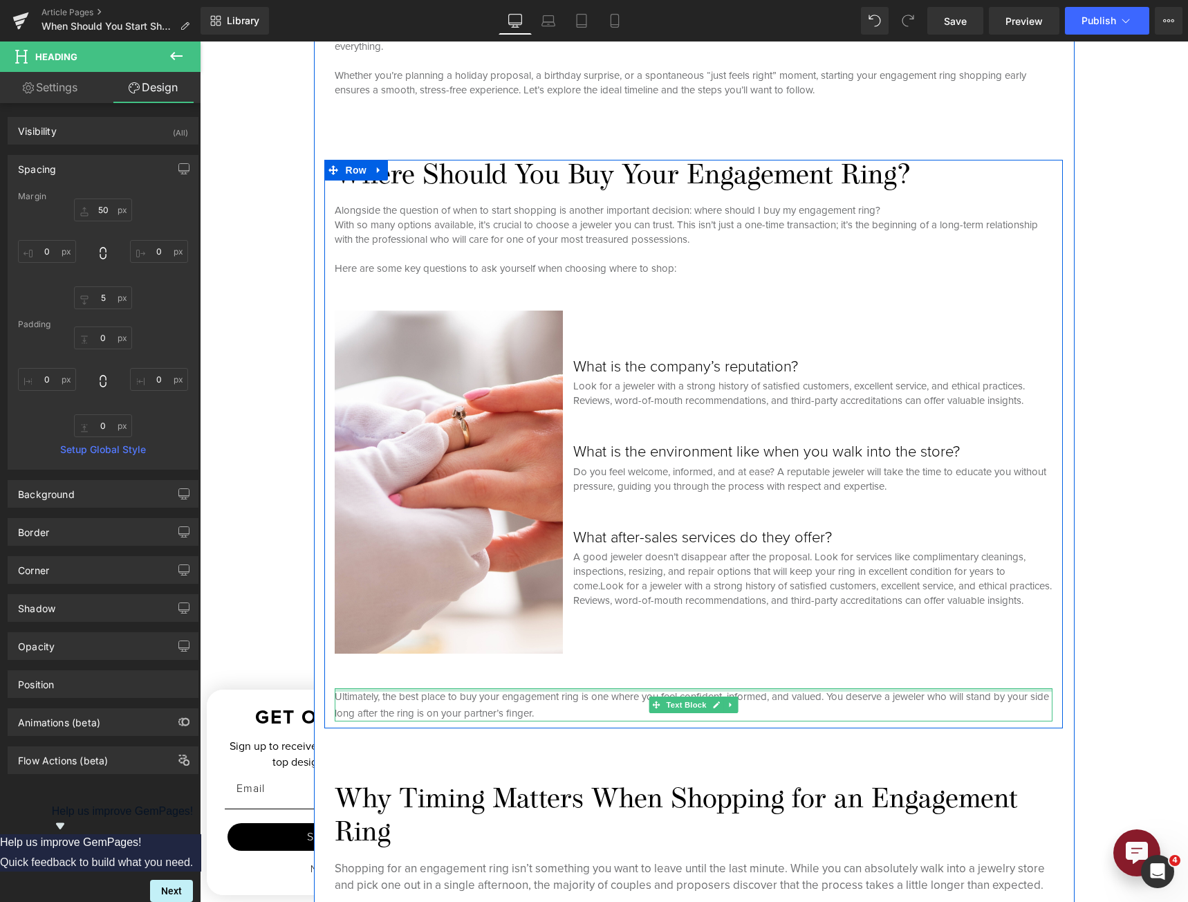
click at [603, 688] on div at bounding box center [694, 689] width 718 height 3
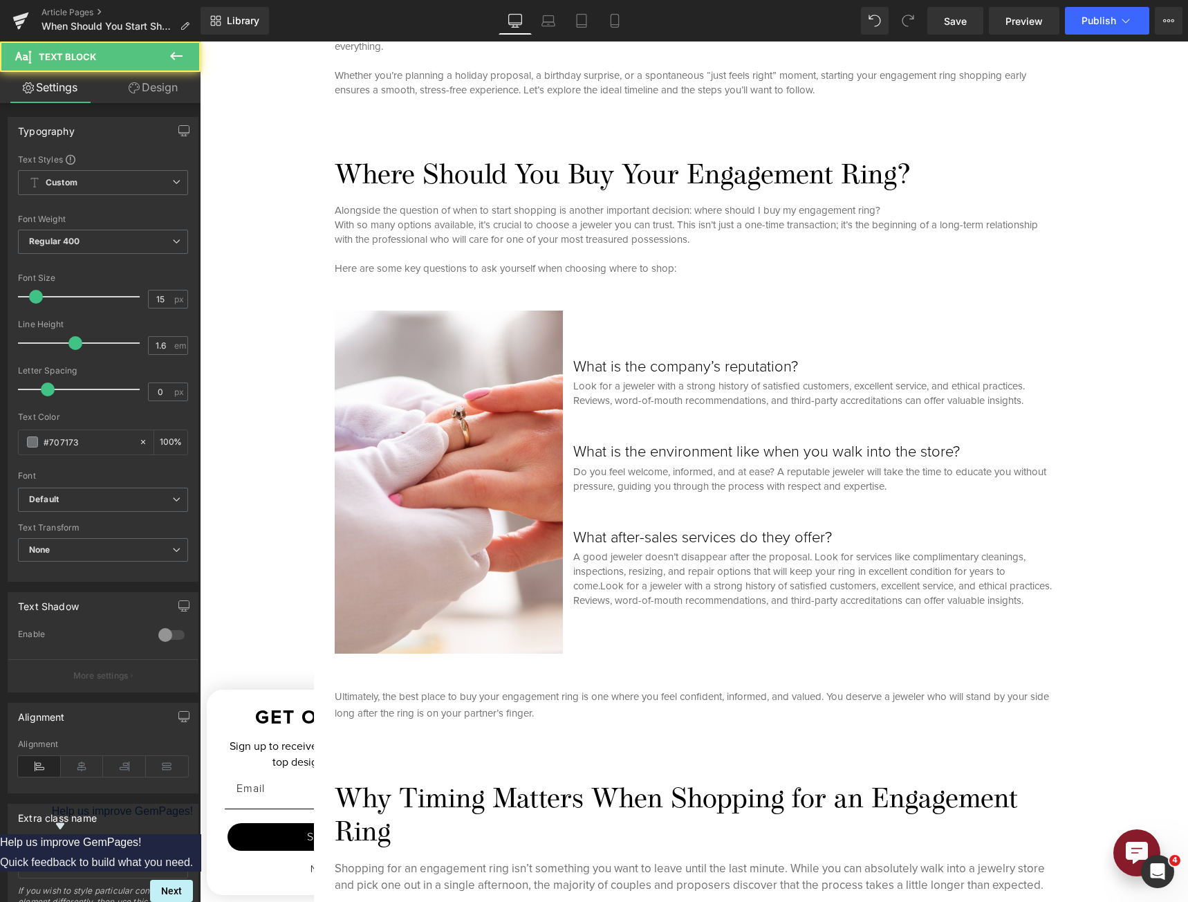
click at [133, 103] on div "Typography Text Styles Custom Custom Setup Global Style Custom Setup Global Sty…" at bounding box center [103, 521] width 207 height 836
click at [143, 87] on link "Design" at bounding box center [153, 87] width 100 height 31
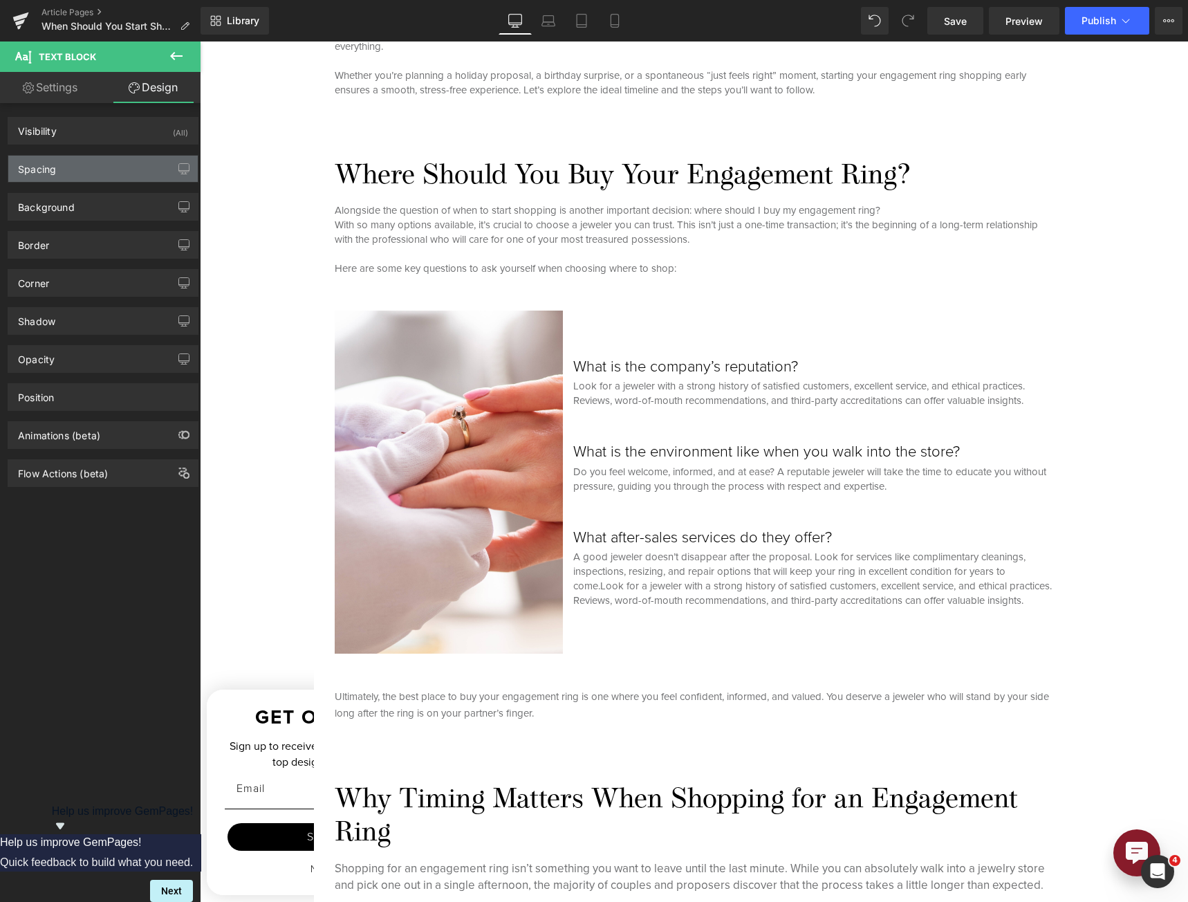
click at [92, 170] on div "Spacing" at bounding box center [102, 169] width 189 height 26
